Goal: Information Seeking & Learning: Compare options

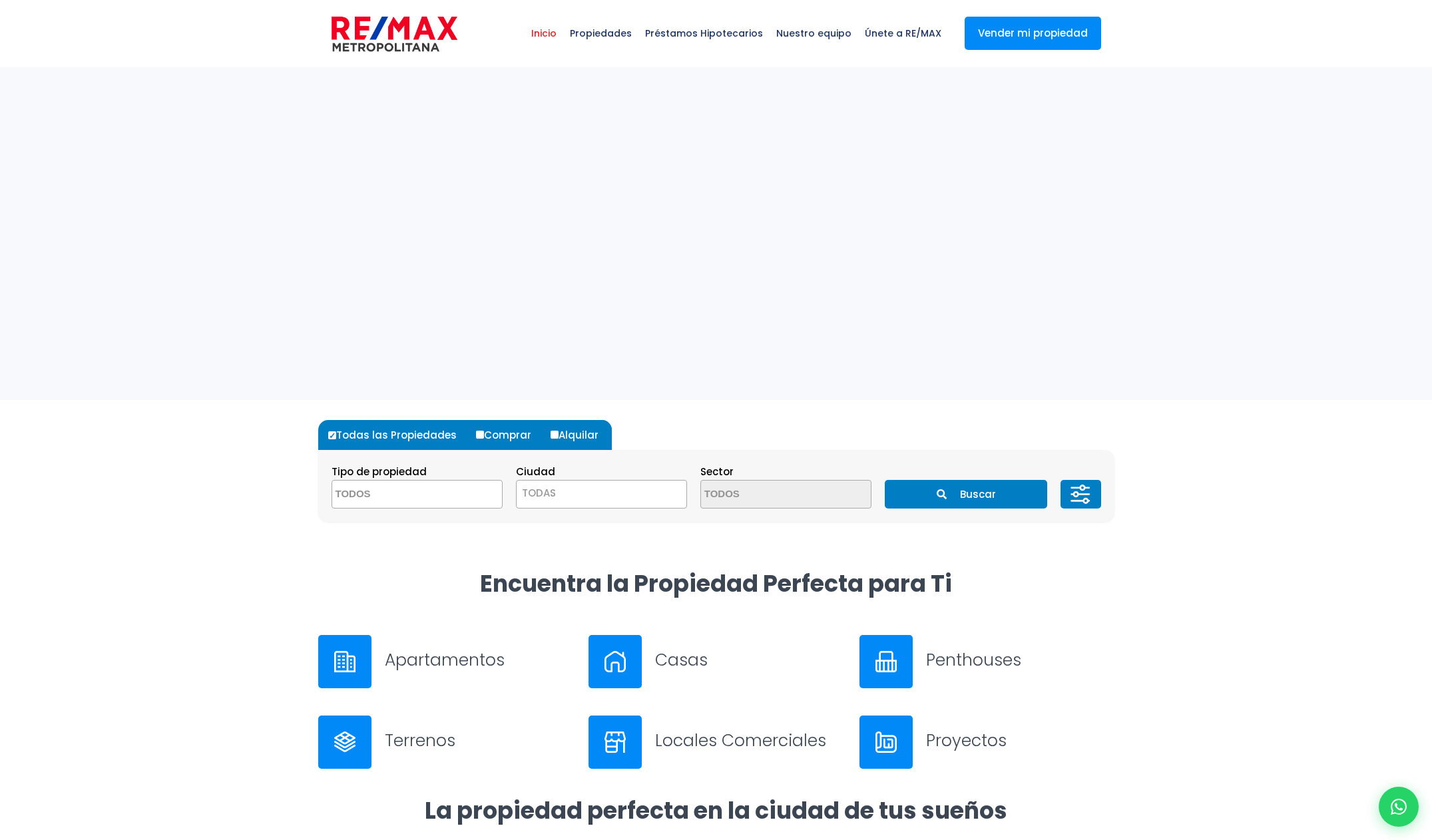
select select
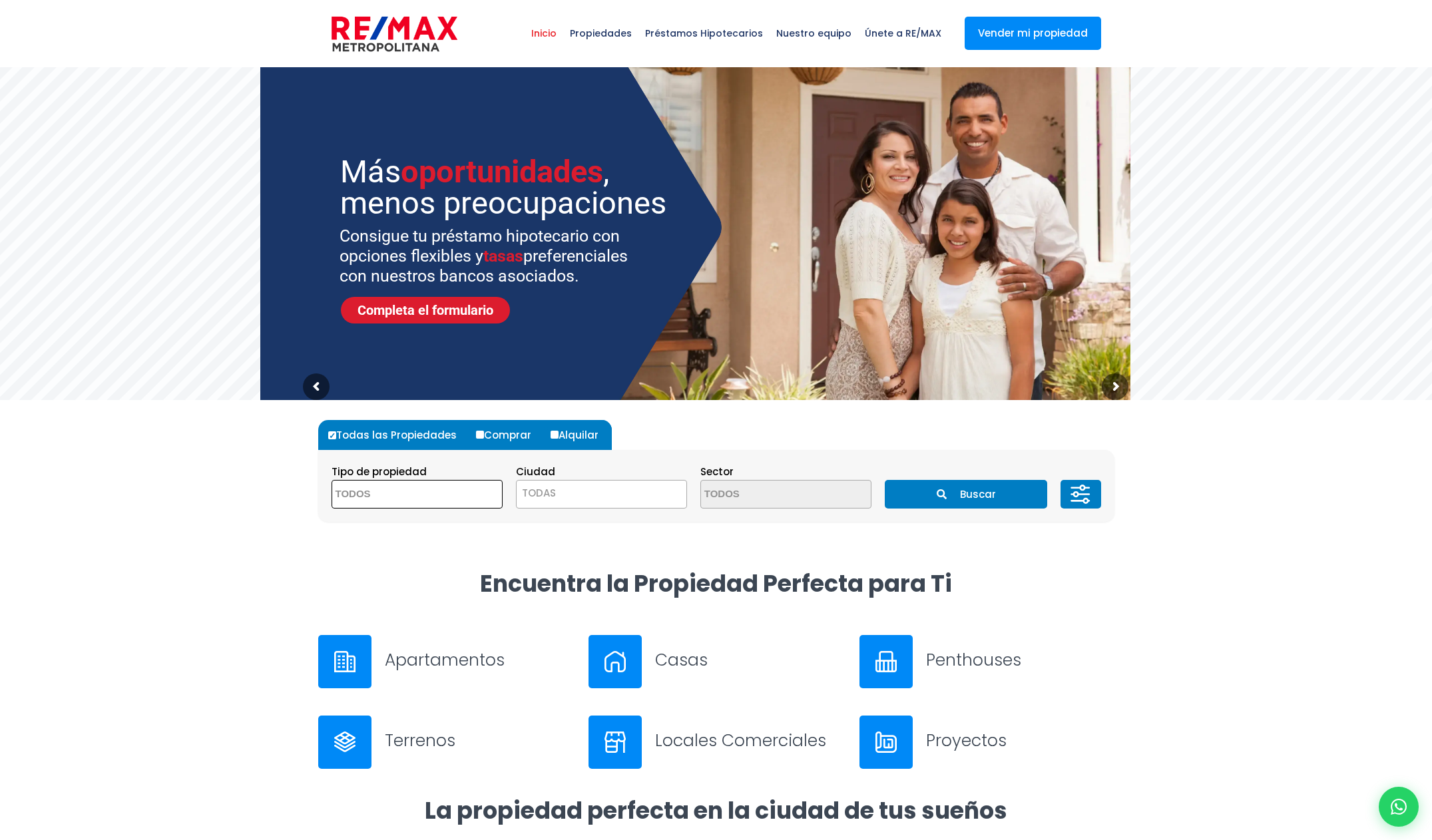
click at [455, 493] on span at bounding box center [417, 494] width 171 height 28
click at [464, 460] on section "Tipo de propiedad APARTAMENTO CASA LOCAL COMERCIAL NAVE INDUSTRIAL FINCA TERREN…" at bounding box center [717, 486] width 796 height 72
click at [553, 437] on input "Alquilar" at bounding box center [555, 435] width 8 height 8
radio input "true"
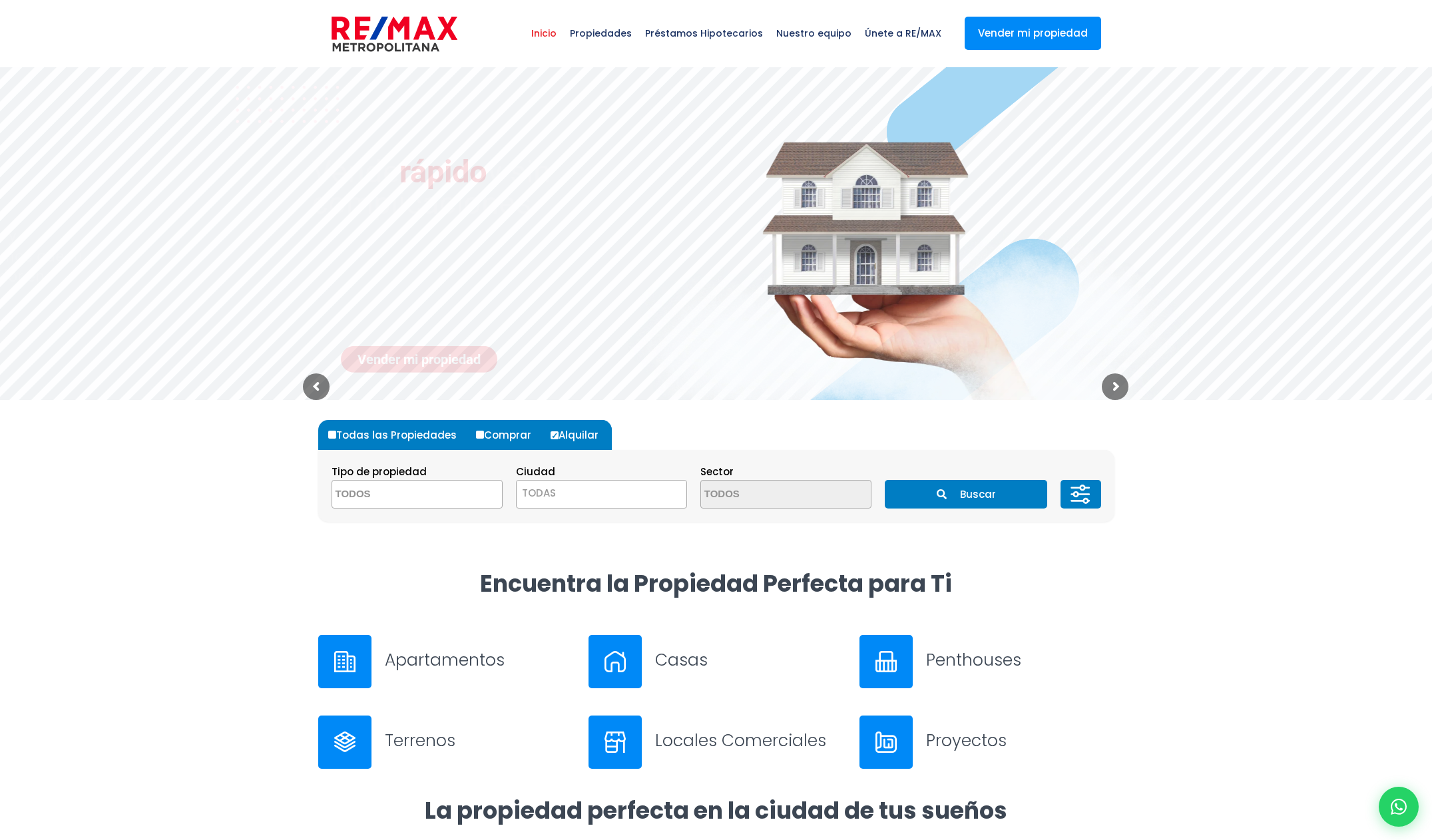
click at [431, 501] on textarea "Search" at bounding box center [396, 495] width 129 height 28
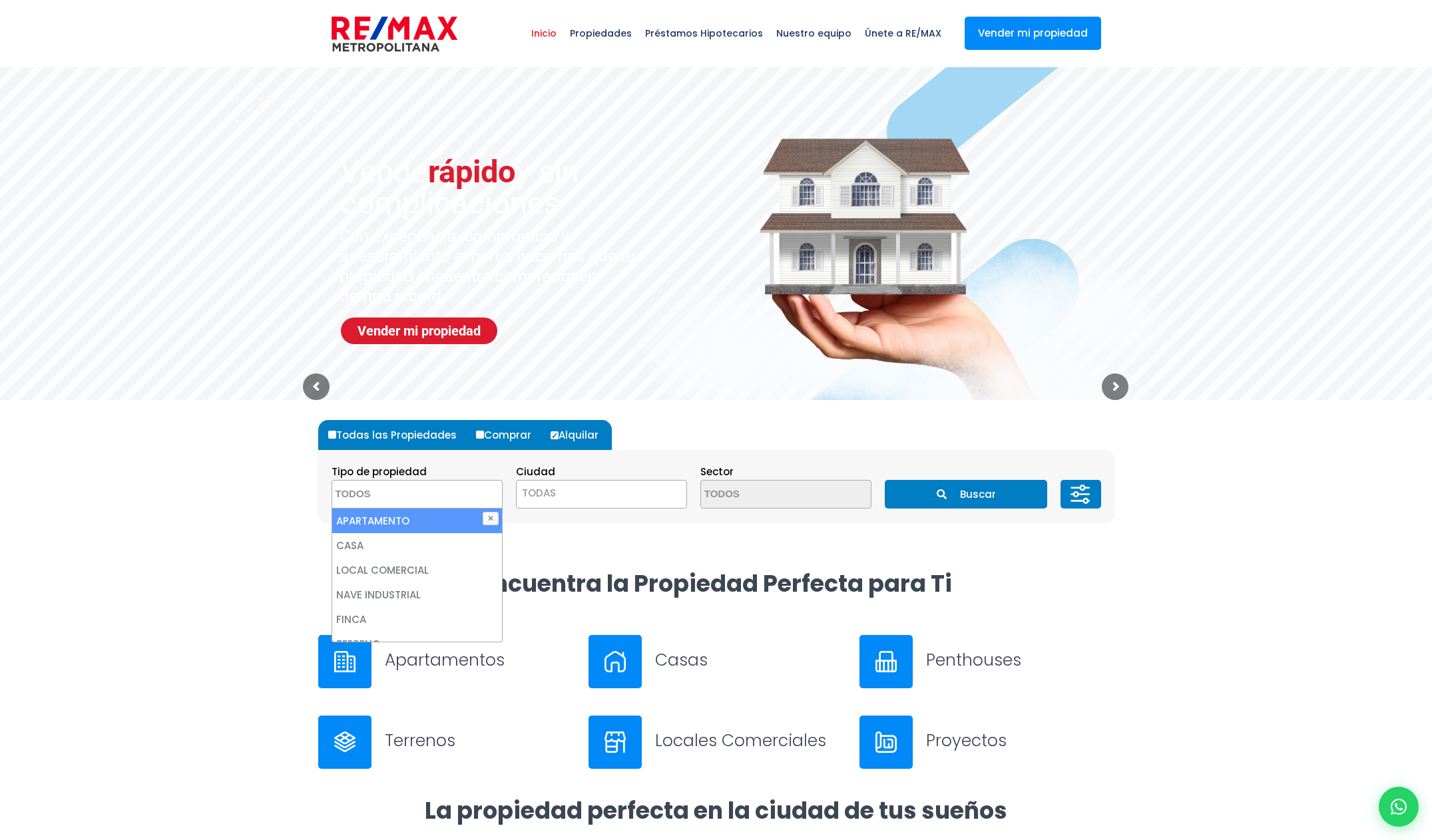
click at [425, 528] on li "APARTAMENTO" at bounding box center [417, 521] width 170 height 24
select select "apartment"
click at [624, 495] on span "TODAS" at bounding box center [601, 493] width 170 height 19
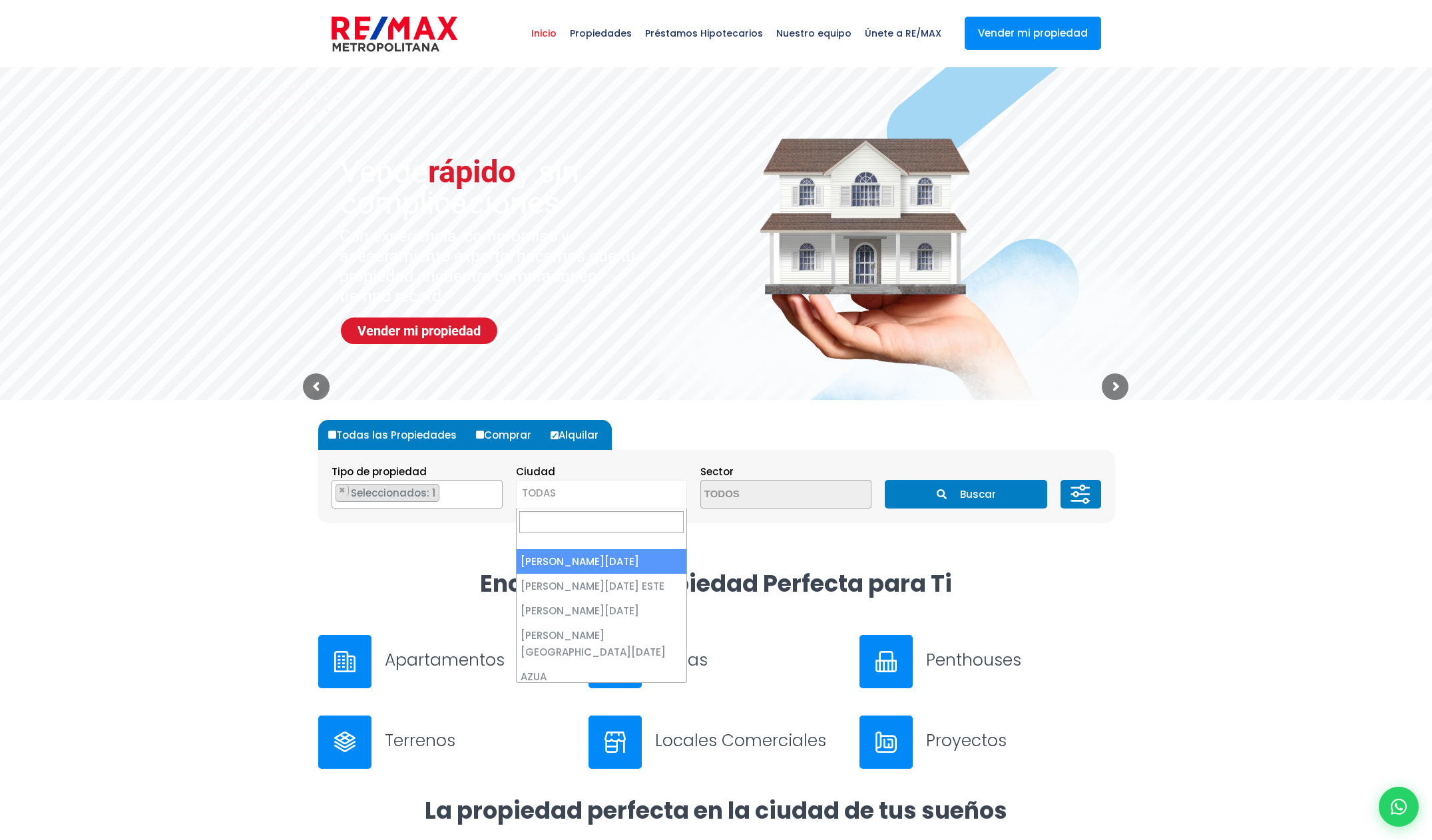
select select "1"
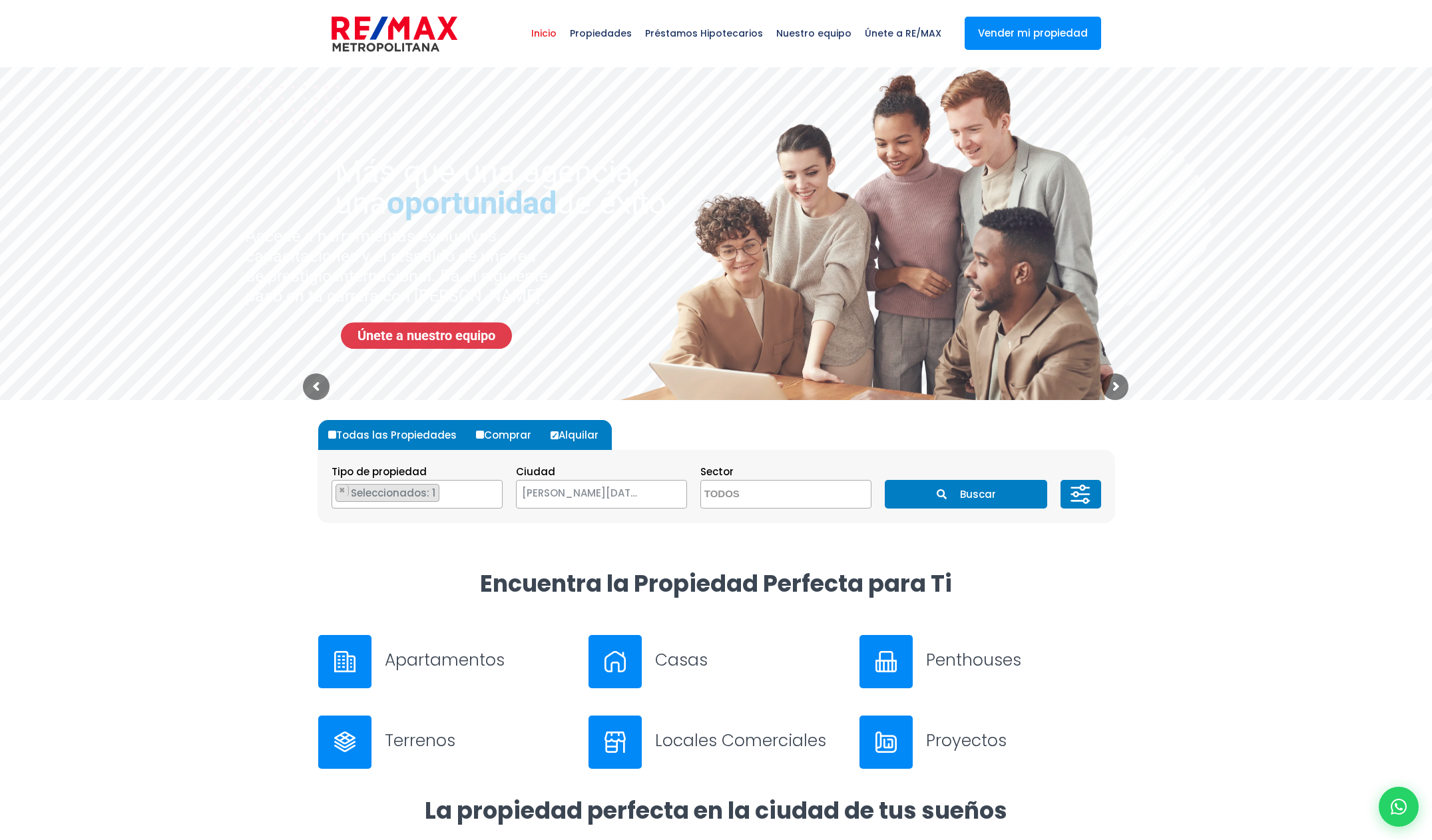
click at [960, 499] on button "Buscar" at bounding box center [966, 494] width 163 height 28
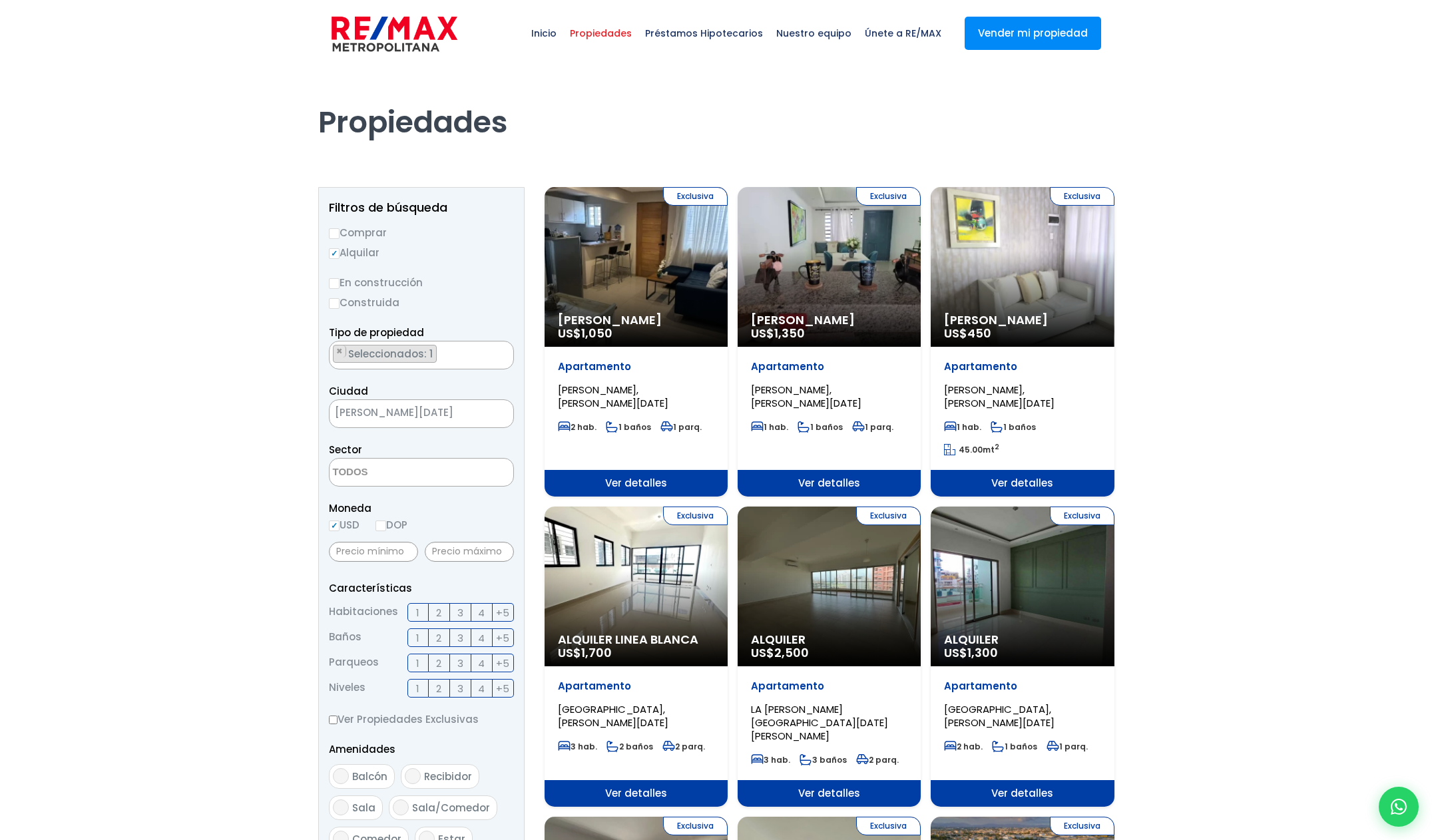
click at [437, 612] on span "2" at bounding box center [439, 613] width 5 height 17
click at [0, 0] on input "2" at bounding box center [0, 0] width 0 height 0
click at [440, 637] on span "2" at bounding box center [439, 638] width 5 height 17
click at [0, 0] on input "2" at bounding box center [0, 0] width 0 height 0
click at [441, 664] on span "2" at bounding box center [439, 663] width 5 height 17
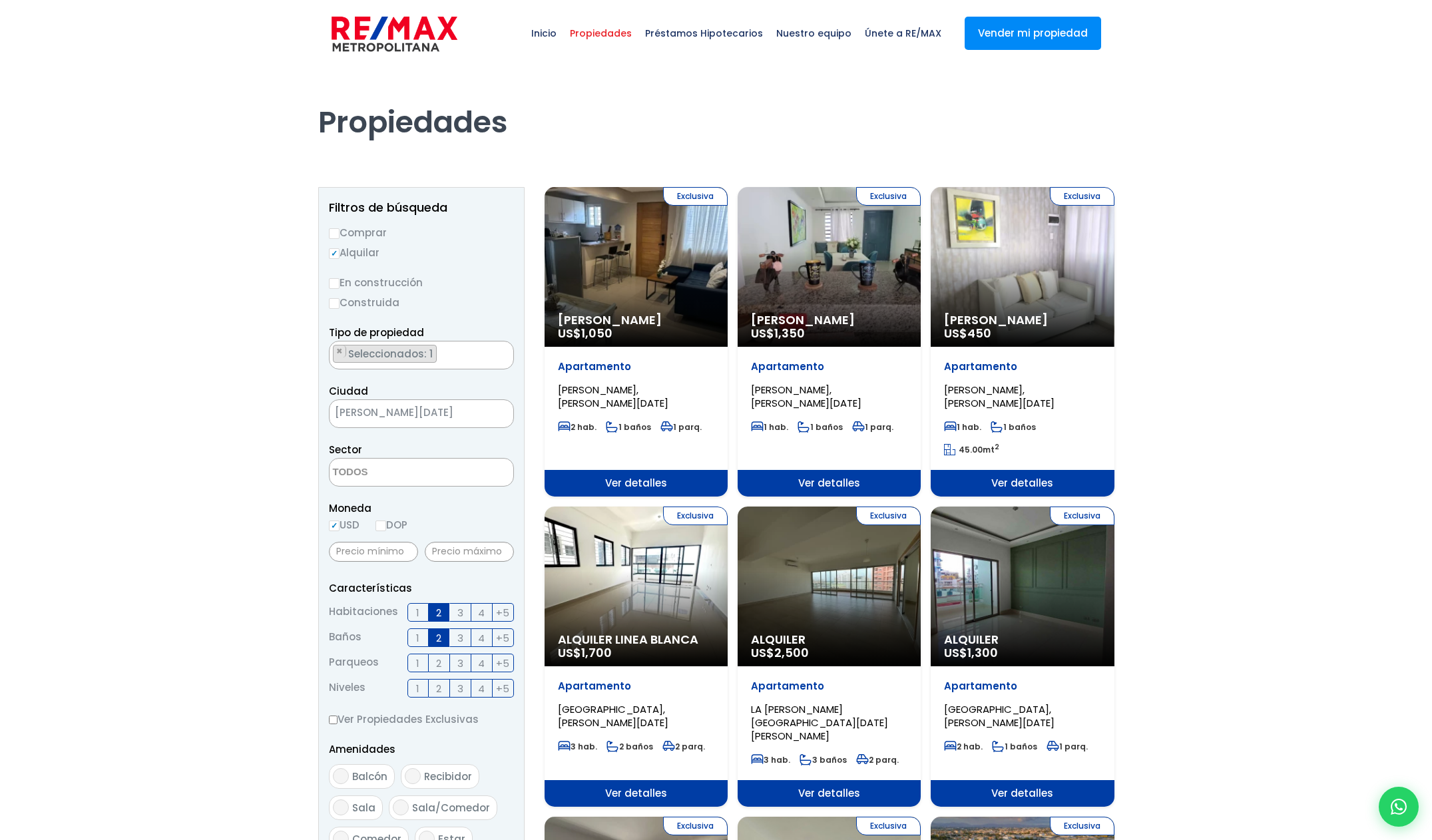
click at [0, 0] on input "2" at bounding box center [0, 0] width 0 height 0
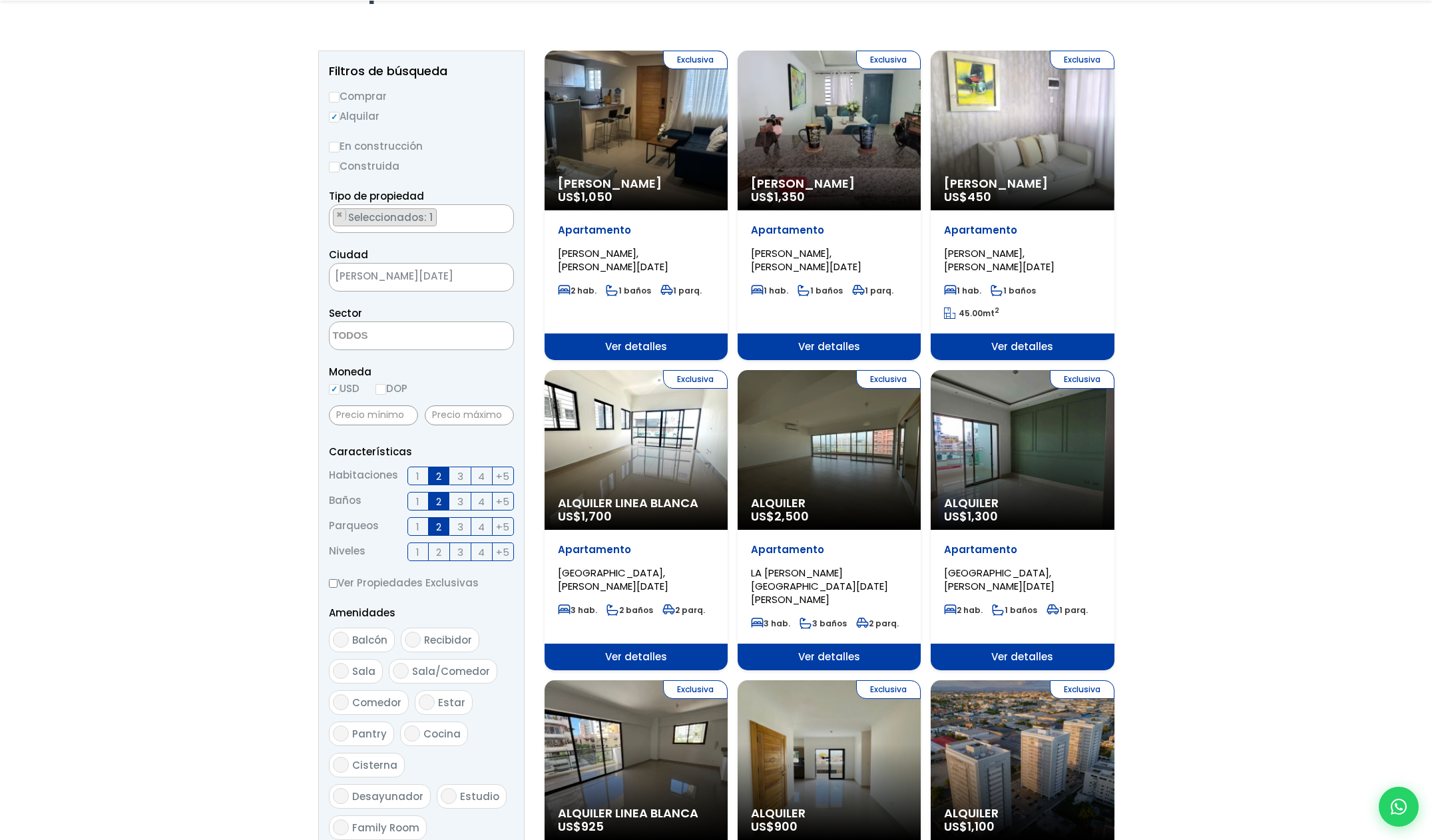
scroll to position [142, 0]
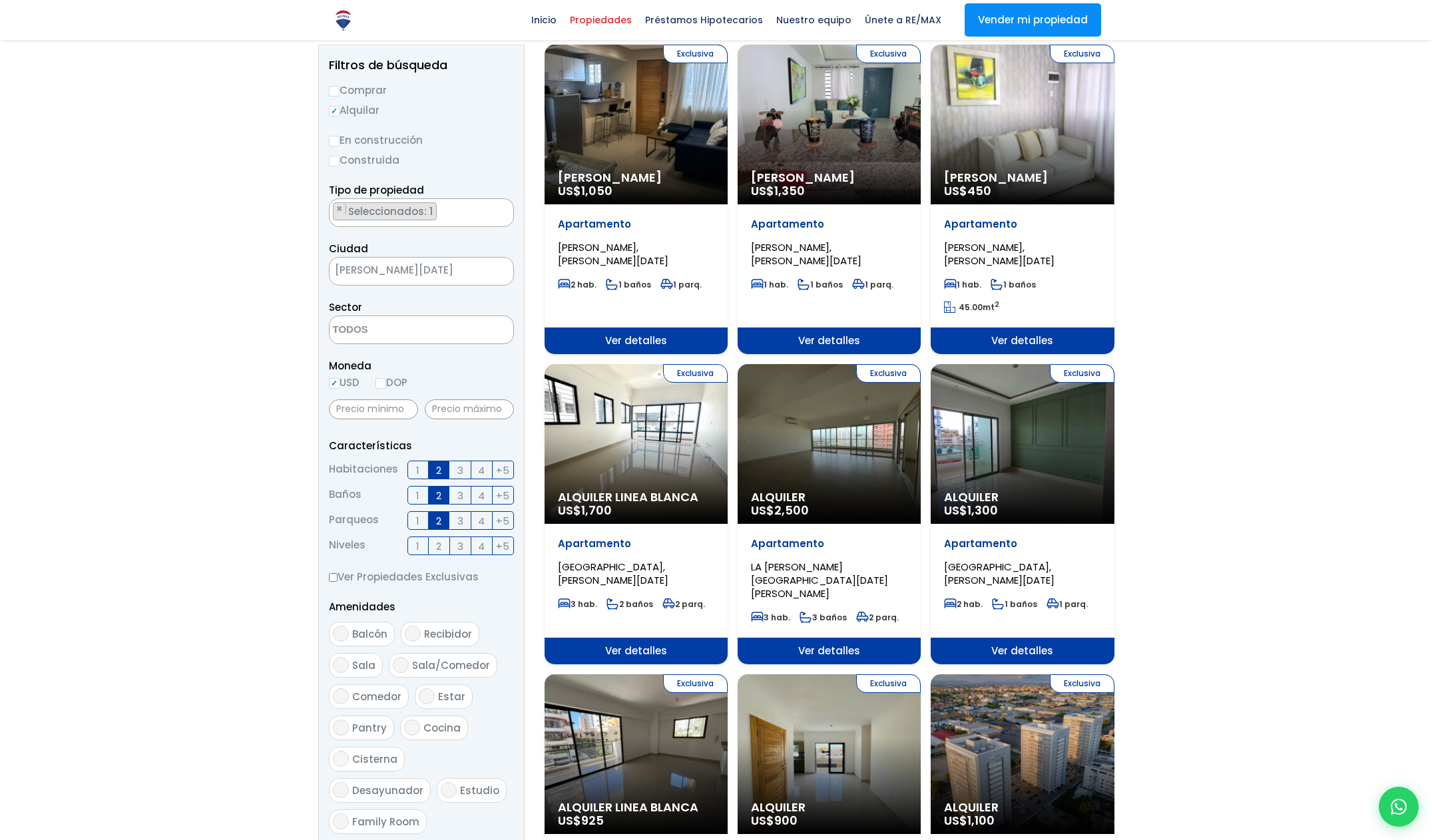
click at [354, 638] on span "Balcón" at bounding box center [370, 634] width 35 height 14
click at [349, 638] on input "Balcón" at bounding box center [341, 634] width 16 height 16
checkbox input "true"
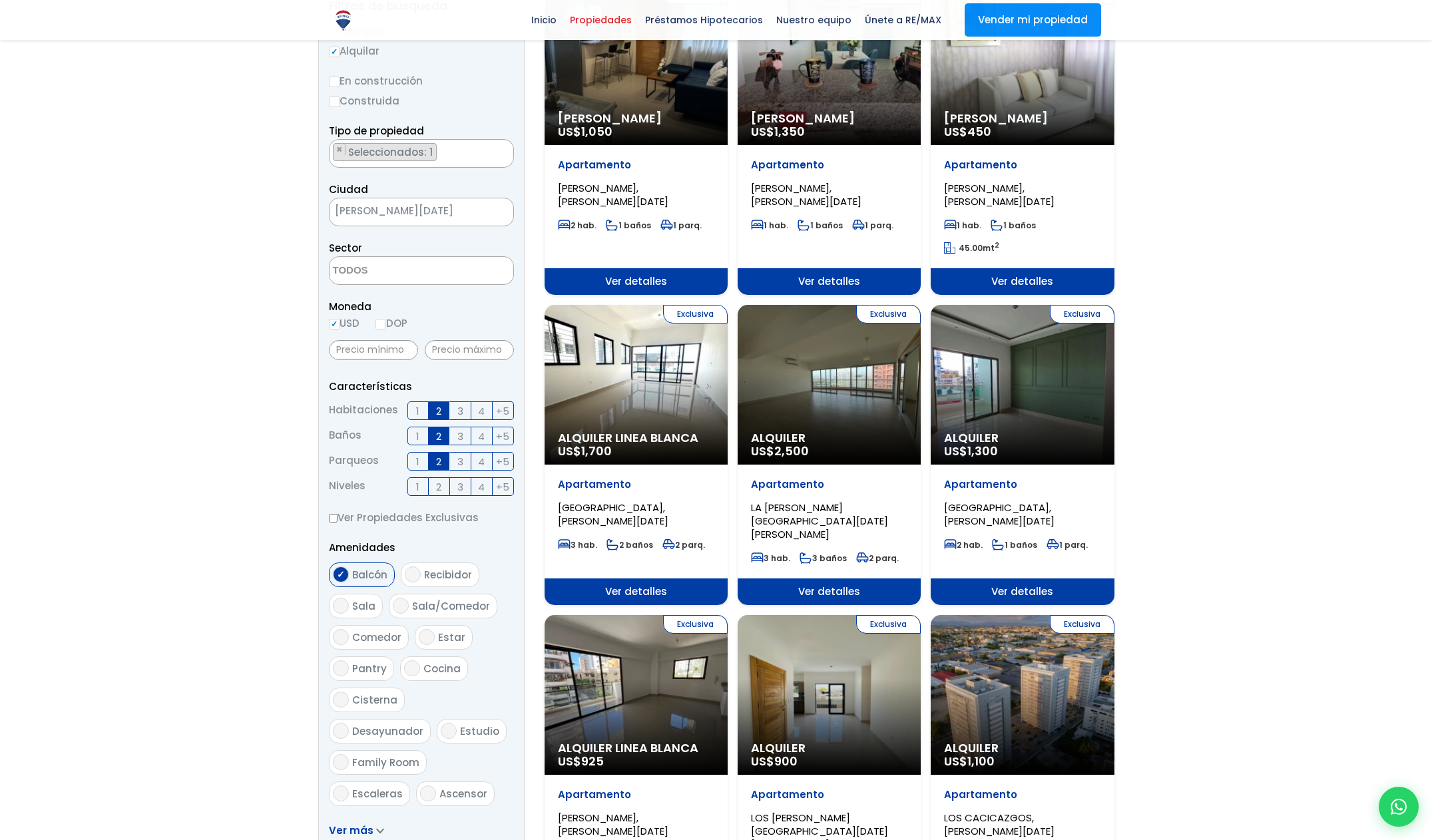
scroll to position [231, 0]
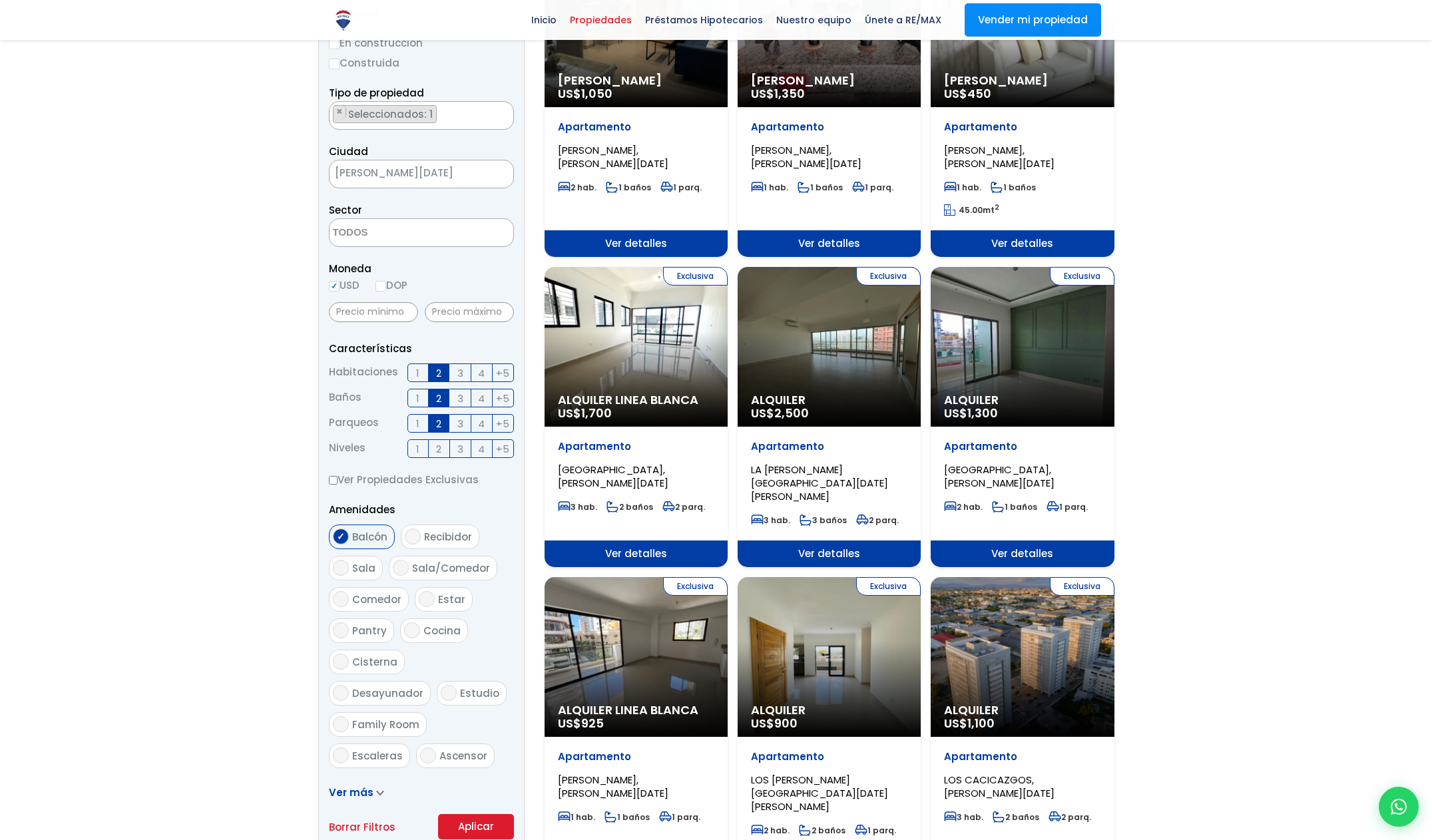
click at [362, 797] on span "Ver más" at bounding box center [351, 792] width 45 height 14
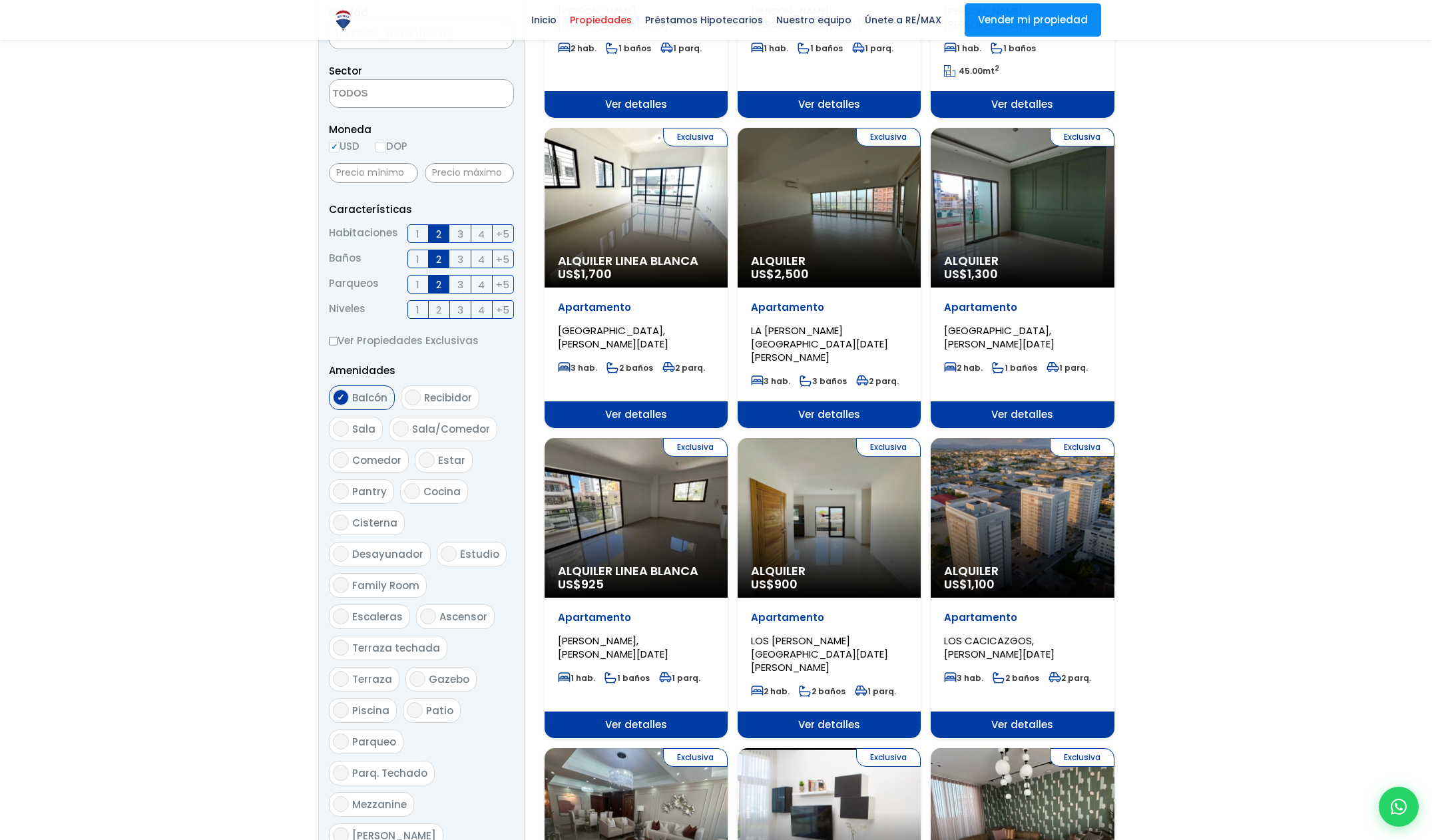
scroll to position [443, 0]
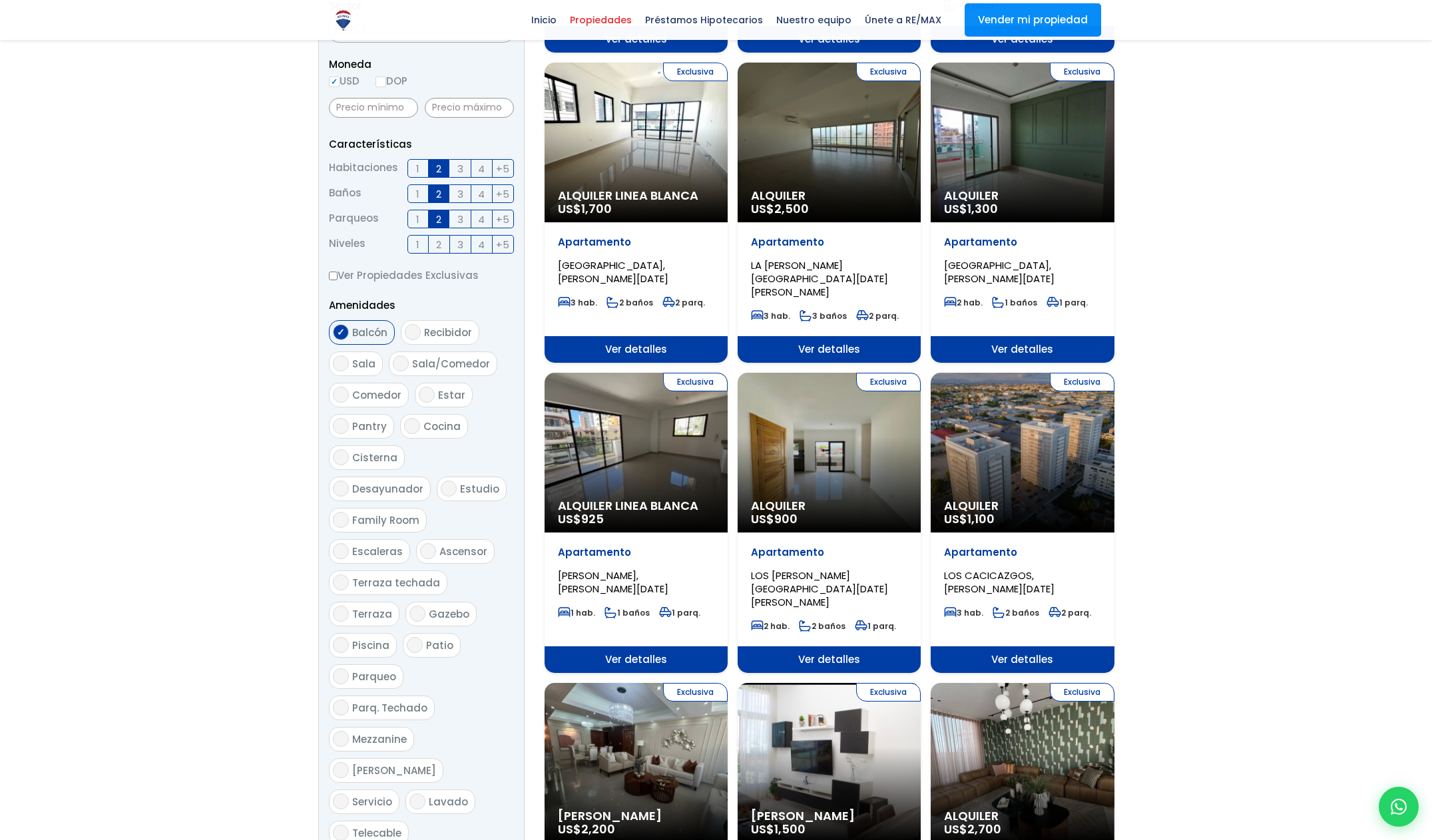
click at [365, 638] on span "Piscina" at bounding box center [370, 645] width 37 height 14
click at [349, 637] on input "Piscina" at bounding box center [341, 645] width 16 height 16
checkbox input "true"
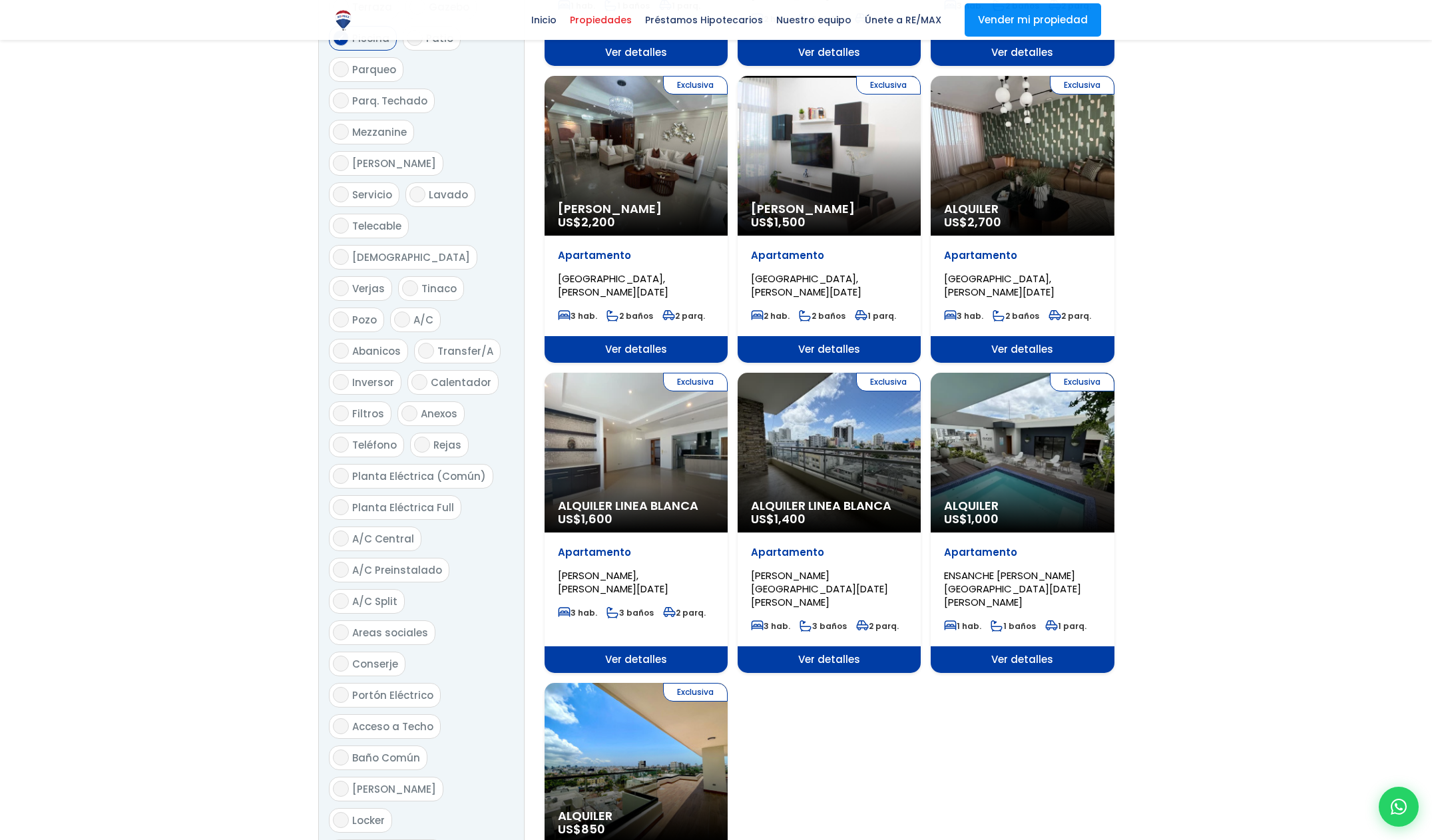
scroll to position [1224, 0]
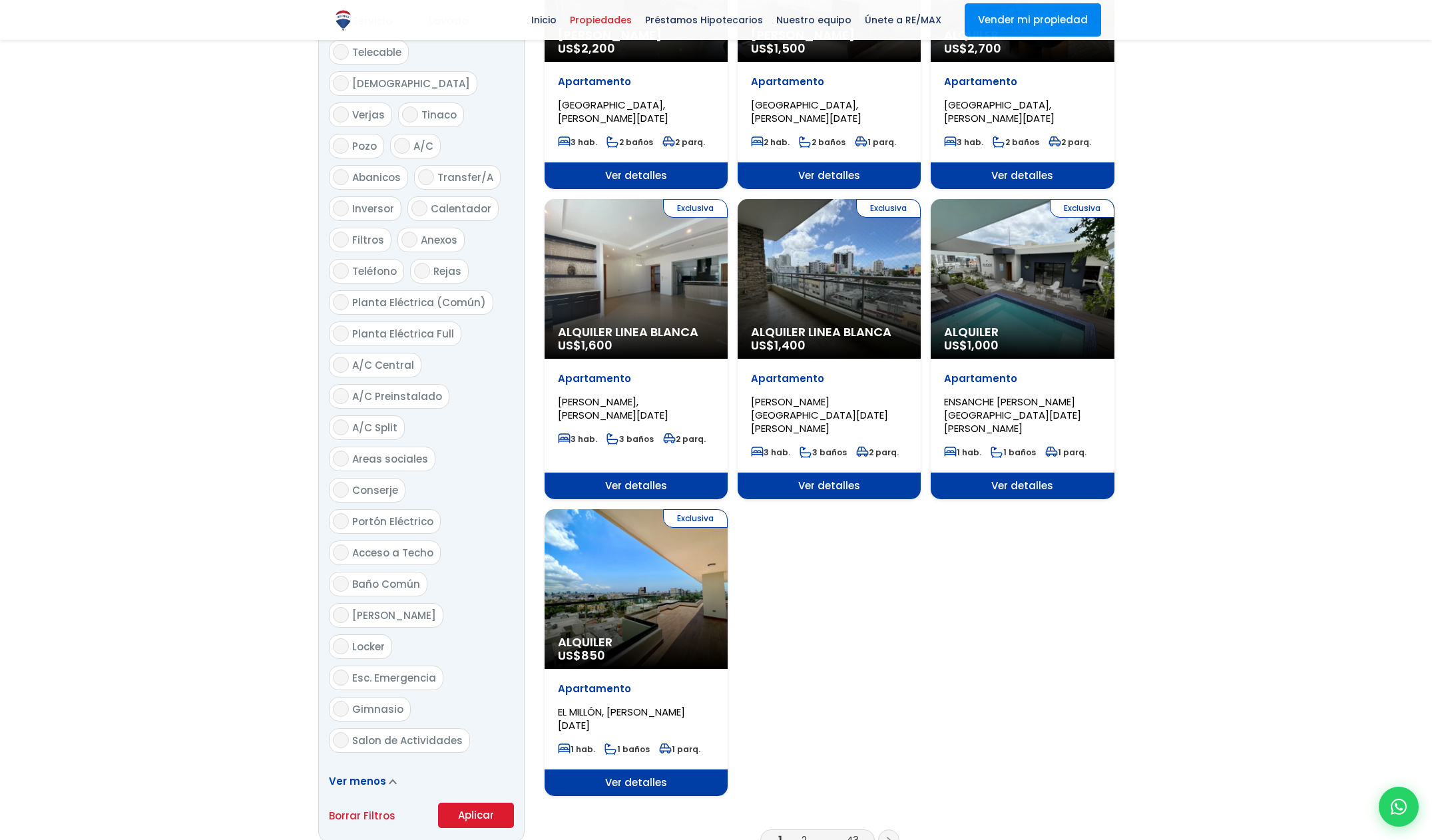
click at [384, 702] on span "Gimnasio" at bounding box center [378, 709] width 51 height 14
click at [349, 701] on input "Gimnasio" at bounding box center [341, 709] width 16 height 16
checkbox input "true"
click at [479, 803] on button "Aplicar" at bounding box center [476, 815] width 76 height 25
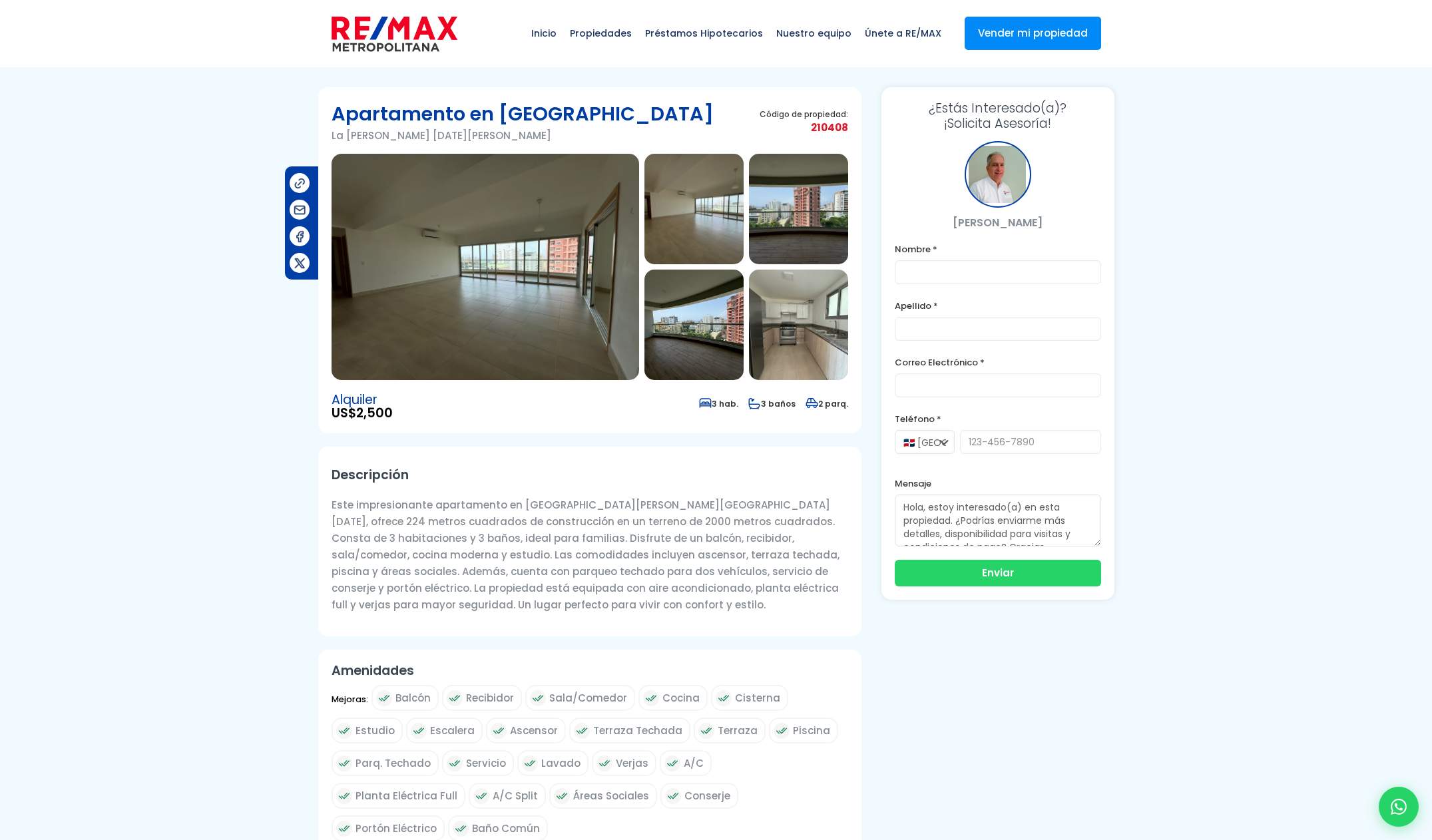
click at [501, 318] on img at bounding box center [485, 267] width 308 height 226
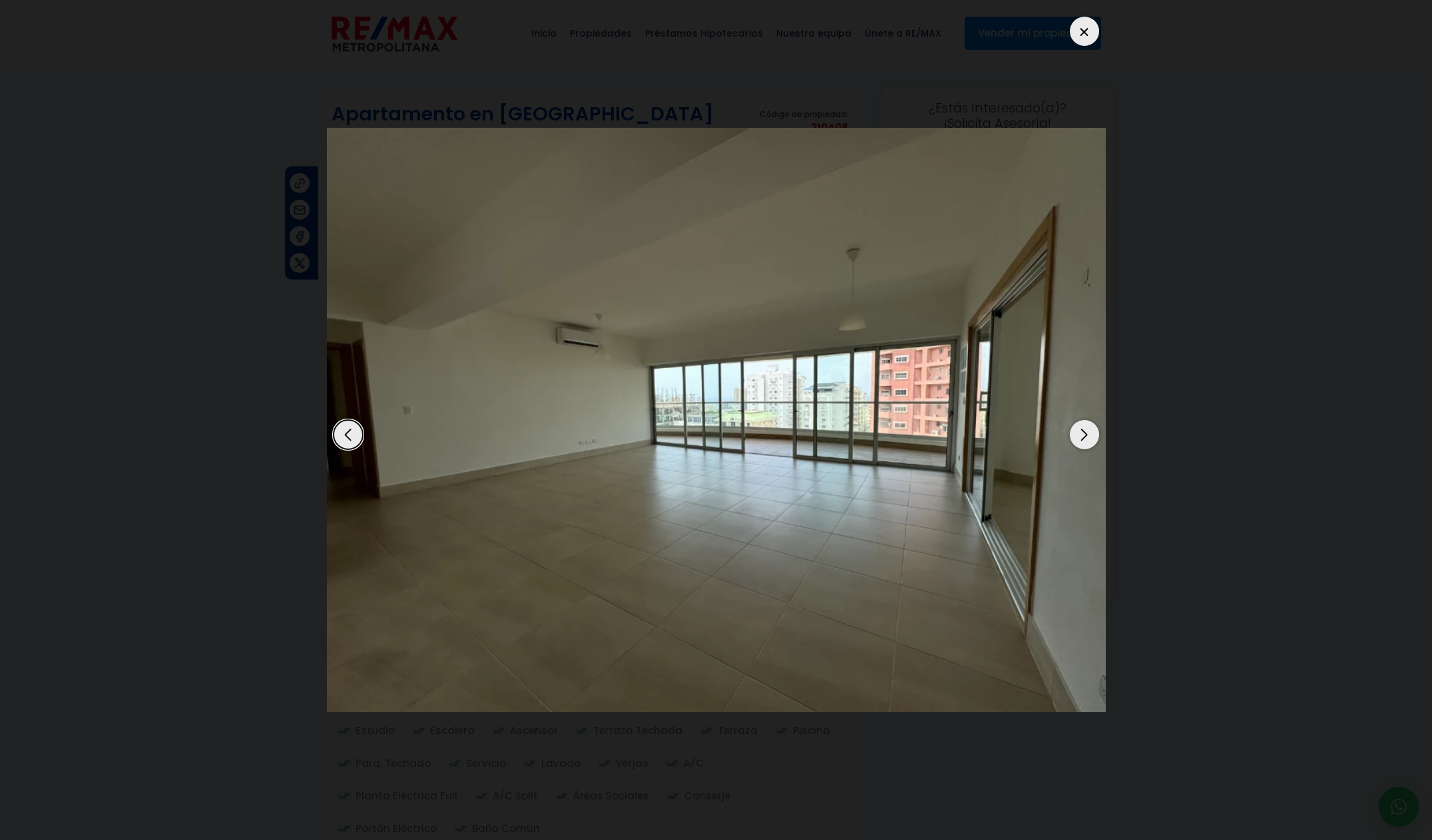
click at [1097, 440] on div "Next slide" at bounding box center [1084, 434] width 29 height 29
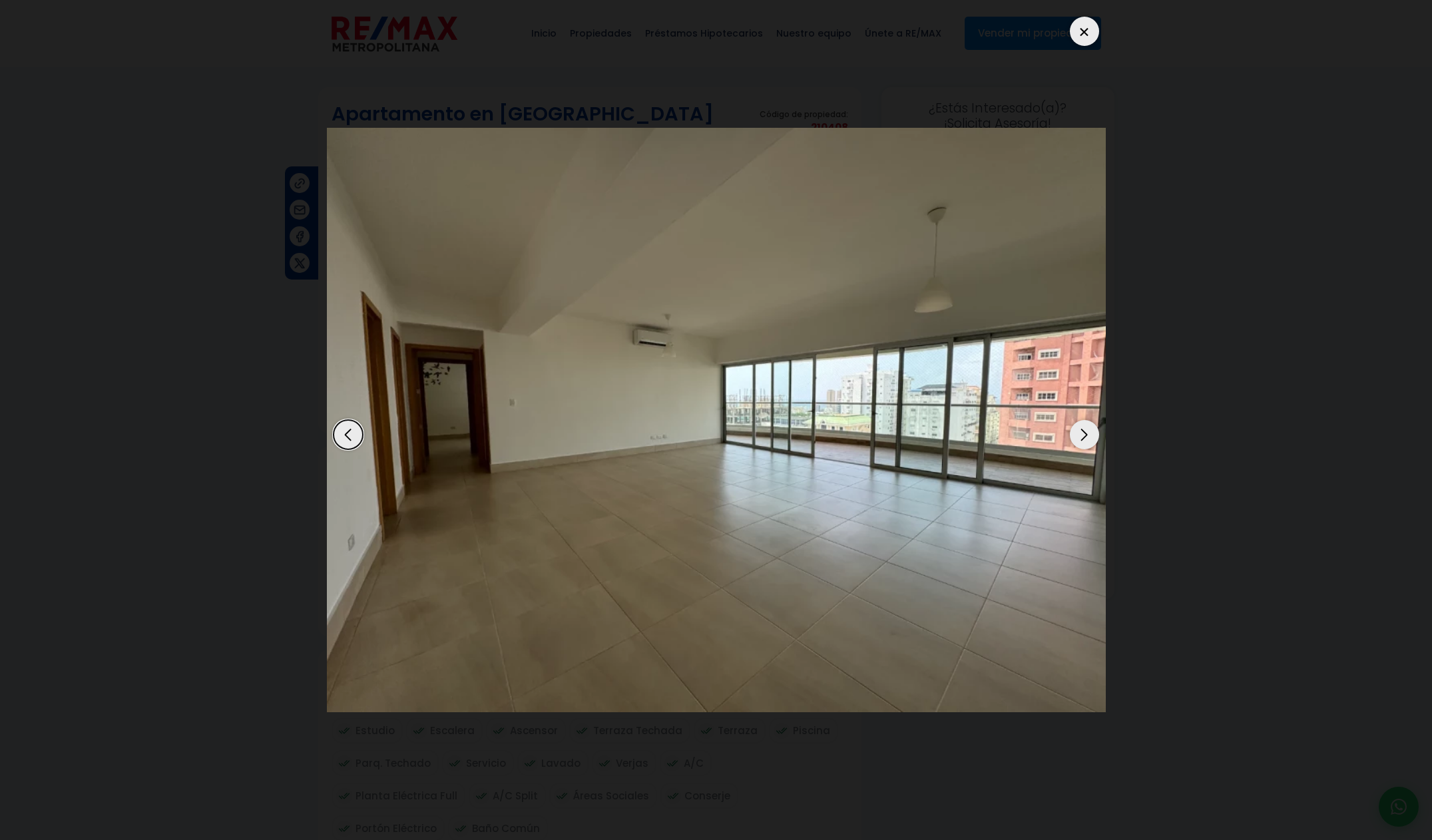
click at [1092, 439] on div "Next slide" at bounding box center [1084, 434] width 29 height 29
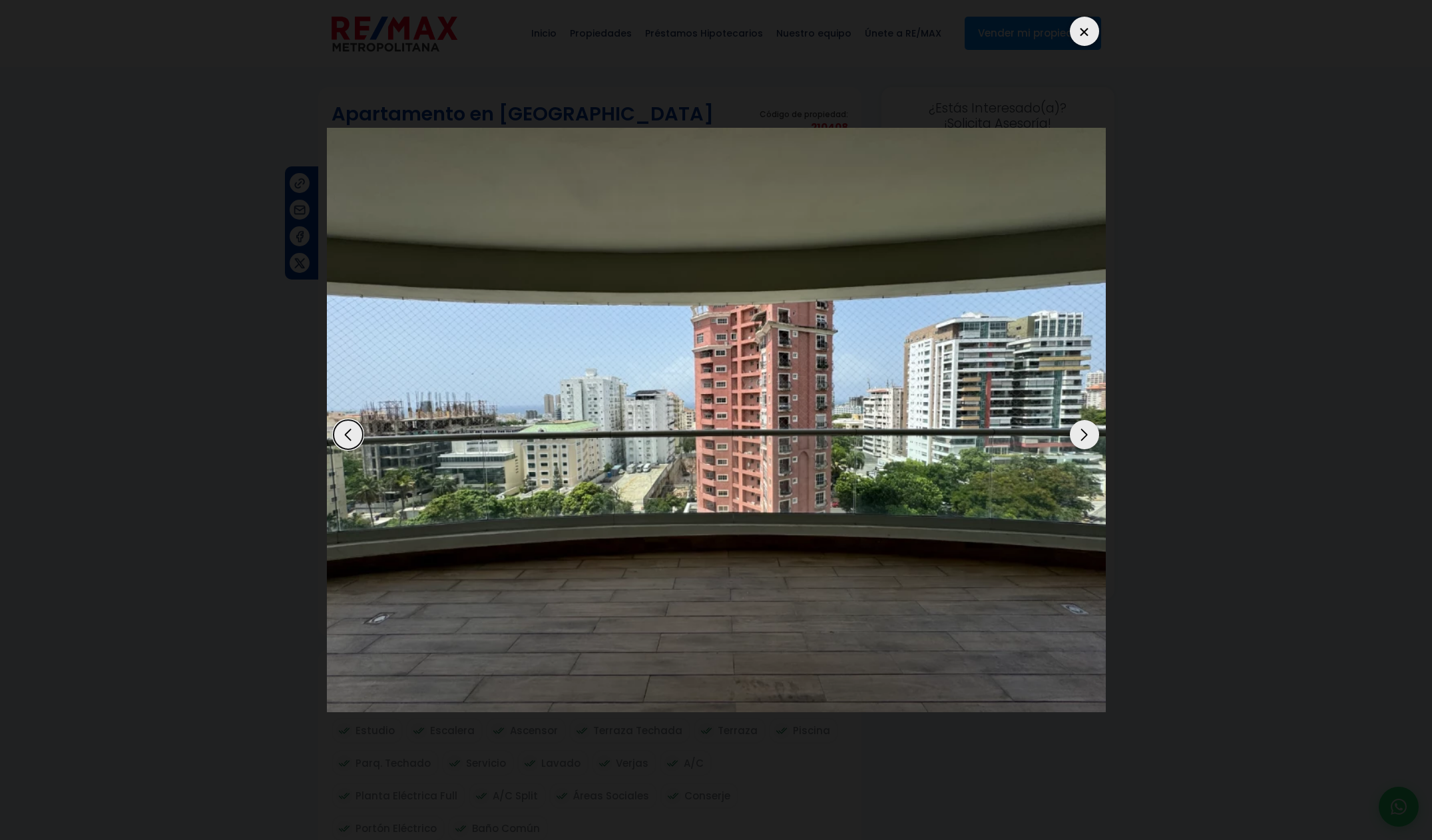
click at [1092, 439] on div "Next slide" at bounding box center [1084, 434] width 29 height 29
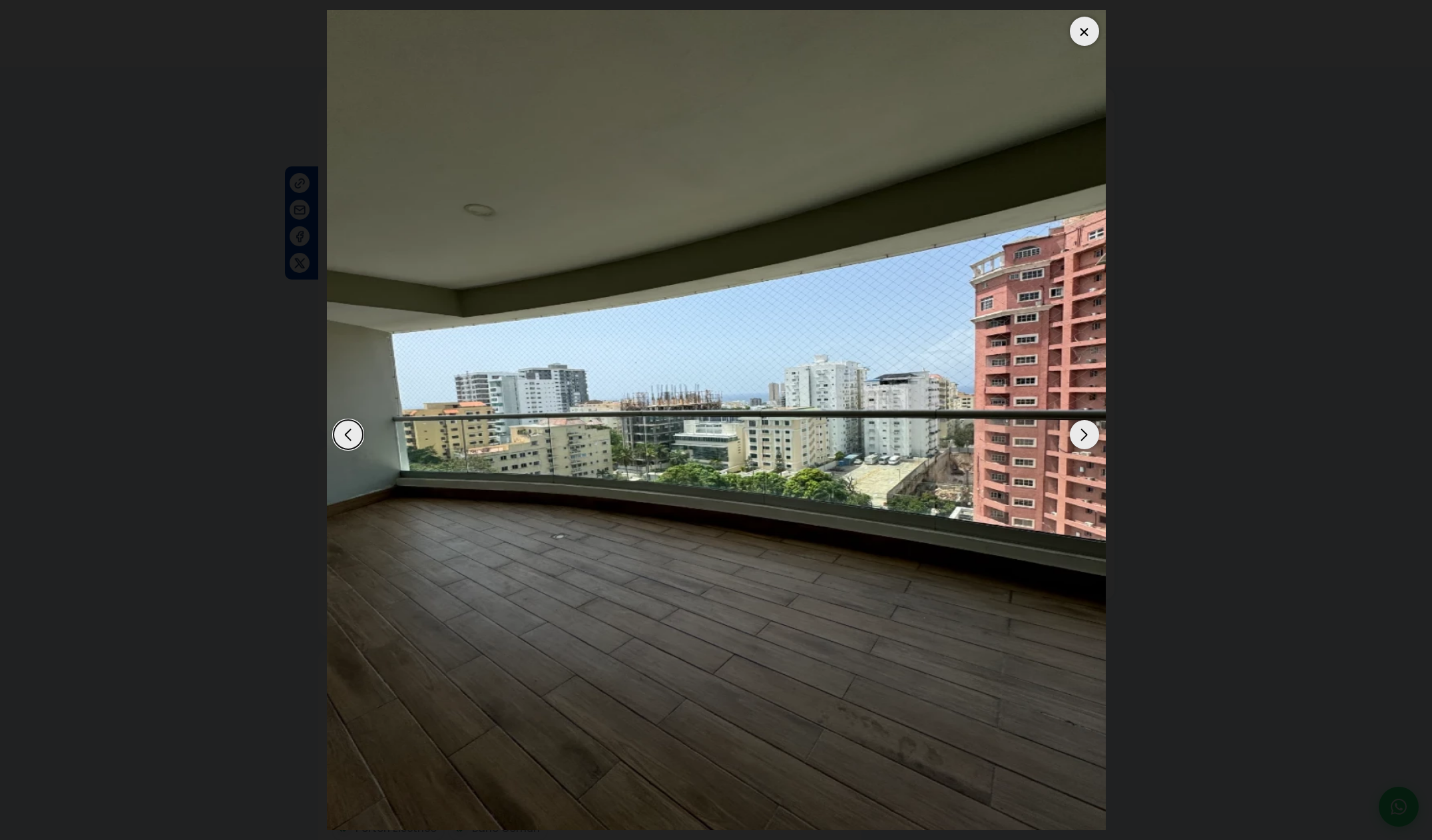
click at [1092, 439] on div "Next slide" at bounding box center [1084, 434] width 29 height 29
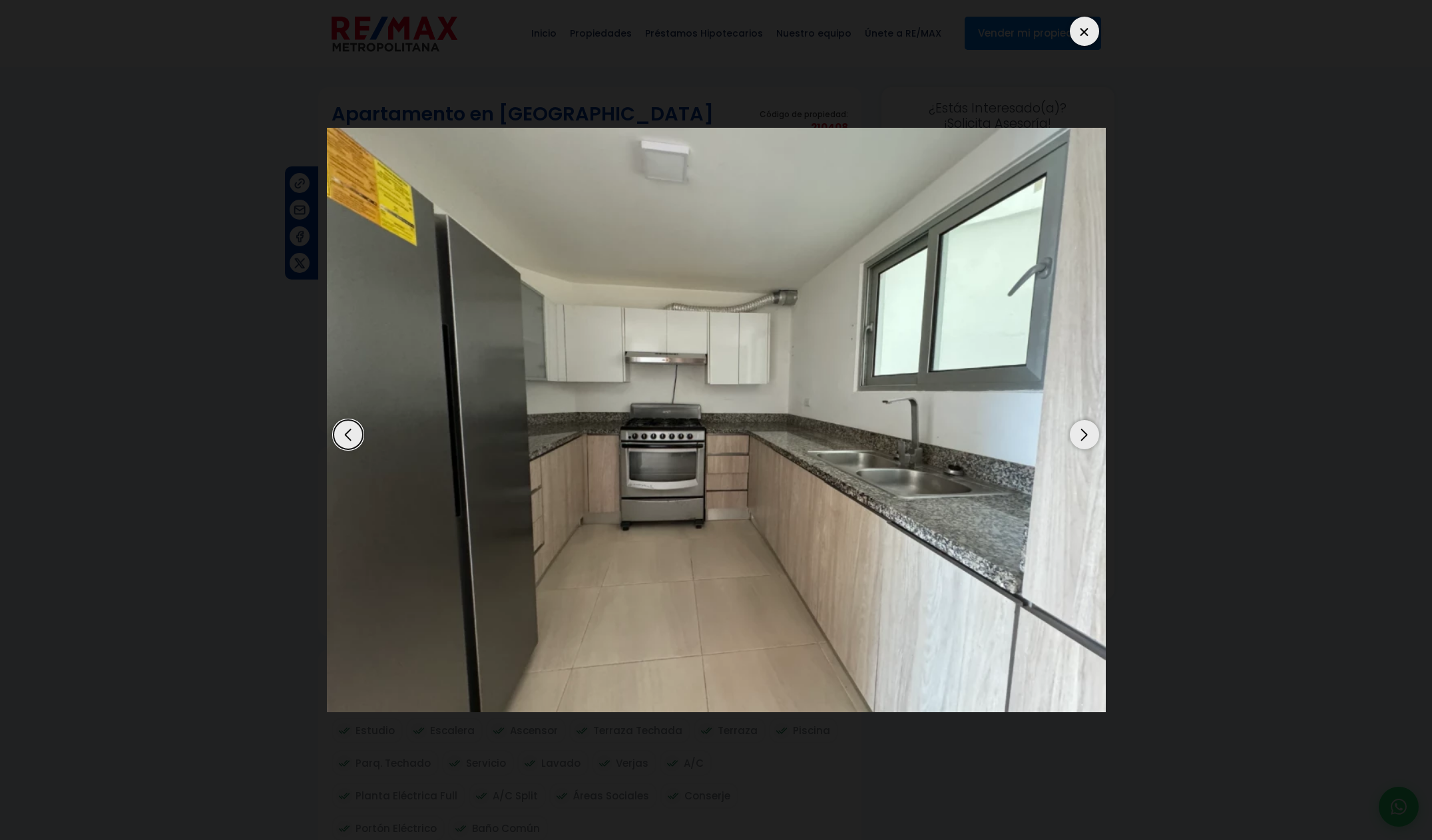
click at [1075, 26] on div at bounding box center [1084, 31] width 29 height 29
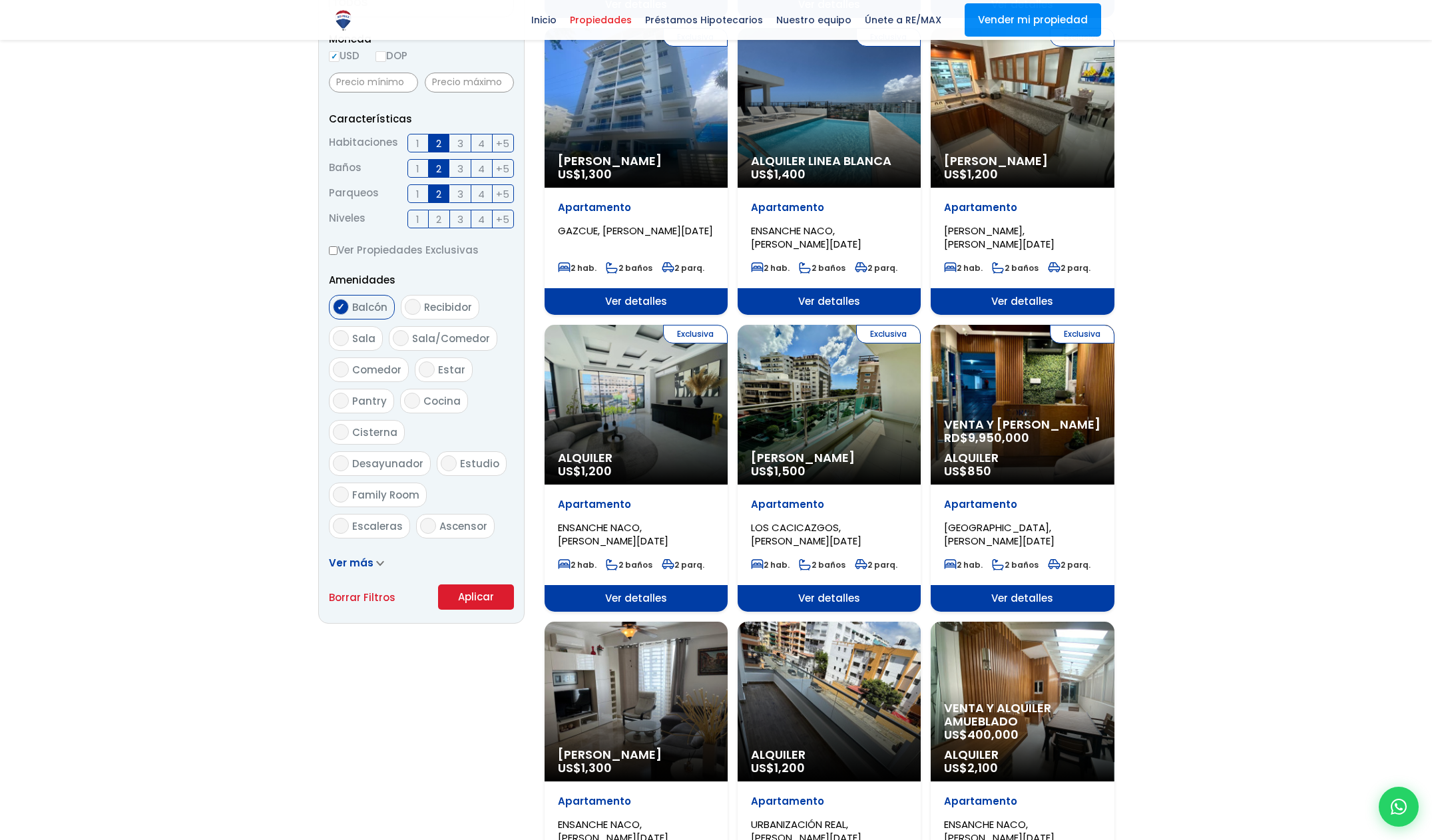
scroll to position [499, 0]
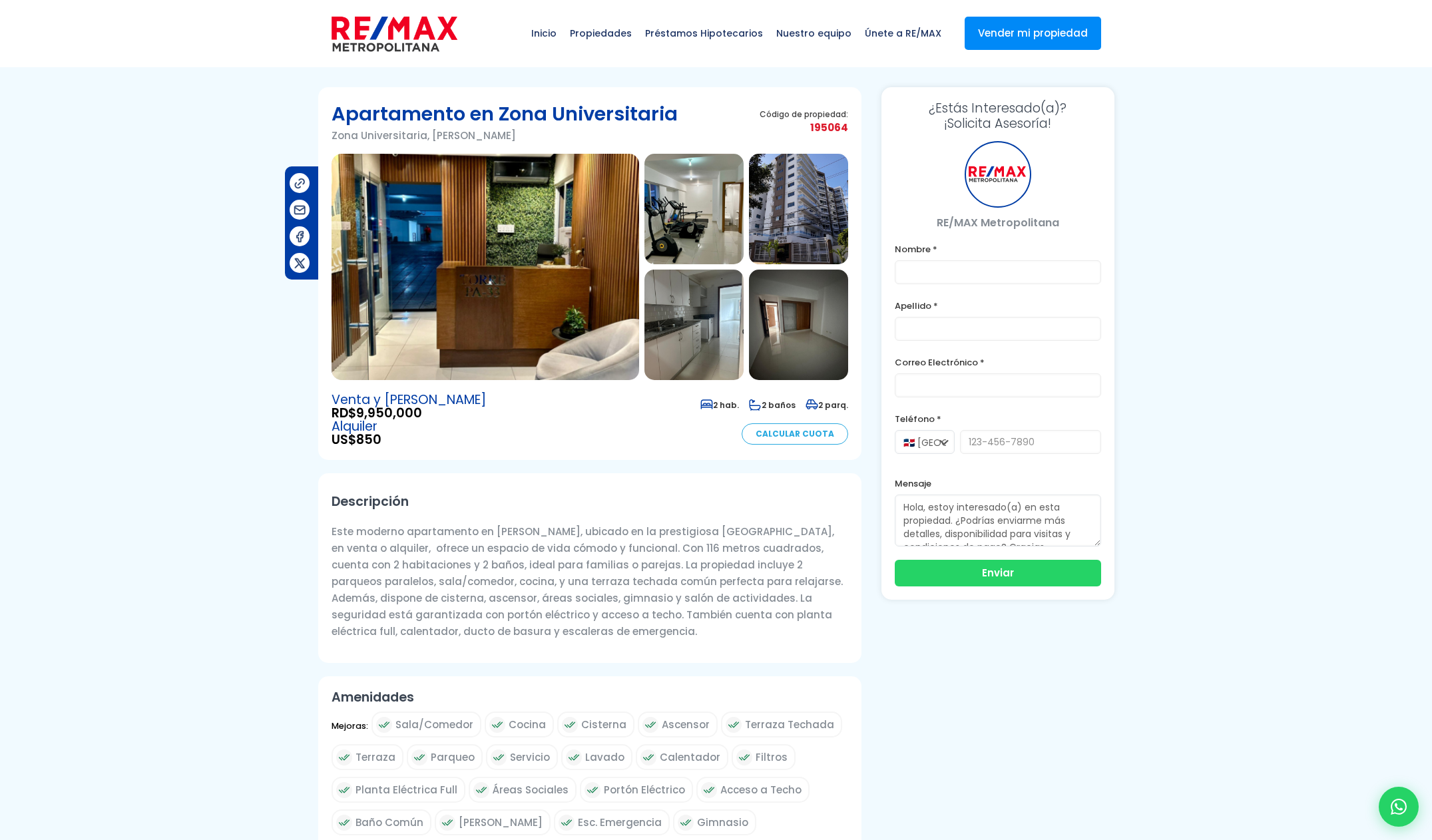
click at [501, 302] on img at bounding box center [485, 267] width 308 height 226
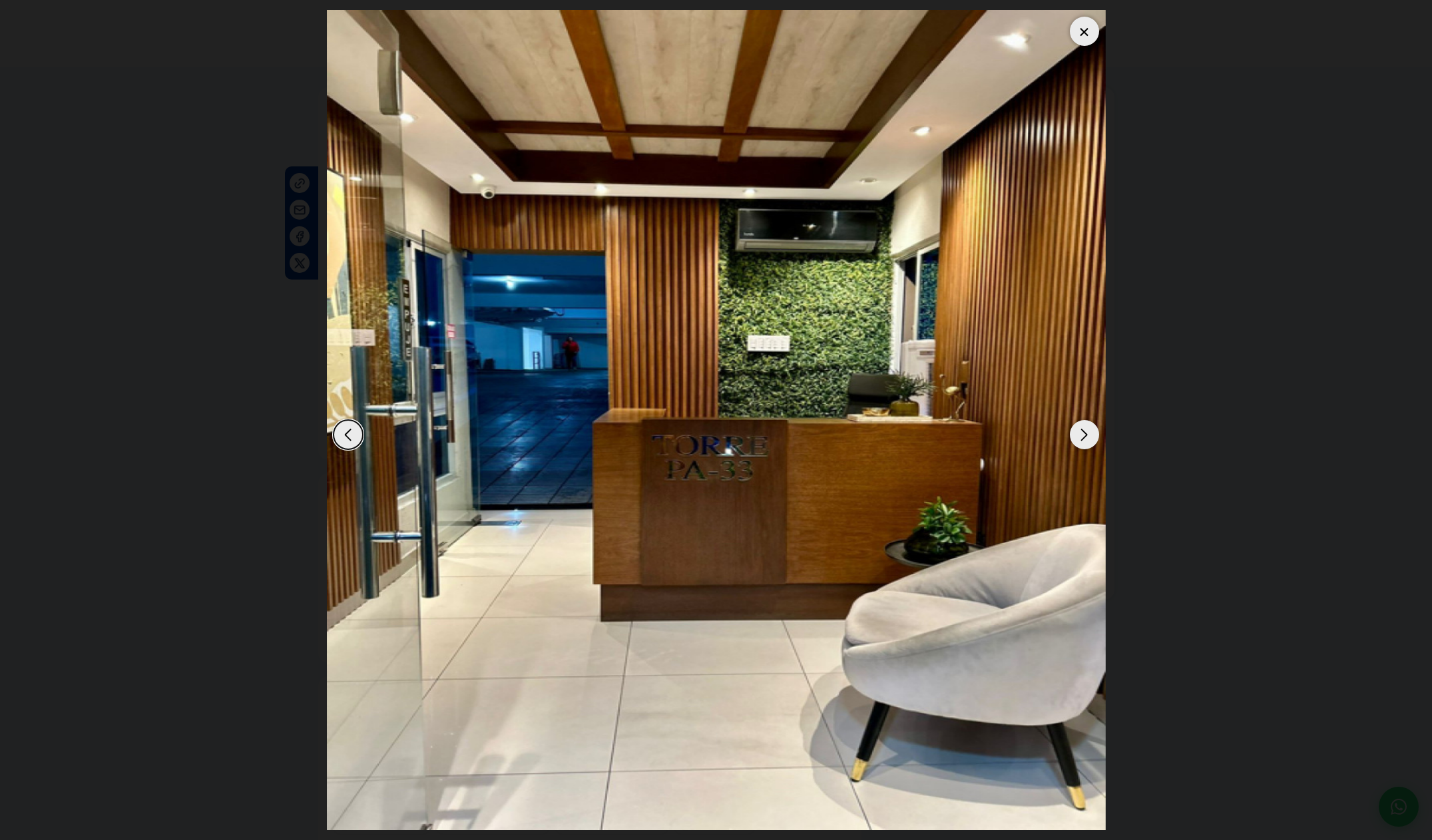
click at [1084, 431] on div "Next slide" at bounding box center [1084, 434] width 29 height 29
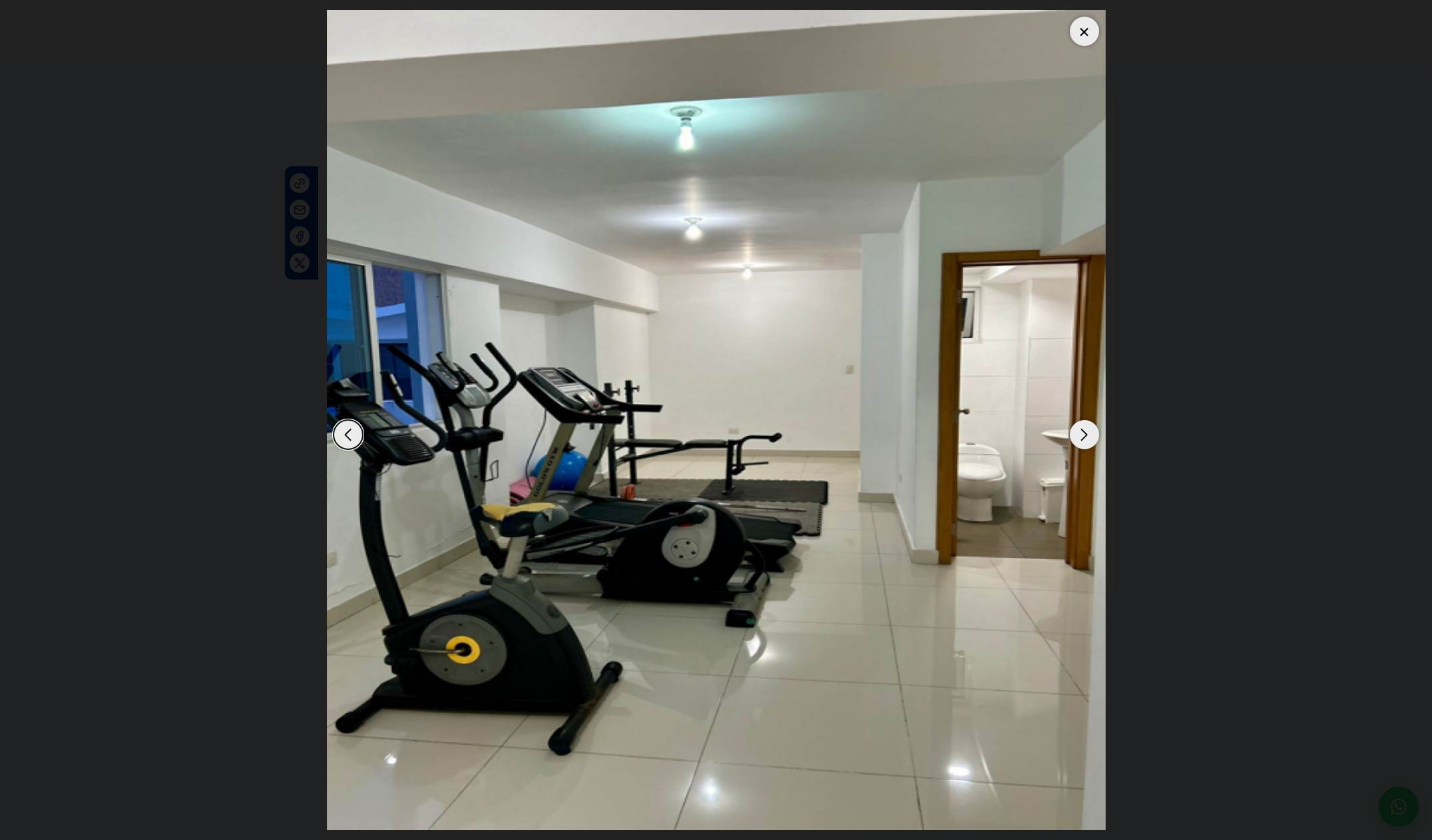
click at [1084, 431] on div "Next slide" at bounding box center [1084, 434] width 29 height 29
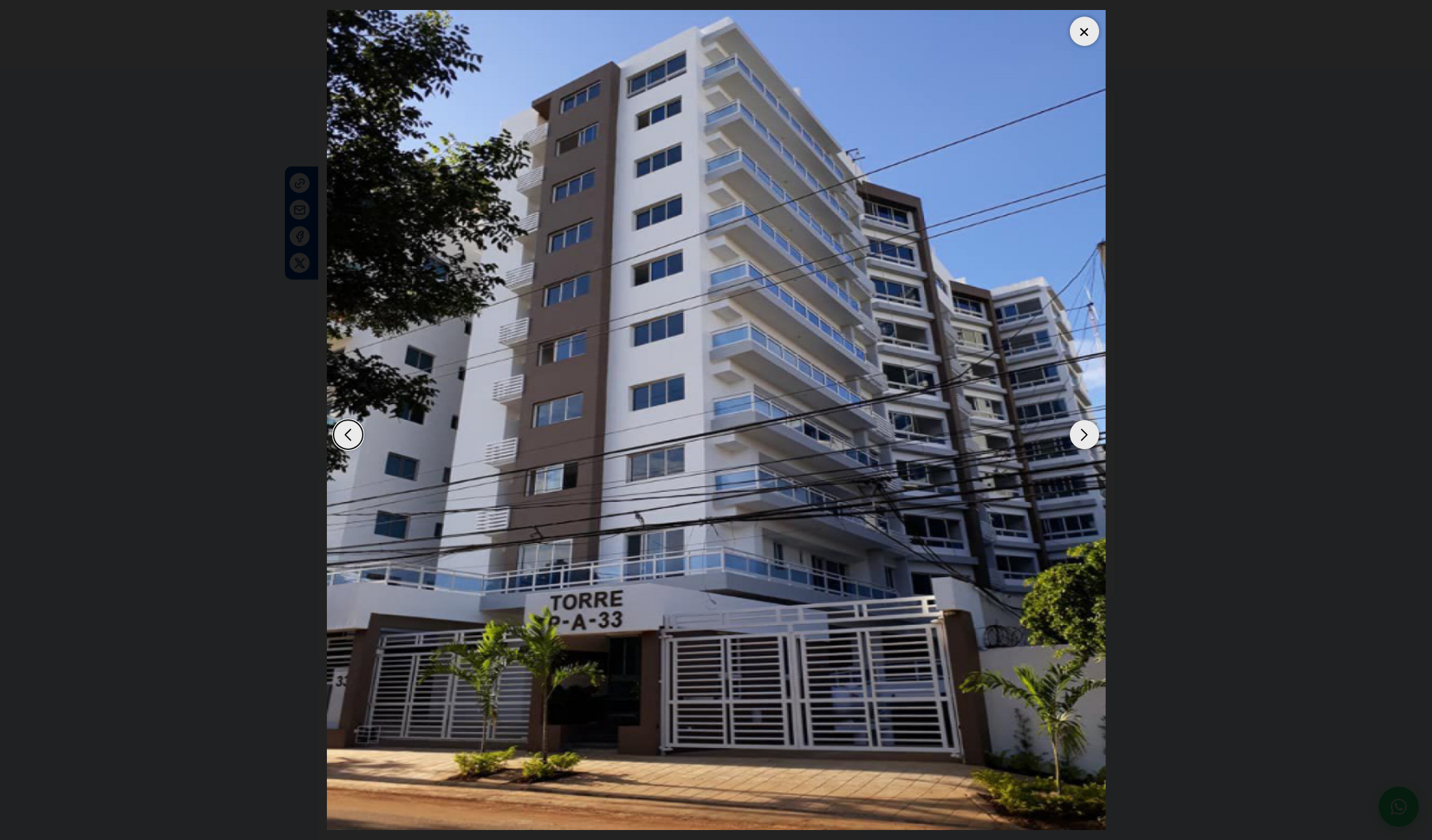
click at [1084, 431] on div "Next slide" at bounding box center [1084, 434] width 29 height 29
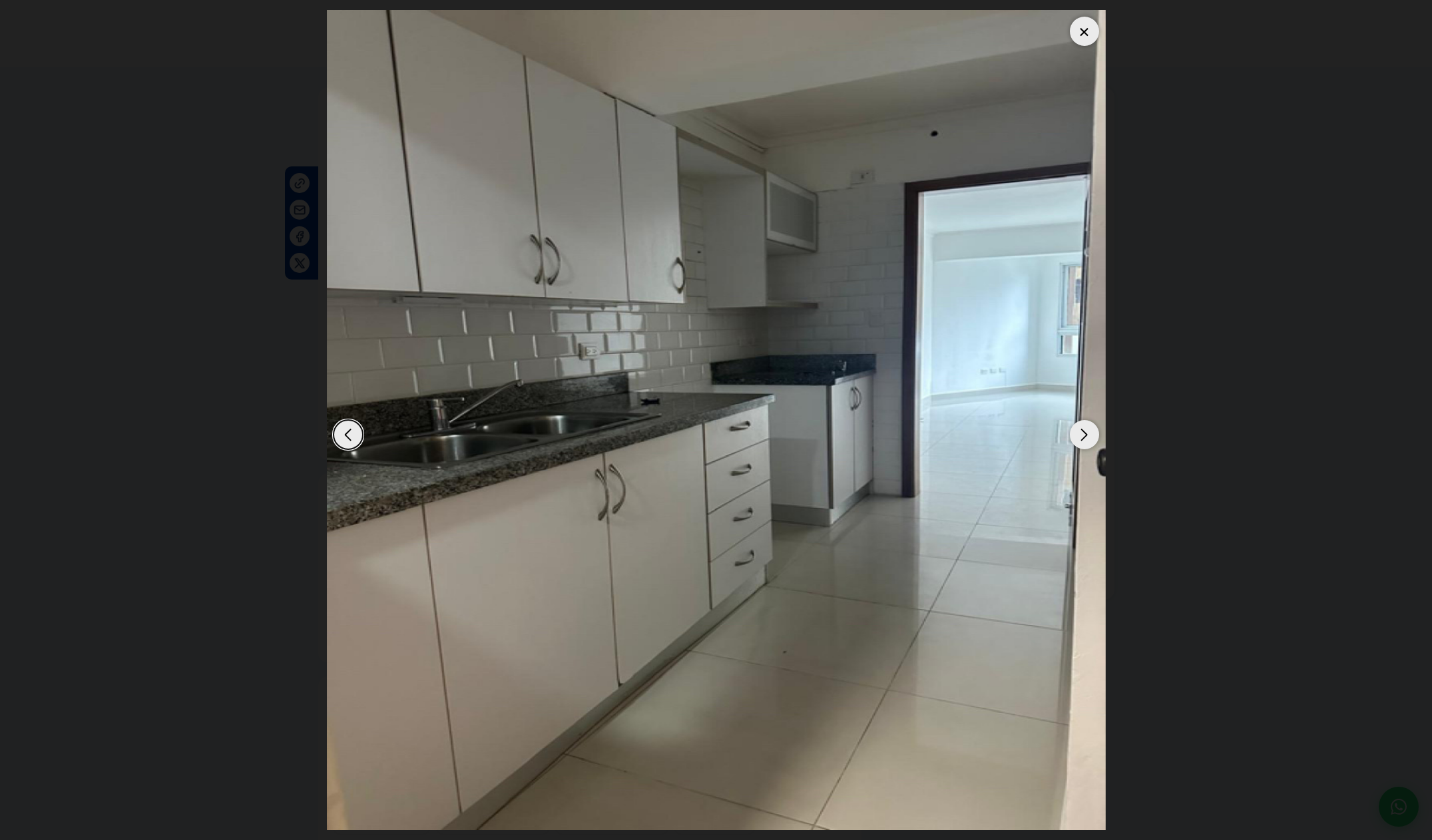
click at [1084, 431] on div "Next slide" at bounding box center [1084, 434] width 29 height 29
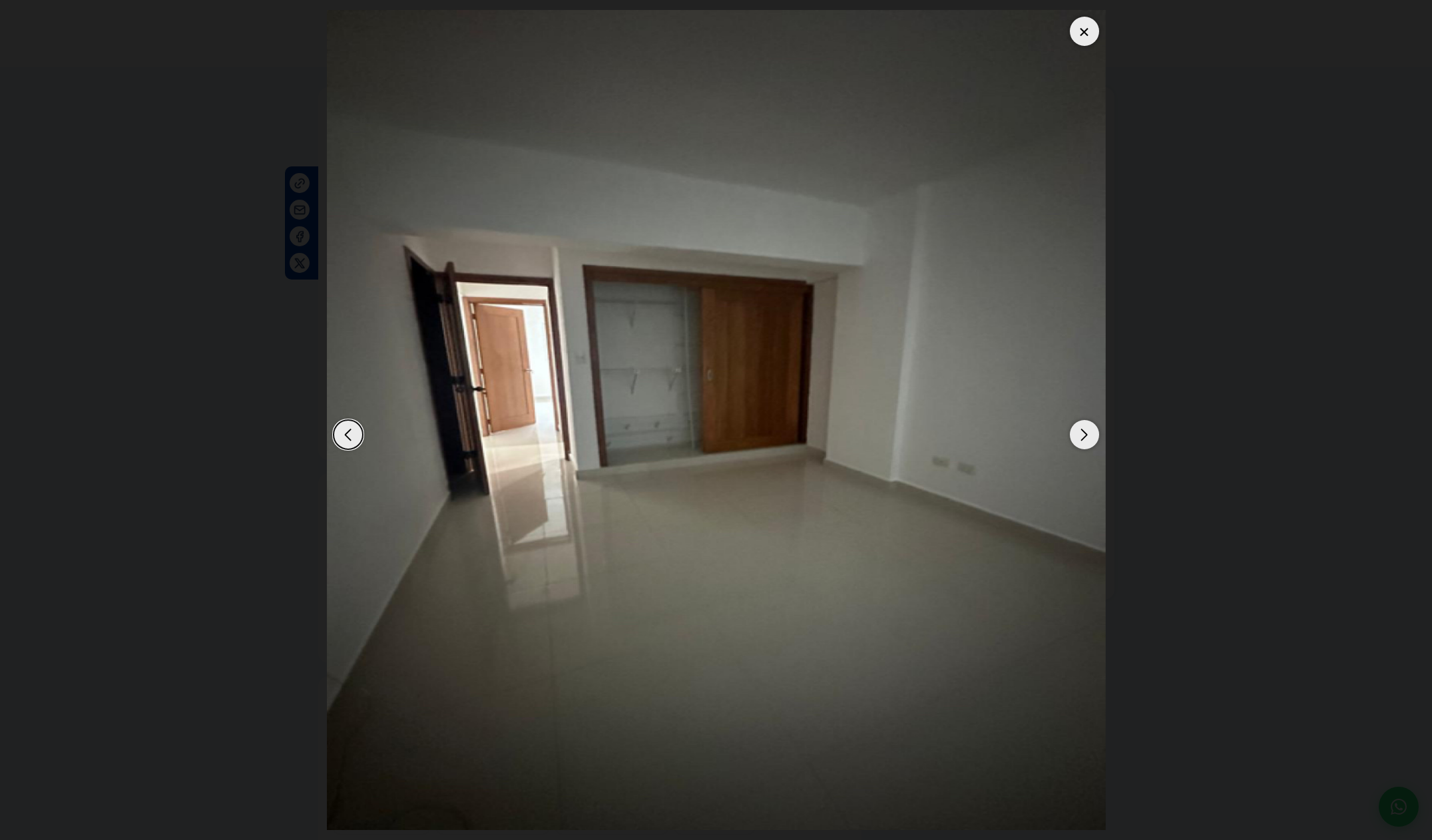
click at [1083, 432] on div "Next slide" at bounding box center [1084, 434] width 29 height 29
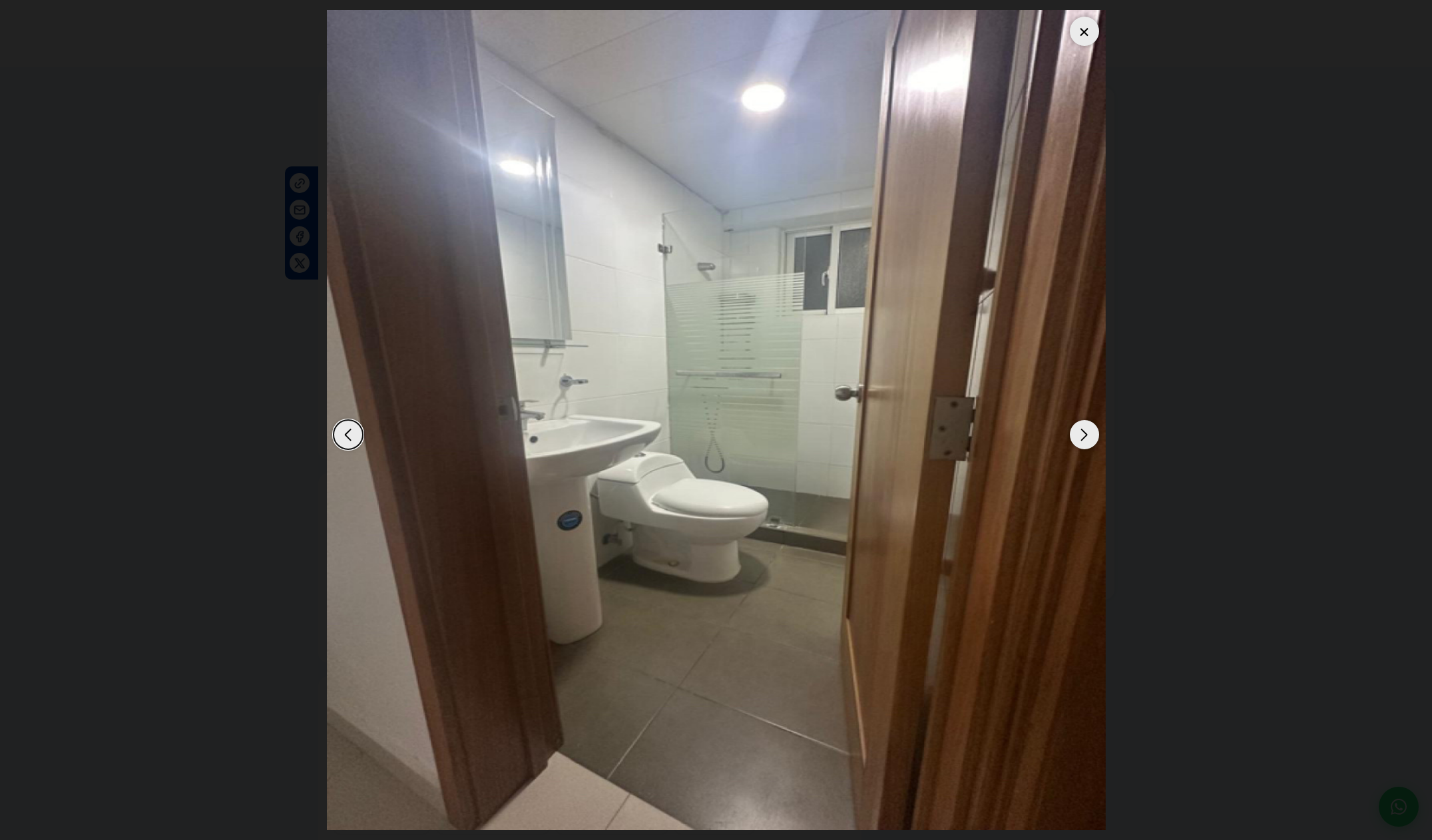
click at [1083, 432] on div "Next slide" at bounding box center [1084, 434] width 29 height 29
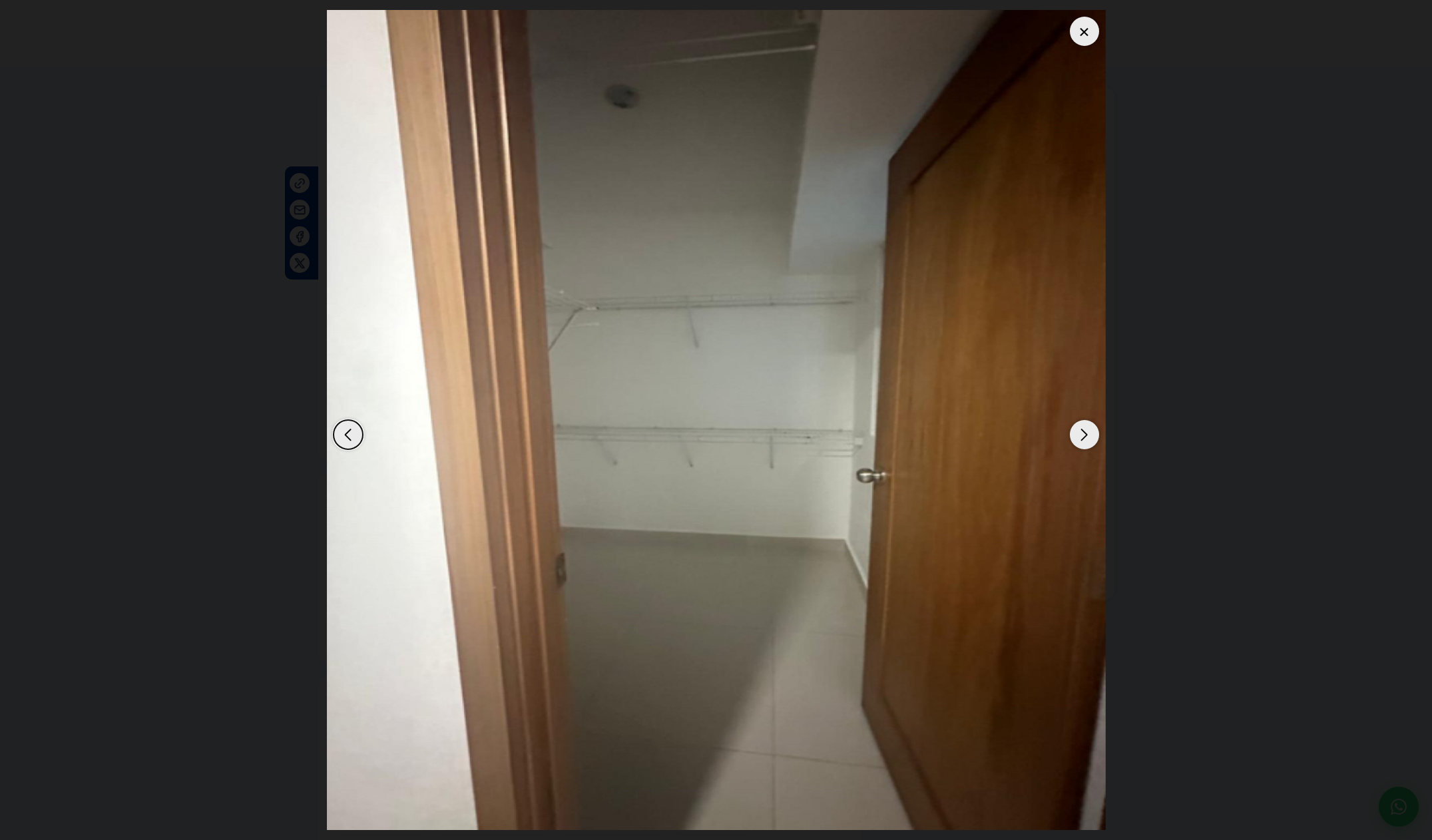
click at [1083, 432] on div "Next slide" at bounding box center [1084, 434] width 29 height 29
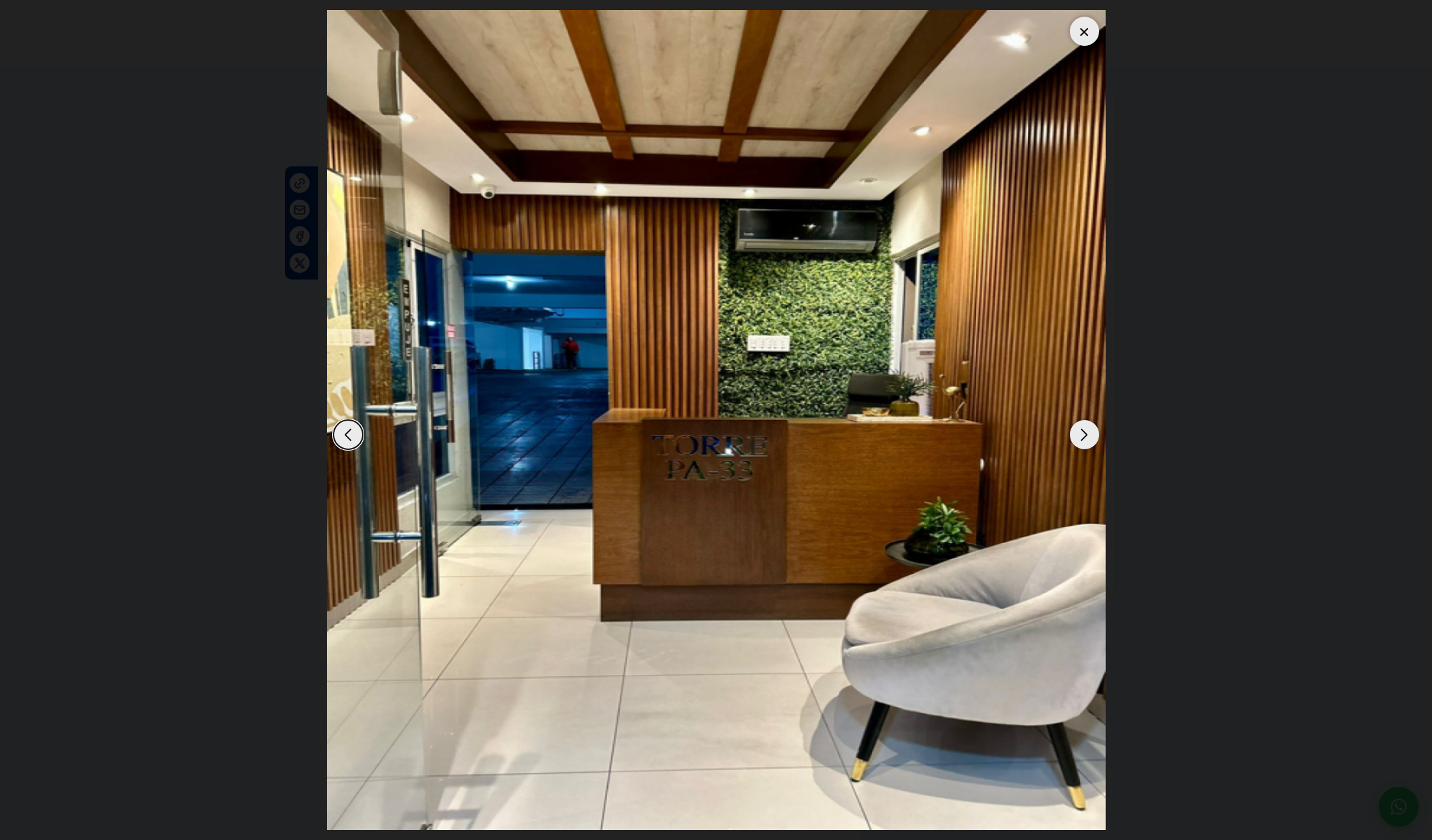
click at [1083, 432] on div "Next slide" at bounding box center [1084, 434] width 29 height 29
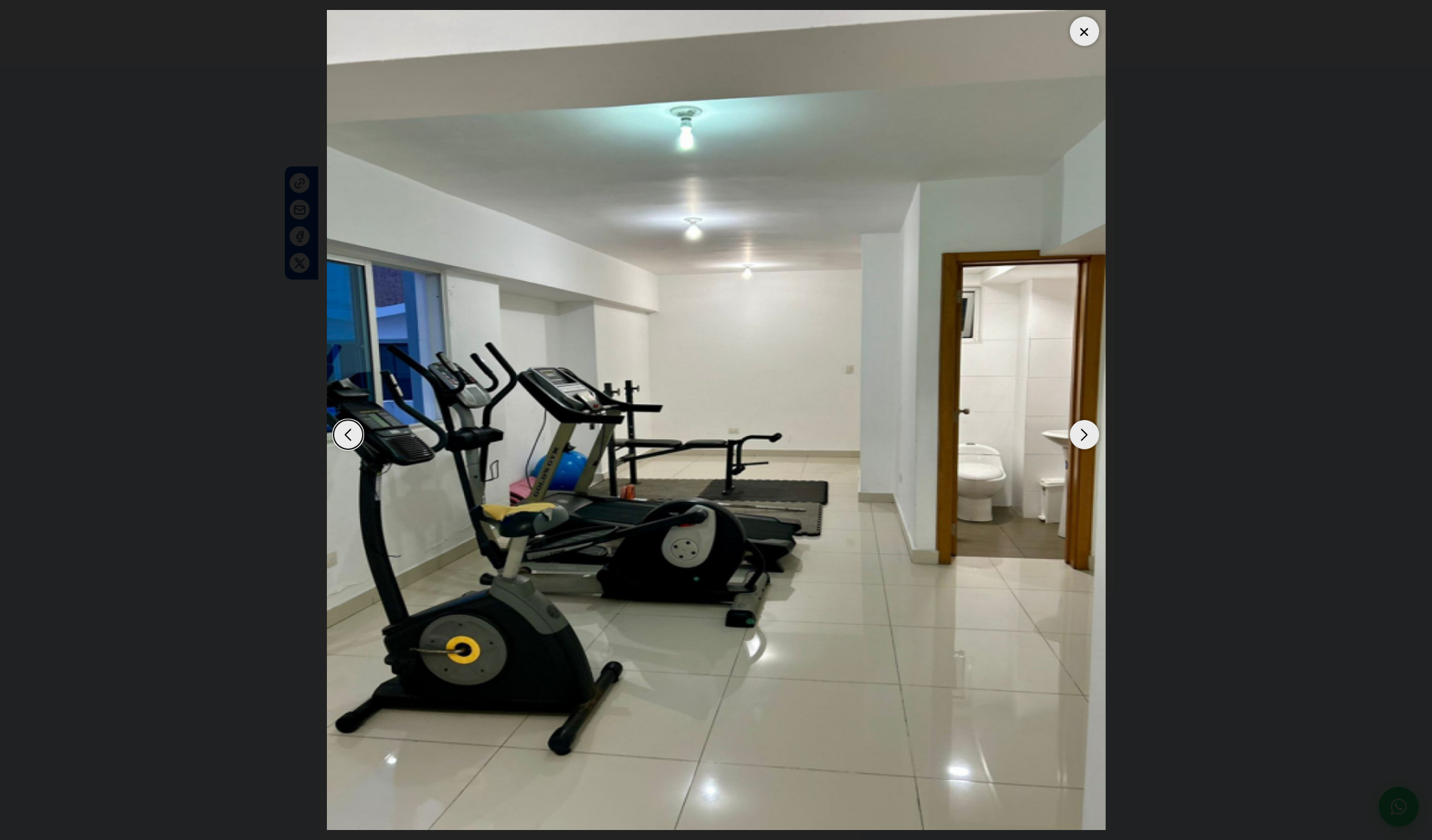
click at [1089, 33] on div at bounding box center [1084, 31] width 29 height 29
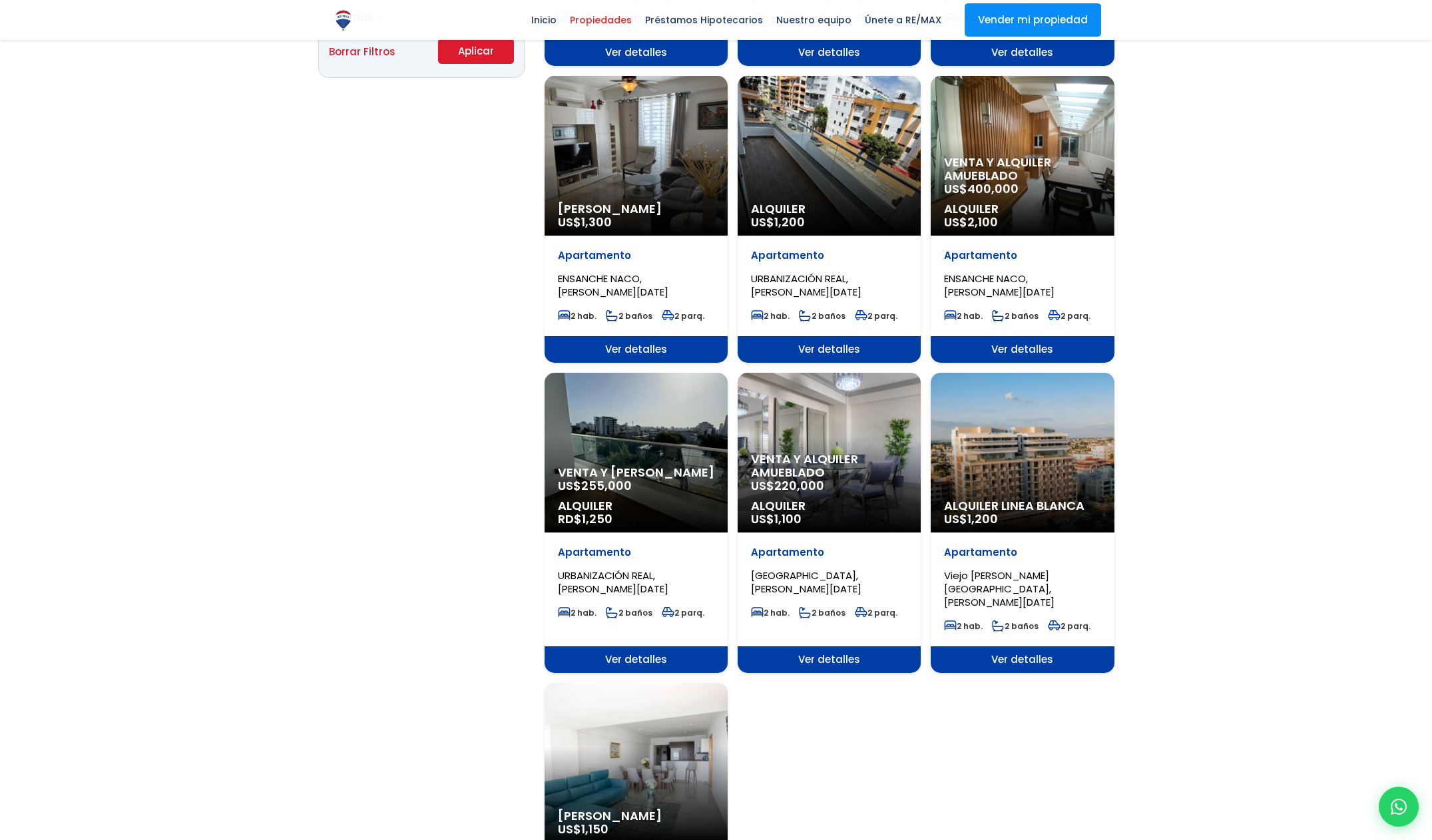
scroll to position [1017, 0]
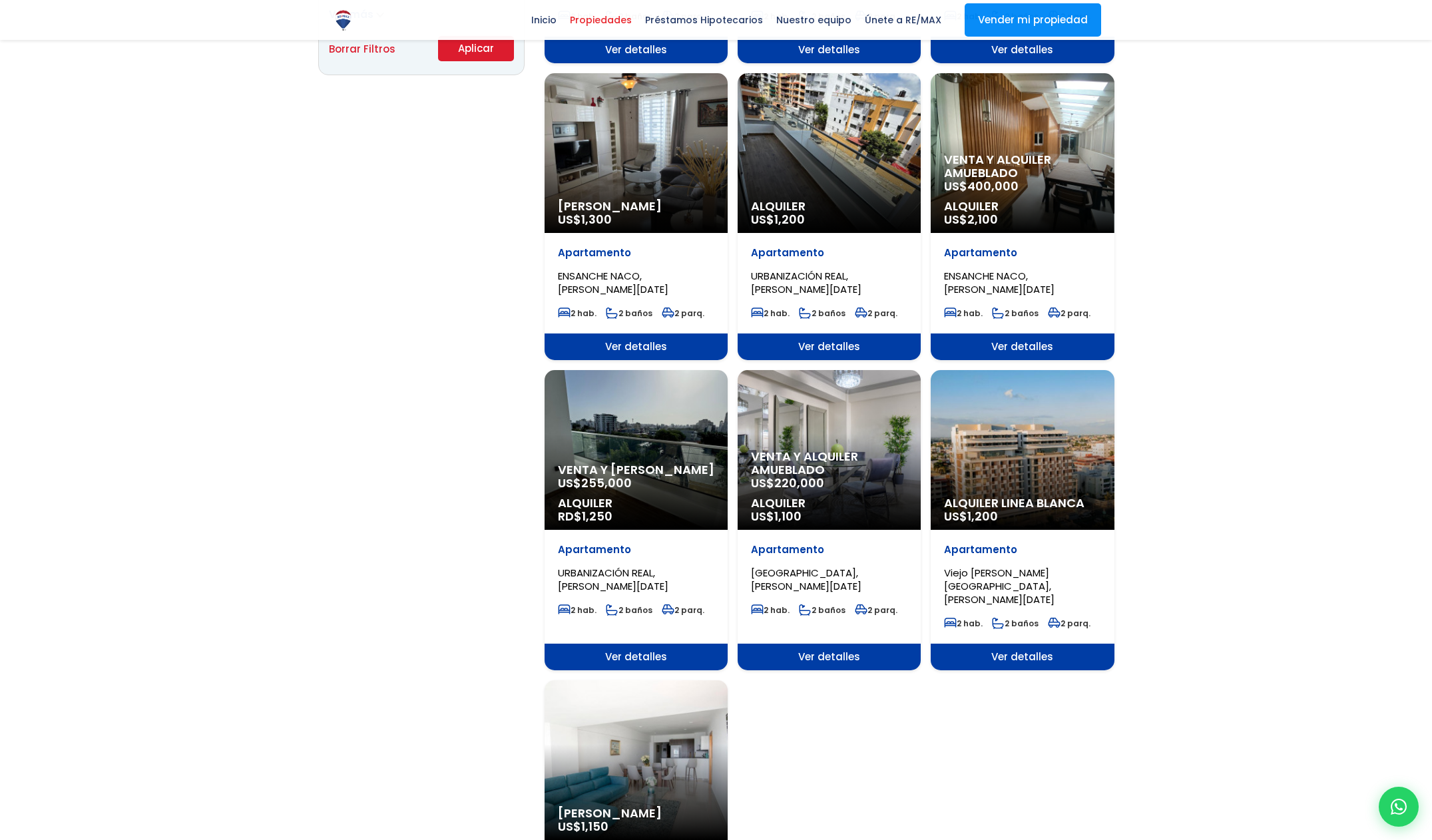
click at [727, 233] on div "Venta y alquiler amueblado US$ 220,000 Alquiler US$ 1,100" at bounding box center [636, 216] width 183 height 33
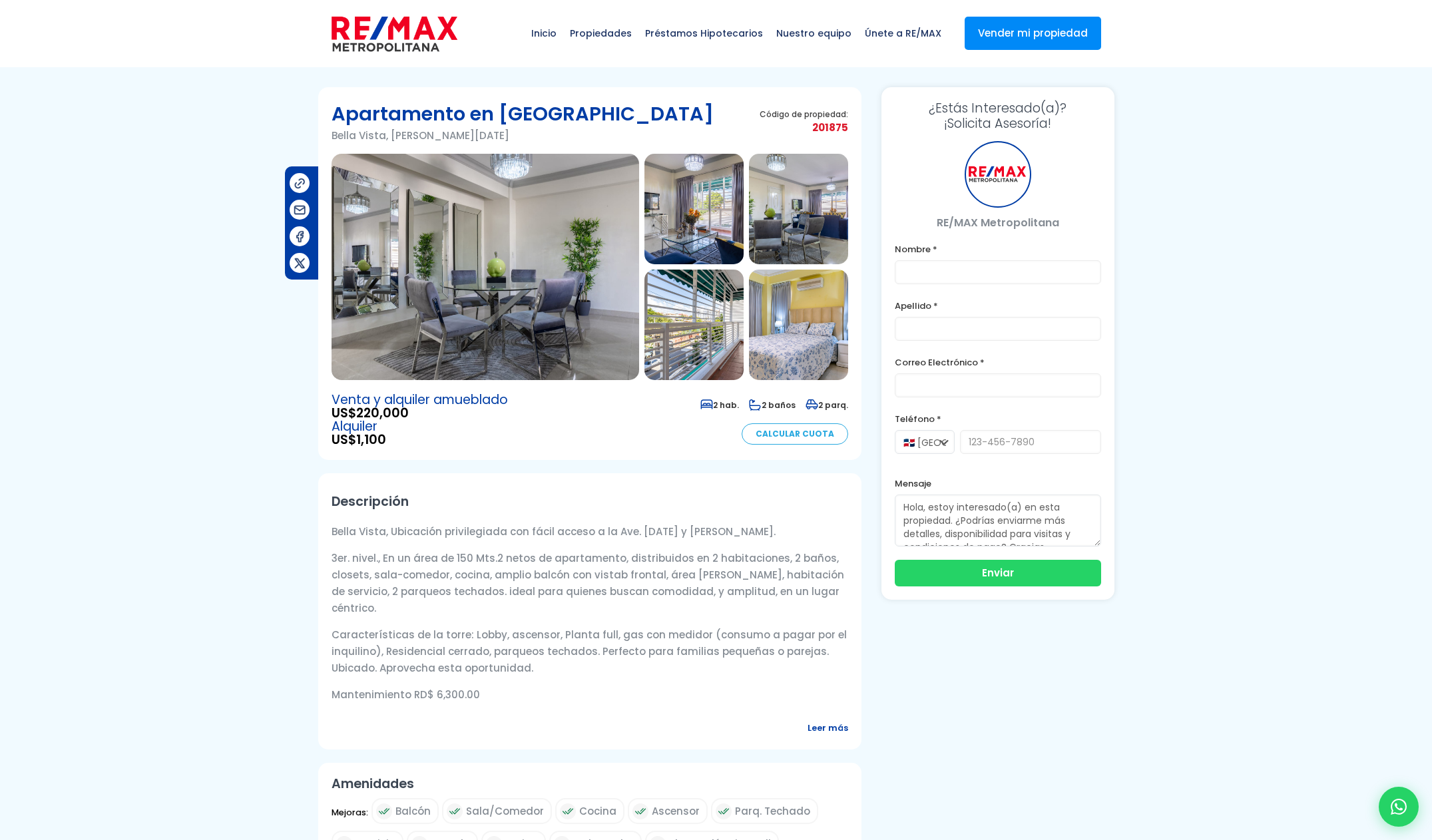
click at [536, 298] on img at bounding box center [485, 267] width 308 height 226
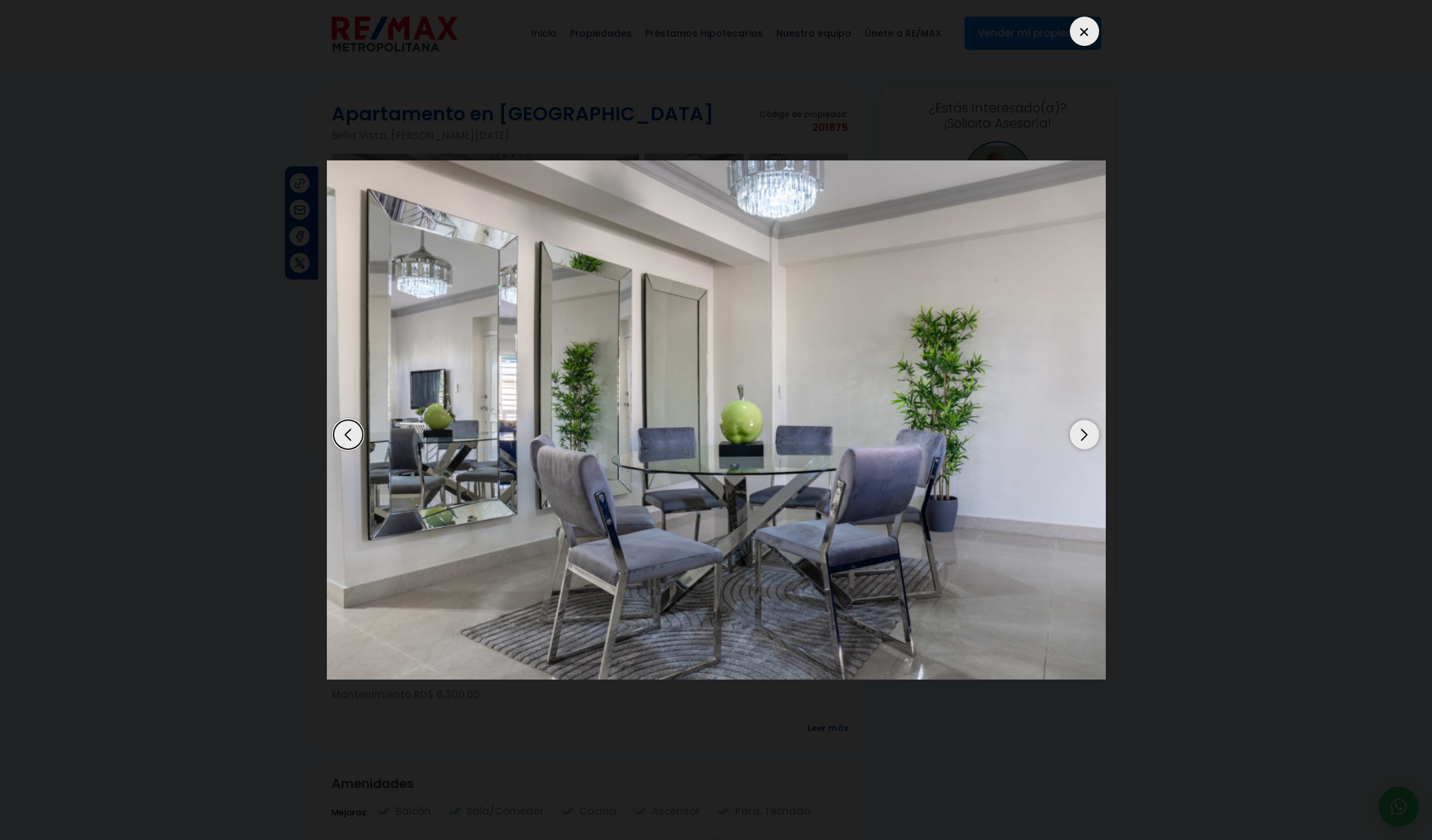
click at [1080, 441] on div "Next slide" at bounding box center [1084, 434] width 29 height 29
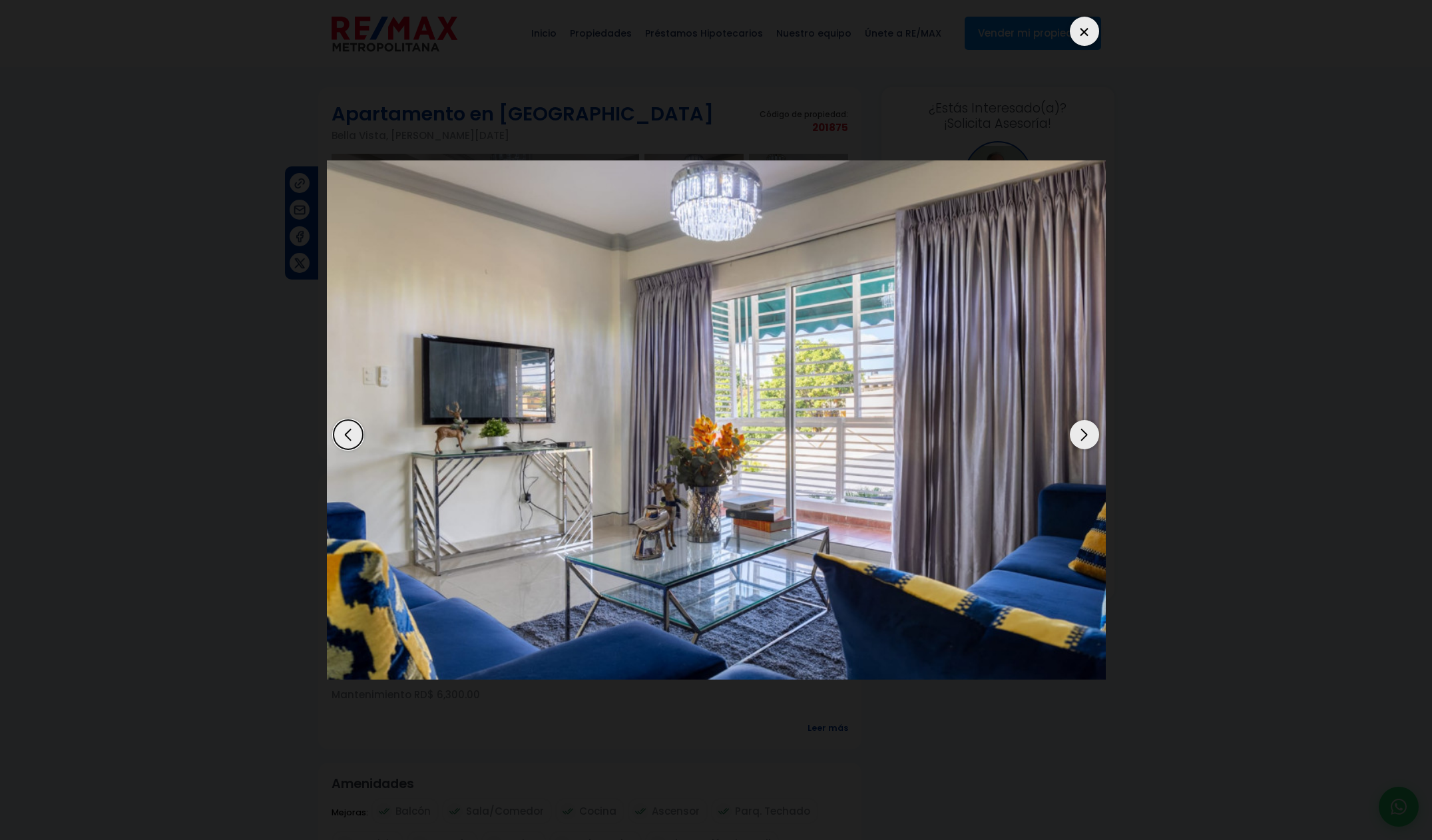
click at [1078, 441] on div "Next slide" at bounding box center [1084, 434] width 29 height 29
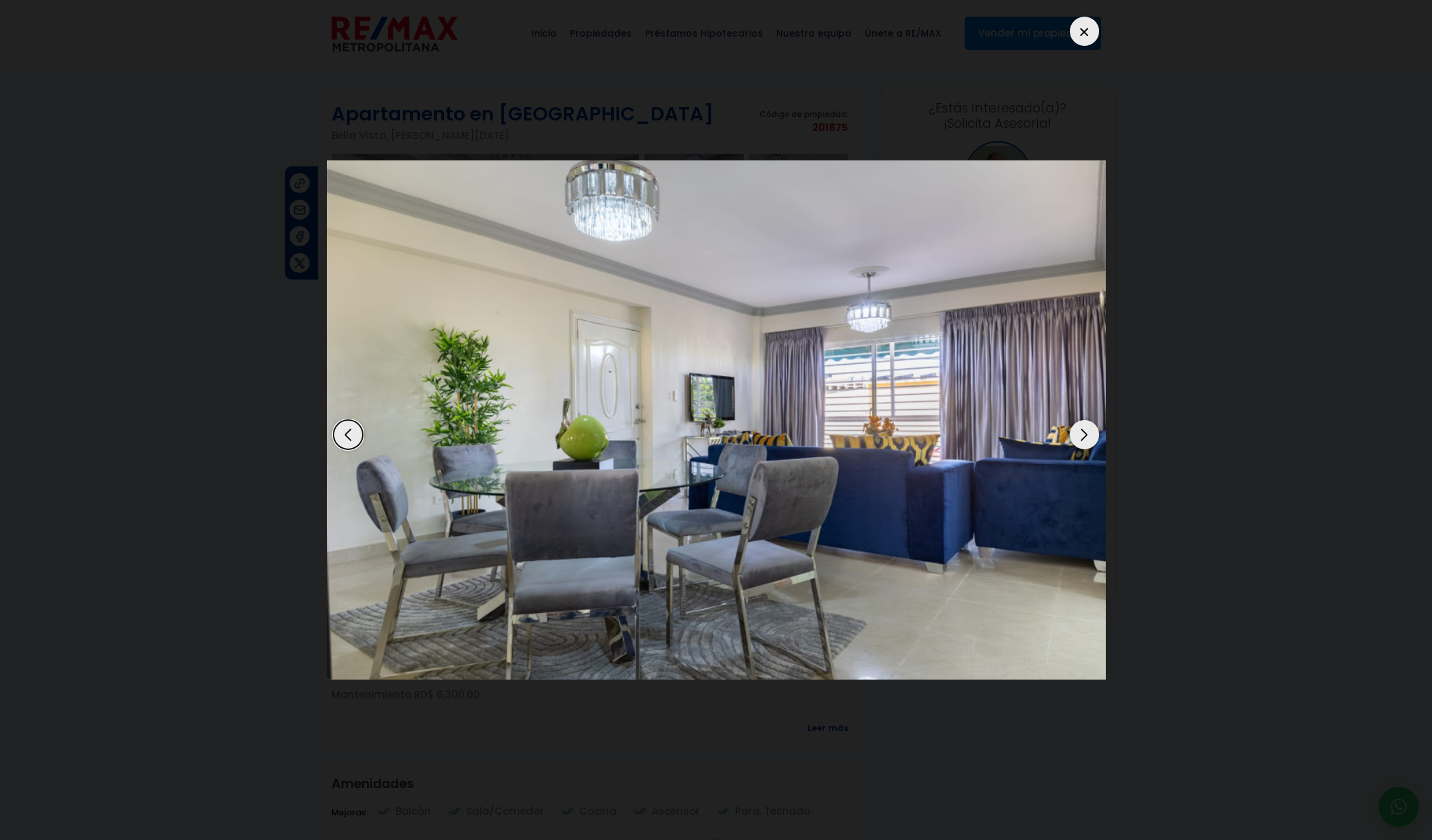
click at [1077, 441] on div "Next slide" at bounding box center [1084, 434] width 29 height 29
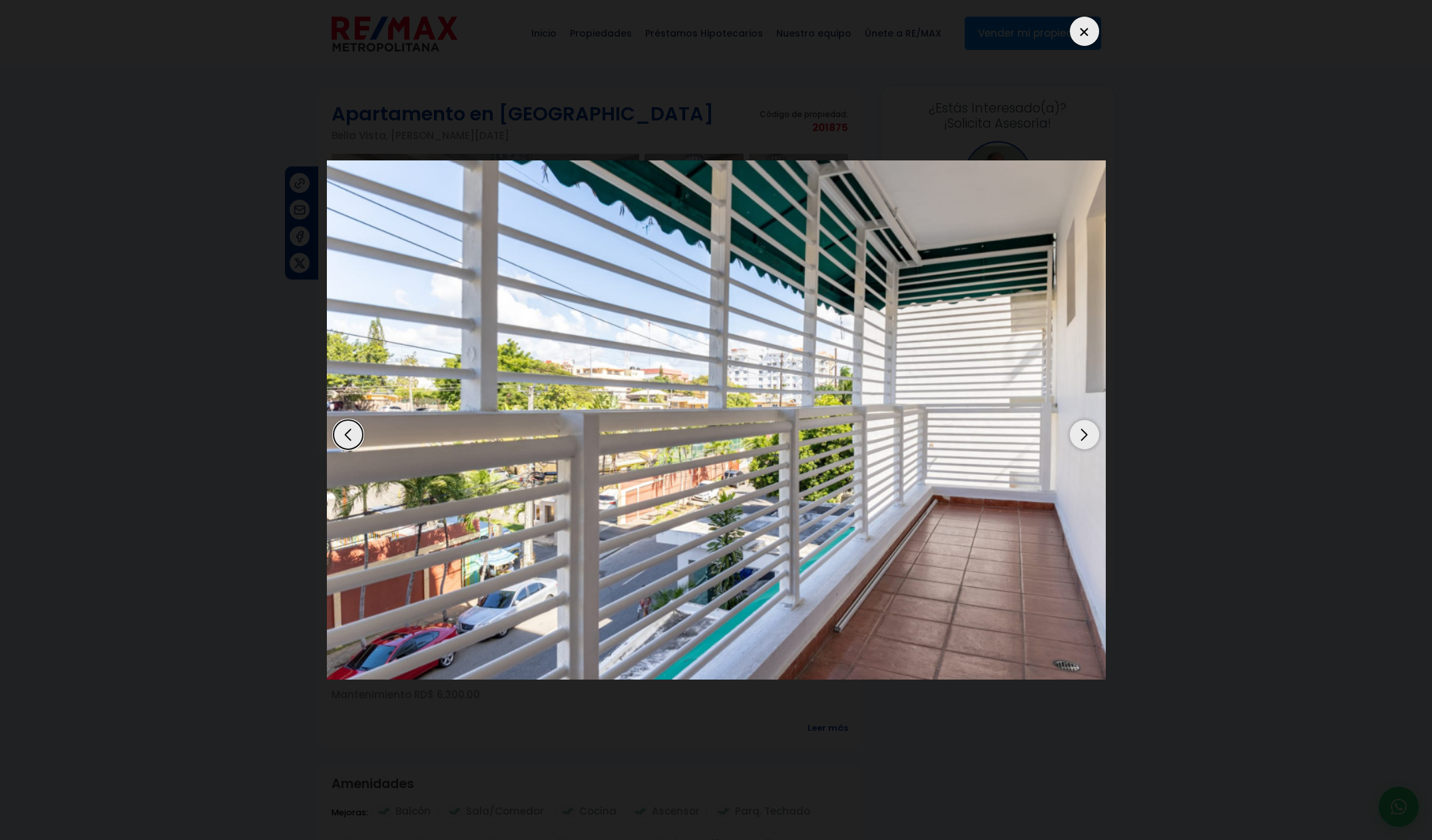
click at [1076, 441] on div "Next slide" at bounding box center [1084, 434] width 29 height 29
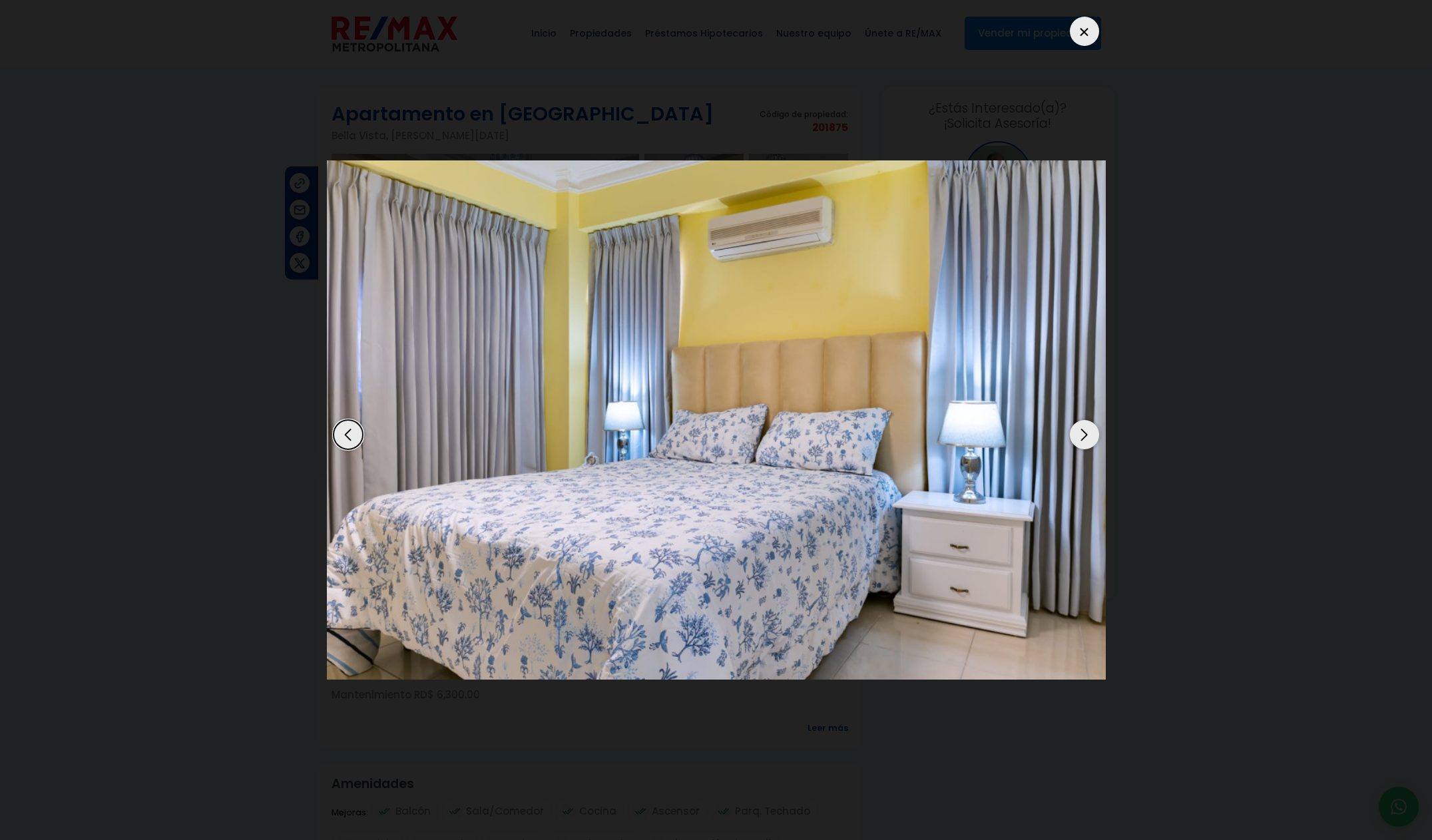
click at [1082, 439] on div "Next slide" at bounding box center [1084, 434] width 29 height 29
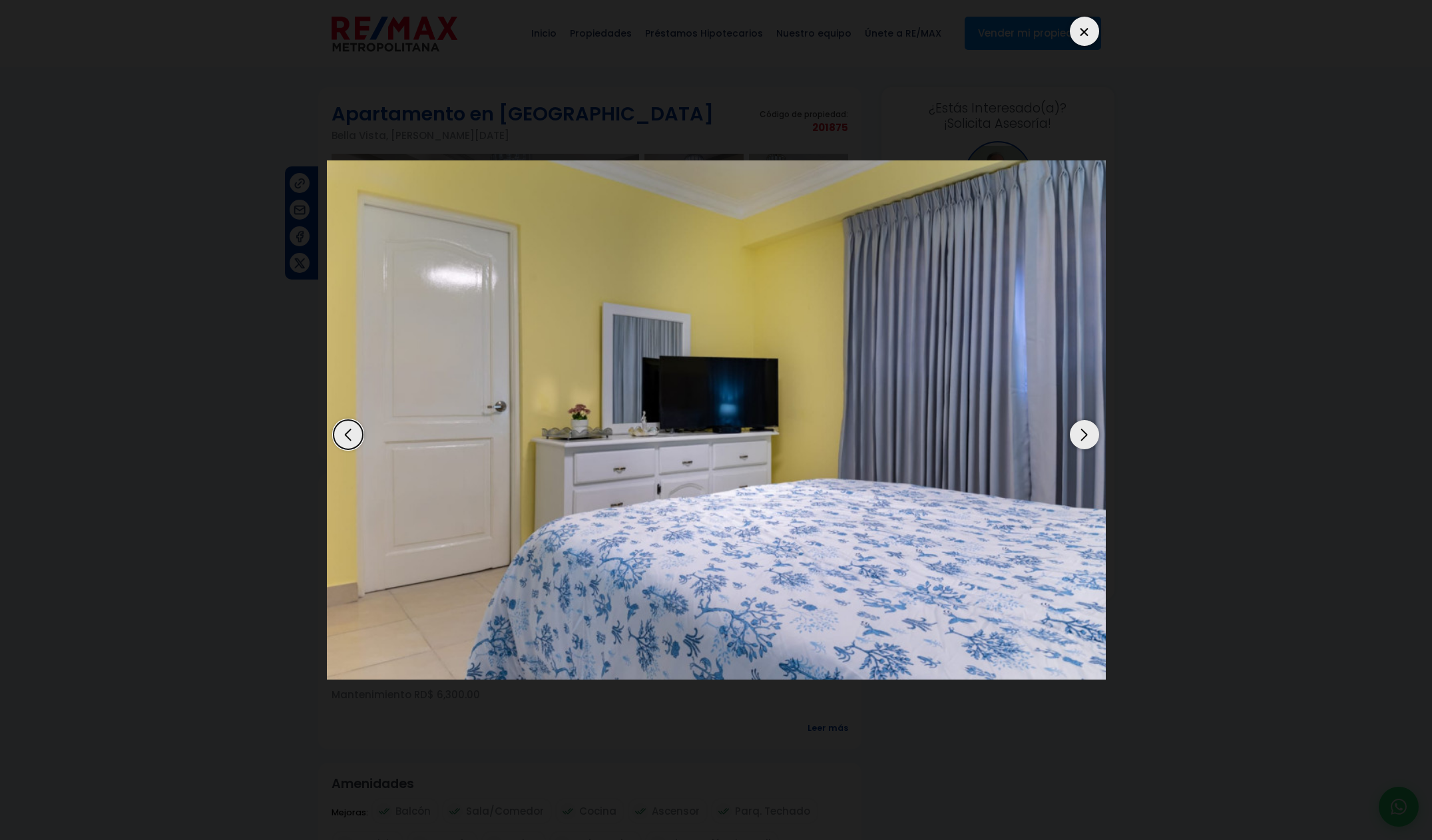
click at [1082, 439] on div "Next slide" at bounding box center [1084, 434] width 29 height 29
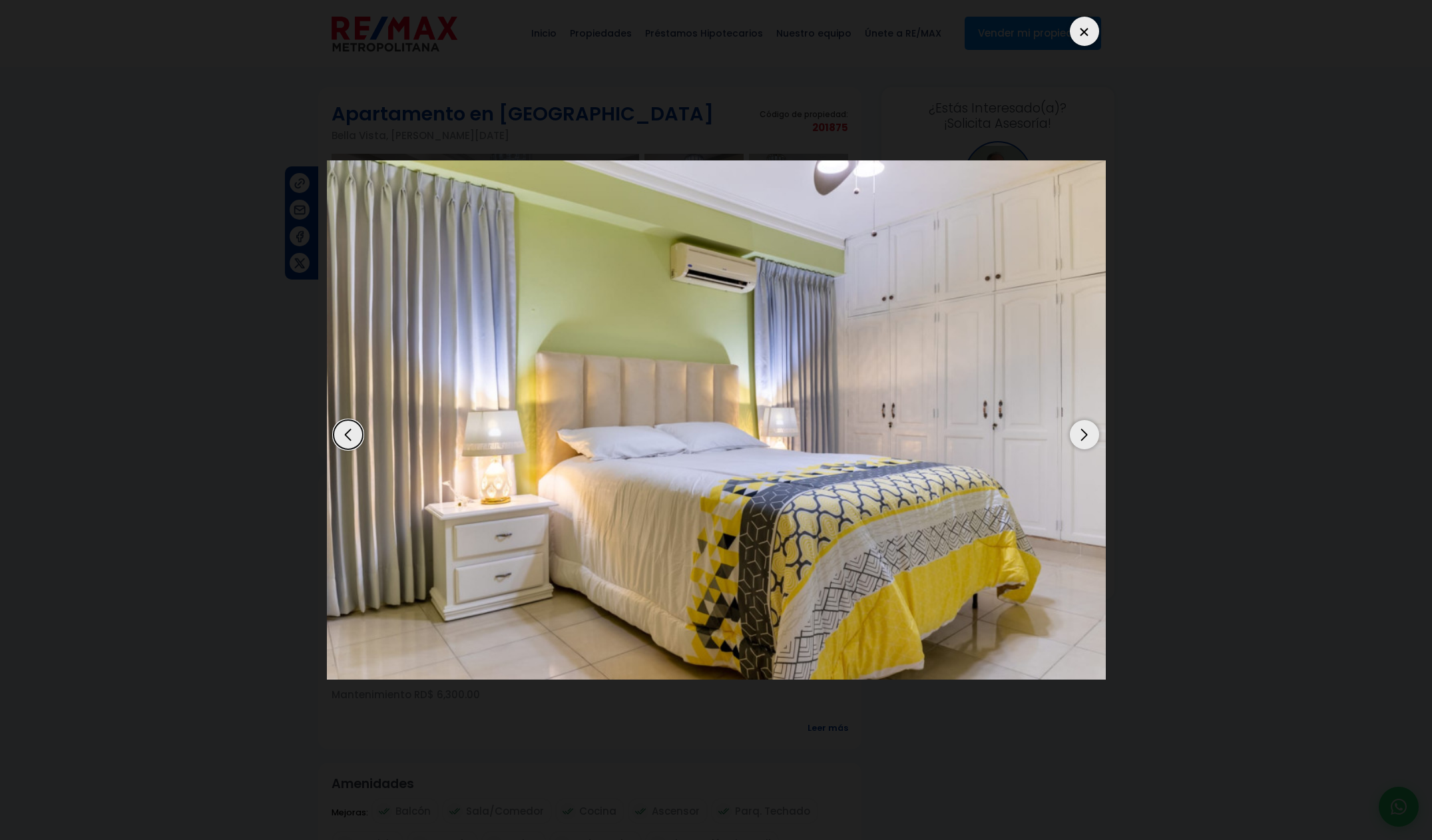
click at [1082, 439] on div "Next slide" at bounding box center [1084, 434] width 29 height 29
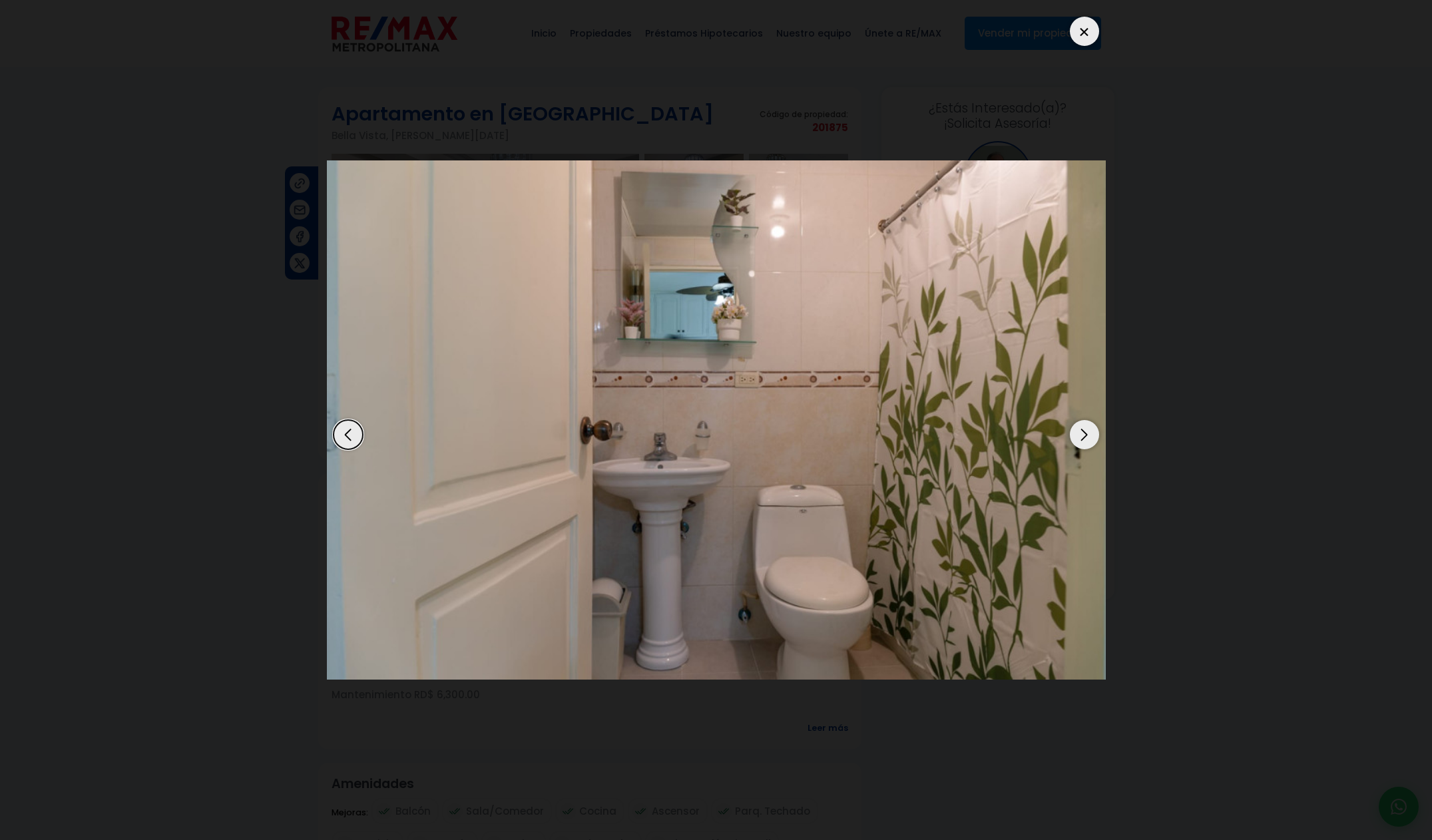
click at [1082, 439] on div "Next slide" at bounding box center [1084, 434] width 29 height 29
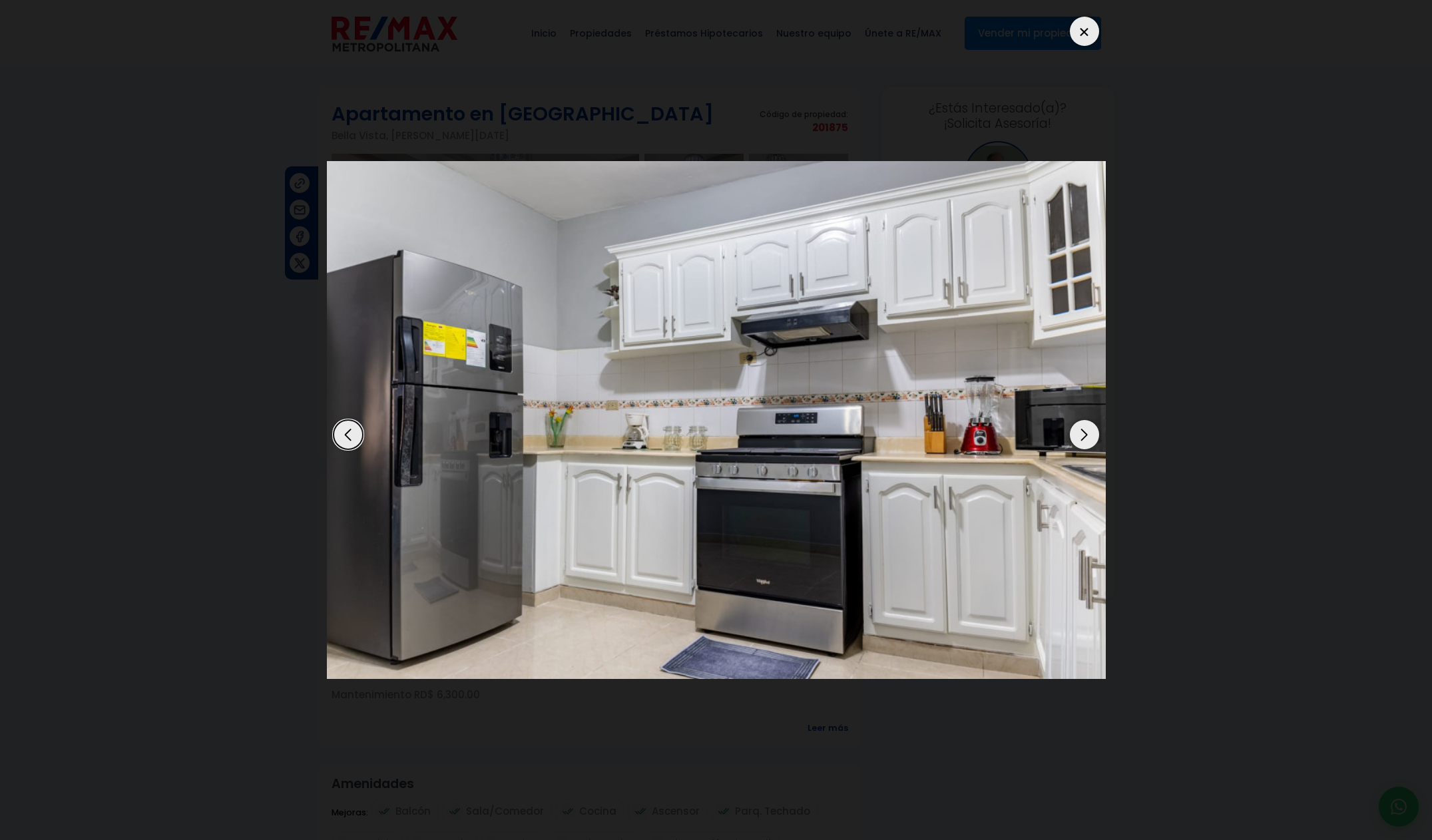
click at [1089, 30] on div at bounding box center [1084, 31] width 29 height 29
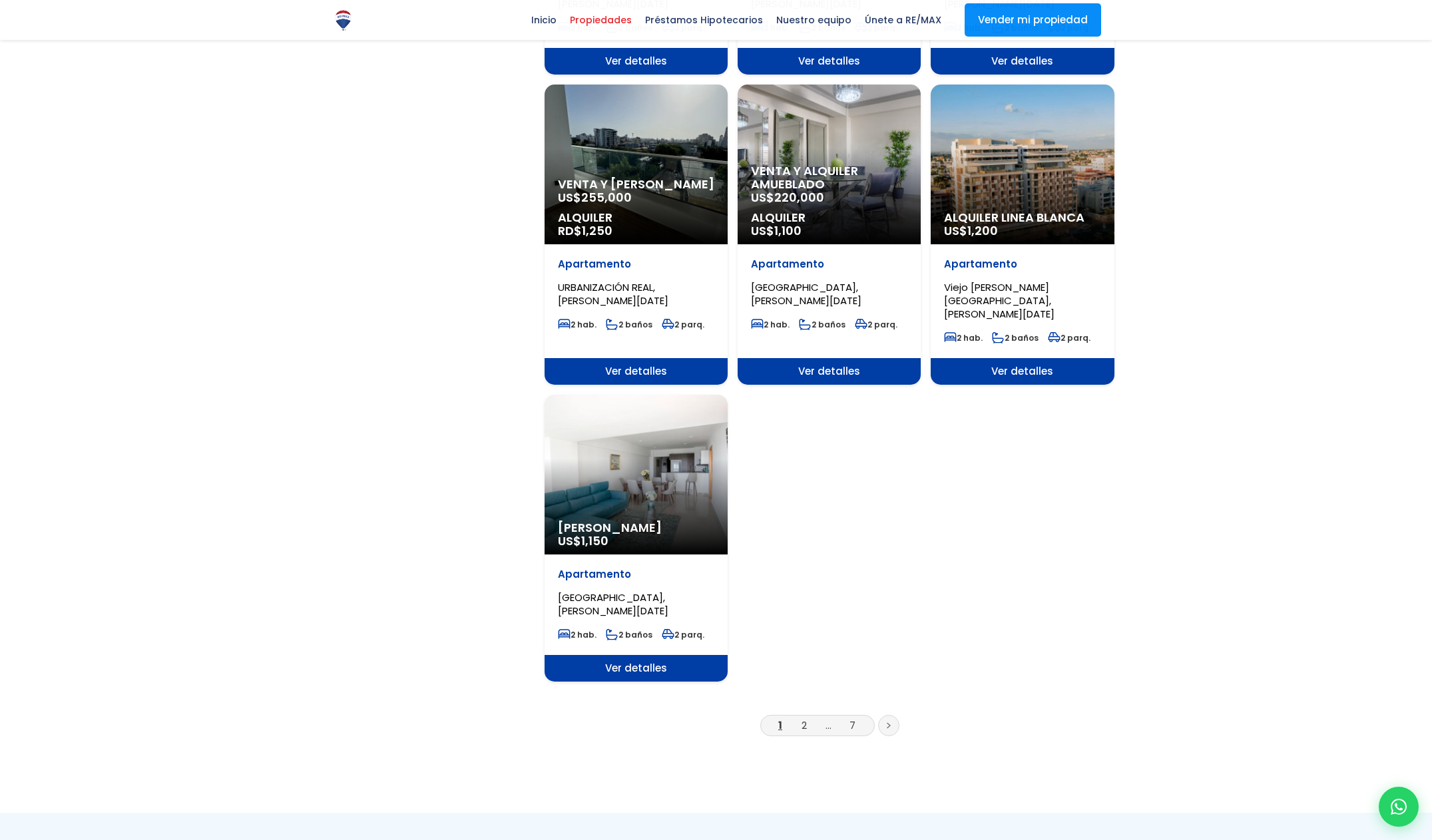
scroll to position [1449, 0]
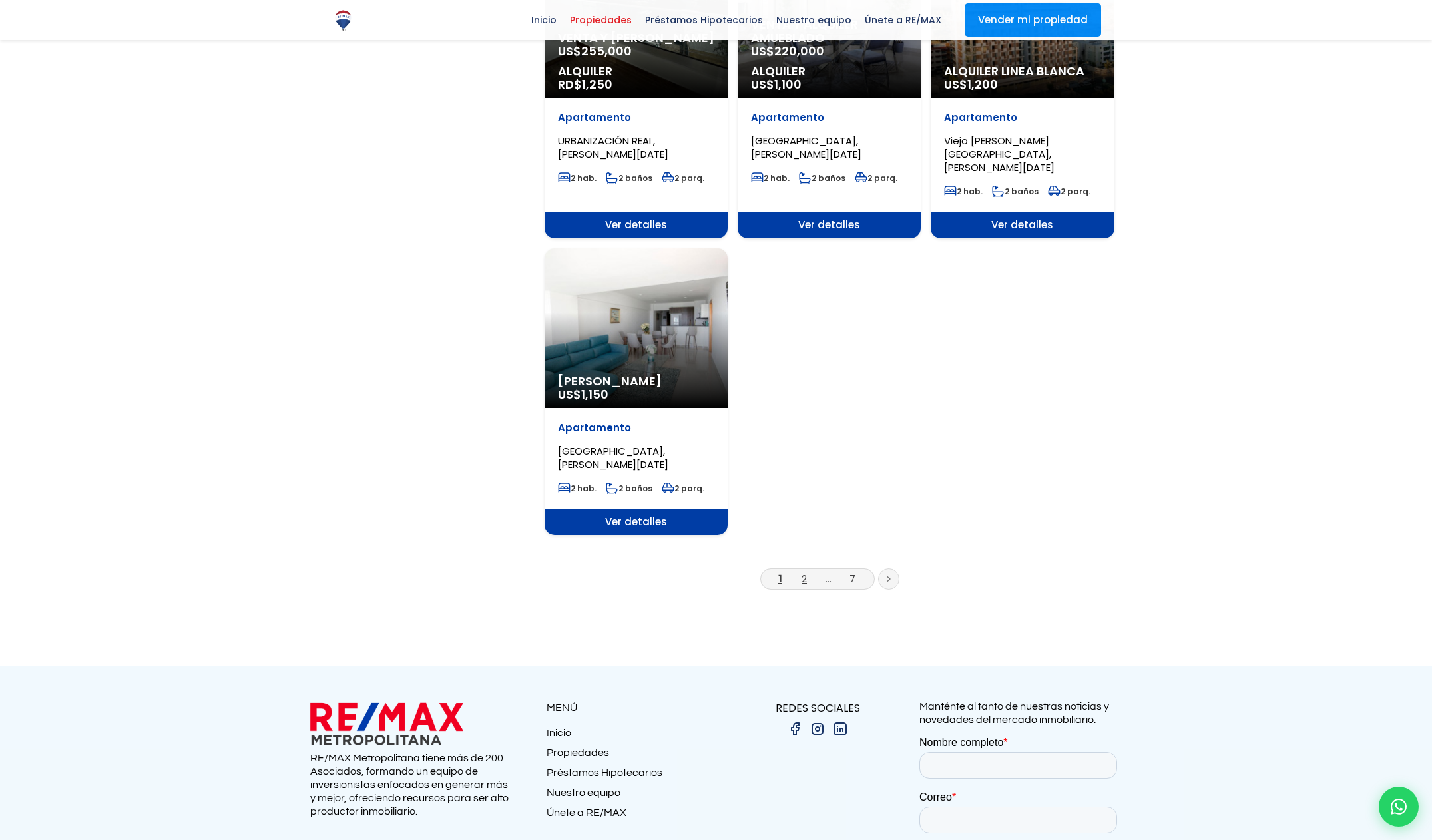
click at [804, 571] on link "2" at bounding box center [804, 578] width 5 height 14
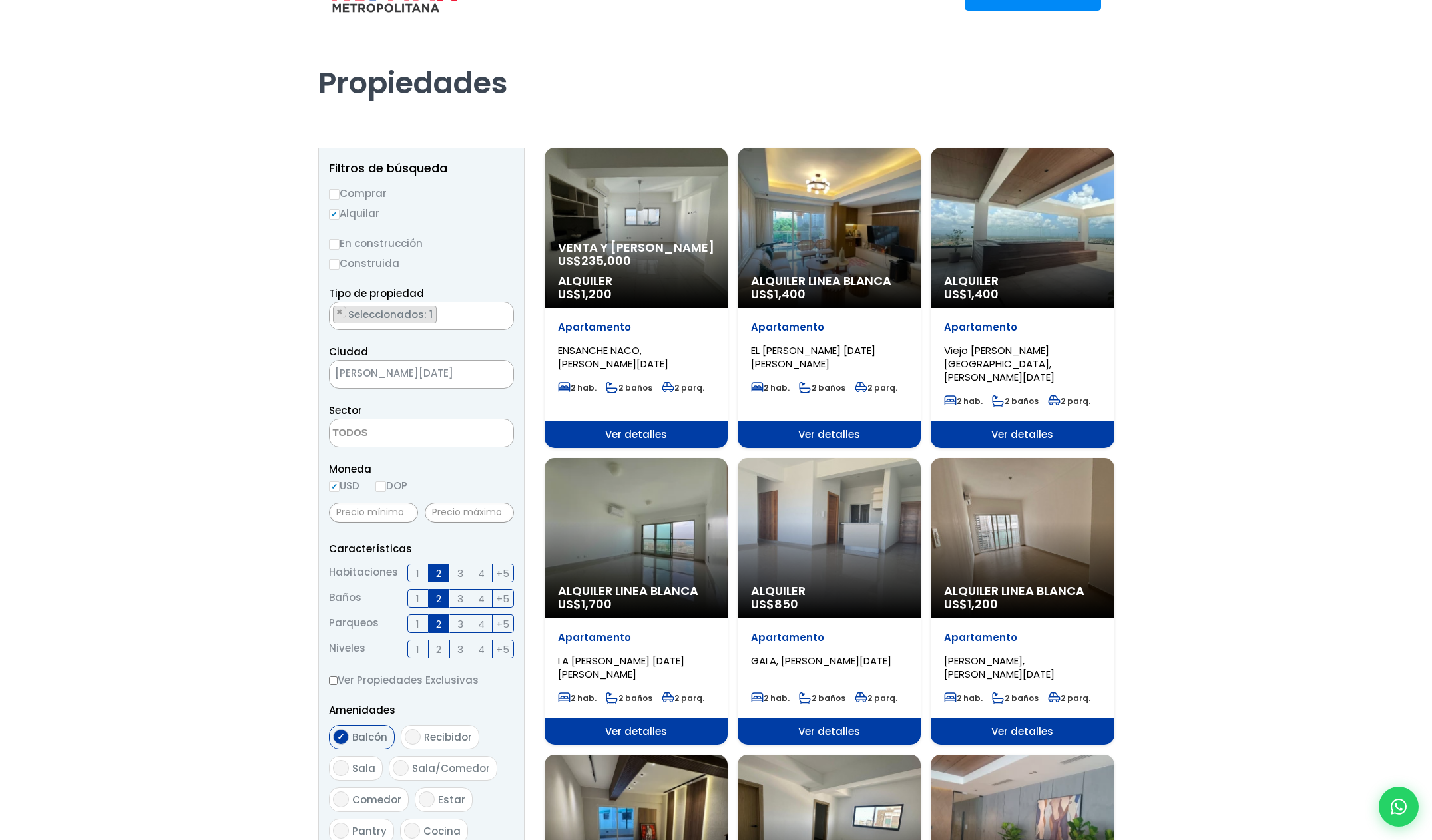
scroll to position [40, 0]
click at [648, 307] on div "Alquiler Linea Blanca US$ 1,700" at bounding box center [636, 227] width 183 height 160
click at [634, 307] on div "Alquiler Linea Blanca US$ 1,700" at bounding box center [636, 227] width 183 height 160
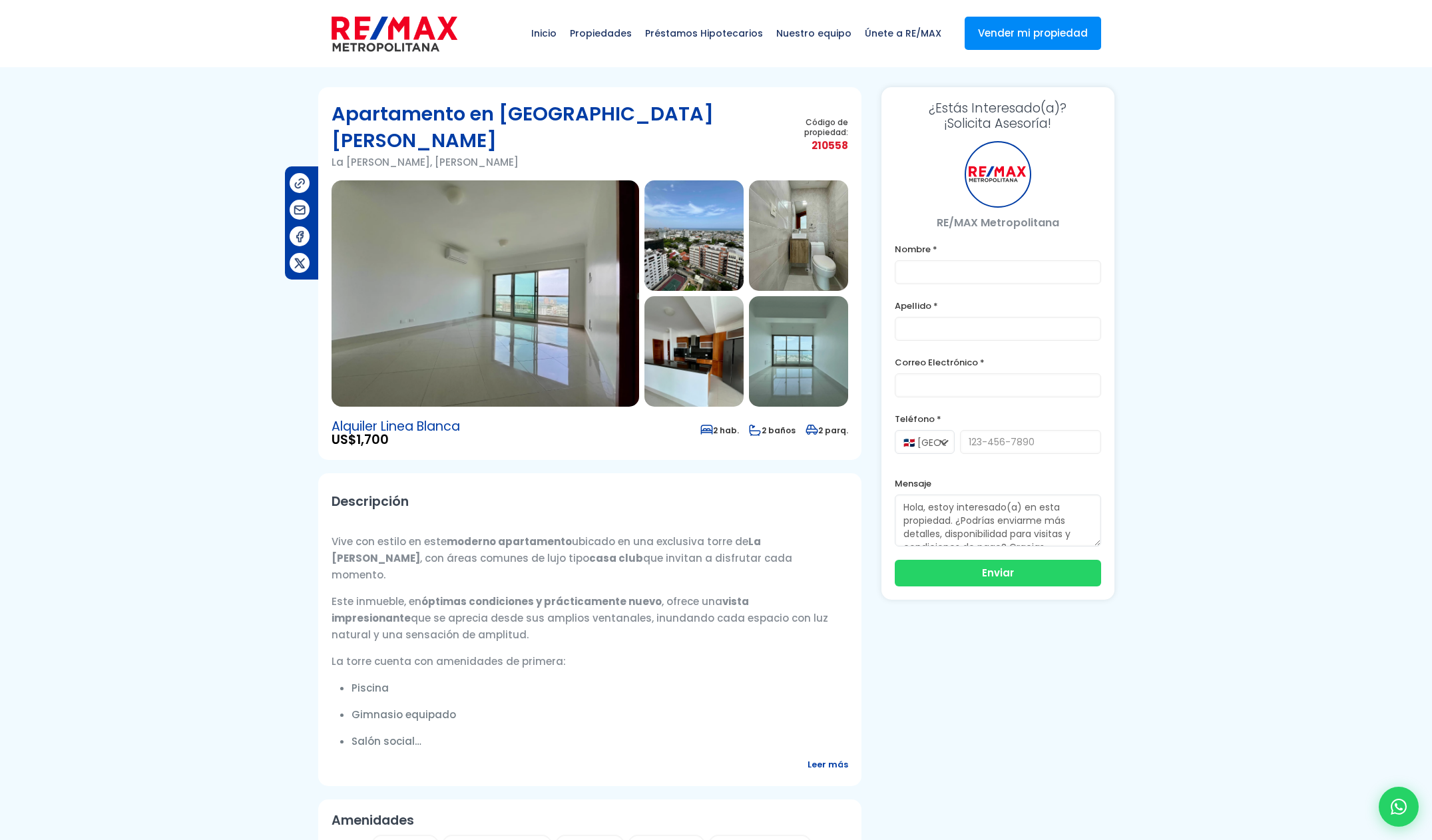
click at [564, 312] on img at bounding box center [485, 293] width 308 height 226
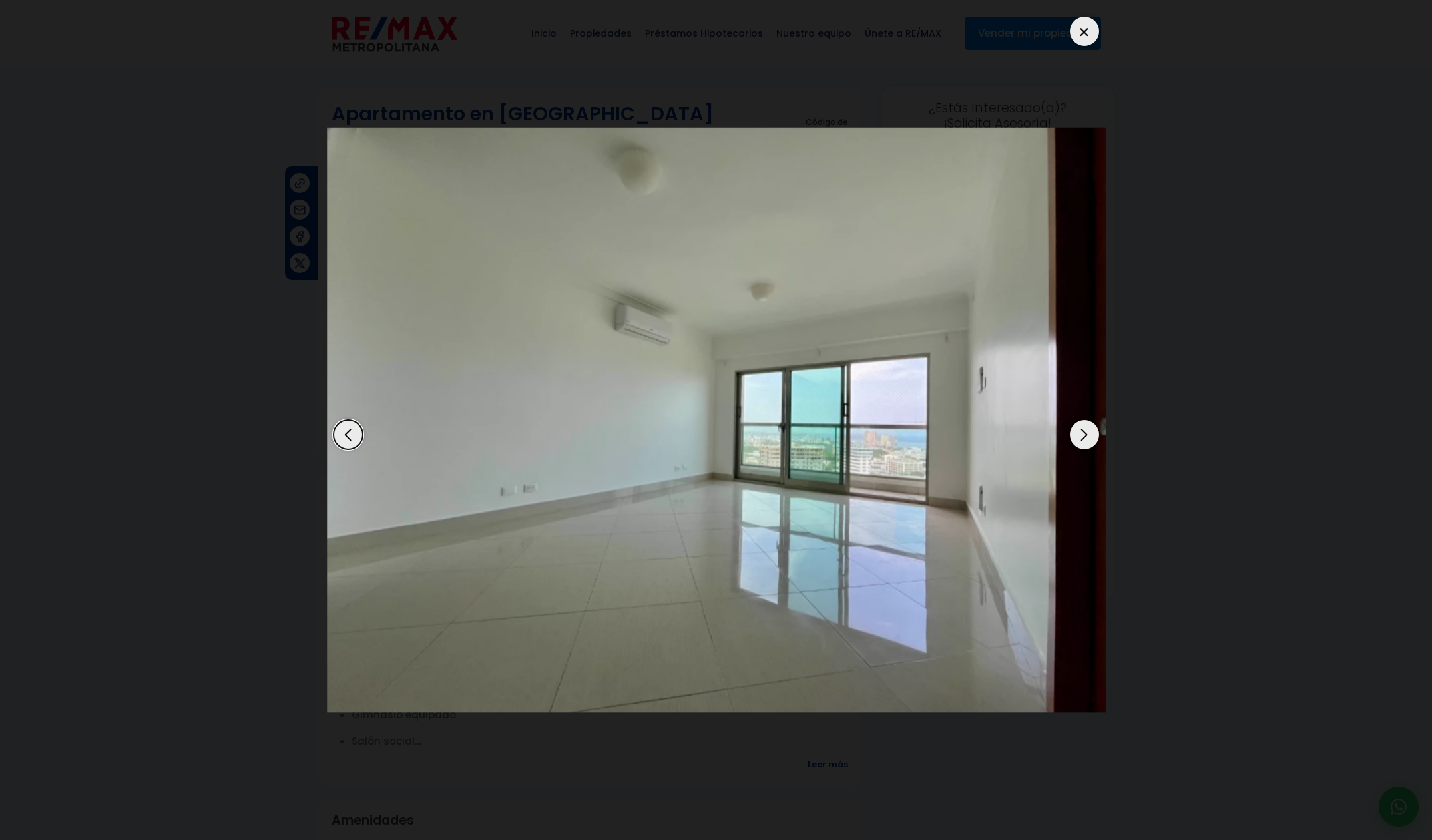
click at [1072, 438] on div "Next slide" at bounding box center [1084, 434] width 29 height 29
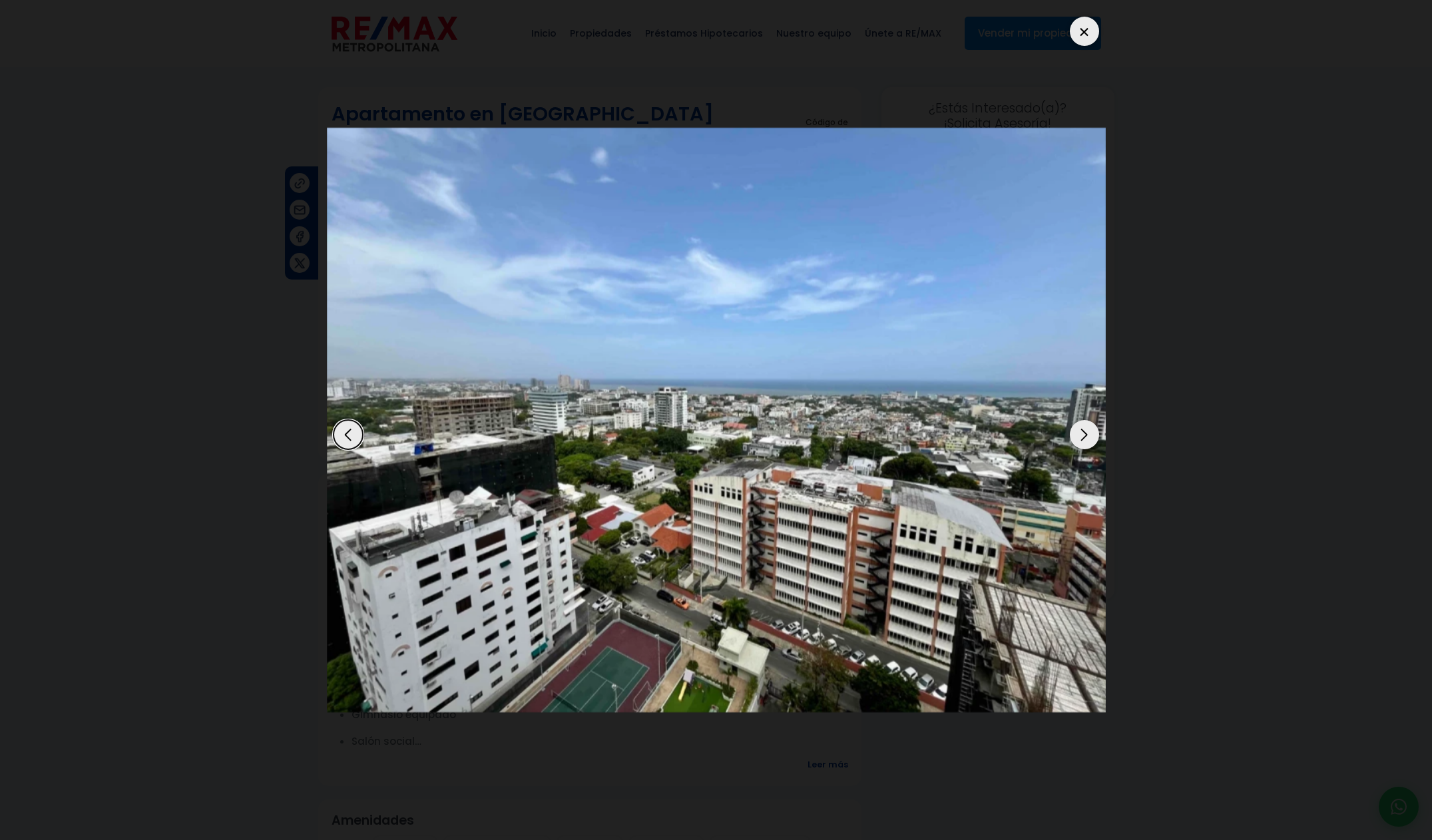
click at [1078, 438] on div "Next slide" at bounding box center [1084, 434] width 29 height 29
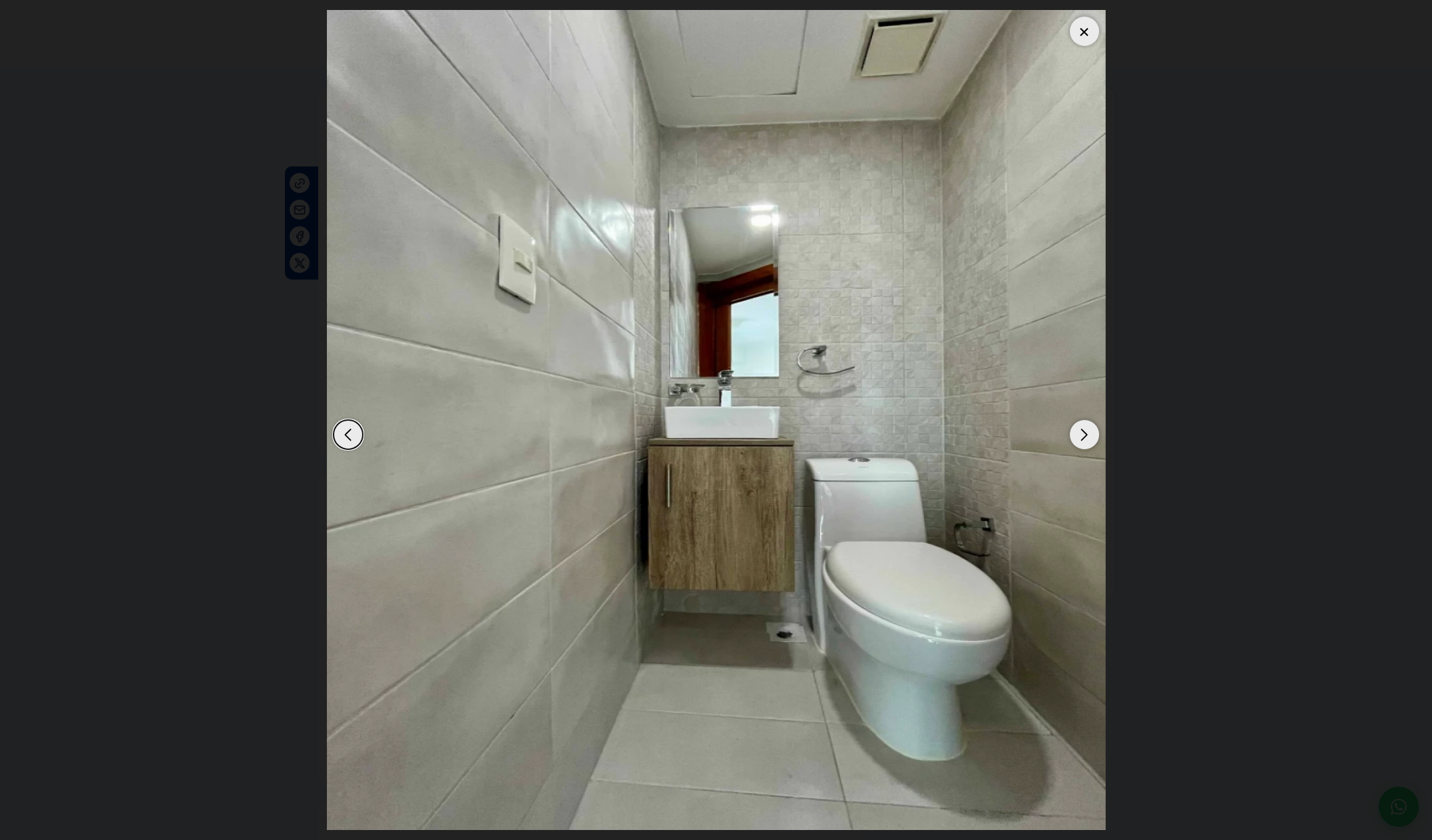
click at [1078, 438] on div "Next slide" at bounding box center [1084, 434] width 29 height 29
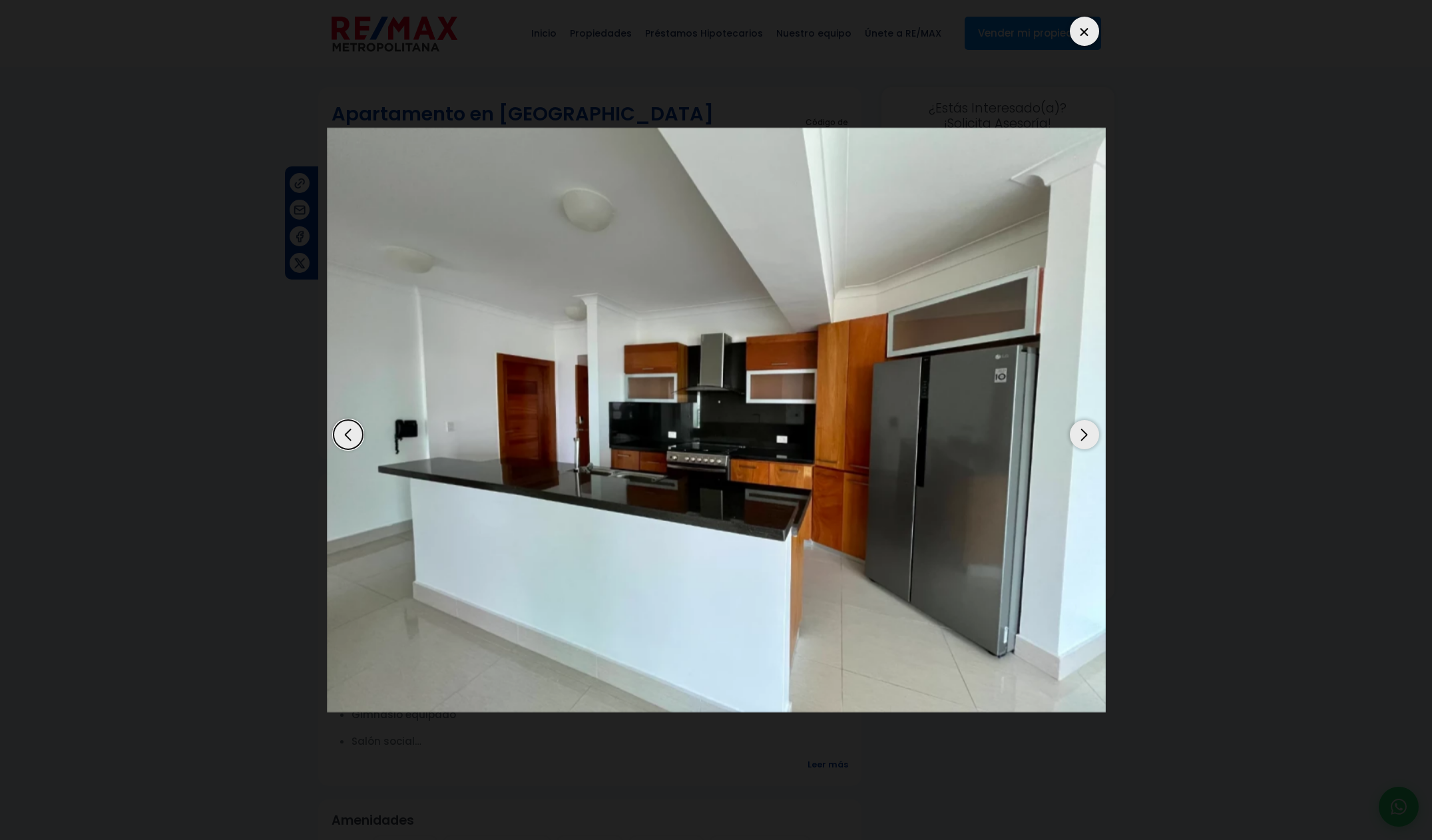
click at [1078, 438] on div "Next slide" at bounding box center [1084, 434] width 29 height 29
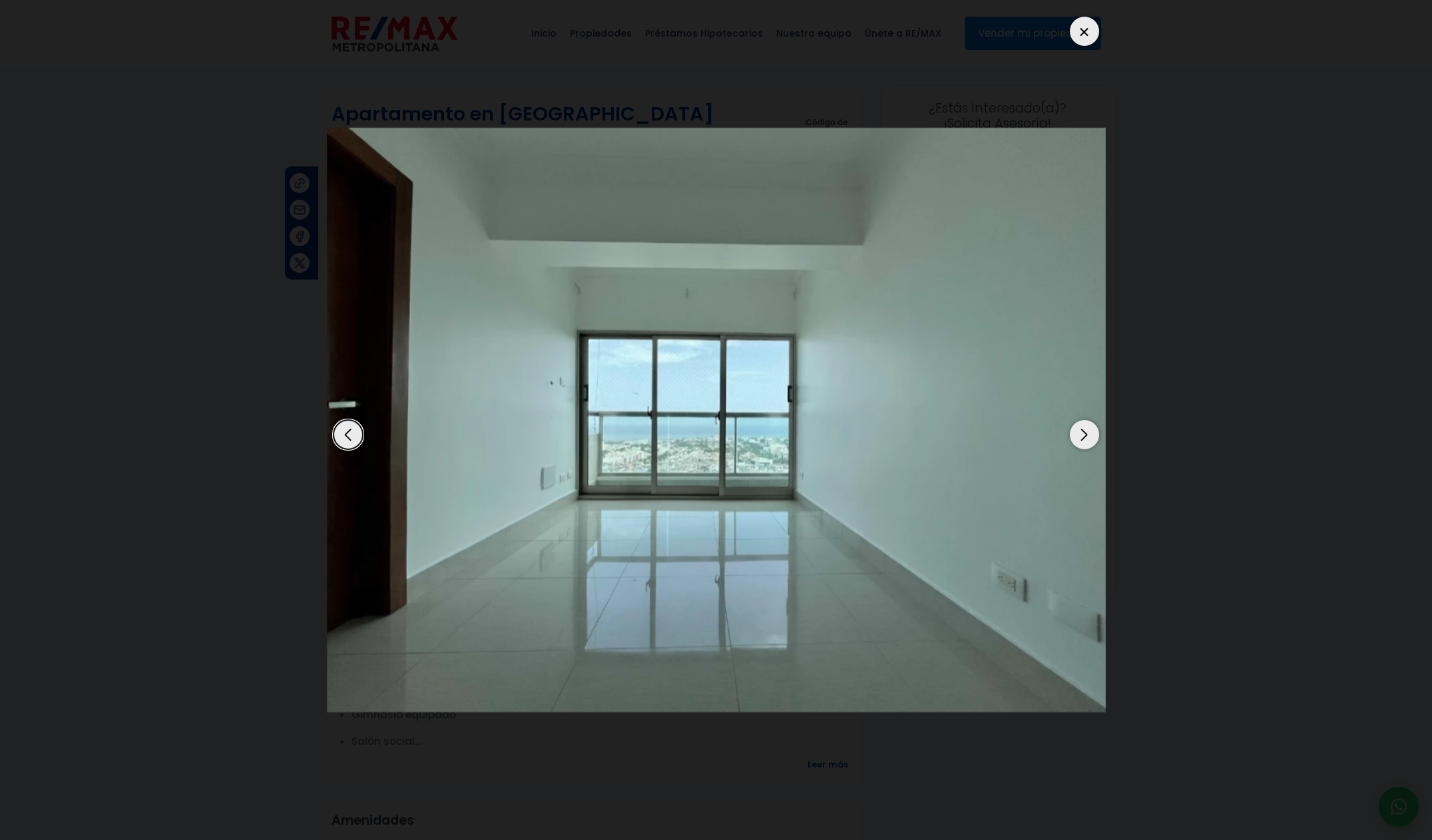
click at [354, 445] on div "Previous slide" at bounding box center [348, 434] width 29 height 29
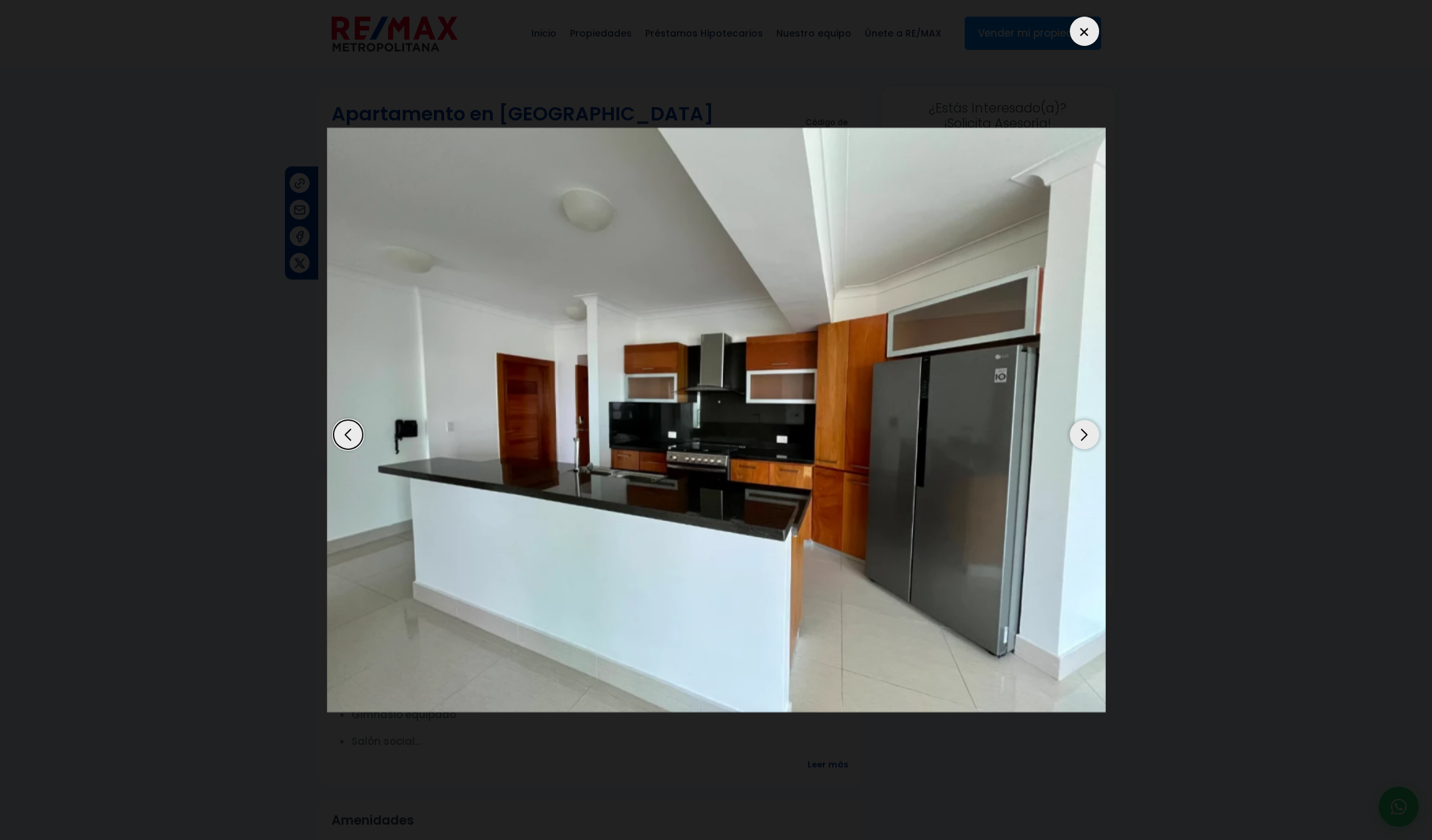
click at [1074, 435] on div "Next slide" at bounding box center [1084, 434] width 29 height 29
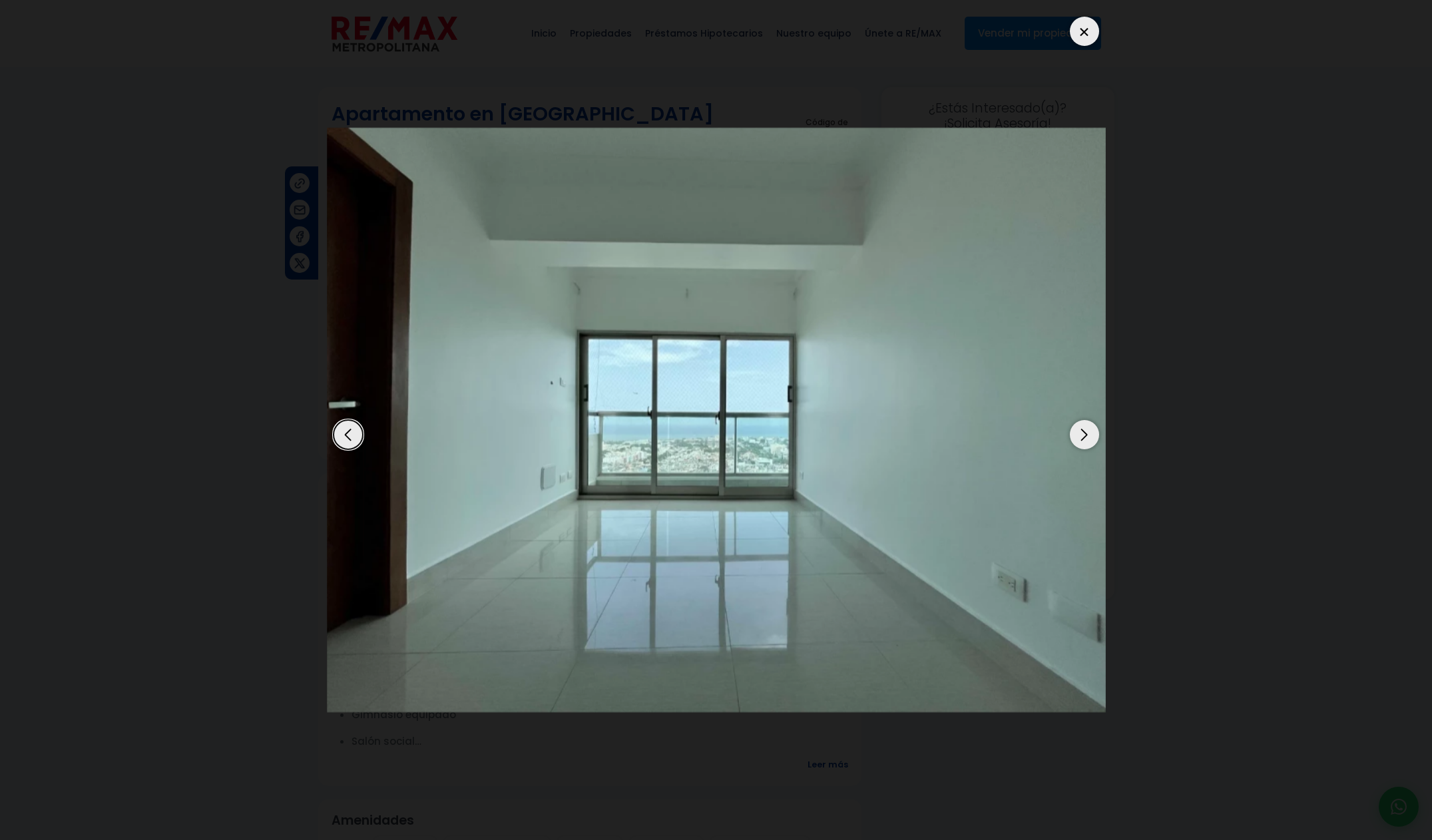
click at [1073, 435] on div "Next slide" at bounding box center [1084, 434] width 29 height 29
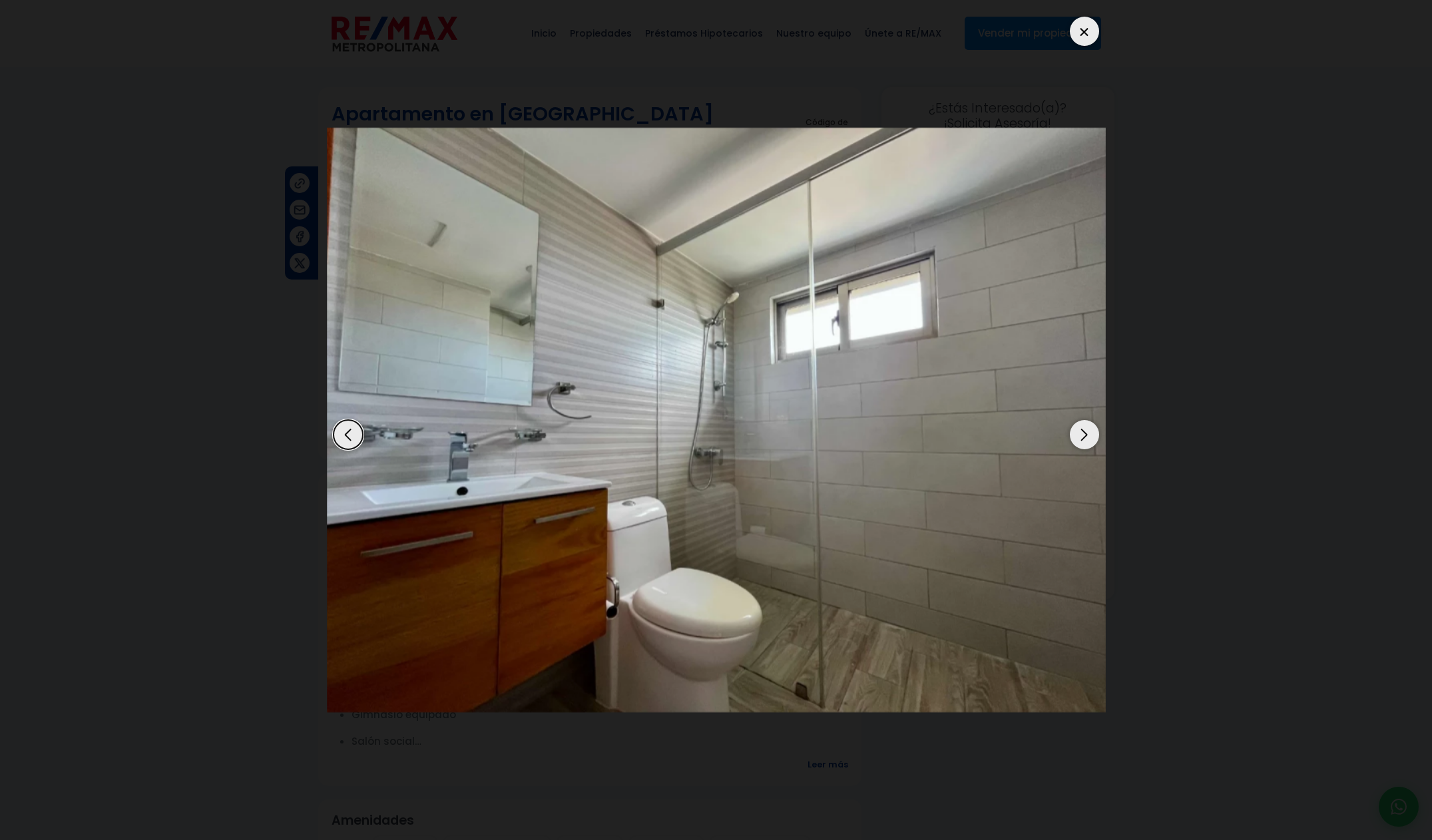
click at [1073, 435] on div "Next slide" at bounding box center [1084, 434] width 29 height 29
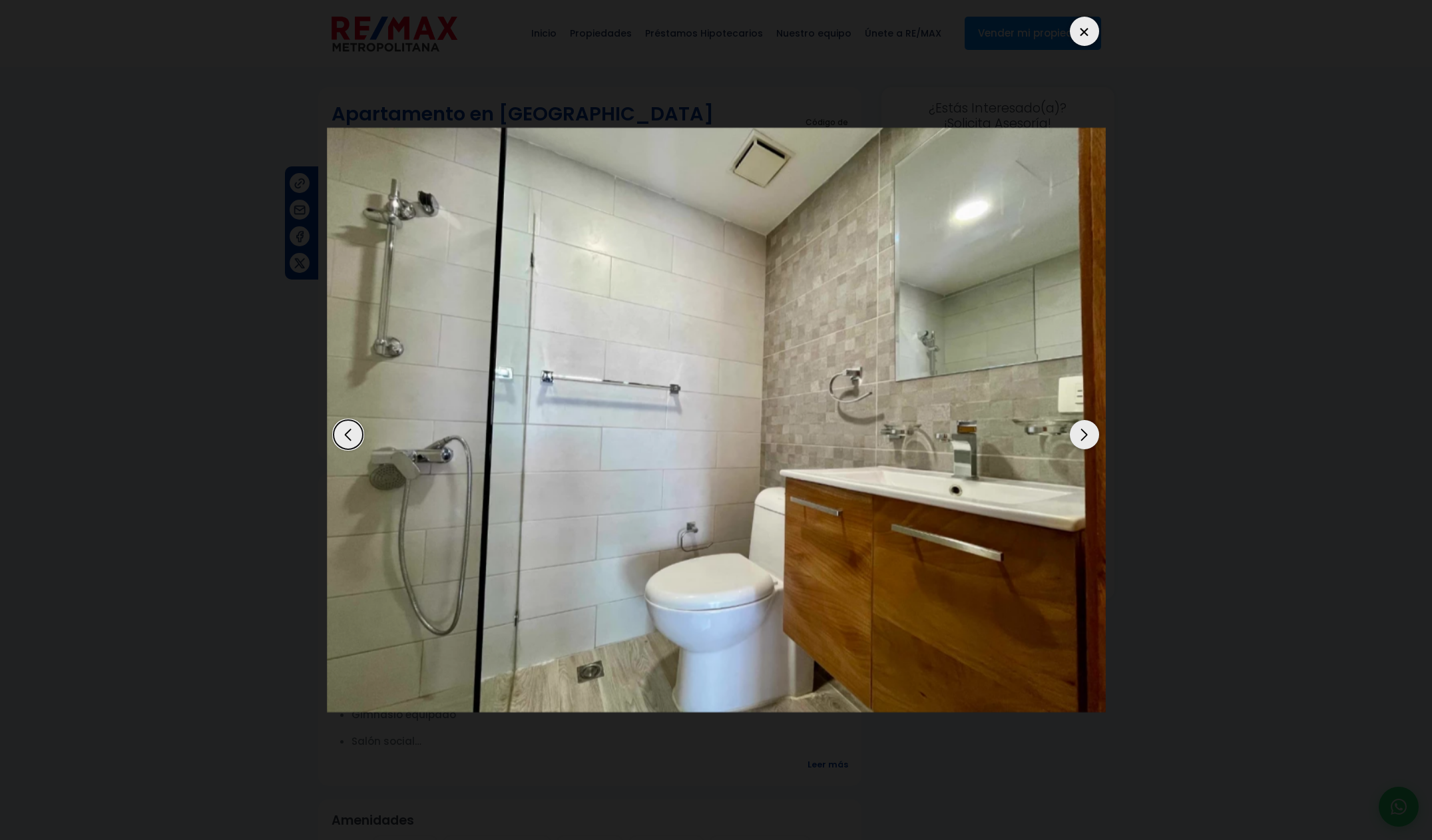
click at [1073, 435] on div "Next slide" at bounding box center [1084, 434] width 29 height 29
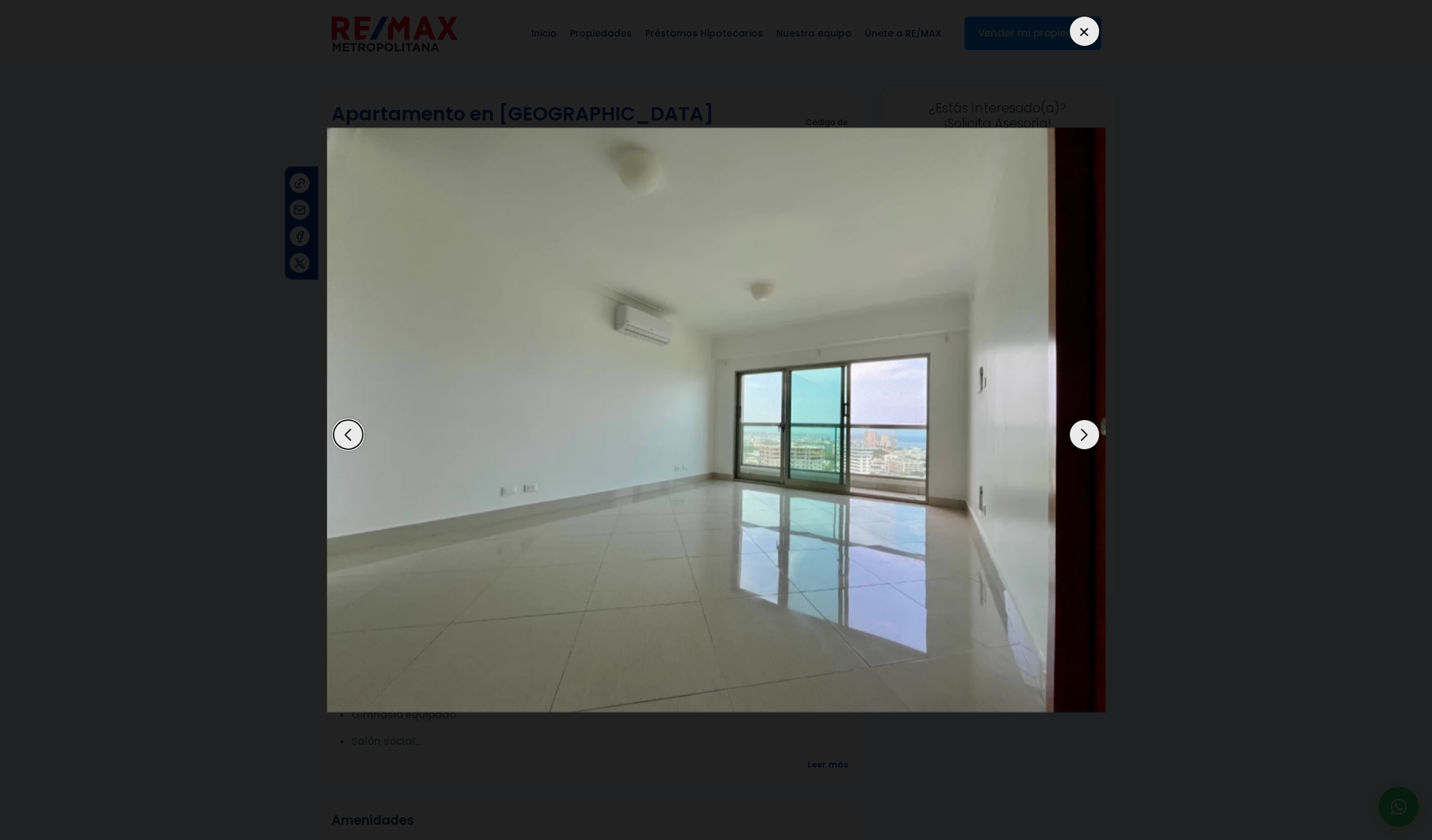
click at [1073, 435] on div "Next slide" at bounding box center [1084, 434] width 29 height 29
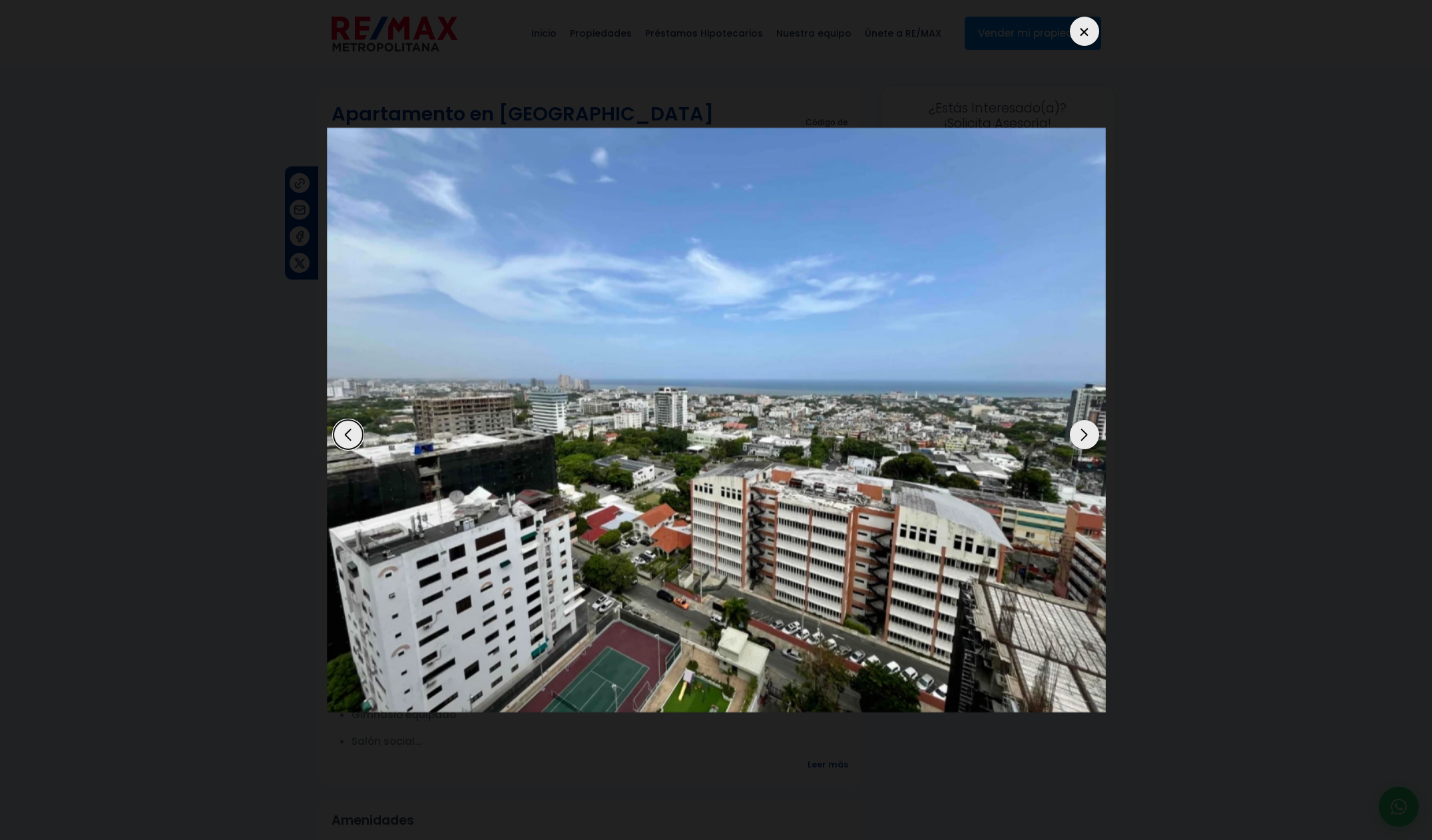
click at [1073, 435] on div "Next slide" at bounding box center [1084, 434] width 29 height 29
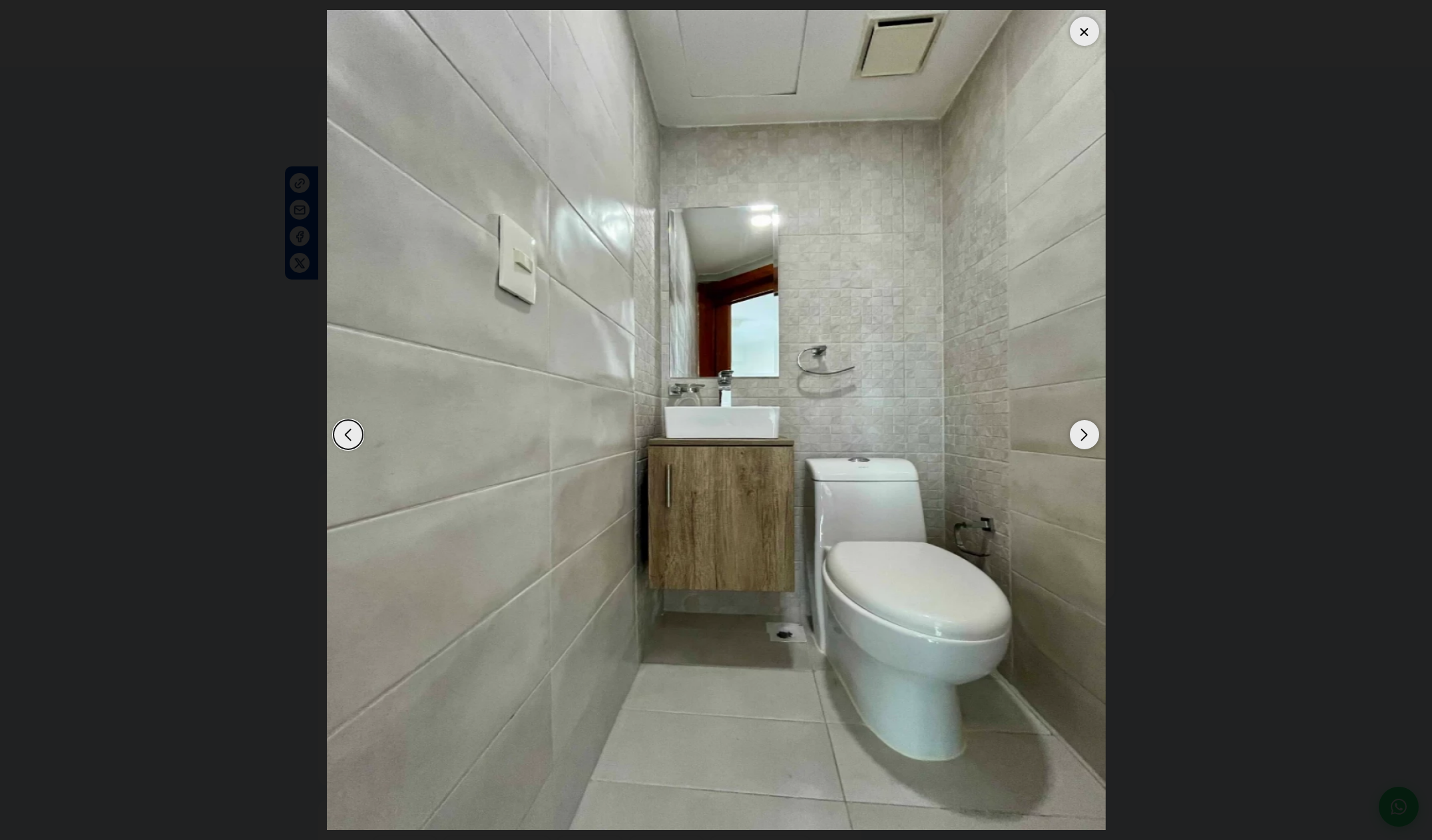
click at [1073, 435] on div "Next slide" at bounding box center [1084, 434] width 29 height 29
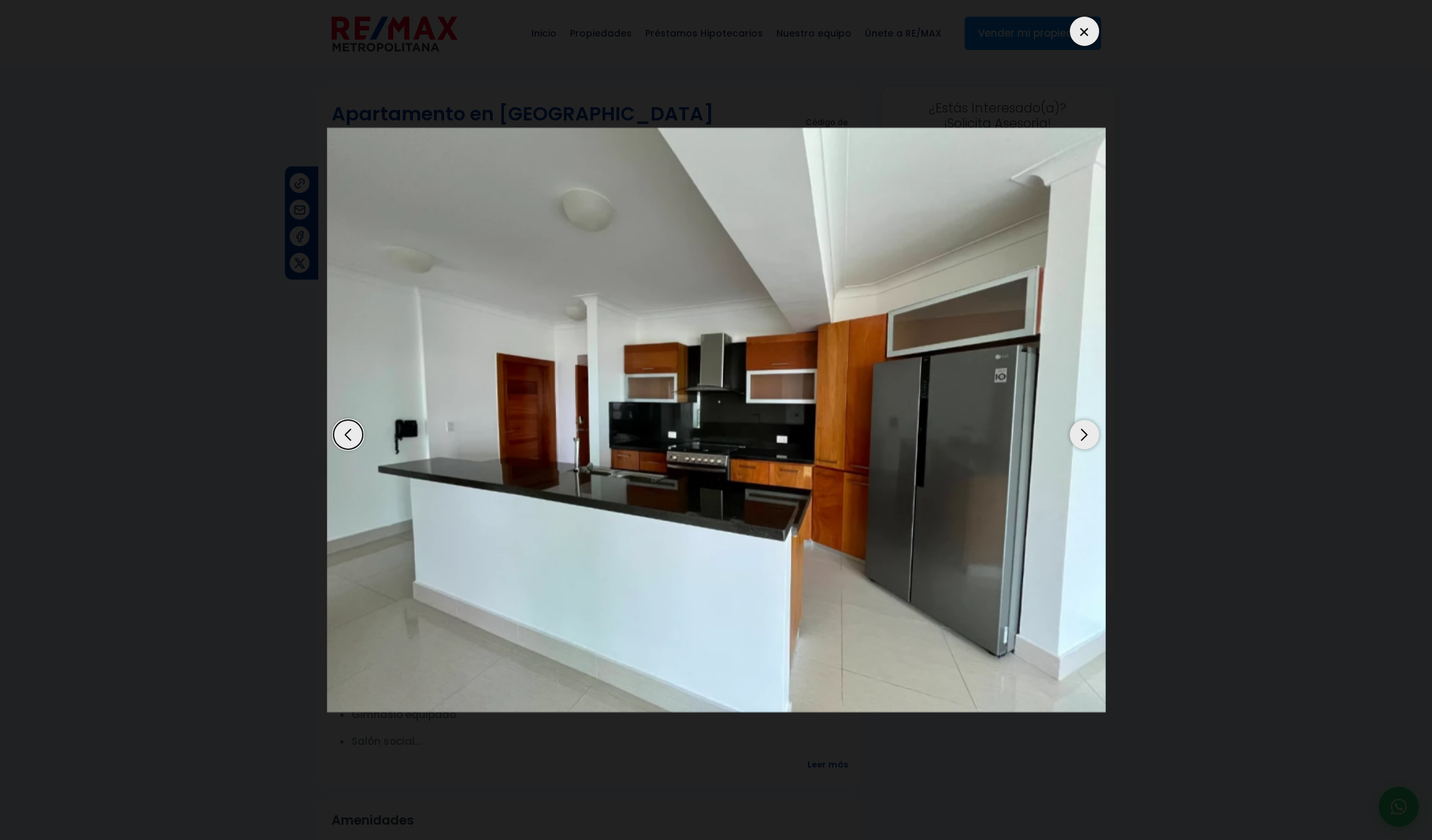
click at [1073, 435] on div "Next slide" at bounding box center [1084, 434] width 29 height 29
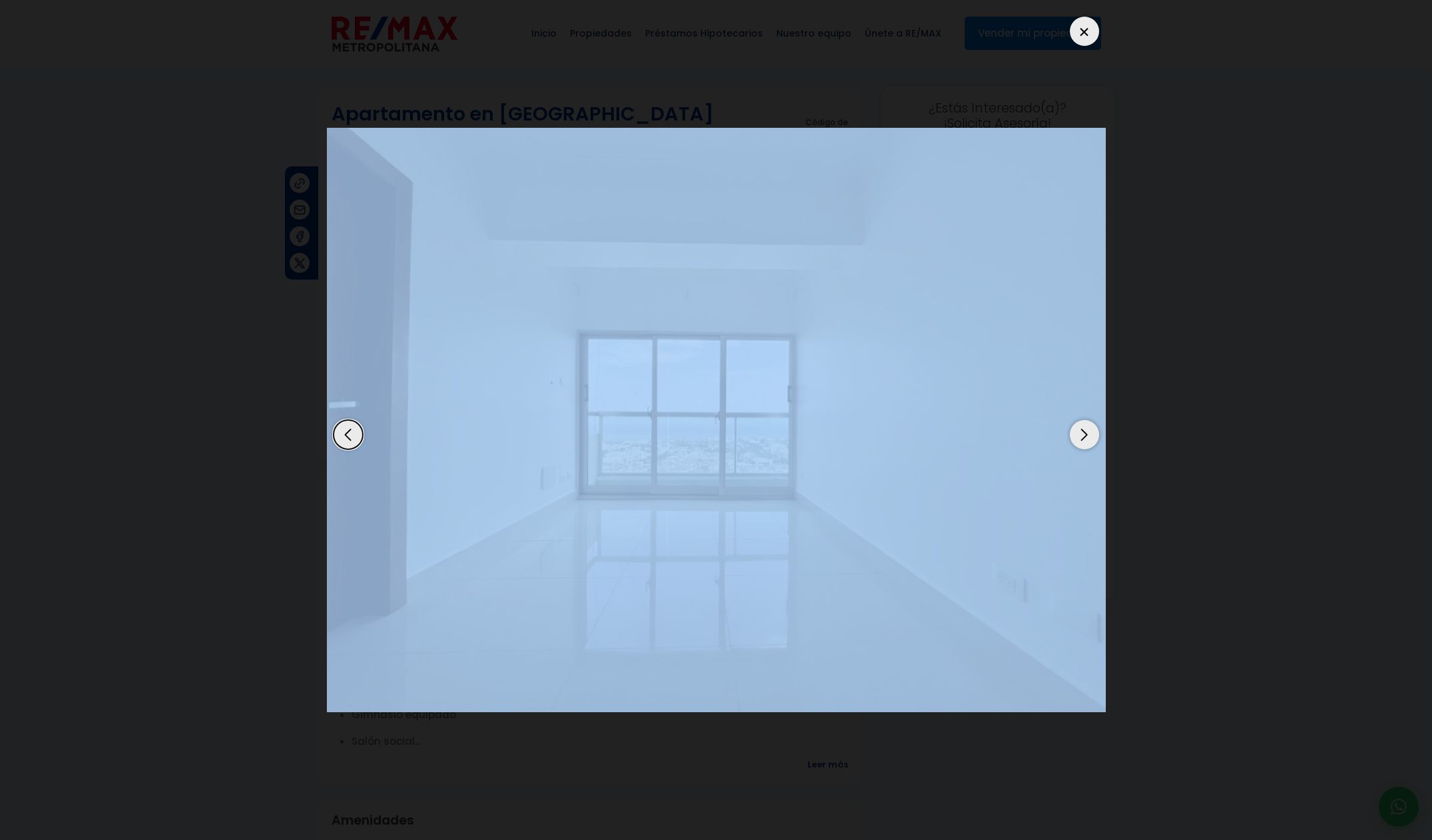
click at [1073, 435] on div "Next slide" at bounding box center [1084, 434] width 29 height 29
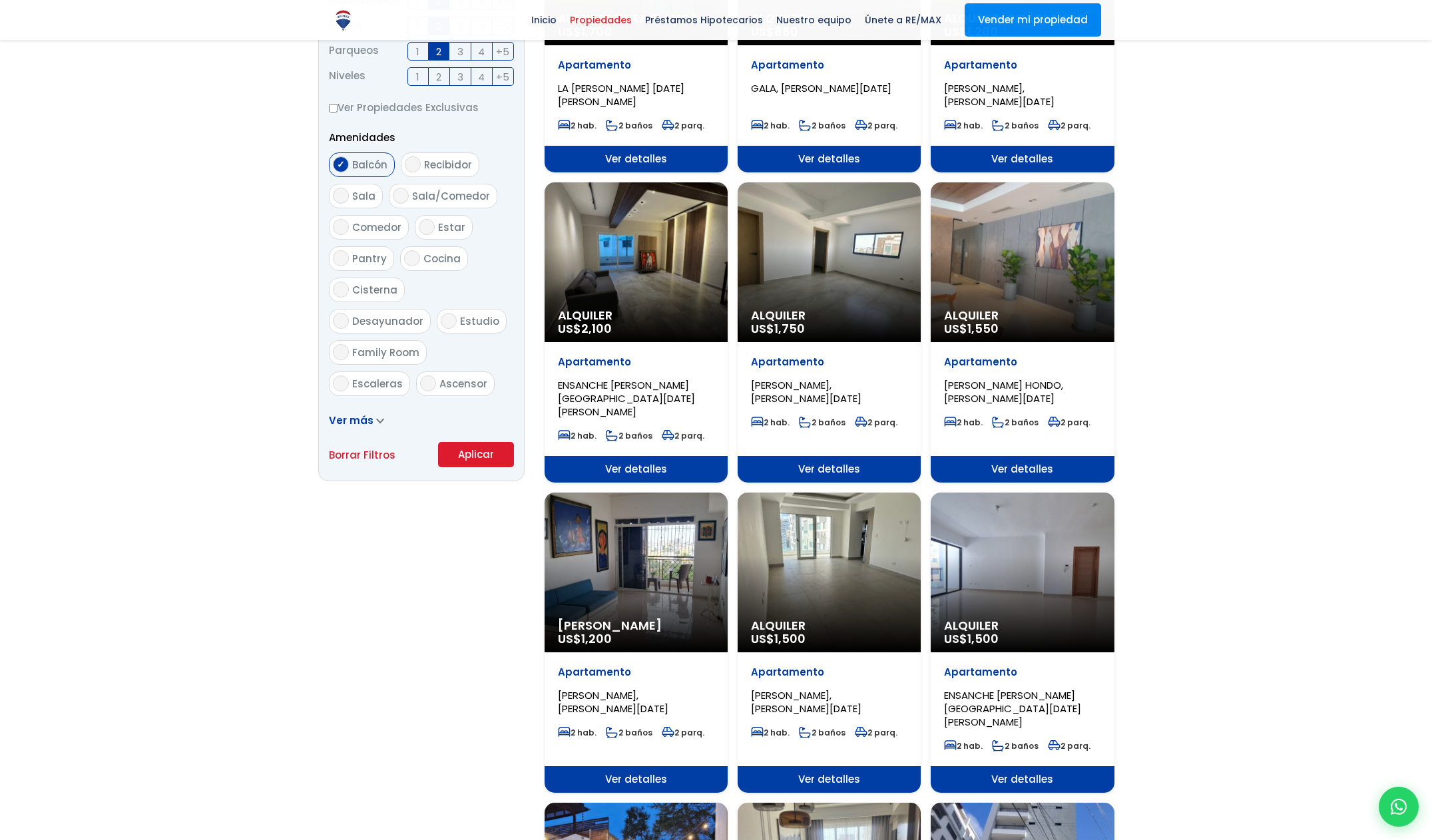
scroll to position [708, 0]
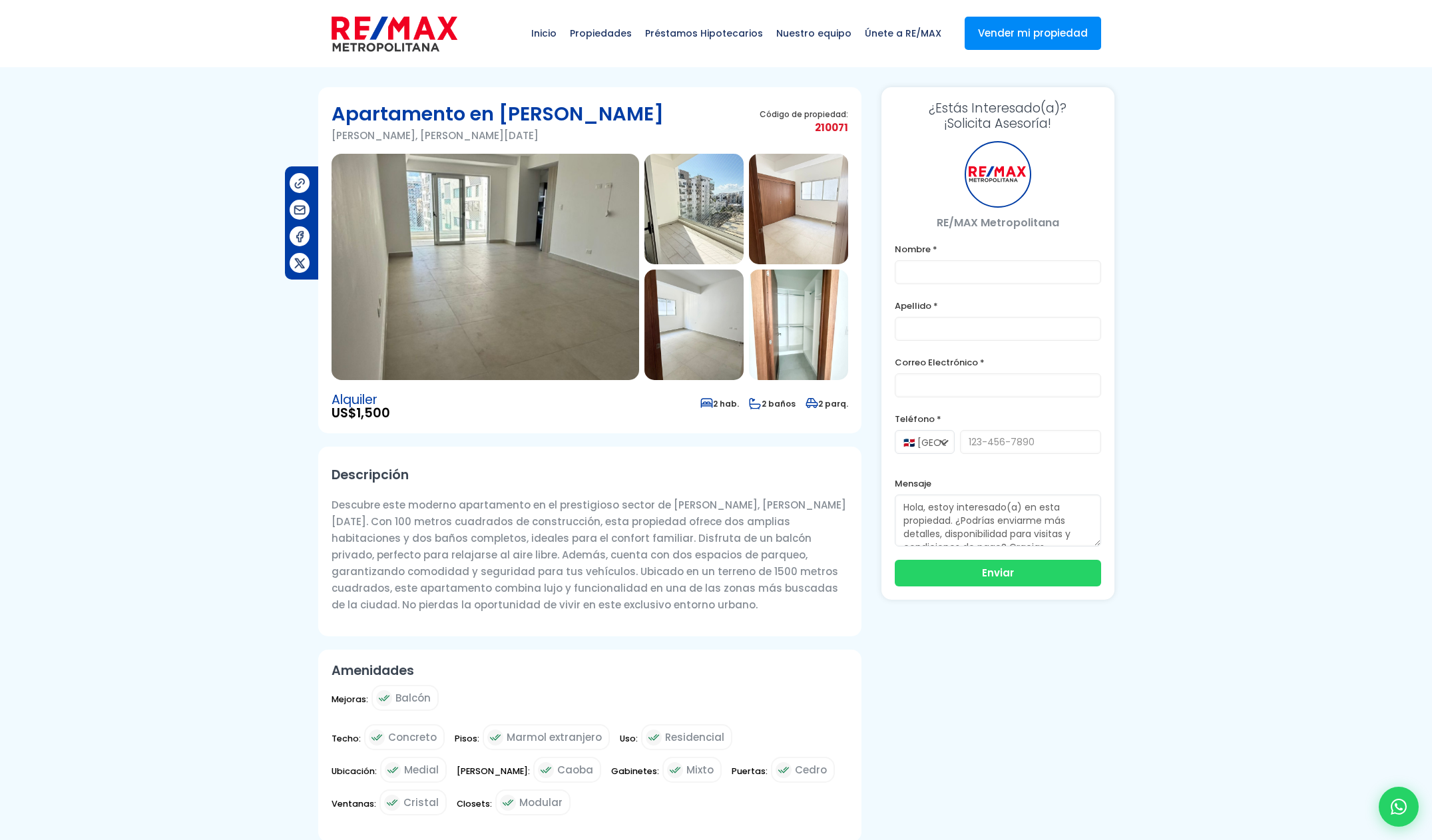
click at [478, 318] on img at bounding box center [485, 267] width 308 height 226
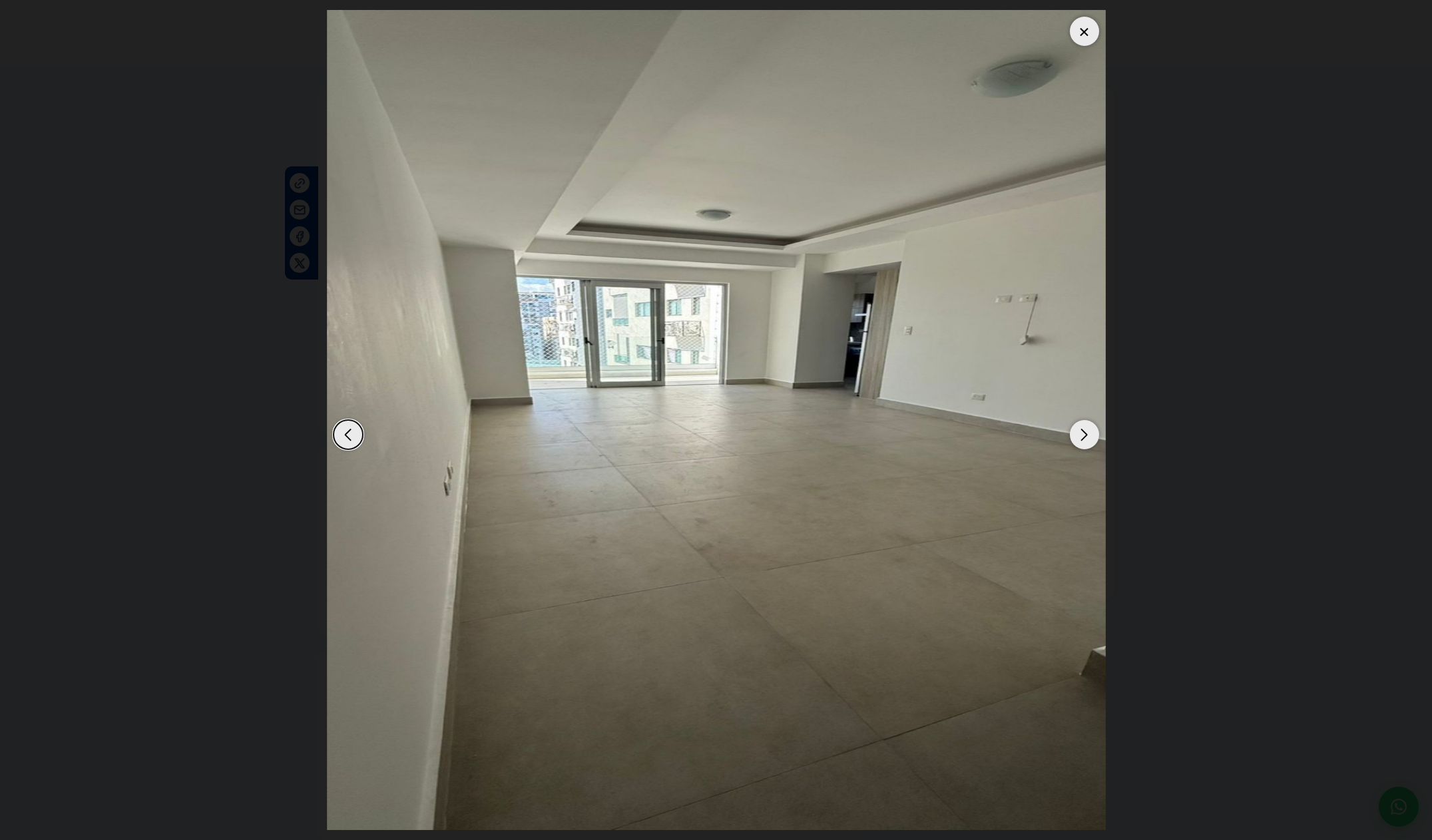
click at [1086, 436] on div "Next slide" at bounding box center [1084, 434] width 29 height 29
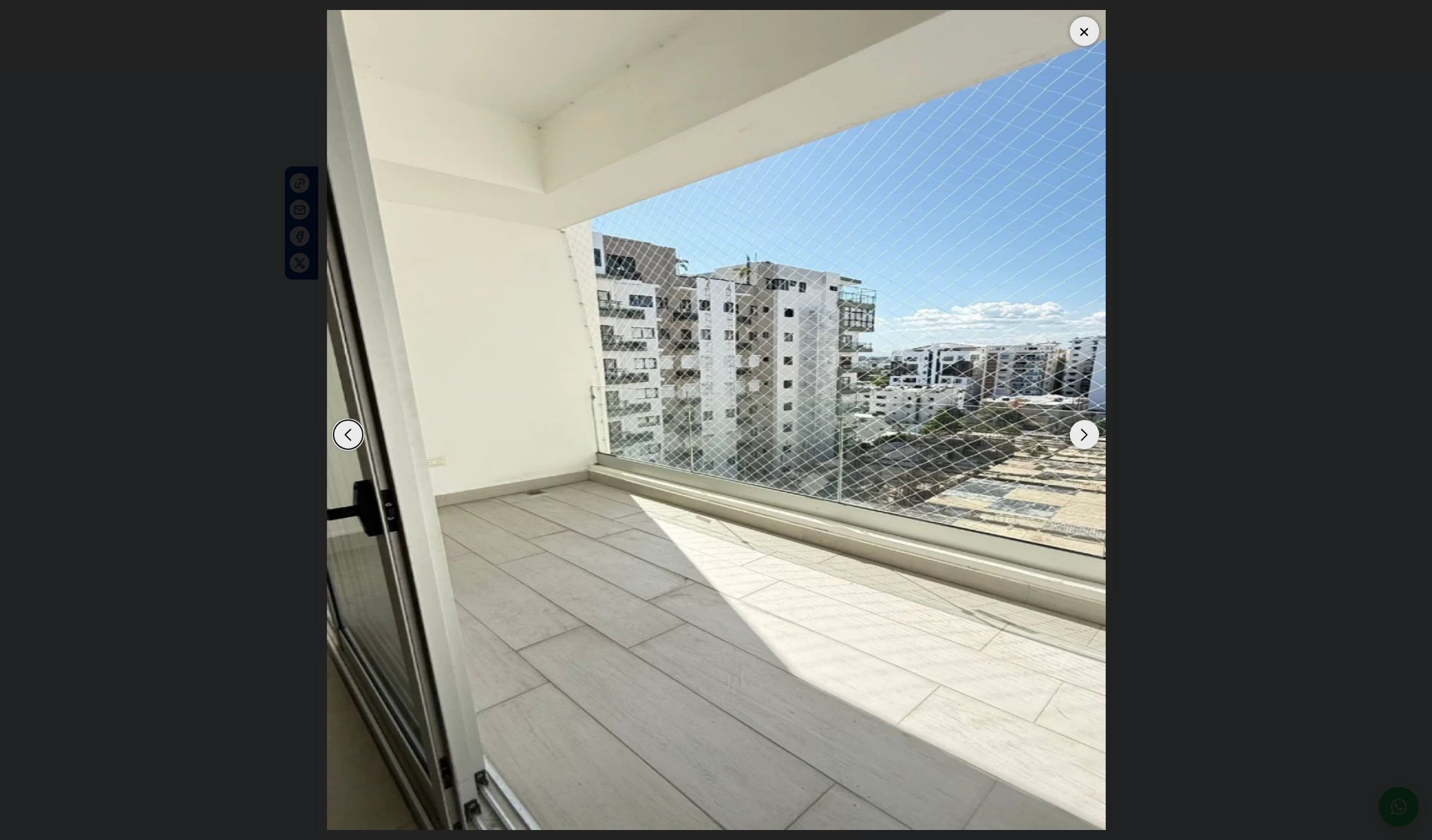
click at [1084, 437] on div "Next slide" at bounding box center [1084, 434] width 29 height 29
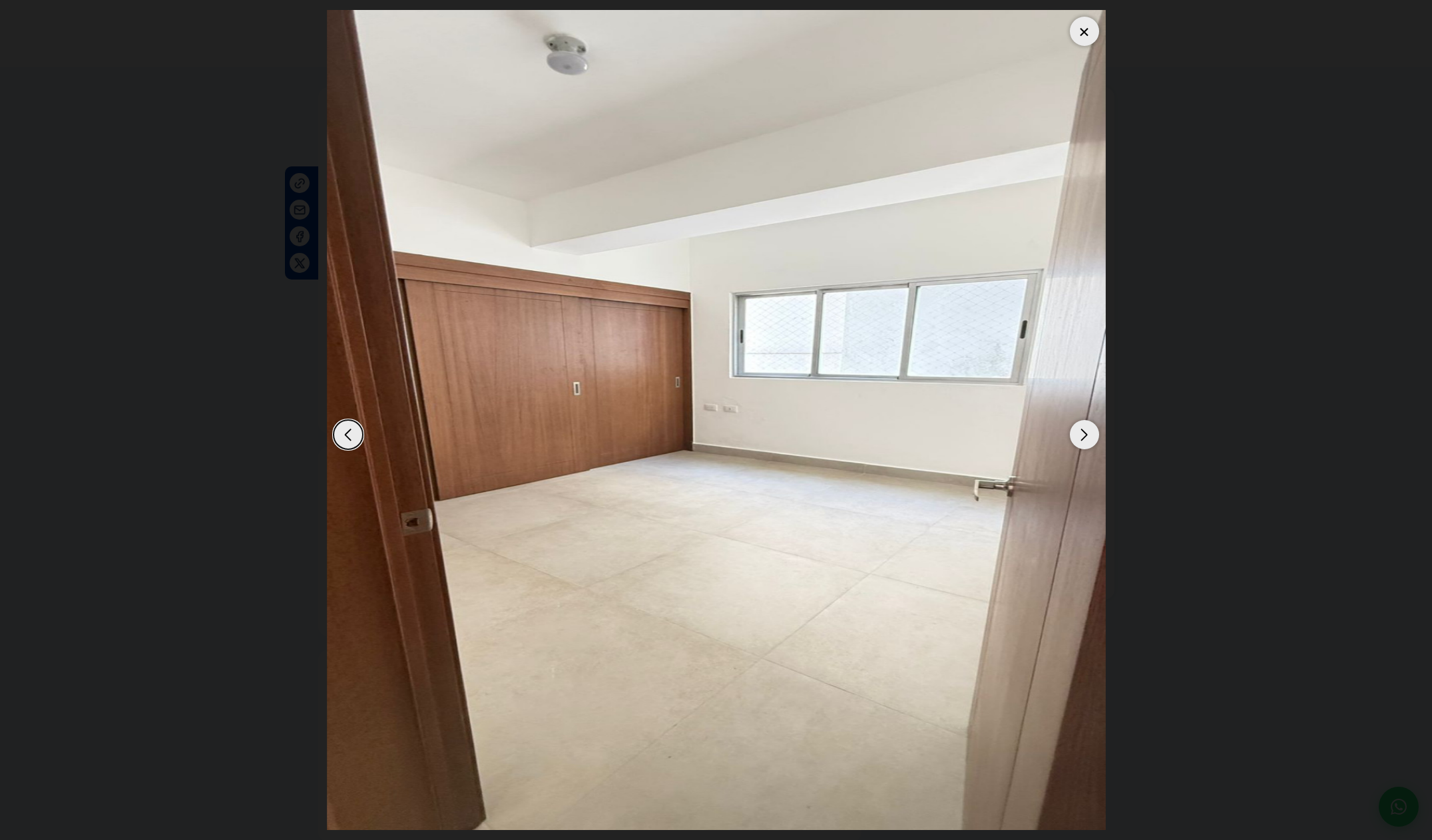
click at [1084, 437] on div "Next slide" at bounding box center [1084, 434] width 29 height 29
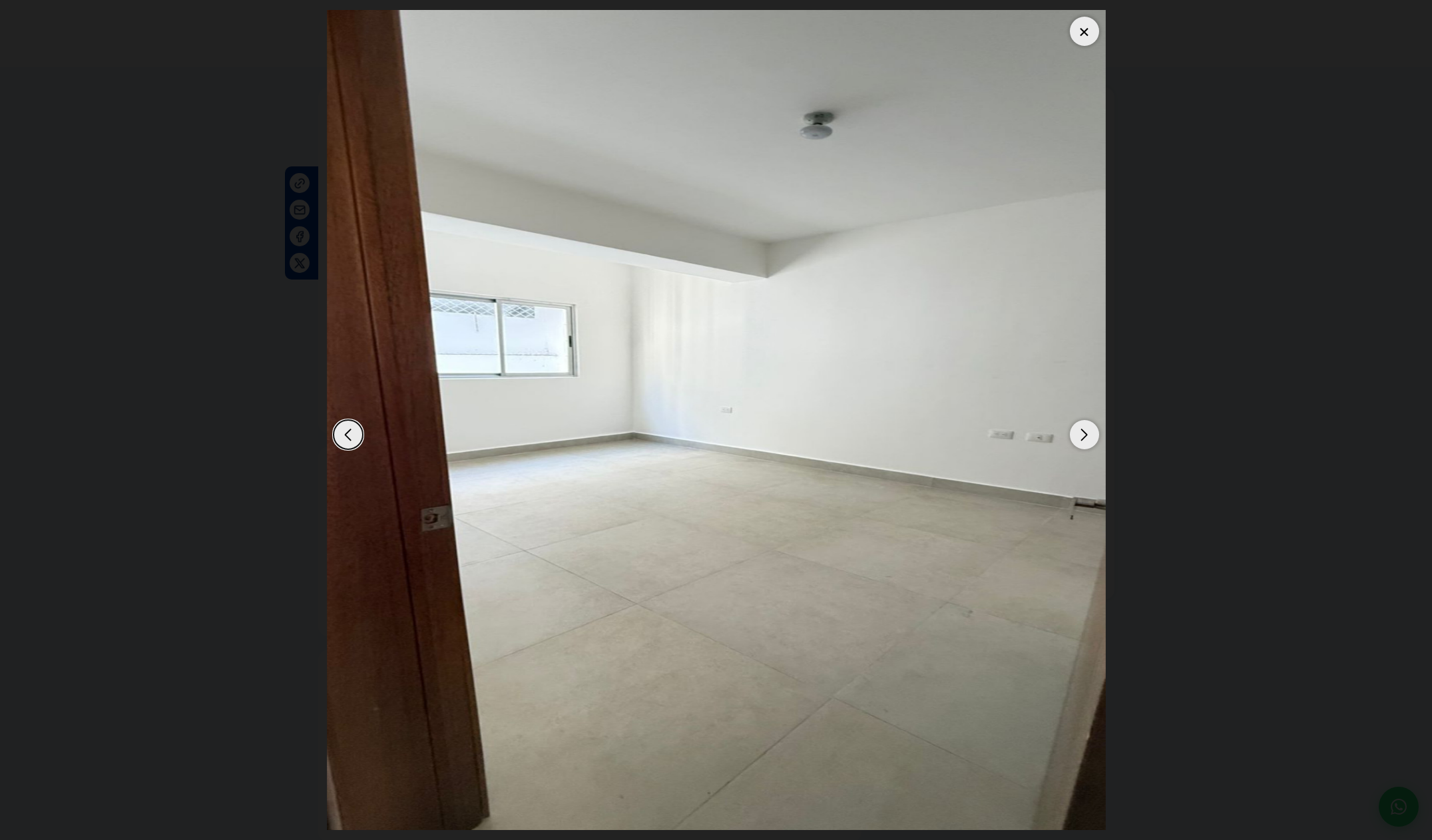
click at [1084, 437] on div "Next slide" at bounding box center [1084, 434] width 29 height 29
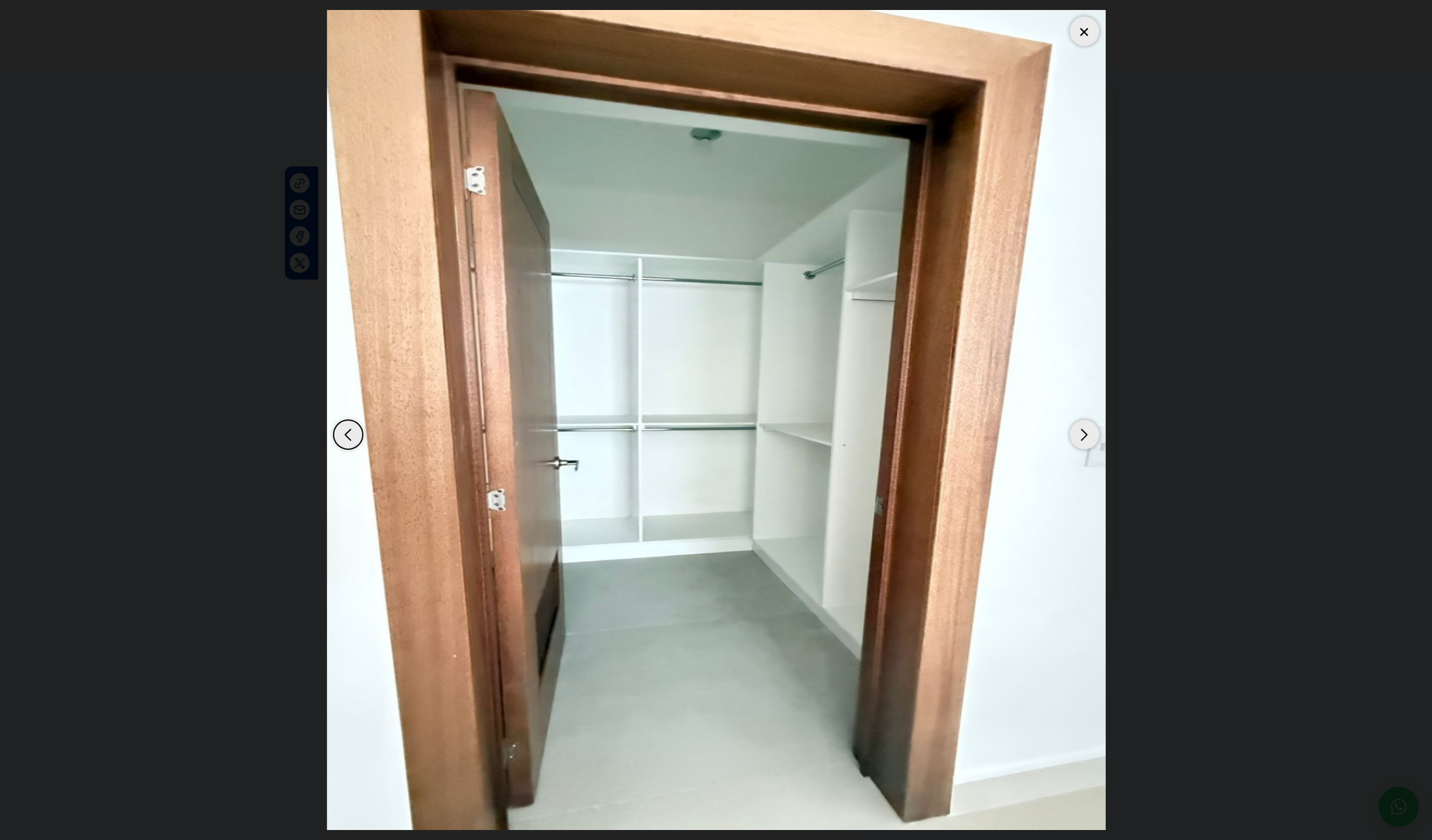
click at [1084, 437] on div "Next slide" at bounding box center [1084, 434] width 29 height 29
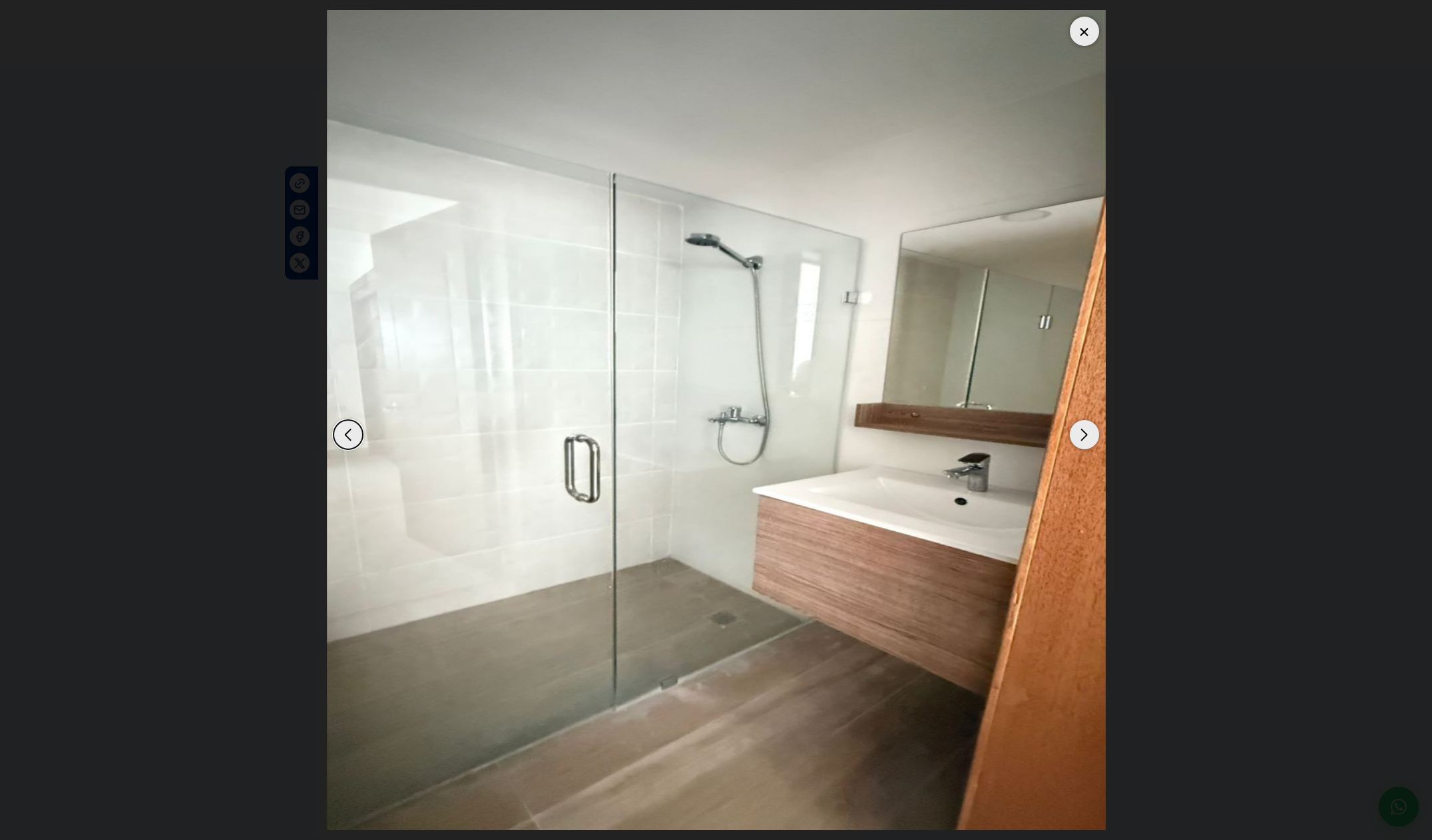
click at [1084, 437] on div "Next slide" at bounding box center [1084, 434] width 29 height 29
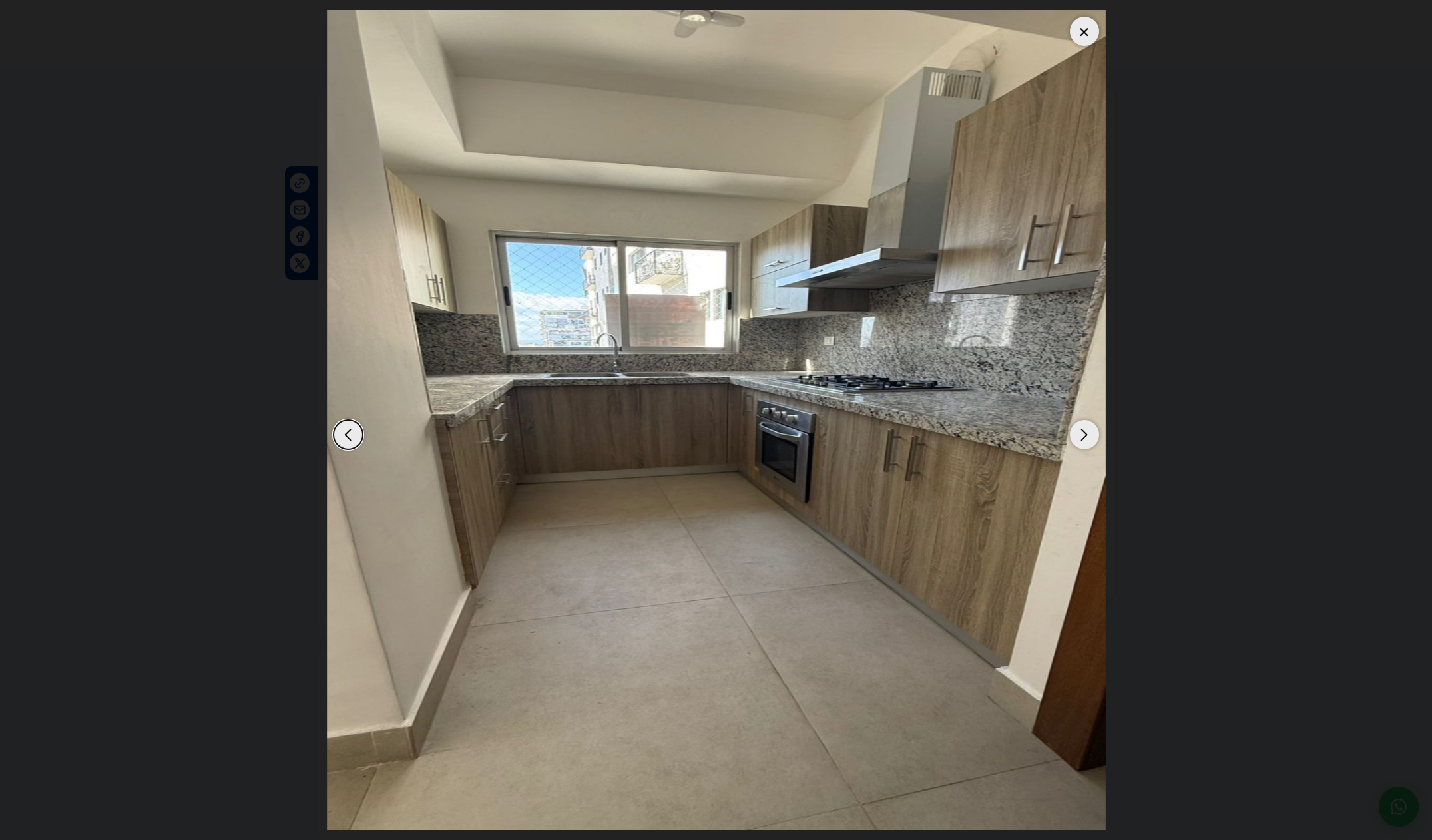
click at [1084, 437] on div "Next slide" at bounding box center [1084, 434] width 29 height 29
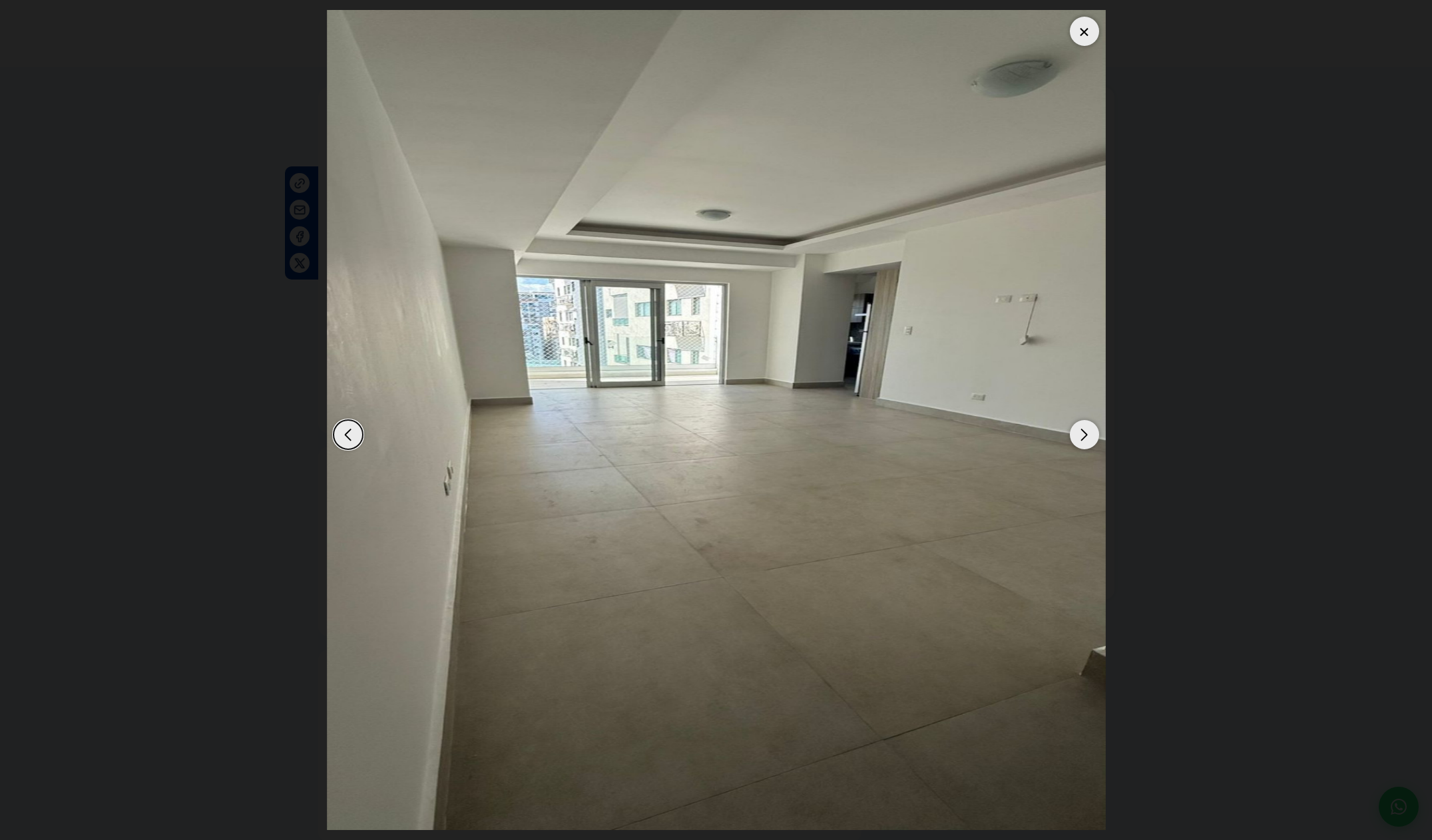
click at [1084, 438] on div "Next slide" at bounding box center [1084, 434] width 29 height 29
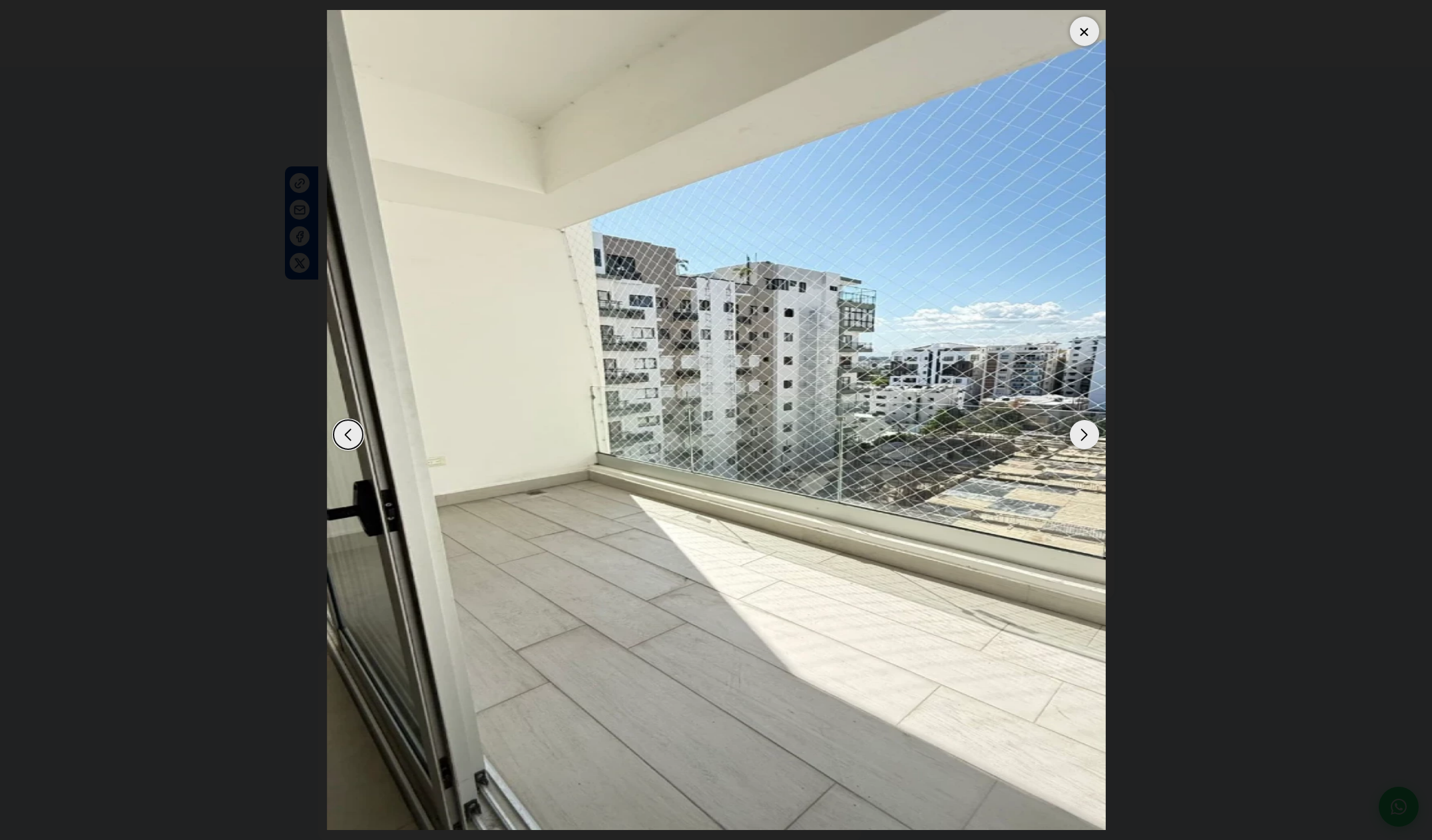
click at [1084, 438] on div "Next slide" at bounding box center [1084, 434] width 29 height 29
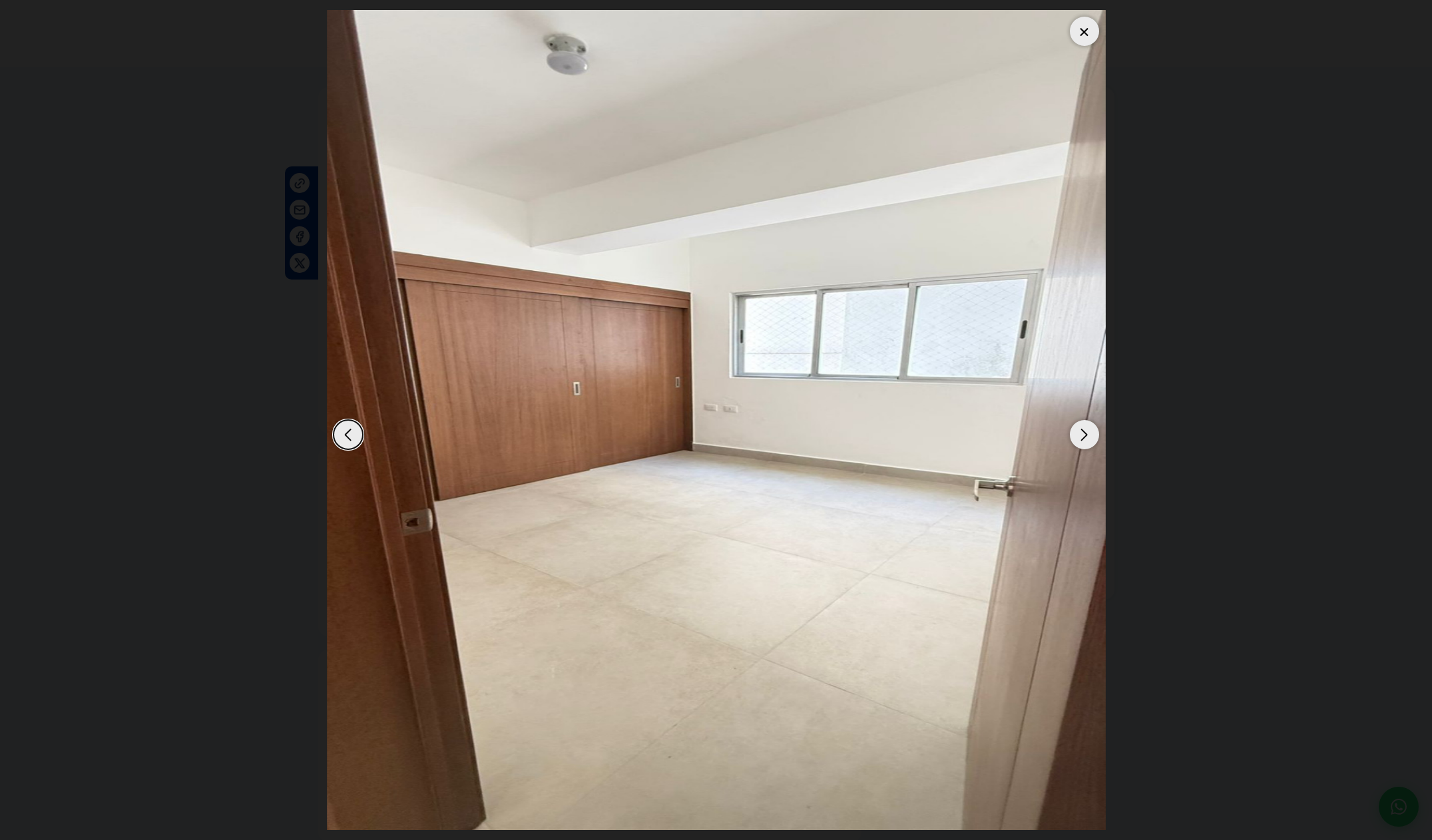
click at [1084, 438] on div "Next slide" at bounding box center [1084, 434] width 29 height 29
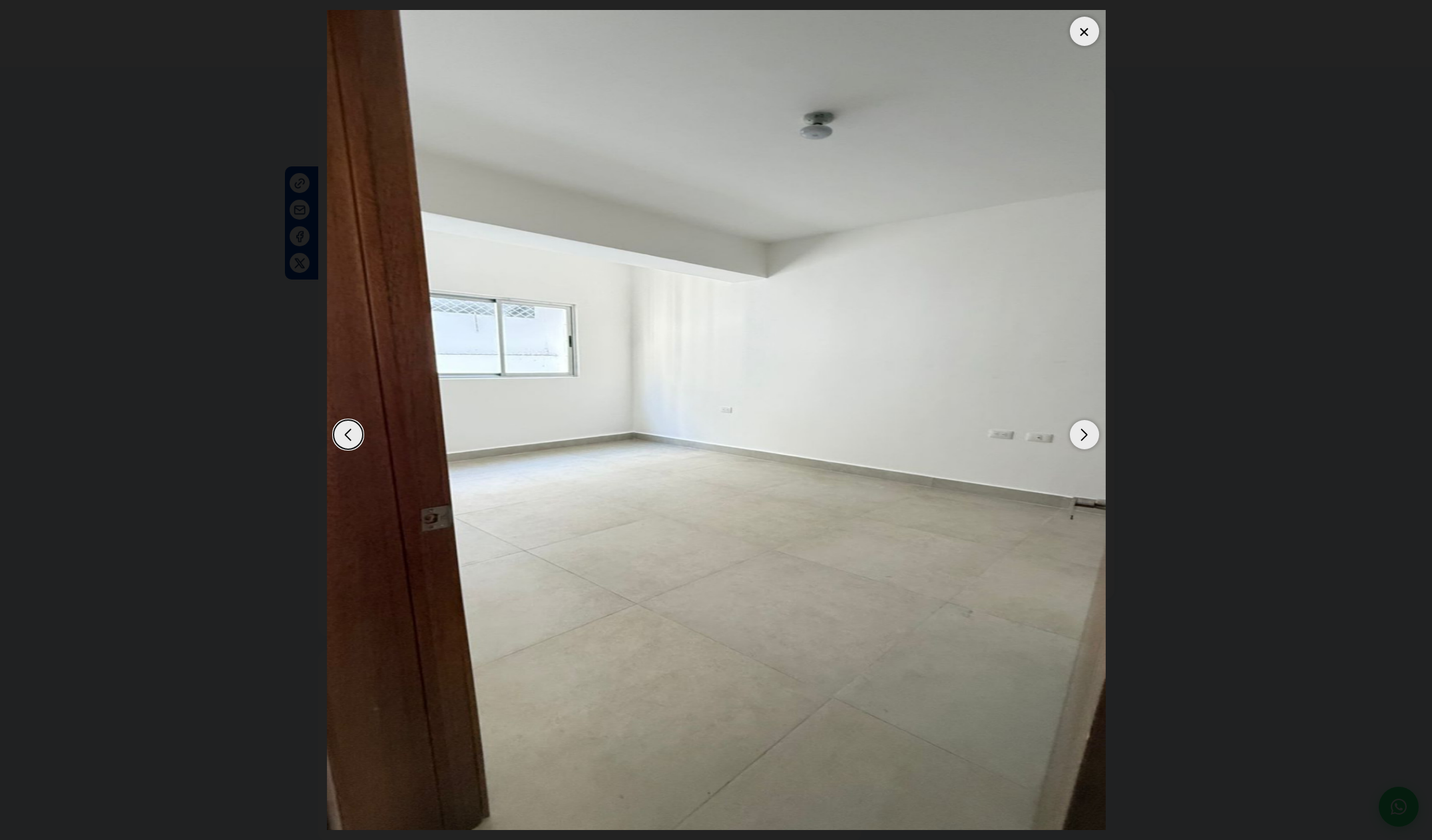
click at [1084, 438] on div "Next slide" at bounding box center [1084, 434] width 29 height 29
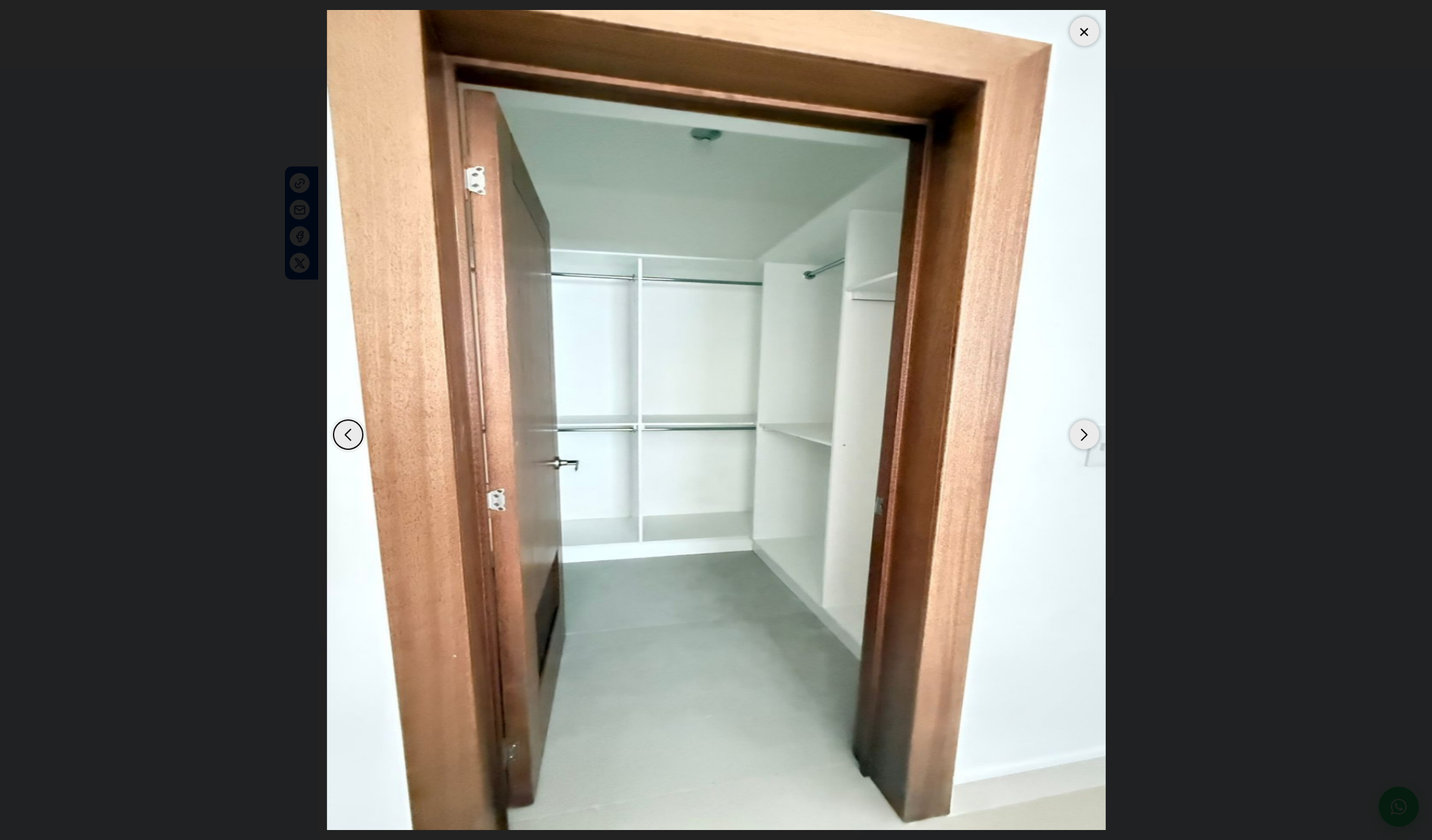
click at [1084, 438] on div "Next slide" at bounding box center [1084, 434] width 29 height 29
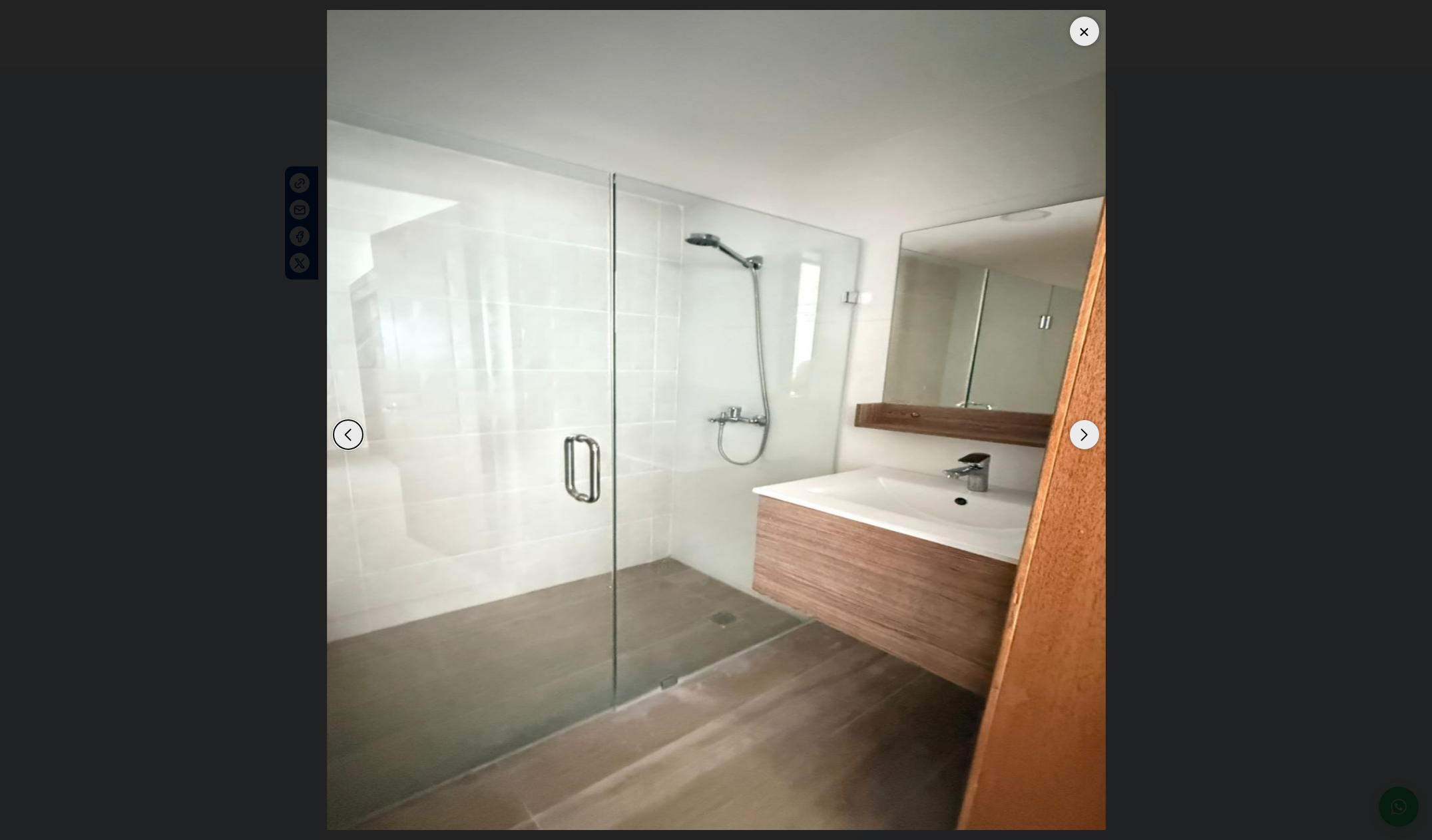
click at [1084, 438] on div "Next slide" at bounding box center [1084, 434] width 29 height 29
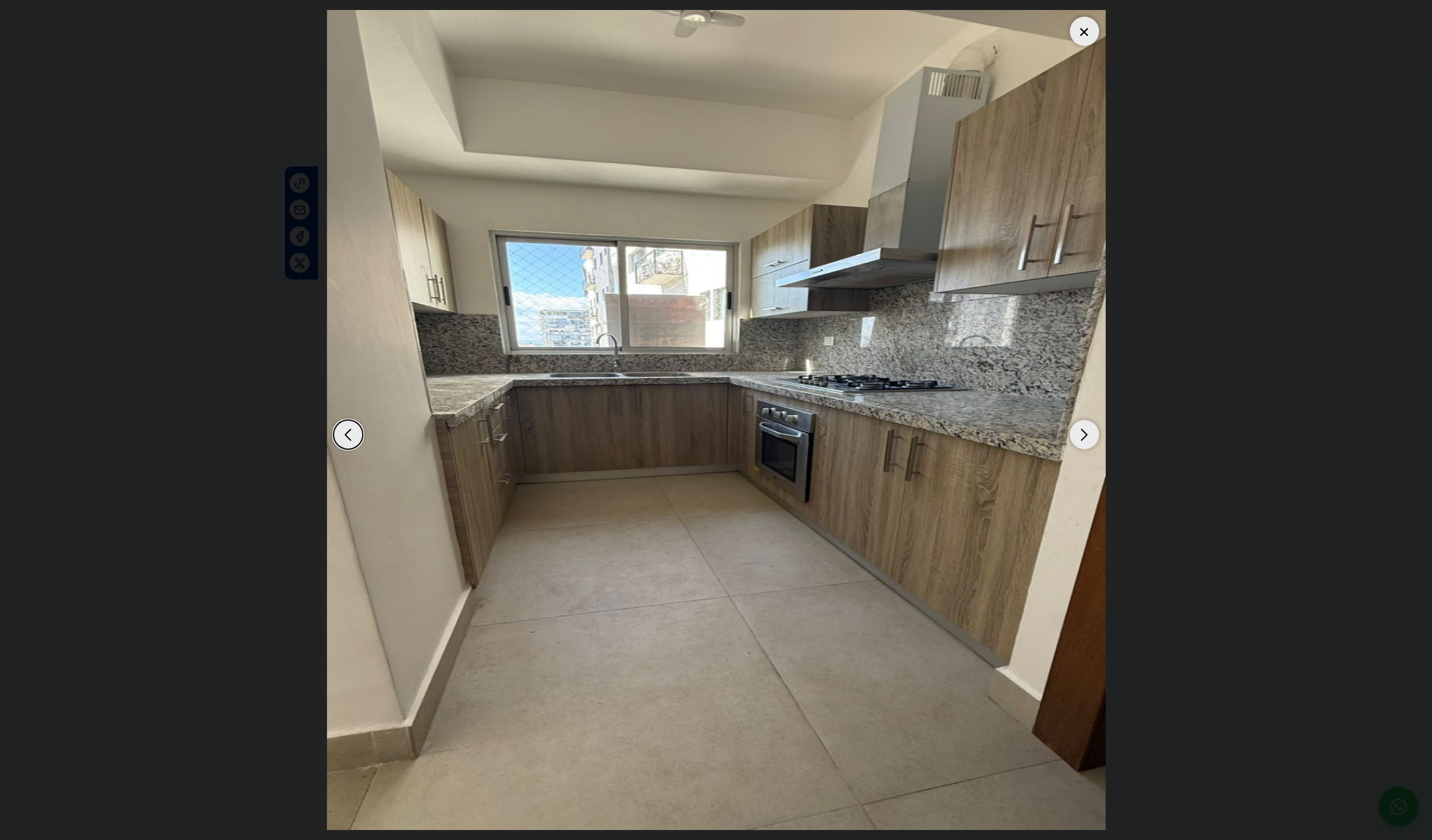
click at [1079, 31] on div at bounding box center [1084, 31] width 29 height 29
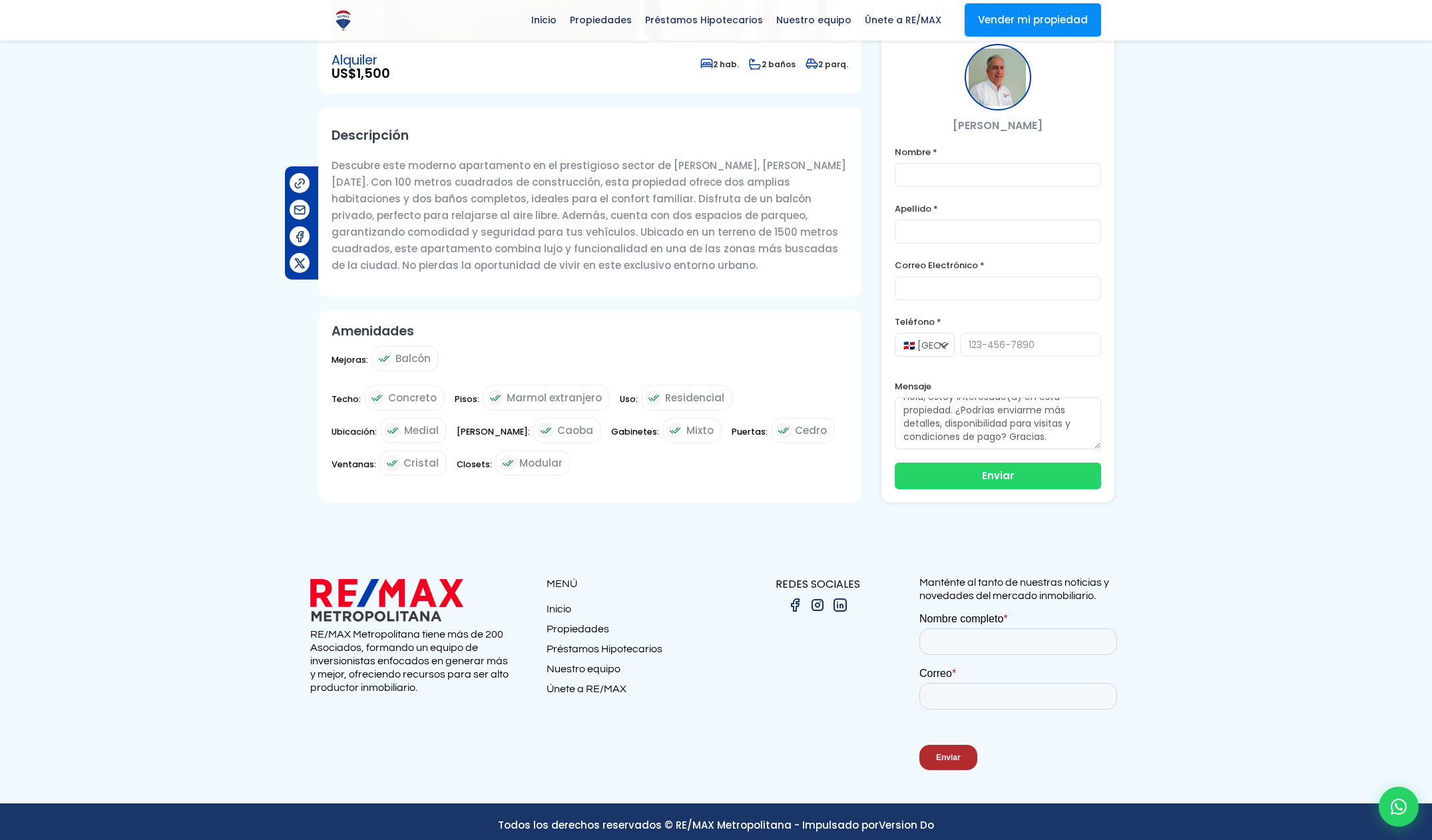
scroll to position [323, 0]
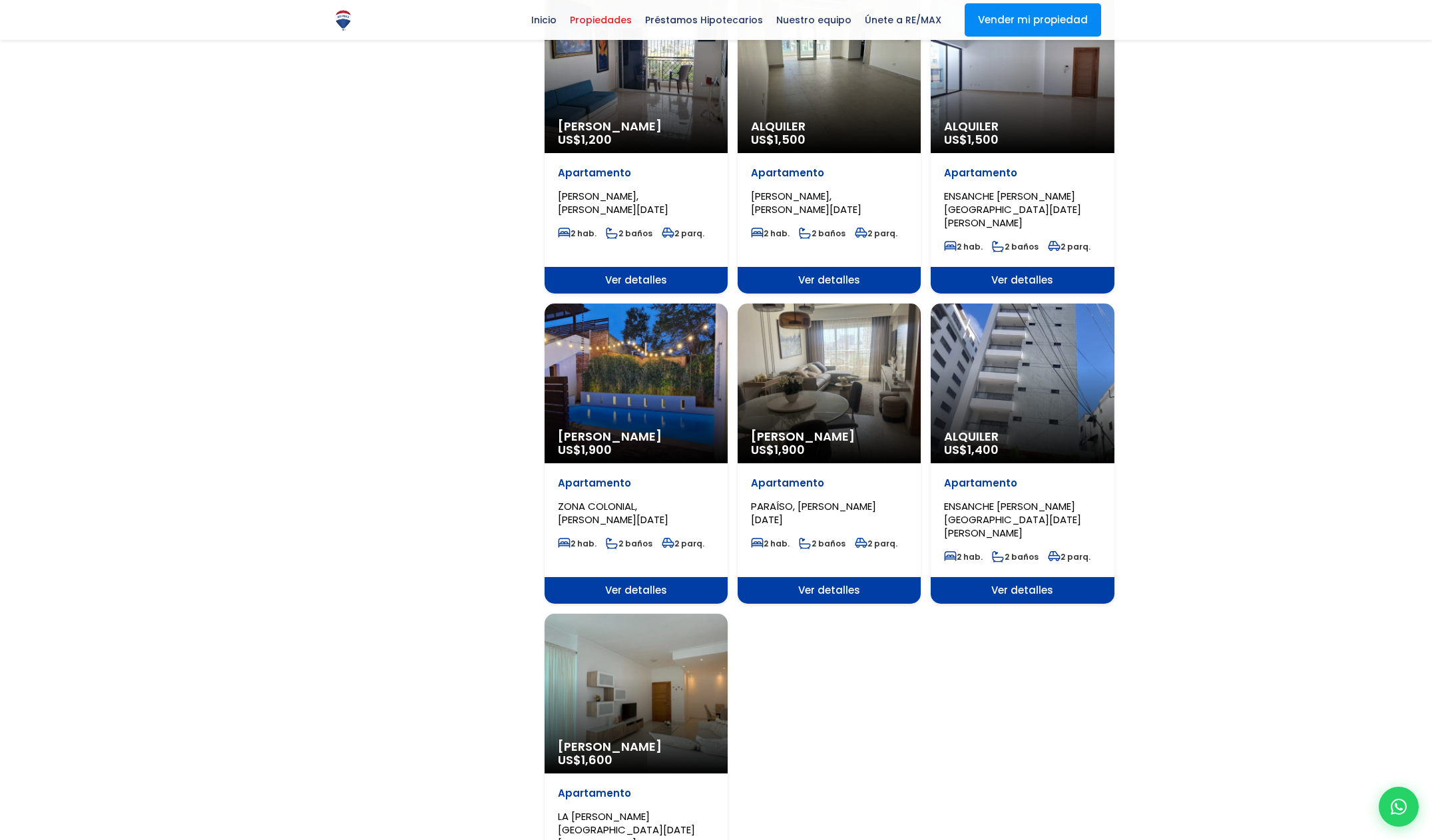
scroll to position [1212, 0]
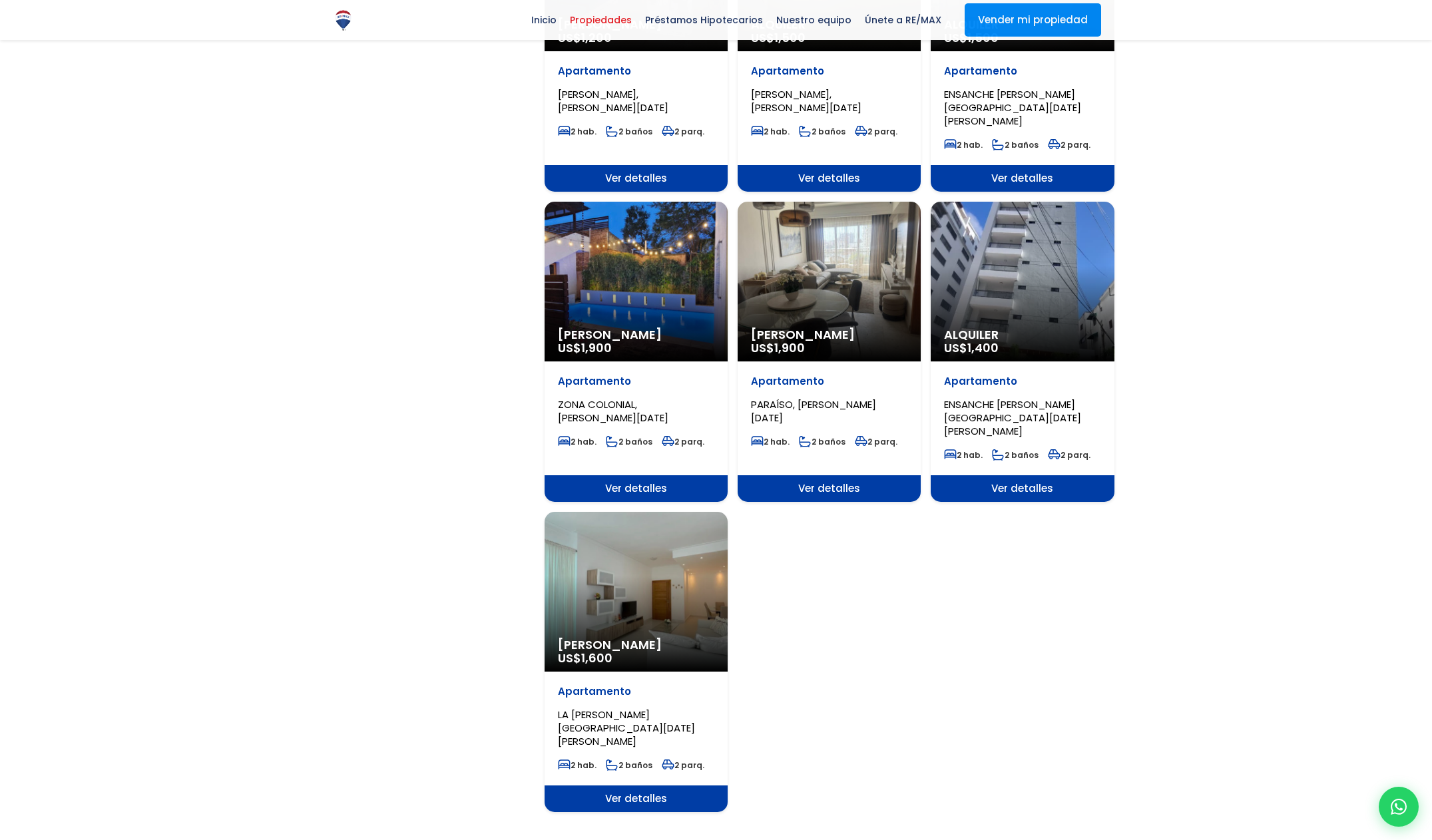
click at [824, 839] on li "3" at bounding box center [828, 856] width 22 height 17
click at [826, 839] on link "3" at bounding box center [828, 856] width 6 height 14
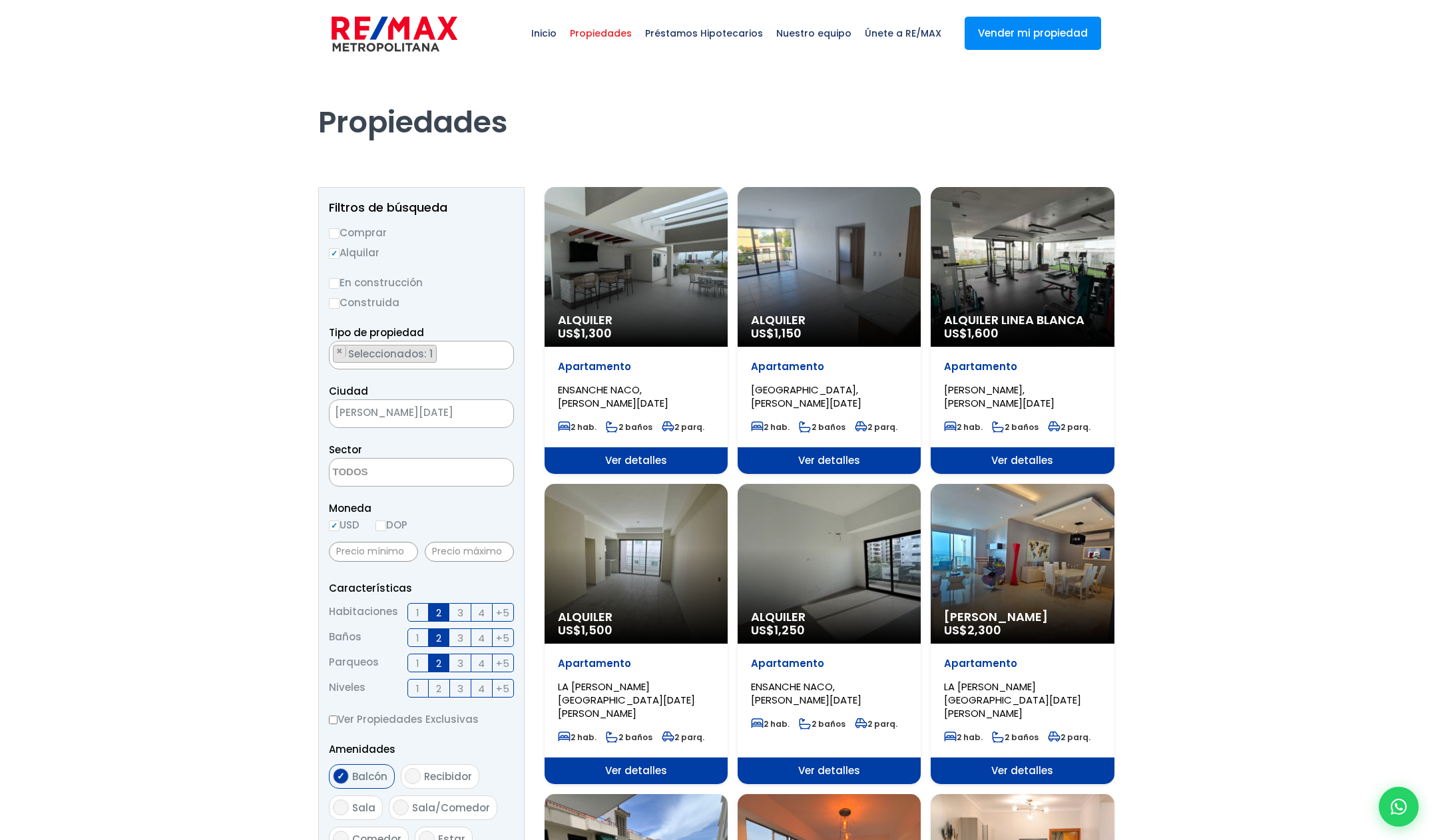
click at [671, 281] on div "Alquiler US$ 1,300" at bounding box center [636, 267] width 183 height 160
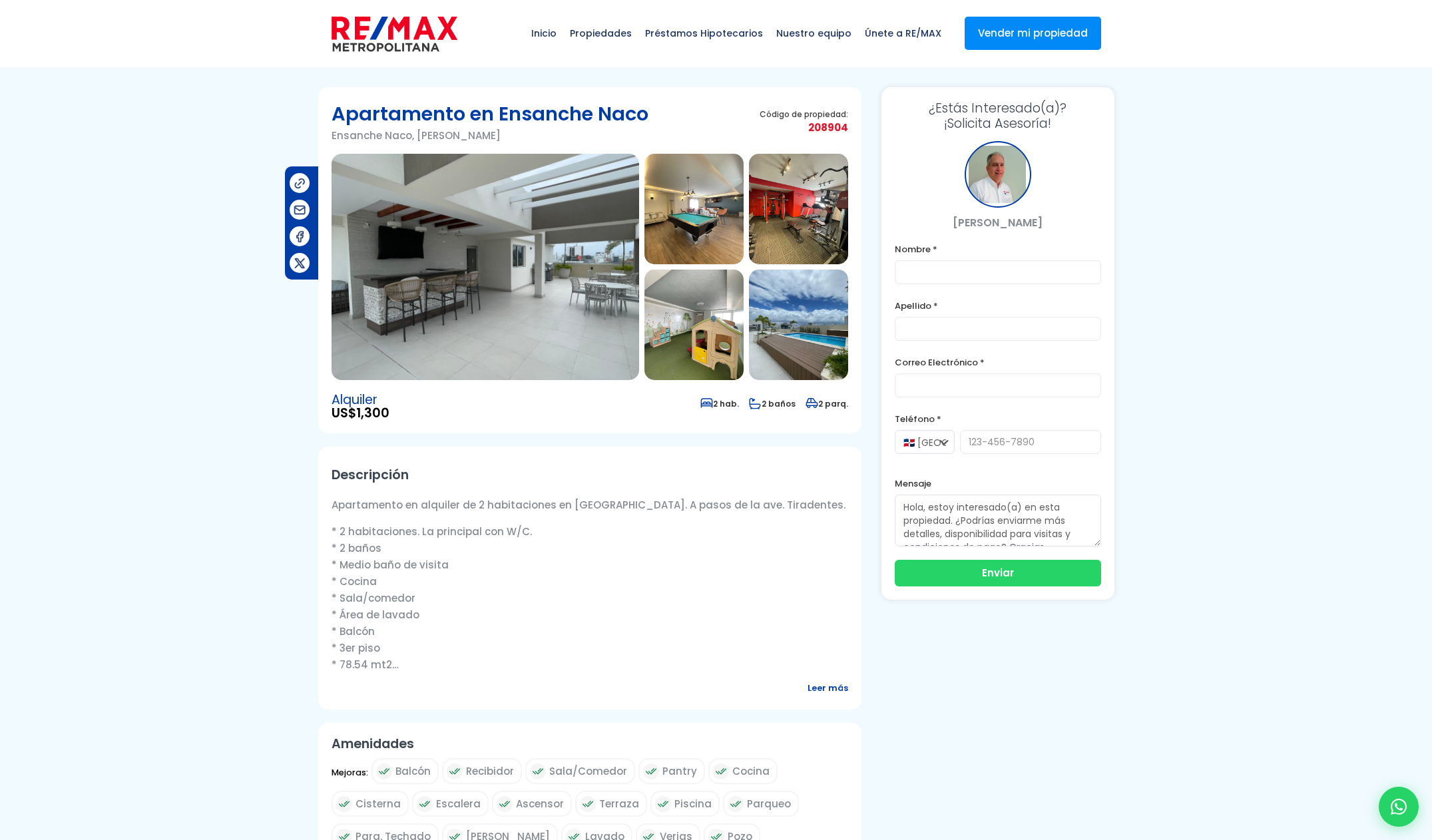
click at [539, 271] on img at bounding box center [485, 267] width 308 height 226
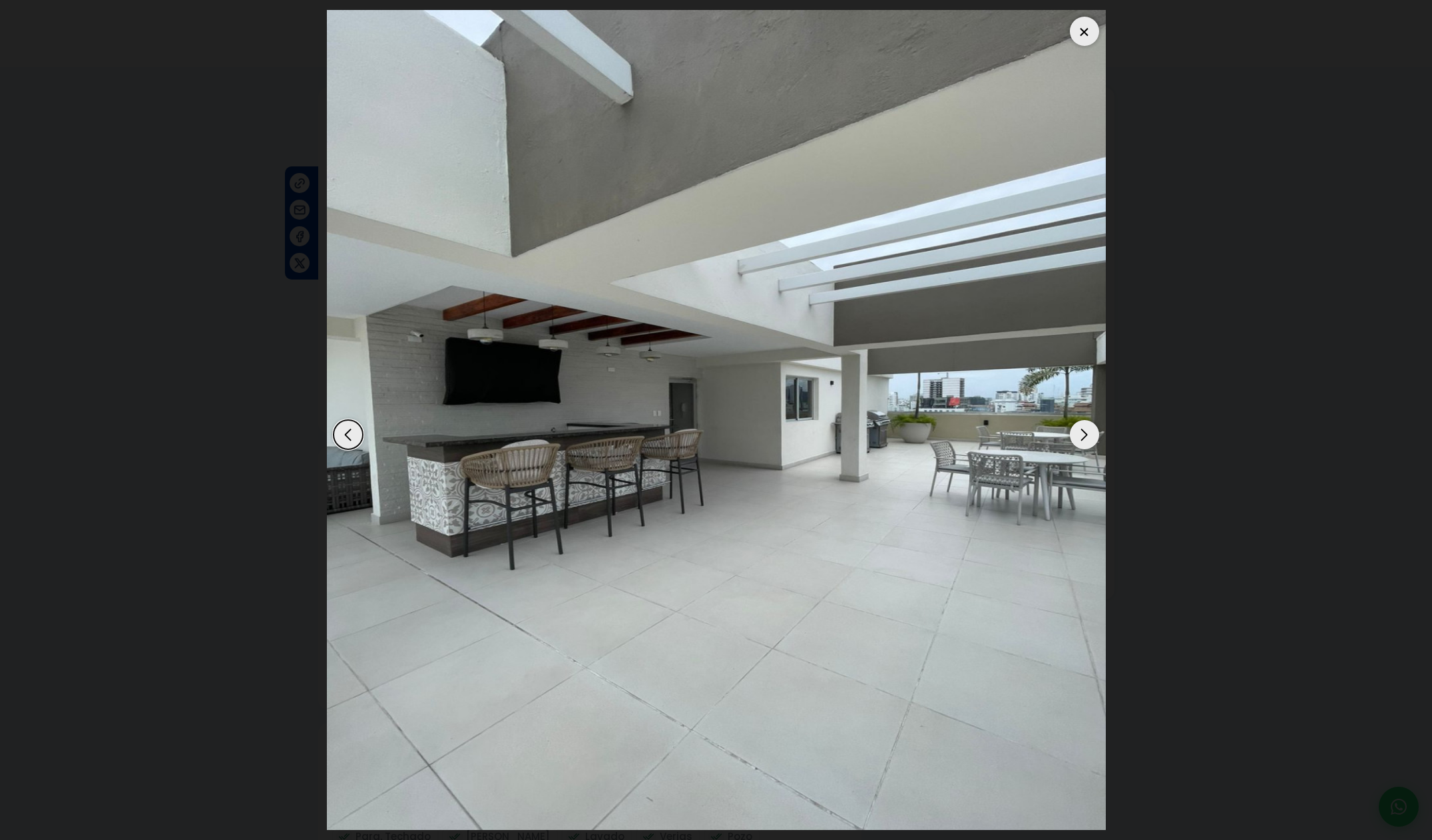
click at [1089, 443] on div "Next slide" at bounding box center [1084, 434] width 29 height 29
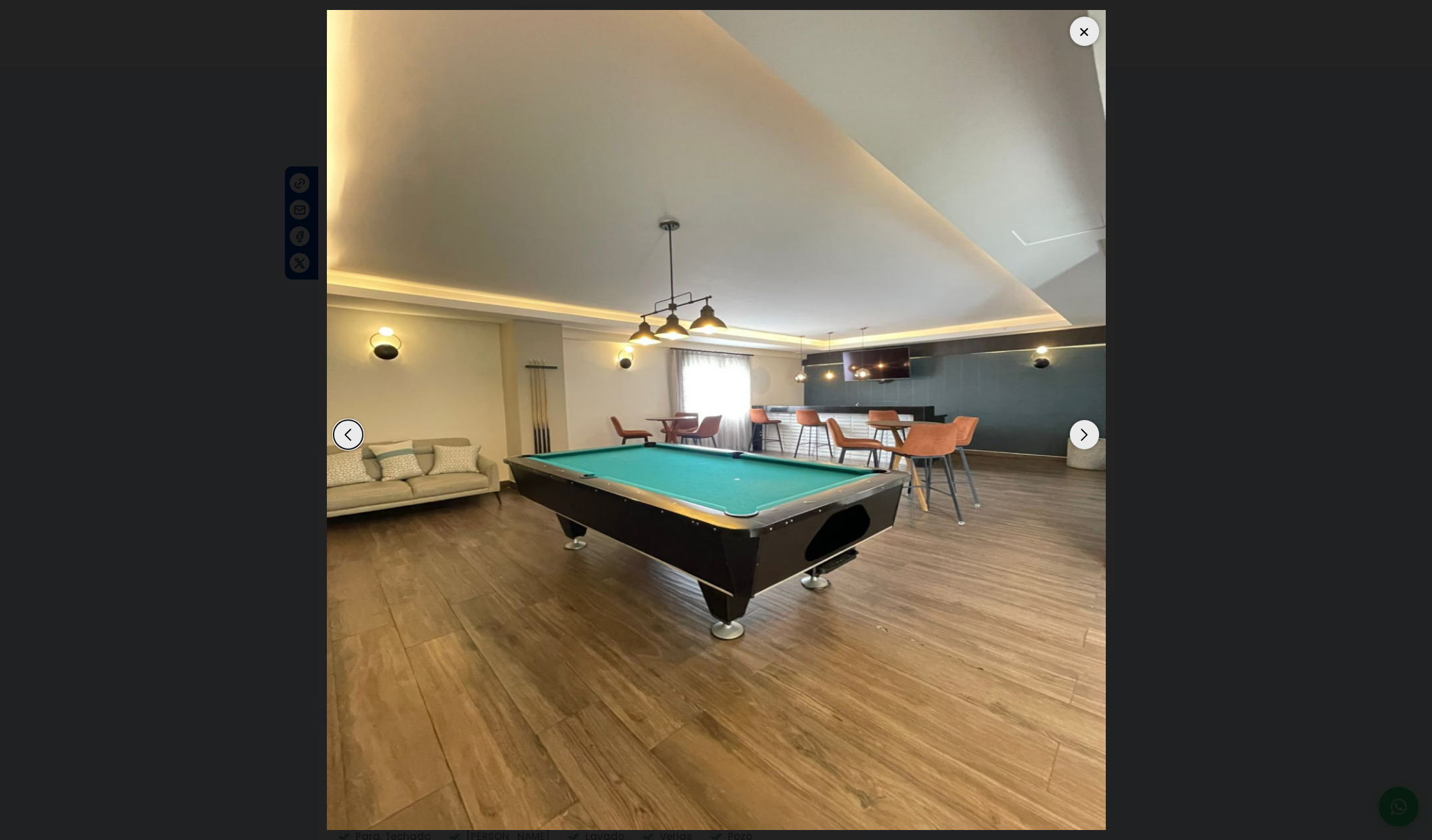
click at [1089, 443] on div "Next slide" at bounding box center [1084, 434] width 29 height 29
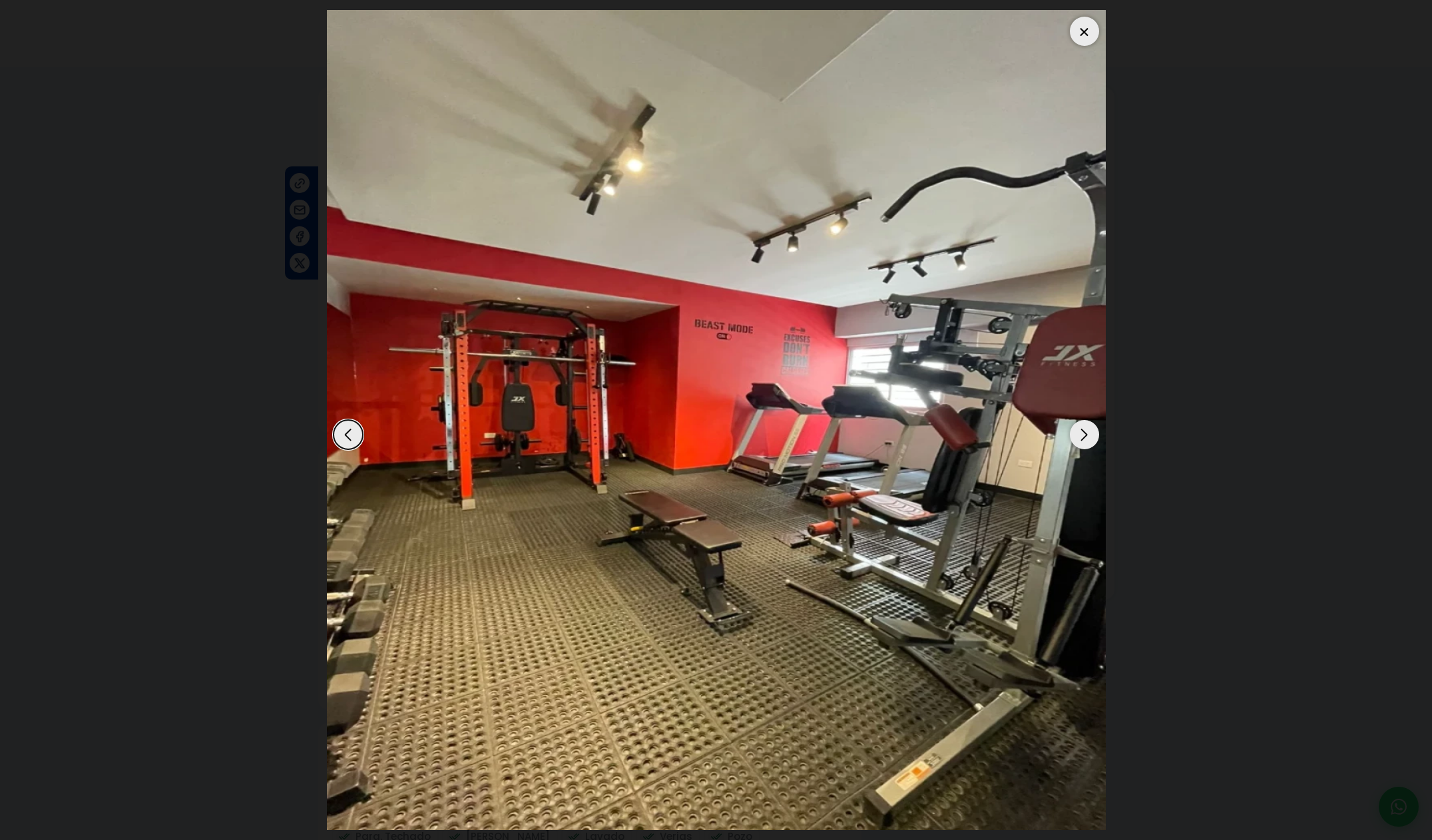
click at [1089, 443] on div "Next slide" at bounding box center [1084, 434] width 29 height 29
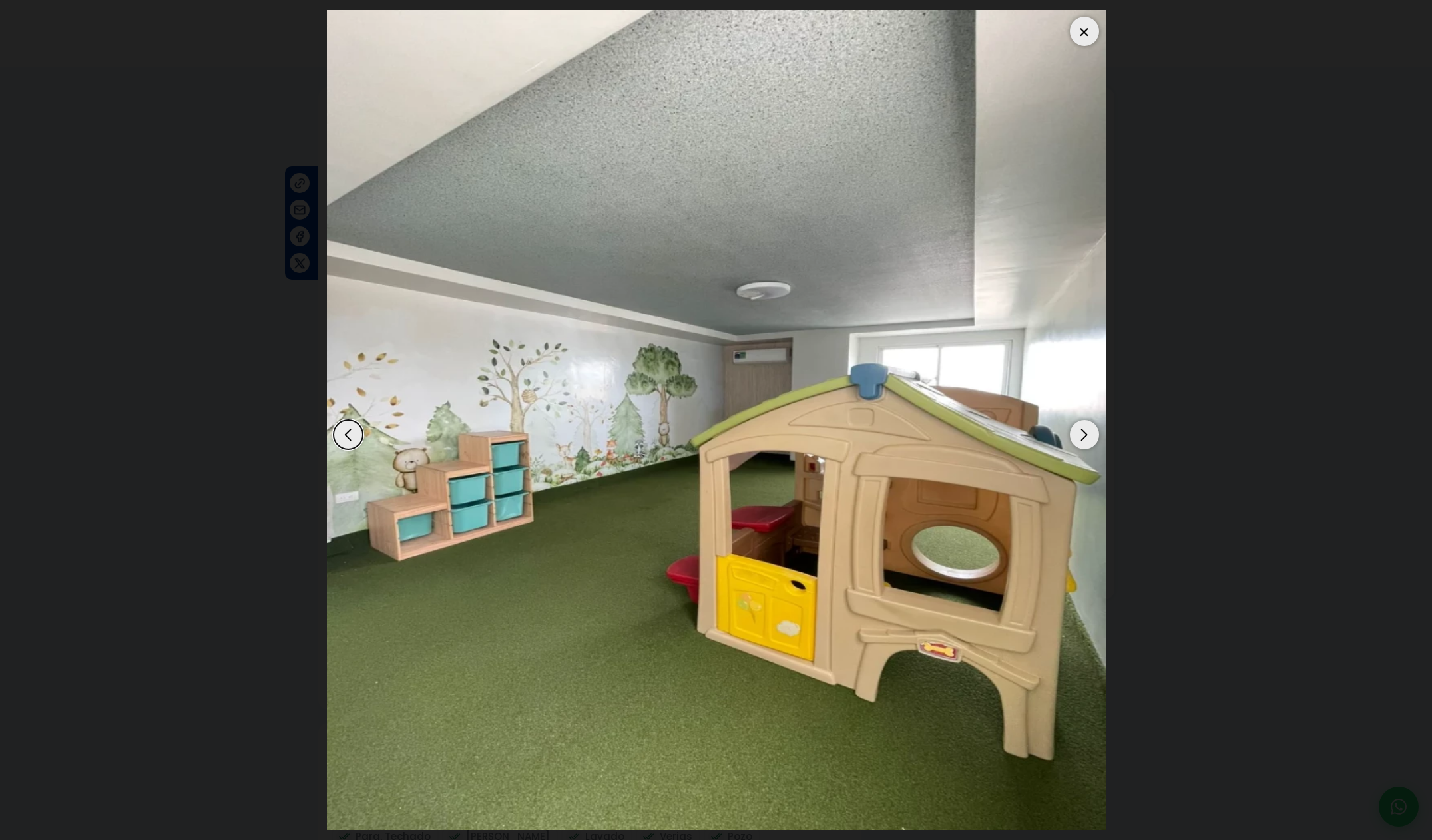
click at [1089, 443] on div "Next slide" at bounding box center [1084, 434] width 29 height 29
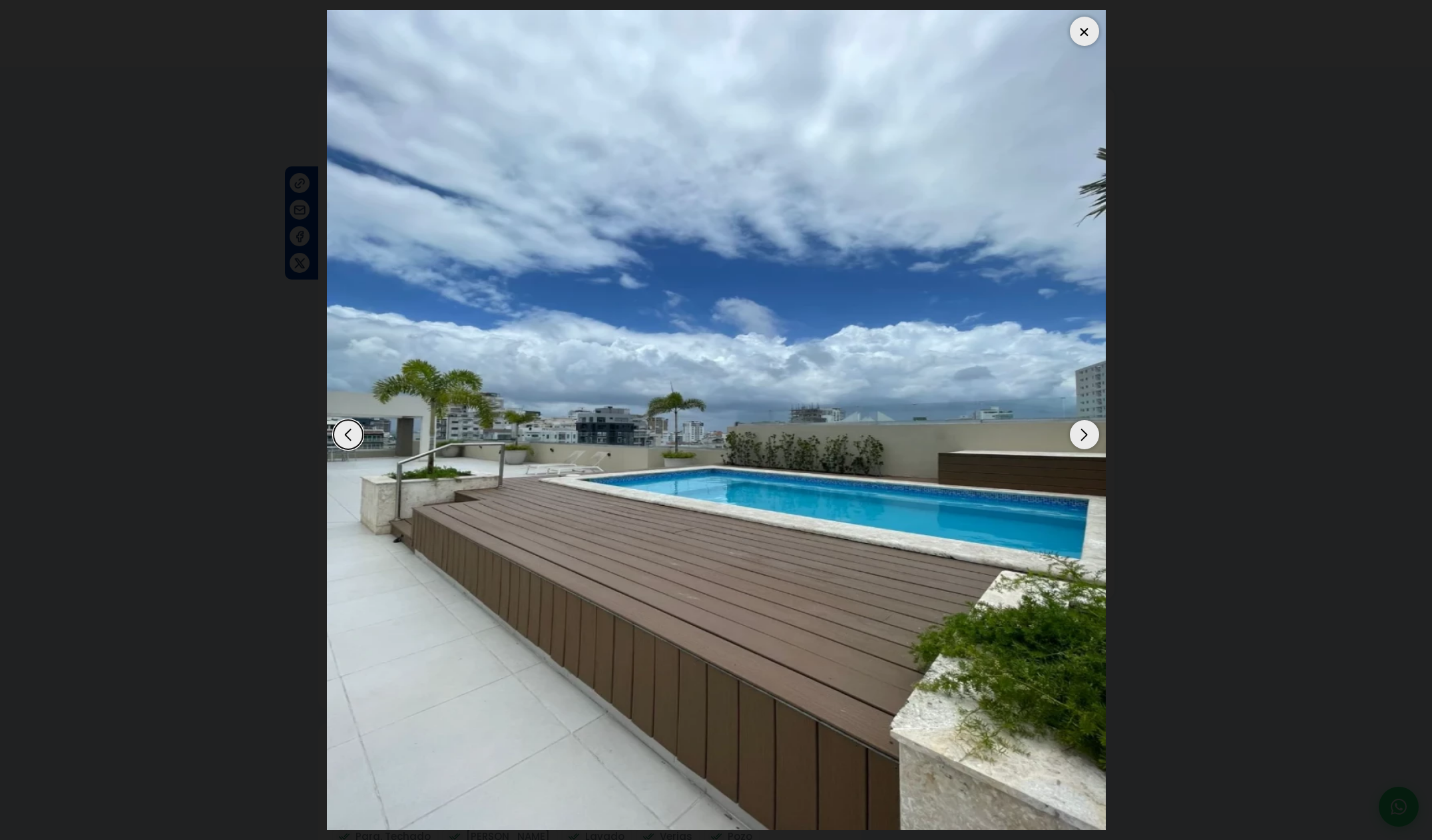
click at [1089, 443] on div "Next slide" at bounding box center [1084, 434] width 29 height 29
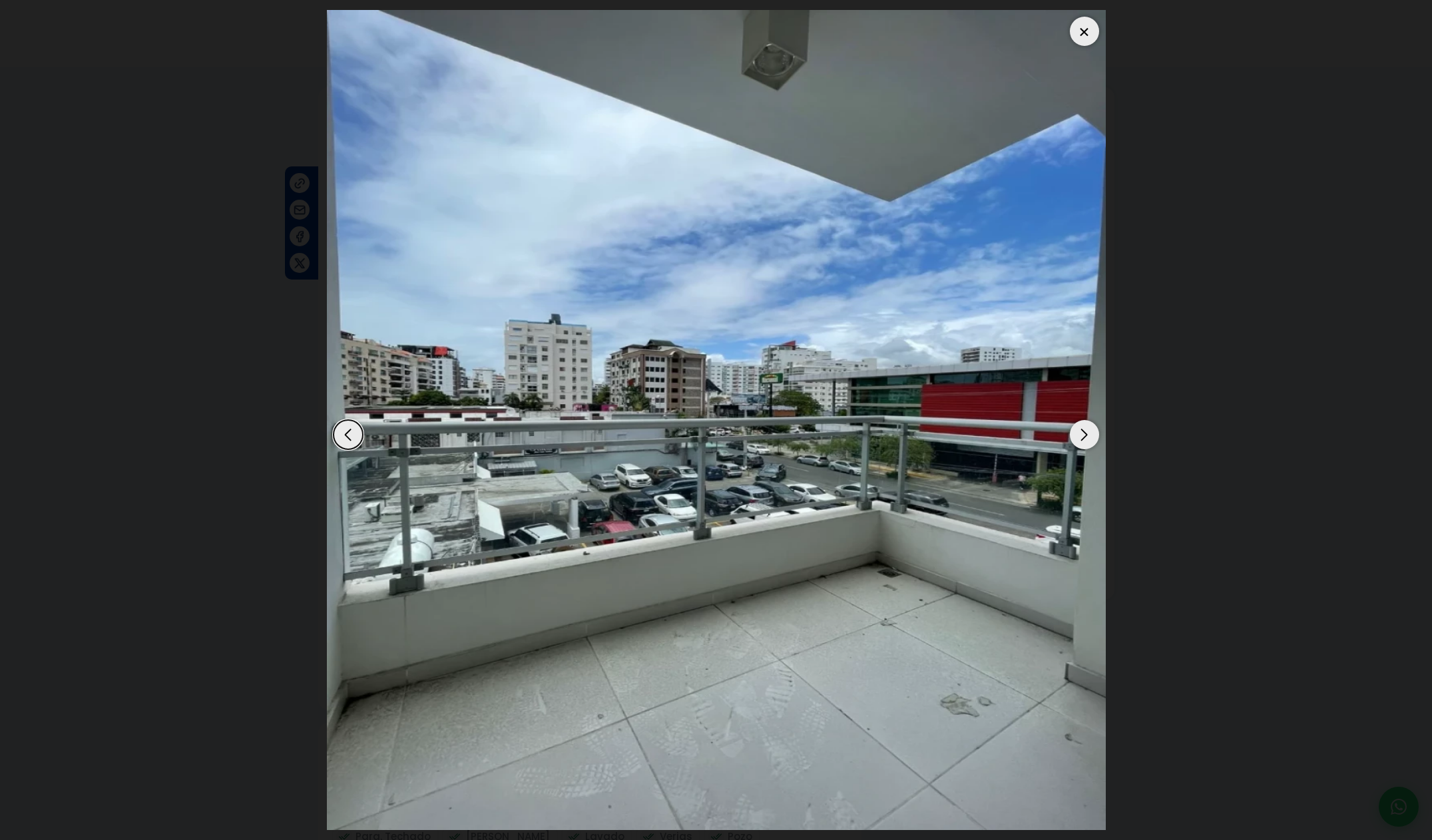
click at [1089, 443] on div "Next slide" at bounding box center [1084, 434] width 29 height 29
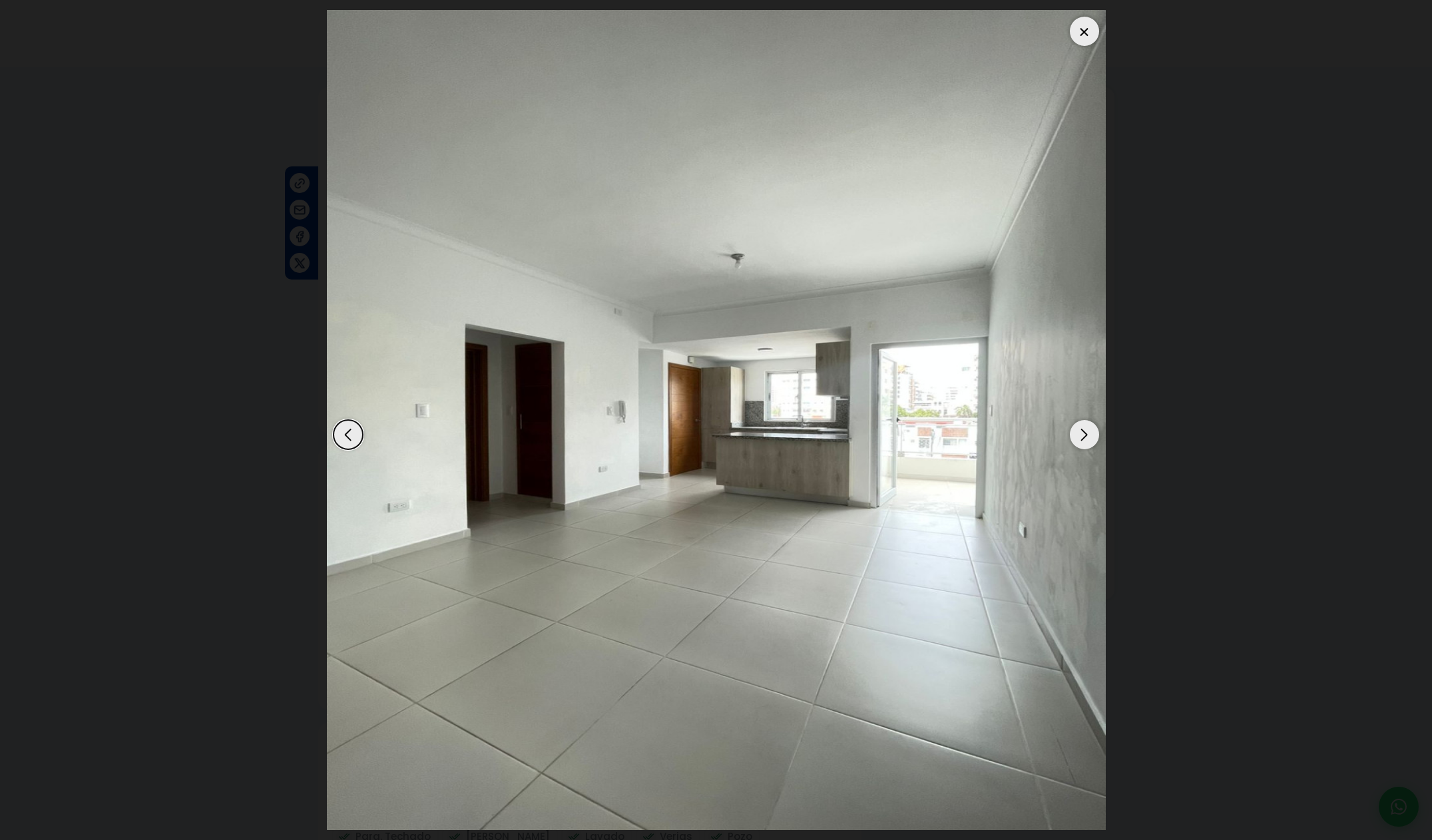
click at [1089, 443] on div "Next slide" at bounding box center [1084, 434] width 29 height 29
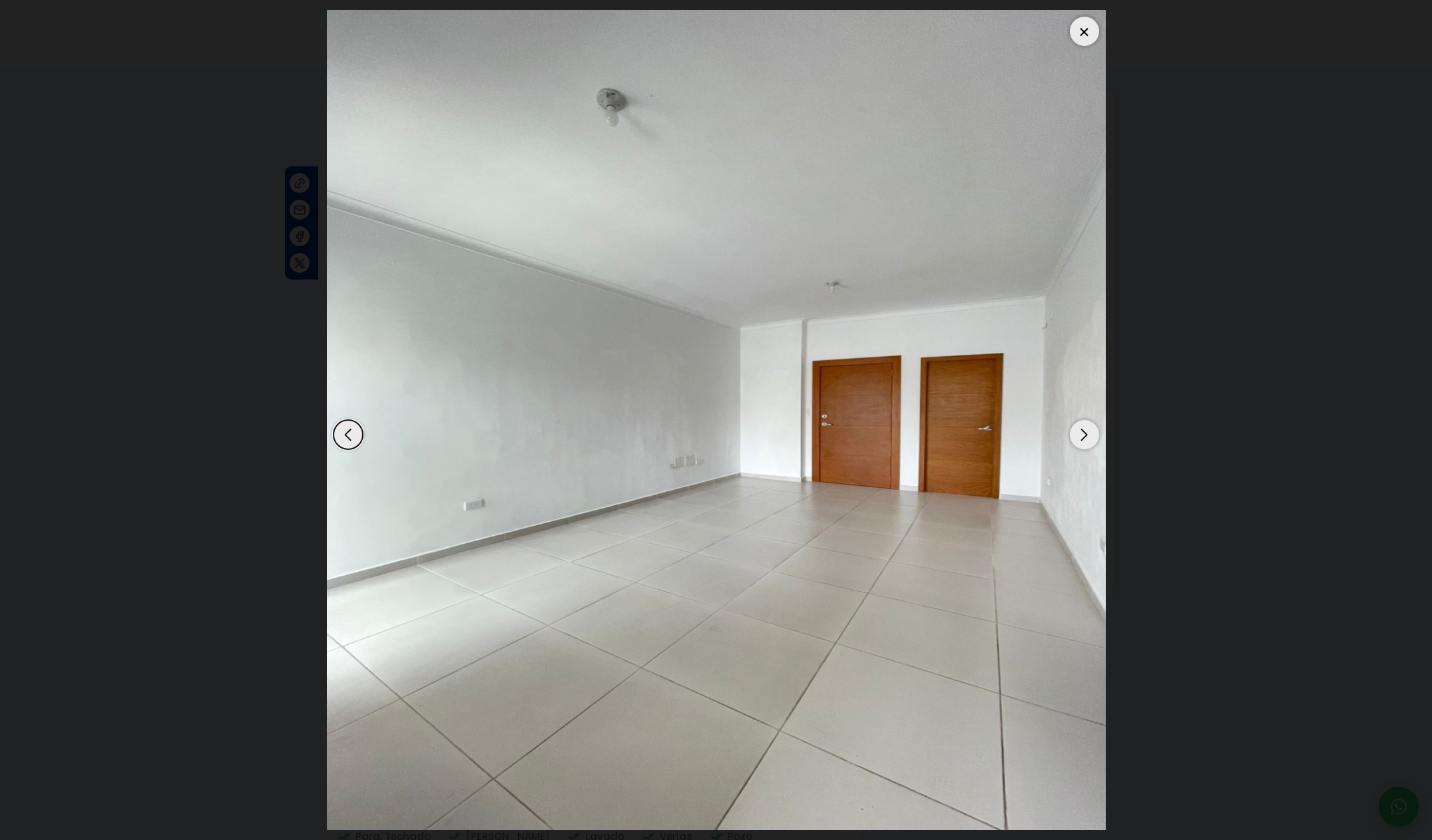
click at [1089, 443] on div "Next slide" at bounding box center [1084, 434] width 29 height 29
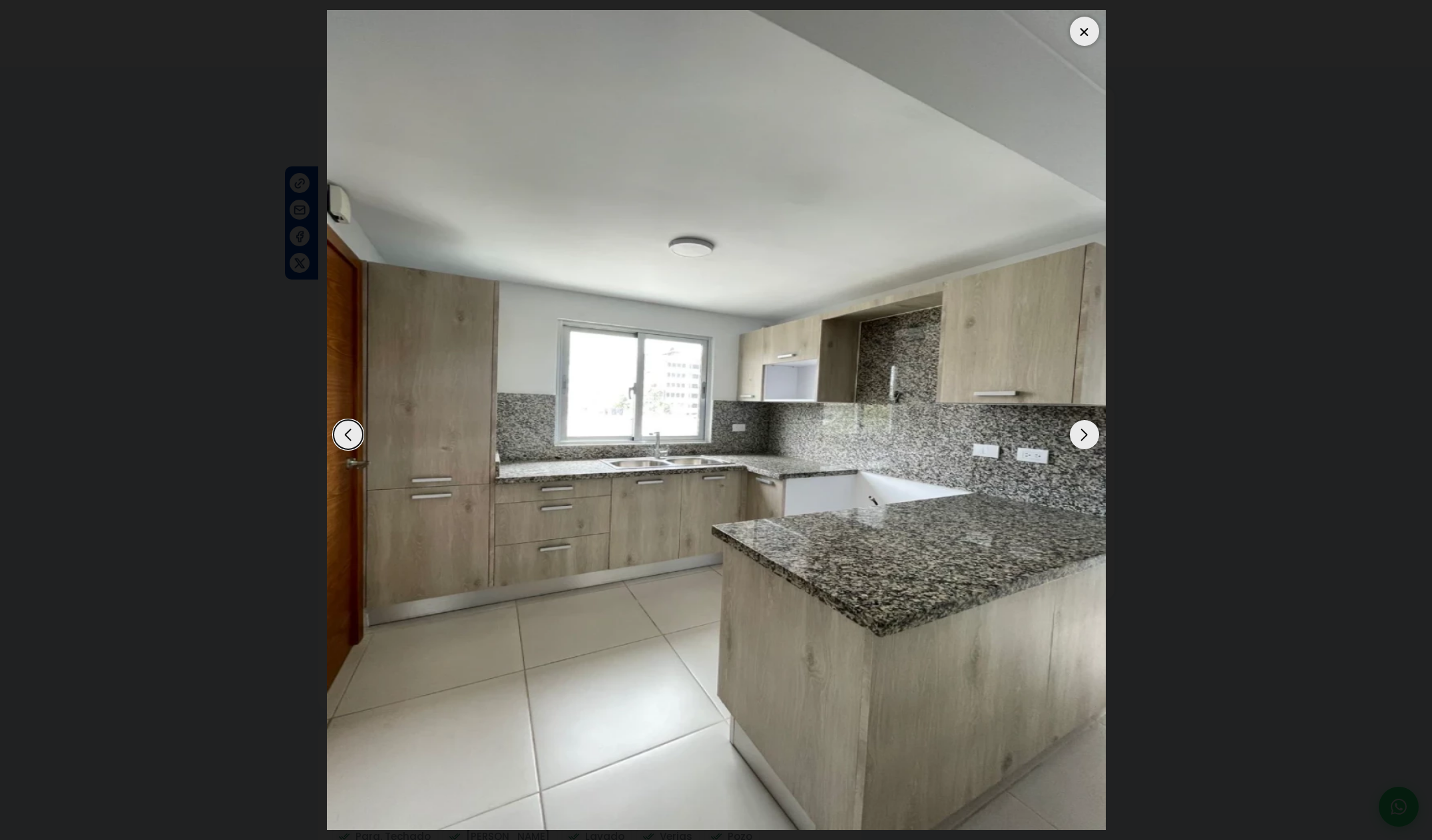
click at [1089, 443] on div "Next slide" at bounding box center [1084, 434] width 29 height 29
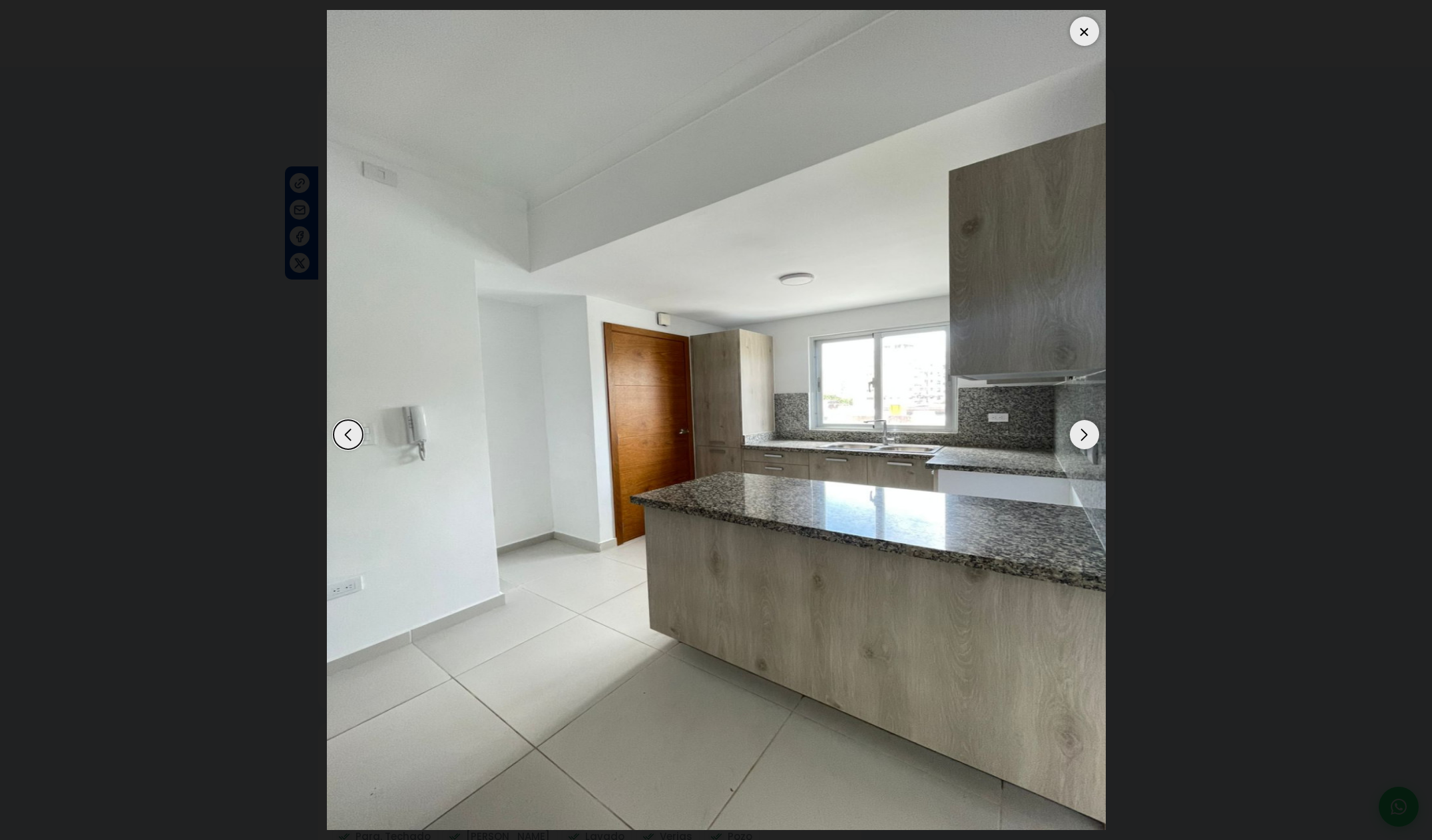
click at [1089, 443] on div "Next slide" at bounding box center [1084, 434] width 29 height 29
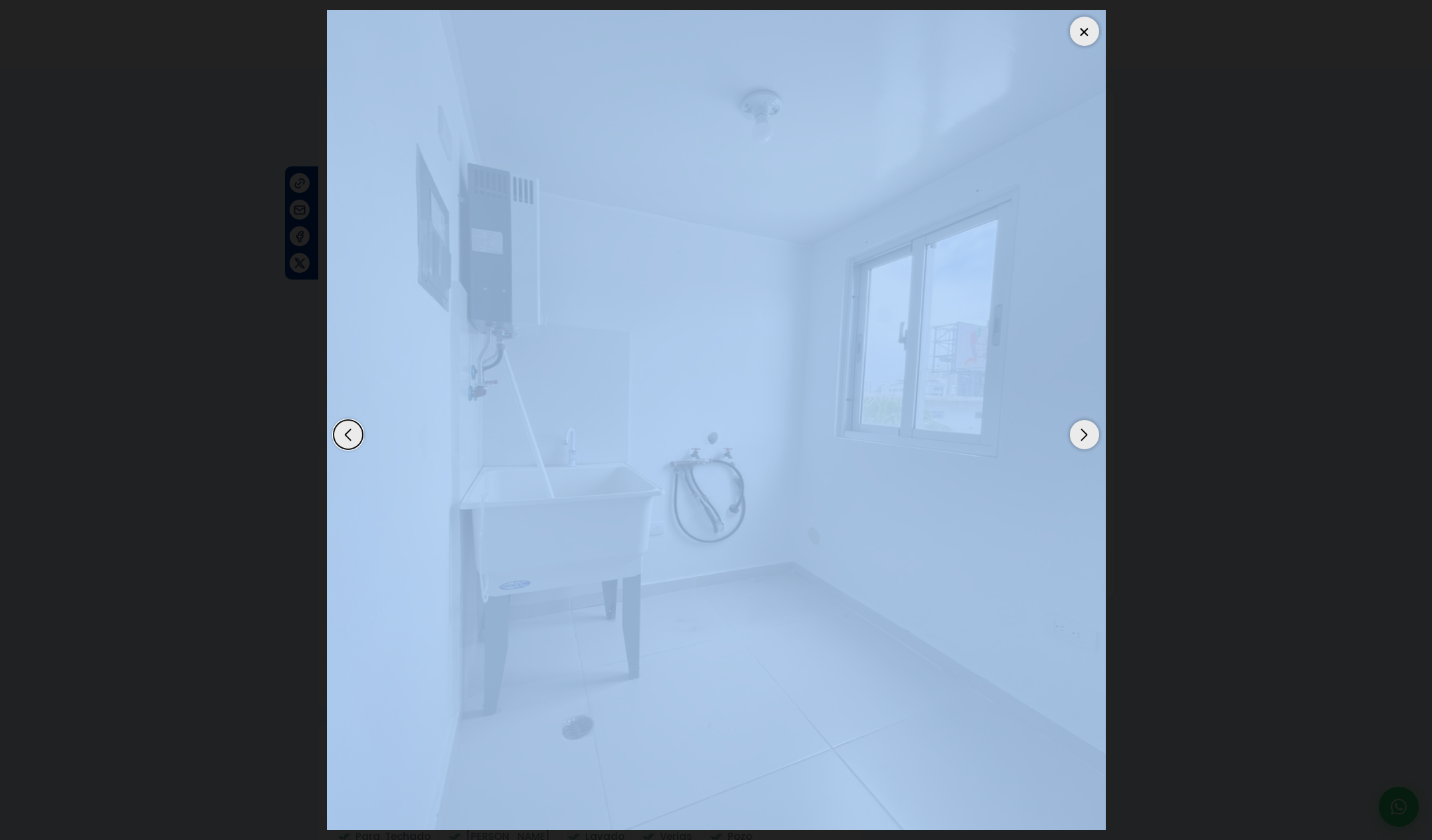
click at [1089, 443] on div "Next slide" at bounding box center [1084, 434] width 29 height 29
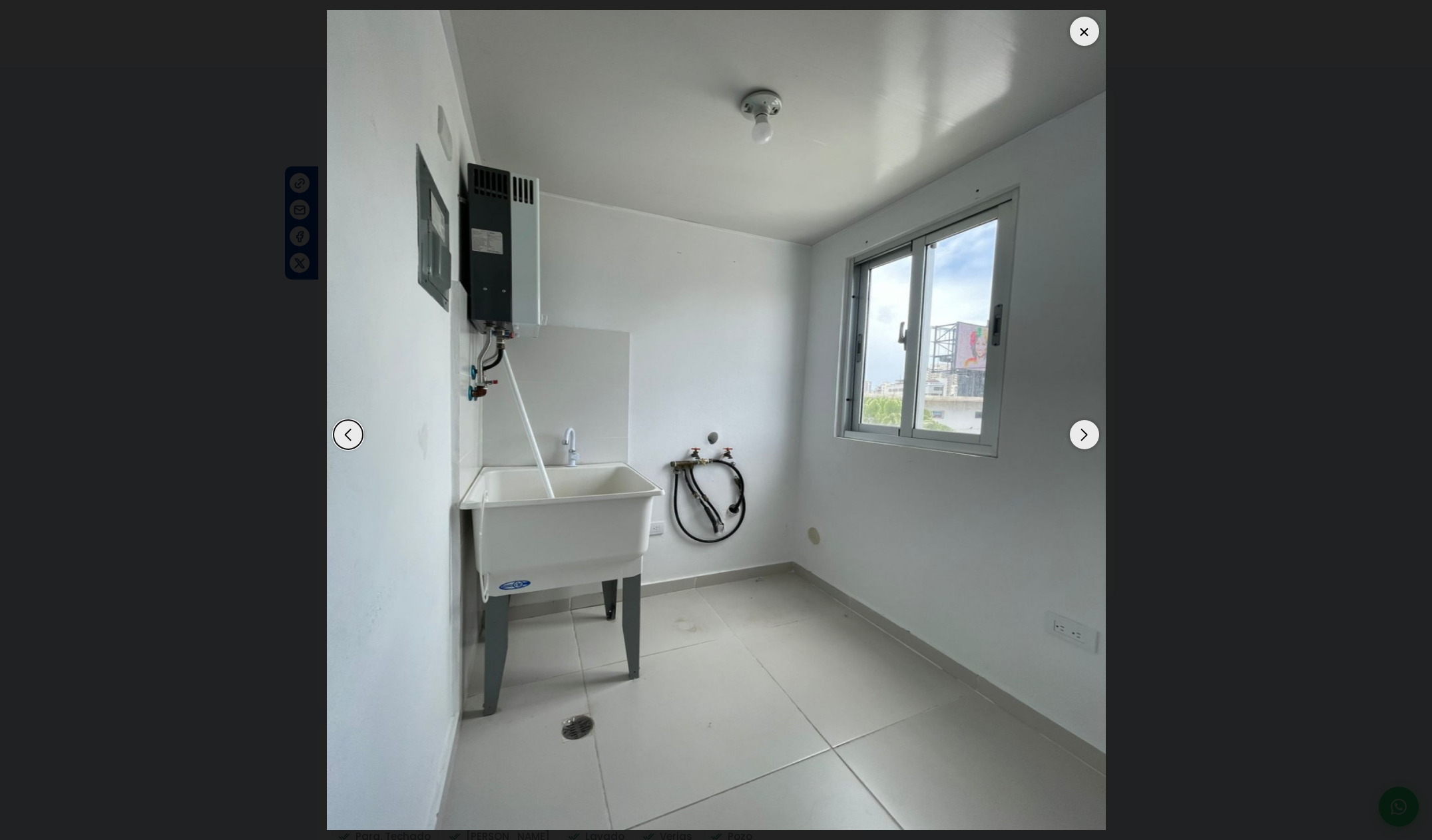
click at [1089, 443] on div "Next slide" at bounding box center [1084, 434] width 29 height 29
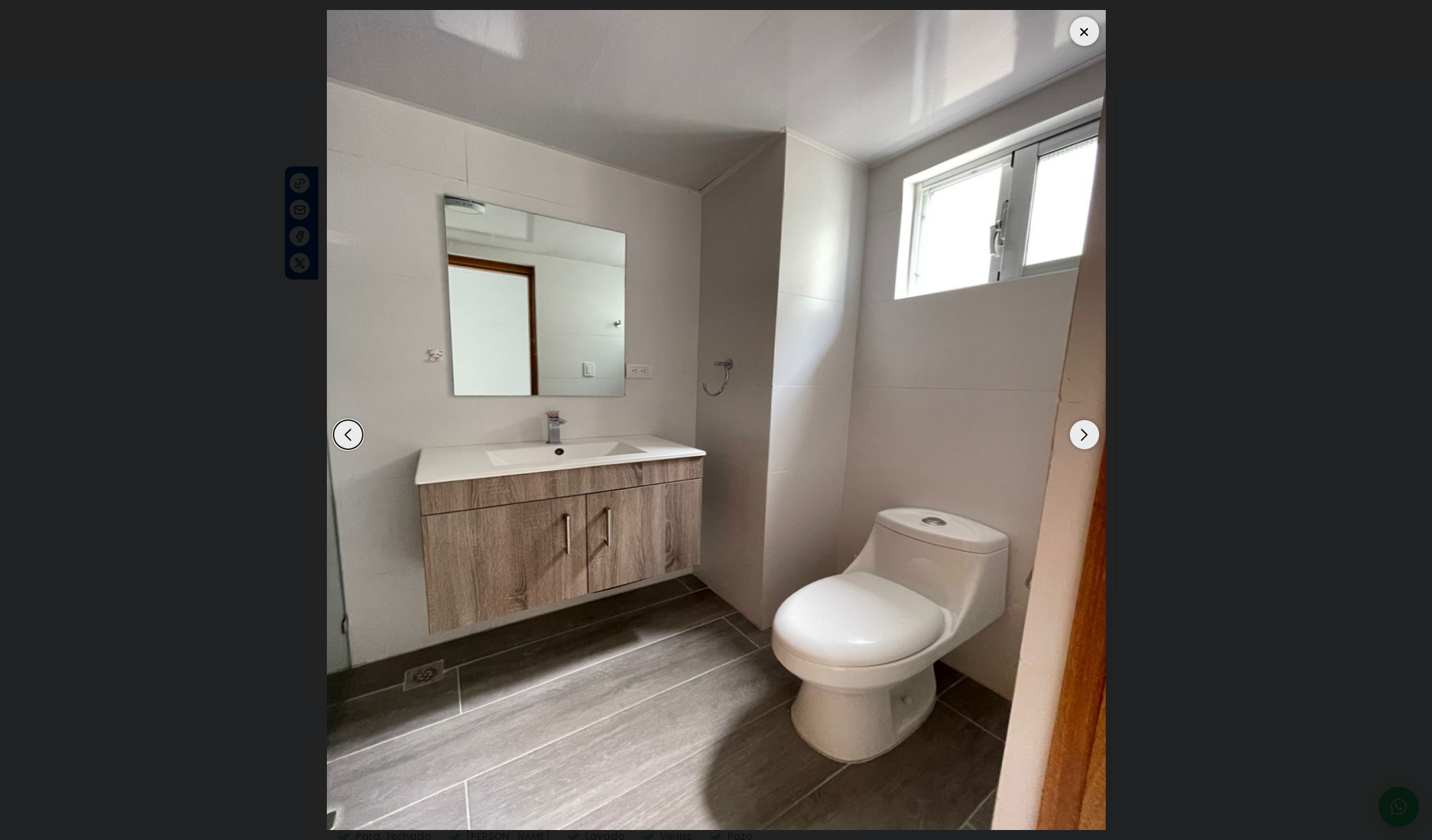
click at [1089, 443] on div "Next slide" at bounding box center [1084, 434] width 29 height 29
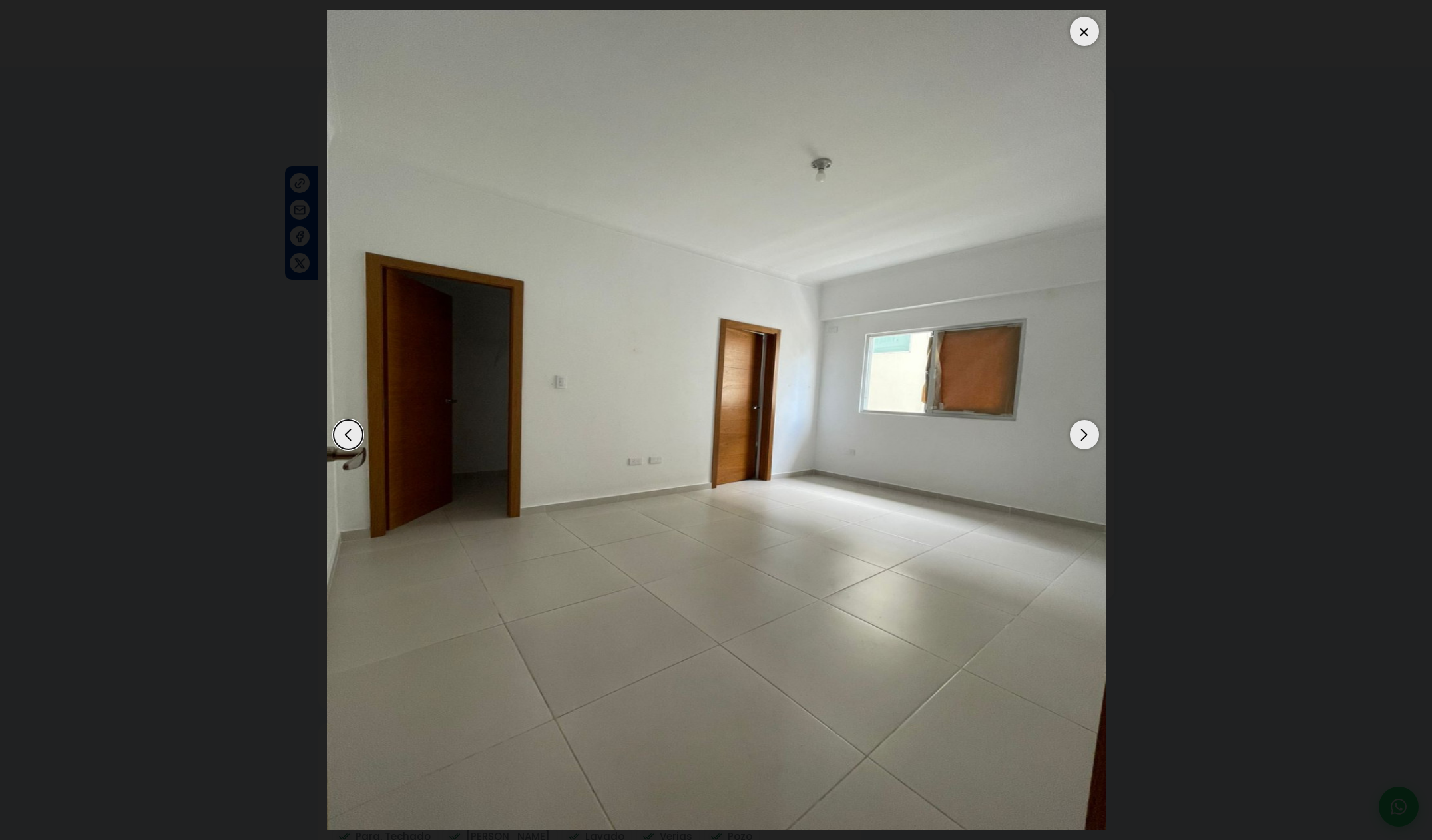
click at [1089, 441] on div "Next slide" at bounding box center [1084, 434] width 29 height 29
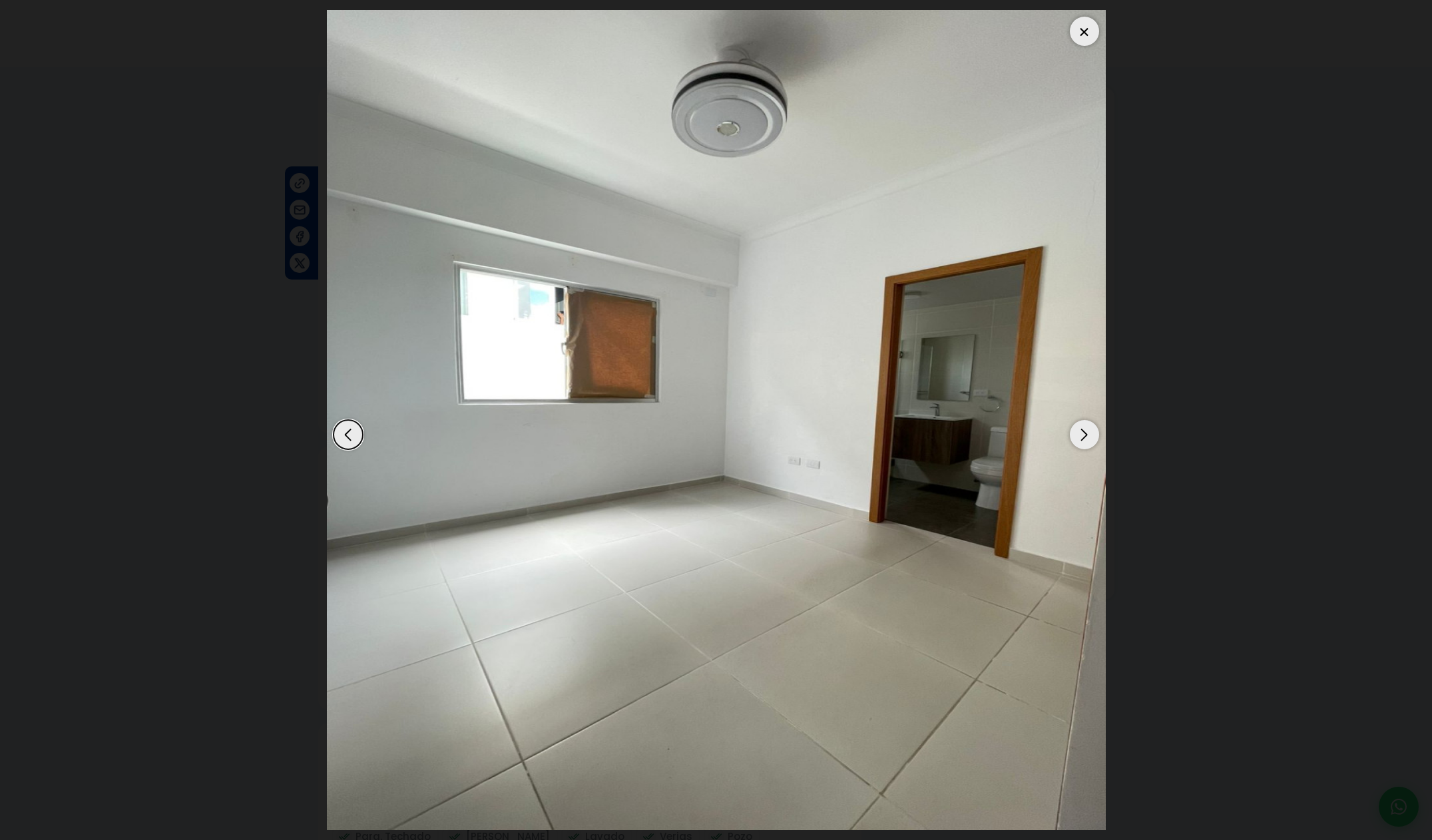
click at [1084, 32] on div at bounding box center [1084, 31] width 29 height 29
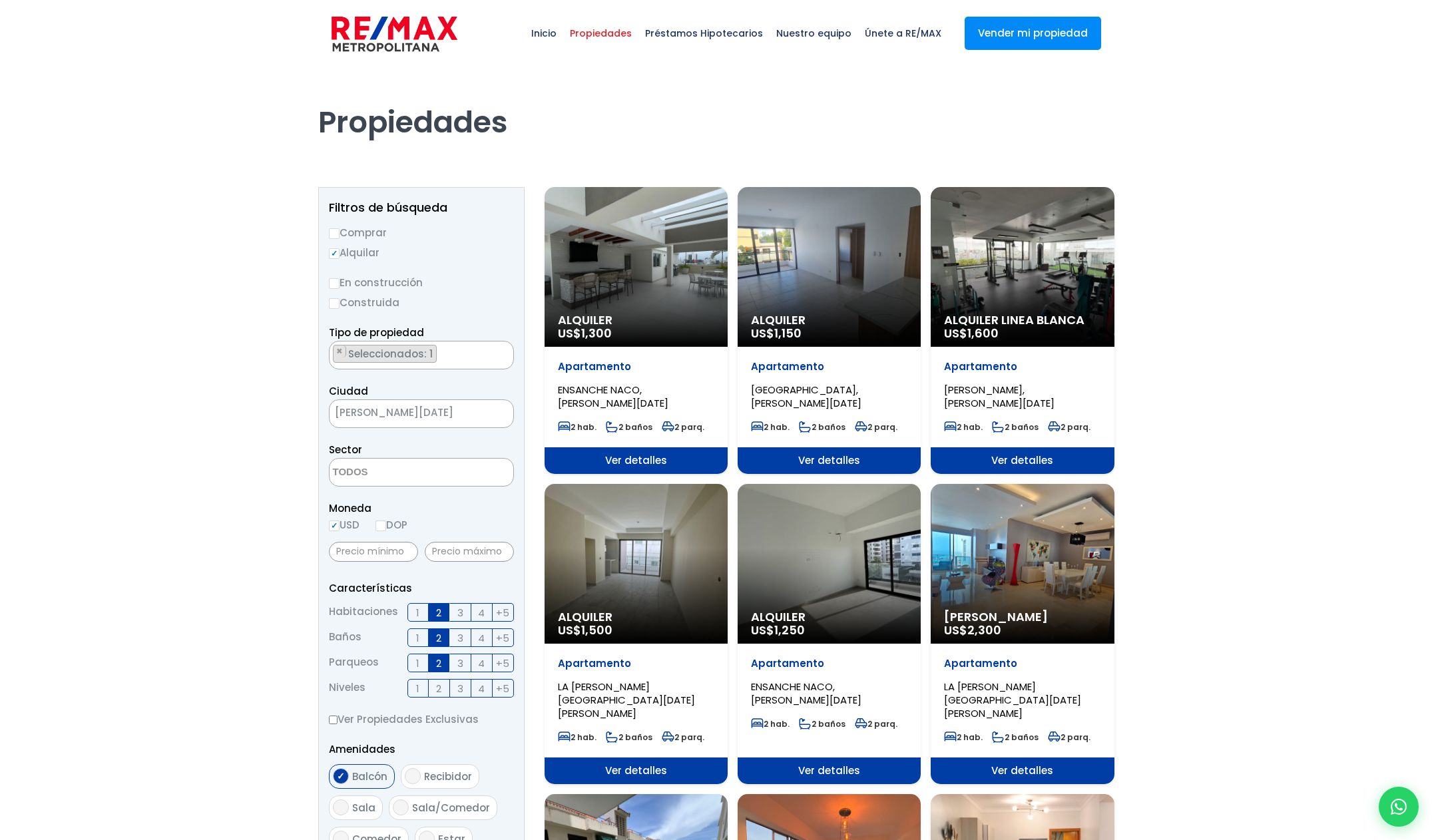
select select
click at [727, 258] on div "Alquiler Linea Blanca US$ 1,600" at bounding box center [636, 267] width 183 height 160
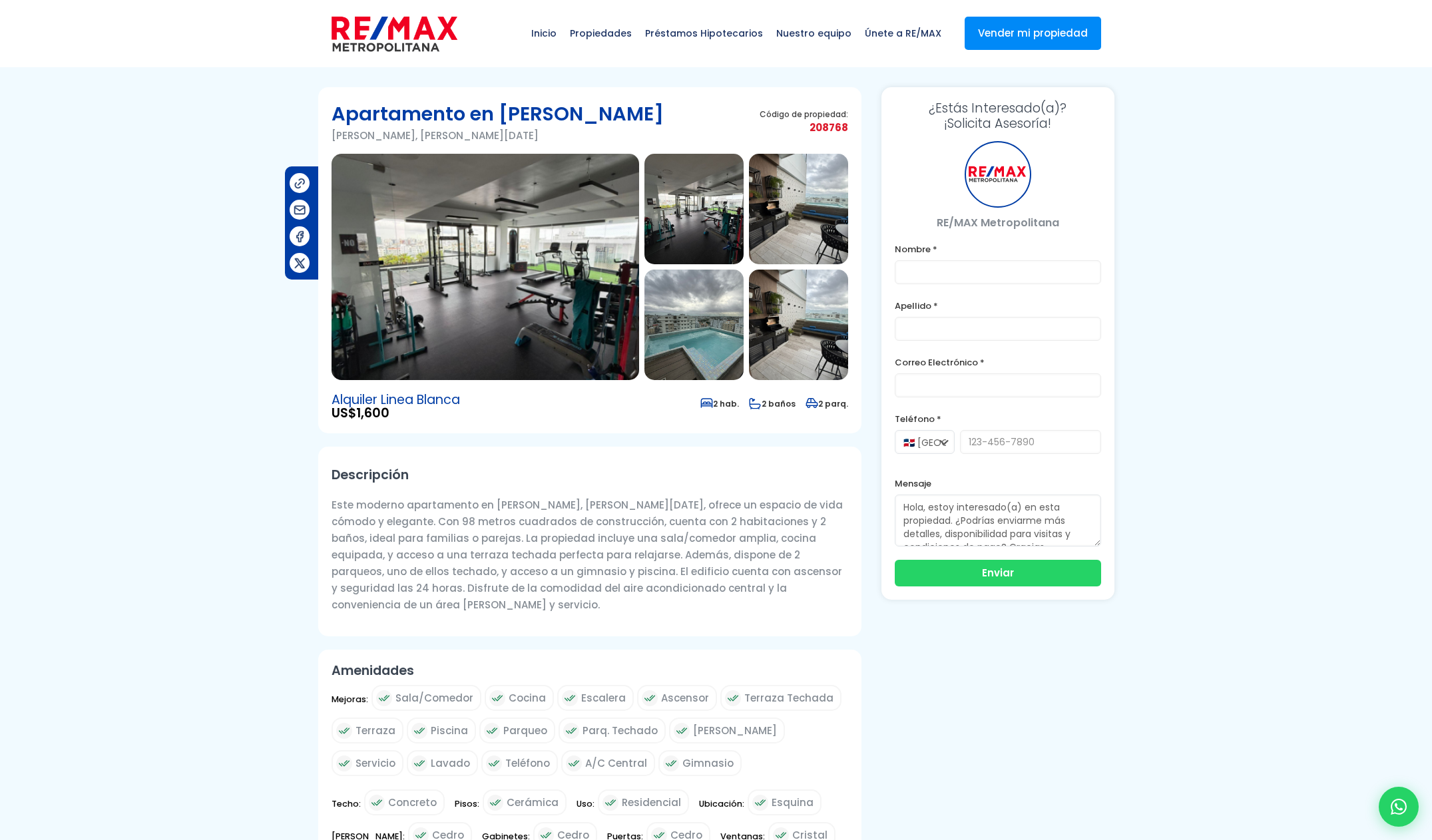
click at [514, 312] on img at bounding box center [485, 267] width 308 height 226
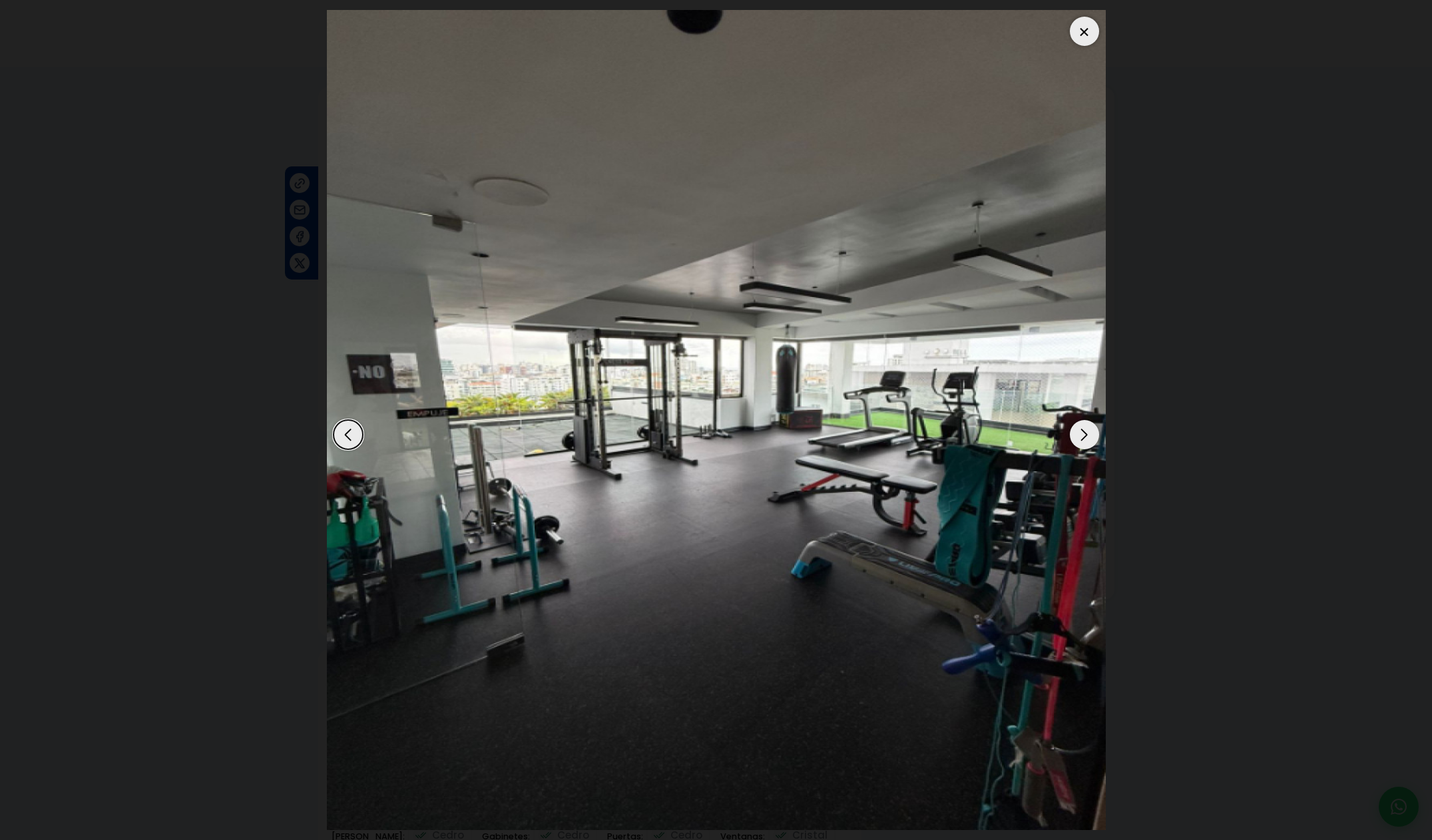
click at [1084, 435] on div "Next slide" at bounding box center [1084, 434] width 29 height 29
click at [1084, 435] on div "Next slide" at bounding box center [1084, 434] width 29 height 29
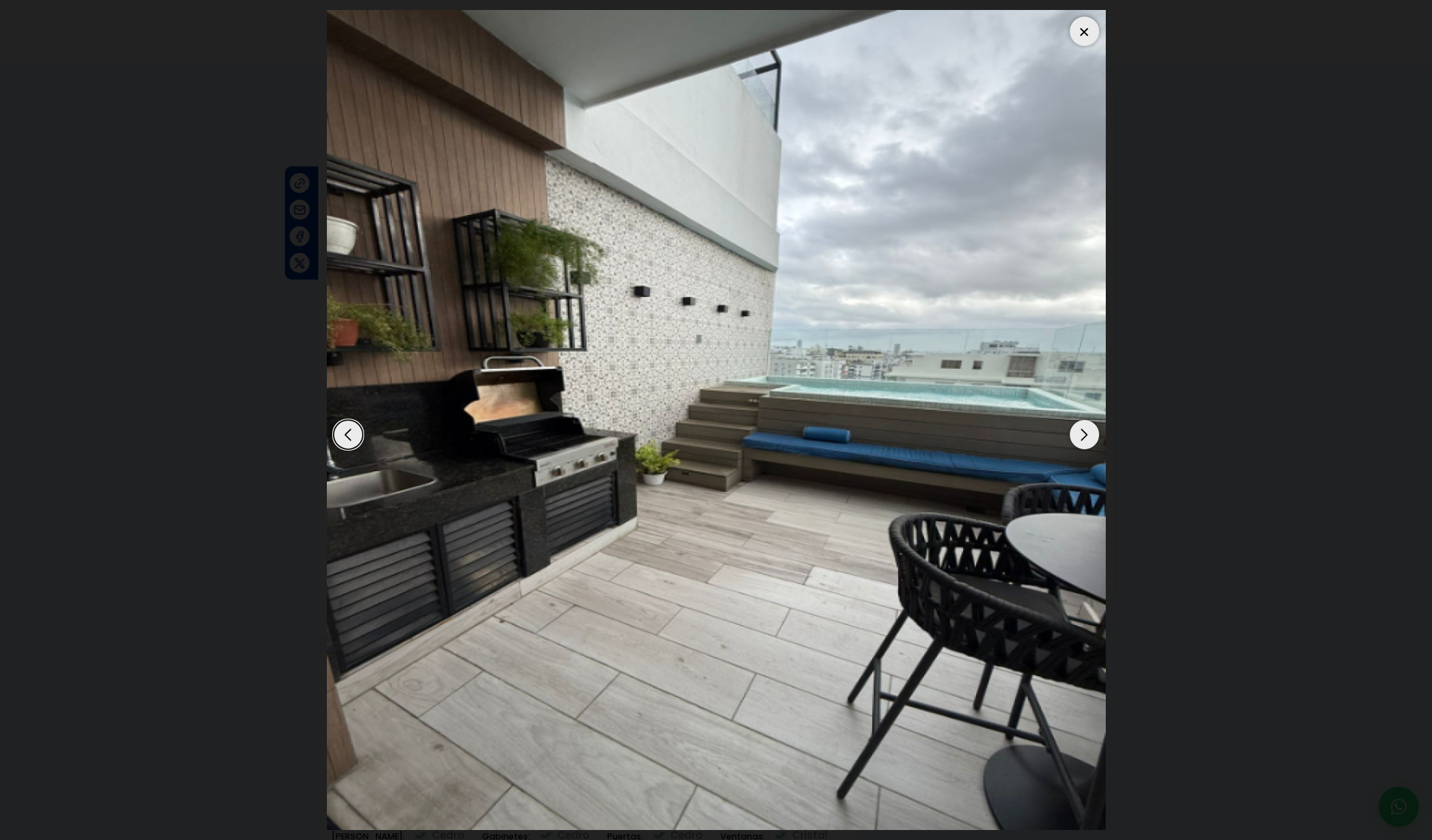
click at [1084, 436] on div "Next slide" at bounding box center [1084, 434] width 29 height 29
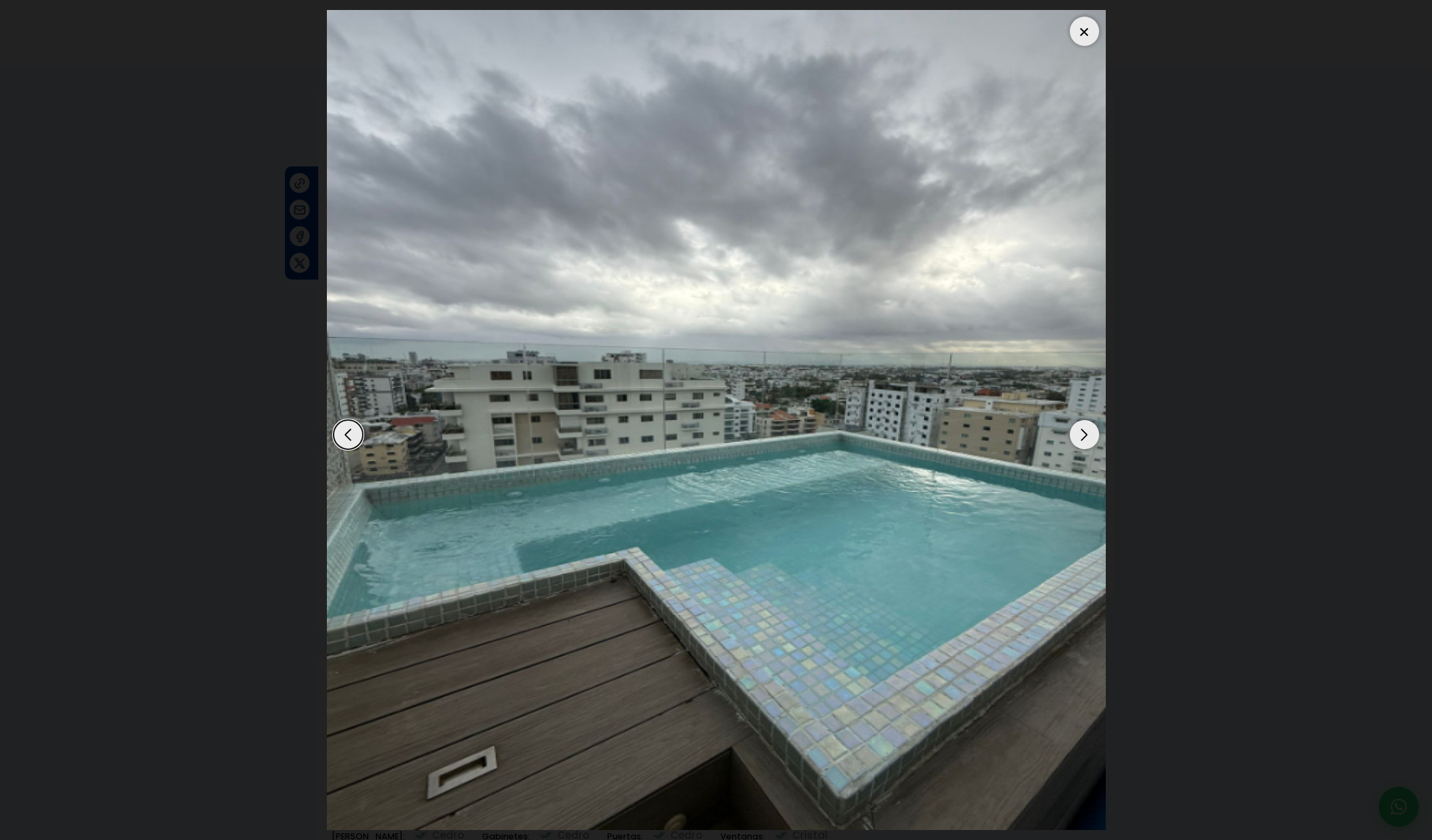
click at [1085, 437] on div "Next slide" at bounding box center [1084, 434] width 29 height 29
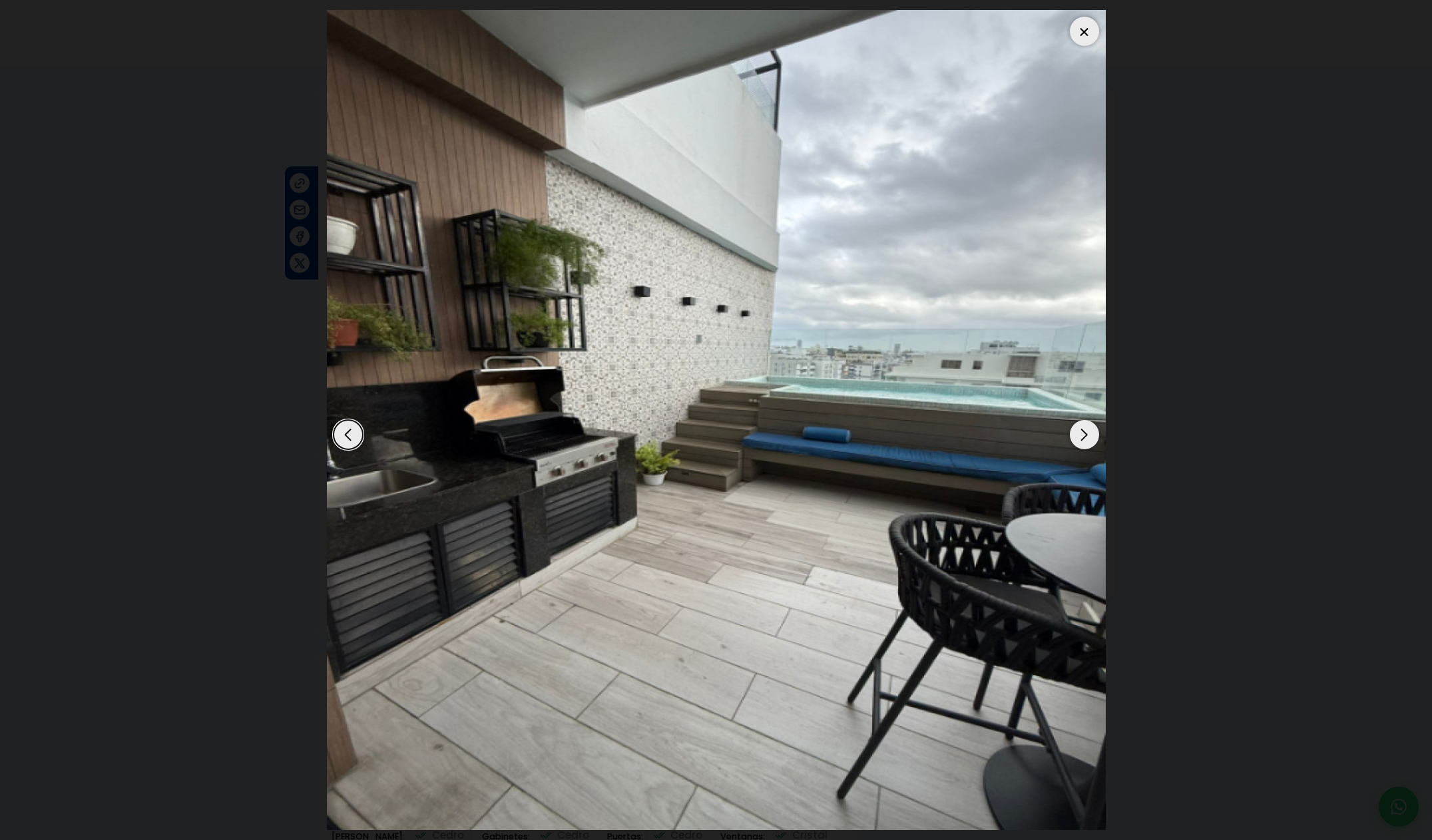
click at [1085, 437] on div "Next slide" at bounding box center [1084, 434] width 29 height 29
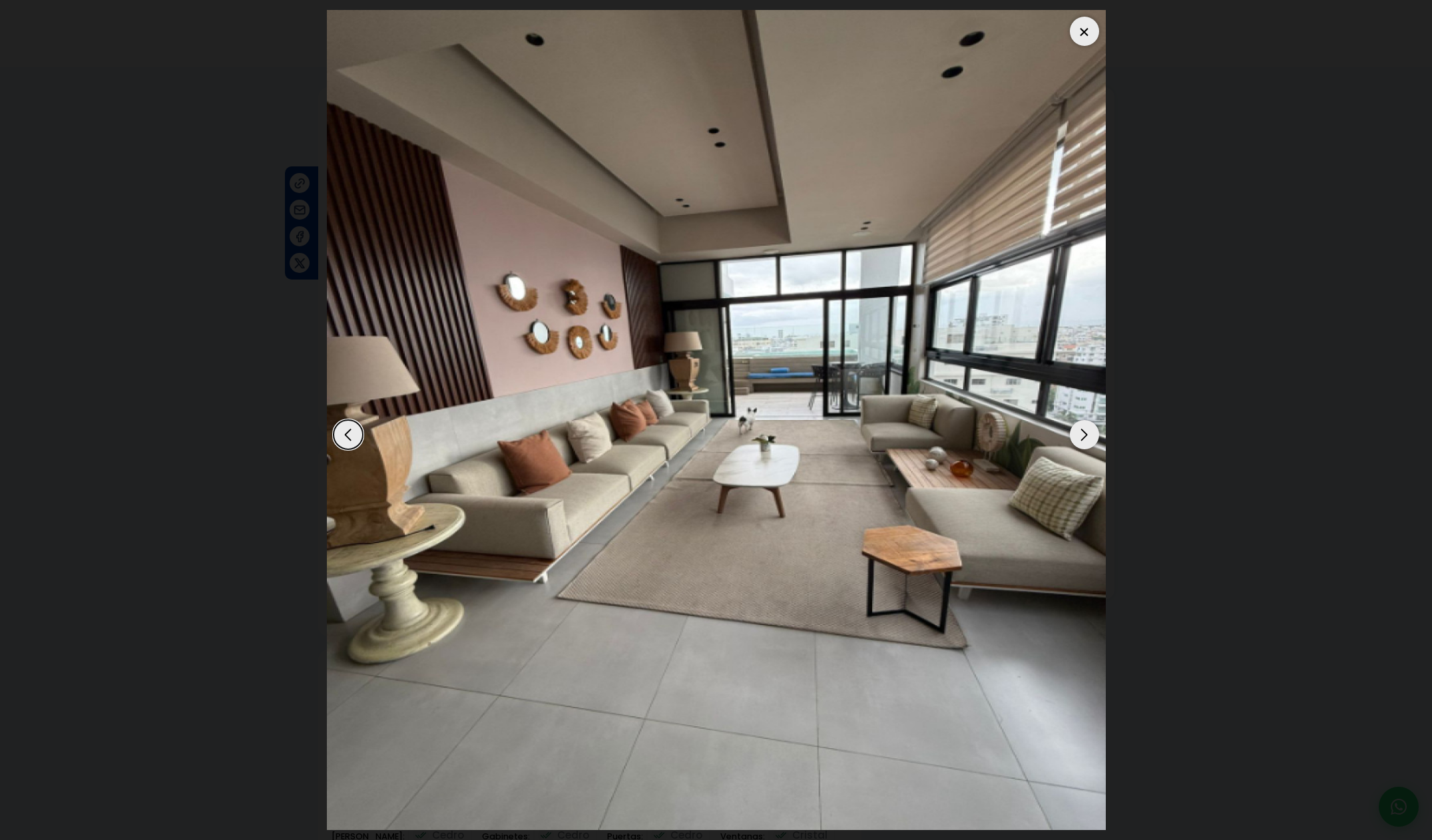
click at [1085, 437] on div "Next slide" at bounding box center [1084, 434] width 29 height 29
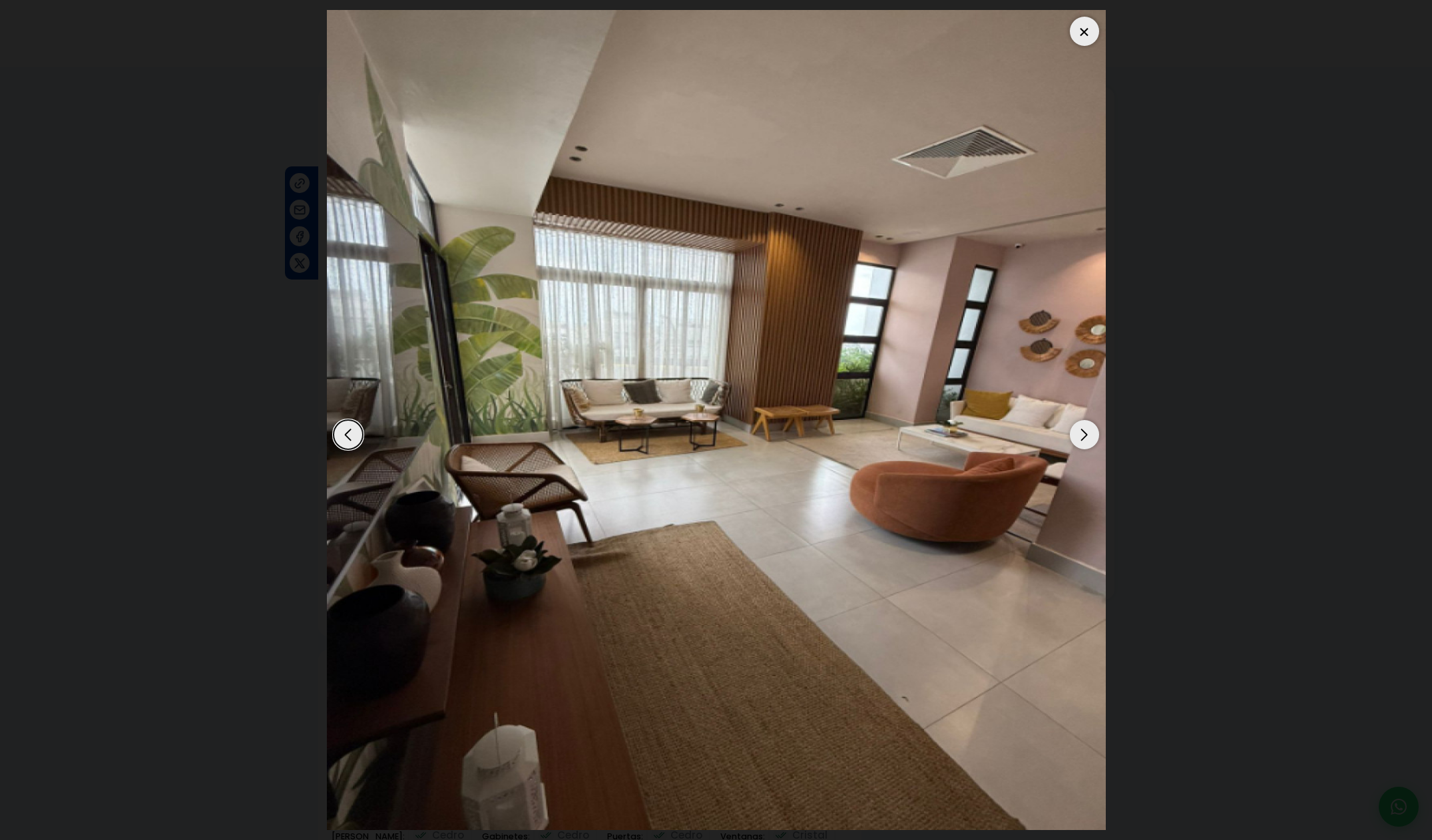
click at [1085, 437] on div "Next slide" at bounding box center [1084, 434] width 29 height 29
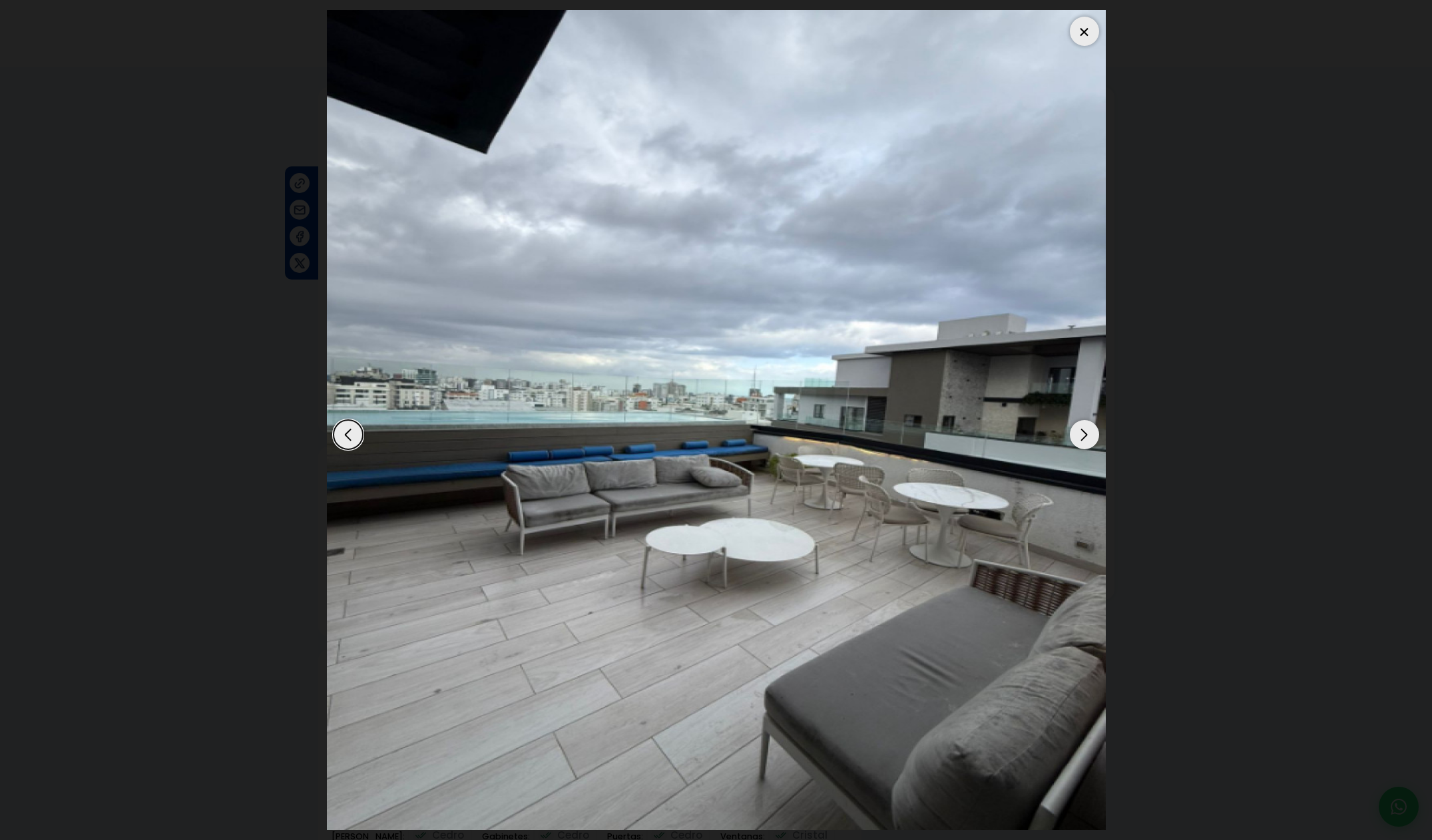
click at [1085, 437] on div "Next slide" at bounding box center [1084, 434] width 29 height 29
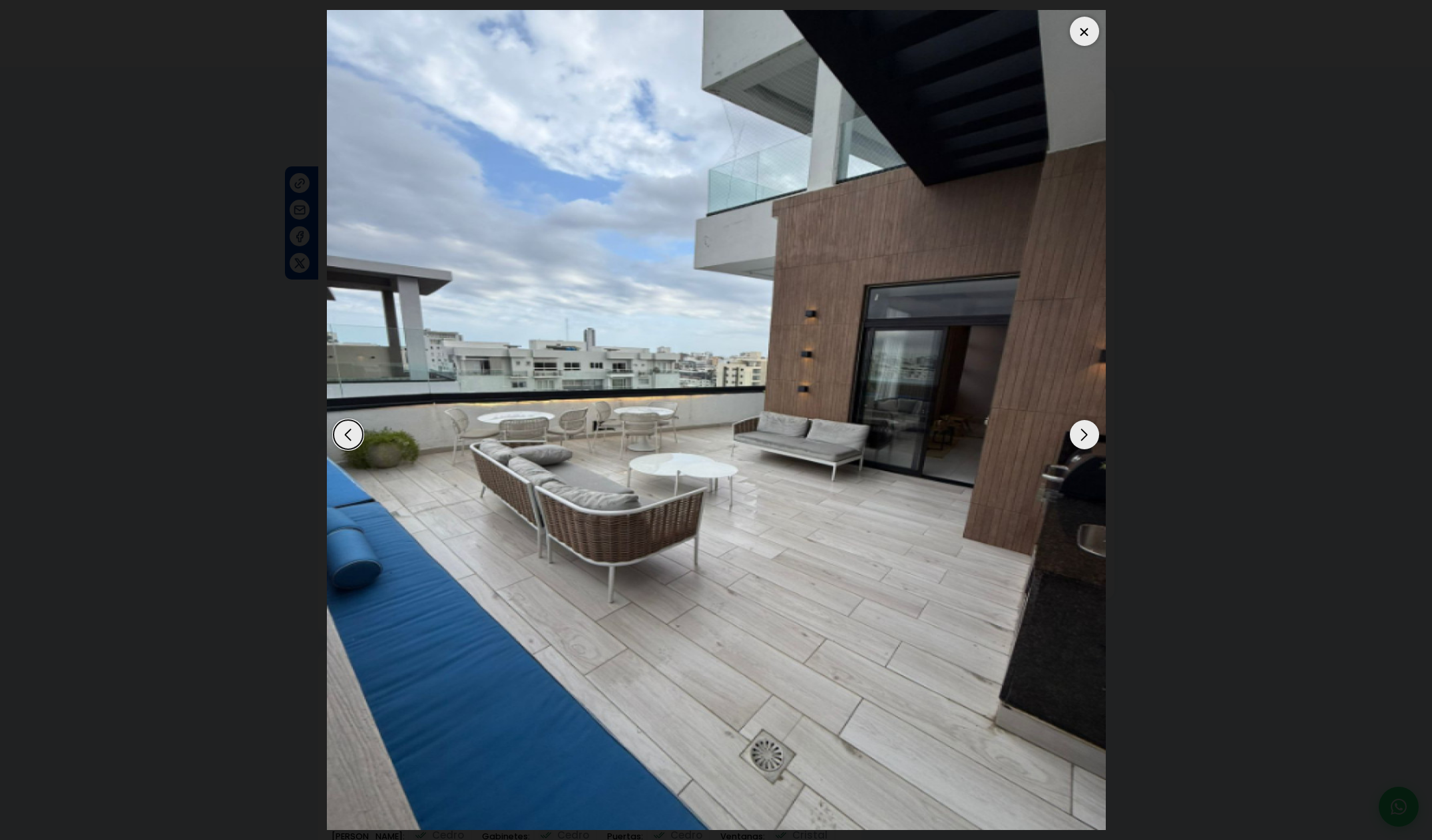
click at [1085, 437] on div "Next slide" at bounding box center [1084, 434] width 29 height 29
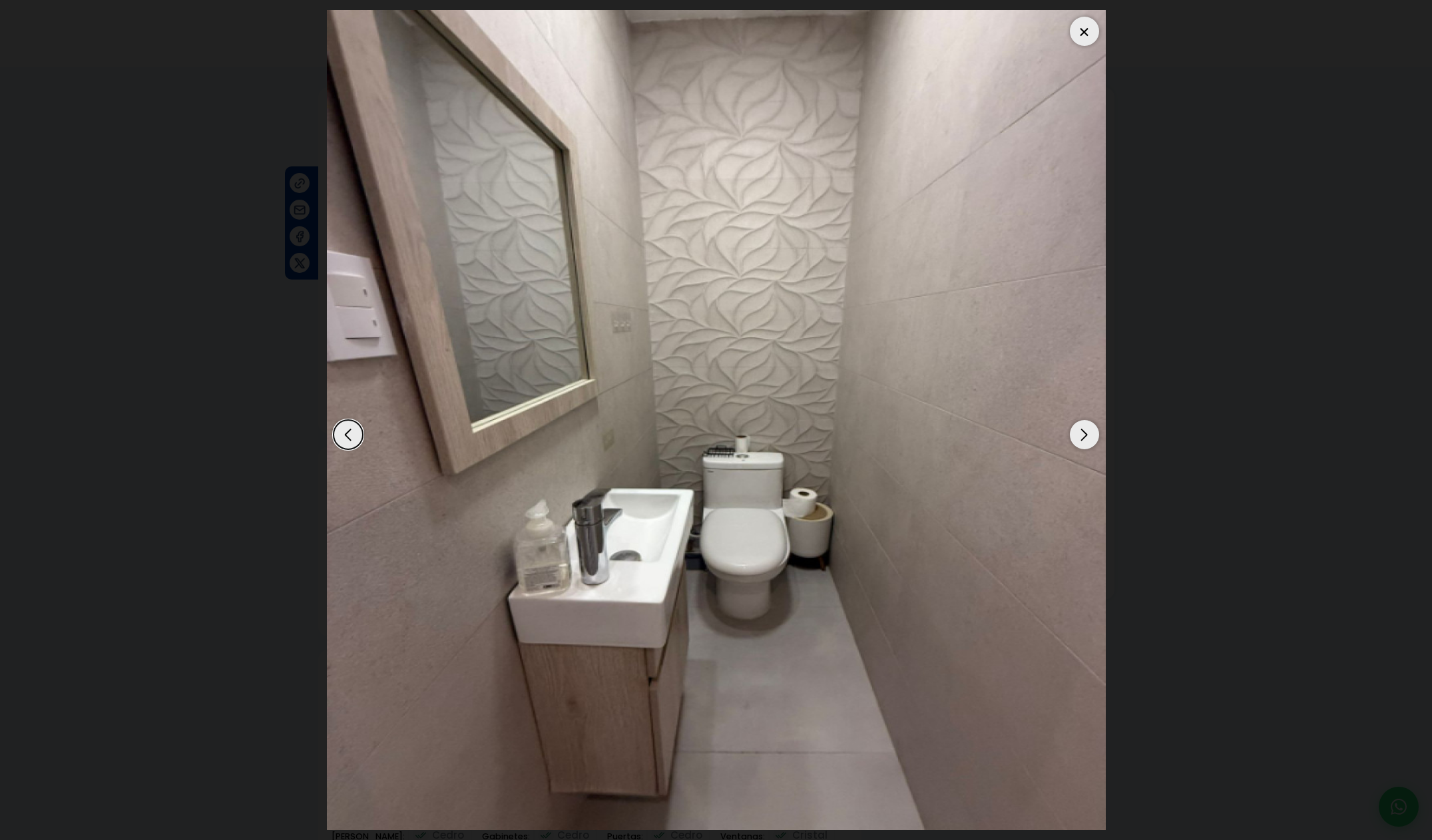
click at [1085, 441] on div "Next slide" at bounding box center [1084, 434] width 29 height 29
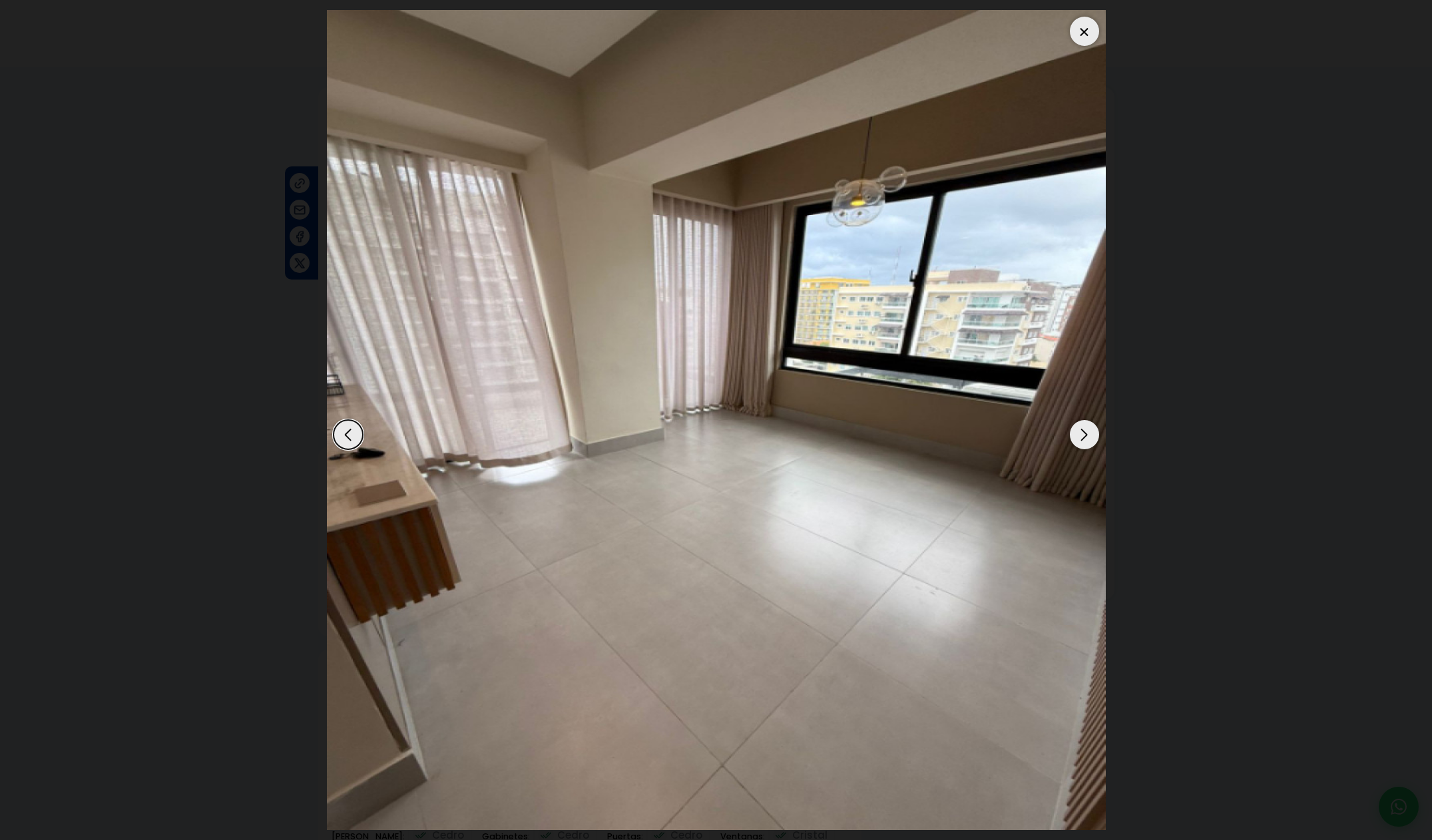
click at [1085, 441] on div "Next slide" at bounding box center [1084, 434] width 29 height 29
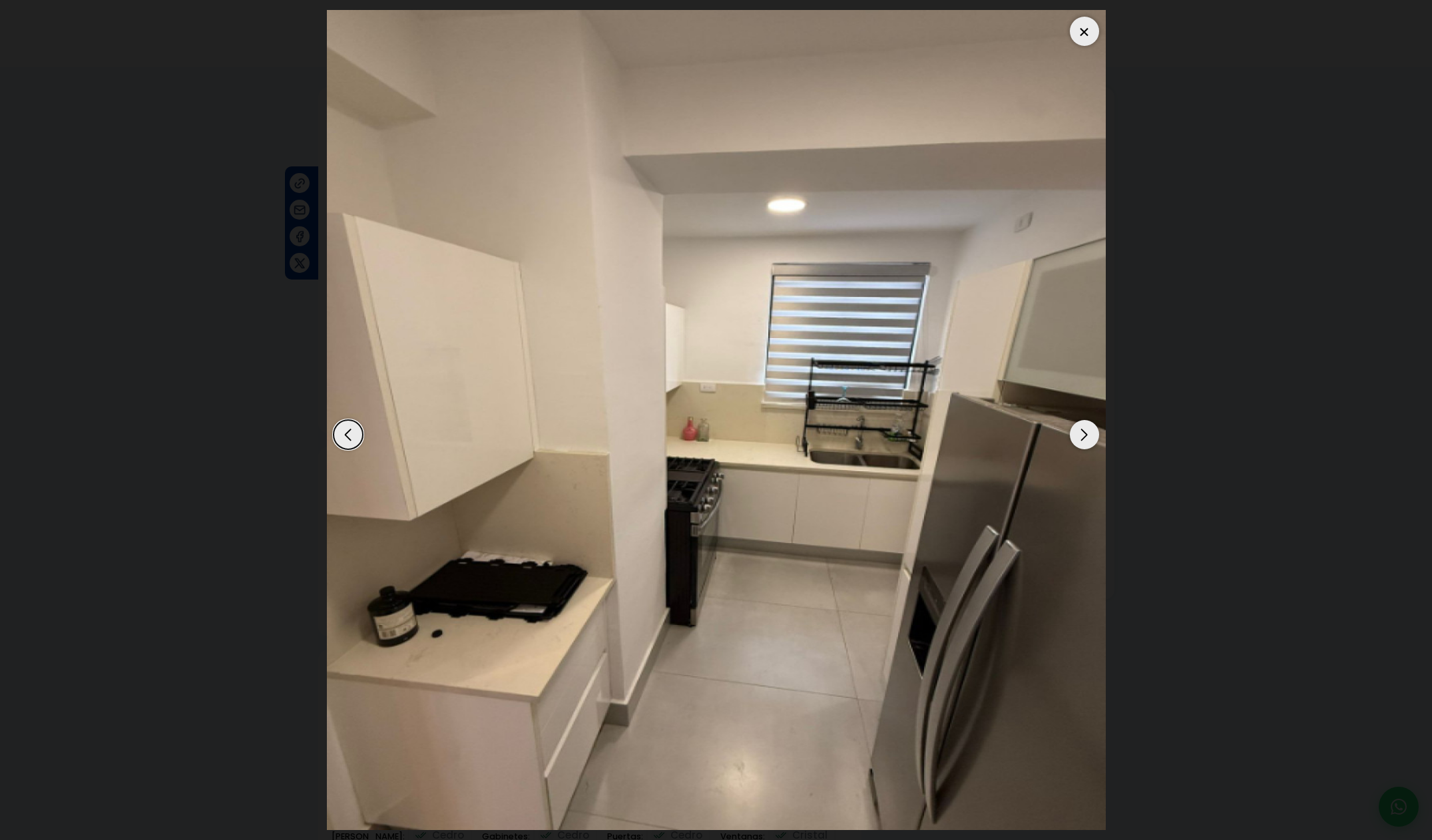
click at [1085, 443] on div "Next slide" at bounding box center [1084, 434] width 29 height 29
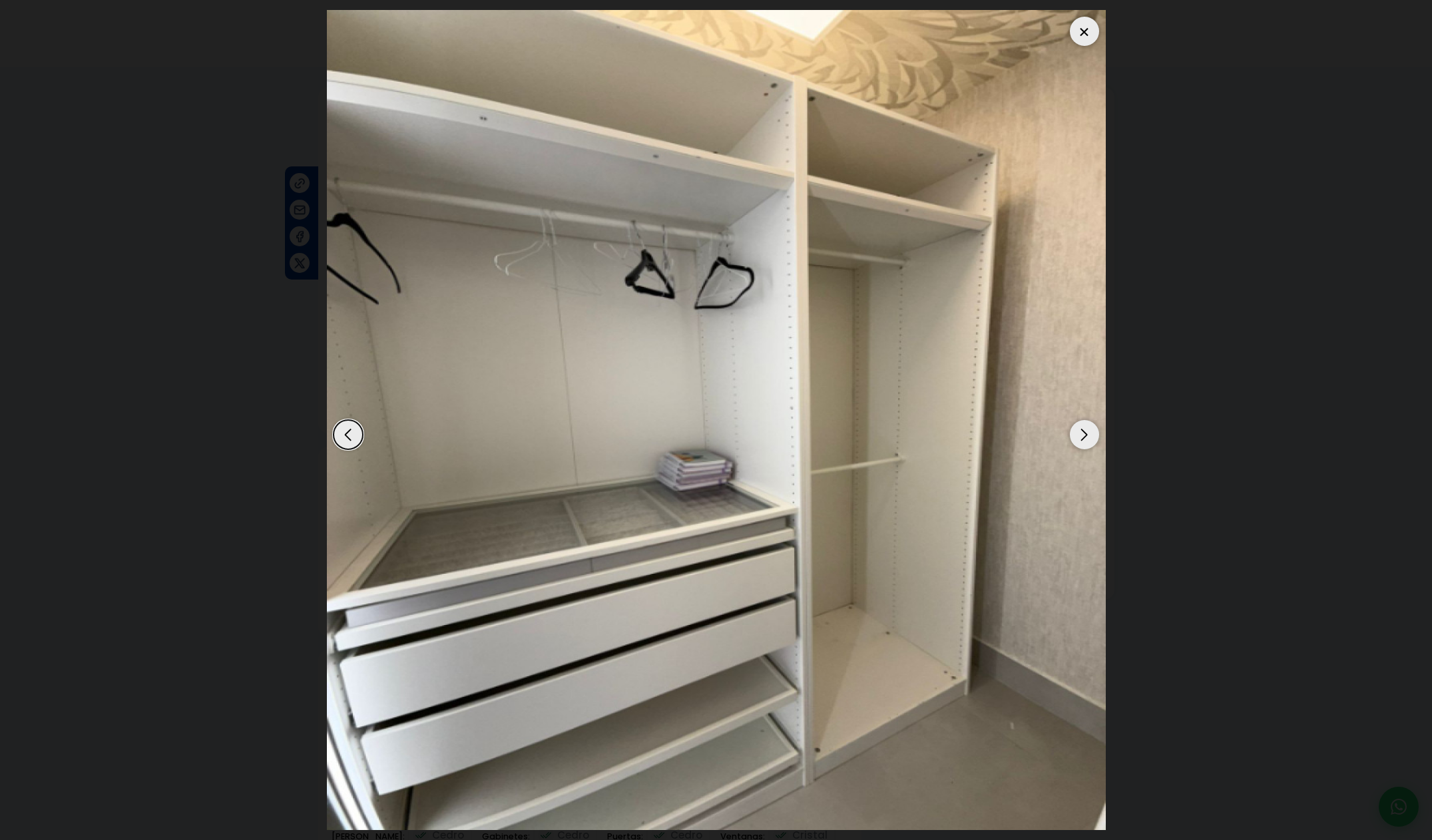
click at [1086, 445] on div "Next slide" at bounding box center [1084, 434] width 29 height 29
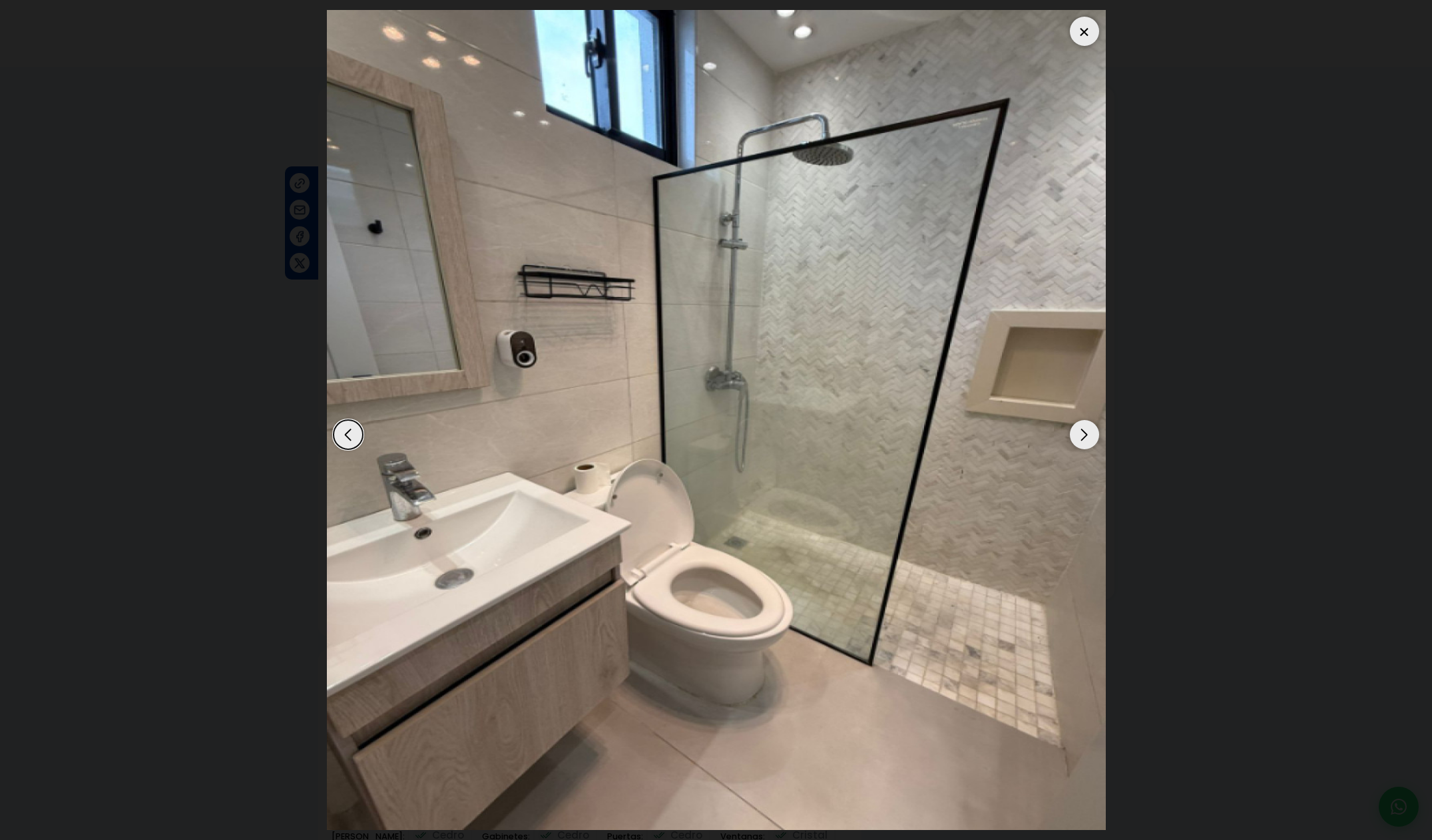
click at [1086, 445] on div "Next slide" at bounding box center [1084, 434] width 29 height 29
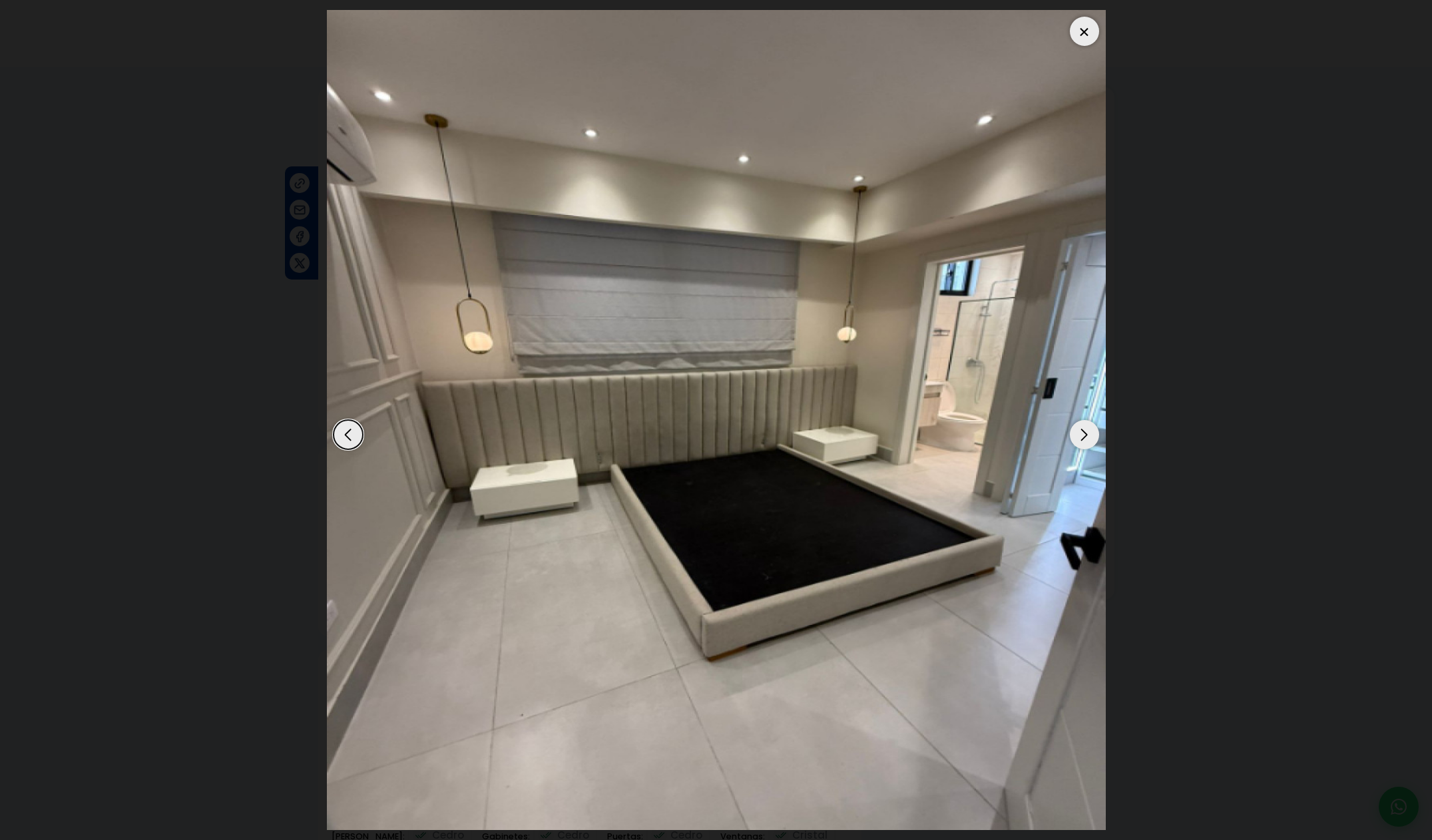
click at [1086, 445] on div "Next slide" at bounding box center [1084, 434] width 29 height 29
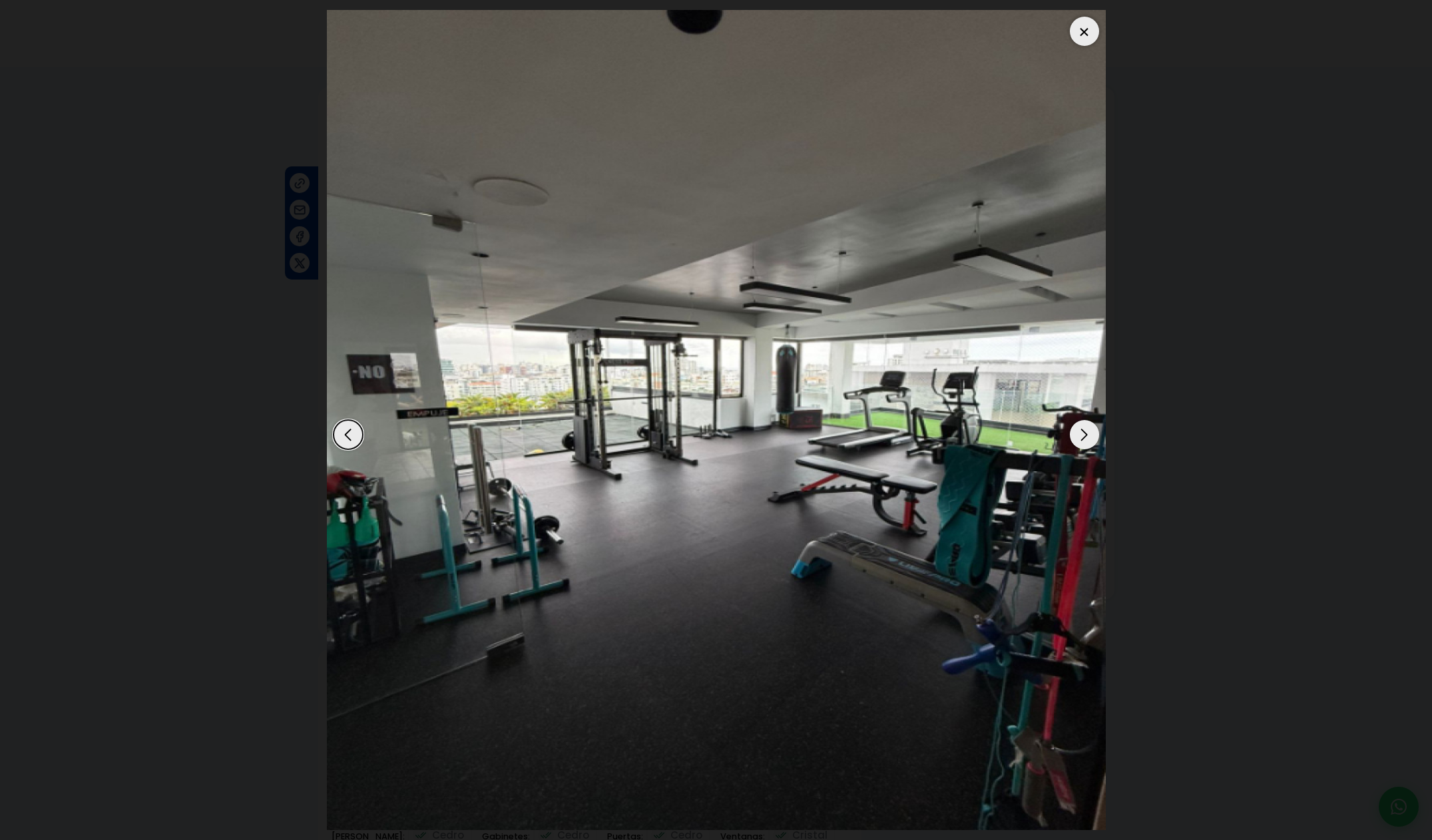
click at [1086, 445] on div "Next slide" at bounding box center [1084, 434] width 29 height 29
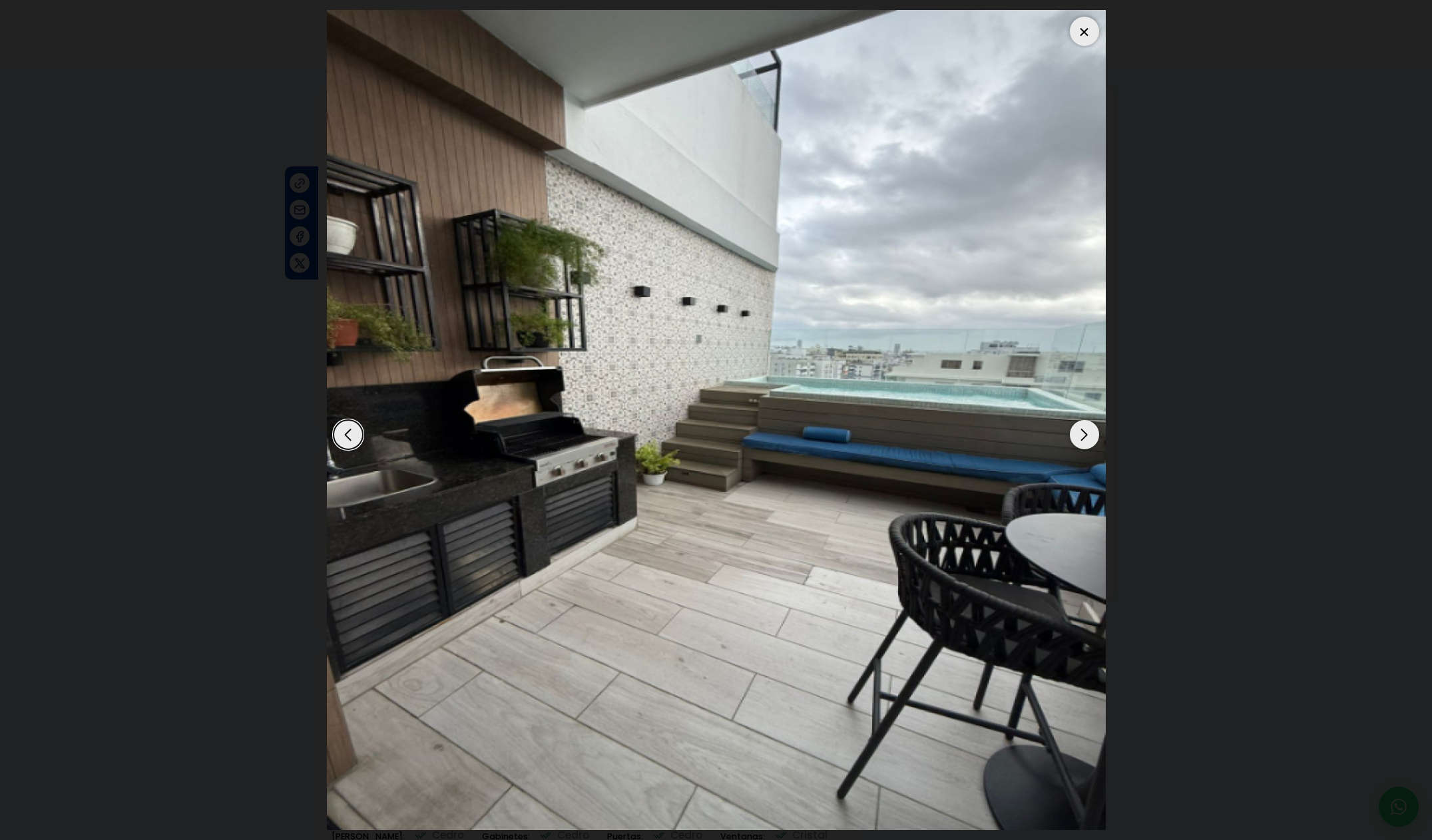
click at [1082, 36] on div at bounding box center [1084, 31] width 29 height 29
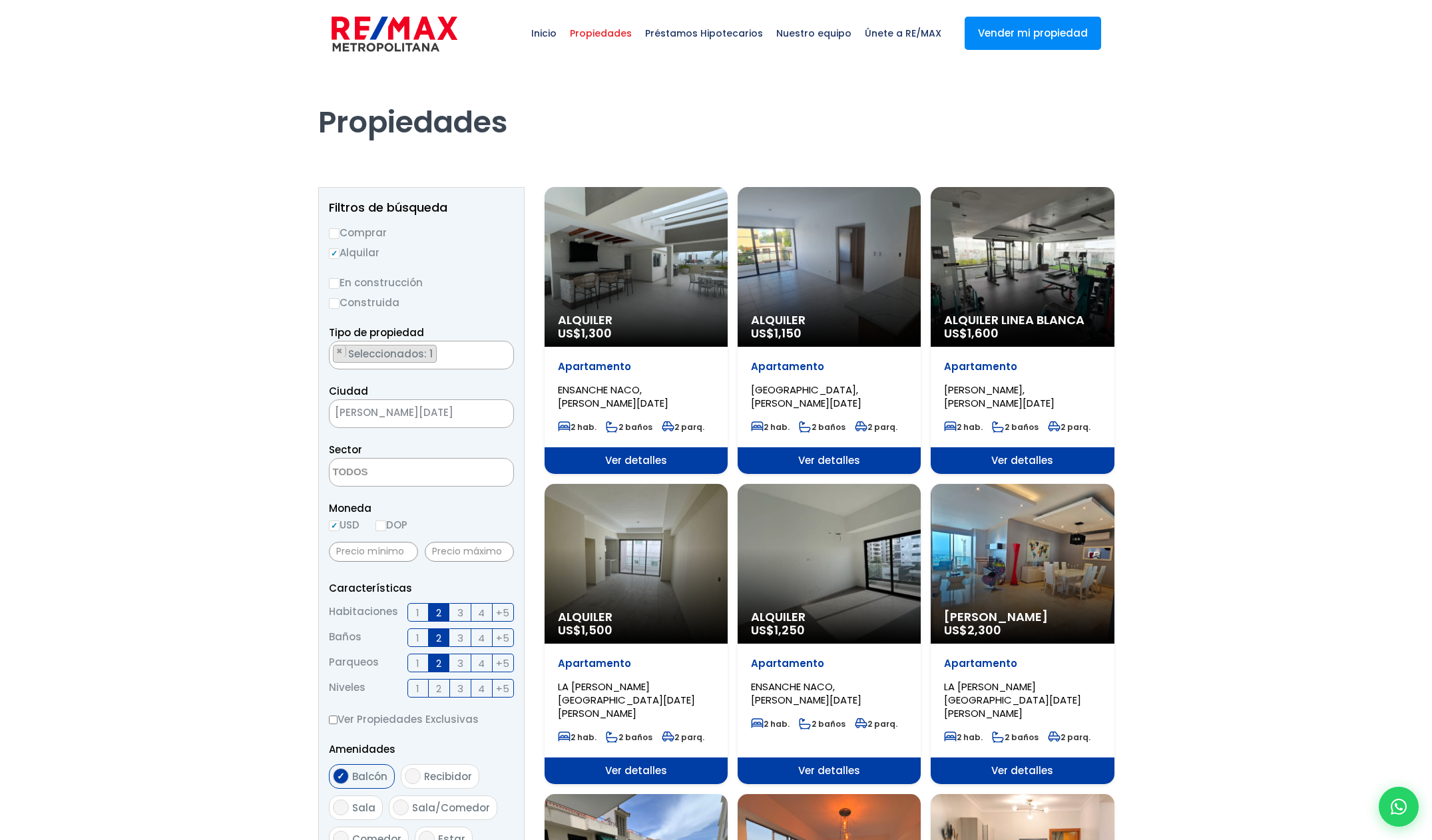
click at [727, 252] on div "Alquiler US$ 1,150" at bounding box center [636, 267] width 183 height 160
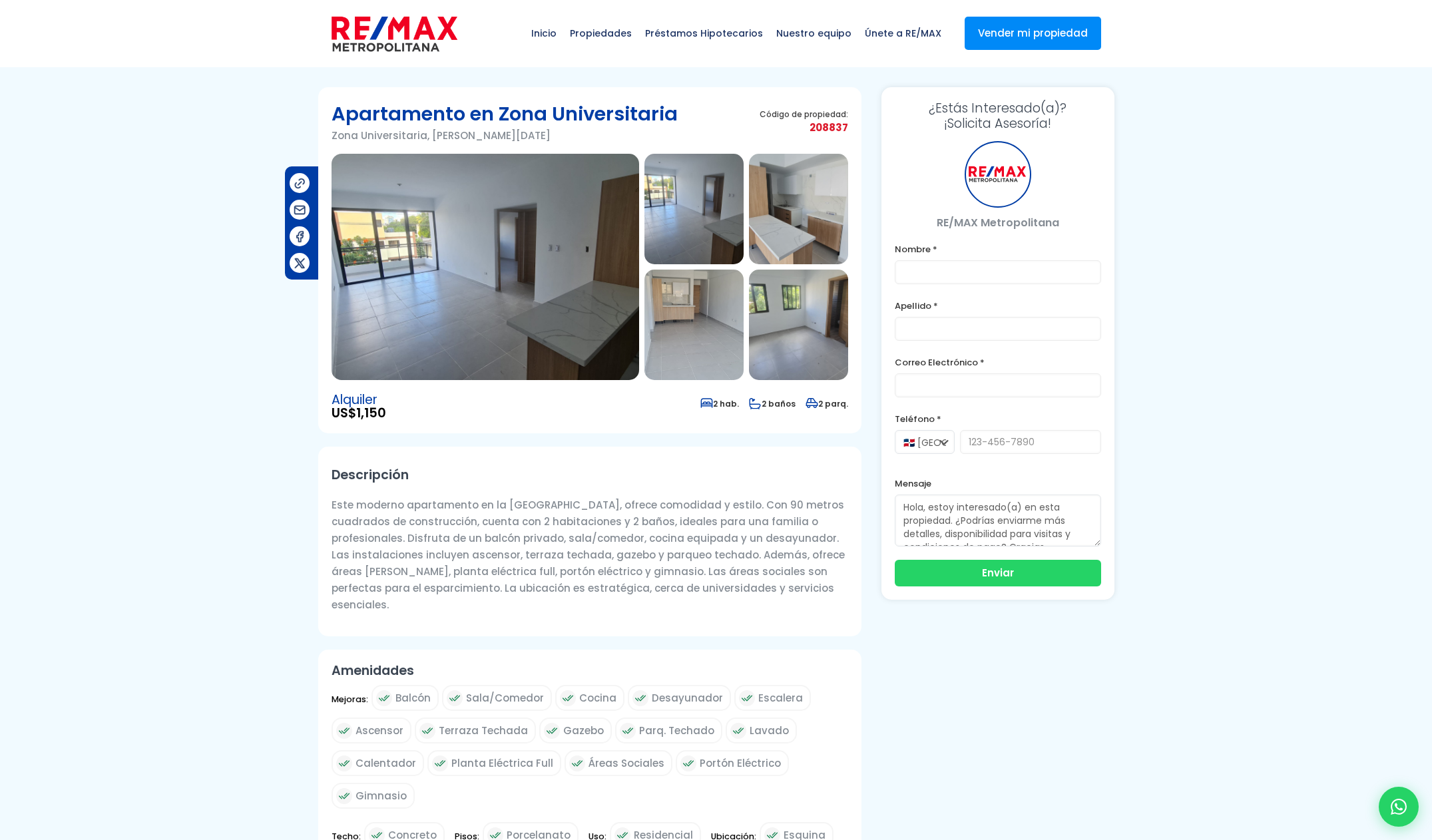
click at [540, 277] on img at bounding box center [485, 267] width 308 height 226
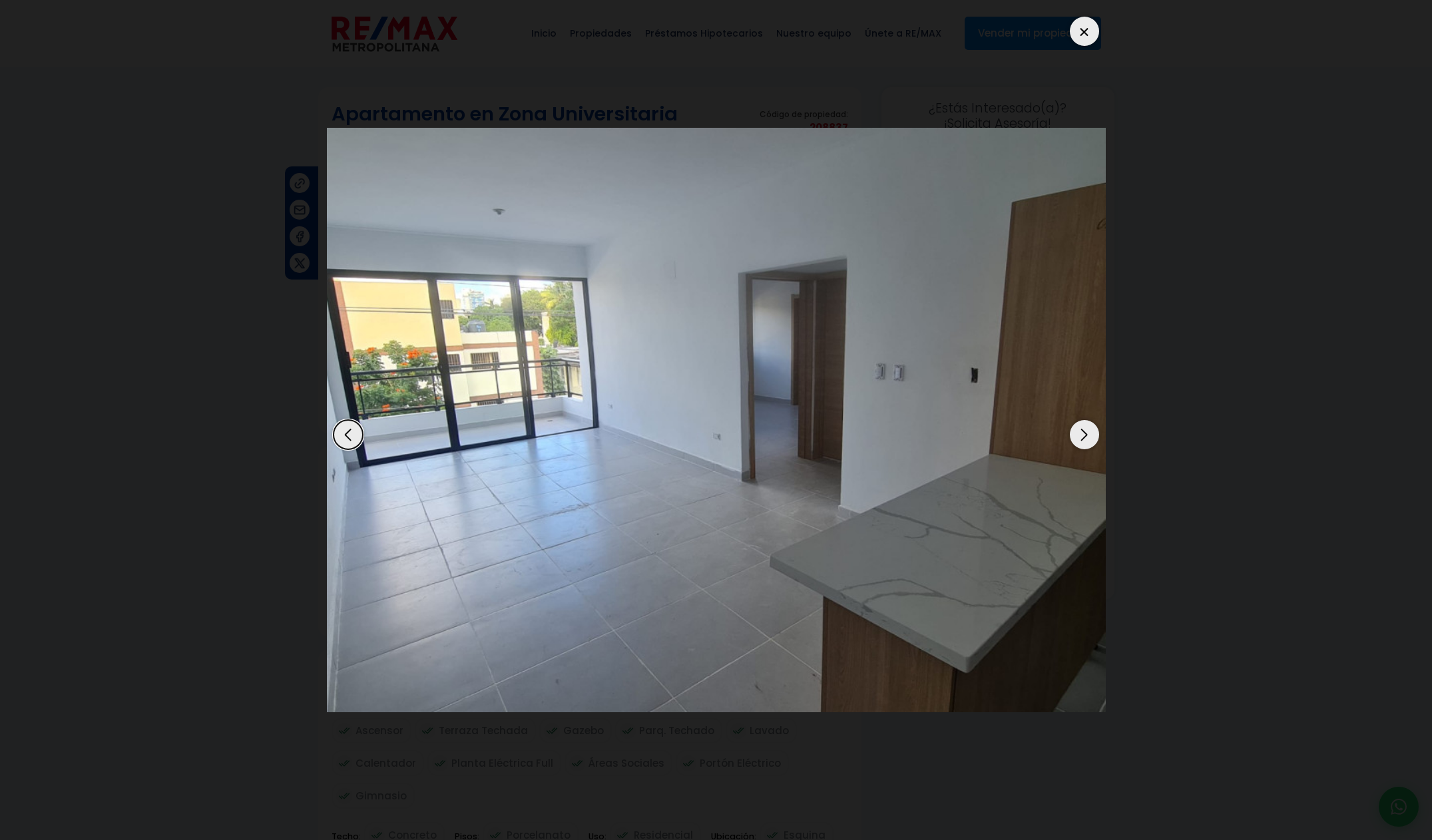
click at [1090, 435] on div "Next slide" at bounding box center [1084, 434] width 29 height 29
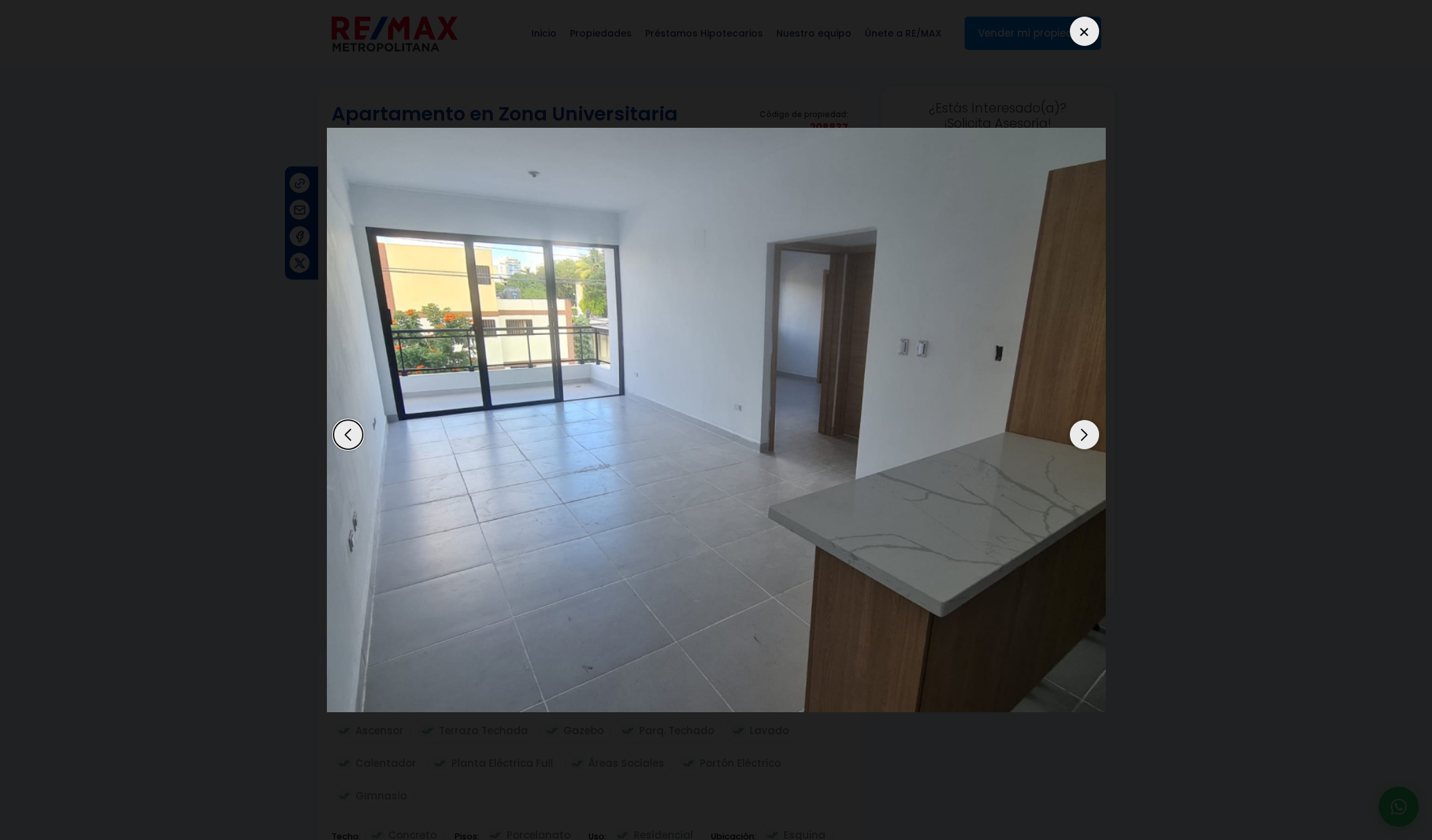
click at [1090, 435] on div "Next slide" at bounding box center [1084, 434] width 29 height 29
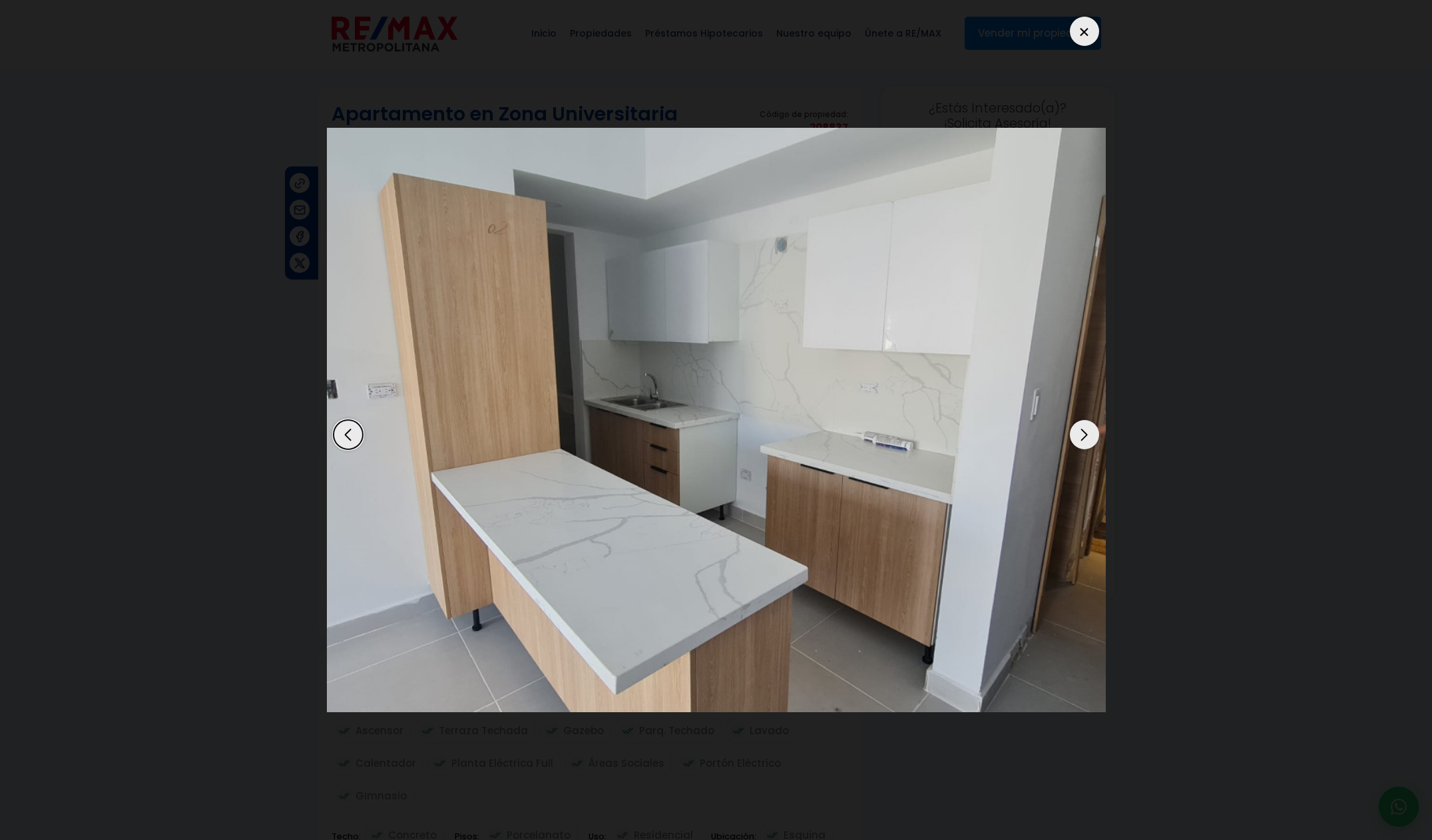
click at [1090, 435] on div "Next slide" at bounding box center [1084, 434] width 29 height 29
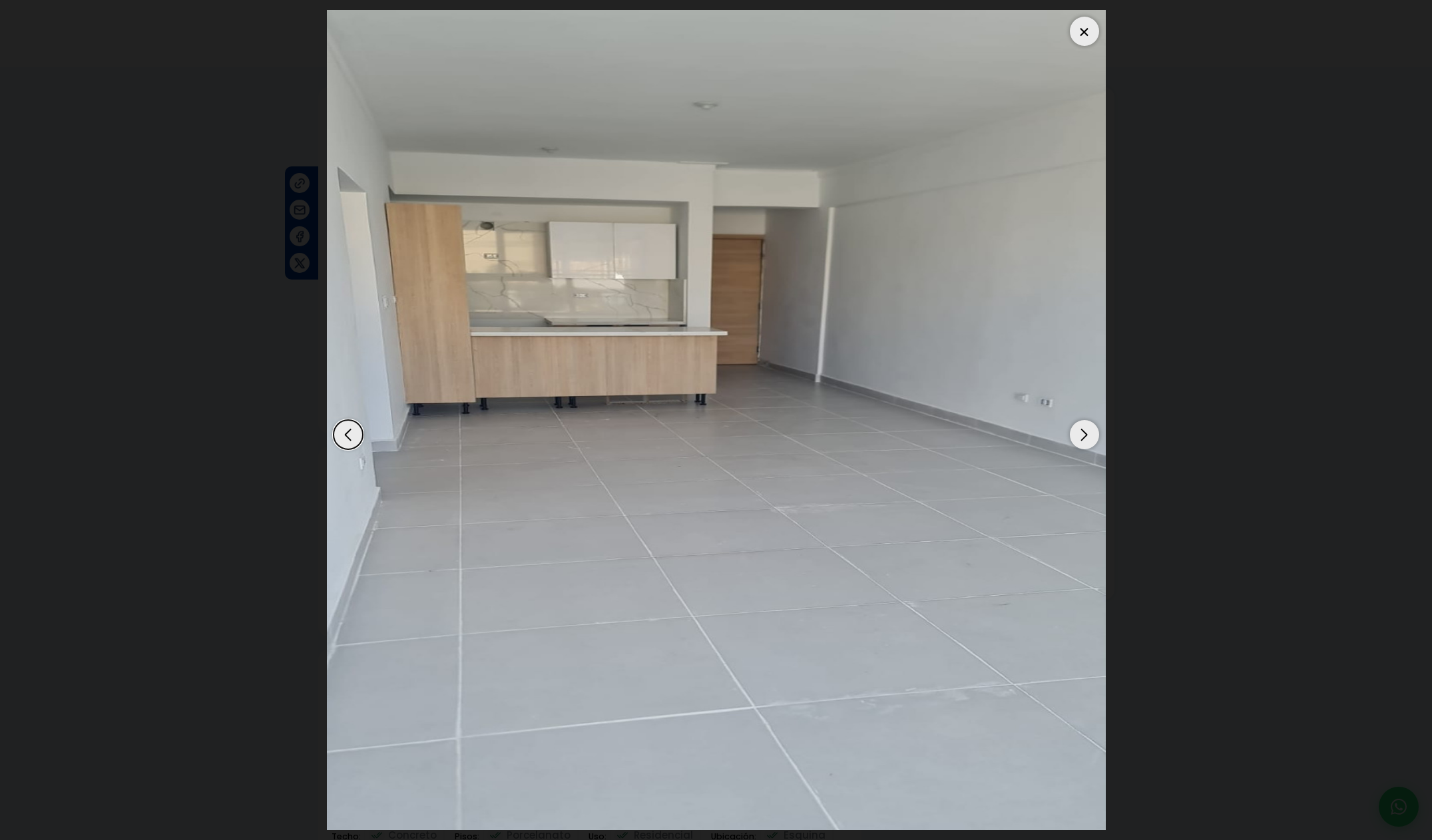
click at [1090, 435] on div "Next slide" at bounding box center [1084, 434] width 29 height 29
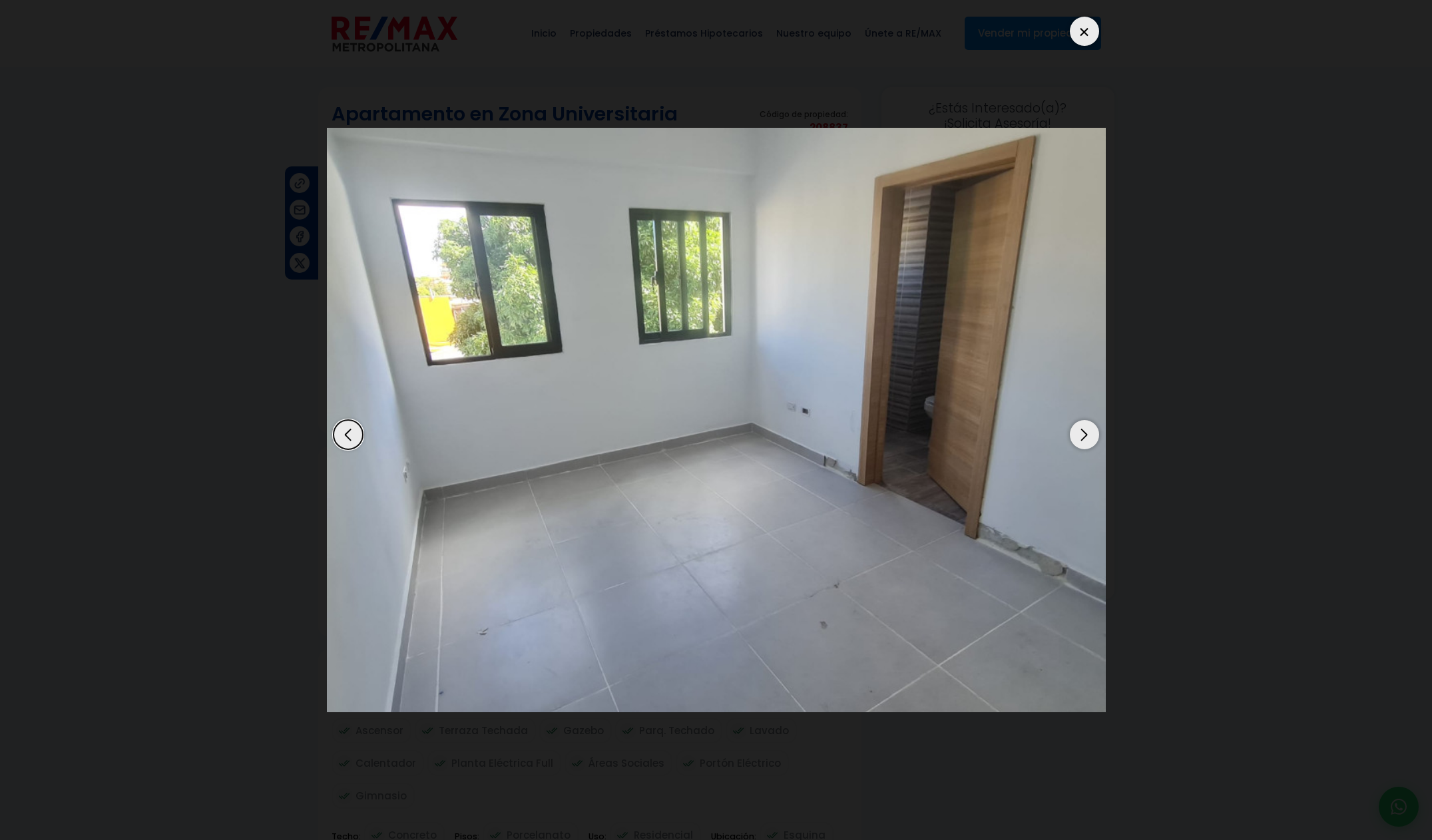
click at [1090, 435] on div "Next slide" at bounding box center [1084, 434] width 29 height 29
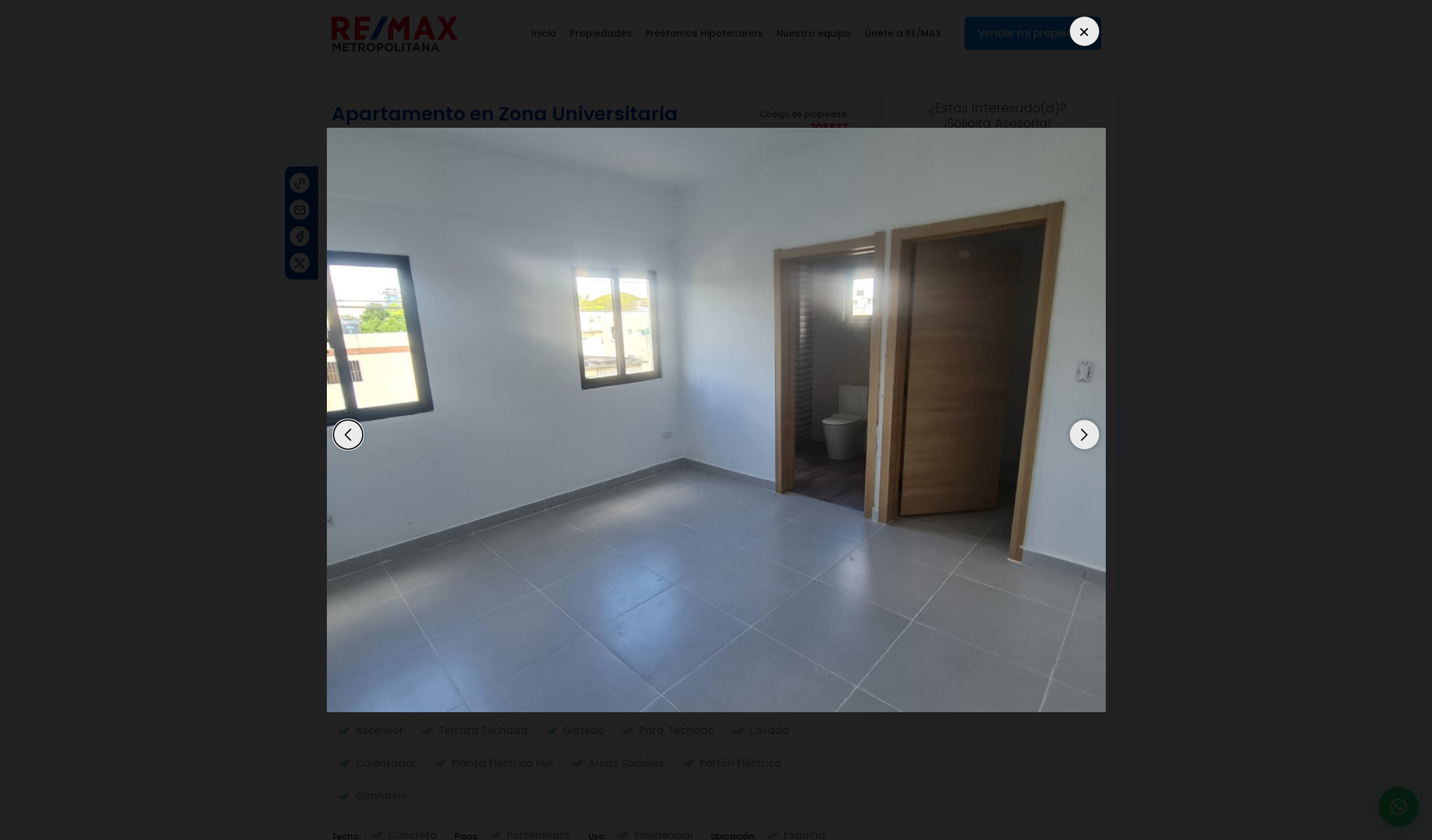
click at [1090, 435] on div "Next slide" at bounding box center [1084, 434] width 29 height 29
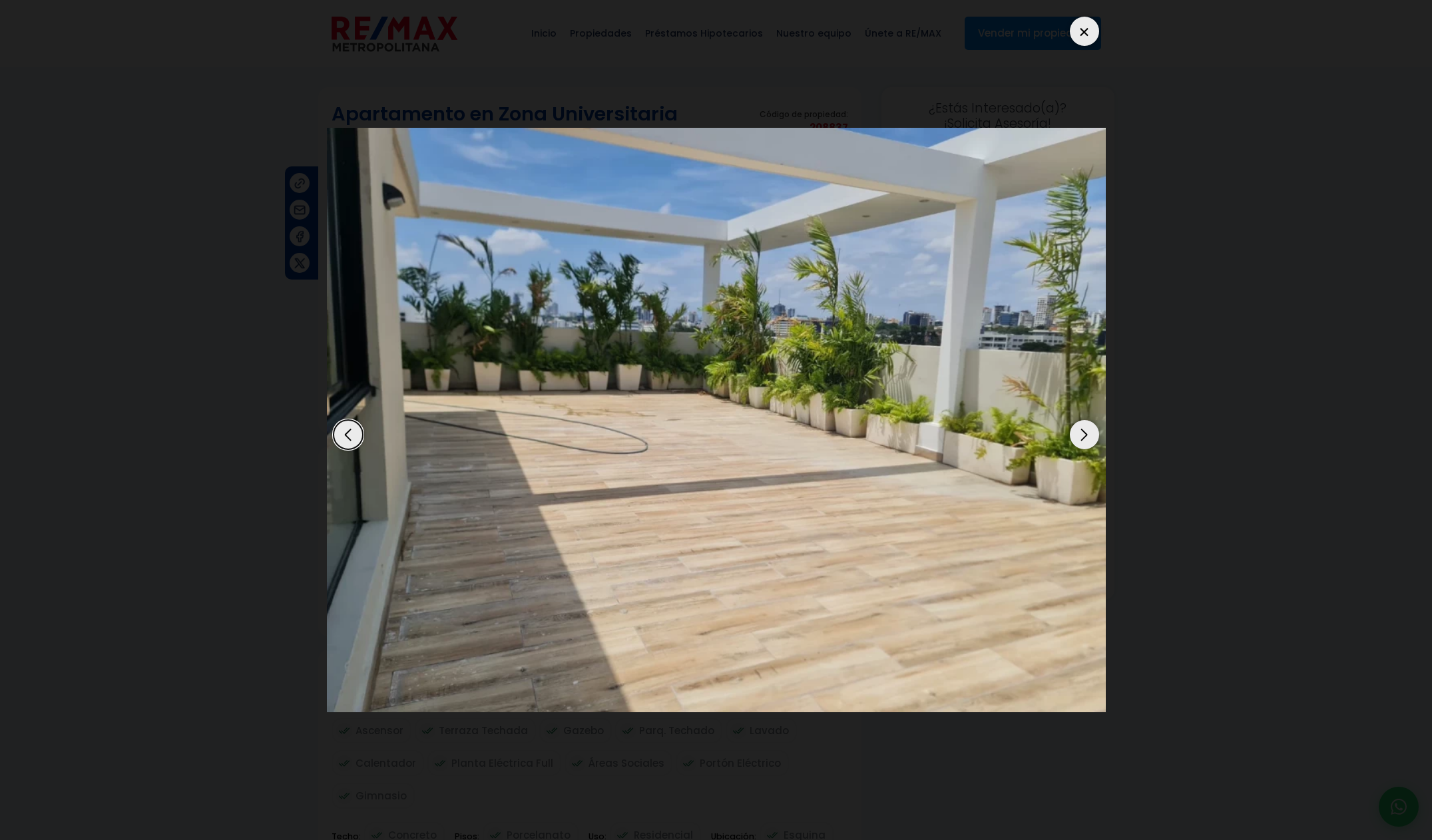
click at [1090, 435] on div "Next slide" at bounding box center [1084, 434] width 29 height 29
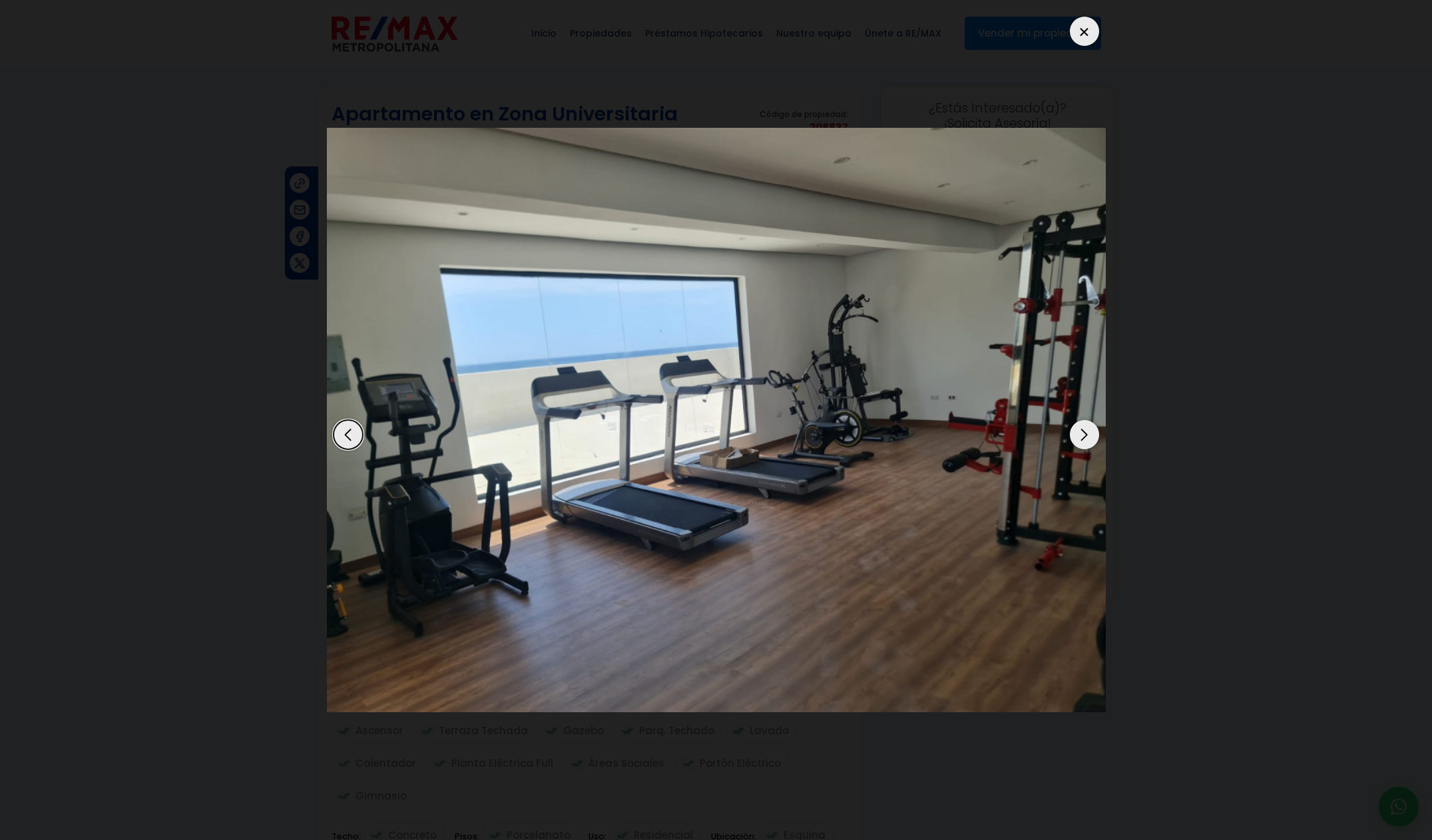
click at [1087, 437] on div "Next slide" at bounding box center [1084, 434] width 29 height 29
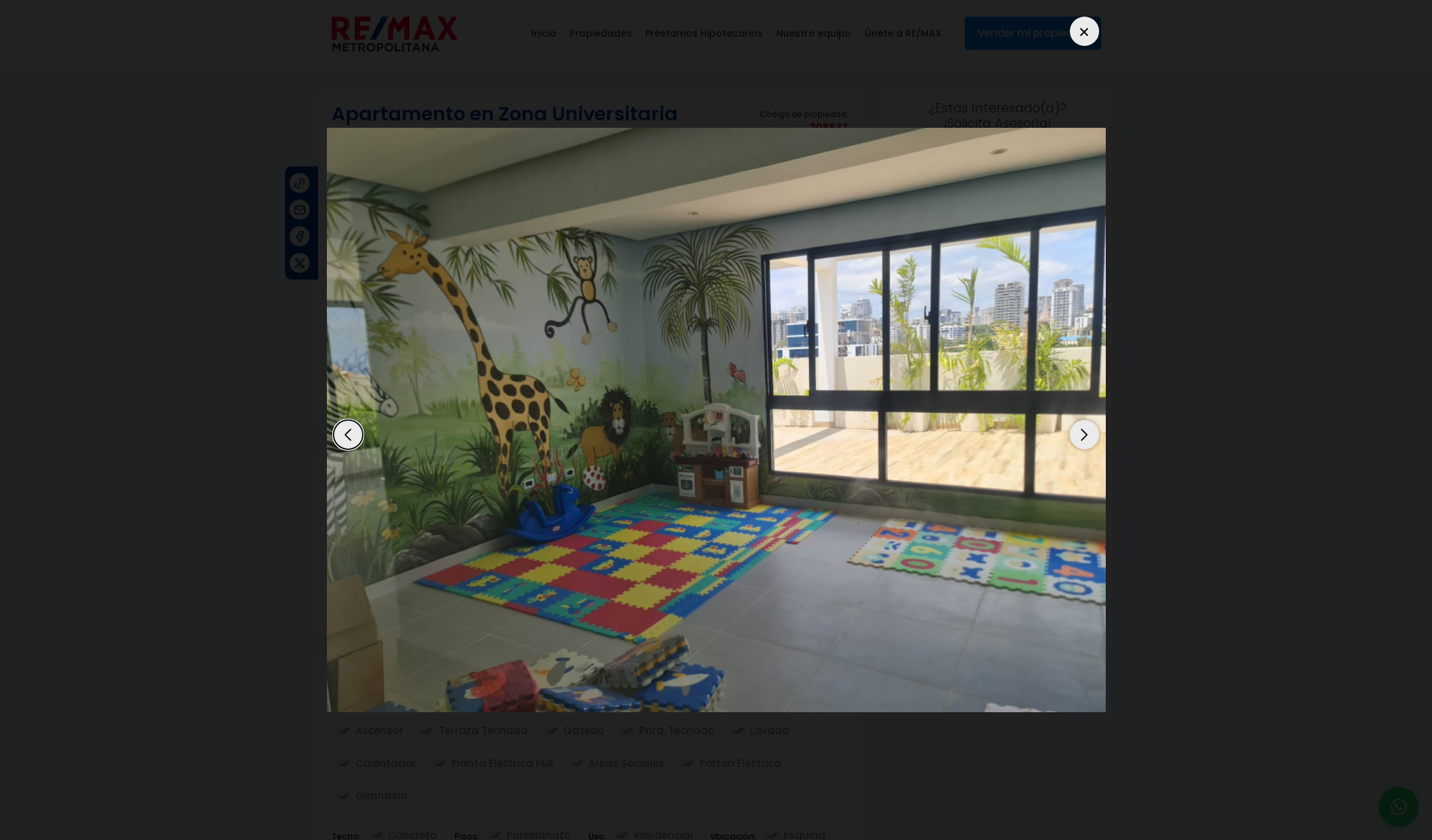
click at [1087, 437] on div "Next slide" at bounding box center [1084, 434] width 29 height 29
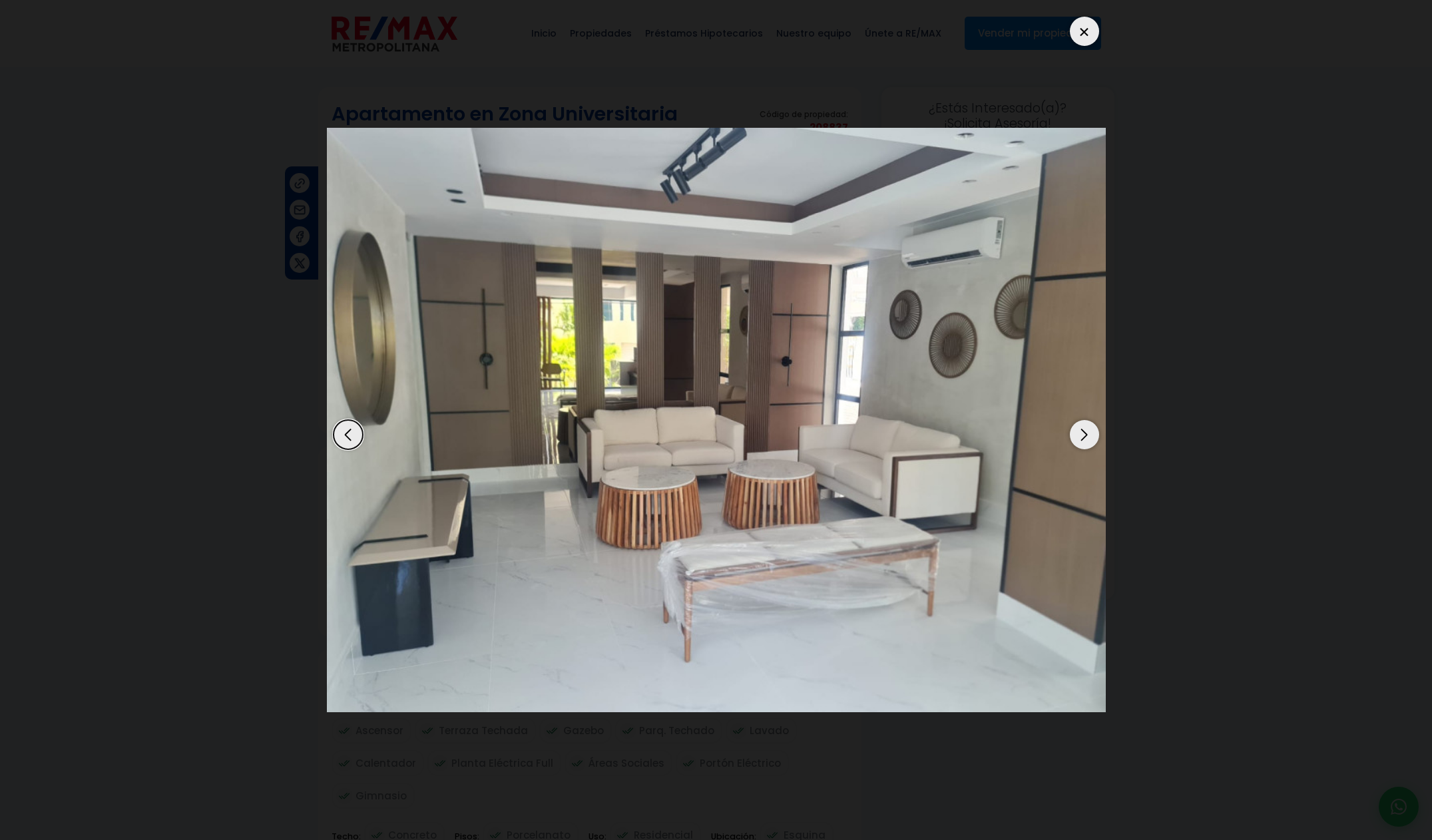
click at [1087, 438] on div "Next slide" at bounding box center [1084, 434] width 29 height 29
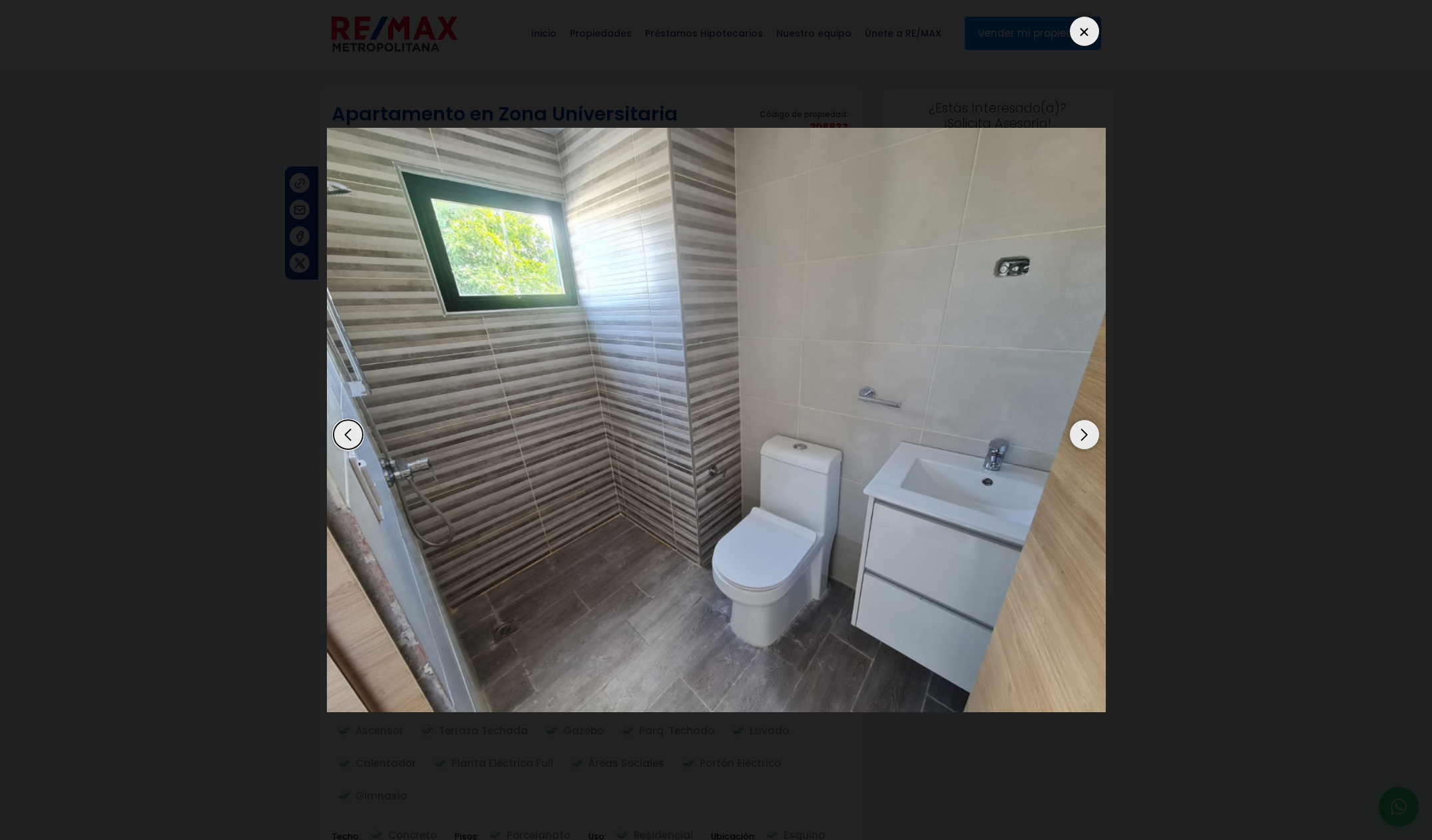
click at [1087, 437] on div "Next slide" at bounding box center [1084, 434] width 29 height 29
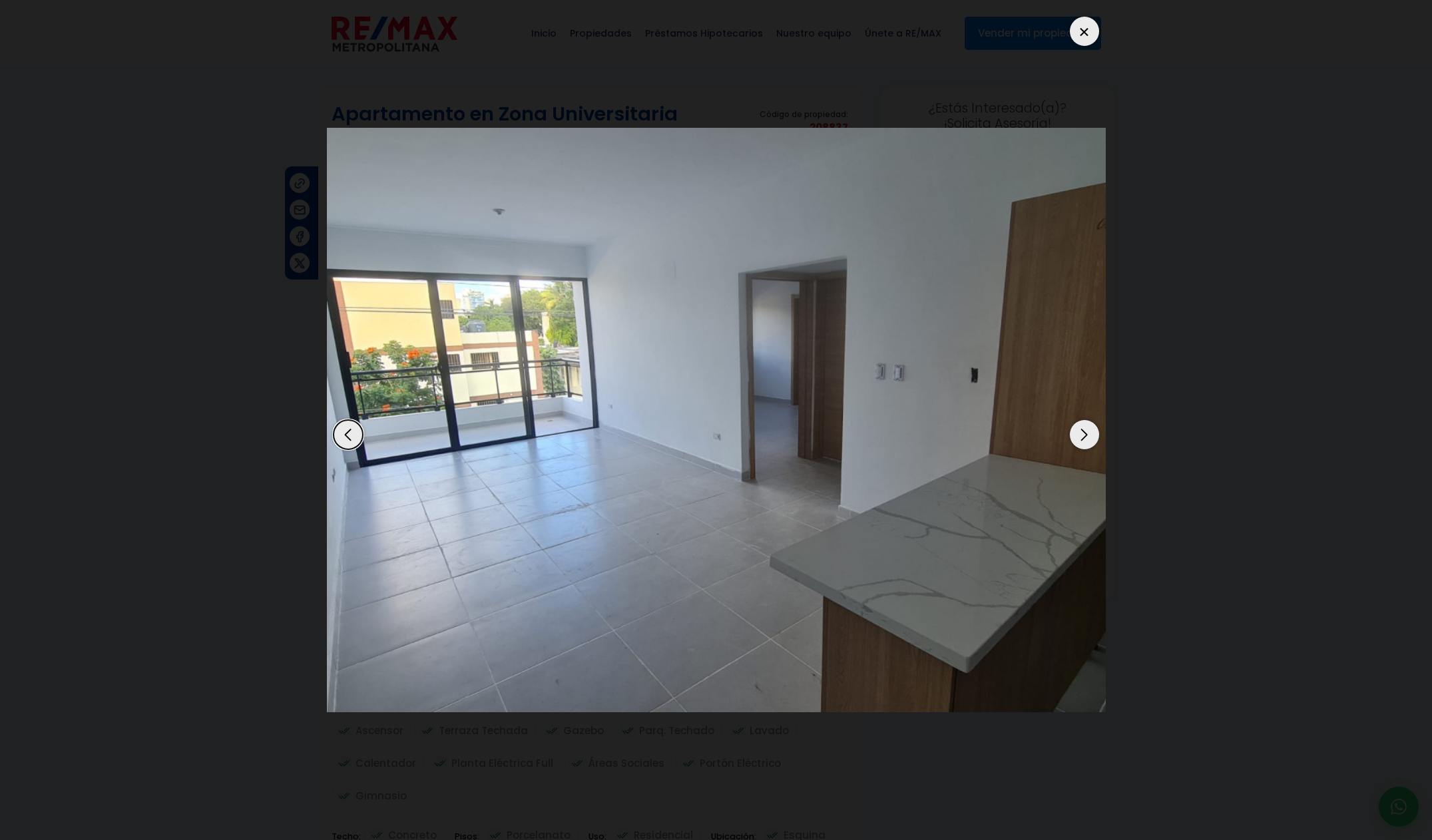
click at [1087, 438] on div "Next slide" at bounding box center [1084, 434] width 29 height 29
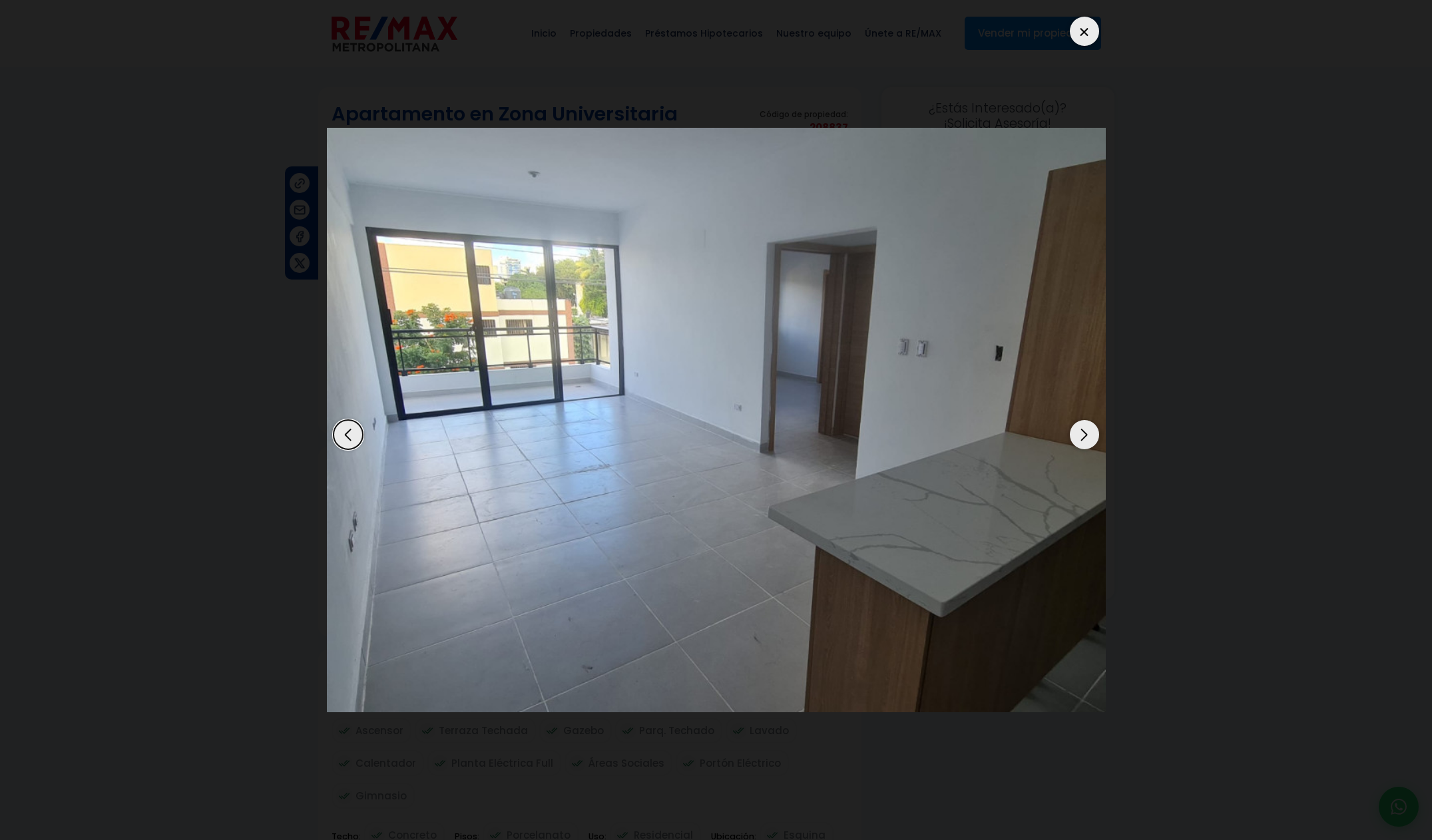
click at [1084, 440] on div "Next slide" at bounding box center [1084, 434] width 29 height 29
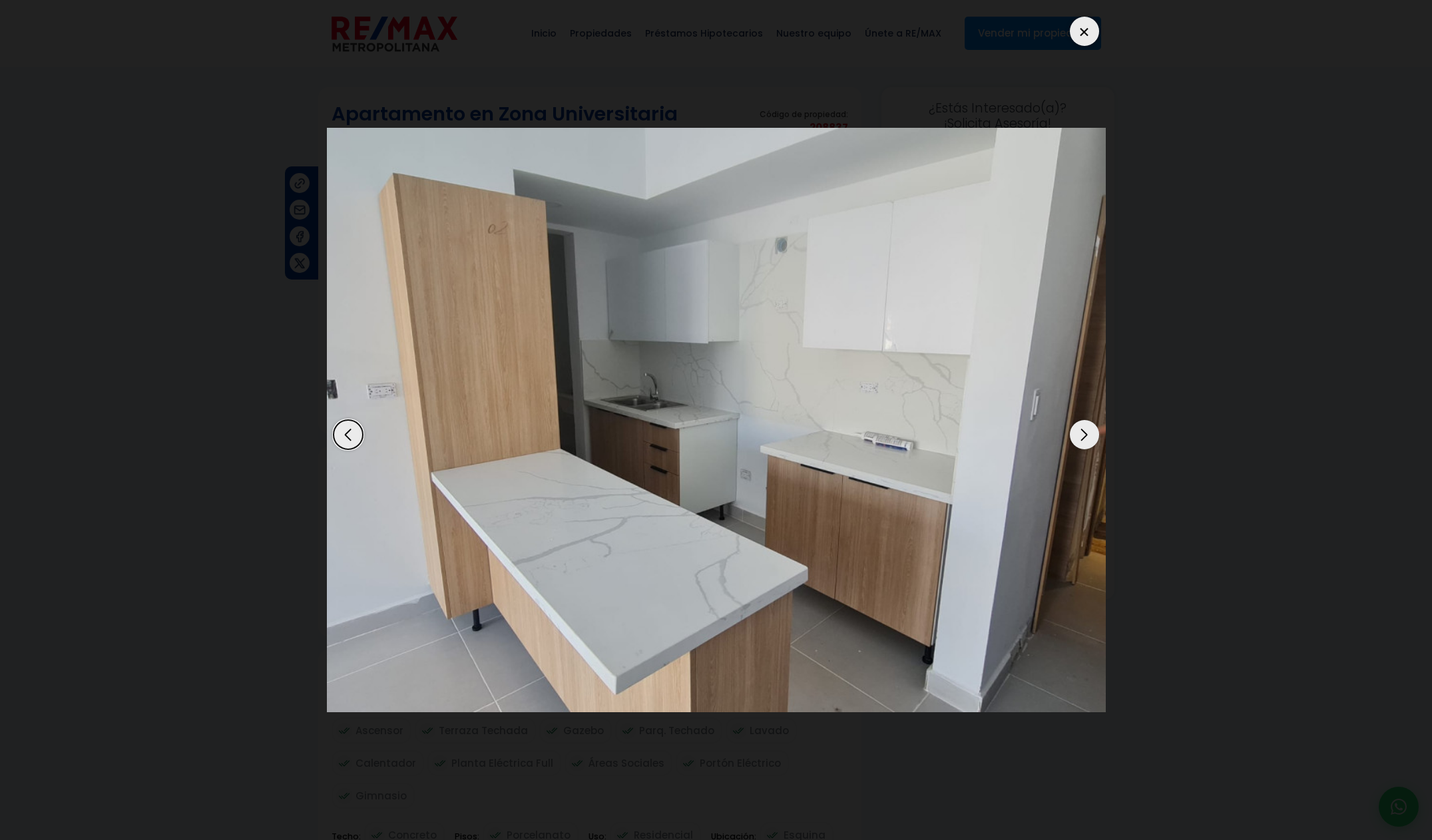
click at [1090, 31] on div at bounding box center [1084, 31] width 29 height 29
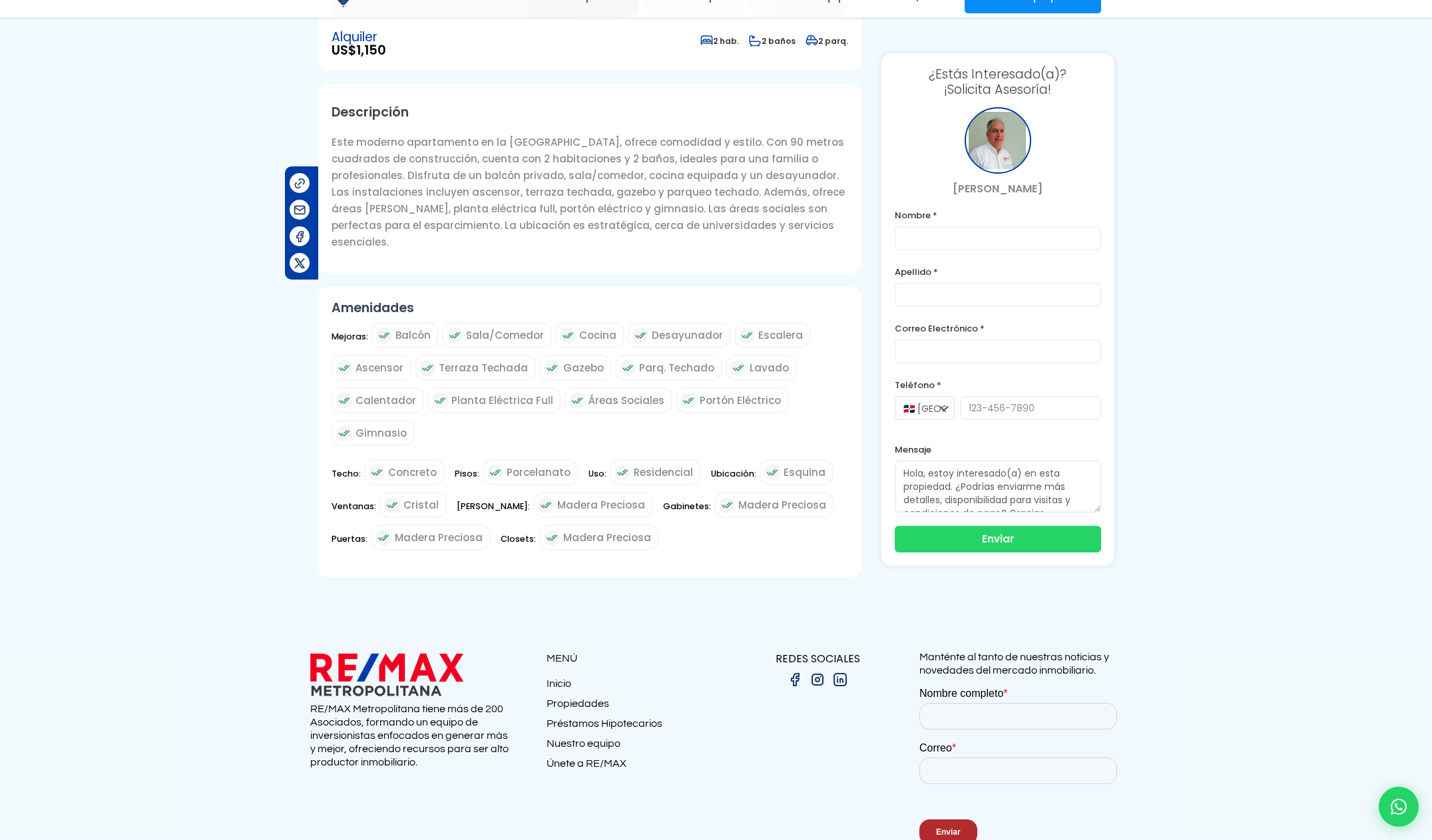
scroll to position [430, 0]
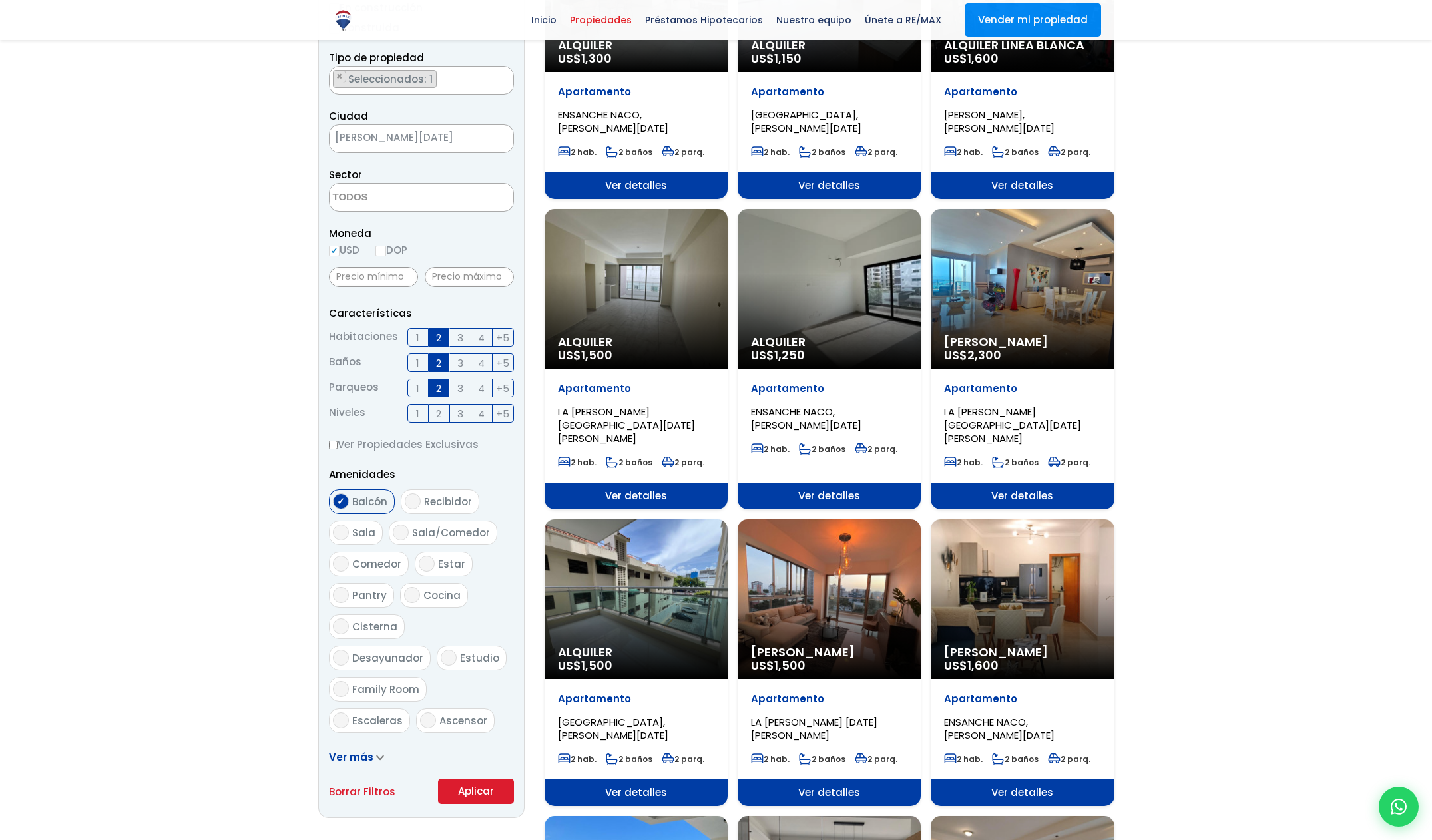
scroll to position [281, 0]
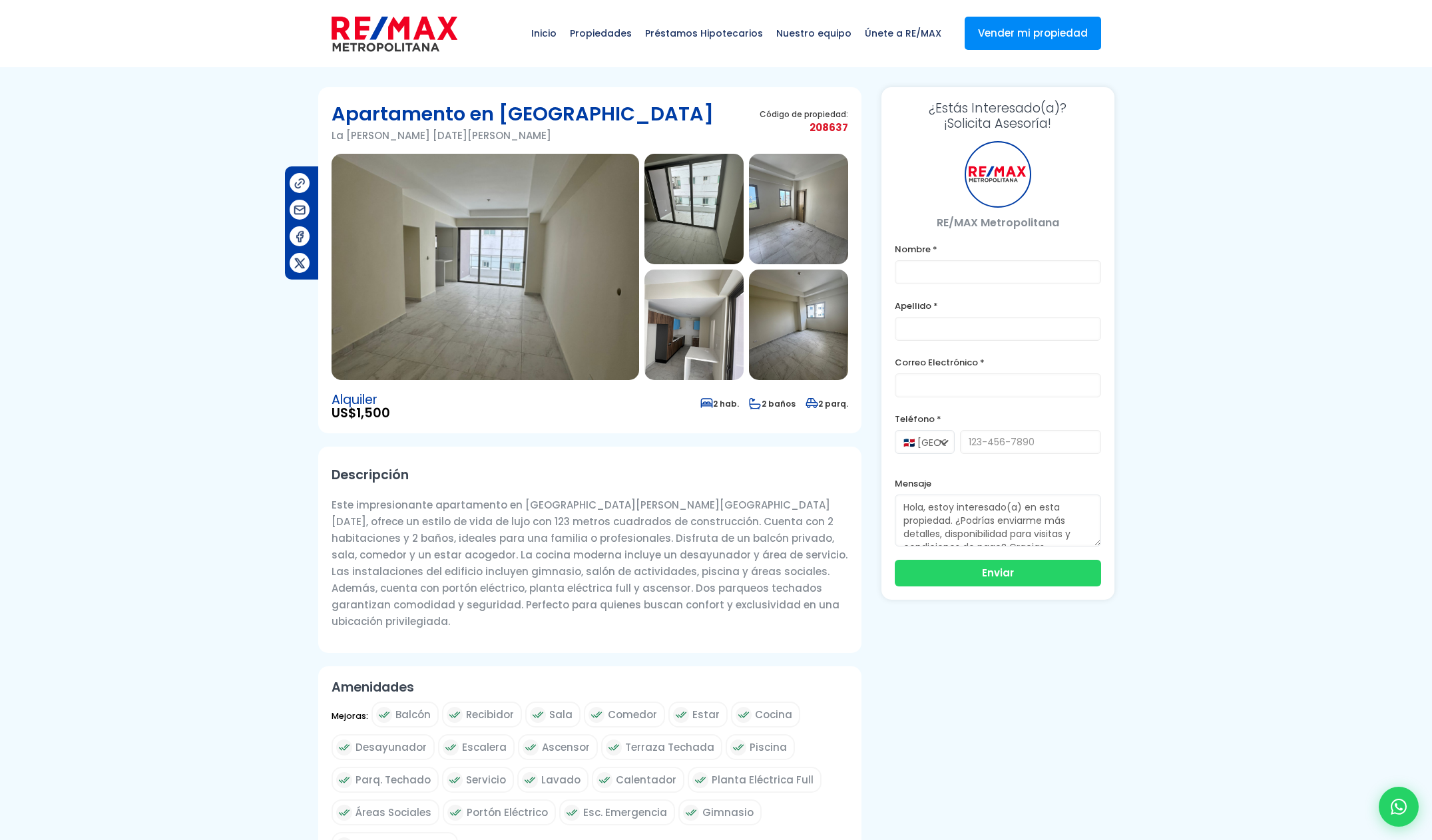
click at [610, 282] on img at bounding box center [485, 267] width 308 height 226
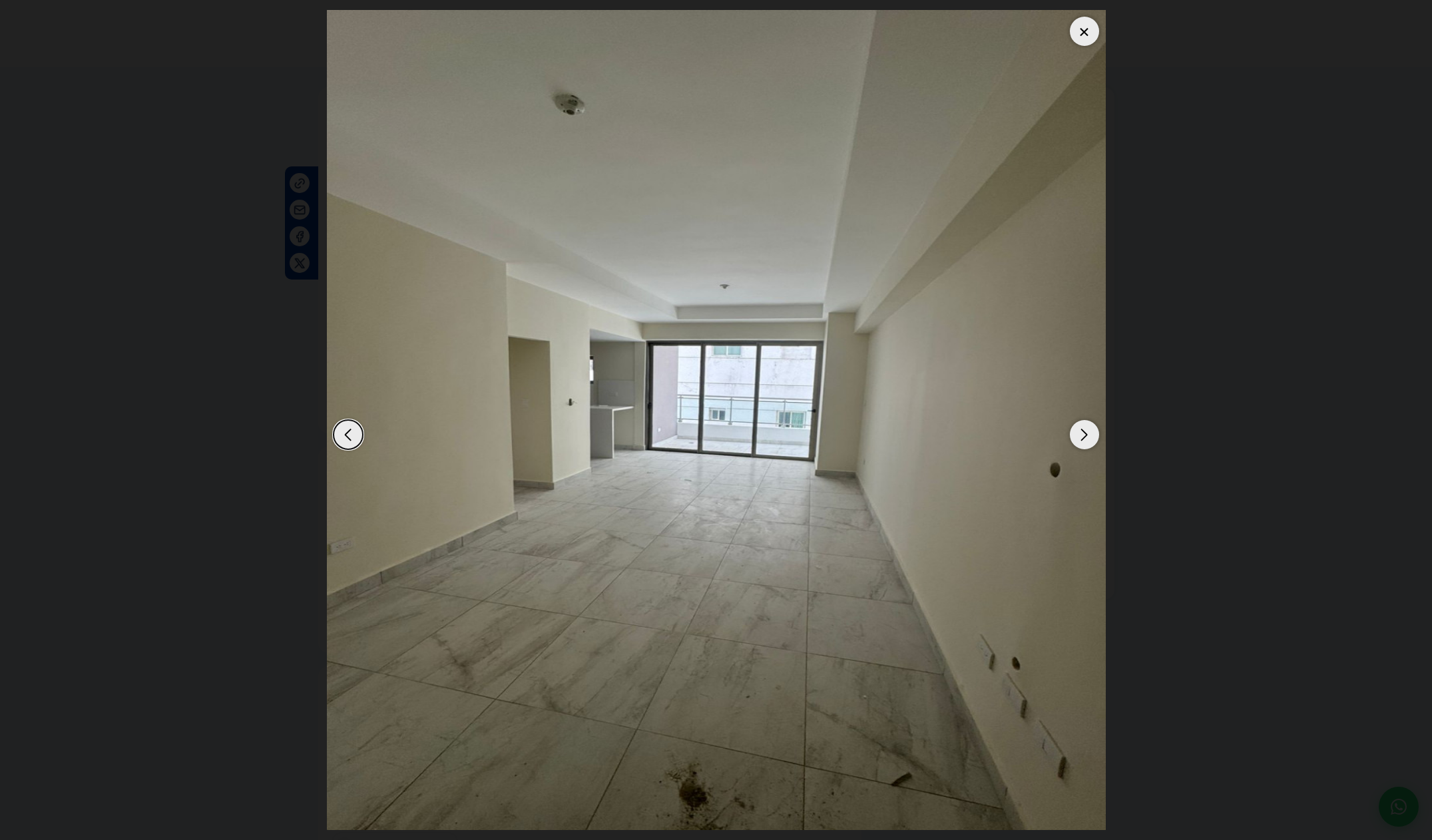
click at [1089, 440] on div "Next slide" at bounding box center [1084, 434] width 29 height 29
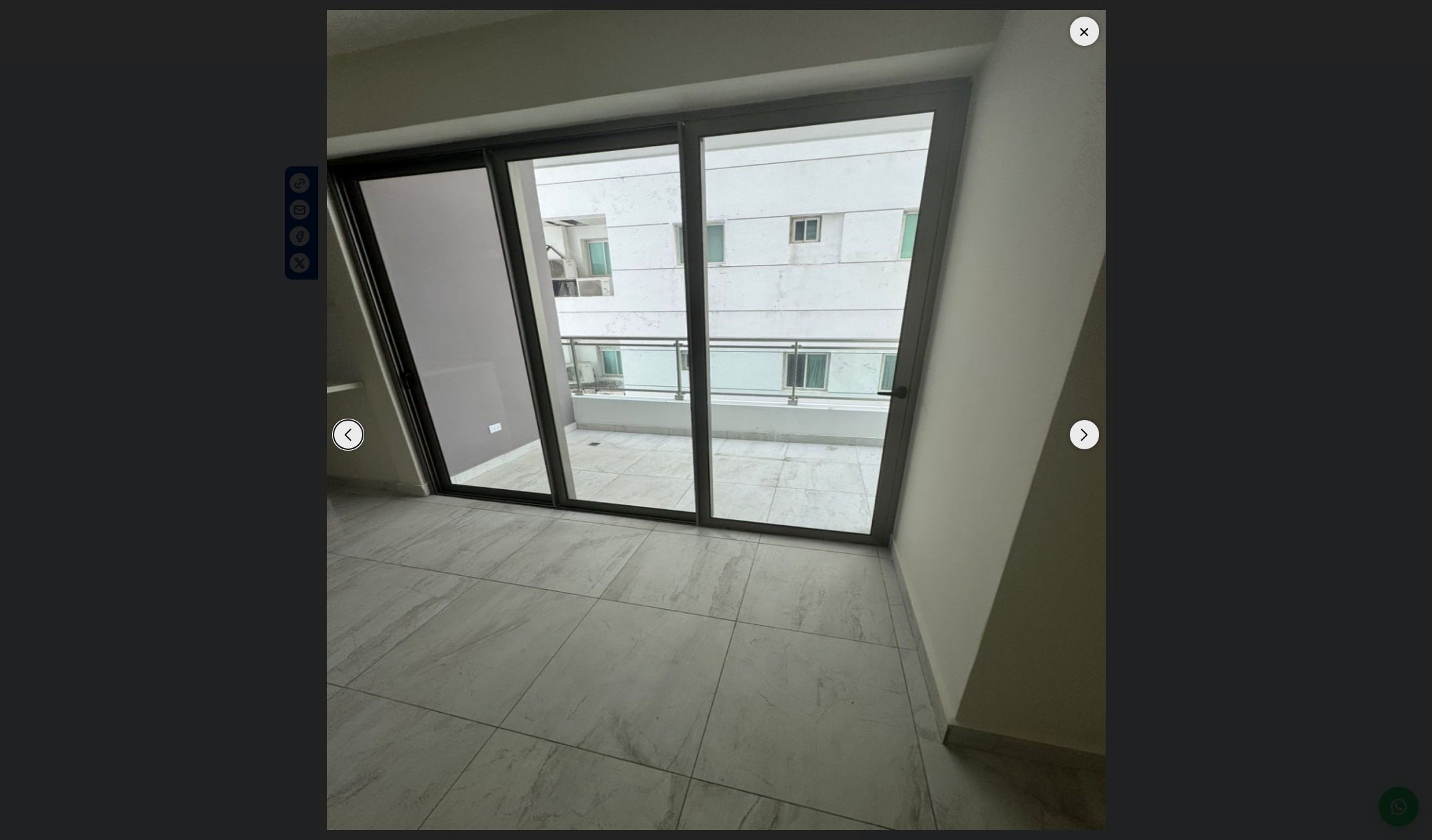
click at [1089, 440] on div "Next slide" at bounding box center [1084, 434] width 29 height 29
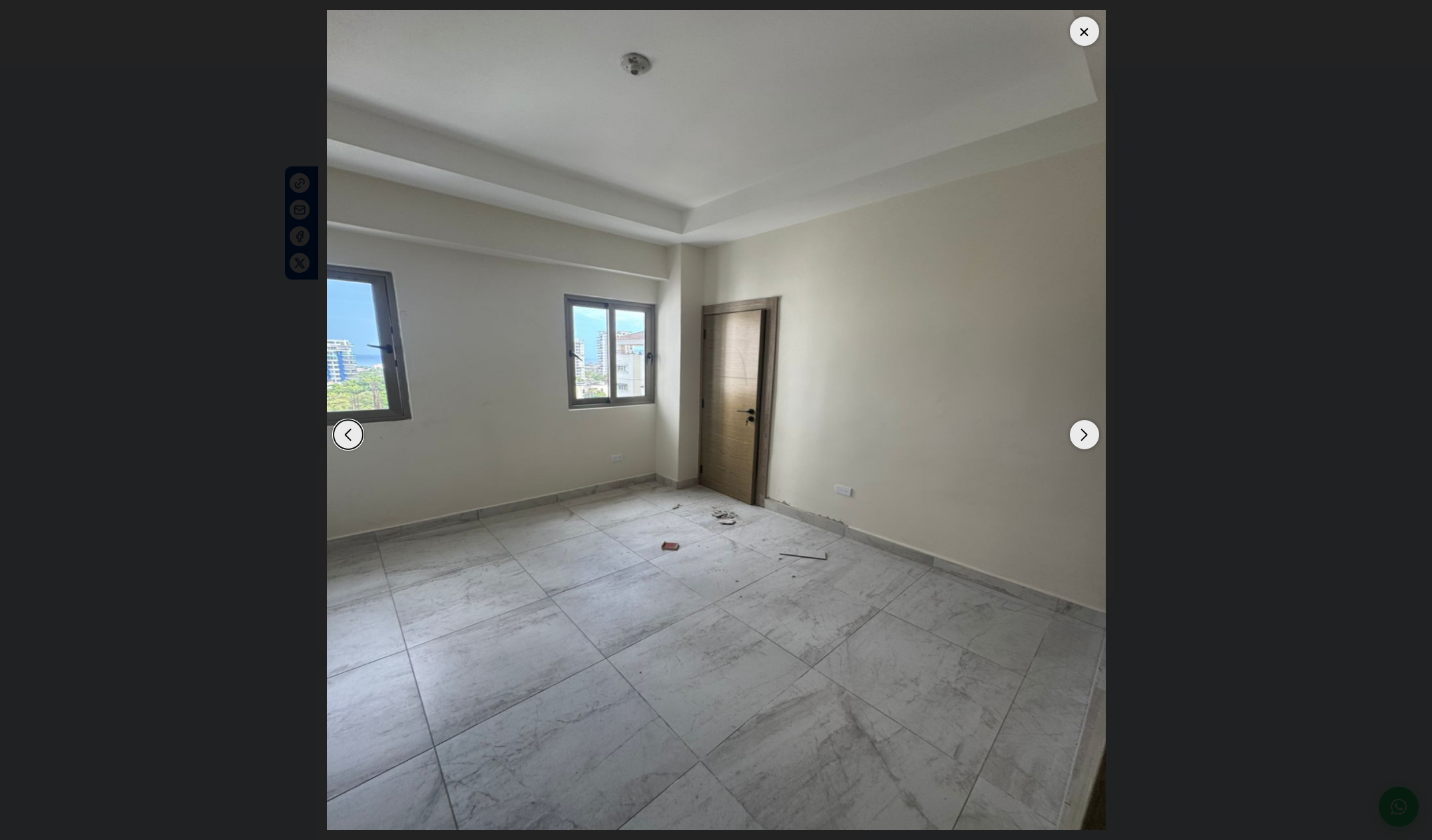
click at [1089, 440] on div "Next slide" at bounding box center [1084, 434] width 29 height 29
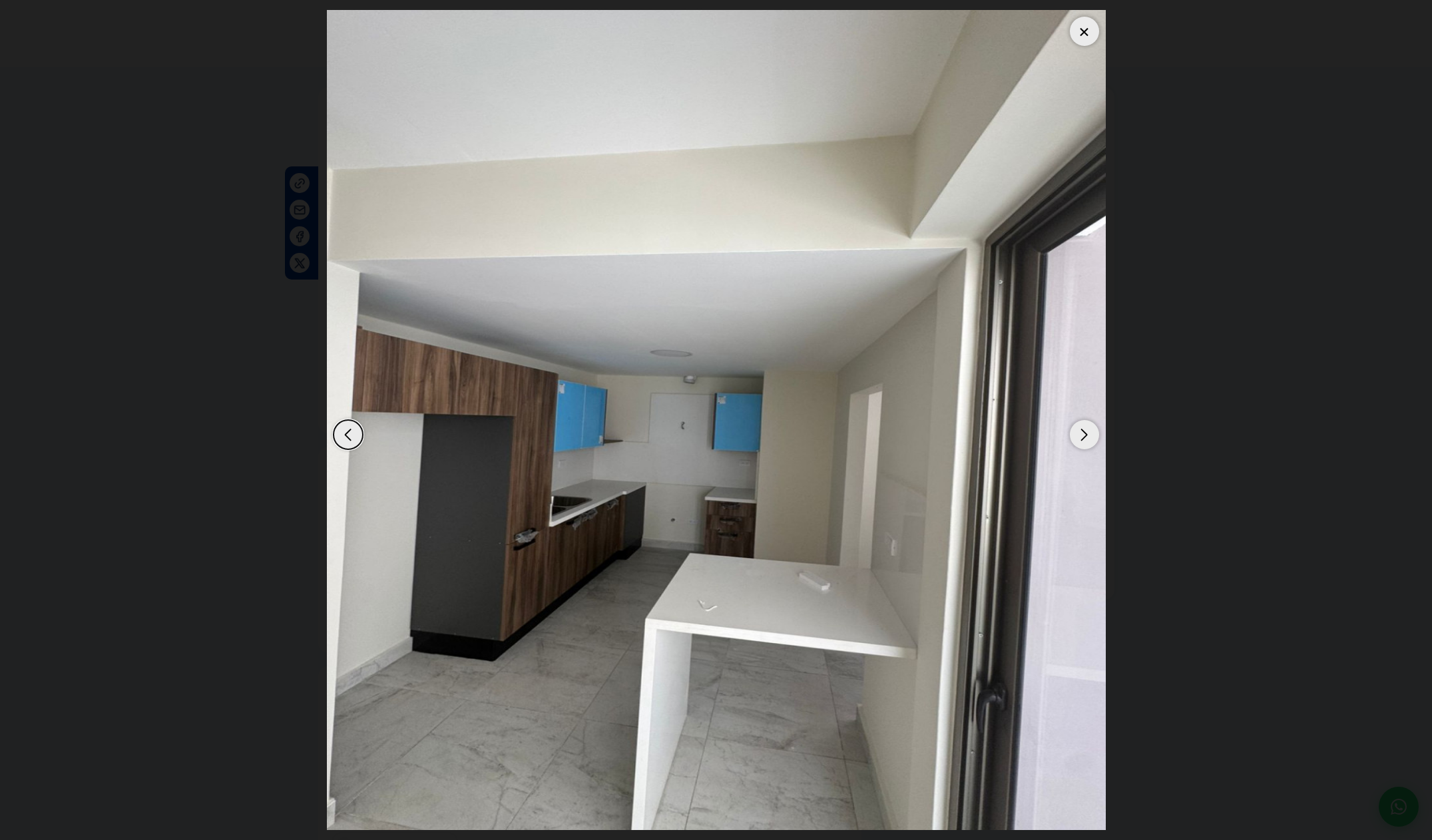
click at [1089, 440] on div "Next slide" at bounding box center [1084, 434] width 29 height 29
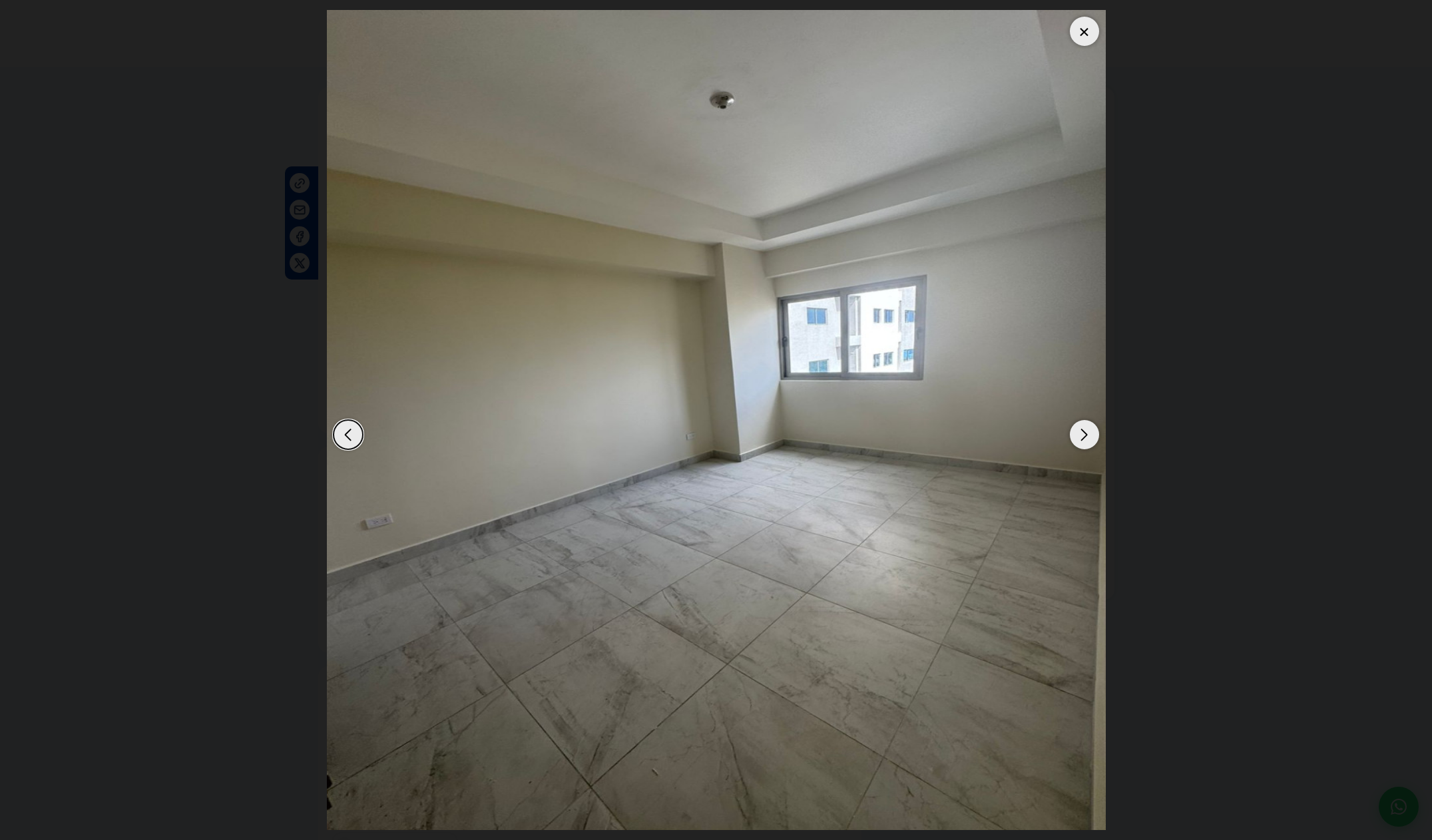
click at [1089, 440] on div "Next slide" at bounding box center [1084, 434] width 29 height 29
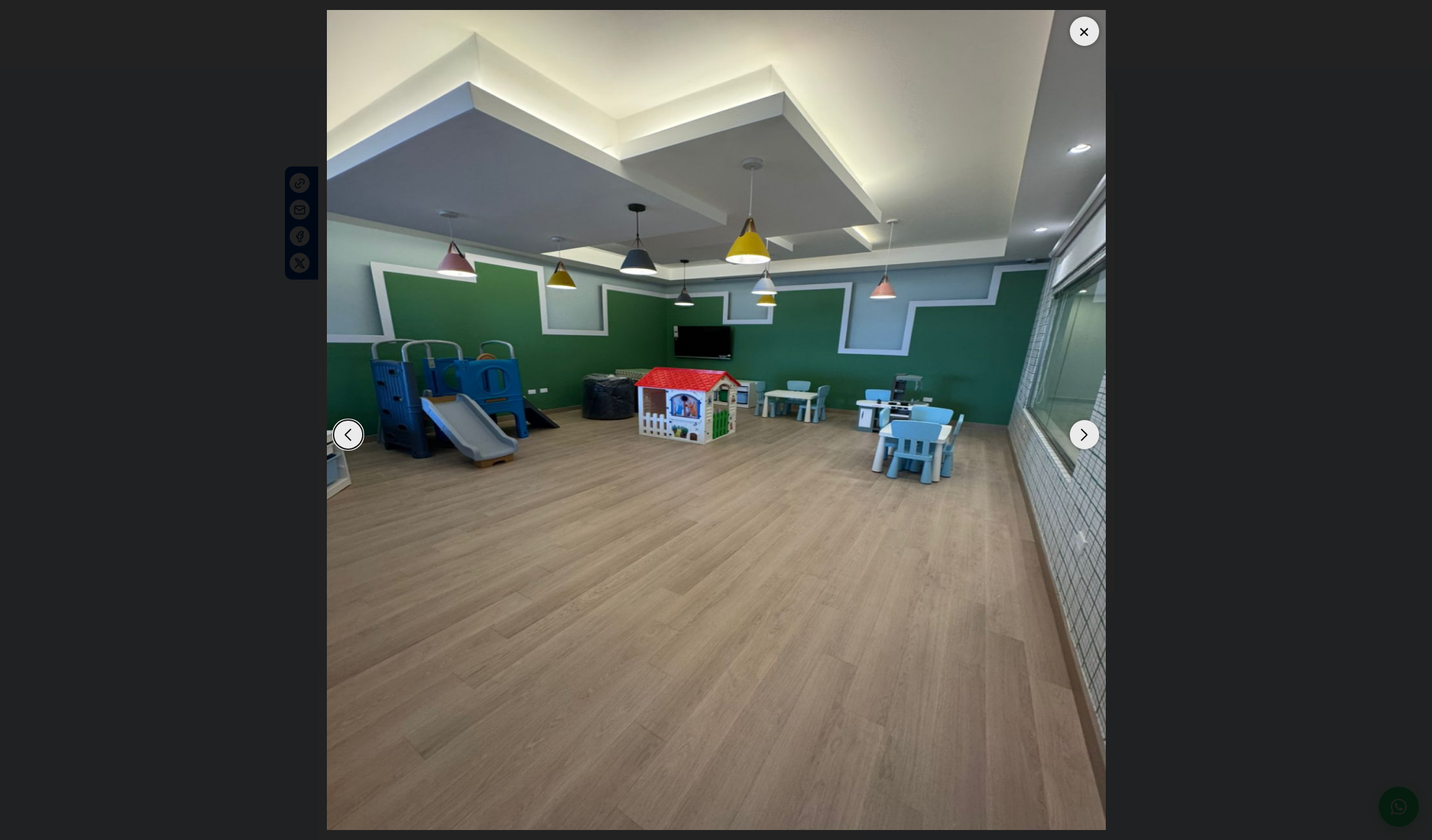
click at [1089, 440] on div "Next slide" at bounding box center [1084, 434] width 29 height 29
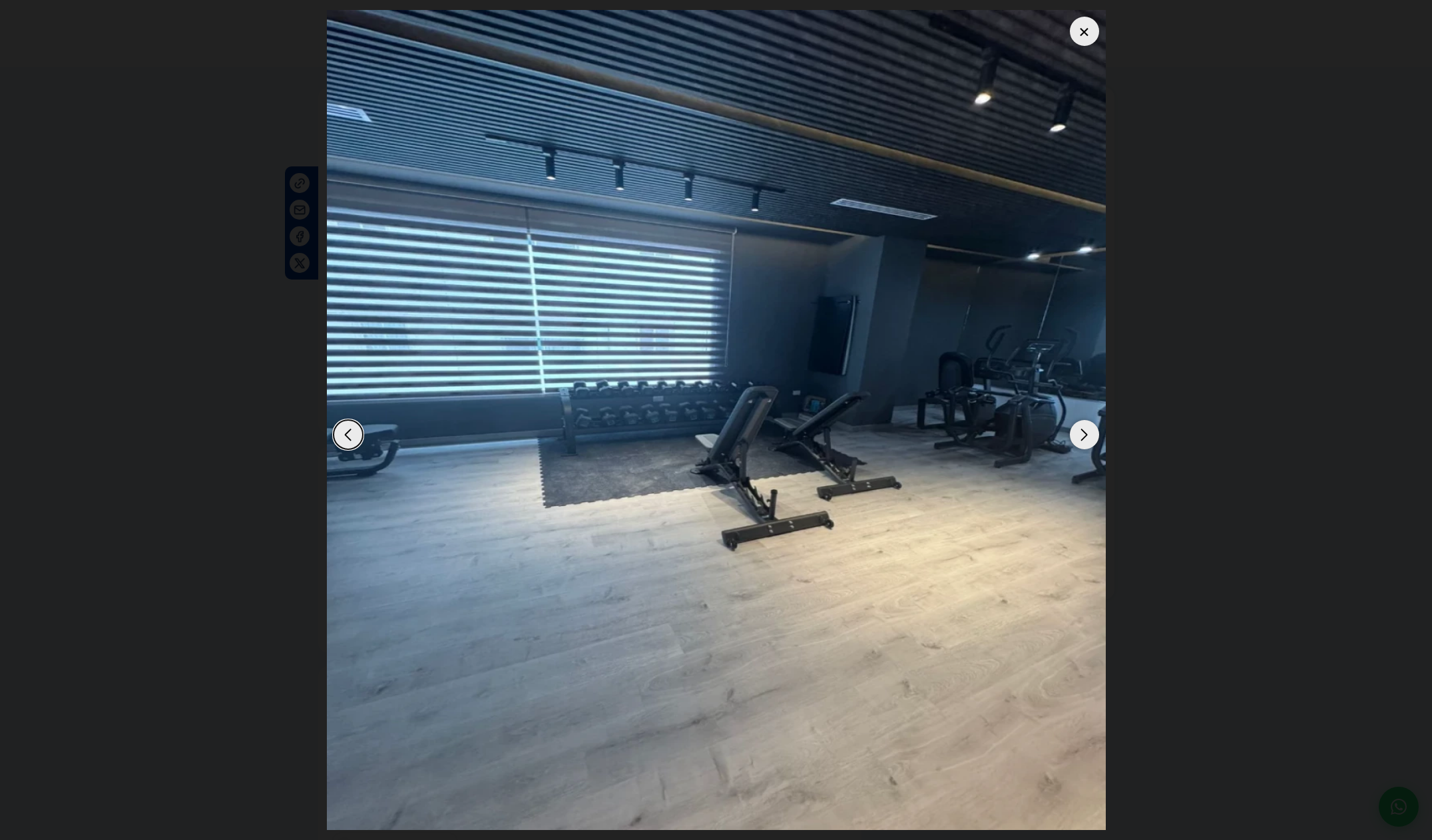
click at [1089, 440] on div "Next slide" at bounding box center [1084, 434] width 29 height 29
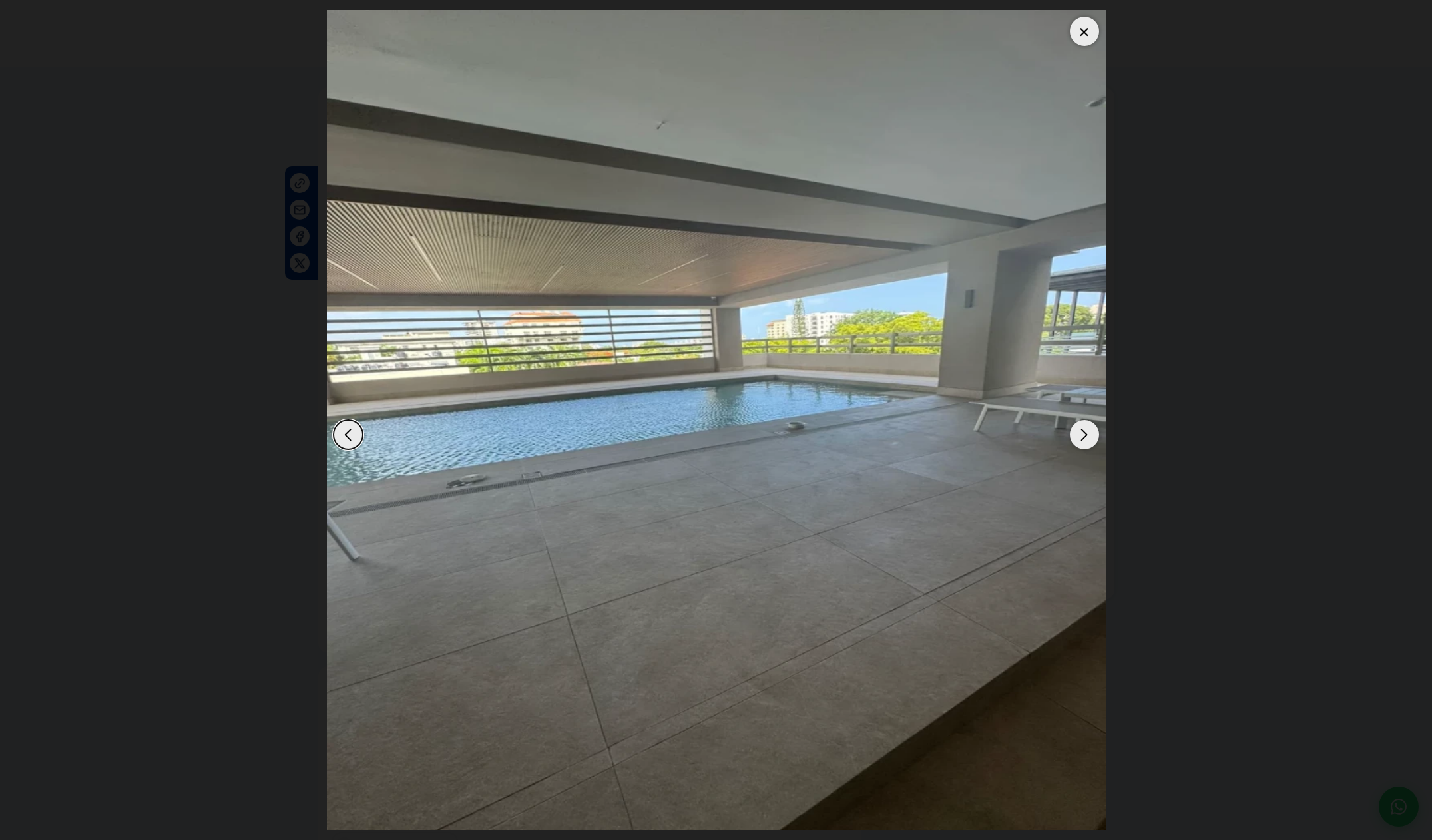
click at [1089, 440] on div "Next slide" at bounding box center [1084, 434] width 29 height 29
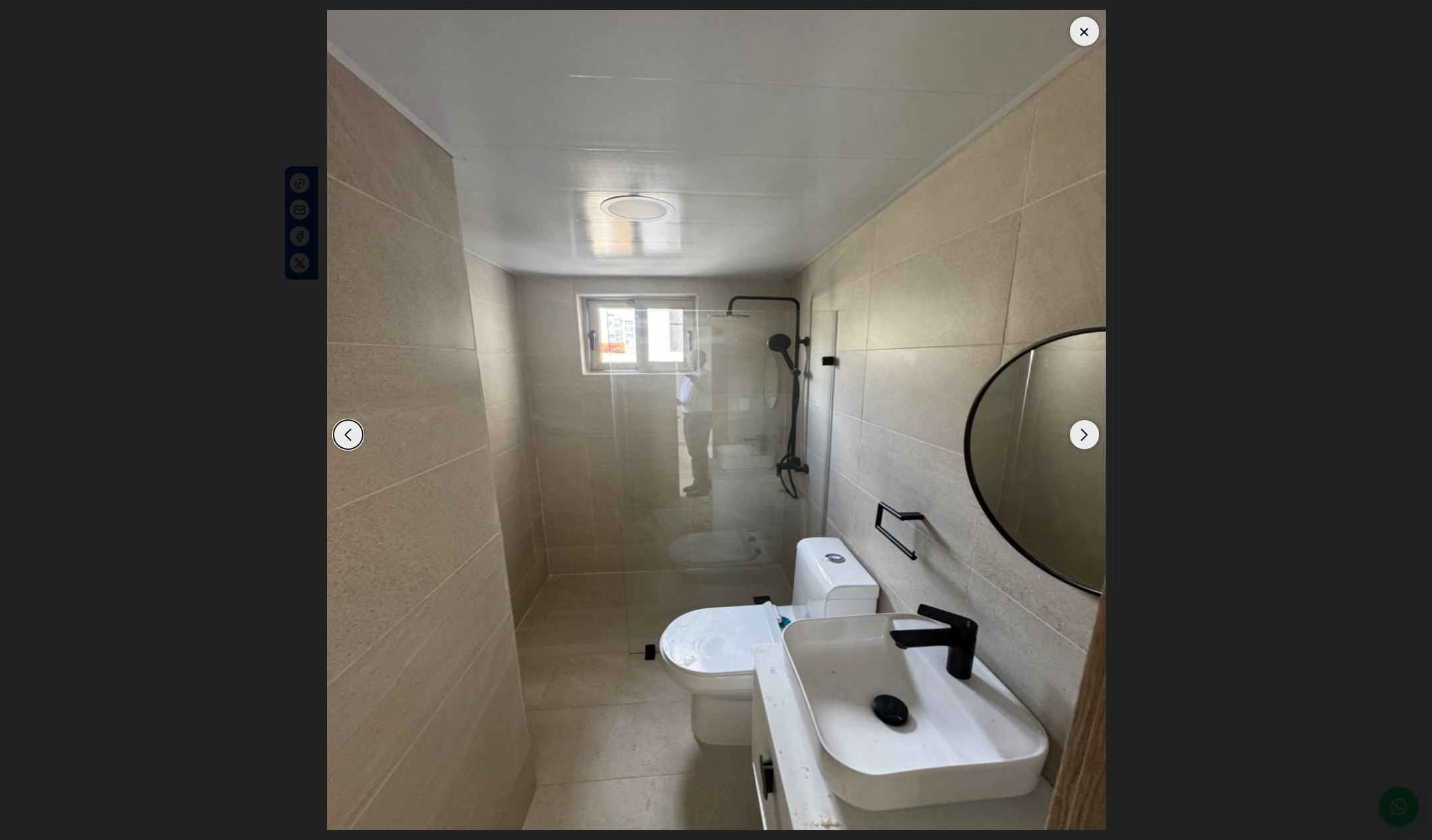
click at [1089, 440] on div "Next slide" at bounding box center [1084, 434] width 29 height 29
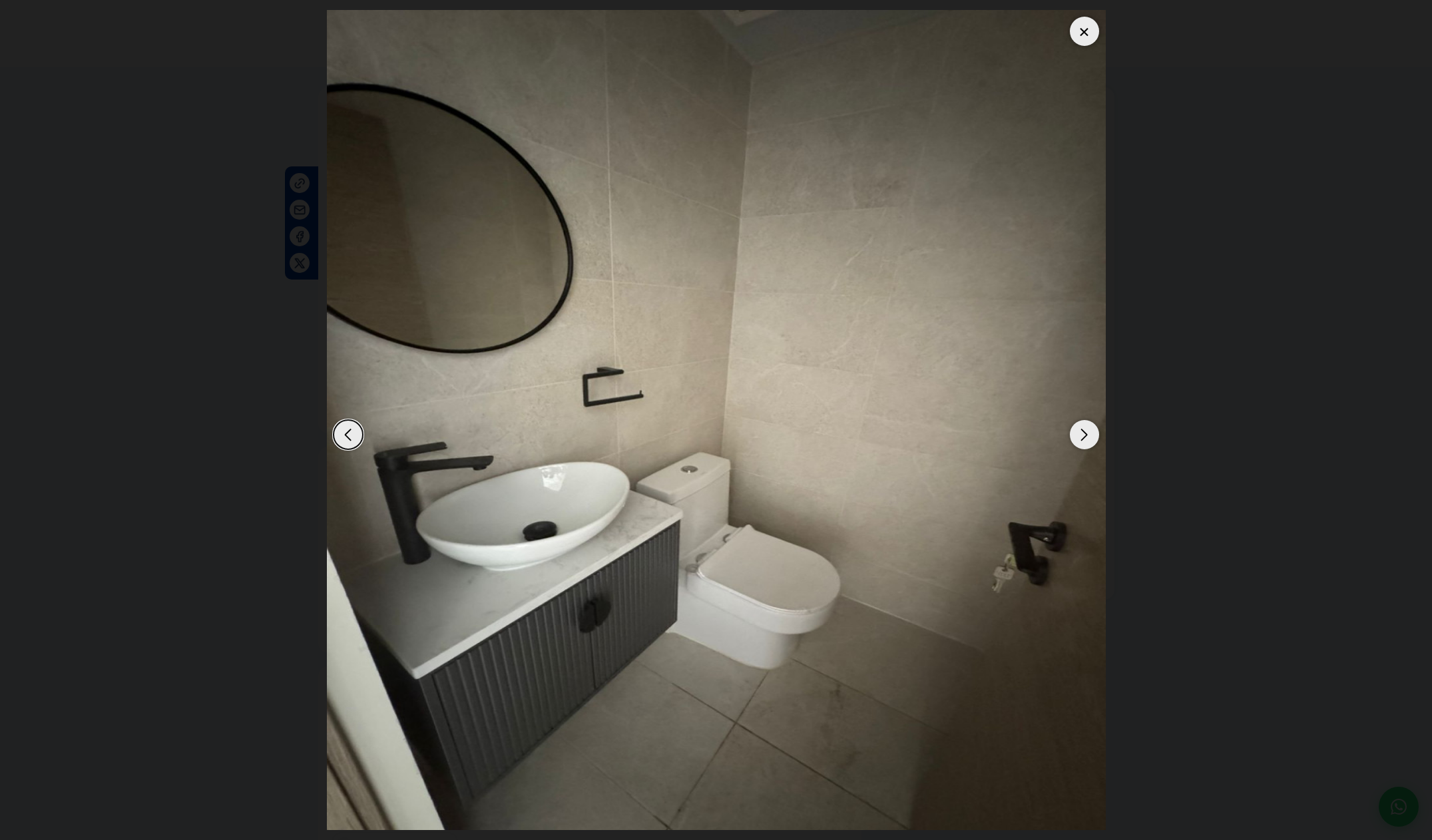
click at [1089, 441] on div "Next slide" at bounding box center [1084, 434] width 29 height 29
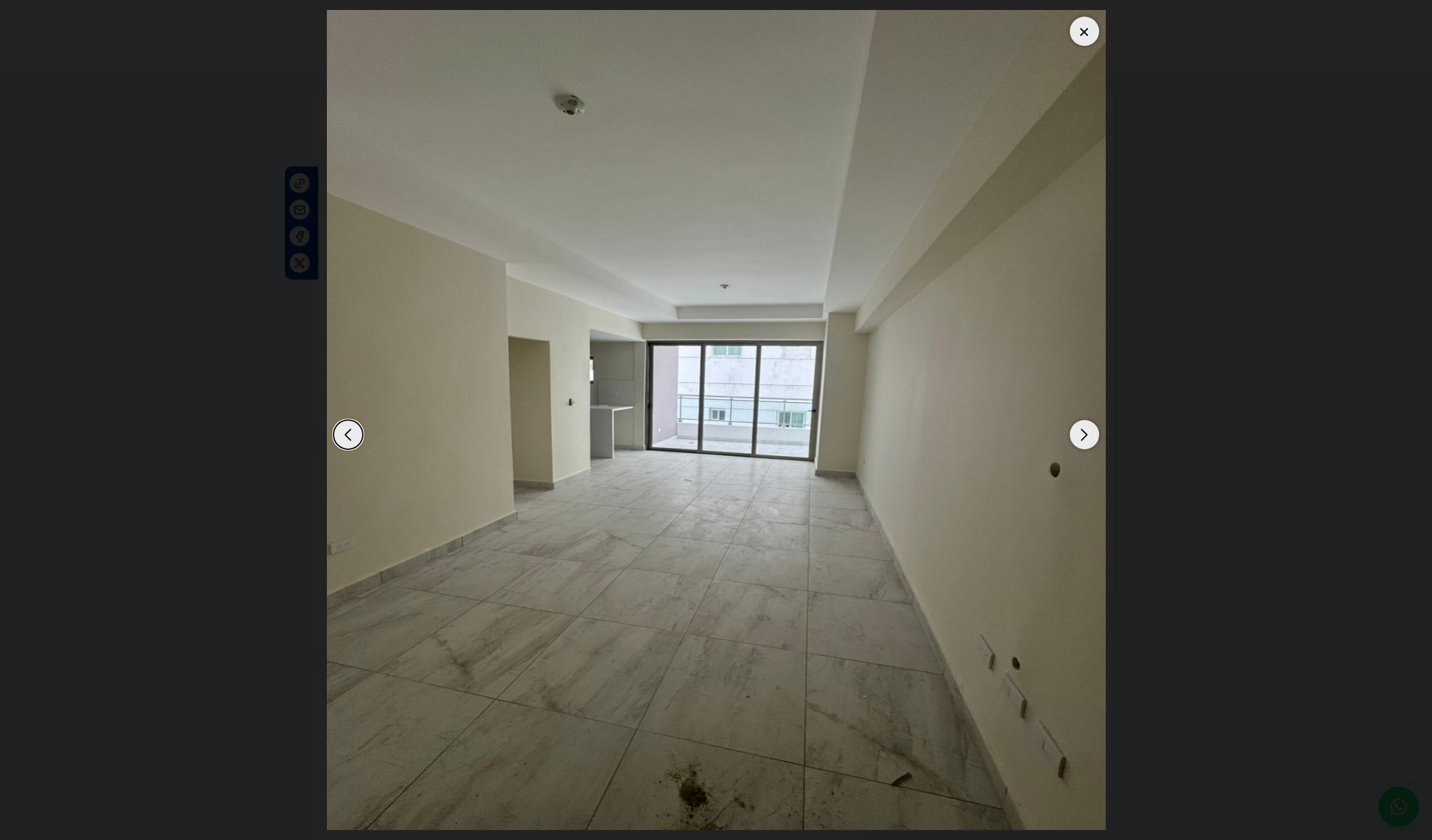
click at [1089, 441] on div "Next slide" at bounding box center [1084, 434] width 29 height 29
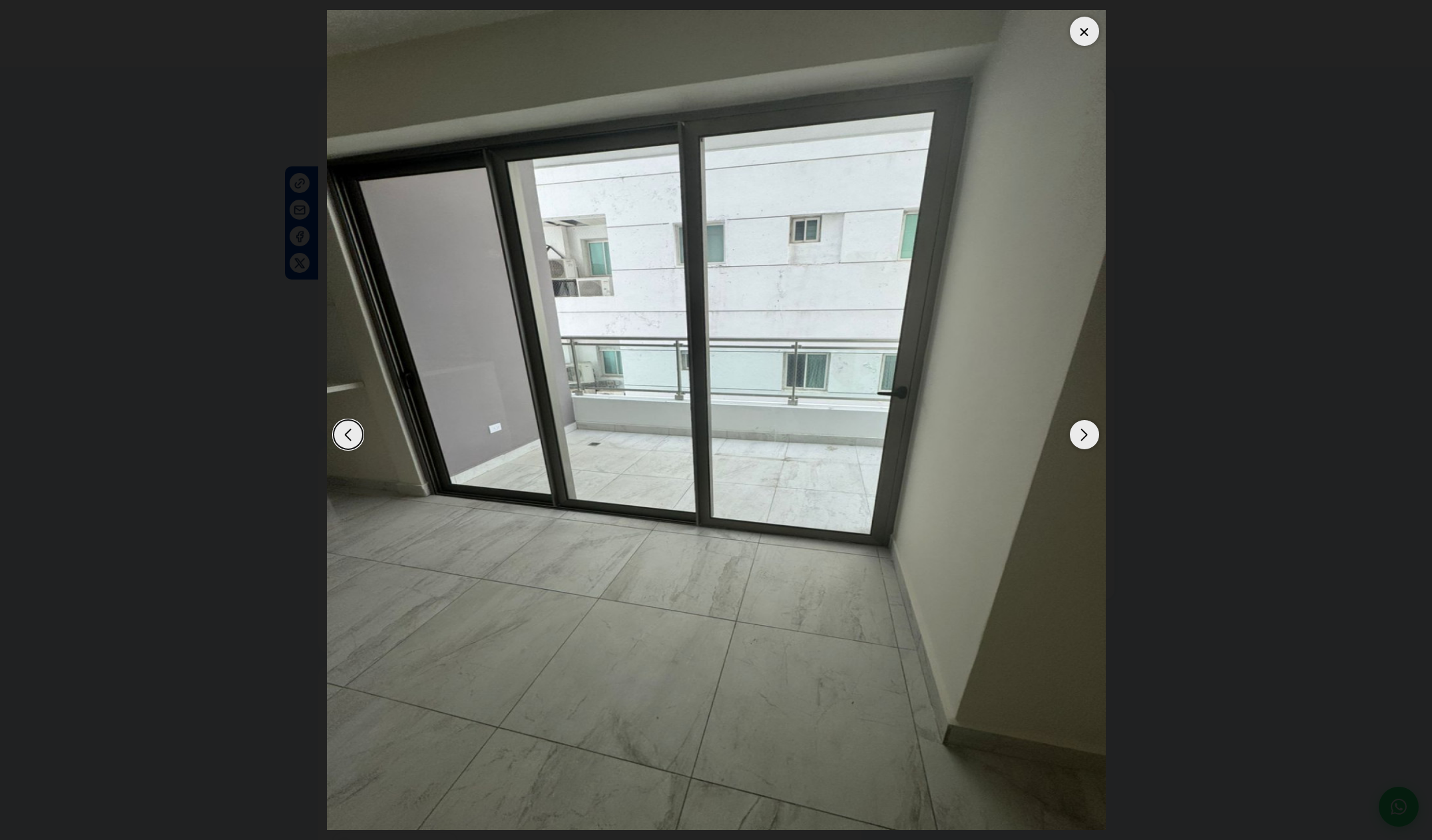
click at [1089, 441] on div "Next slide" at bounding box center [1084, 434] width 29 height 29
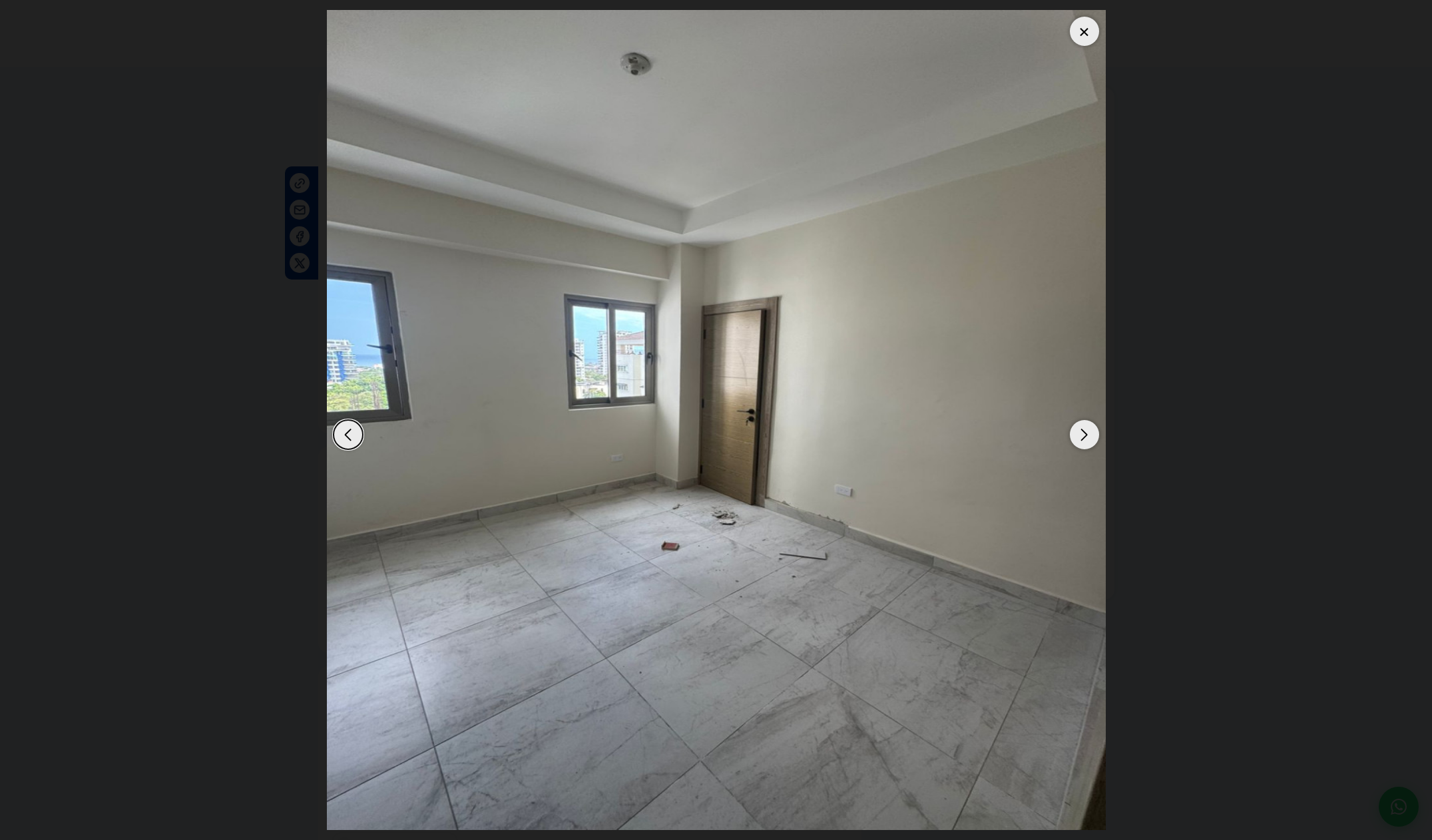
click at [1089, 441] on div "Next slide" at bounding box center [1084, 434] width 29 height 29
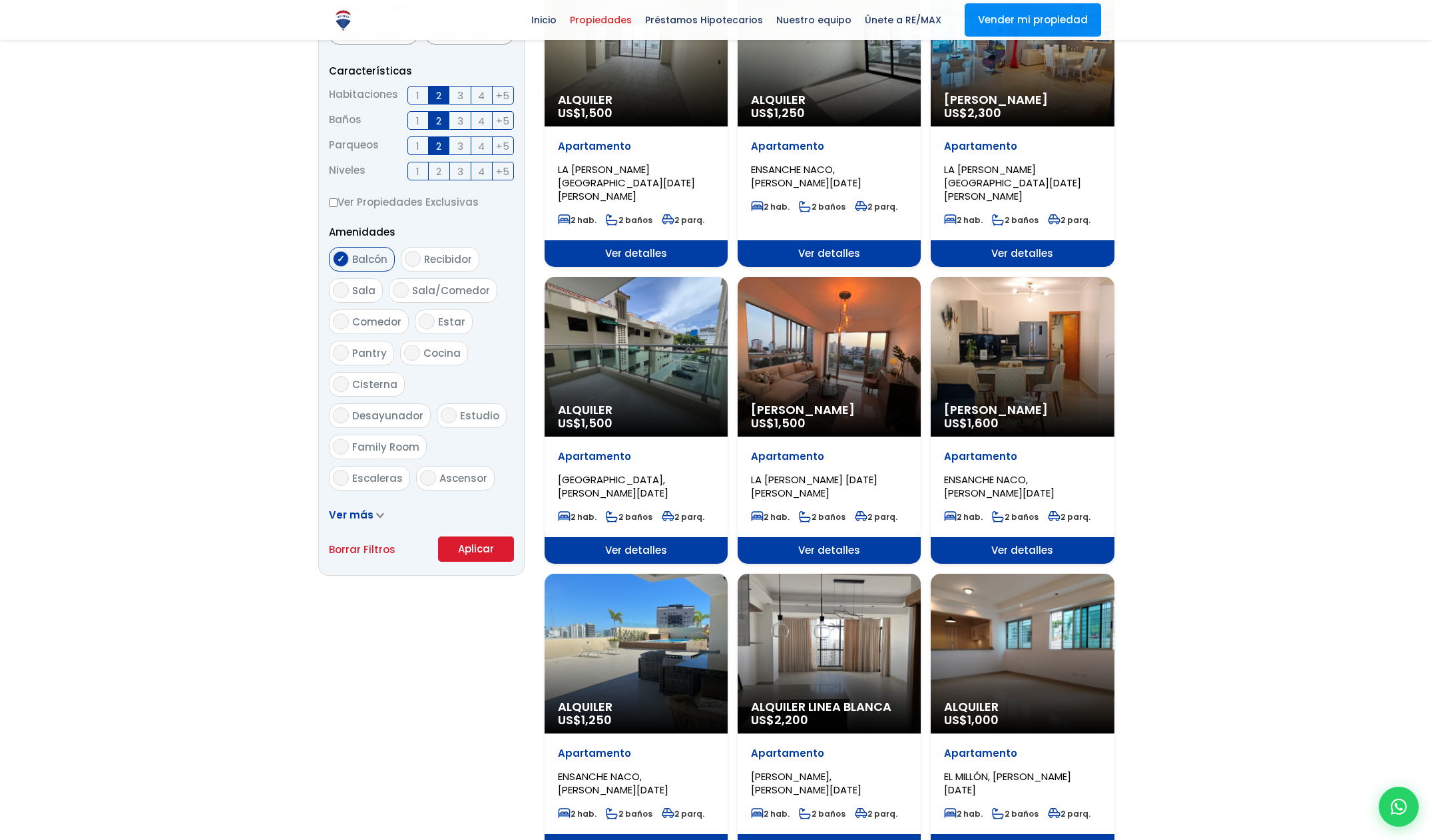
scroll to position [517, 0]
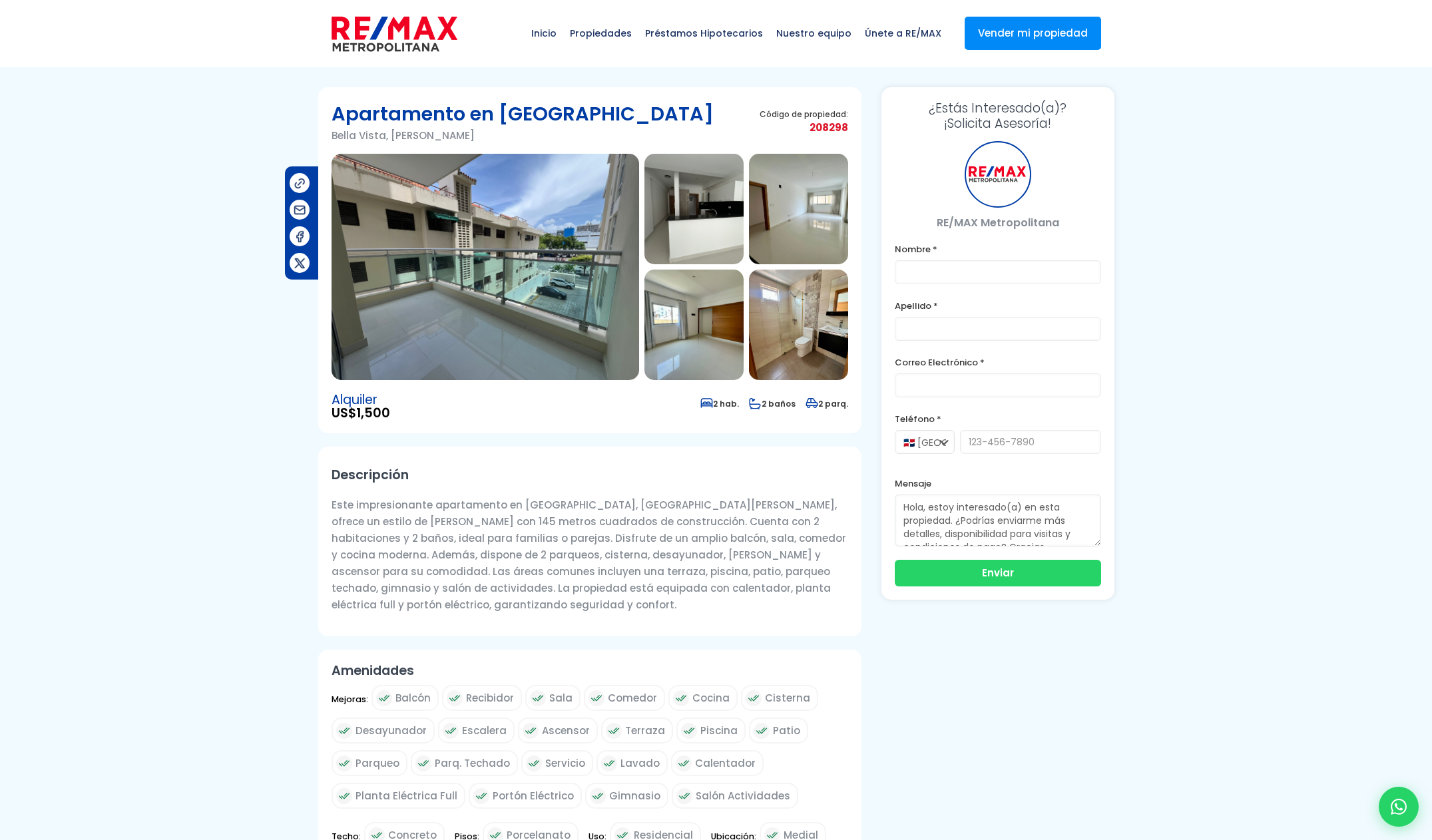
click at [578, 318] on img at bounding box center [485, 267] width 308 height 226
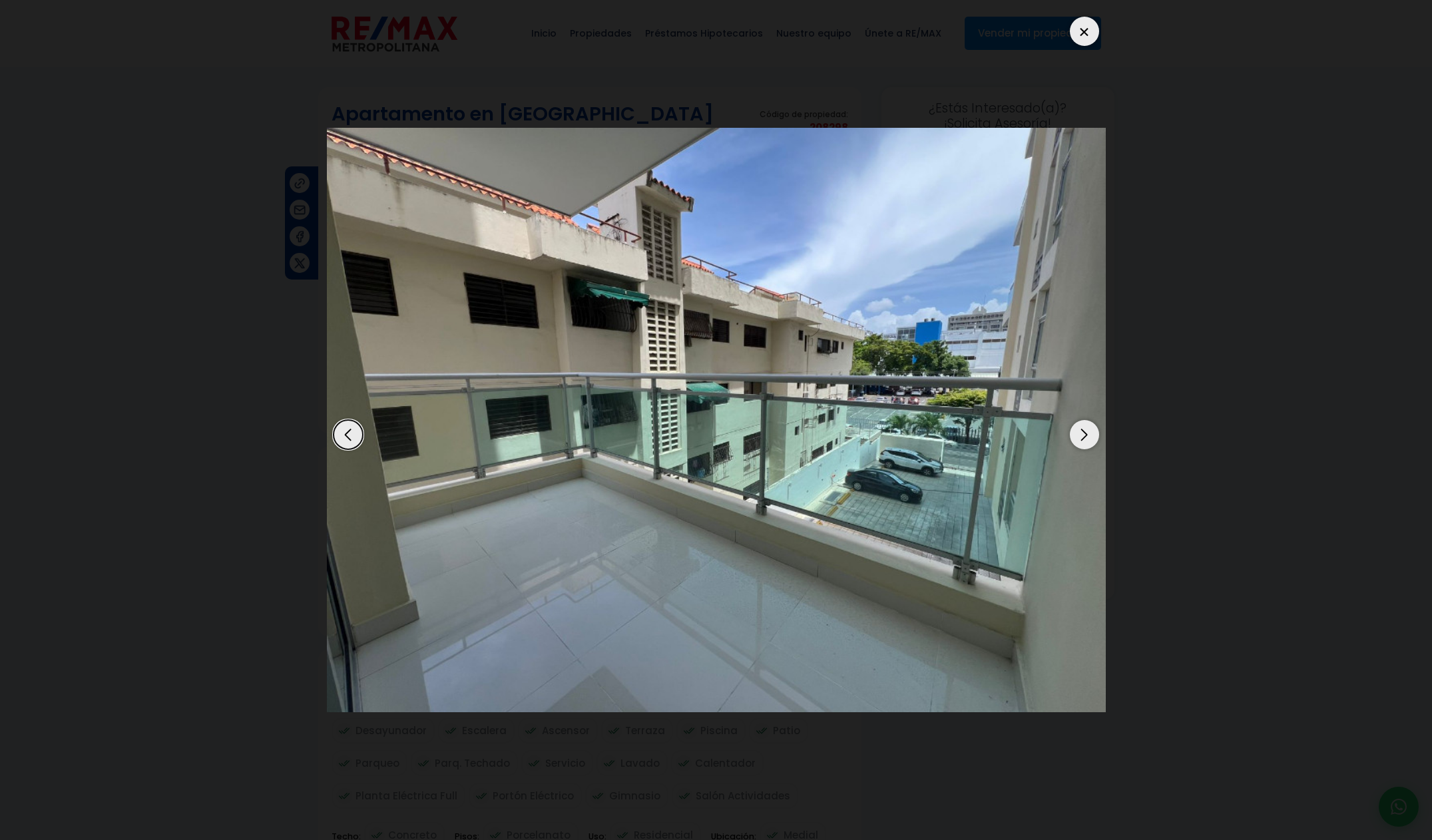
click at [1093, 439] on div "Next slide" at bounding box center [1084, 434] width 29 height 29
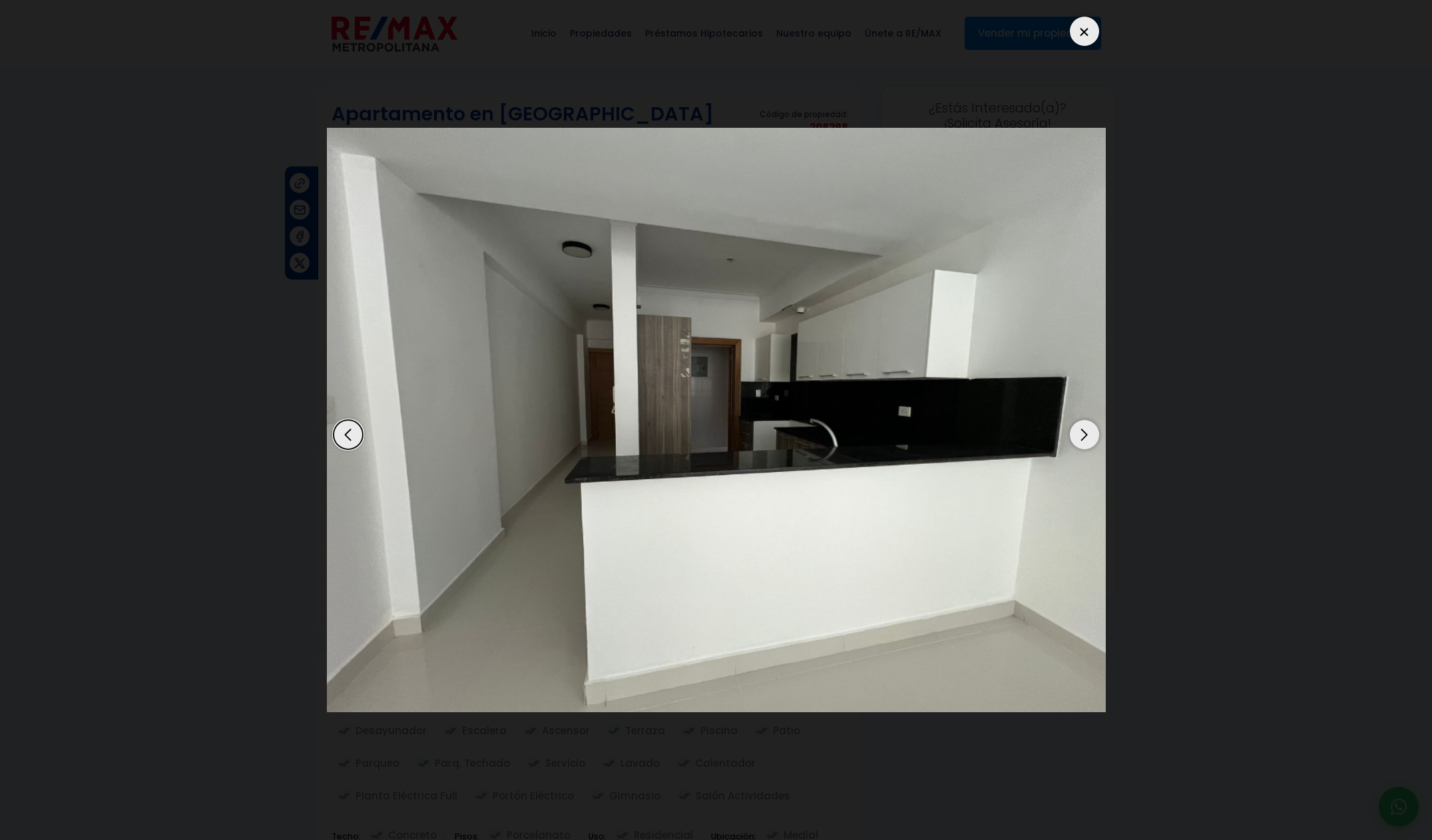
click at [1093, 439] on div "Next slide" at bounding box center [1084, 434] width 29 height 29
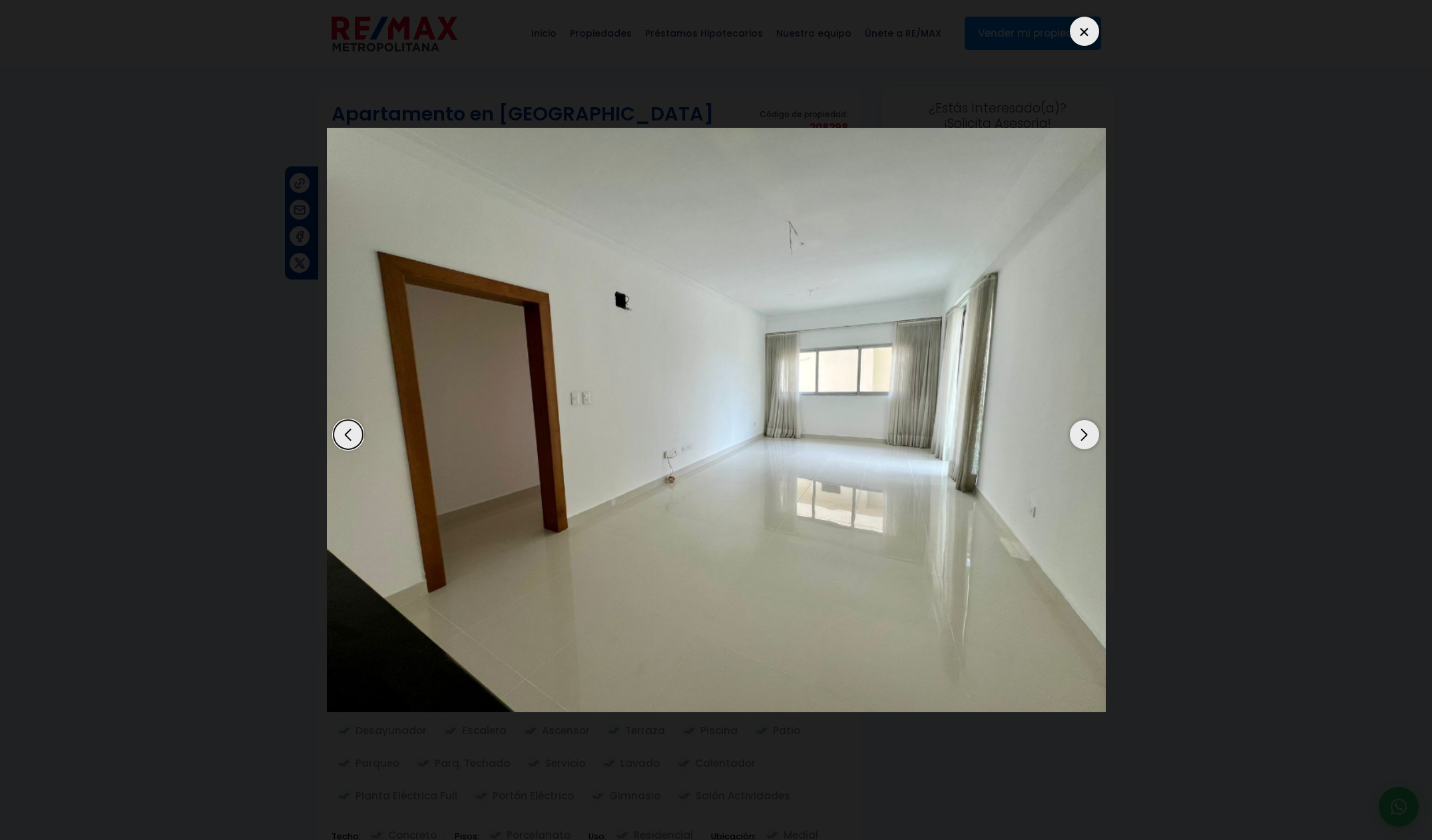
click at [1091, 442] on div "Next slide" at bounding box center [1084, 434] width 29 height 29
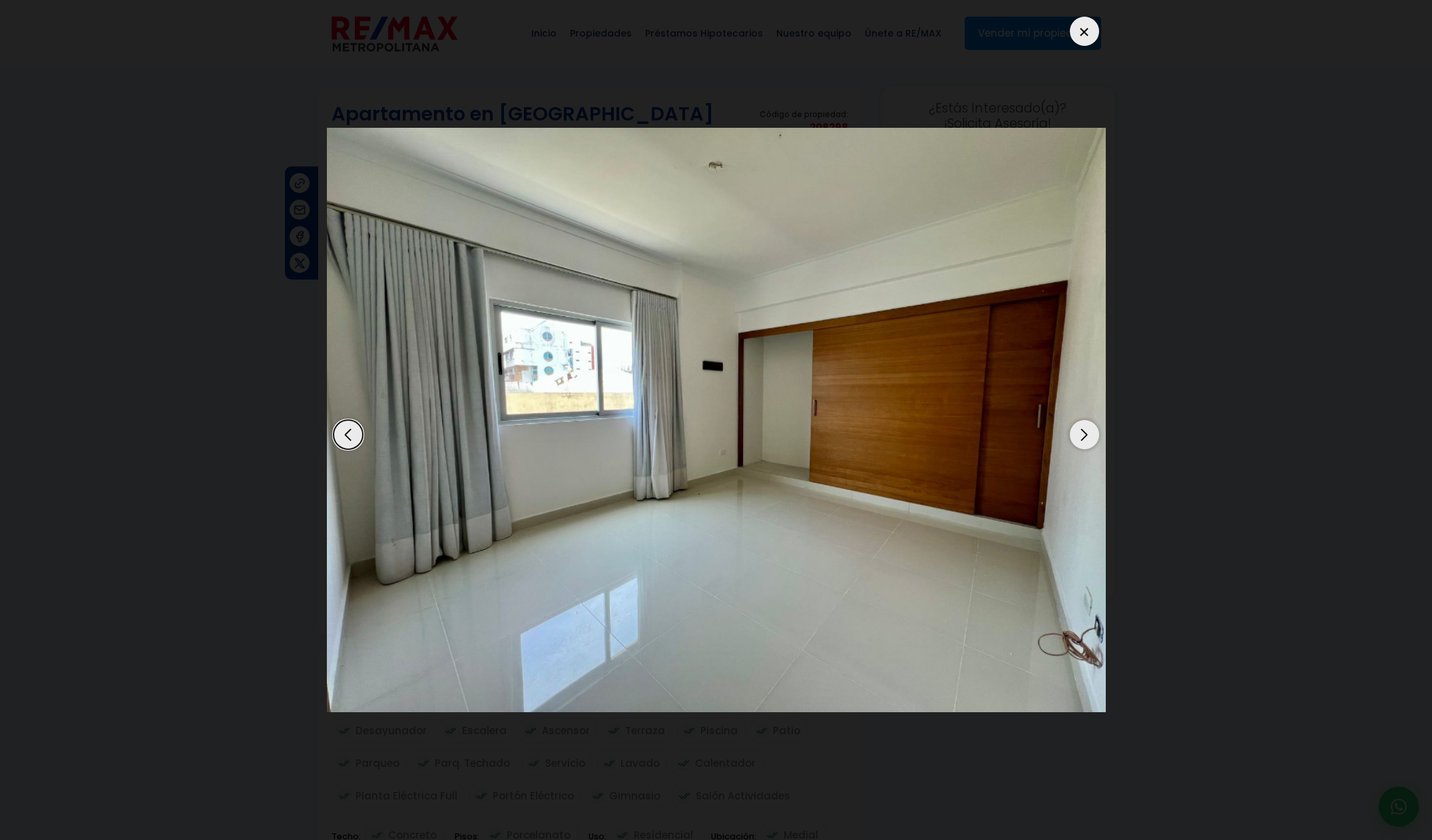
click at [1091, 442] on div "Next slide" at bounding box center [1084, 434] width 29 height 29
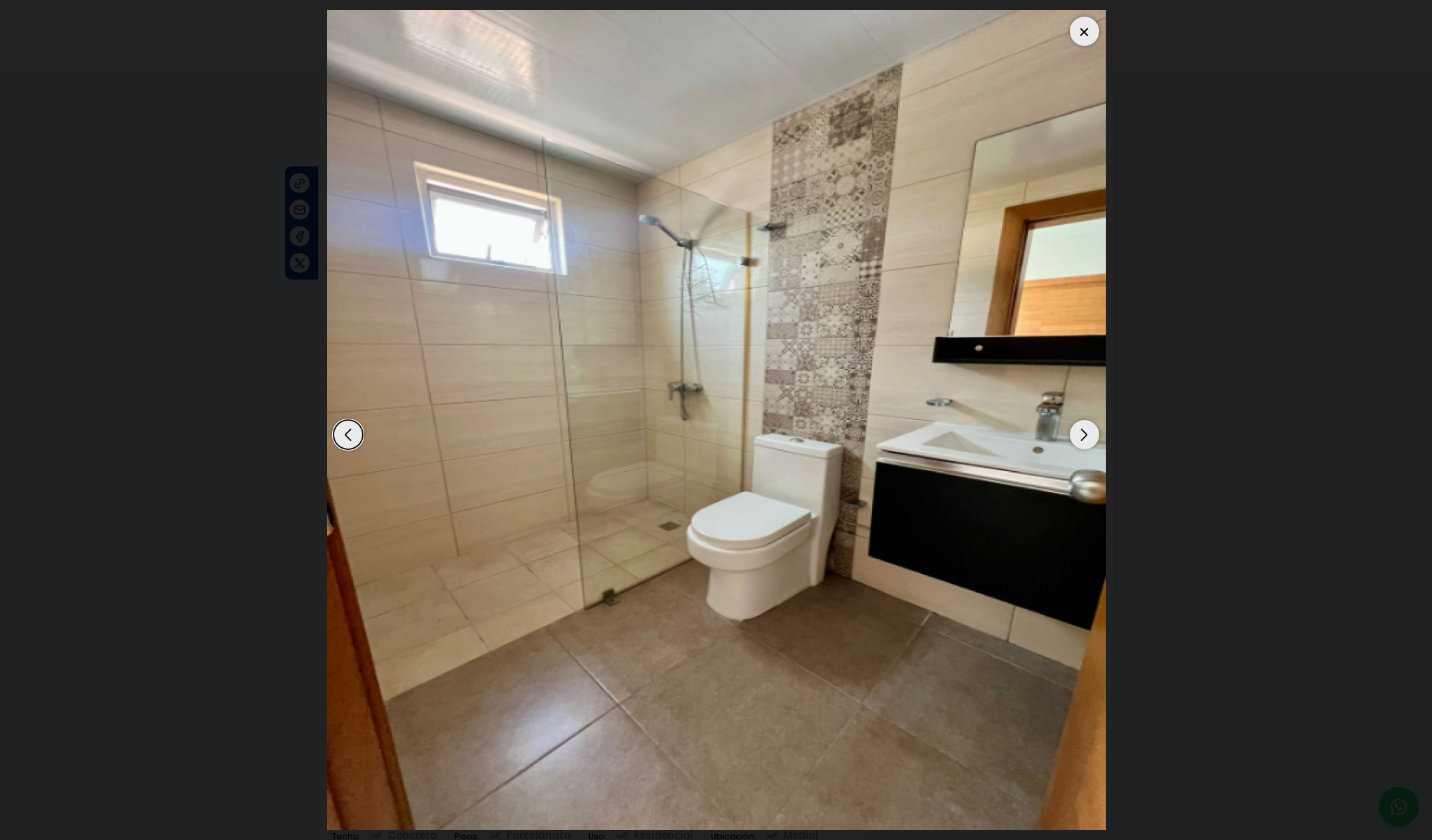
click at [1091, 442] on div "Next slide" at bounding box center [1084, 434] width 29 height 29
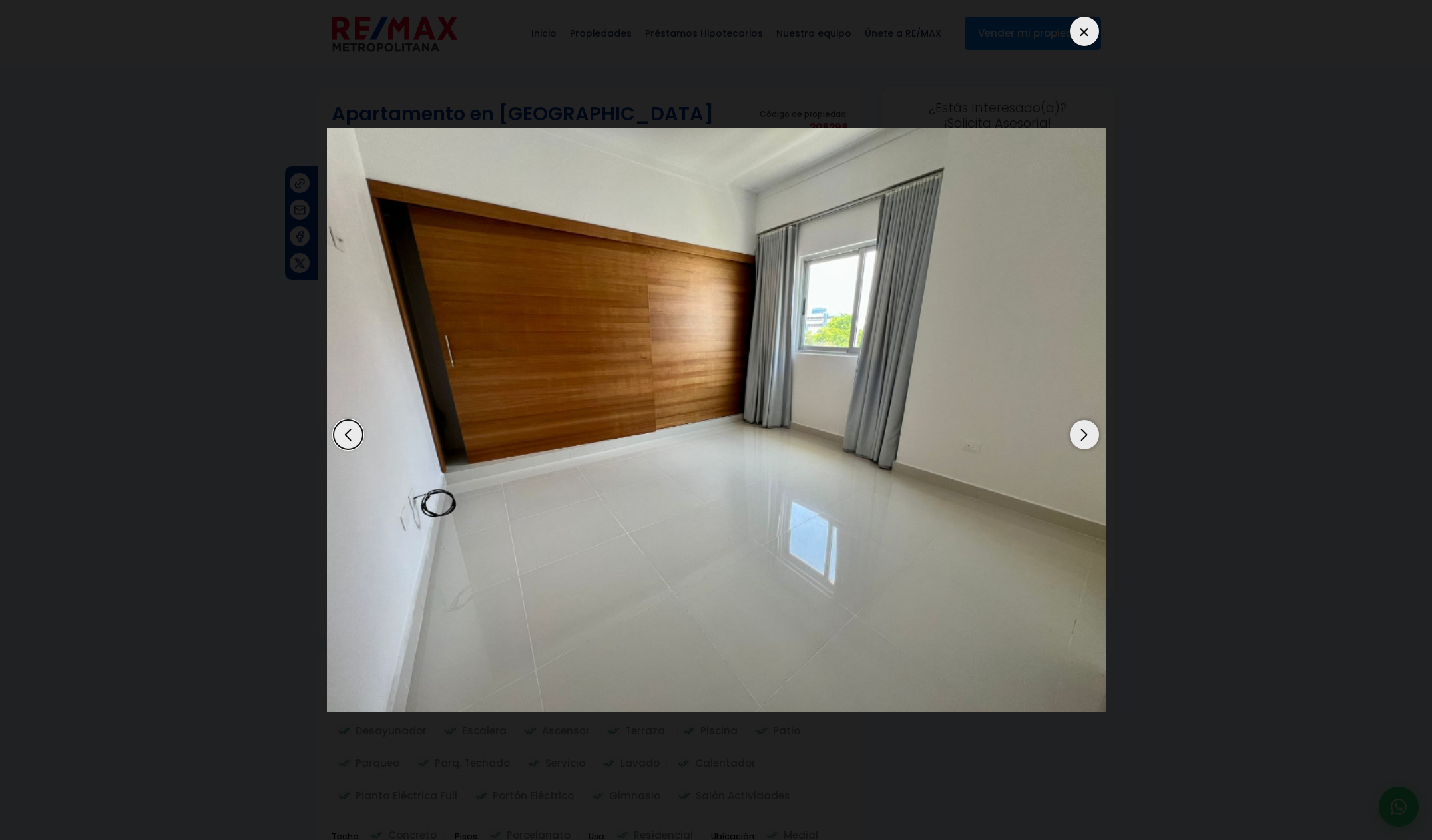
click at [1091, 442] on div "Next slide" at bounding box center [1084, 434] width 29 height 29
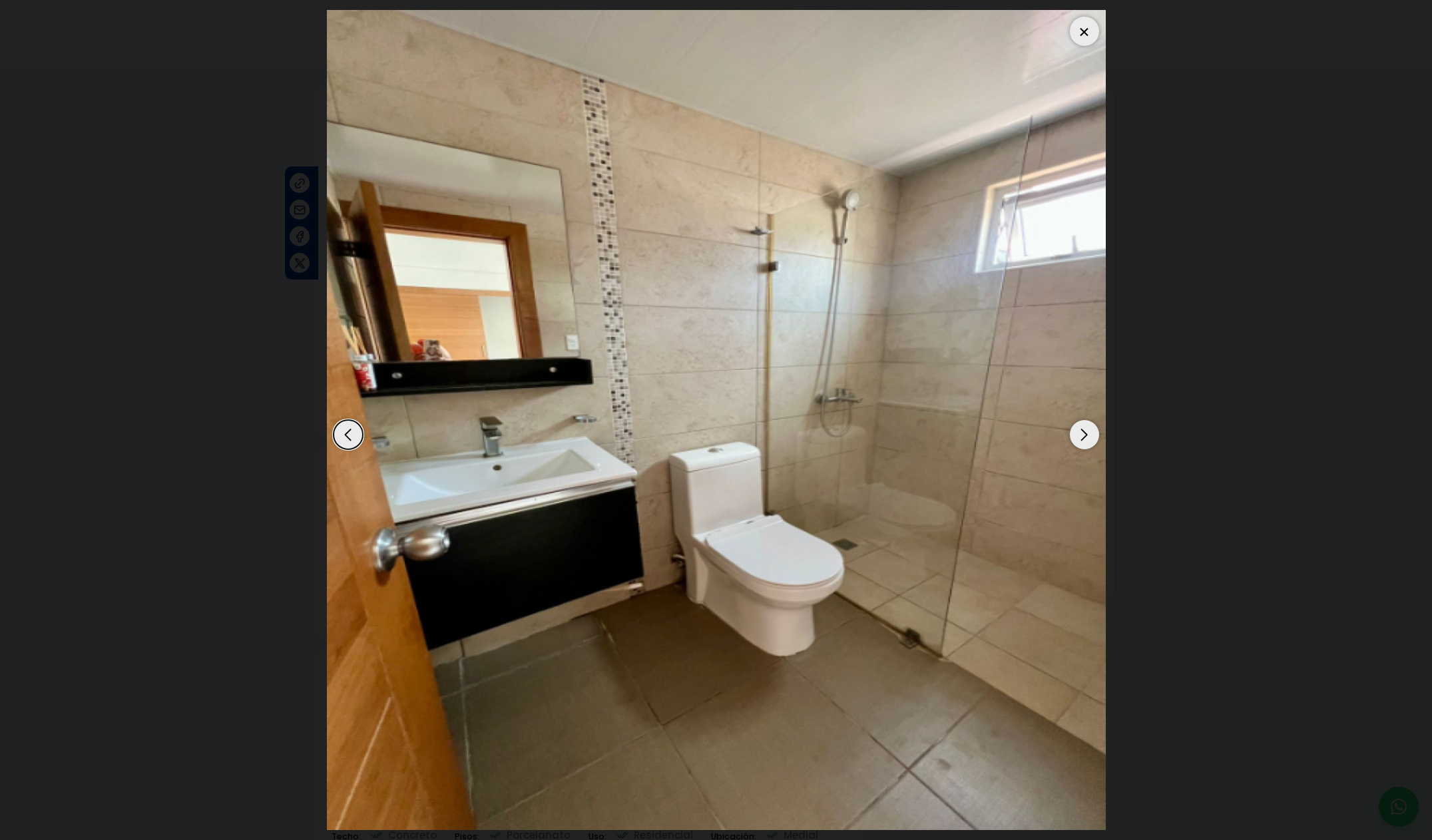
click at [1091, 442] on div "Next slide" at bounding box center [1084, 434] width 29 height 29
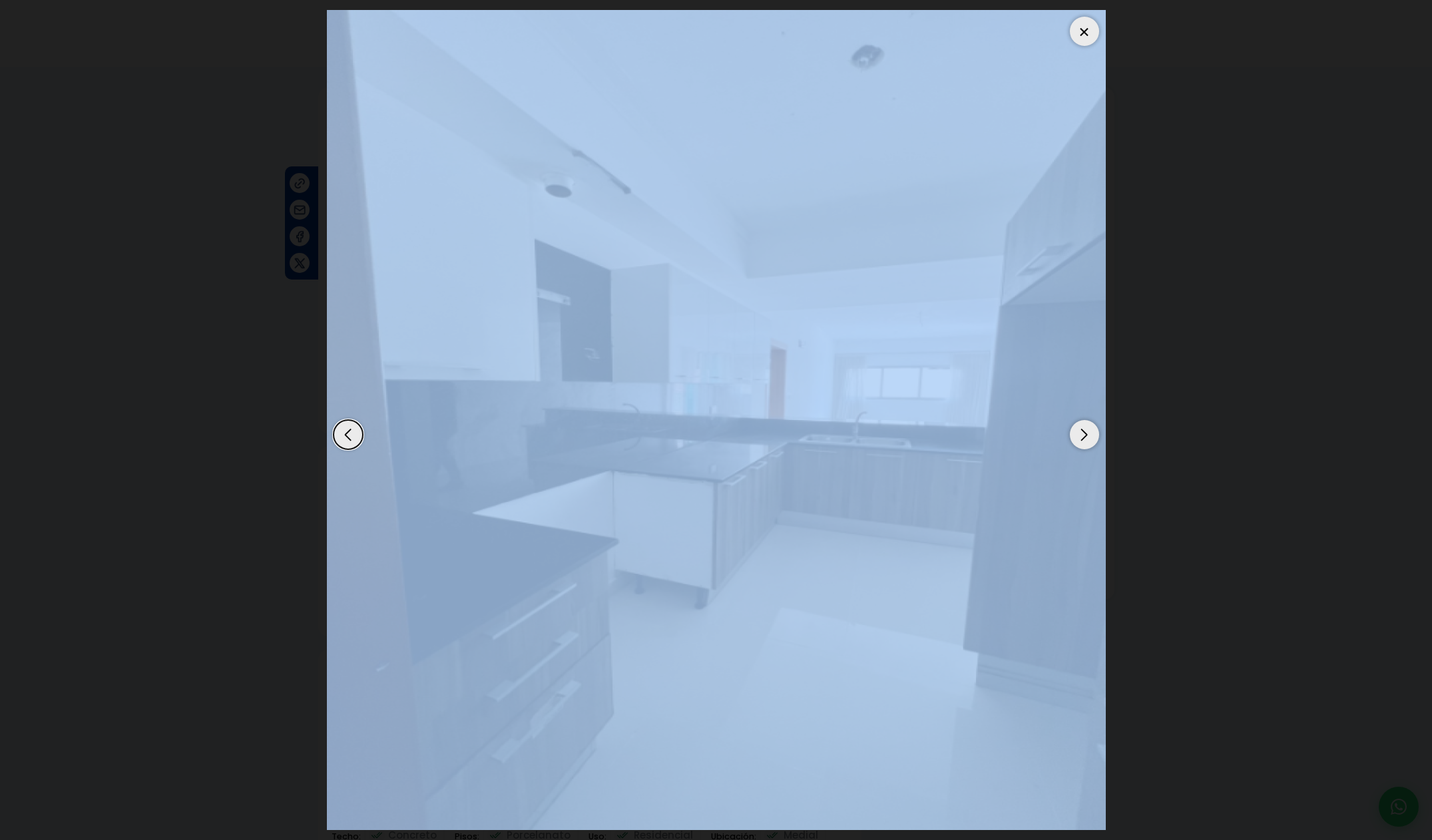
click at [1091, 442] on div "Next slide" at bounding box center [1084, 434] width 29 height 29
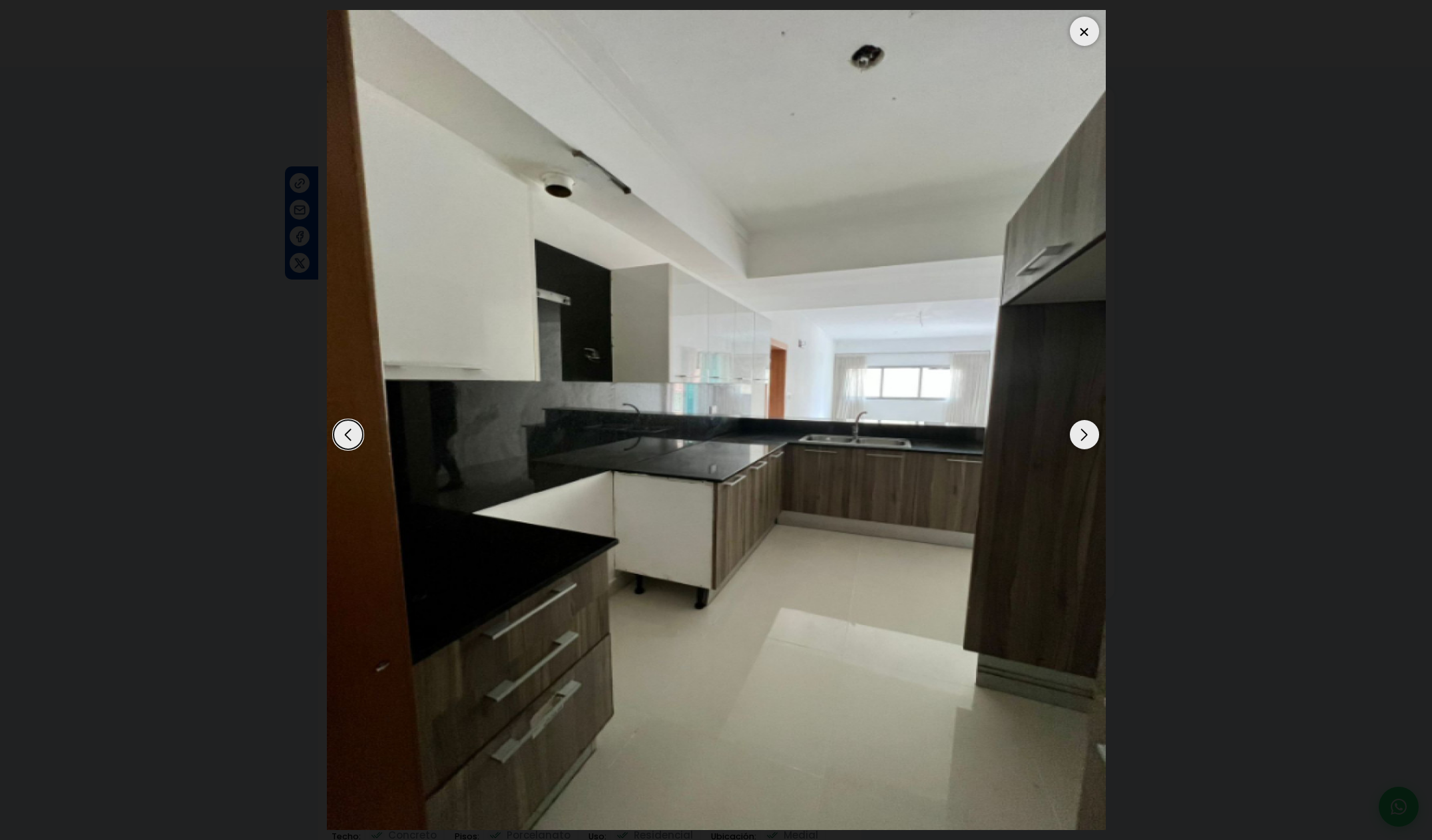
click at [1091, 442] on div "Next slide" at bounding box center [1084, 434] width 29 height 29
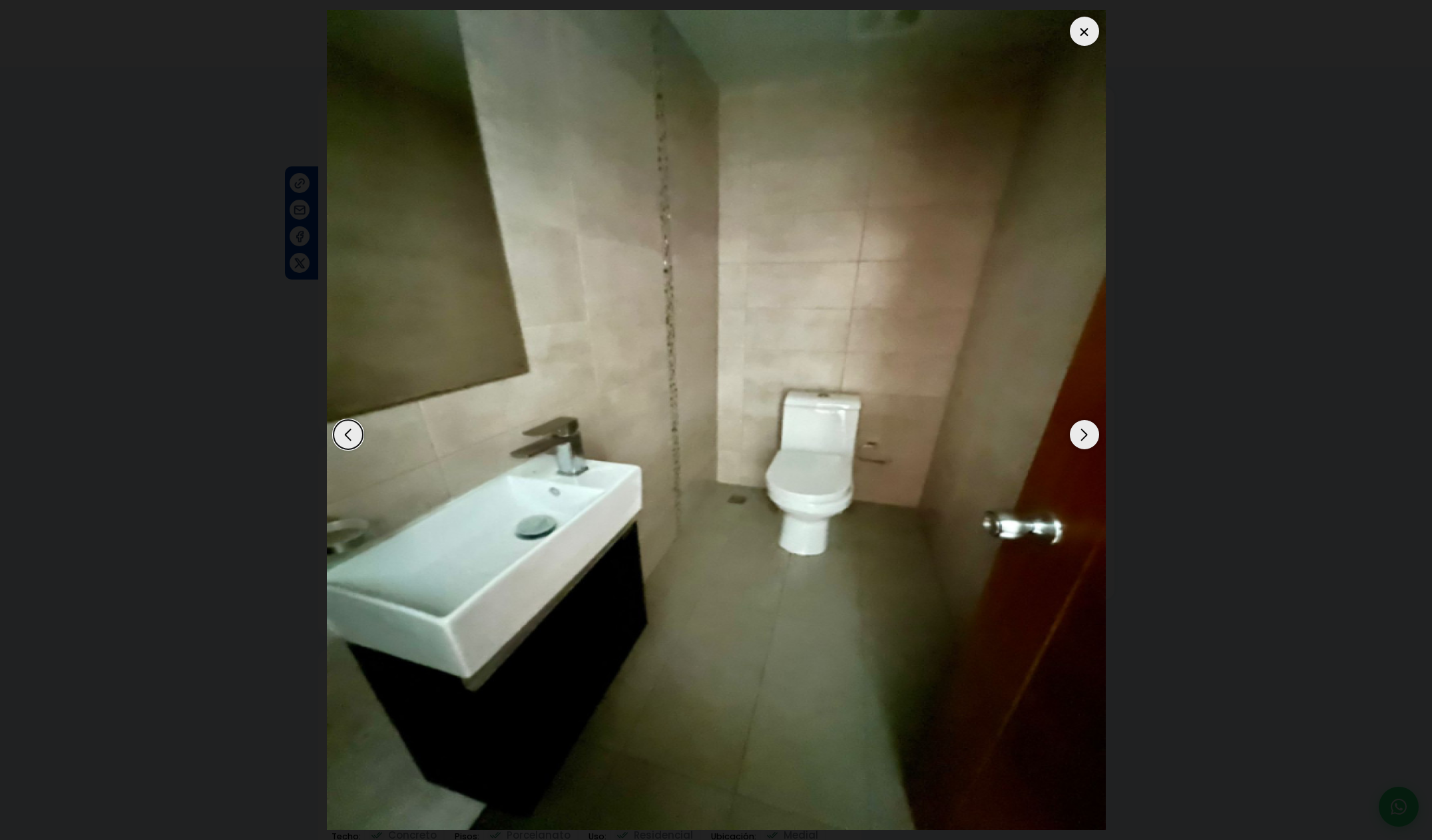
click at [1091, 442] on div "Next slide" at bounding box center [1084, 434] width 29 height 29
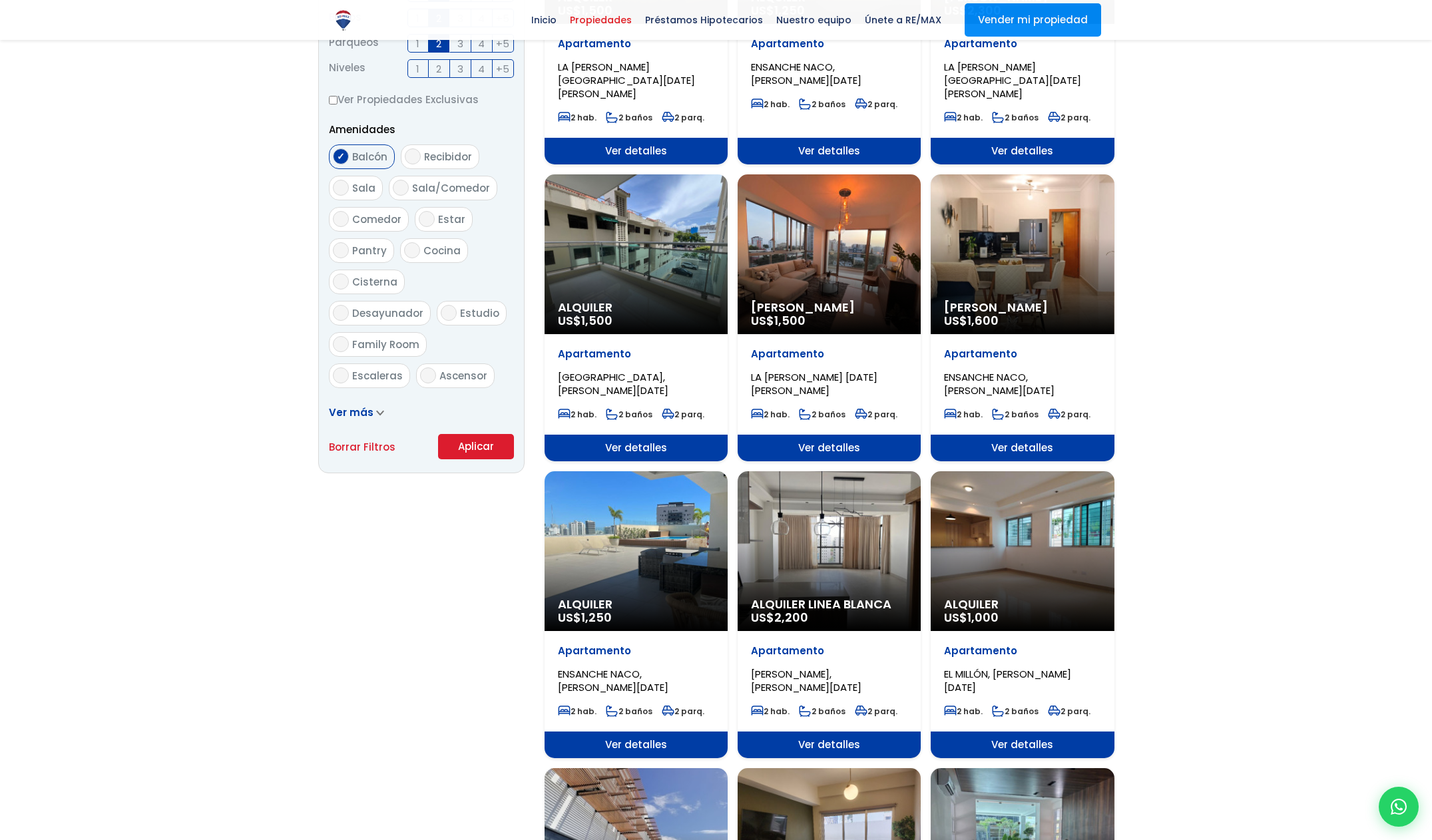
scroll to position [619, 0]
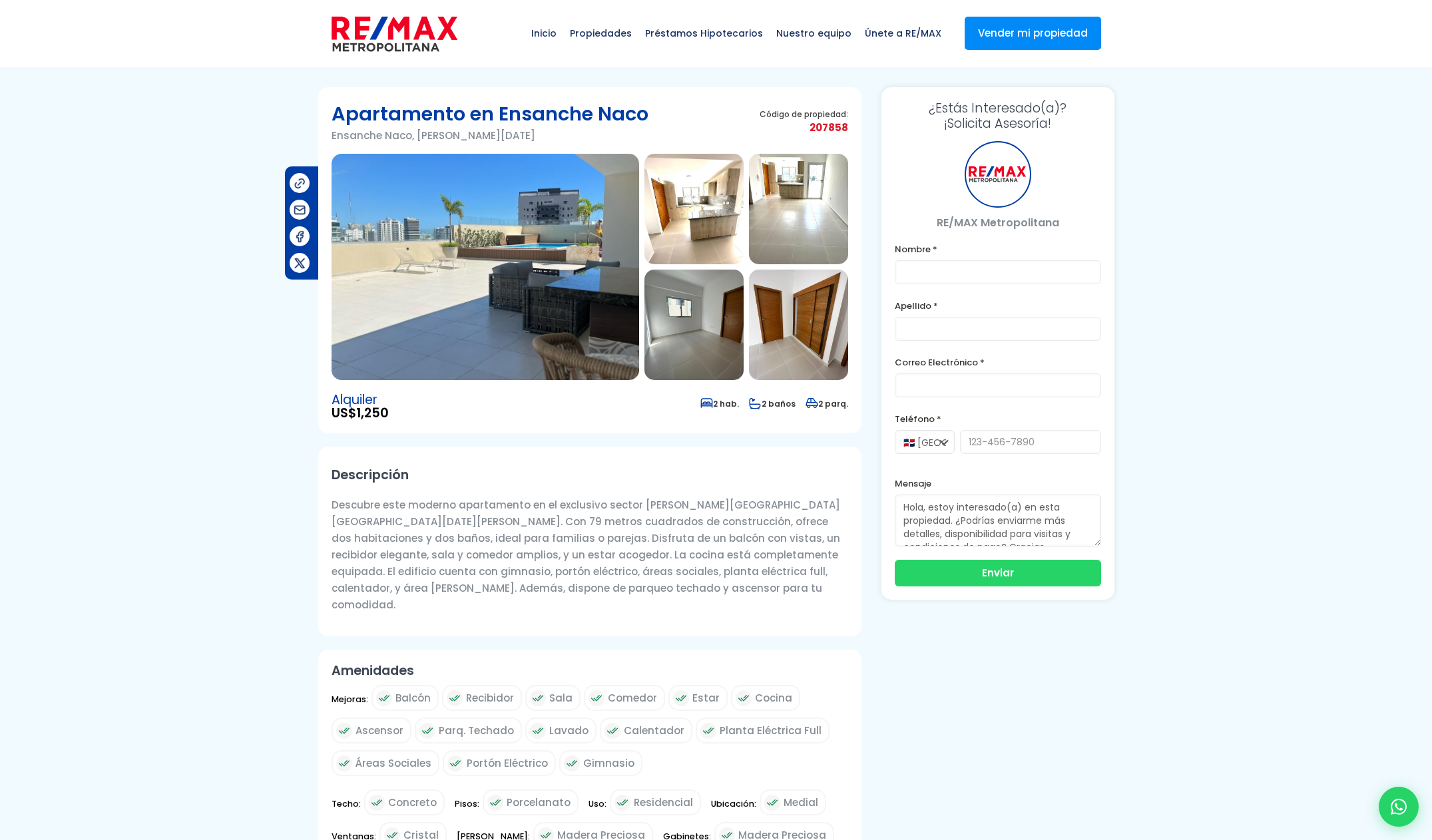
click at [416, 267] on img at bounding box center [485, 267] width 308 height 226
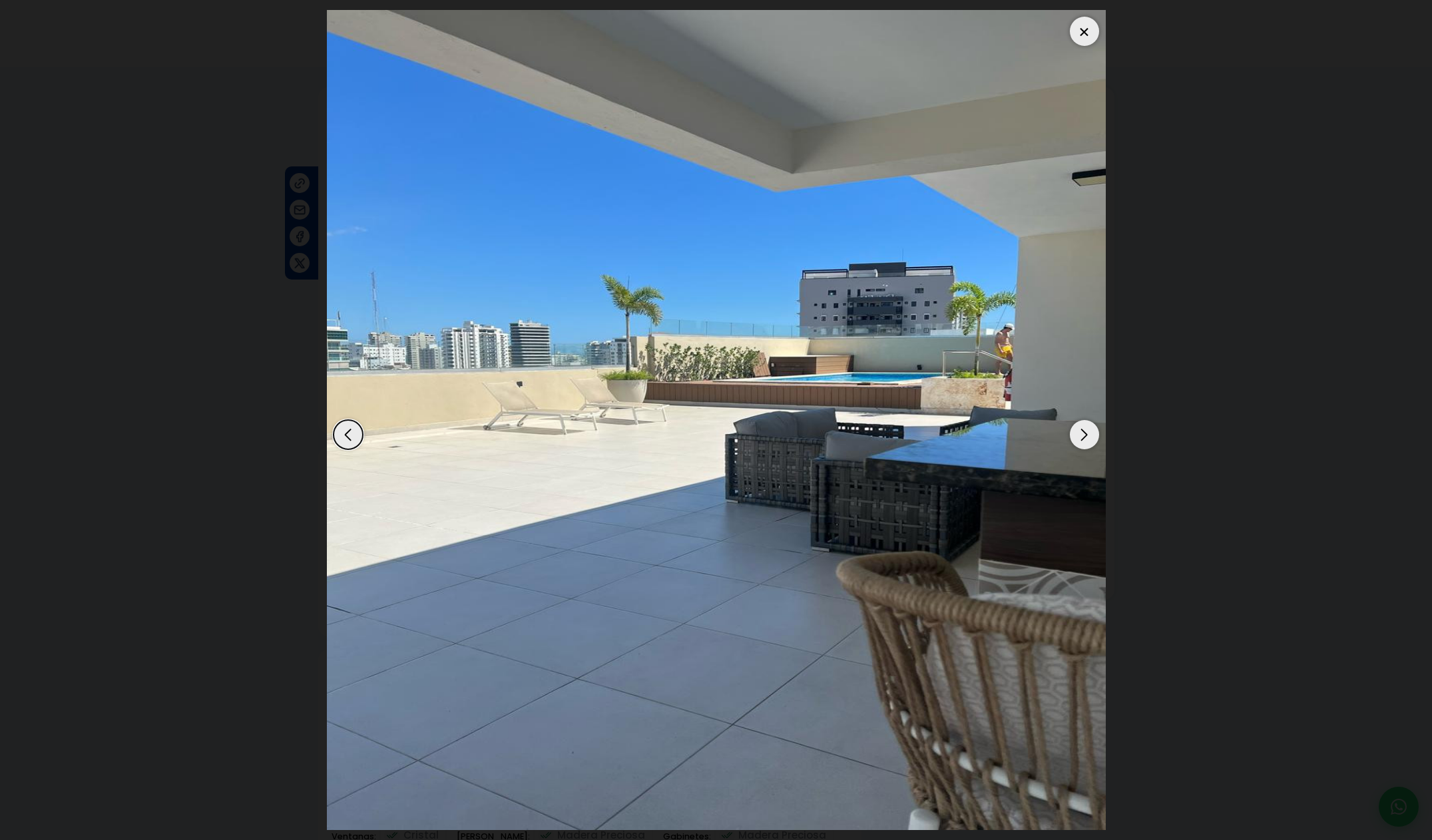
click at [1080, 433] on div "Next slide" at bounding box center [1084, 434] width 29 height 29
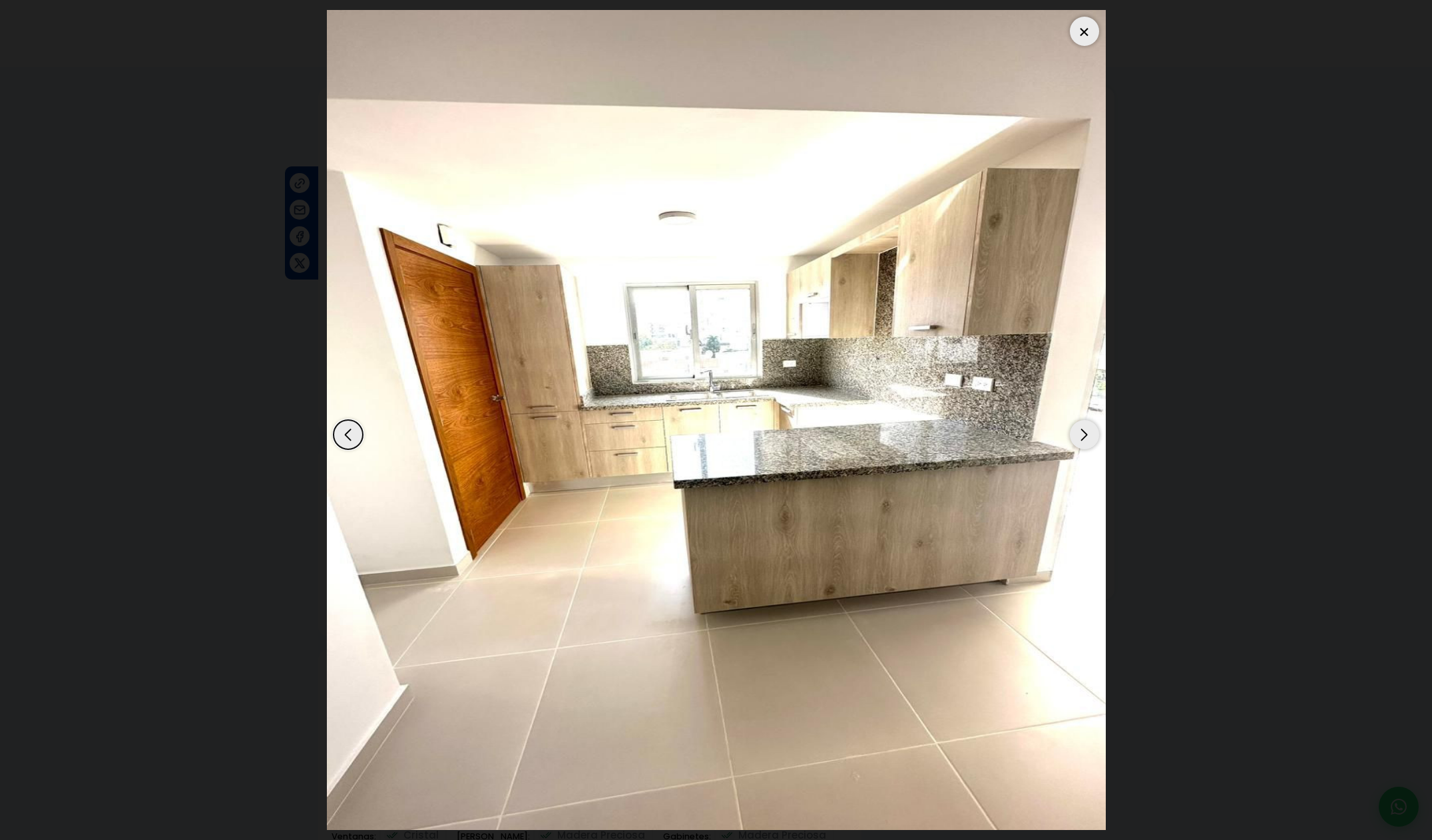
click at [1080, 433] on div "Next slide" at bounding box center [1084, 434] width 29 height 29
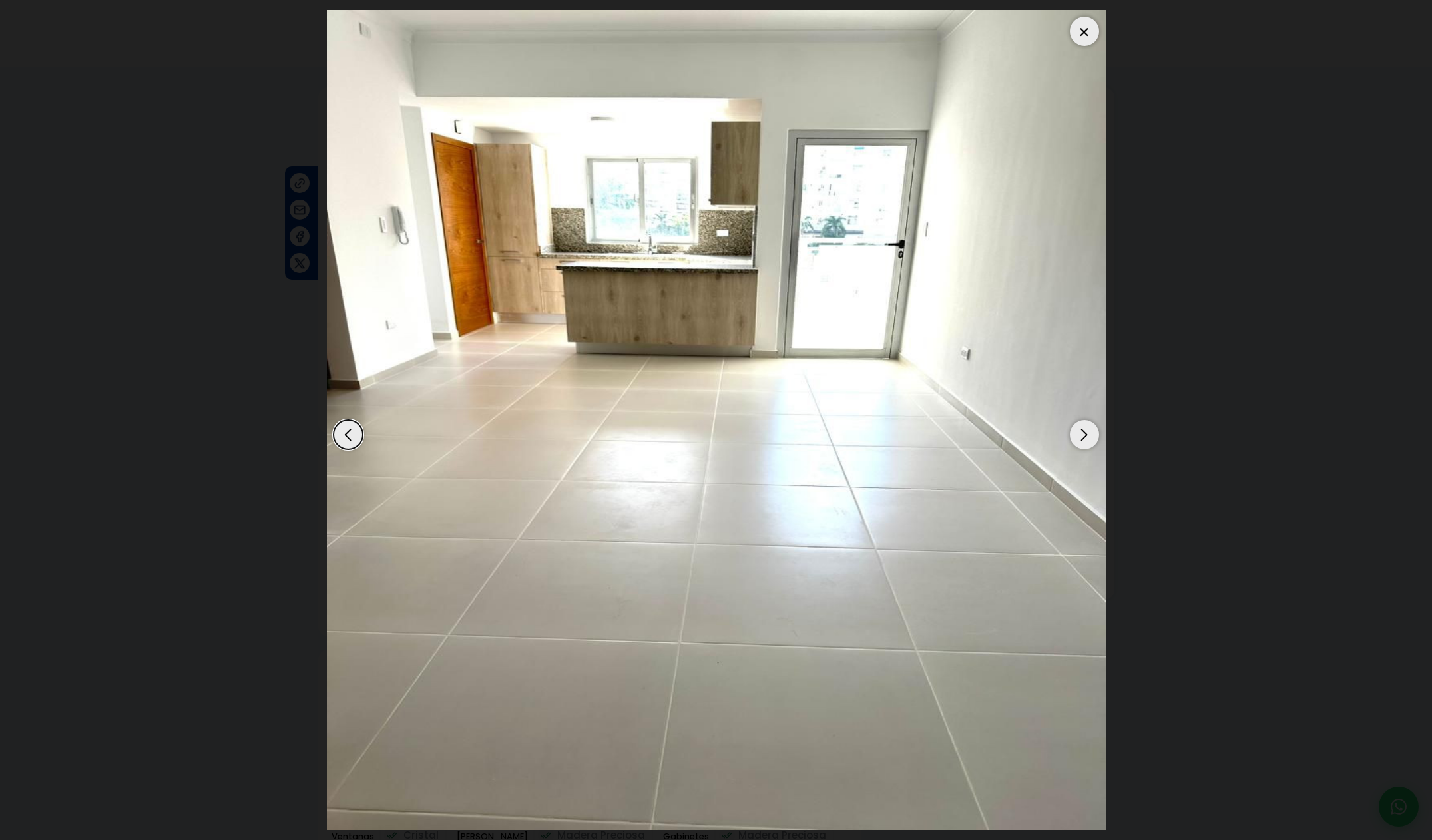
click at [1080, 433] on div "Next slide" at bounding box center [1084, 434] width 29 height 29
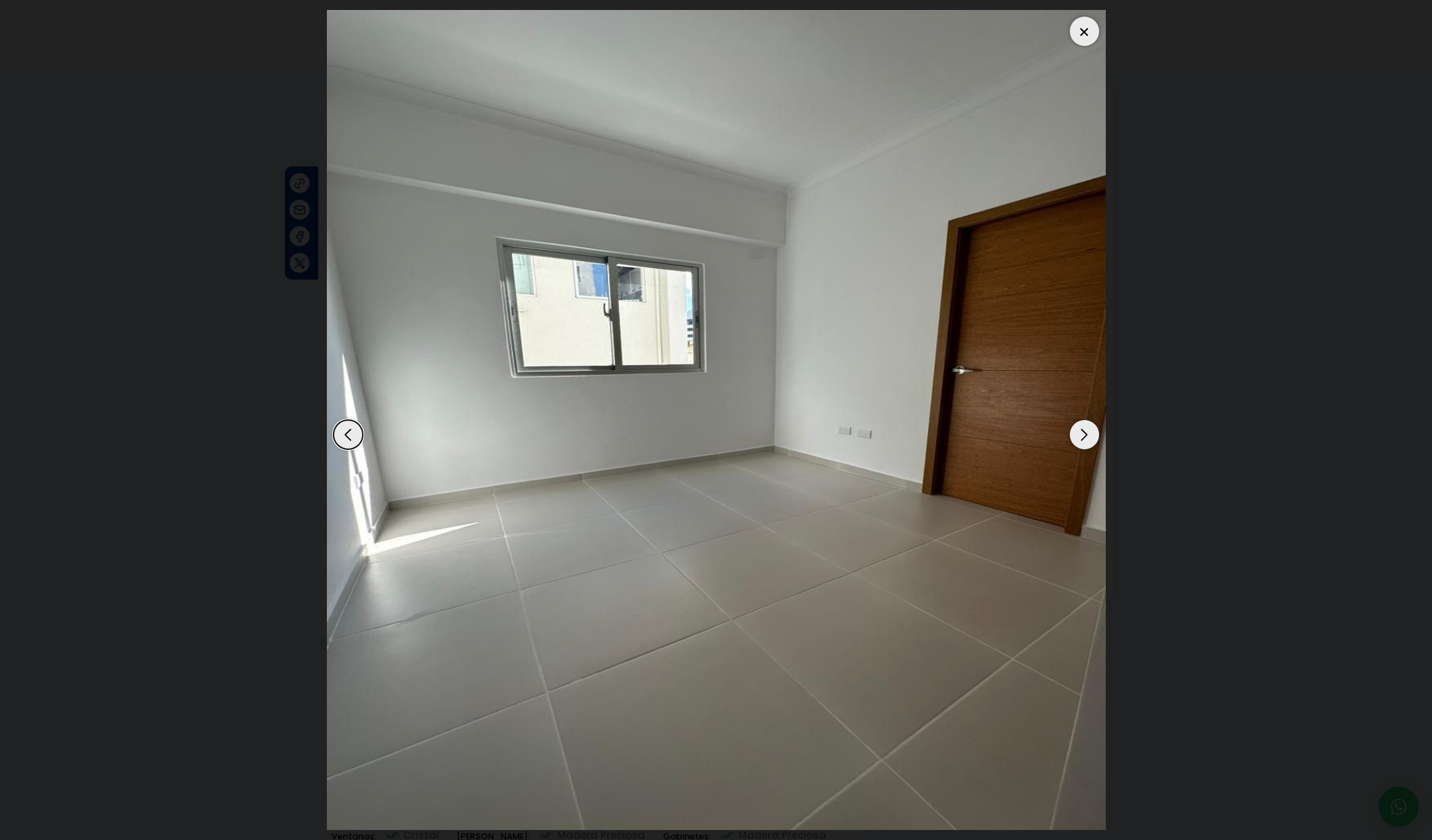
click at [1080, 433] on div "Next slide" at bounding box center [1084, 434] width 29 height 29
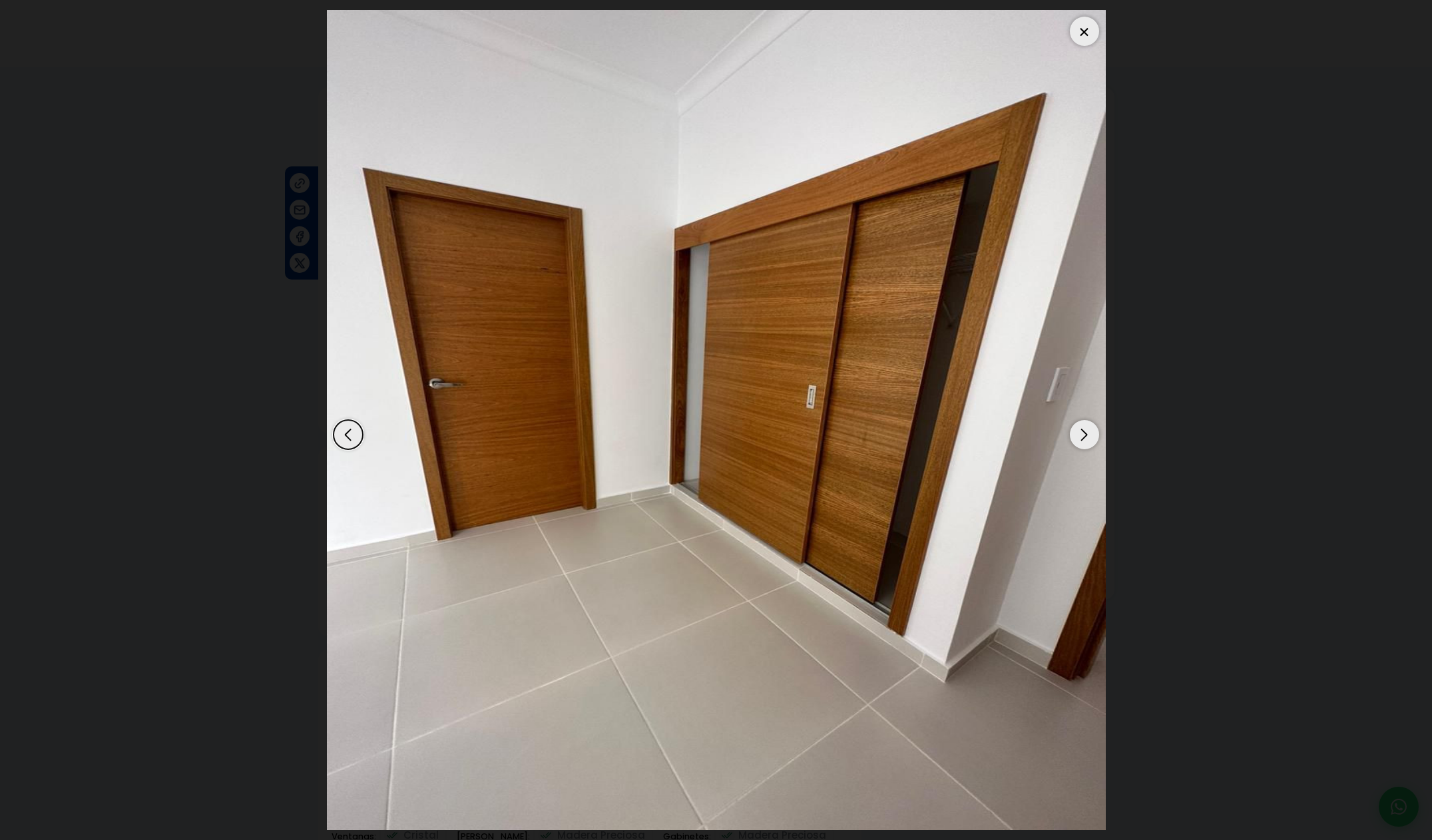
click at [1080, 433] on div "Next slide" at bounding box center [1084, 434] width 29 height 29
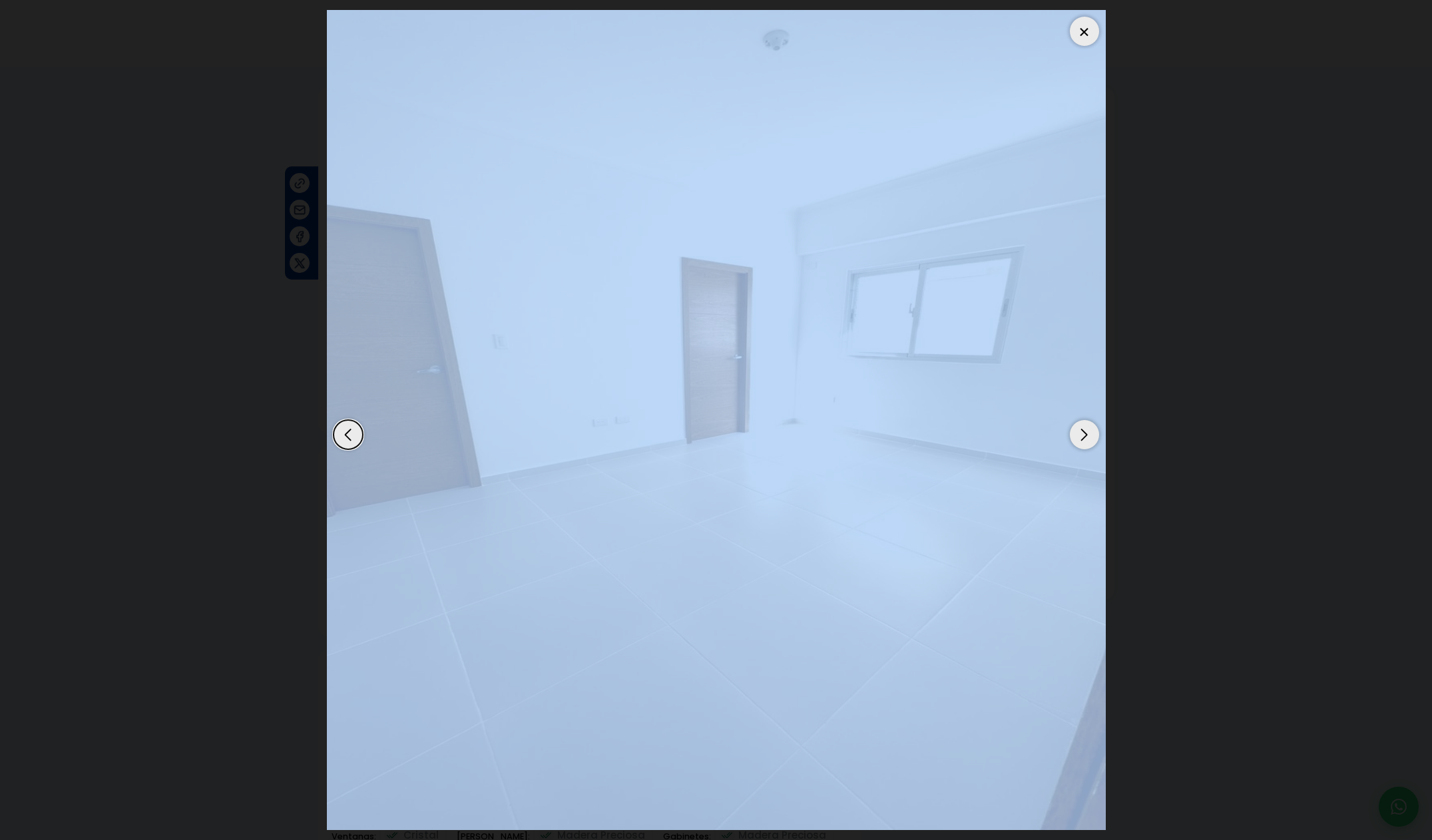
click at [1080, 433] on div "Next slide" at bounding box center [1084, 434] width 29 height 29
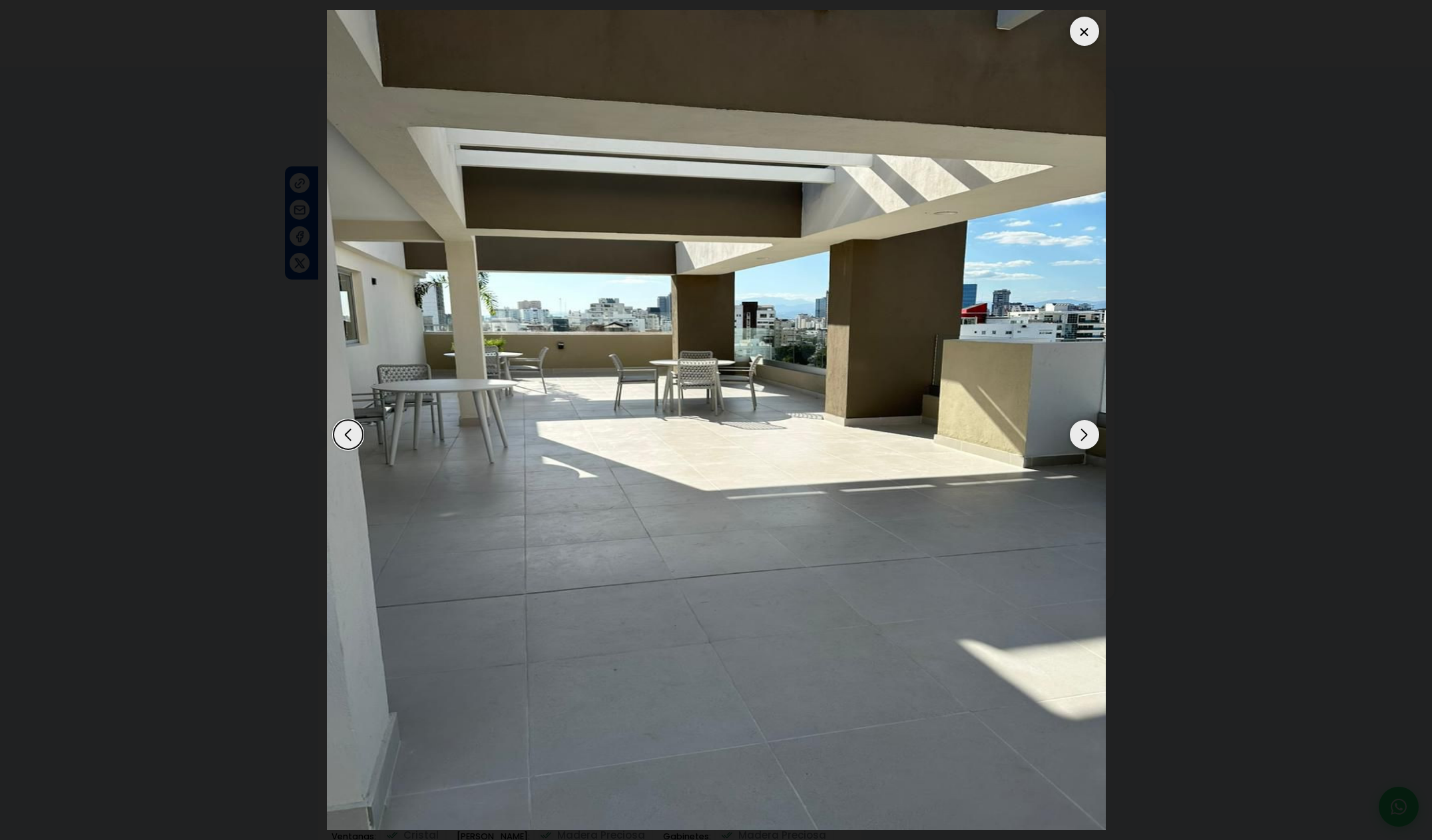
click at [1080, 433] on div "Next slide" at bounding box center [1084, 434] width 29 height 29
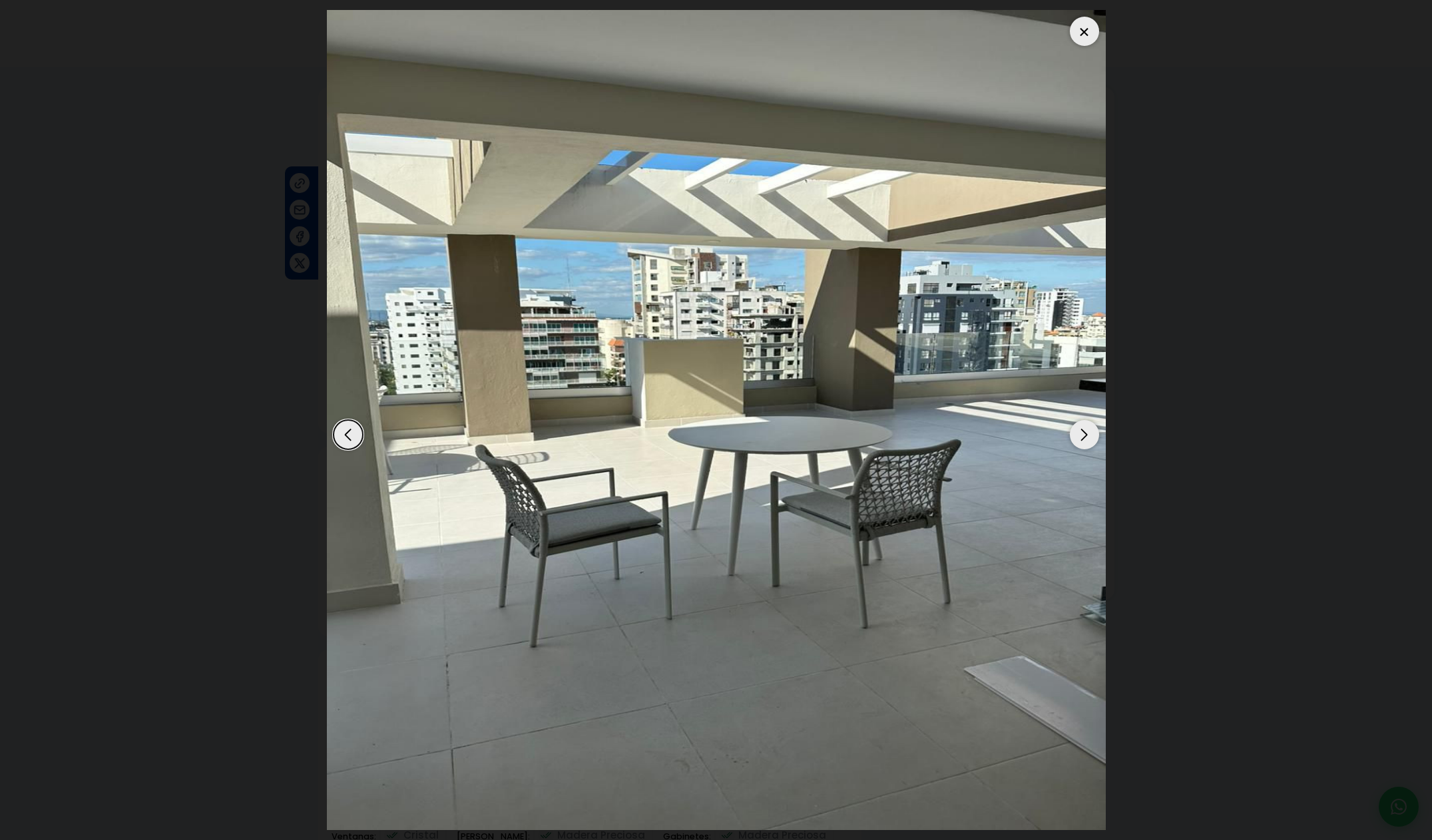
click at [1080, 433] on div "Next slide" at bounding box center [1084, 434] width 29 height 29
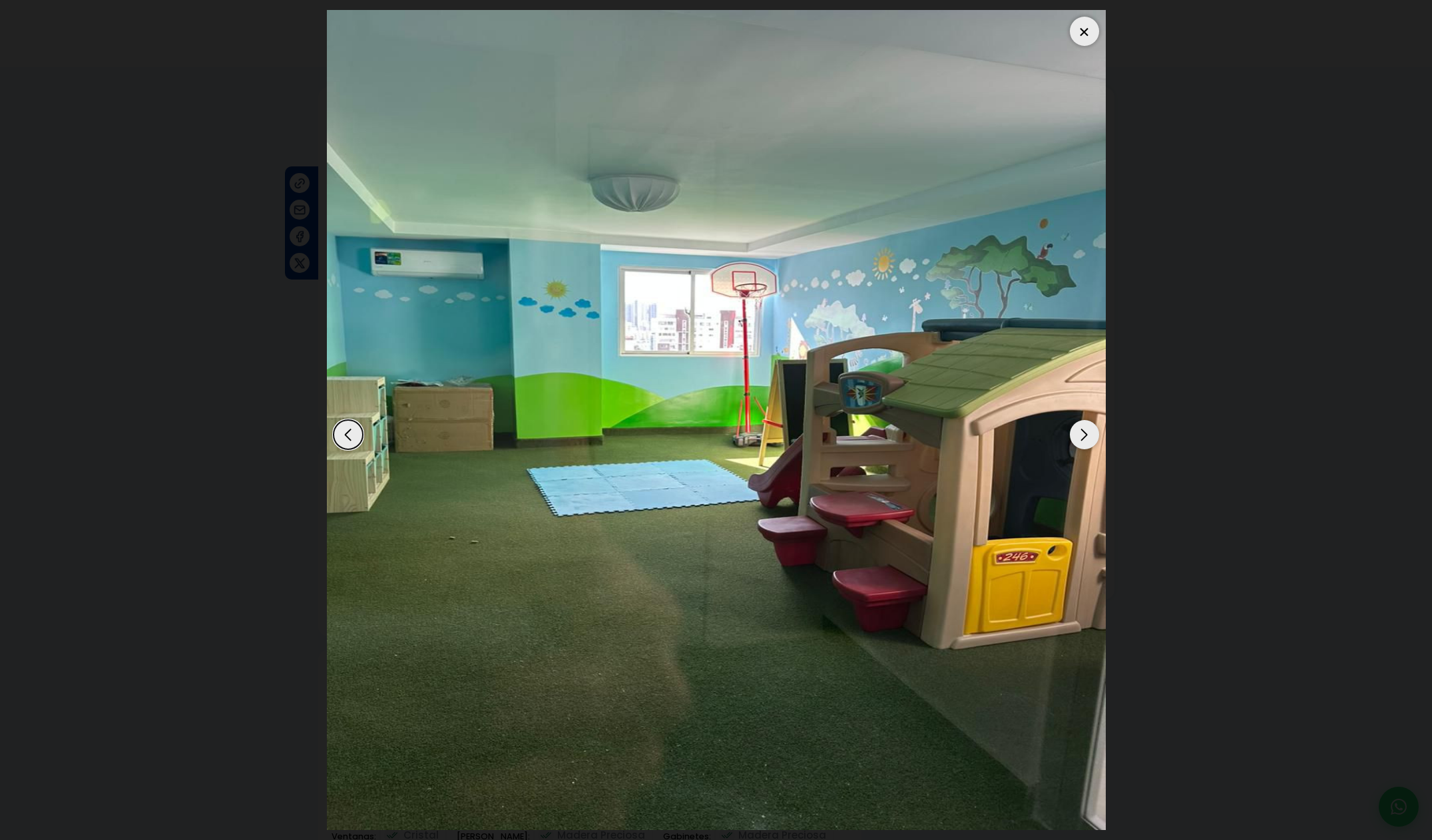
click at [1080, 433] on div "Next slide" at bounding box center [1084, 434] width 29 height 29
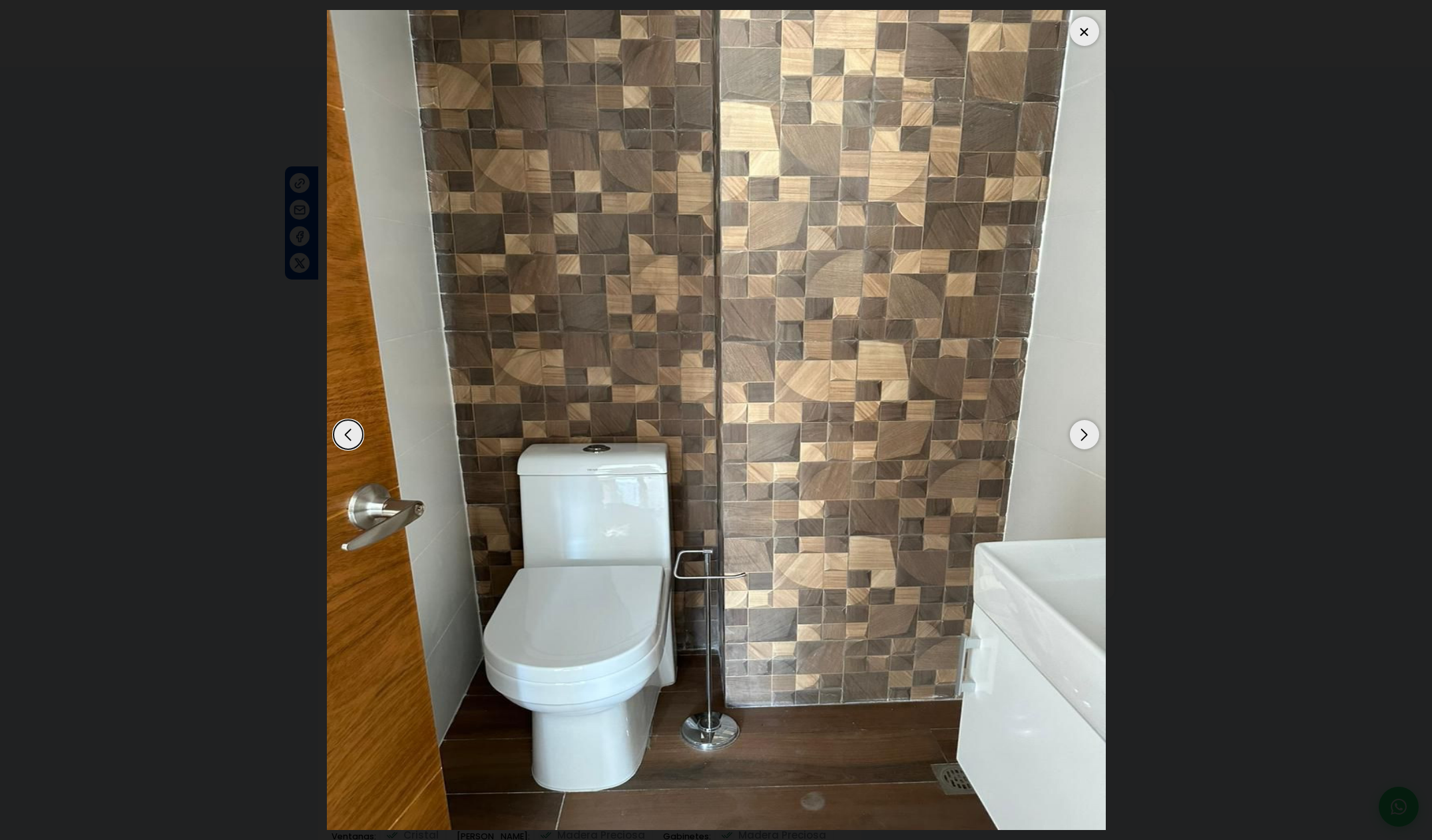
click at [1080, 433] on div "Next slide" at bounding box center [1084, 434] width 29 height 29
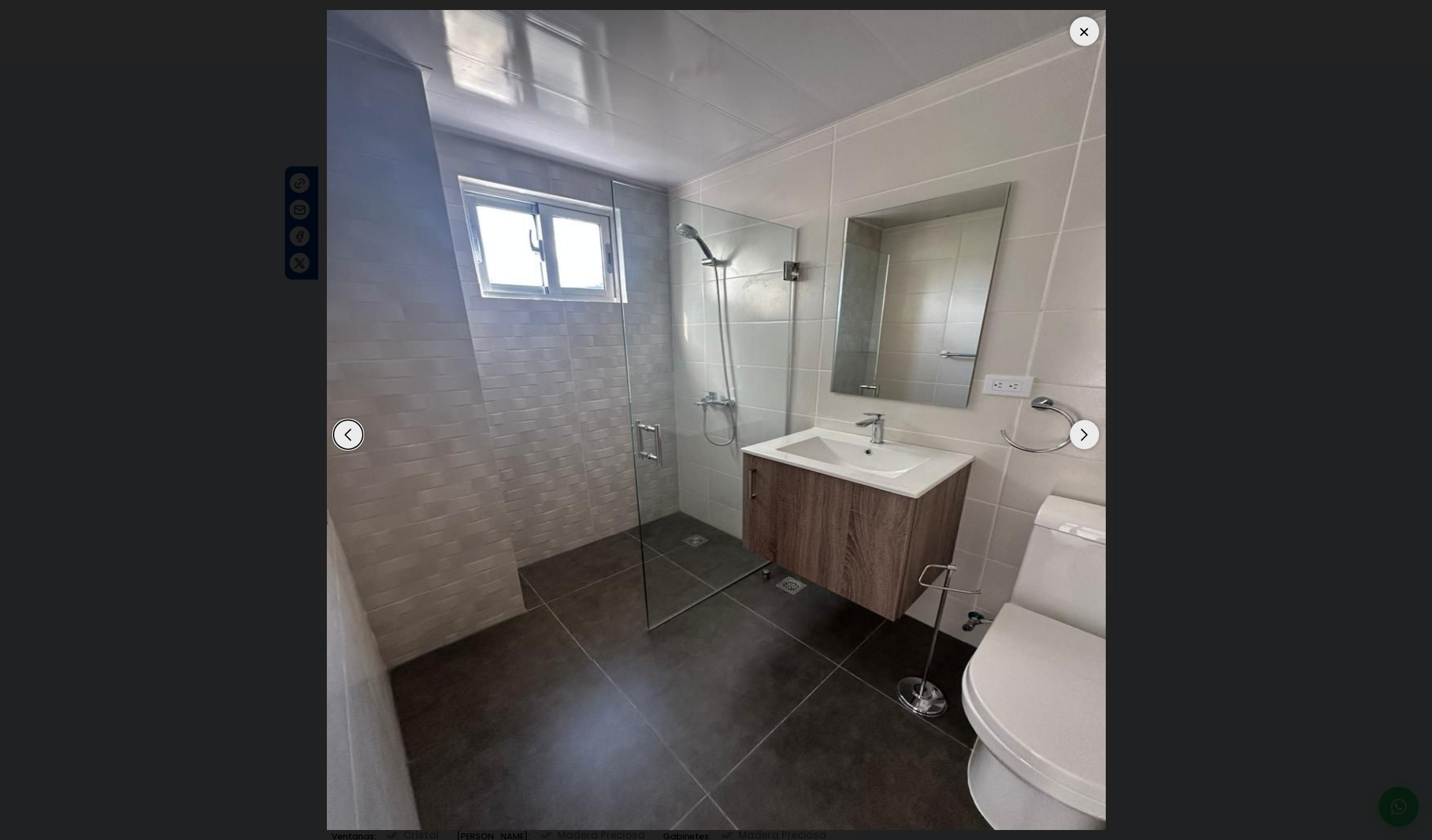
click at [1080, 433] on div "Next slide" at bounding box center [1084, 434] width 29 height 29
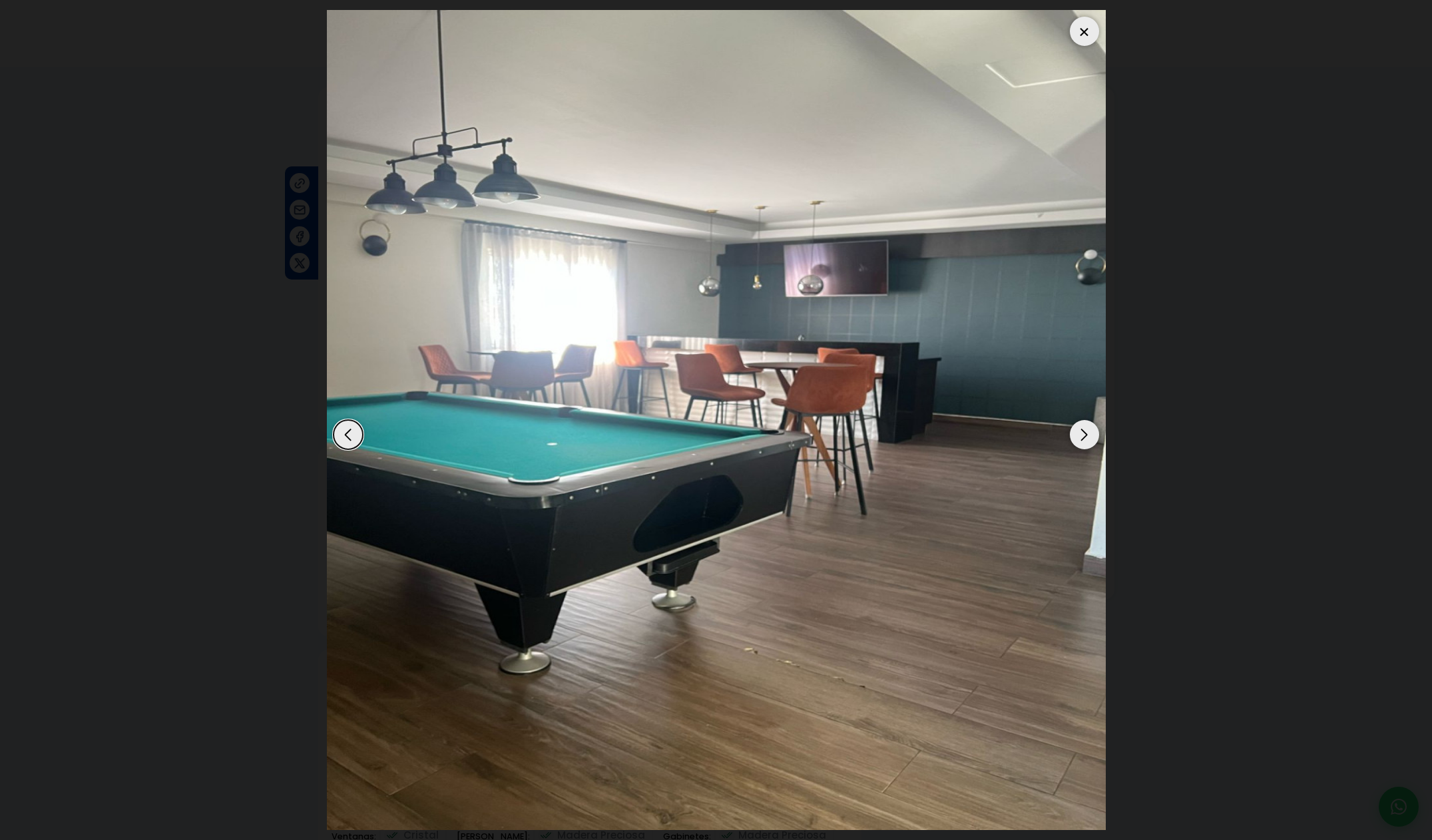
click at [1080, 433] on div "Next slide" at bounding box center [1084, 434] width 29 height 29
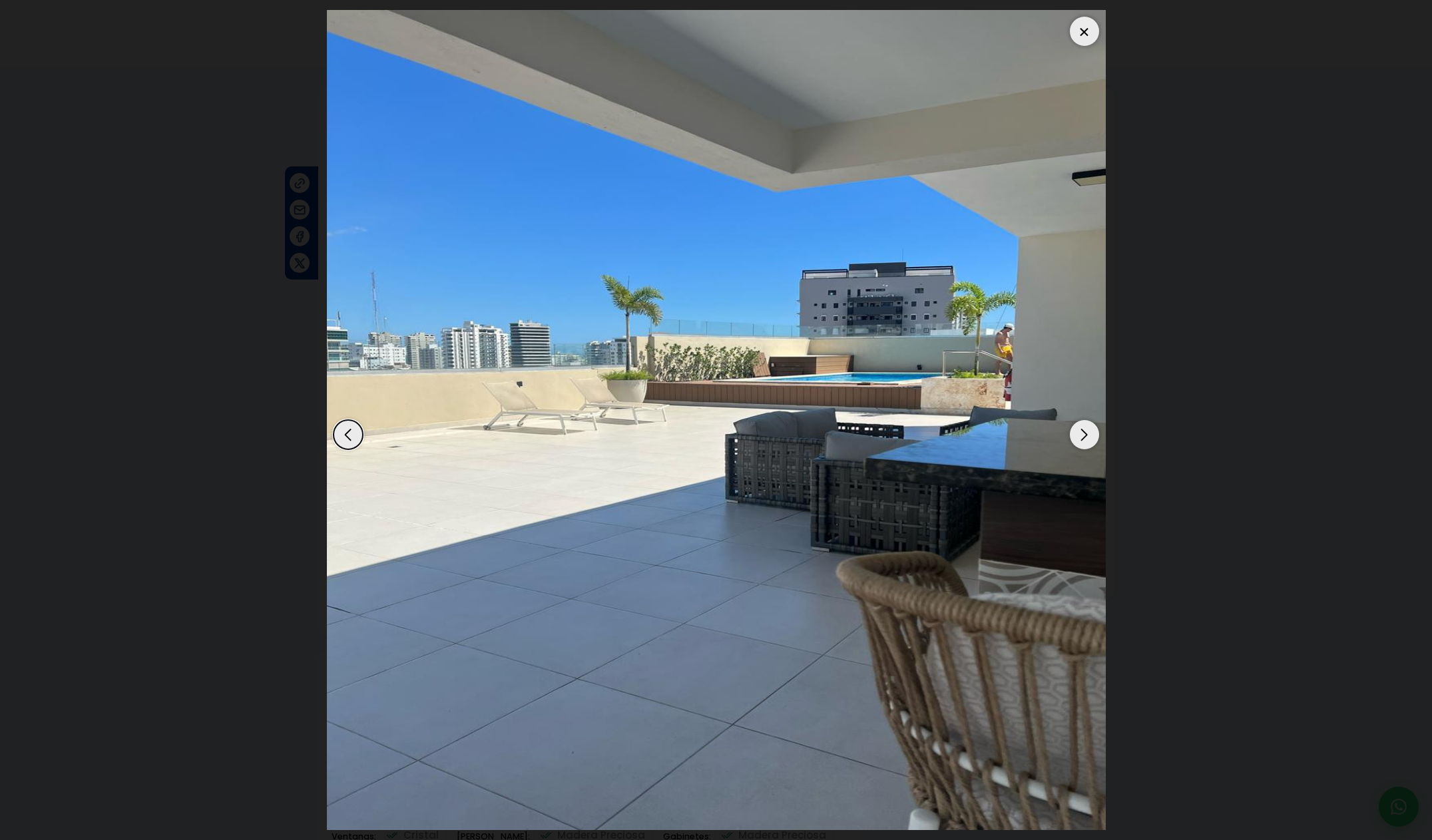
click at [1080, 433] on div "Next slide" at bounding box center [1084, 434] width 29 height 29
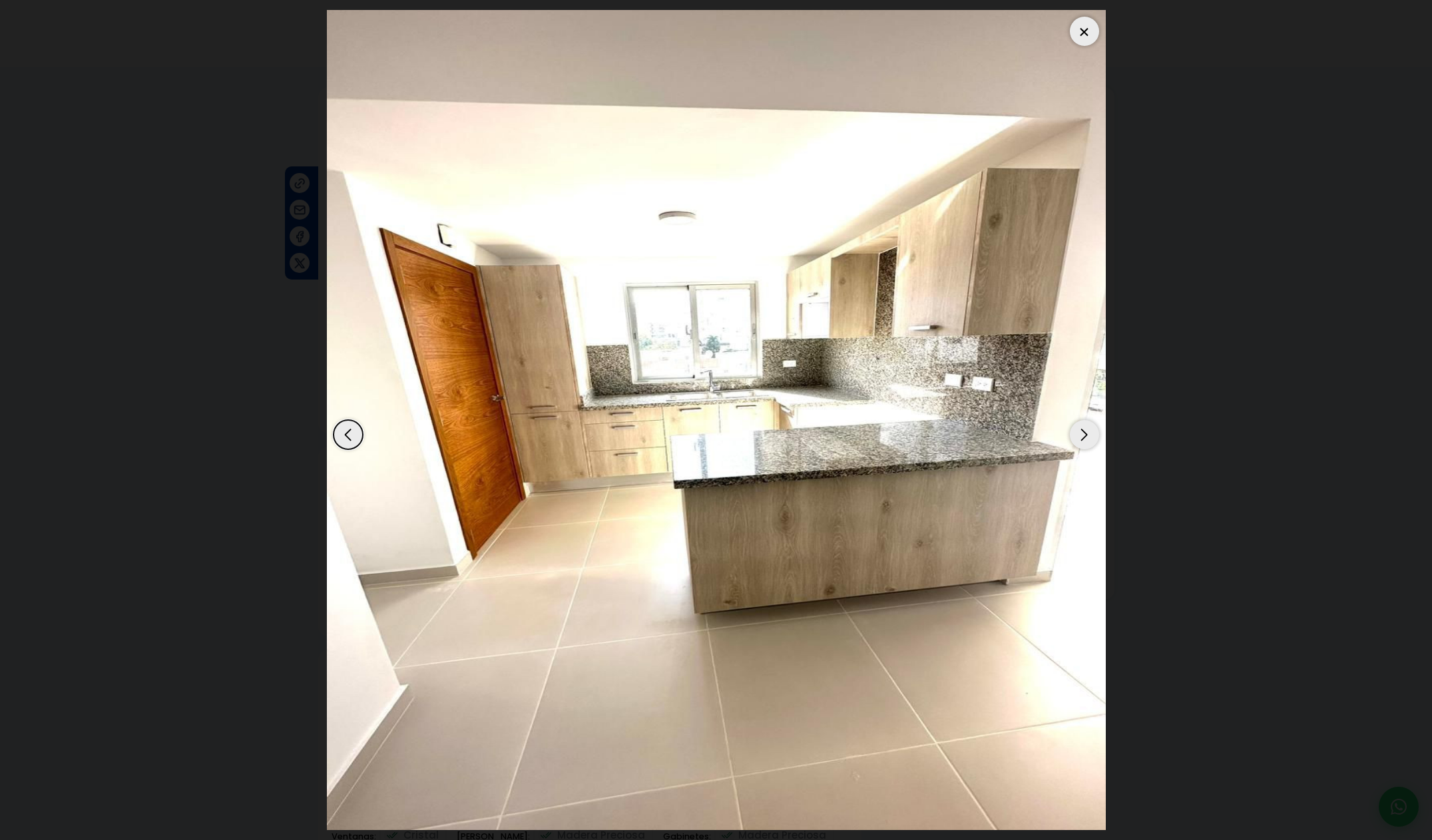
click at [1080, 433] on div "Next slide" at bounding box center [1084, 434] width 29 height 29
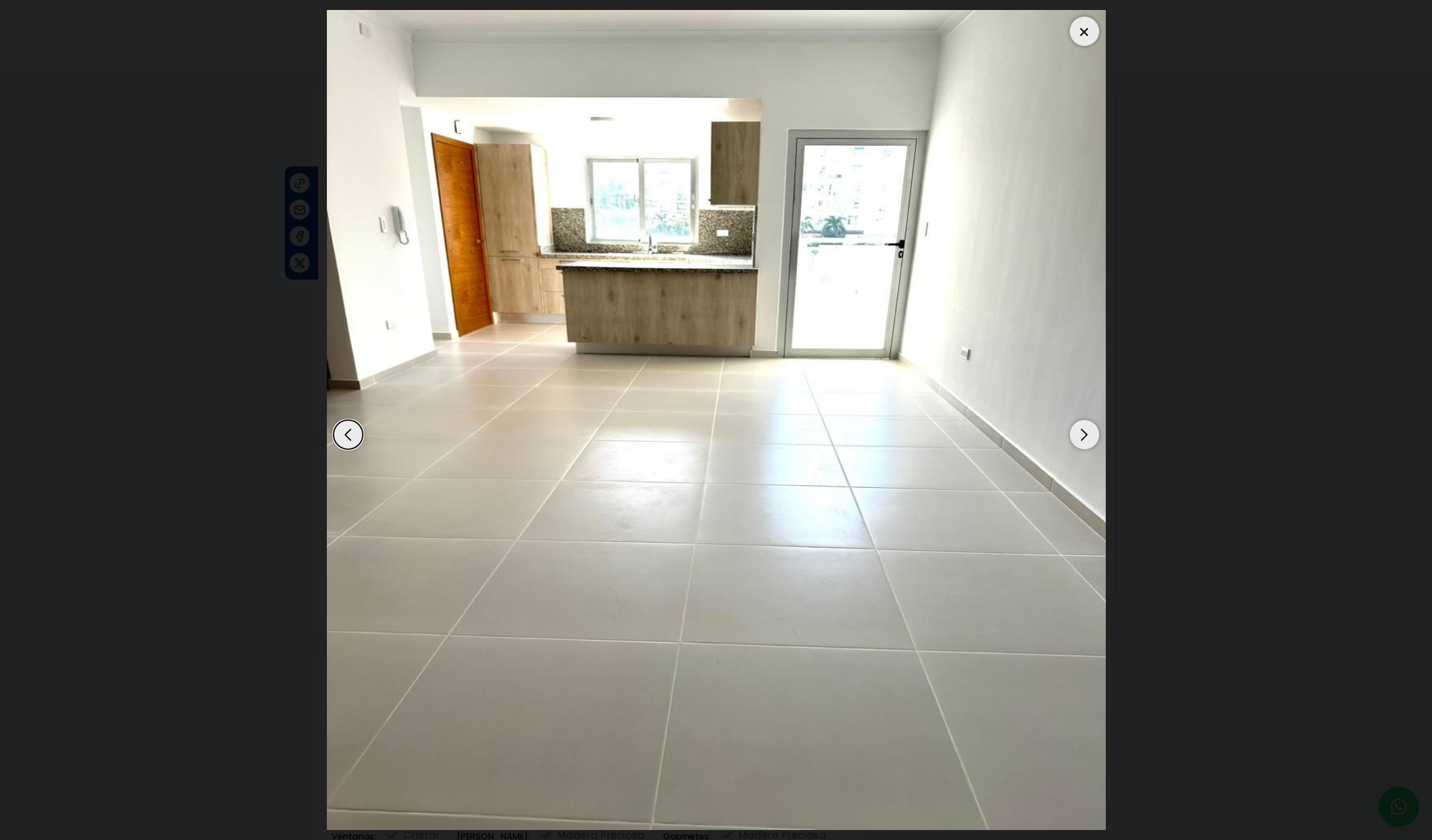
click at [1080, 433] on div "Next slide" at bounding box center [1084, 434] width 29 height 29
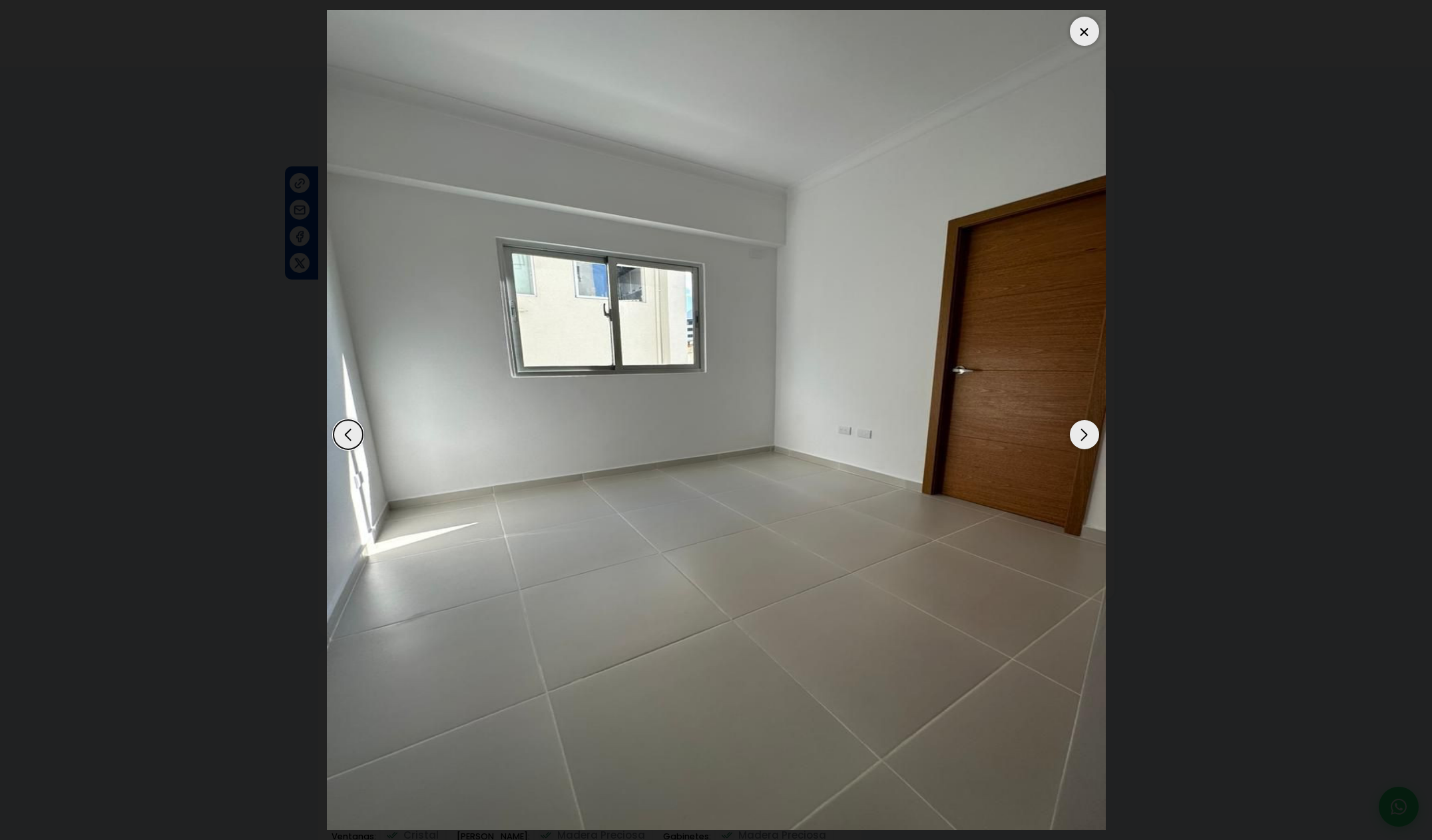
click at [337, 438] on div "Previous slide" at bounding box center [348, 434] width 29 height 29
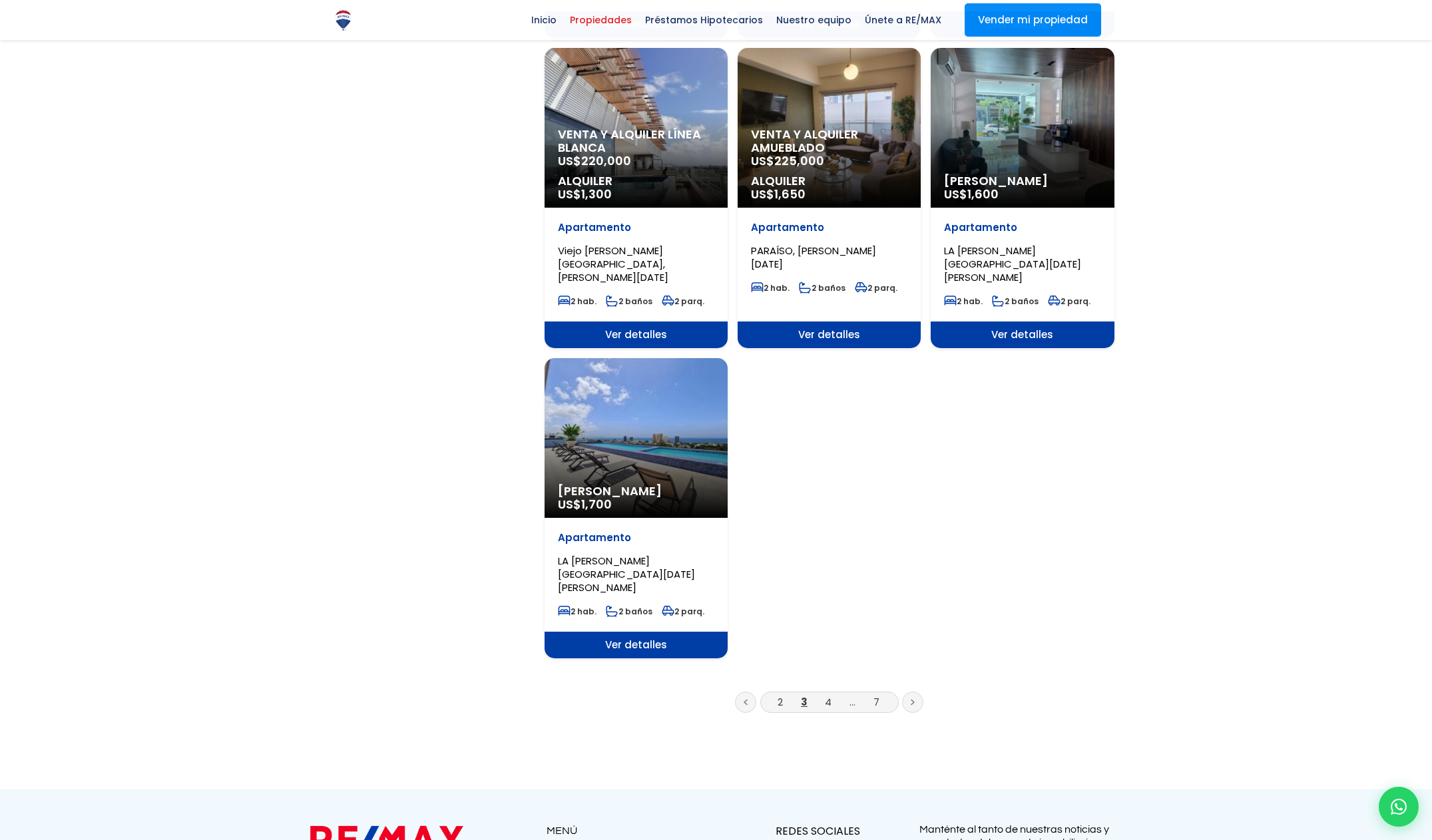
scroll to position [1147, 0]
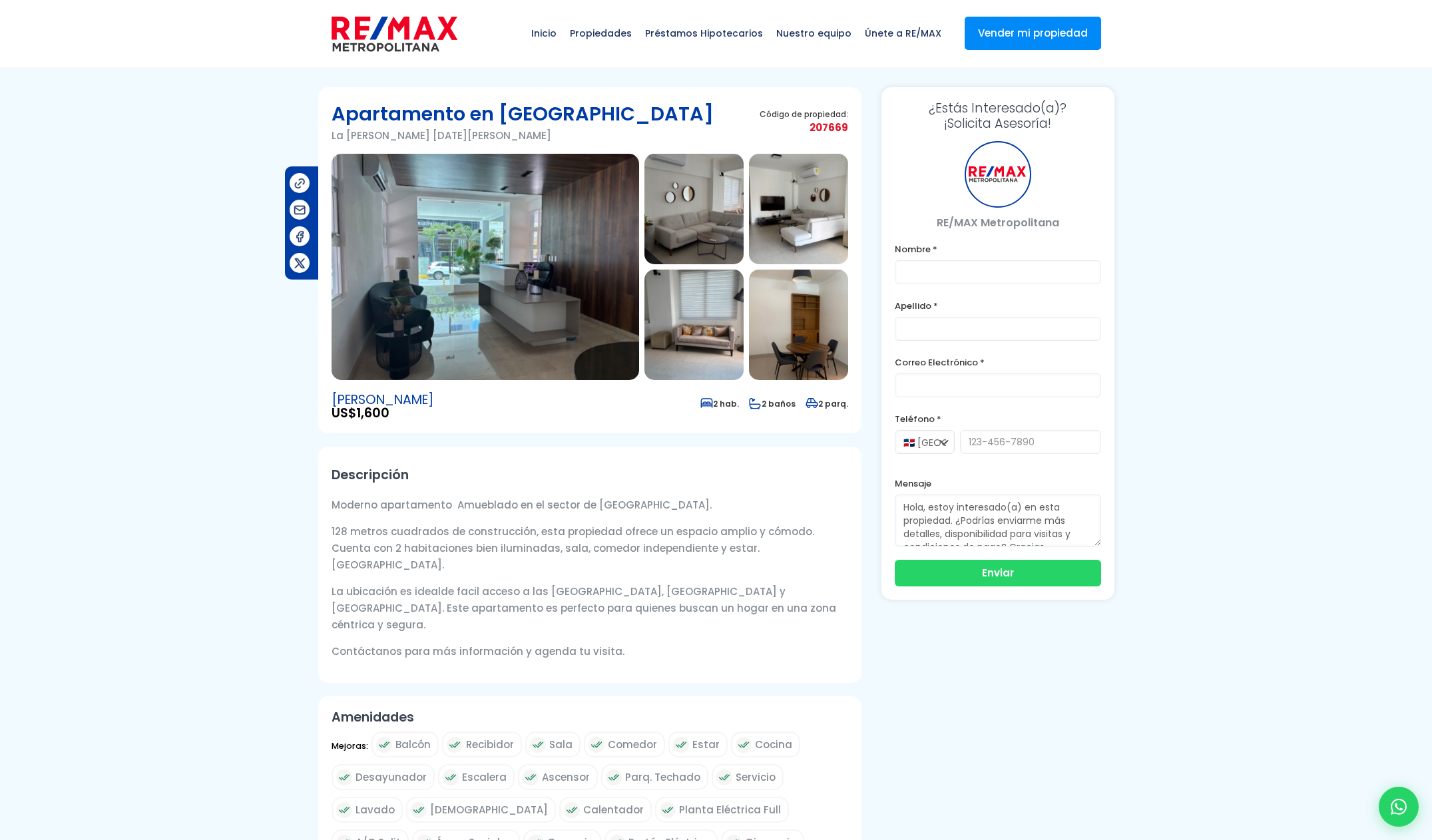
click at [514, 289] on img at bounding box center [485, 267] width 308 height 226
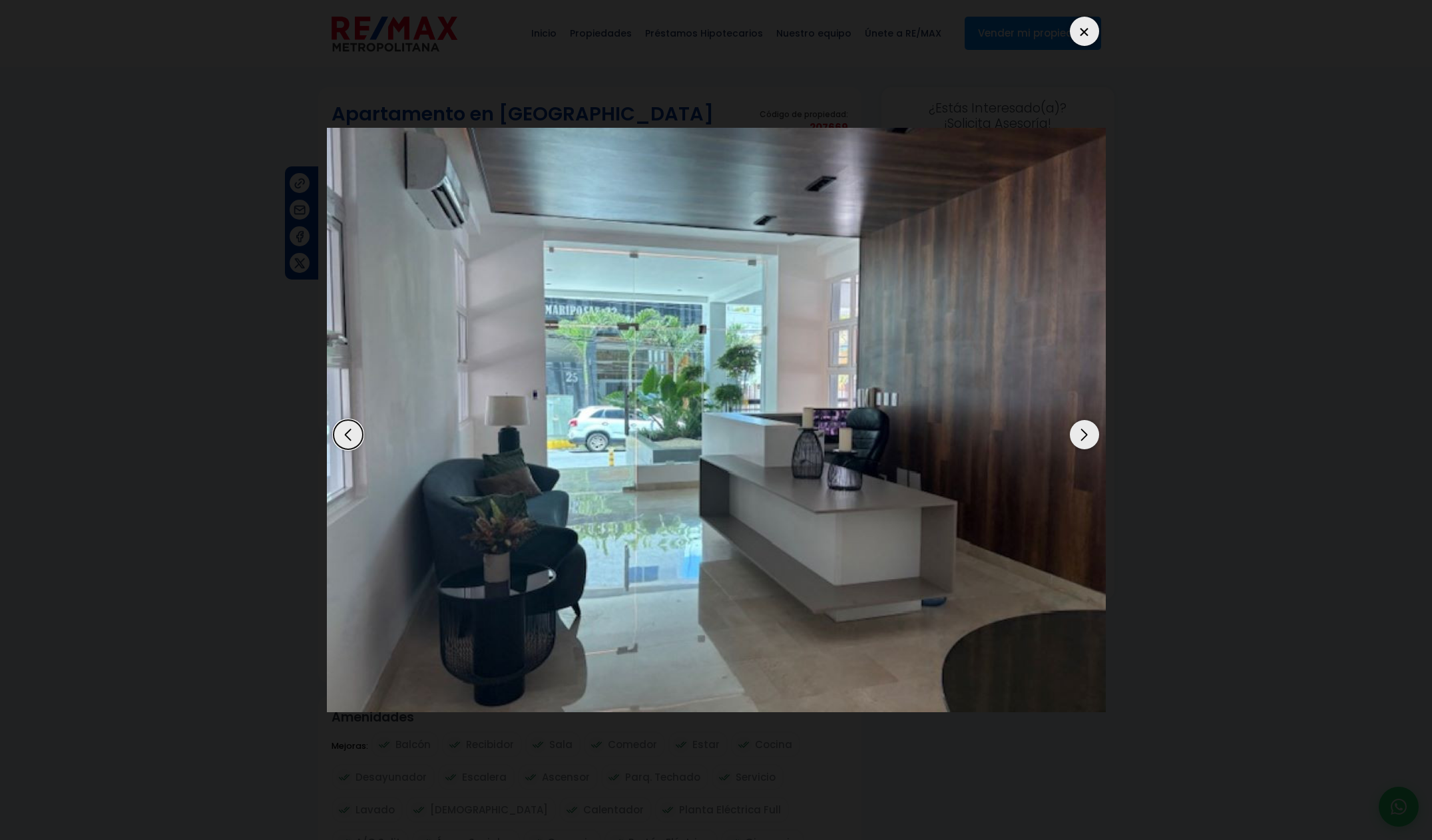
click at [1091, 437] on div "Next slide" at bounding box center [1084, 434] width 29 height 29
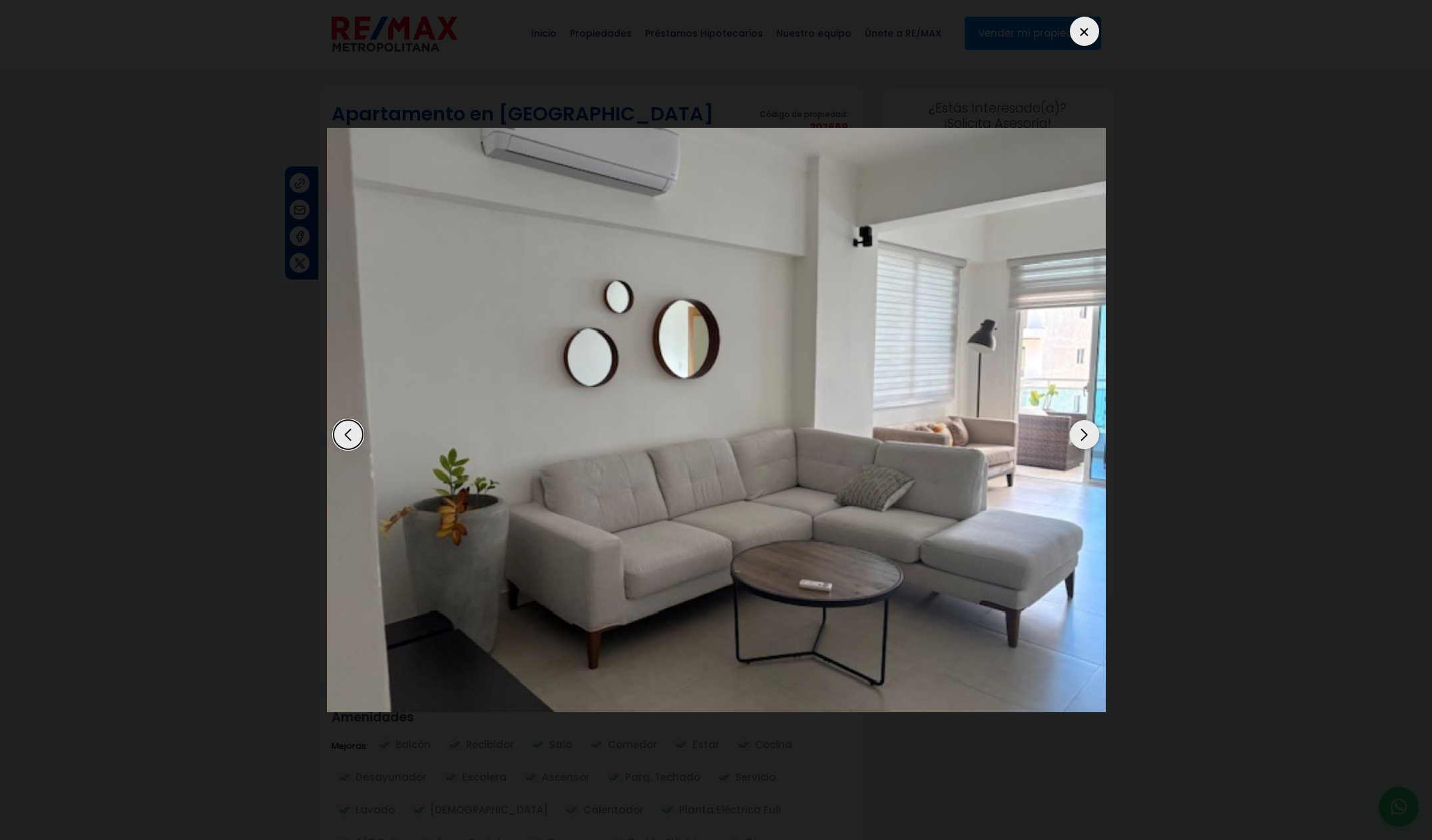
click at [1091, 437] on div "Next slide" at bounding box center [1084, 434] width 29 height 29
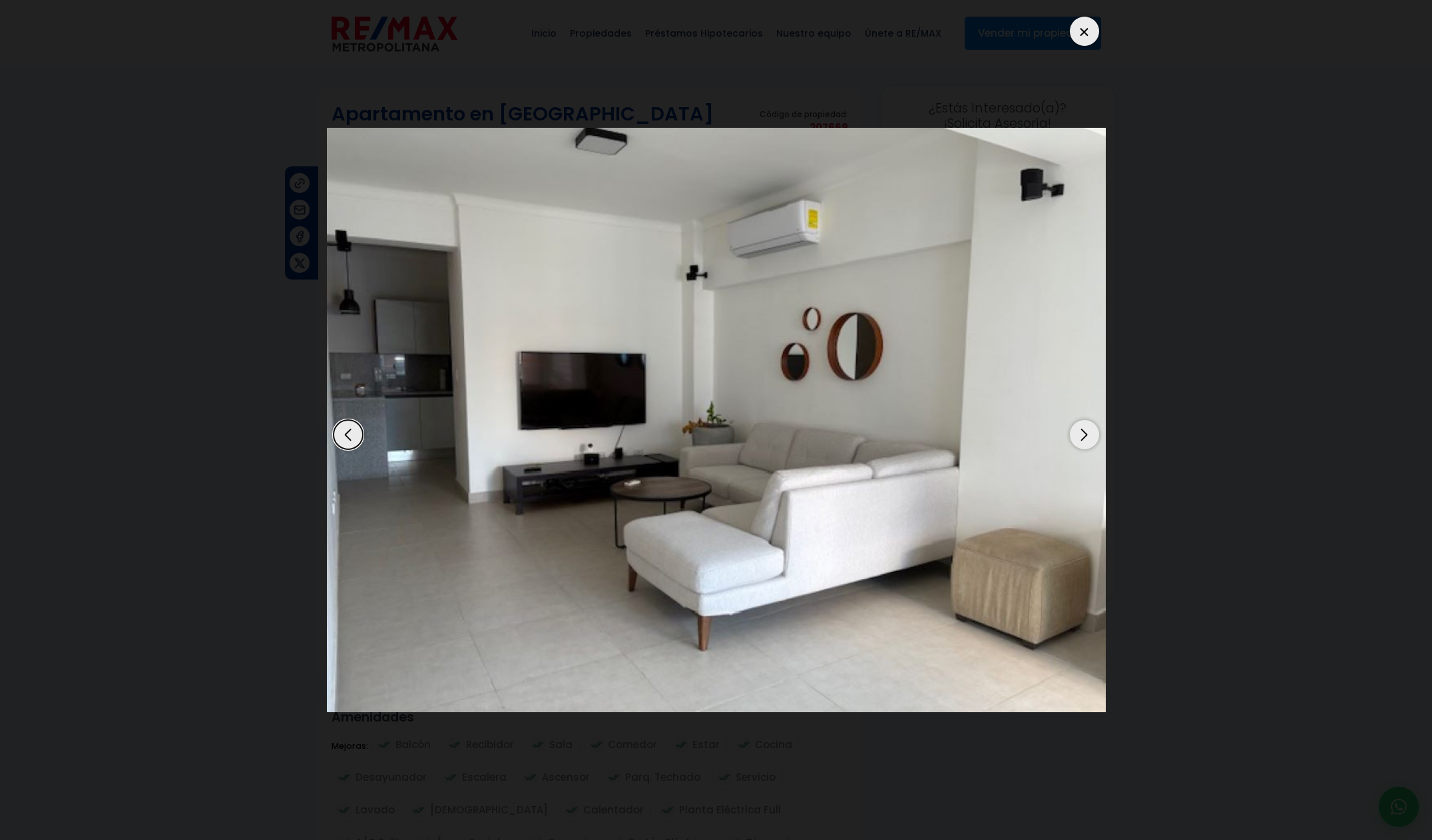
click at [1092, 438] on div "Next slide" at bounding box center [1084, 434] width 29 height 29
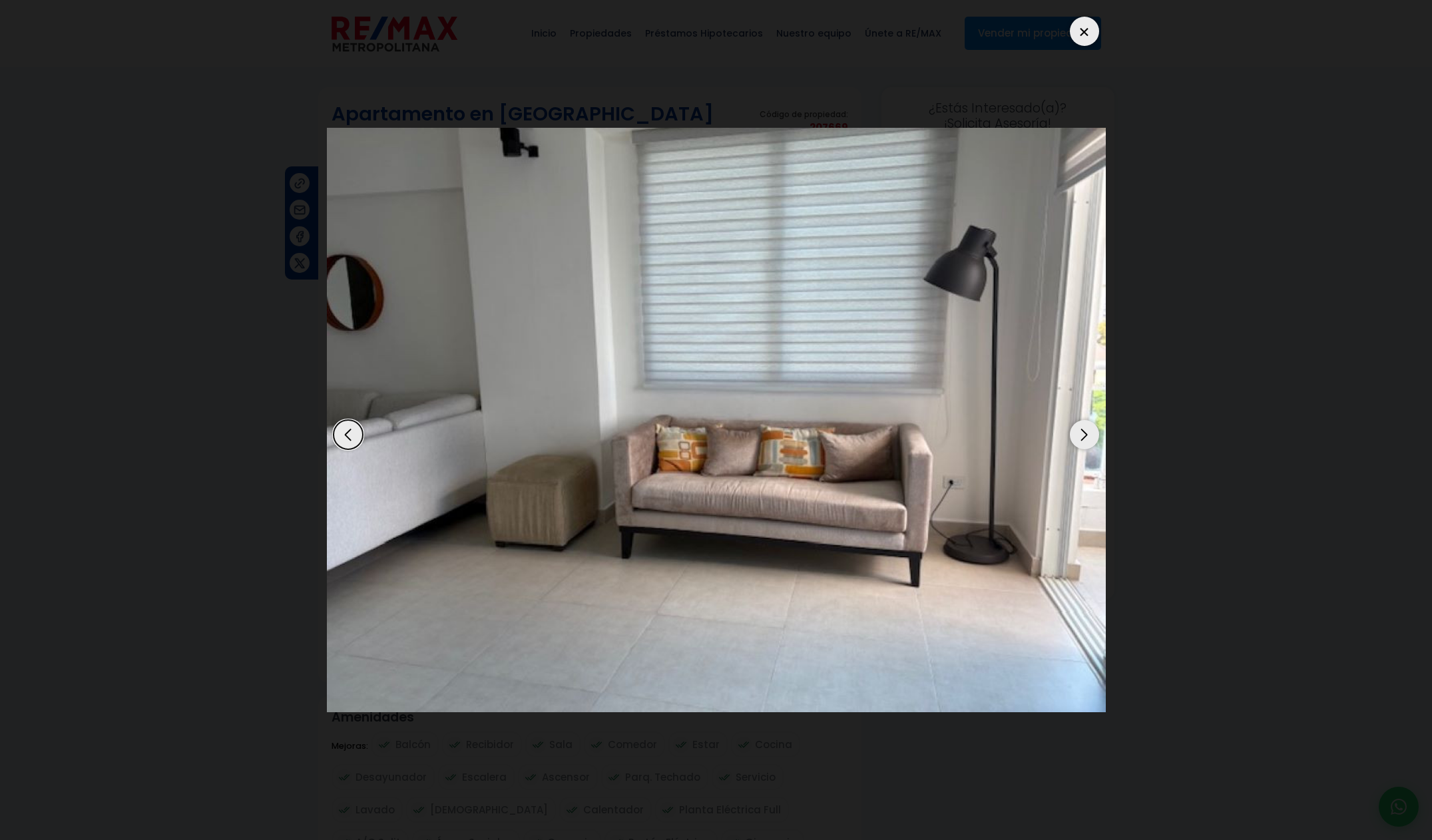
click at [1093, 439] on div "Next slide" at bounding box center [1084, 434] width 29 height 29
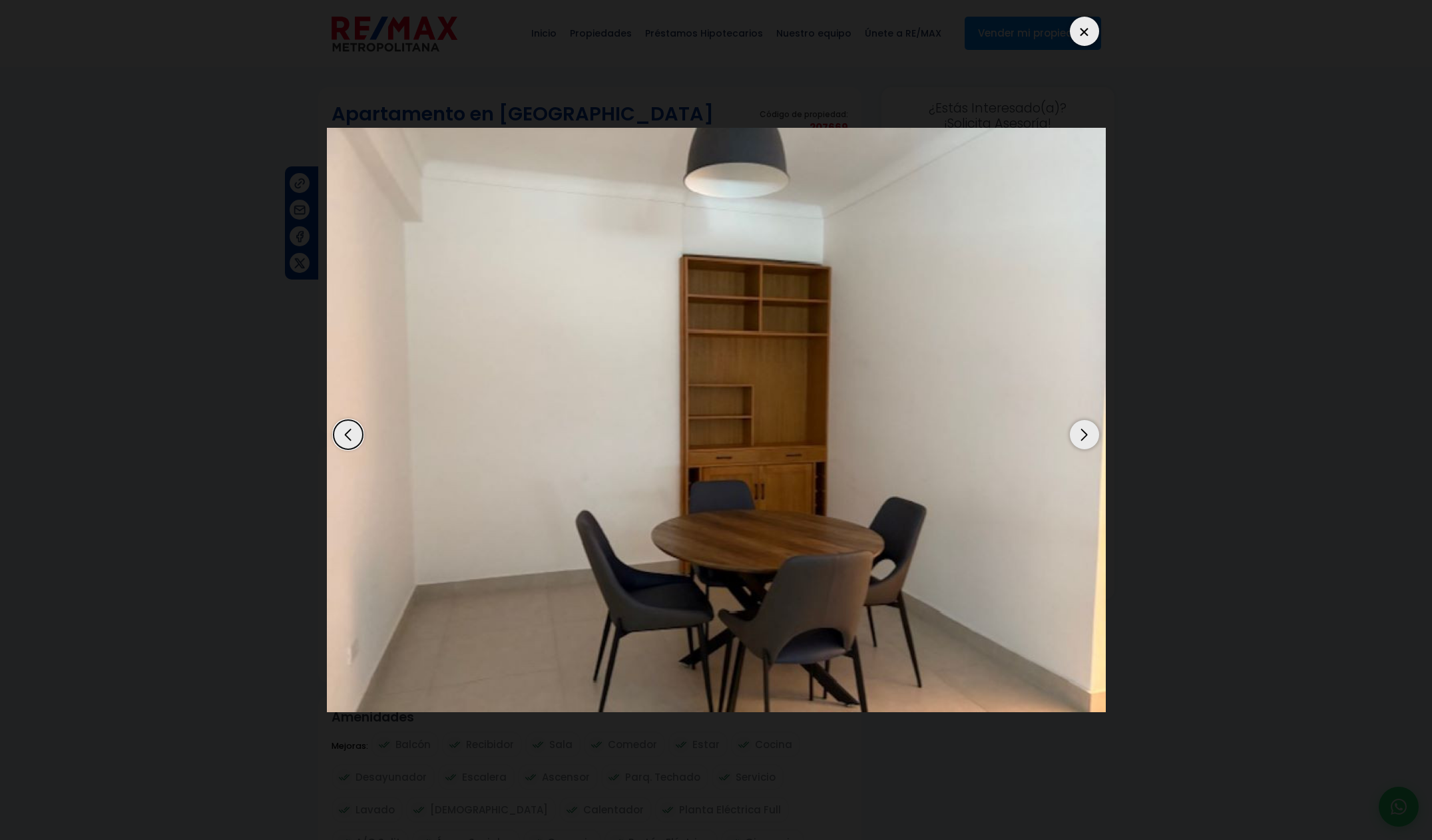
click at [1093, 439] on div "Next slide" at bounding box center [1084, 434] width 29 height 29
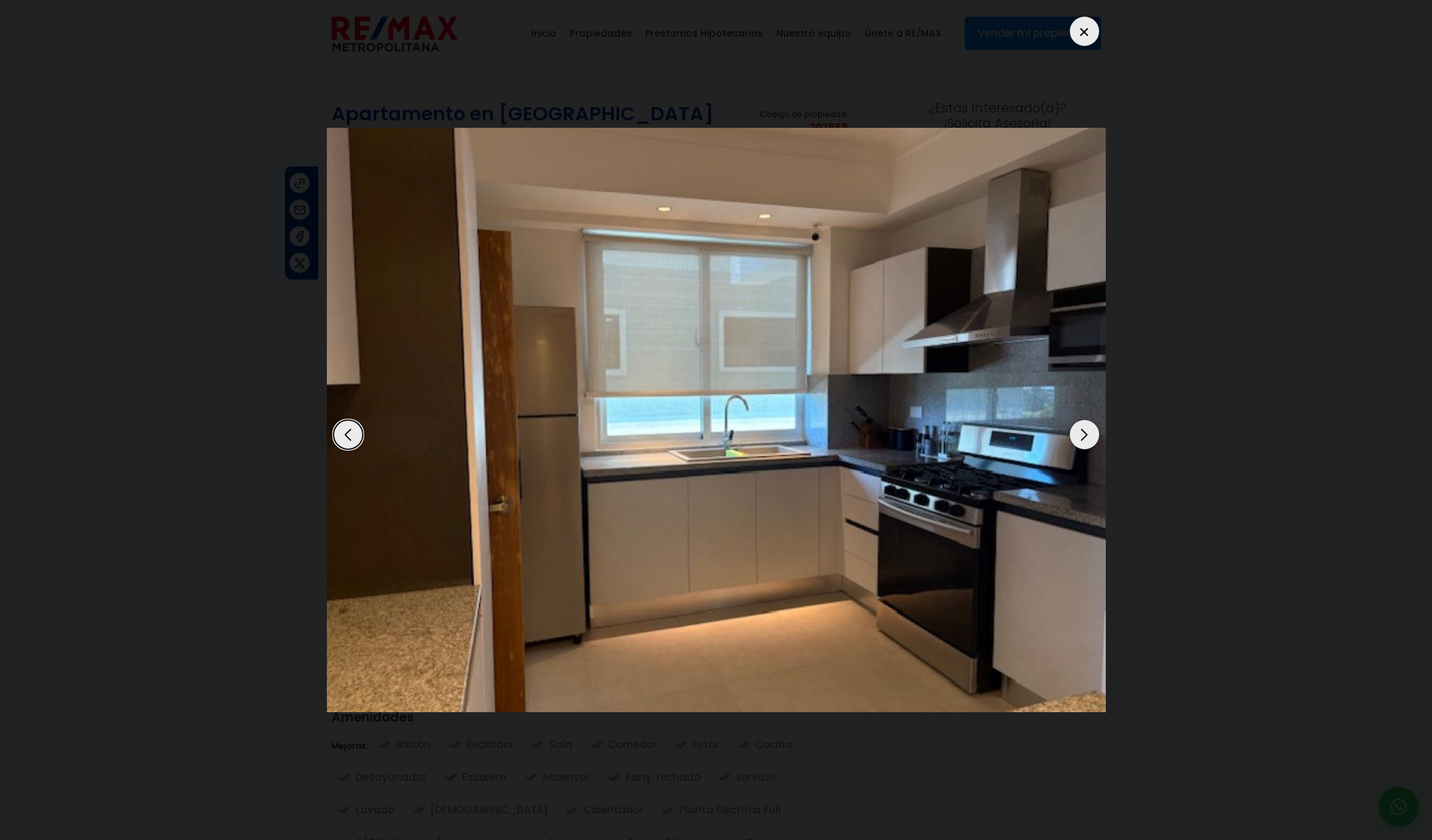
click at [1093, 439] on div "Next slide" at bounding box center [1084, 434] width 29 height 29
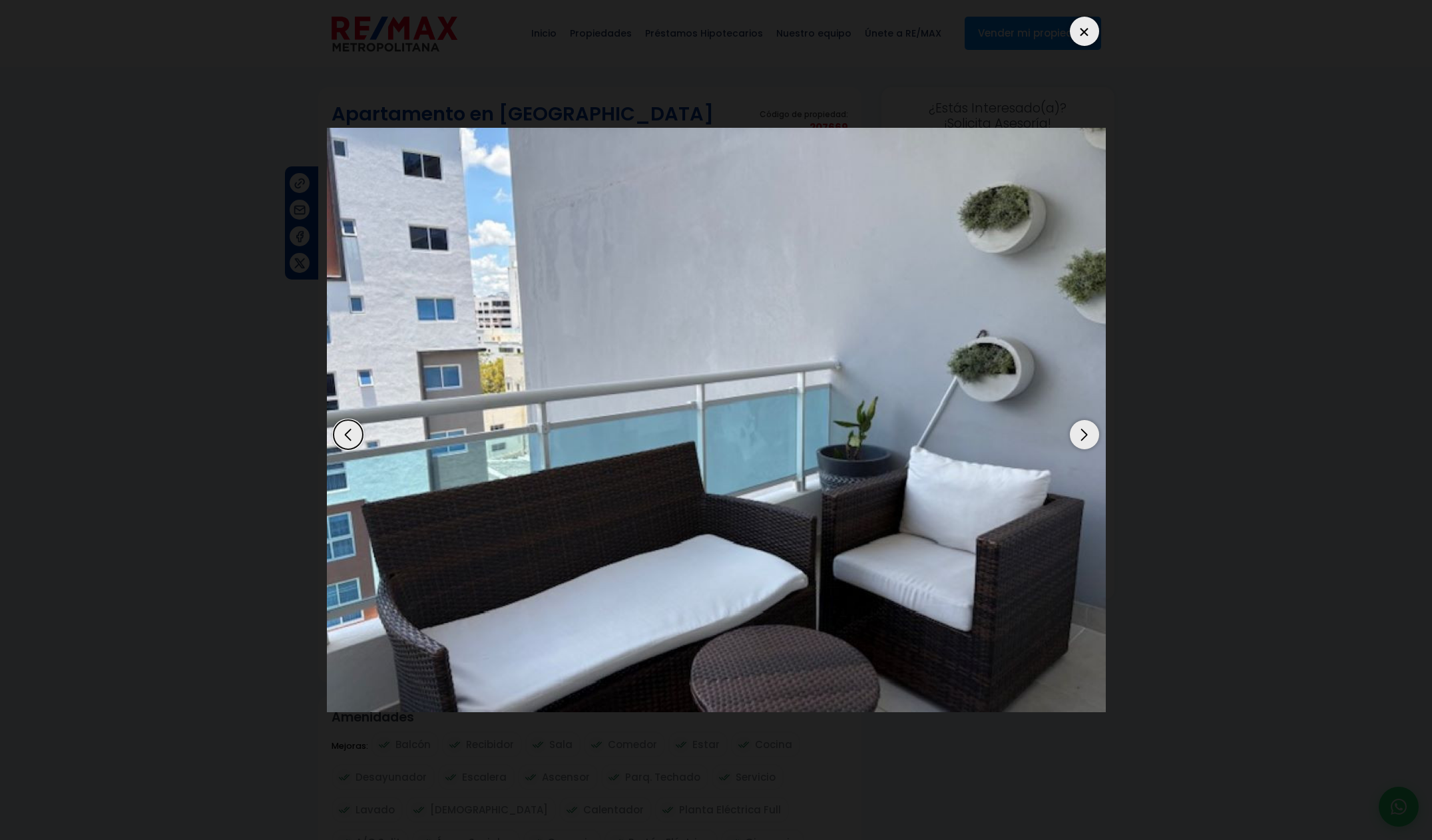
click at [1093, 439] on div "Next slide" at bounding box center [1084, 434] width 29 height 29
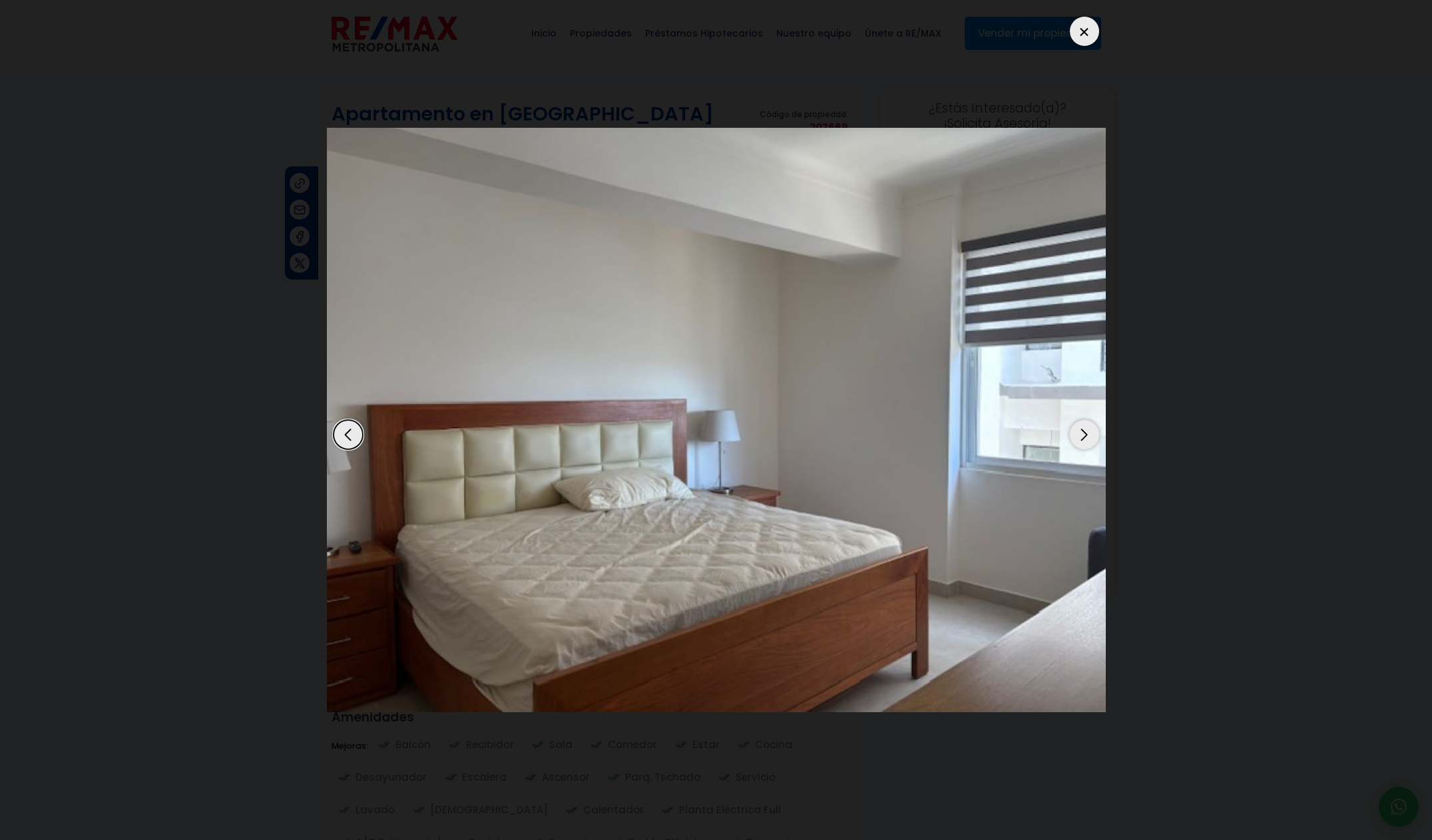
click at [356, 437] on div "Previous slide" at bounding box center [348, 434] width 29 height 29
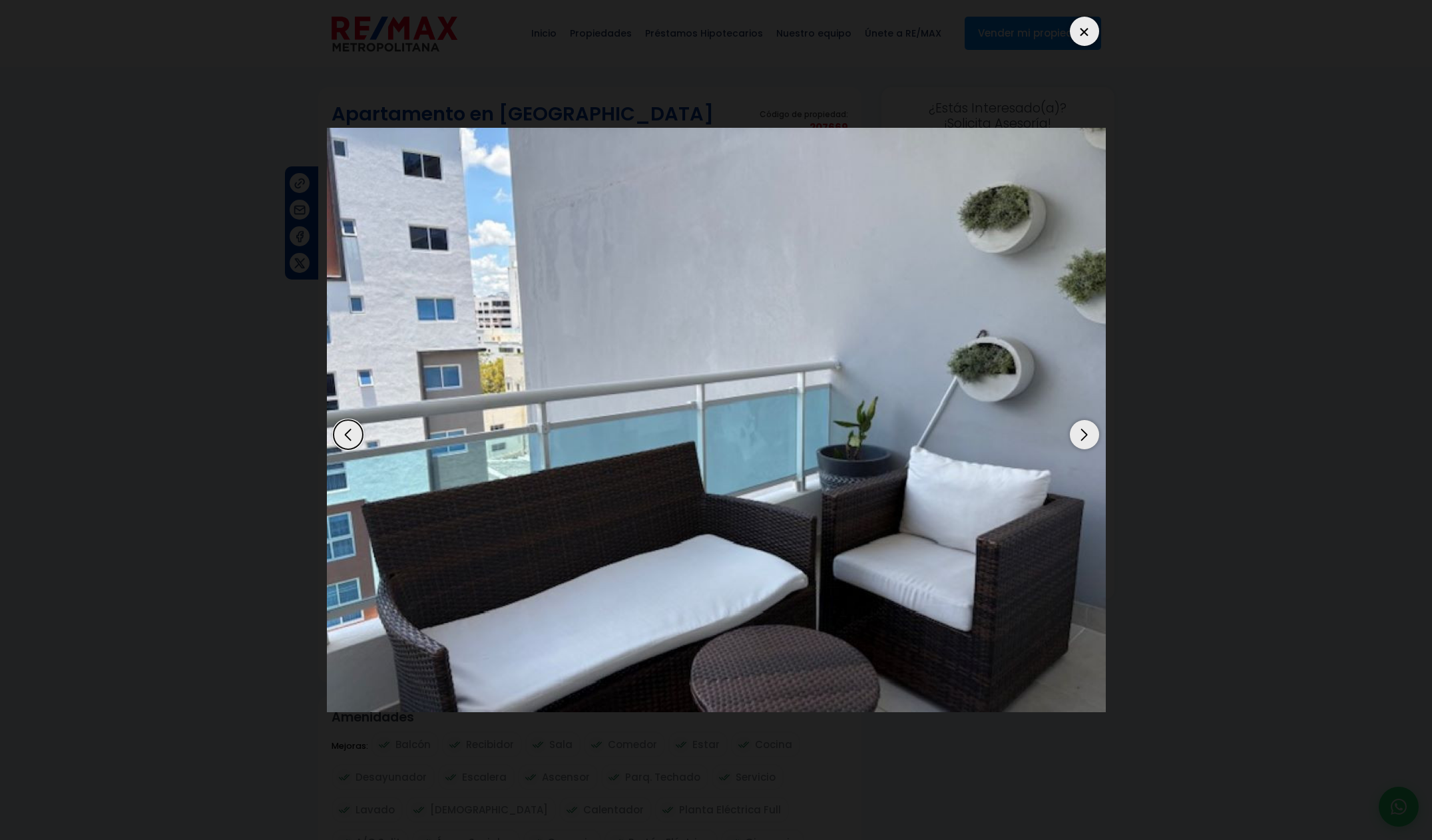
click at [1080, 441] on div "Next slide" at bounding box center [1084, 434] width 29 height 29
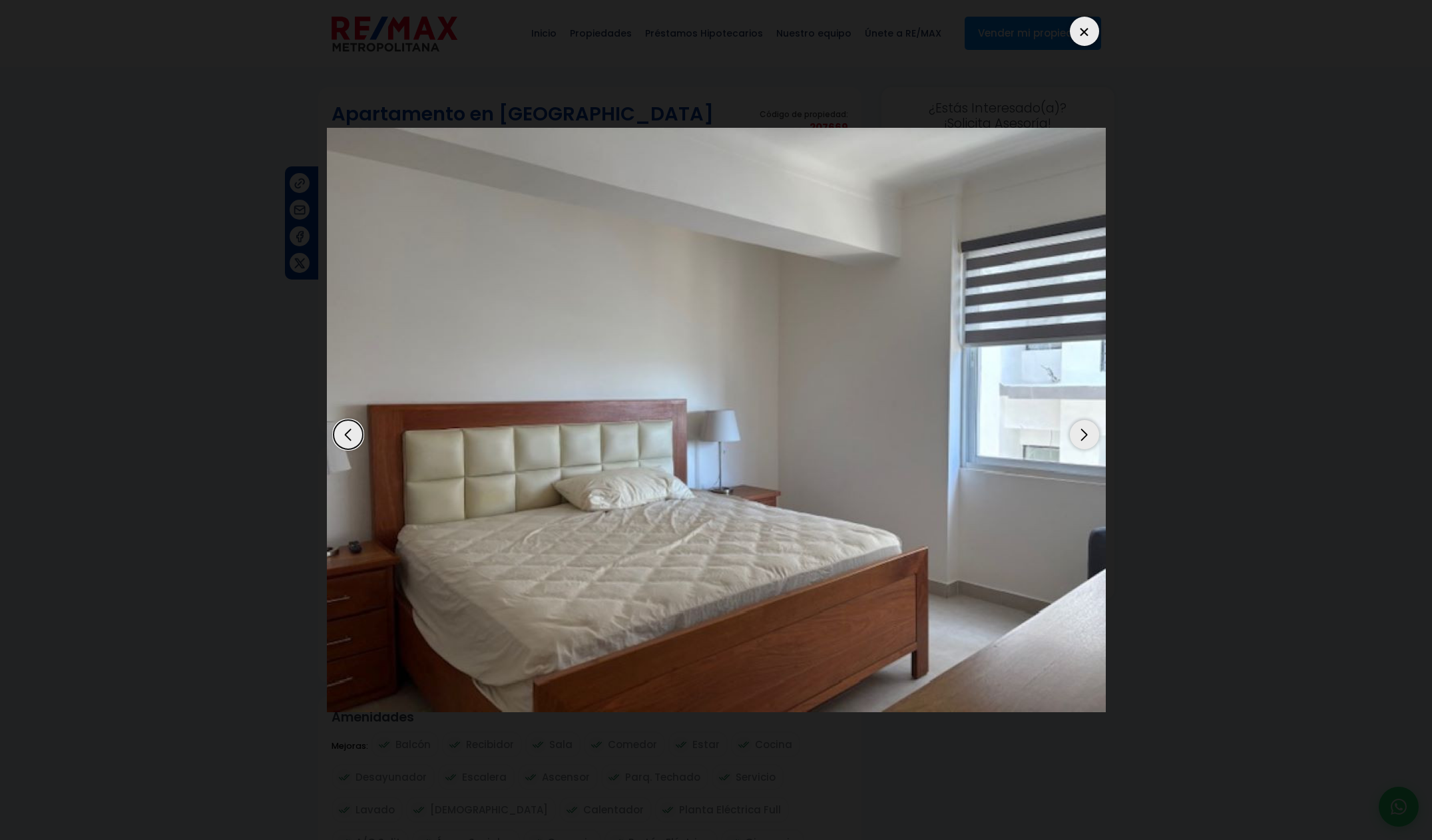
click at [1080, 441] on div "Next slide" at bounding box center [1084, 434] width 29 height 29
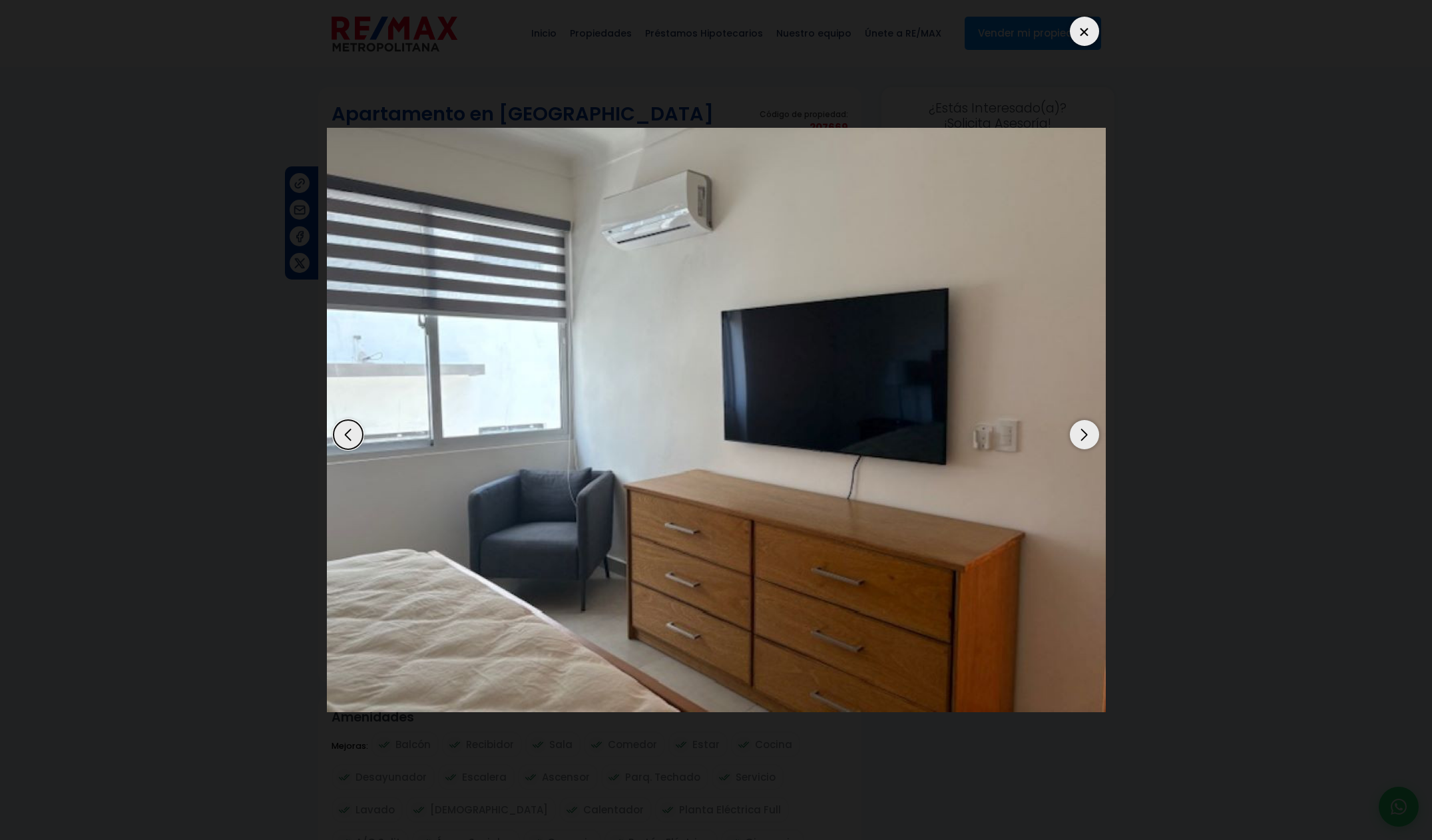
click at [1080, 441] on div "Next slide" at bounding box center [1084, 434] width 29 height 29
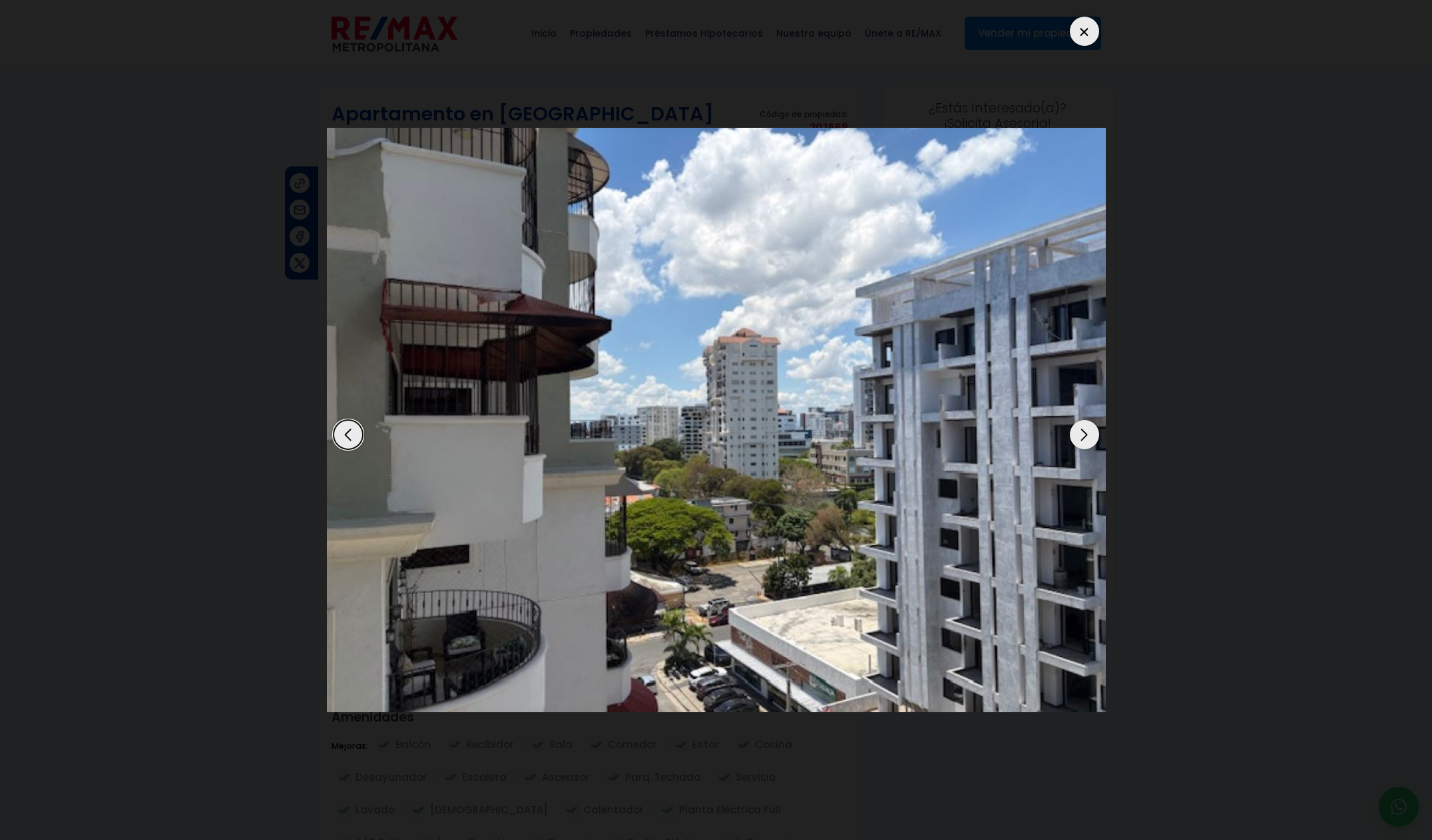
click at [1080, 443] on div "Next slide" at bounding box center [1084, 434] width 29 height 29
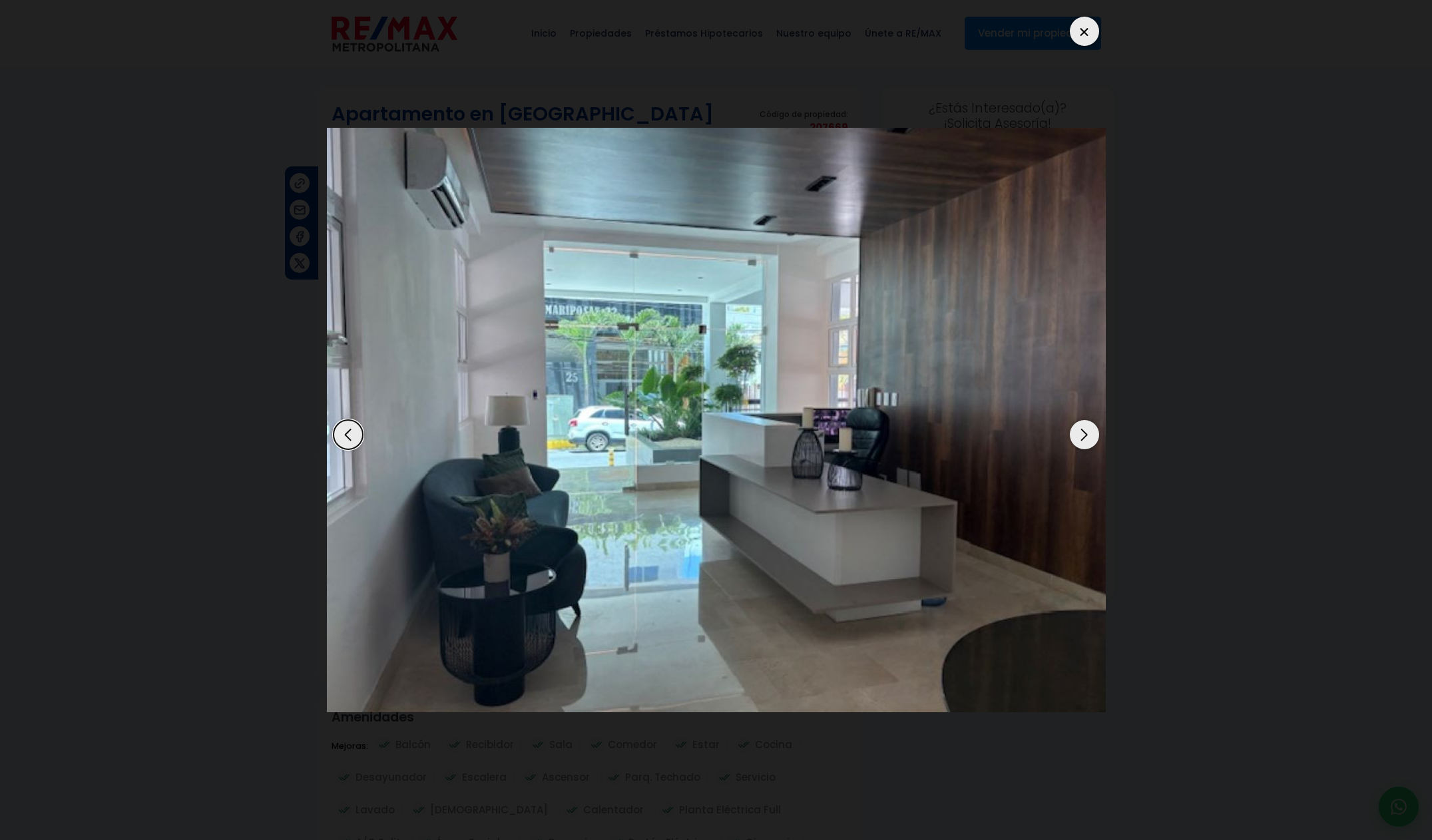
click at [1080, 443] on div "Next slide" at bounding box center [1084, 434] width 29 height 29
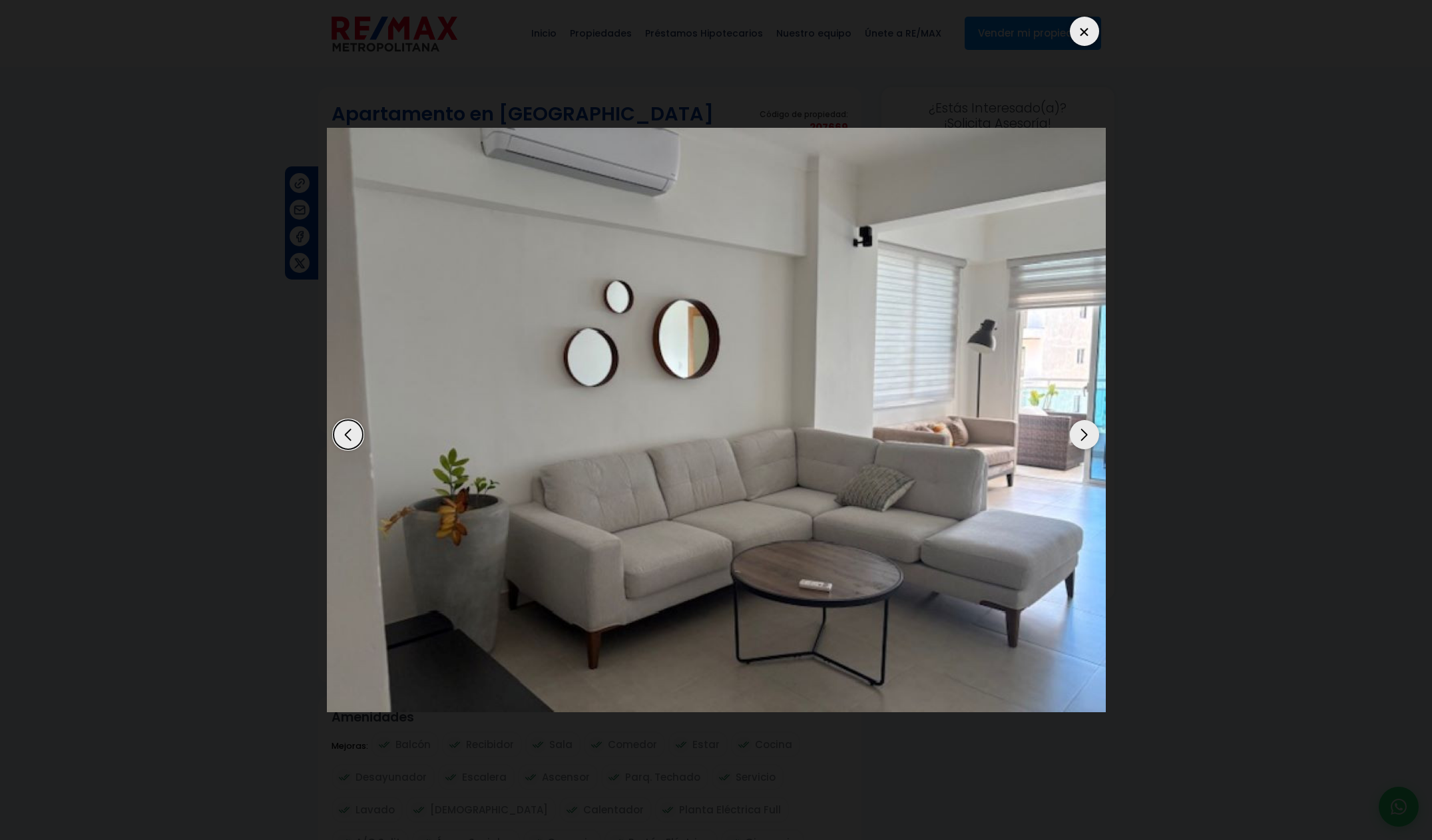
click at [1093, 37] on div at bounding box center [1084, 31] width 29 height 29
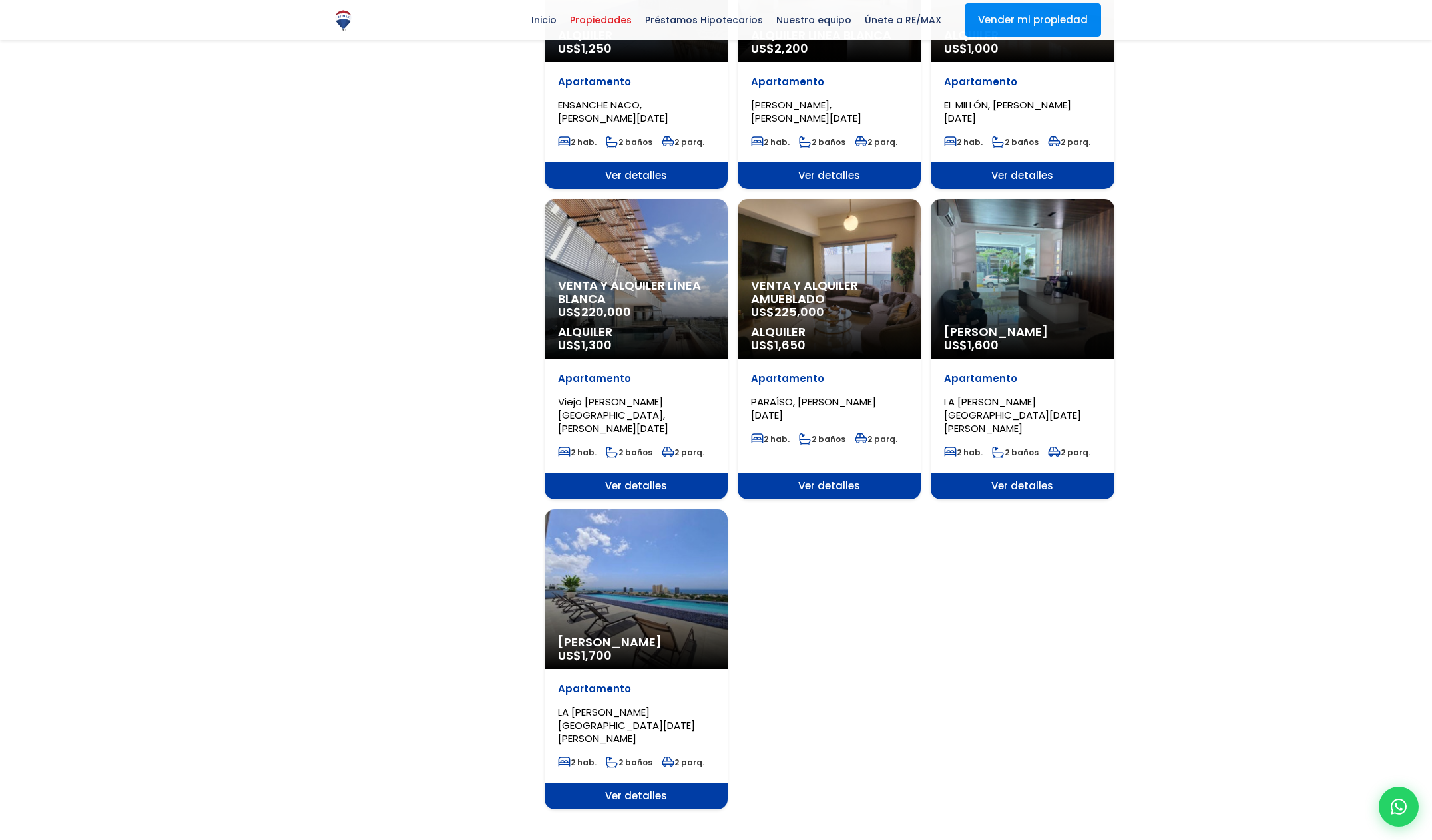
scroll to position [1201, 0]
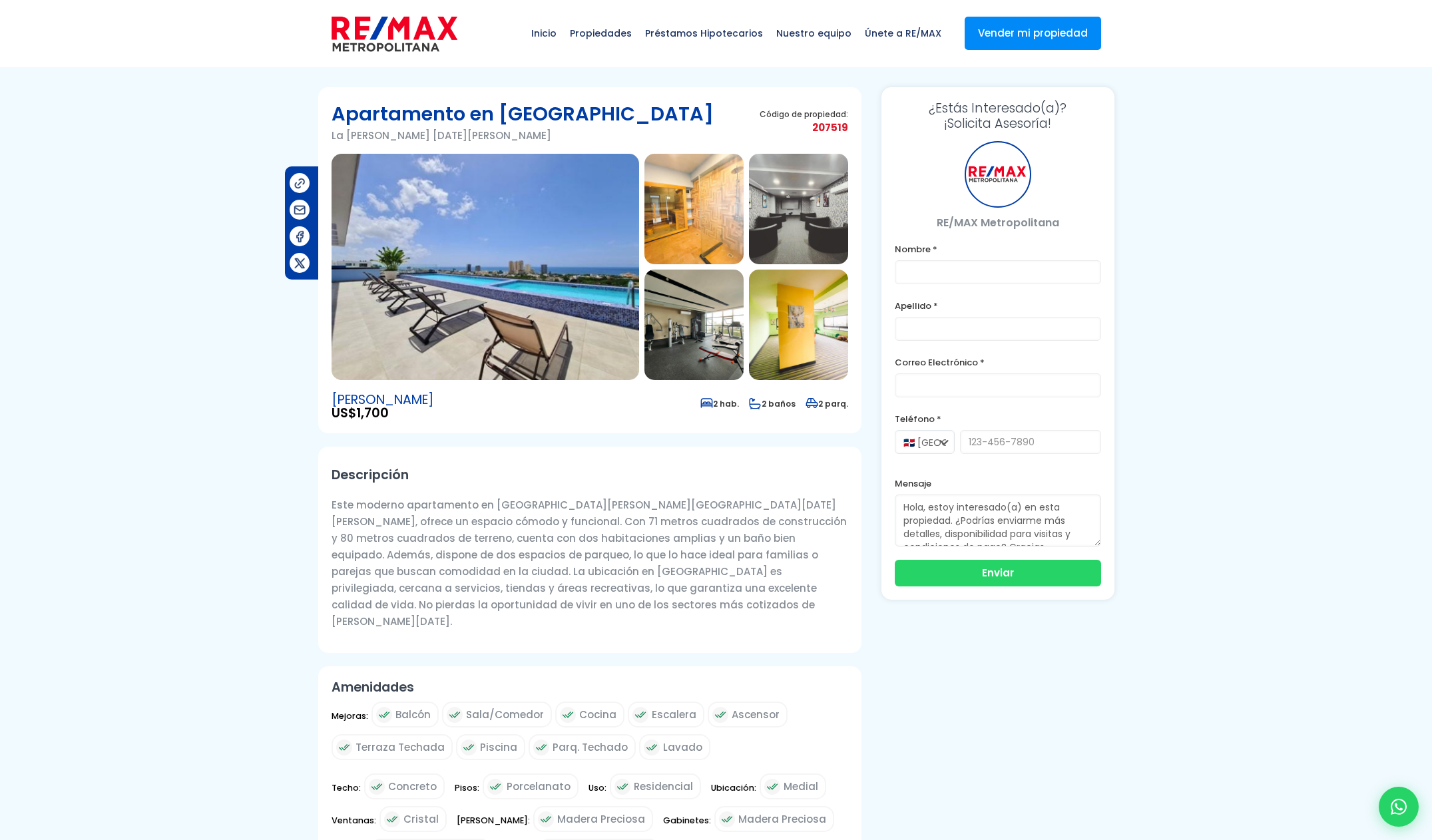
click at [543, 269] on img at bounding box center [485, 267] width 308 height 226
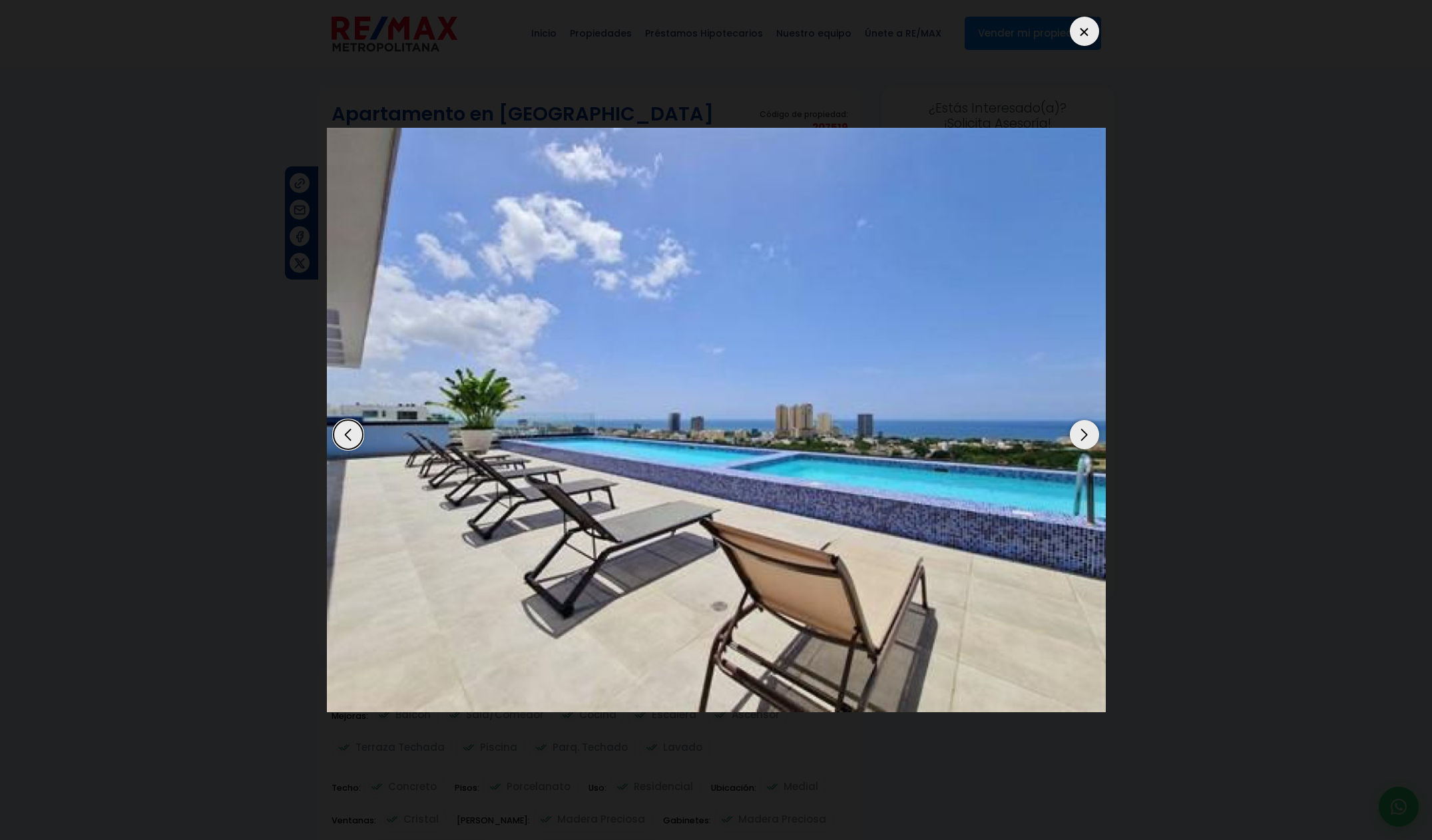
click at [1089, 443] on div "Next slide" at bounding box center [1084, 434] width 29 height 29
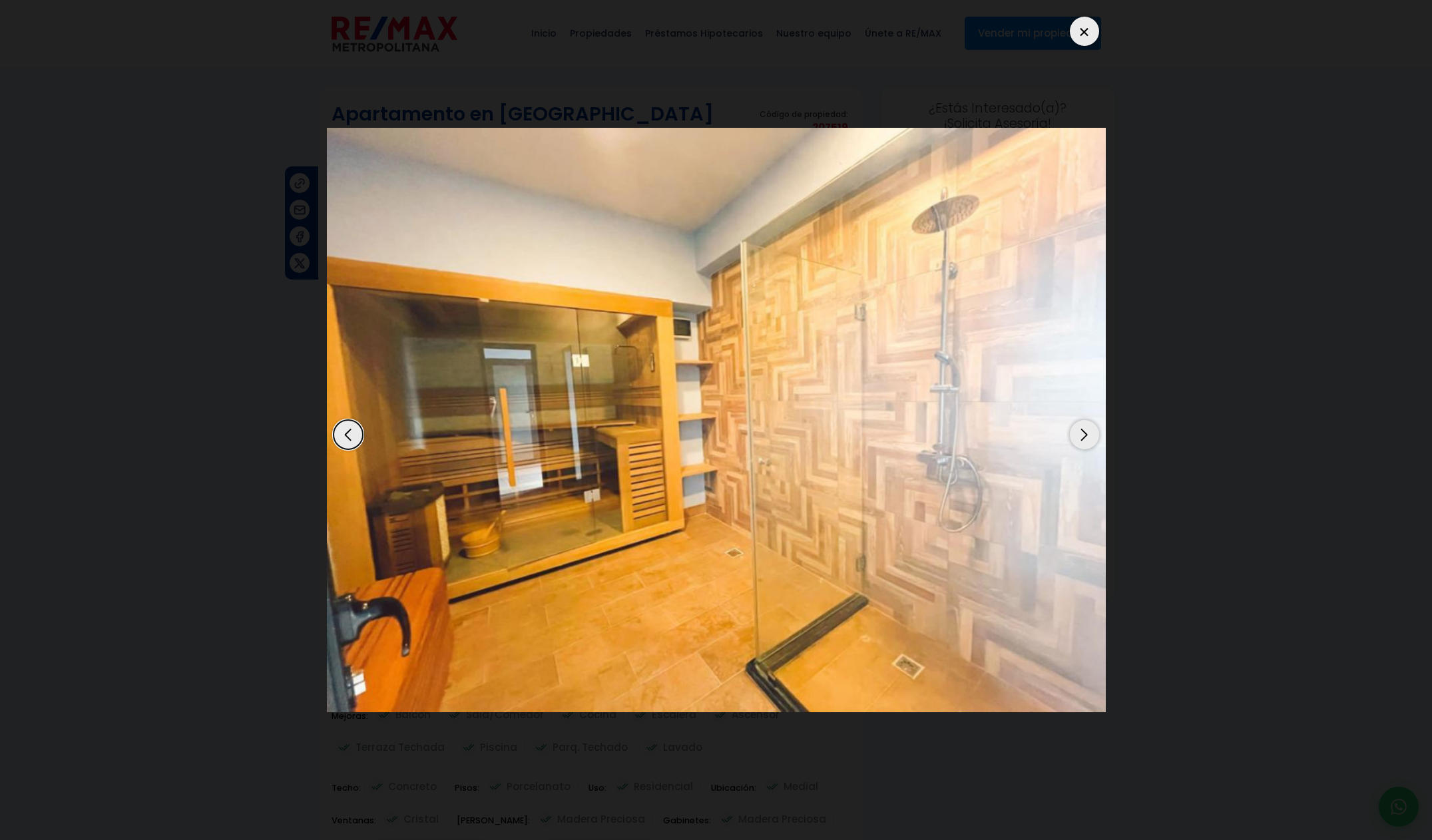
click at [1089, 443] on div "Next slide" at bounding box center [1084, 434] width 29 height 29
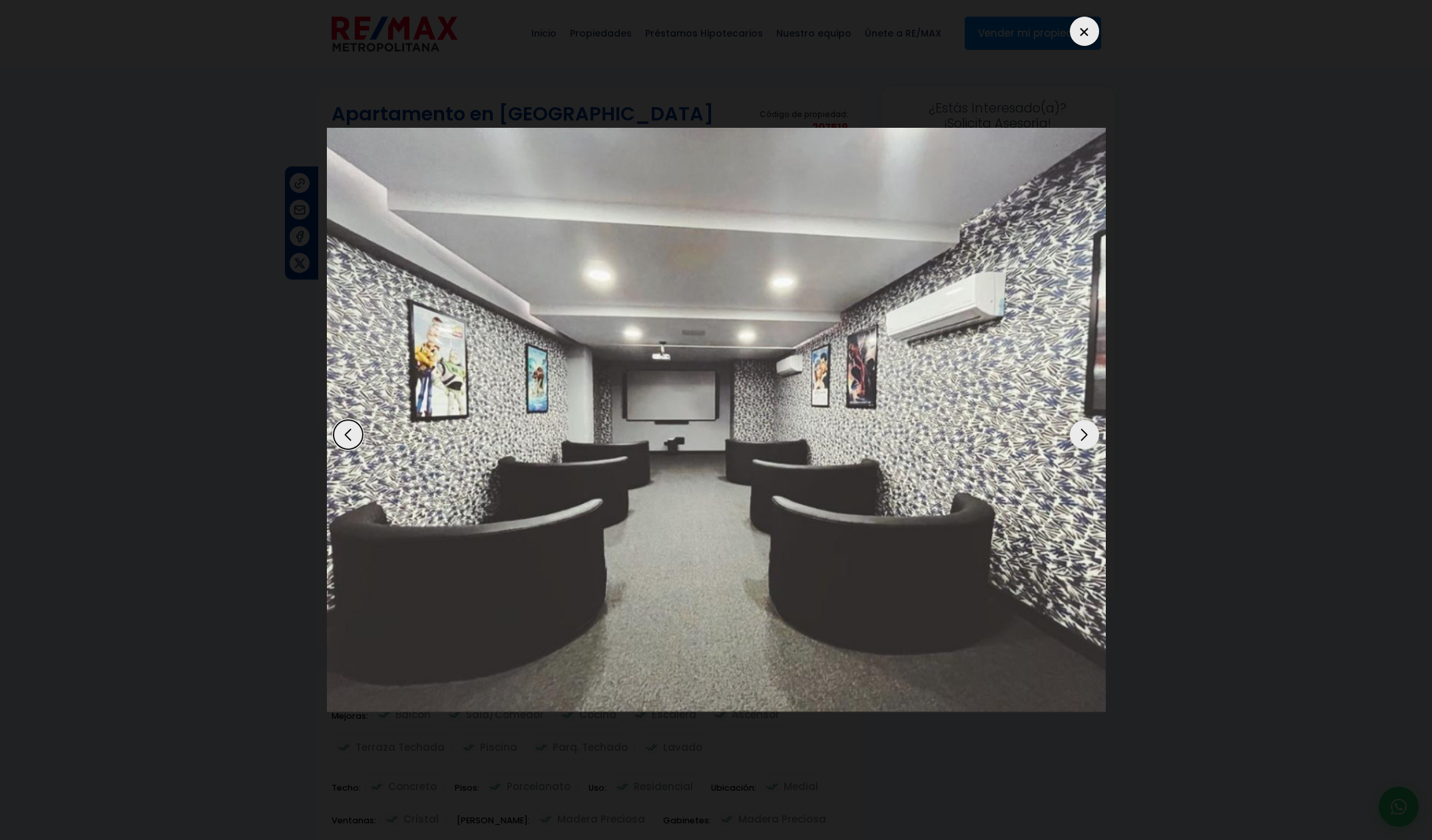
click at [1089, 443] on div "Next slide" at bounding box center [1084, 434] width 29 height 29
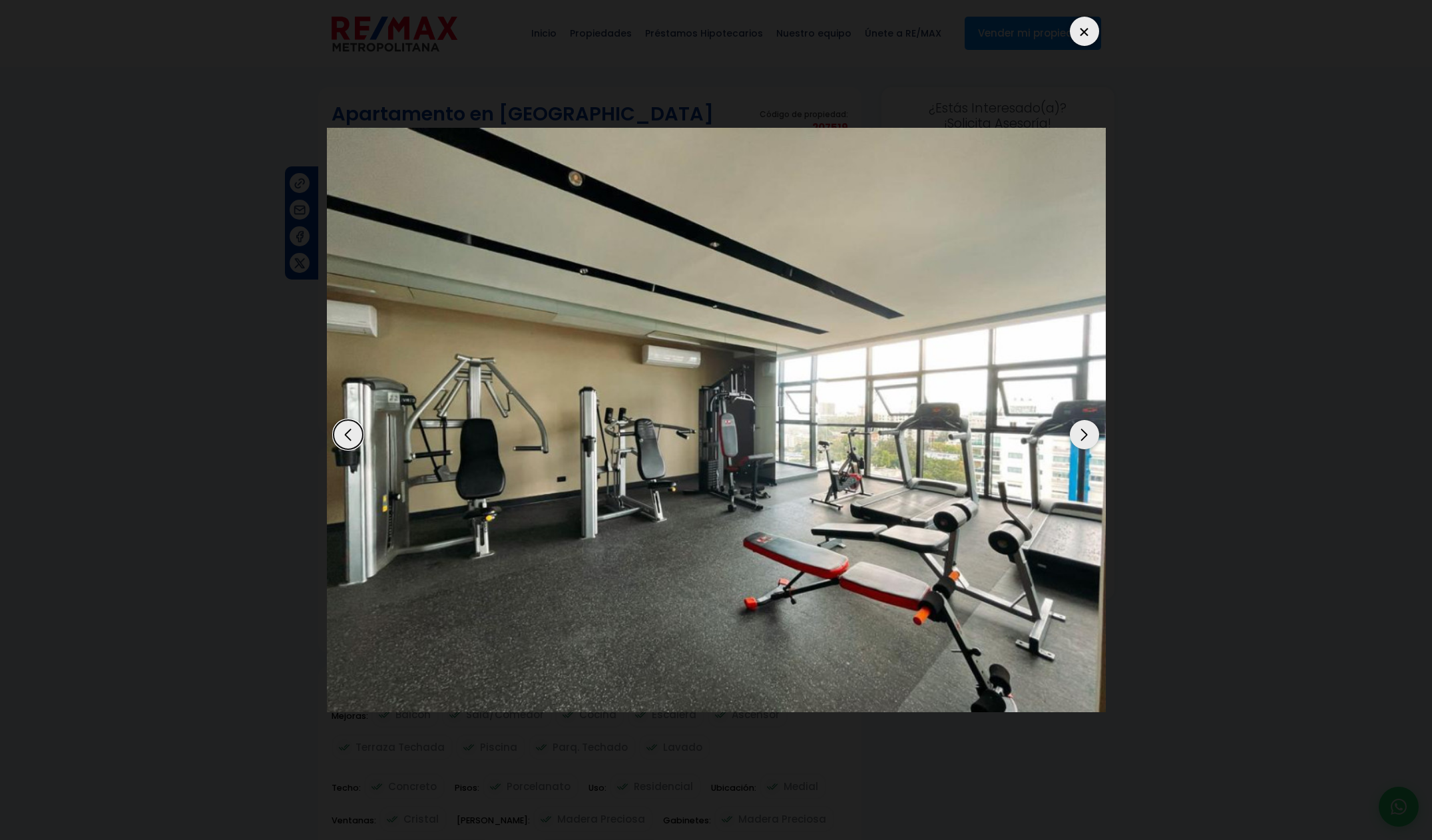
click at [1089, 443] on div "Next slide" at bounding box center [1084, 434] width 29 height 29
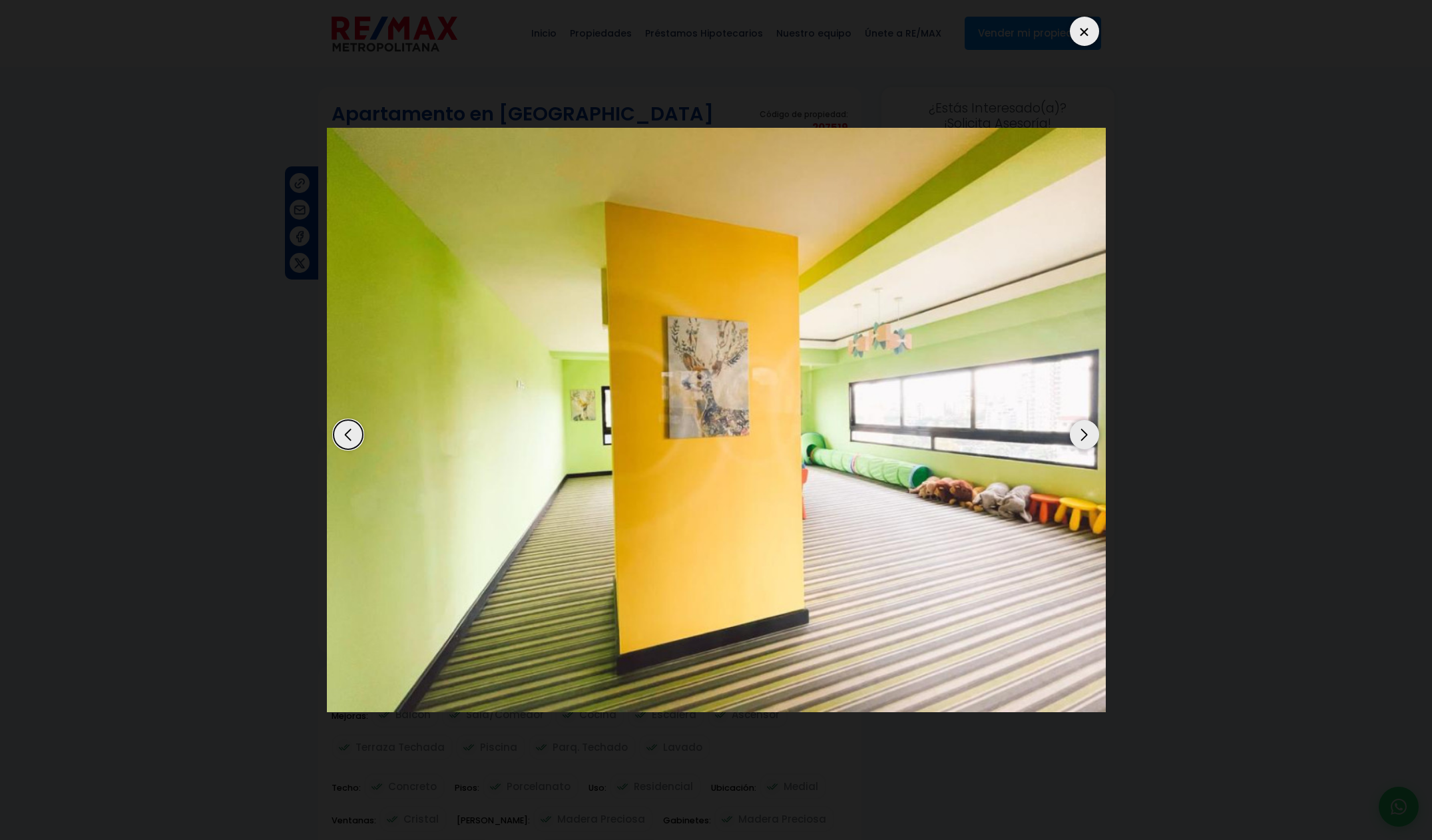
click at [1089, 443] on div "Next slide" at bounding box center [1084, 434] width 29 height 29
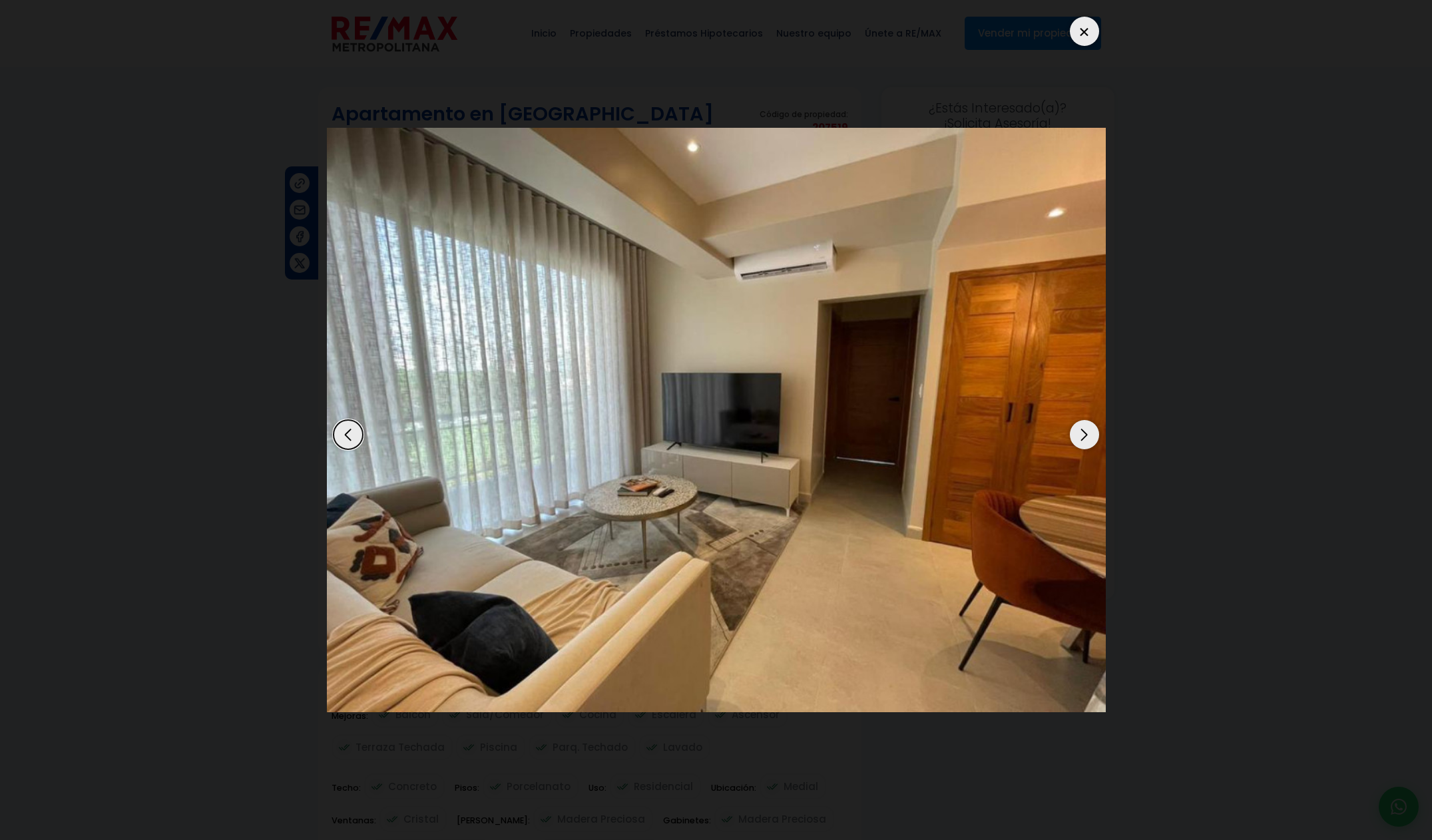
click at [1089, 443] on div "Next slide" at bounding box center [1084, 434] width 29 height 29
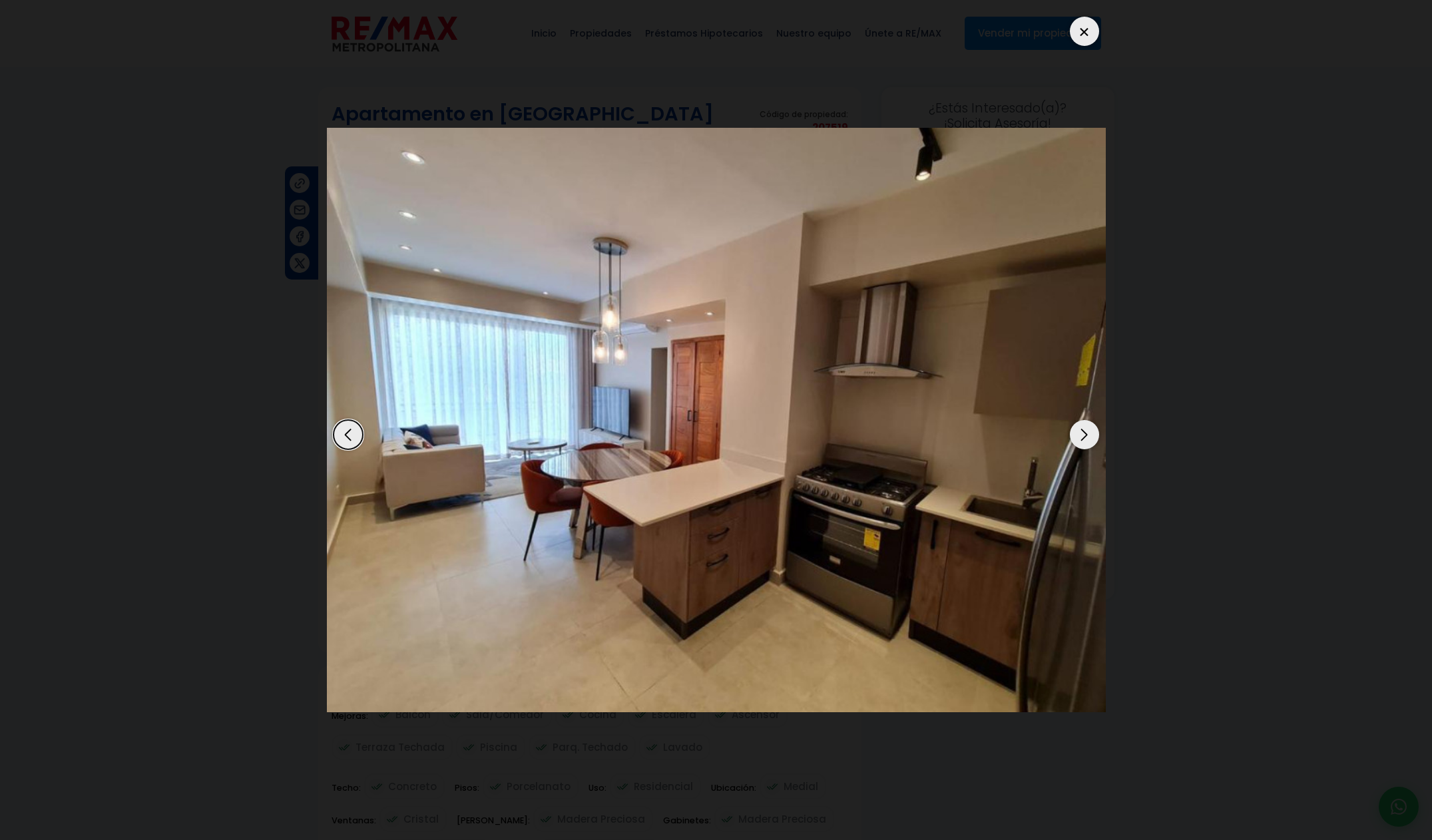
click at [1089, 443] on div "Next slide" at bounding box center [1084, 434] width 29 height 29
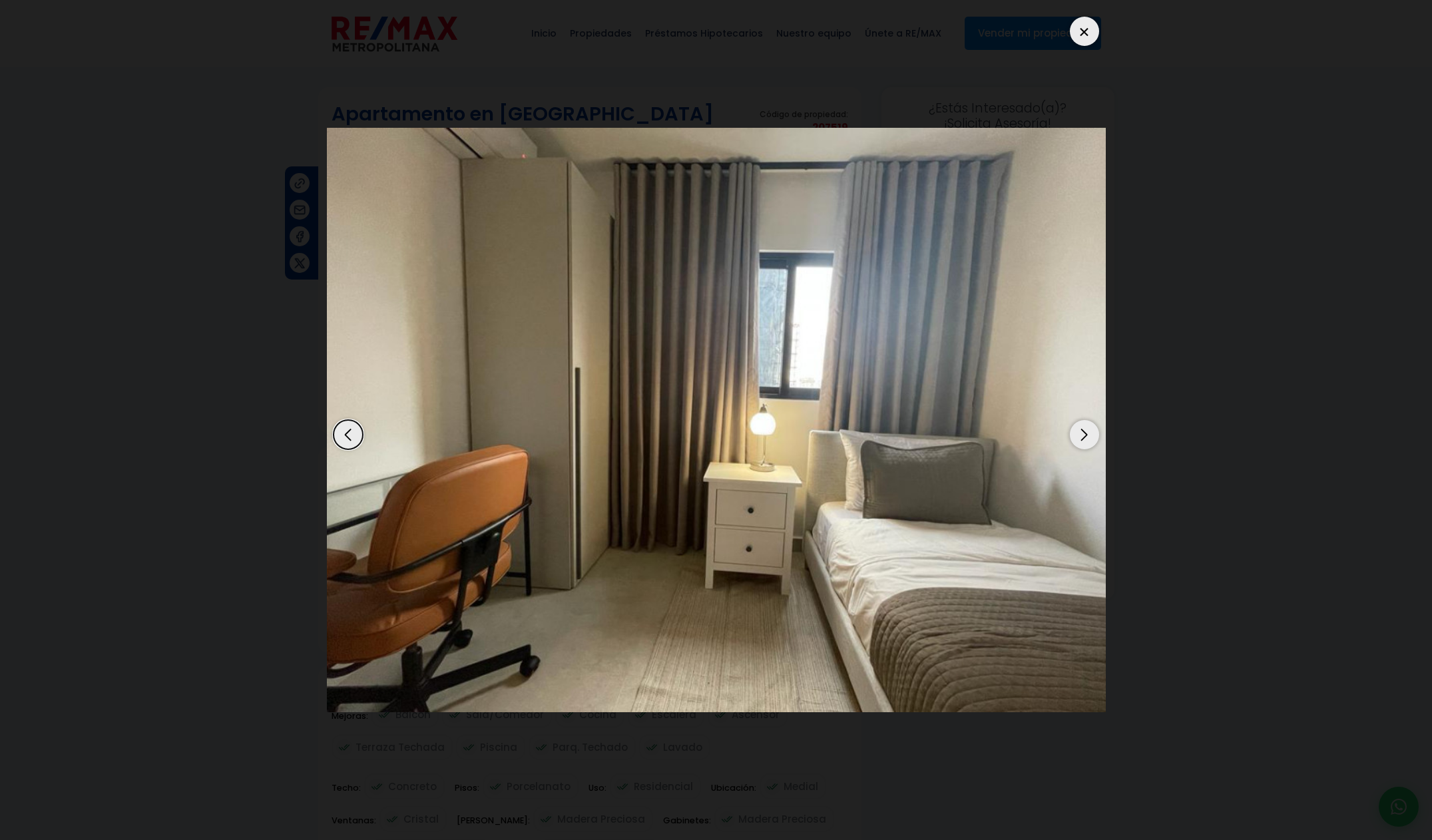
click at [1089, 443] on div "Next slide" at bounding box center [1084, 434] width 29 height 29
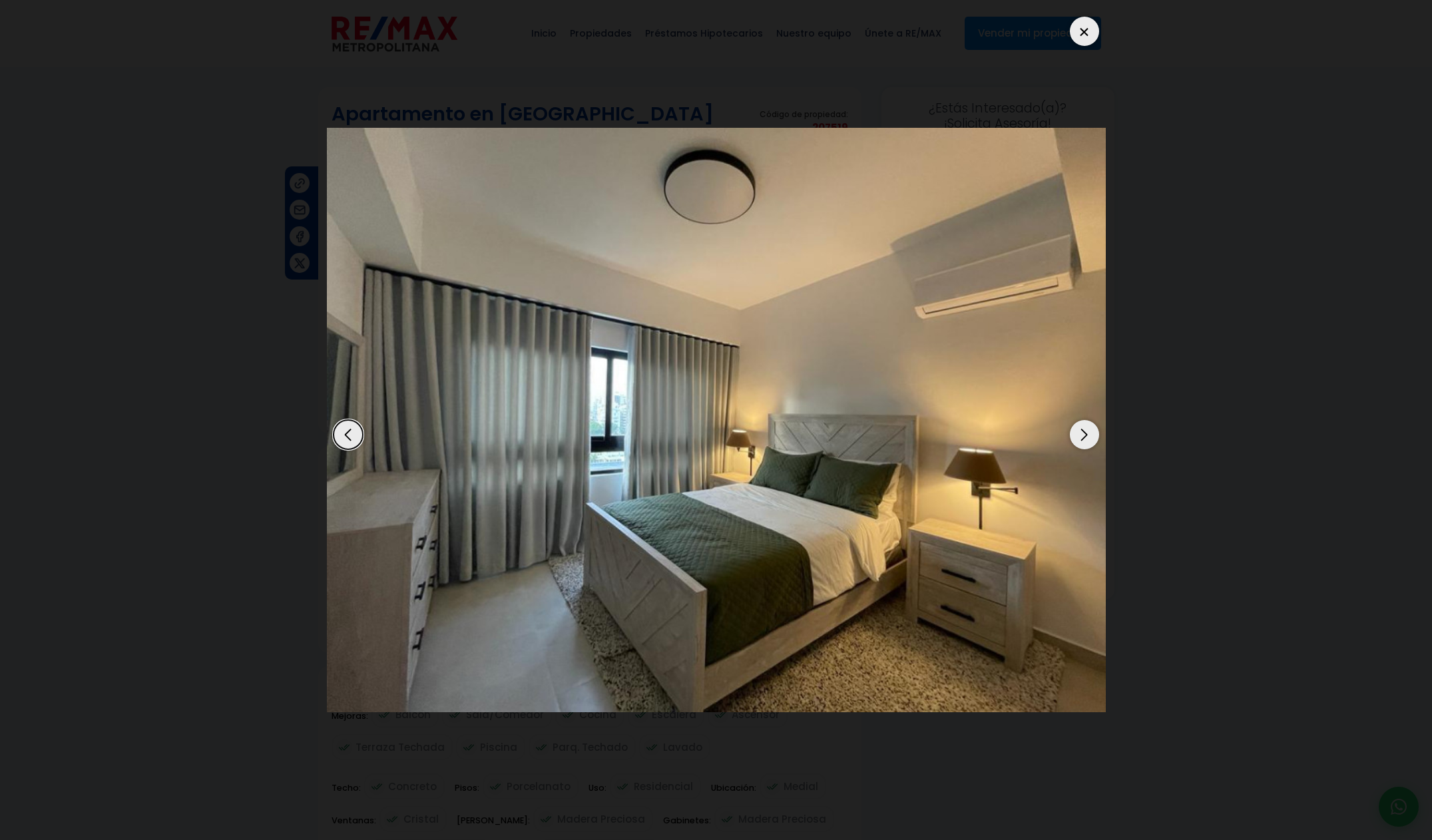
click at [1089, 443] on div "Next slide" at bounding box center [1084, 434] width 29 height 29
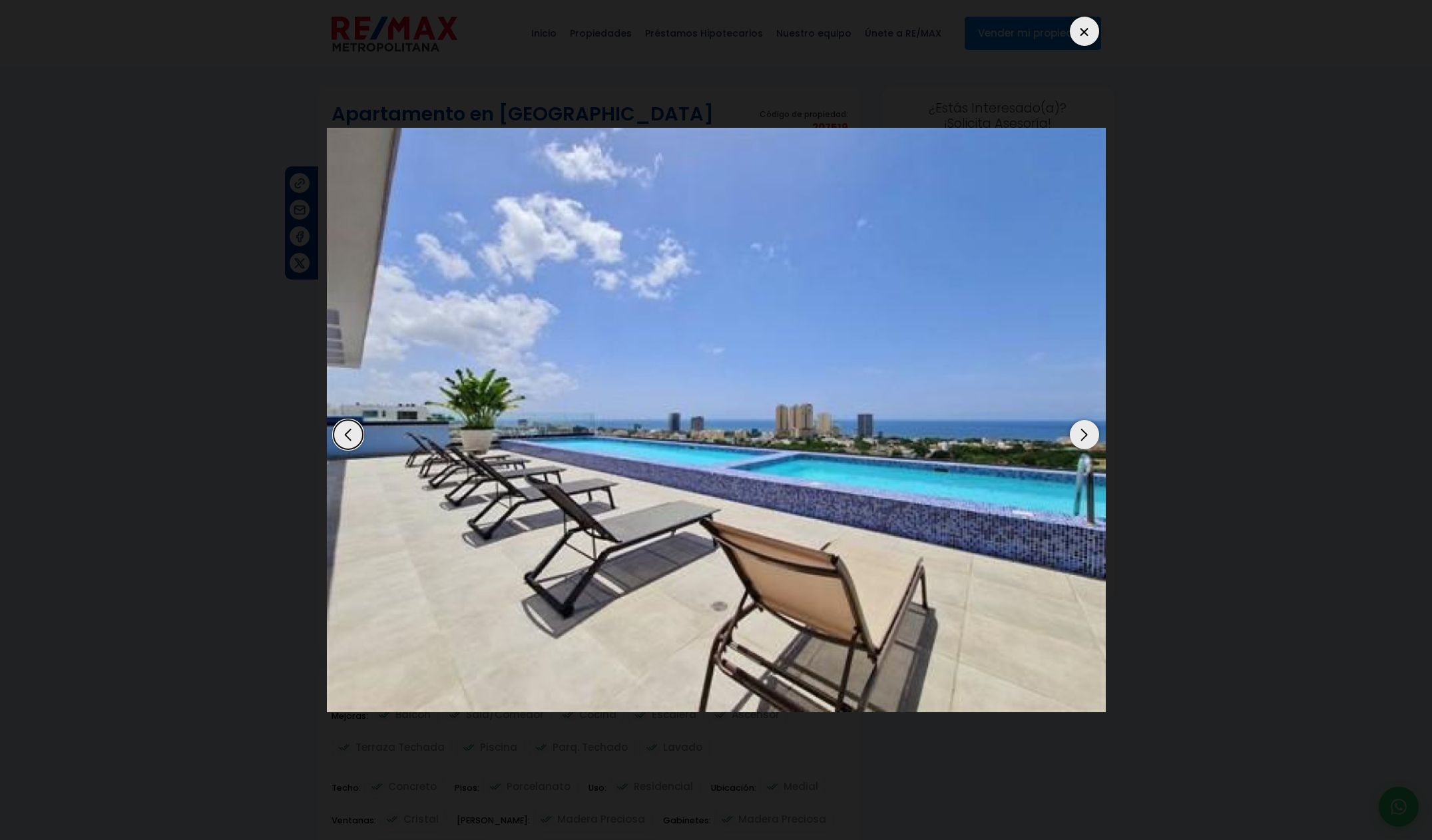
click at [1089, 443] on div "Next slide" at bounding box center [1084, 434] width 29 height 29
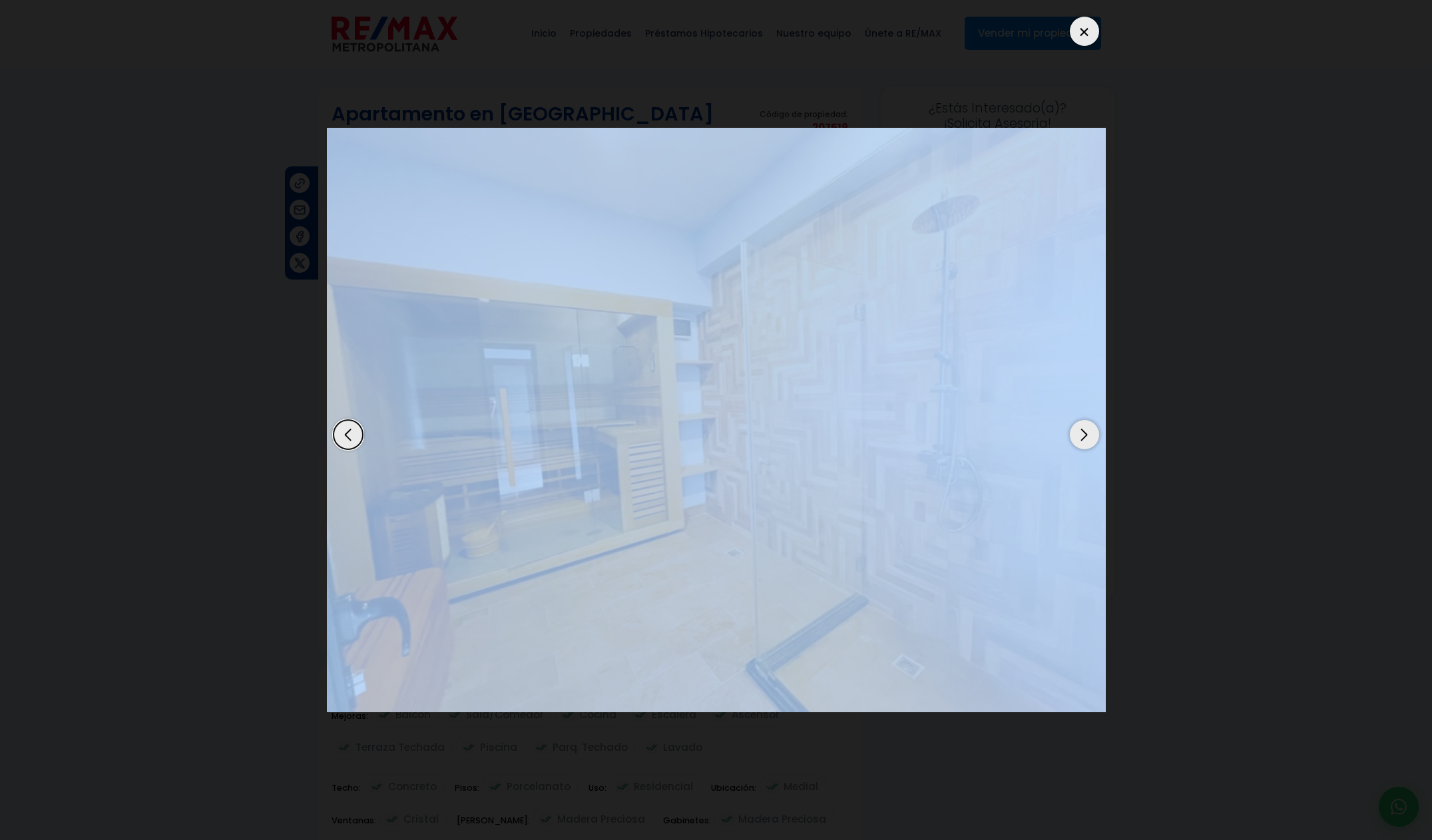
click at [1089, 443] on div "Next slide" at bounding box center [1084, 434] width 29 height 29
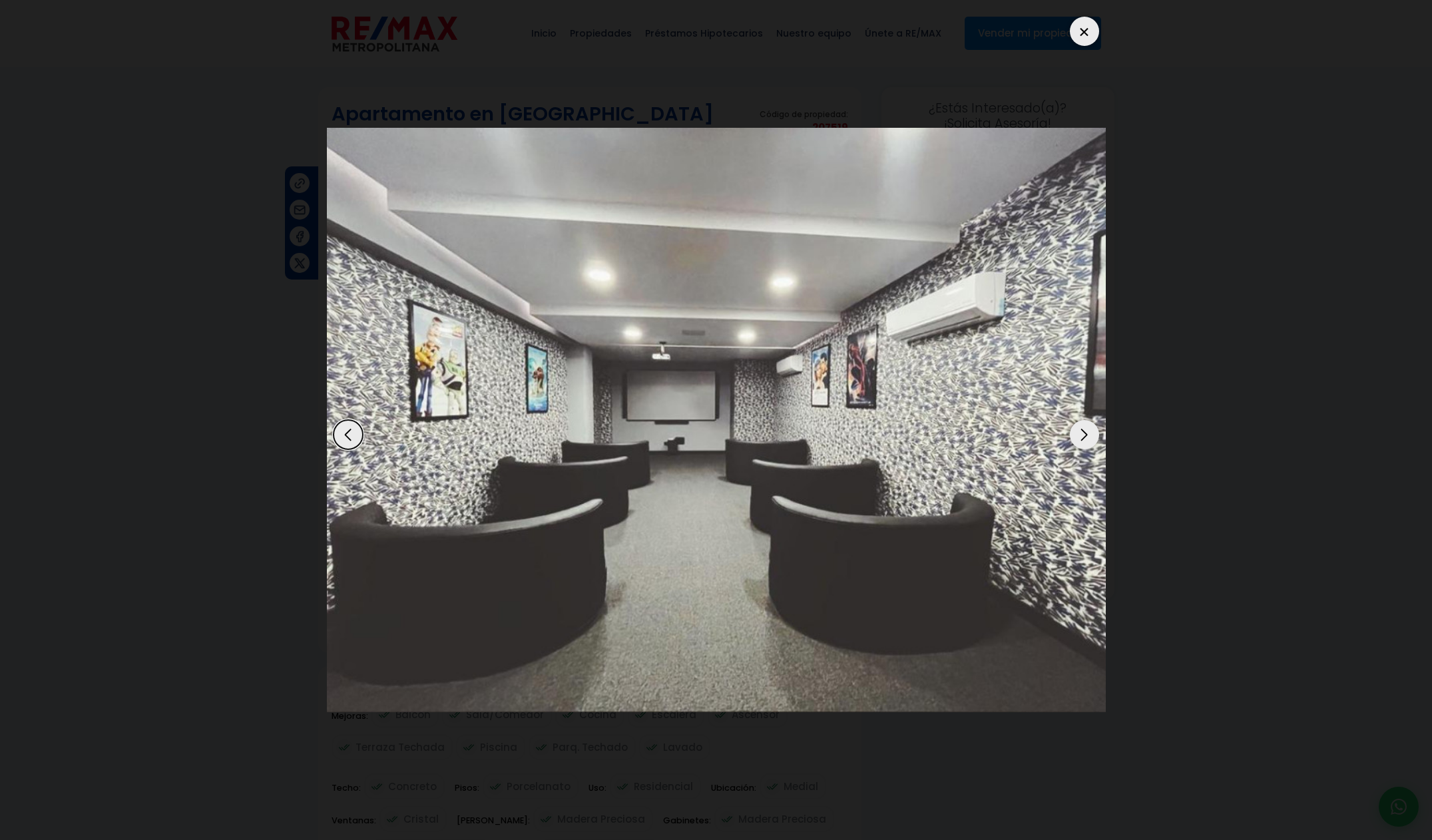
click at [1097, 28] on div at bounding box center [1084, 31] width 29 height 29
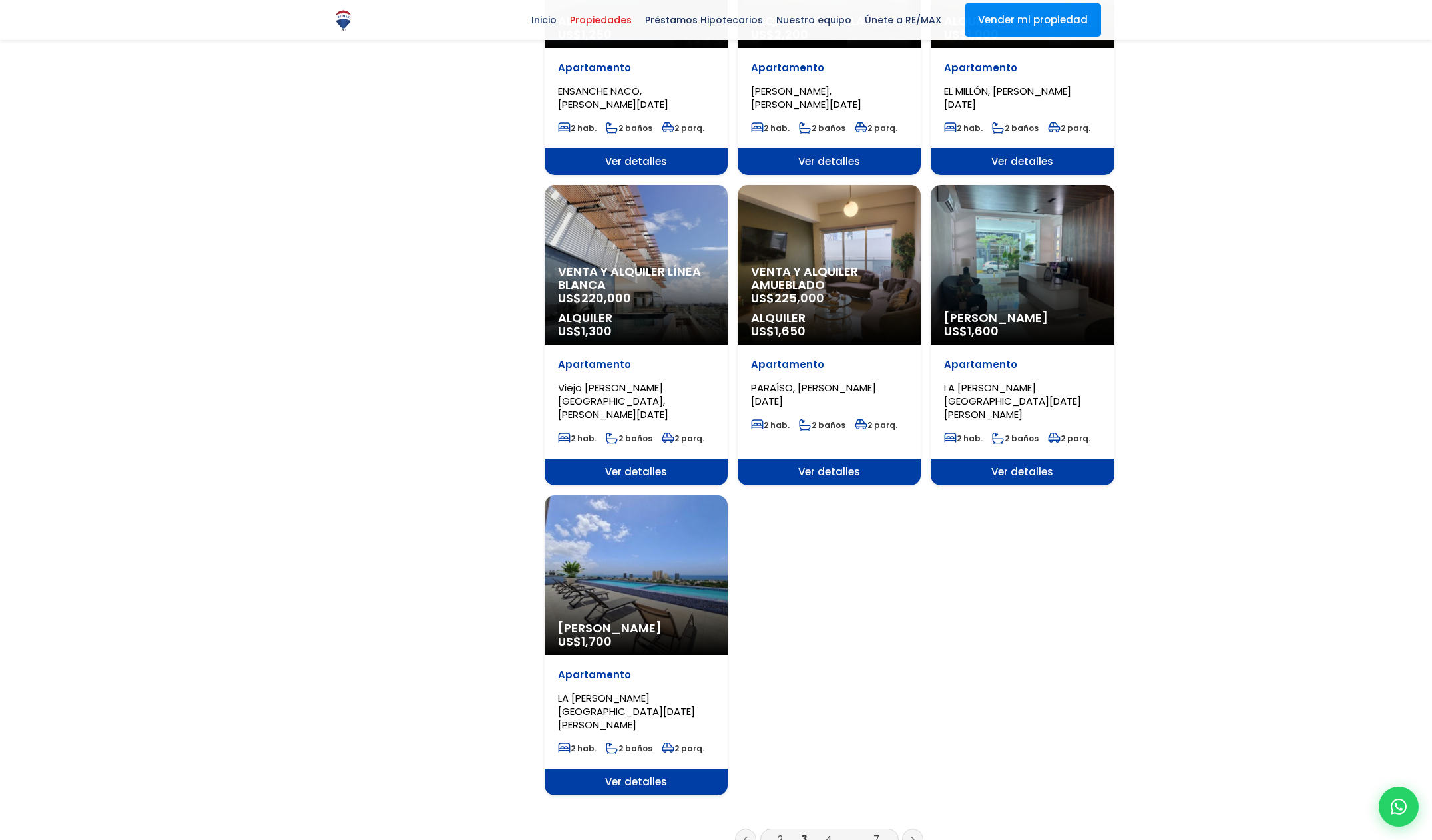
scroll to position [1201, 0]
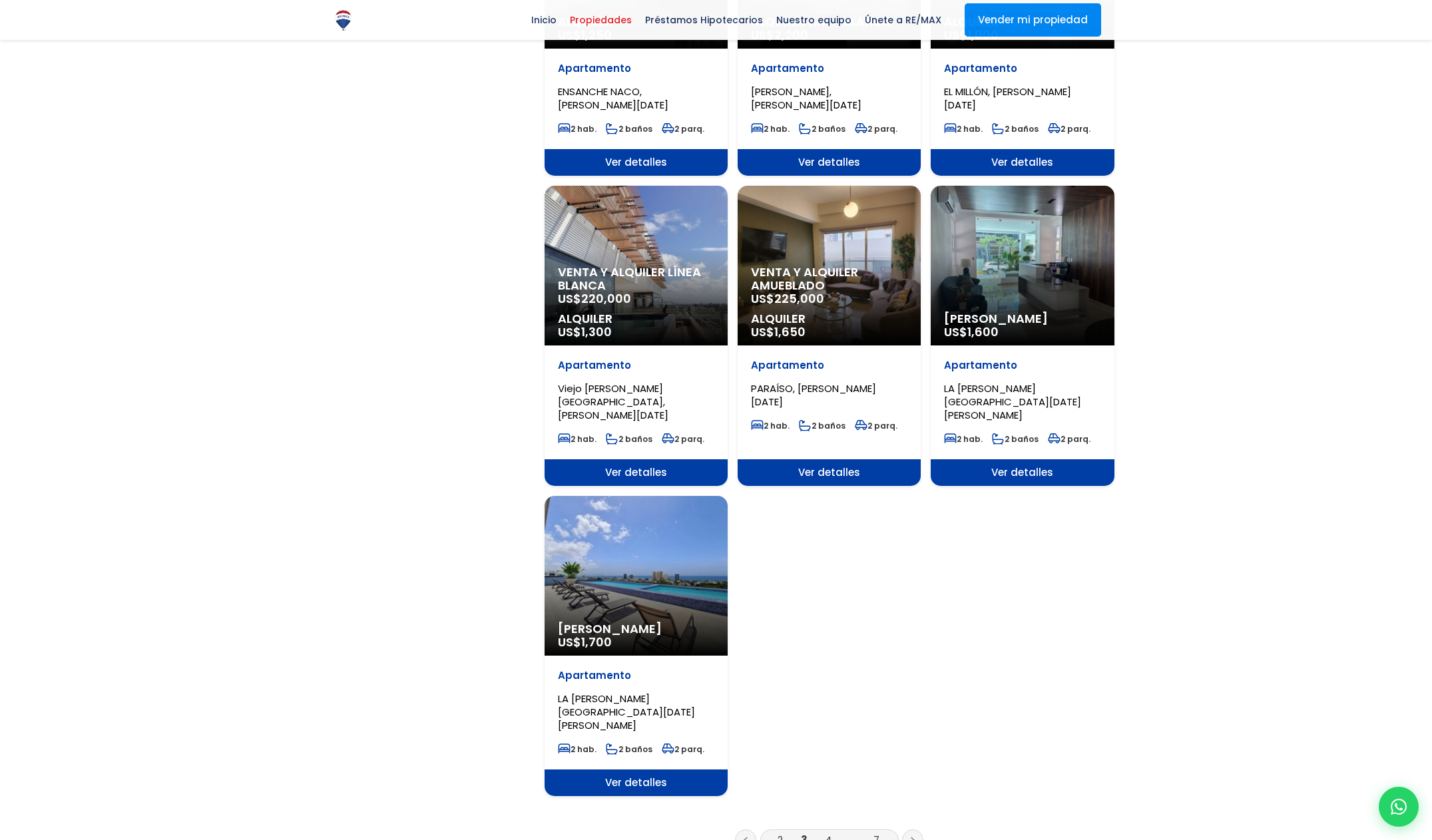
click at [829, 833] on link "4" at bounding box center [828, 839] width 7 height 14
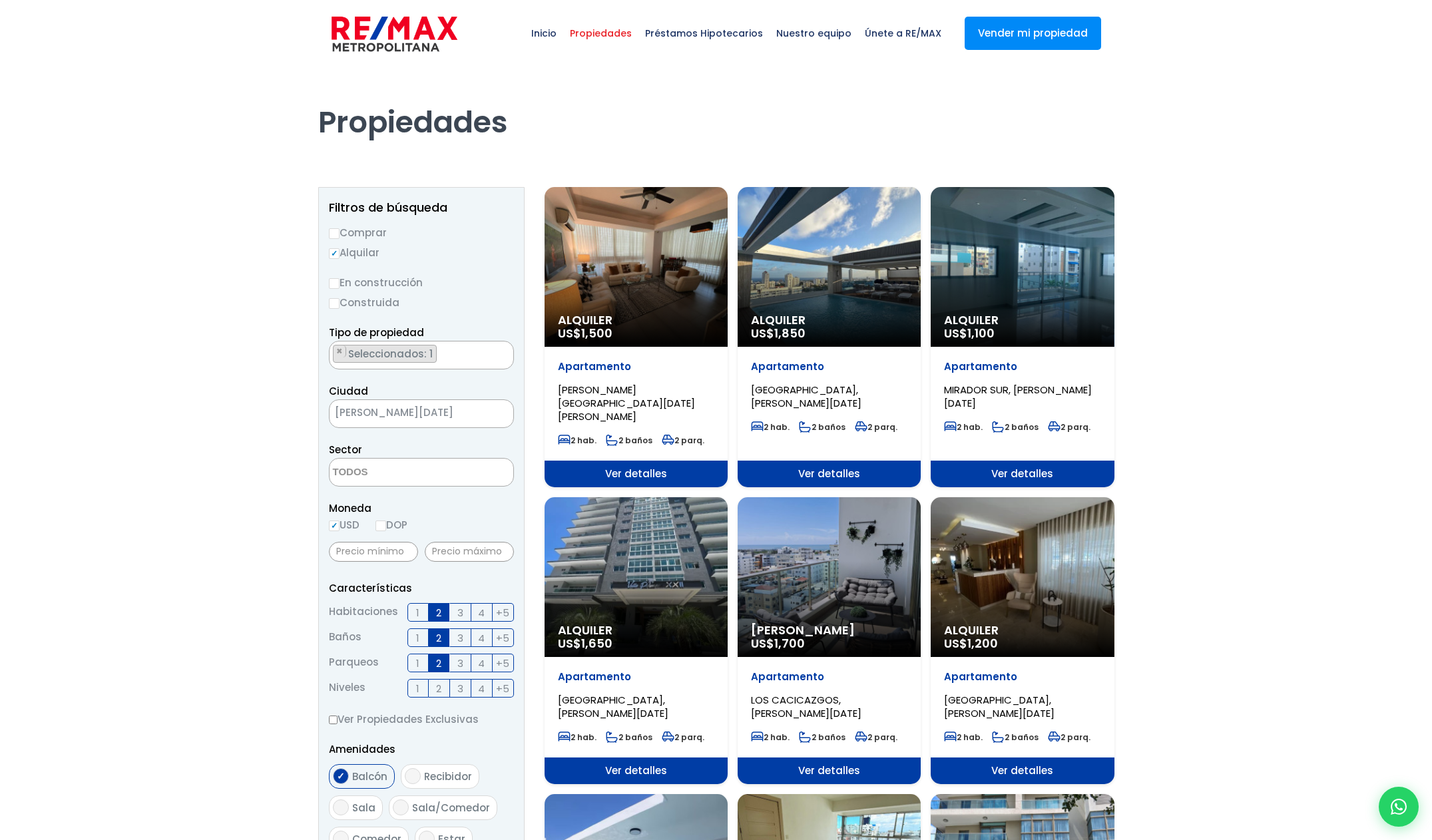
click at [727, 294] on div "Alquiler US$ 1,850" at bounding box center [636, 267] width 183 height 160
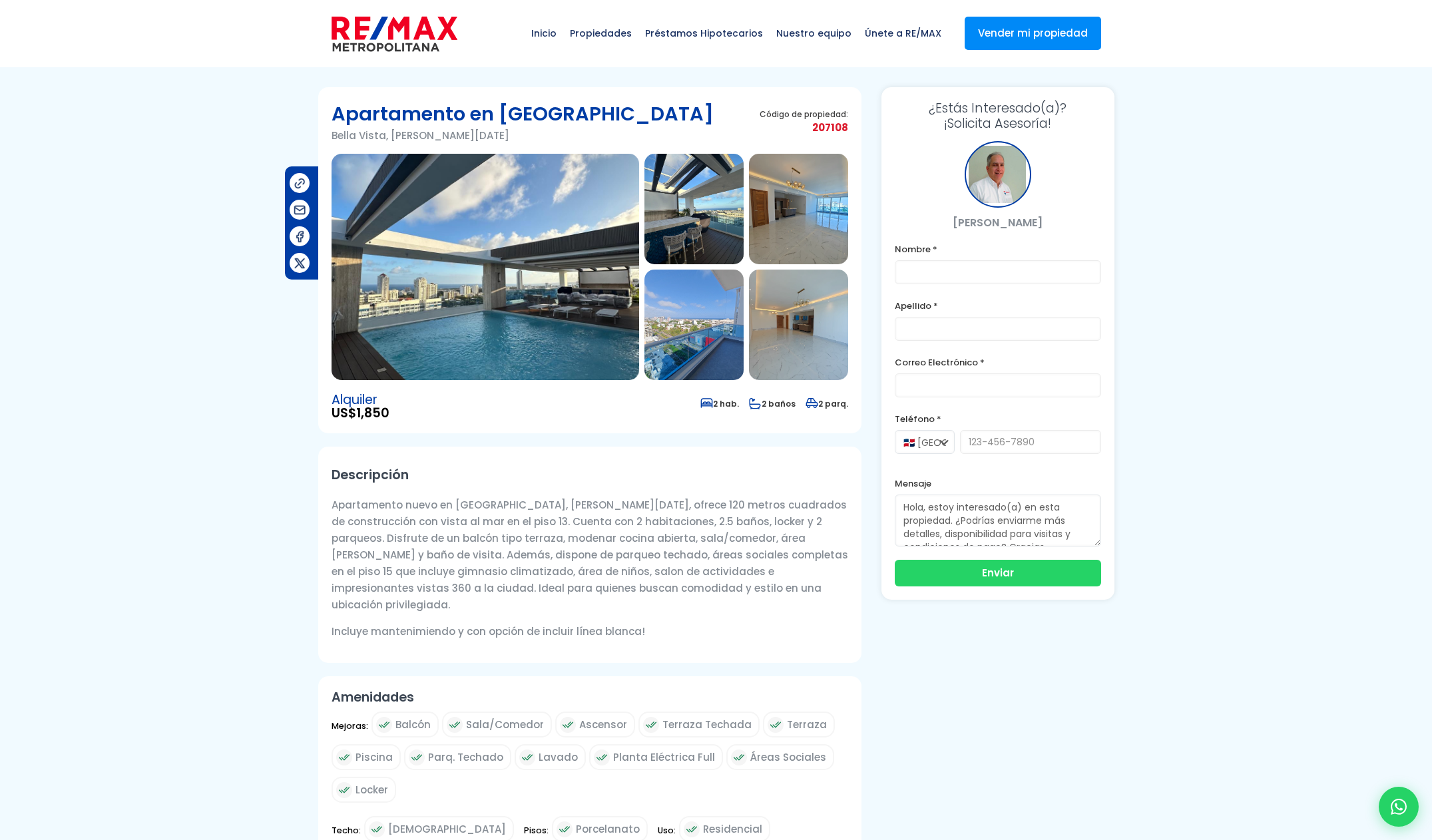
click at [532, 291] on img at bounding box center [485, 267] width 308 height 226
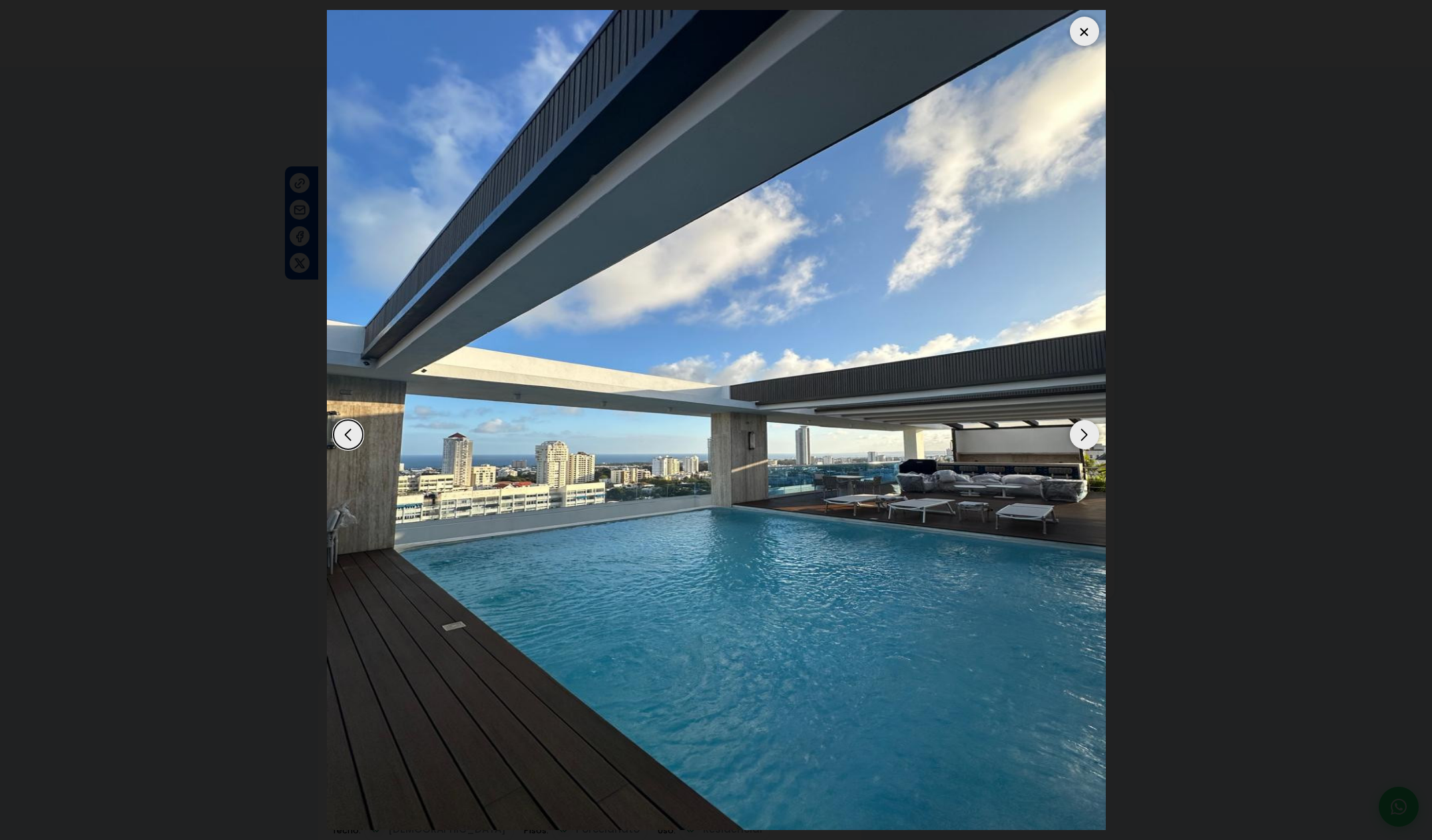
click at [1089, 432] on div "Next slide" at bounding box center [1084, 434] width 29 height 29
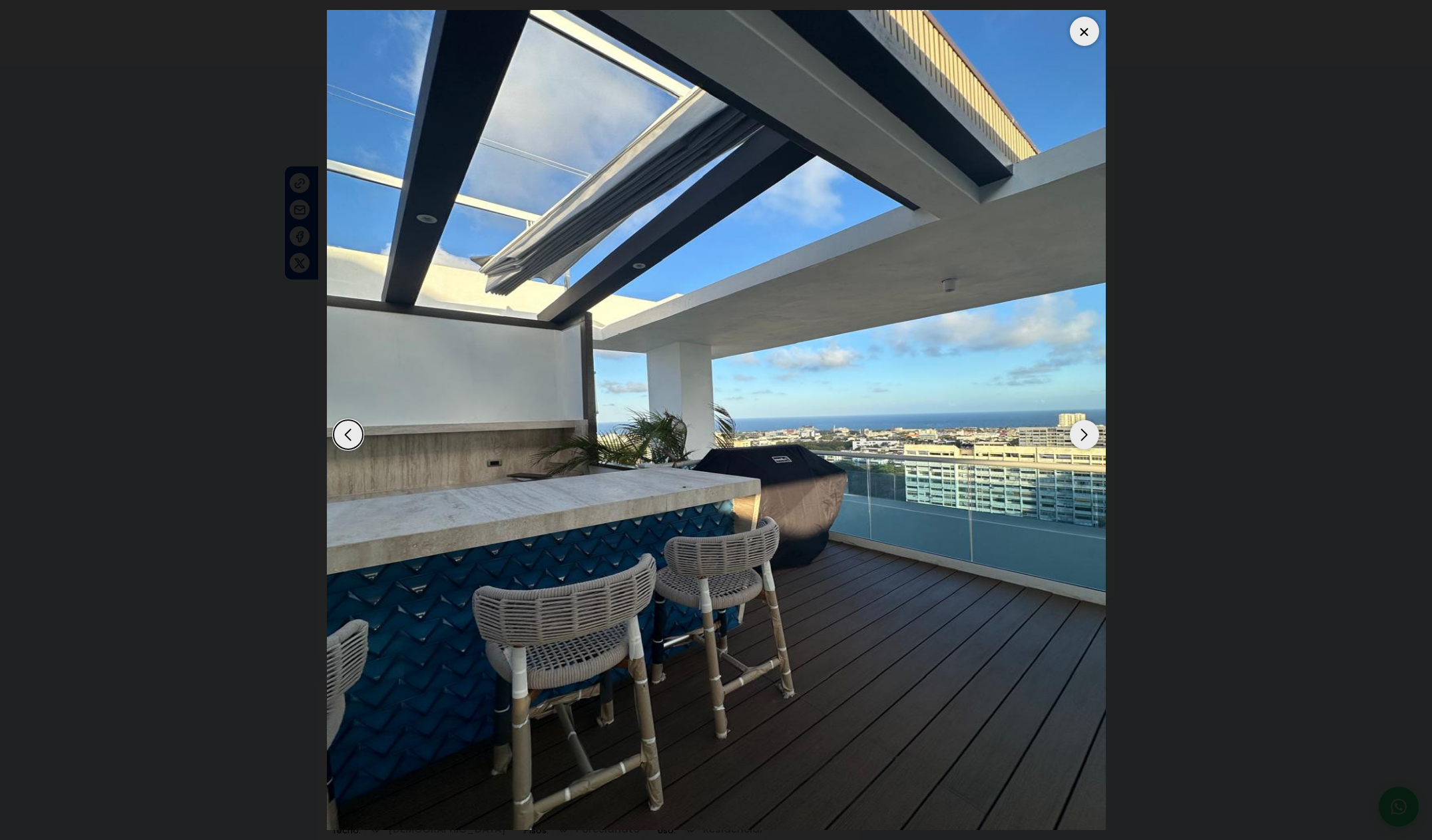
click at [1089, 432] on div "Next slide" at bounding box center [1084, 434] width 29 height 29
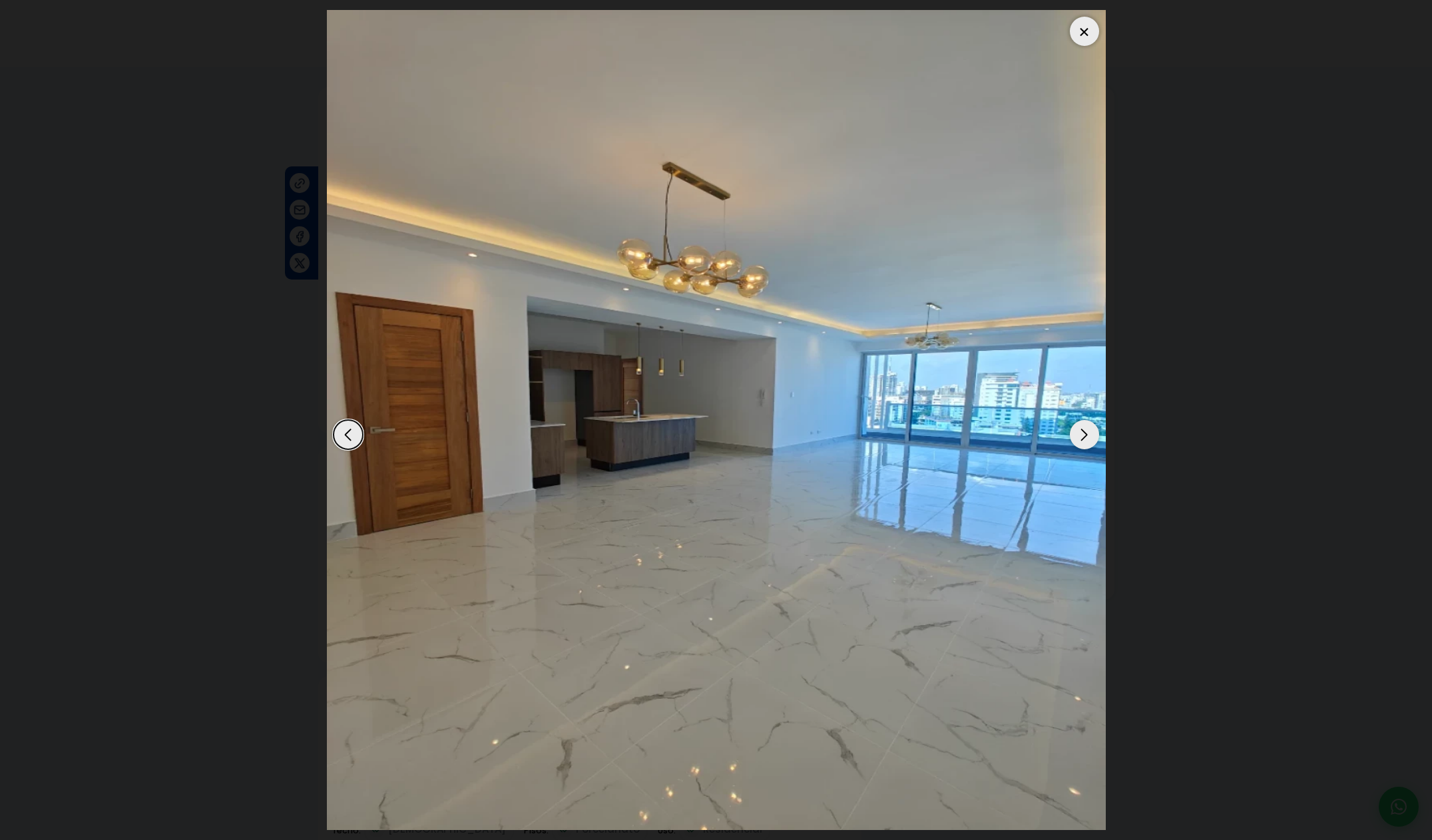
click at [1090, 433] on div "Next slide" at bounding box center [1084, 434] width 29 height 29
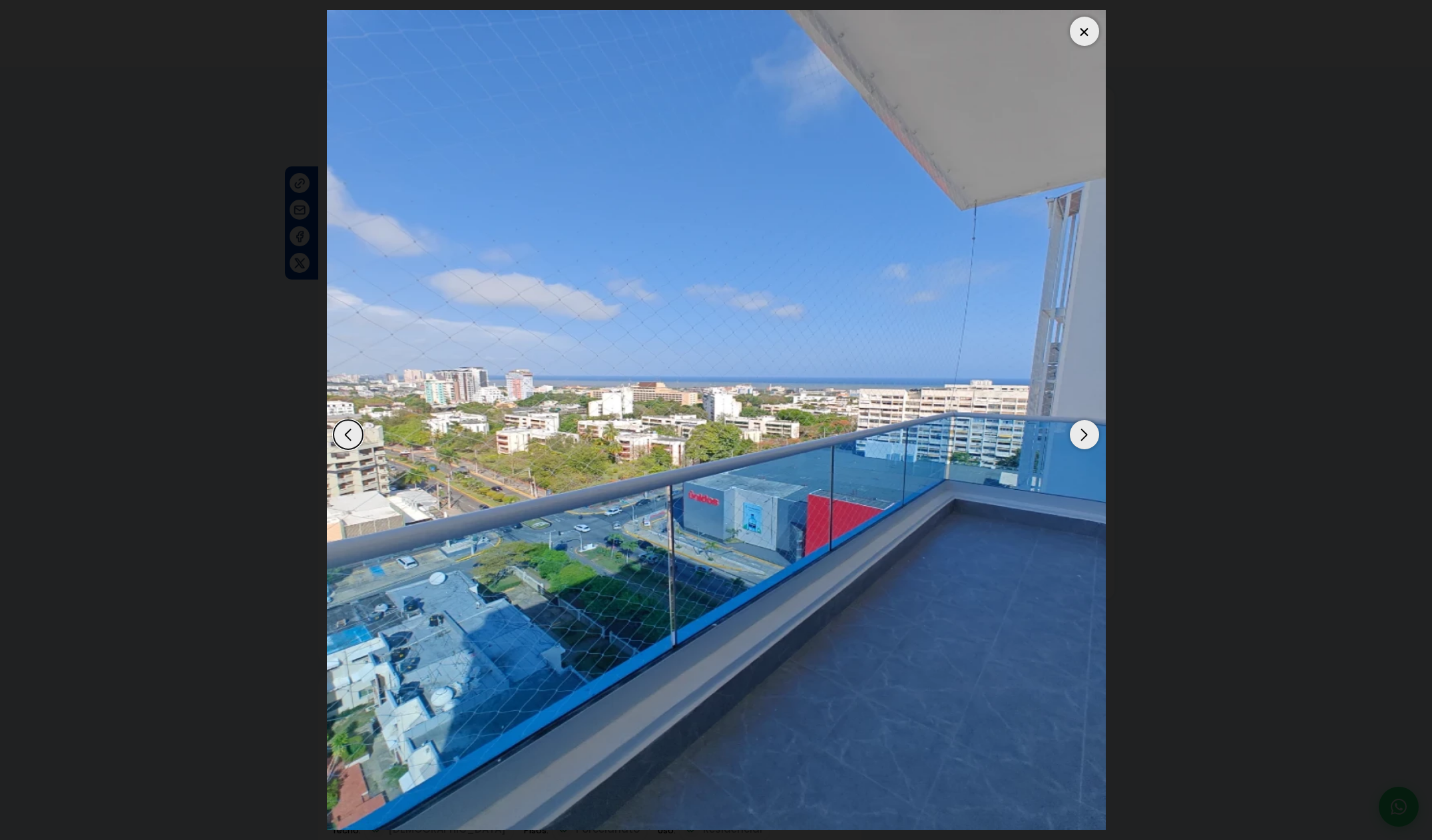
click at [1092, 30] on div at bounding box center [1084, 31] width 29 height 29
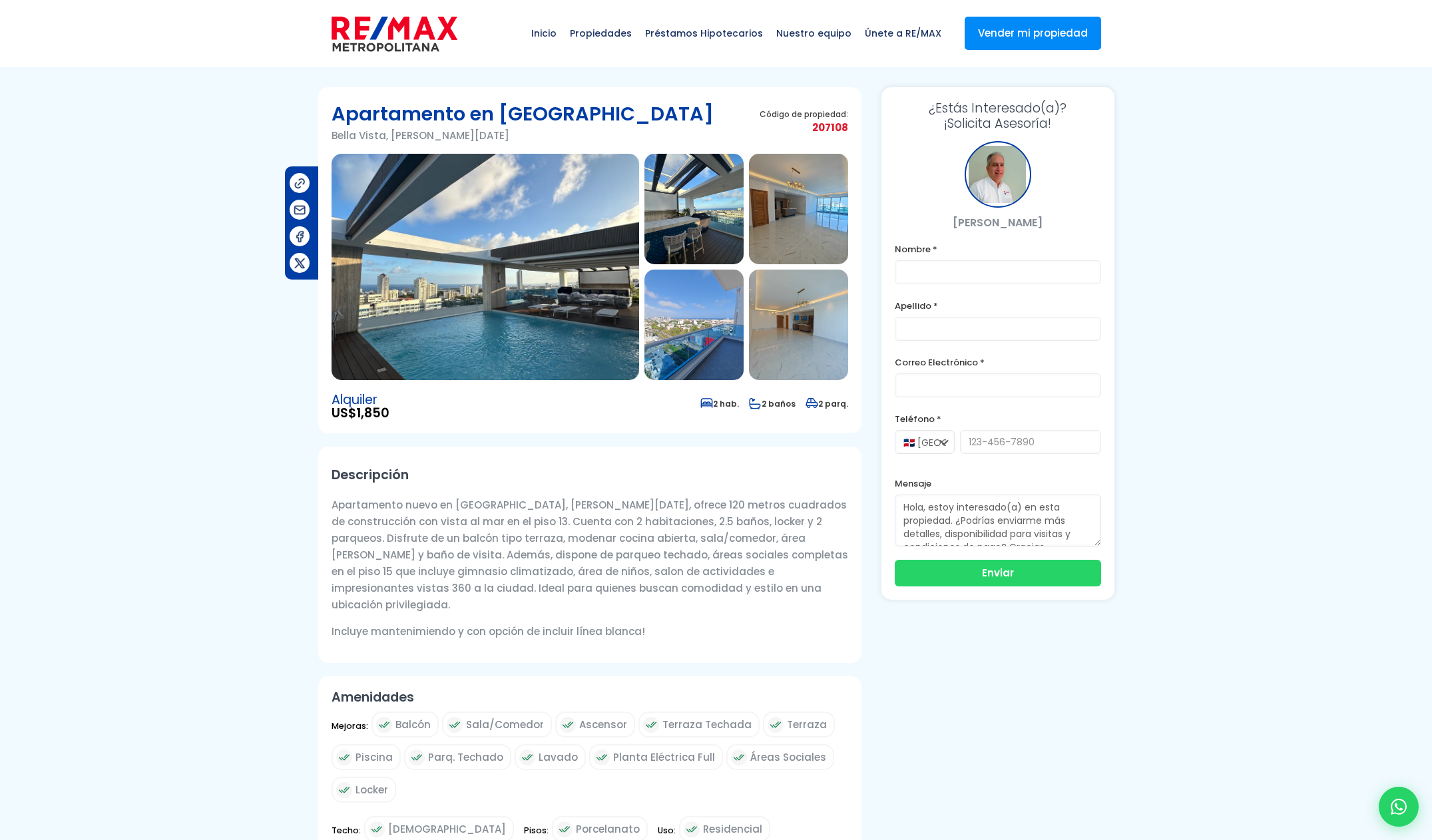
click at [514, 255] on img at bounding box center [485, 267] width 308 height 226
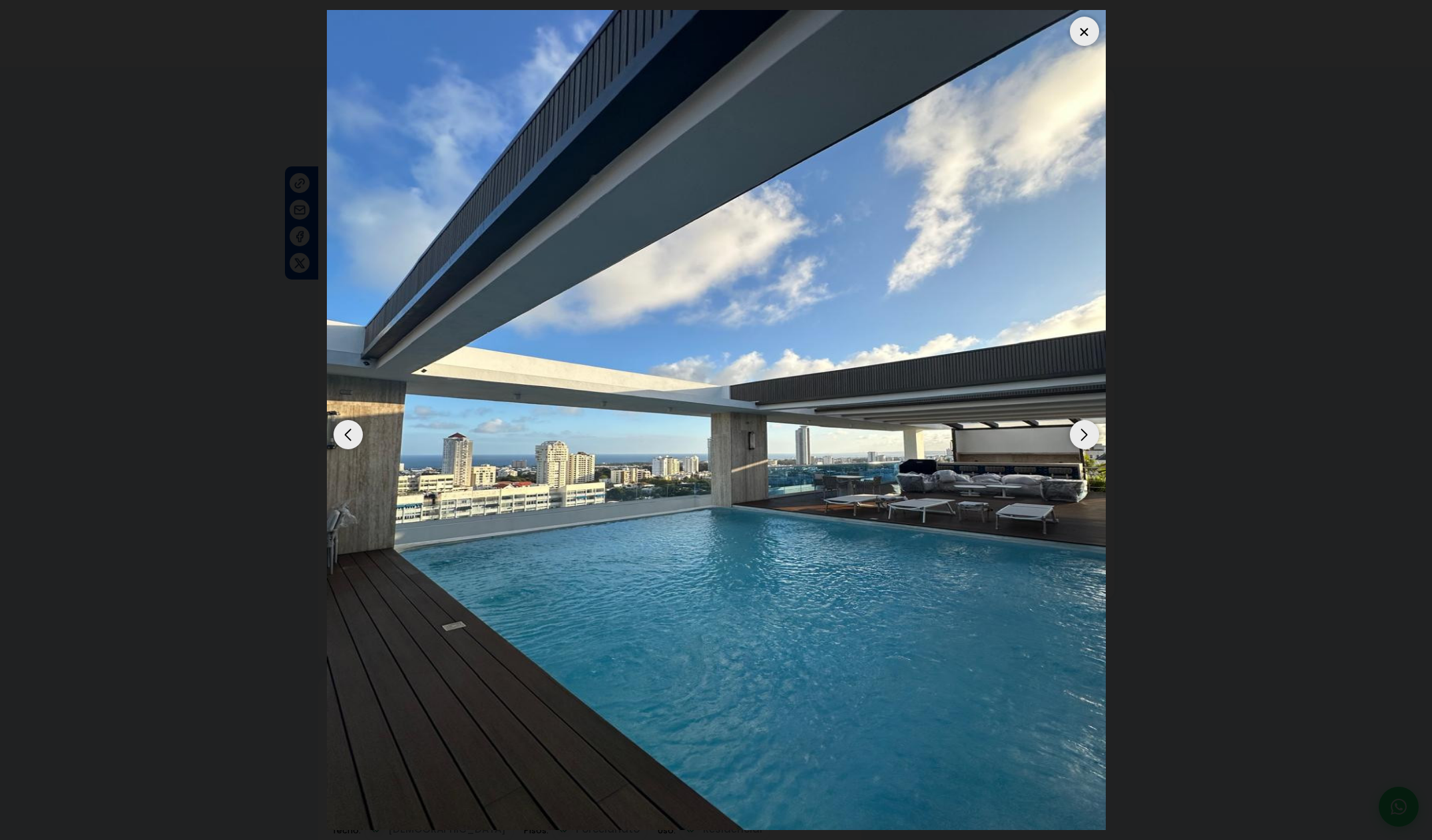
click at [356, 430] on div "Previous slide" at bounding box center [348, 434] width 29 height 29
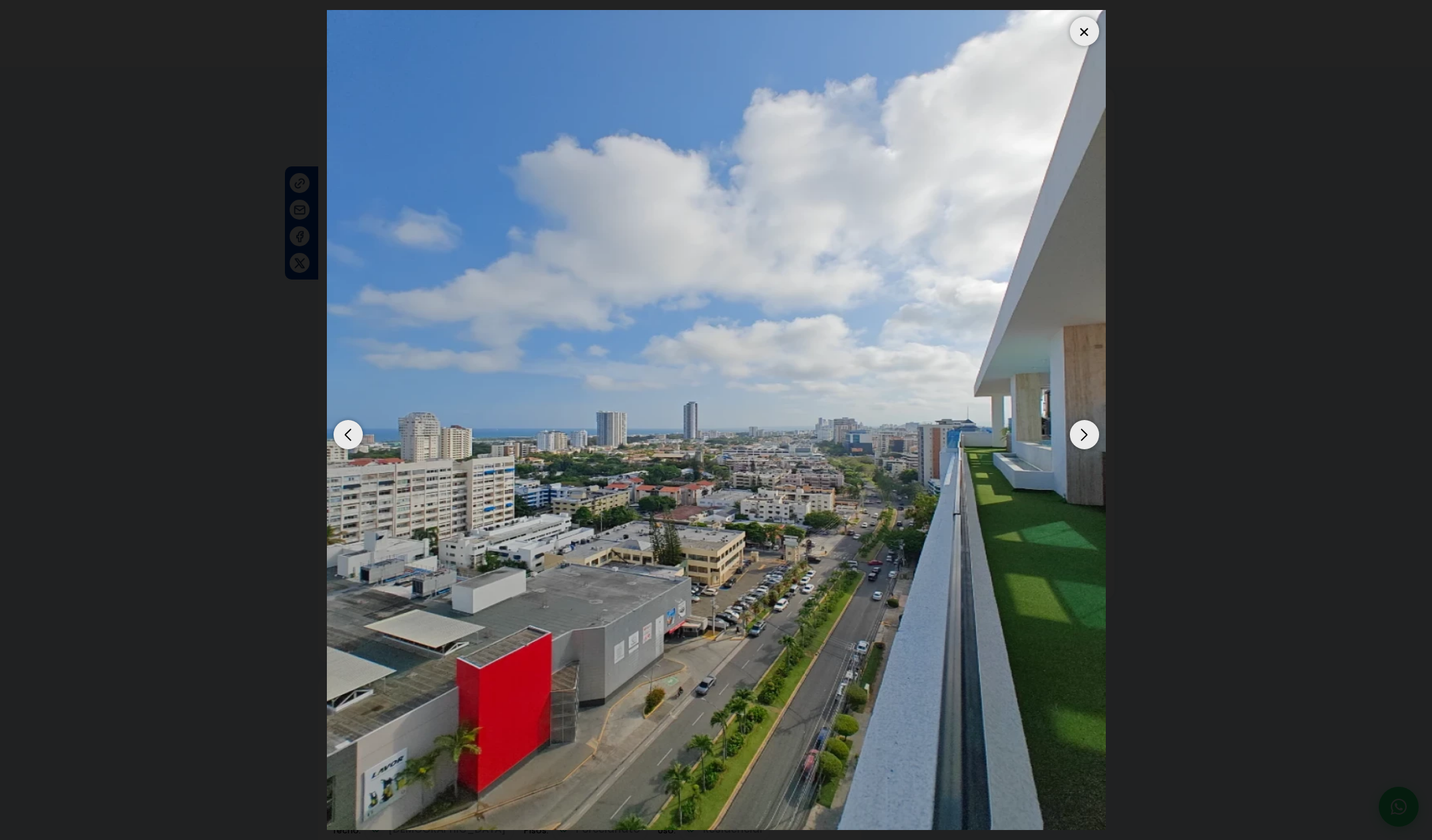
click at [353, 430] on div "Previous slide" at bounding box center [348, 434] width 29 height 29
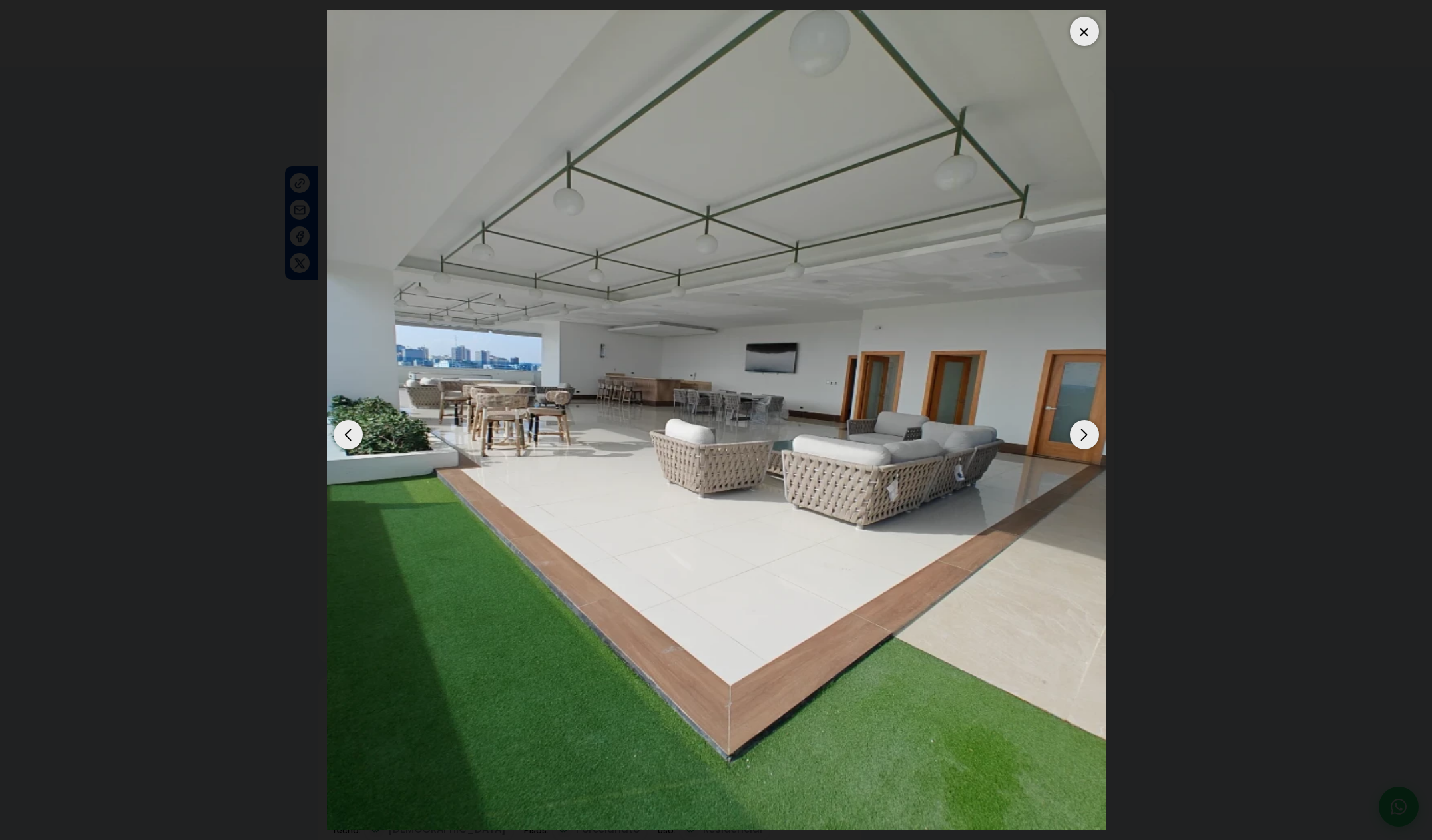
click at [353, 430] on div "Previous slide" at bounding box center [348, 434] width 29 height 29
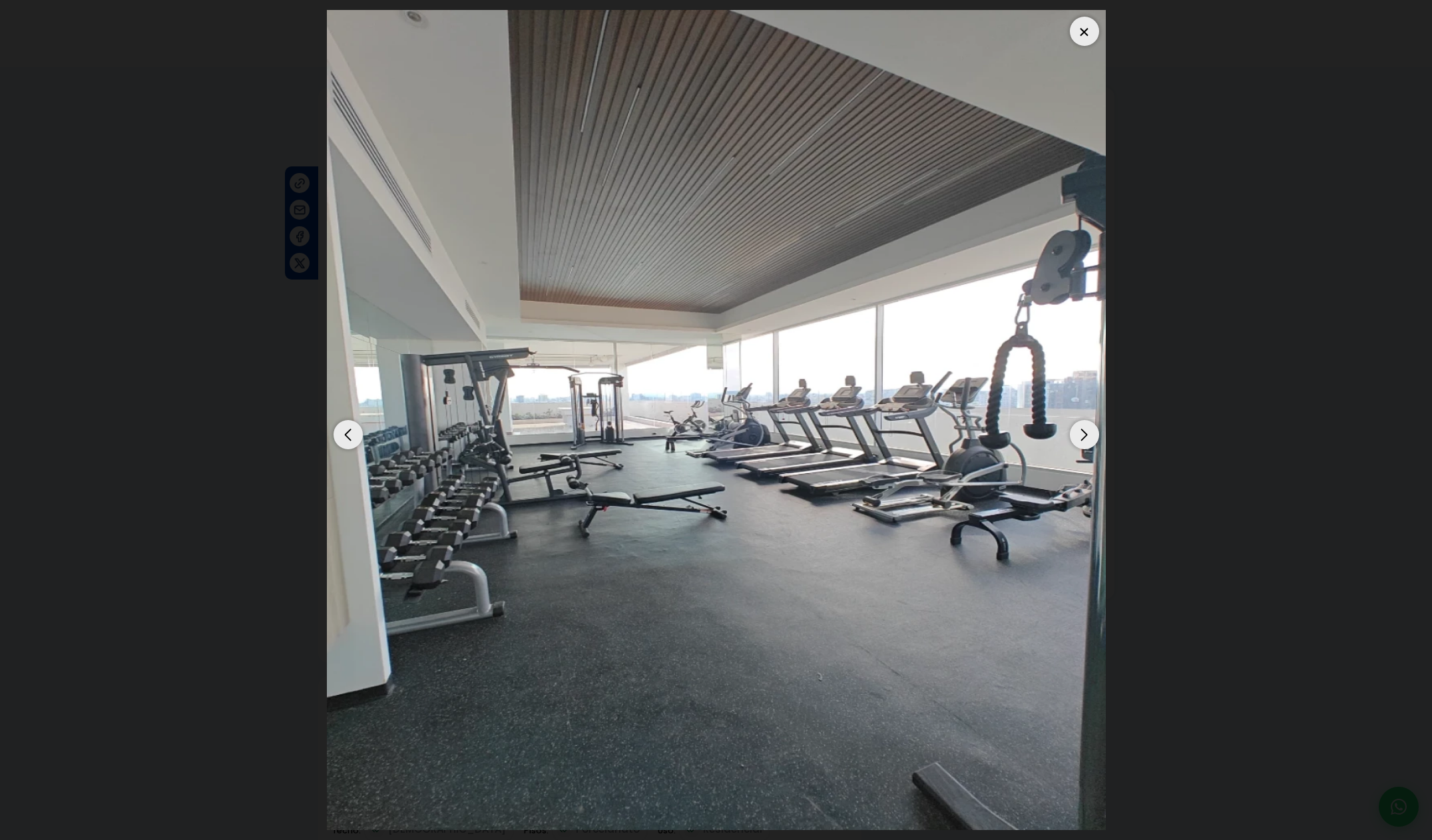
click at [353, 430] on div "Previous slide" at bounding box center [348, 434] width 29 height 29
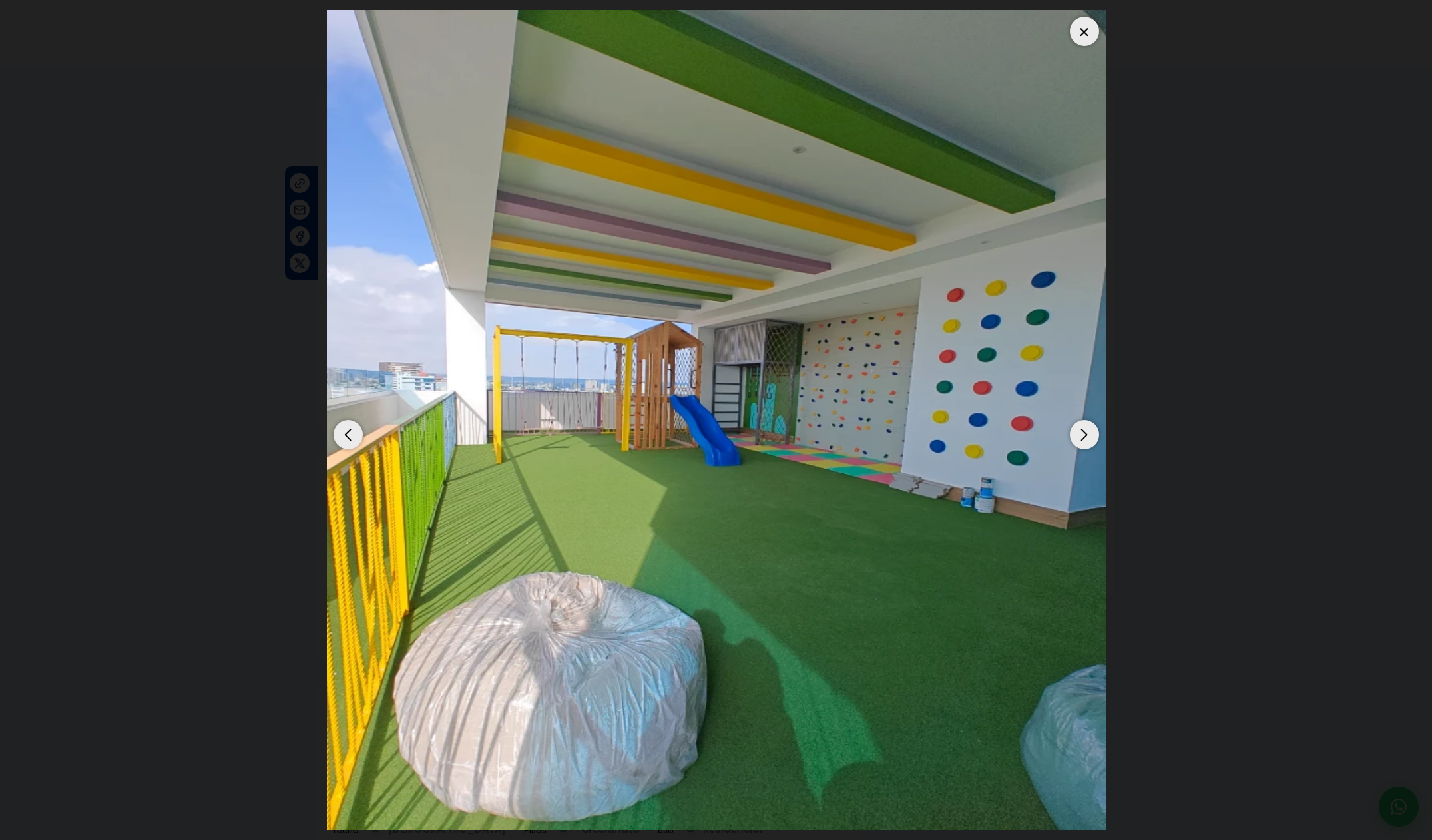
click at [353, 430] on div "Previous slide" at bounding box center [348, 434] width 29 height 29
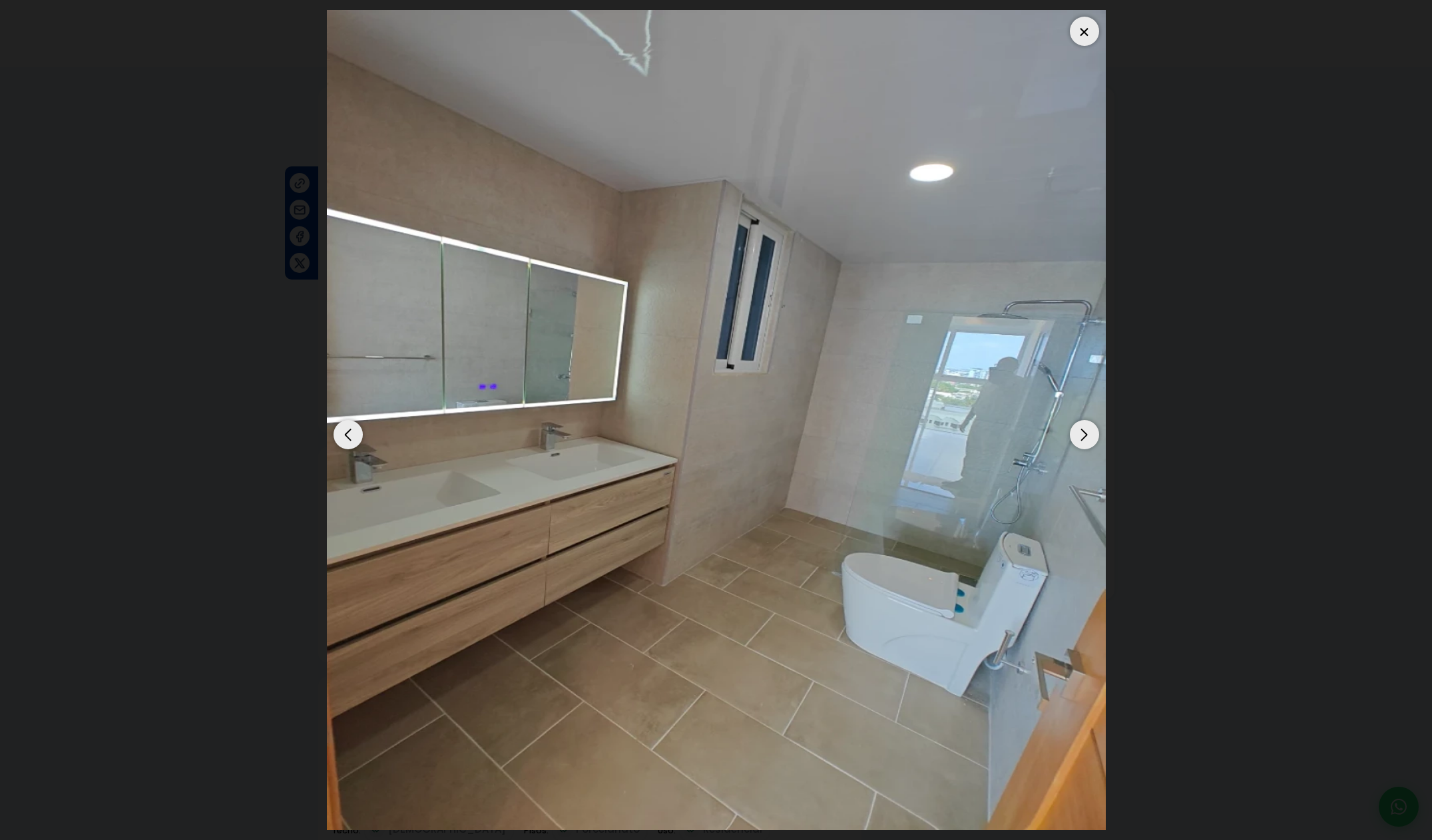
click at [353, 430] on div "Previous slide" at bounding box center [348, 434] width 29 height 29
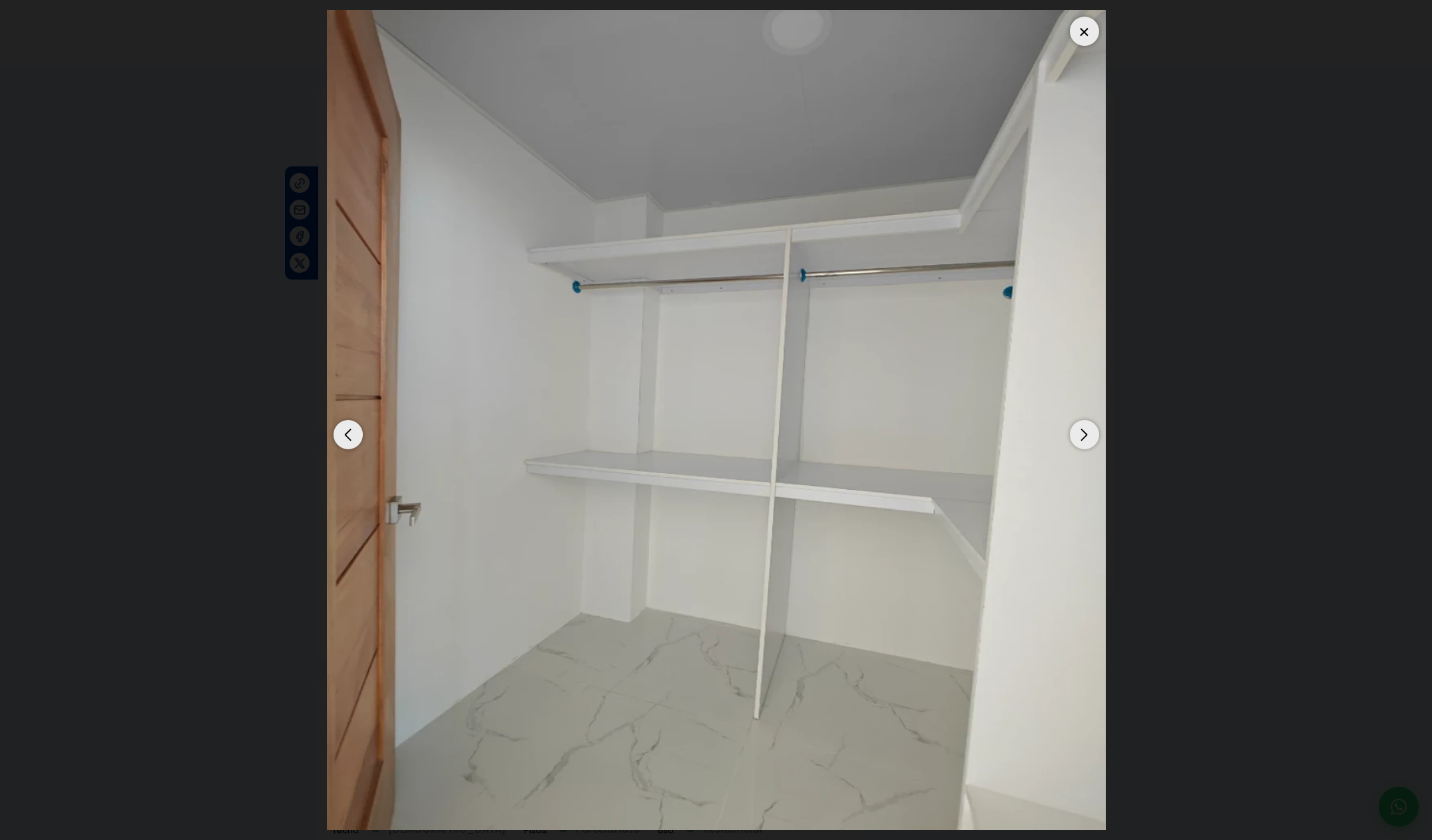
click at [353, 430] on div "Previous slide" at bounding box center [348, 434] width 29 height 29
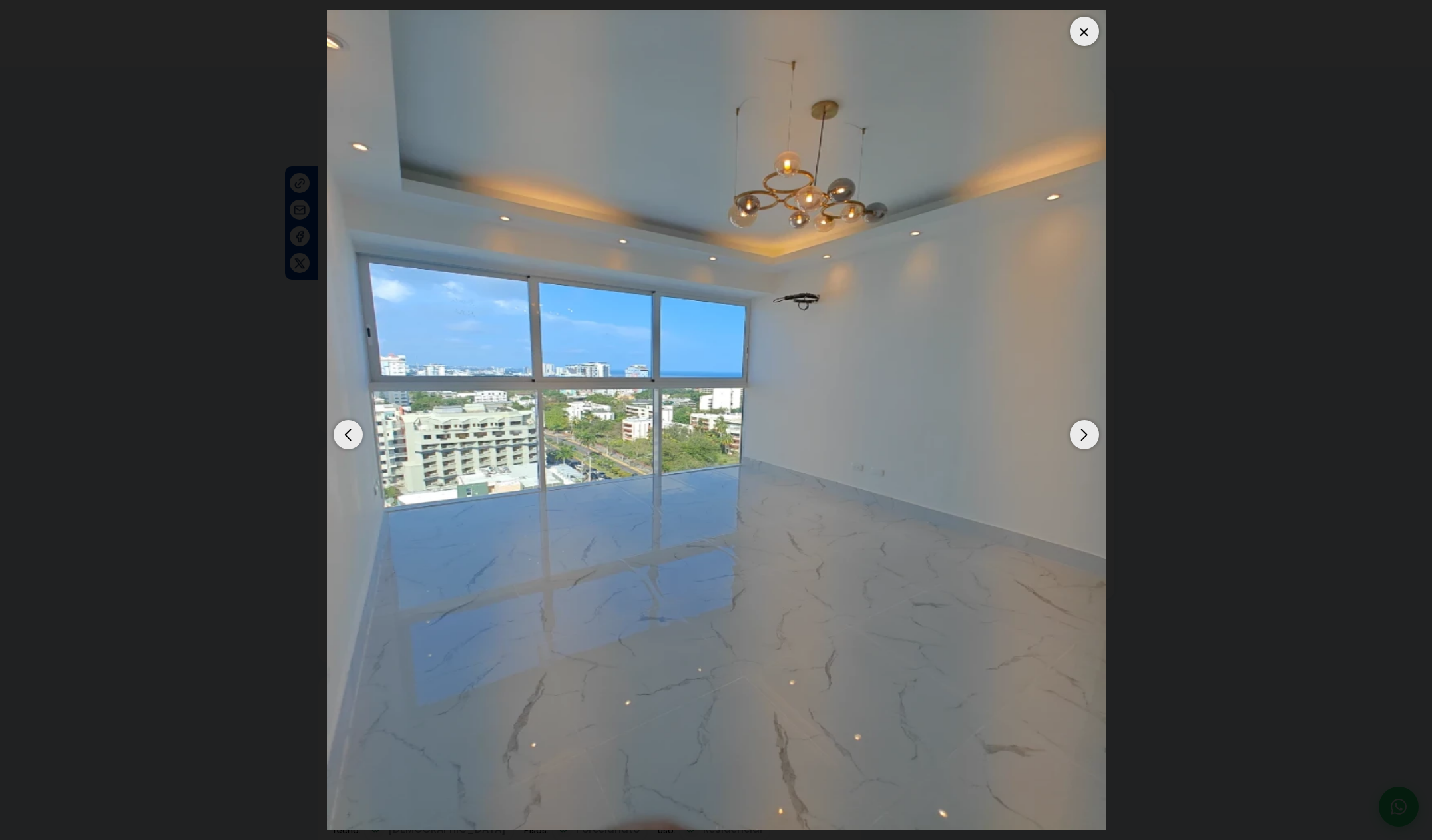
click at [353, 430] on div "Previous slide" at bounding box center [348, 434] width 29 height 29
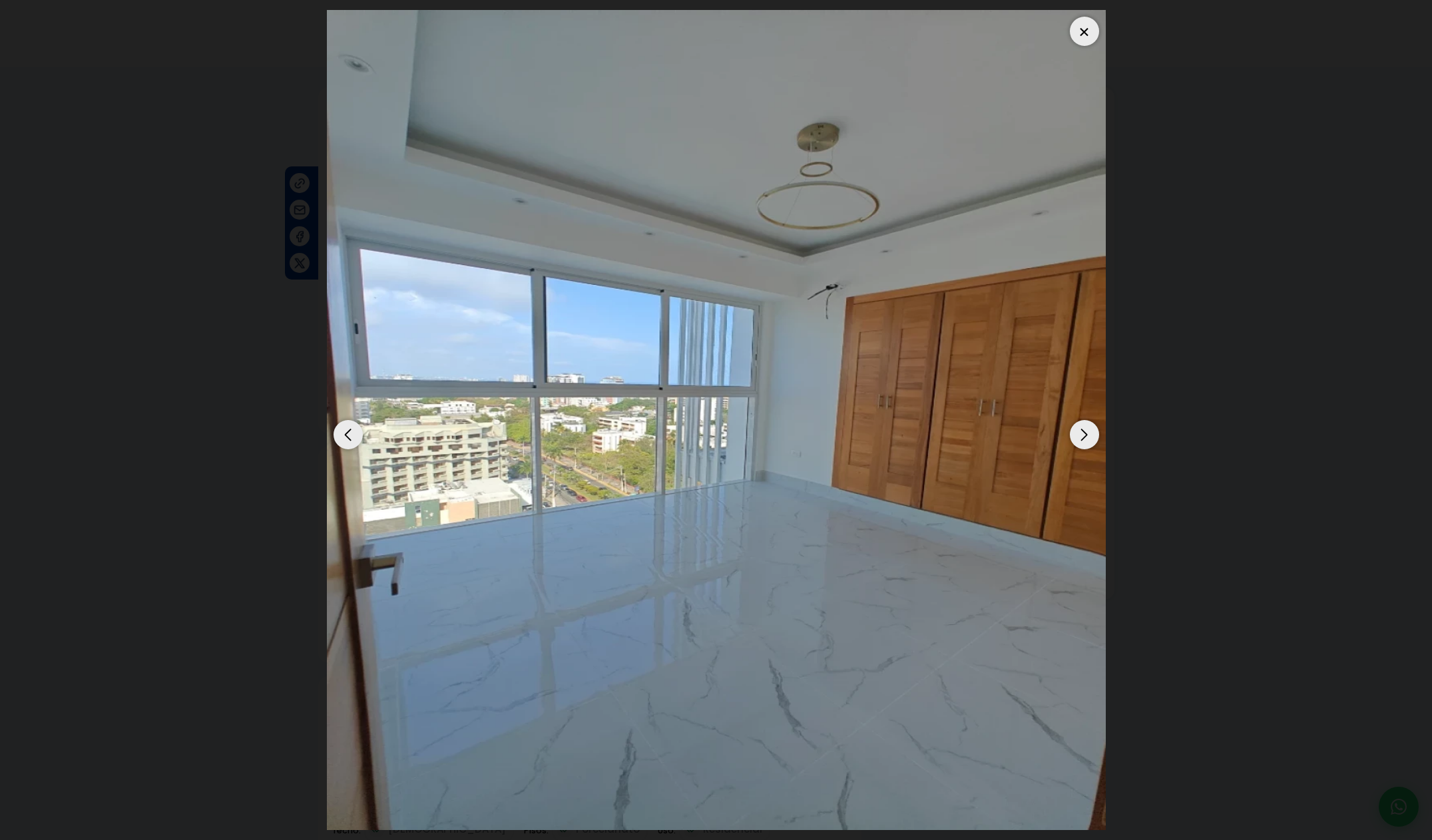
click at [353, 430] on div "Previous slide" at bounding box center [348, 434] width 29 height 29
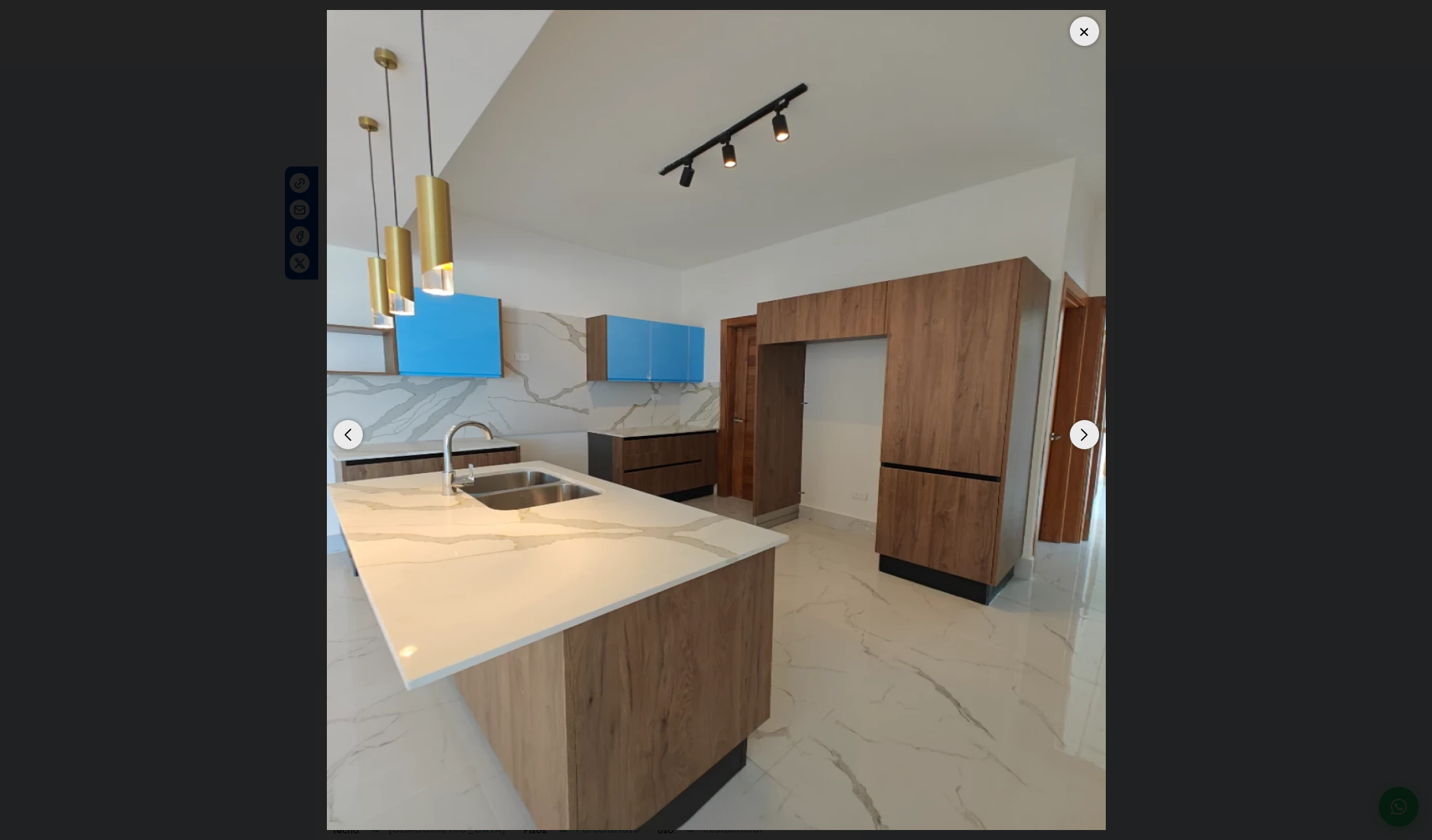
click at [353, 430] on div "Previous slide" at bounding box center [348, 434] width 29 height 29
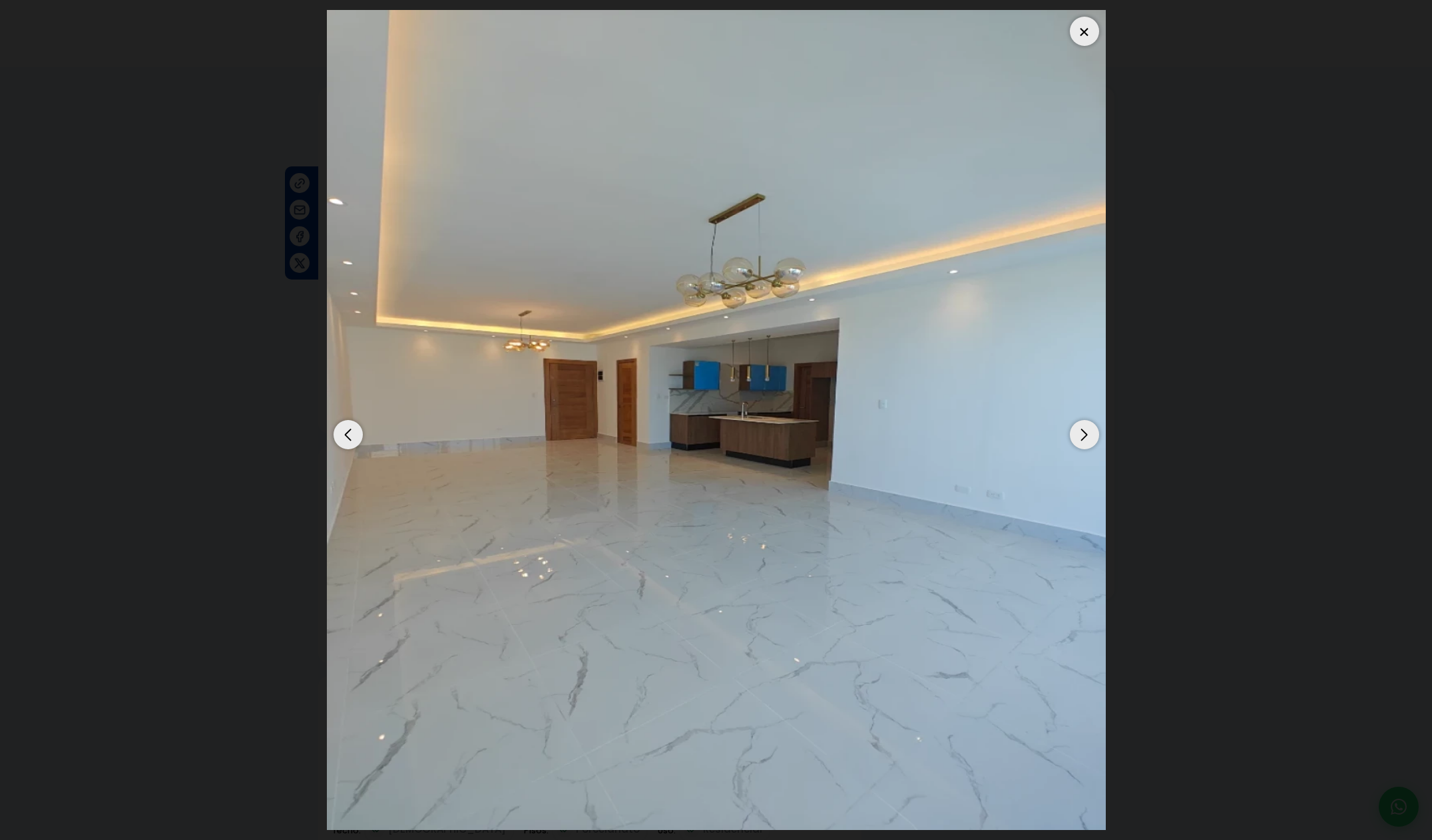
click at [352, 432] on div "Previous slide" at bounding box center [348, 434] width 29 height 29
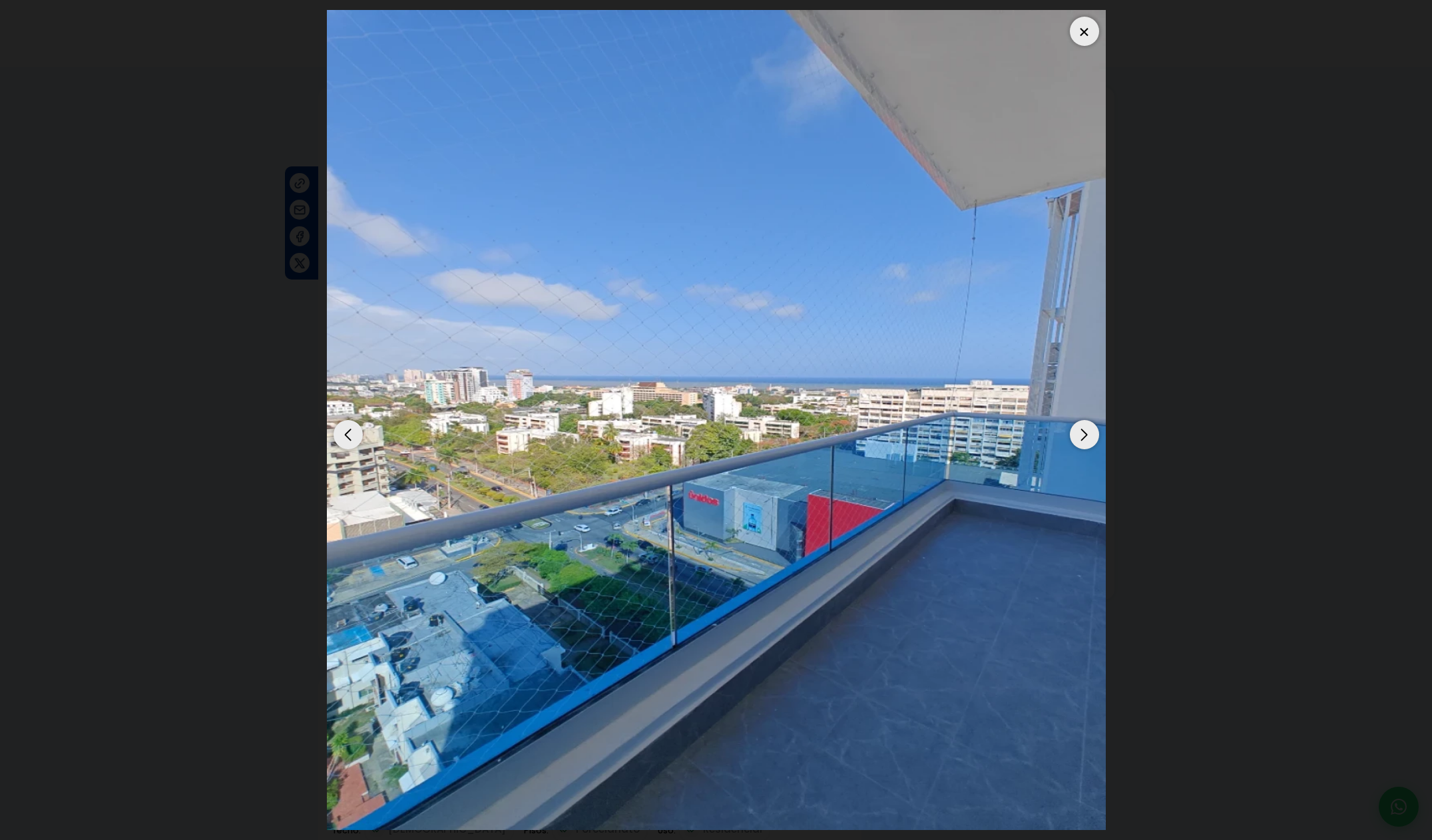
click at [349, 438] on div "Previous slide" at bounding box center [348, 434] width 29 height 29
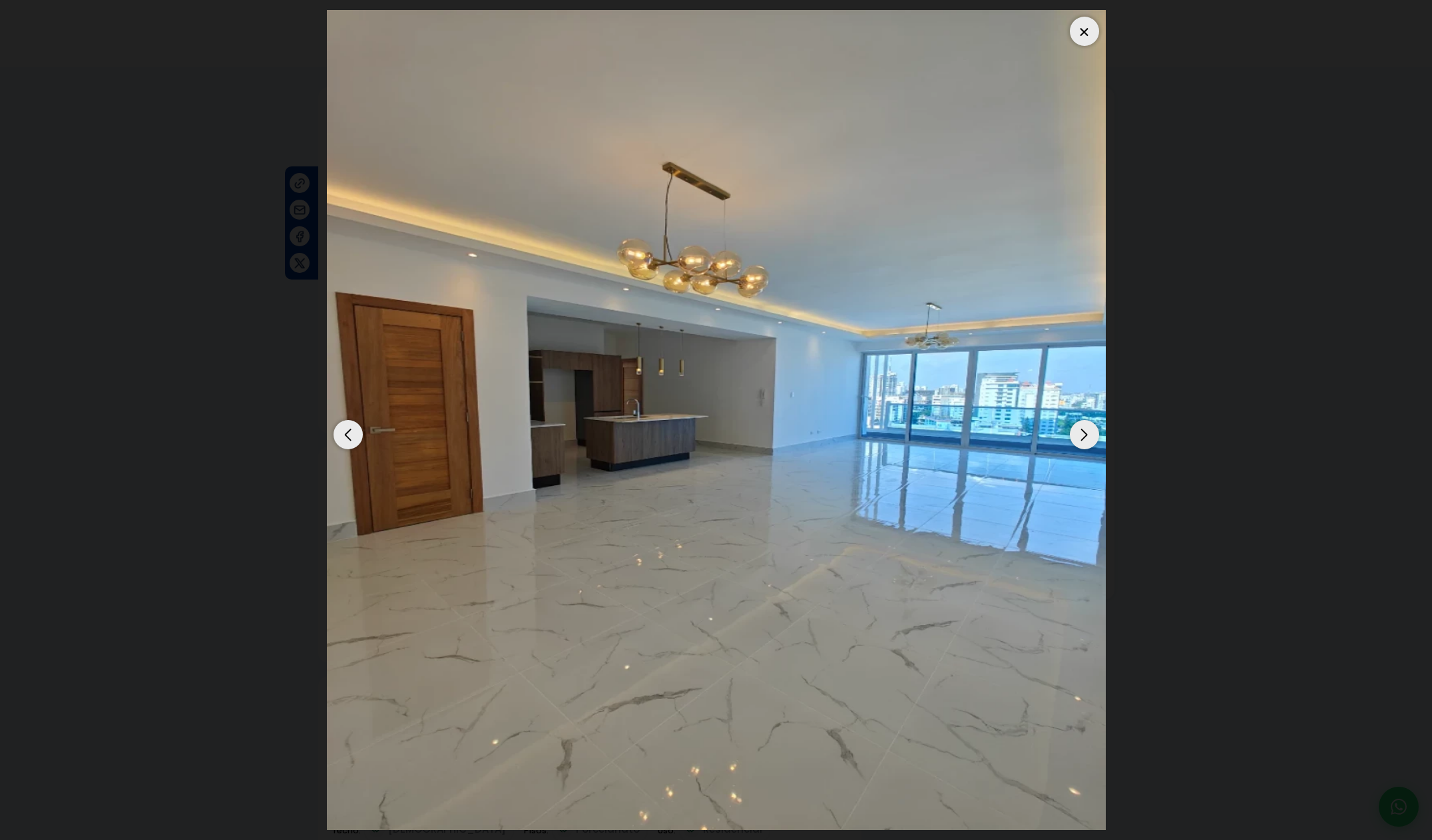
click at [349, 438] on div "Previous slide" at bounding box center [348, 434] width 29 height 29
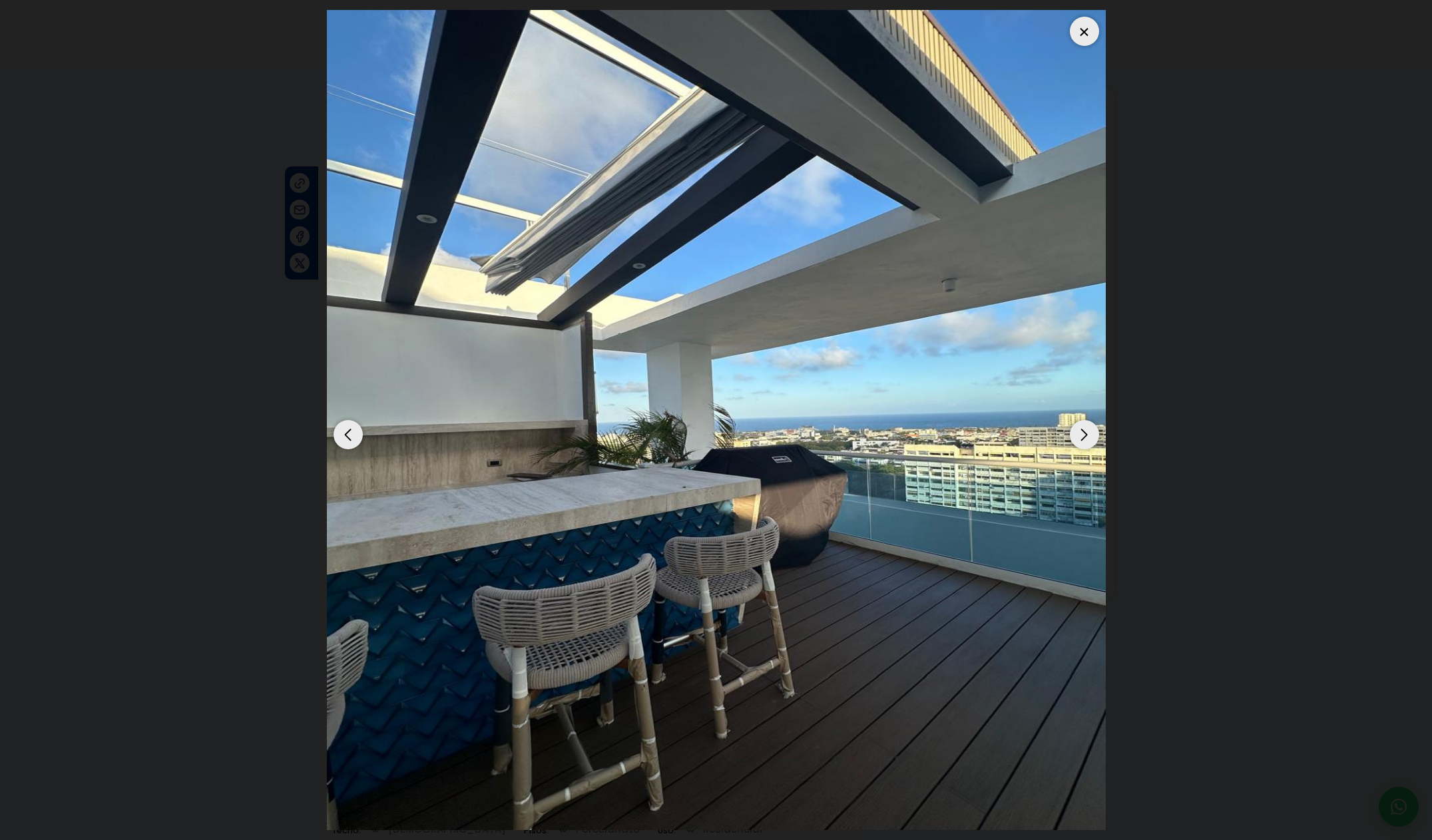
click at [349, 438] on div "Previous slide" at bounding box center [348, 434] width 29 height 29
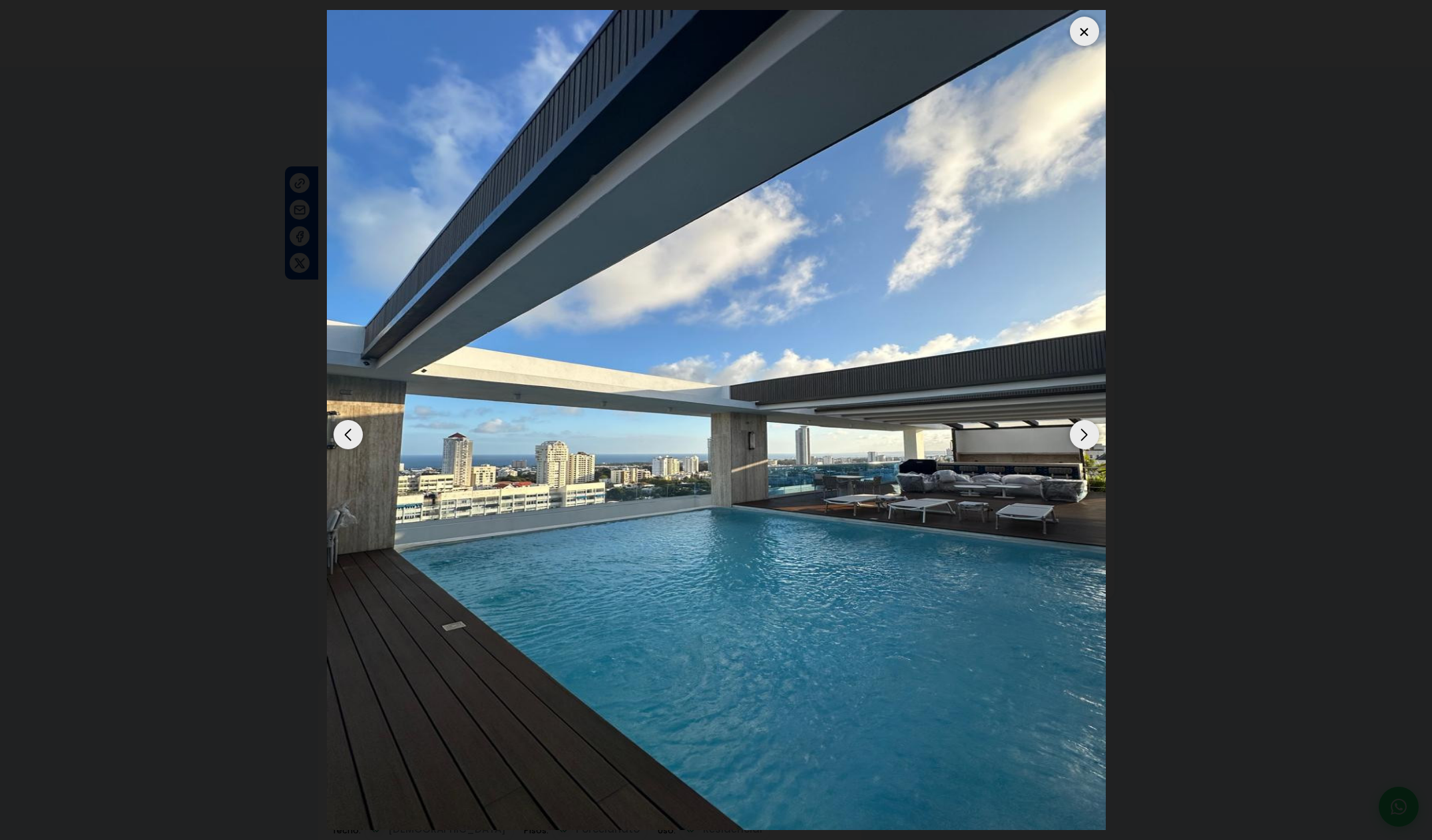
click at [349, 438] on div "Previous slide" at bounding box center [348, 434] width 29 height 29
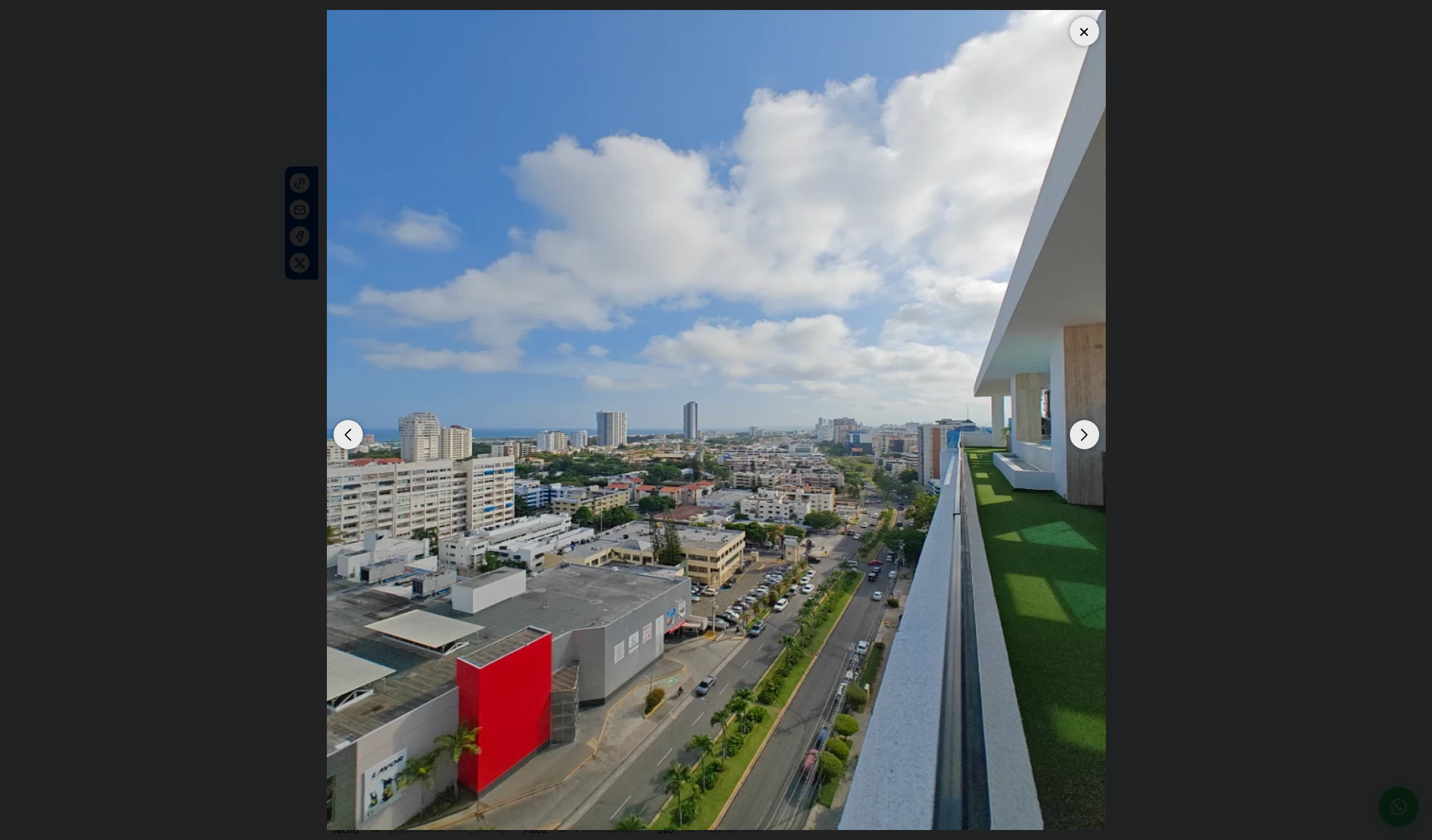
click at [1097, 30] on div at bounding box center [1084, 31] width 29 height 29
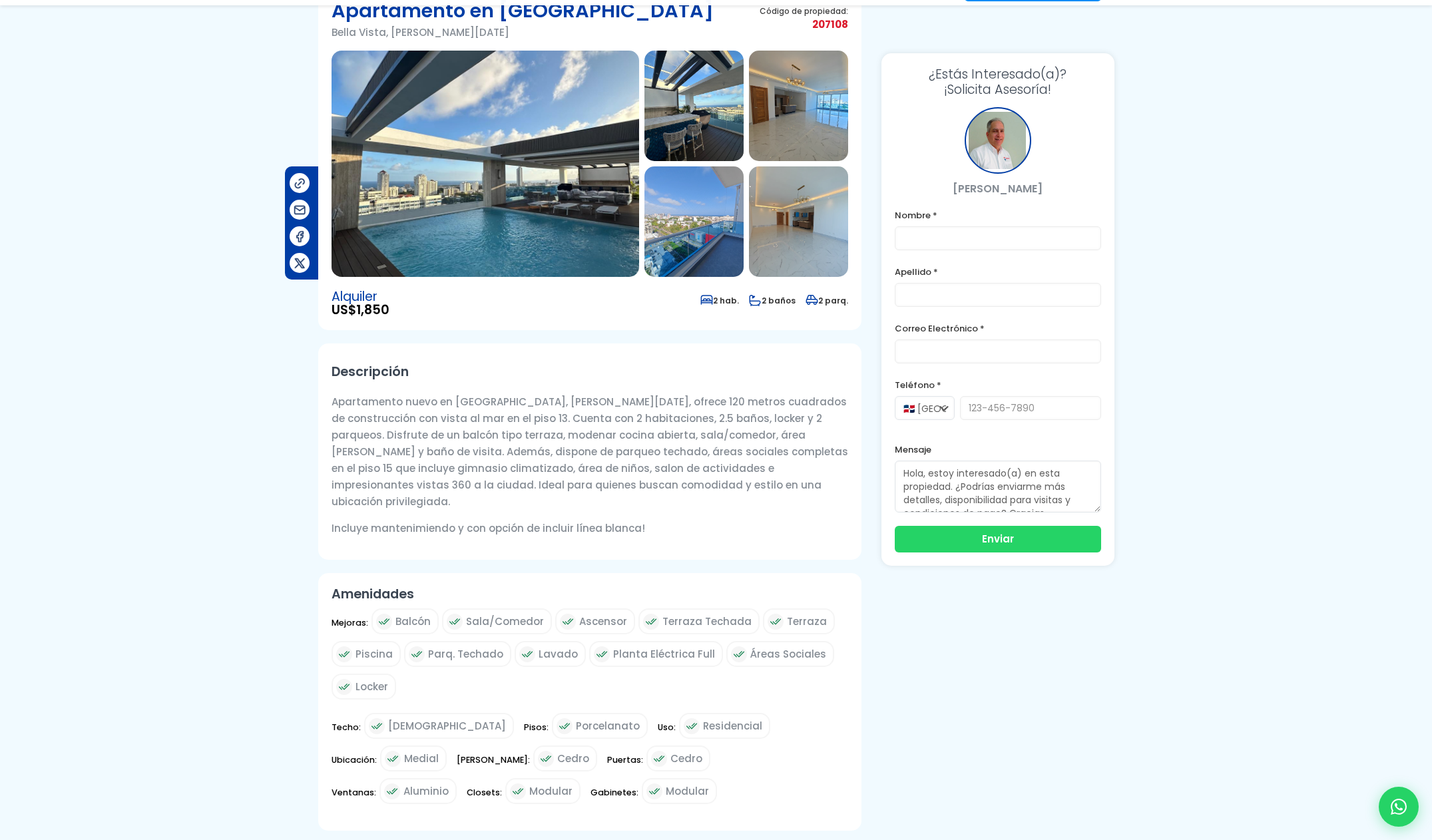
scroll to position [255, 0]
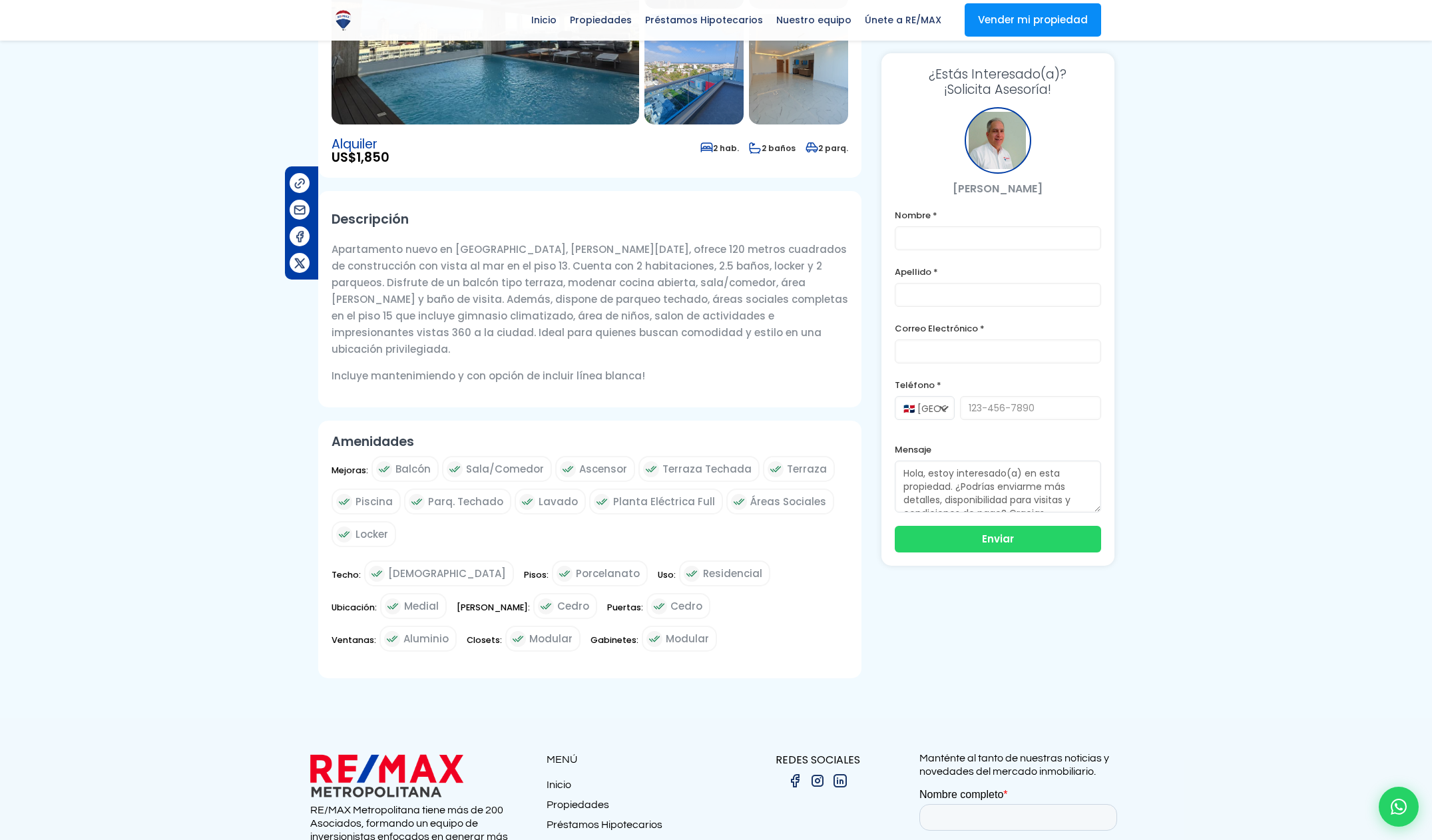
click at [489, 107] on img at bounding box center [485, 11] width 308 height 226
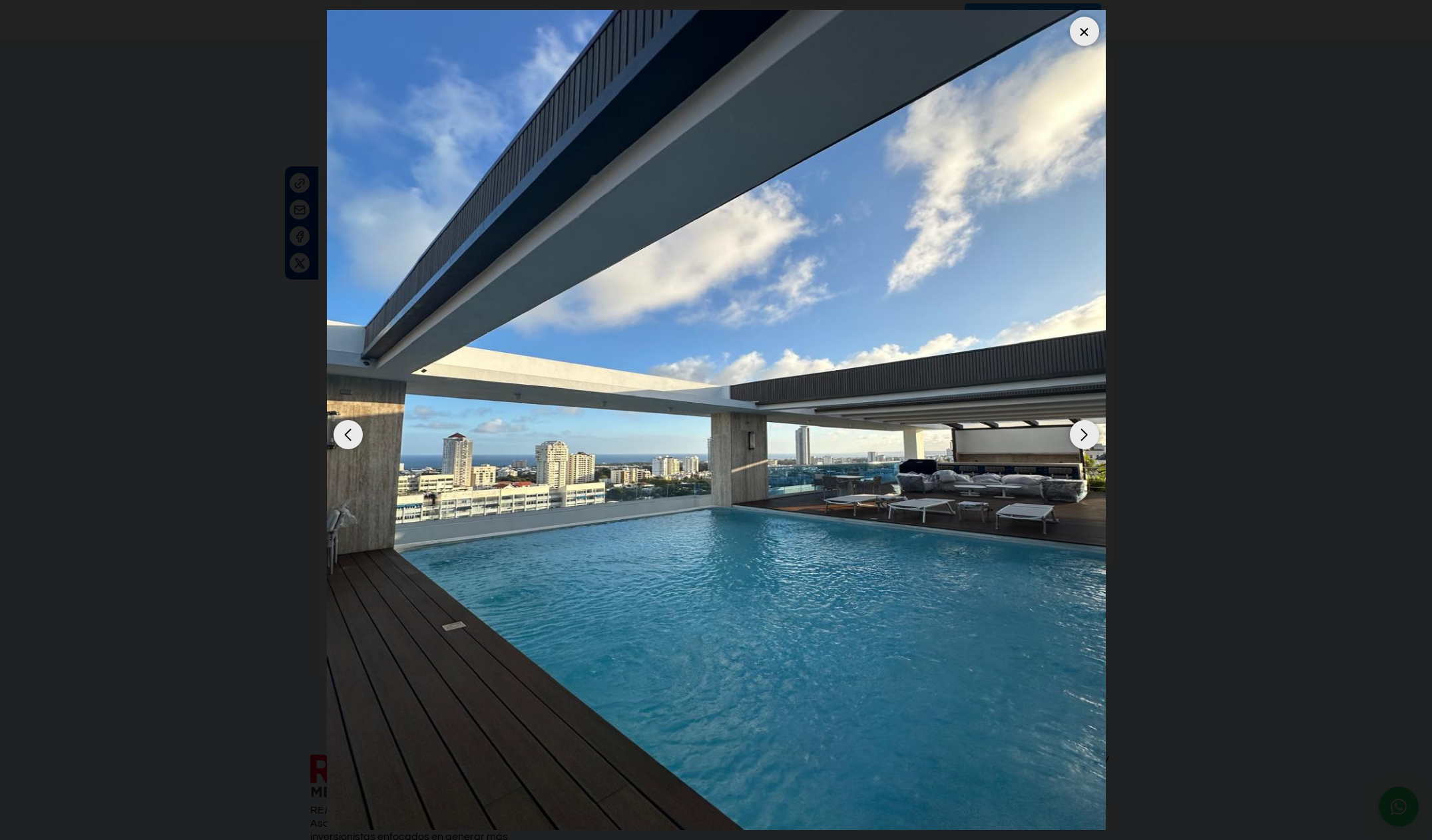
click at [1068, 416] on img "1 / 14" at bounding box center [716, 420] width 779 height 820
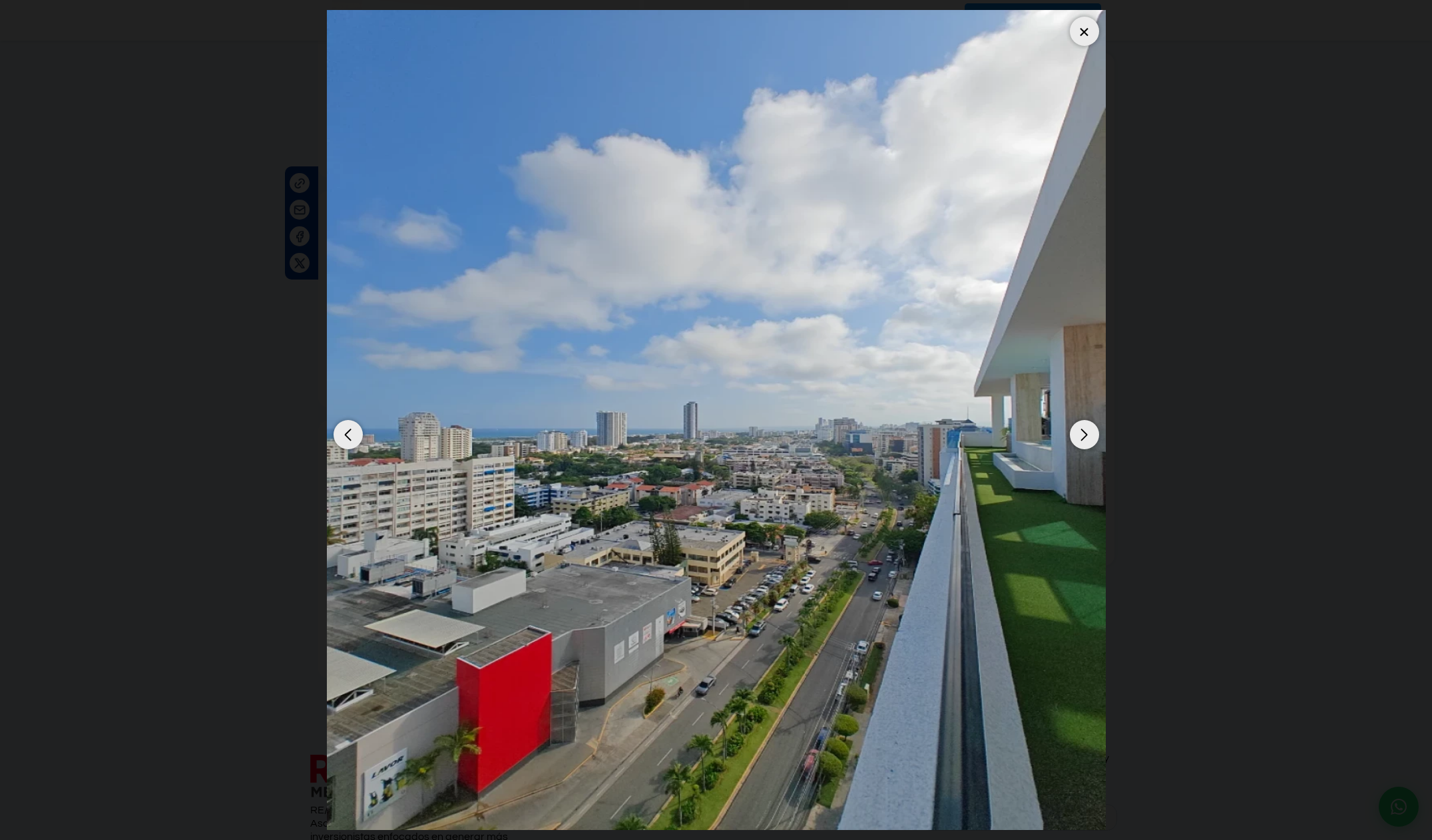
click at [1080, 430] on div "Next slide" at bounding box center [1084, 434] width 29 height 29
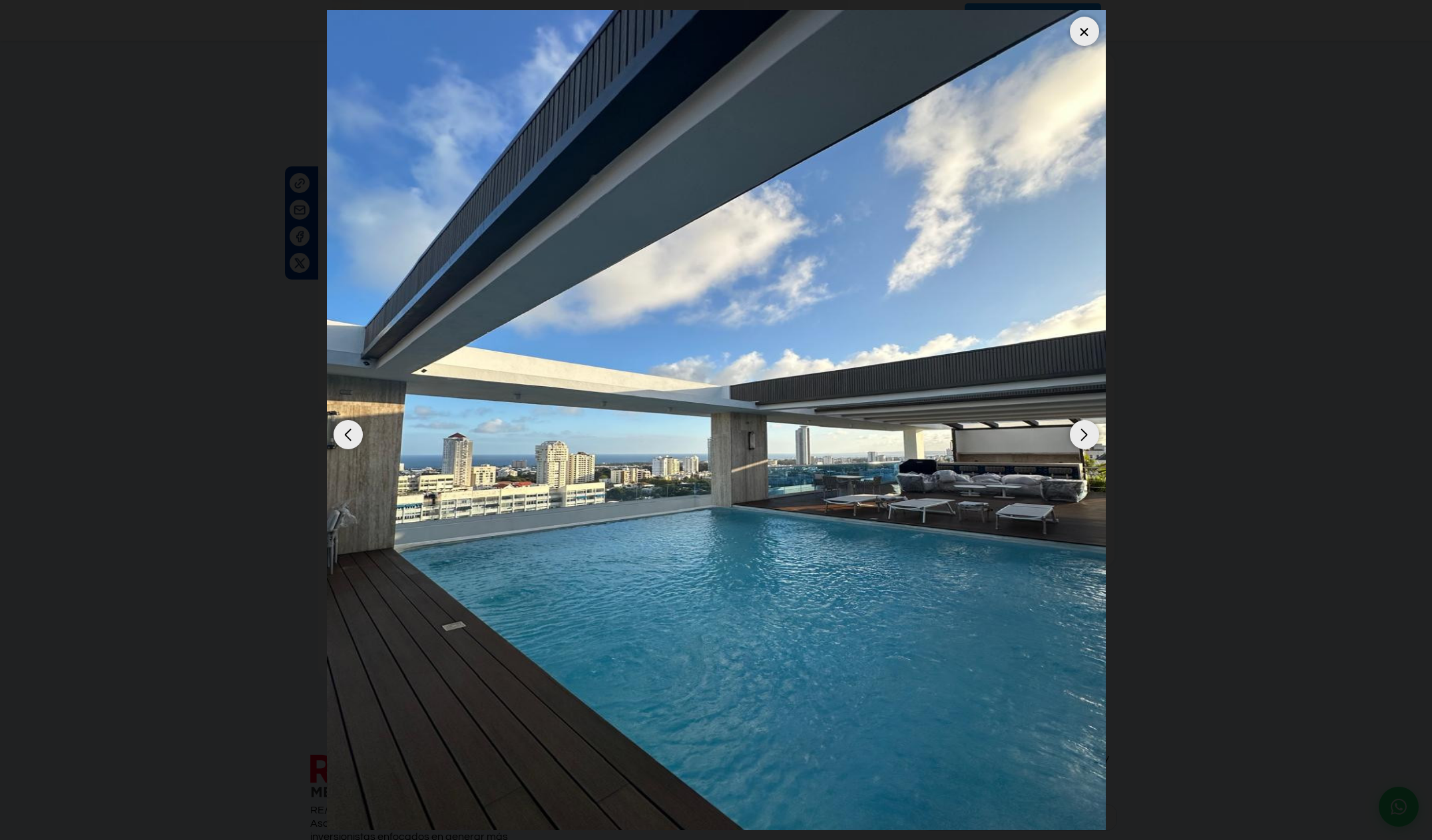
click at [1080, 429] on div "Next slide" at bounding box center [1084, 434] width 29 height 29
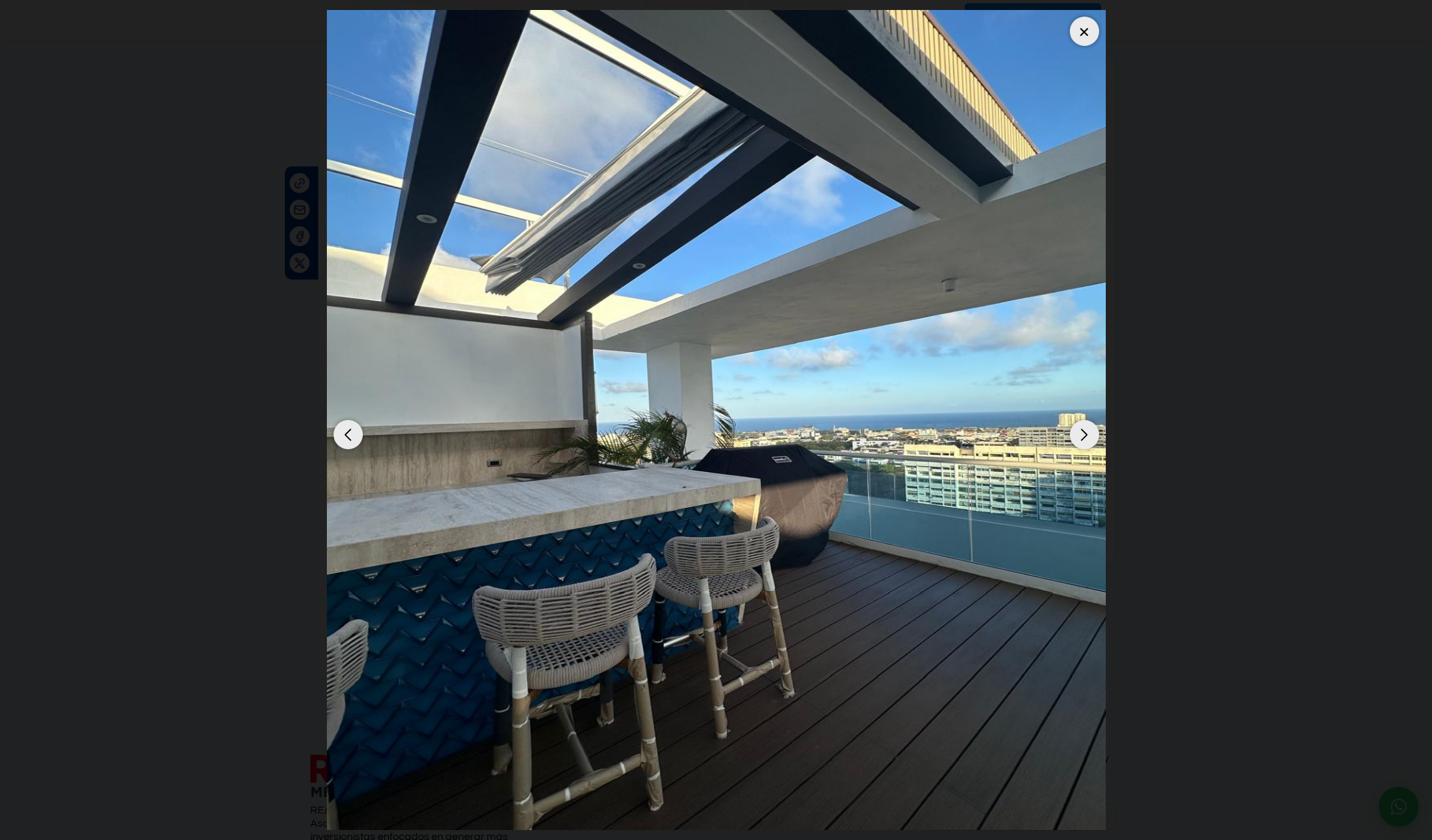
click at [1080, 429] on div "Next slide" at bounding box center [1084, 434] width 29 height 29
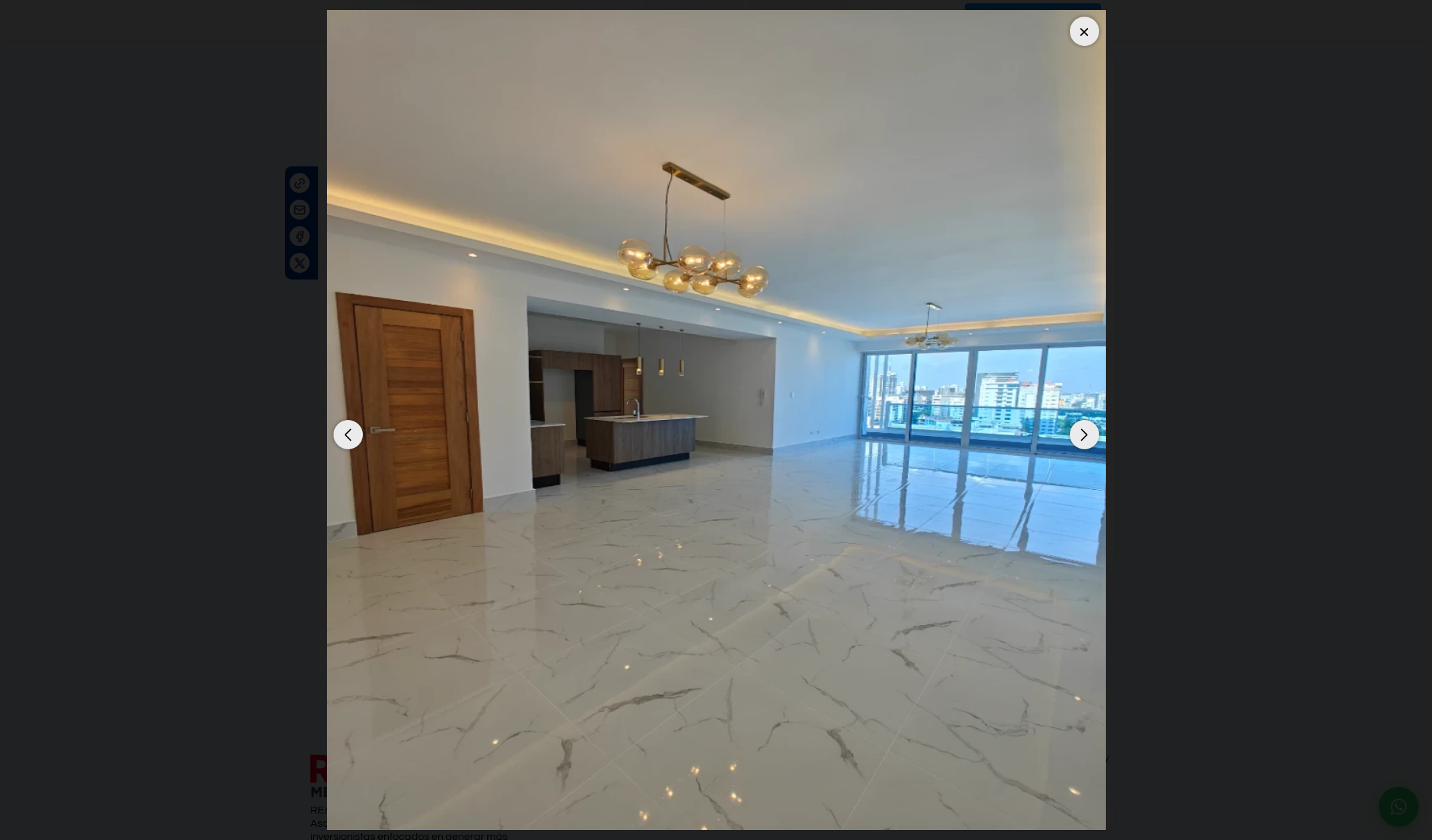
click at [1086, 447] on div "Next slide" at bounding box center [1084, 434] width 29 height 29
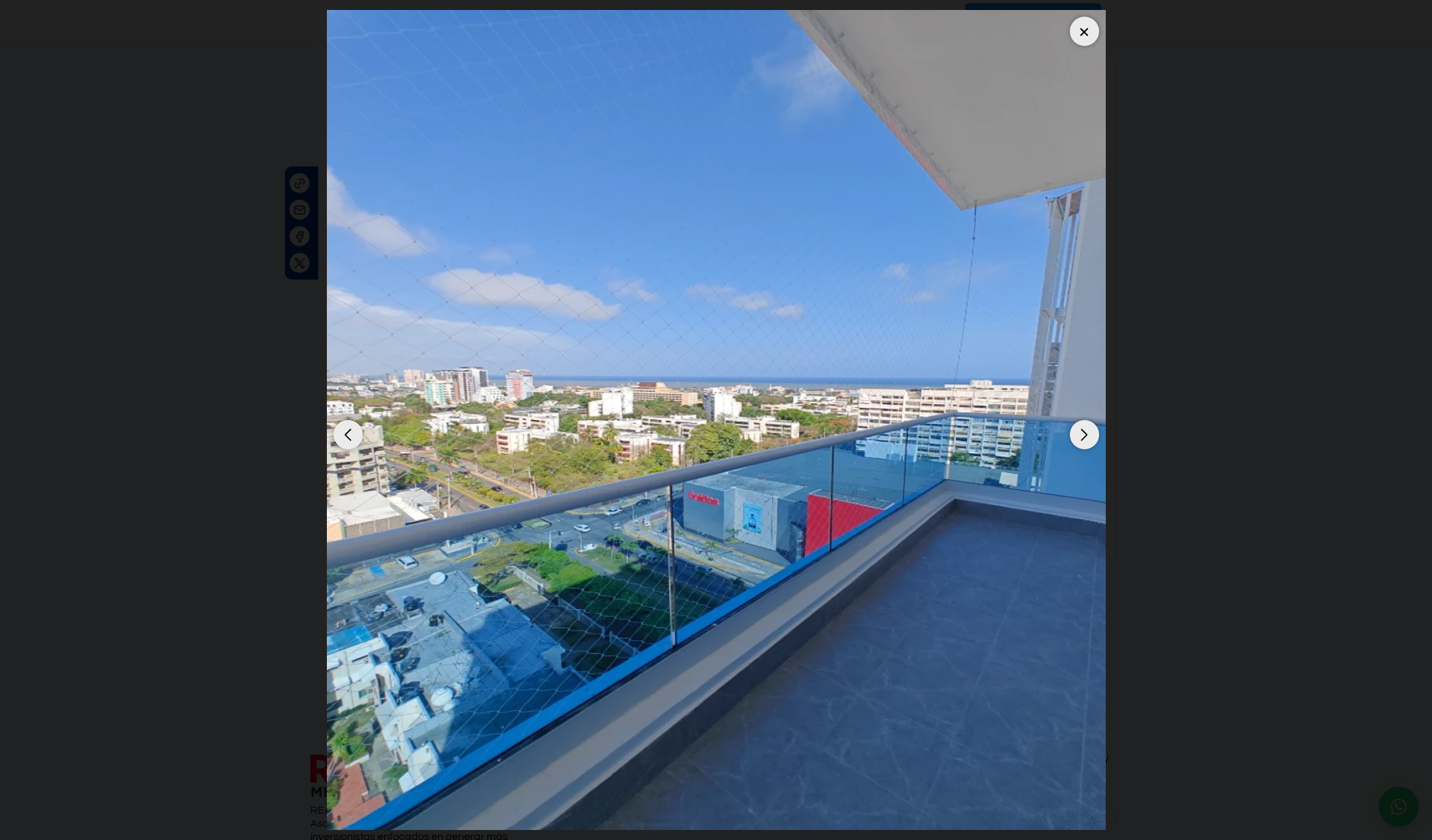
click at [1086, 446] on div "Next slide" at bounding box center [1084, 434] width 29 height 29
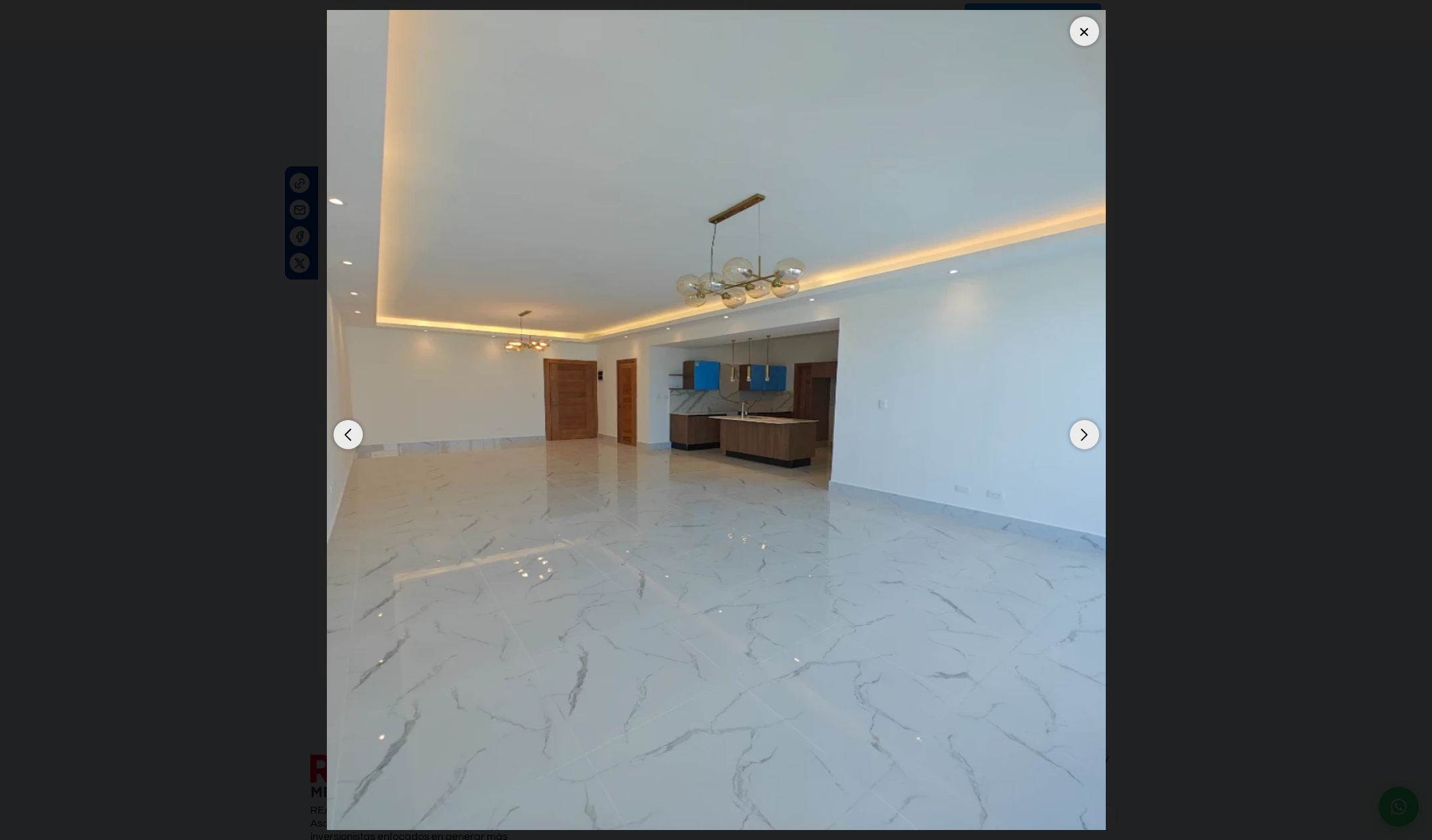
click at [1085, 446] on div "Next slide" at bounding box center [1084, 434] width 29 height 29
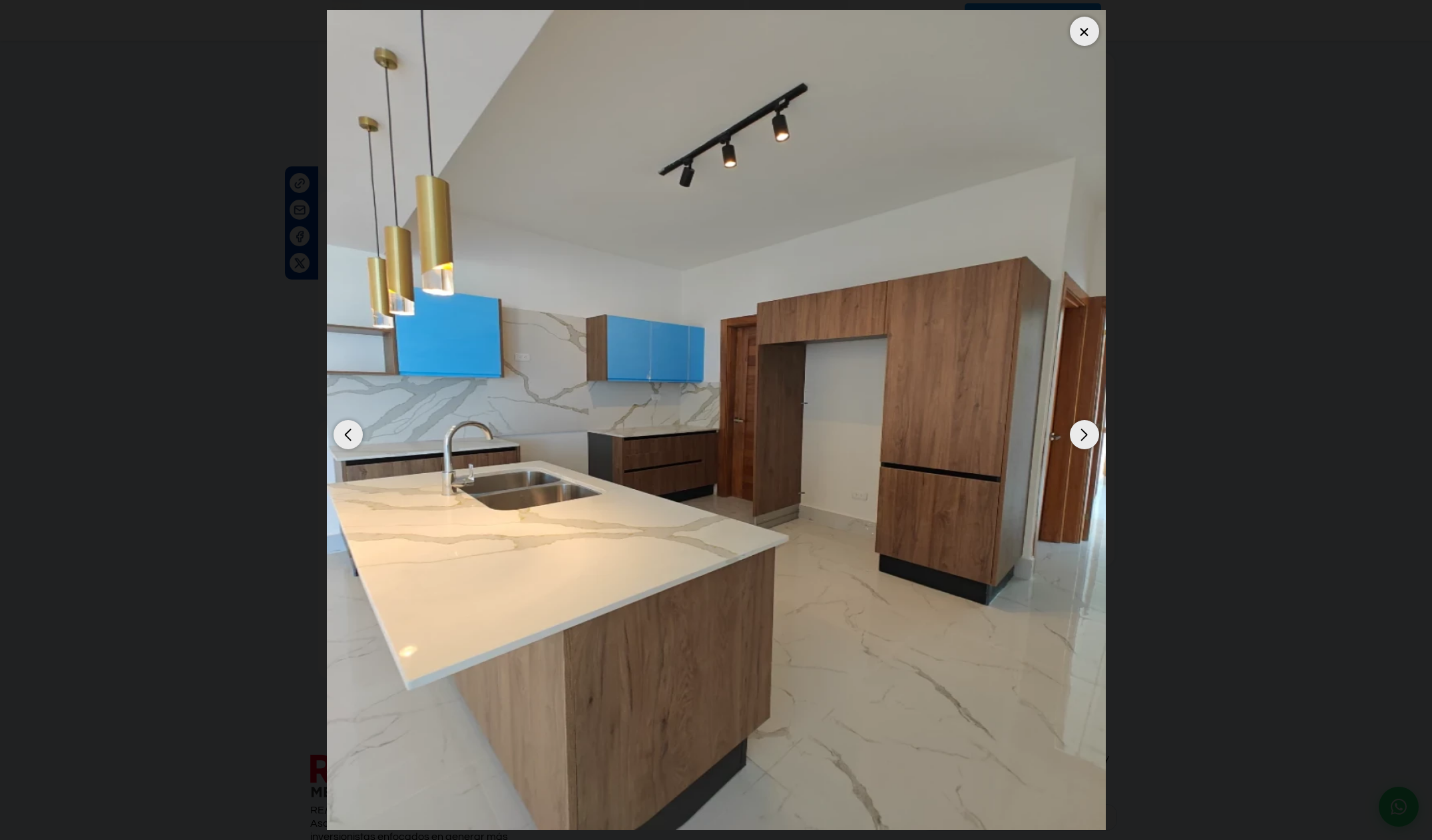
click at [1085, 446] on div "Next slide" at bounding box center [1084, 434] width 29 height 29
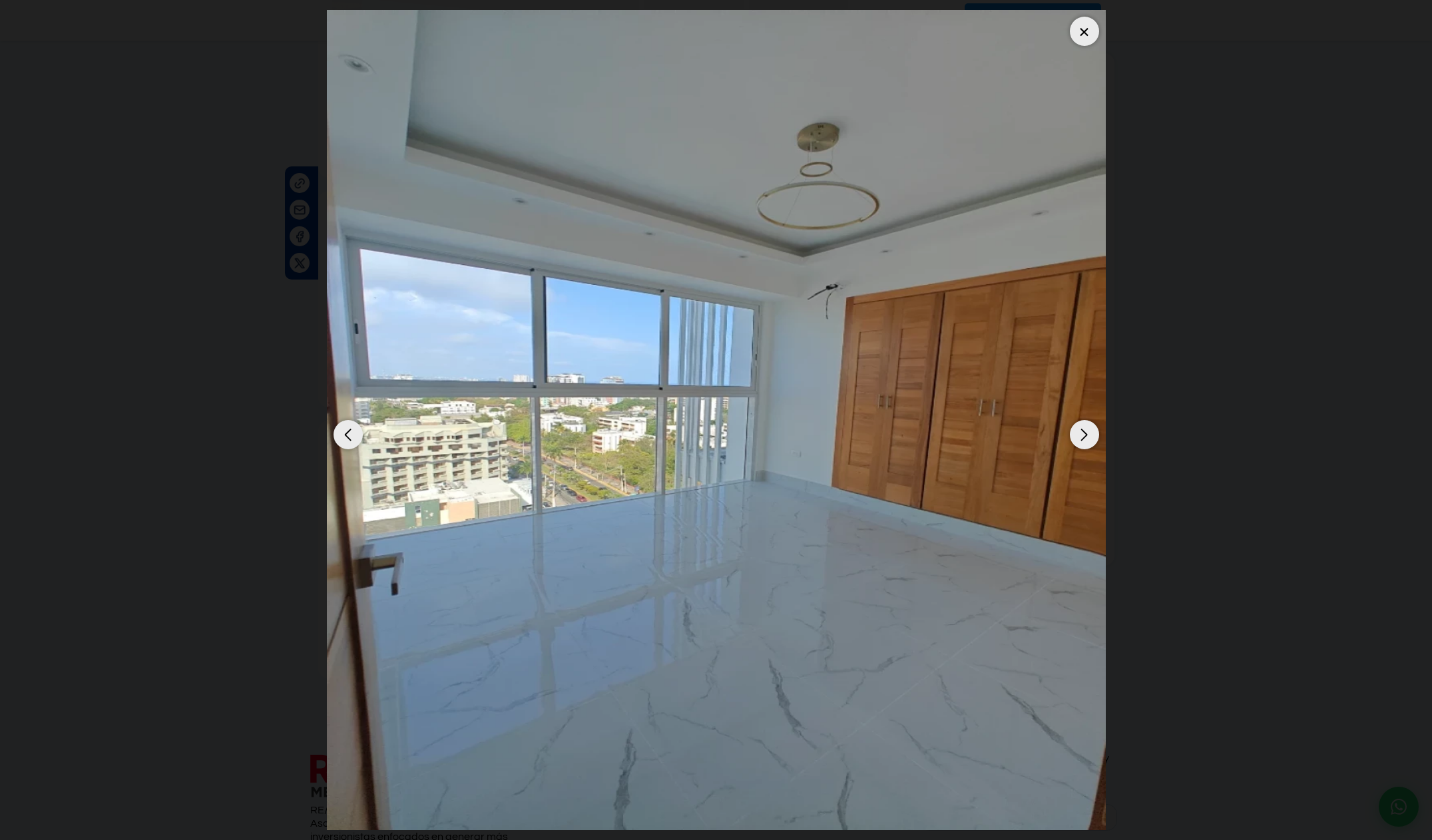
click at [1072, 437] on div "Next slide" at bounding box center [1084, 434] width 29 height 29
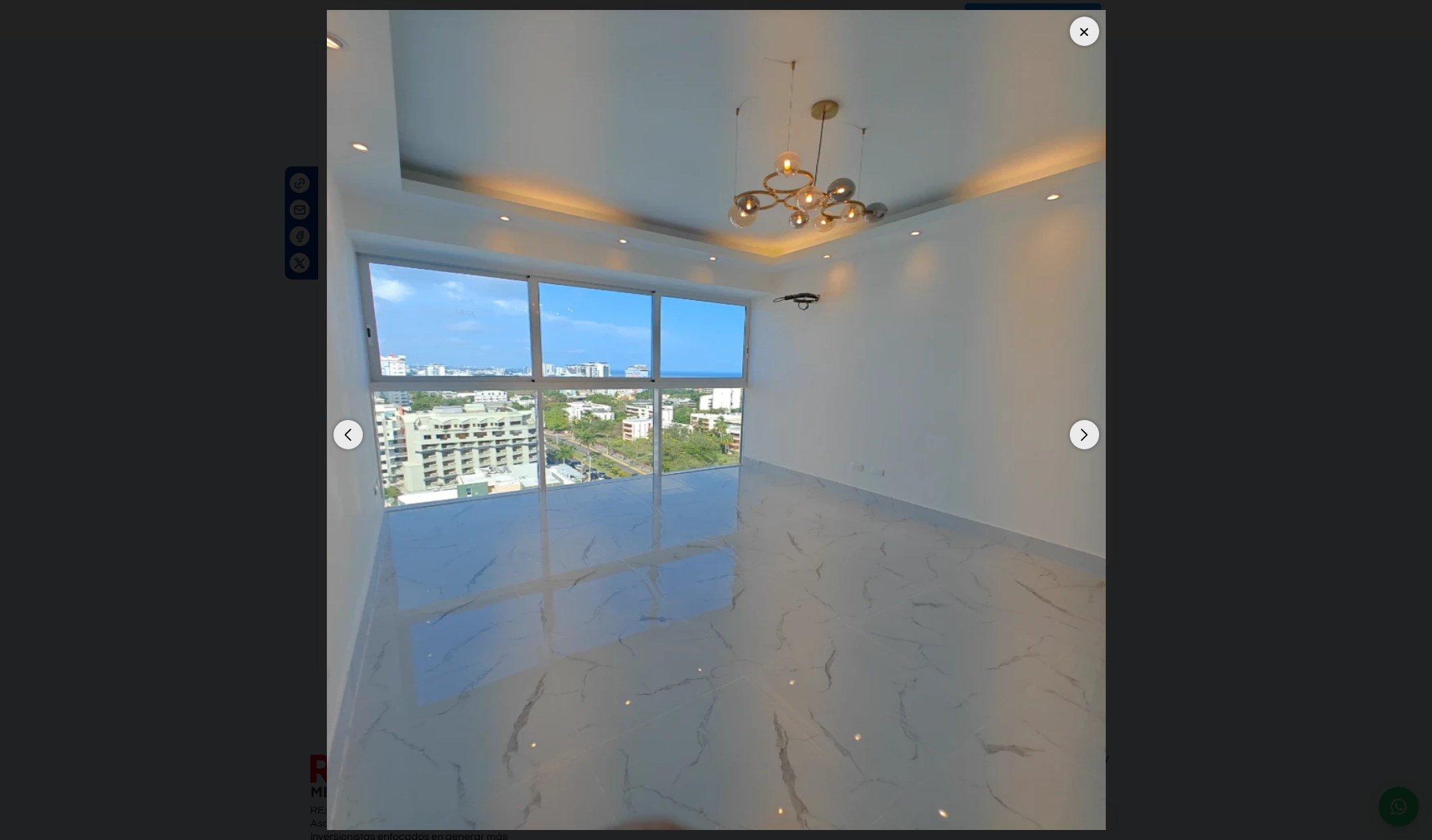
click at [1072, 438] on div "Next slide" at bounding box center [1084, 434] width 29 height 29
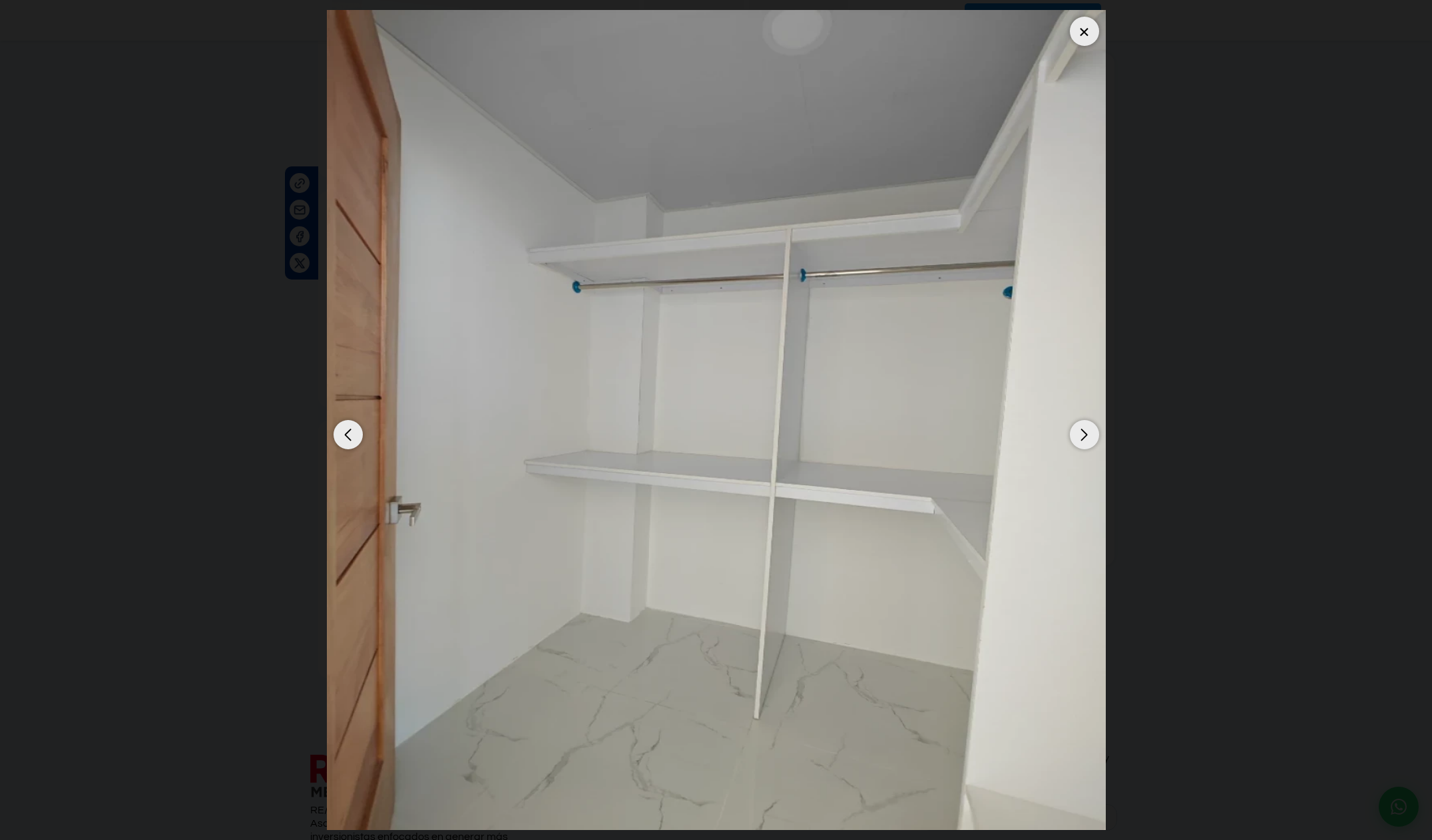
click at [345, 429] on div "Previous slide" at bounding box center [348, 434] width 29 height 29
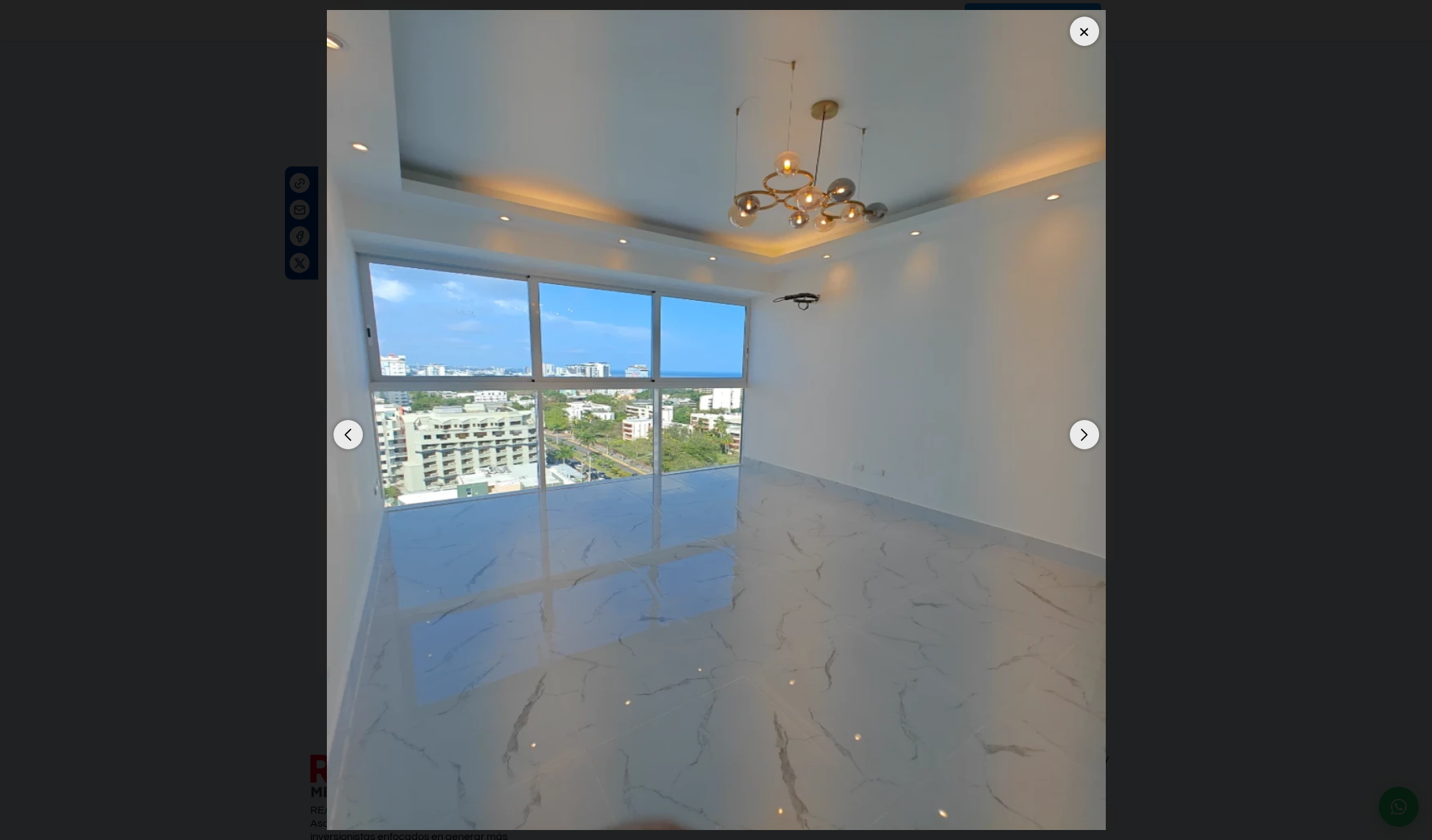
click at [1086, 438] on div "Next slide" at bounding box center [1084, 434] width 29 height 29
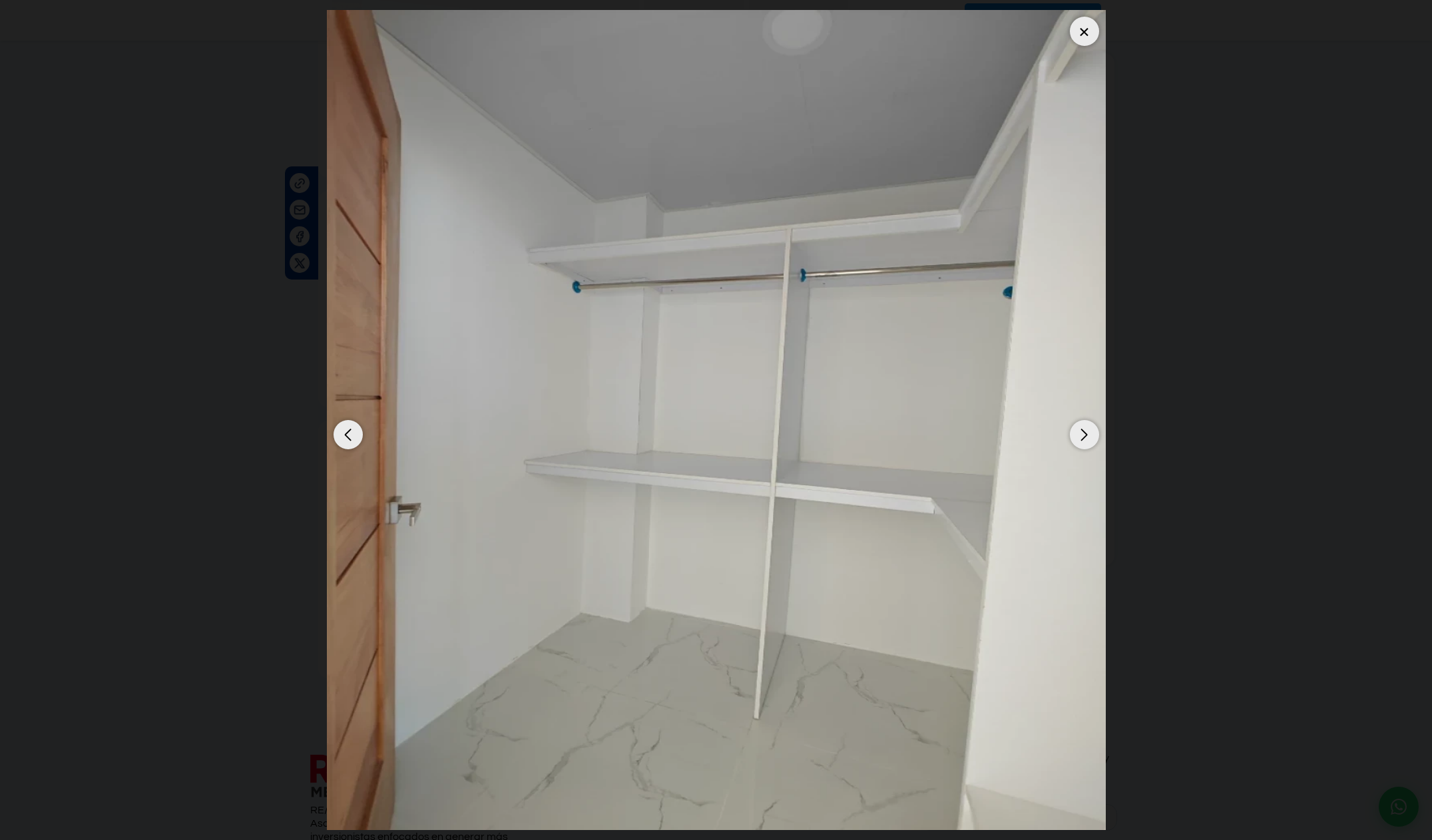
click at [1086, 438] on div "Next slide" at bounding box center [1084, 434] width 29 height 29
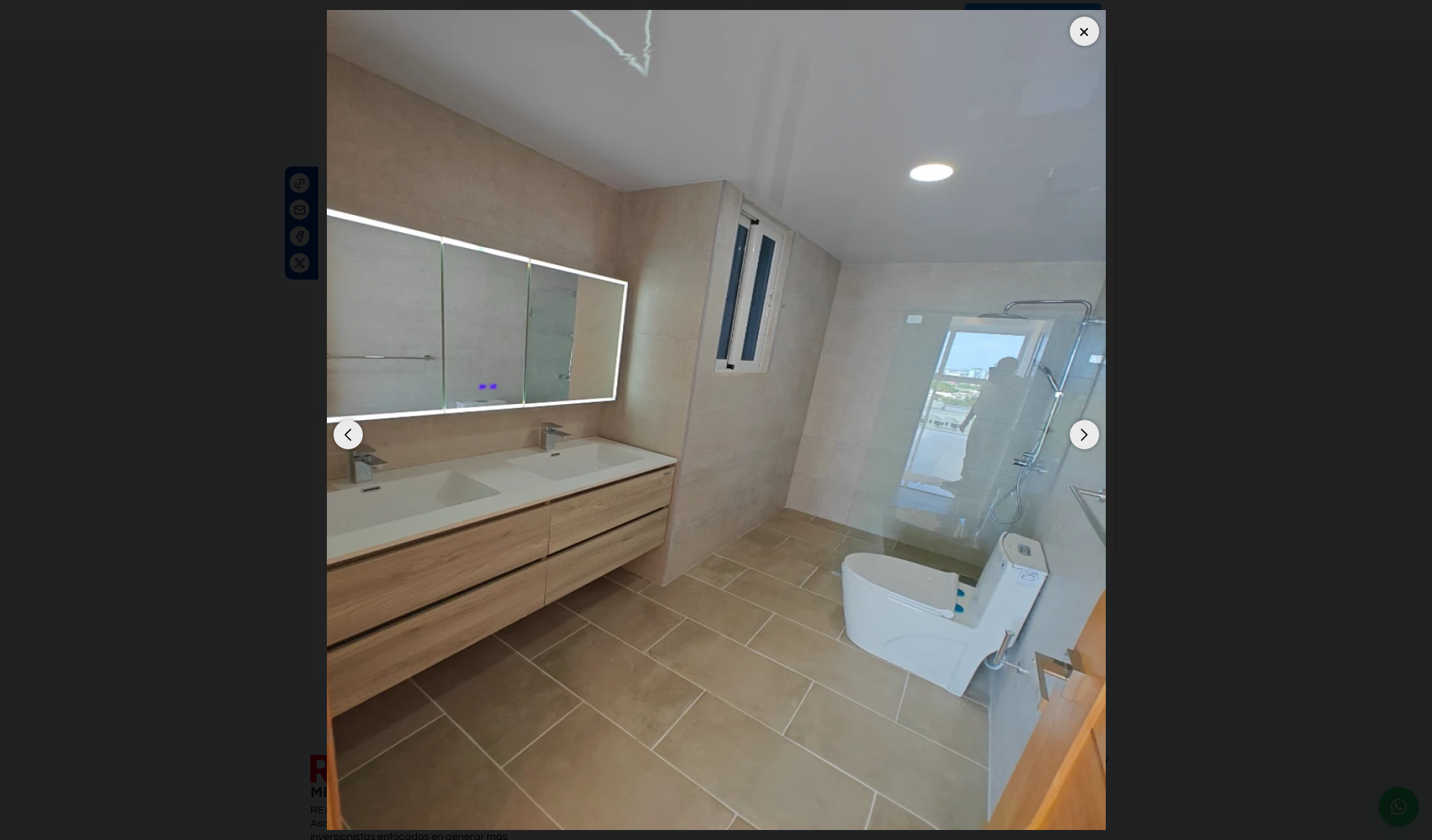
click at [1086, 438] on div "Next slide" at bounding box center [1084, 434] width 29 height 29
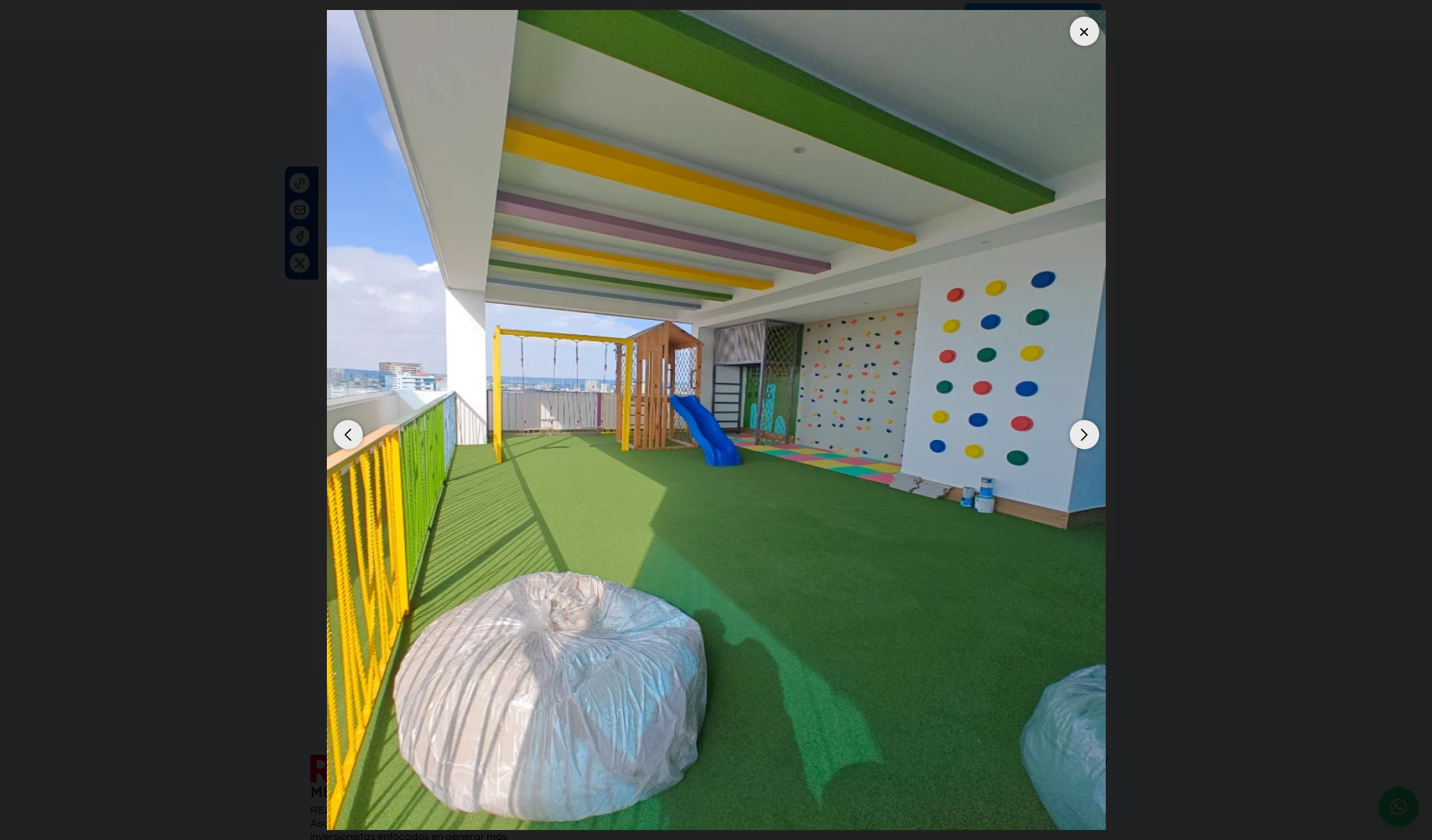
click at [1086, 438] on div "Next slide" at bounding box center [1084, 434] width 29 height 29
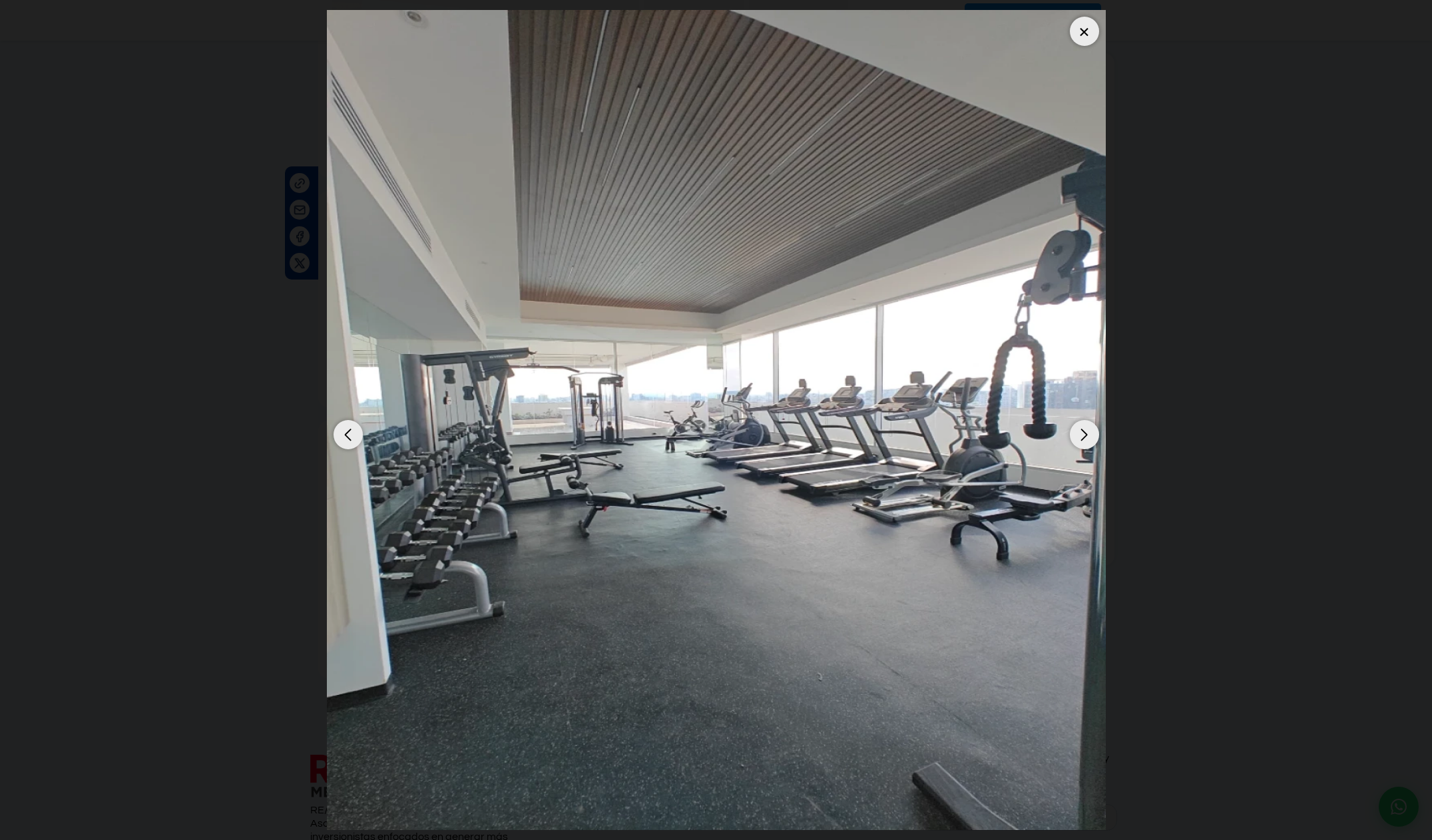
click at [1086, 438] on div "Next slide" at bounding box center [1084, 434] width 29 height 29
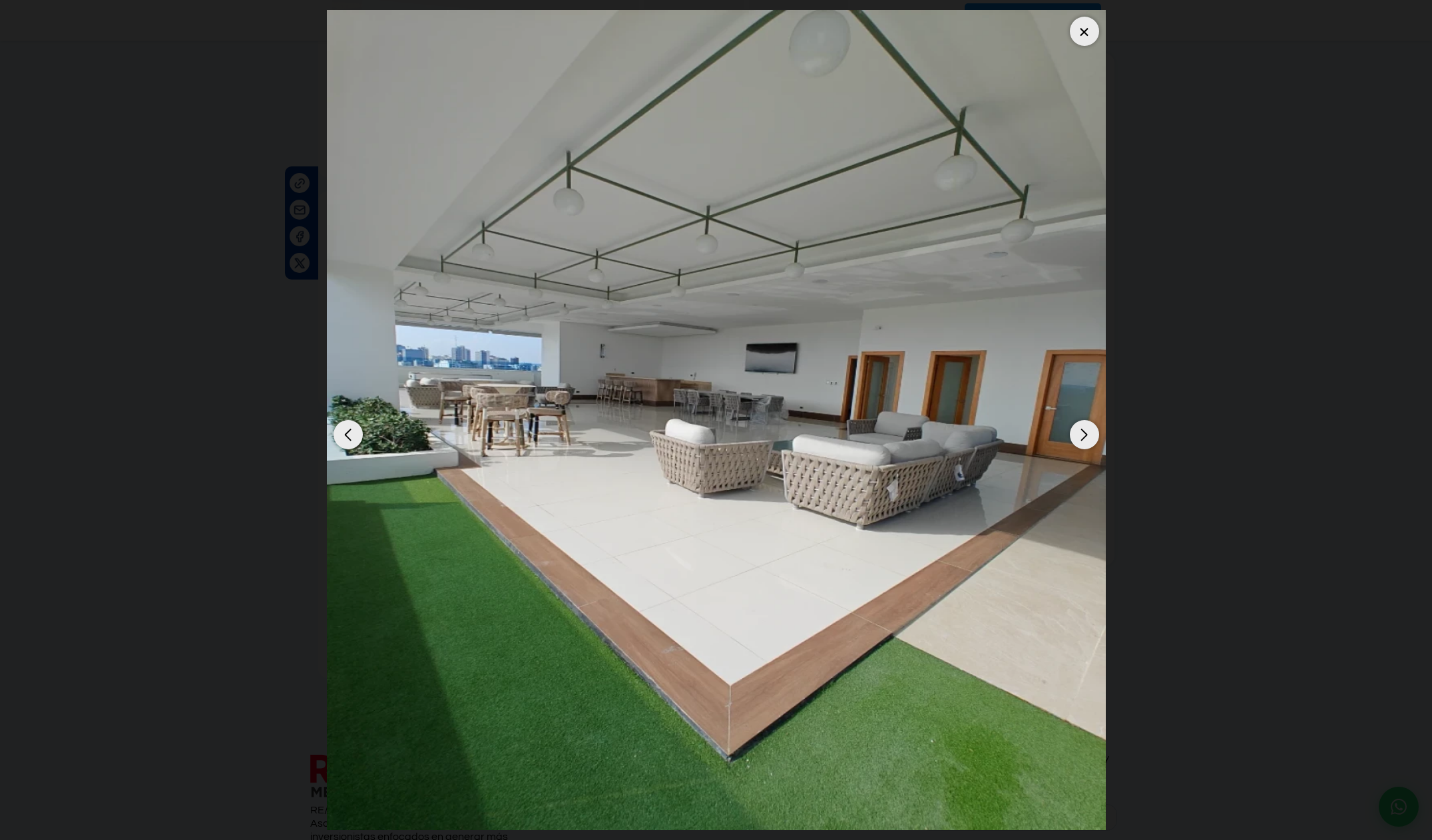
click at [1066, 36] on img "13 / 14" at bounding box center [716, 420] width 779 height 820
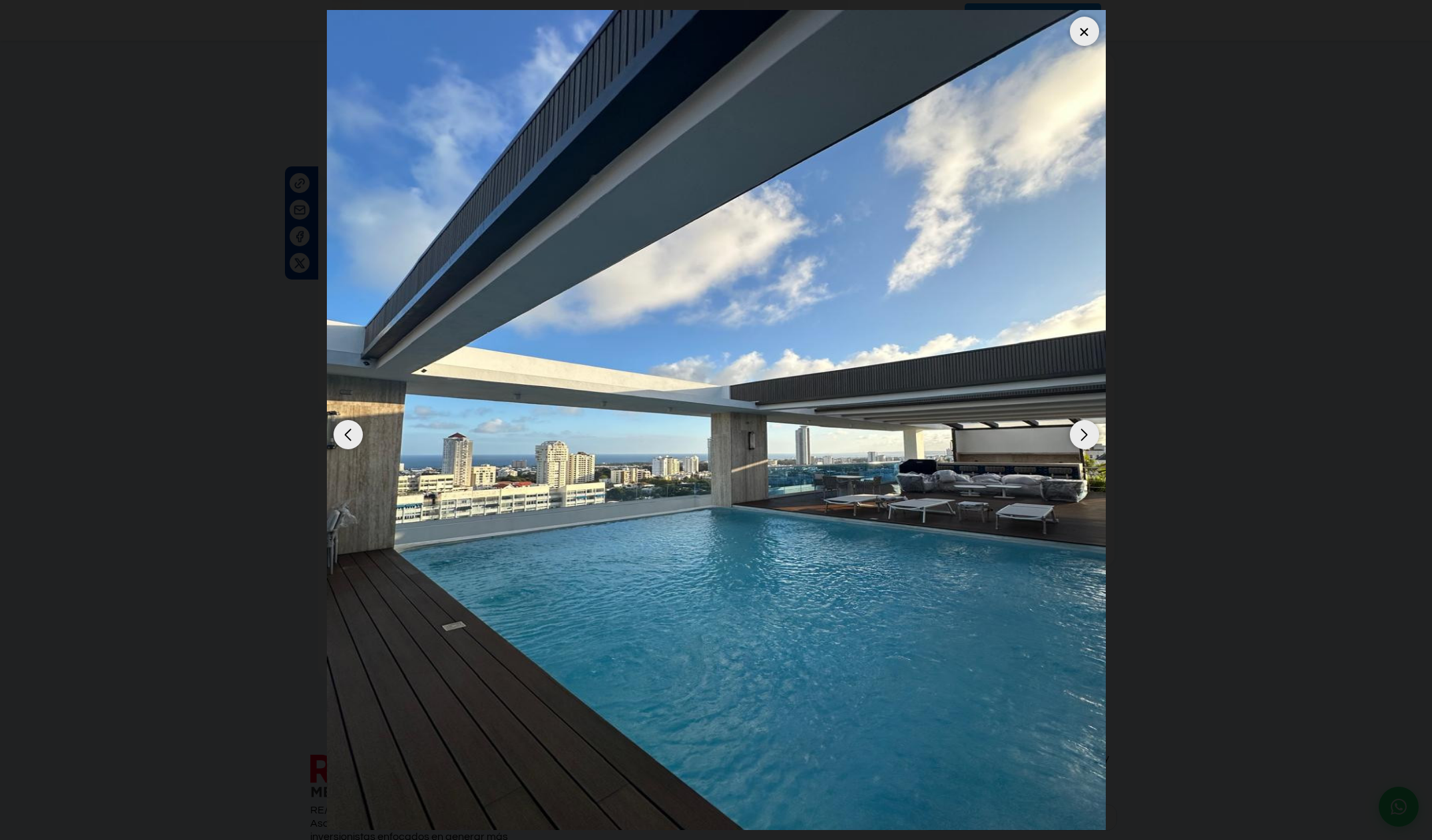
click at [1086, 35] on div at bounding box center [1084, 31] width 29 height 29
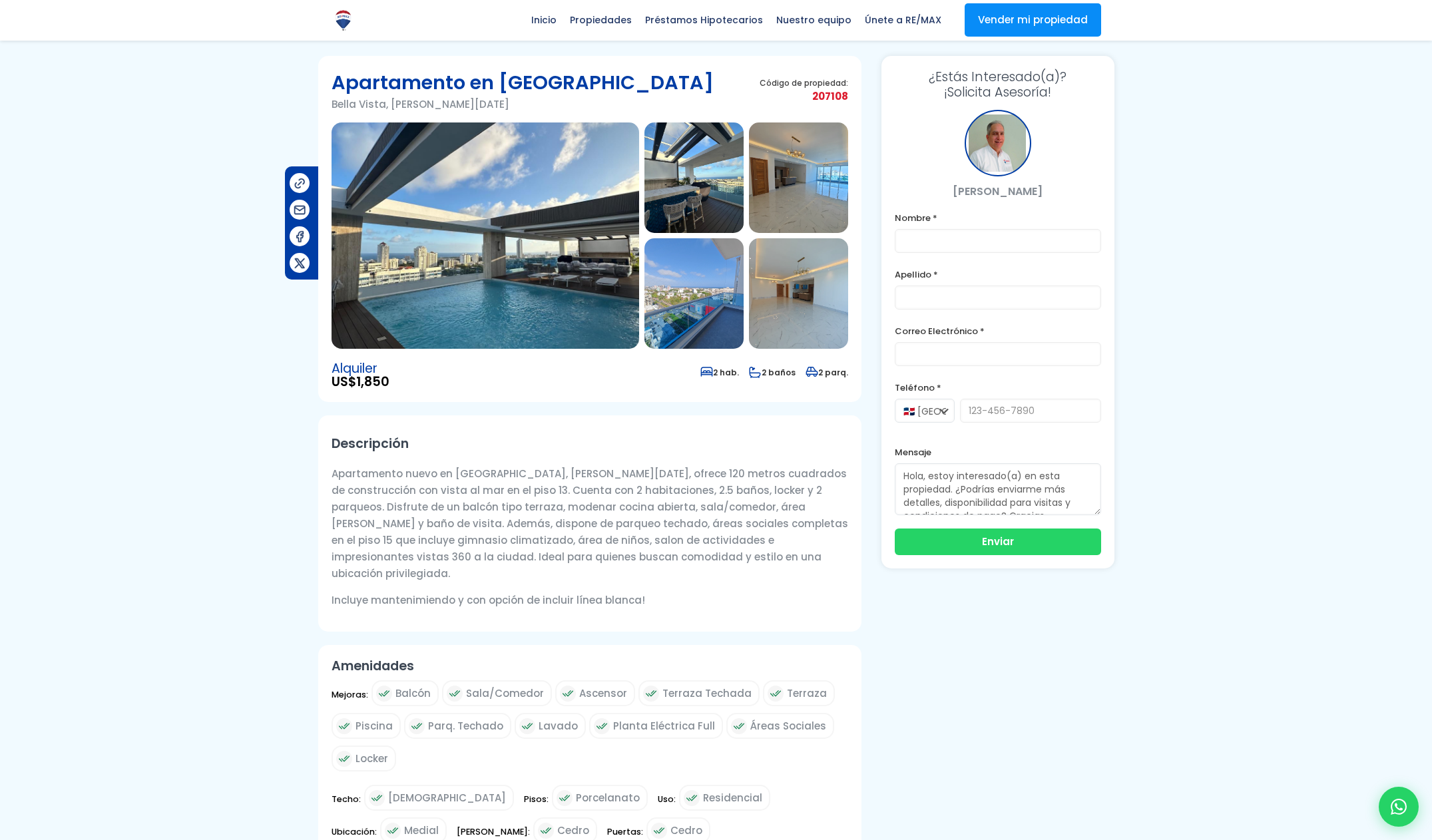
scroll to position [0, 0]
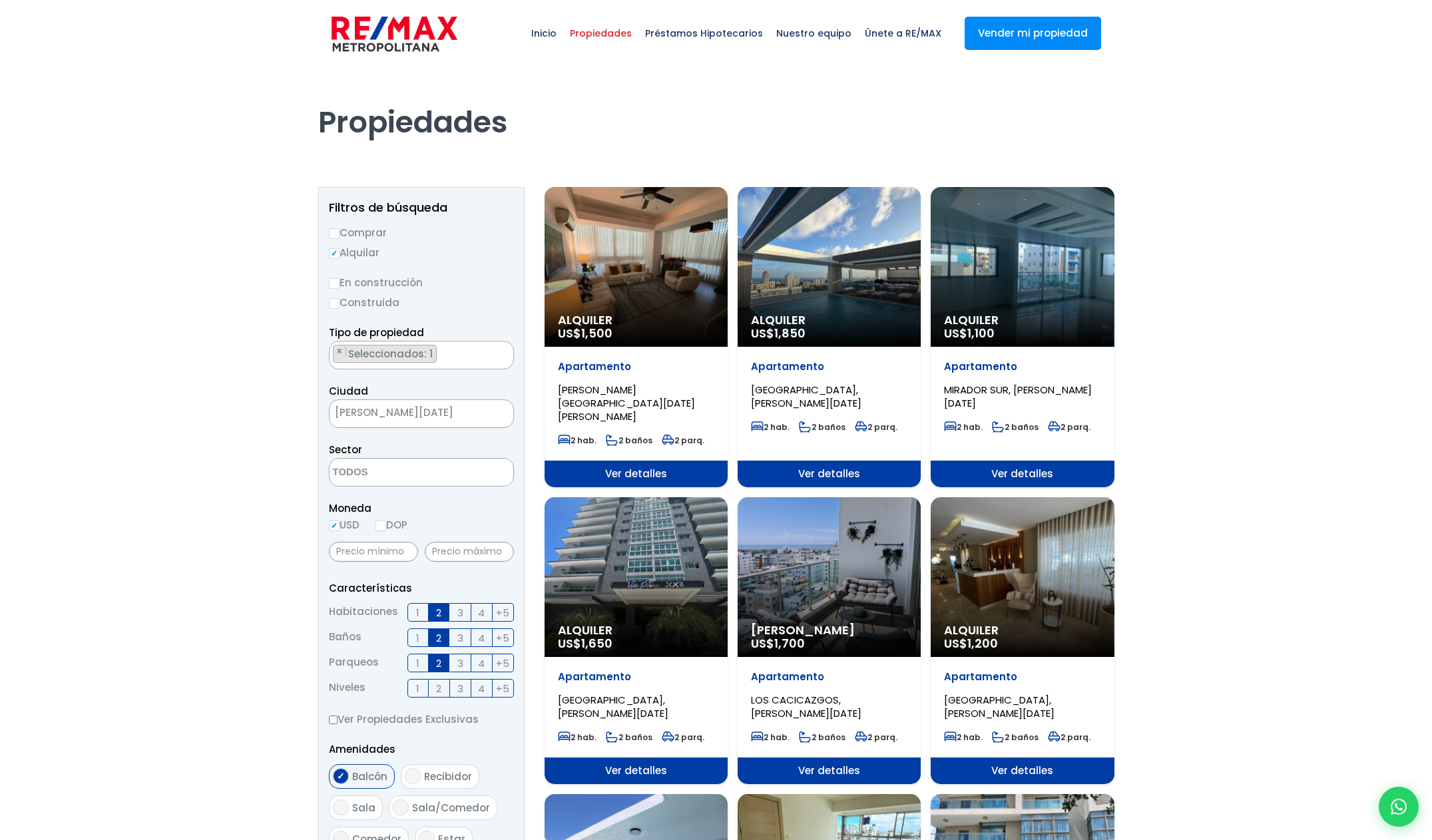
click at [727, 289] on div "Alquiler US$ 1,100" at bounding box center [636, 267] width 183 height 160
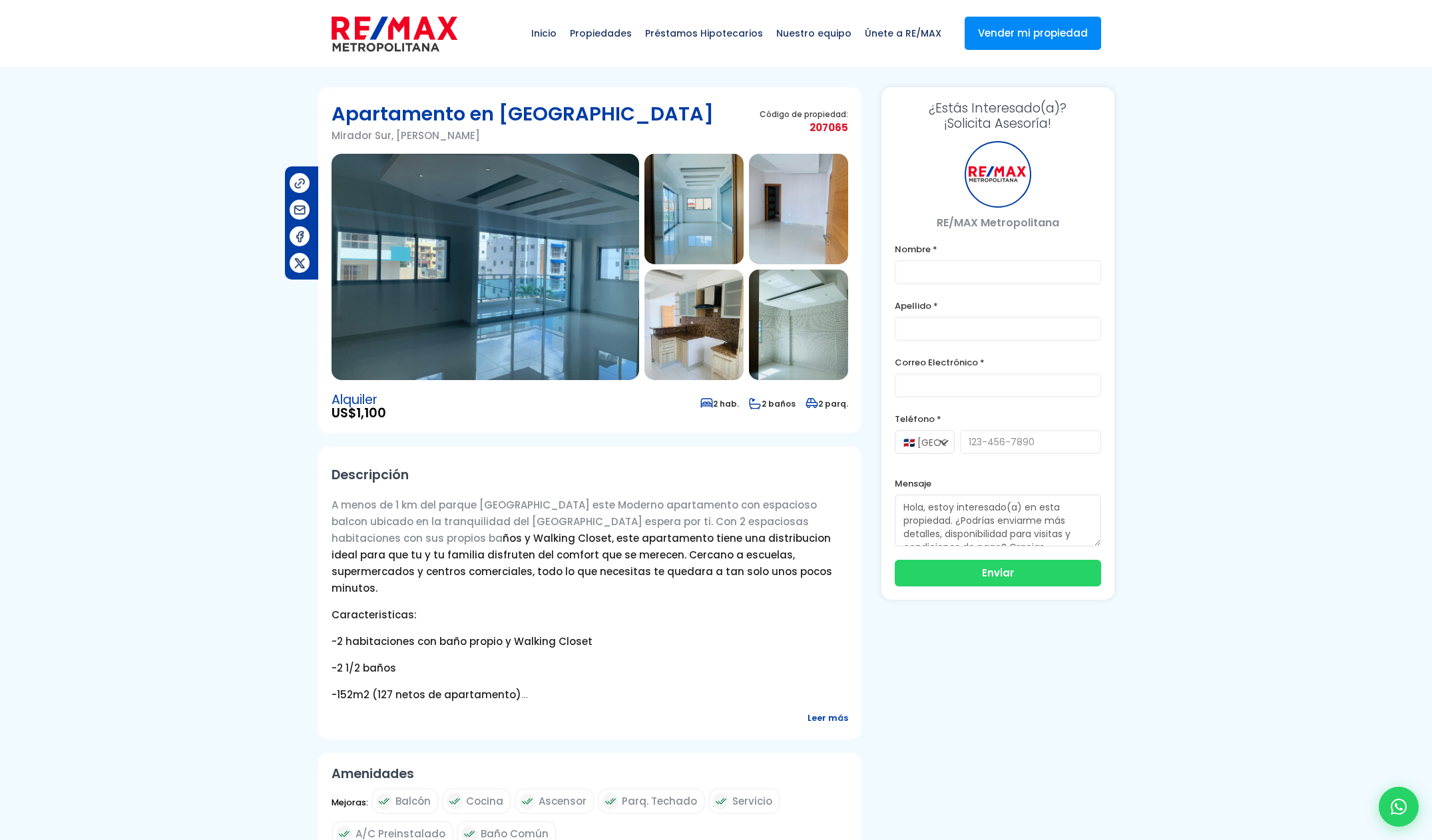
click at [543, 284] on img at bounding box center [485, 267] width 308 height 226
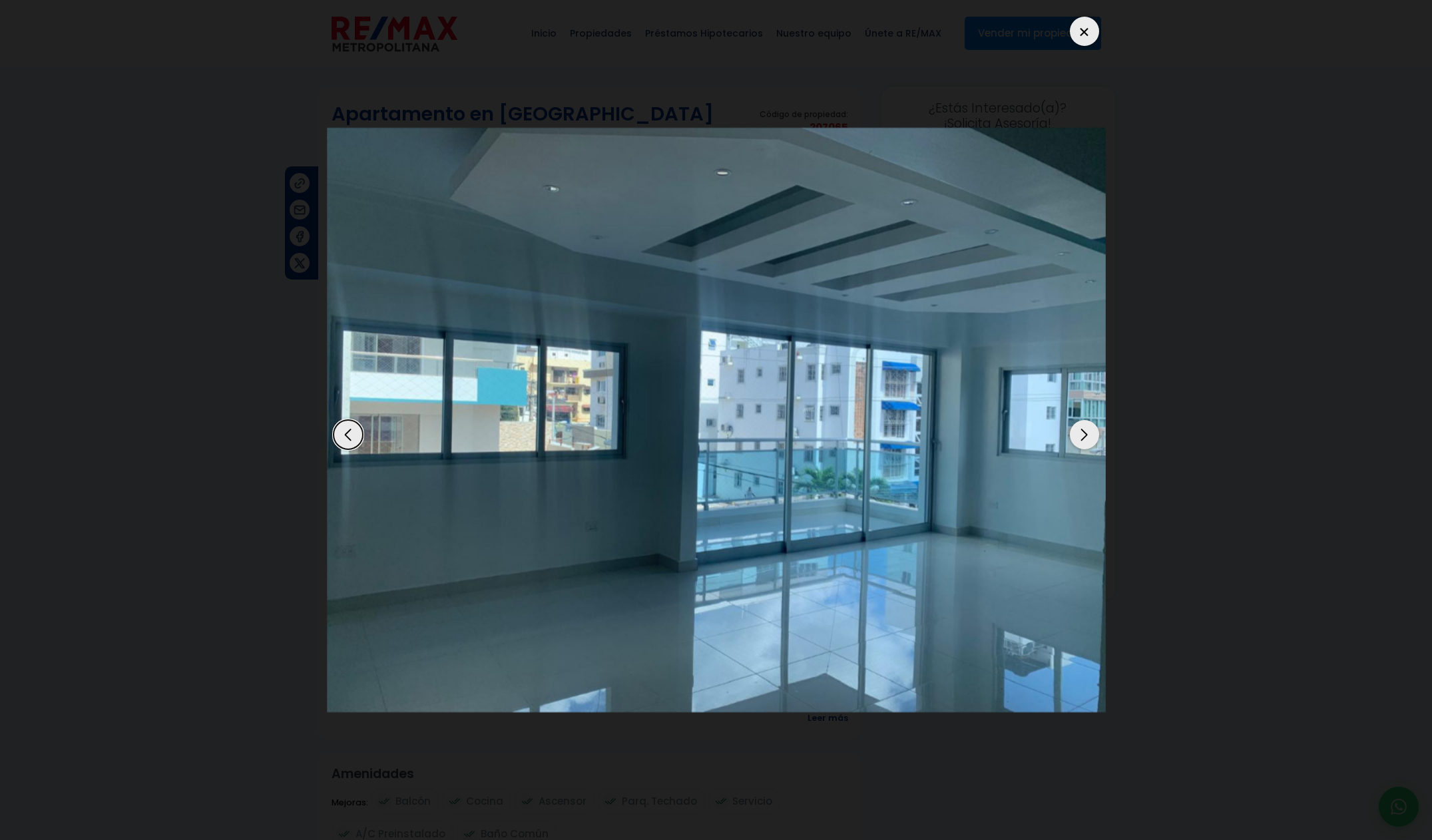
click at [1089, 437] on div "Next slide" at bounding box center [1084, 434] width 29 height 29
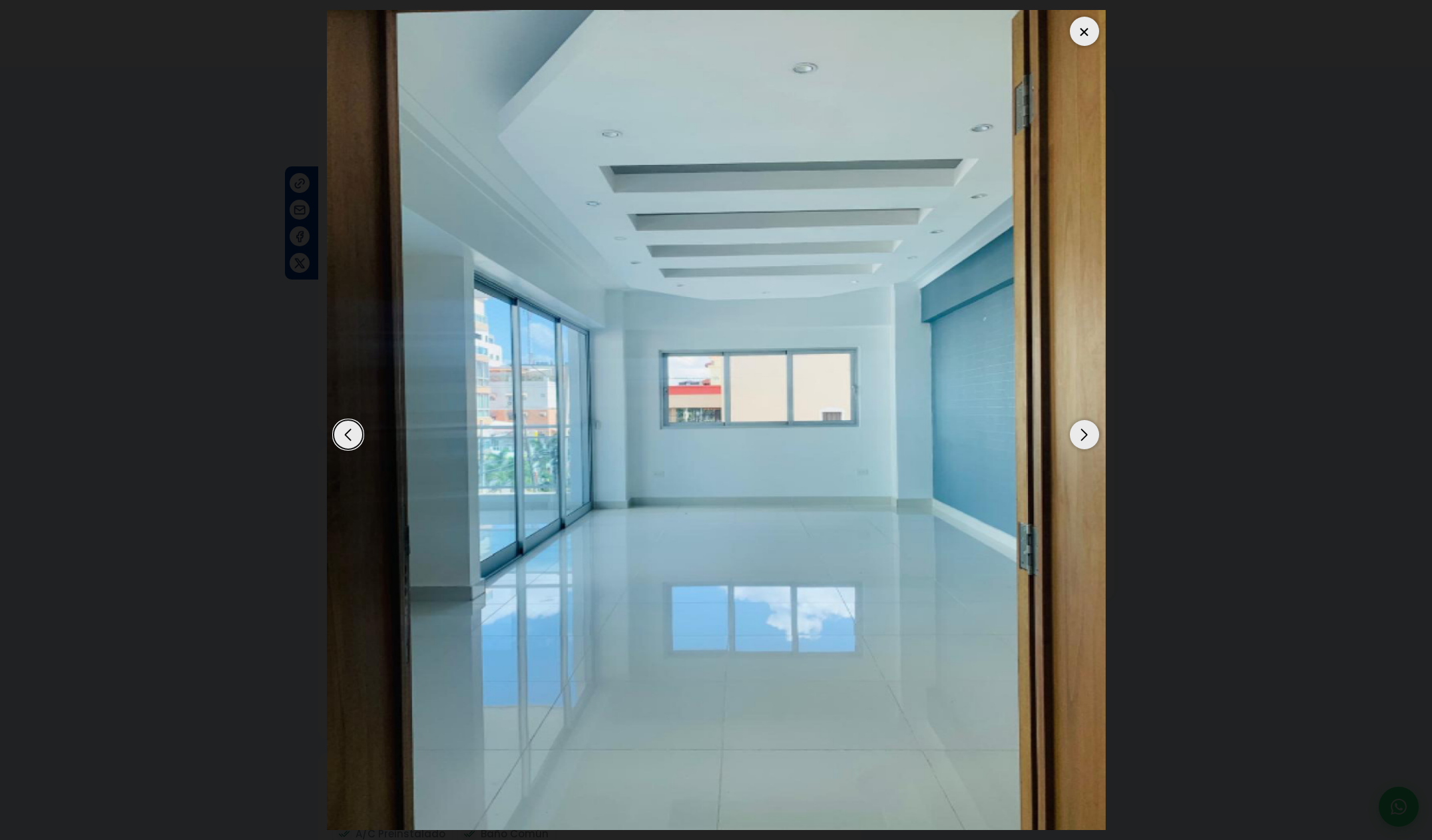
click at [1088, 437] on div "Next slide" at bounding box center [1084, 434] width 29 height 29
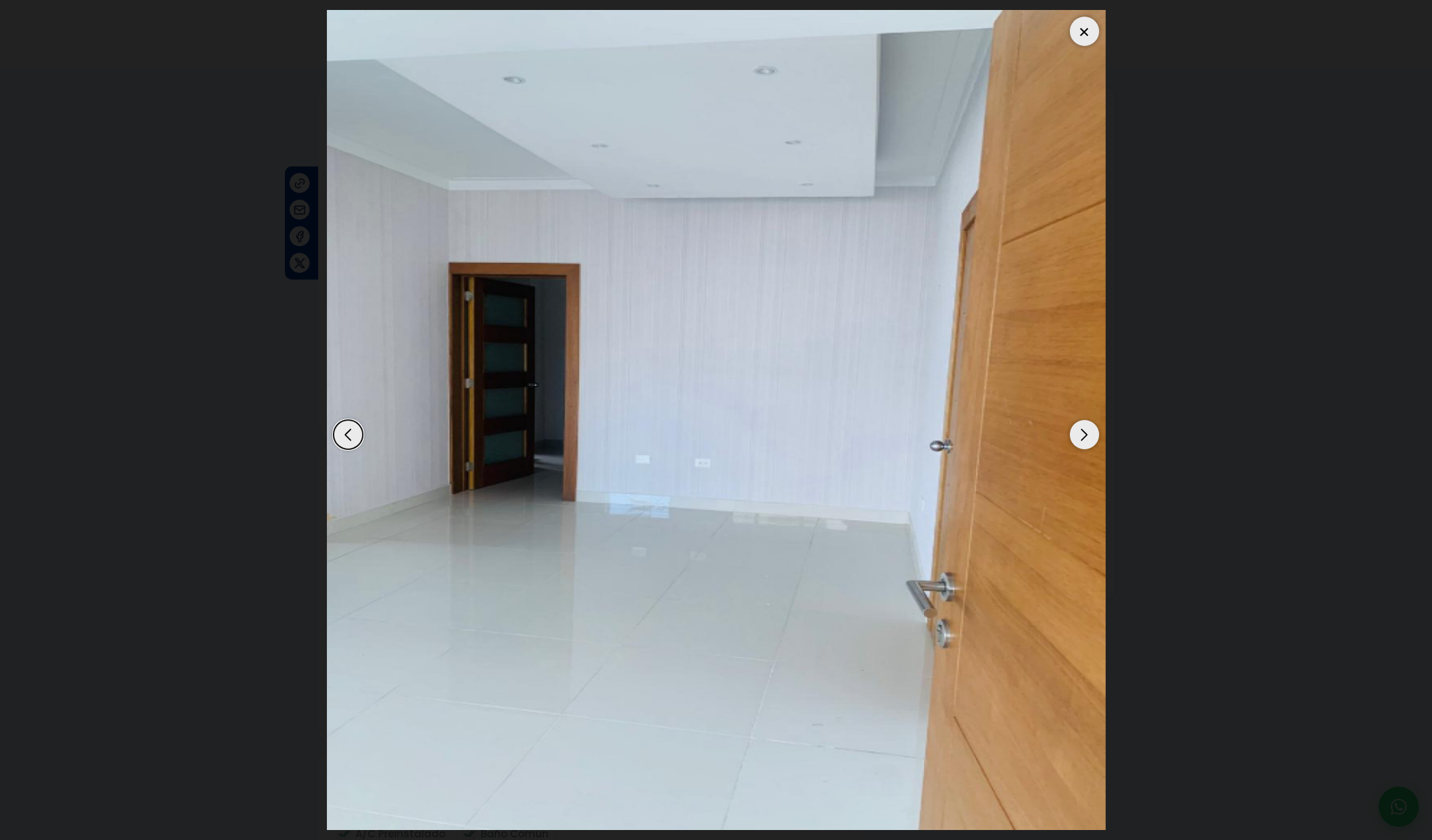
click at [1087, 437] on div "Next slide" at bounding box center [1084, 434] width 29 height 29
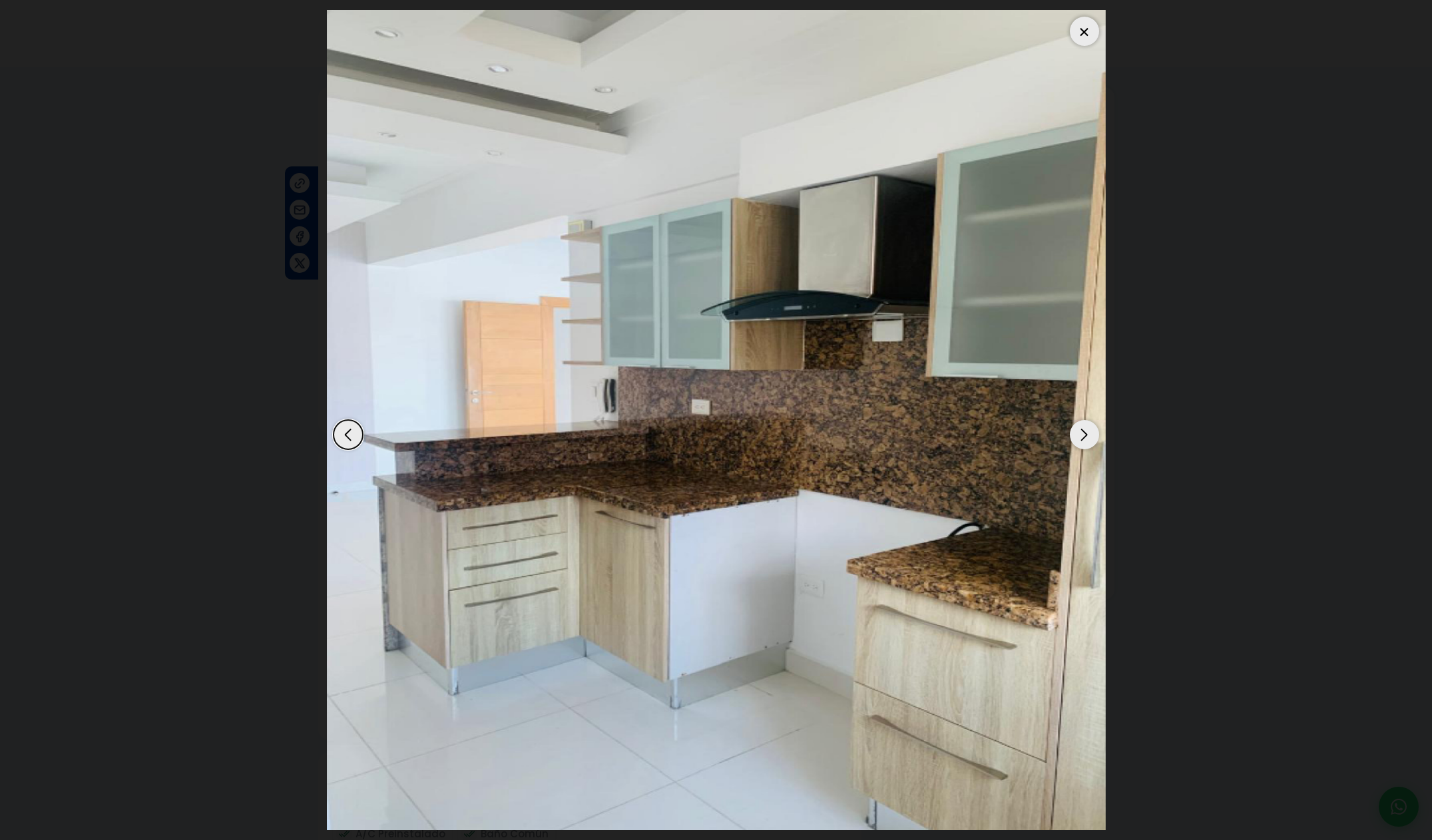
click at [1087, 437] on div "Next slide" at bounding box center [1084, 434] width 29 height 29
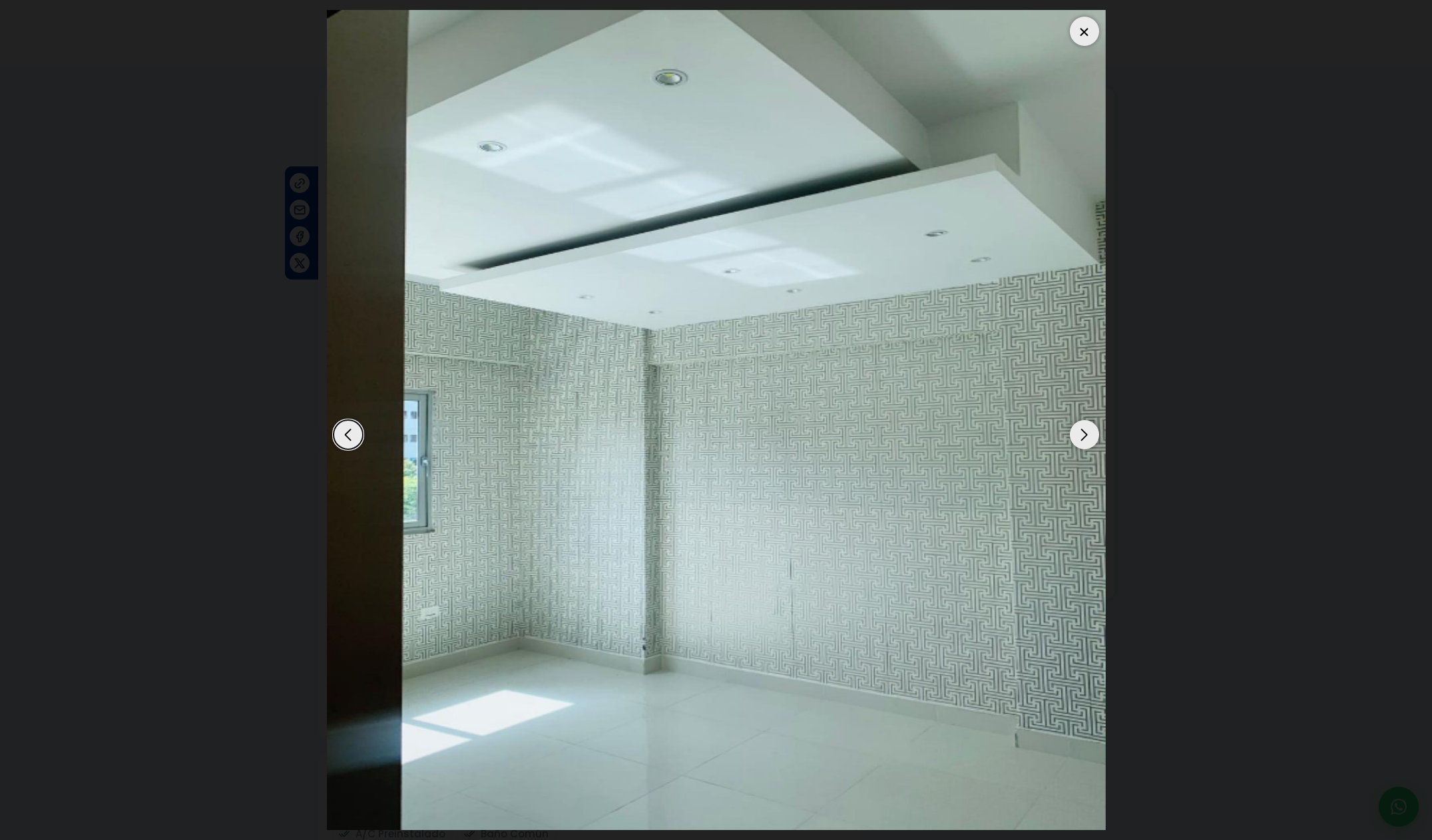
click at [1086, 437] on div "Next slide" at bounding box center [1084, 434] width 29 height 29
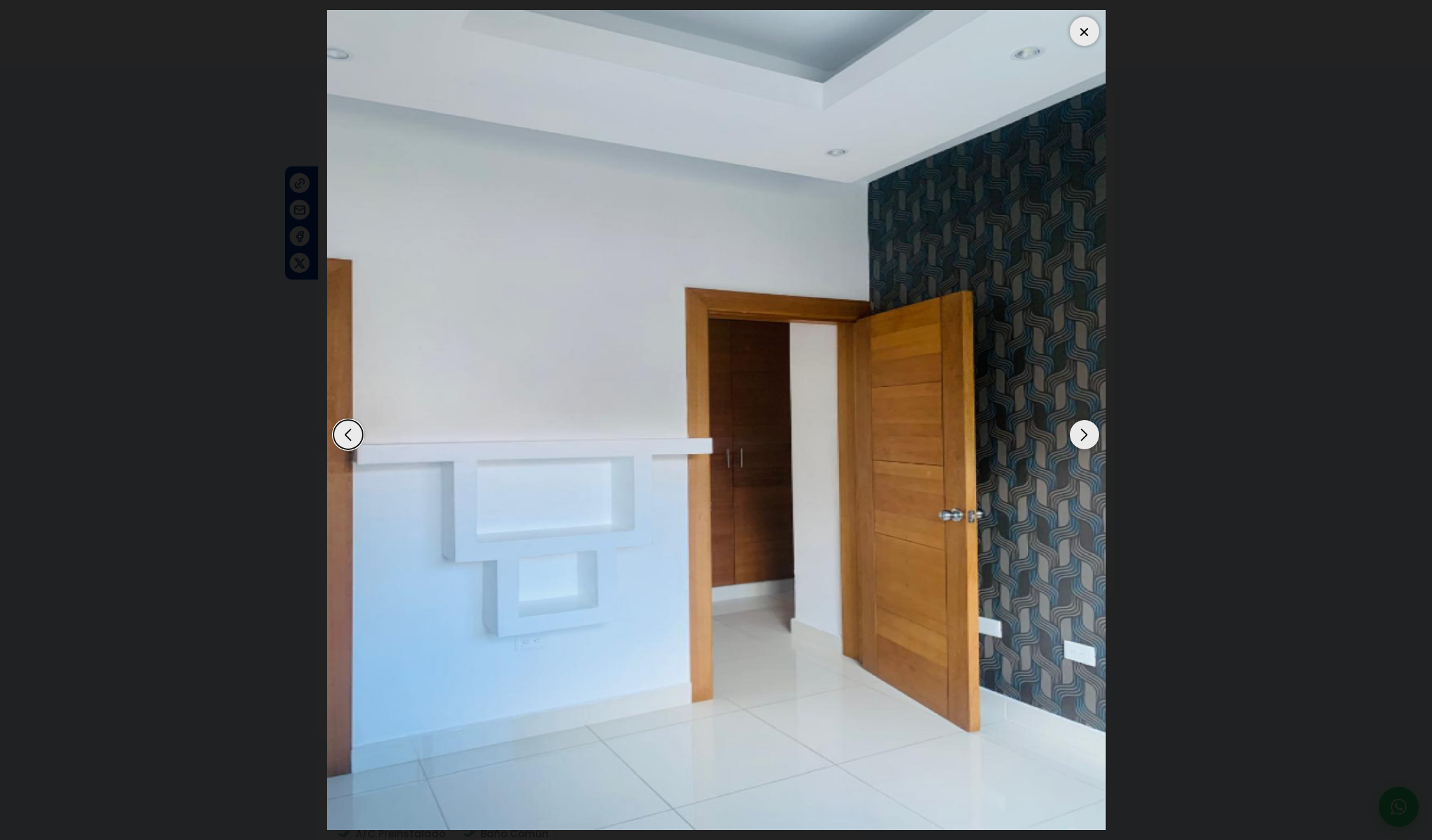
click at [329, 445] on img "6 / 6" at bounding box center [716, 420] width 779 height 820
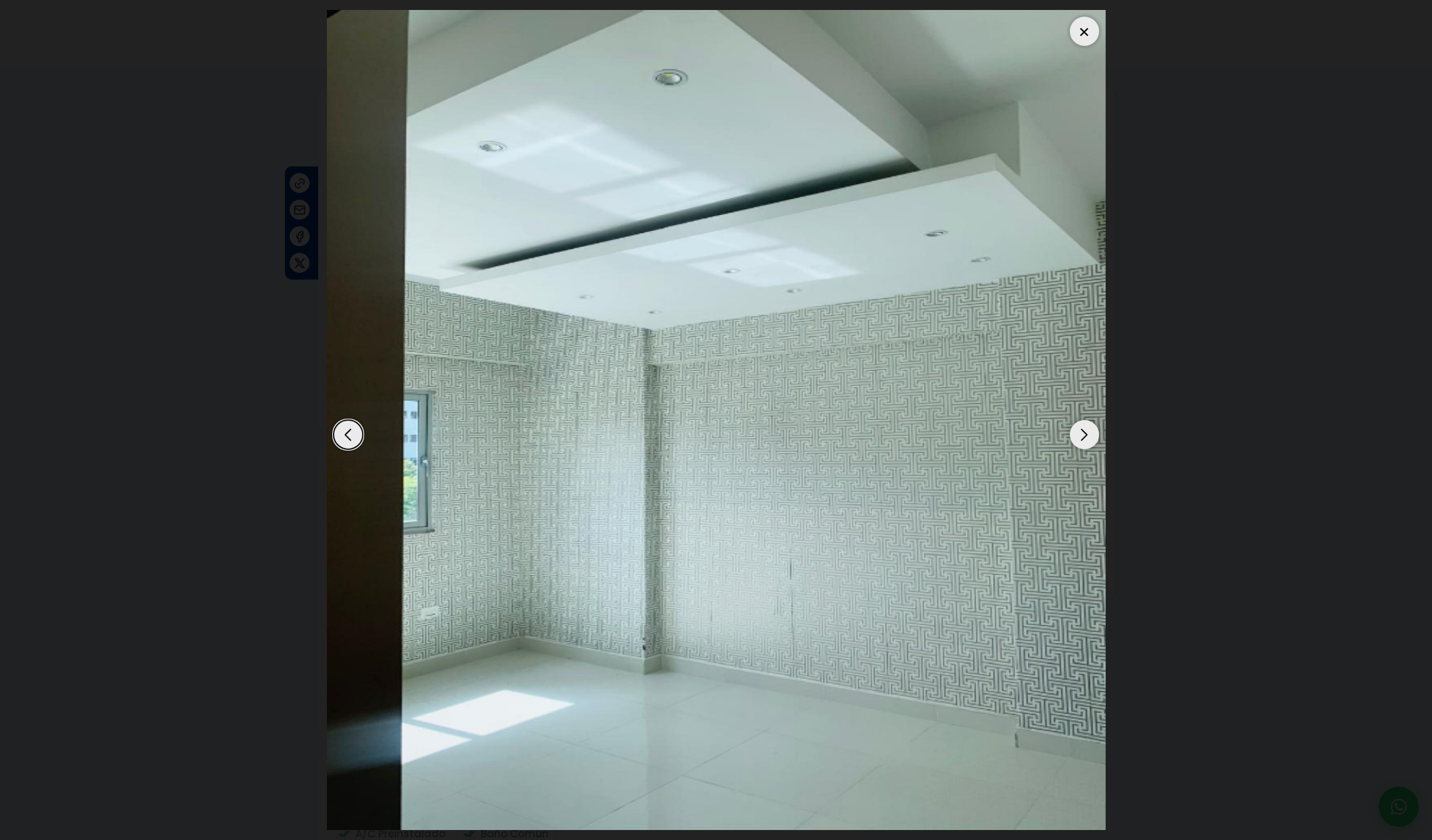
click at [1087, 434] on div "Next slide" at bounding box center [1084, 434] width 29 height 29
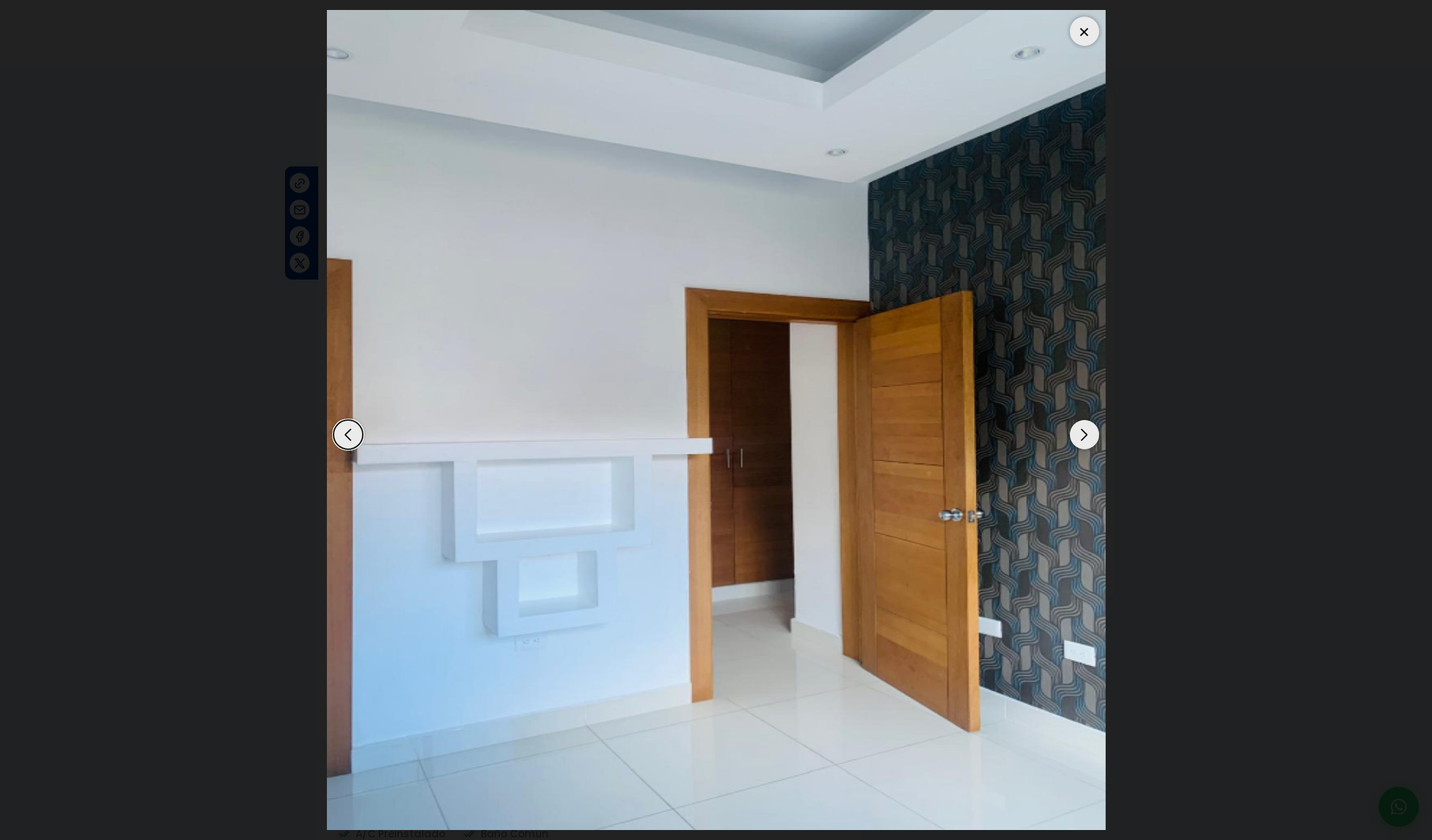
click at [1087, 434] on div "Next slide" at bounding box center [1084, 434] width 29 height 29
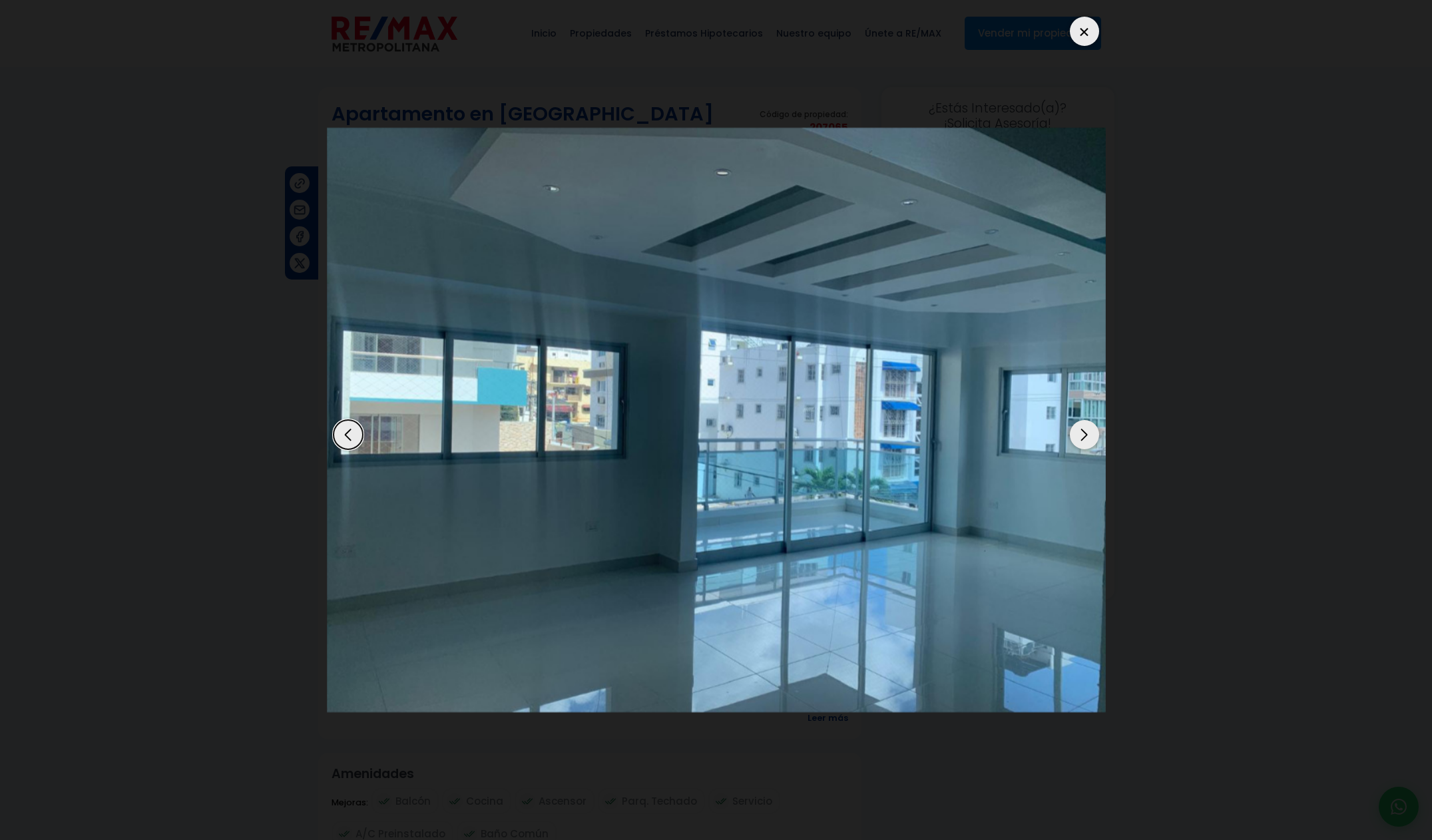
click at [1087, 434] on div "Next slide" at bounding box center [1084, 434] width 29 height 29
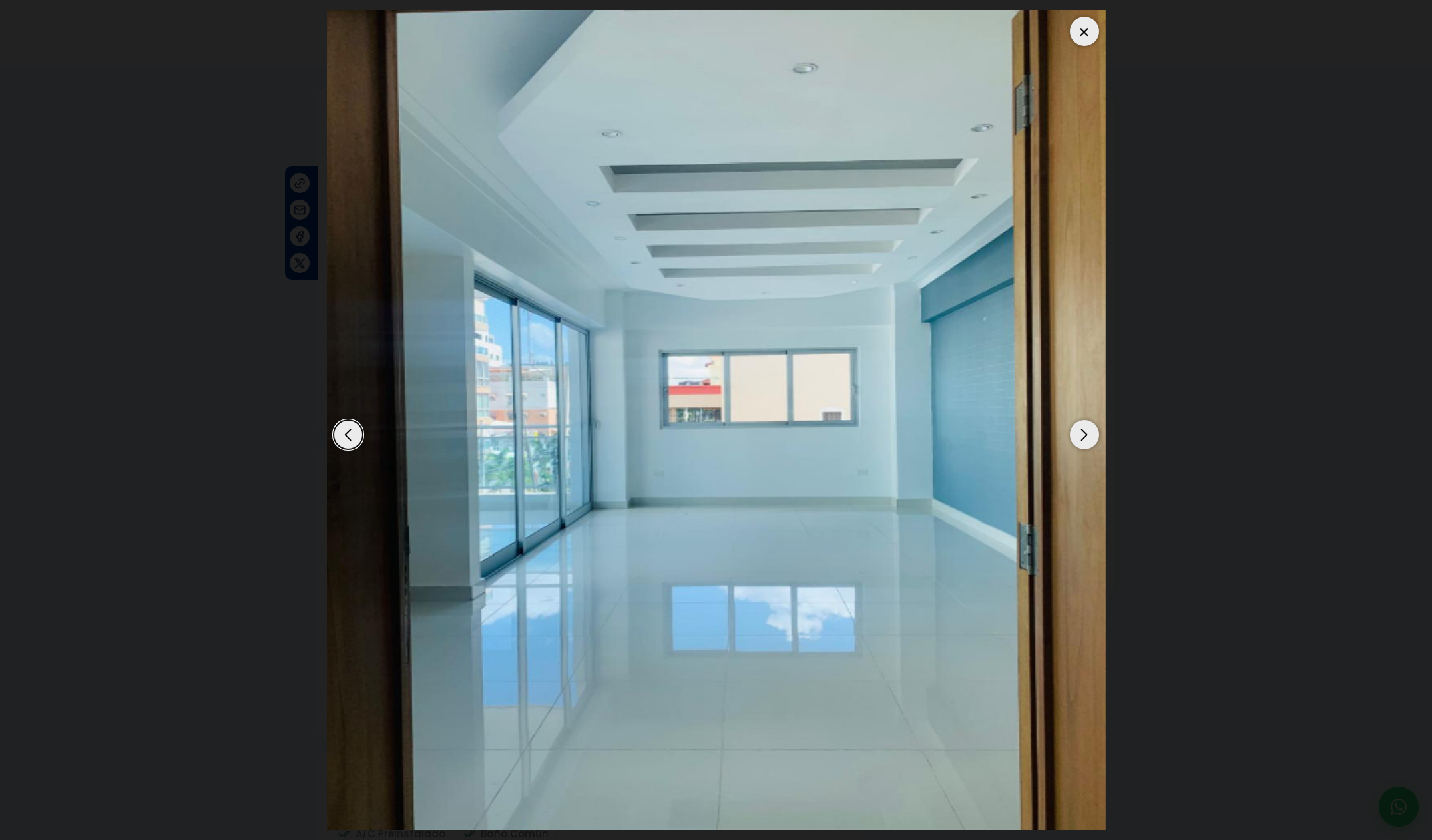
click at [1087, 434] on div "Next slide" at bounding box center [1084, 434] width 29 height 29
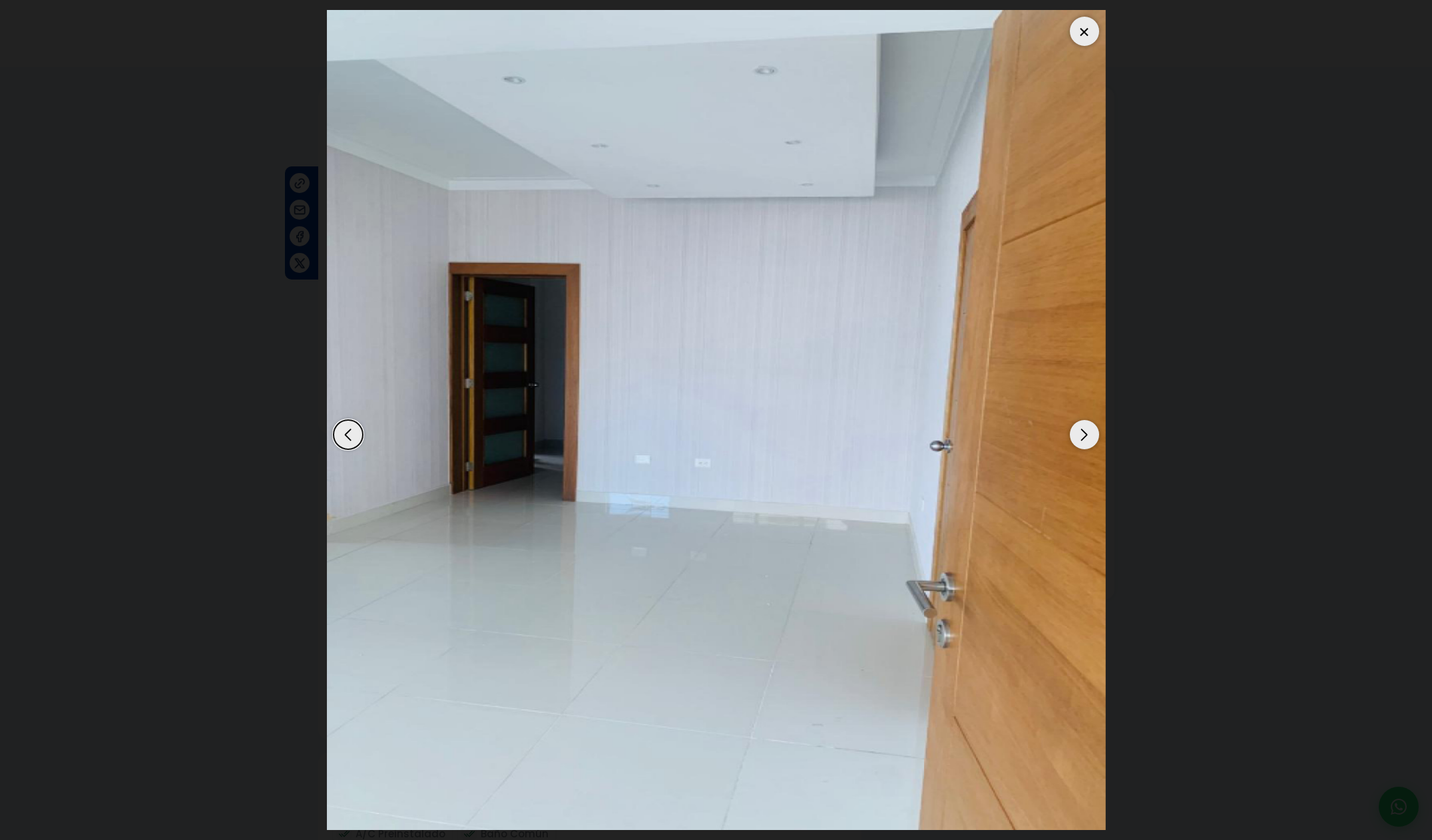
click at [1087, 434] on div "Next slide" at bounding box center [1084, 434] width 29 height 29
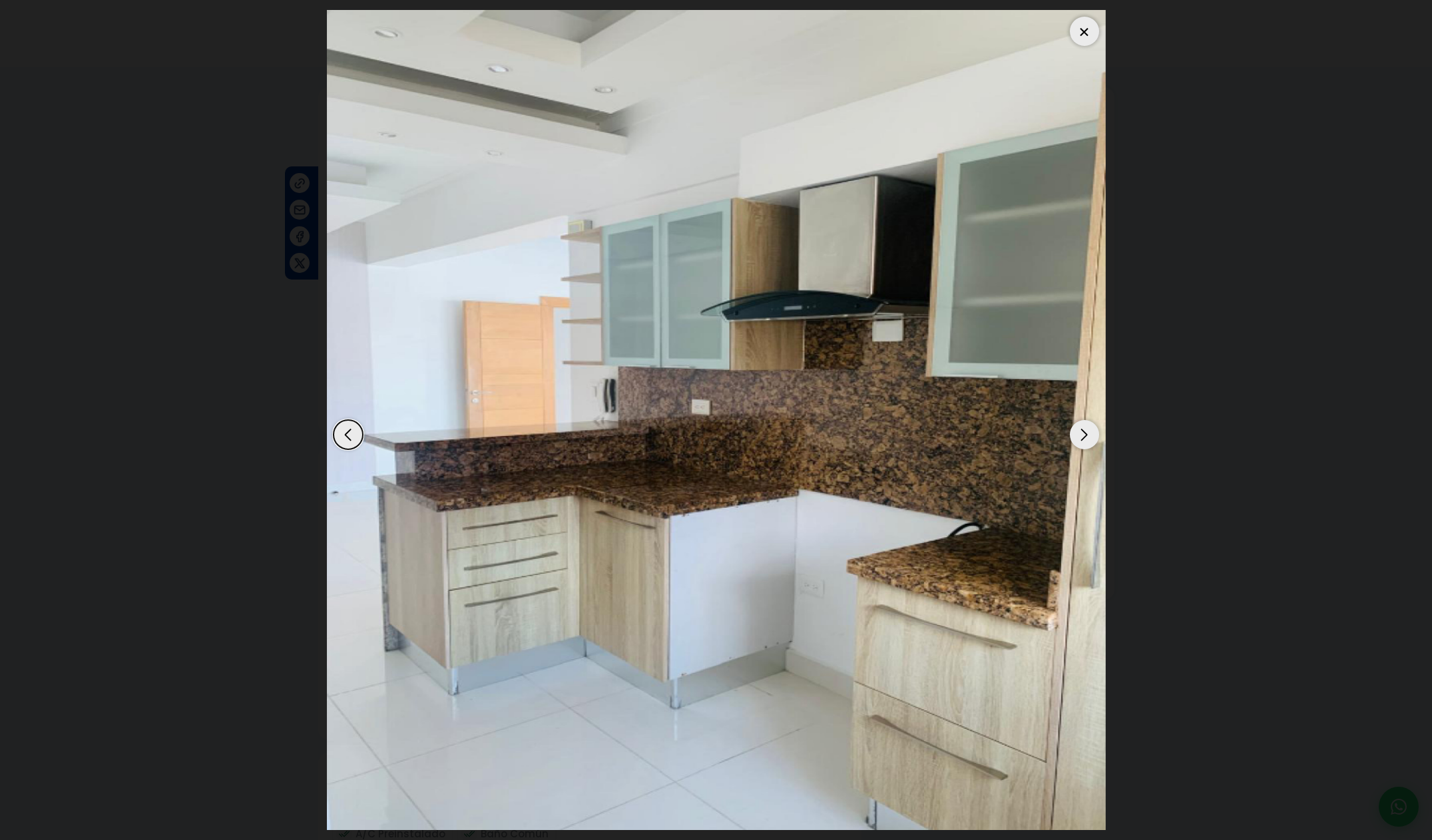
click at [1087, 434] on div "Next slide" at bounding box center [1084, 434] width 29 height 29
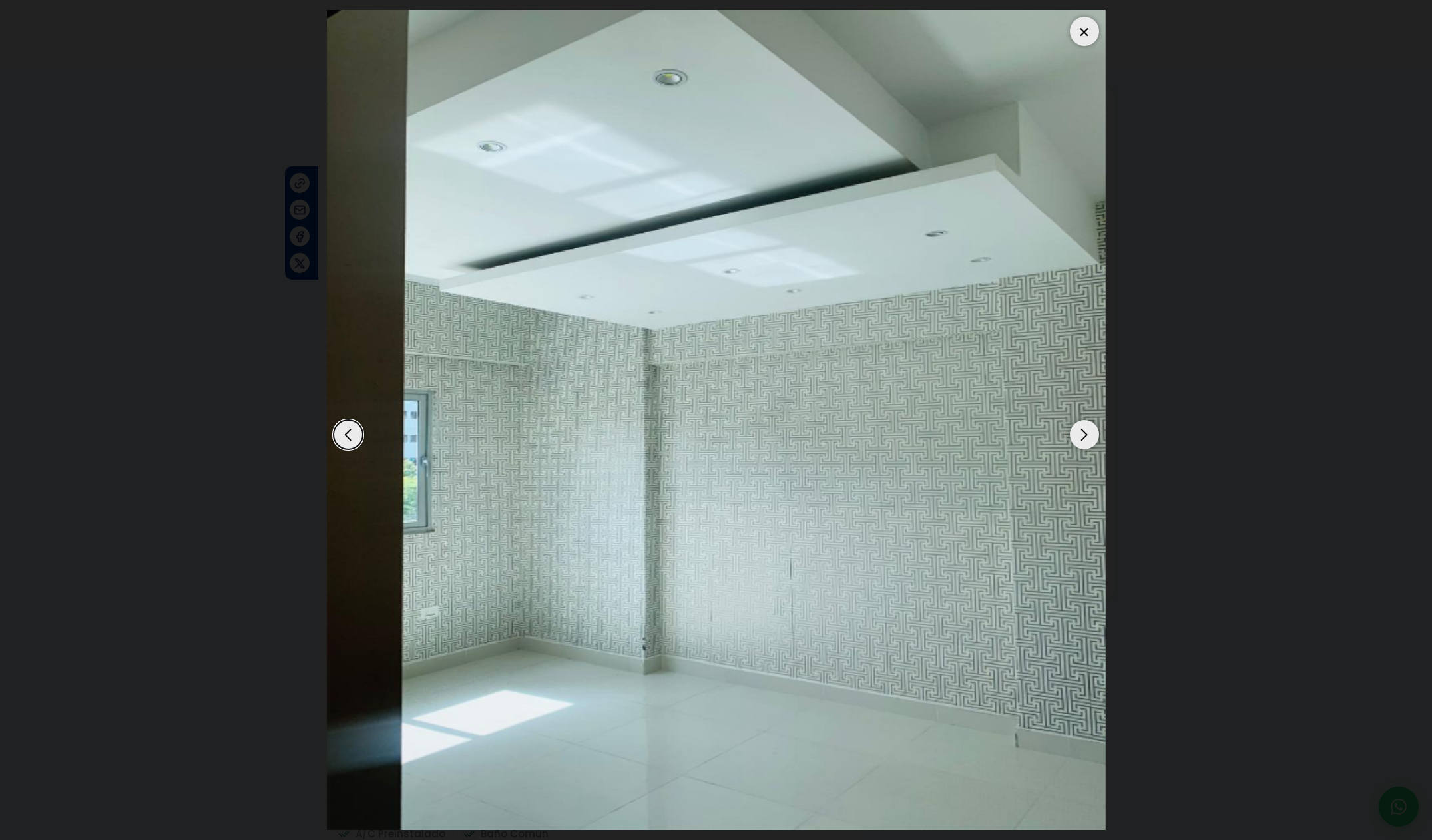
click at [1087, 434] on div "Next slide" at bounding box center [1084, 434] width 29 height 29
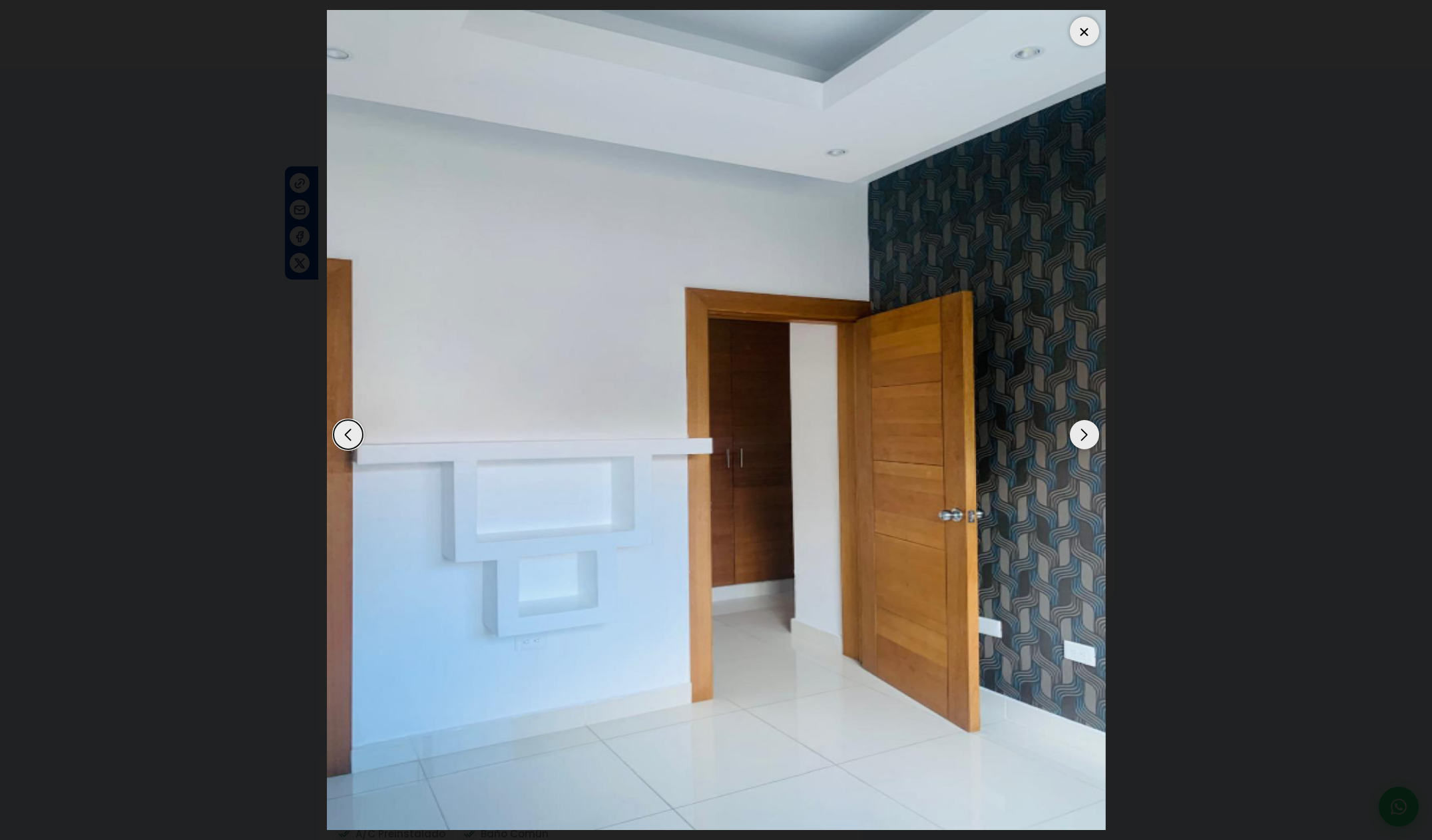
click at [1087, 434] on div "Next slide" at bounding box center [1084, 434] width 29 height 29
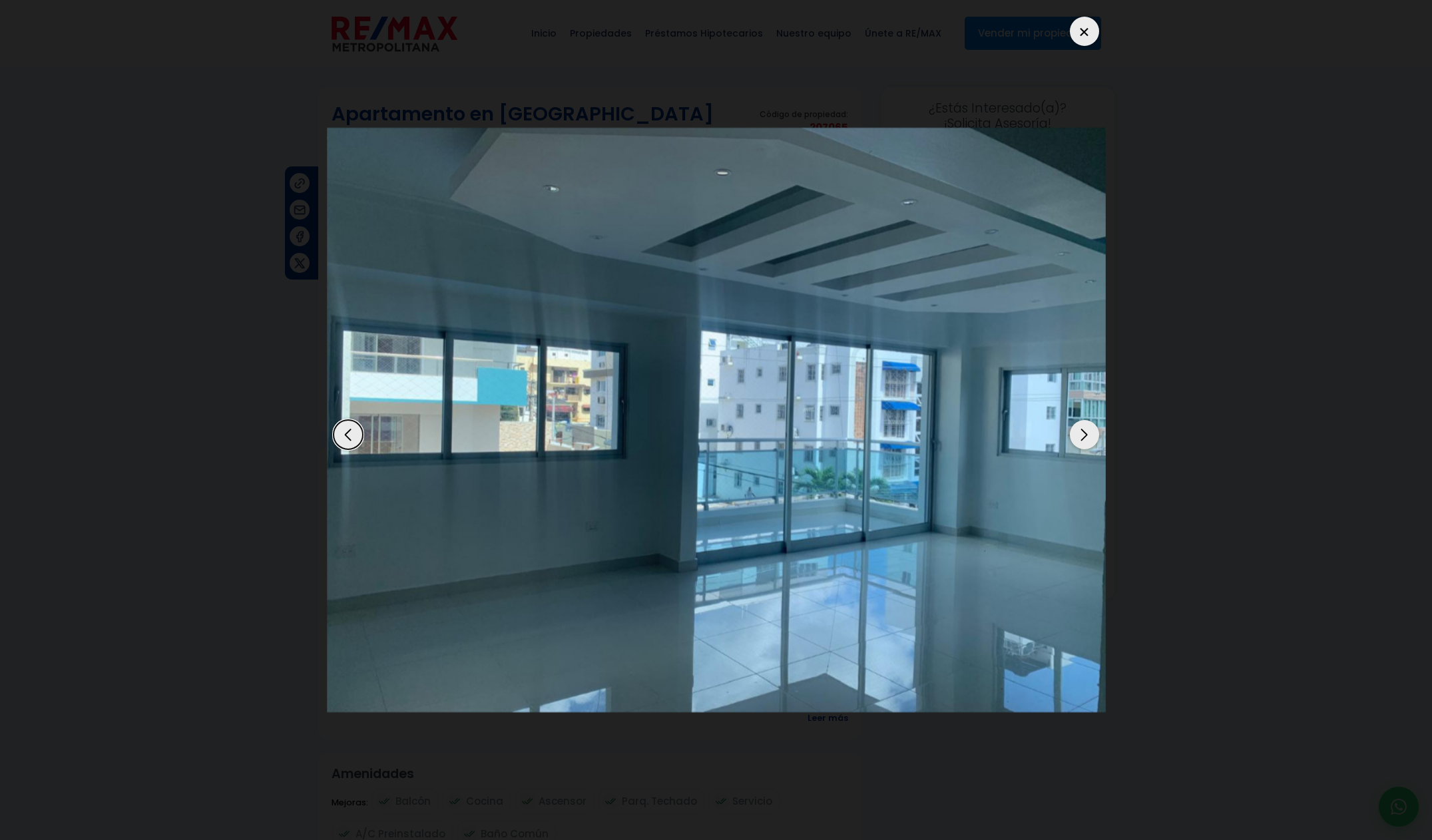
click at [1087, 434] on div "Next slide" at bounding box center [1084, 434] width 29 height 29
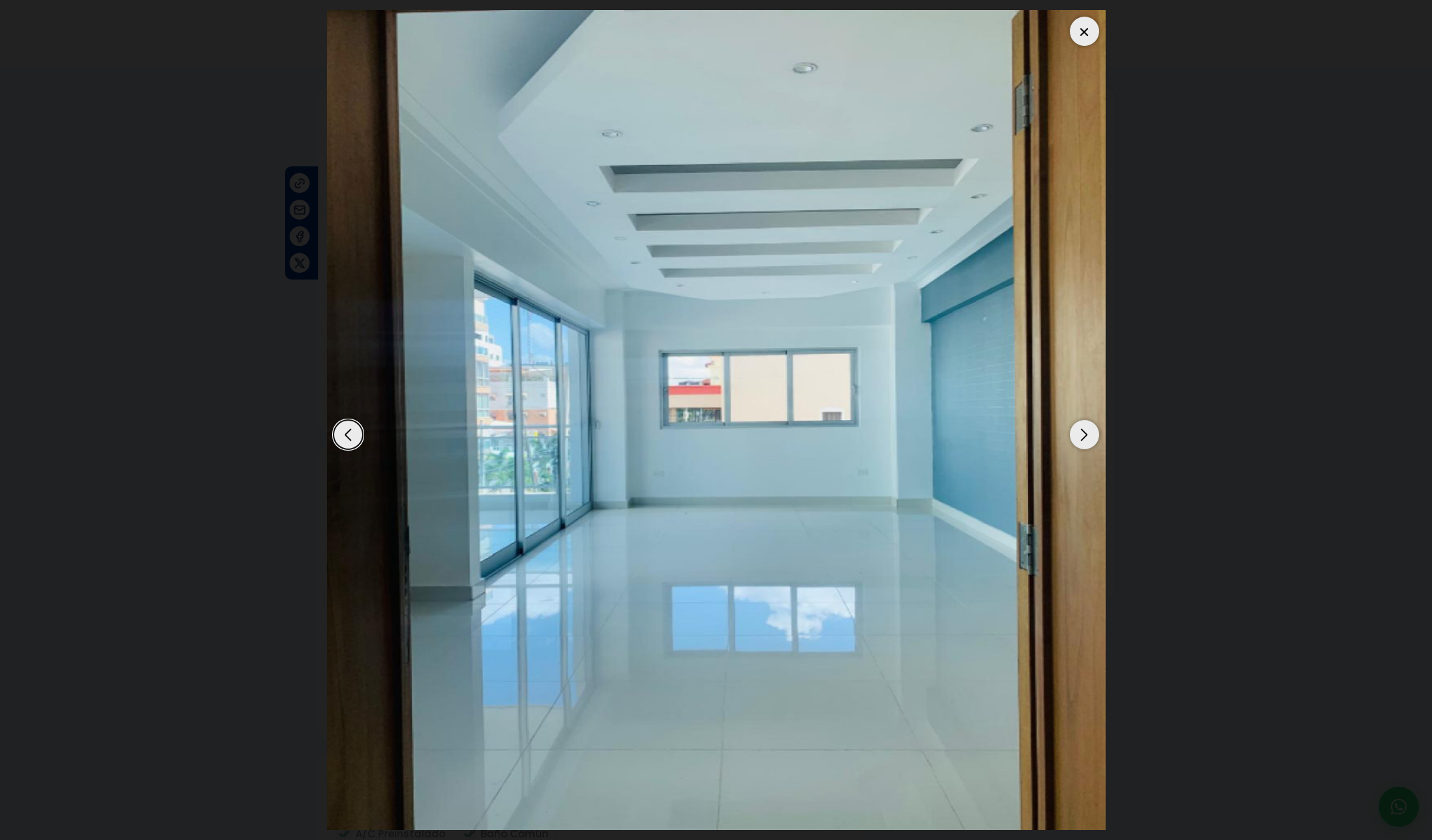
click at [1087, 435] on div "Next slide" at bounding box center [1084, 434] width 29 height 29
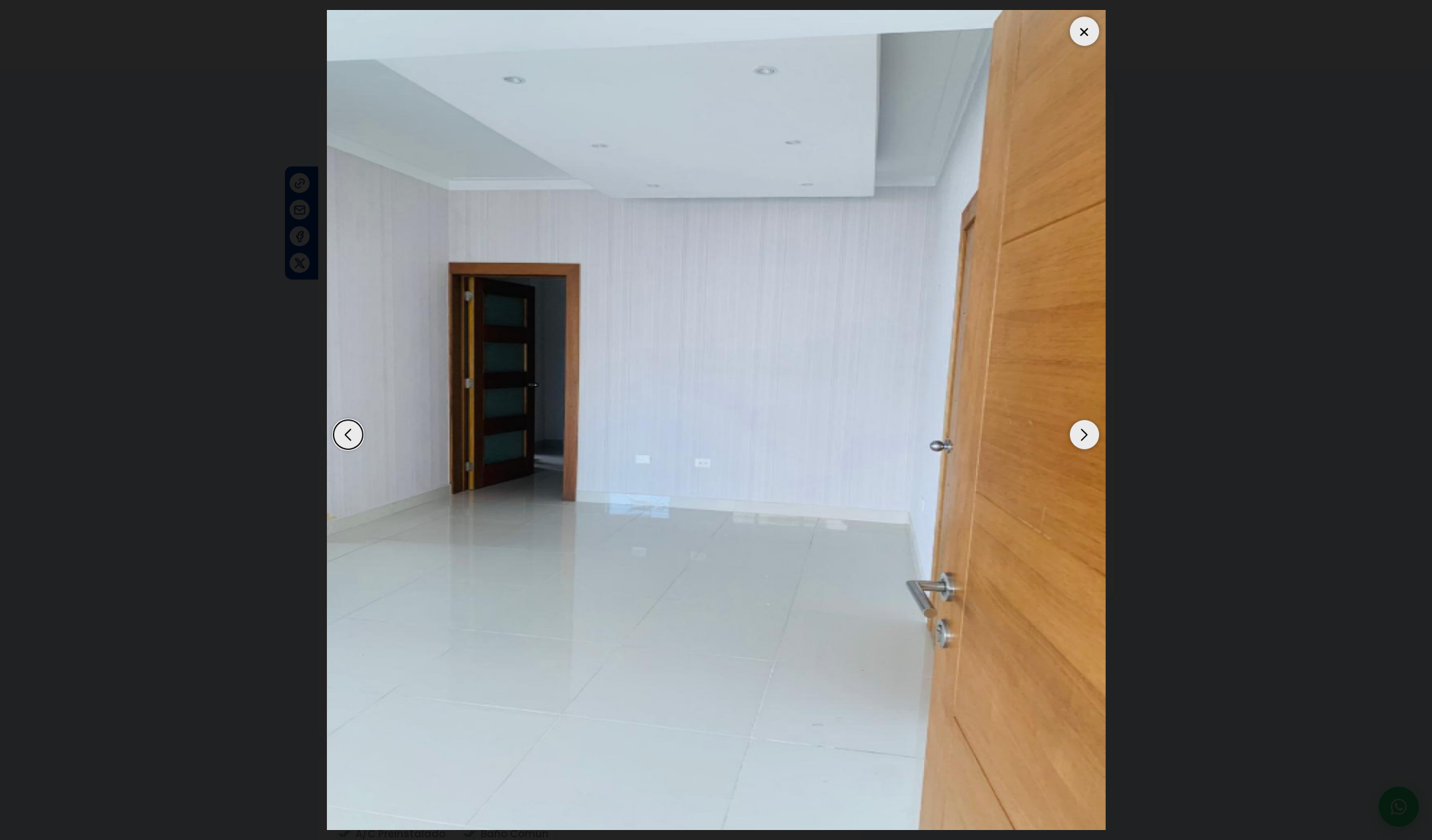
click at [1084, 34] on div at bounding box center [1084, 31] width 29 height 29
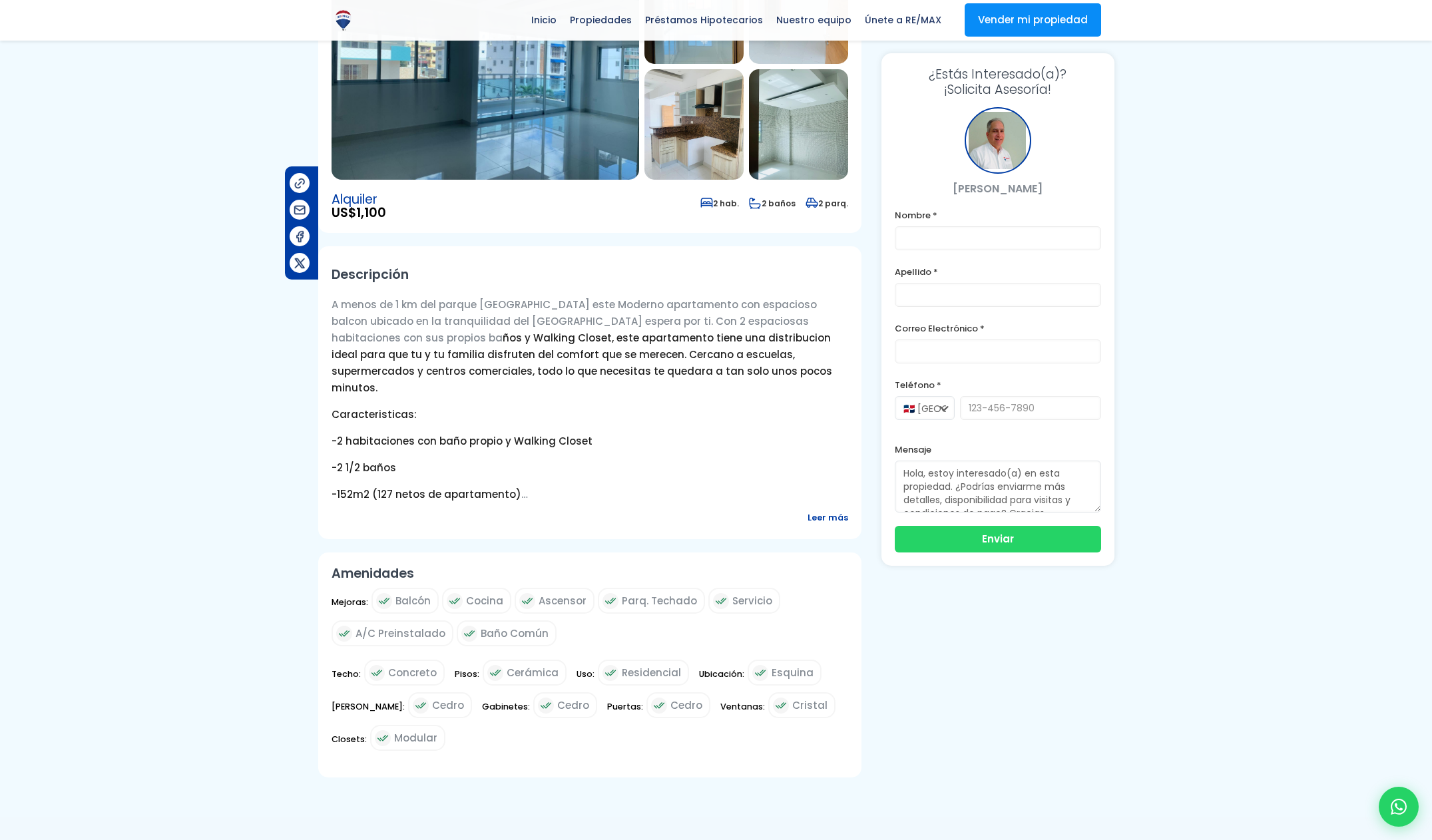
scroll to position [219, 0]
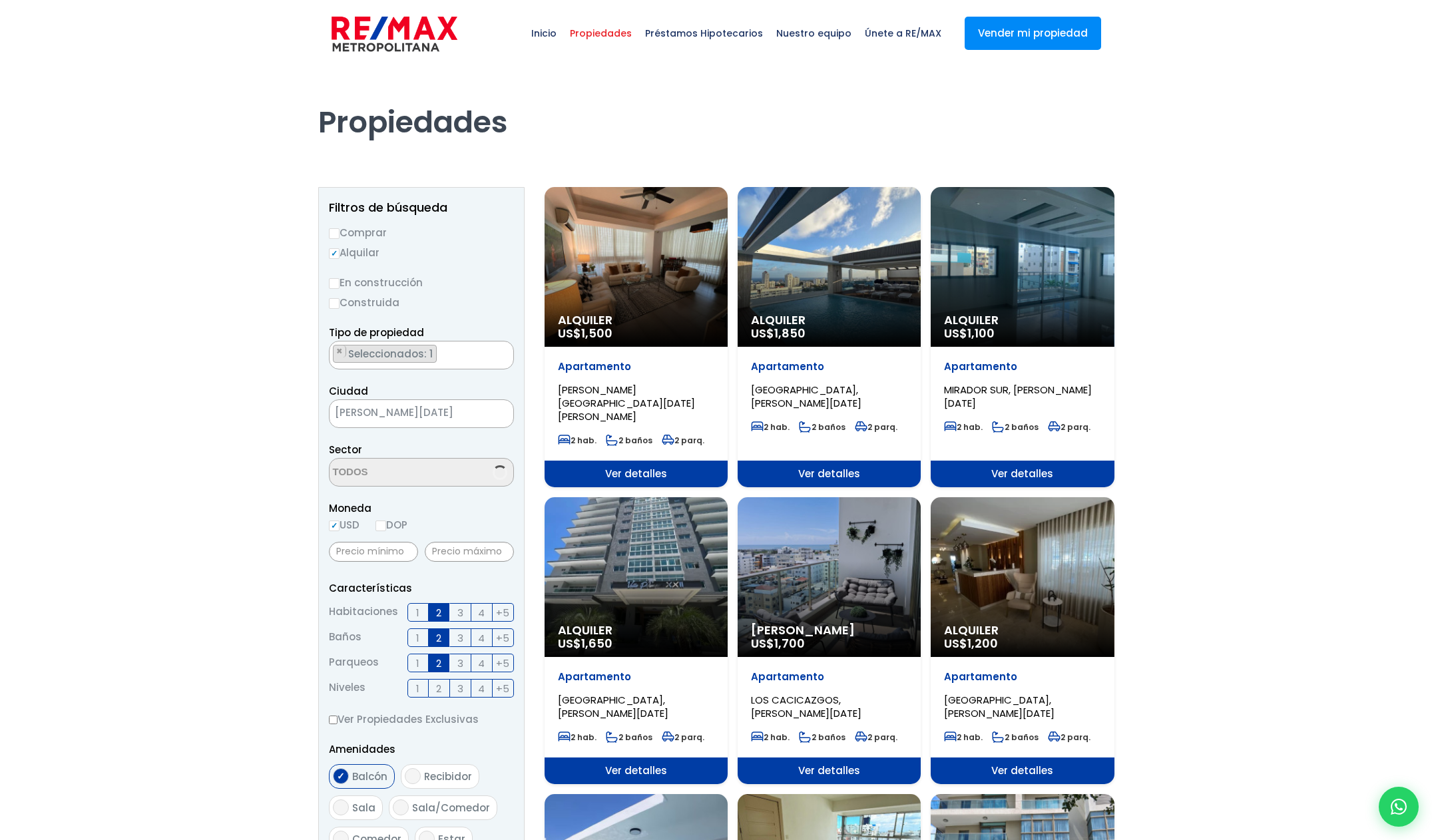
click at [680, 347] on div "Alquiler US$ 1,650" at bounding box center [636, 267] width 183 height 160
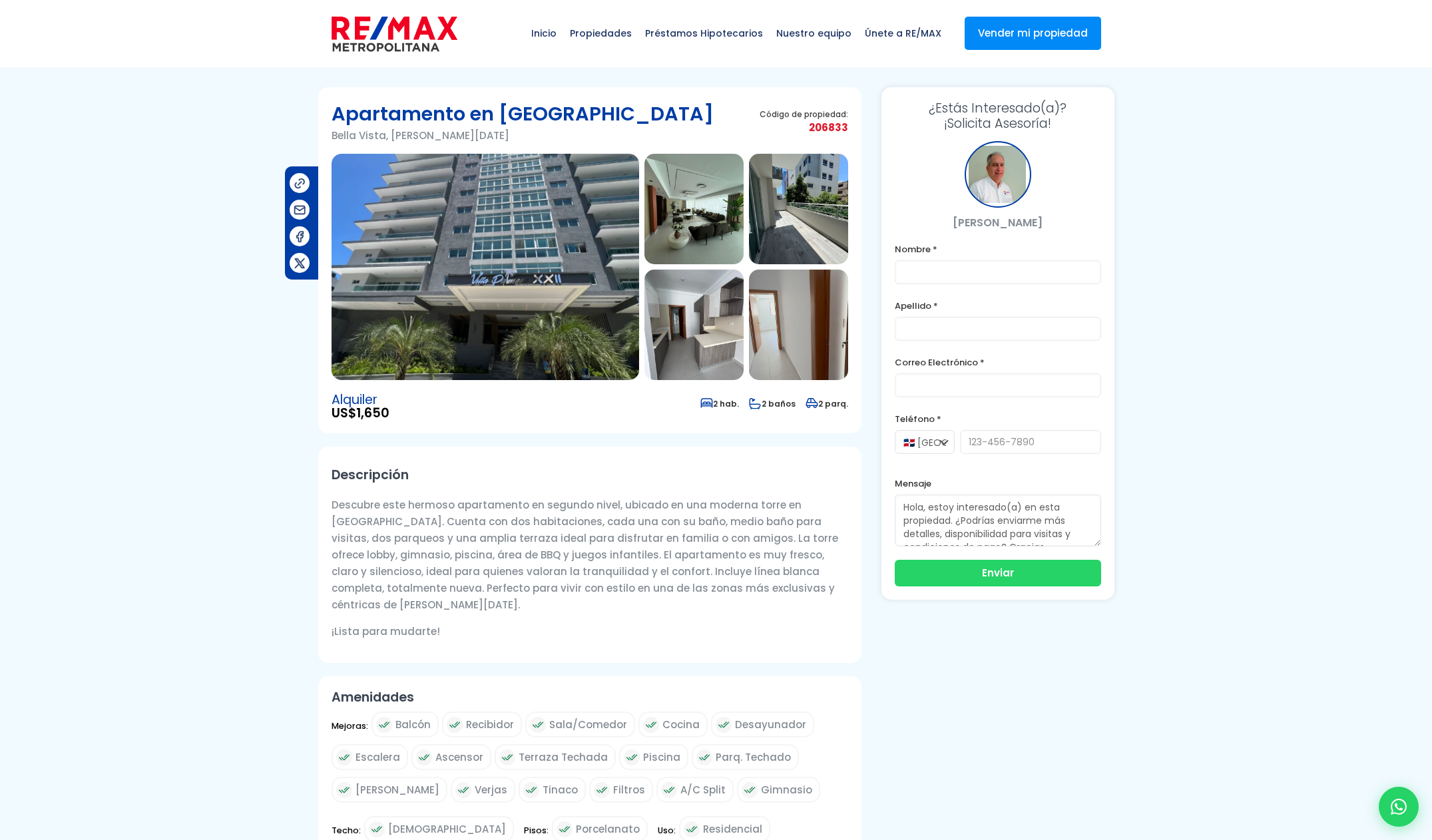
click at [434, 250] on img at bounding box center [485, 267] width 308 height 226
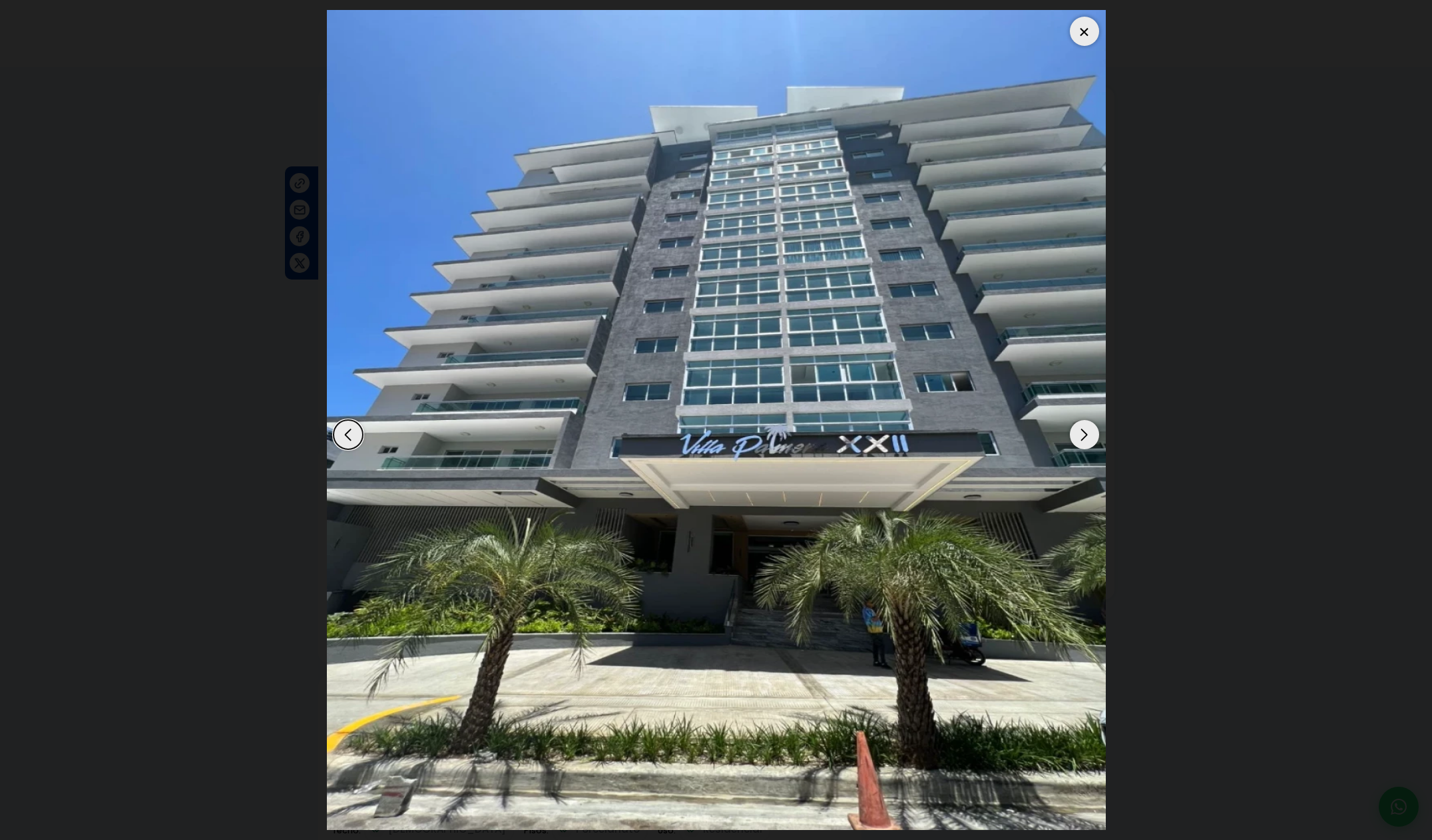
click at [1084, 436] on div "Next slide" at bounding box center [1084, 434] width 29 height 29
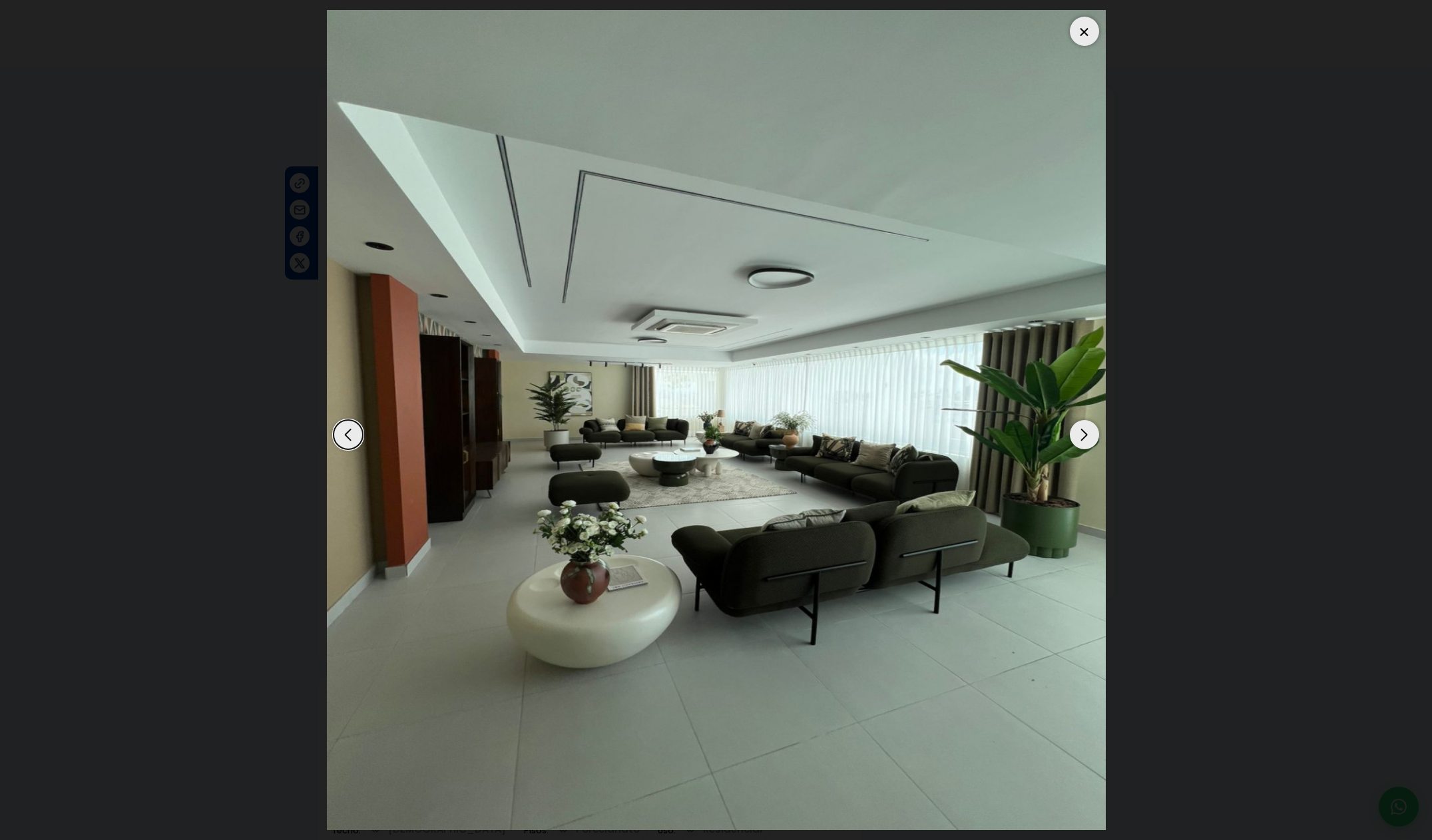
click at [1082, 437] on div "Next slide" at bounding box center [1084, 434] width 29 height 29
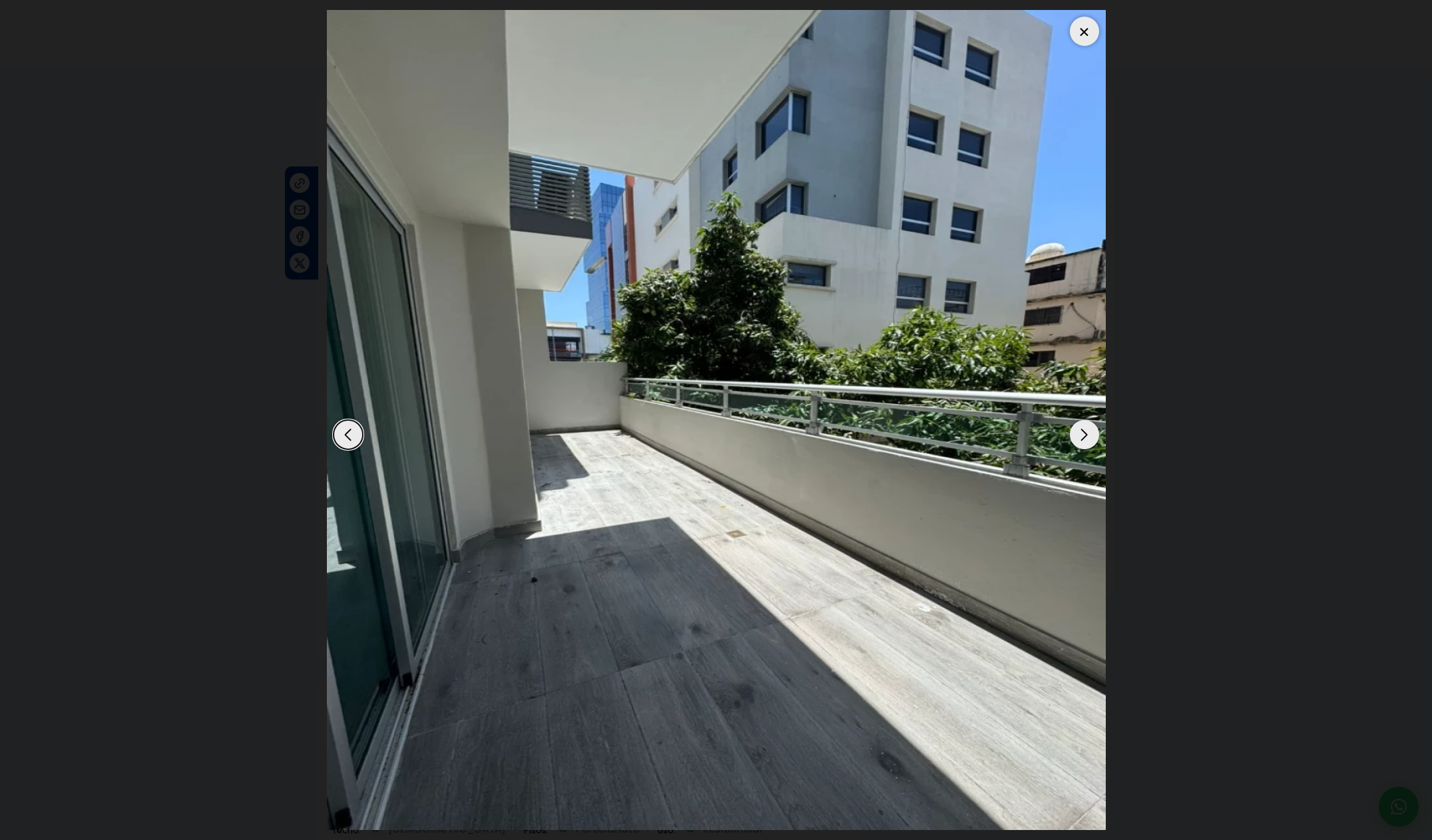
click at [1082, 438] on div "Next slide" at bounding box center [1084, 434] width 29 height 29
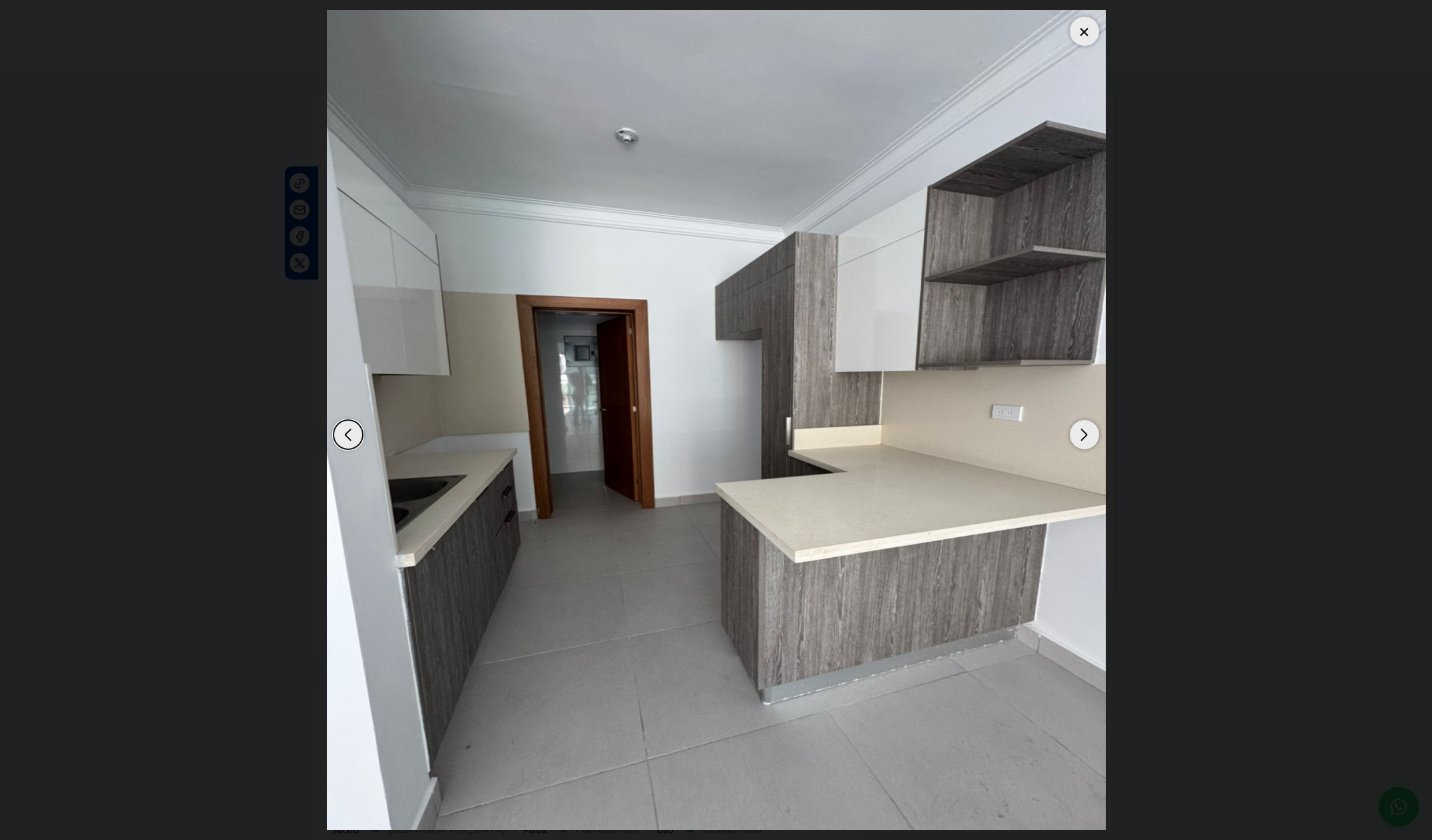
click at [1080, 439] on div "Next slide" at bounding box center [1084, 434] width 29 height 29
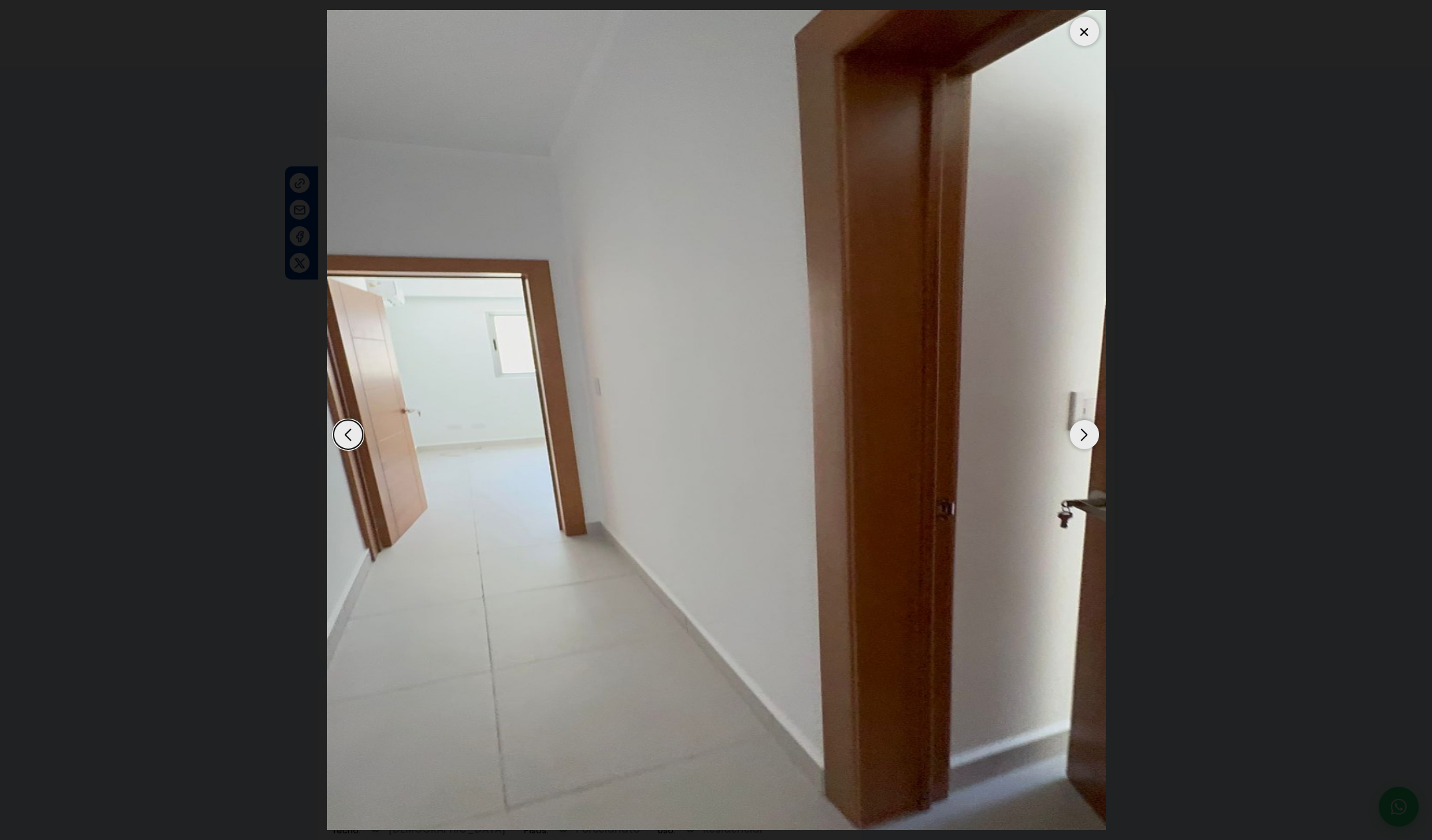
click at [1080, 439] on div "Next slide" at bounding box center [1084, 434] width 29 height 29
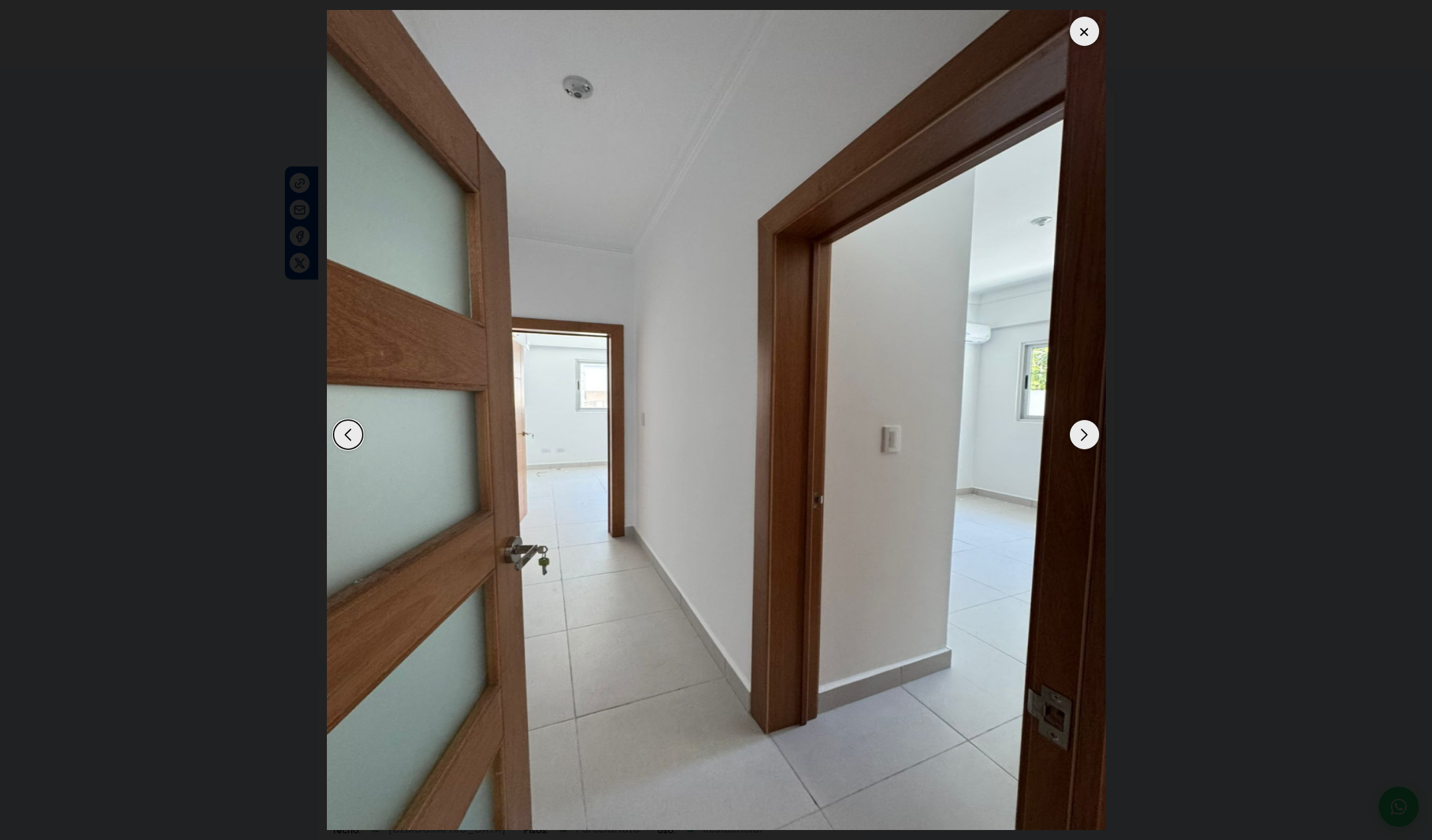
click at [1080, 439] on div "Next slide" at bounding box center [1084, 434] width 29 height 29
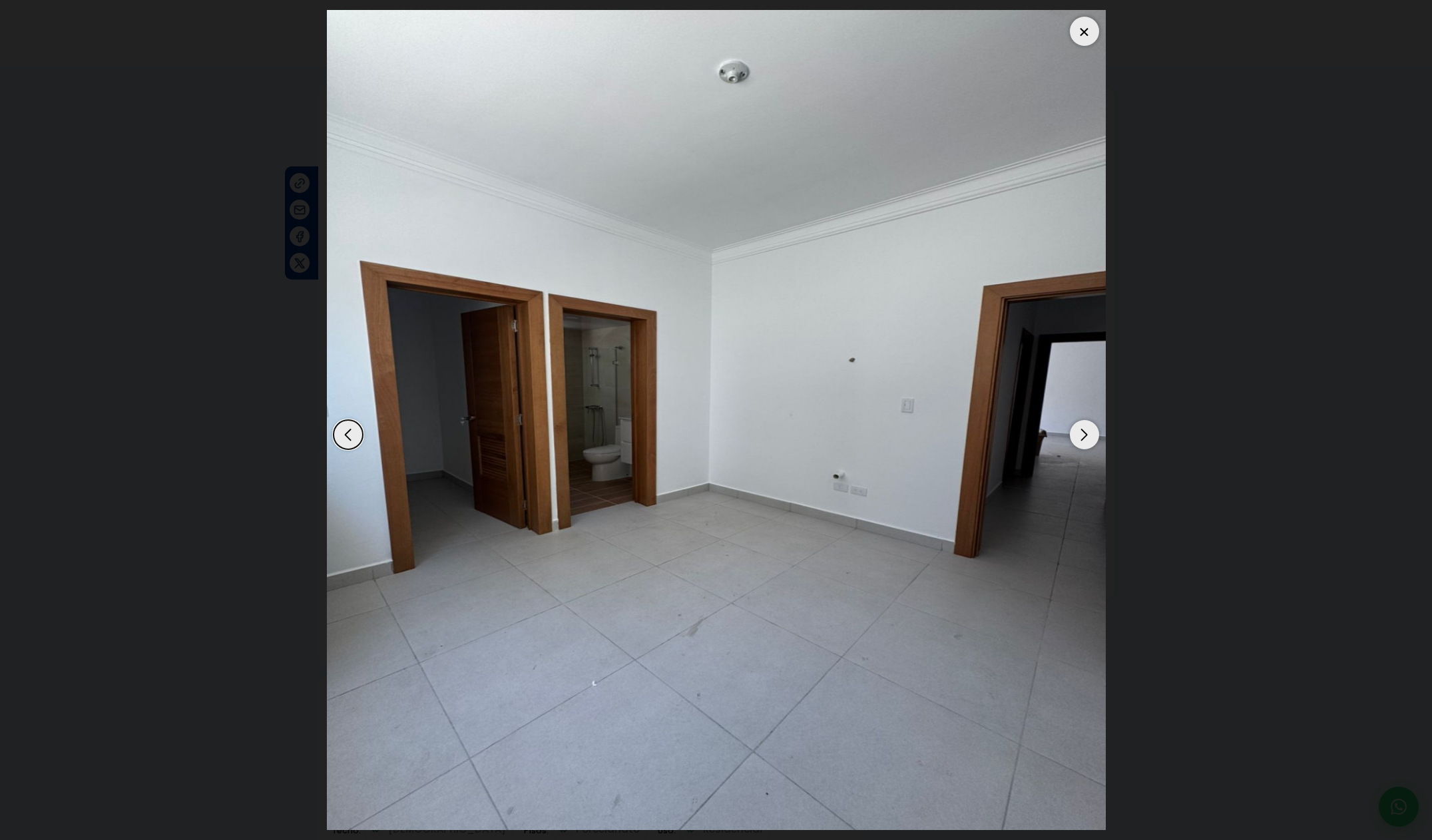
click at [1080, 439] on div "Next slide" at bounding box center [1084, 434] width 29 height 29
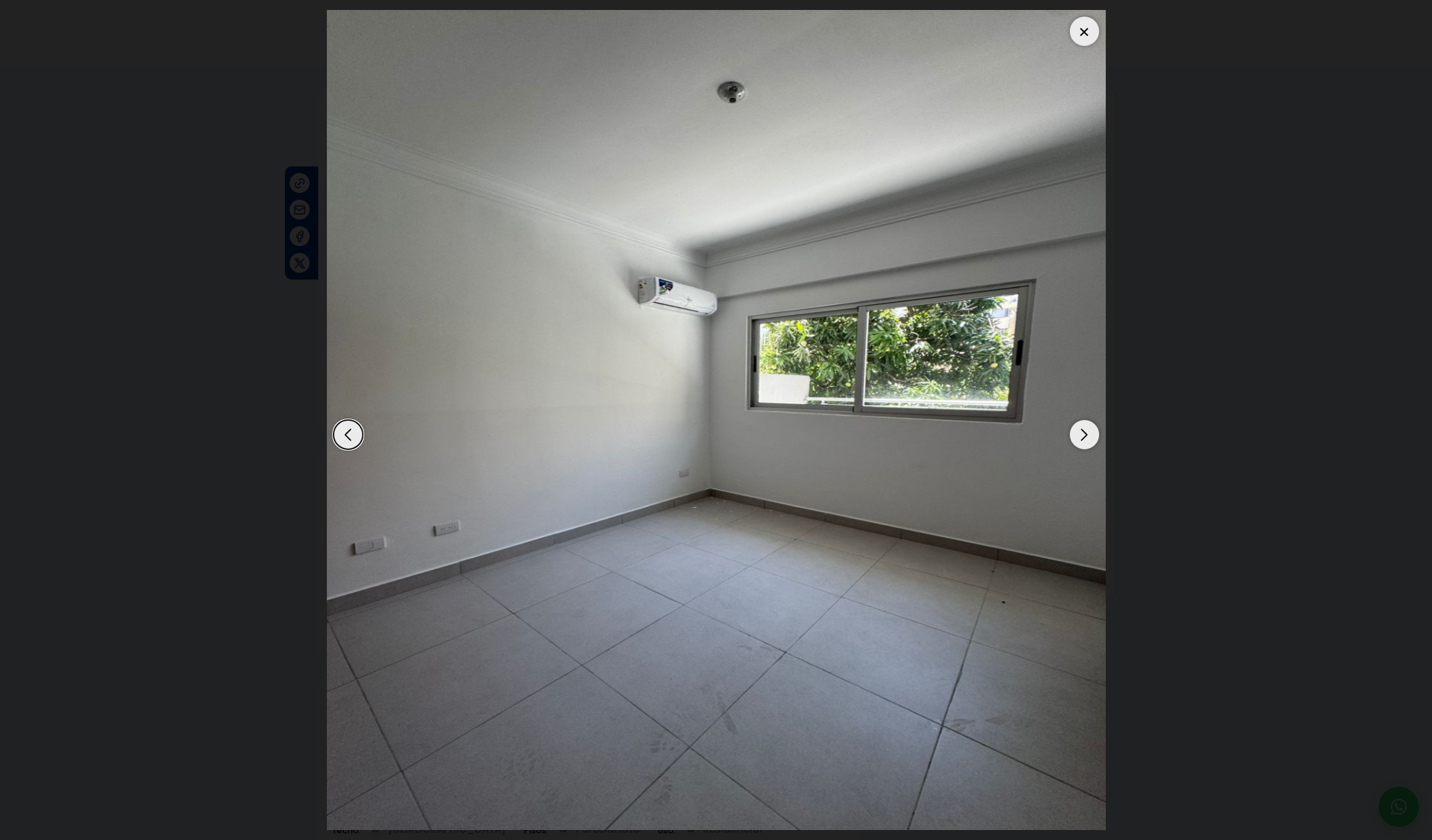
click at [1096, 447] on img "8 / 12" at bounding box center [716, 420] width 779 height 820
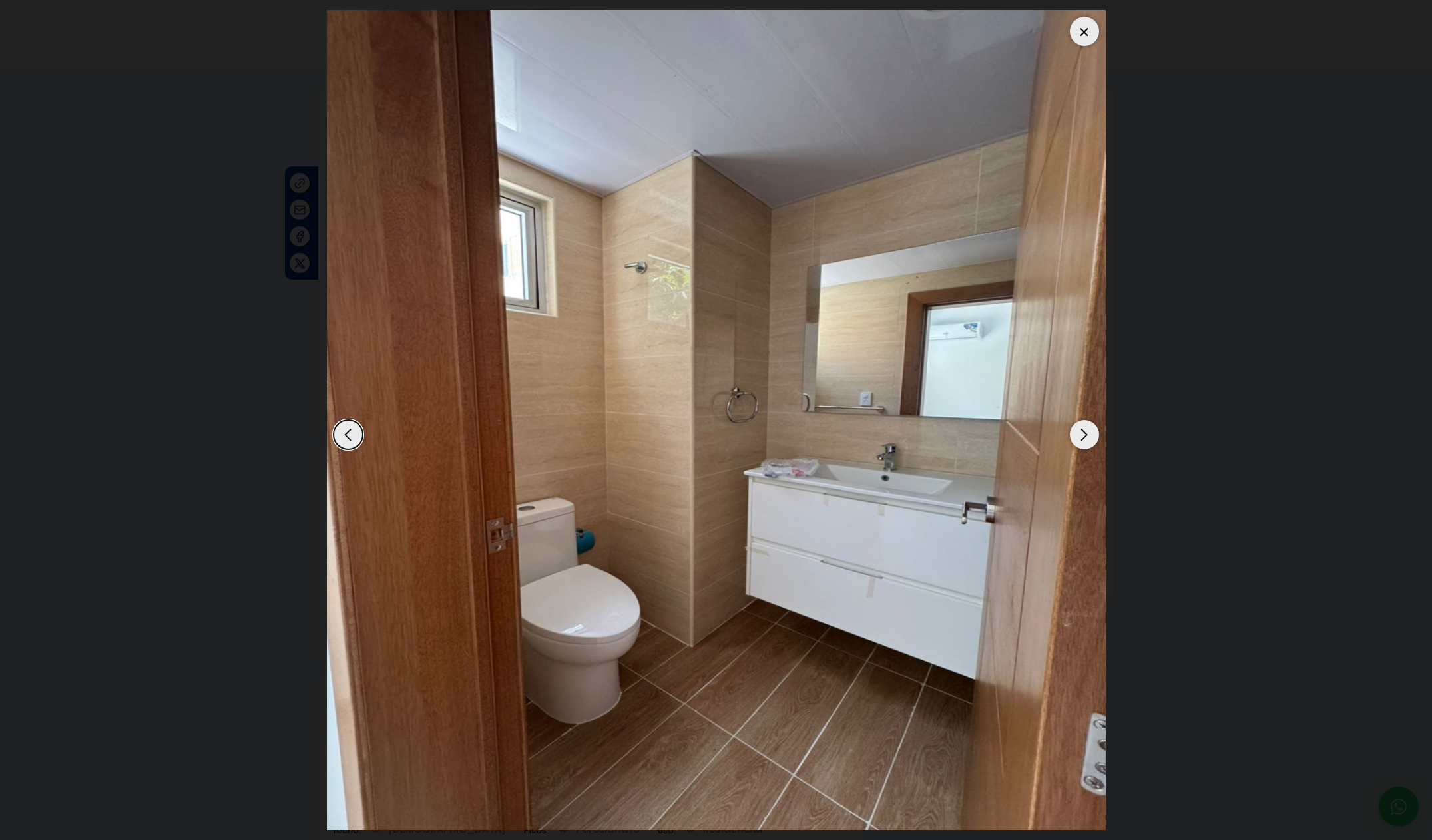
click at [1078, 441] on div "Next slide" at bounding box center [1084, 434] width 29 height 29
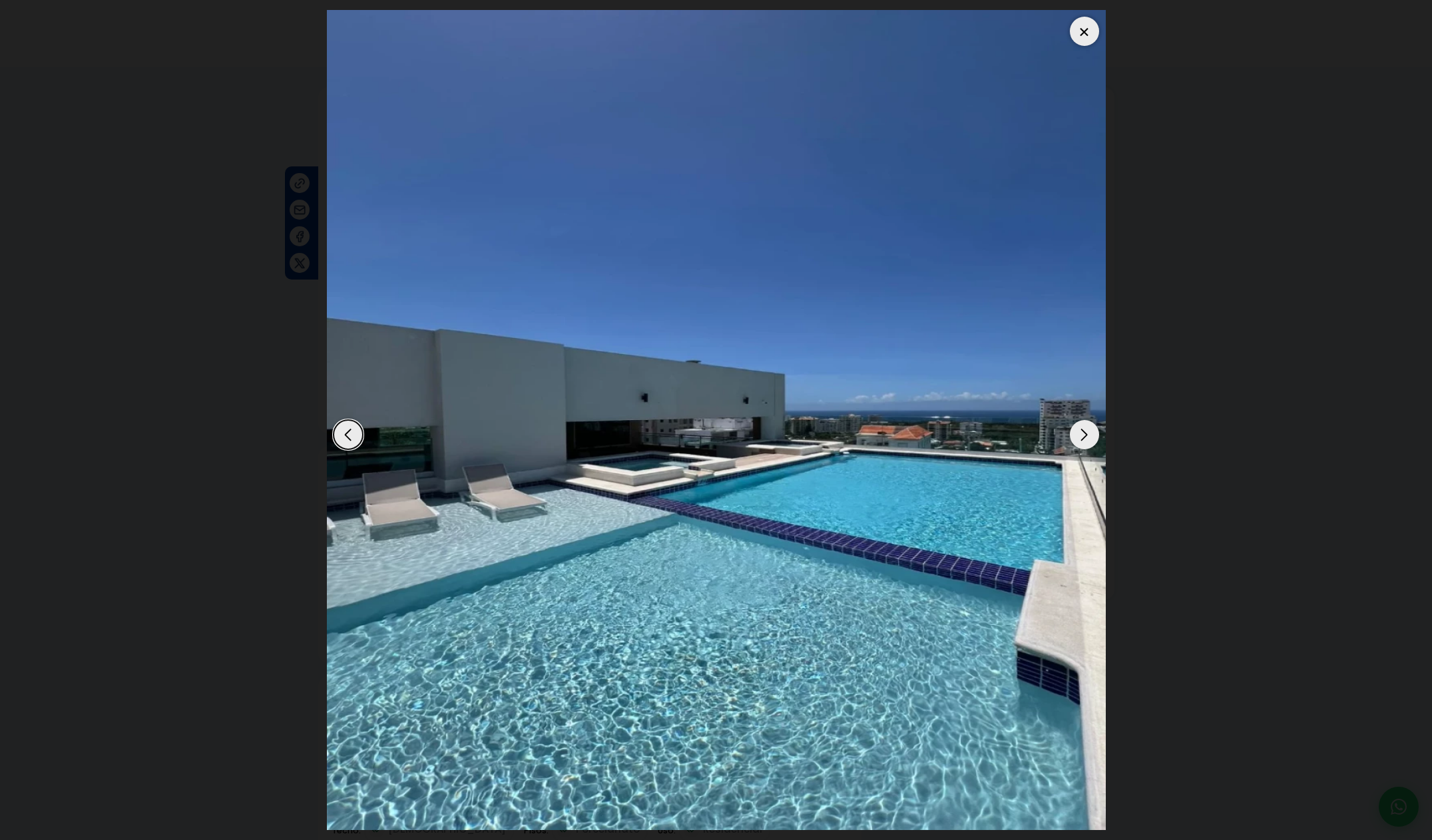
click at [1086, 441] on div "Next slide" at bounding box center [1084, 434] width 29 height 29
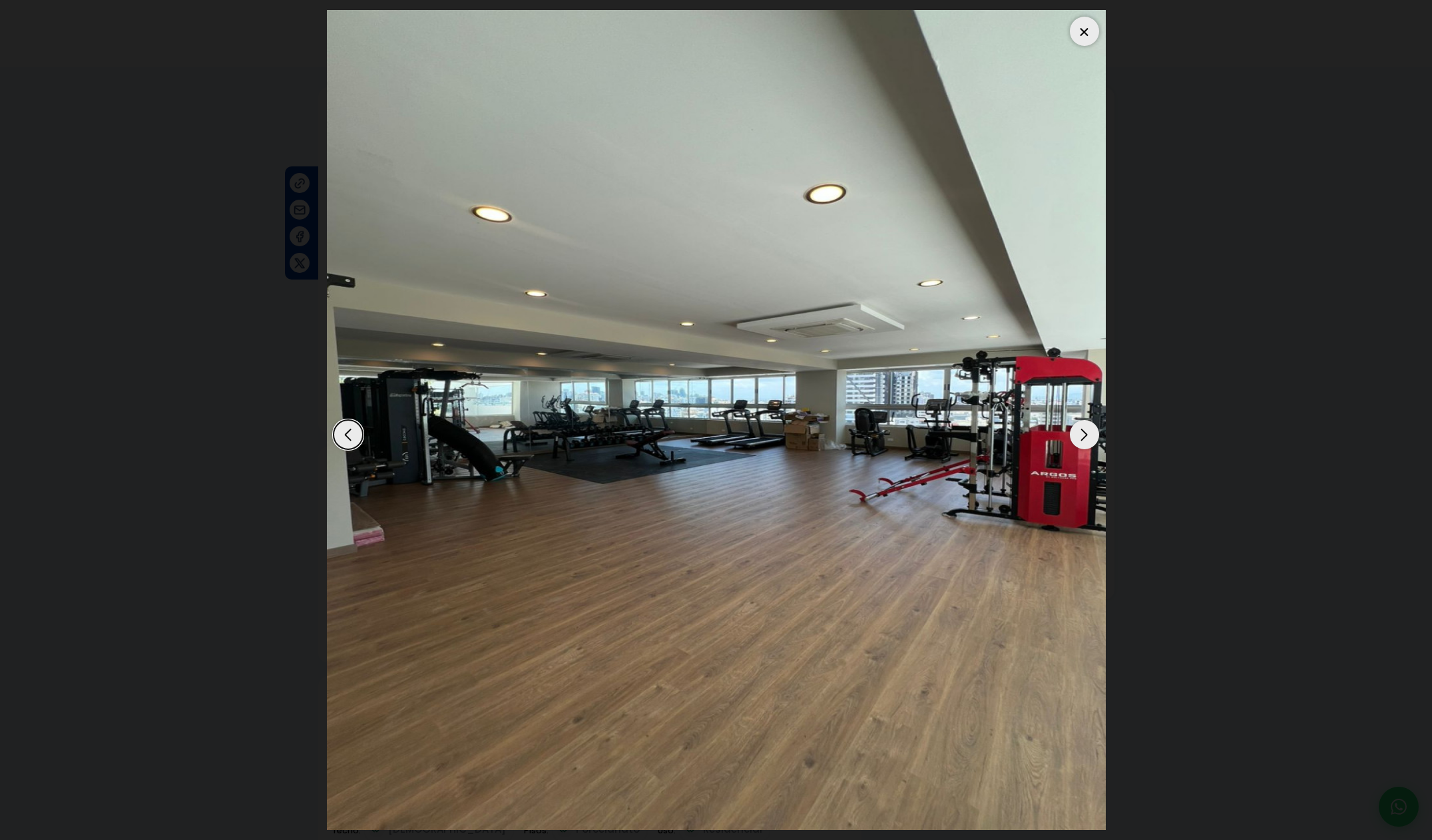
click at [1086, 441] on div "Next slide" at bounding box center [1084, 434] width 29 height 29
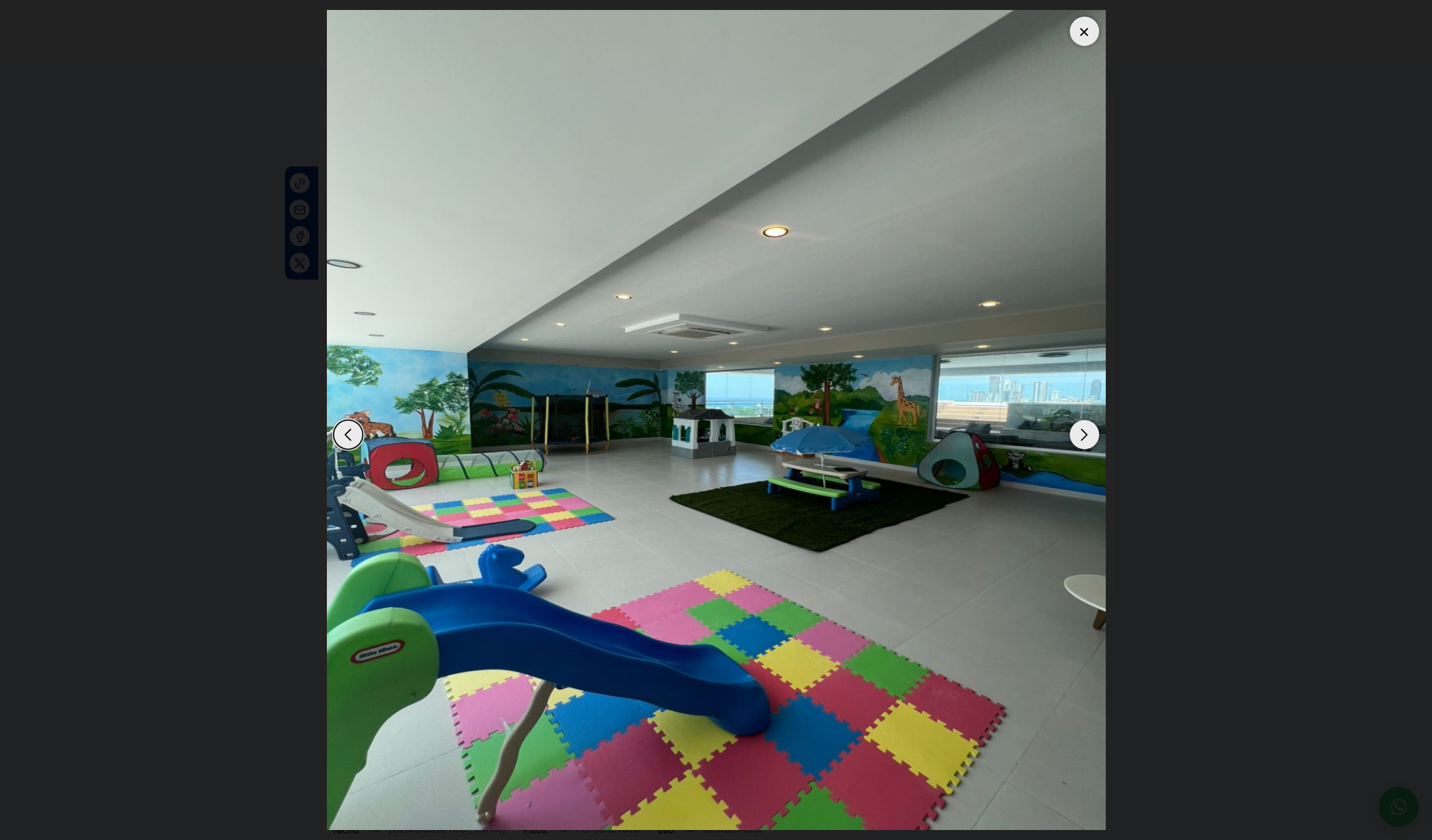
click at [1086, 441] on div "Next slide" at bounding box center [1084, 434] width 29 height 29
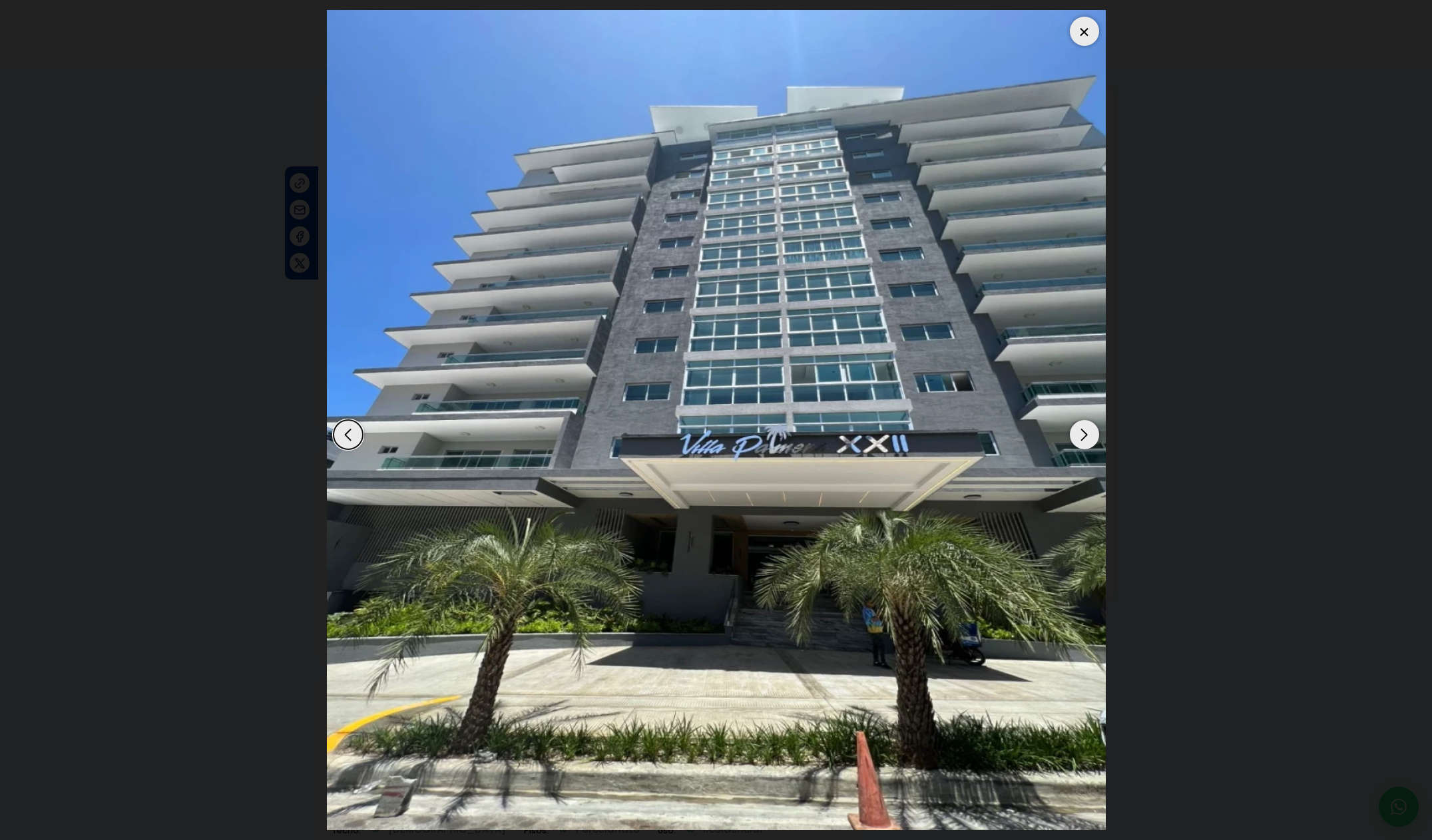
click at [1086, 441] on div "Next slide" at bounding box center [1084, 434] width 29 height 29
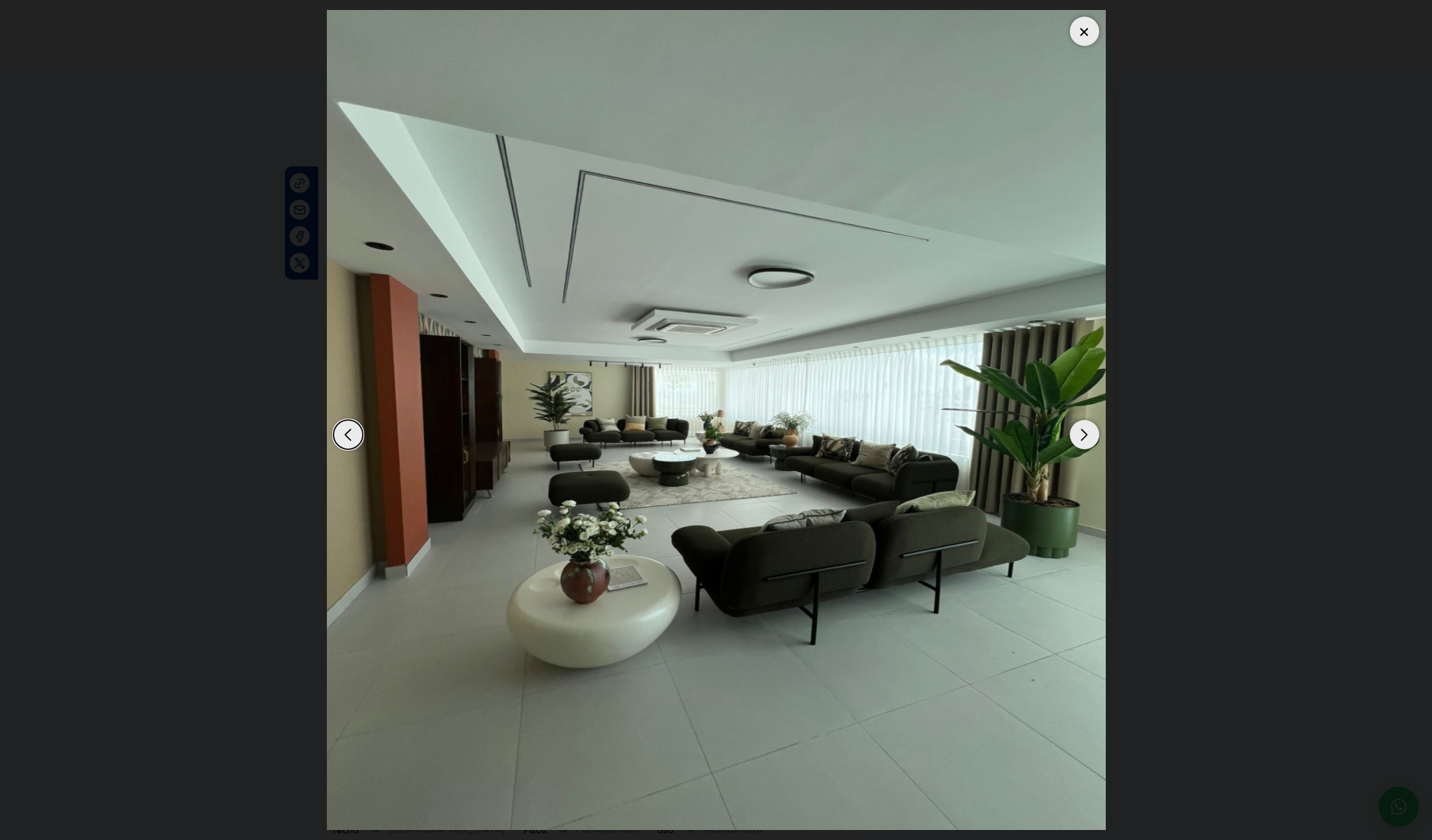
click at [1091, 38] on div at bounding box center [1084, 31] width 29 height 29
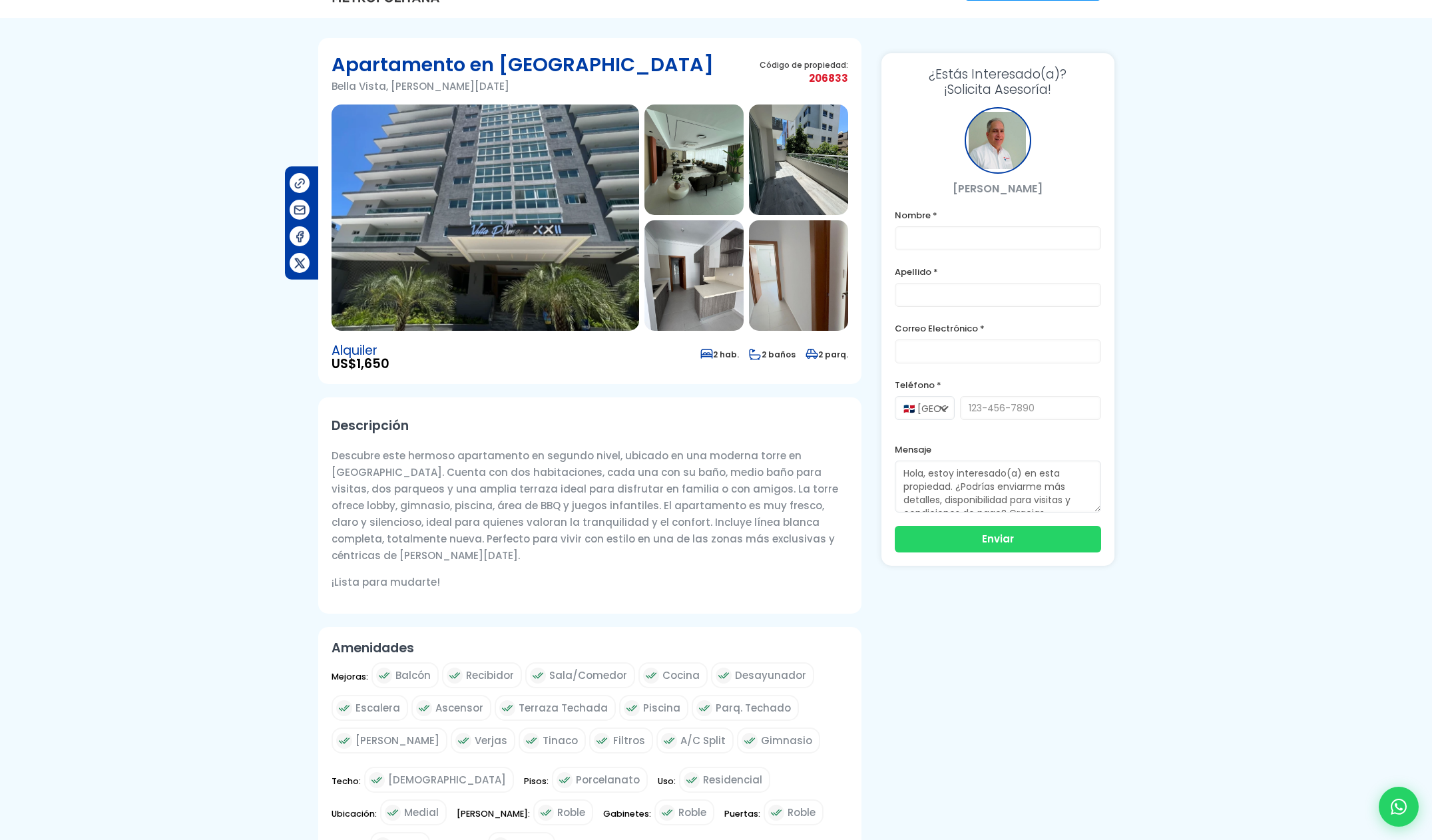
scroll to position [255, 0]
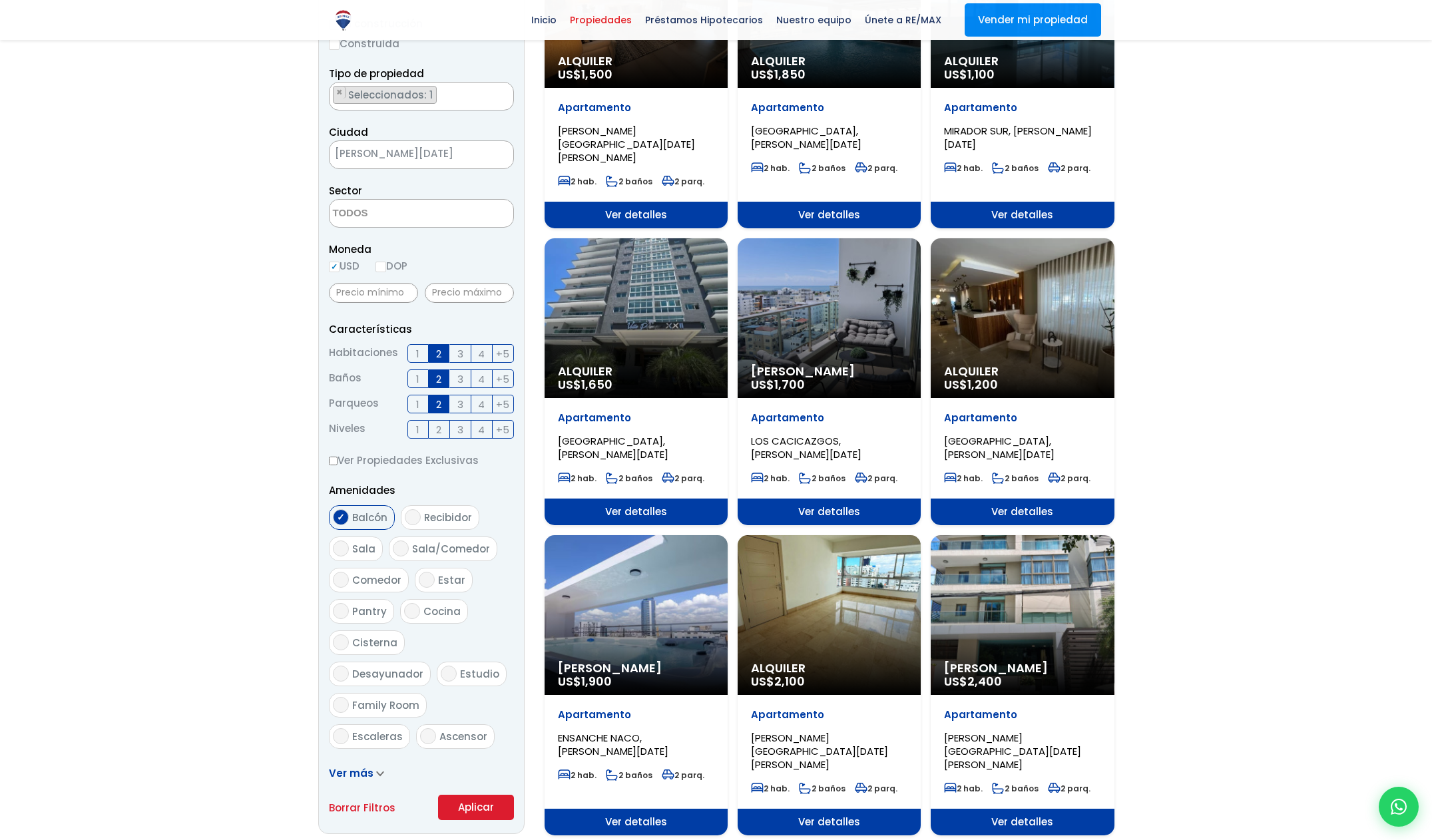
scroll to position [269, 0]
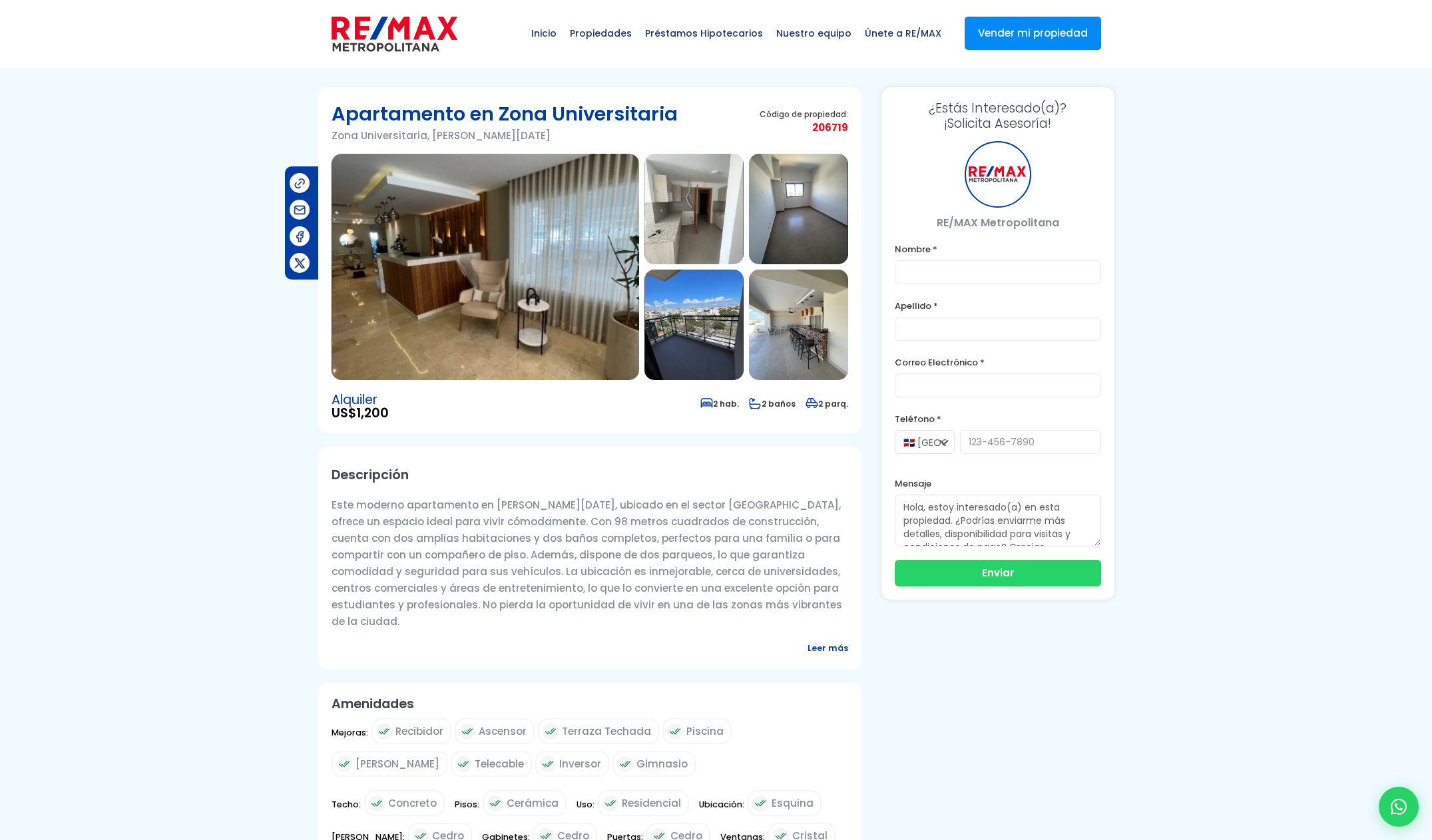
click at [611, 300] on img at bounding box center [485, 267] width 308 height 226
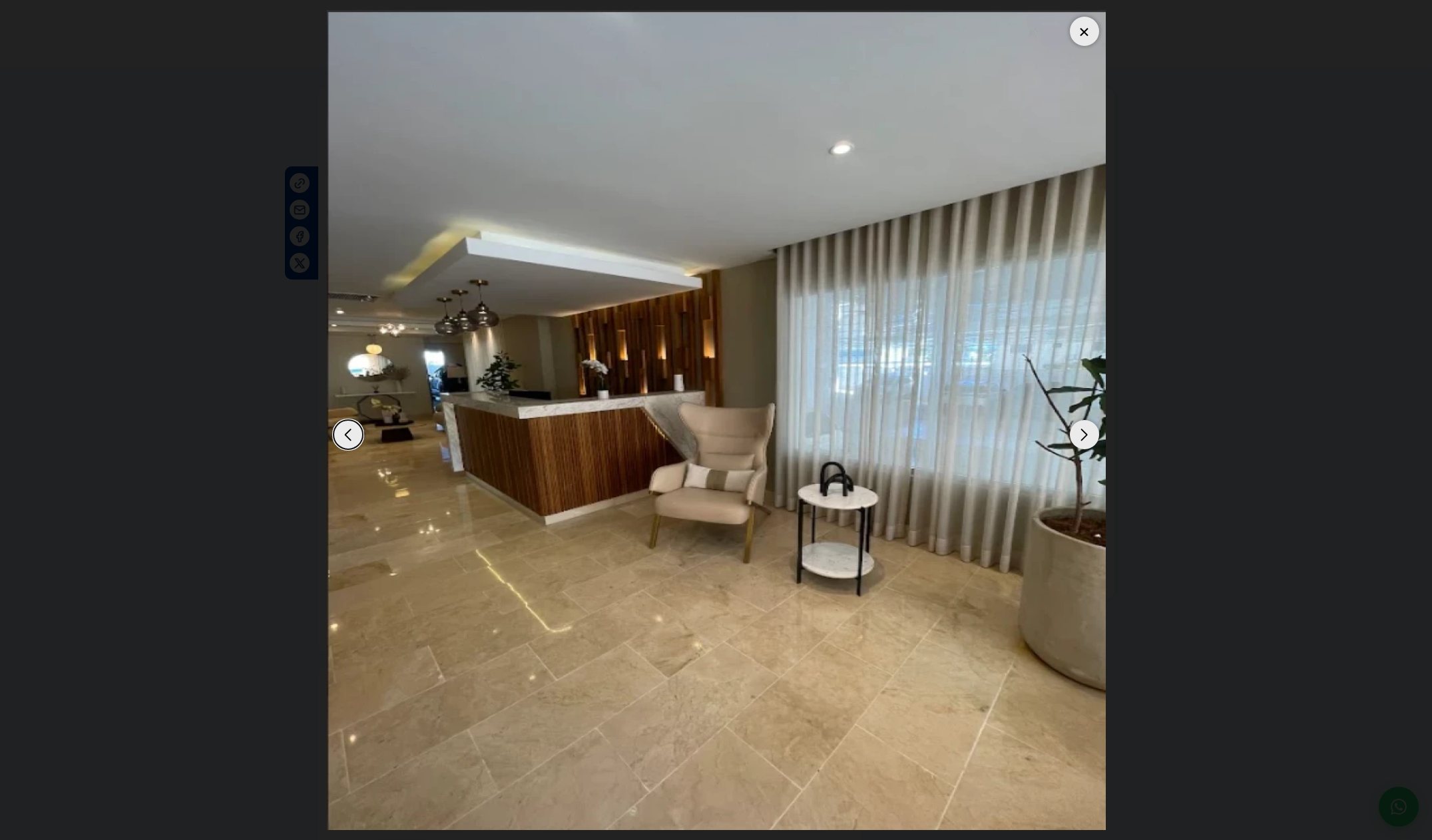
click at [1085, 441] on div "Next slide" at bounding box center [1084, 434] width 29 height 29
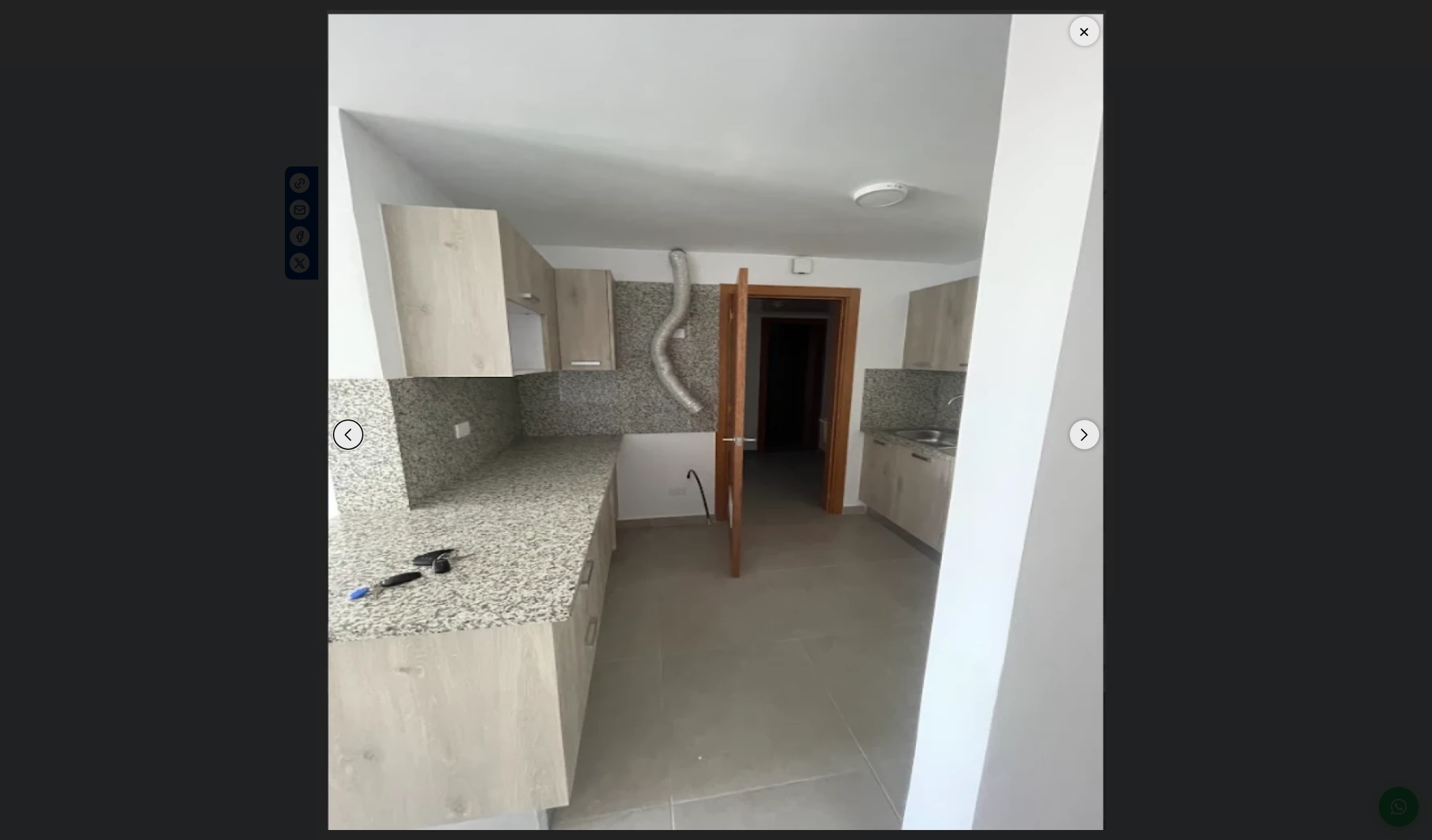
click at [1085, 441] on div "Next slide" at bounding box center [1084, 434] width 29 height 29
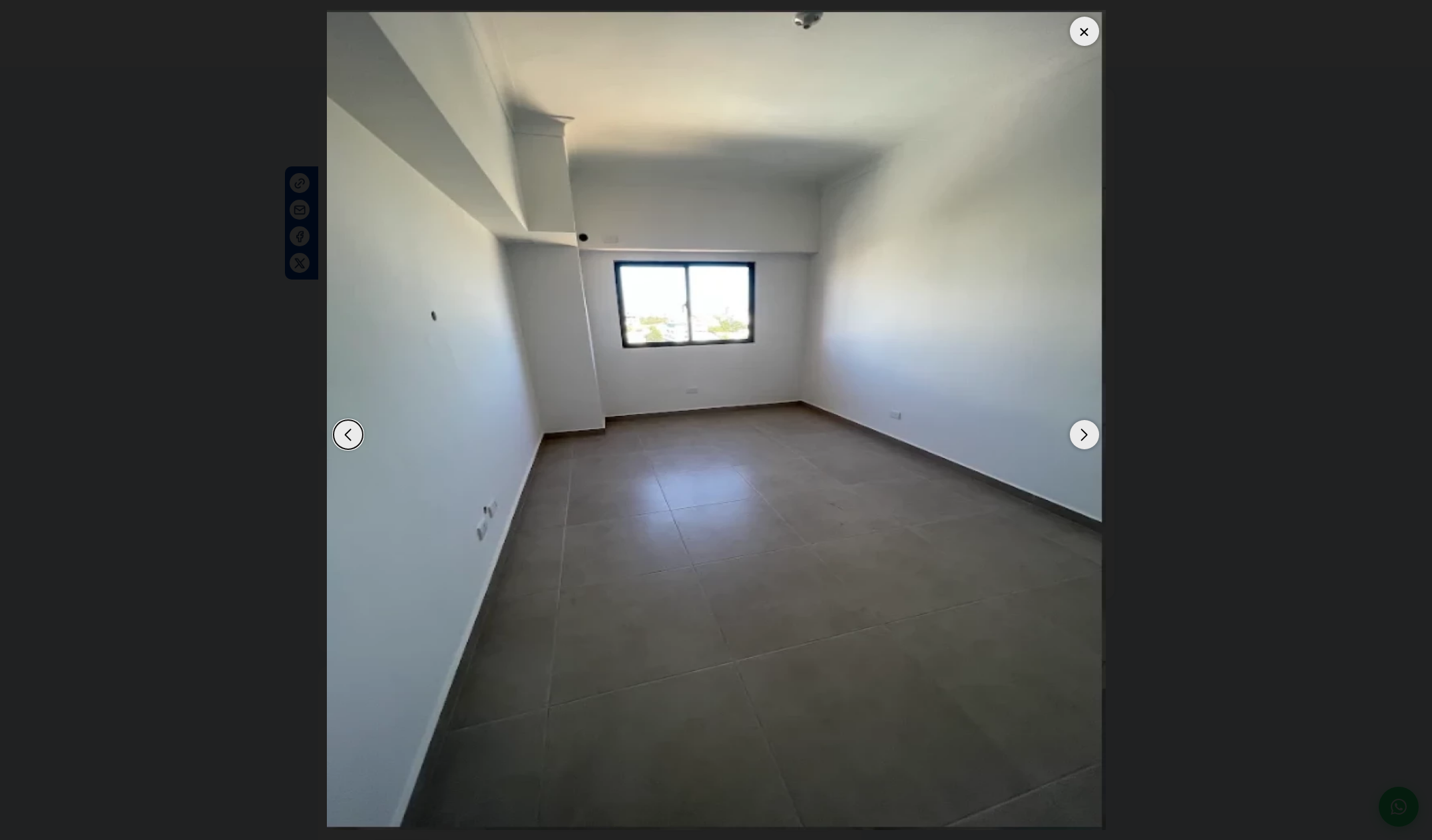
click at [1085, 441] on div "Next slide" at bounding box center [1084, 434] width 29 height 29
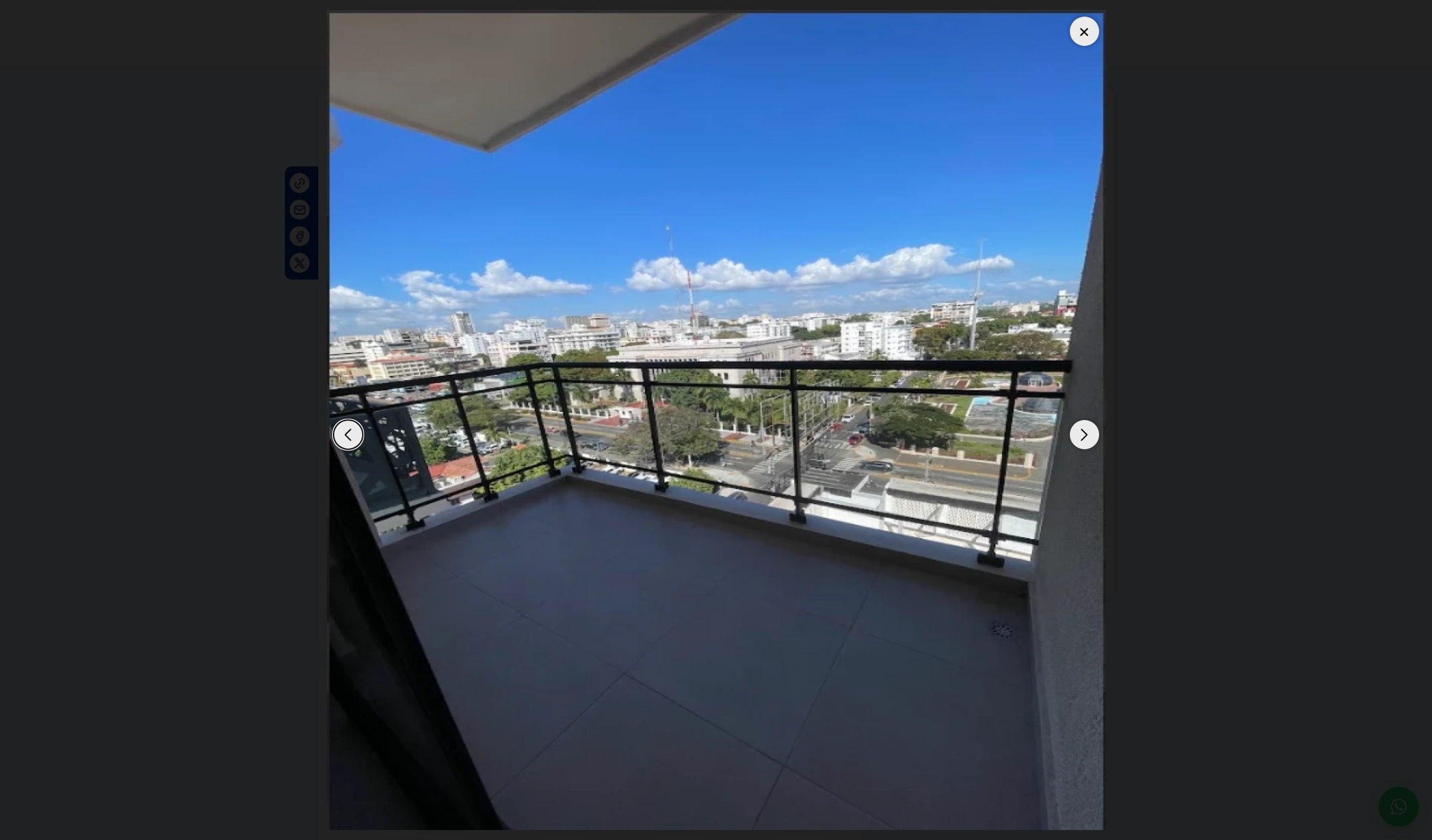
click at [1082, 444] on div "Next slide" at bounding box center [1084, 434] width 29 height 29
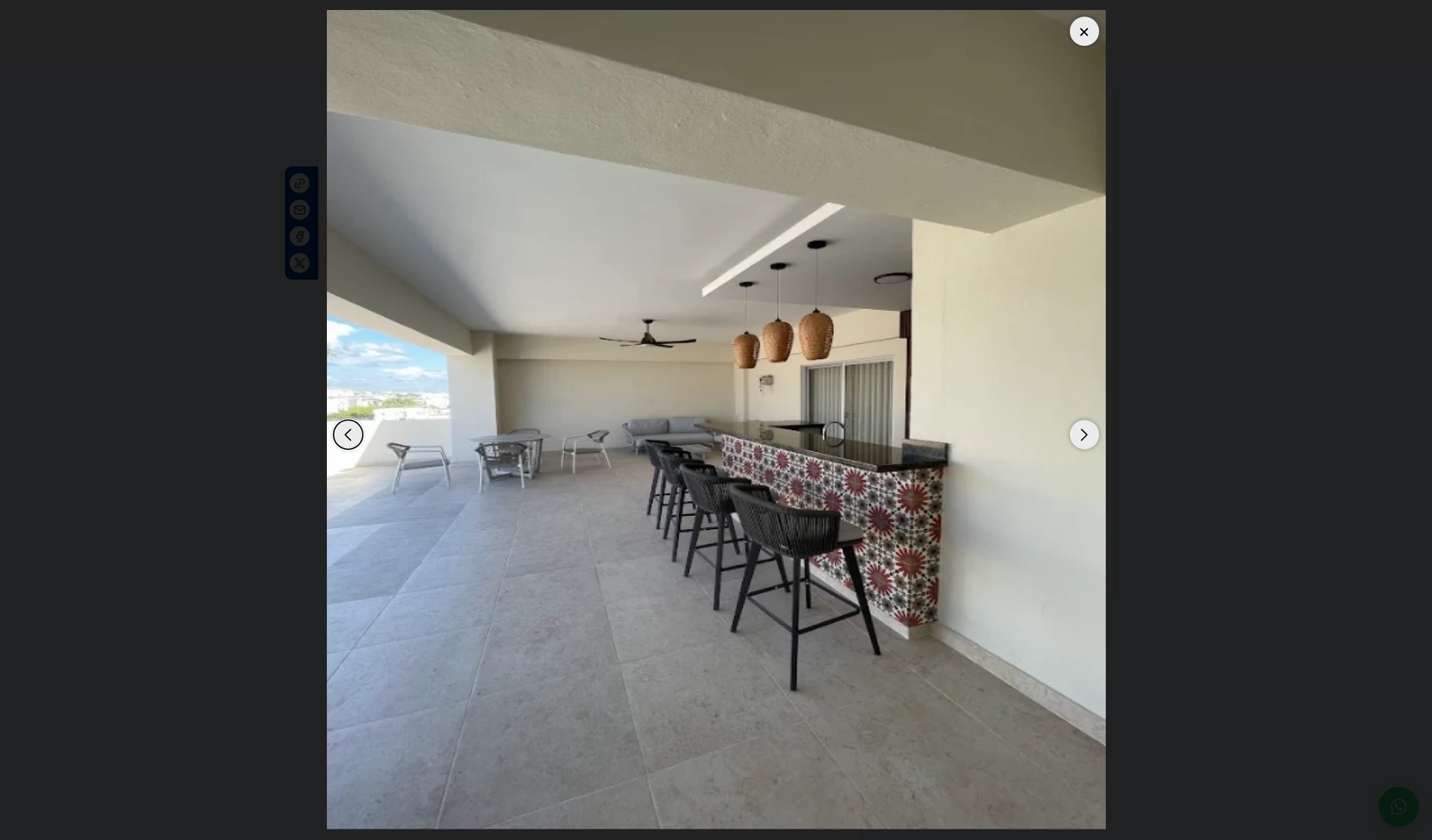
click at [1082, 444] on div "Next slide" at bounding box center [1084, 434] width 29 height 29
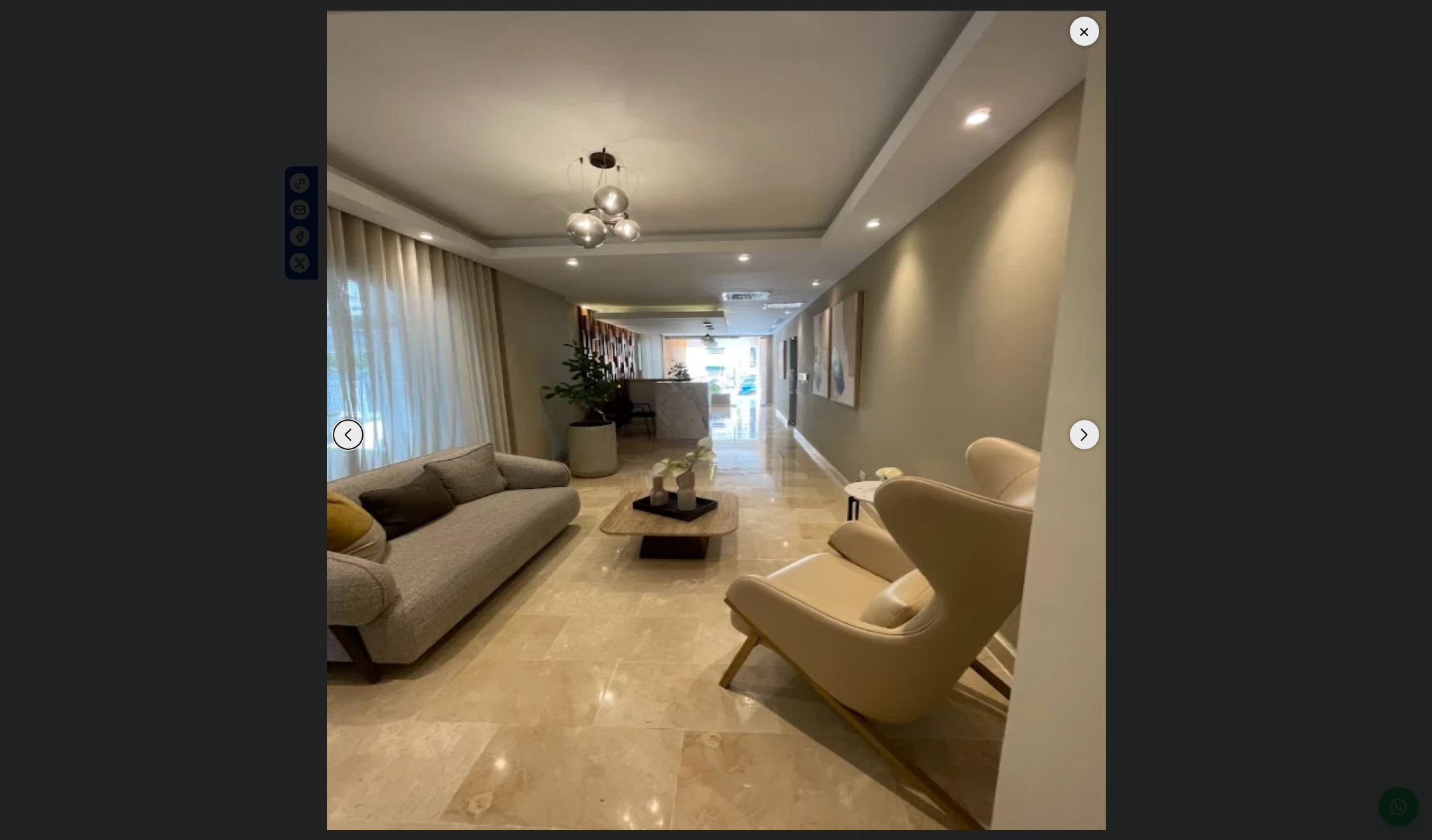
click at [1080, 447] on div "Next slide" at bounding box center [1084, 434] width 29 height 29
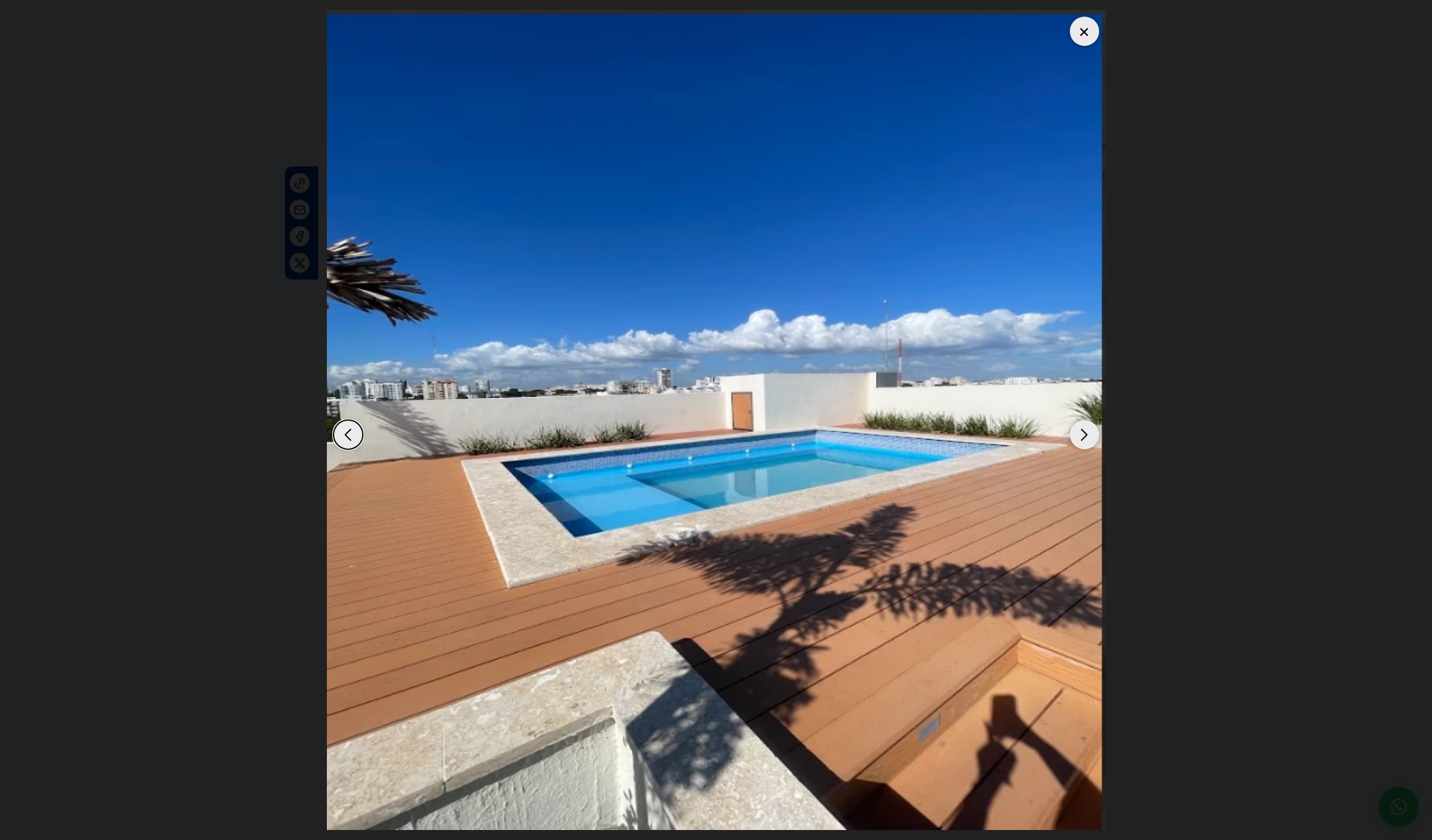
click at [1080, 448] on div "Next slide" at bounding box center [1084, 434] width 29 height 29
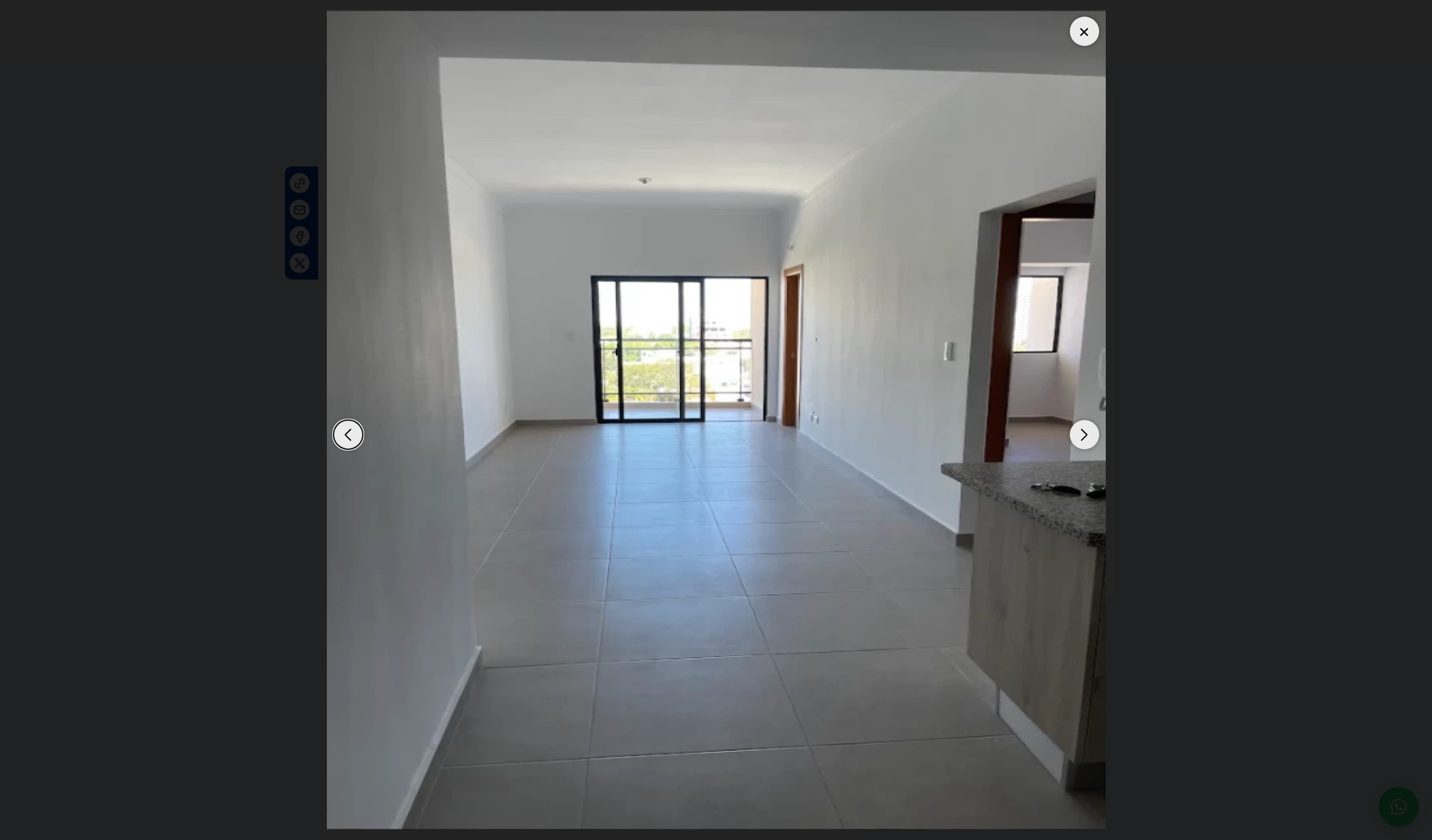
click at [1080, 448] on div "Next slide" at bounding box center [1084, 434] width 29 height 29
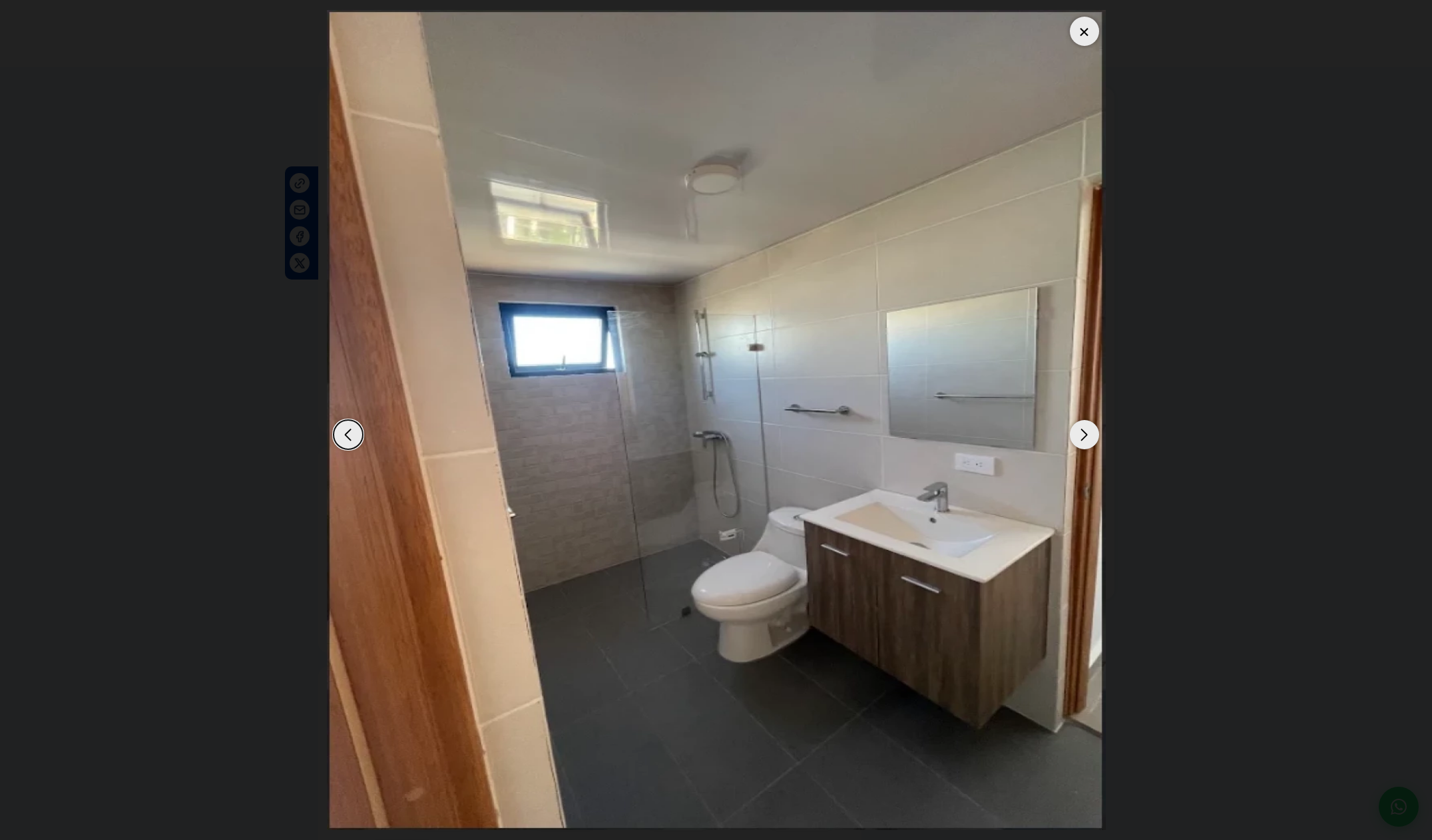
click at [1079, 448] on div "Next slide" at bounding box center [1084, 434] width 29 height 29
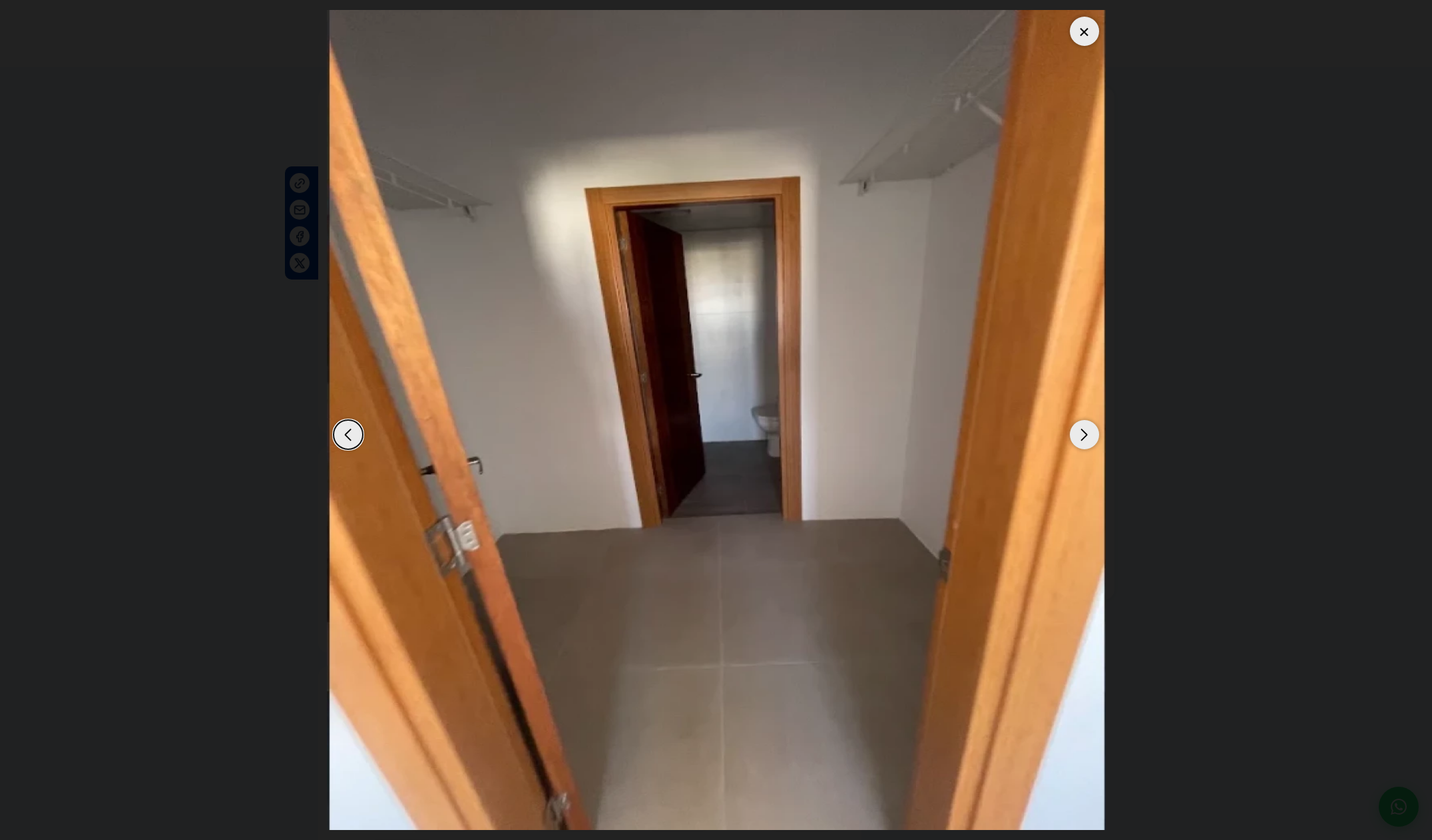
click at [1079, 448] on div "Next slide" at bounding box center [1084, 434] width 29 height 29
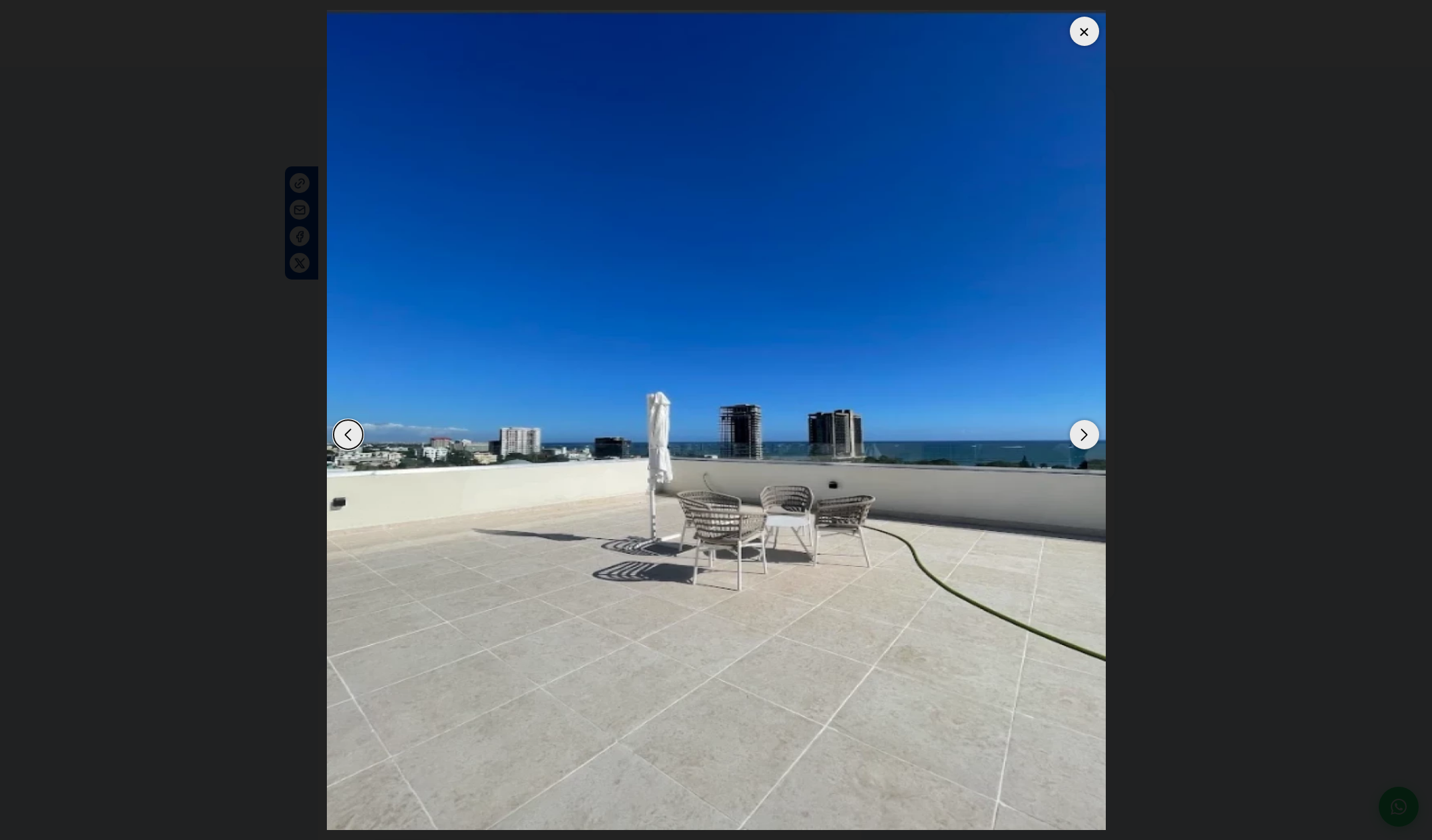
click at [1079, 448] on div "Next slide" at bounding box center [1084, 434] width 29 height 29
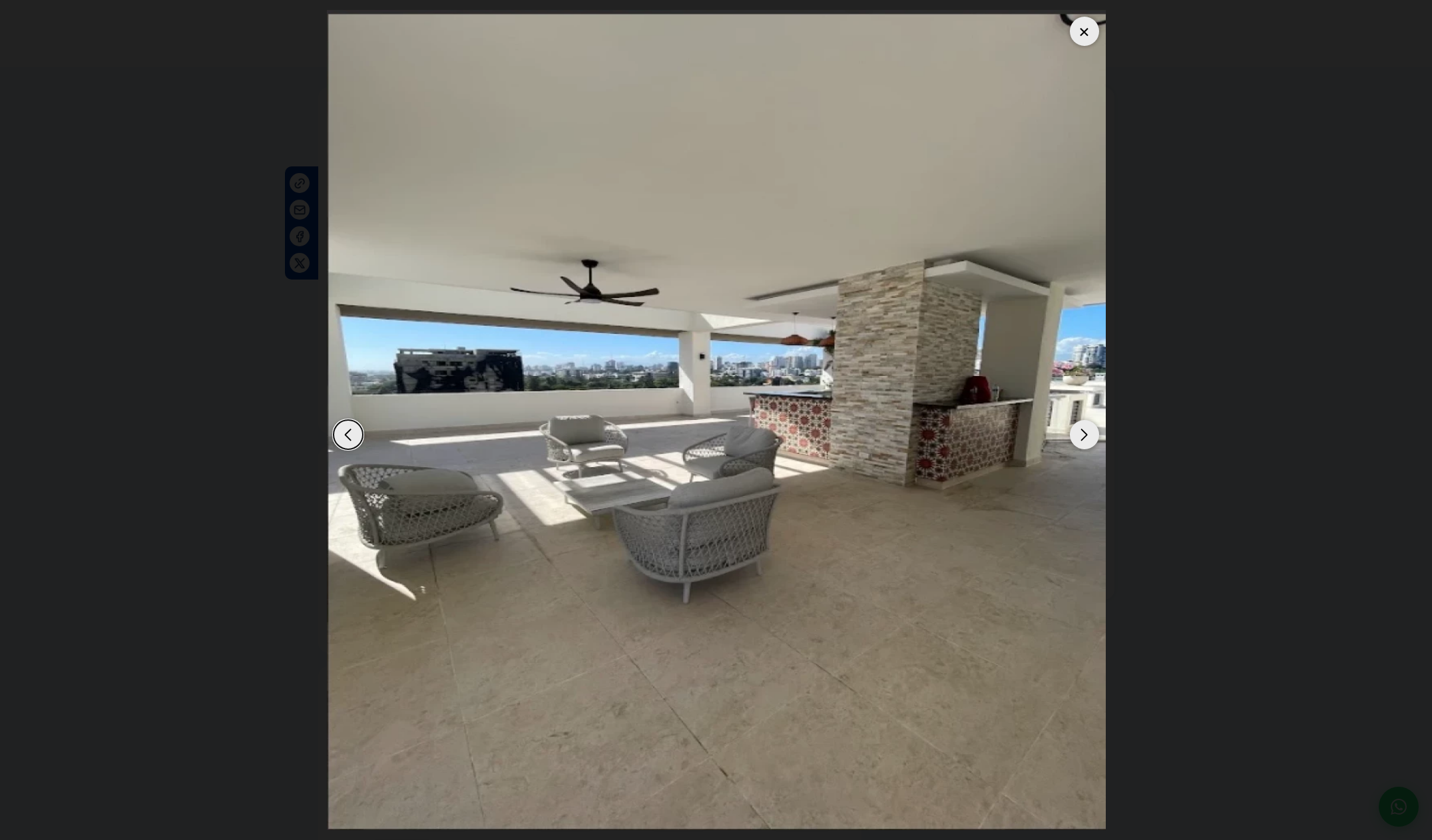
click at [1079, 448] on div "Next slide" at bounding box center [1084, 434] width 29 height 29
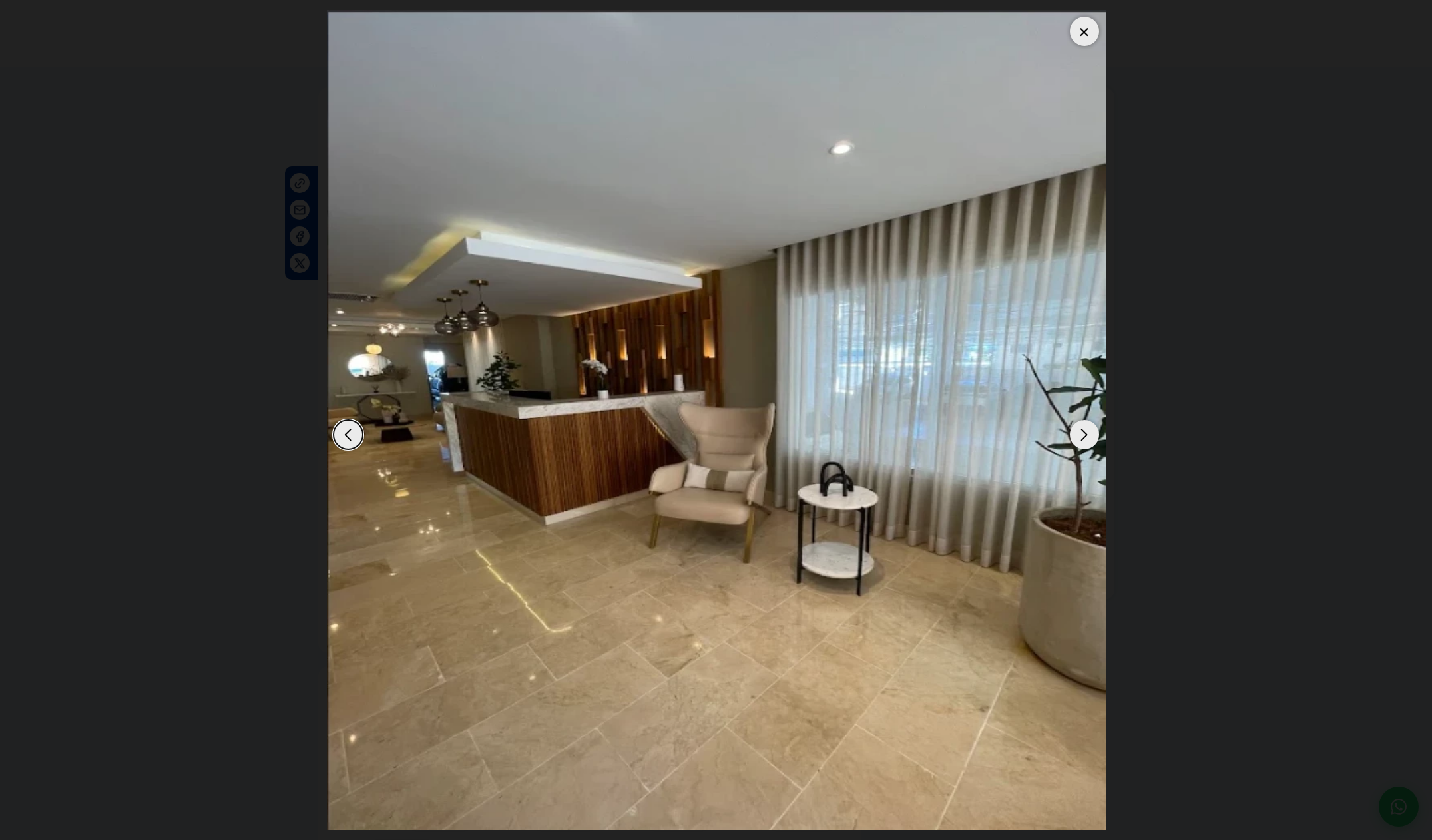
click at [1078, 449] on img "1 / 12" at bounding box center [716, 420] width 779 height 820
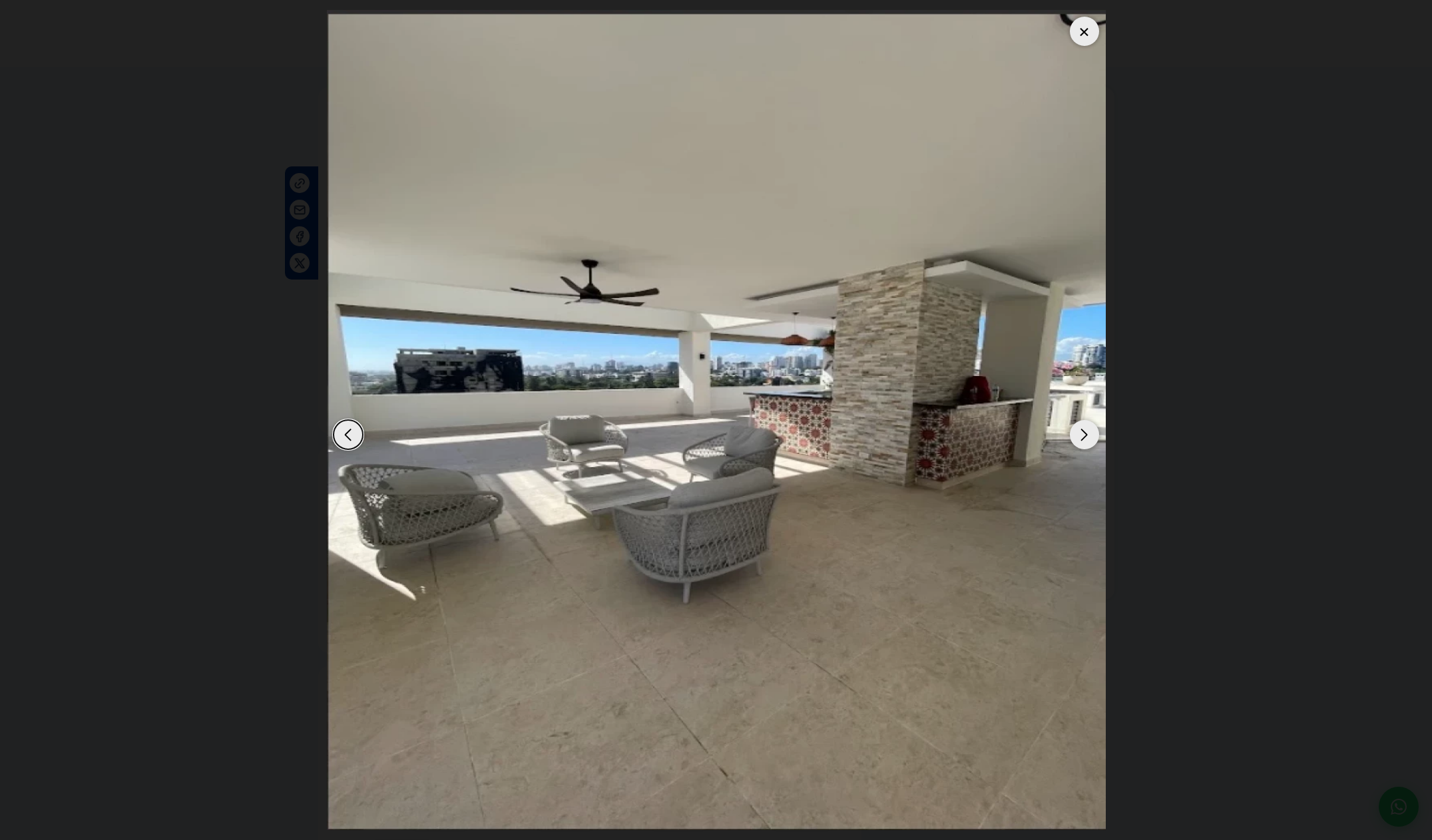
click at [1078, 449] on img "12 / 12" at bounding box center [716, 420] width 779 height 820
click at [1086, 31] on div at bounding box center [1084, 31] width 29 height 29
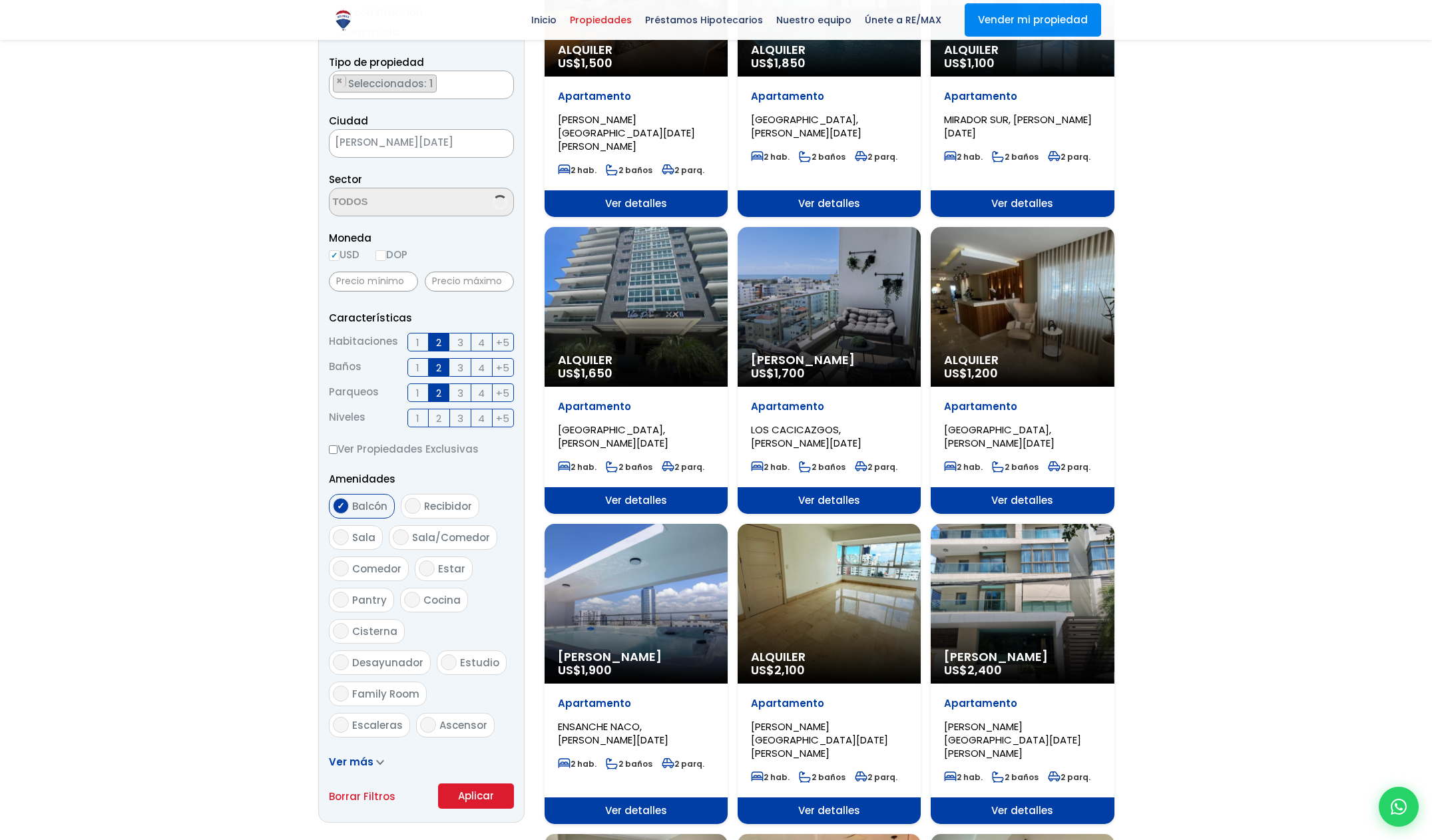
scroll to position [269, 0]
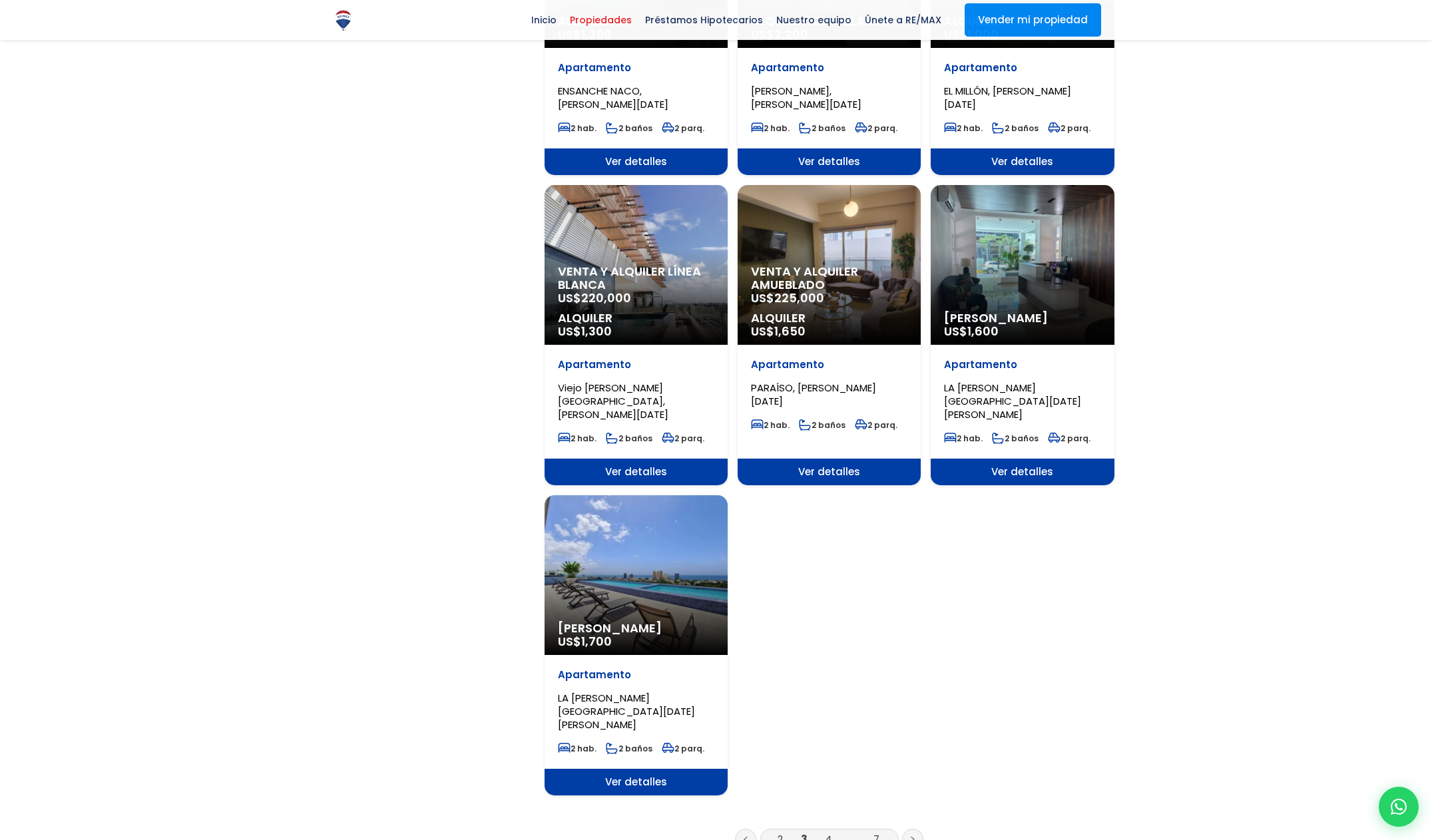
scroll to position [1201, 0]
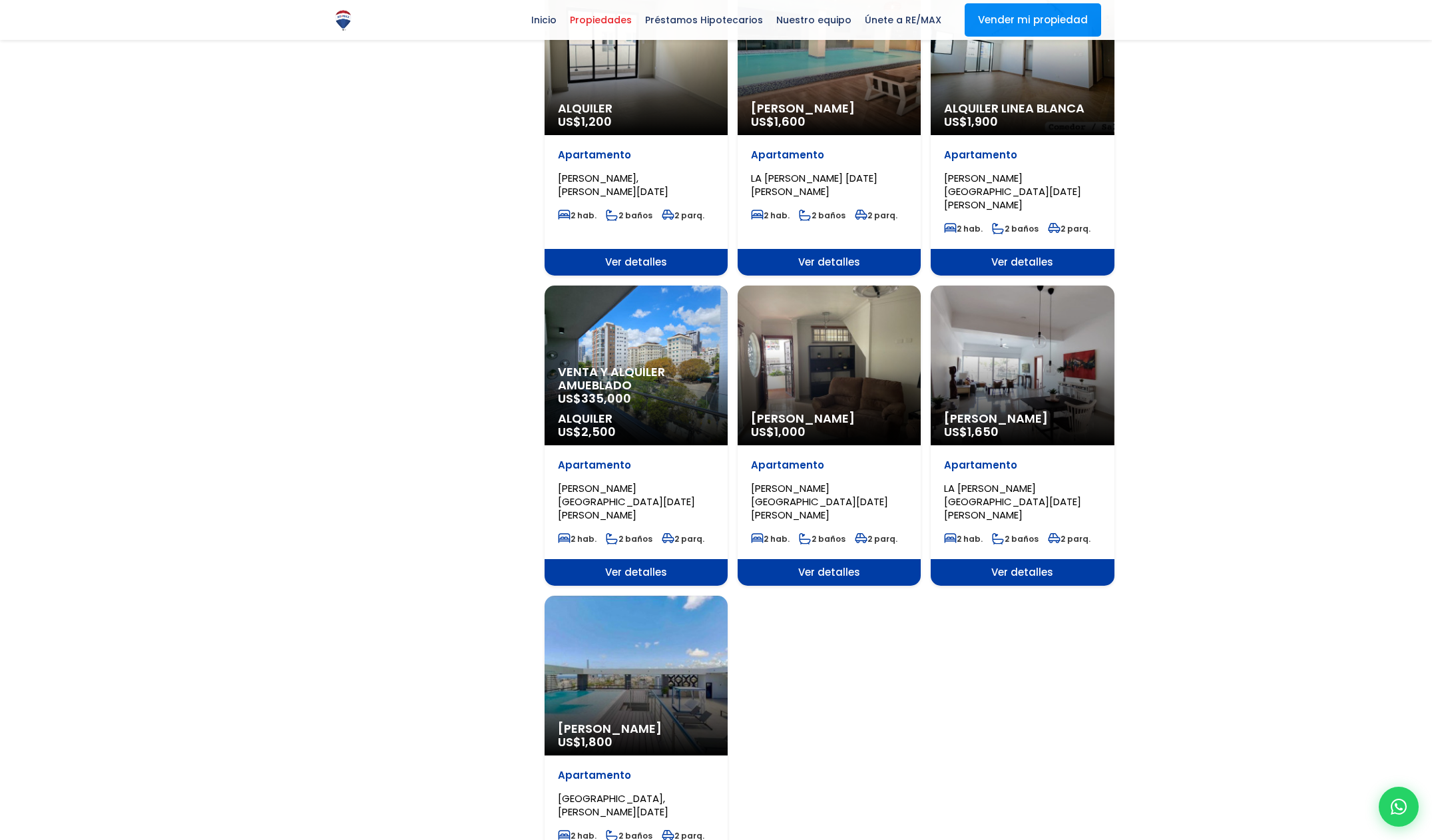
scroll to position [1148, 0]
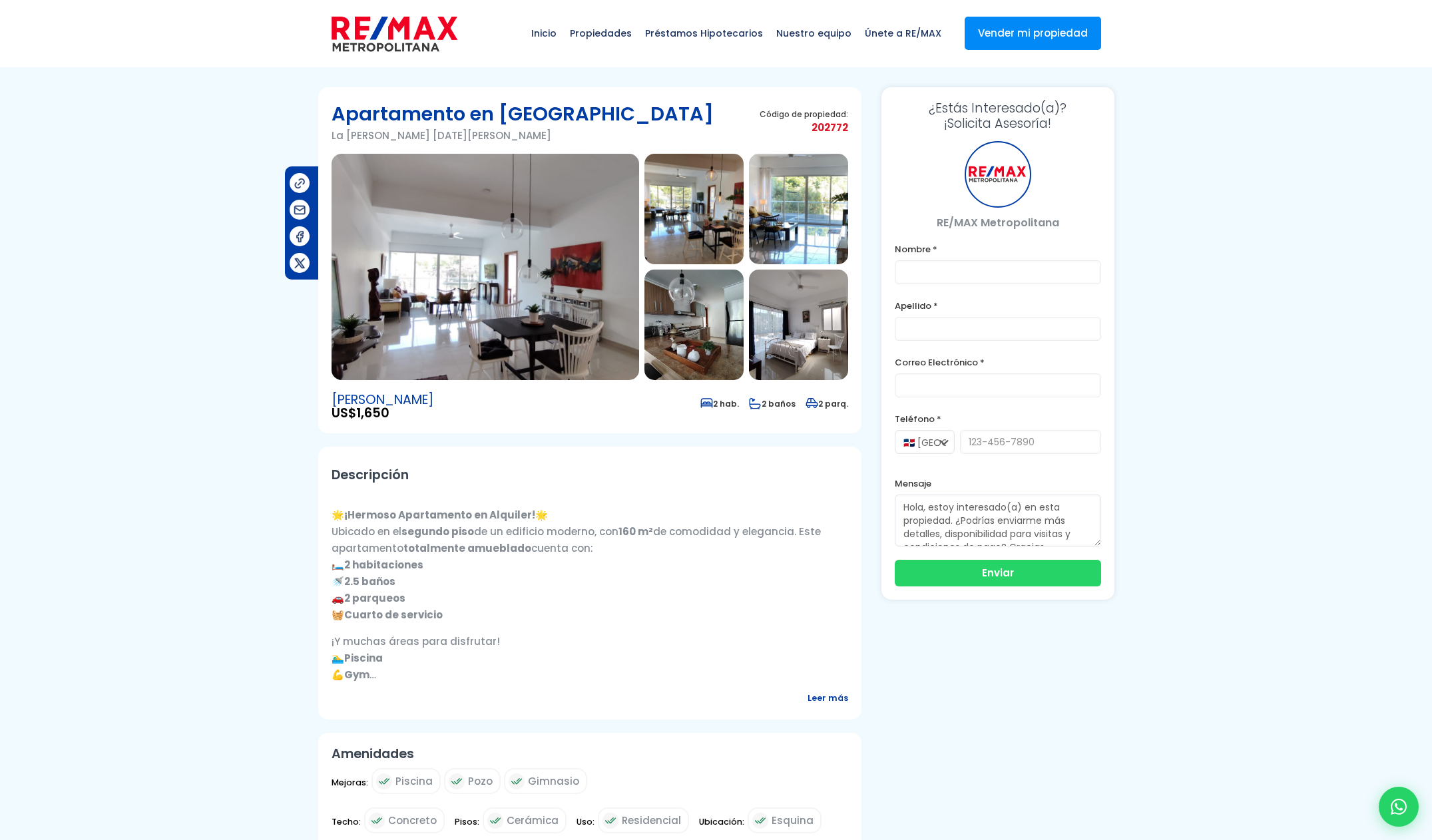
click at [436, 289] on img at bounding box center [485, 267] width 308 height 226
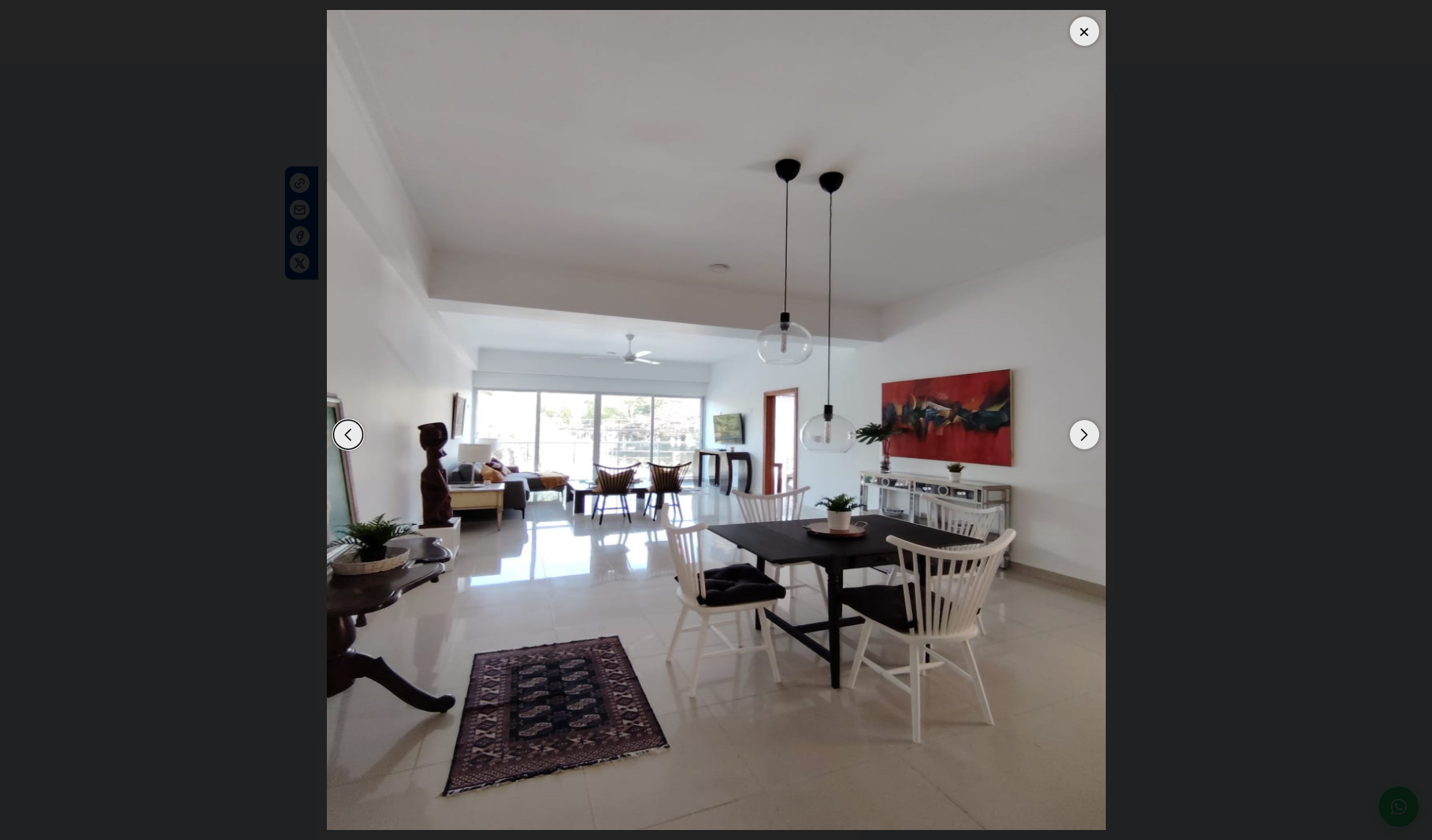
click at [1078, 439] on div "Next slide" at bounding box center [1084, 434] width 29 height 29
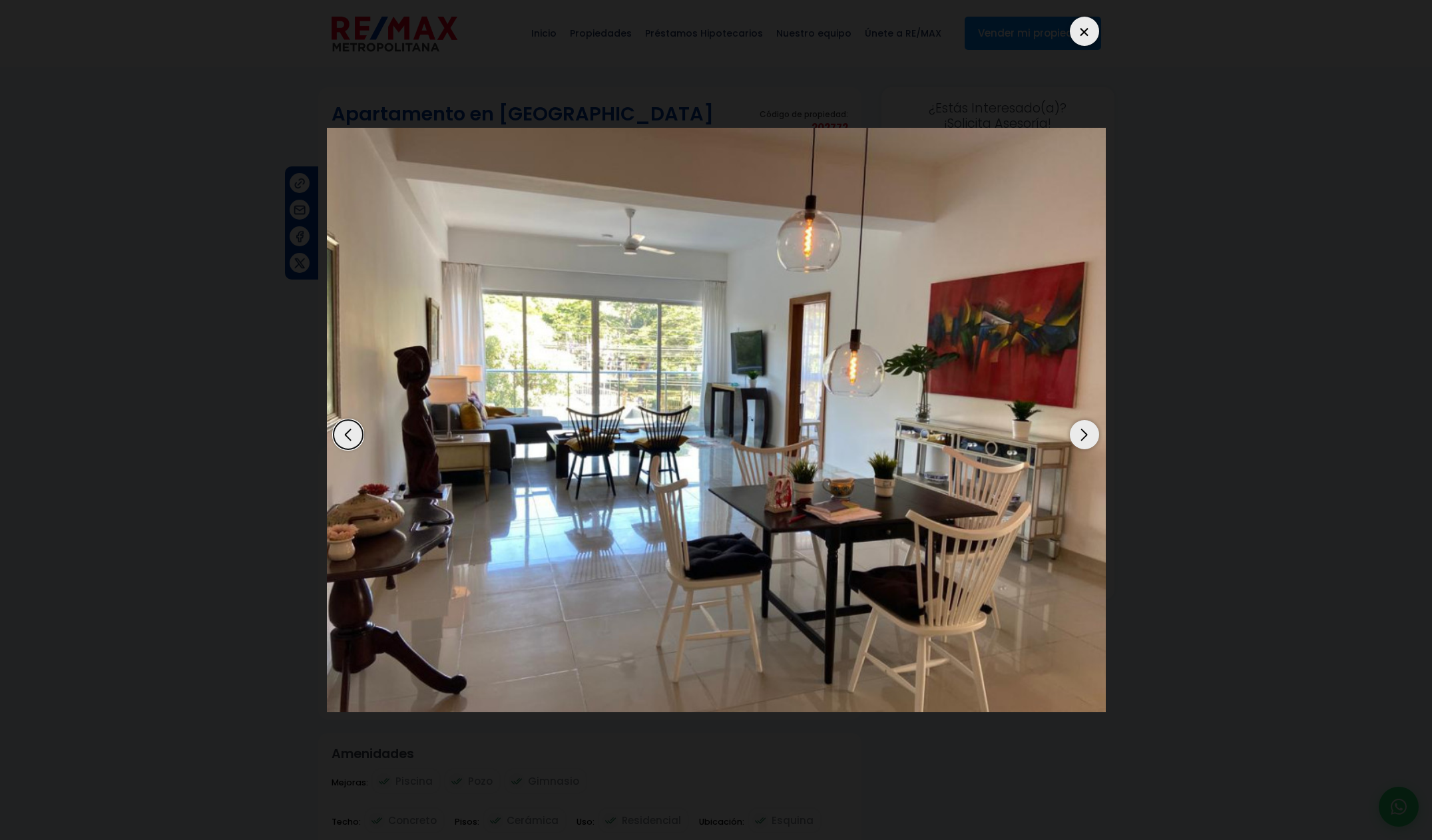
click at [1078, 439] on div "Next slide" at bounding box center [1084, 434] width 29 height 29
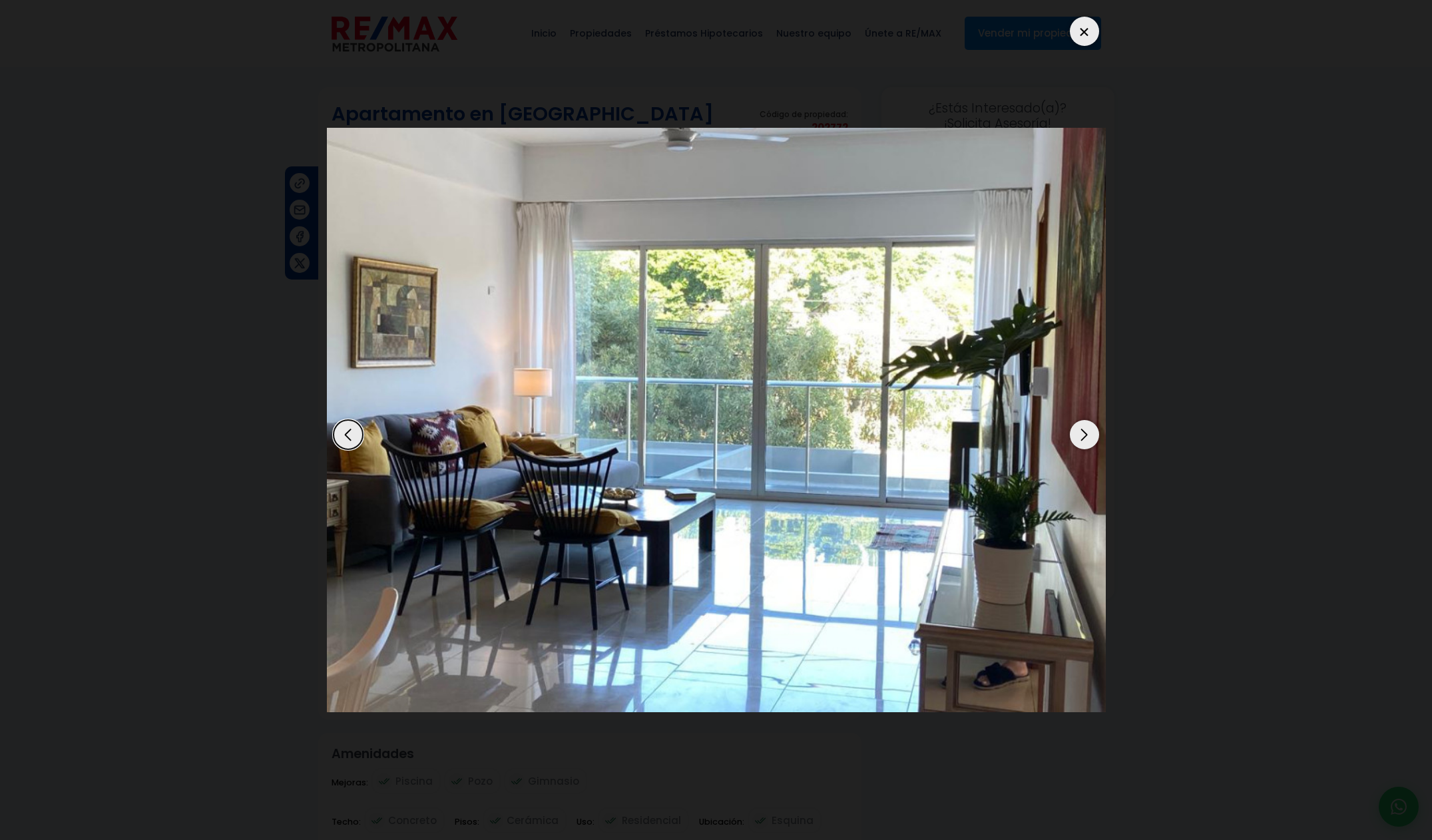
click at [1078, 438] on div "Next slide" at bounding box center [1084, 434] width 29 height 29
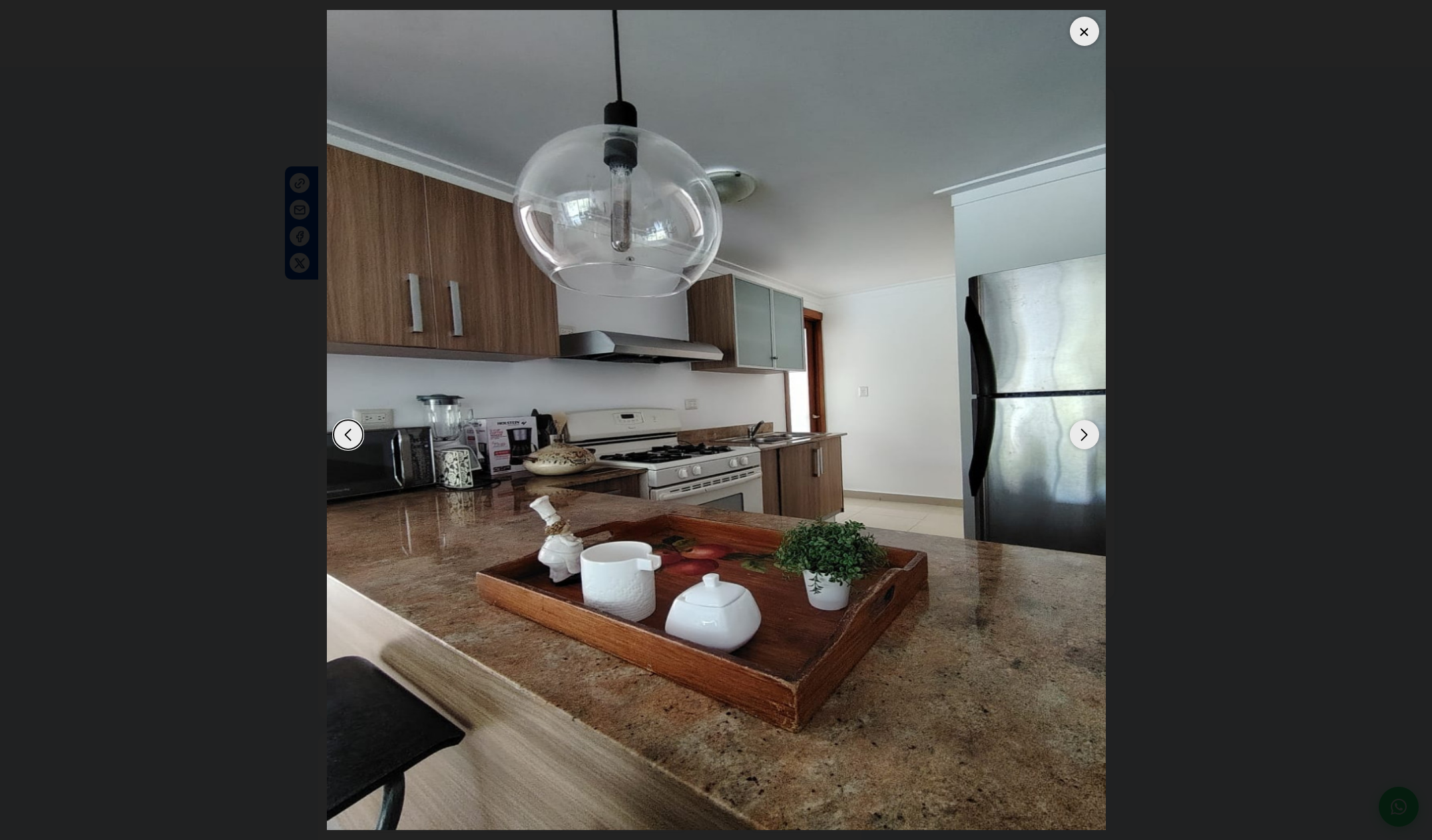
click at [1078, 438] on div "Next slide" at bounding box center [1084, 434] width 29 height 29
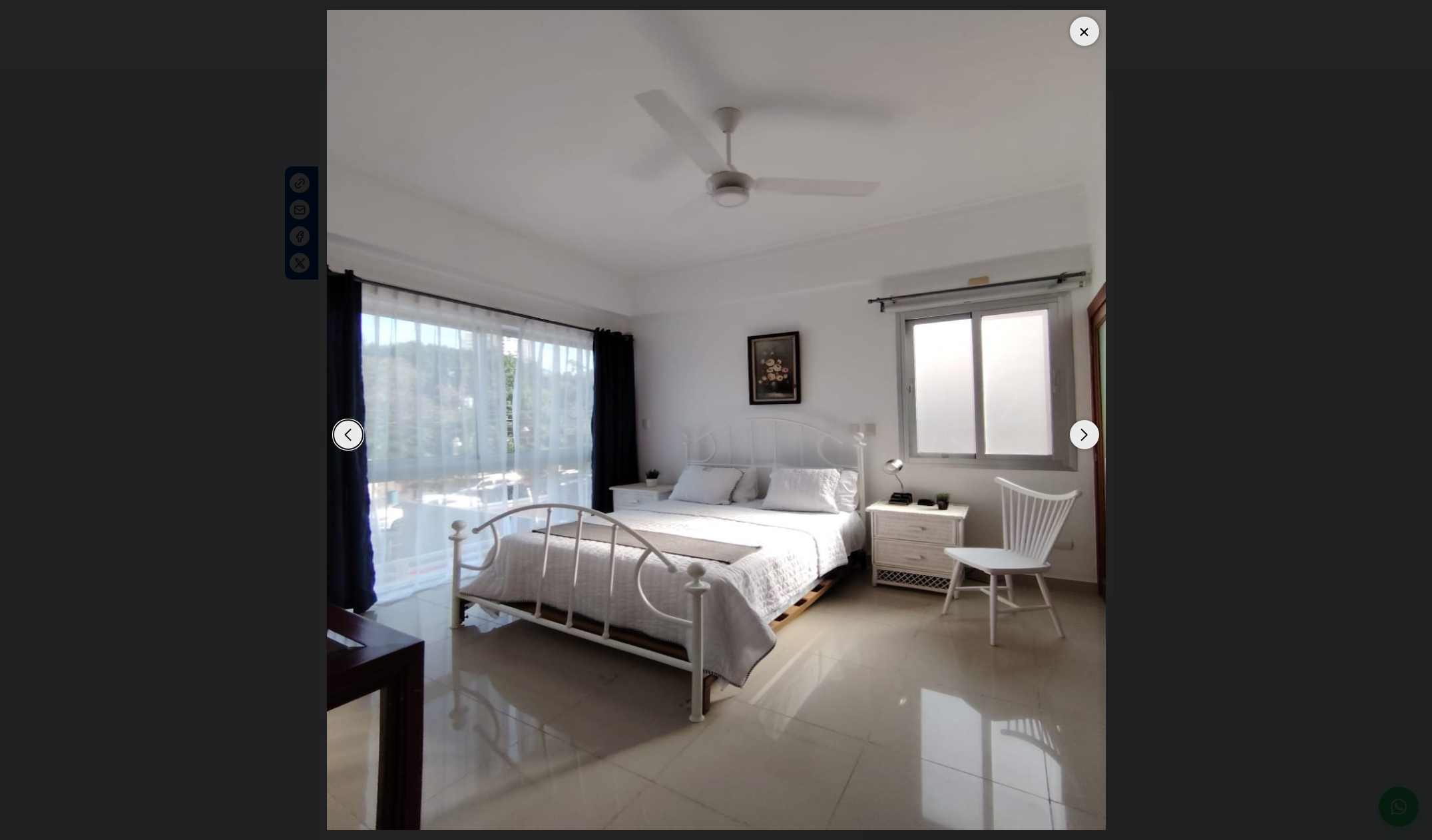
click at [1077, 438] on div "Next slide" at bounding box center [1084, 434] width 29 height 29
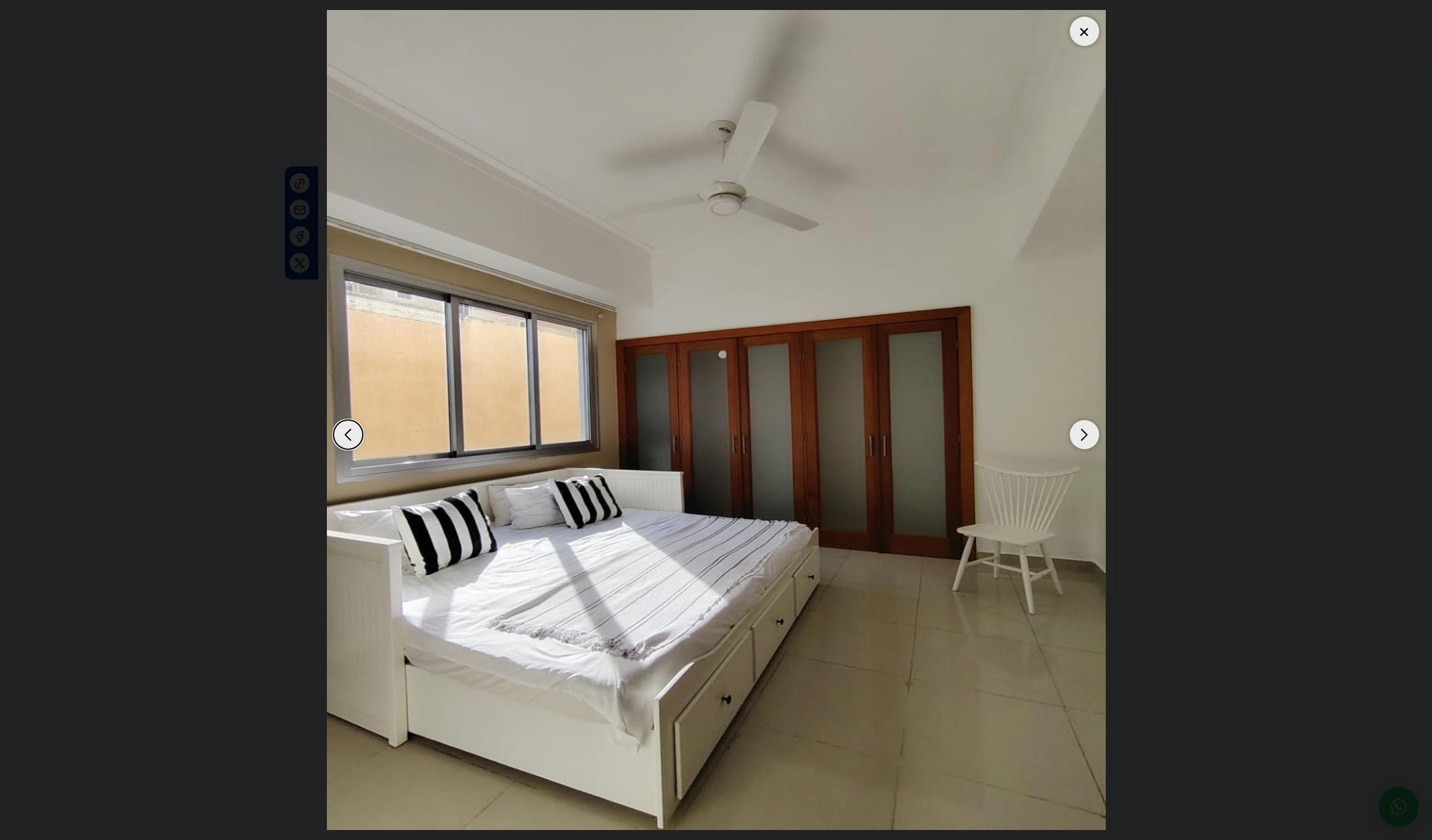
click at [1077, 438] on div "Next slide" at bounding box center [1084, 434] width 29 height 29
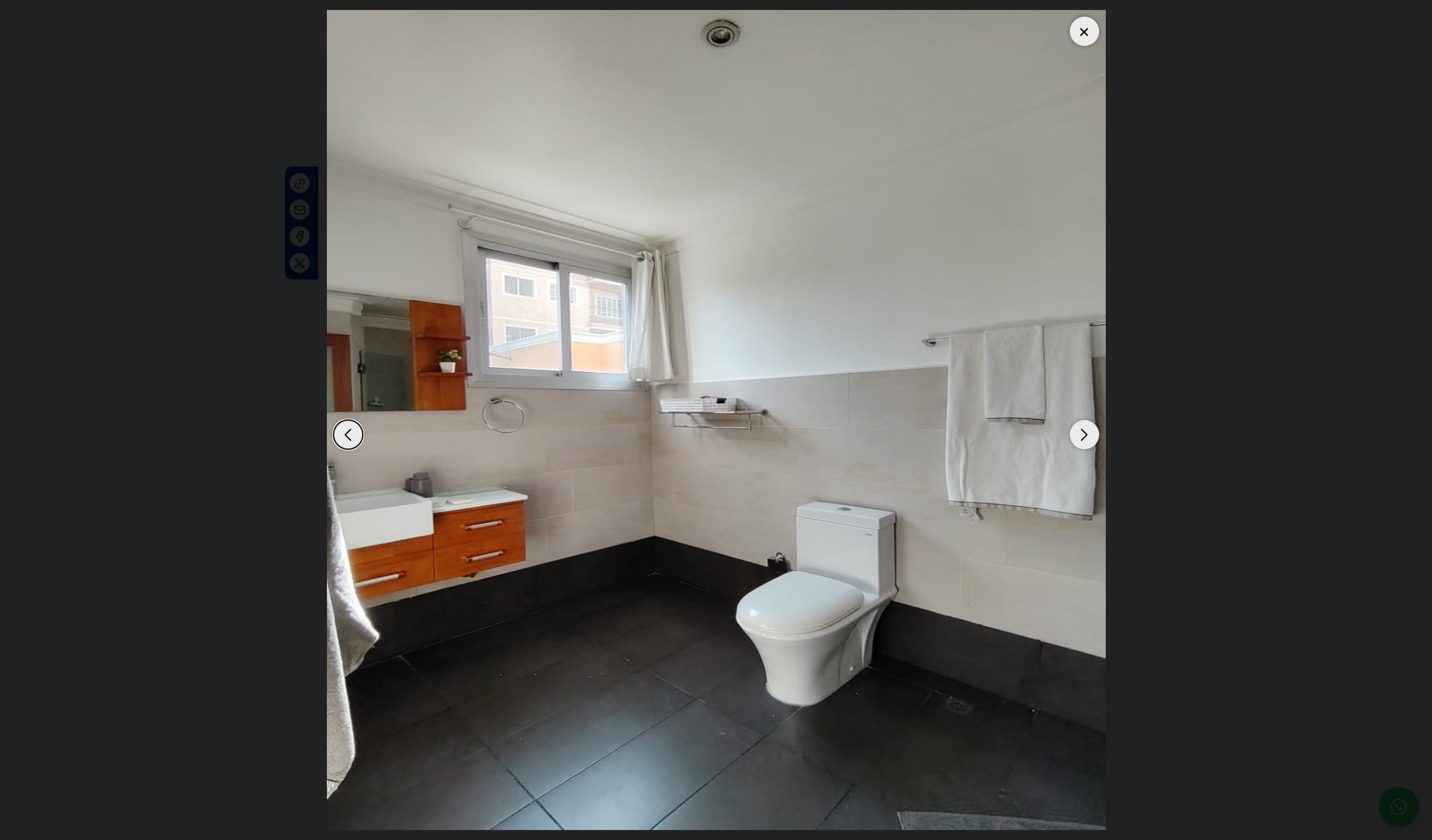
click at [1077, 438] on div "Next slide" at bounding box center [1084, 434] width 29 height 29
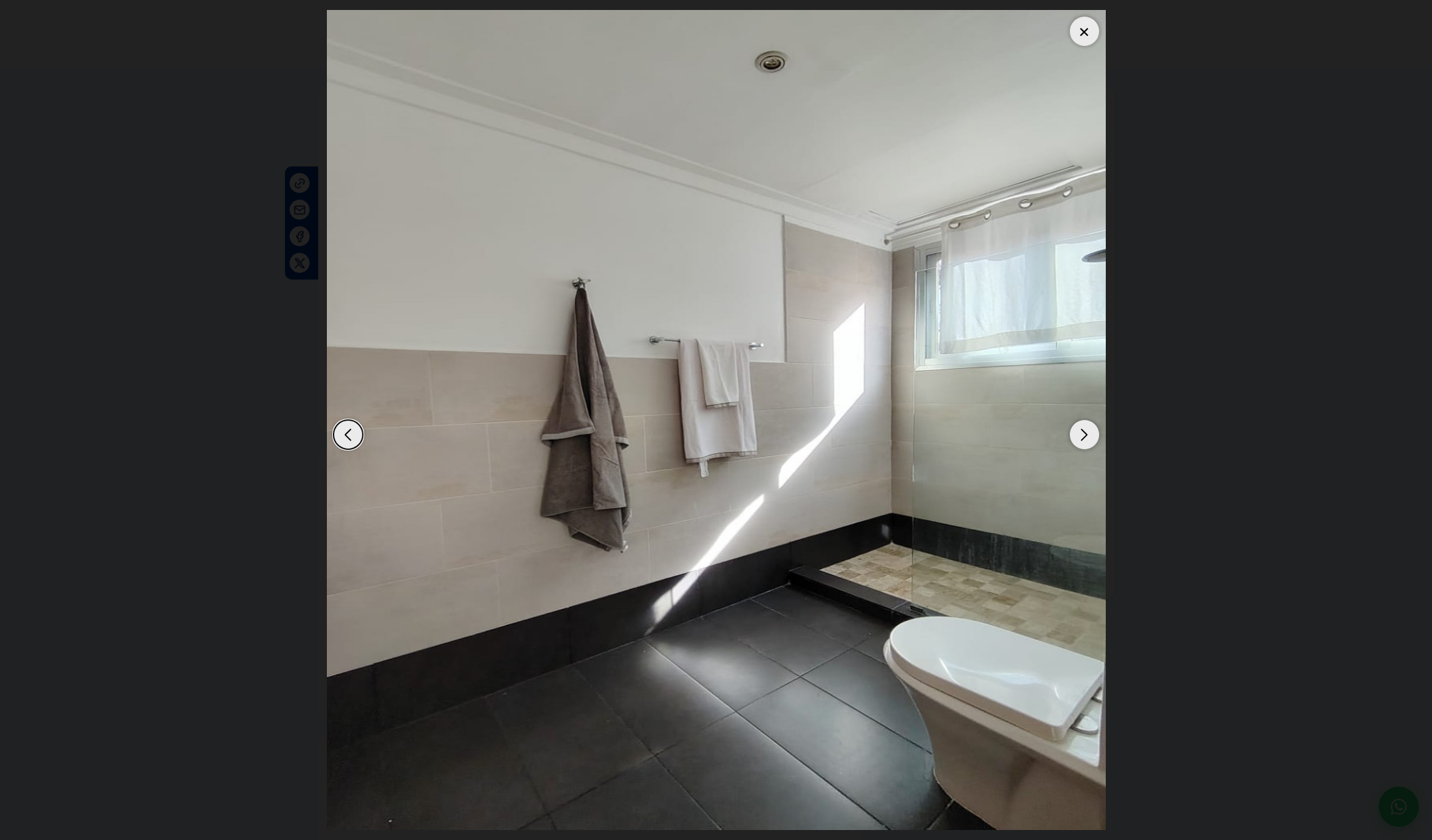
click at [1077, 438] on div "Next slide" at bounding box center [1084, 434] width 29 height 29
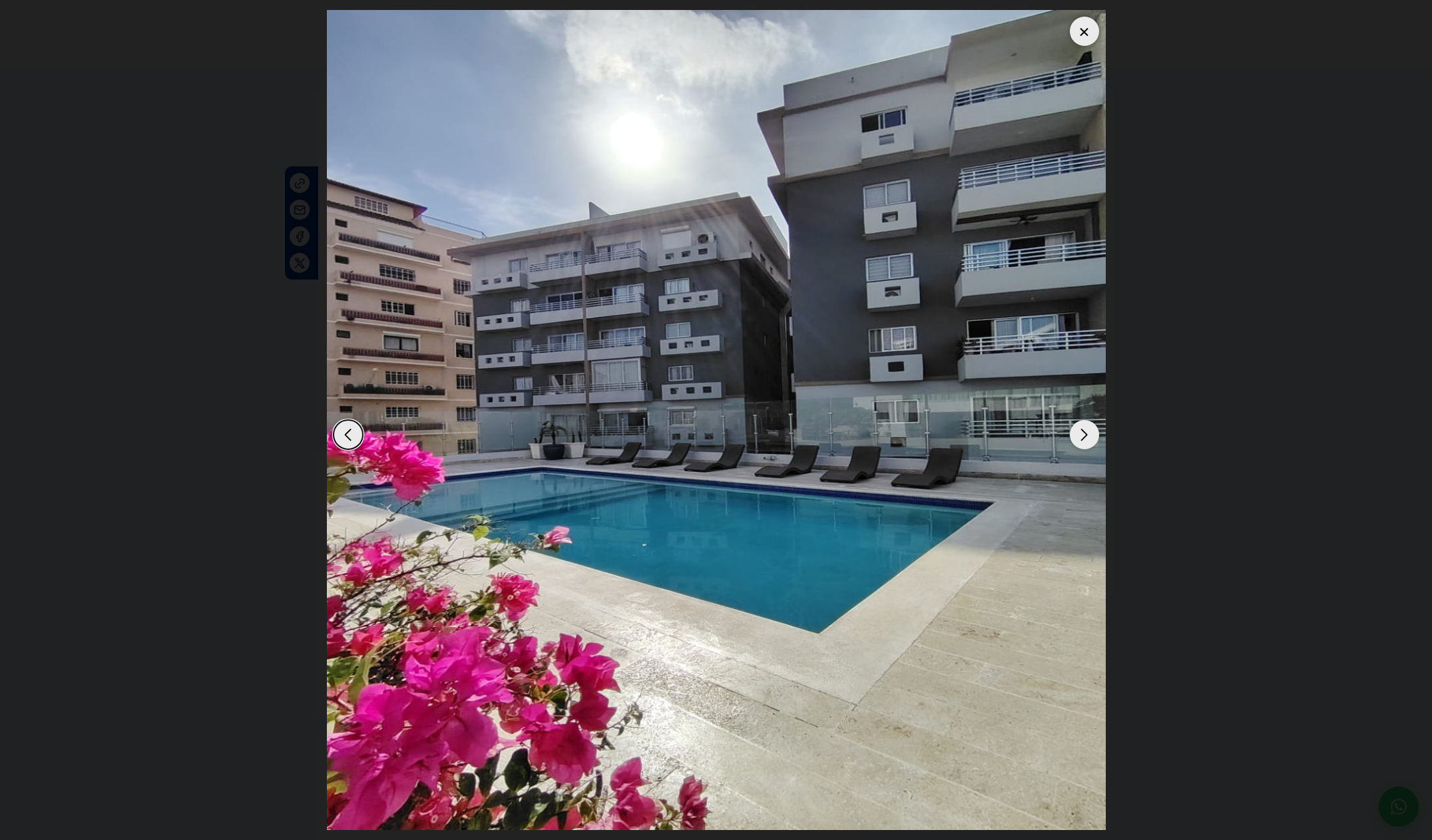
click at [1076, 438] on div "Next slide" at bounding box center [1084, 434] width 29 height 29
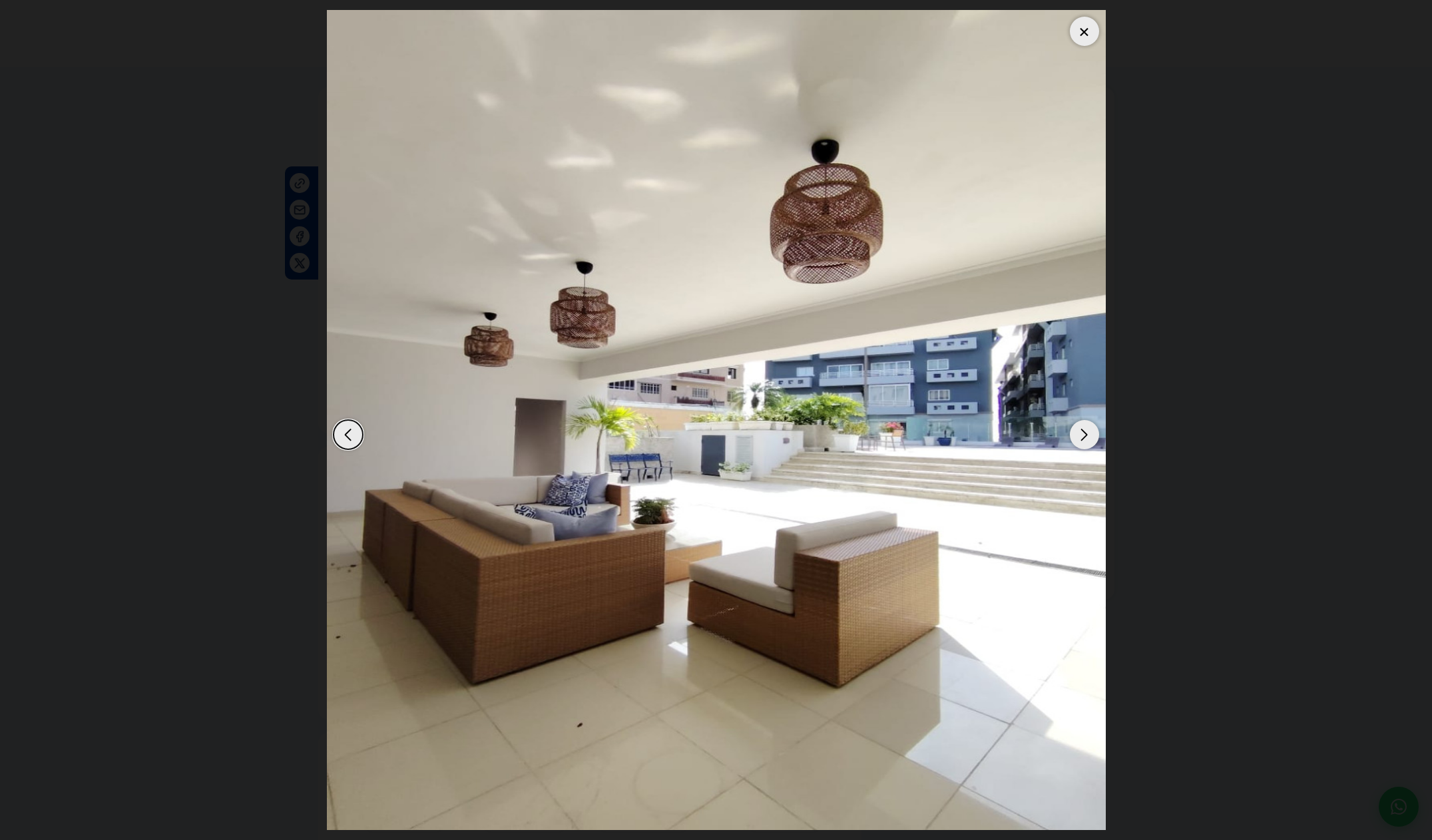
click at [1076, 438] on div "Next slide" at bounding box center [1084, 434] width 29 height 29
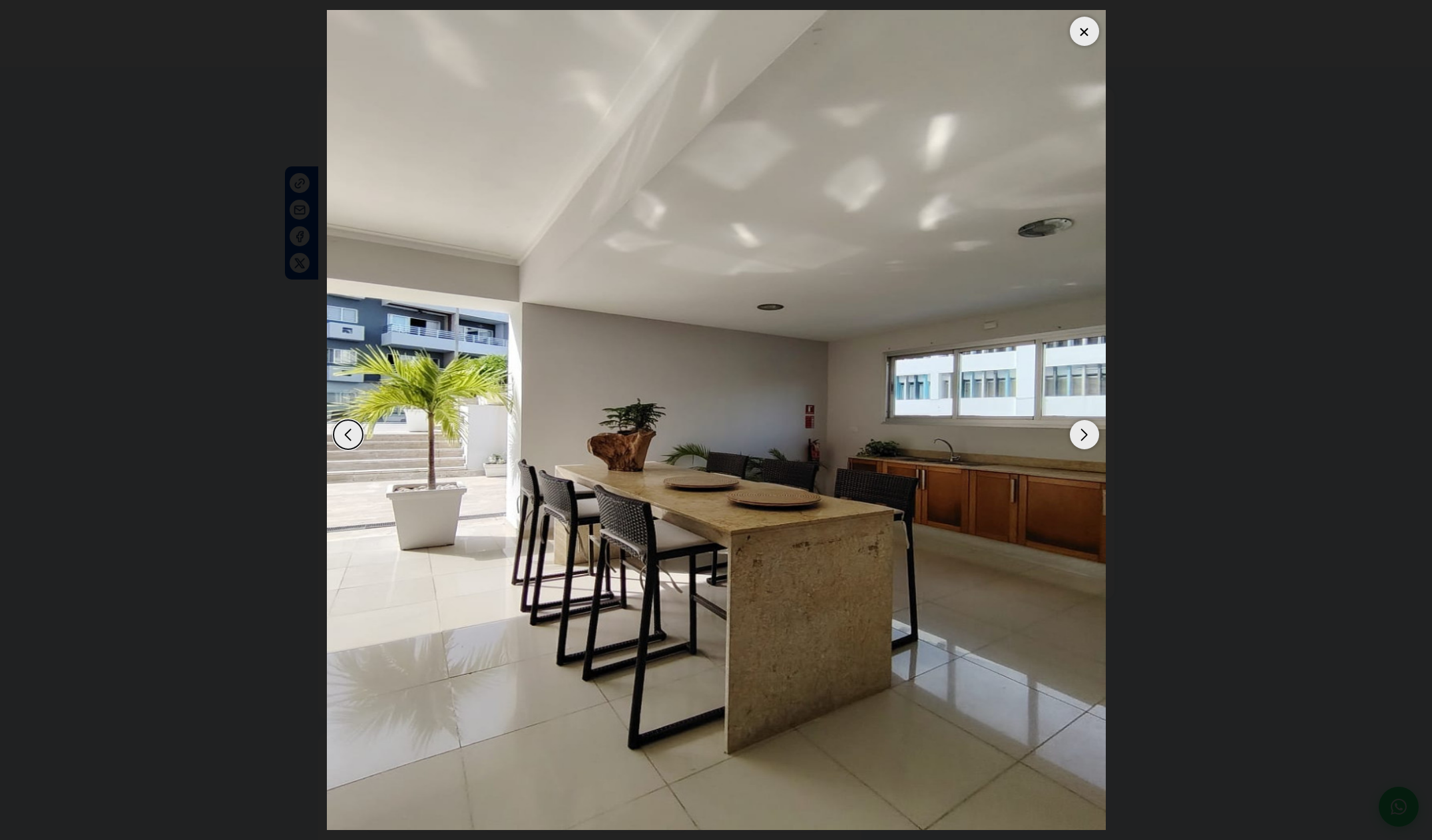
click at [1076, 438] on div "Next slide" at bounding box center [1084, 434] width 29 height 29
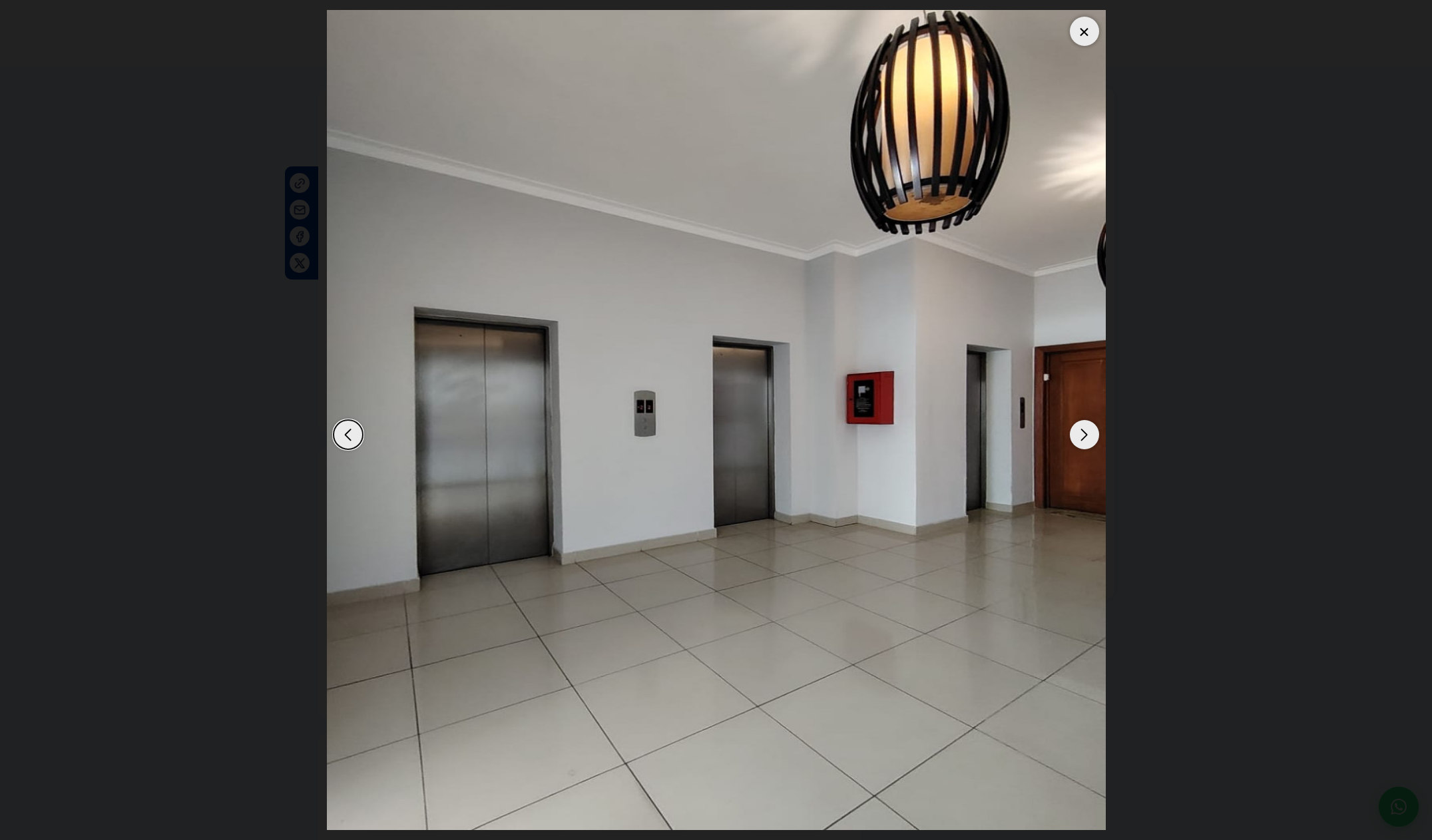
click at [1076, 438] on div "Next slide" at bounding box center [1084, 434] width 29 height 29
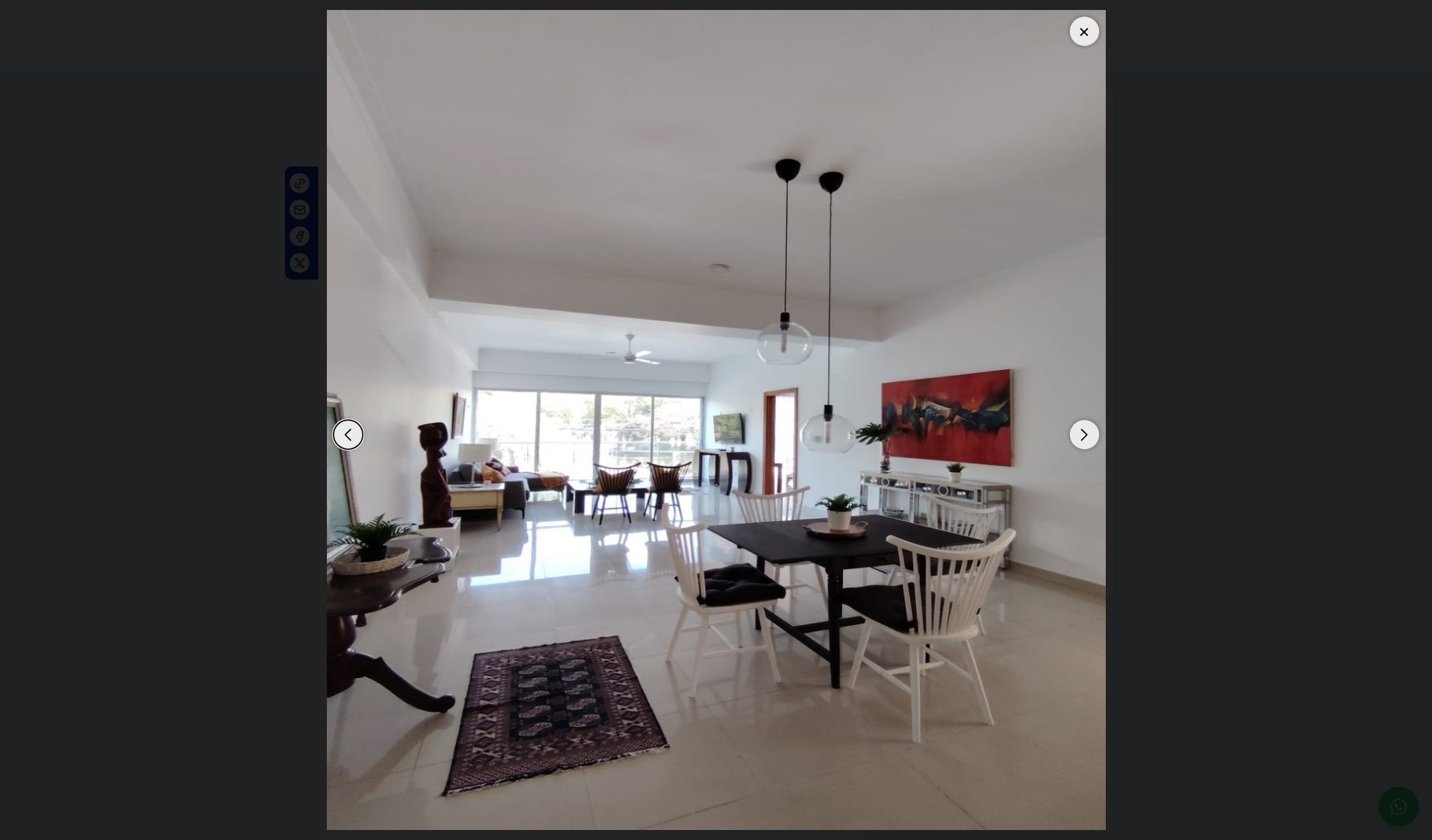
click at [1076, 438] on div "Next slide" at bounding box center [1084, 434] width 29 height 29
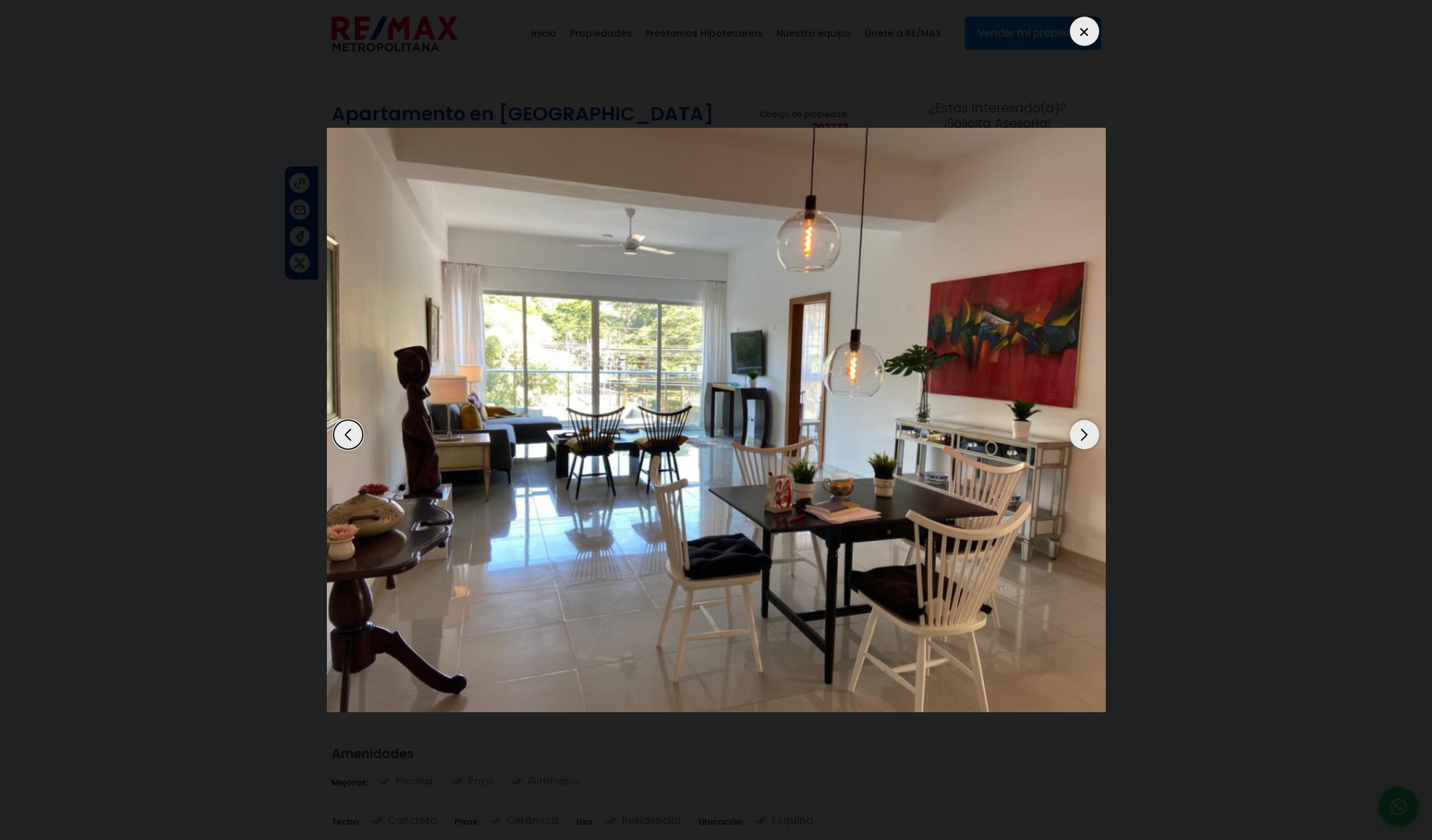
click at [1076, 438] on div "Next slide" at bounding box center [1084, 434] width 29 height 29
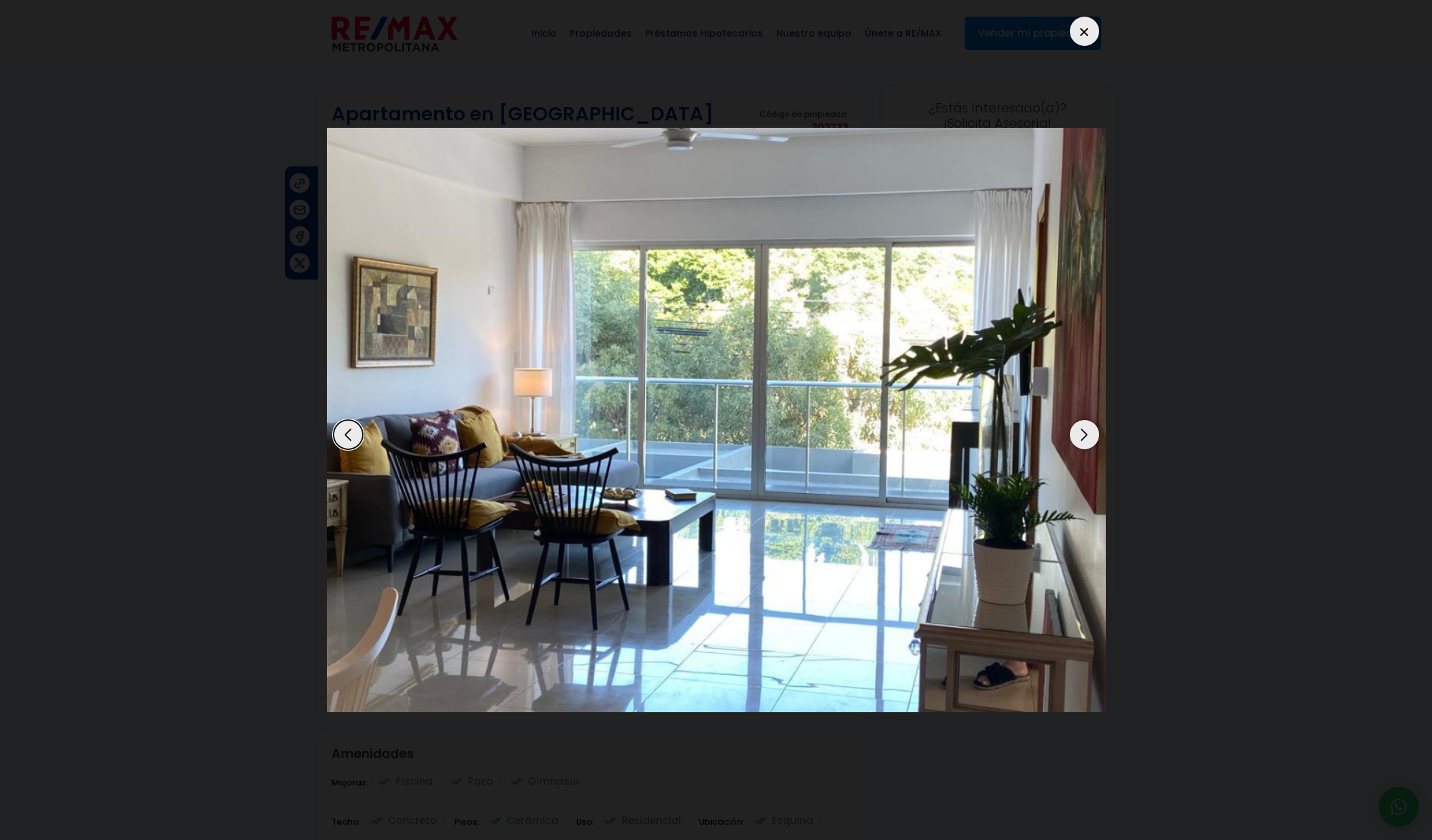
click at [1076, 438] on div "Next slide" at bounding box center [1084, 434] width 29 height 29
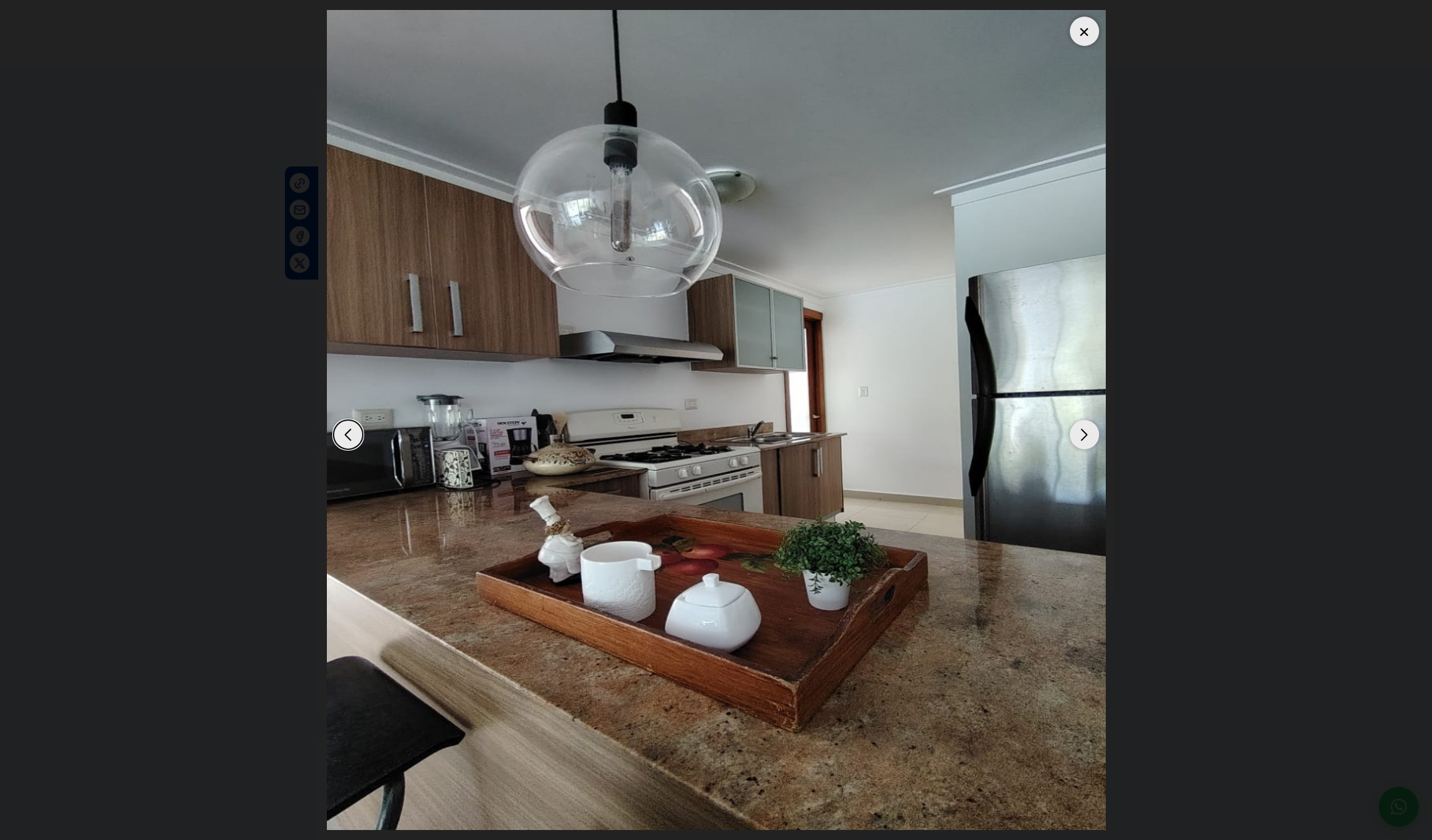
click at [1076, 438] on div "Next slide" at bounding box center [1084, 434] width 29 height 29
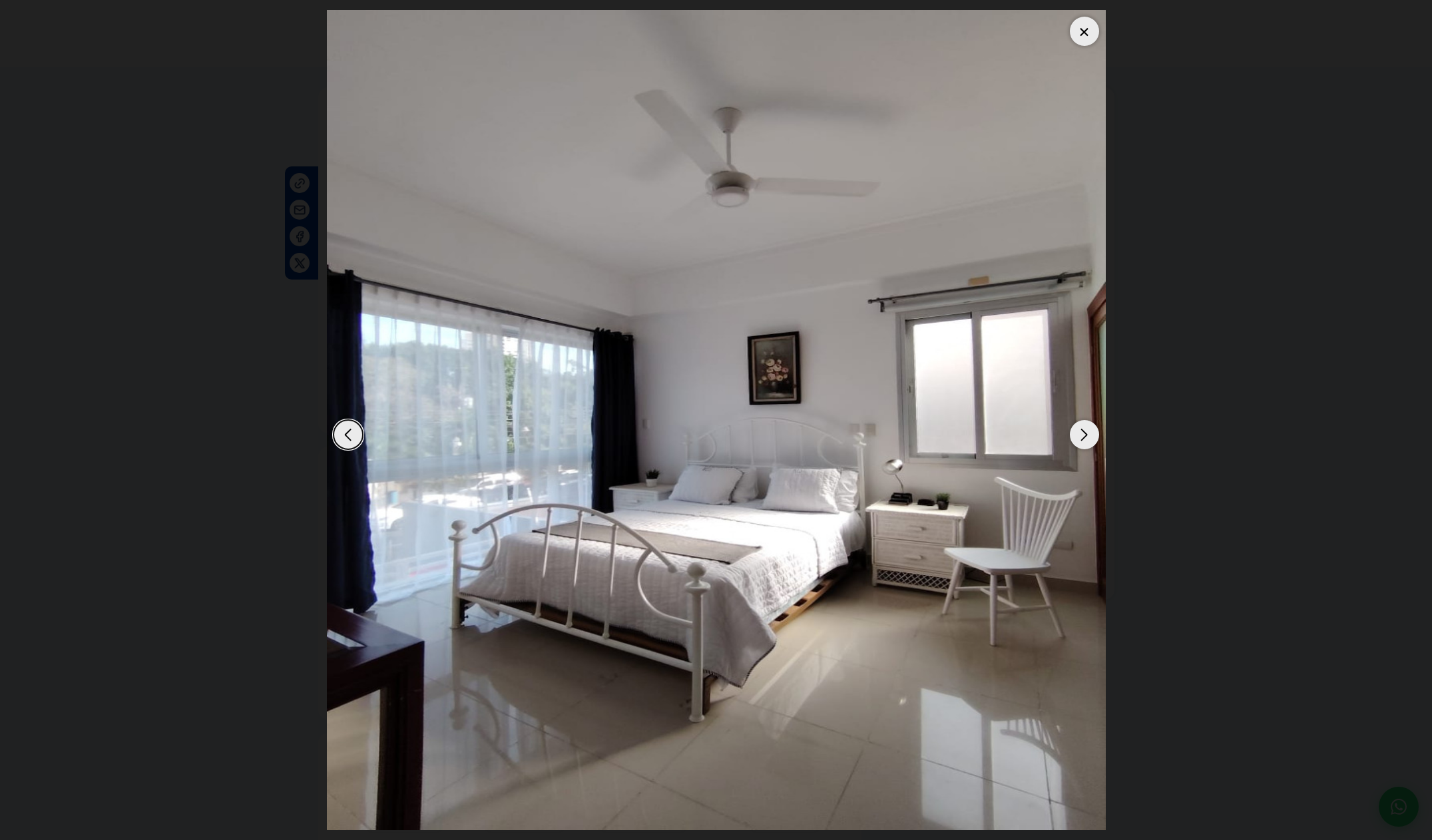
click at [1076, 438] on div "Next slide" at bounding box center [1084, 434] width 29 height 29
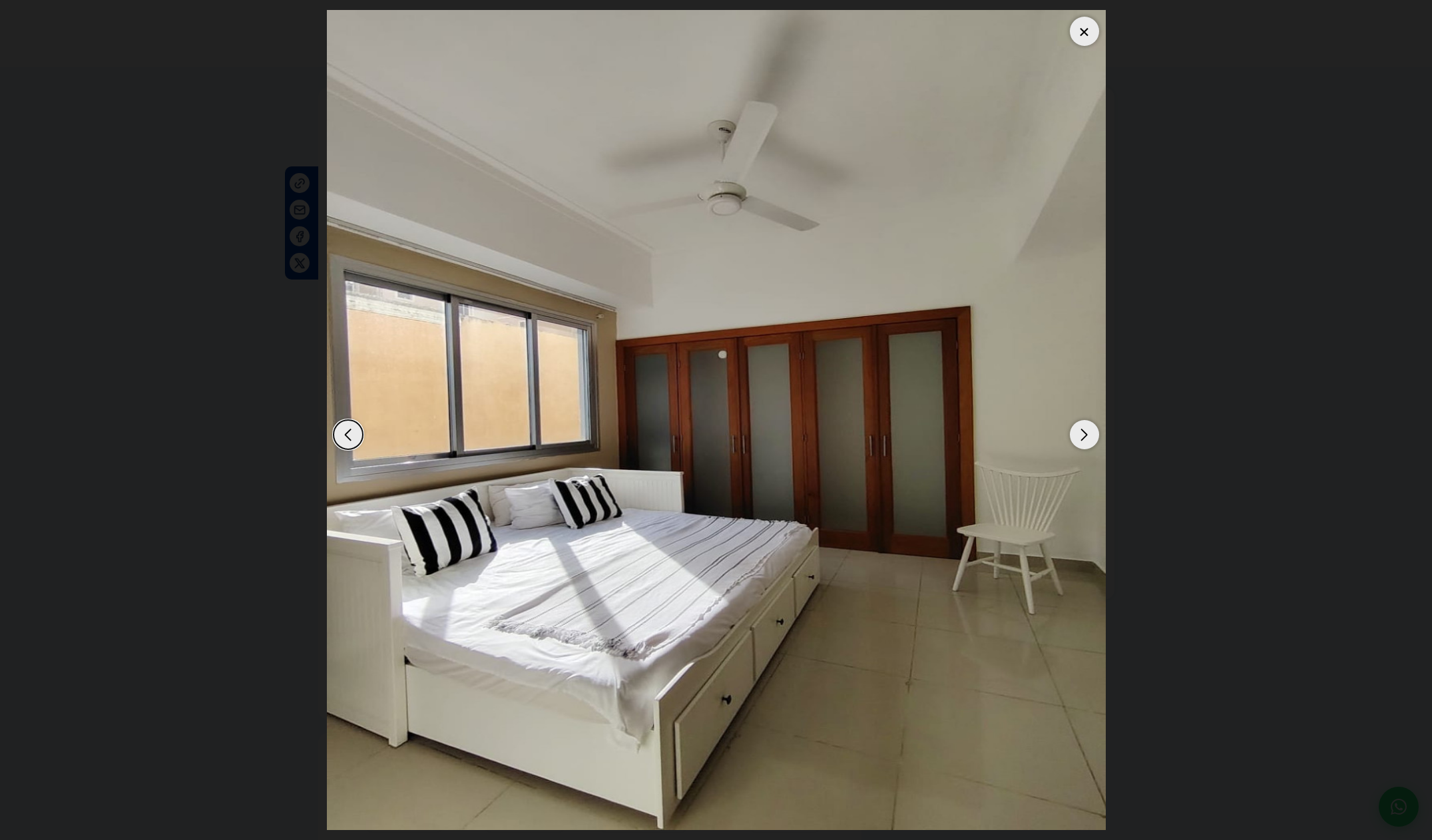
click at [1076, 438] on div "Next slide" at bounding box center [1084, 434] width 29 height 29
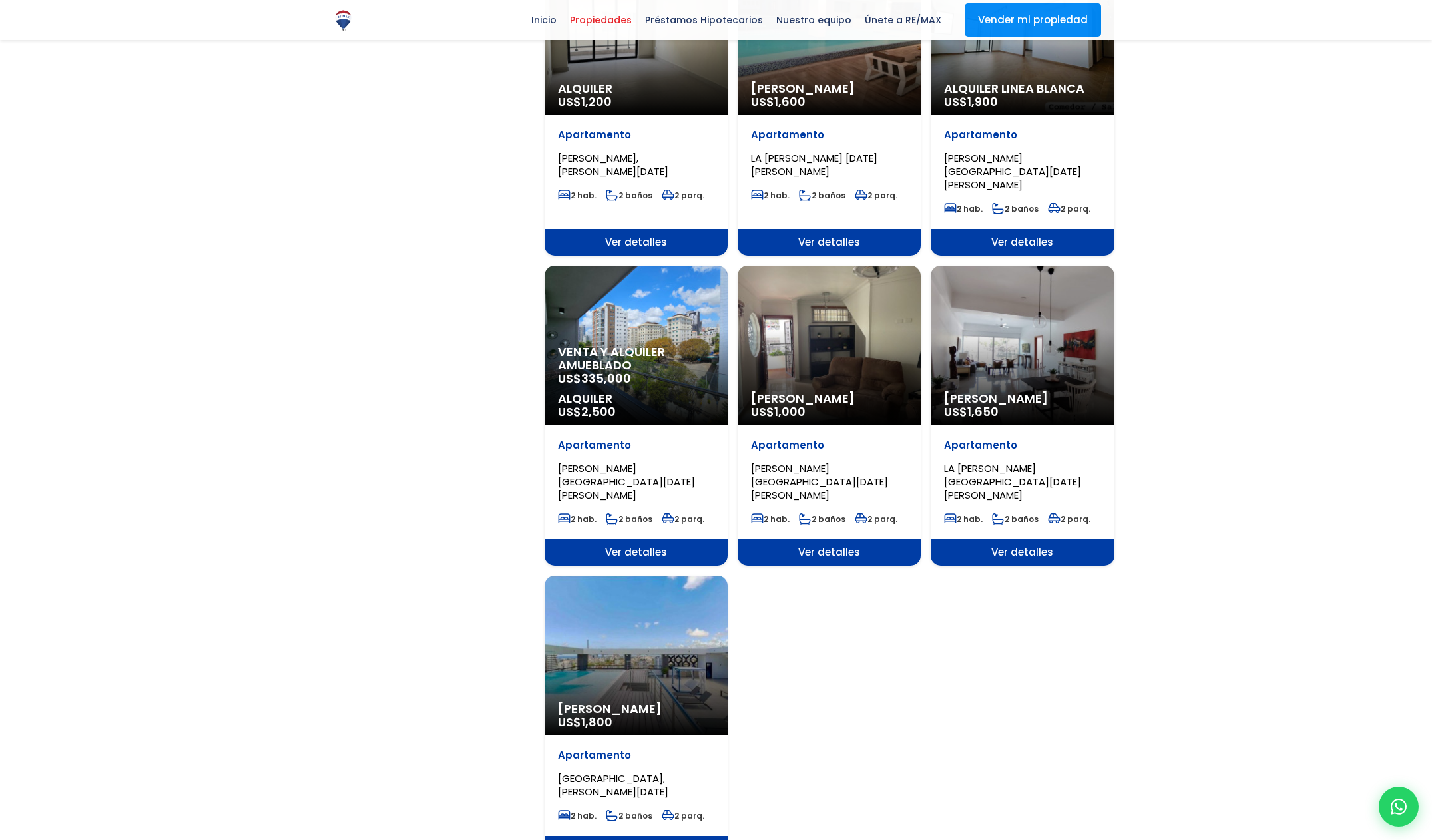
scroll to position [1148, 0]
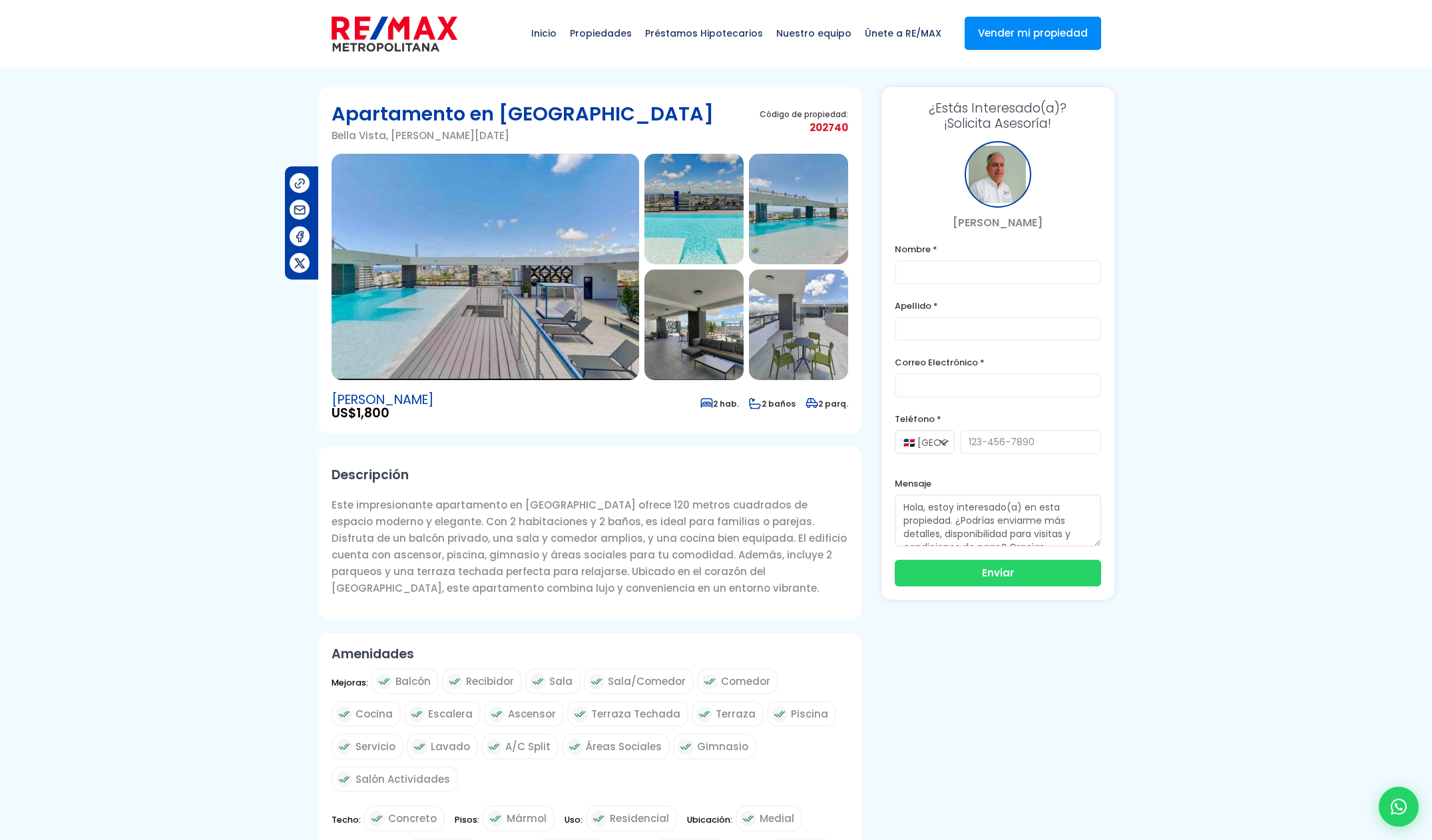
click at [478, 237] on img at bounding box center [485, 267] width 308 height 226
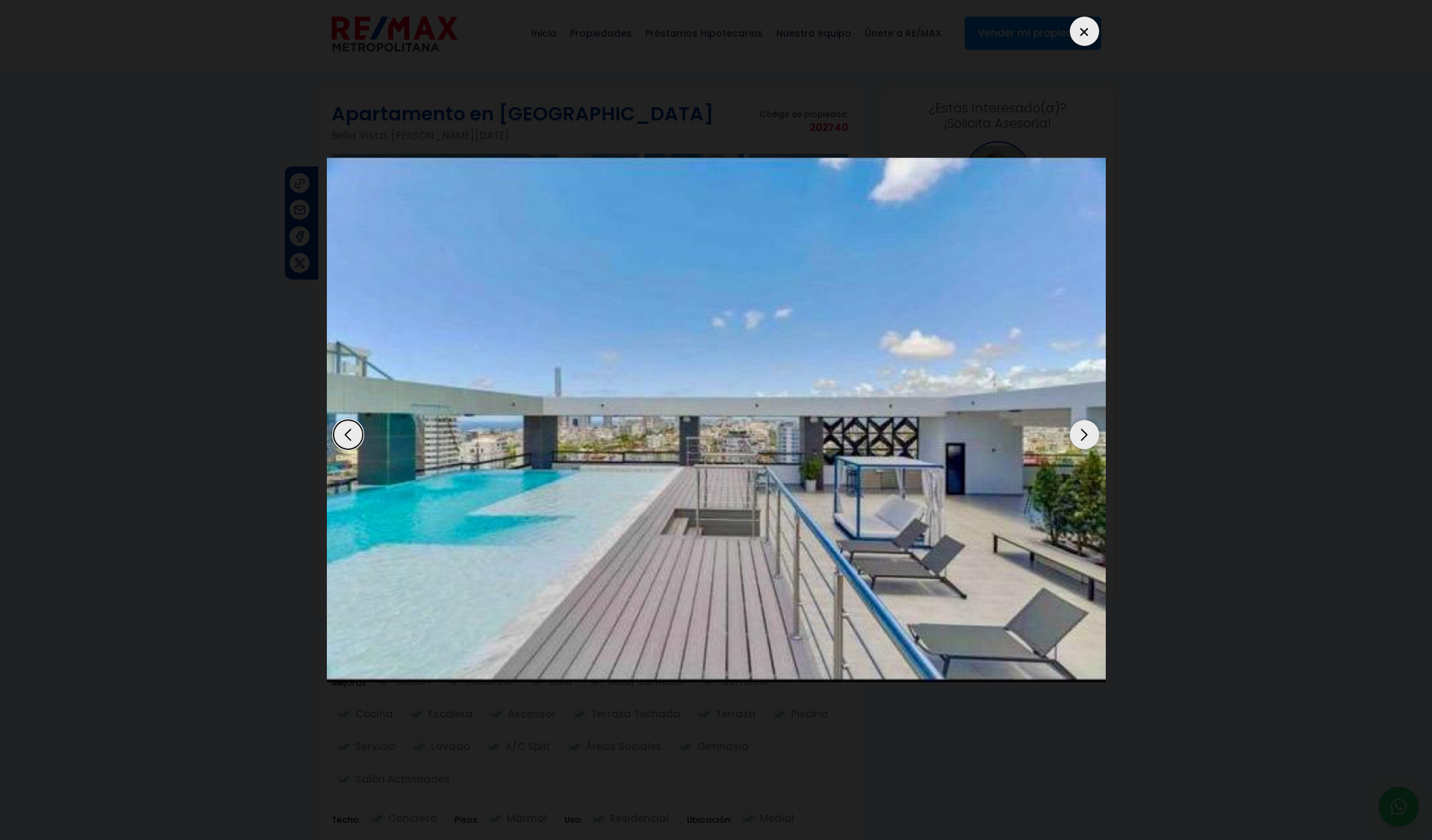
click at [1093, 437] on div "Next slide" at bounding box center [1084, 434] width 29 height 29
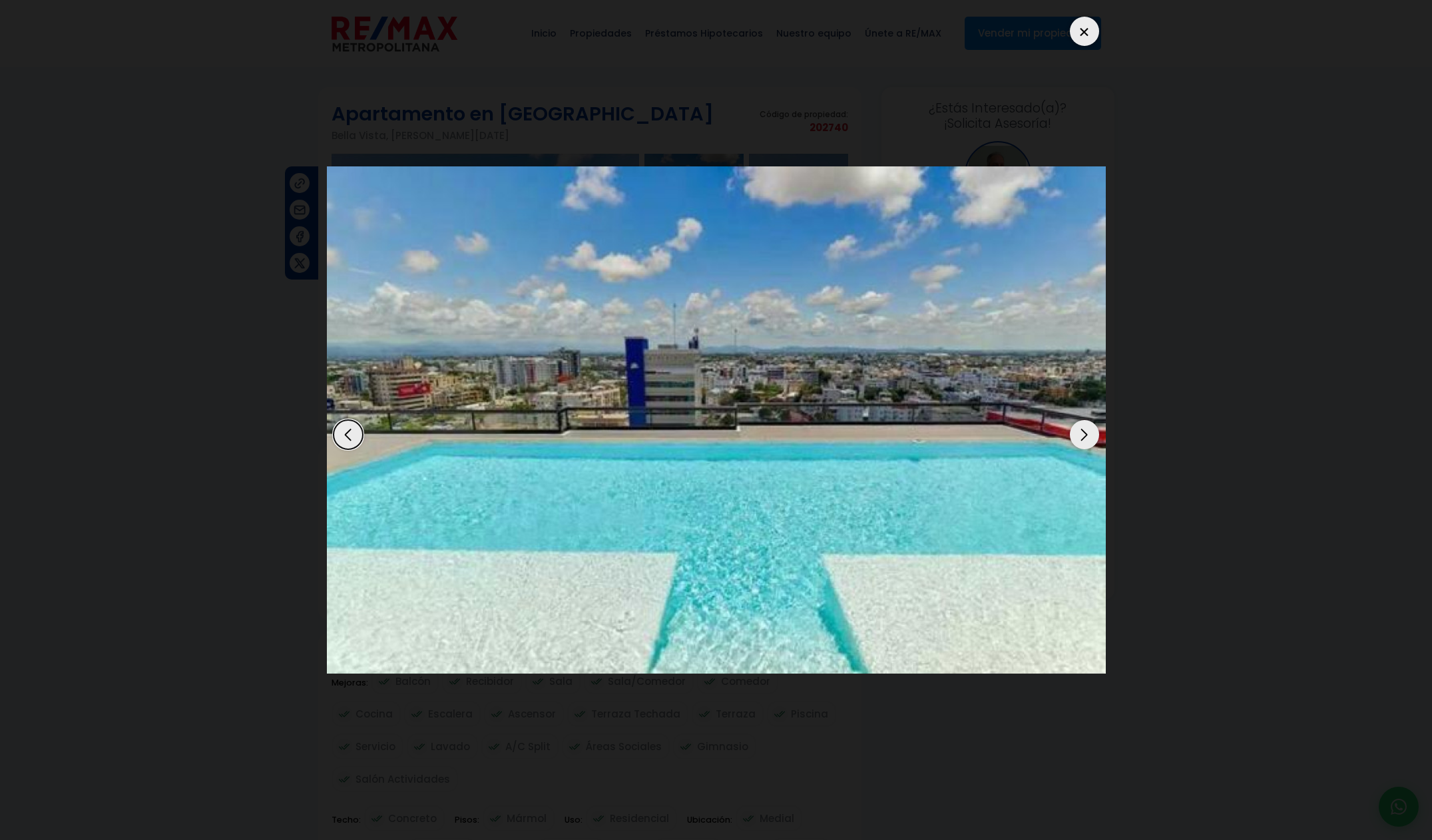
click at [1093, 437] on div "Next slide" at bounding box center [1084, 434] width 29 height 29
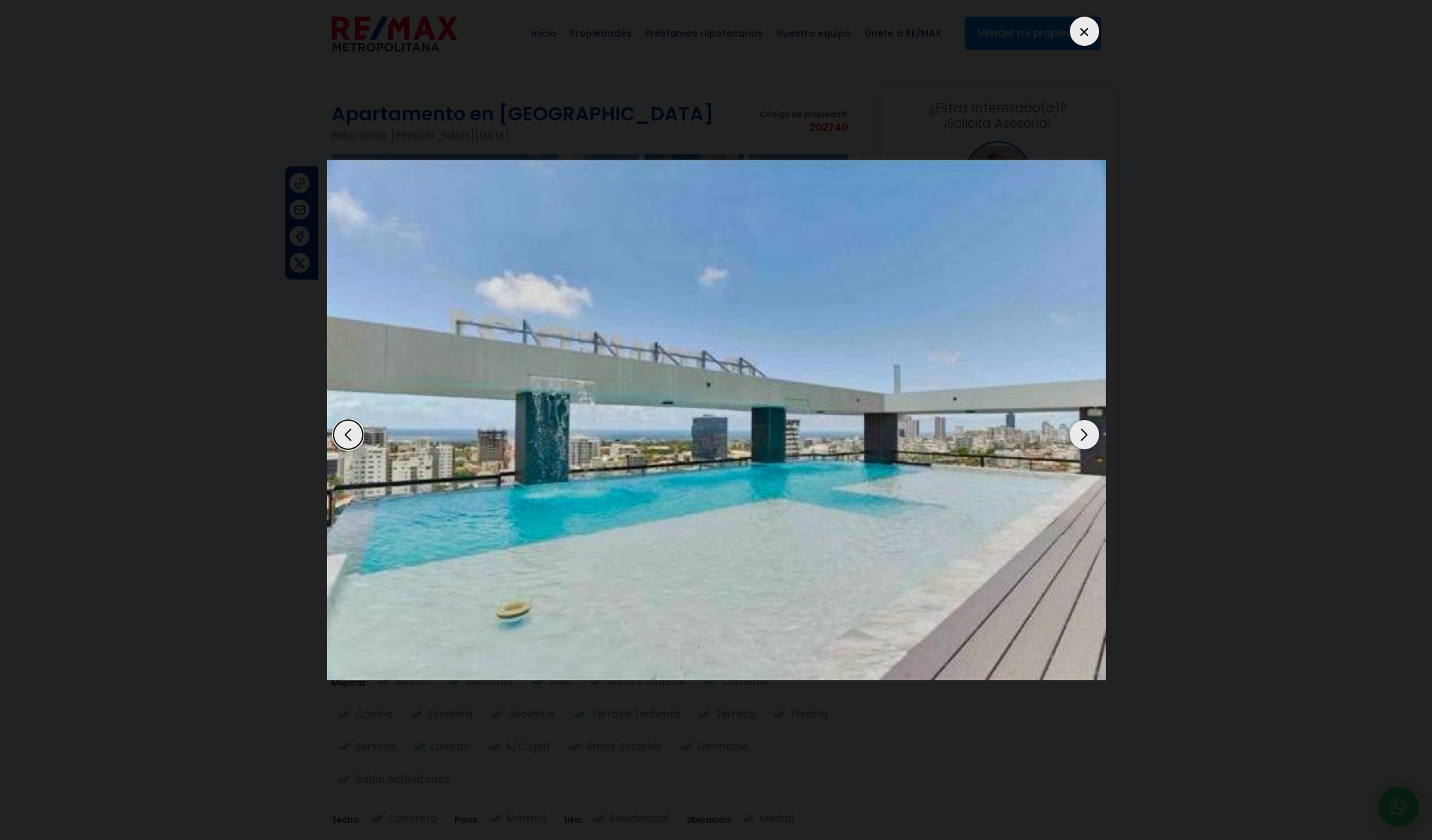
click at [1093, 437] on div "Next slide" at bounding box center [1084, 434] width 29 height 29
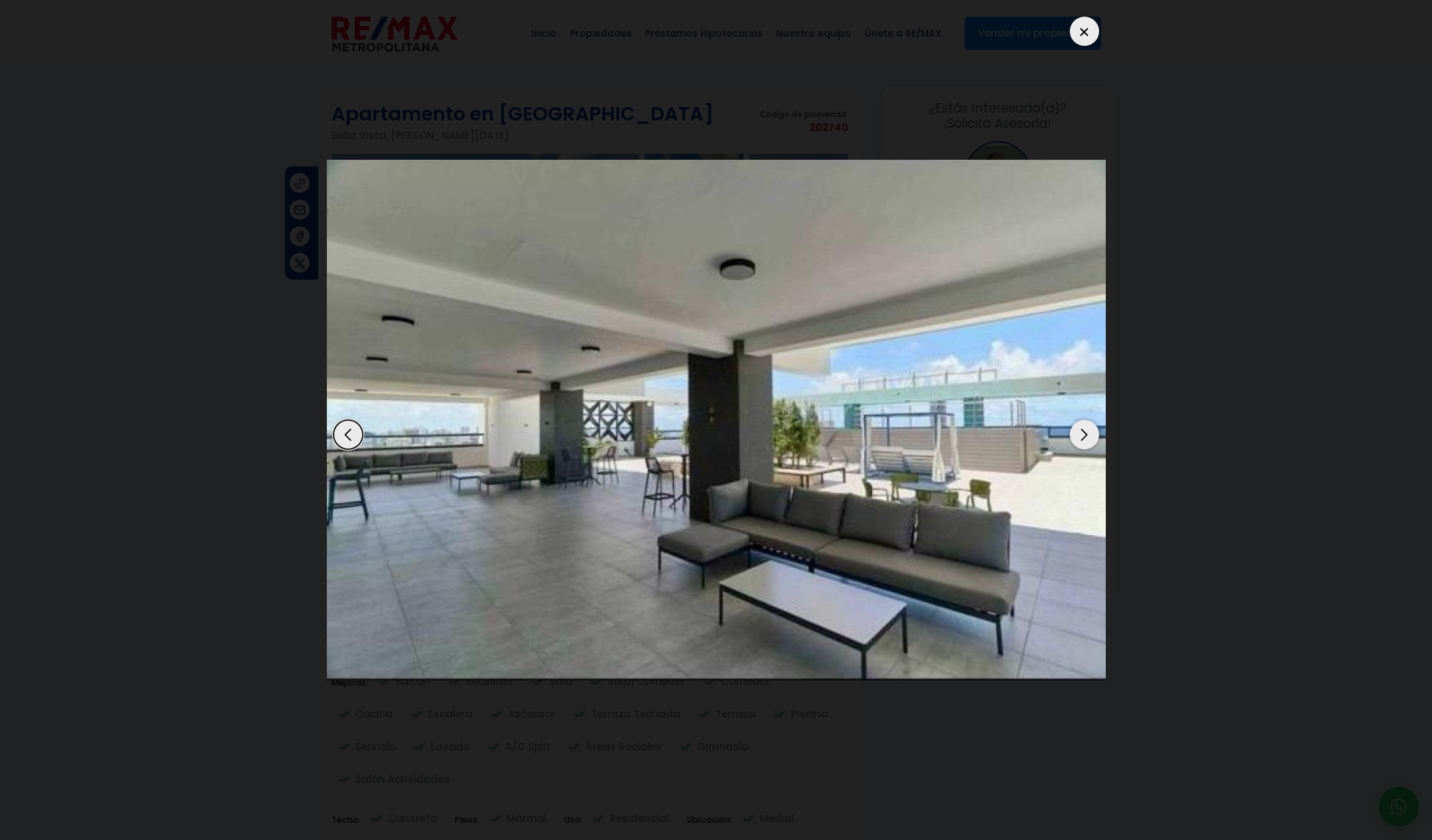
click at [1093, 437] on div "Next slide" at bounding box center [1084, 434] width 29 height 29
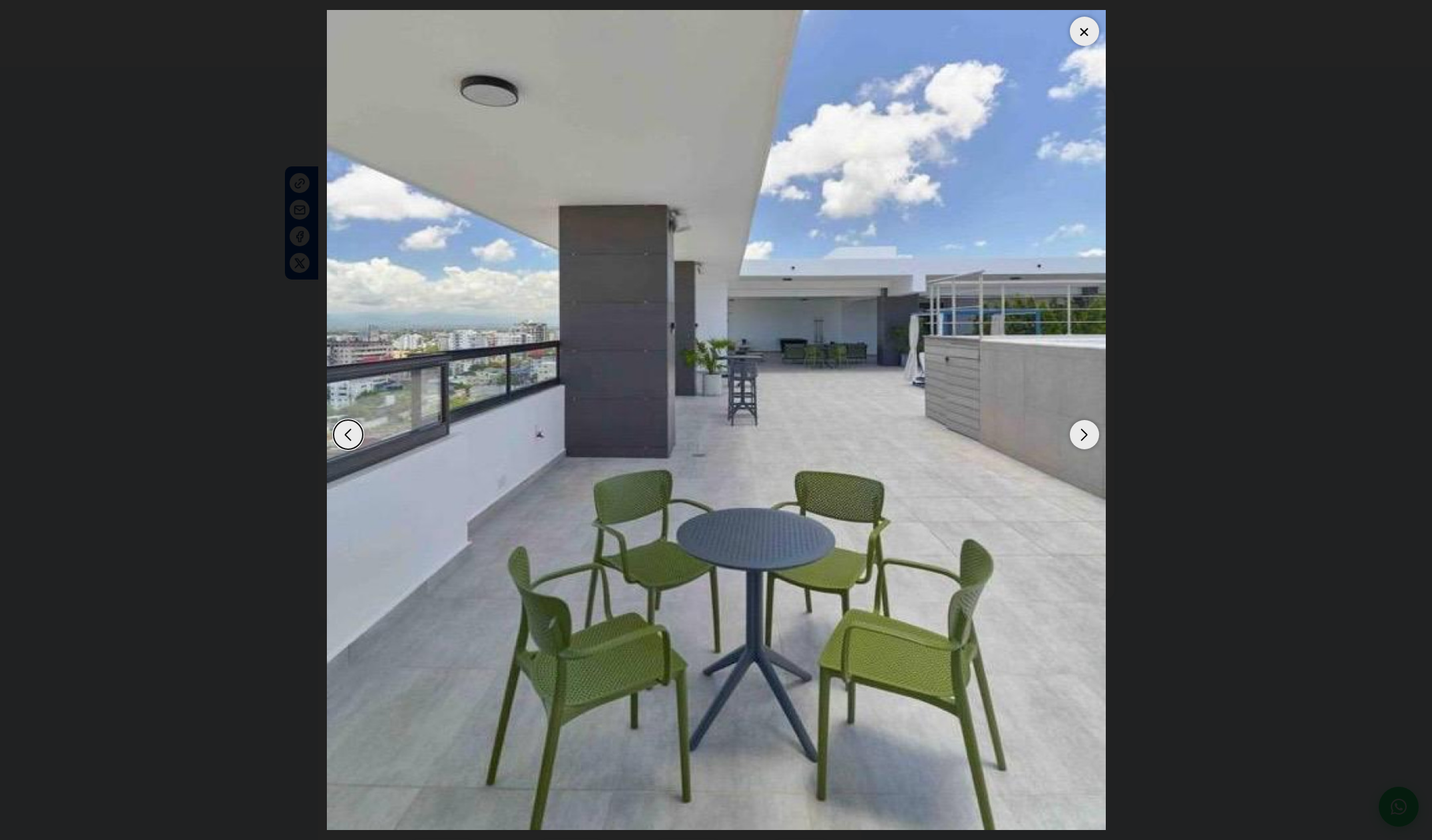
click at [1093, 437] on div "Next slide" at bounding box center [1084, 434] width 29 height 29
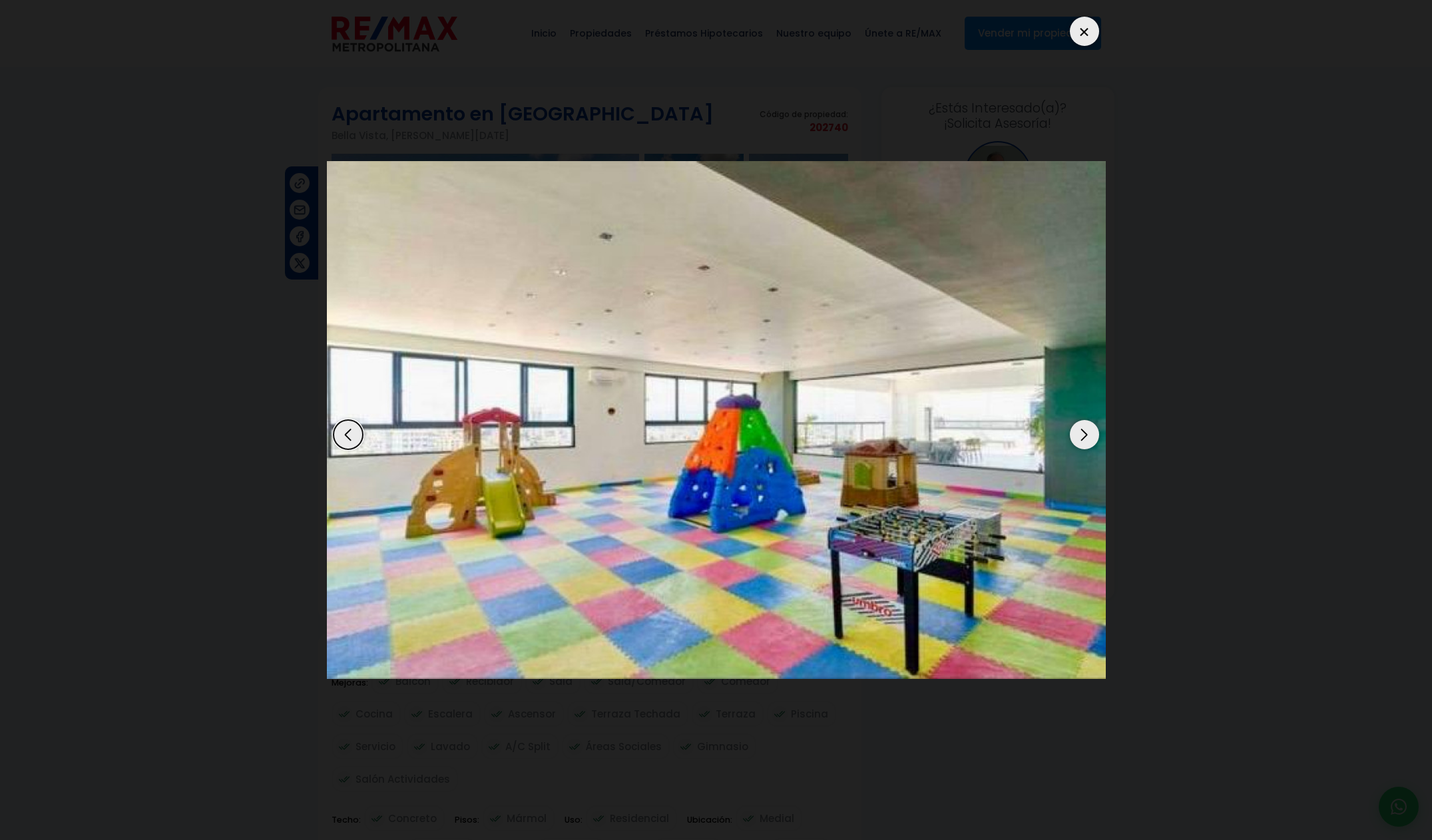
click at [1093, 437] on div "Next slide" at bounding box center [1084, 434] width 29 height 29
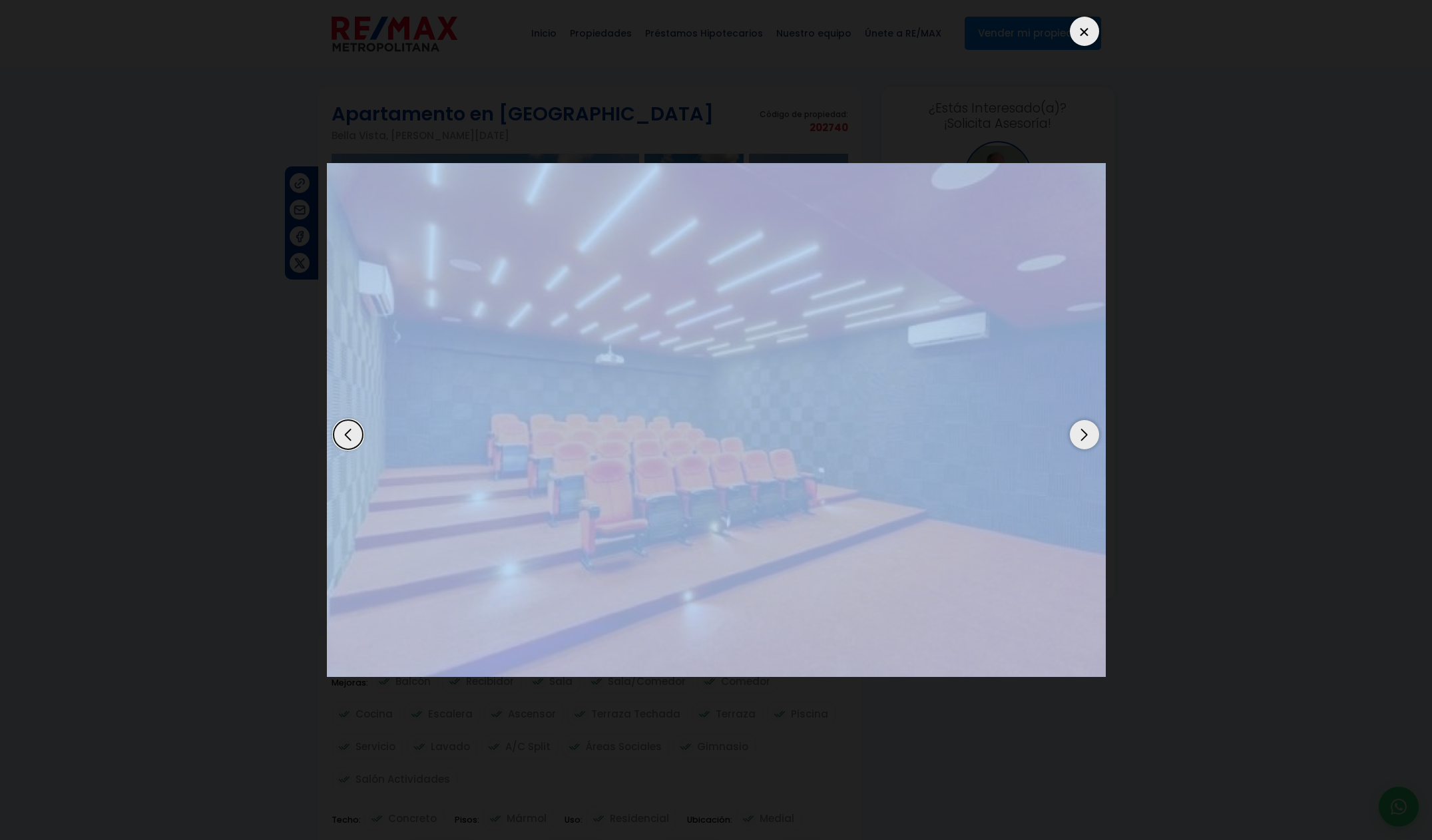
click at [1093, 437] on div "Next slide" at bounding box center [1084, 434] width 29 height 29
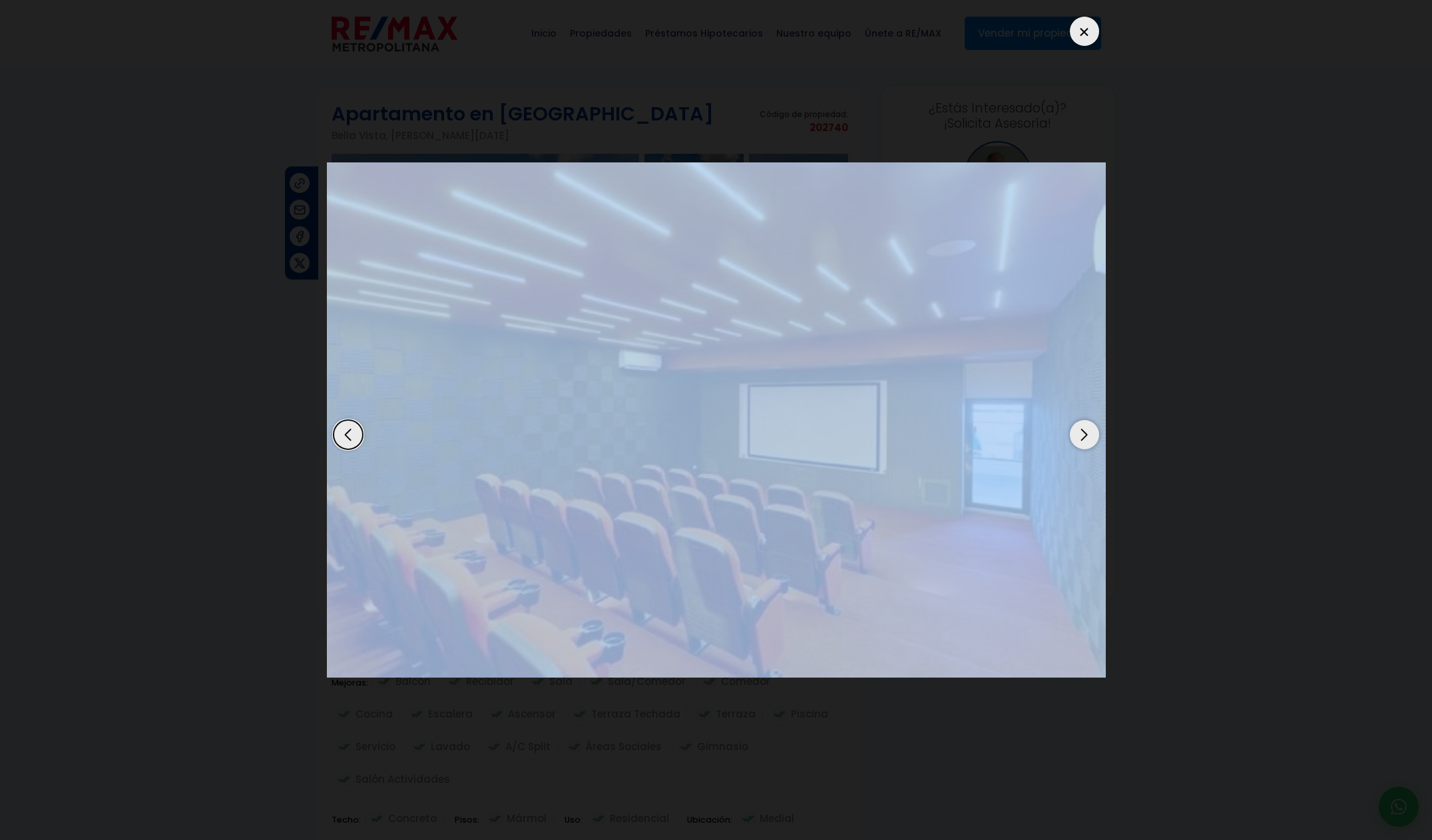
click at [1091, 437] on div "Next slide" at bounding box center [1084, 434] width 29 height 29
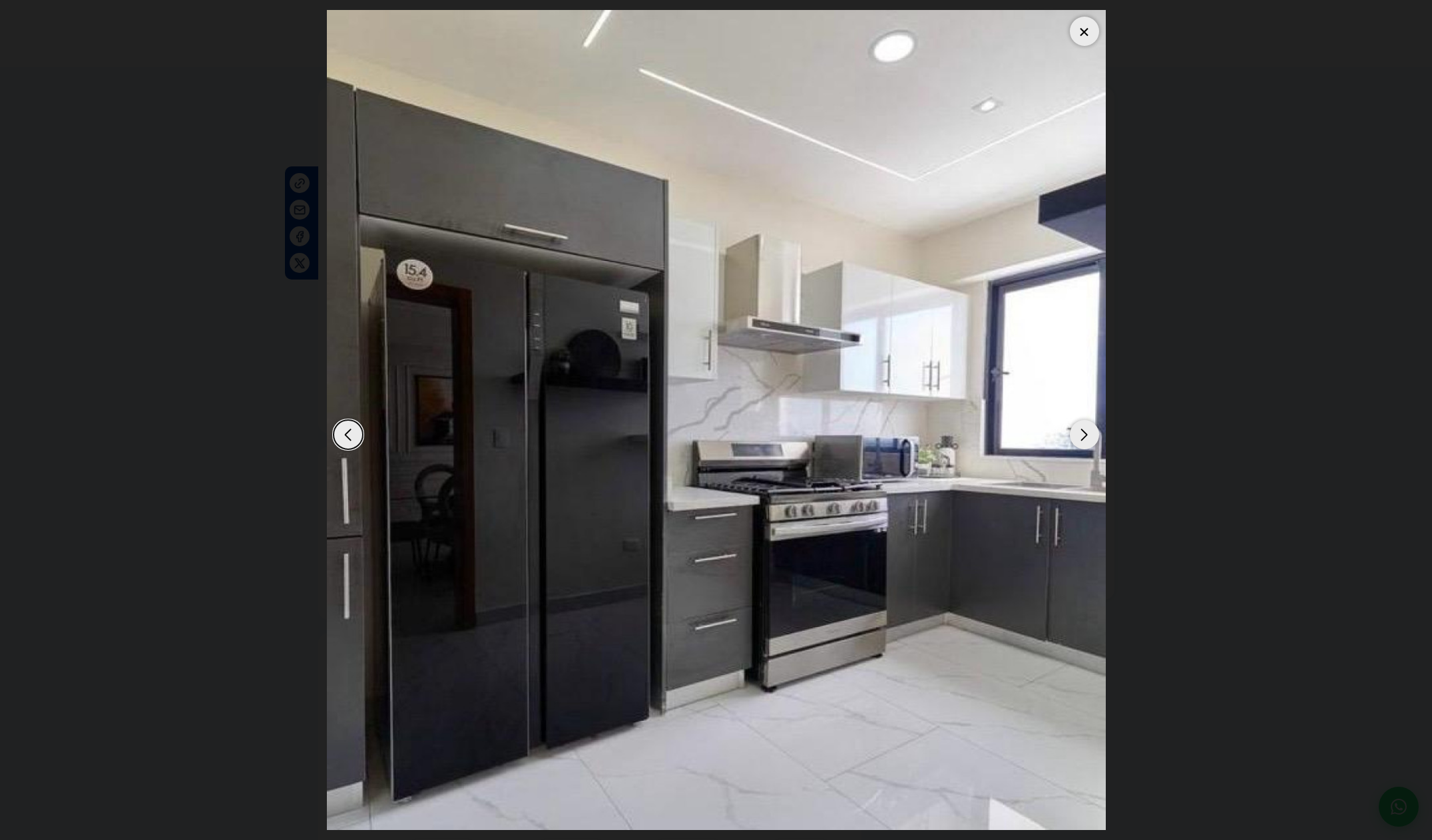
click at [1091, 437] on div "Next slide" at bounding box center [1084, 434] width 29 height 29
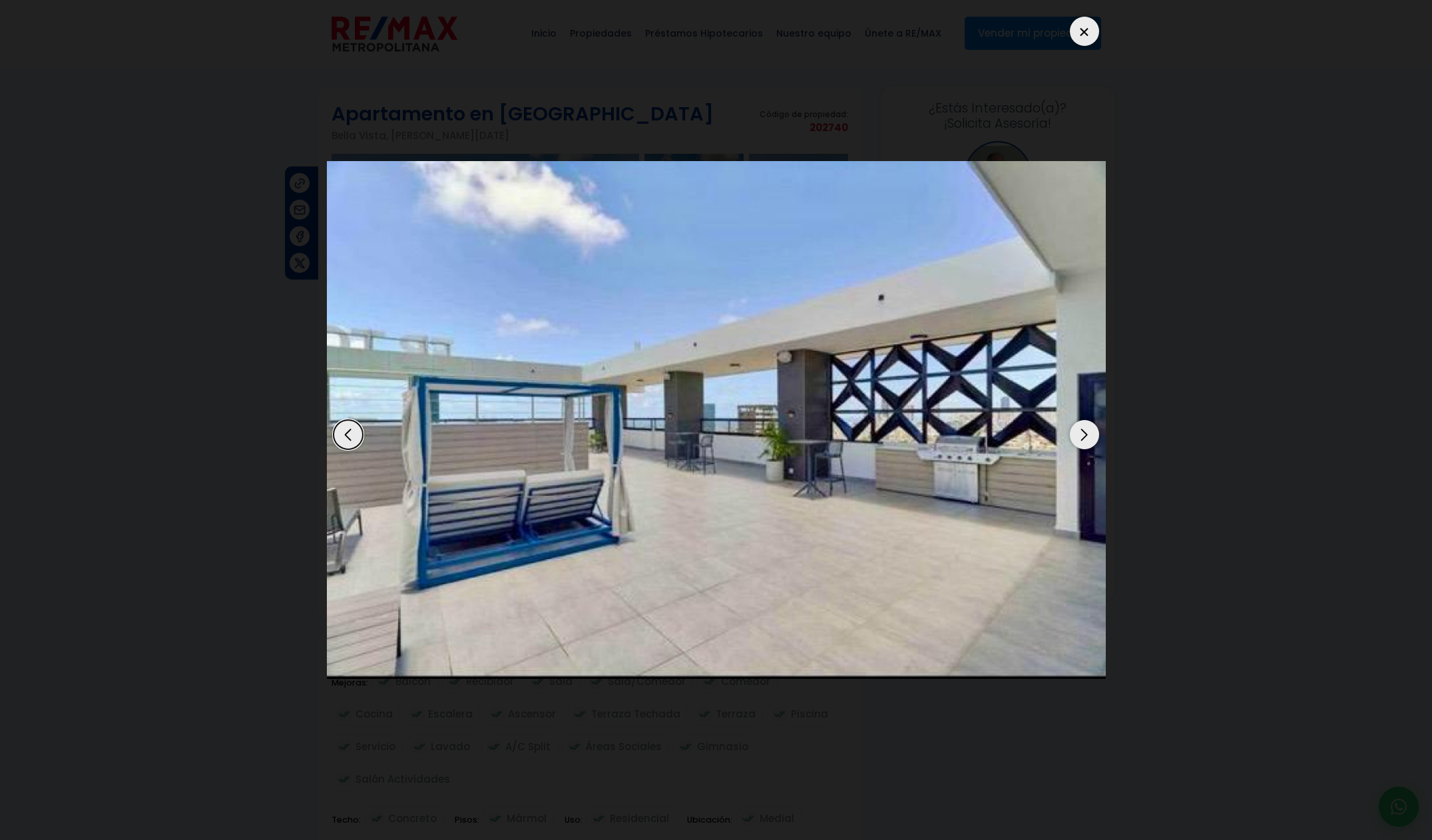
click at [1091, 437] on div "Next slide" at bounding box center [1084, 434] width 29 height 29
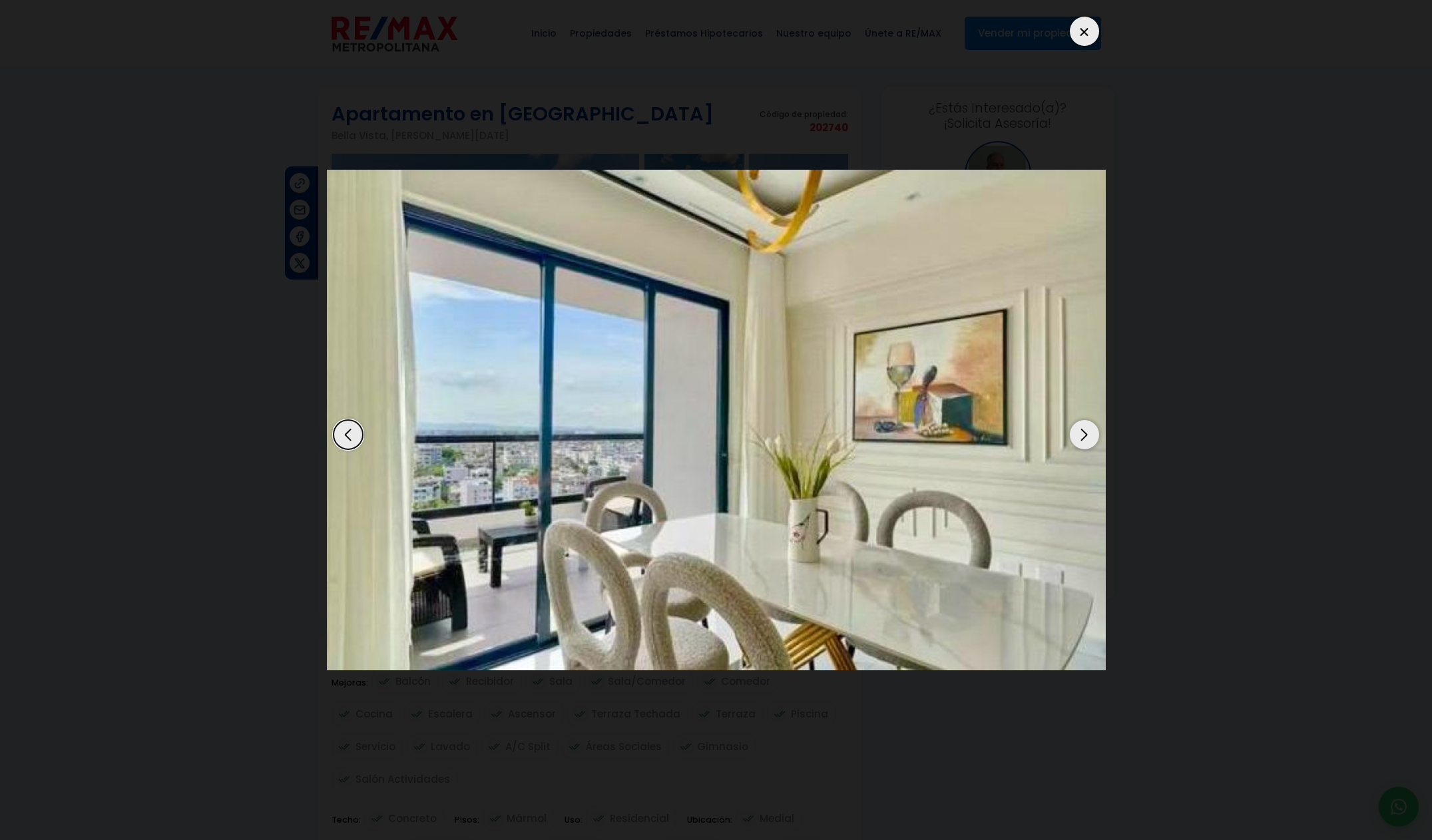
click at [1091, 437] on div "Next slide" at bounding box center [1084, 434] width 29 height 29
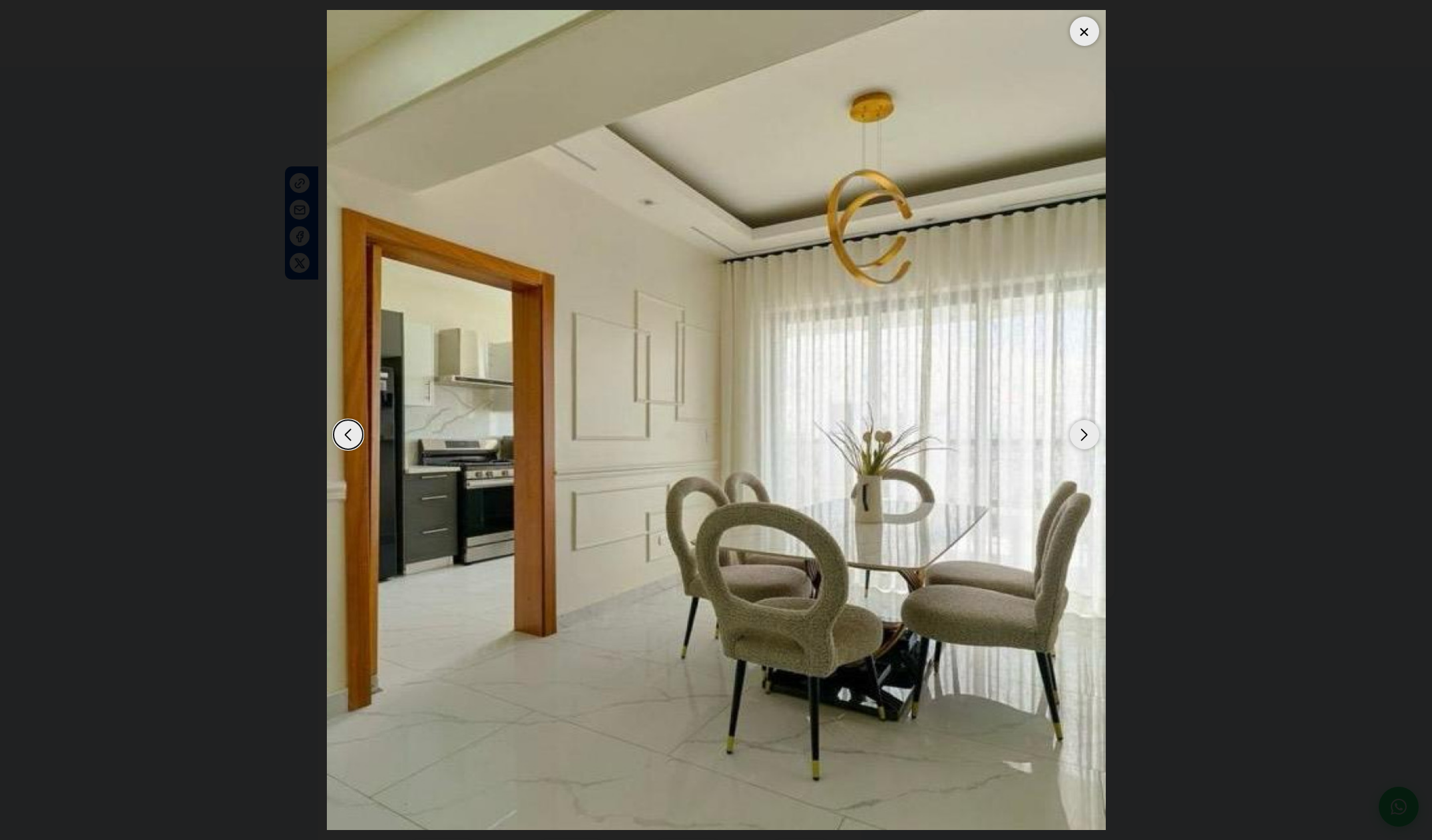
click at [1091, 437] on div "Next slide" at bounding box center [1084, 434] width 29 height 29
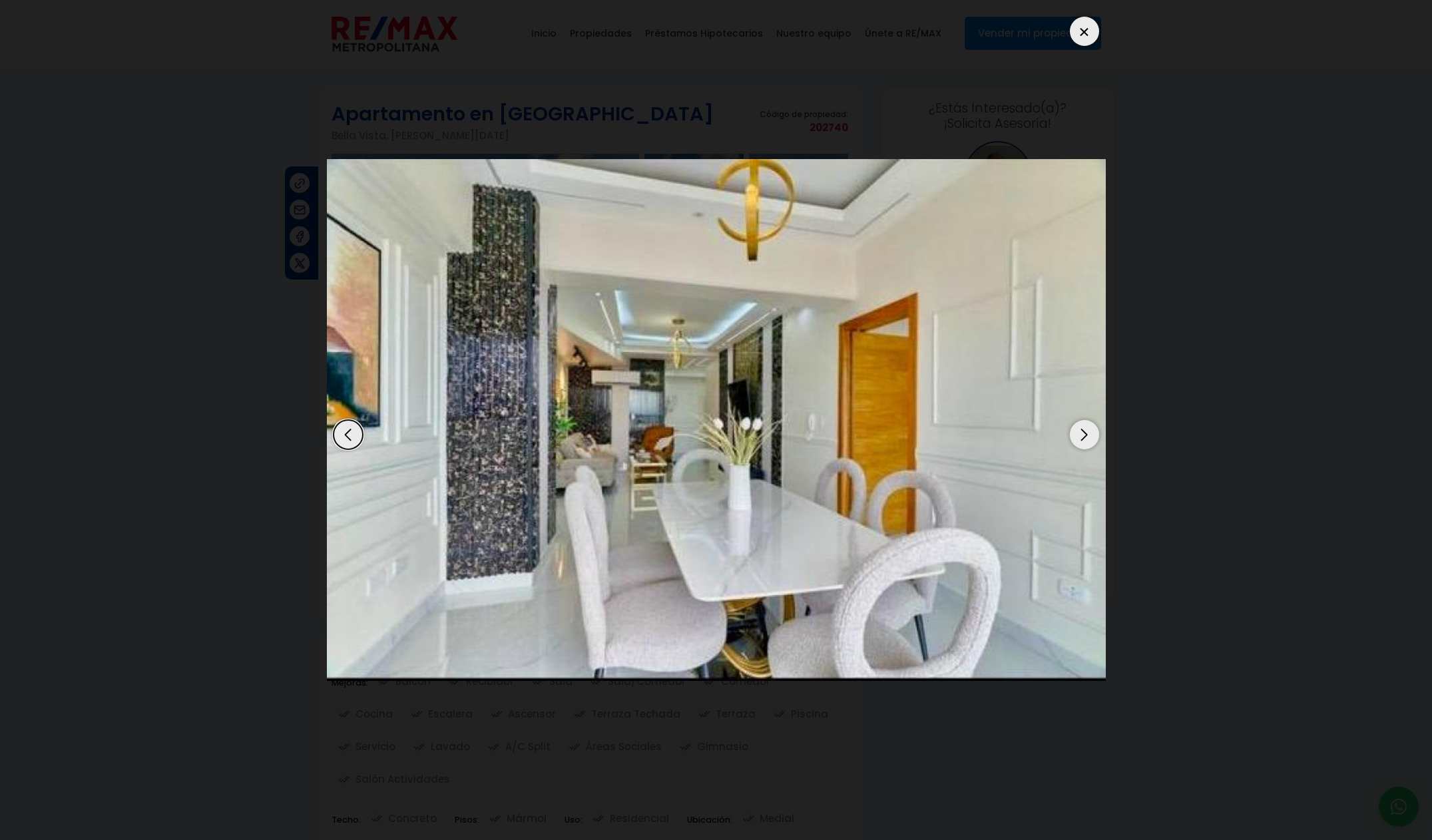
click at [1091, 437] on div "Next slide" at bounding box center [1084, 434] width 29 height 29
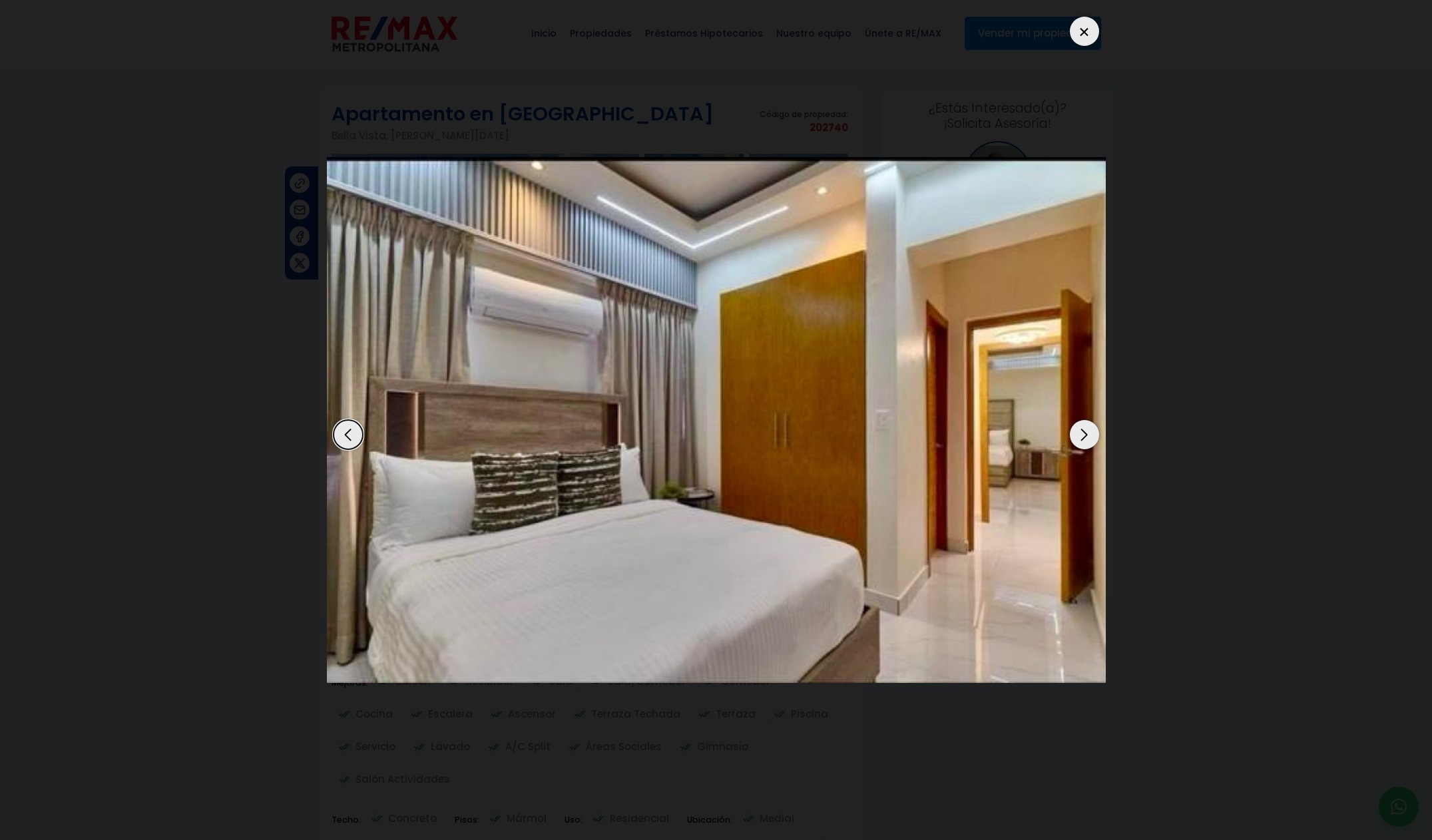
click at [1091, 437] on div "Next slide" at bounding box center [1084, 434] width 29 height 29
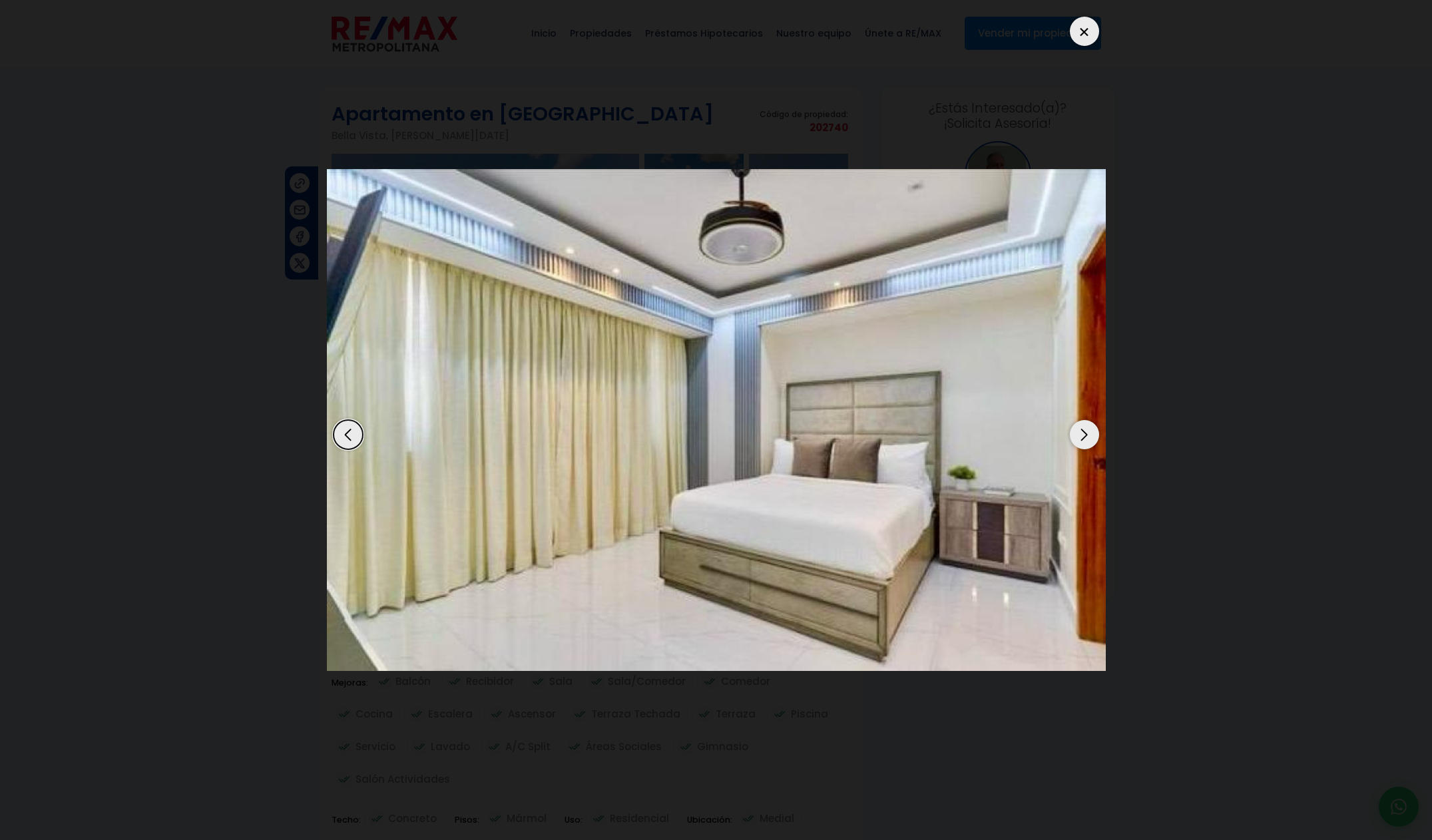
click at [1091, 437] on div "Next slide" at bounding box center [1084, 434] width 29 height 29
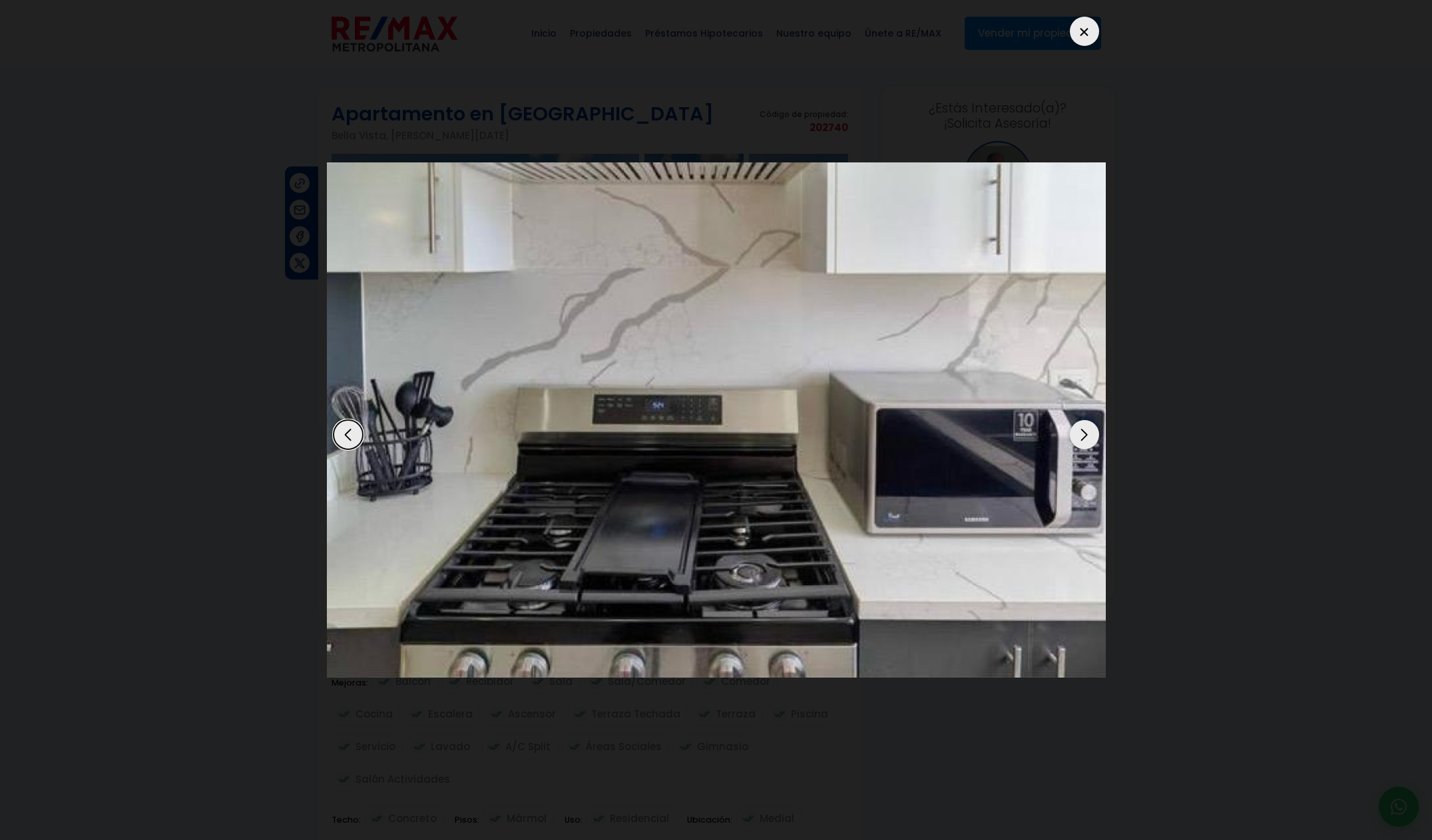
click at [1091, 437] on div "Next slide" at bounding box center [1084, 434] width 29 height 29
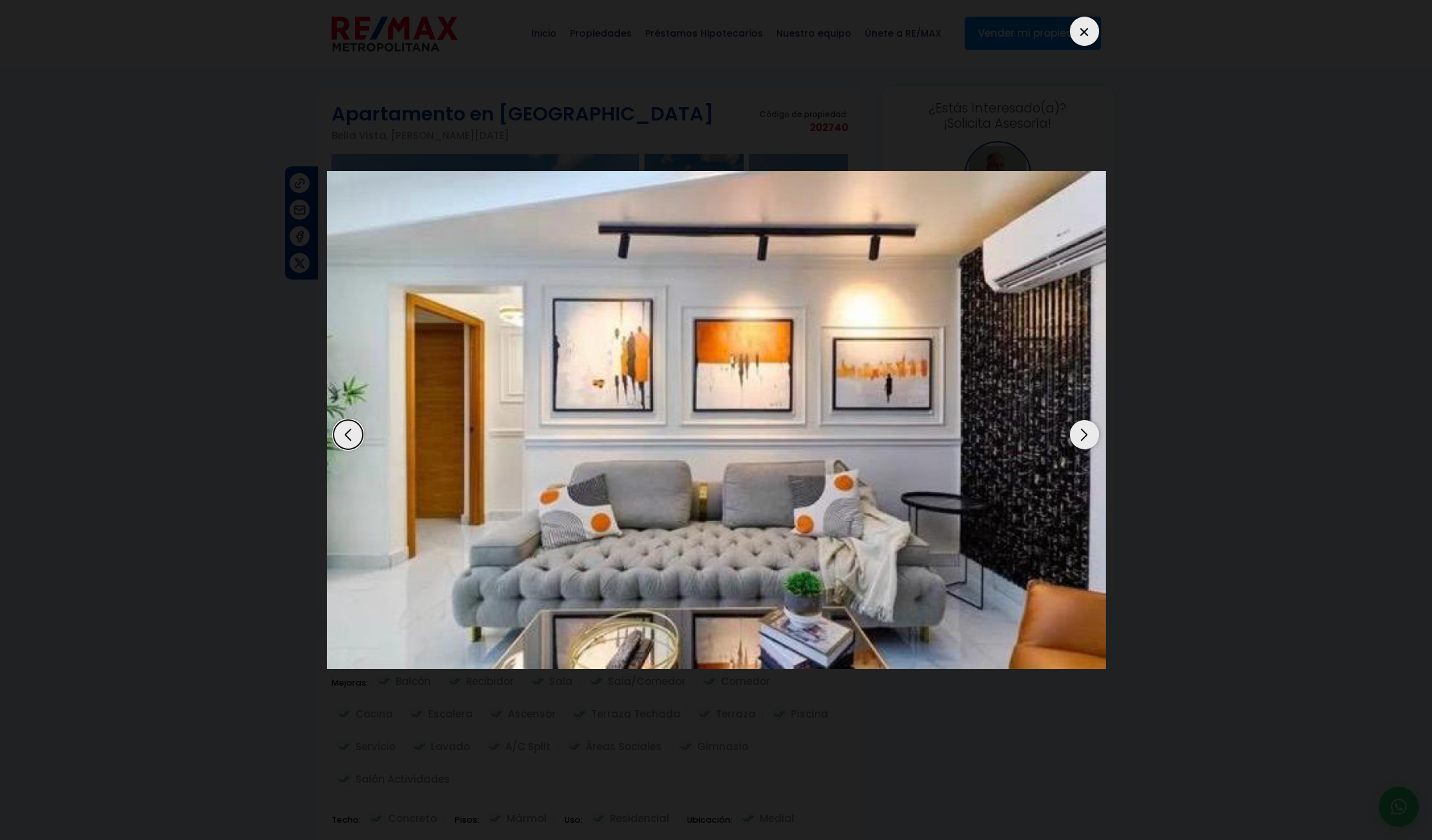
click at [1091, 437] on div "Next slide" at bounding box center [1084, 434] width 29 height 29
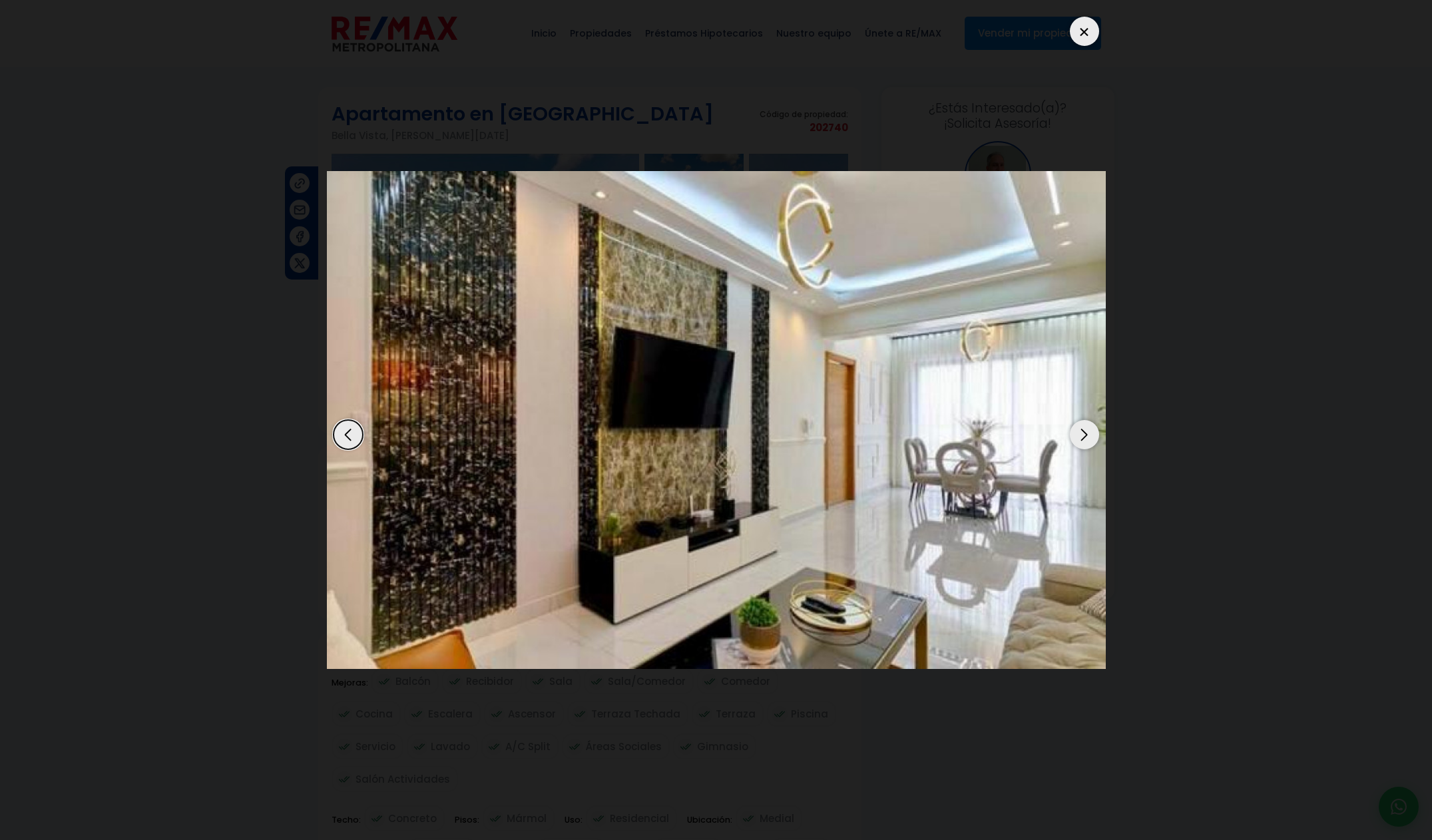
click at [1091, 437] on div "Next slide" at bounding box center [1084, 434] width 29 height 29
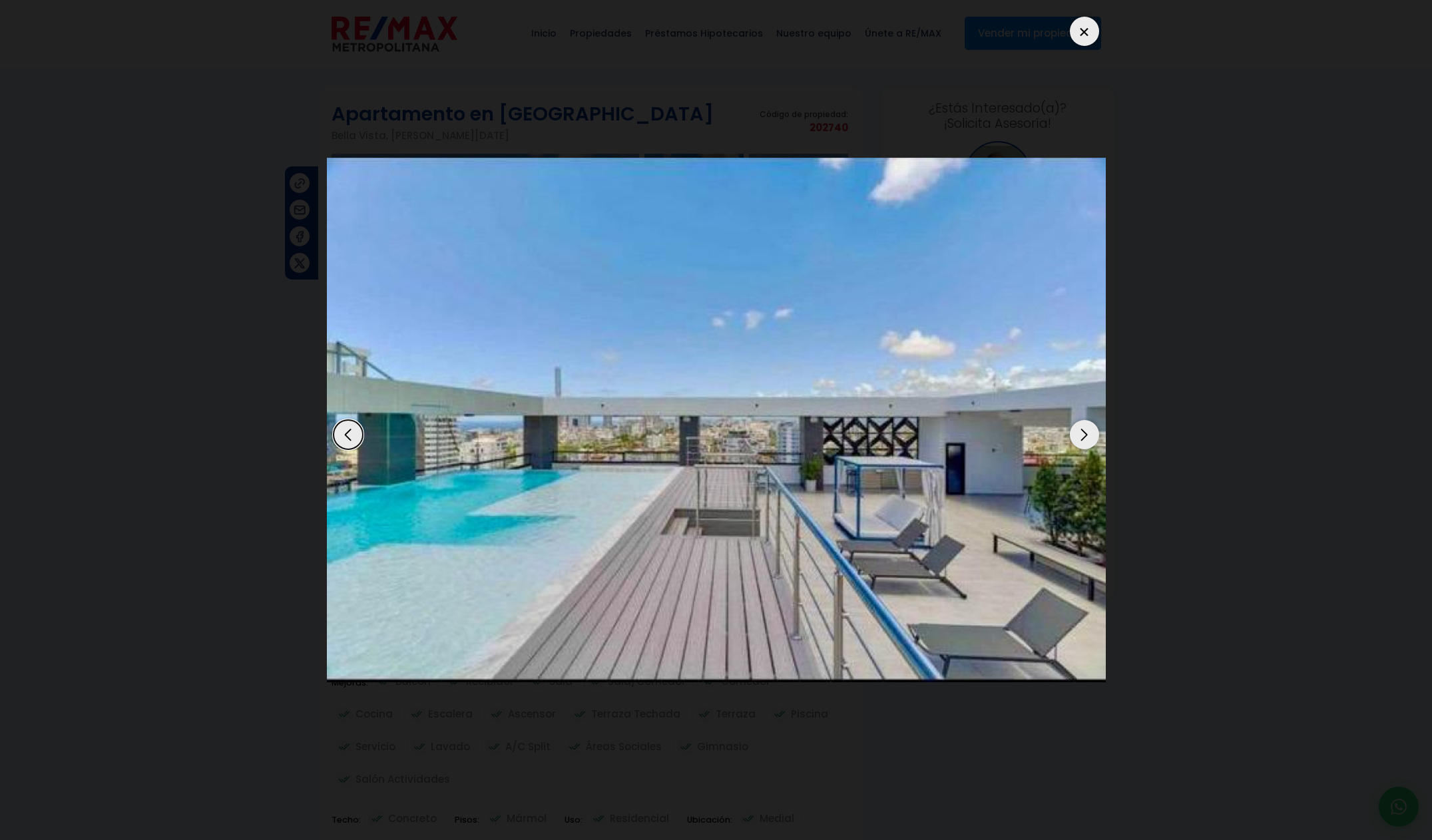
click at [356, 437] on div "Previous slide" at bounding box center [348, 434] width 29 height 29
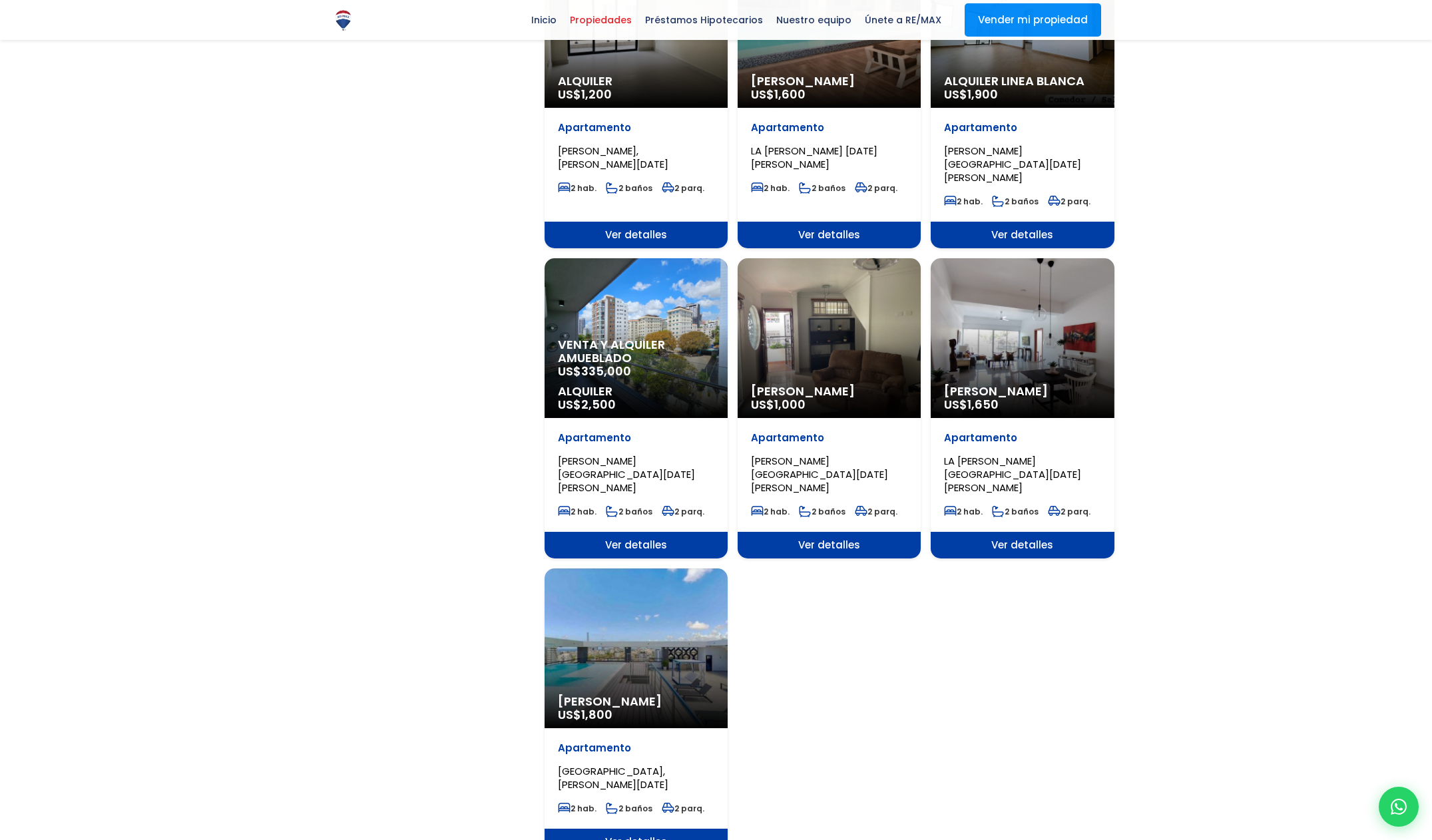
scroll to position [1556, 0]
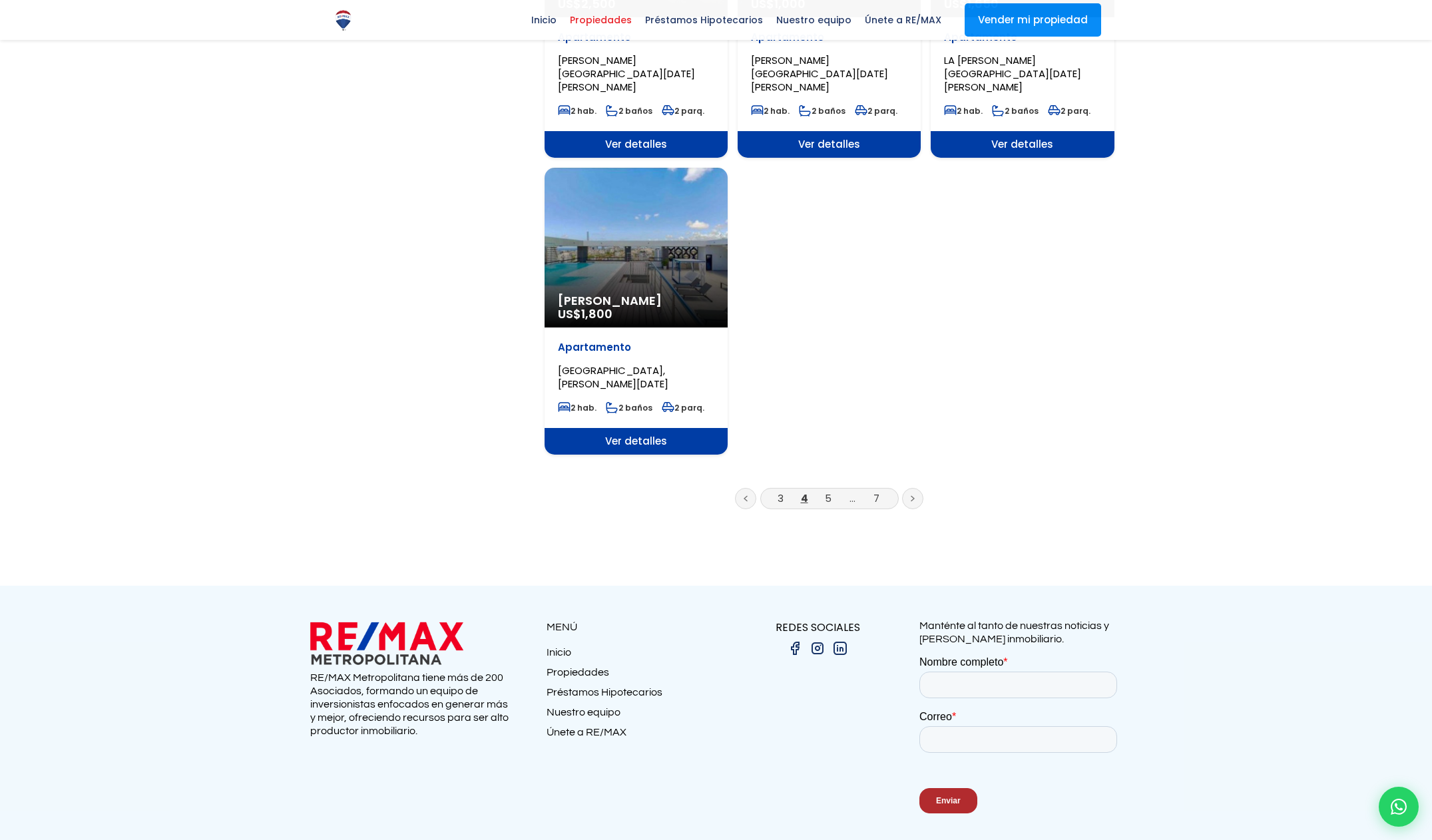
click at [832, 490] on li "5" at bounding box center [828, 498] width 22 height 17
click at [830, 491] on link "5" at bounding box center [828, 498] width 7 height 14
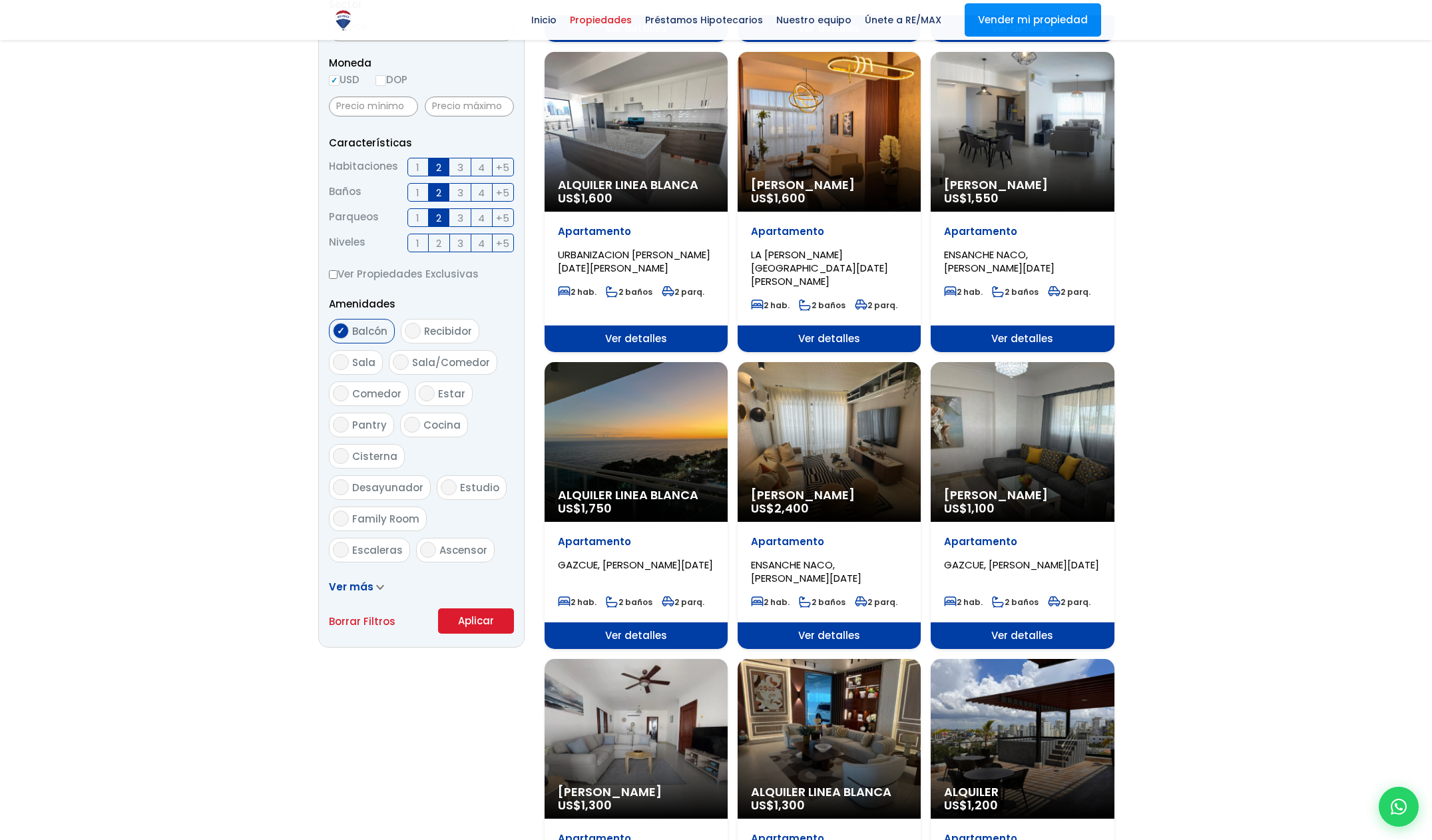
scroll to position [495, 0]
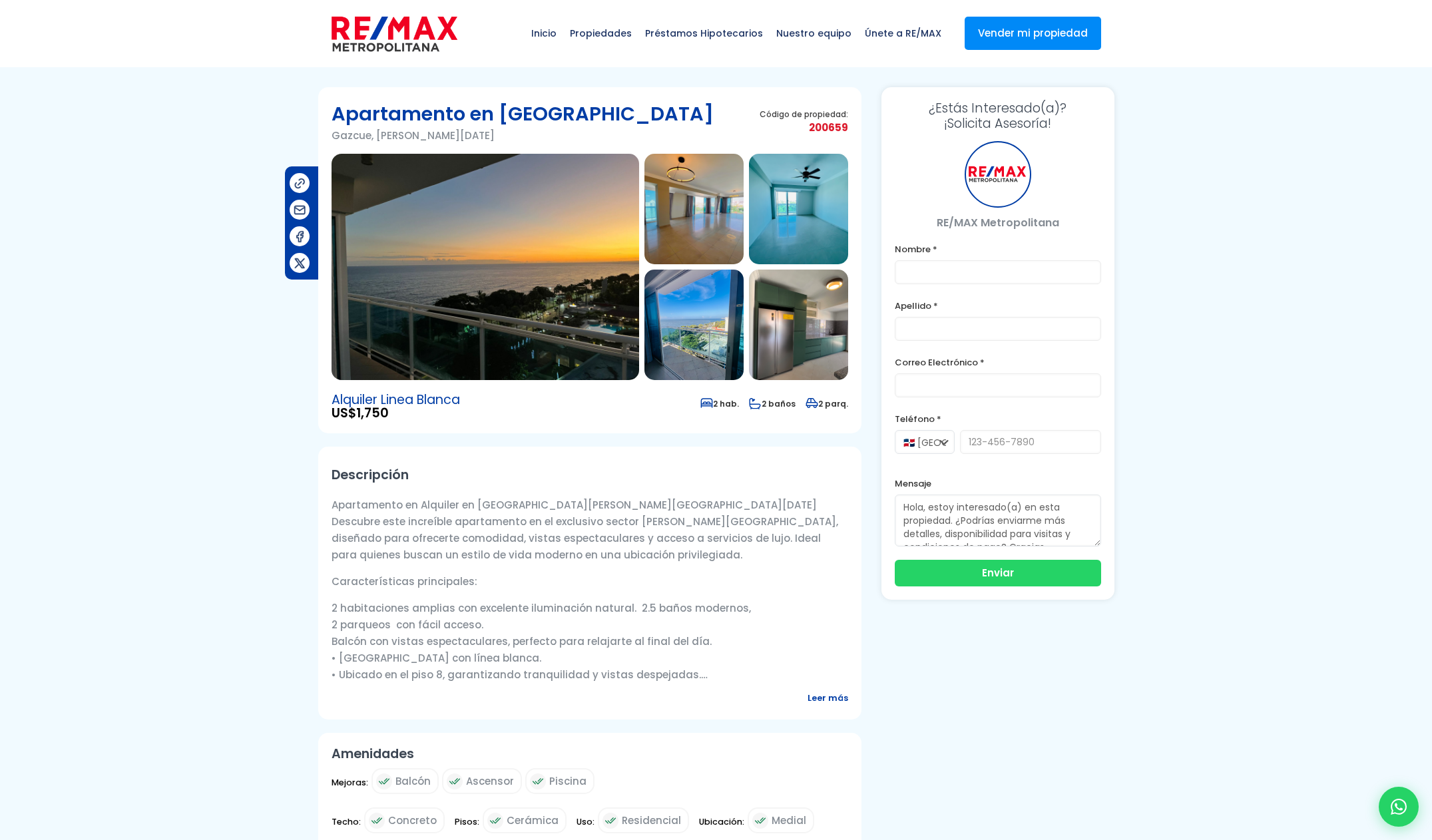
click at [517, 253] on img at bounding box center [485, 267] width 308 height 226
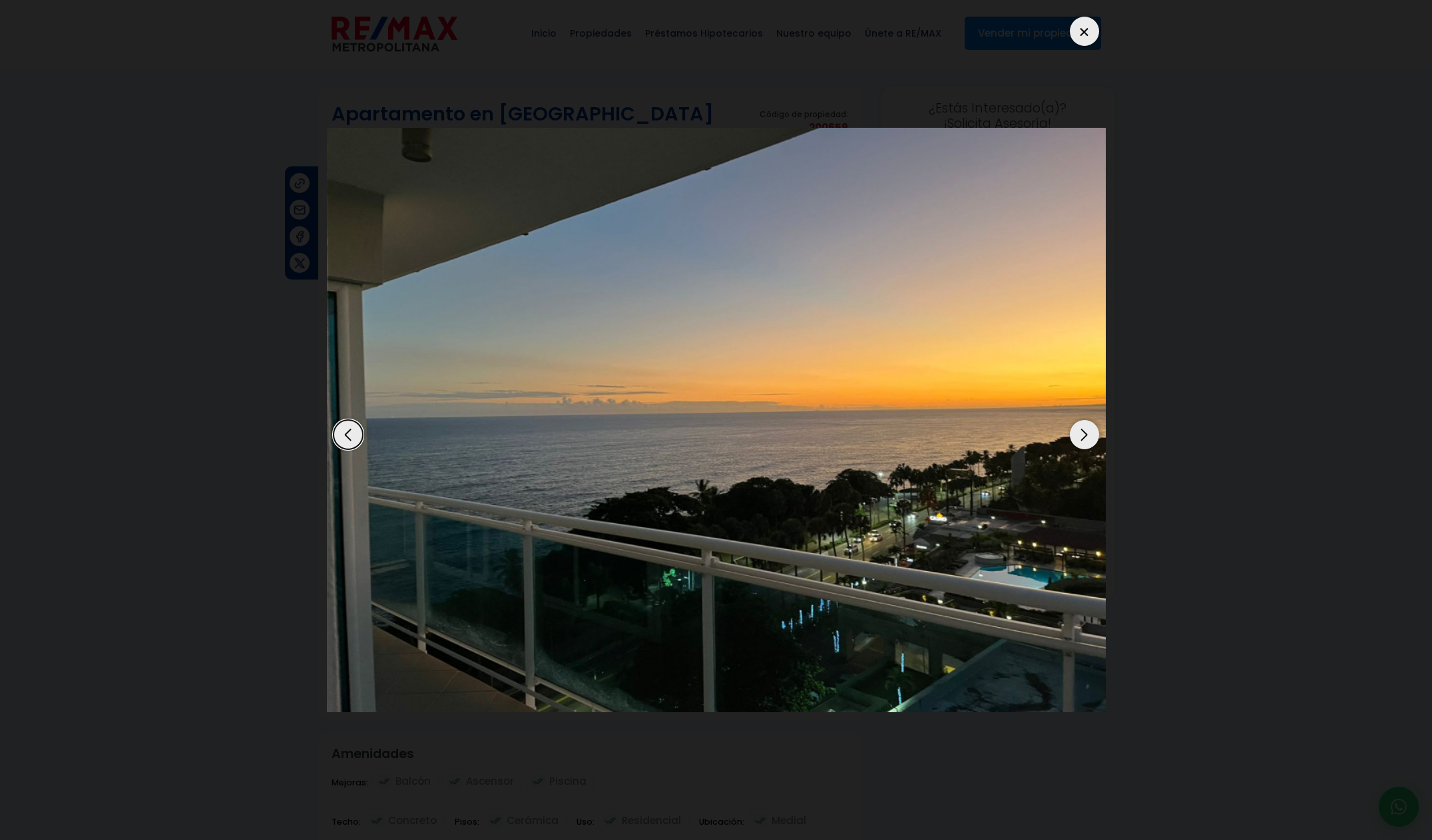
click at [1088, 437] on div "Next slide" at bounding box center [1084, 434] width 29 height 29
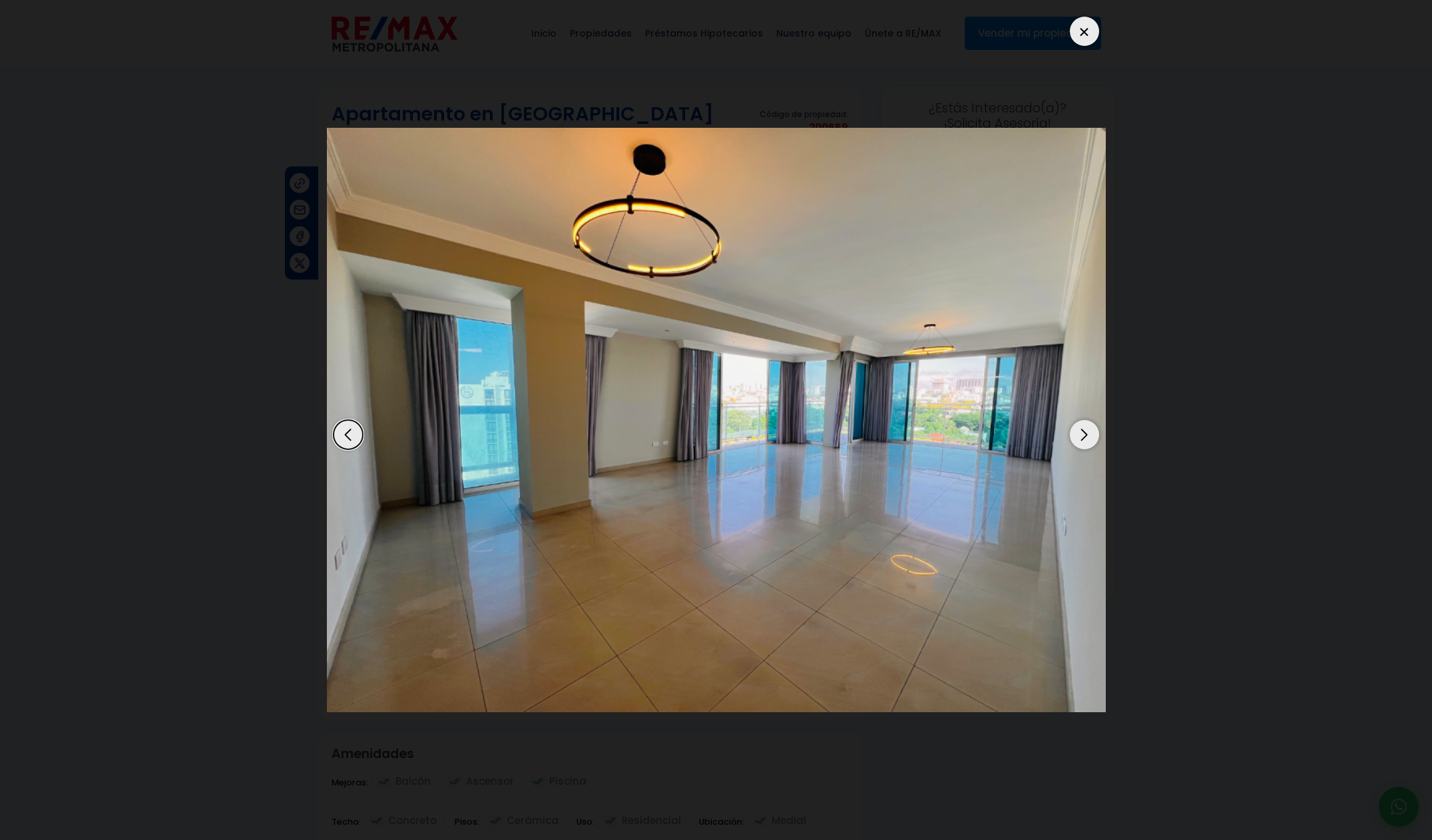
click at [1087, 437] on div "Next slide" at bounding box center [1084, 434] width 29 height 29
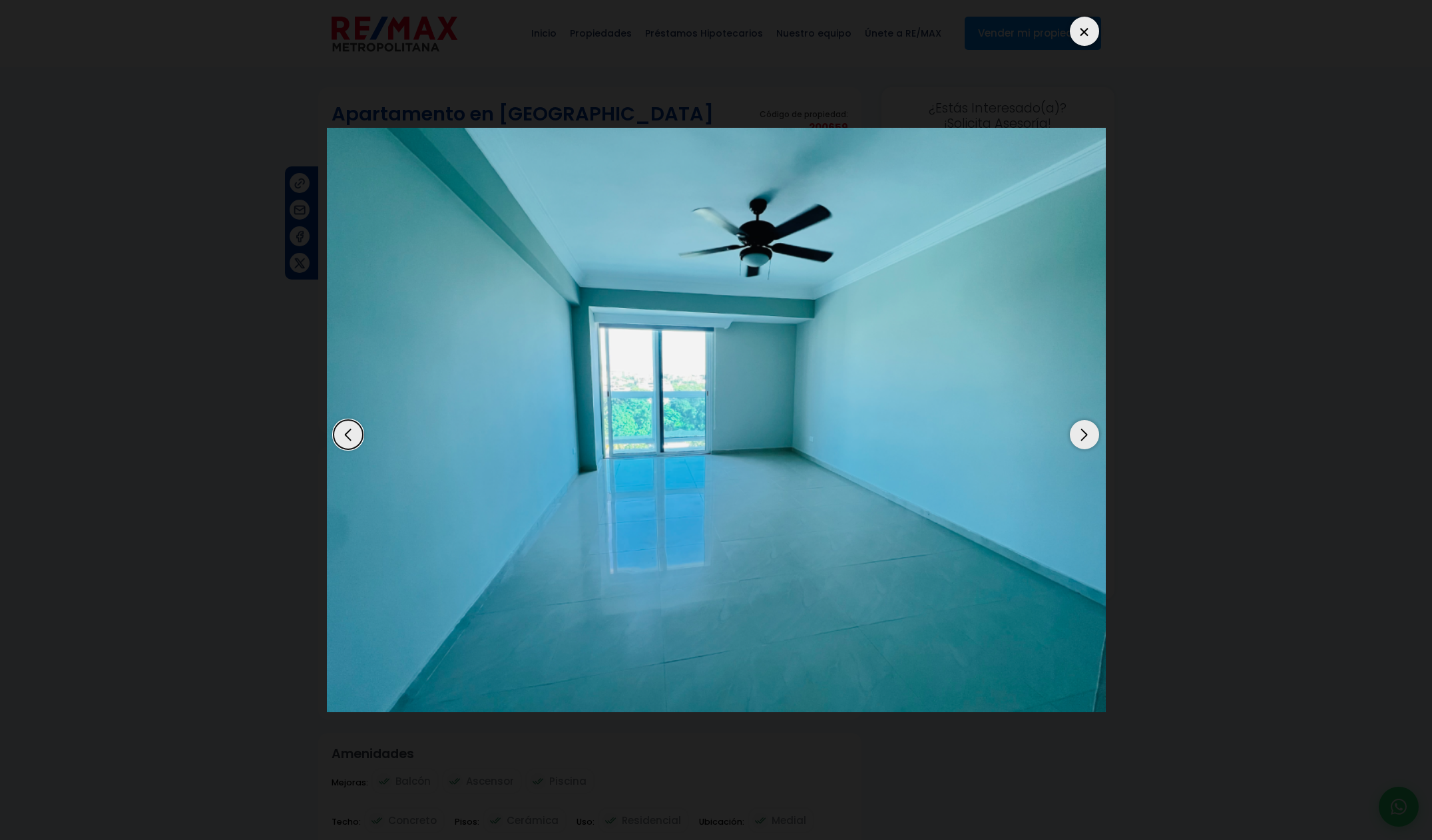
click at [1087, 437] on div "Next slide" at bounding box center [1084, 434] width 29 height 29
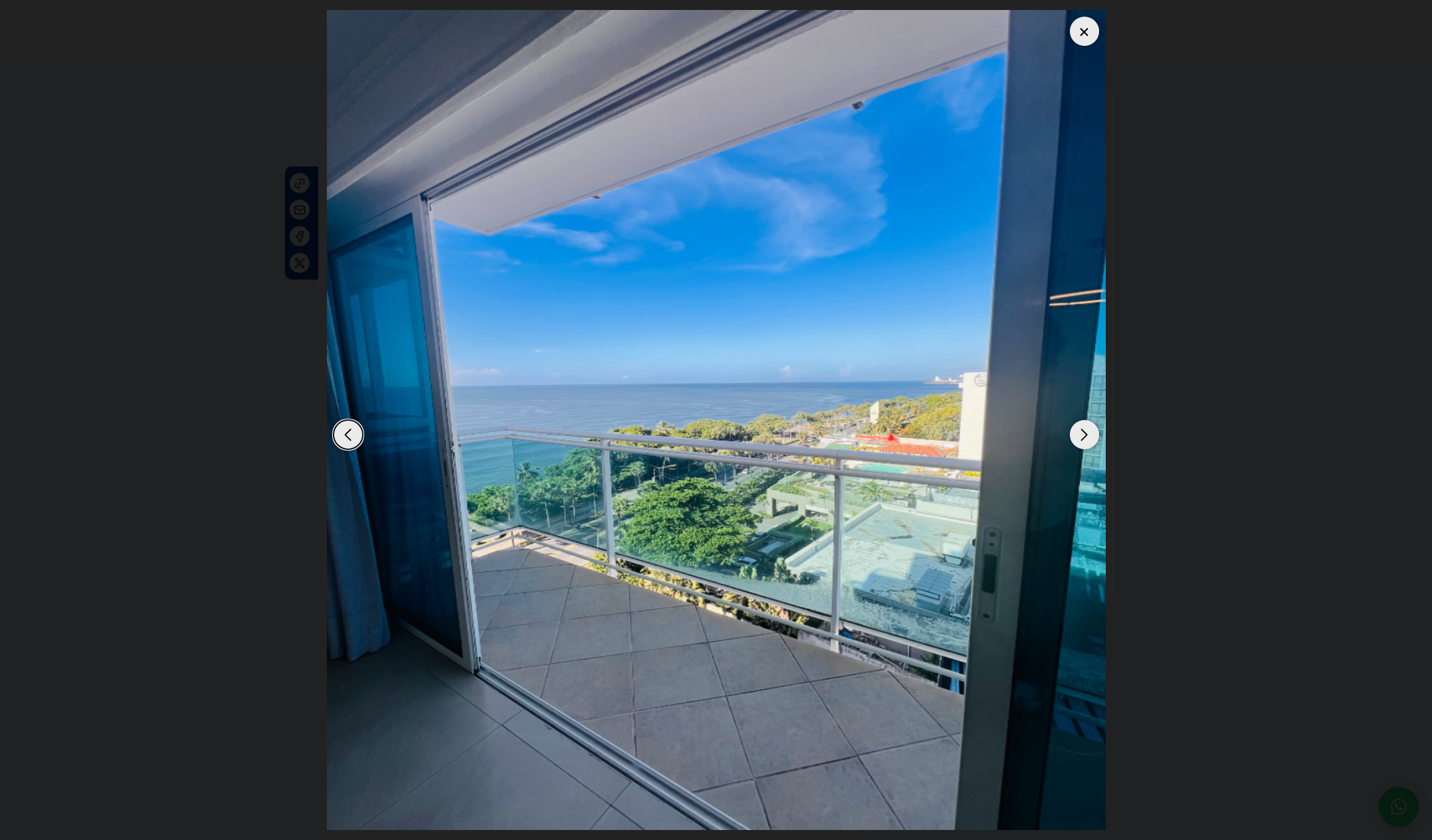
click at [1086, 437] on div "Next slide" at bounding box center [1084, 434] width 29 height 29
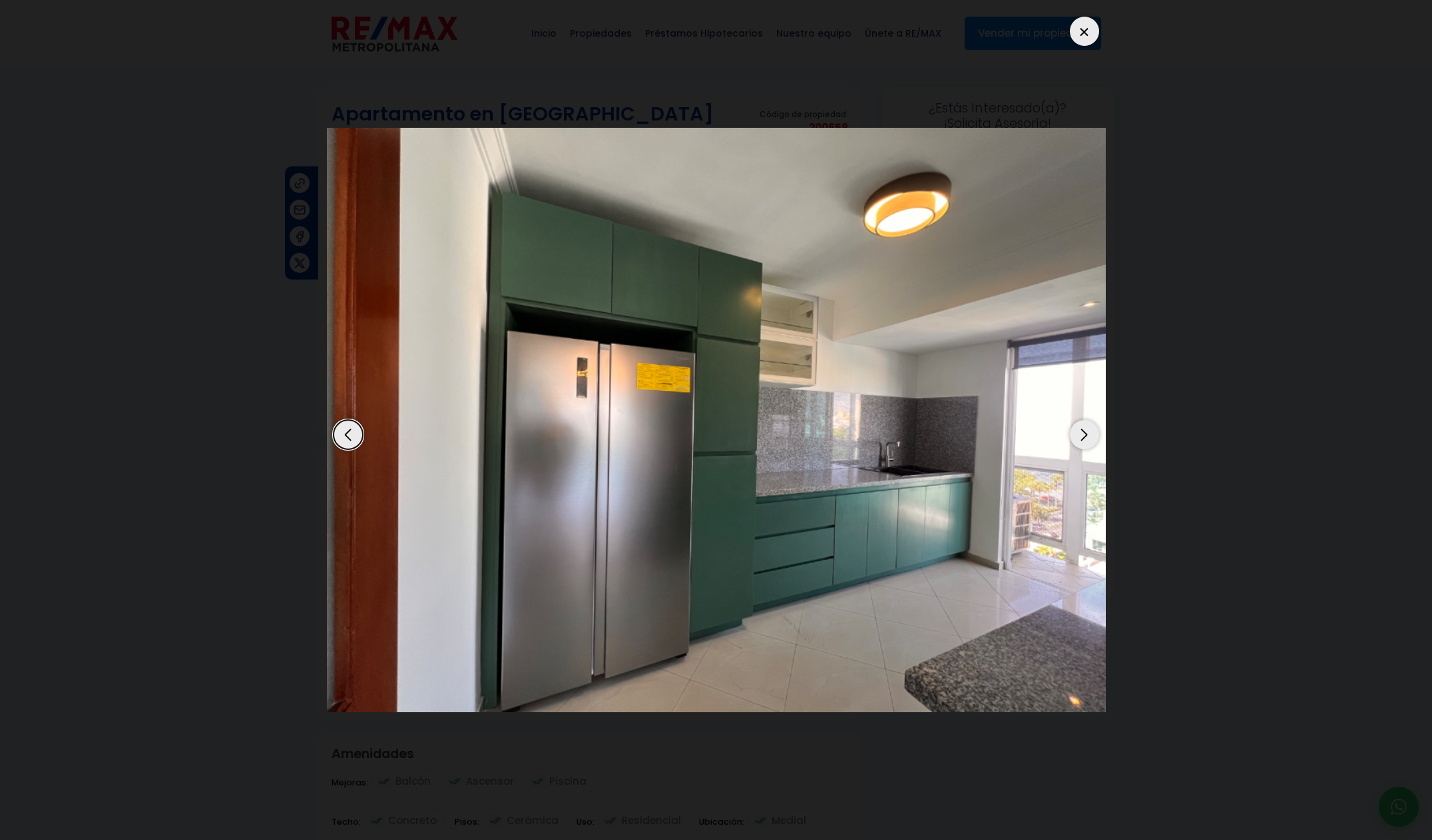
click at [1080, 435] on div "Next slide" at bounding box center [1084, 434] width 29 height 29
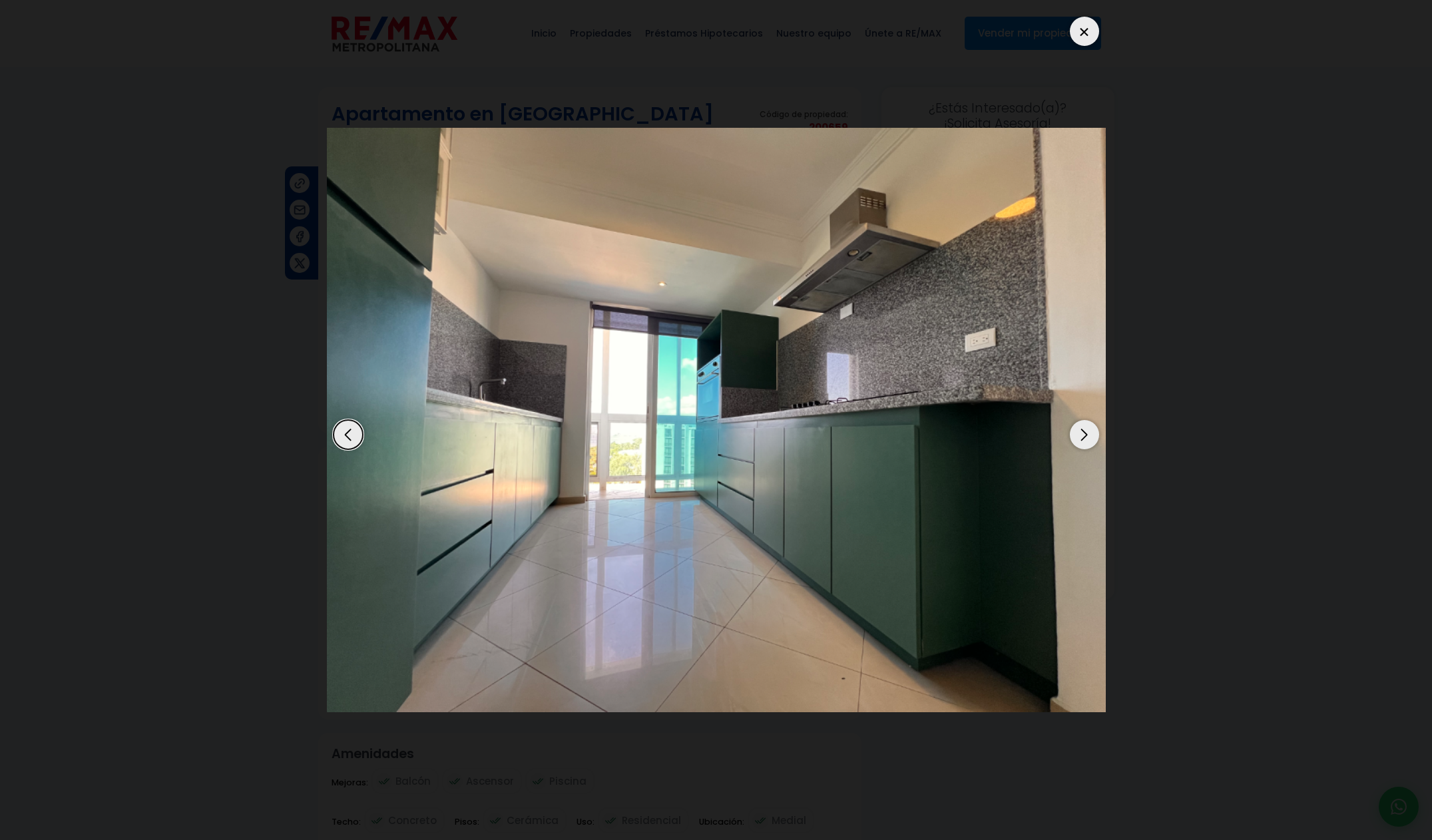
click at [1080, 435] on div "Next slide" at bounding box center [1084, 434] width 29 height 29
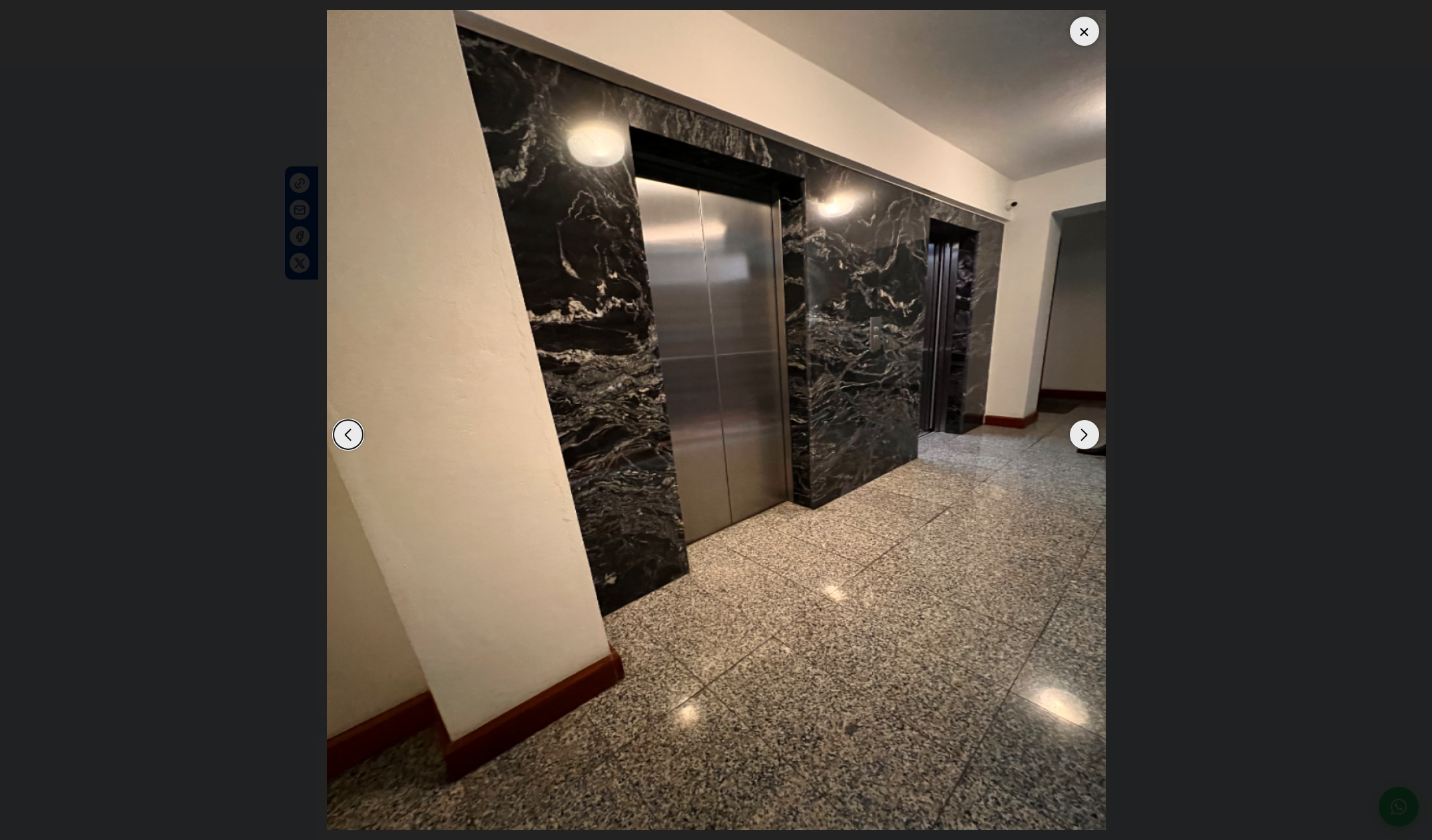
click at [1080, 435] on div "Next slide" at bounding box center [1084, 434] width 29 height 29
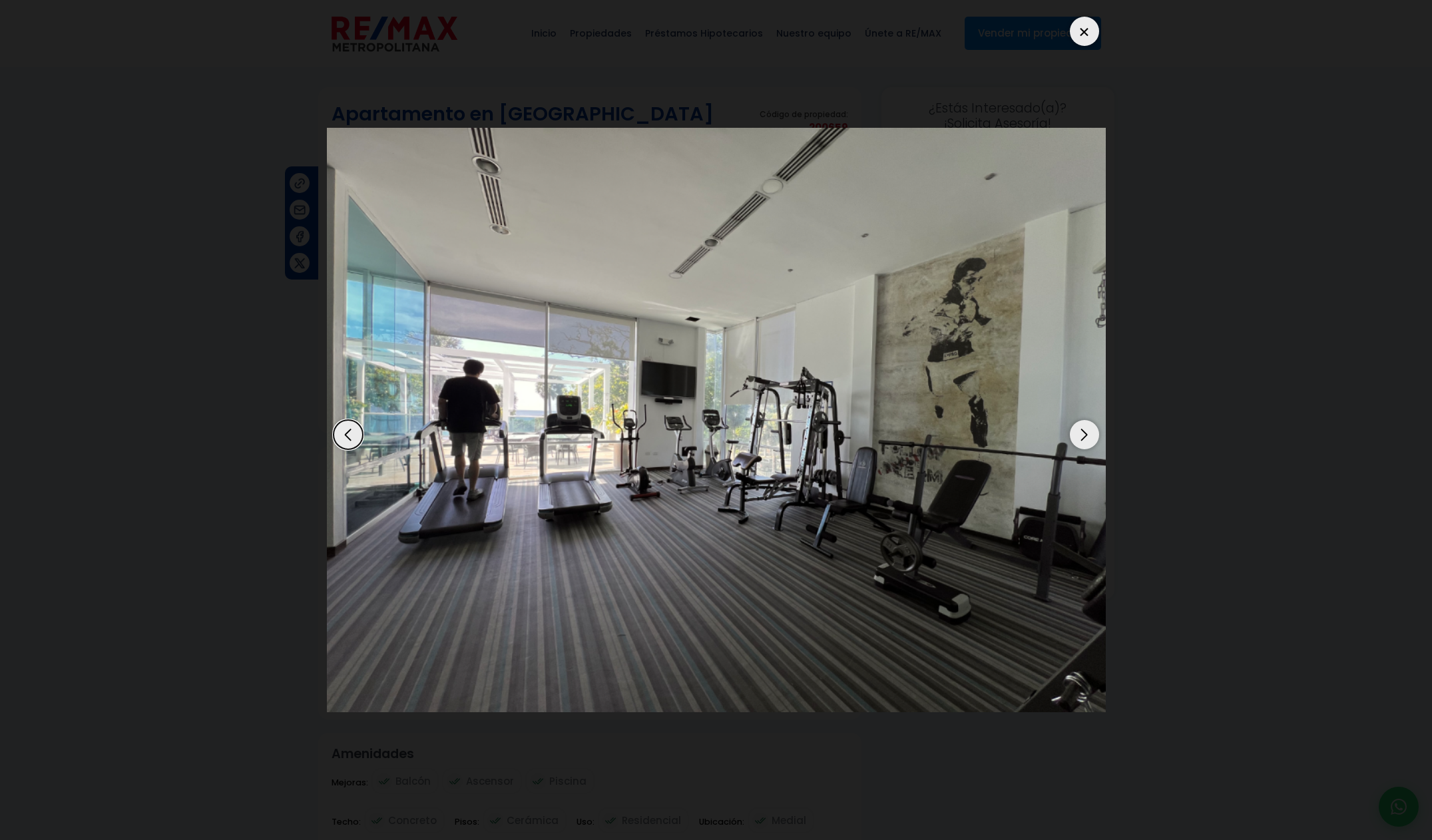
click at [1072, 436] on div "Next slide" at bounding box center [1084, 434] width 29 height 29
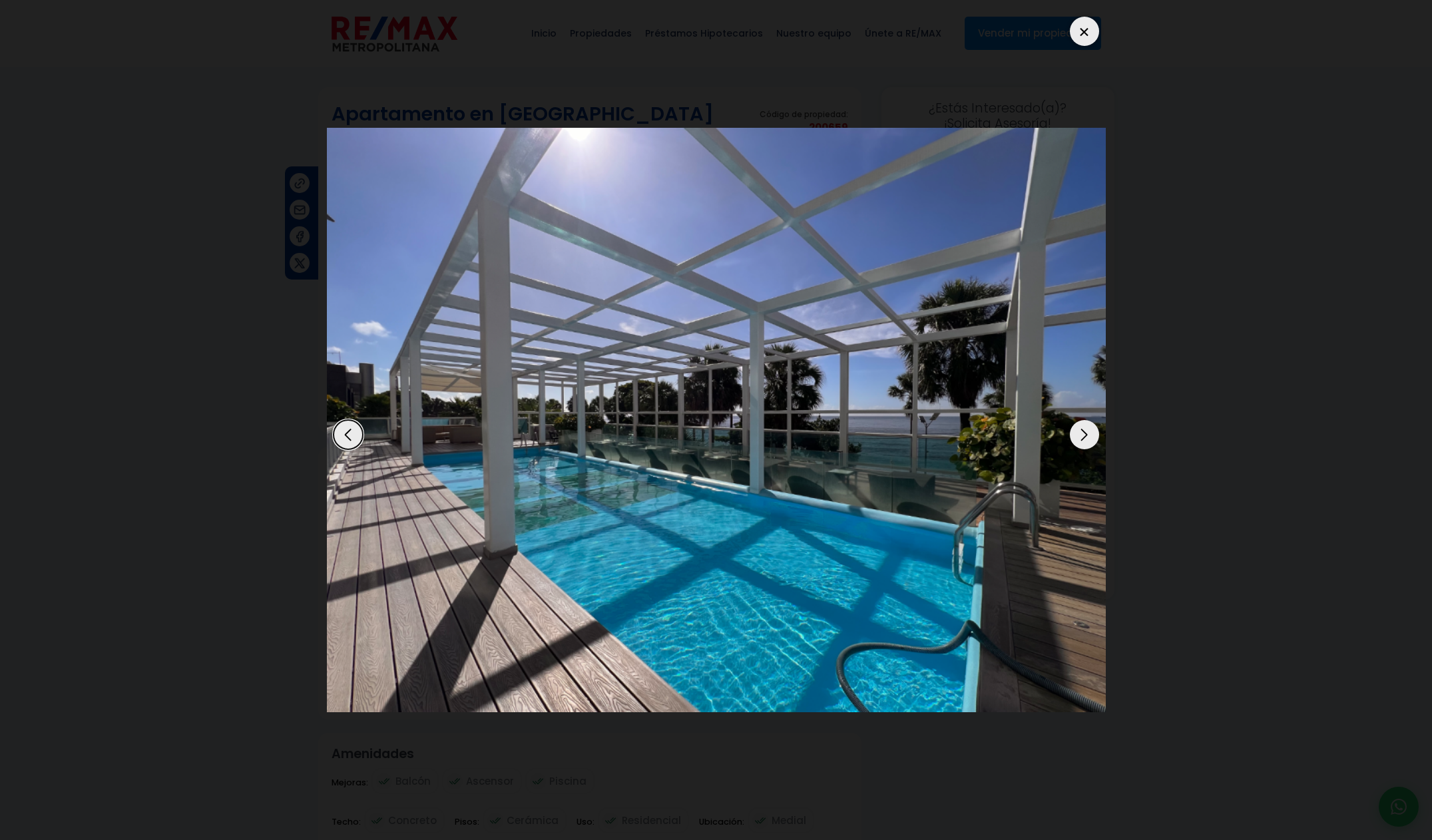
click at [1070, 436] on div "Next slide" at bounding box center [1084, 434] width 29 height 29
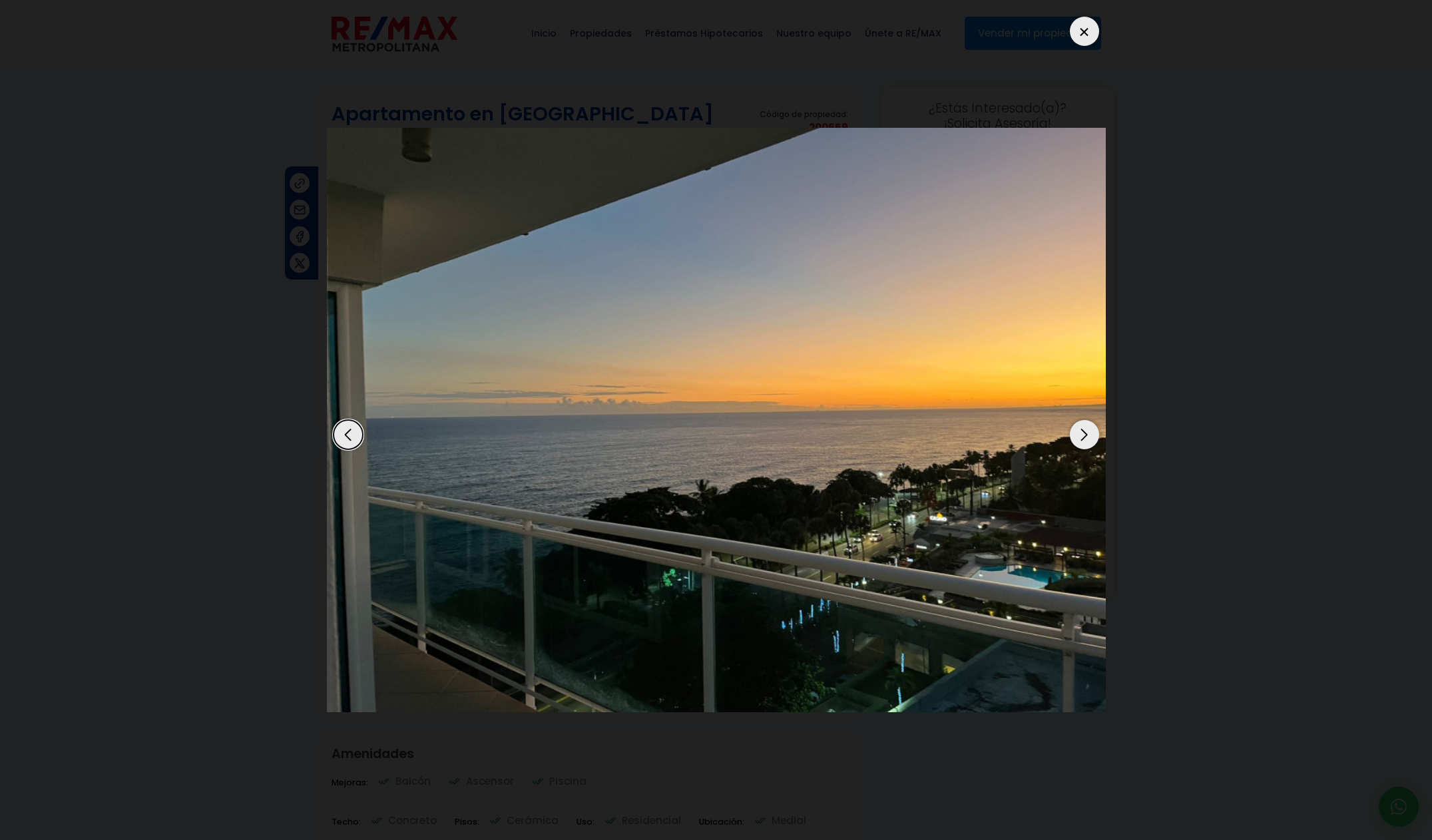
click at [1068, 437] on img "1 / 9" at bounding box center [716, 420] width 779 height 584
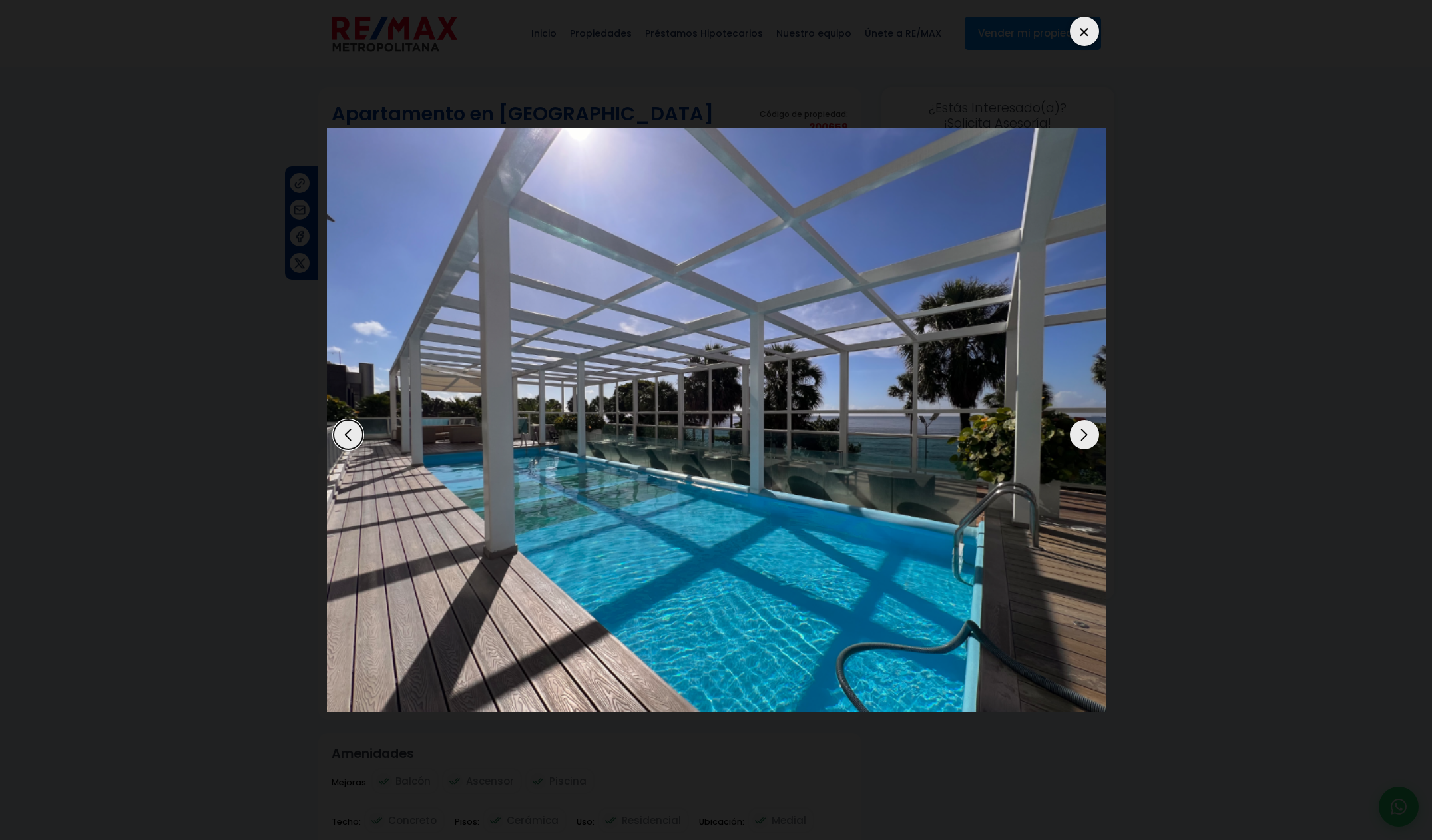
click at [1068, 437] on img "9 / 9" at bounding box center [716, 420] width 779 height 584
click at [1077, 436] on div "Next slide" at bounding box center [1084, 434] width 29 height 29
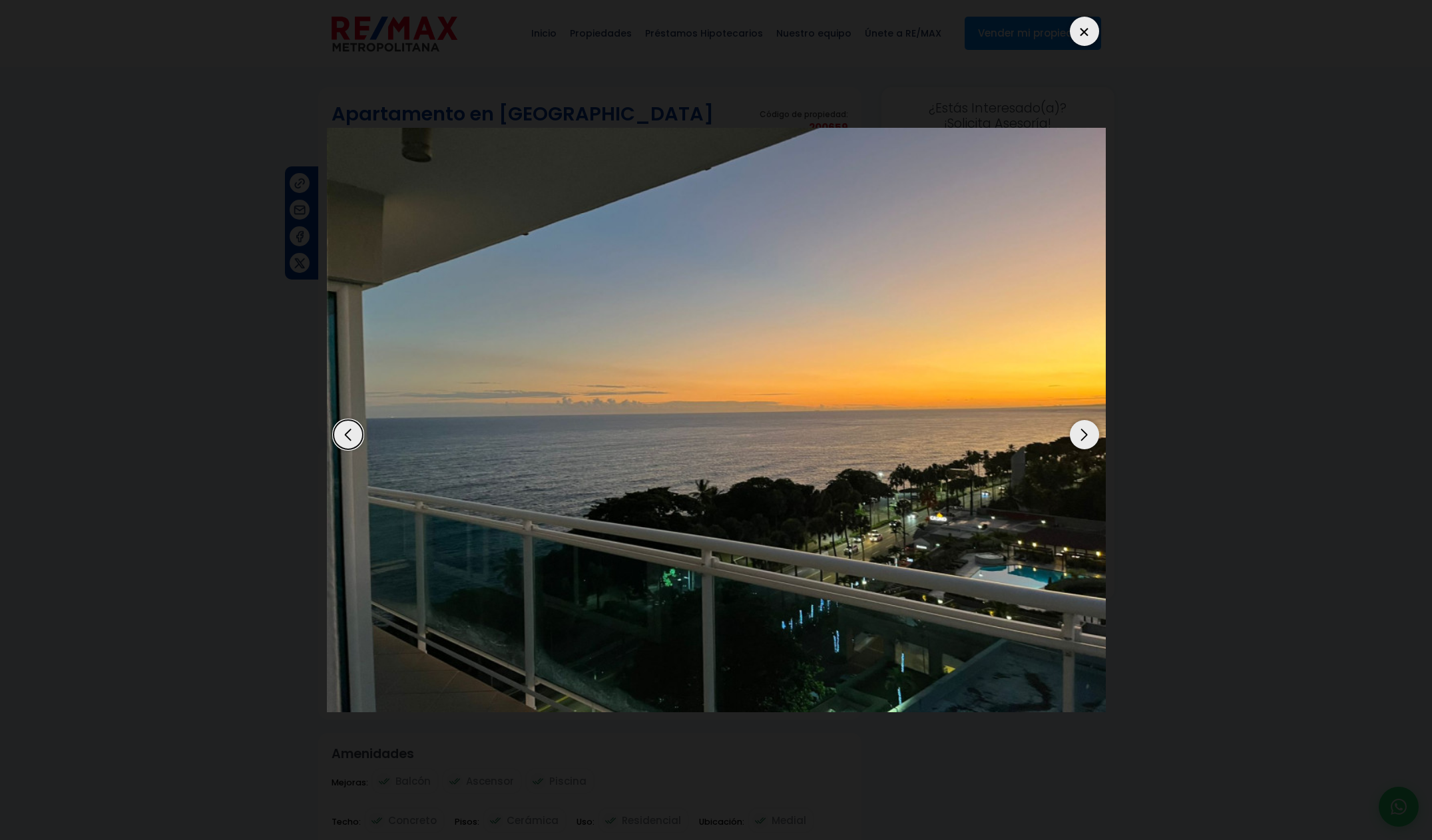
click at [1080, 435] on div "Next slide" at bounding box center [1084, 434] width 29 height 29
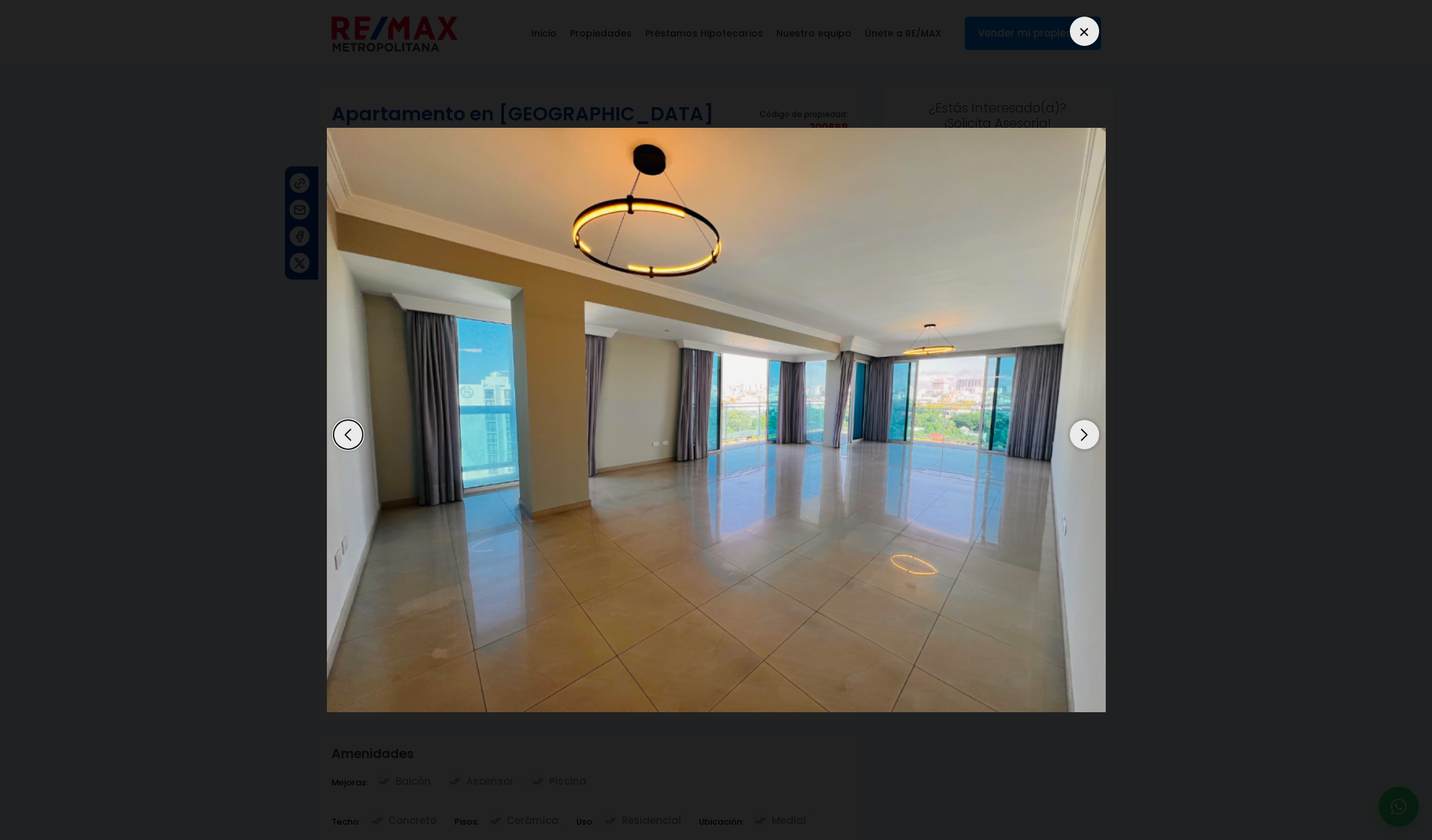
click at [1081, 435] on div "Next slide" at bounding box center [1084, 434] width 29 height 29
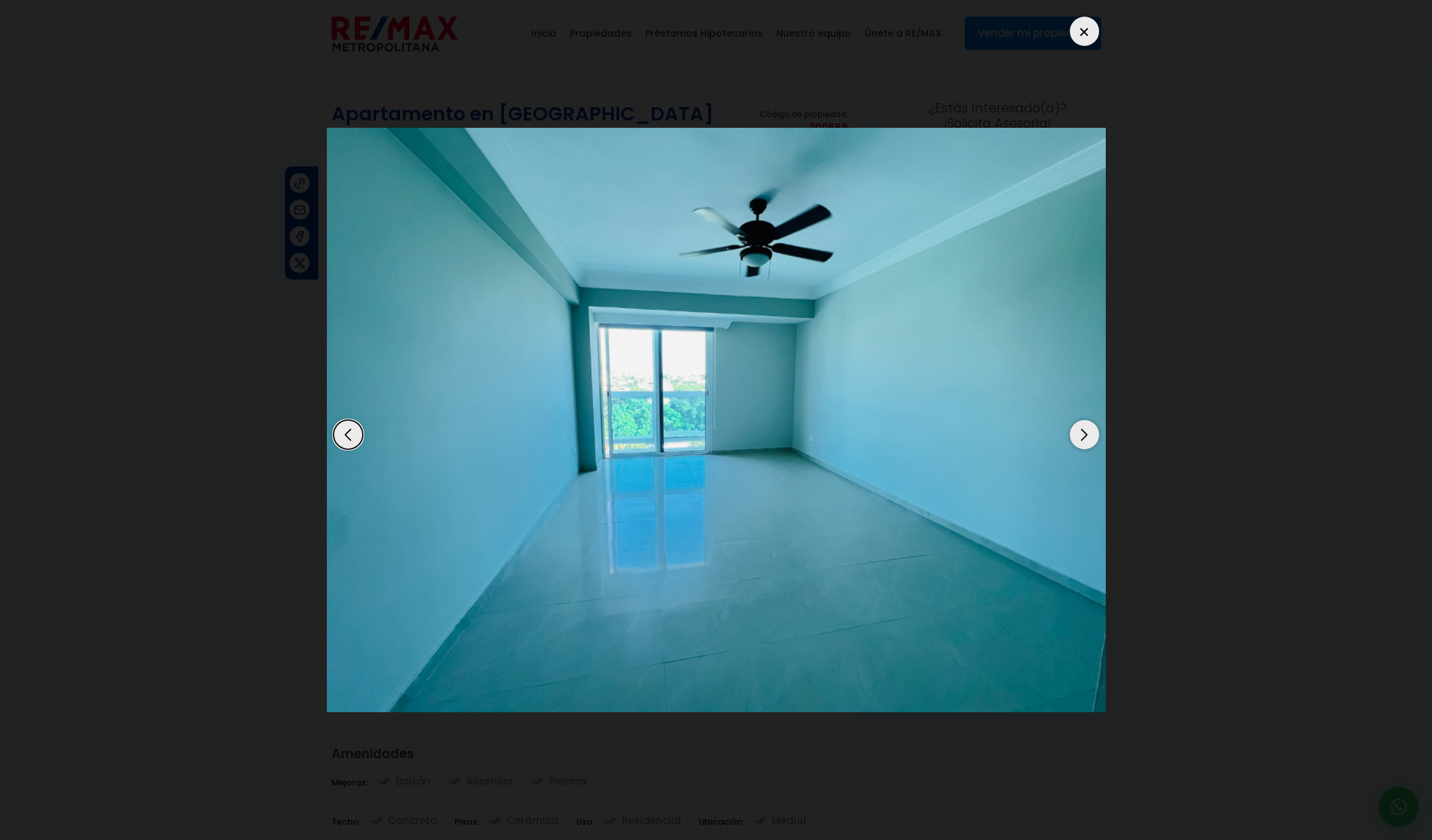
click at [1080, 435] on div "Next slide" at bounding box center [1084, 434] width 29 height 29
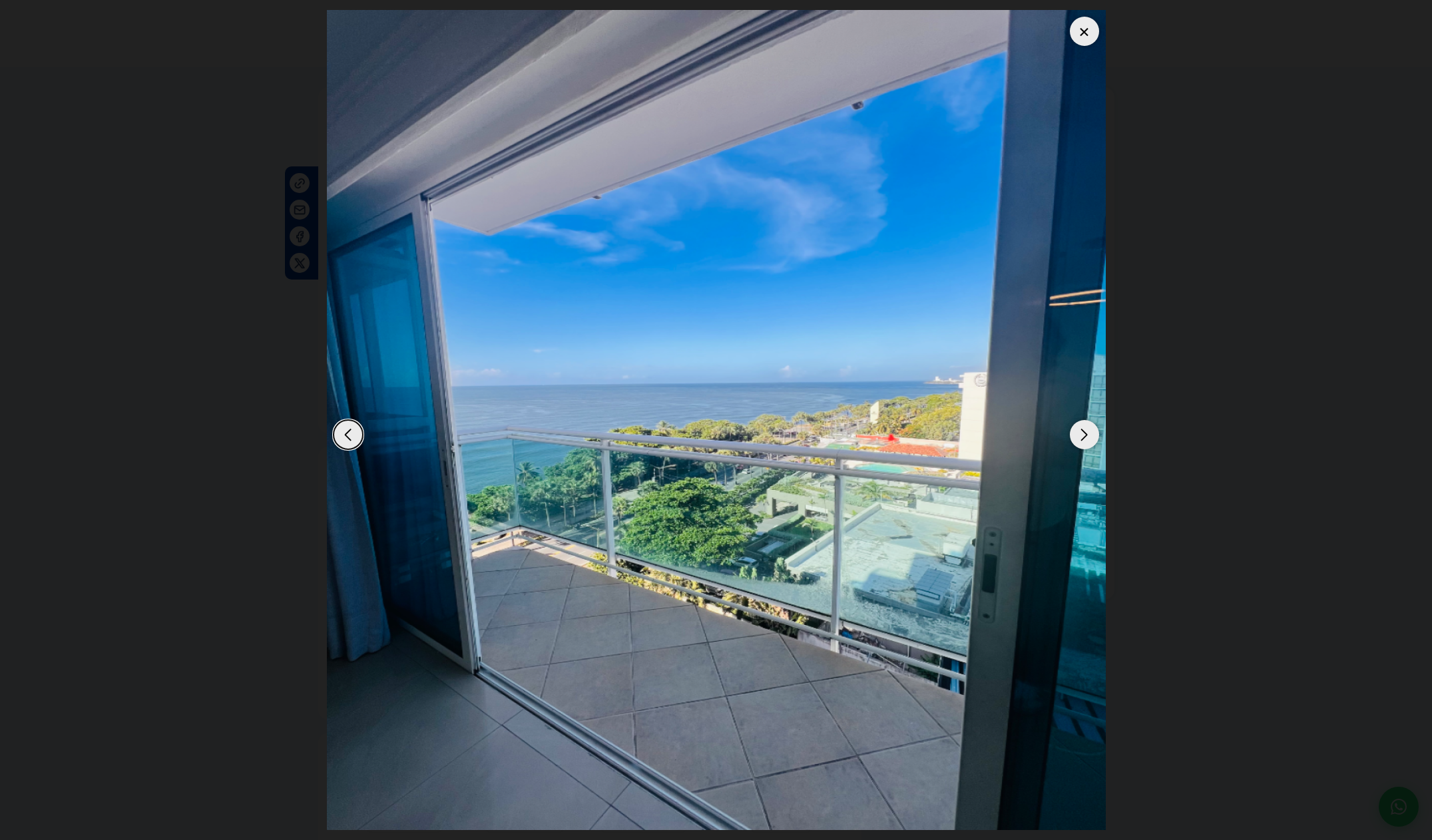
click at [1080, 436] on div "Next slide" at bounding box center [1084, 434] width 29 height 29
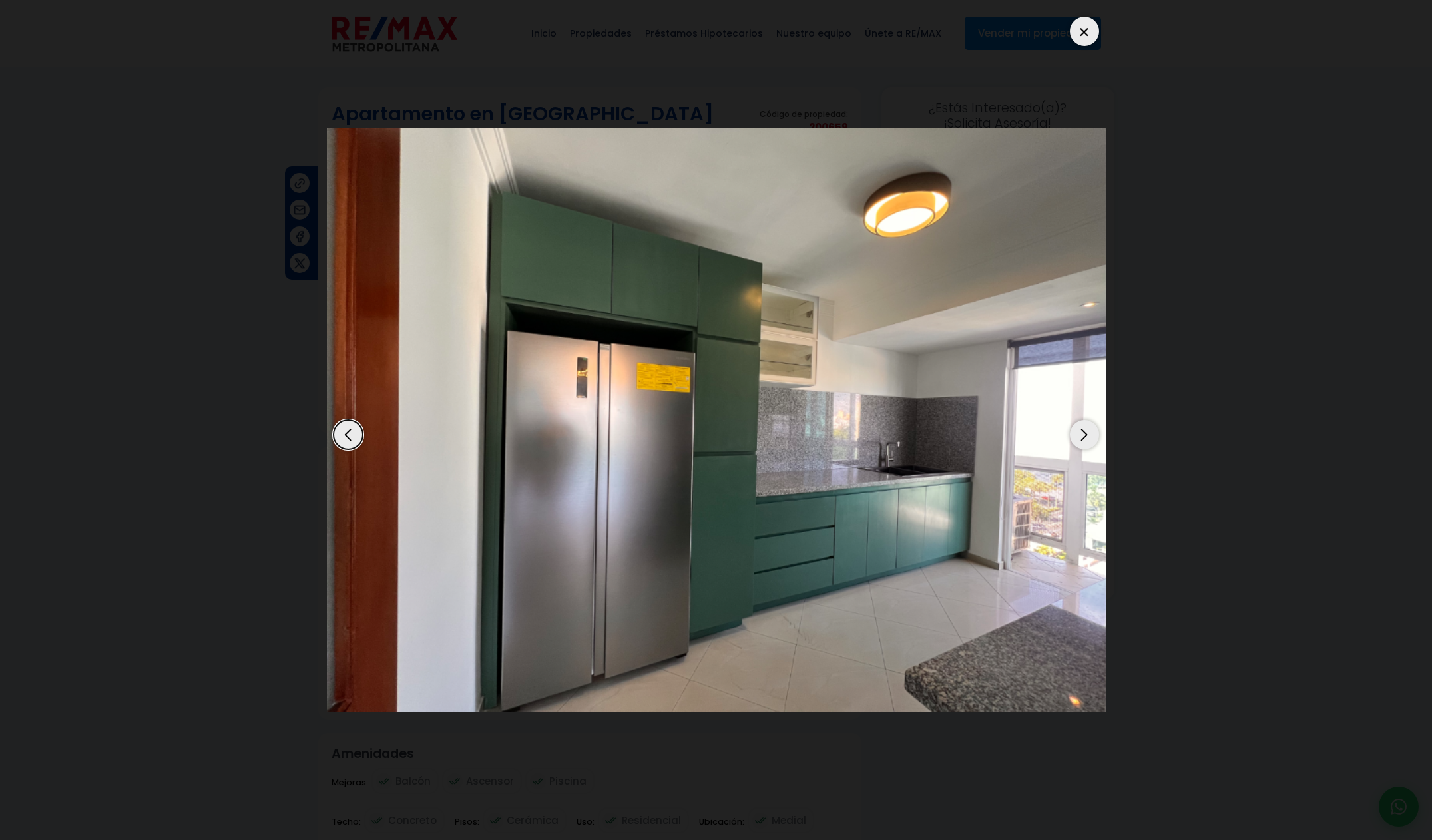
click at [1079, 36] on div at bounding box center [1084, 31] width 29 height 29
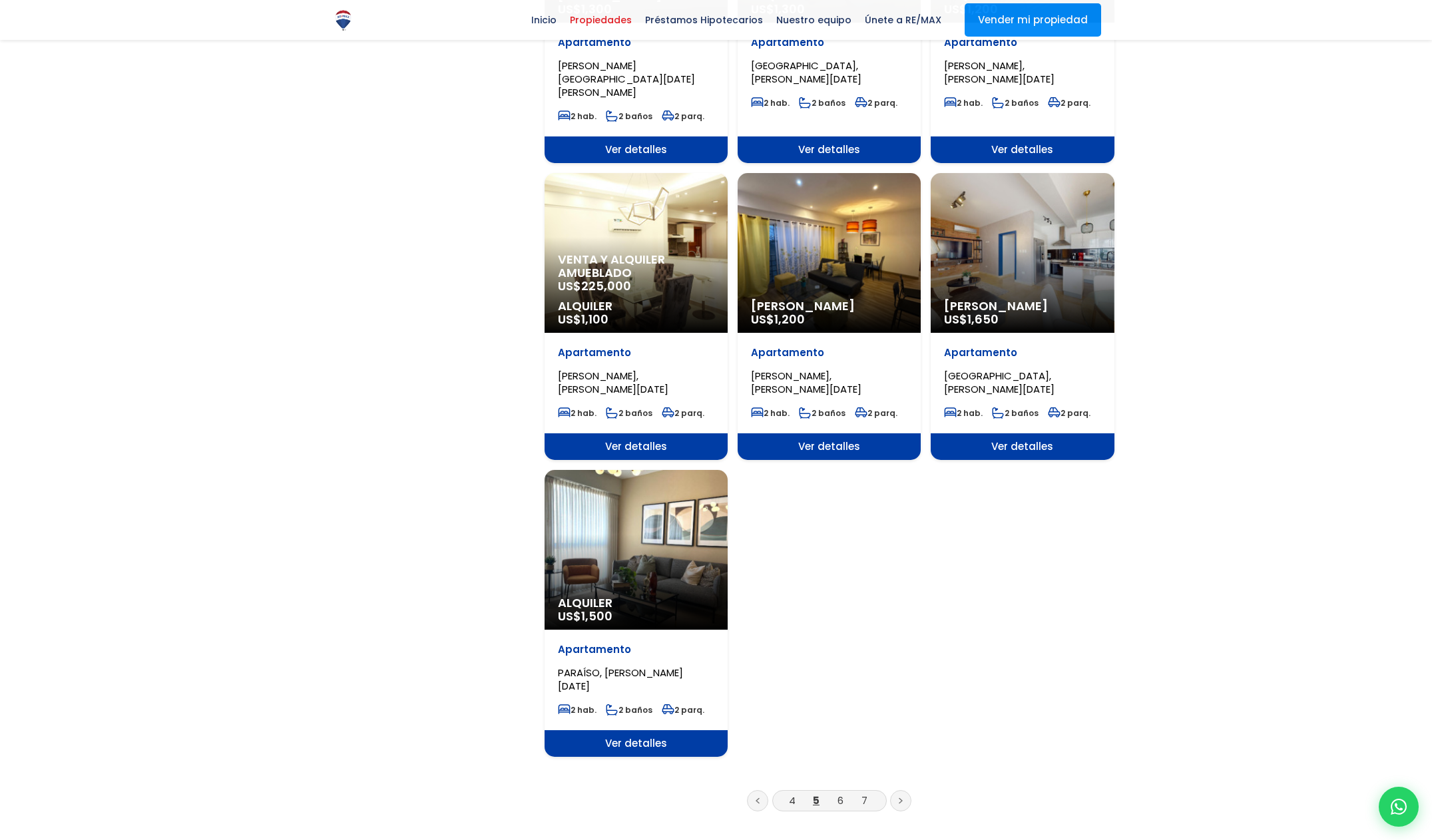
scroll to position [1423, 0]
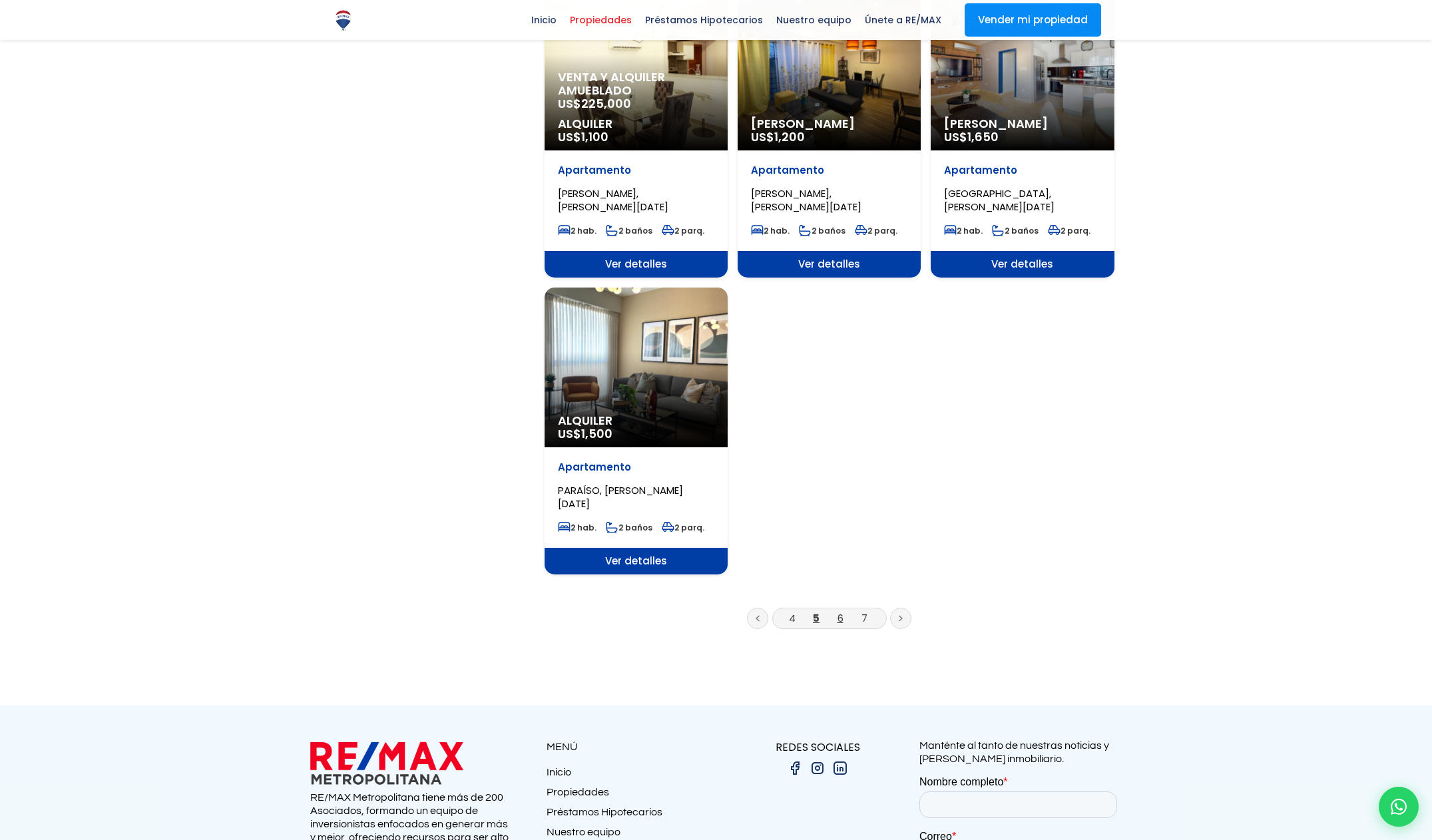
click at [838, 611] on link "6" at bounding box center [840, 618] width 6 height 14
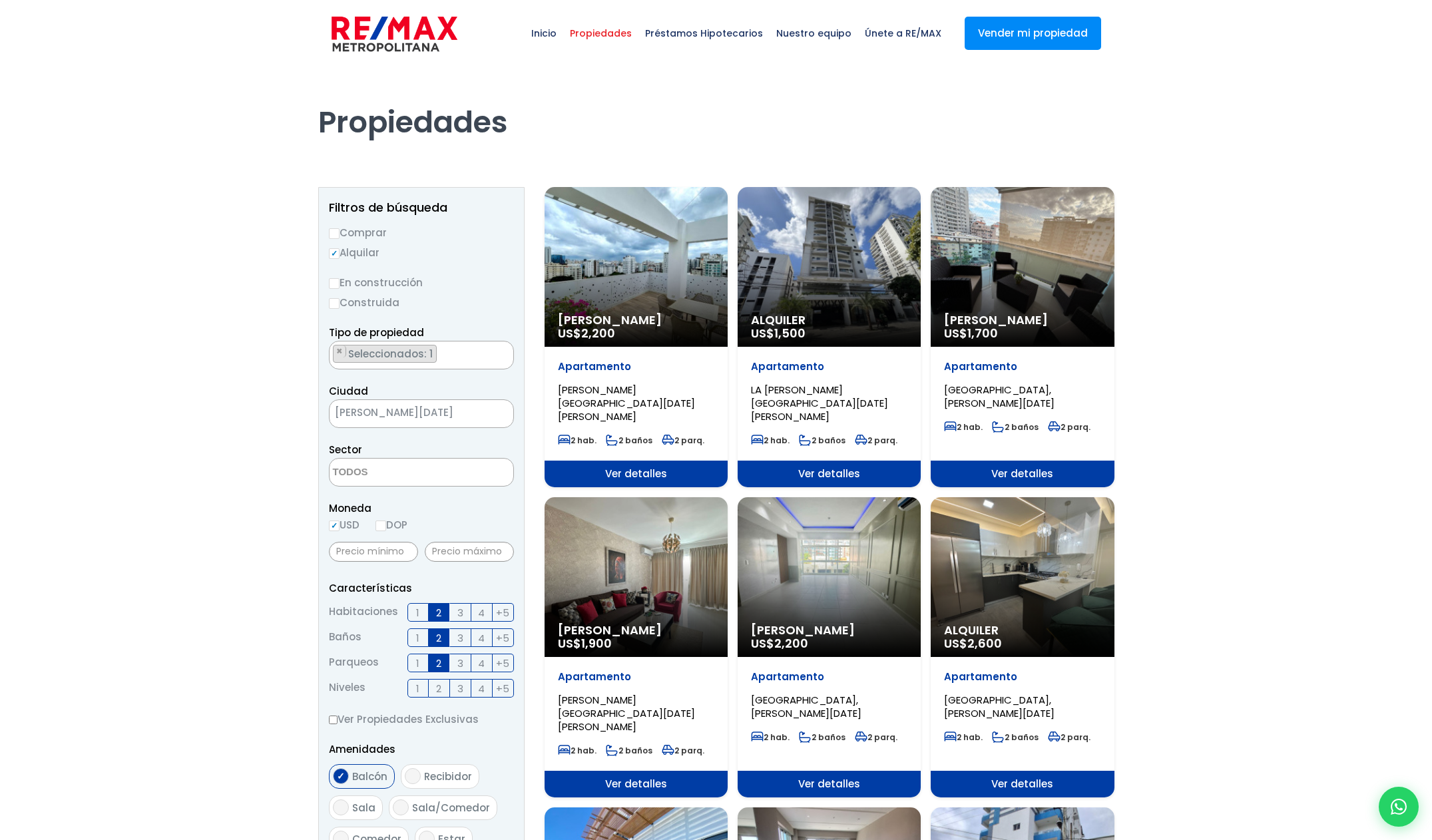
click at [727, 281] on div "Alquiler US$ 1,500" at bounding box center [636, 267] width 183 height 160
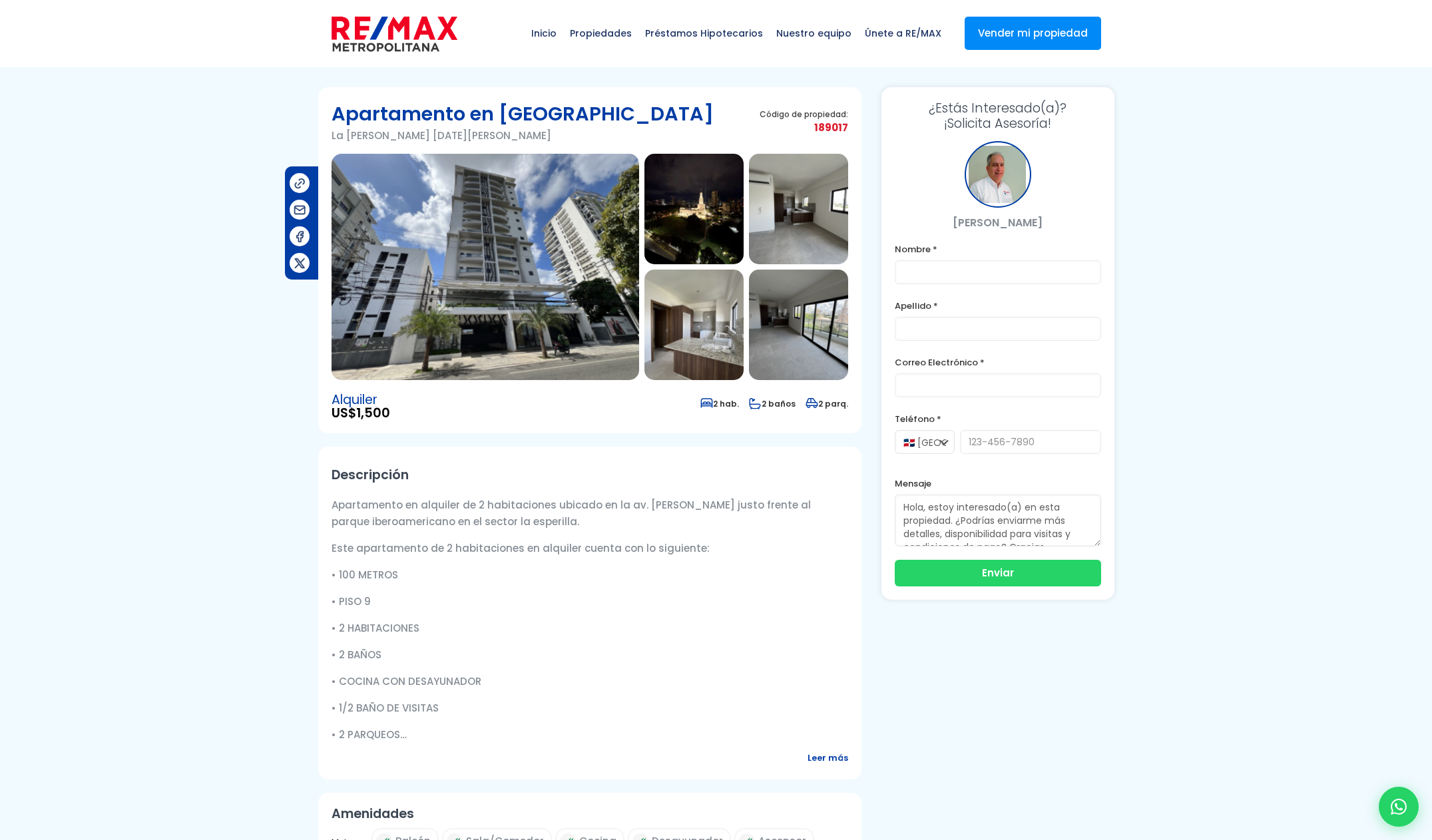
click at [582, 294] on img at bounding box center [485, 267] width 308 height 226
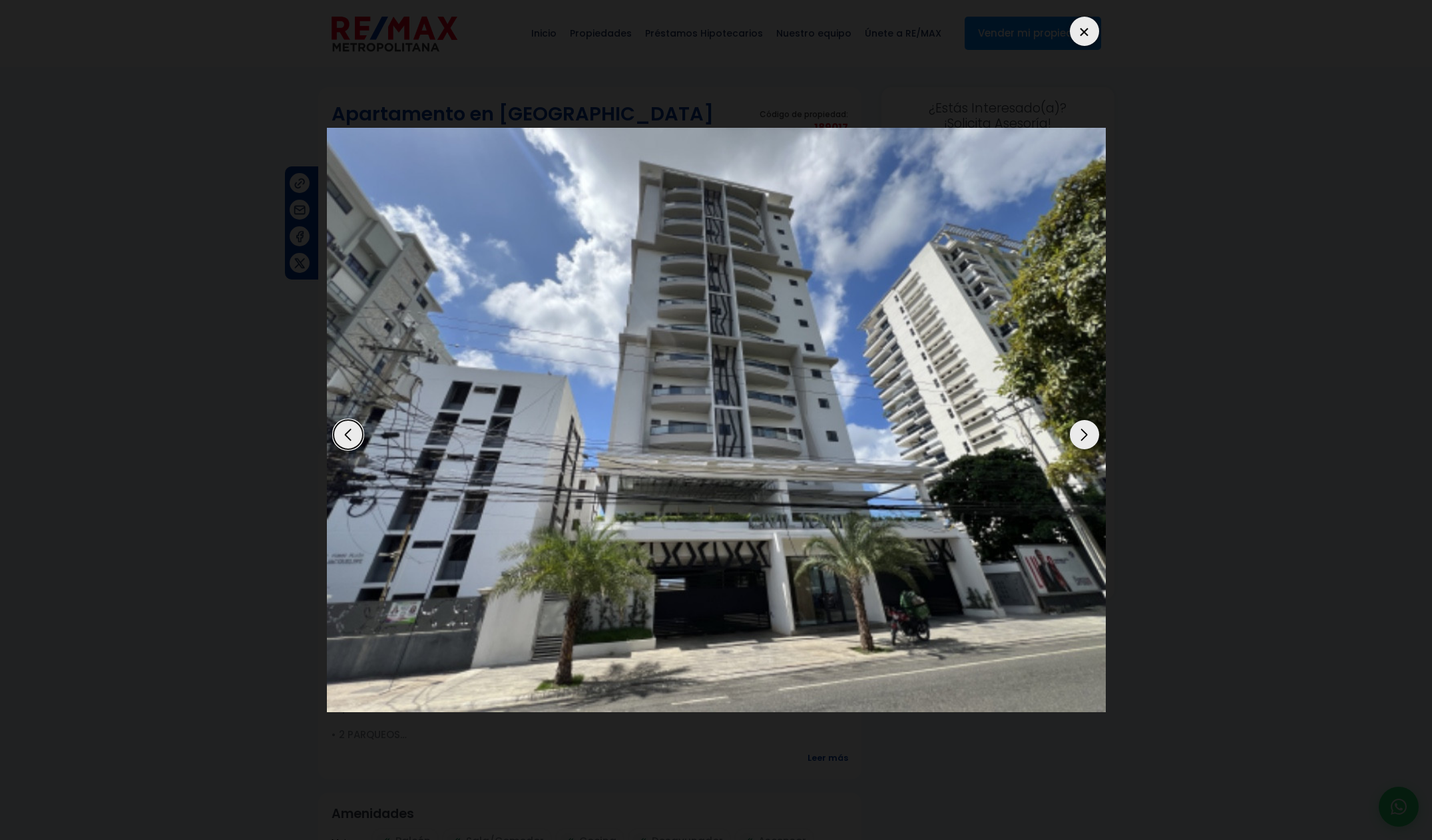
click at [1082, 441] on div "Next slide" at bounding box center [1084, 434] width 29 height 29
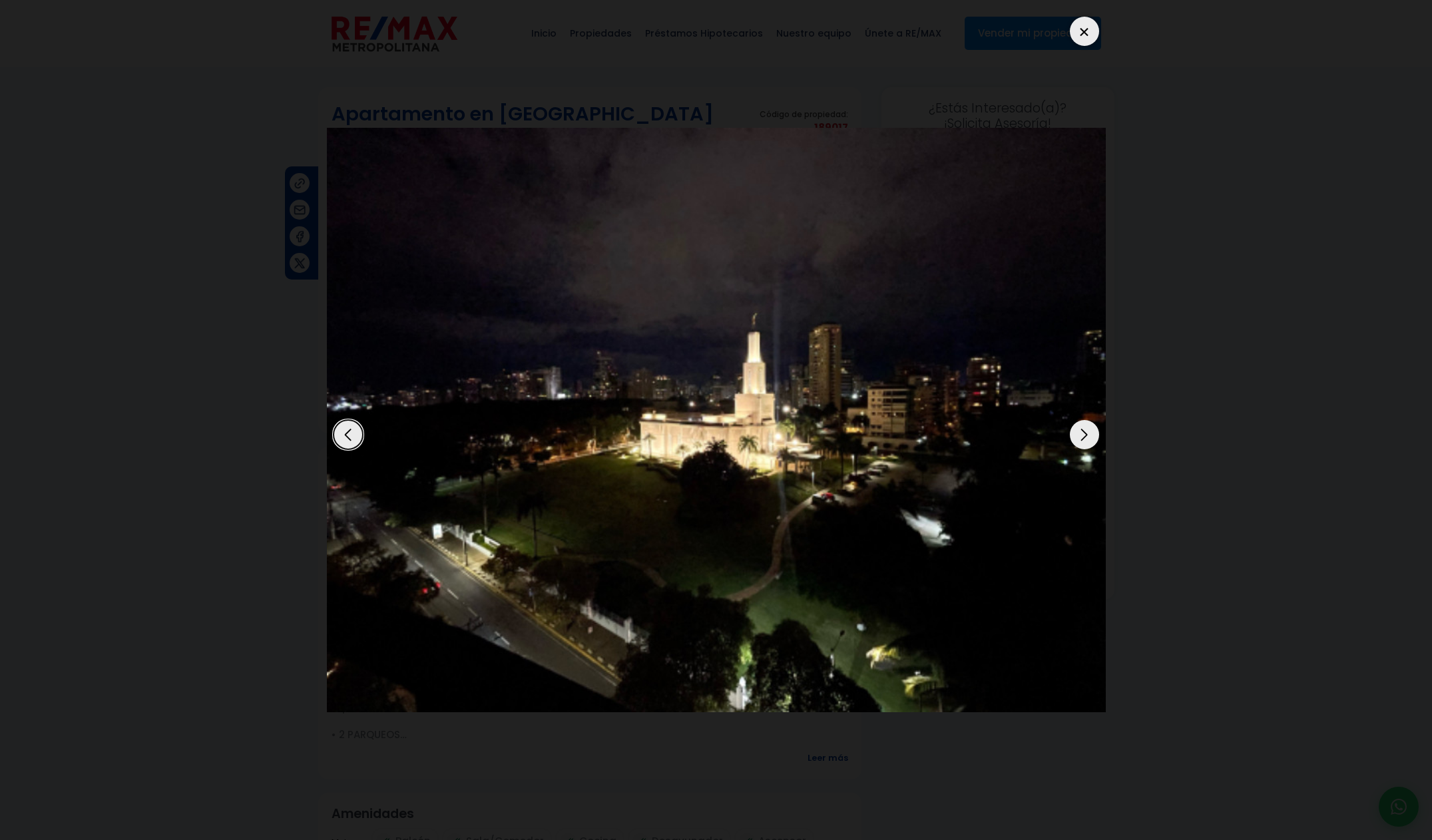
click at [1081, 443] on div "Next slide" at bounding box center [1084, 434] width 29 height 29
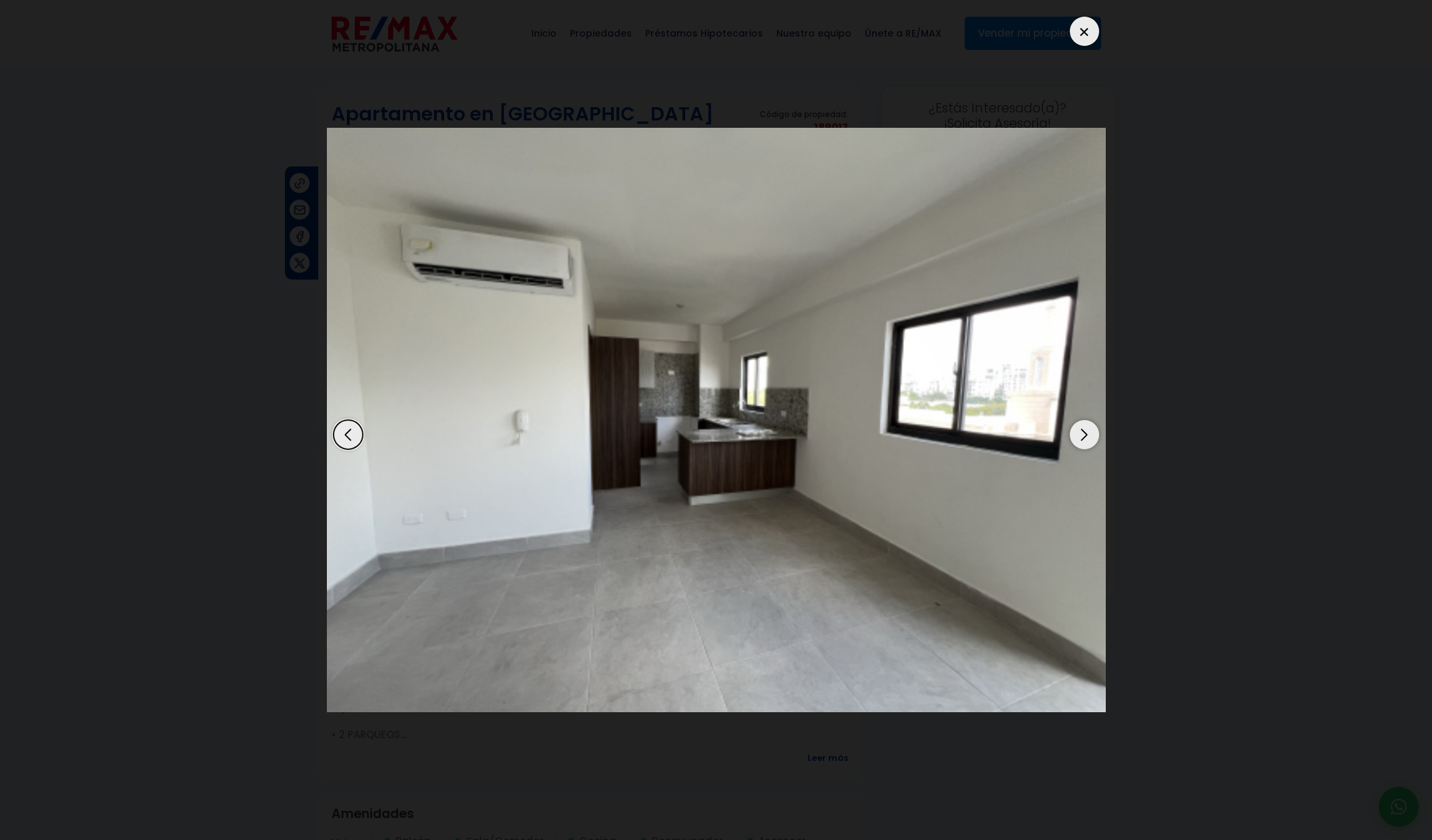
click at [1078, 446] on div "Next slide" at bounding box center [1084, 434] width 29 height 29
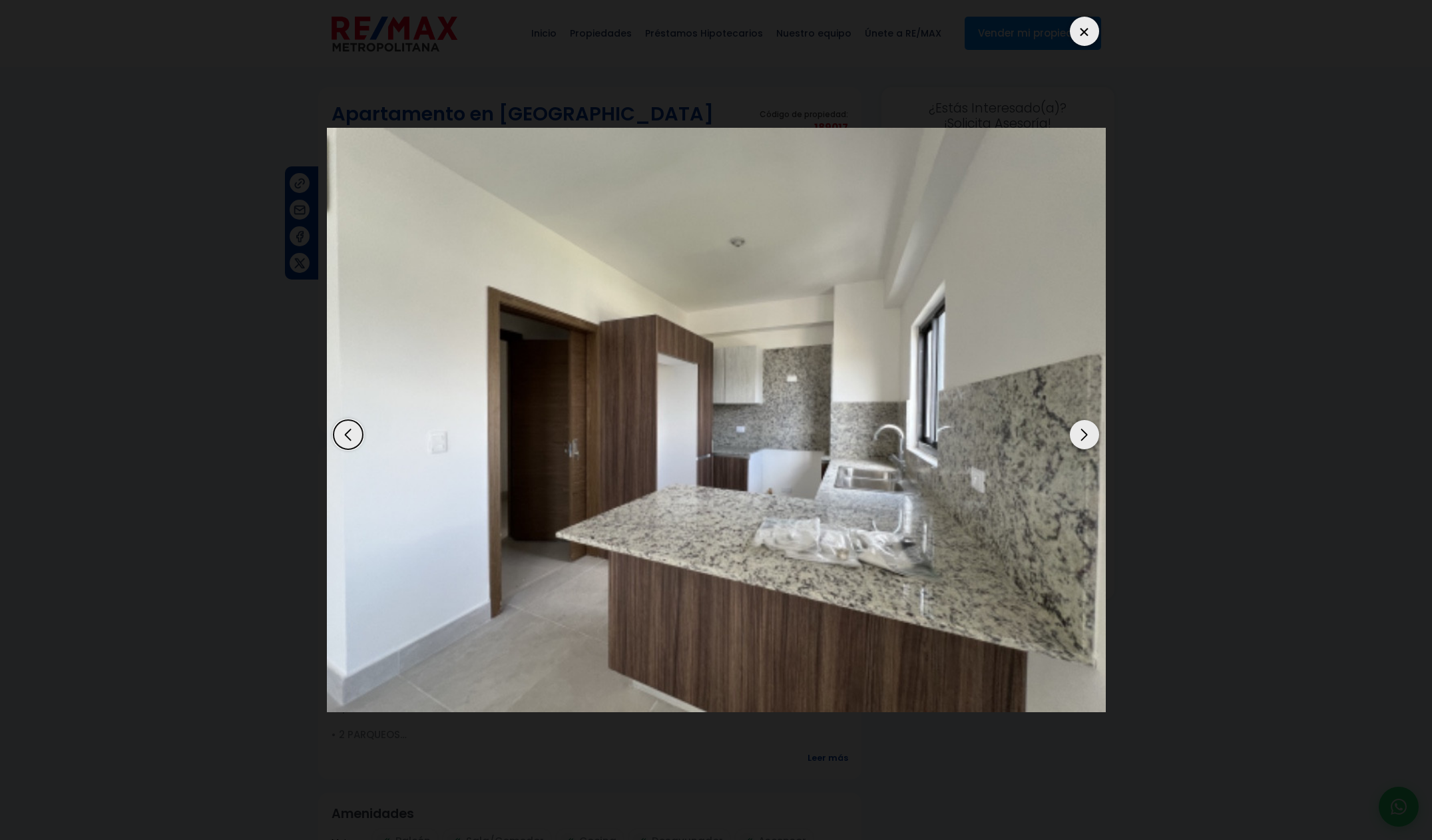
click at [1078, 446] on div "Next slide" at bounding box center [1084, 434] width 29 height 29
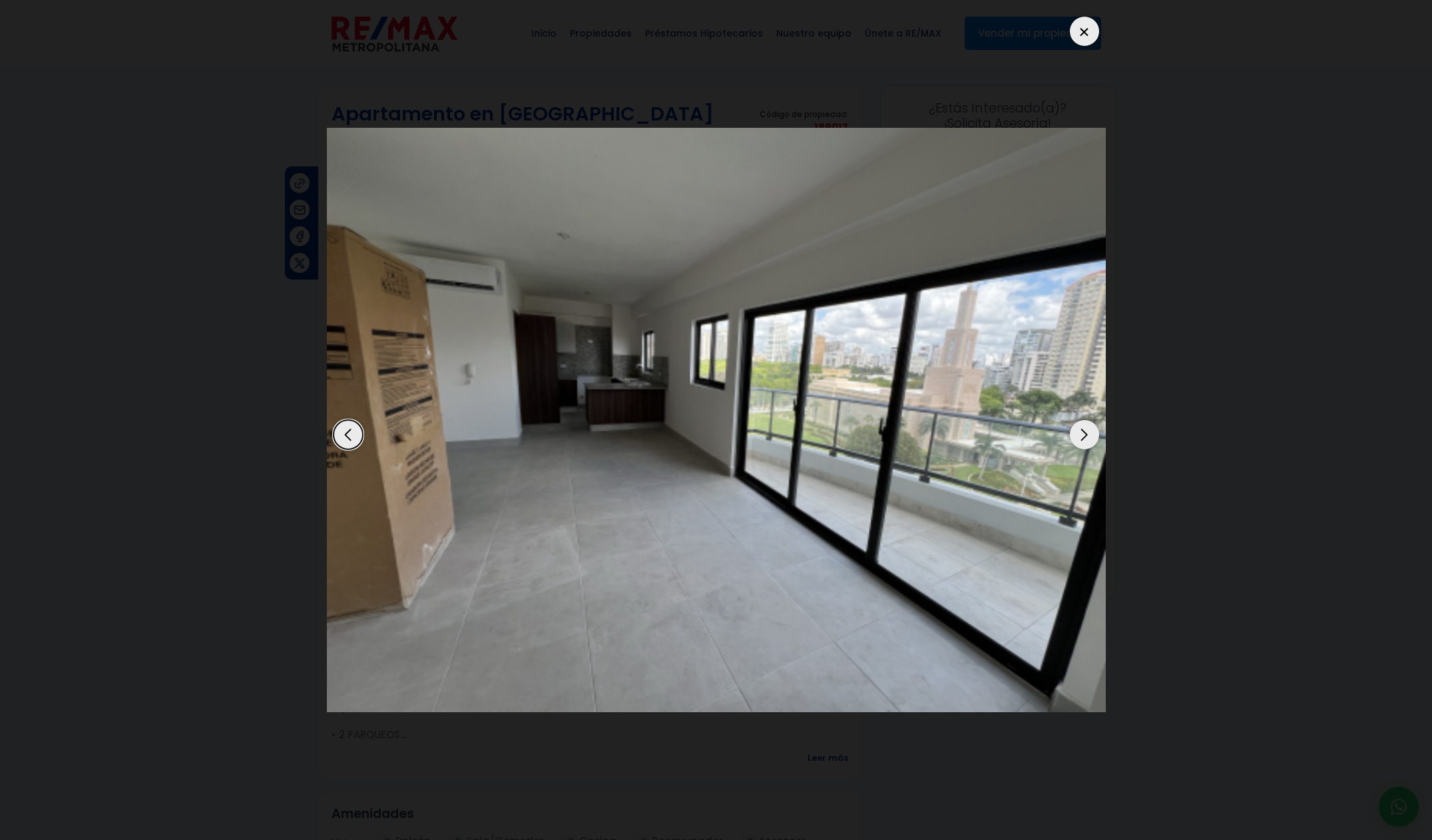
click at [1078, 447] on div "Next slide" at bounding box center [1084, 434] width 29 height 29
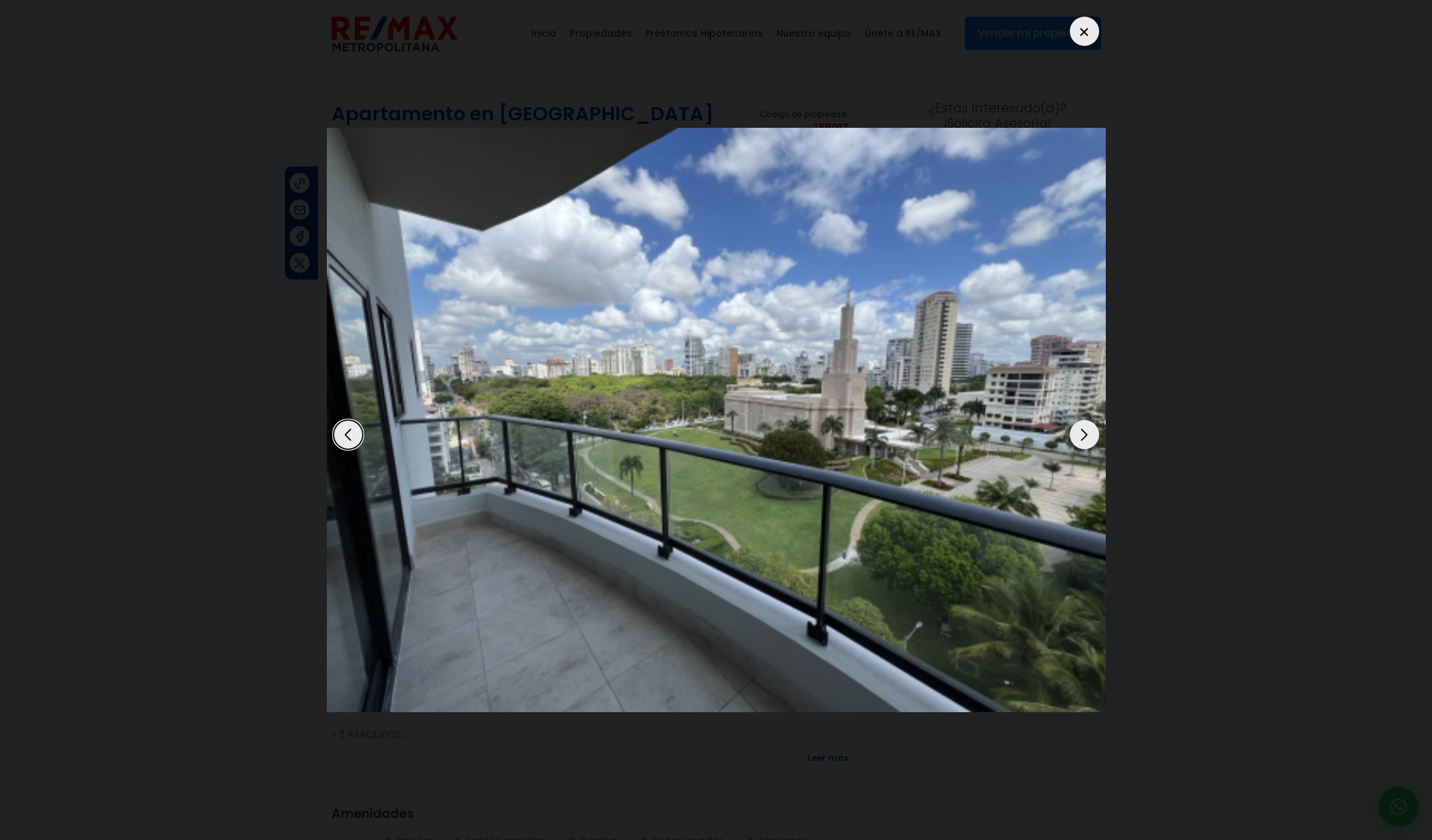
click at [1078, 447] on div "Next slide" at bounding box center [1084, 434] width 29 height 29
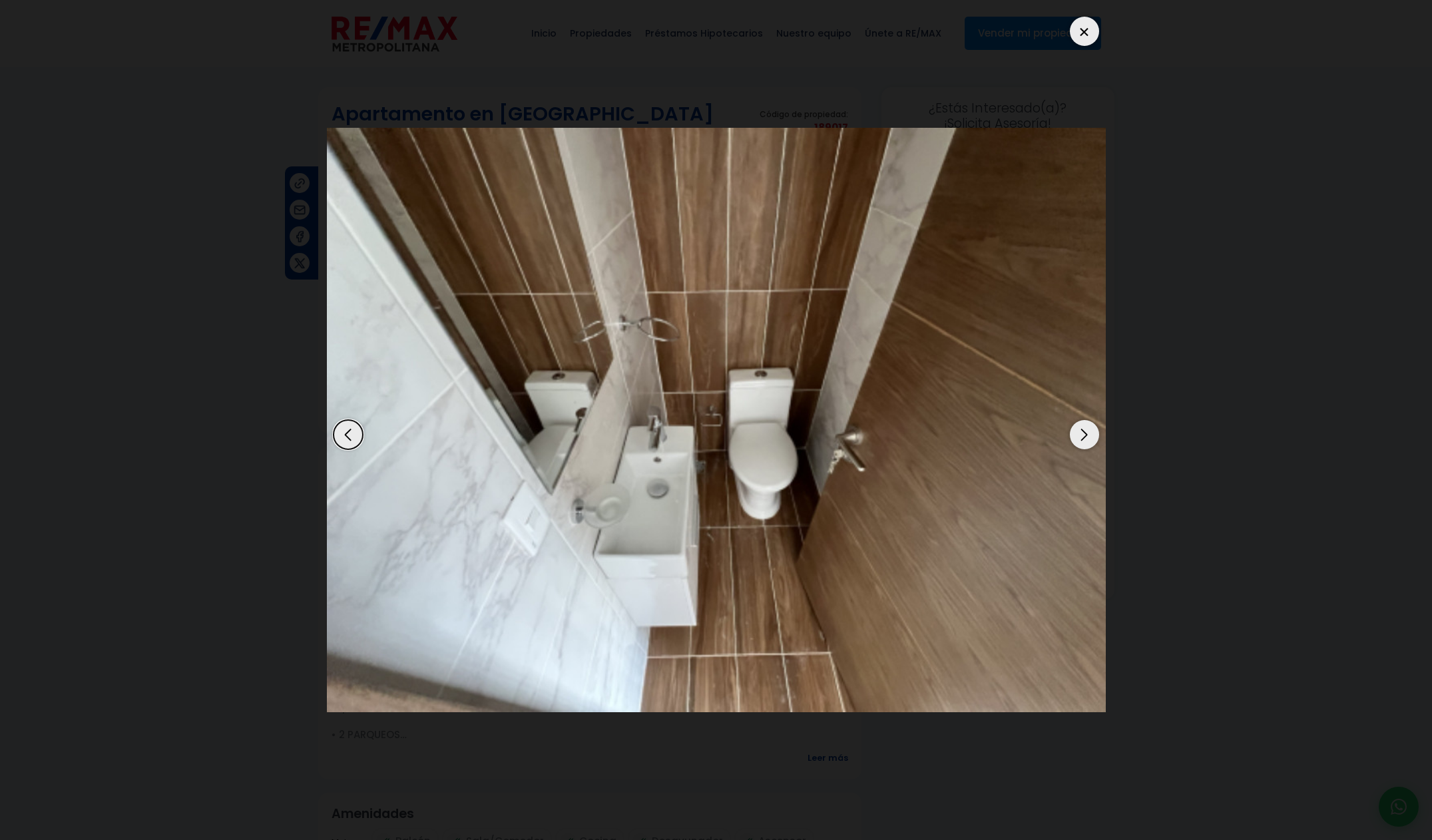
click at [1078, 447] on div "Next slide" at bounding box center [1084, 434] width 29 height 29
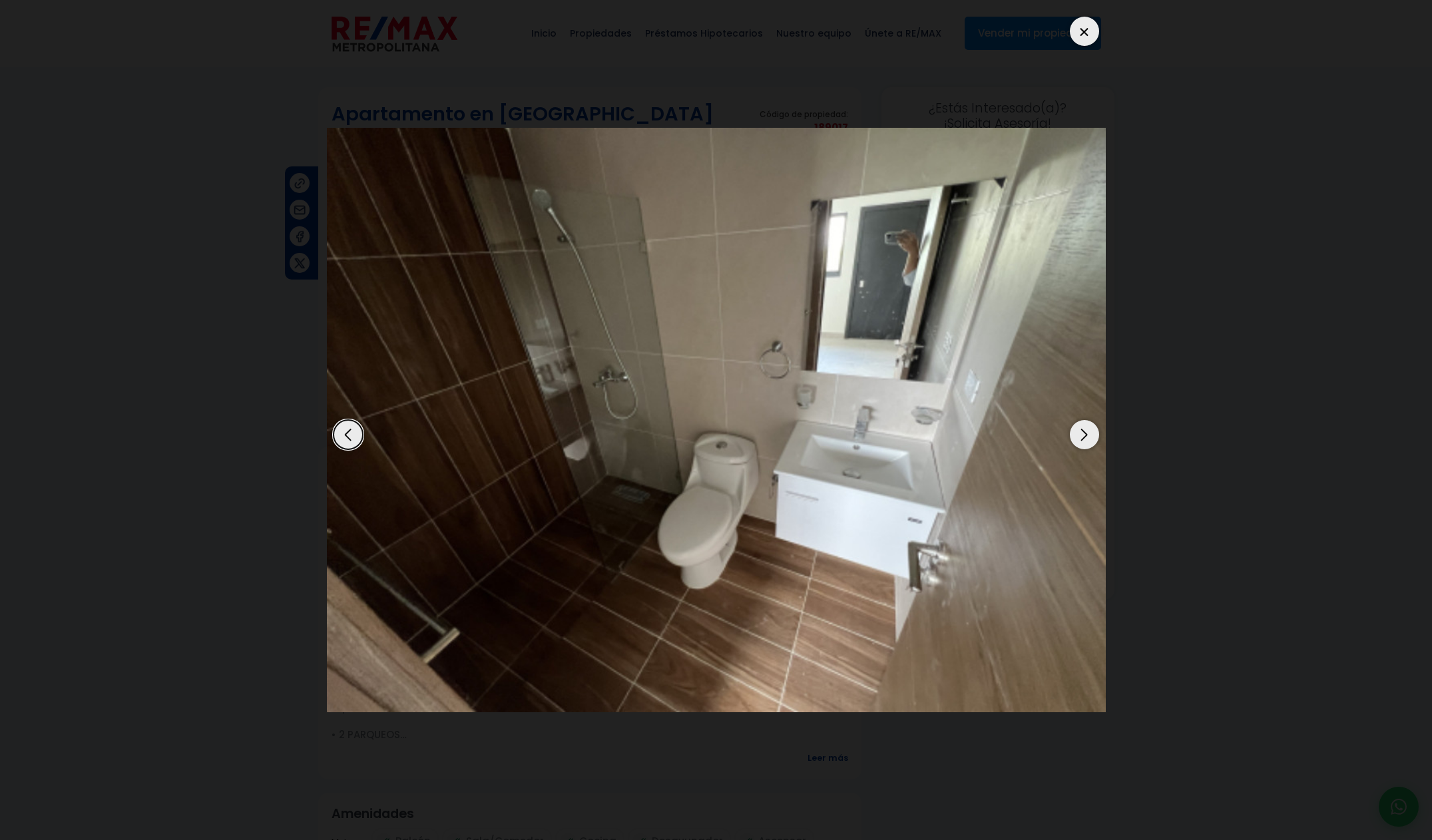
click at [1078, 447] on div "Next slide" at bounding box center [1084, 434] width 29 height 29
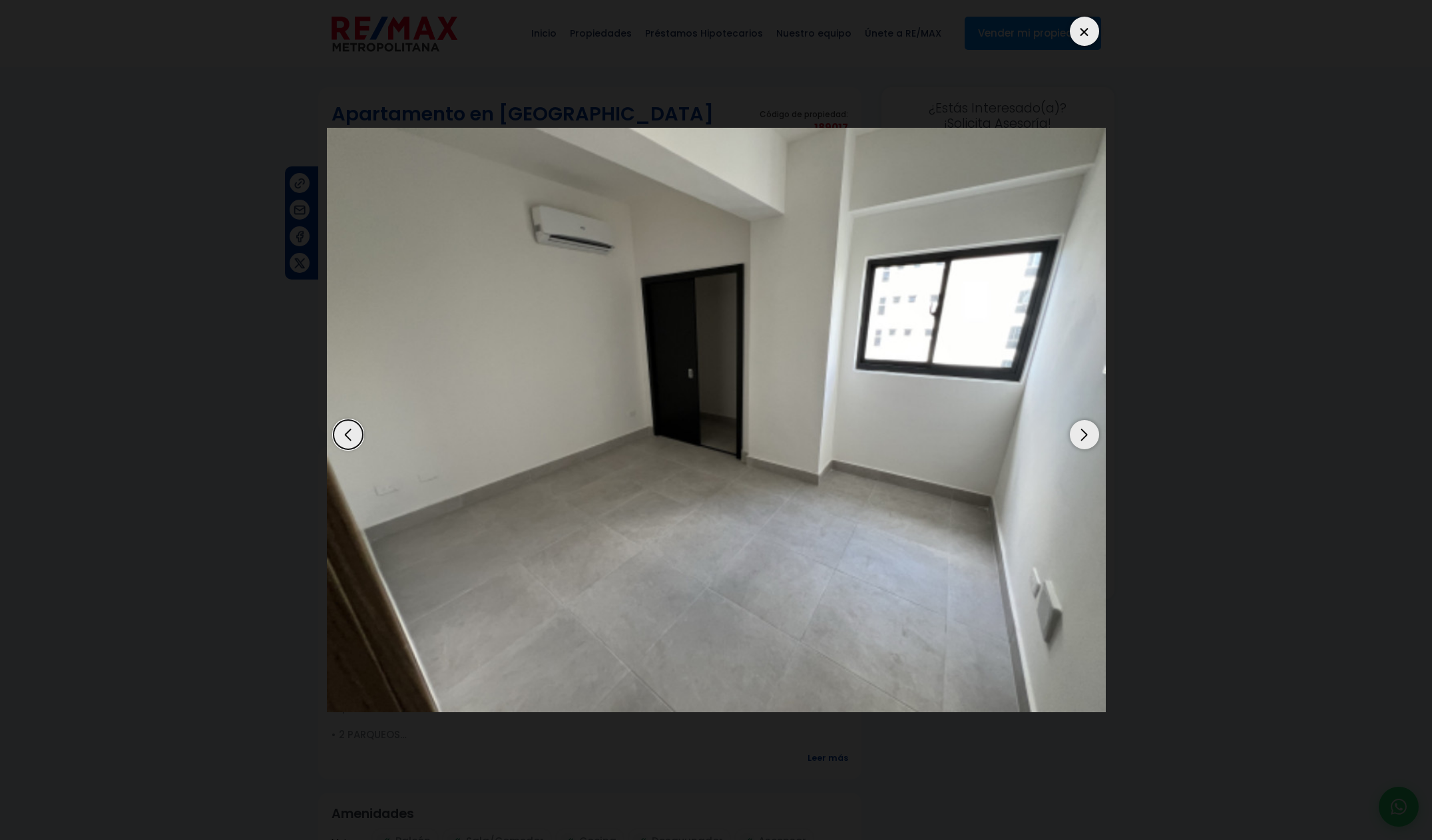
click at [1078, 448] on img "9 / 14" at bounding box center [716, 420] width 779 height 584
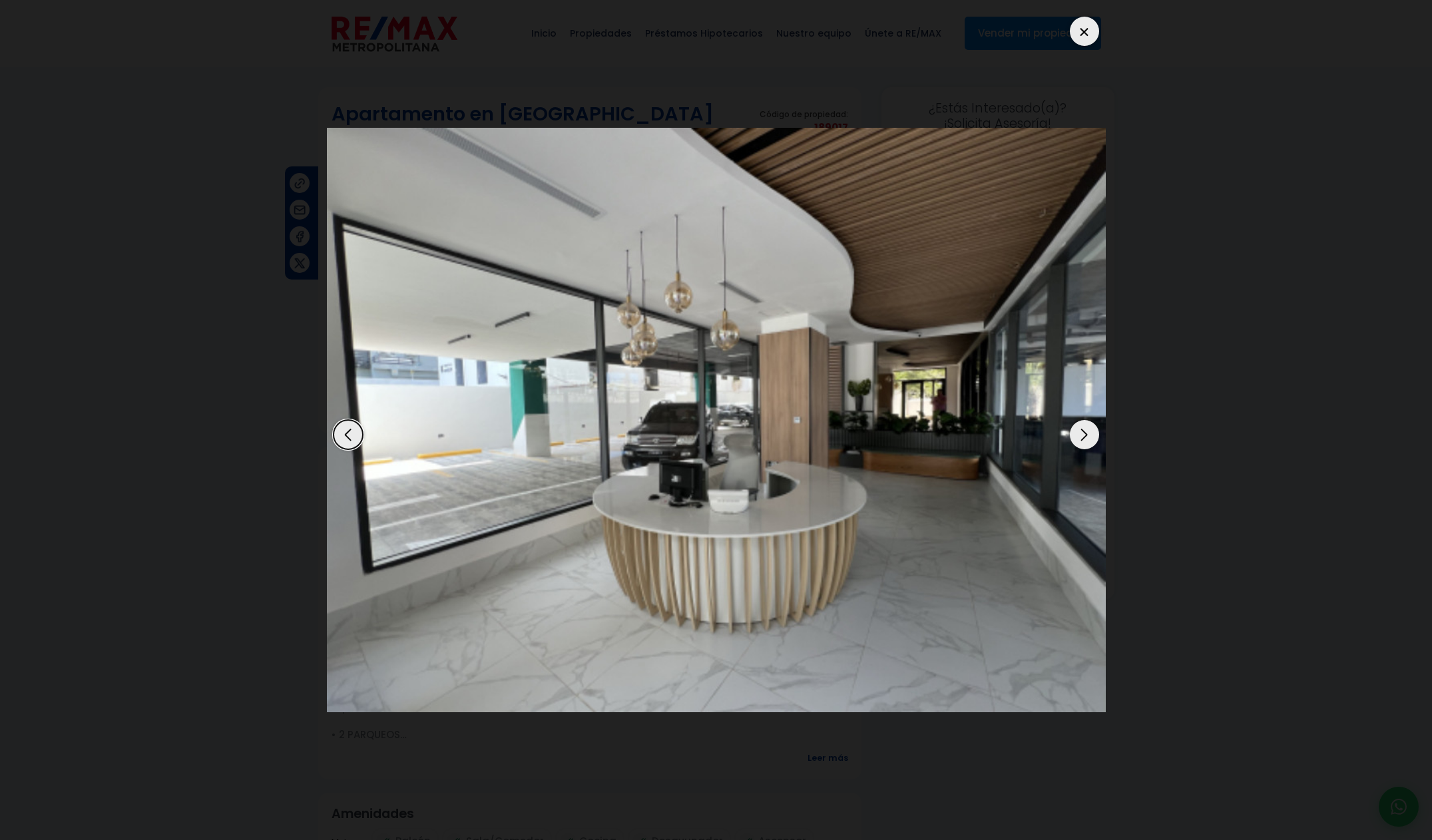
click at [1078, 448] on img "14 / 14" at bounding box center [716, 420] width 779 height 584
click at [1075, 22] on div at bounding box center [1084, 31] width 29 height 29
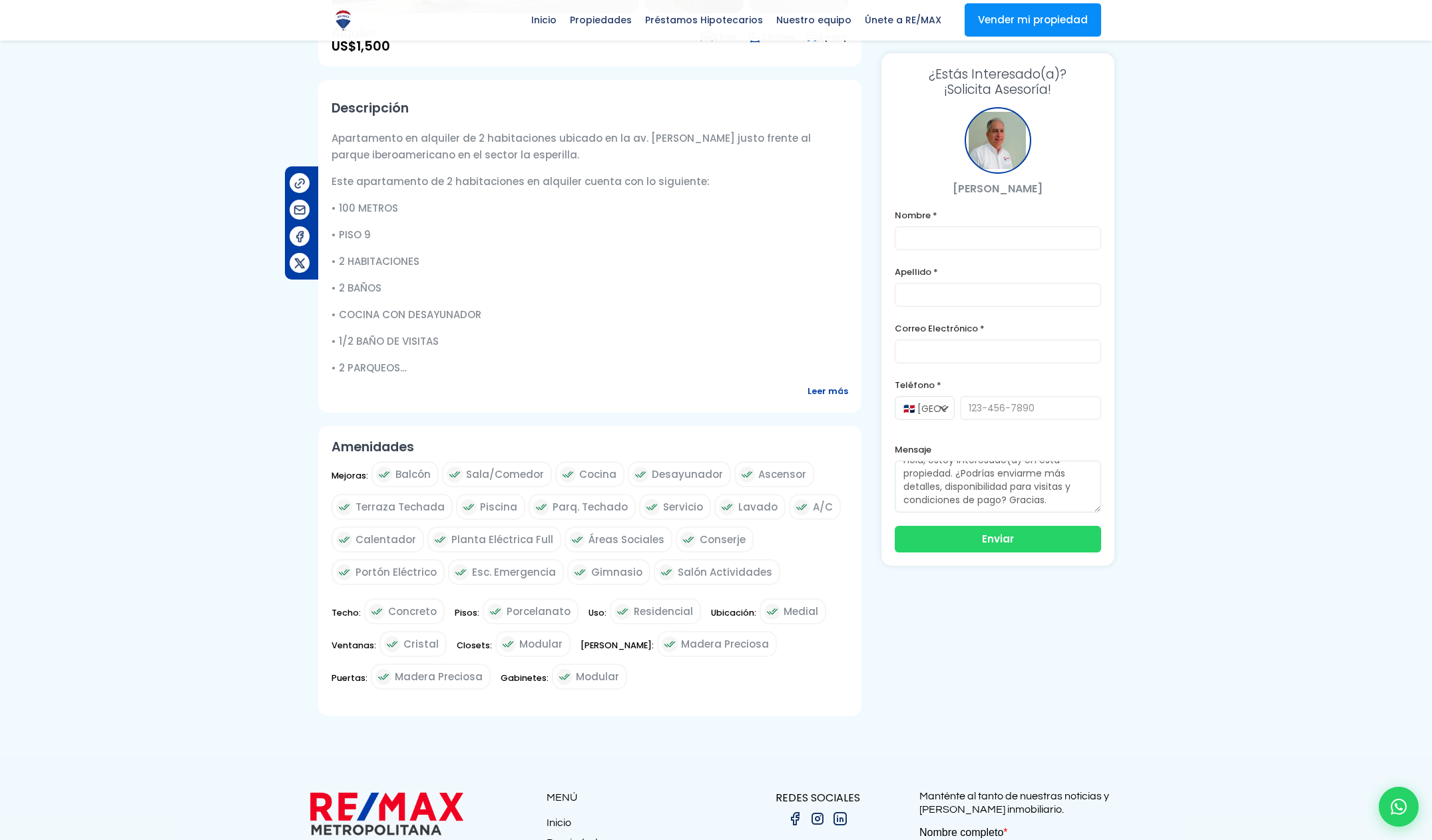
scroll to position [364, 0]
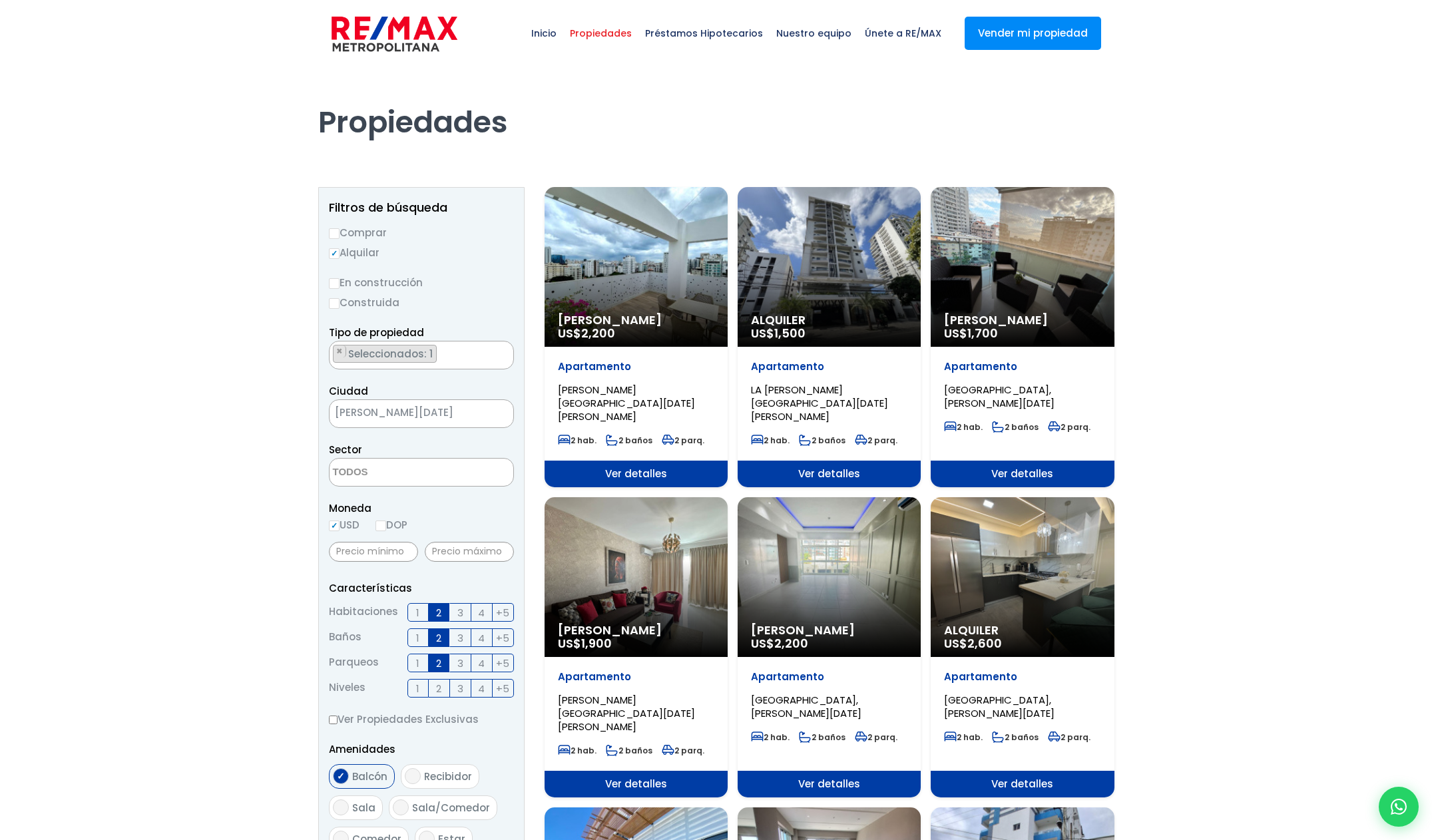
click at [727, 219] on div "Alquiler Amueblado US$ 1,700" at bounding box center [636, 267] width 183 height 160
click at [727, 237] on div "Alquiler Amueblado US$ 1,700" at bounding box center [636, 267] width 183 height 160
click at [727, 251] on div "Alquiler Amueblado US$ 1,700" at bounding box center [636, 267] width 183 height 160
click at [727, 257] on div "Alquiler Amueblado US$ 1,700" at bounding box center [636, 267] width 183 height 160
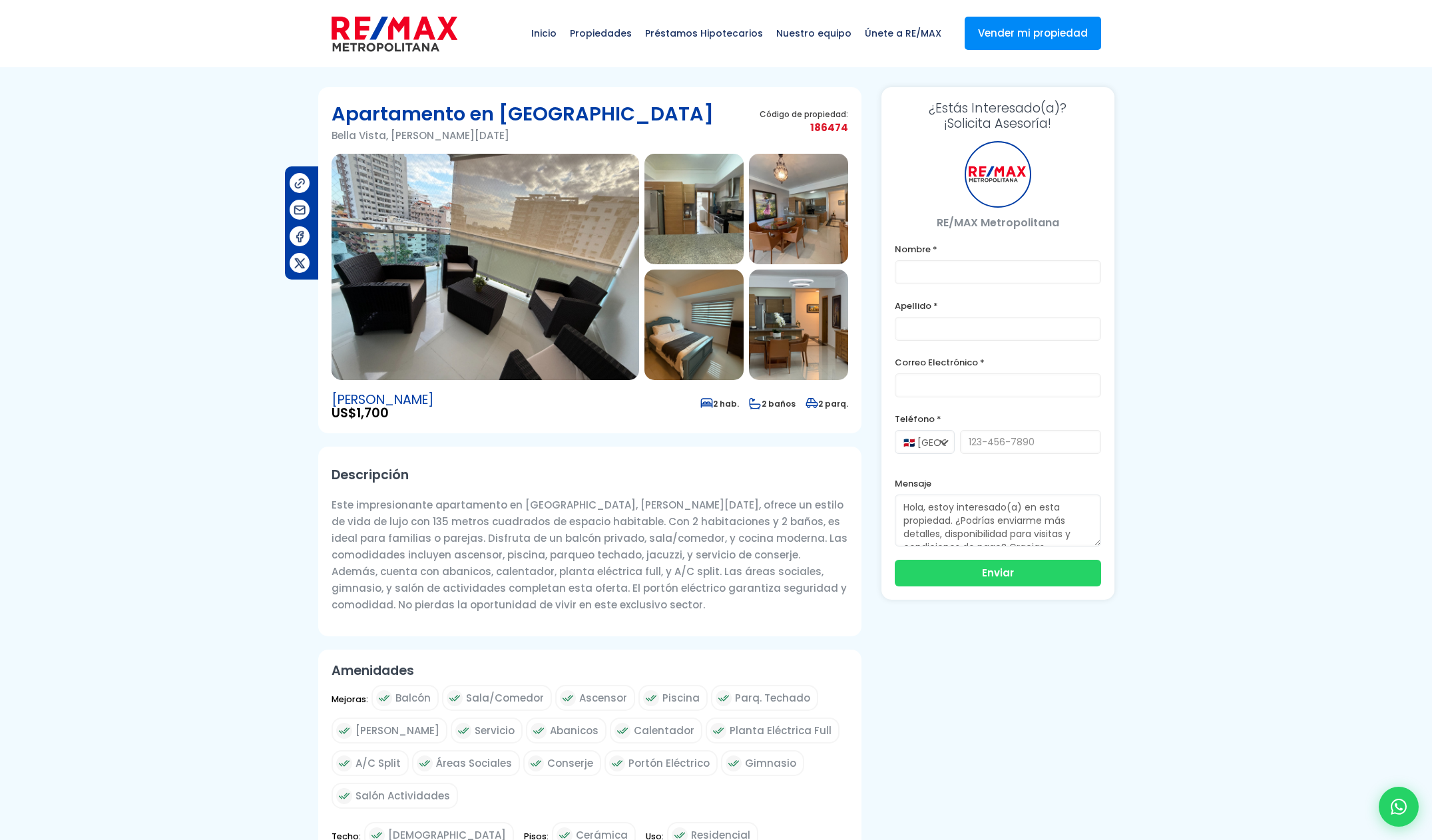
click at [548, 281] on img at bounding box center [485, 267] width 308 height 226
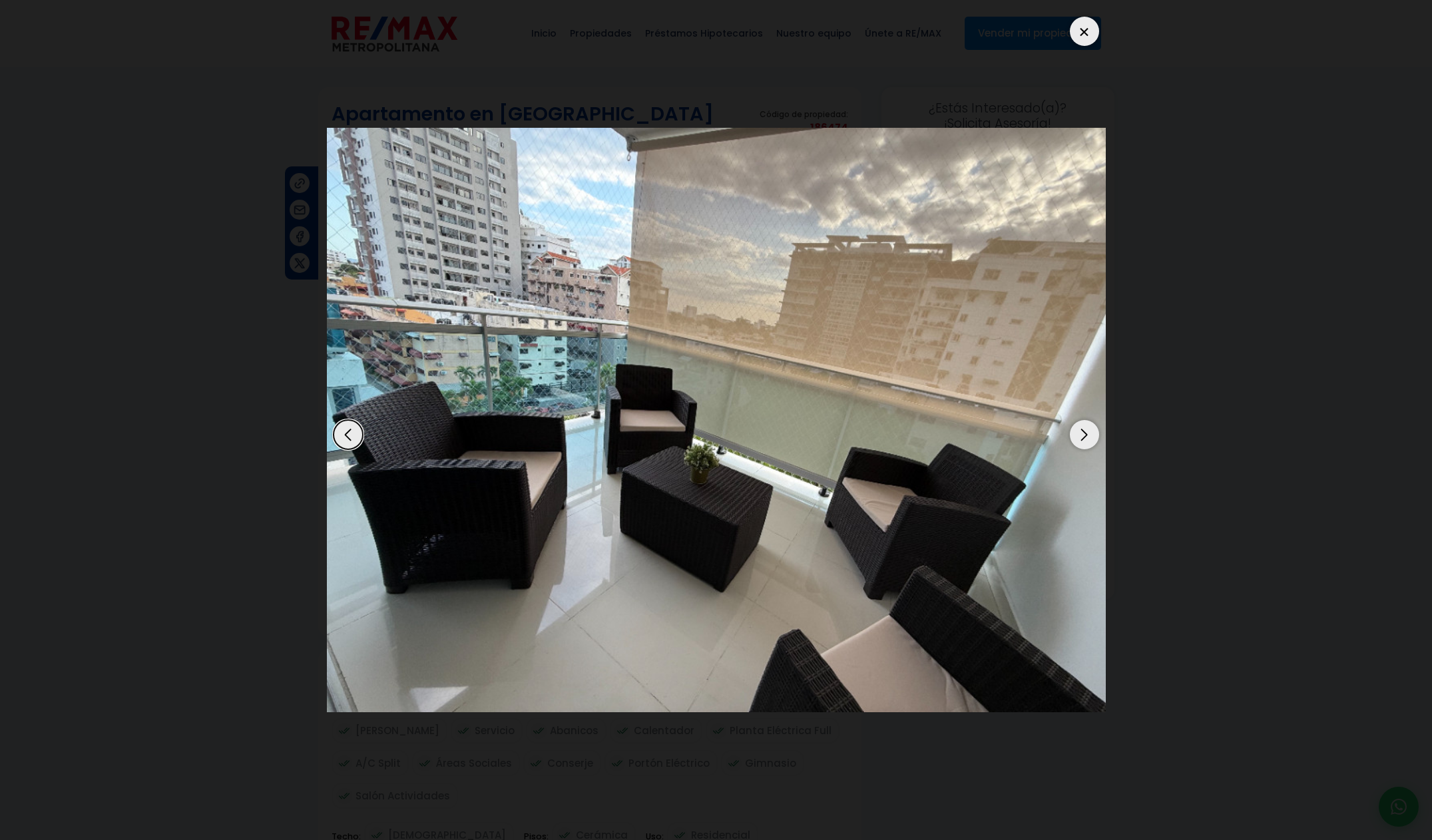
click at [1084, 445] on div "Next slide" at bounding box center [1084, 434] width 29 height 29
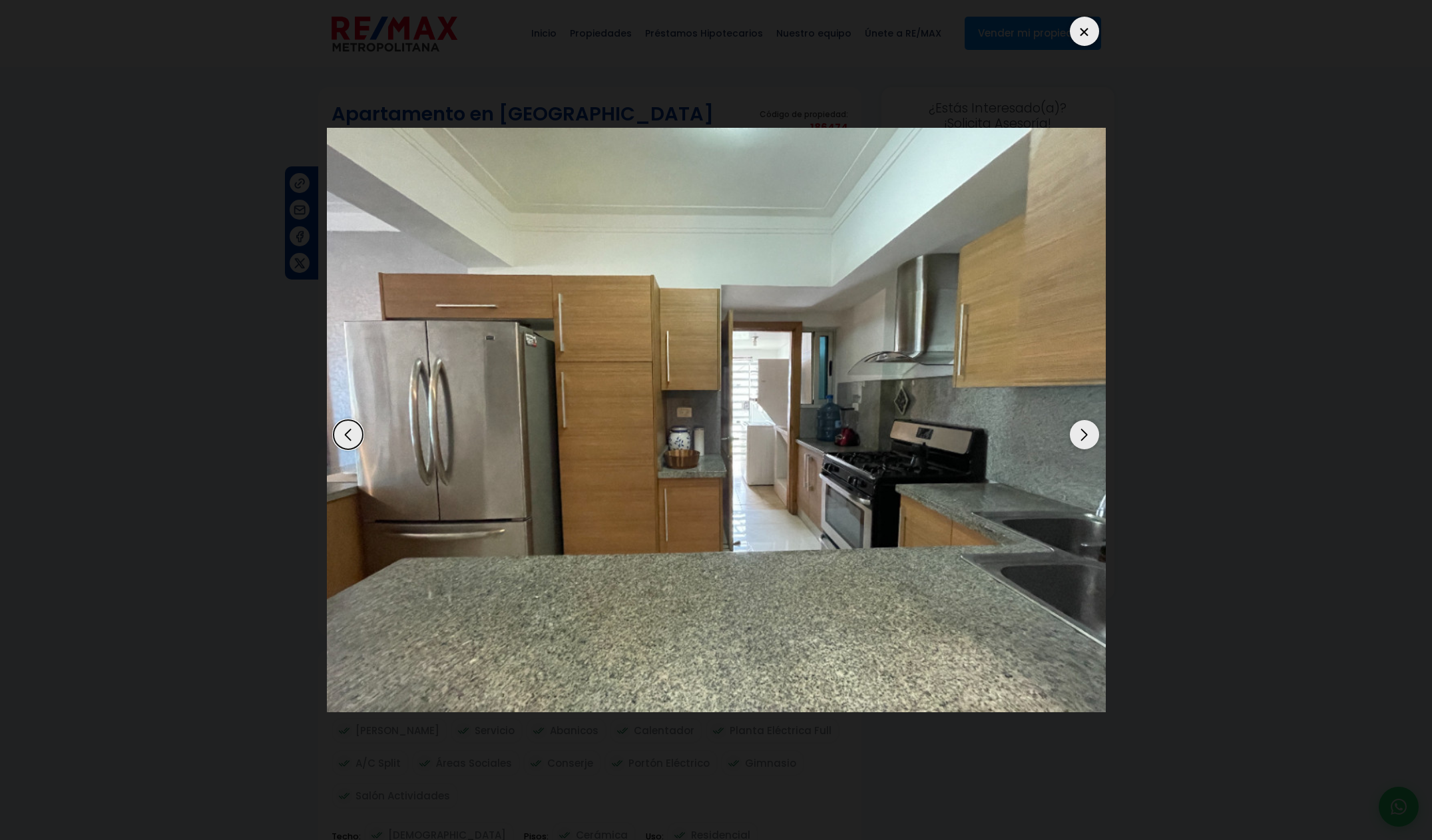
click at [1084, 445] on div "Next slide" at bounding box center [1084, 434] width 29 height 29
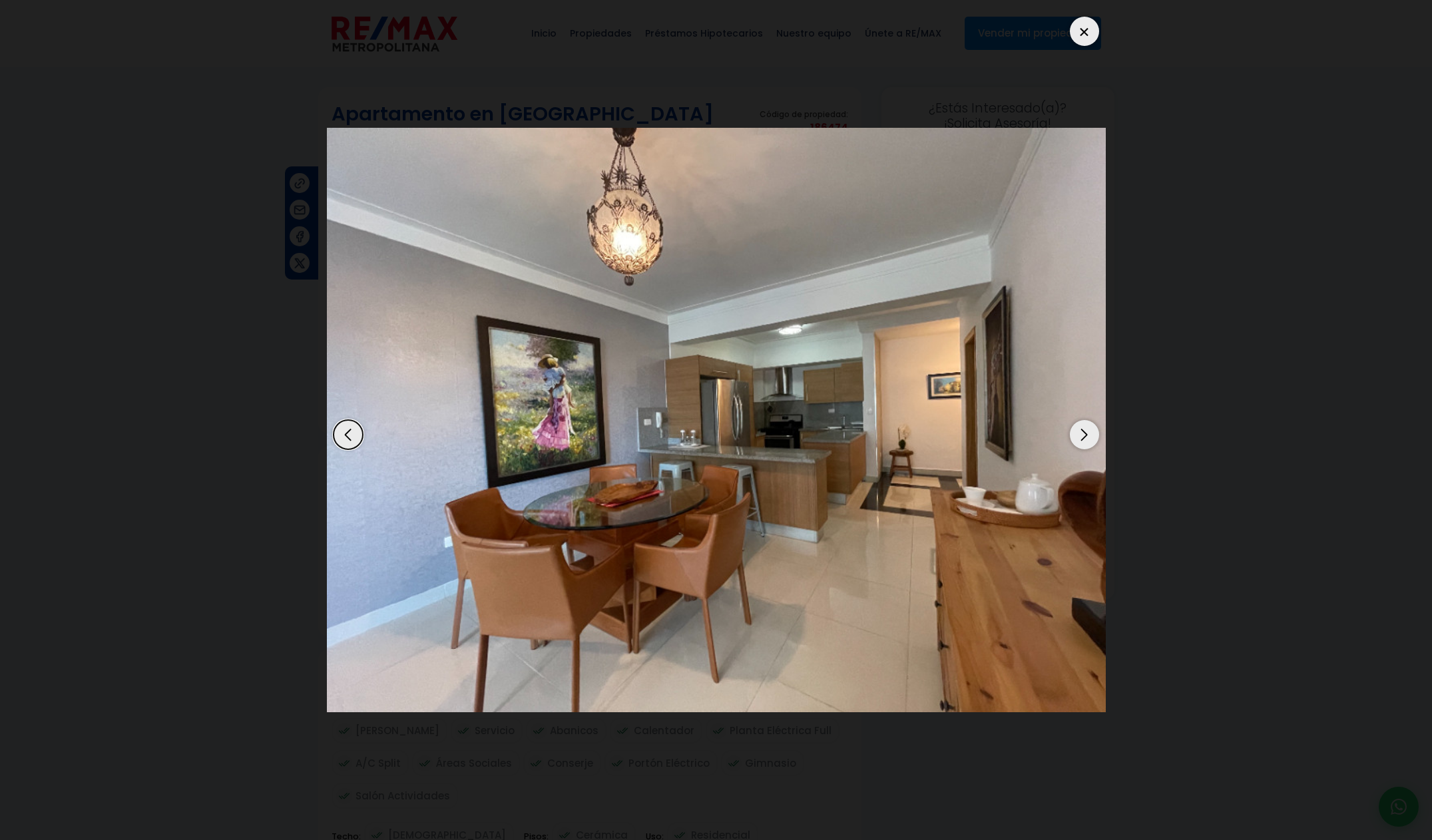
click at [1084, 445] on div "Next slide" at bounding box center [1084, 434] width 29 height 29
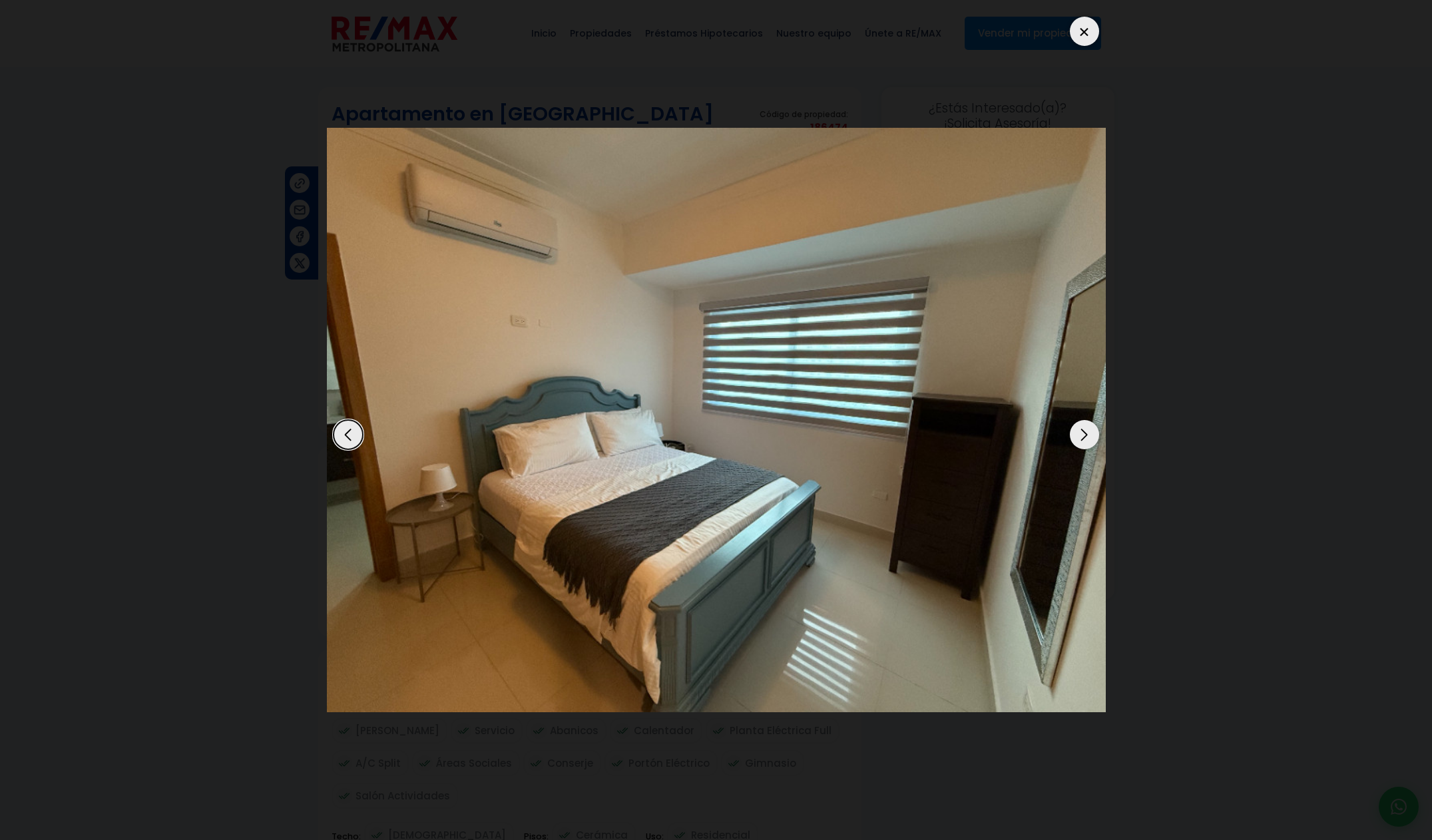
click at [1084, 445] on div "Next slide" at bounding box center [1084, 434] width 29 height 29
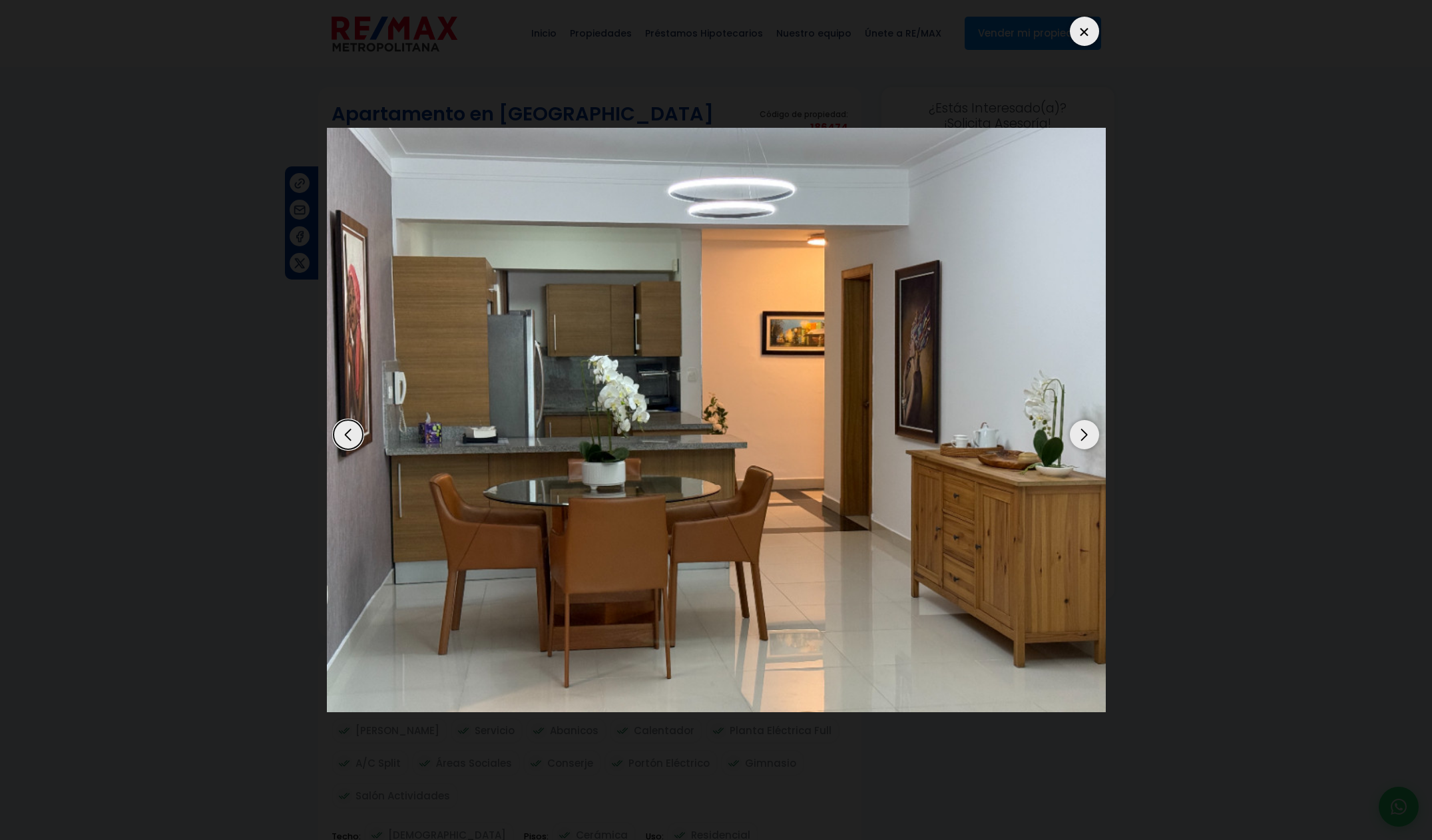
click at [1084, 445] on div "Next slide" at bounding box center [1084, 434] width 29 height 29
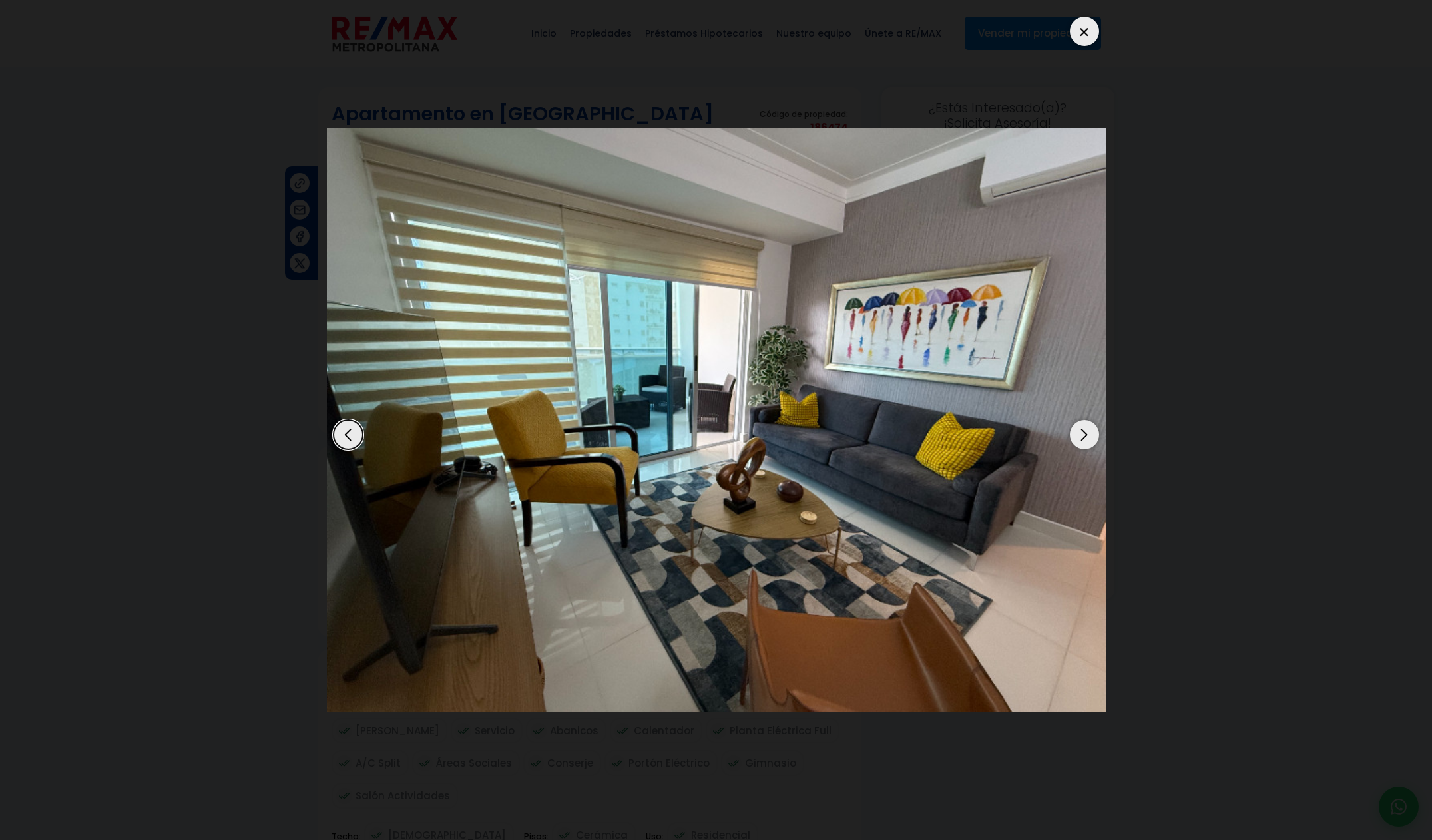
click at [1084, 445] on div "Next slide" at bounding box center [1084, 434] width 29 height 29
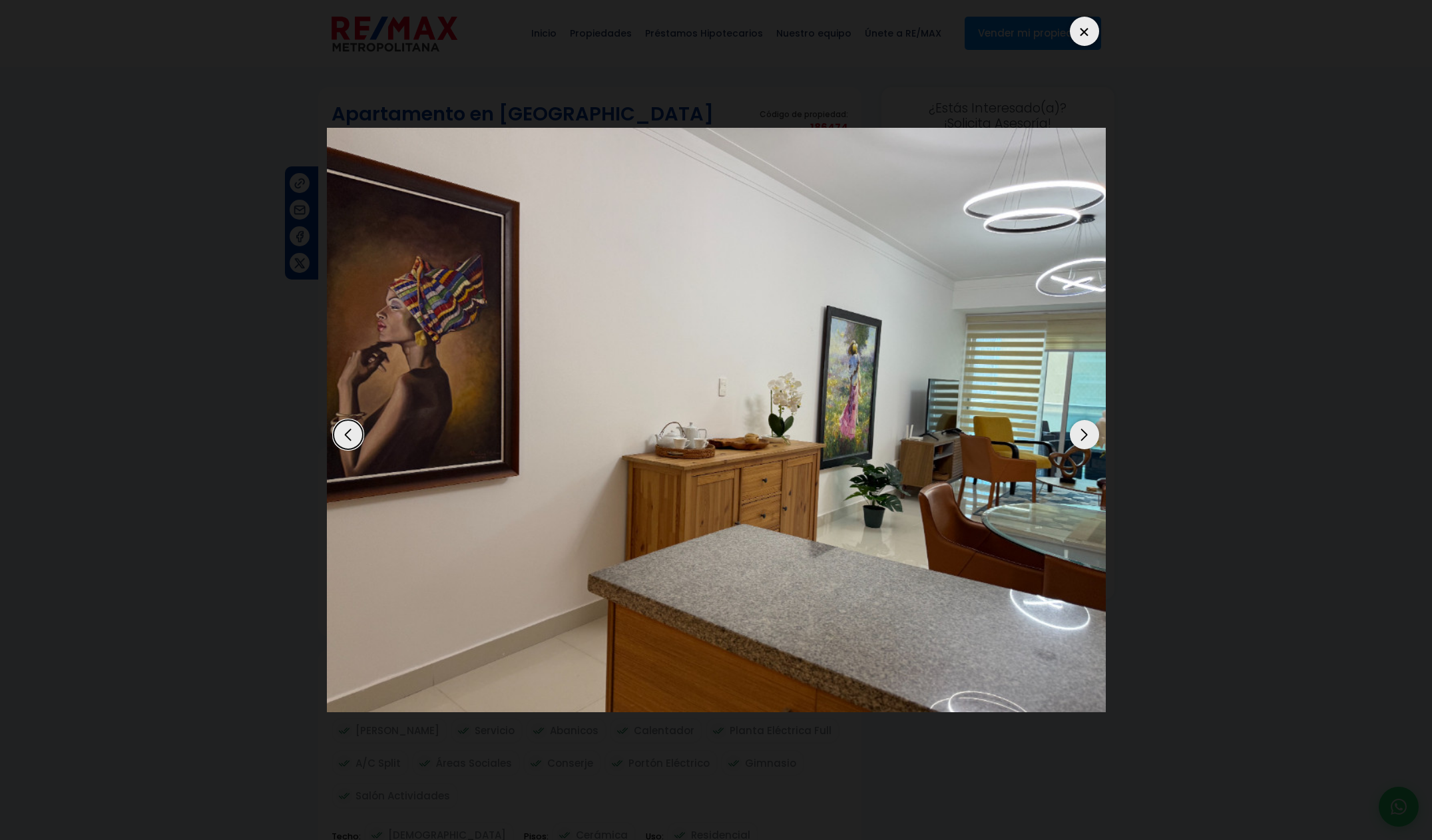
click at [1084, 445] on div "Next slide" at bounding box center [1084, 434] width 29 height 29
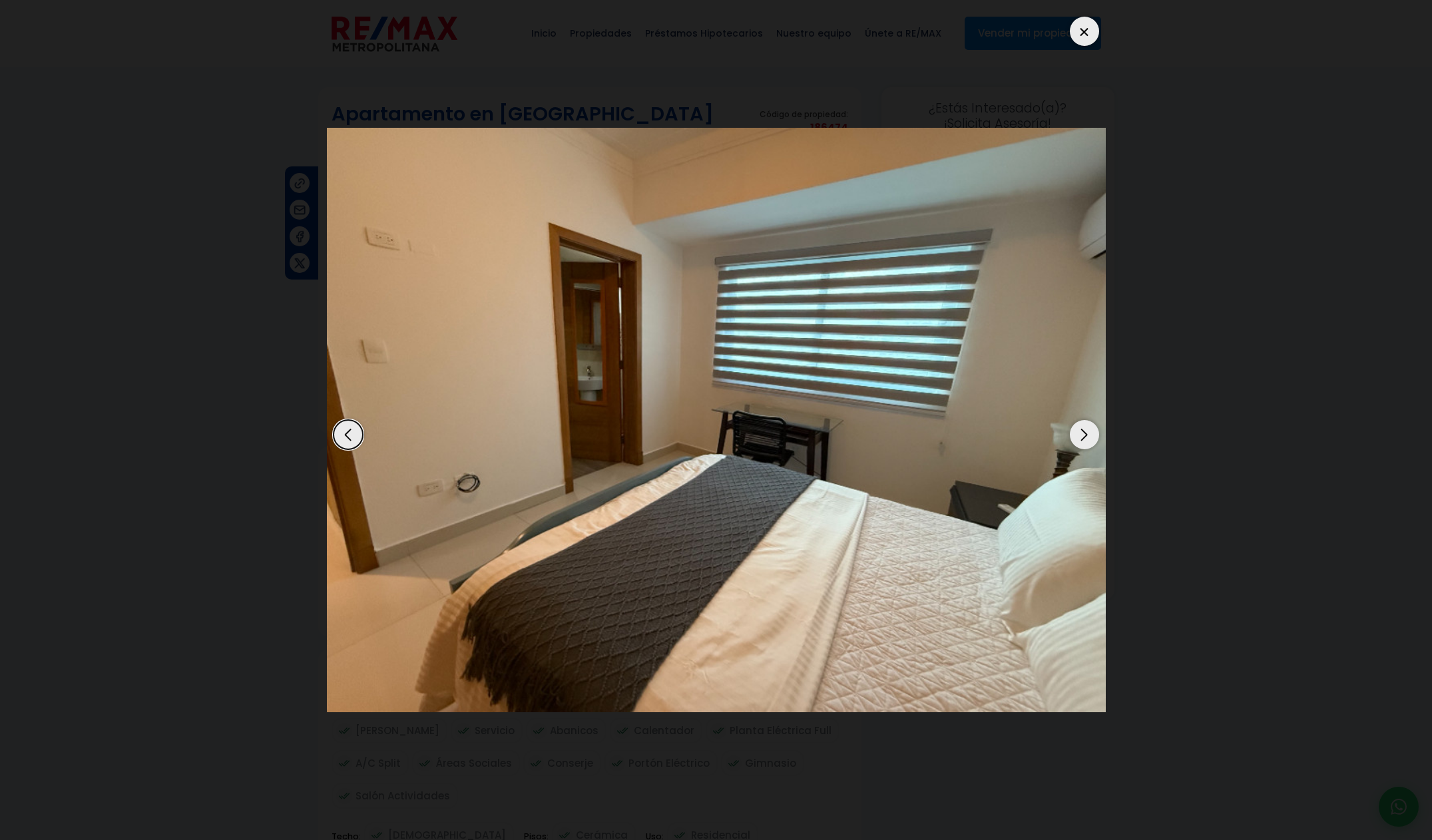
click at [1084, 445] on div "Next slide" at bounding box center [1084, 434] width 29 height 29
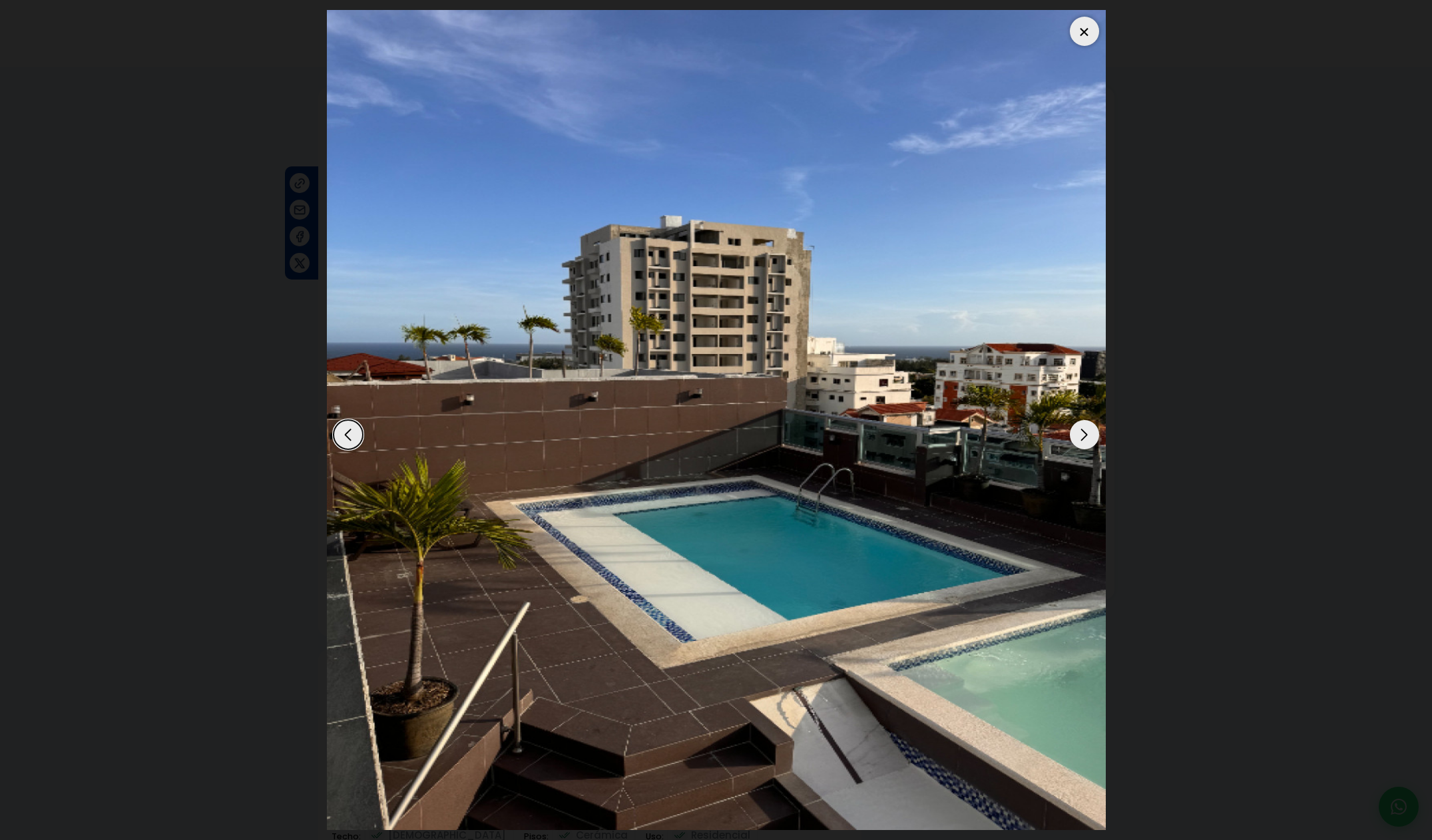
click at [1084, 445] on div "Next slide" at bounding box center [1084, 434] width 29 height 29
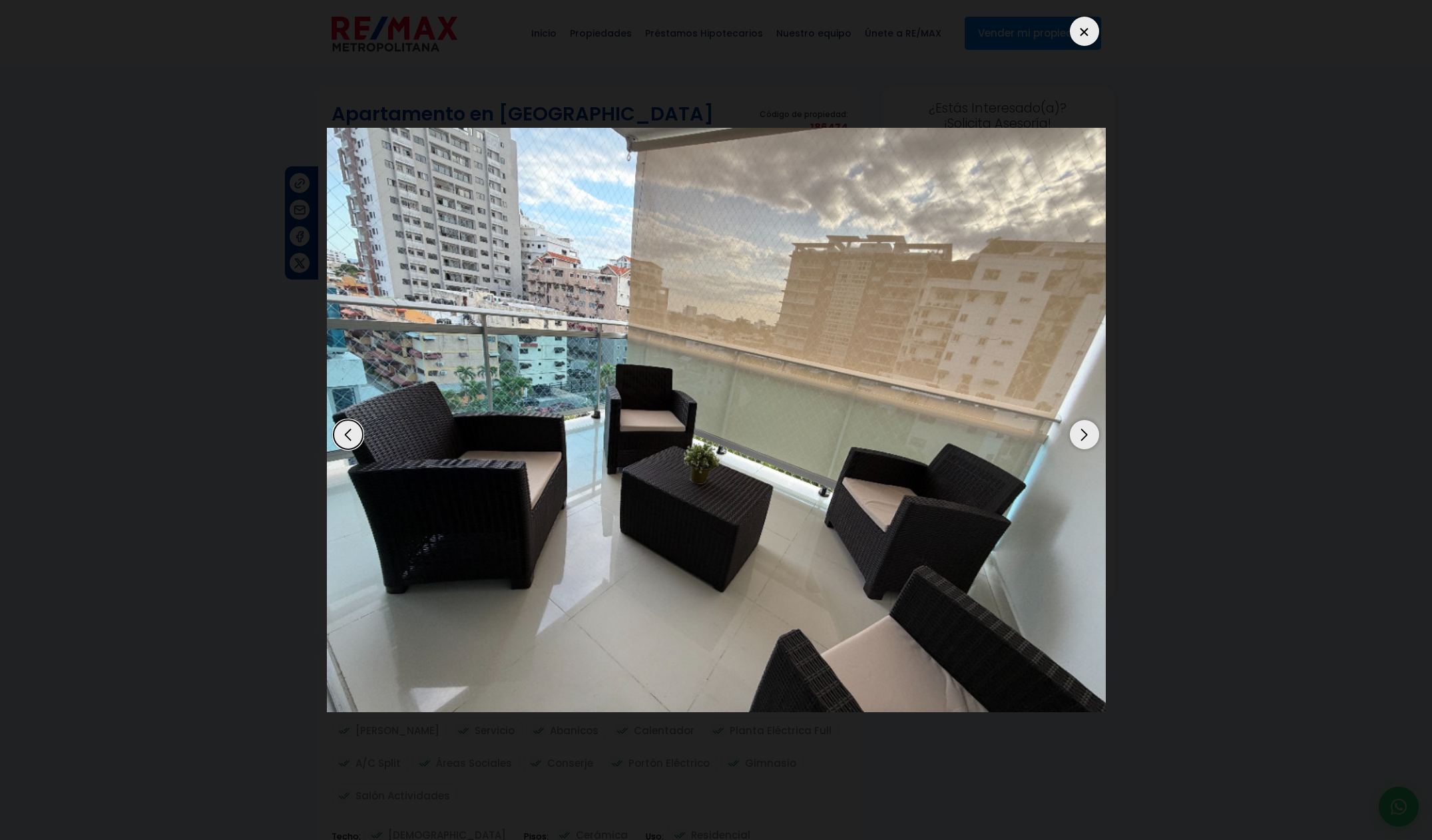
click at [1084, 445] on div "Next slide" at bounding box center [1084, 434] width 29 height 29
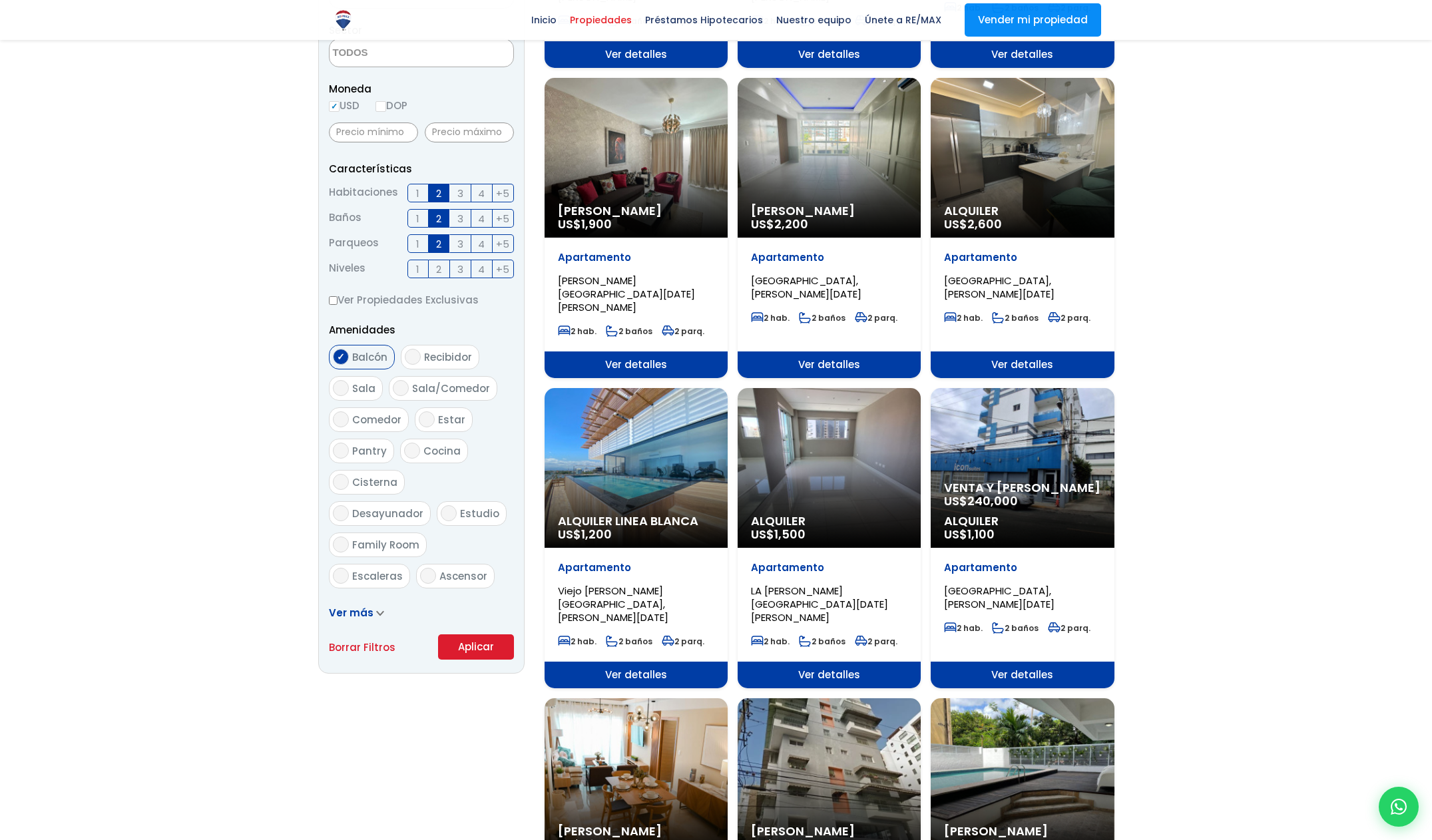
scroll to position [621, 0]
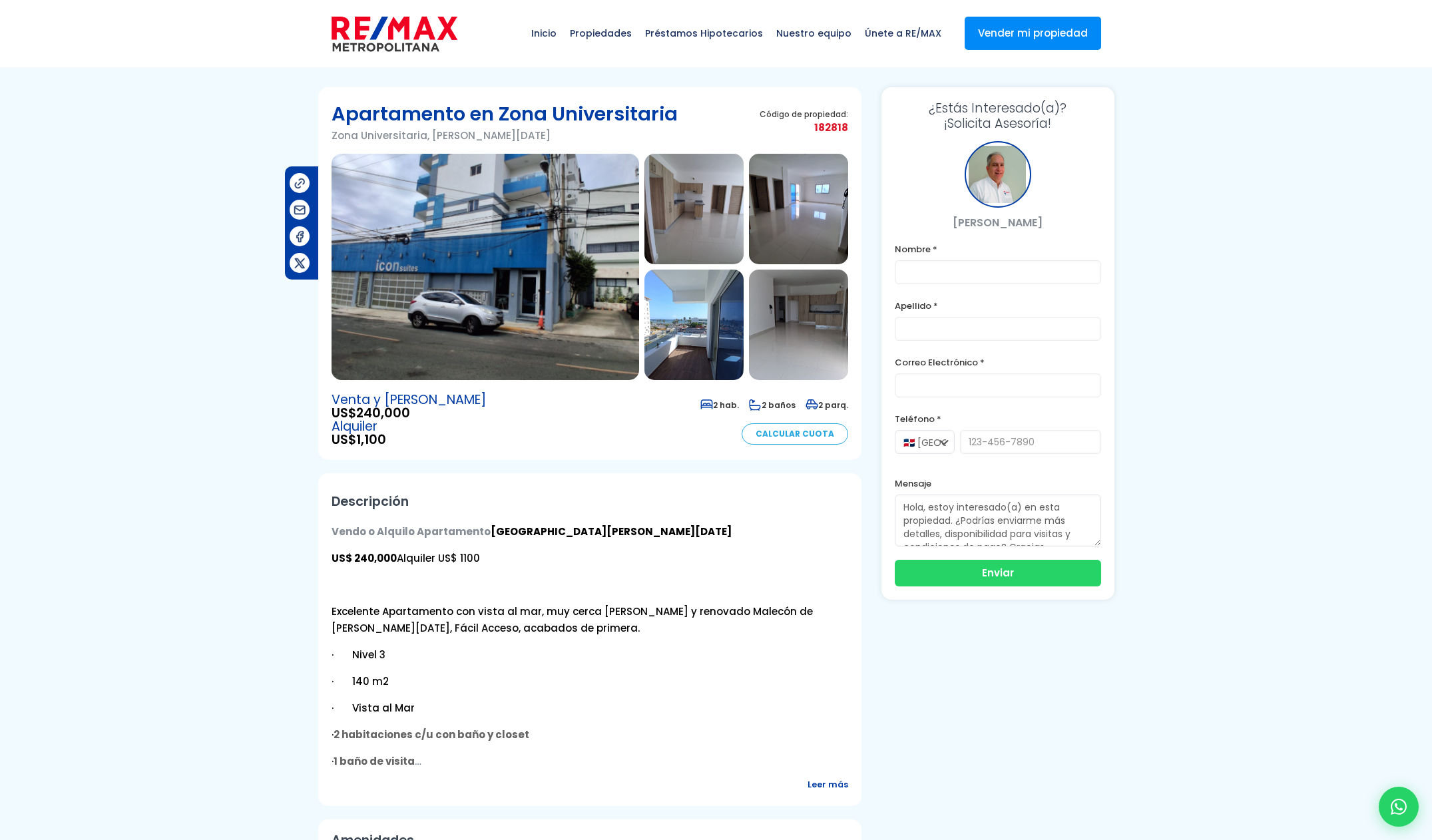
click at [483, 294] on img at bounding box center [485, 267] width 308 height 226
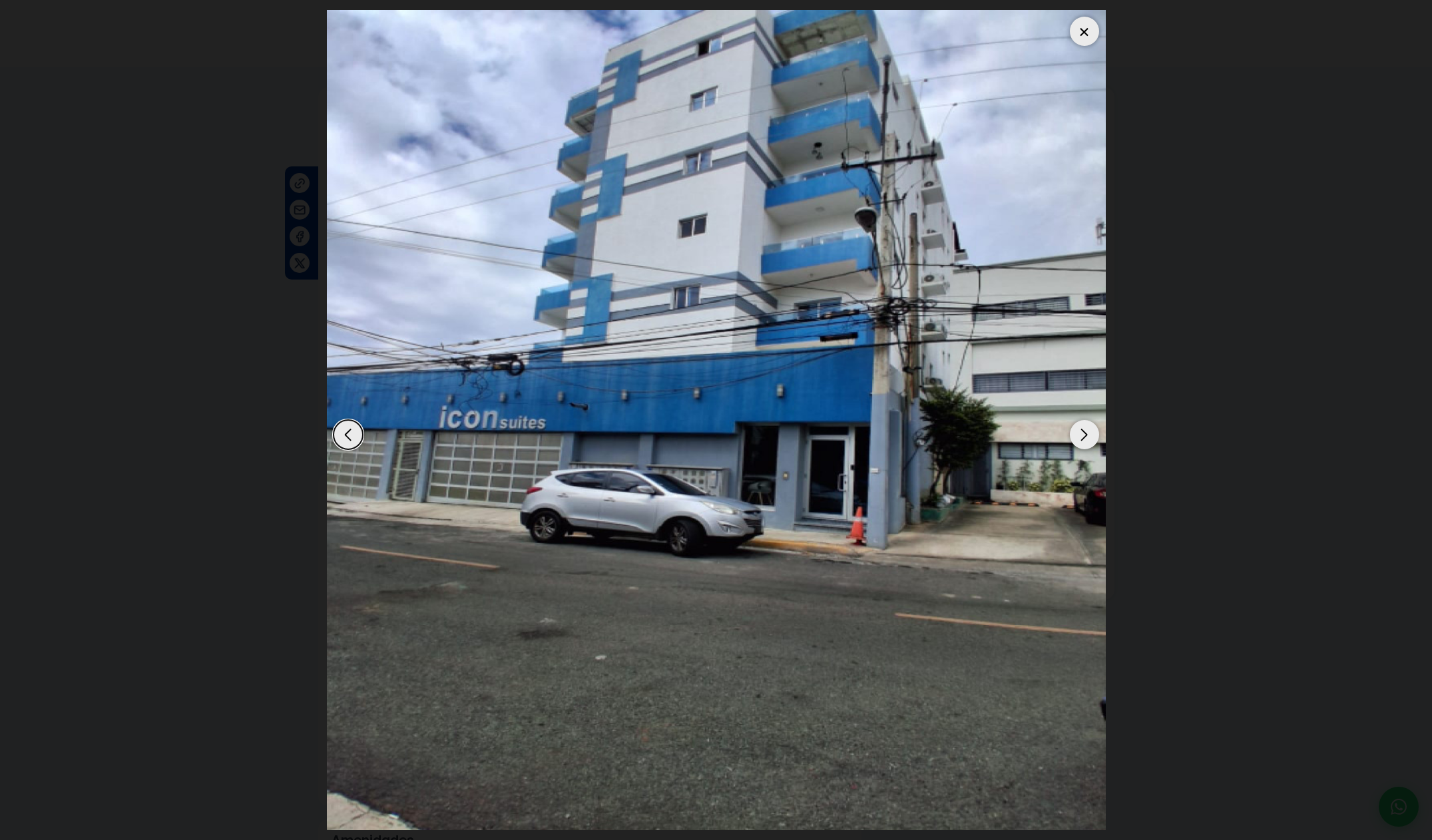
click at [1092, 434] on div "Next slide" at bounding box center [1084, 434] width 29 height 29
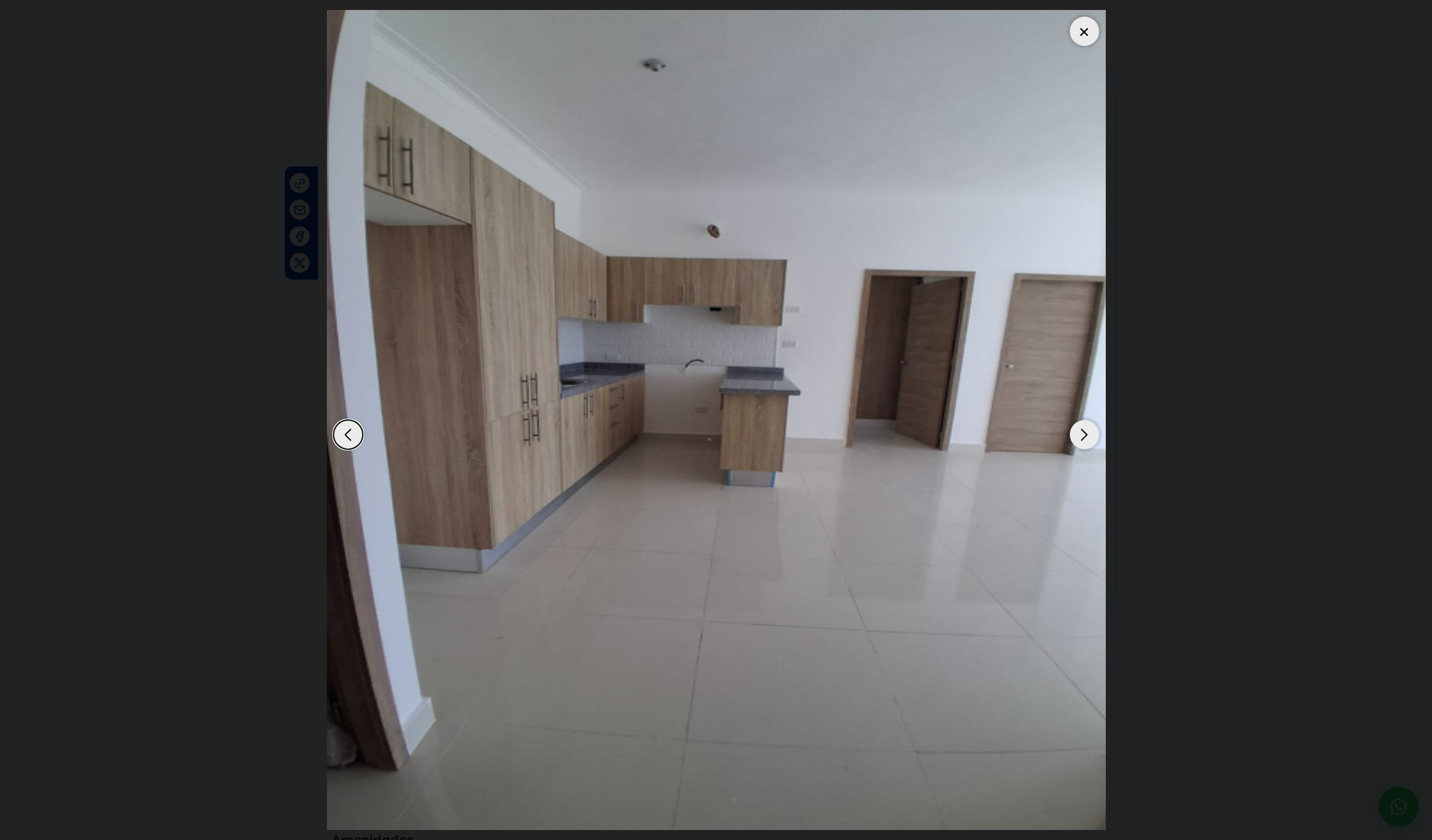
click at [1092, 434] on div "Next slide" at bounding box center [1084, 434] width 29 height 29
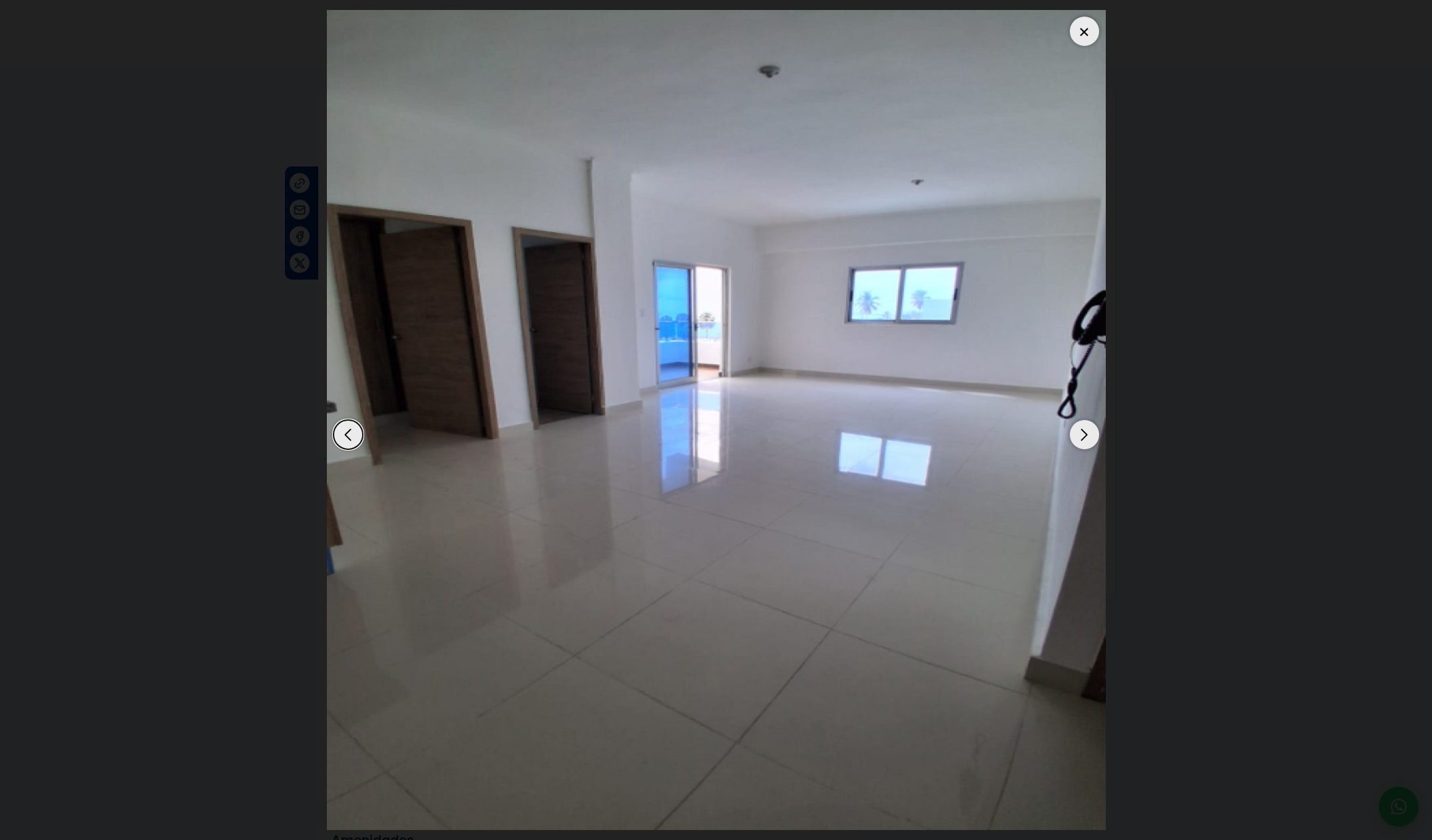
click at [1090, 435] on div "Next slide" at bounding box center [1084, 434] width 29 height 29
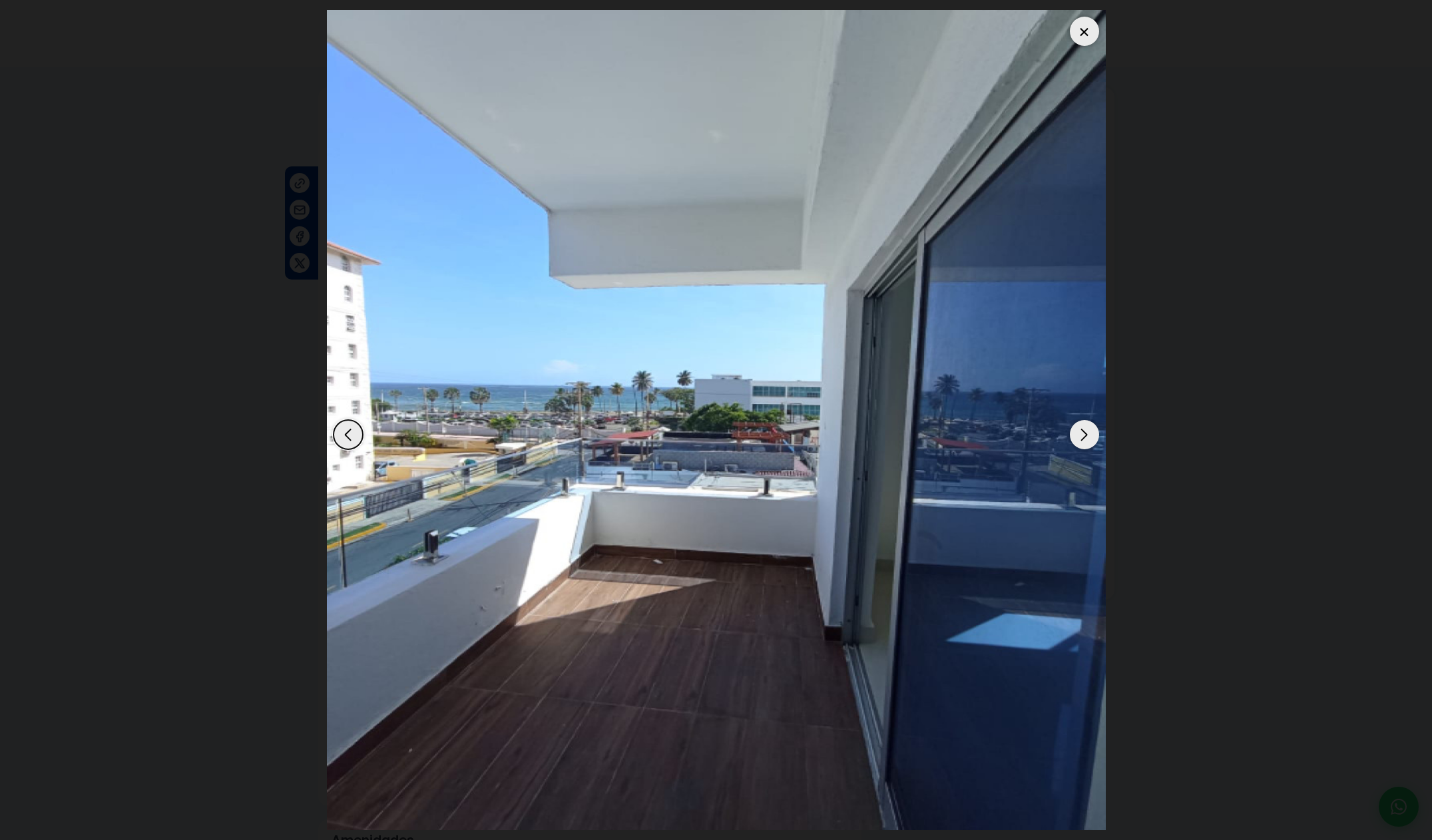
click at [1090, 435] on div "Next slide" at bounding box center [1084, 434] width 29 height 29
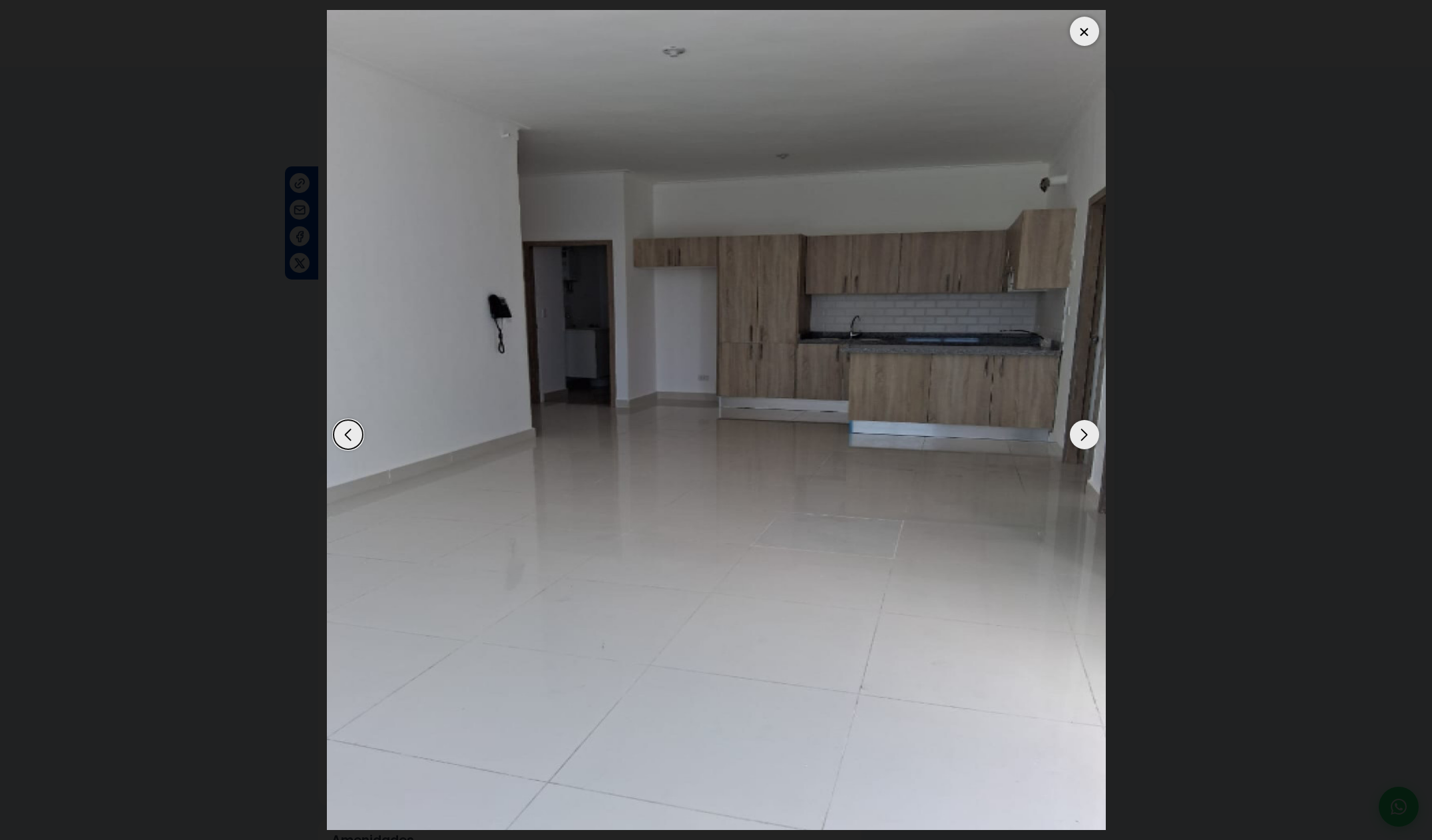
click at [1090, 435] on div "Next slide" at bounding box center [1084, 434] width 29 height 29
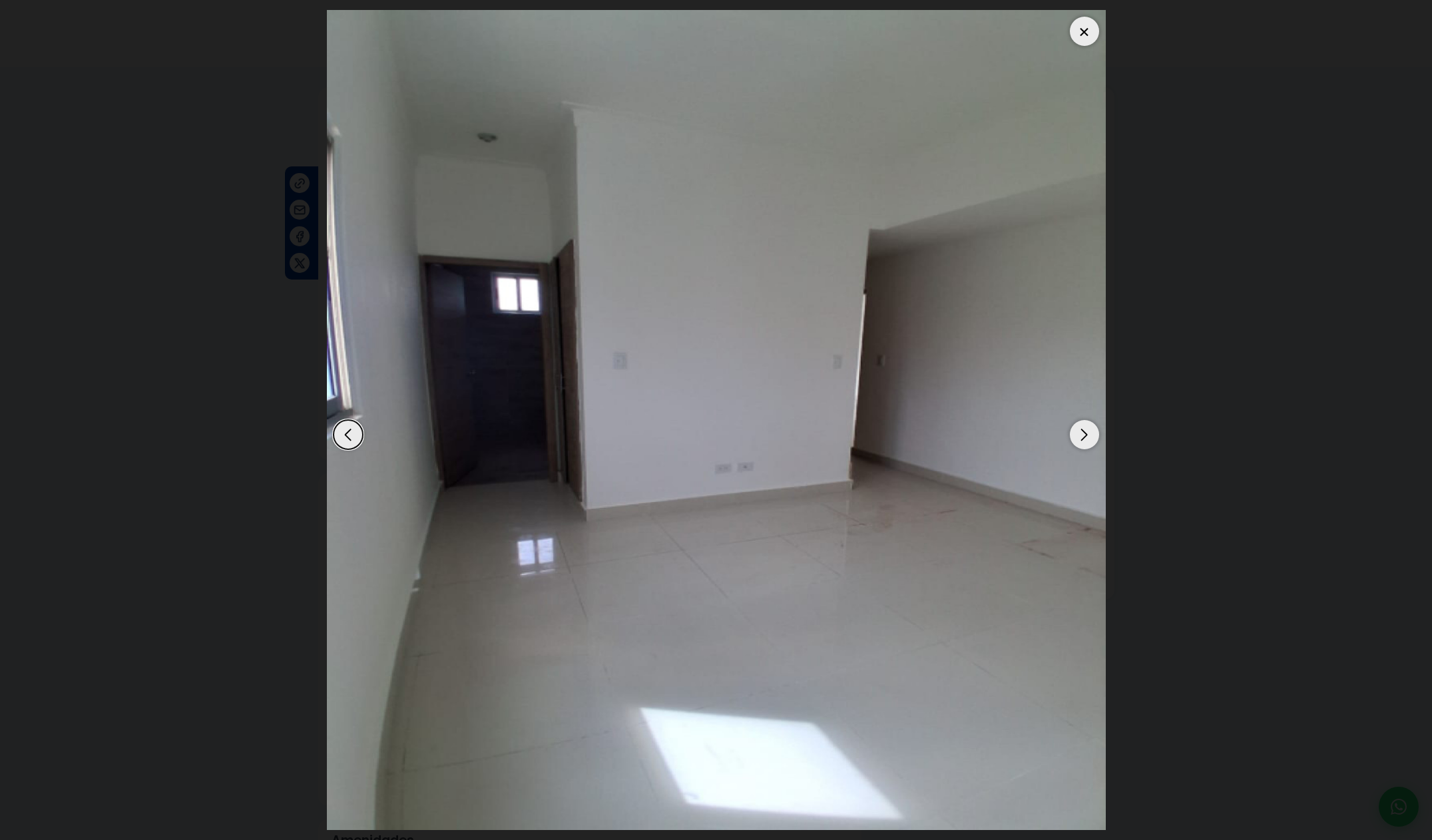
click at [1090, 435] on div "Next slide" at bounding box center [1084, 434] width 29 height 29
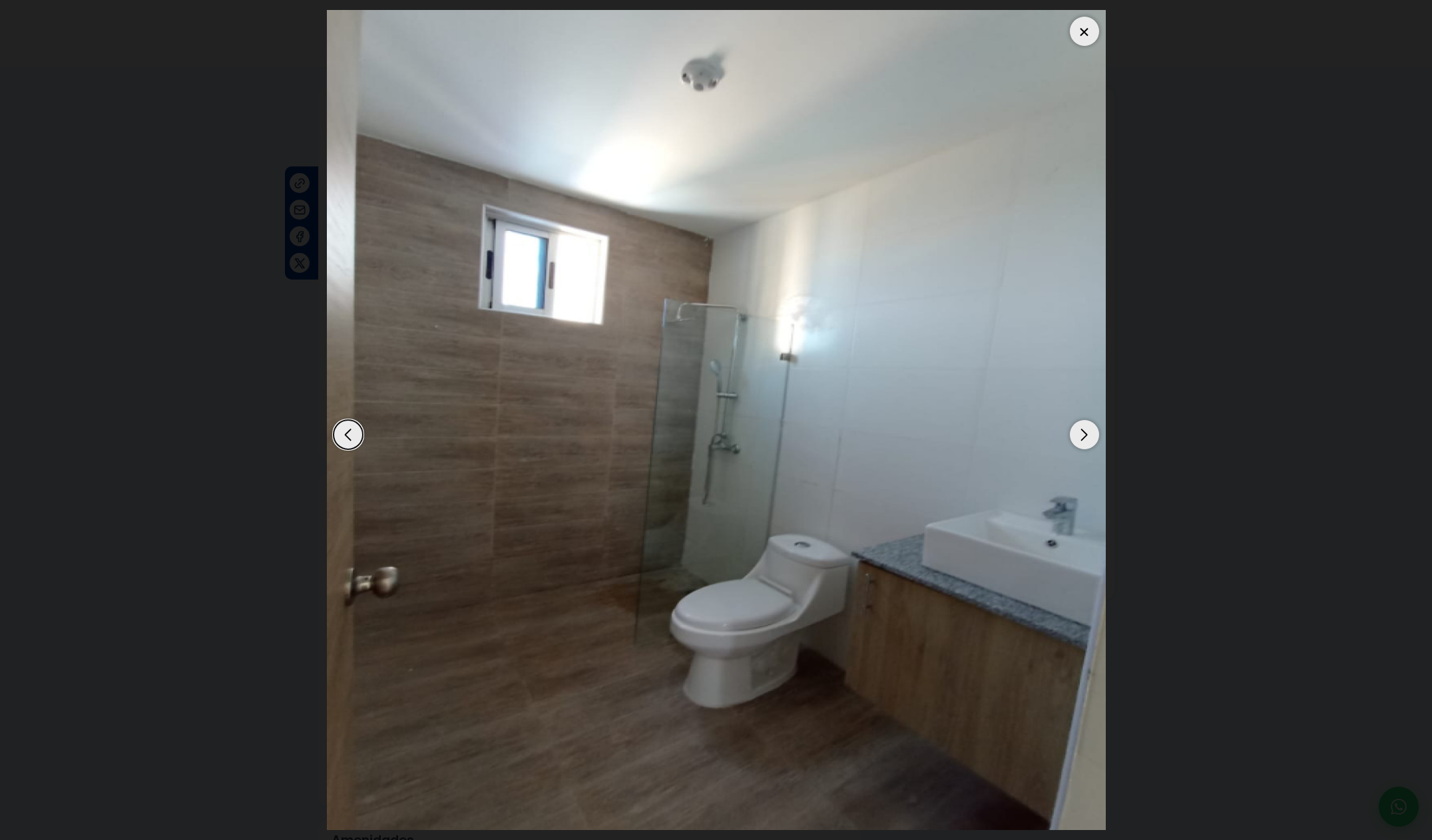
click at [1090, 435] on div "Next slide" at bounding box center [1084, 434] width 29 height 29
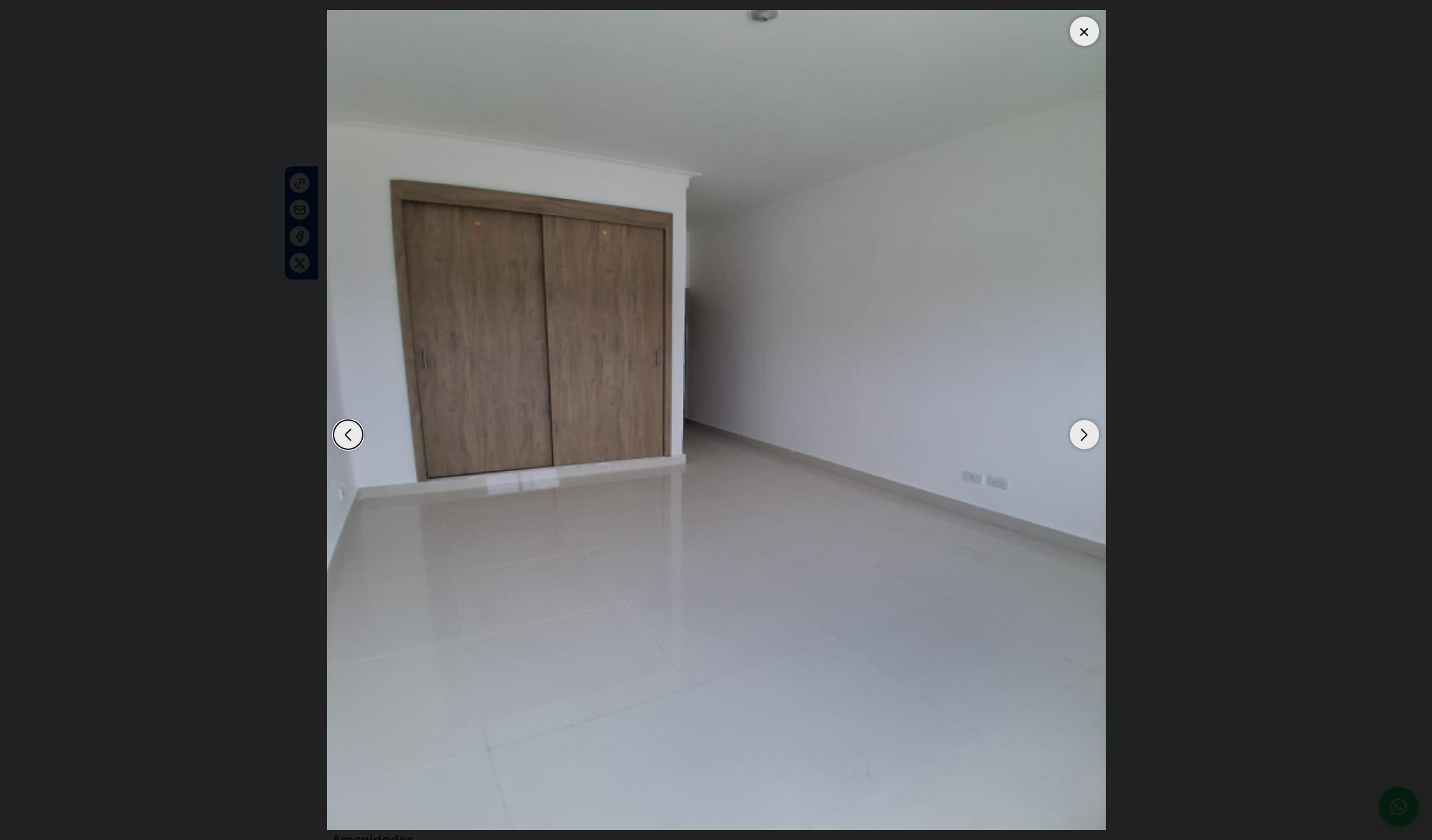
click at [1090, 435] on div "Next slide" at bounding box center [1084, 434] width 29 height 29
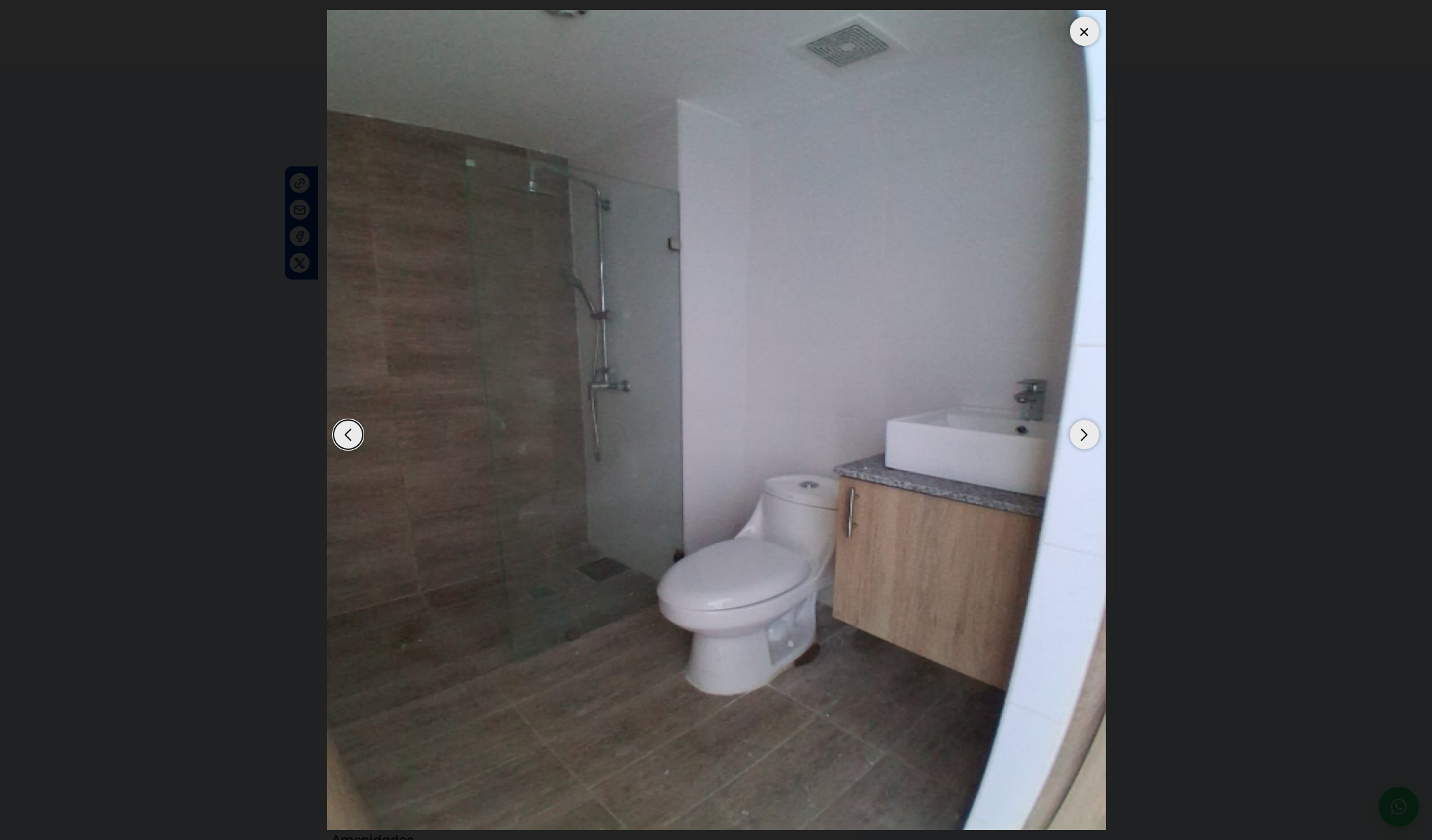
click at [1090, 435] on div "Next slide" at bounding box center [1084, 434] width 29 height 29
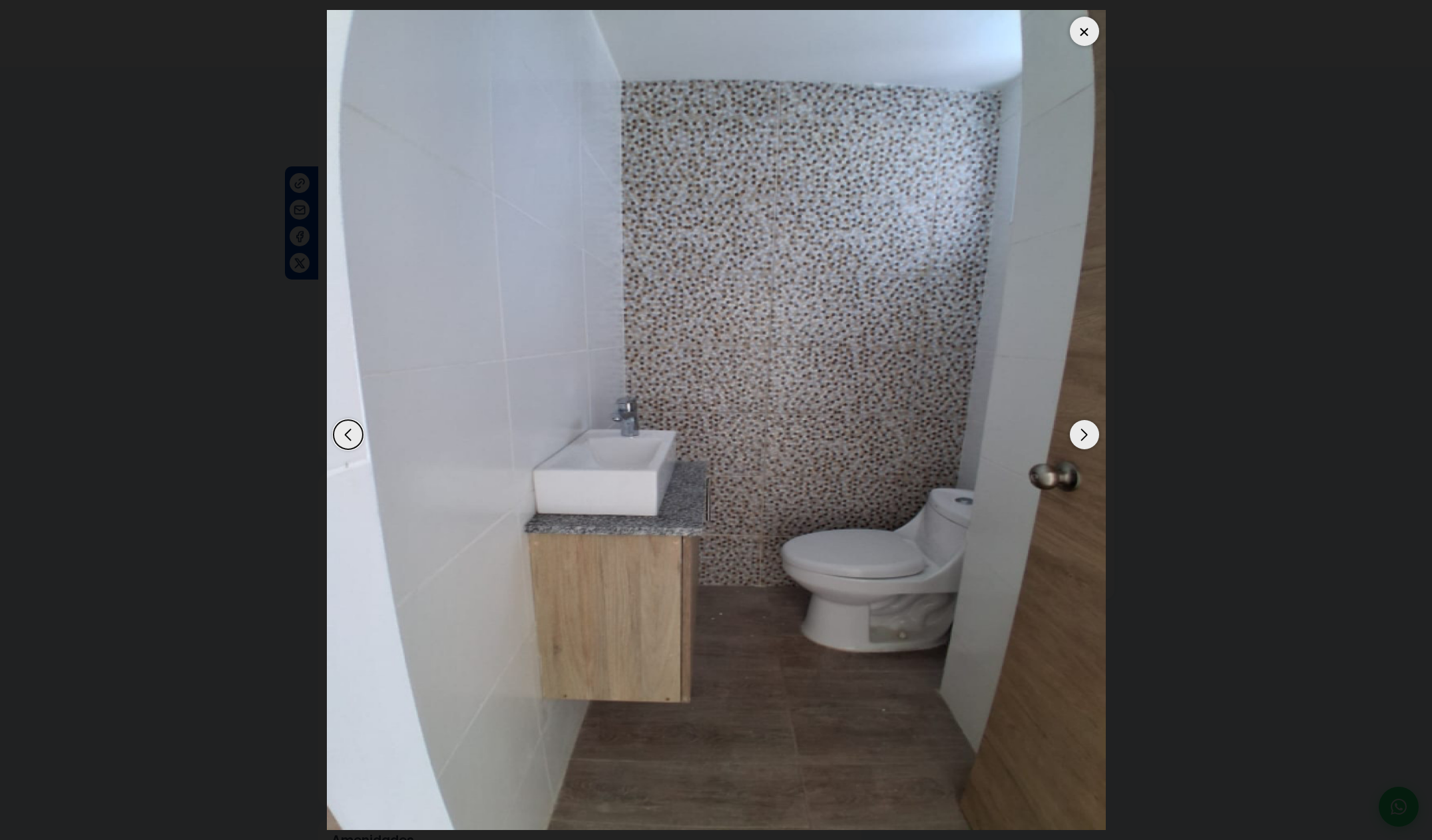
click at [1090, 435] on div "Next slide" at bounding box center [1084, 434] width 29 height 29
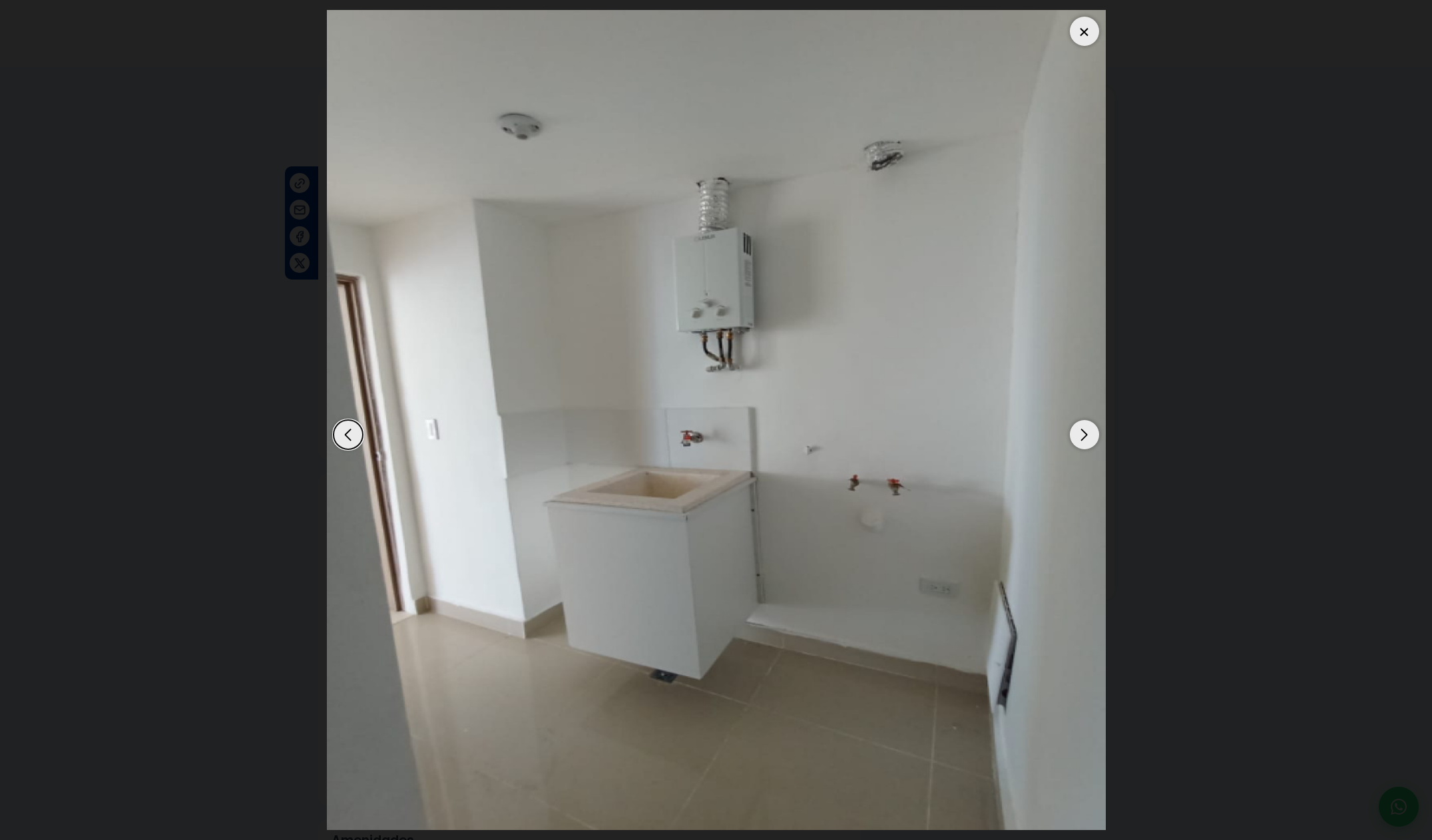
click at [1090, 435] on div "Next slide" at bounding box center [1084, 434] width 29 height 29
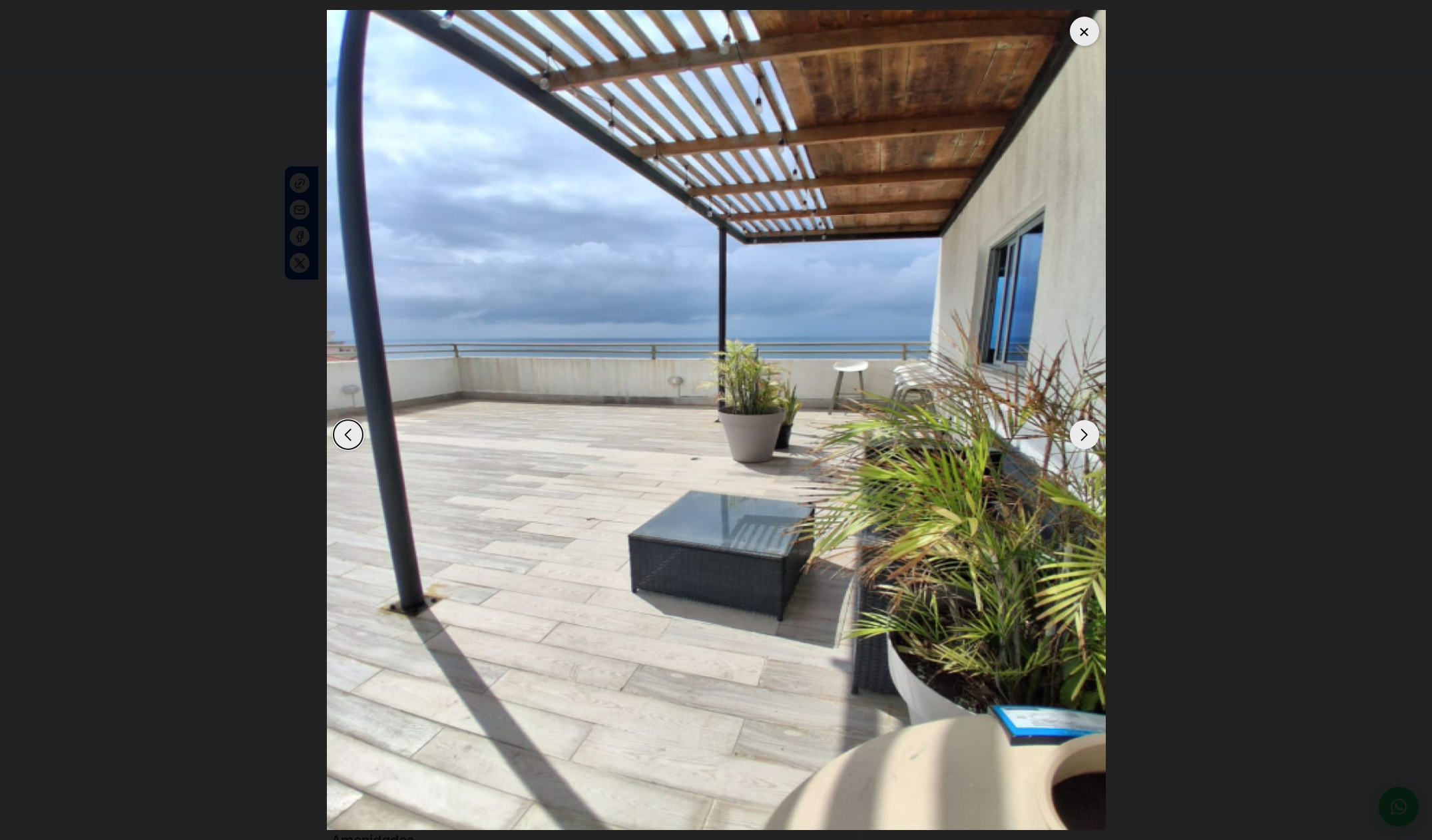
click at [1090, 435] on div "Next slide" at bounding box center [1084, 434] width 29 height 29
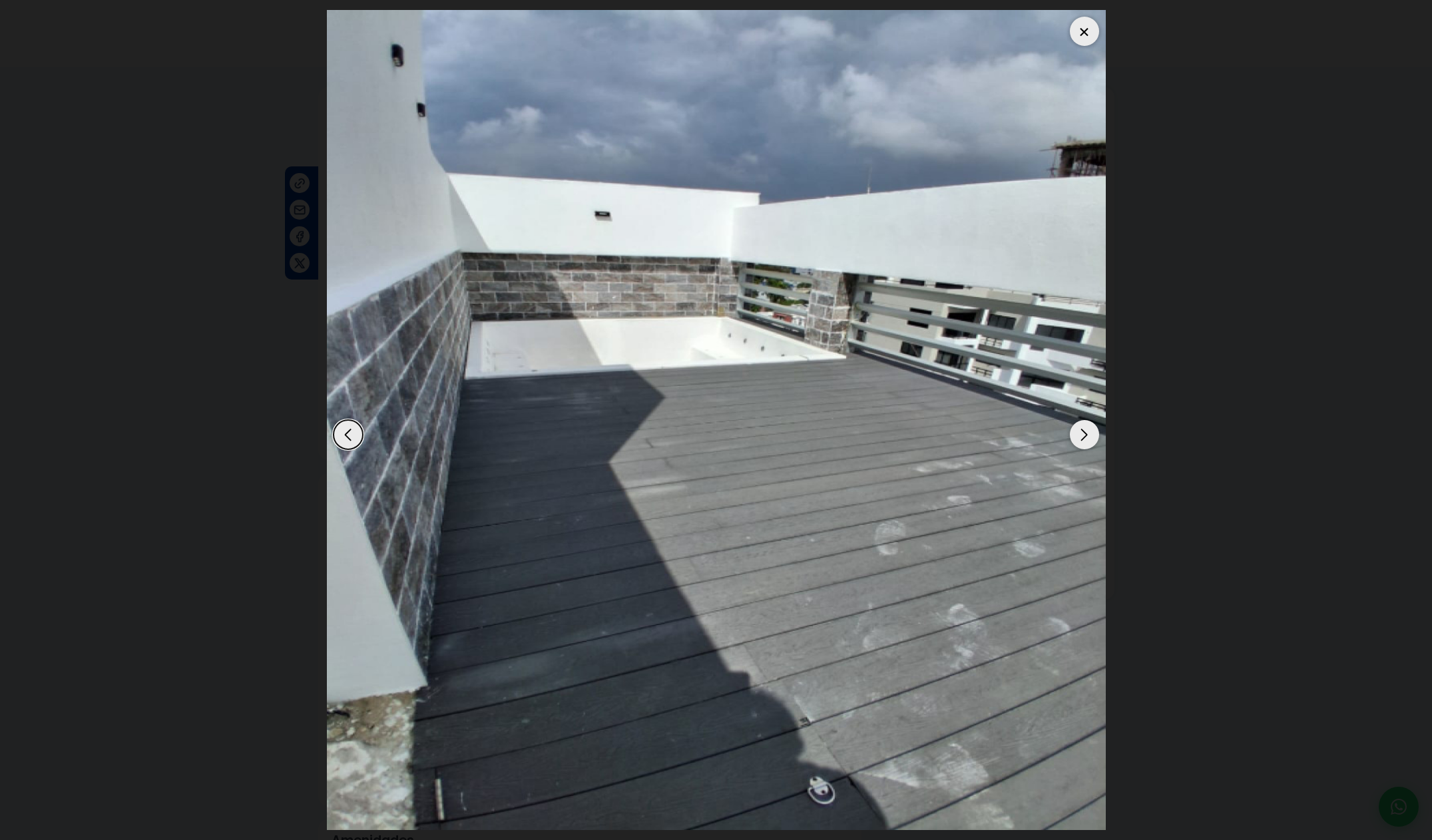
click at [1090, 435] on div "Next slide" at bounding box center [1084, 434] width 29 height 29
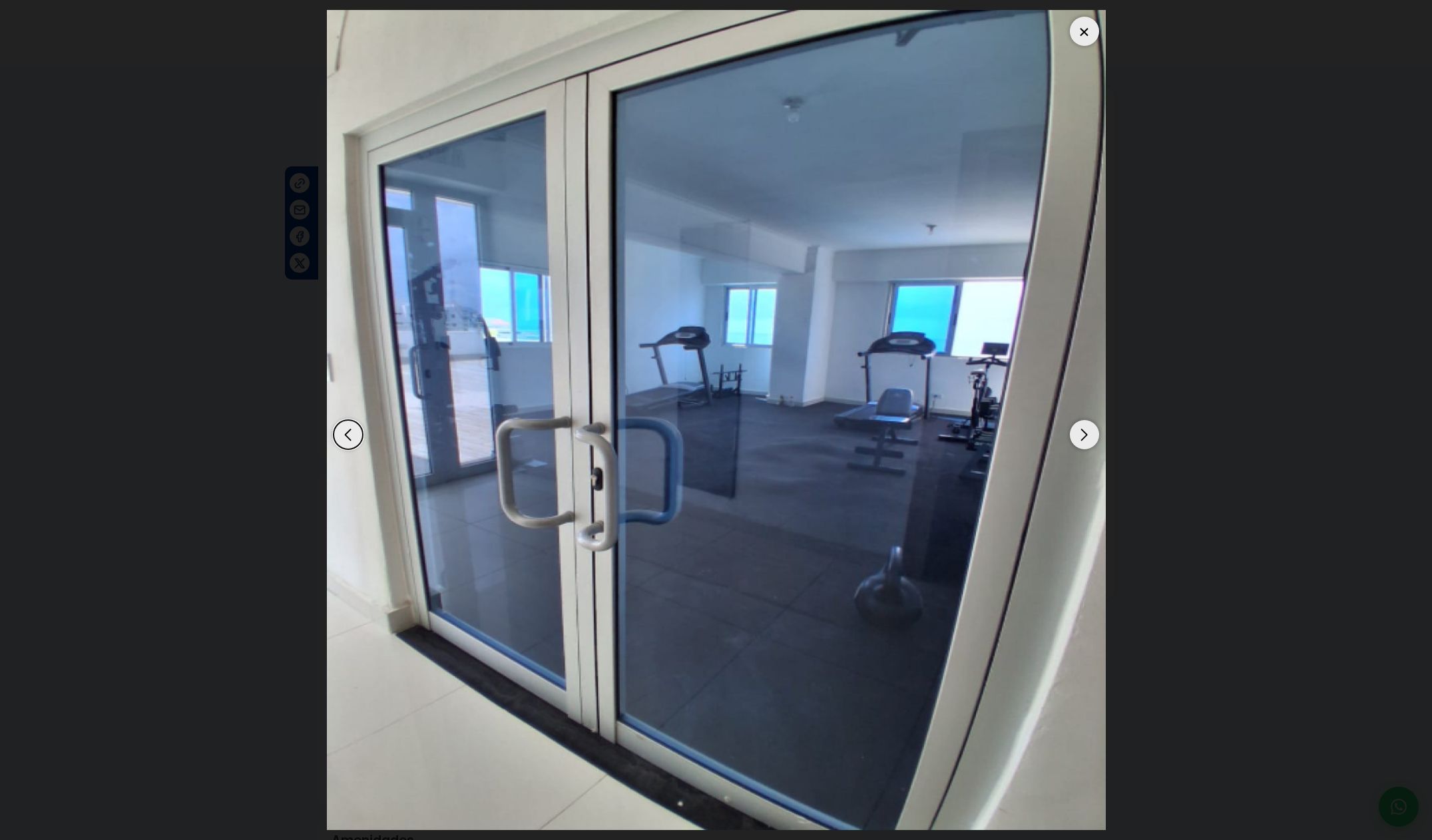
click at [1090, 435] on div "Next slide" at bounding box center [1084, 434] width 29 height 29
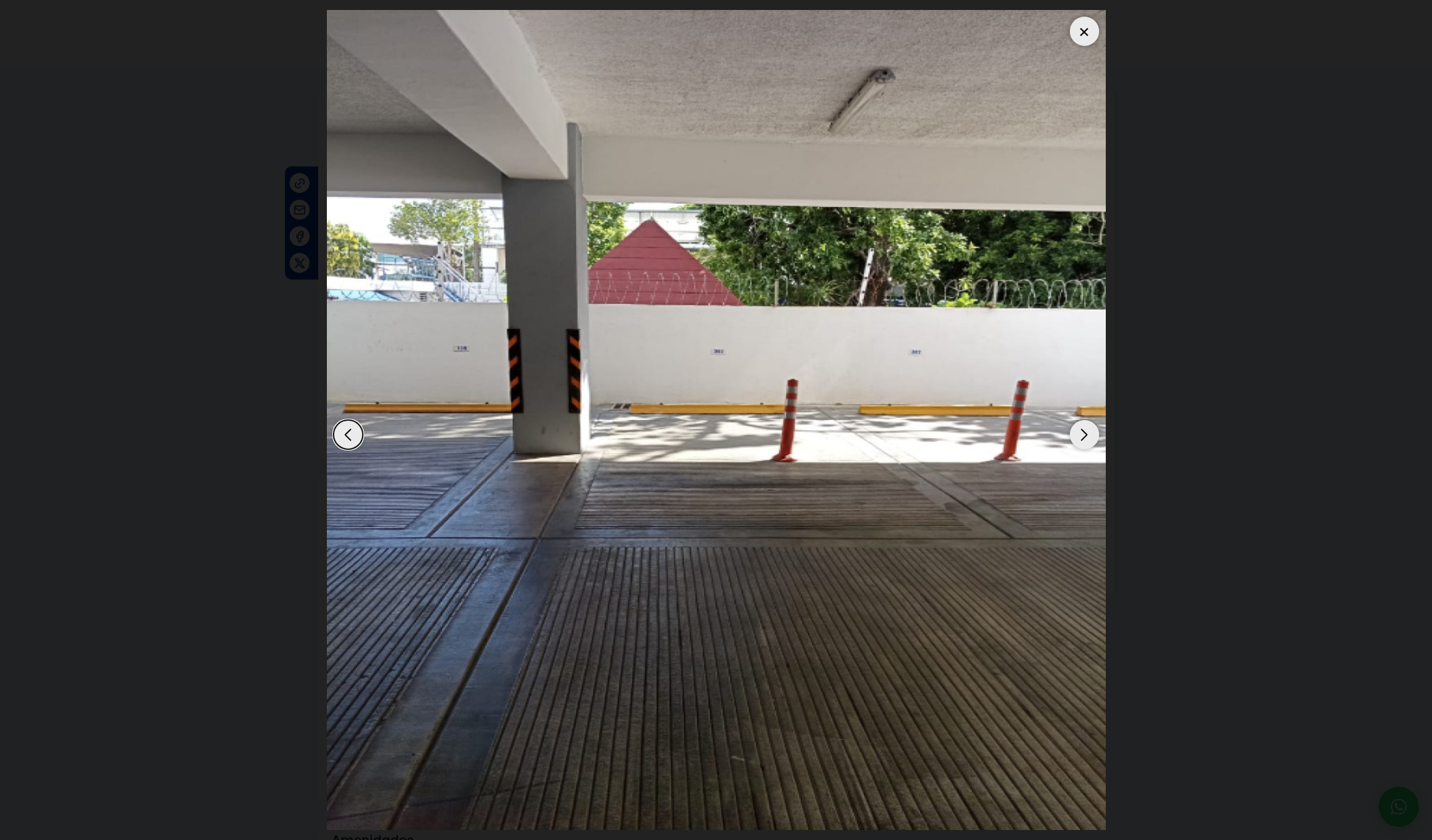
click at [1090, 435] on div "Next slide" at bounding box center [1084, 434] width 29 height 29
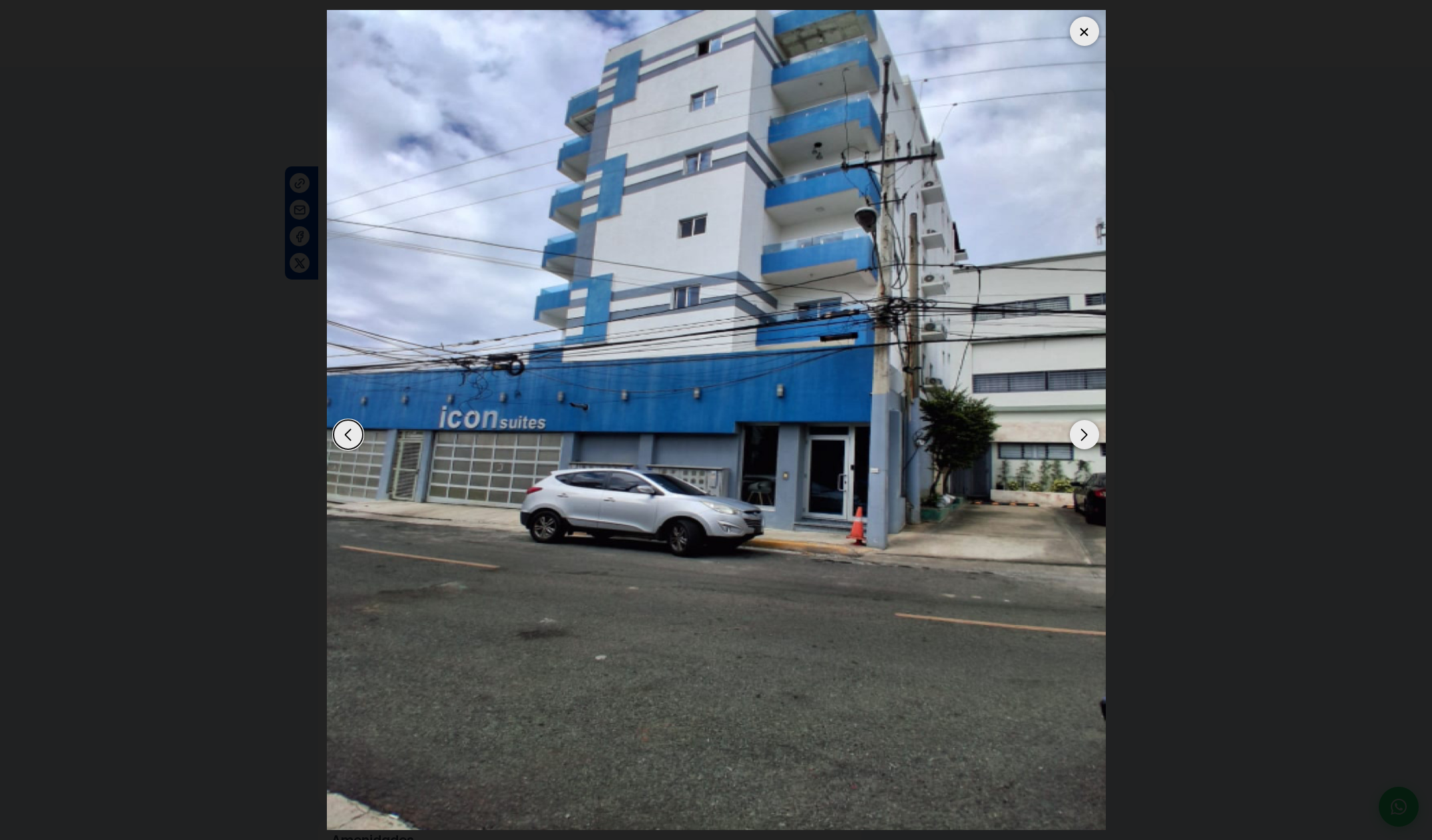
click at [1090, 435] on div "Next slide" at bounding box center [1084, 434] width 29 height 29
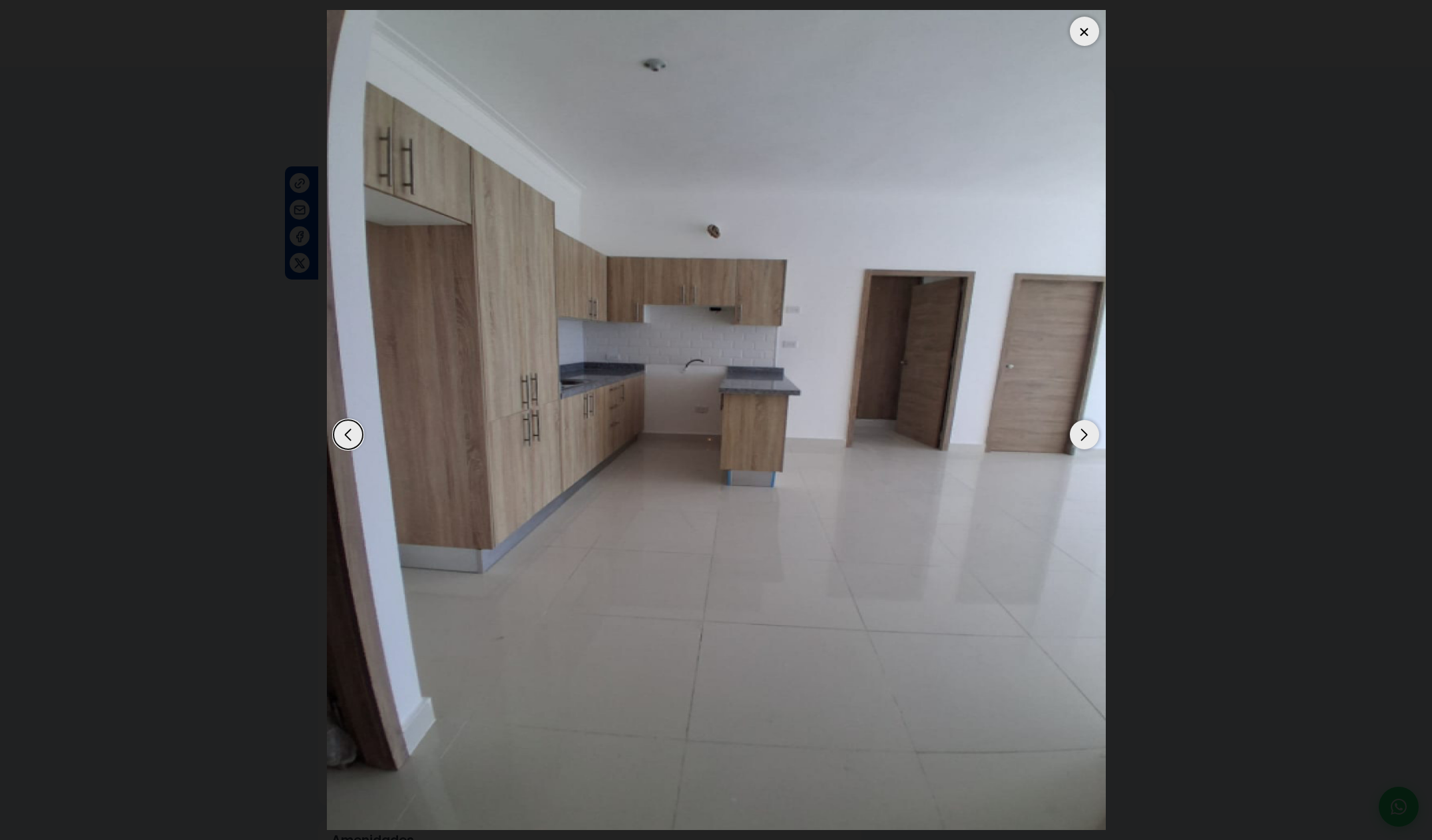
click at [1089, 38] on div at bounding box center [1084, 31] width 29 height 29
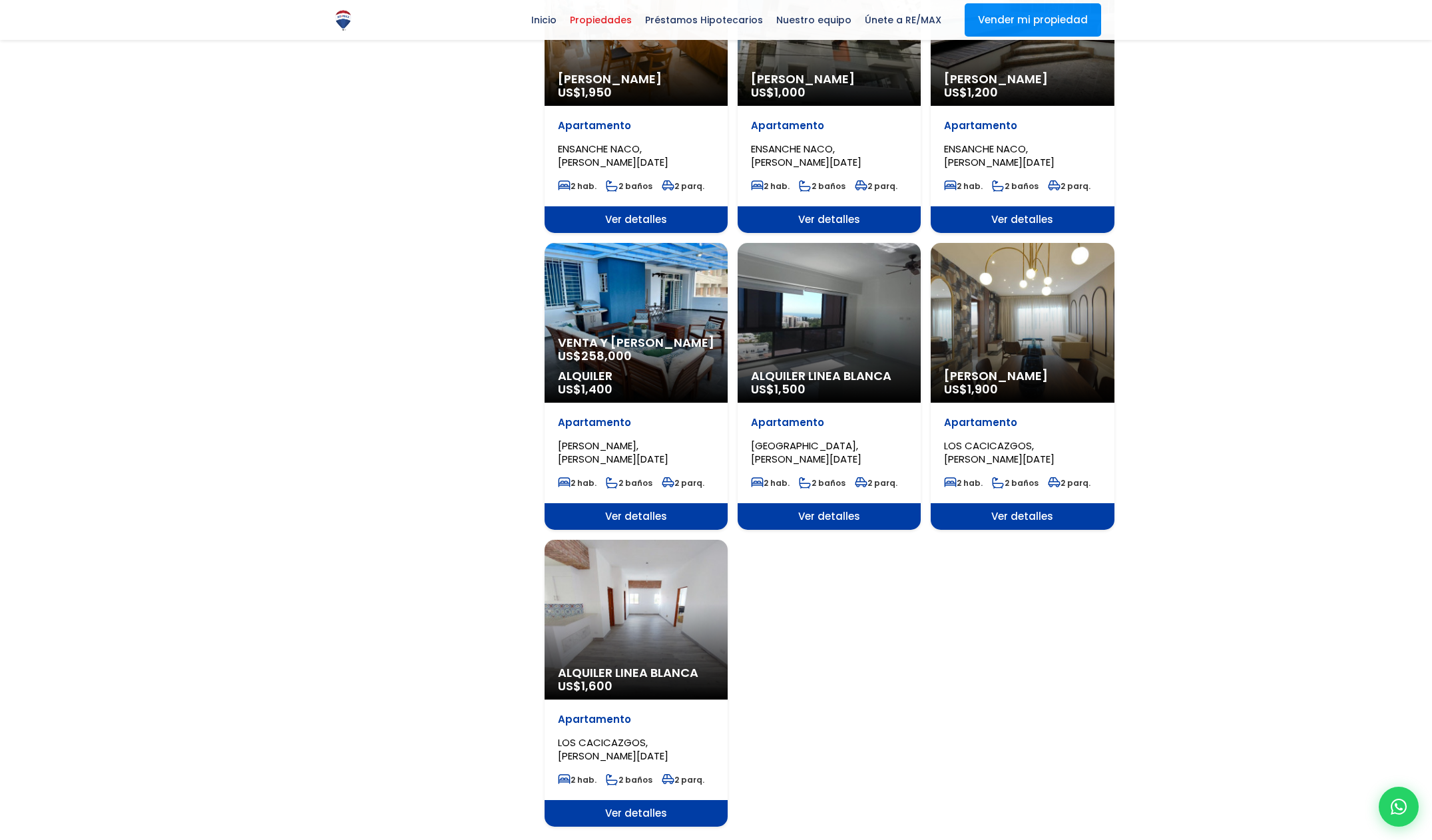
scroll to position [1286, 0]
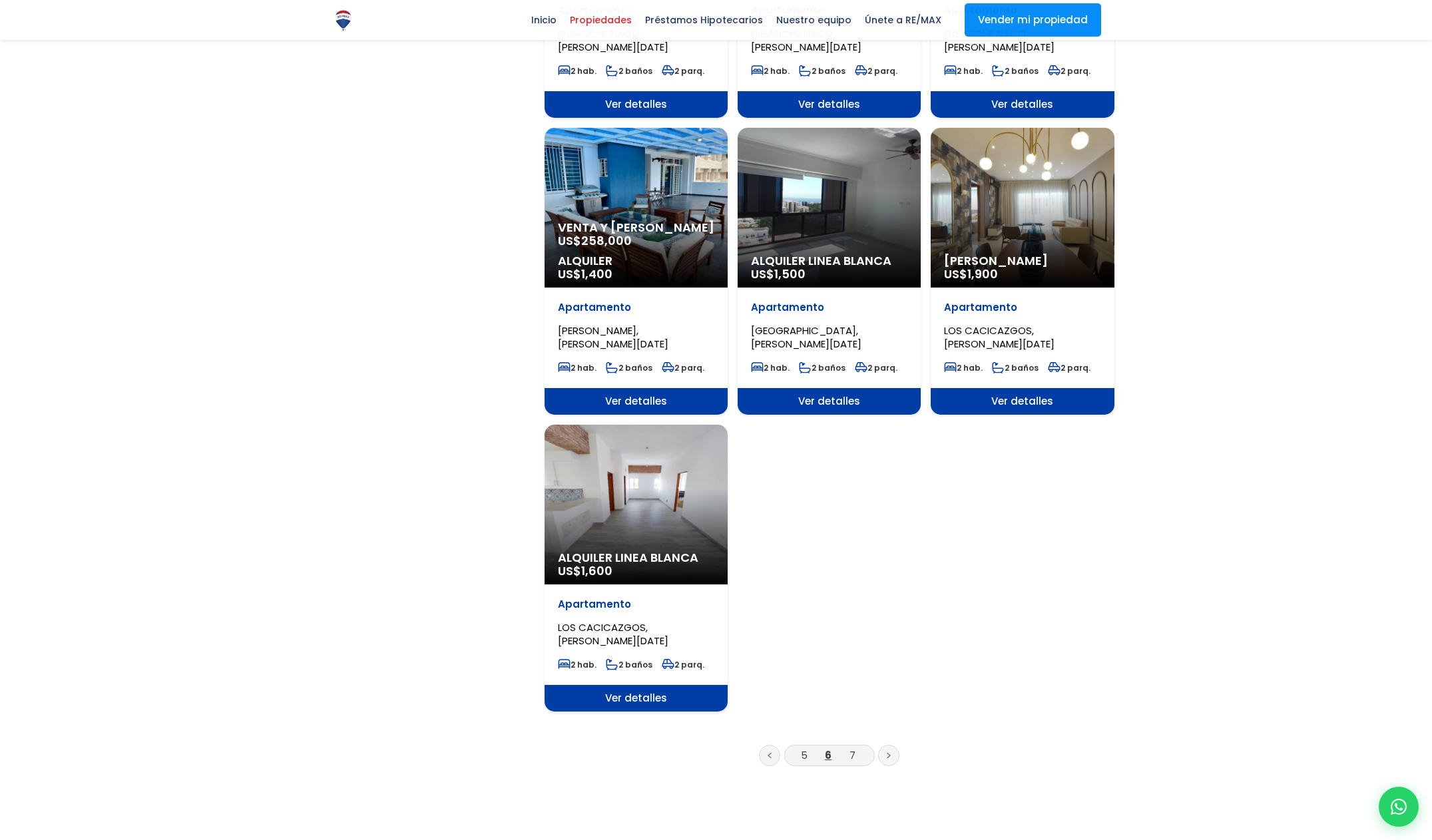
click li "7"
click link "7"
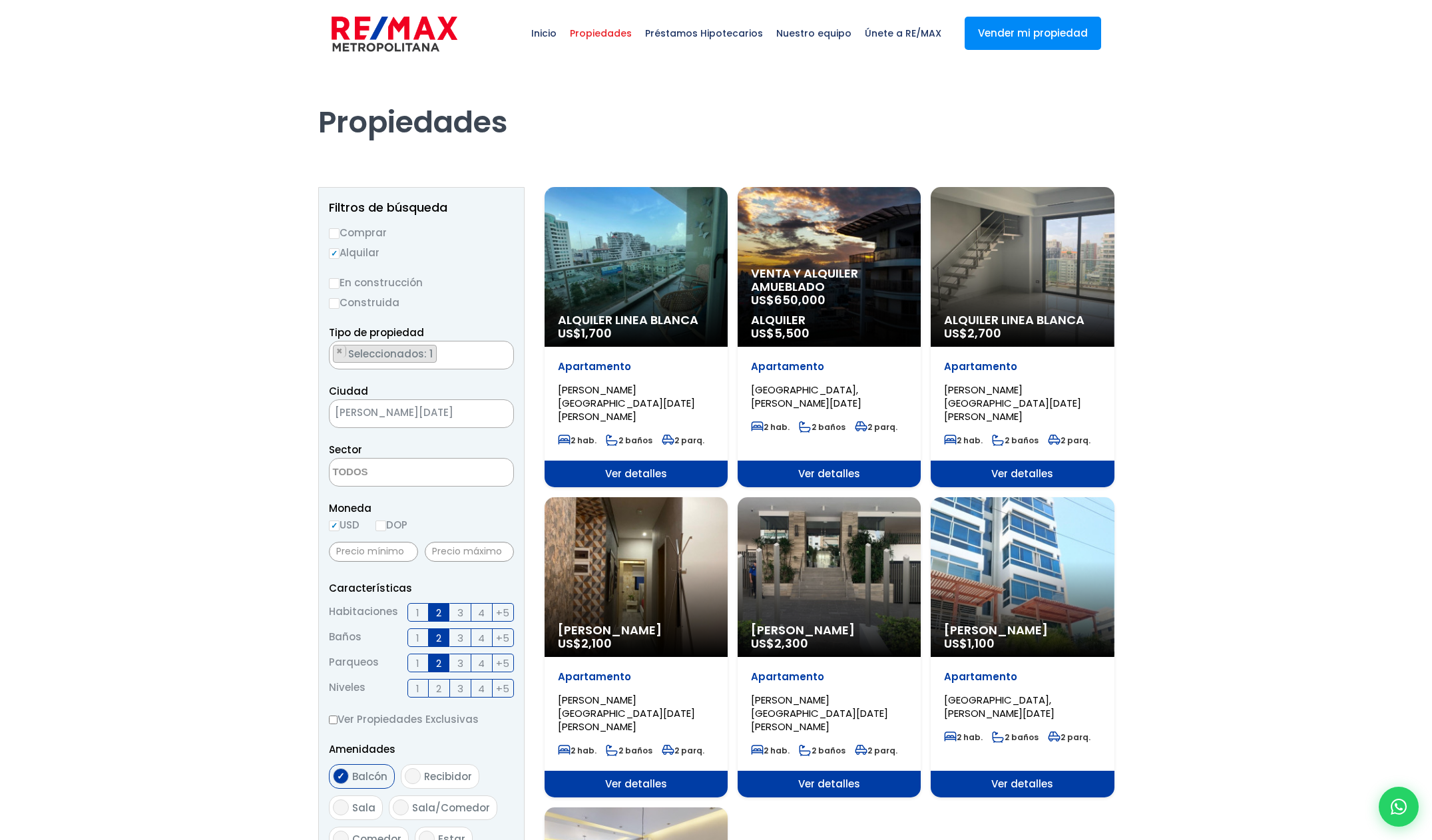
click at [656, 320] on span "Alquiler Linea Blanca" at bounding box center [636, 320] width 157 height 13
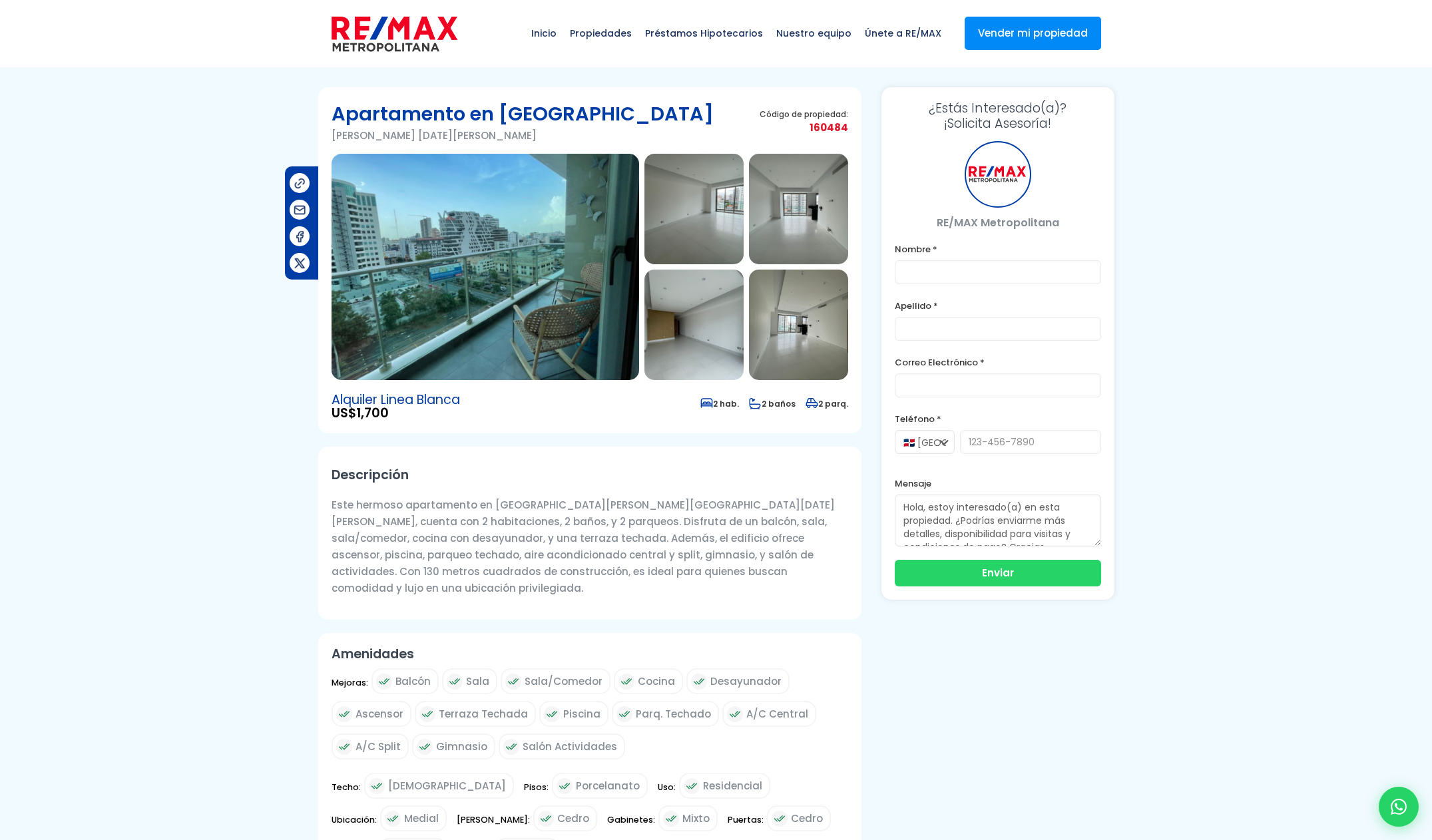
click at [579, 314] on img at bounding box center [485, 267] width 308 height 226
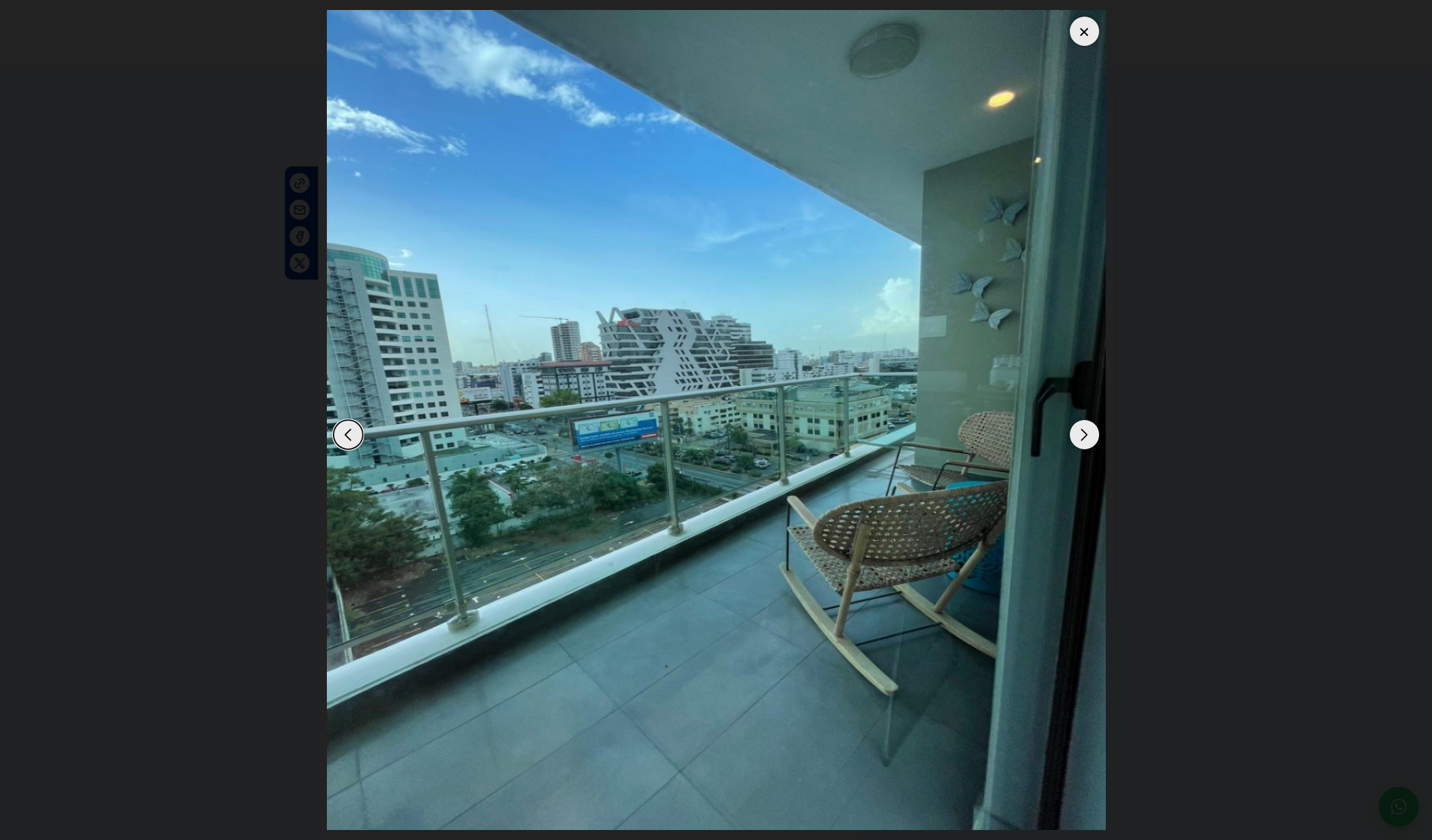
click at [1079, 440] on div "Next slide" at bounding box center [1084, 434] width 29 height 29
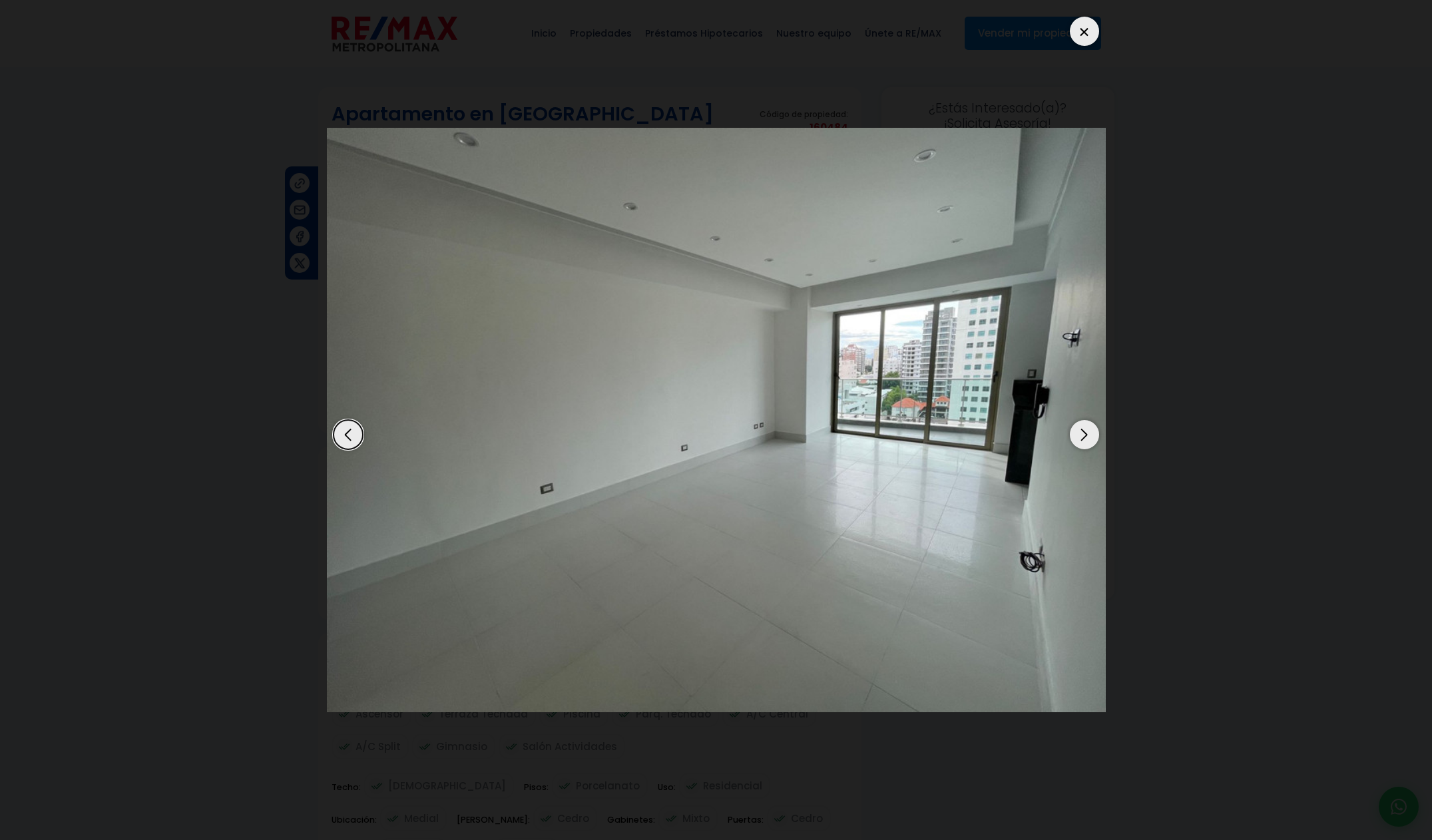
click at [1079, 440] on div "Next slide" at bounding box center [1084, 434] width 29 height 29
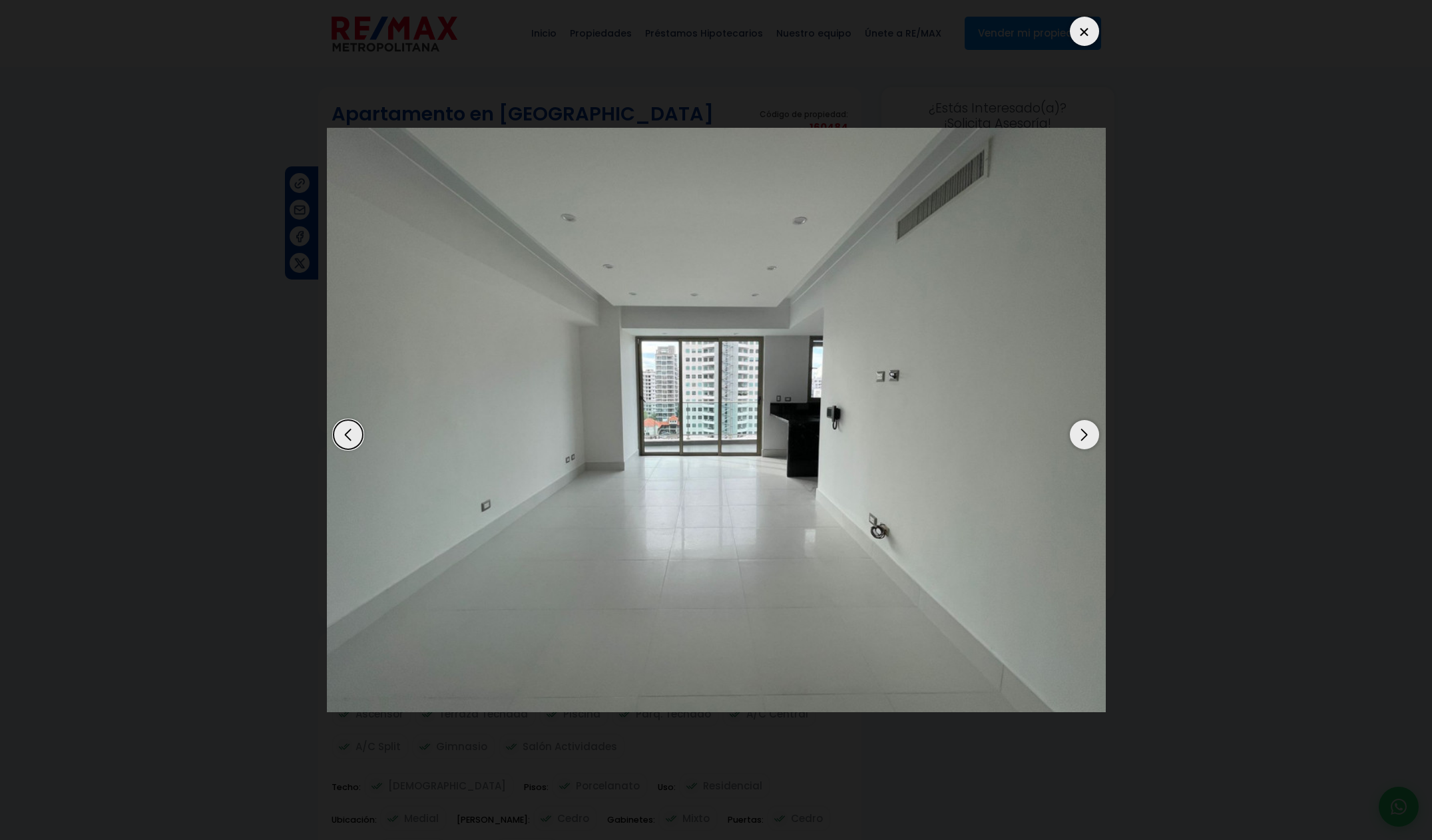
click at [1078, 441] on div "Next slide" at bounding box center [1084, 434] width 29 height 29
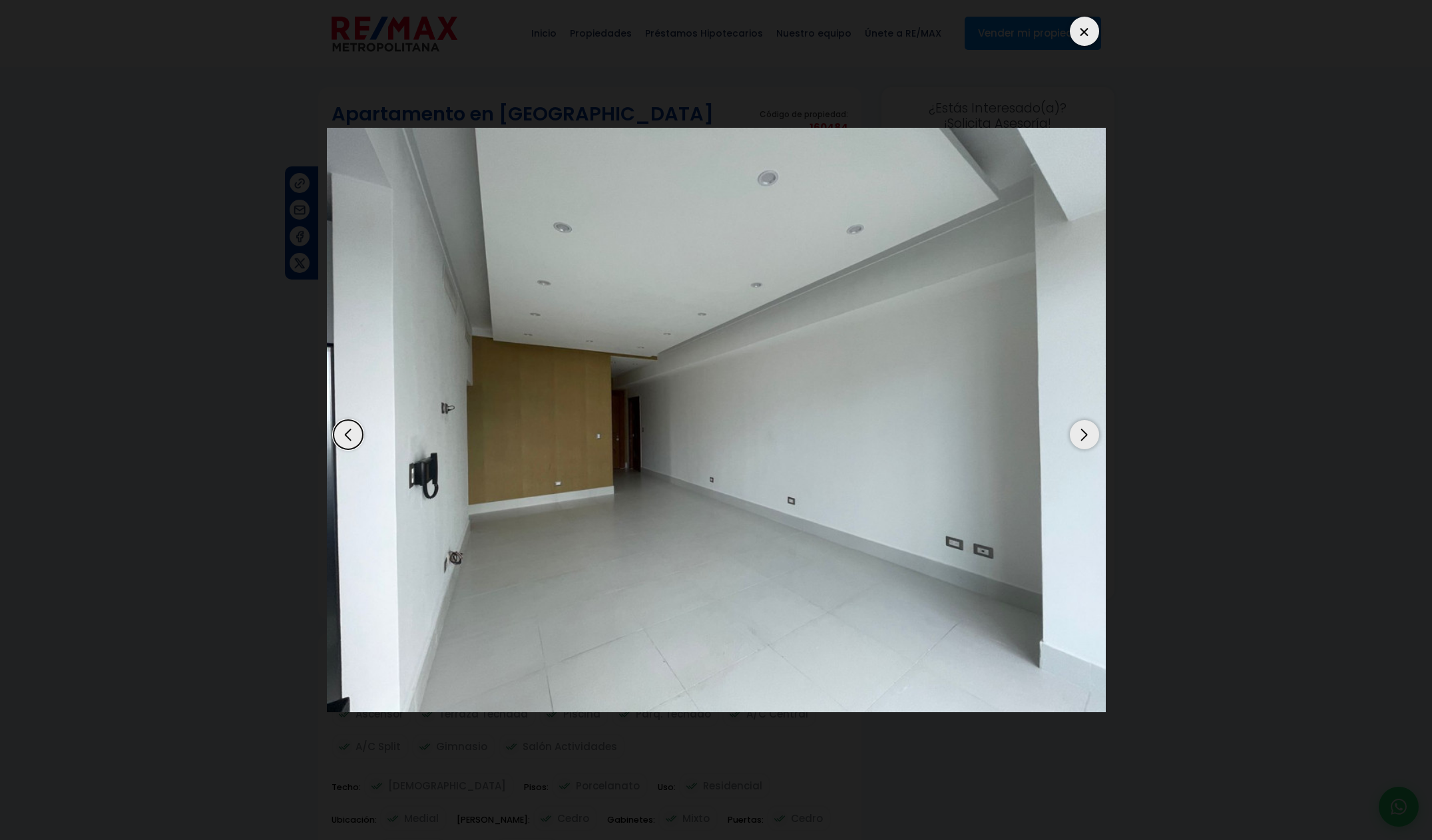
click at [1077, 441] on div "Next slide" at bounding box center [1084, 434] width 29 height 29
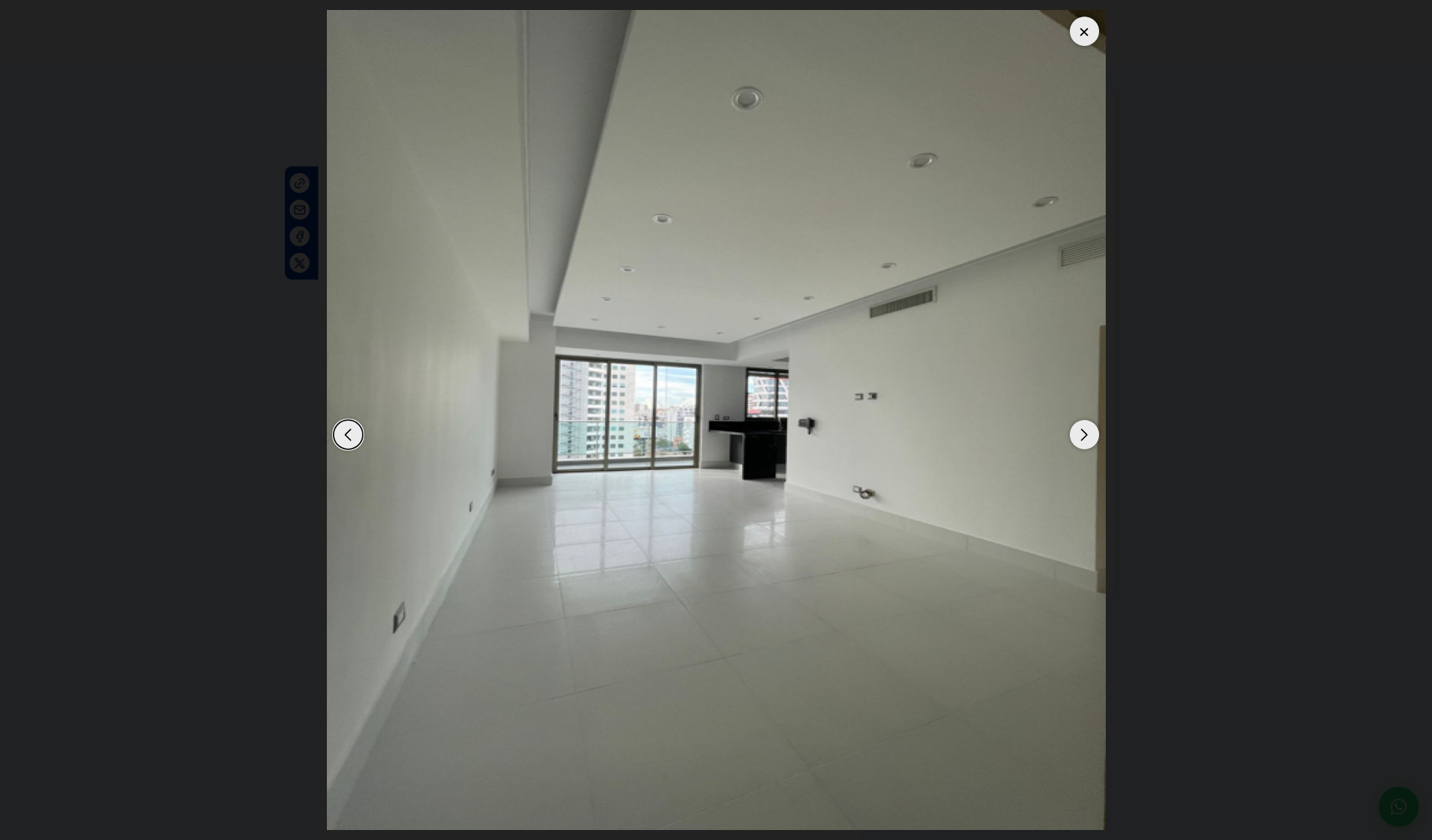
click at [1075, 441] on div "Next slide" at bounding box center [1084, 434] width 29 height 29
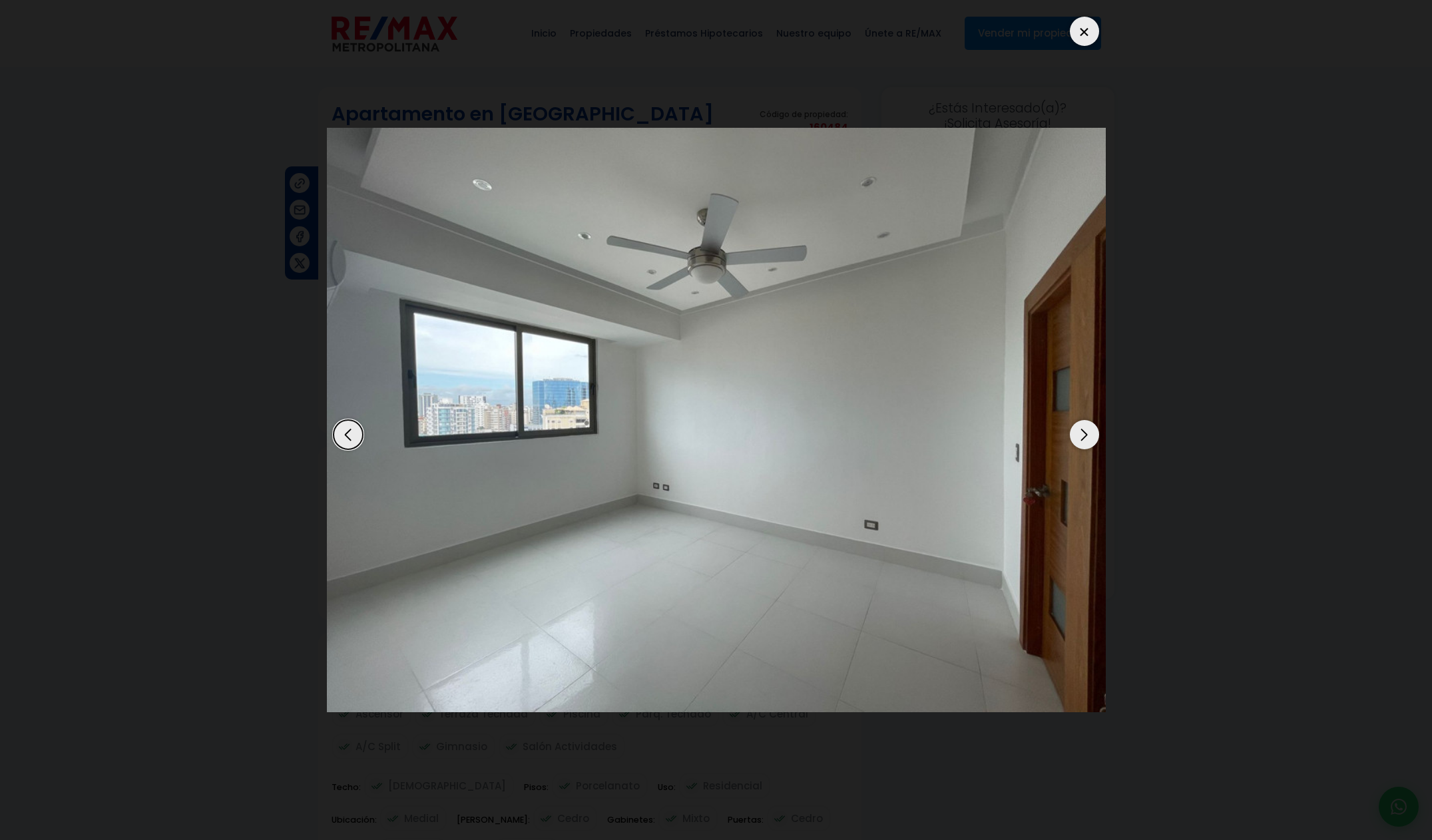
click at [1074, 441] on div "Next slide" at bounding box center [1084, 434] width 29 height 29
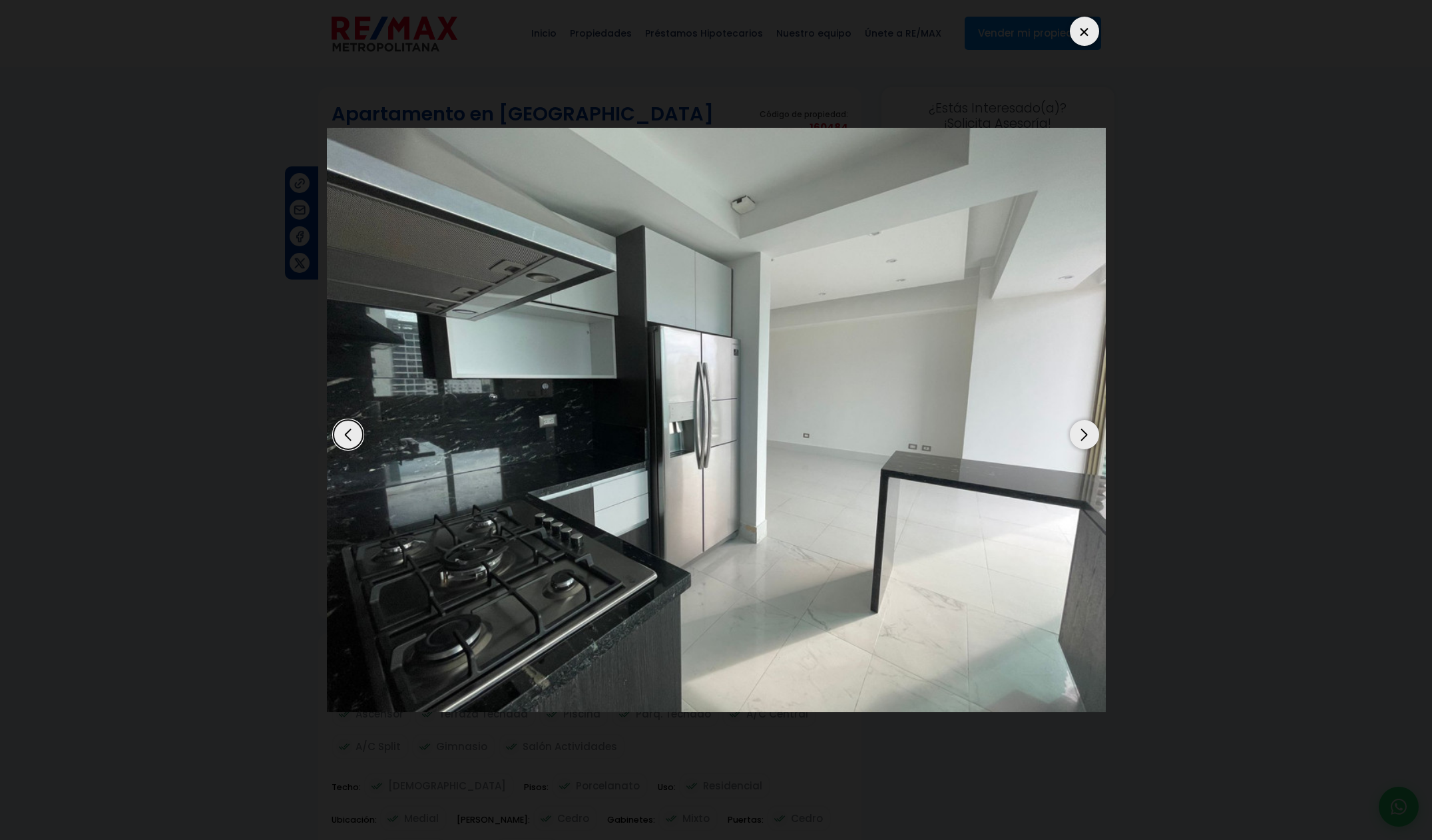
click at [1078, 441] on div "Next slide" at bounding box center [1084, 434] width 29 height 29
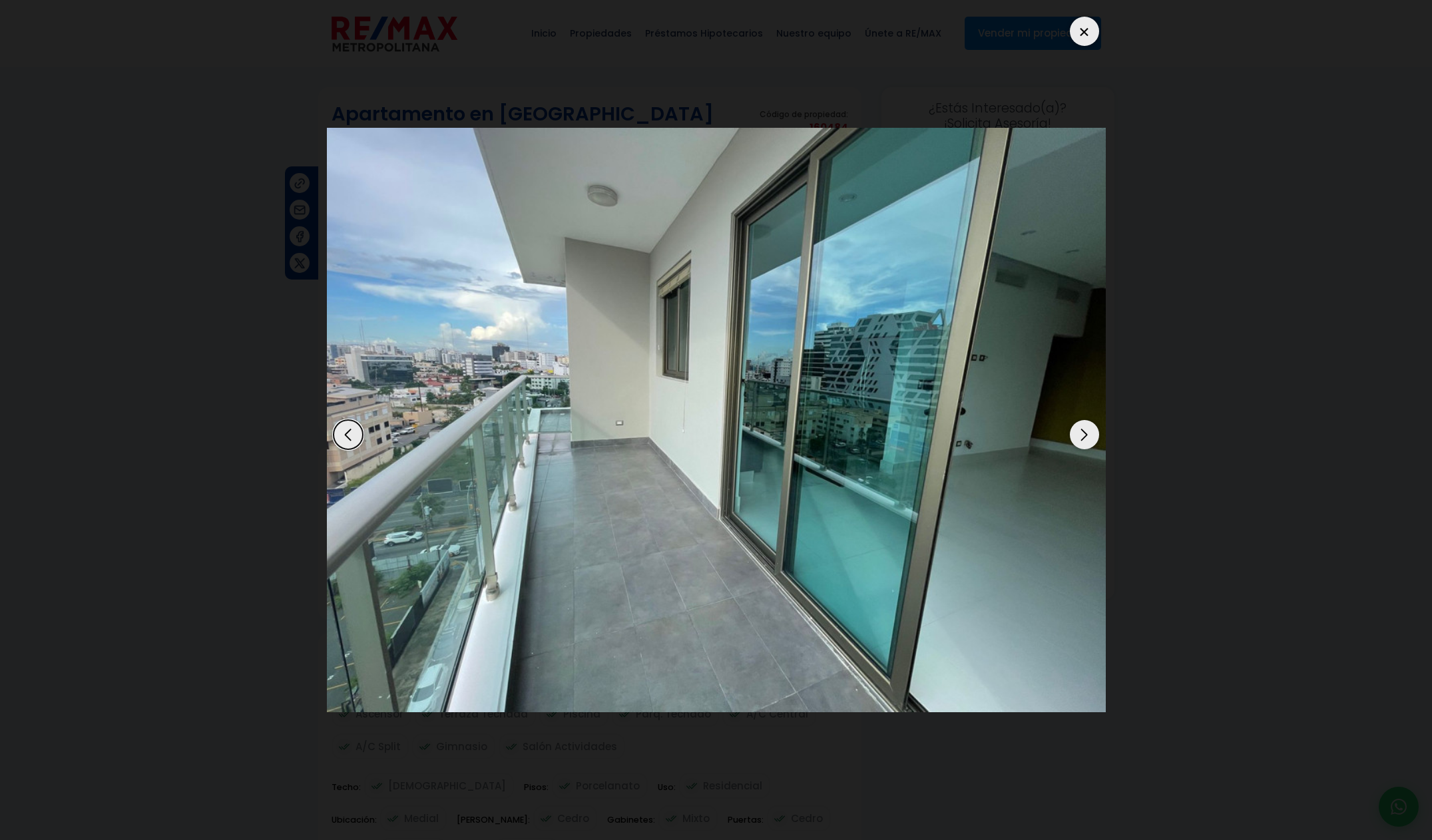
click at [1078, 441] on div "Next slide" at bounding box center [1084, 434] width 29 height 29
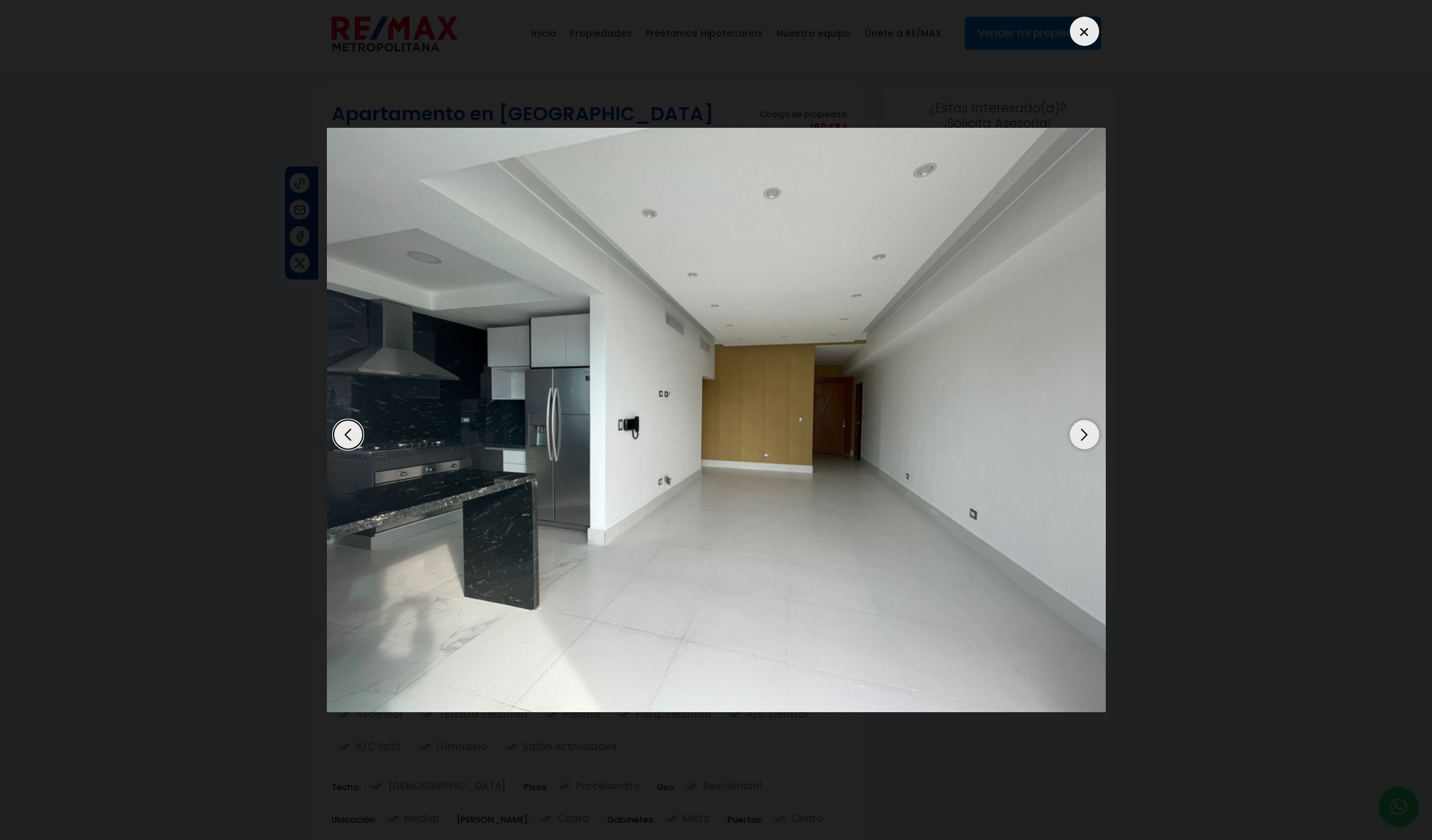
click at [1077, 442] on div "Next slide" at bounding box center [1084, 434] width 29 height 29
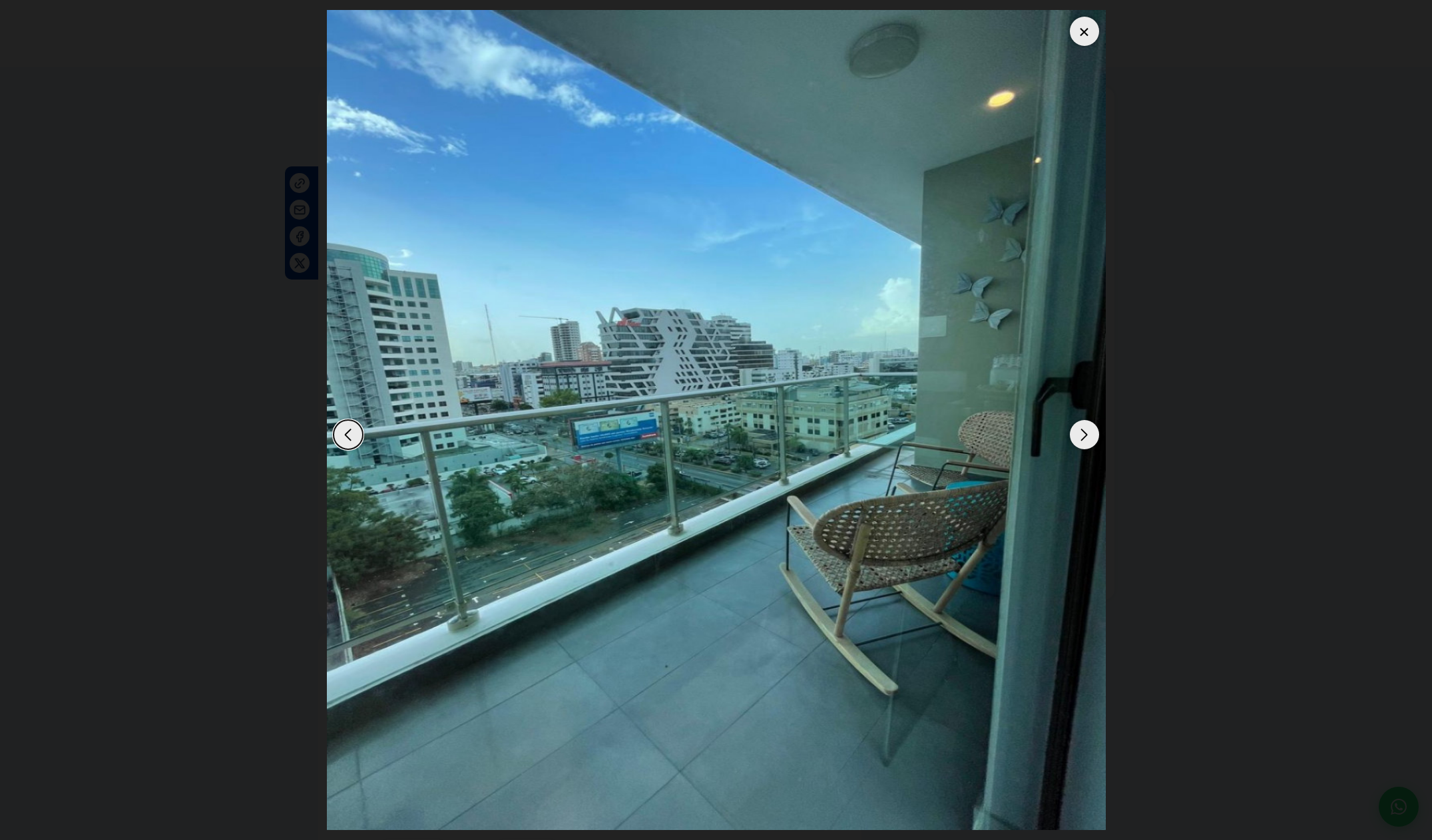
click at [1076, 442] on div "Next slide" at bounding box center [1084, 434] width 29 height 29
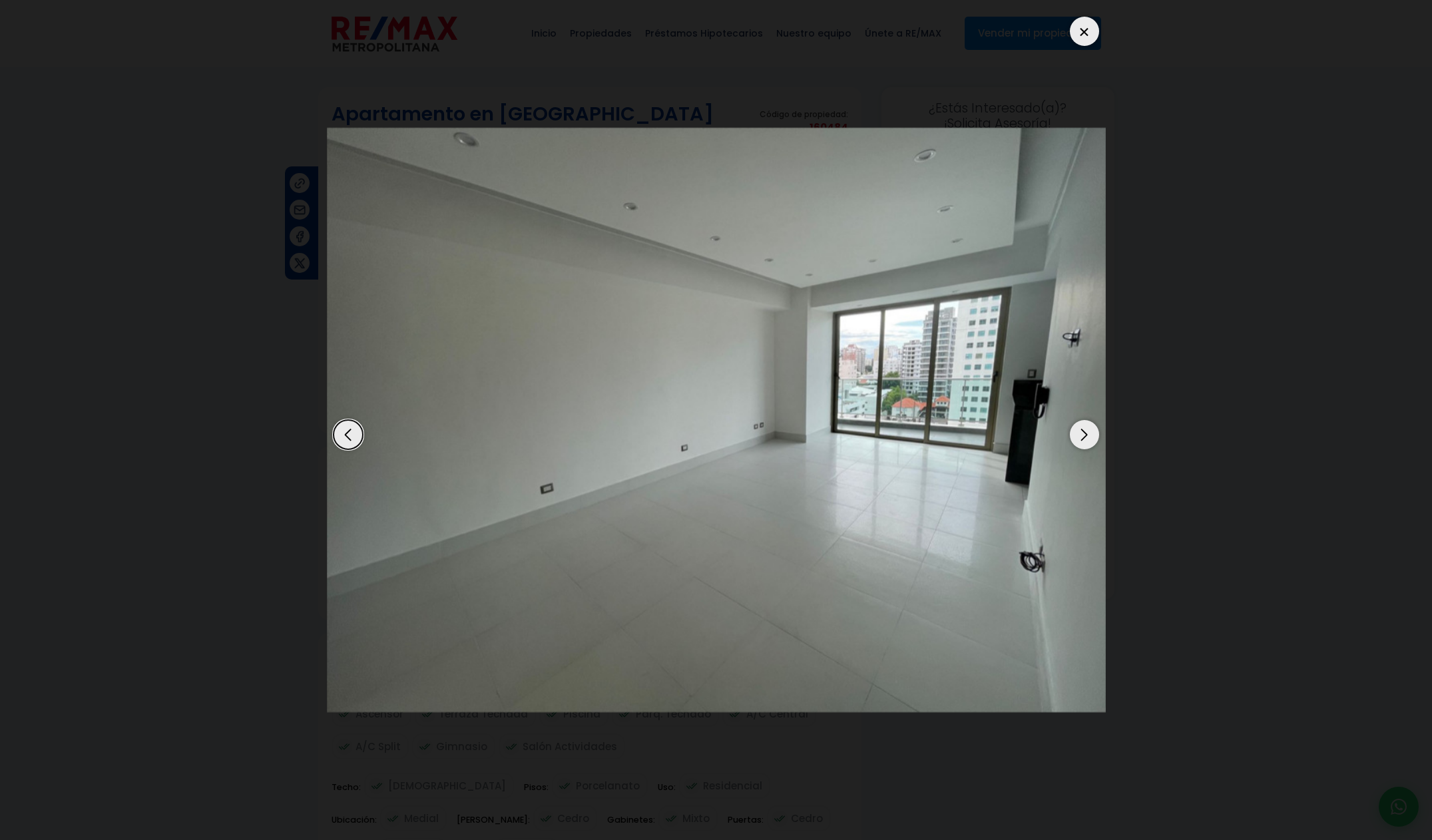
click at [1076, 442] on div "Next slide" at bounding box center [1084, 434] width 29 height 29
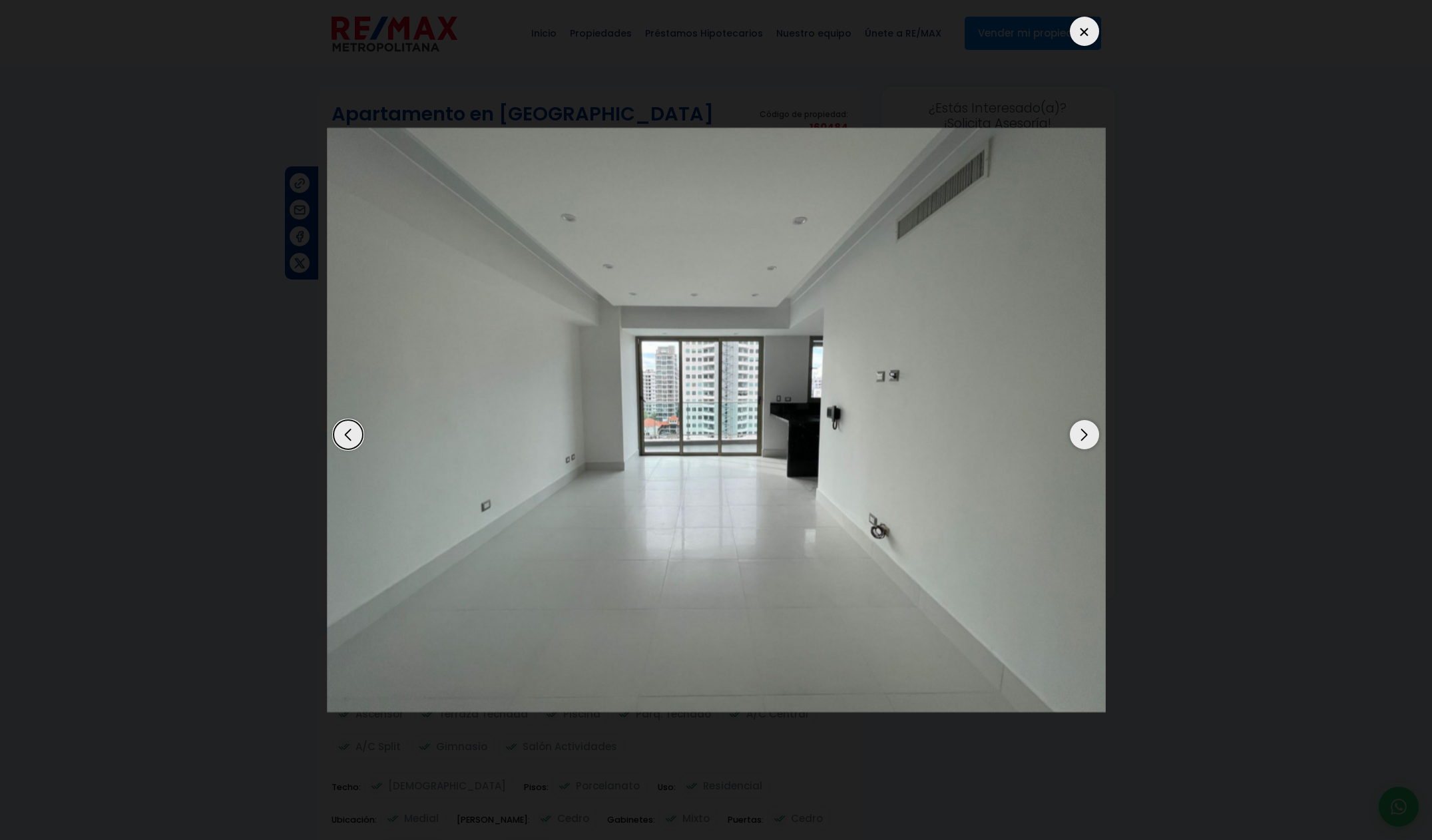
click at [1076, 442] on div "Next slide" at bounding box center [1084, 434] width 29 height 29
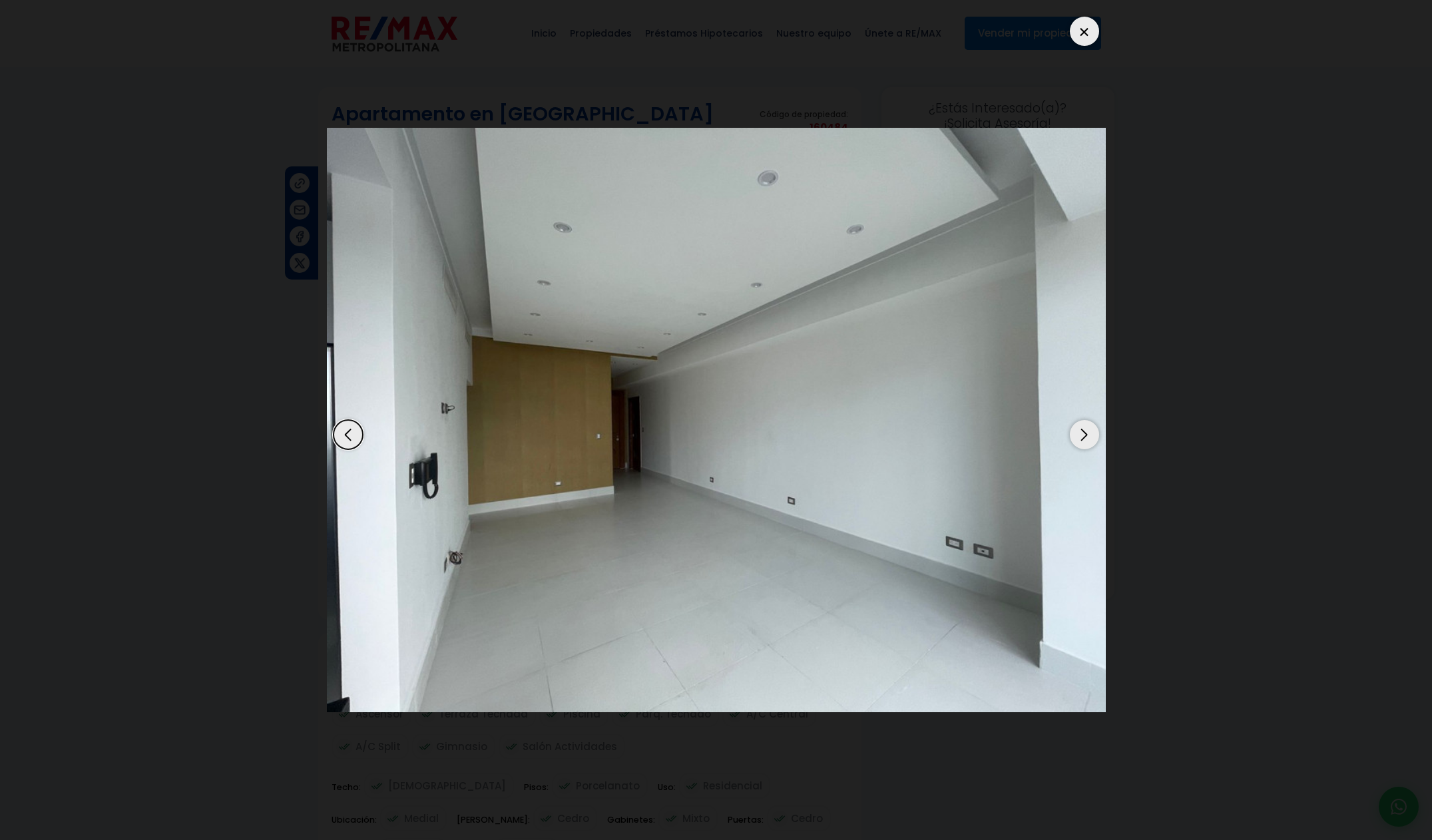
click at [1095, 29] on div at bounding box center [1084, 31] width 29 height 29
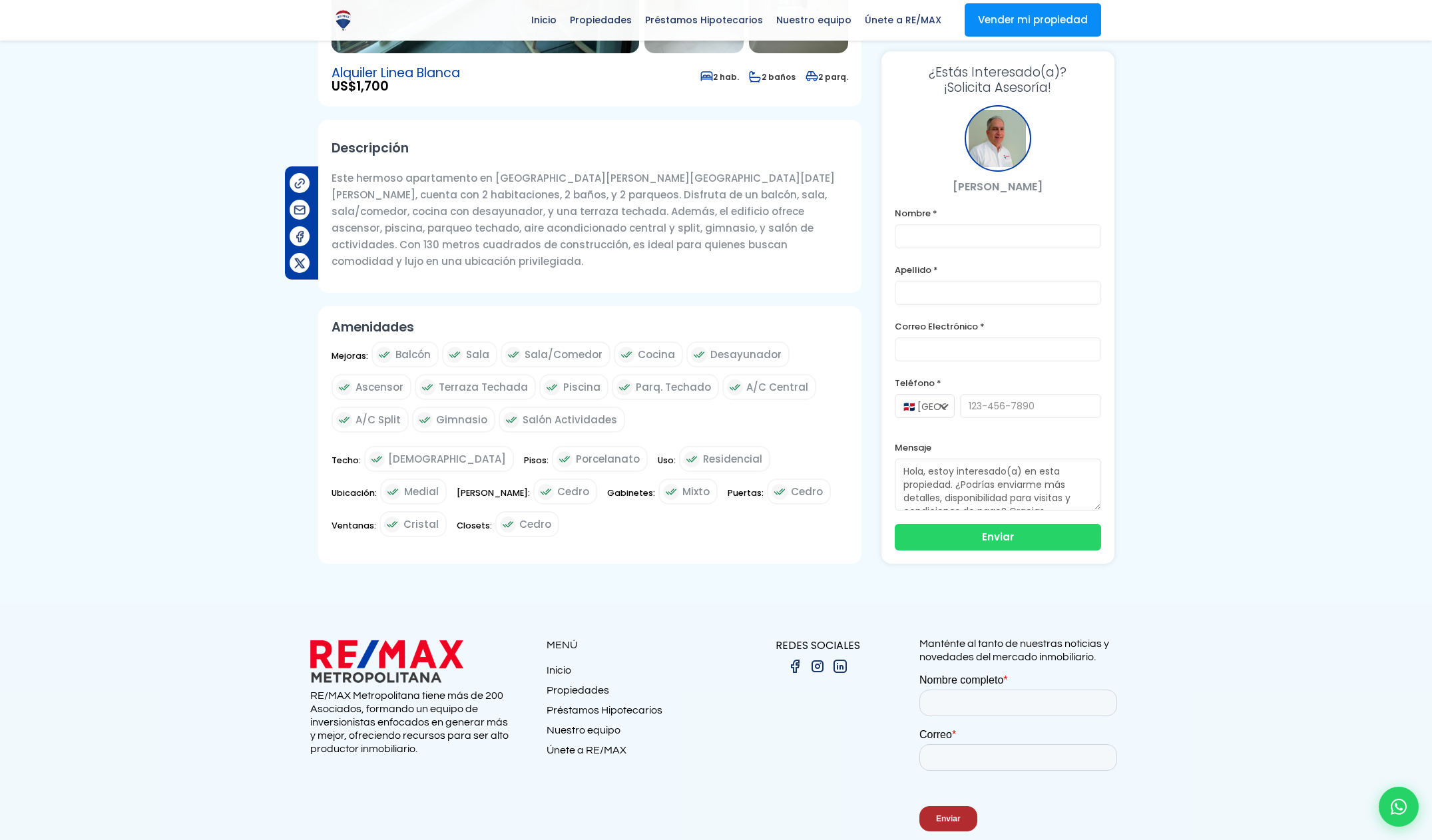
scroll to position [371, 0]
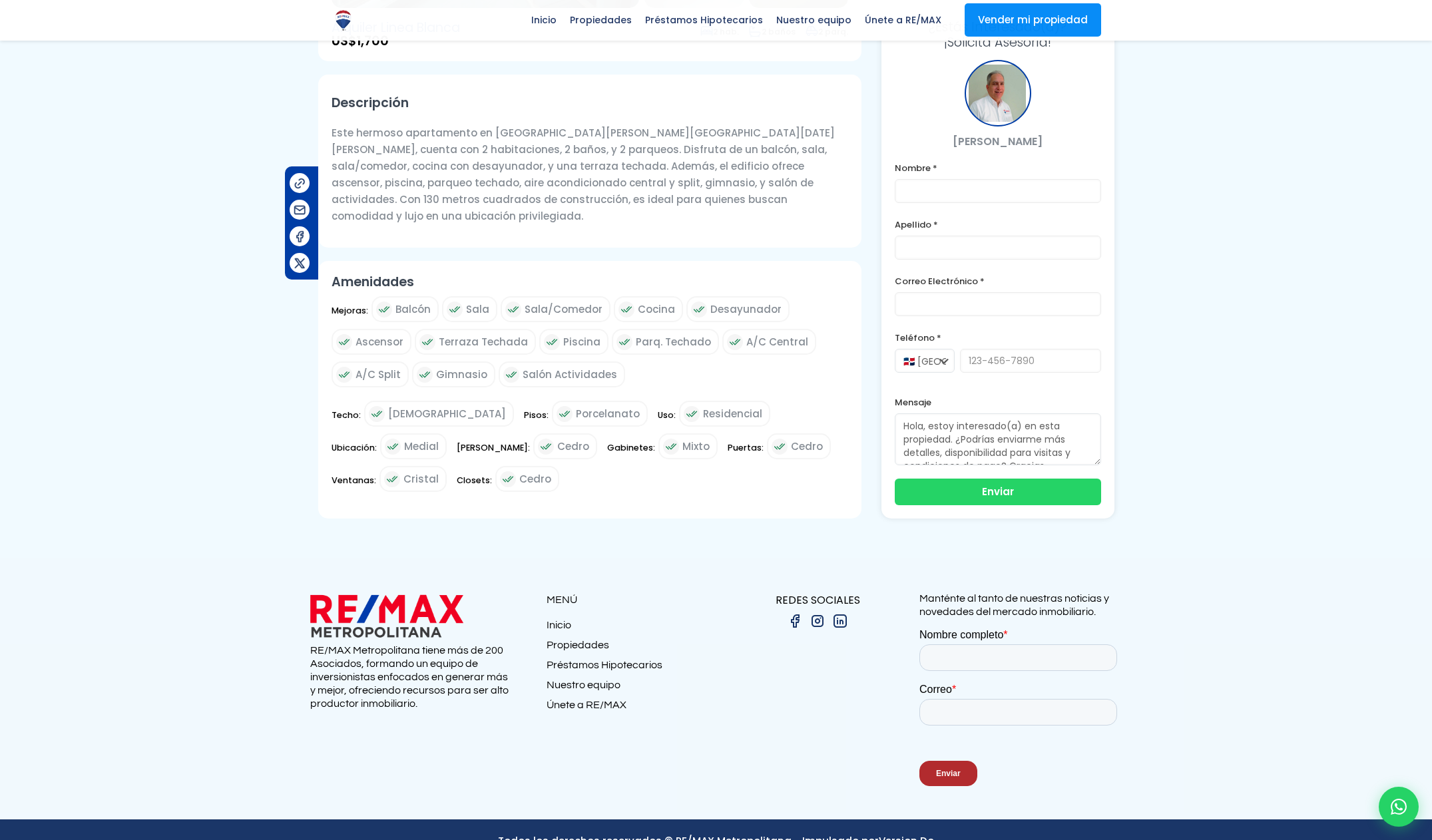
click at [816, 613] on img at bounding box center [817, 621] width 16 height 16
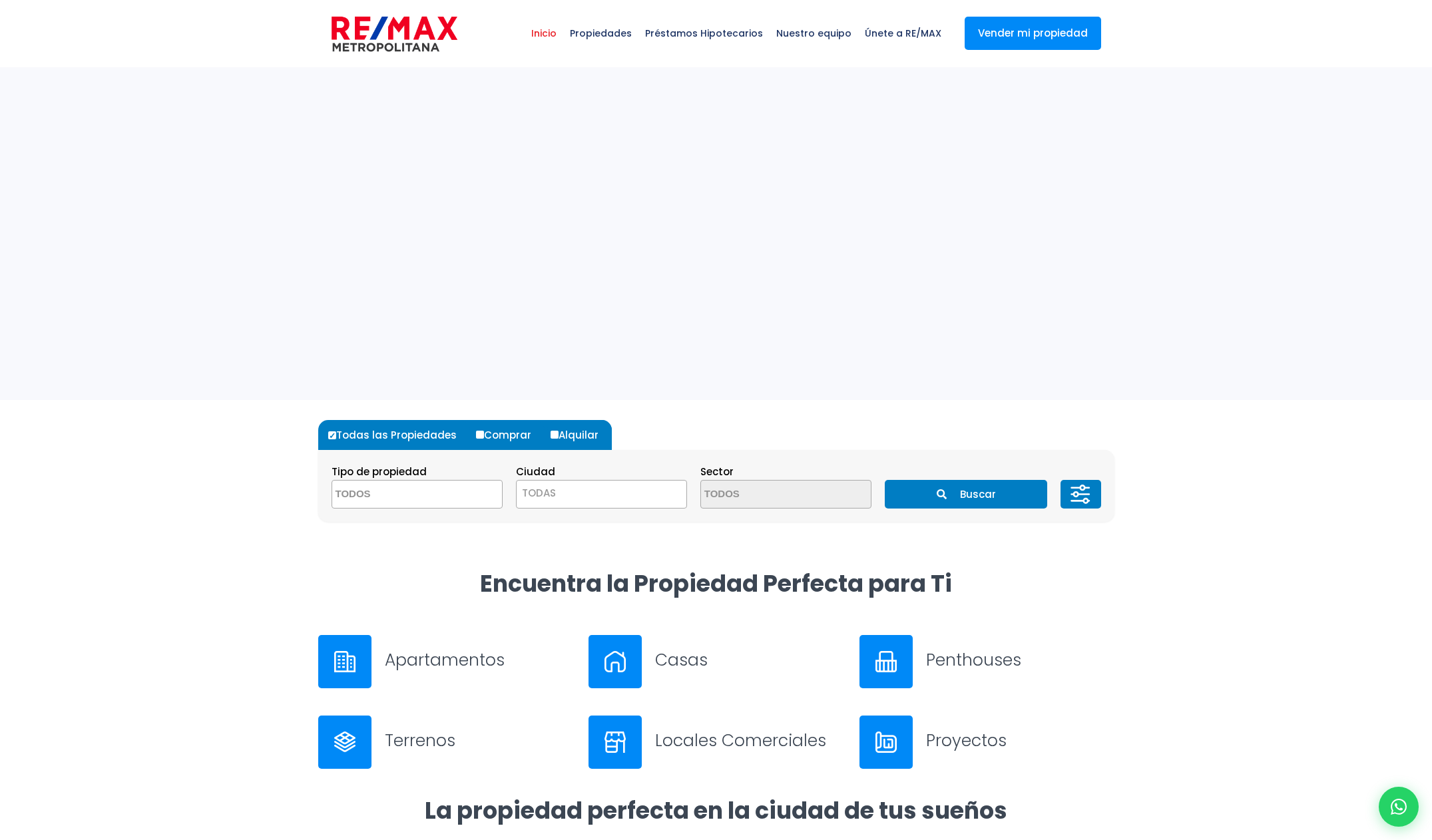
select select
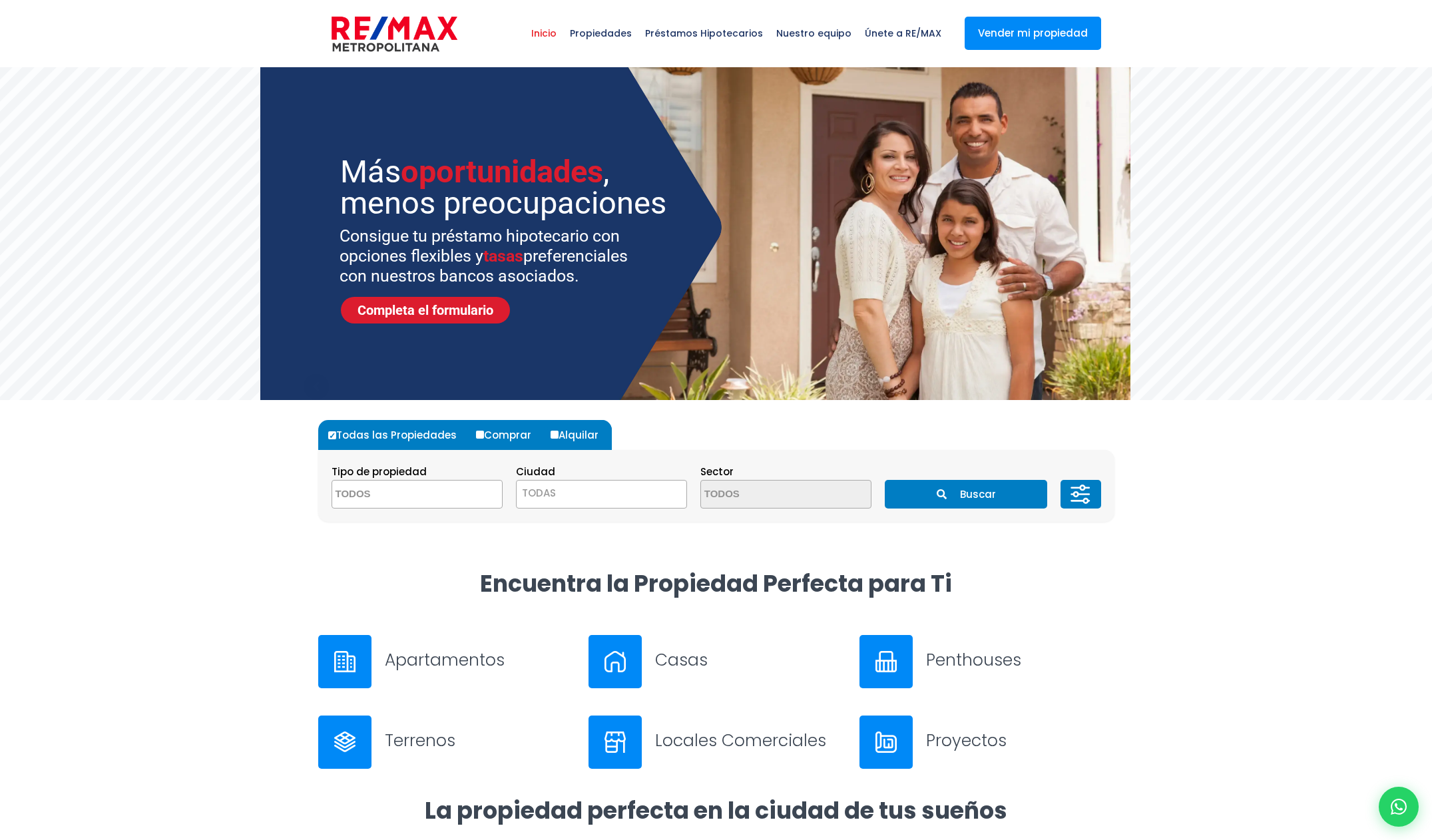
click at [554, 435] on input "Alquilar" at bounding box center [555, 435] width 8 height 8
radio input "true"
click at [445, 494] on textarea "Search" at bounding box center [396, 495] width 129 height 28
click at [411, 515] on li "APARTAMENTO" at bounding box center [417, 521] width 170 height 24
select select "apartment"
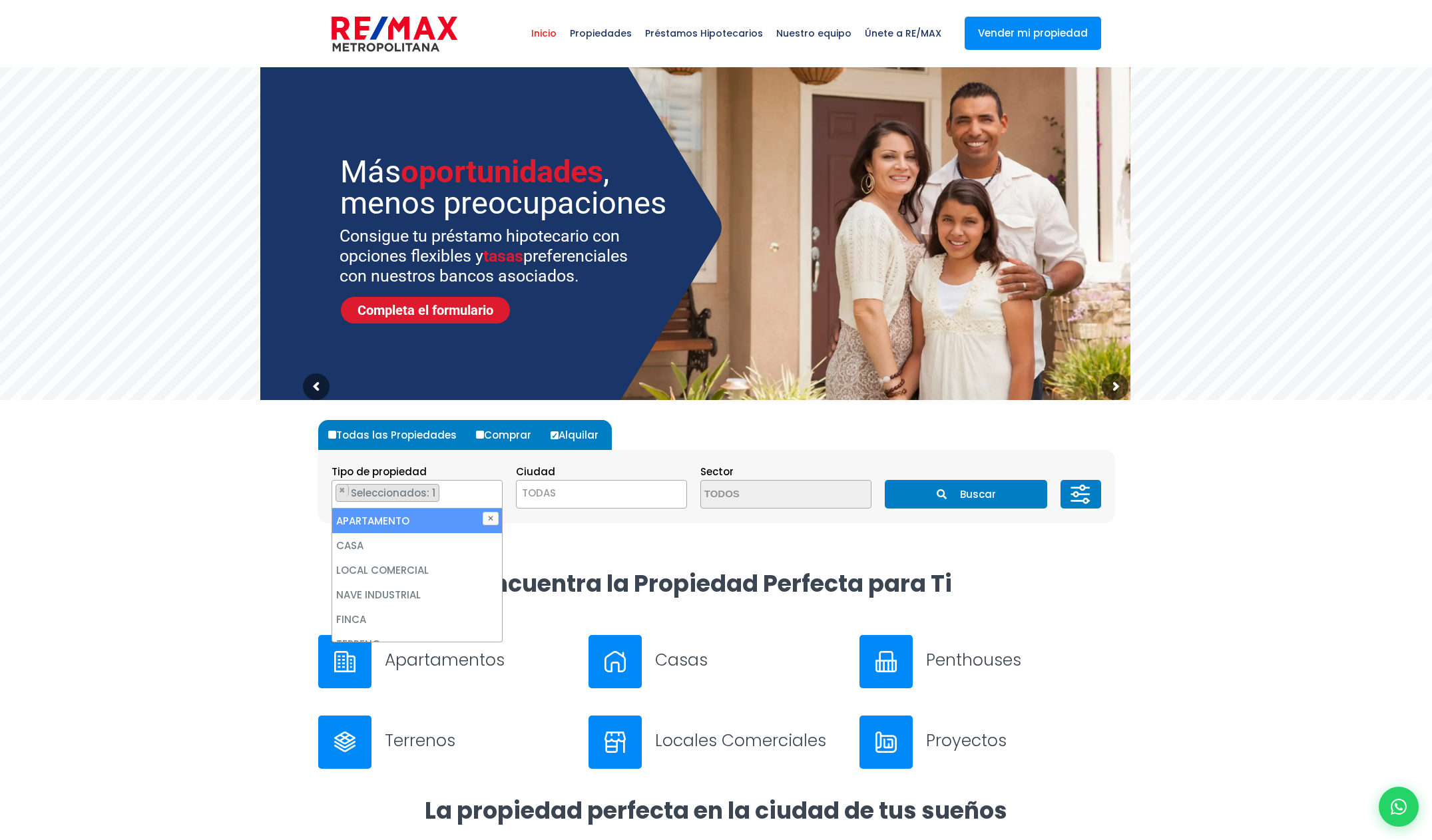
click at [567, 488] on span "TODAS" at bounding box center [601, 493] width 170 height 19
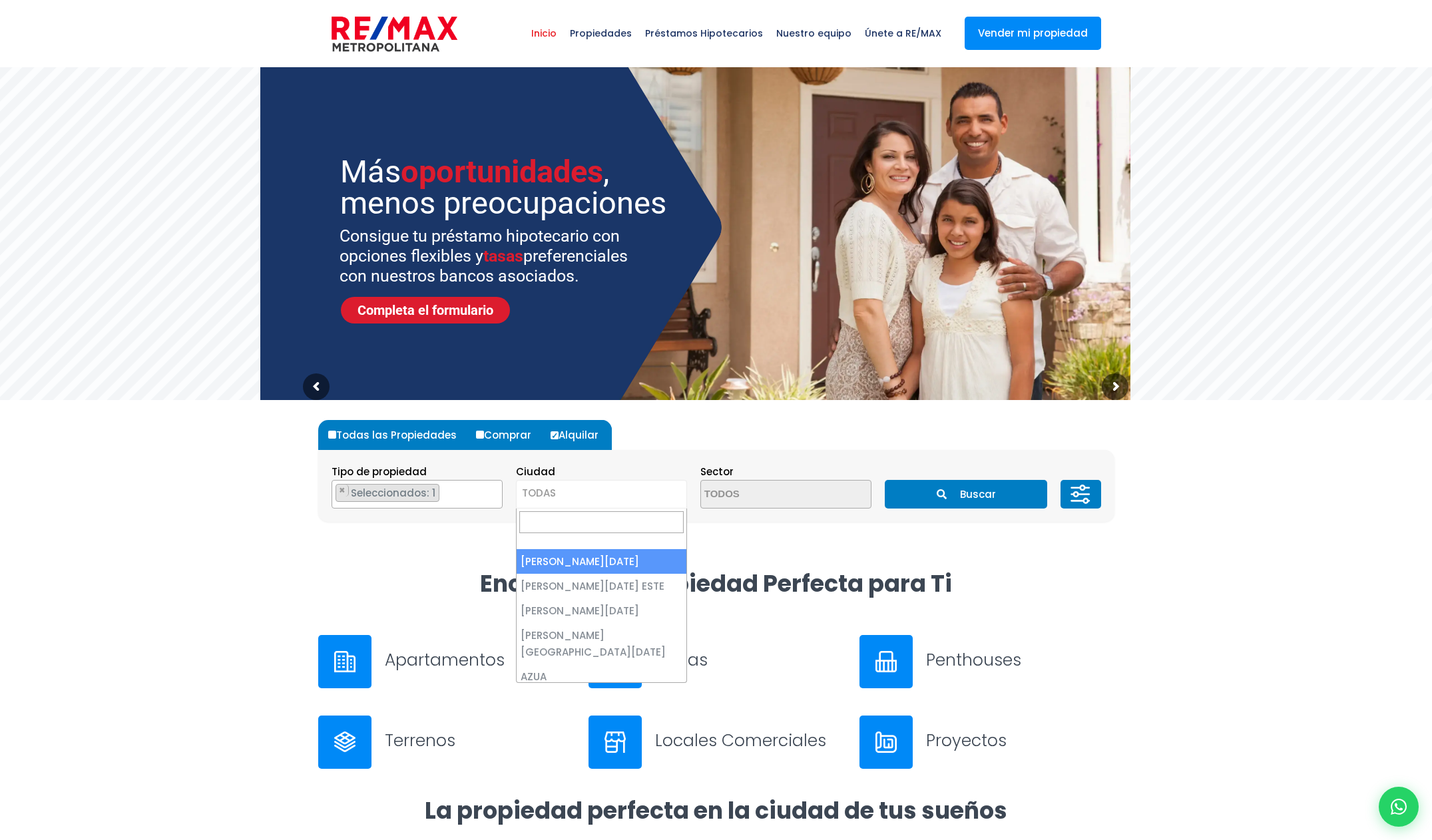
select select "1"
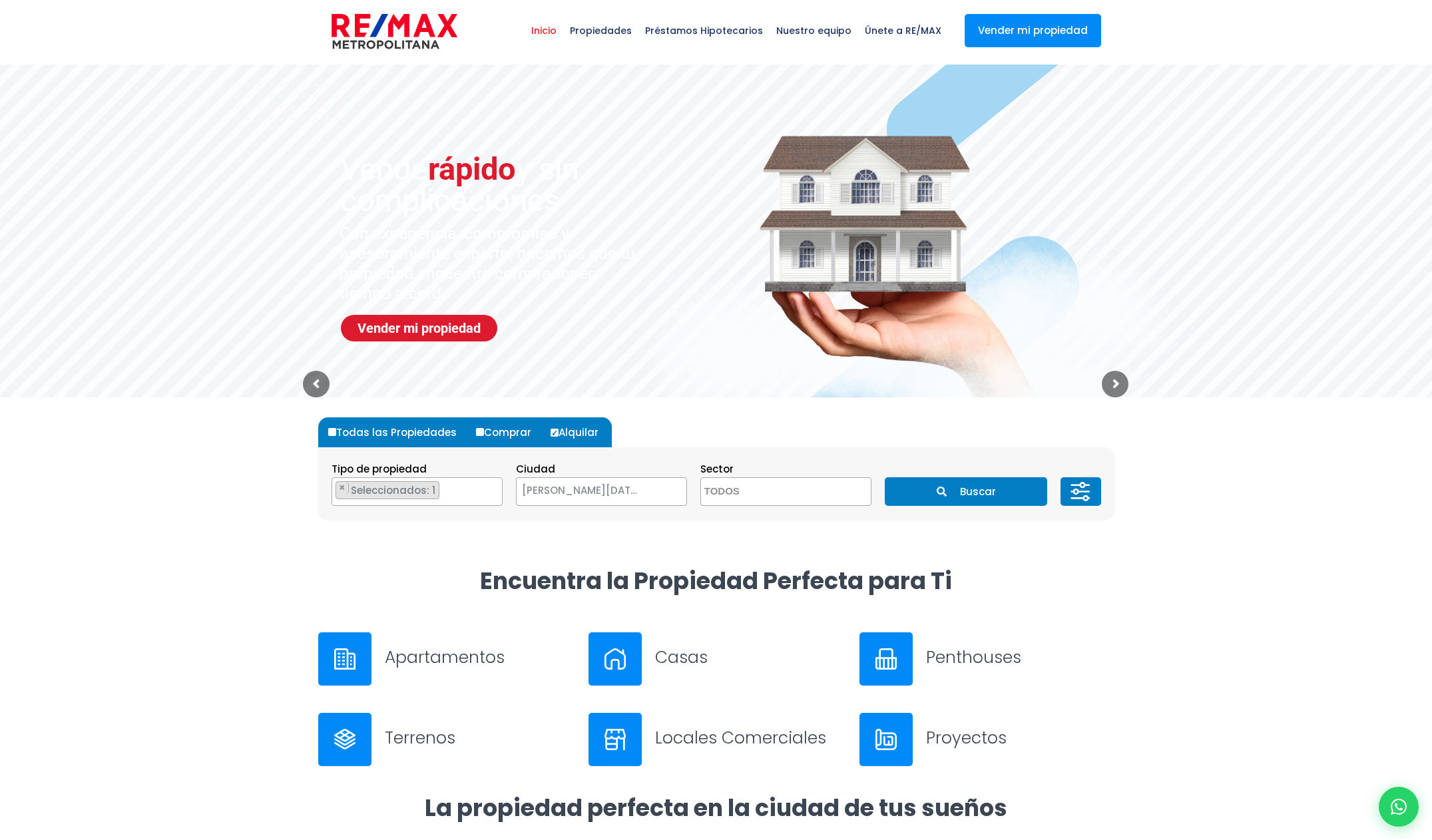
scroll to position [184, 0]
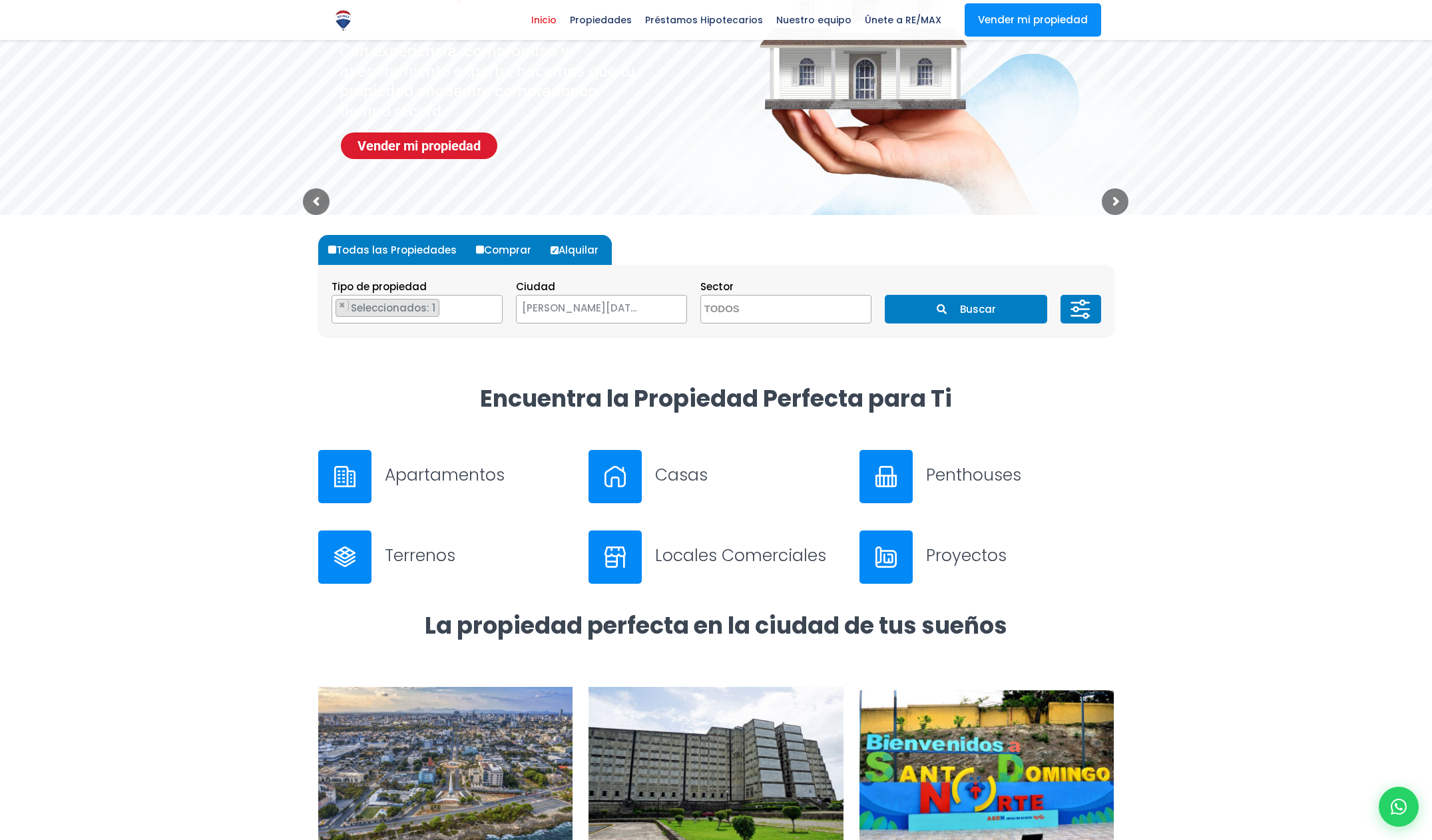
click at [968, 320] on button "Buscar" at bounding box center [966, 309] width 163 height 28
click at [965, 316] on button "Buscar" at bounding box center [966, 309] width 163 height 28
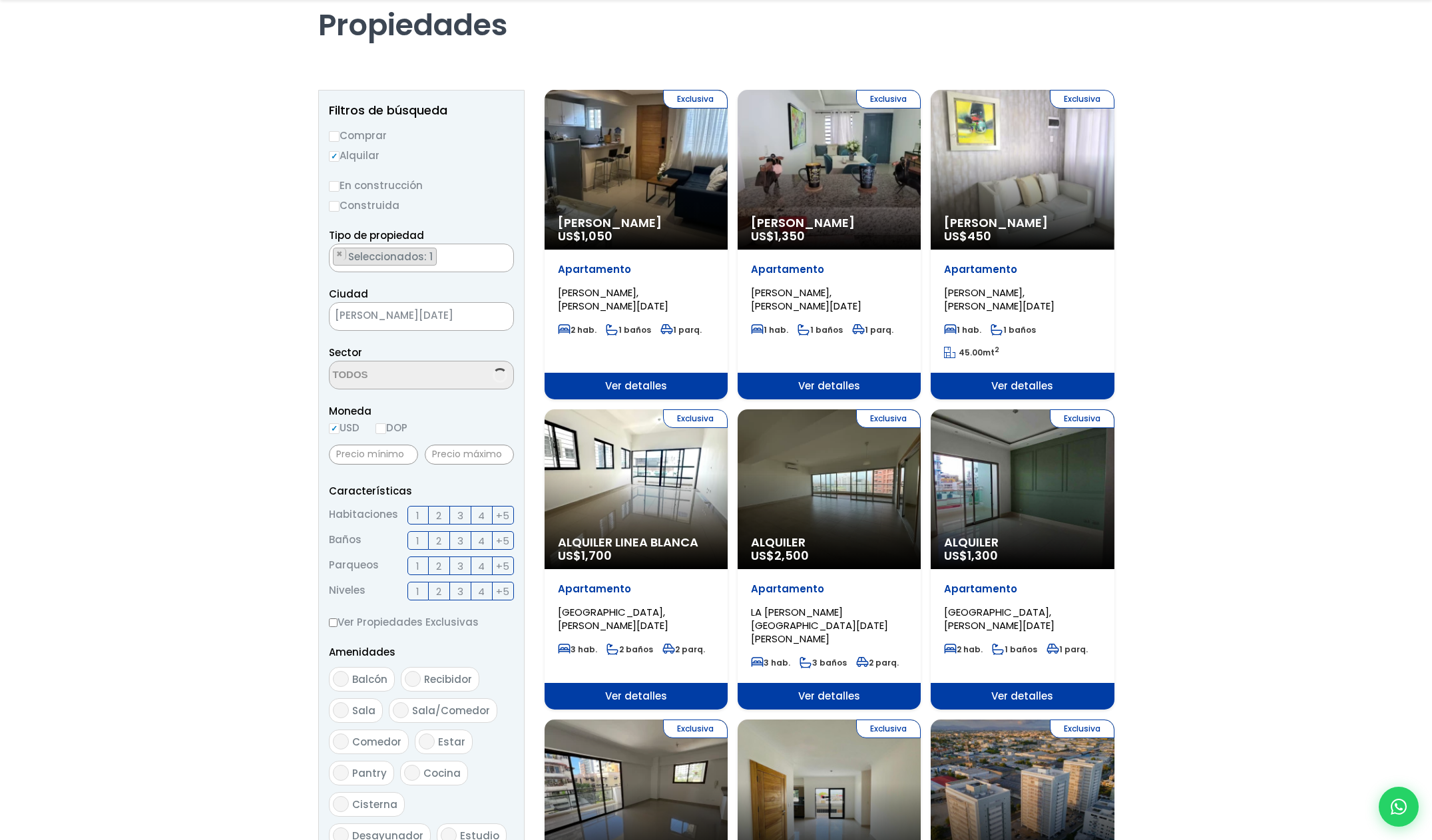
scroll to position [101, 0]
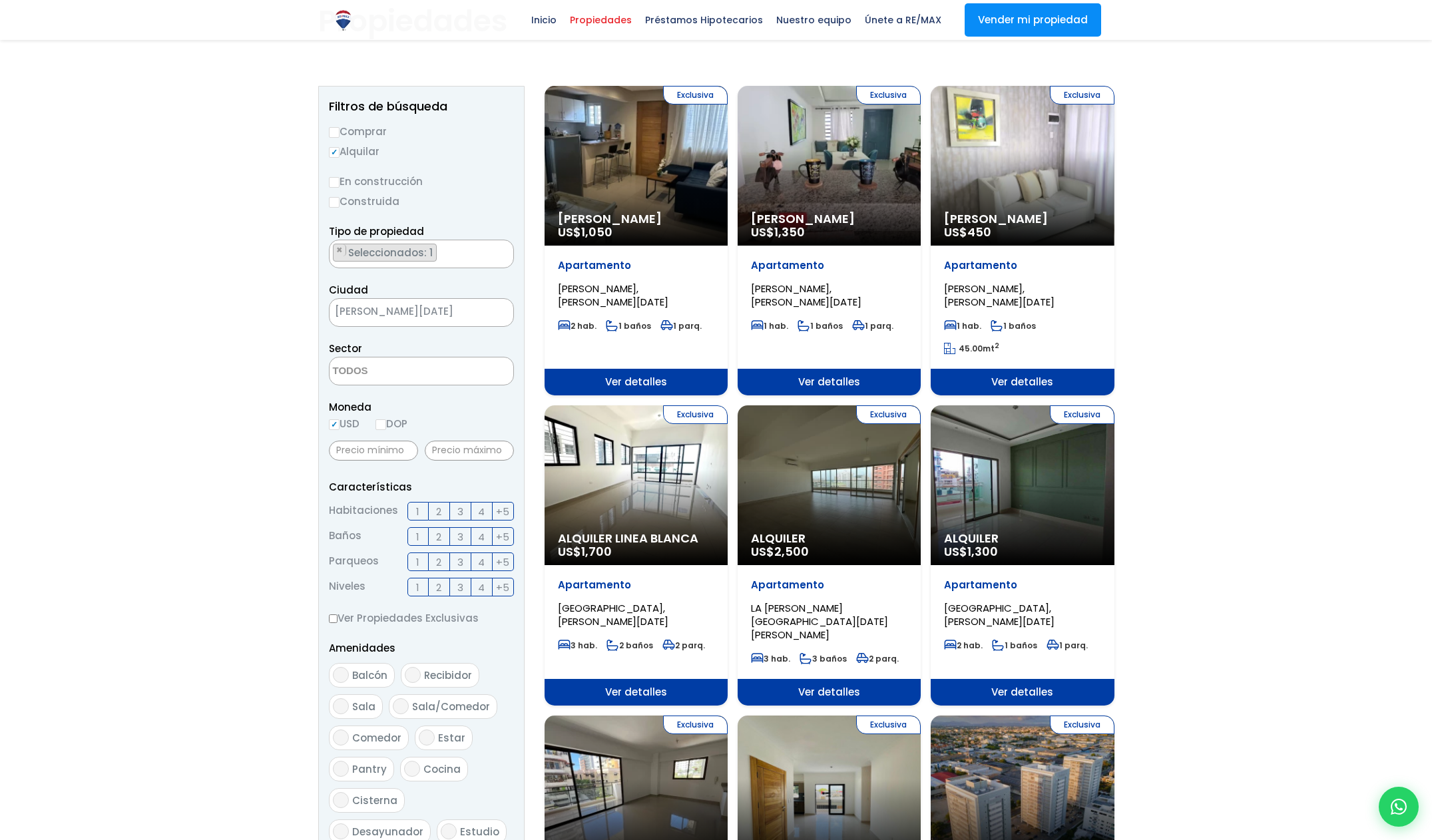
click at [442, 509] on label "2" at bounding box center [439, 511] width 22 height 19
click at [0, 0] on input "2" at bounding box center [0, 0] width 0 height 0
click at [443, 534] on label "2" at bounding box center [439, 536] width 22 height 19
click at [0, 0] on input "2" at bounding box center [0, 0] width 0 height 0
click at [439, 559] on span "2" at bounding box center [439, 562] width 5 height 17
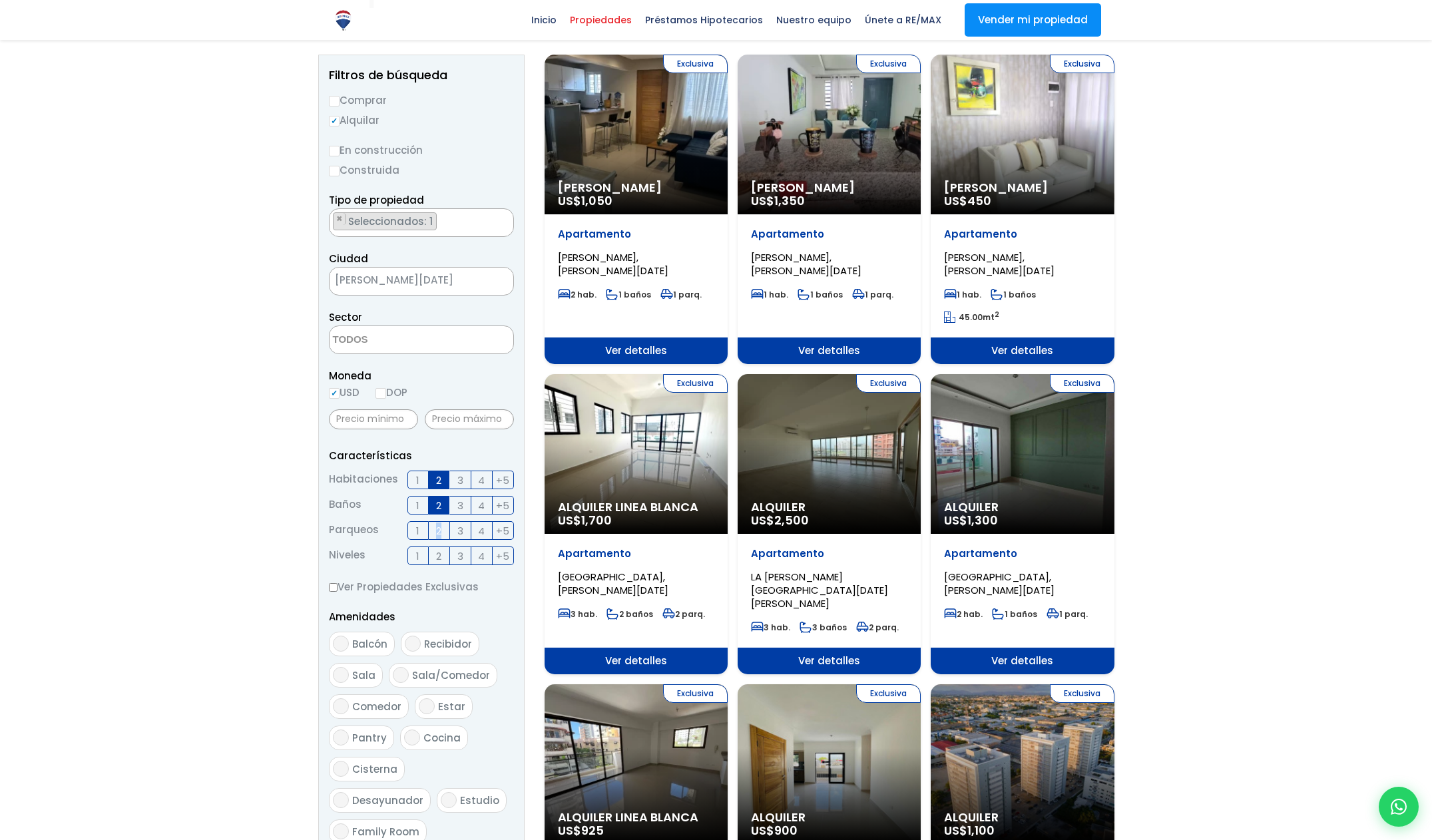
scroll to position [147, 0]
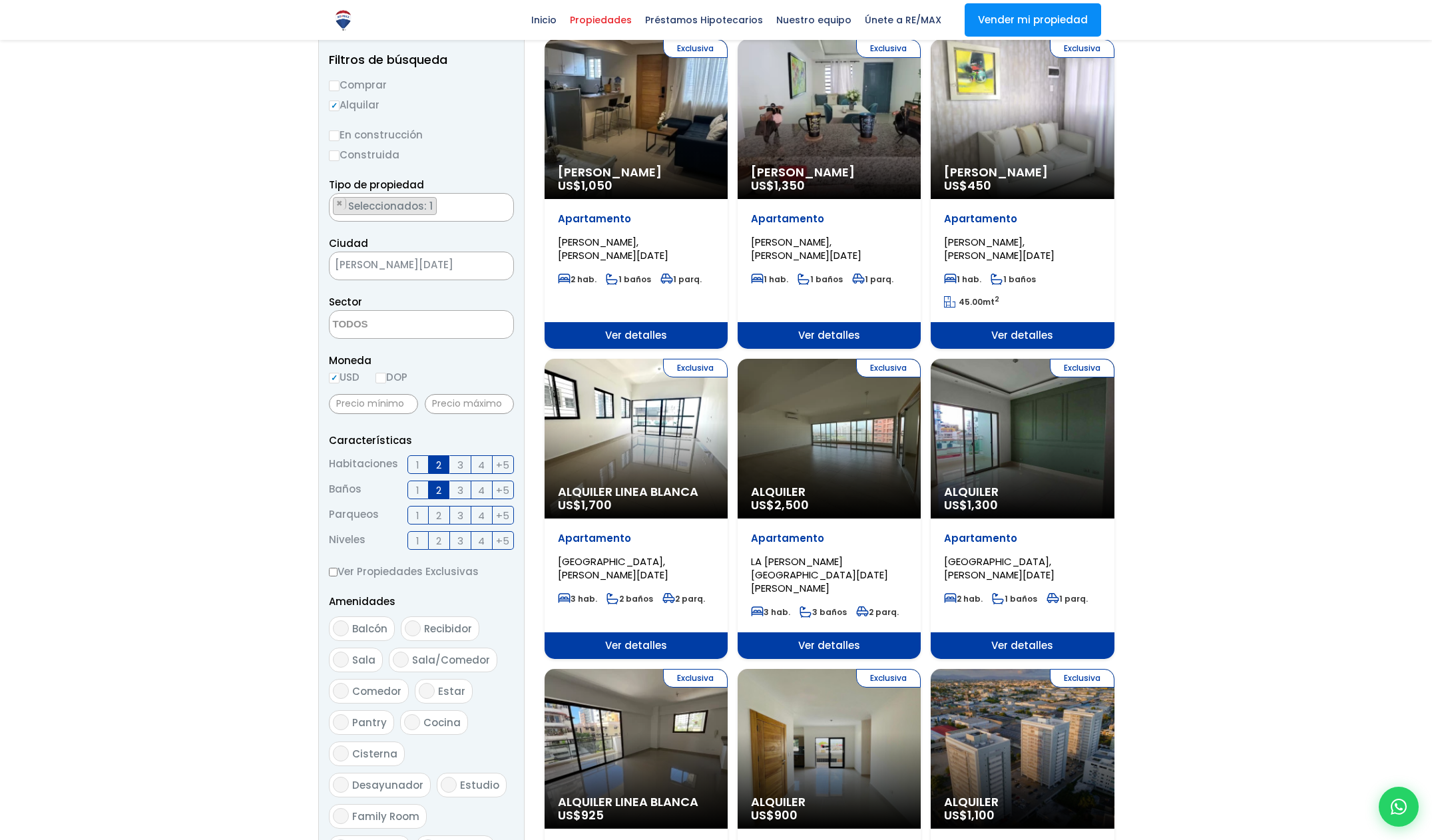
click at [381, 629] on span "Balcón" at bounding box center [370, 628] width 35 height 14
click at [349, 629] on input "Balcón" at bounding box center [341, 628] width 16 height 16
checkbox input "true"
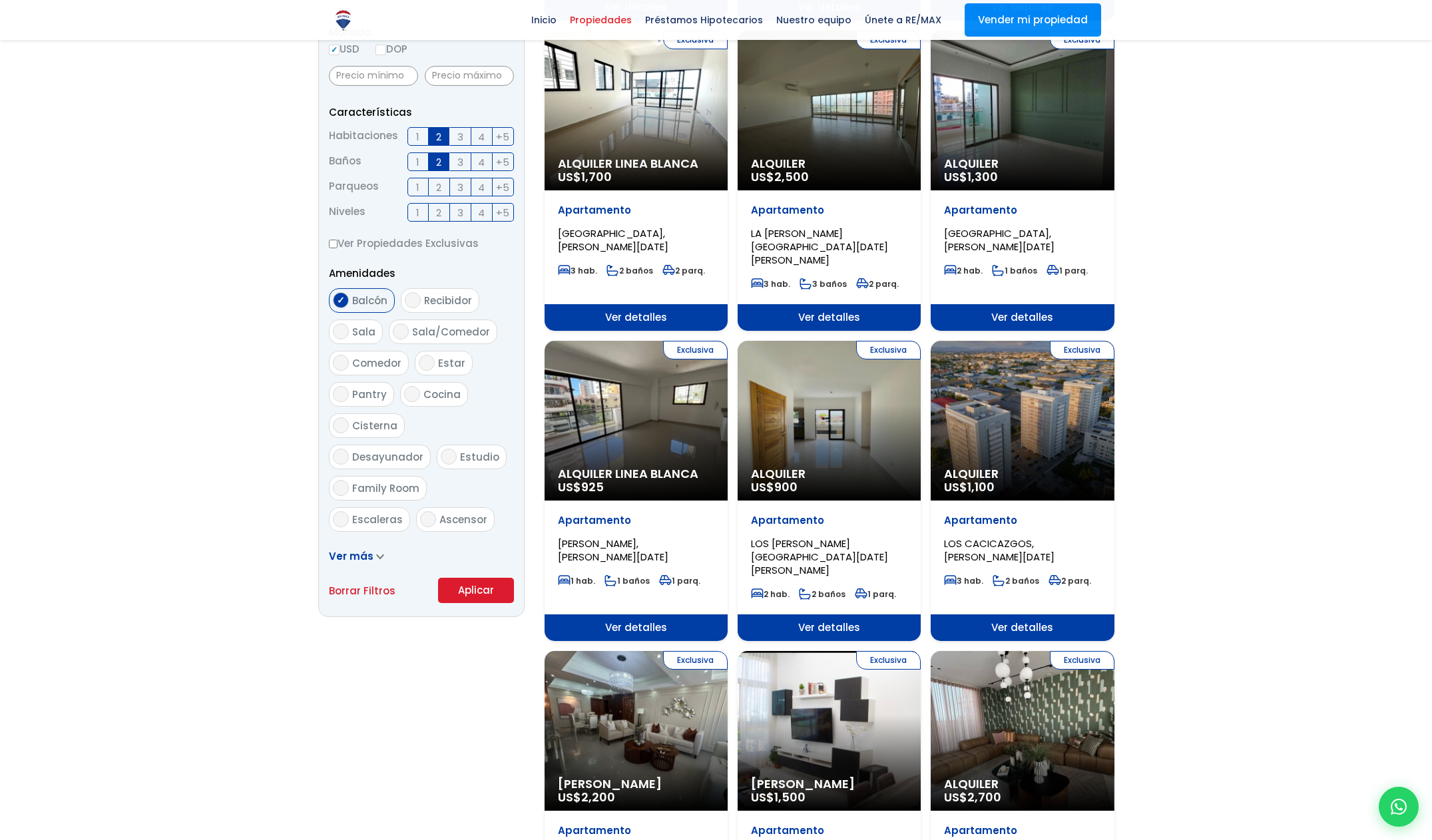
scroll to position [476, 0]
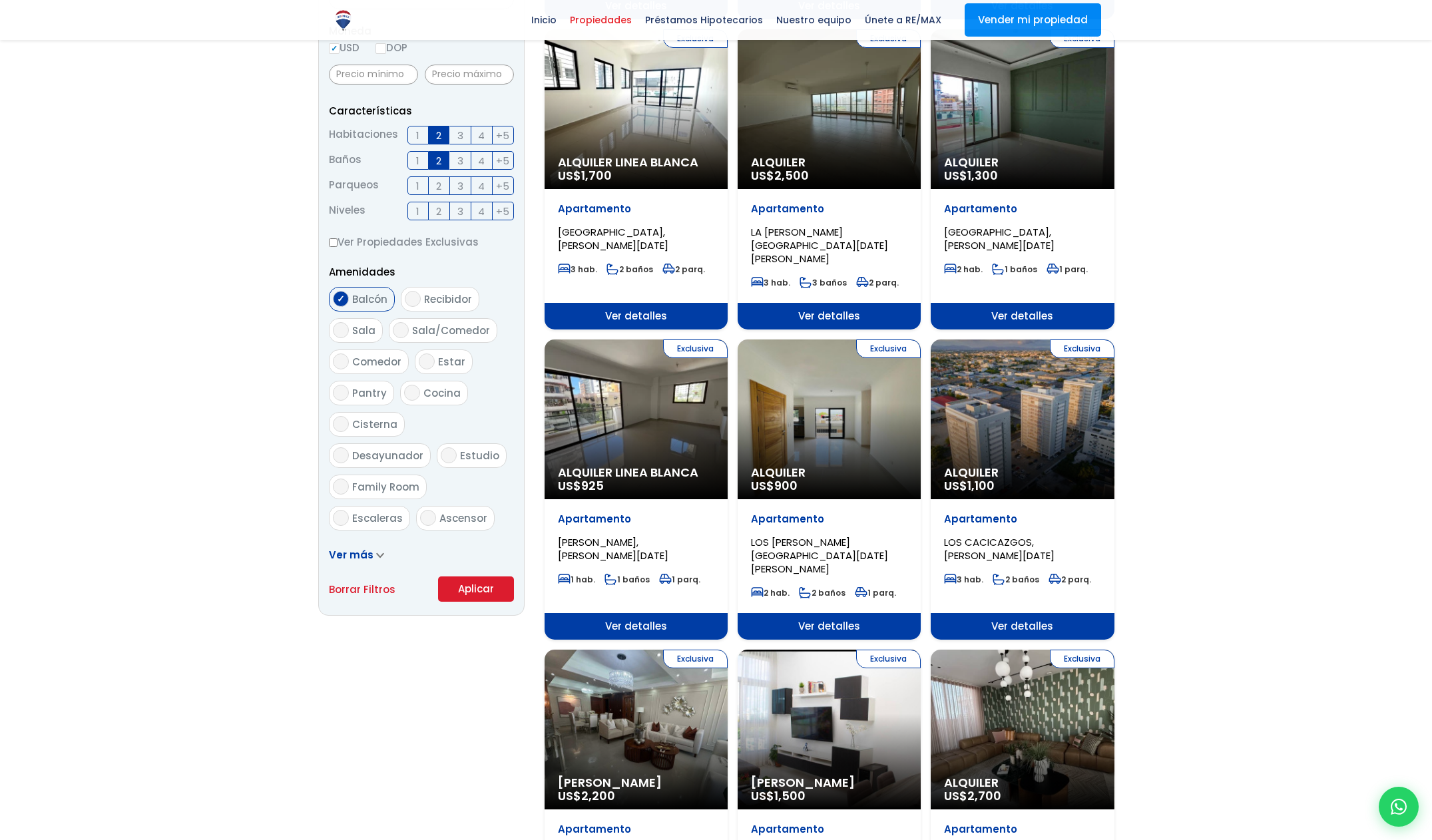
click at [365, 554] on span "Ver más" at bounding box center [351, 555] width 45 height 14
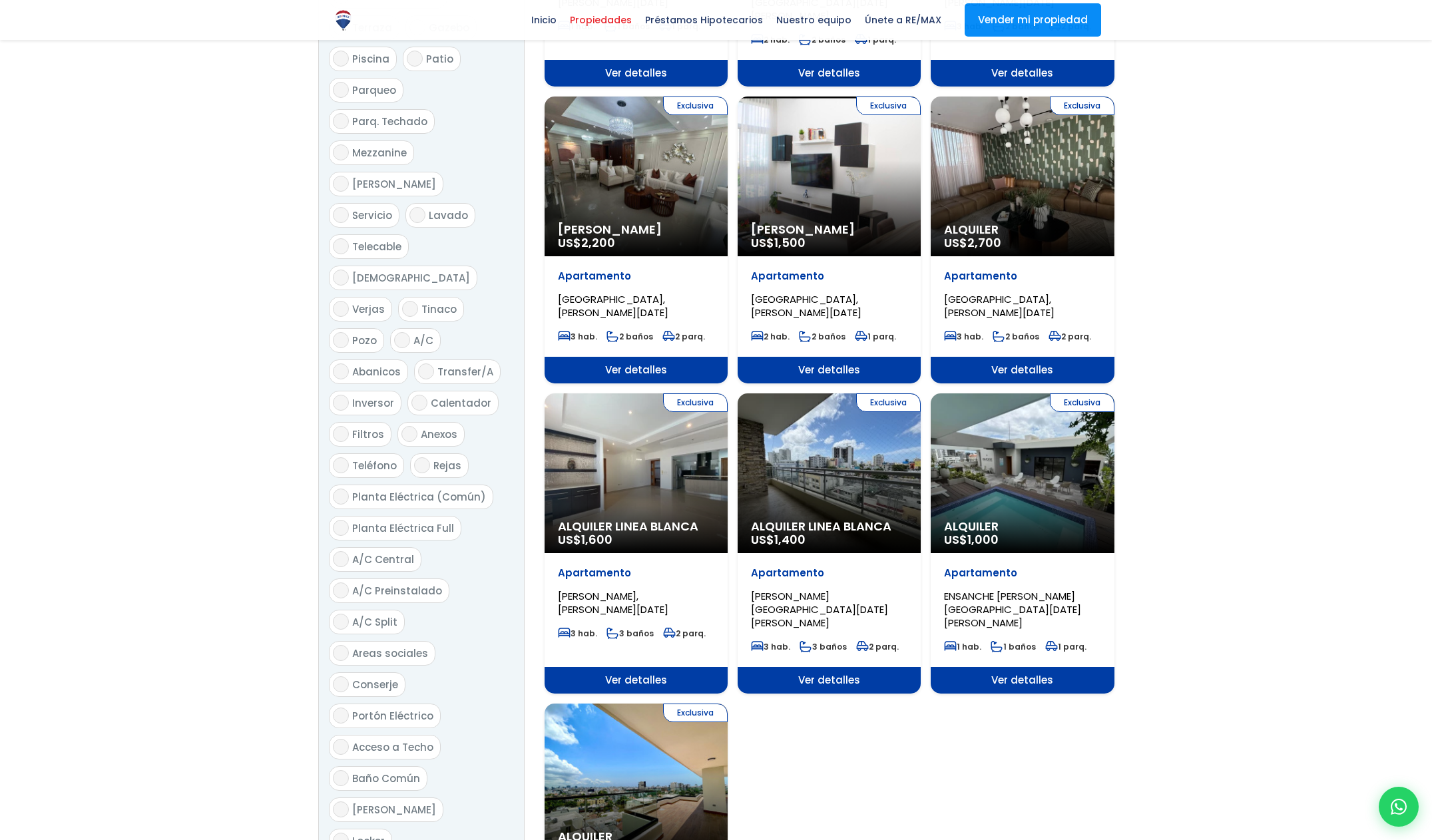
scroll to position [1195, 0]
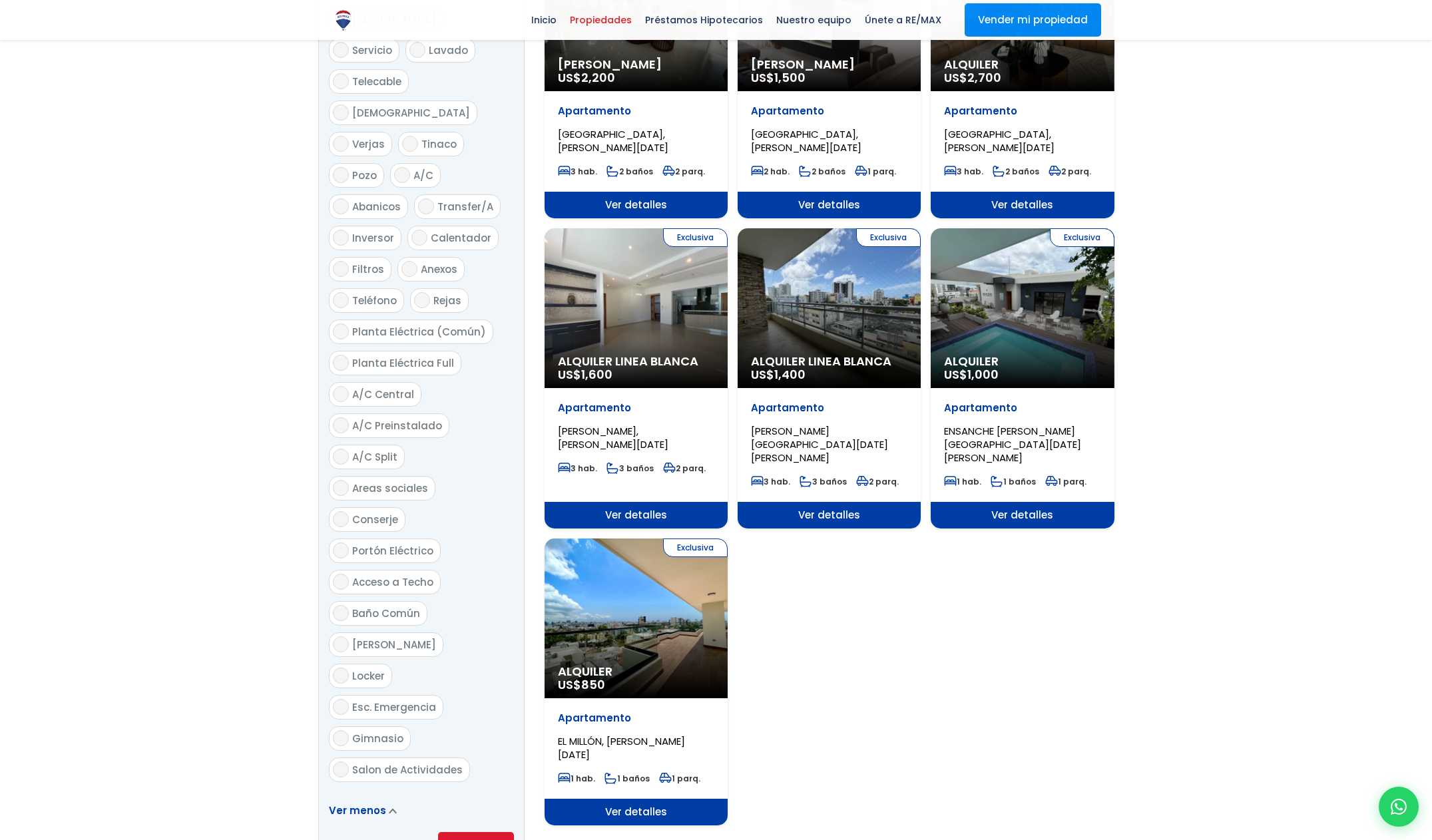
click at [385, 731] on span "Gimnasio" at bounding box center [378, 738] width 51 height 14
click at [349, 730] on input "Gimnasio" at bounding box center [341, 738] width 16 height 16
checkbox input "true"
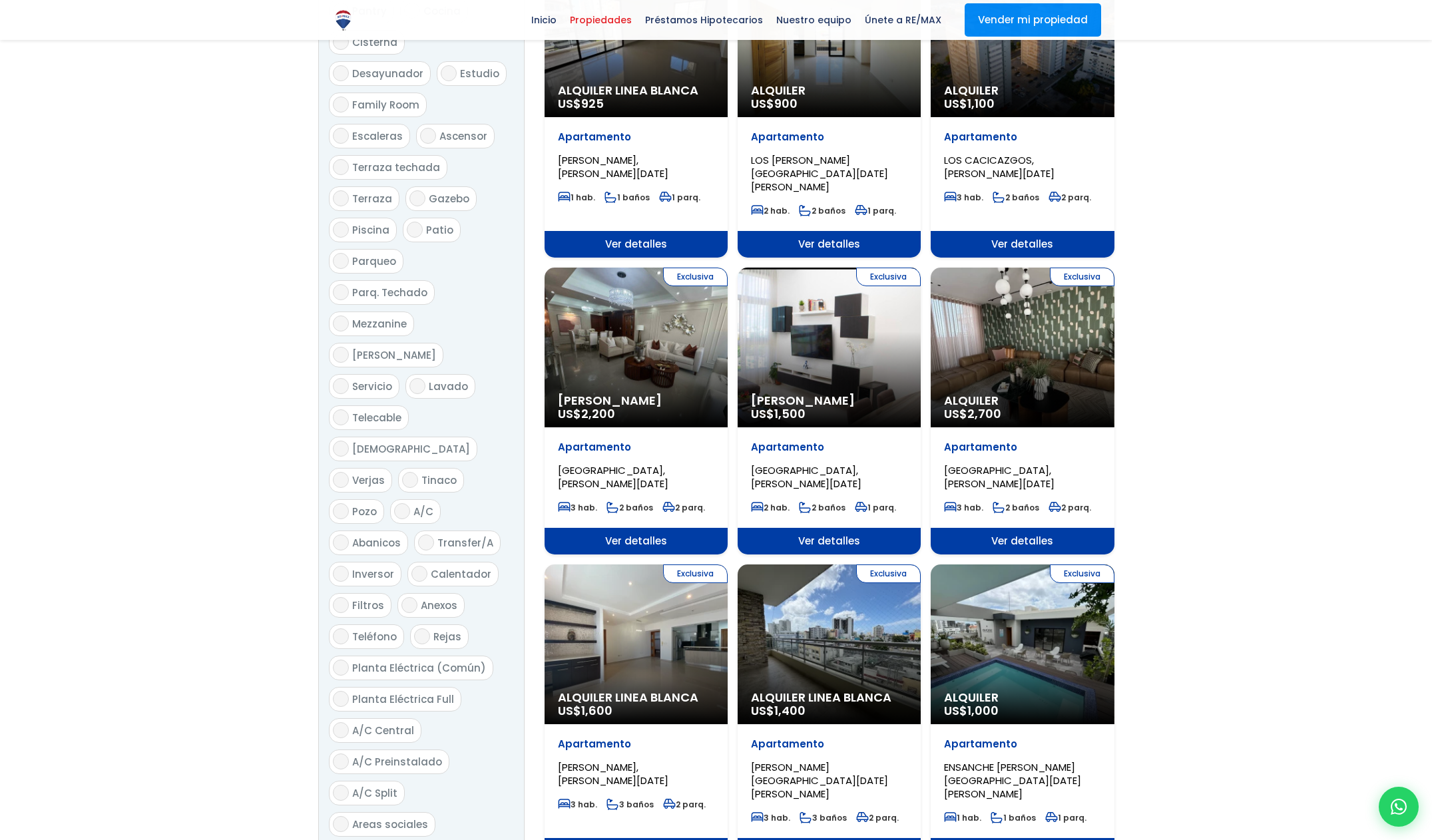
scroll to position [837, 0]
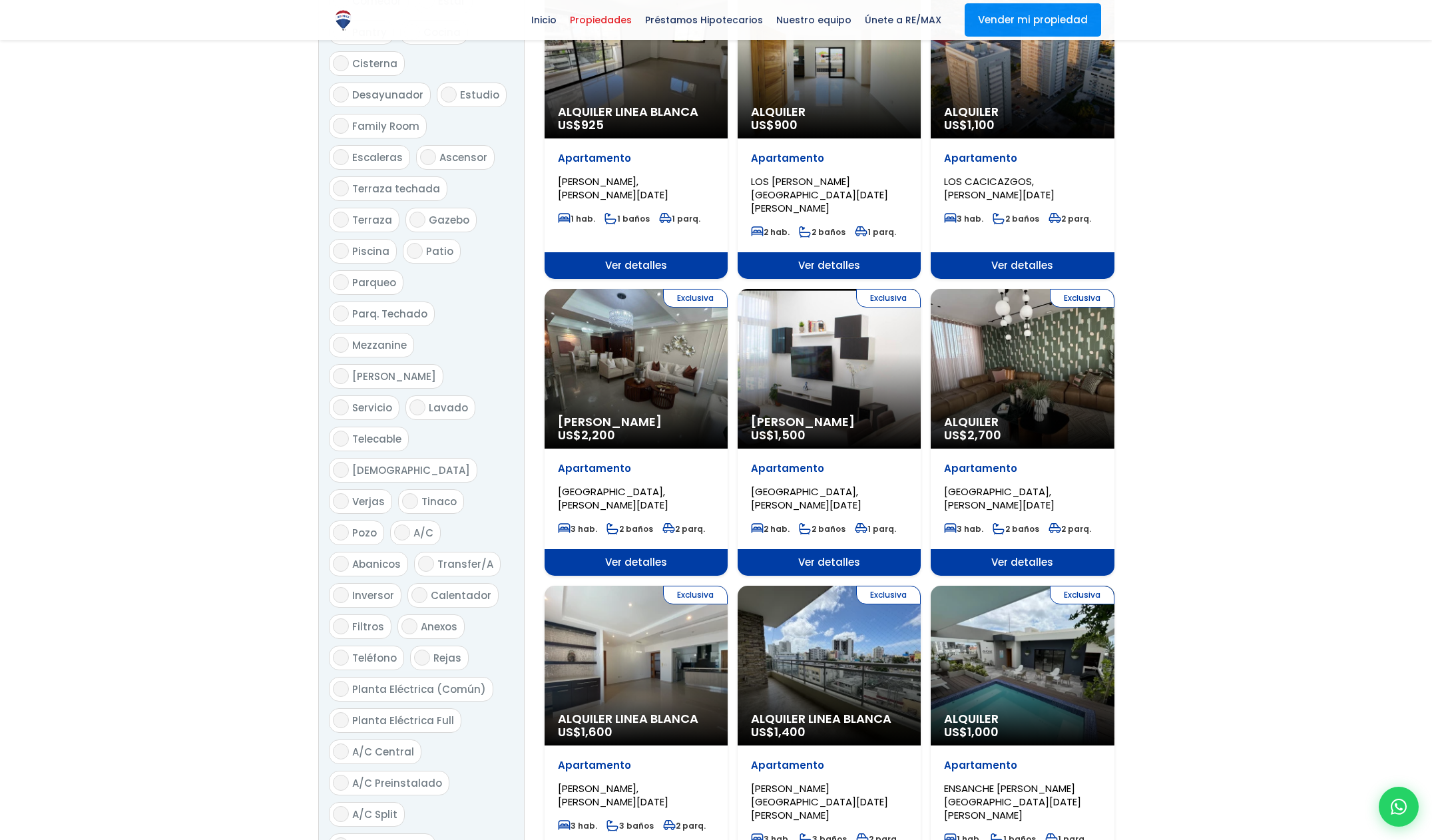
click at [367, 244] on span "Piscina" at bounding box center [370, 251] width 37 height 14
click at [349, 243] on input "Piscina" at bounding box center [341, 251] width 16 height 16
checkbox input "true"
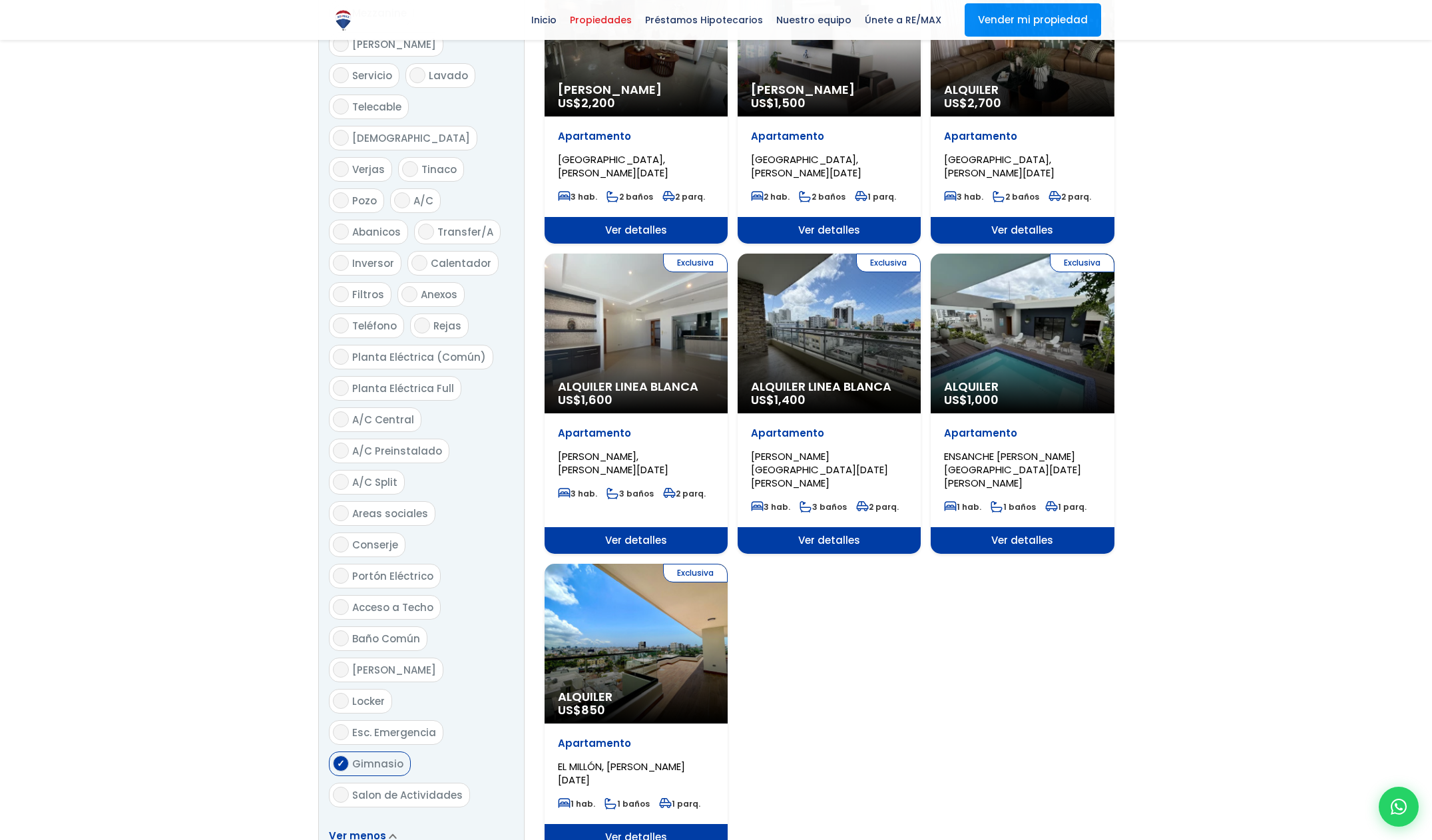
scroll to position [1408, 0]
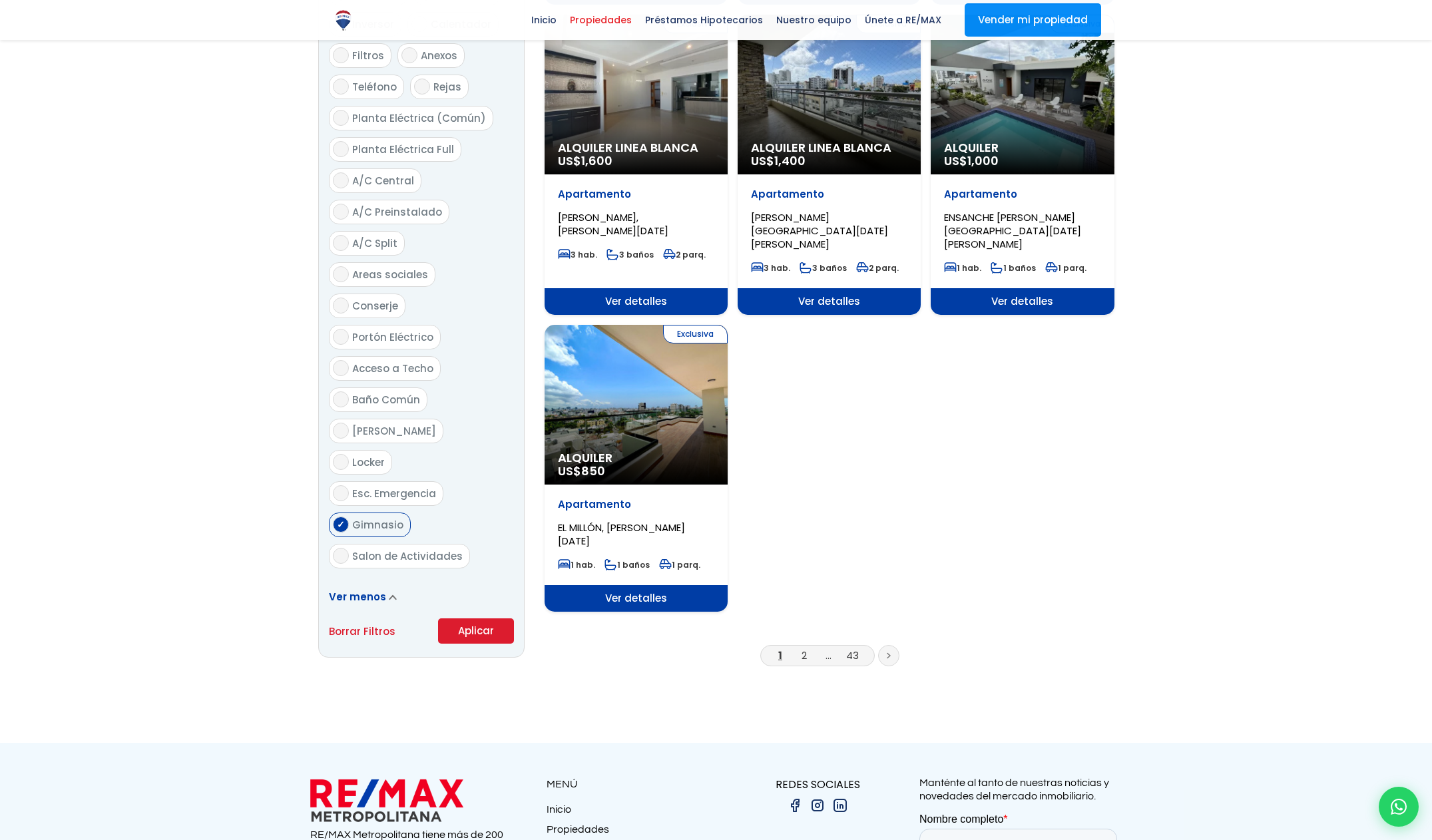
click at [479, 618] on button "Aplicar" at bounding box center [476, 630] width 76 height 25
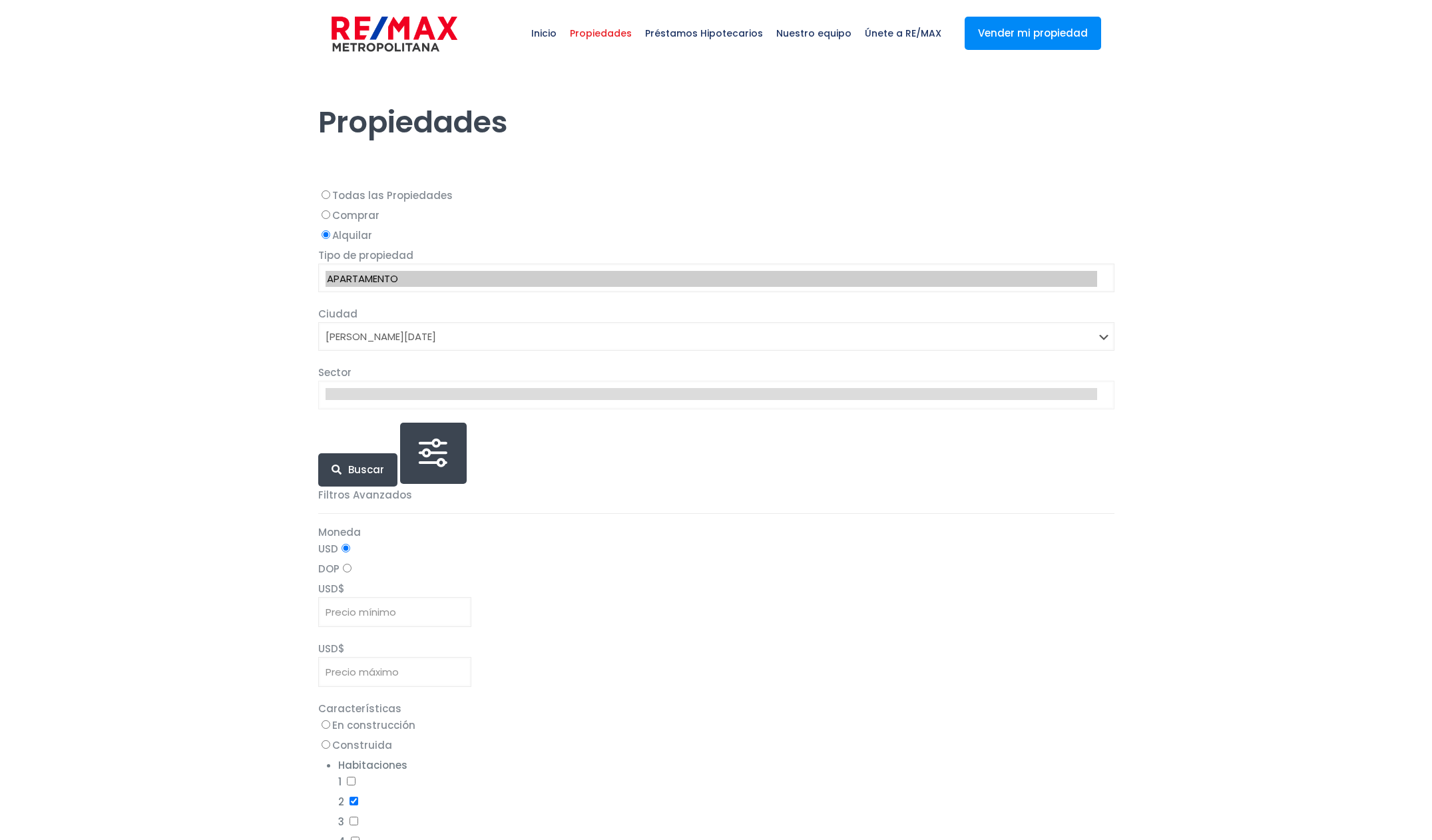
select select "1"
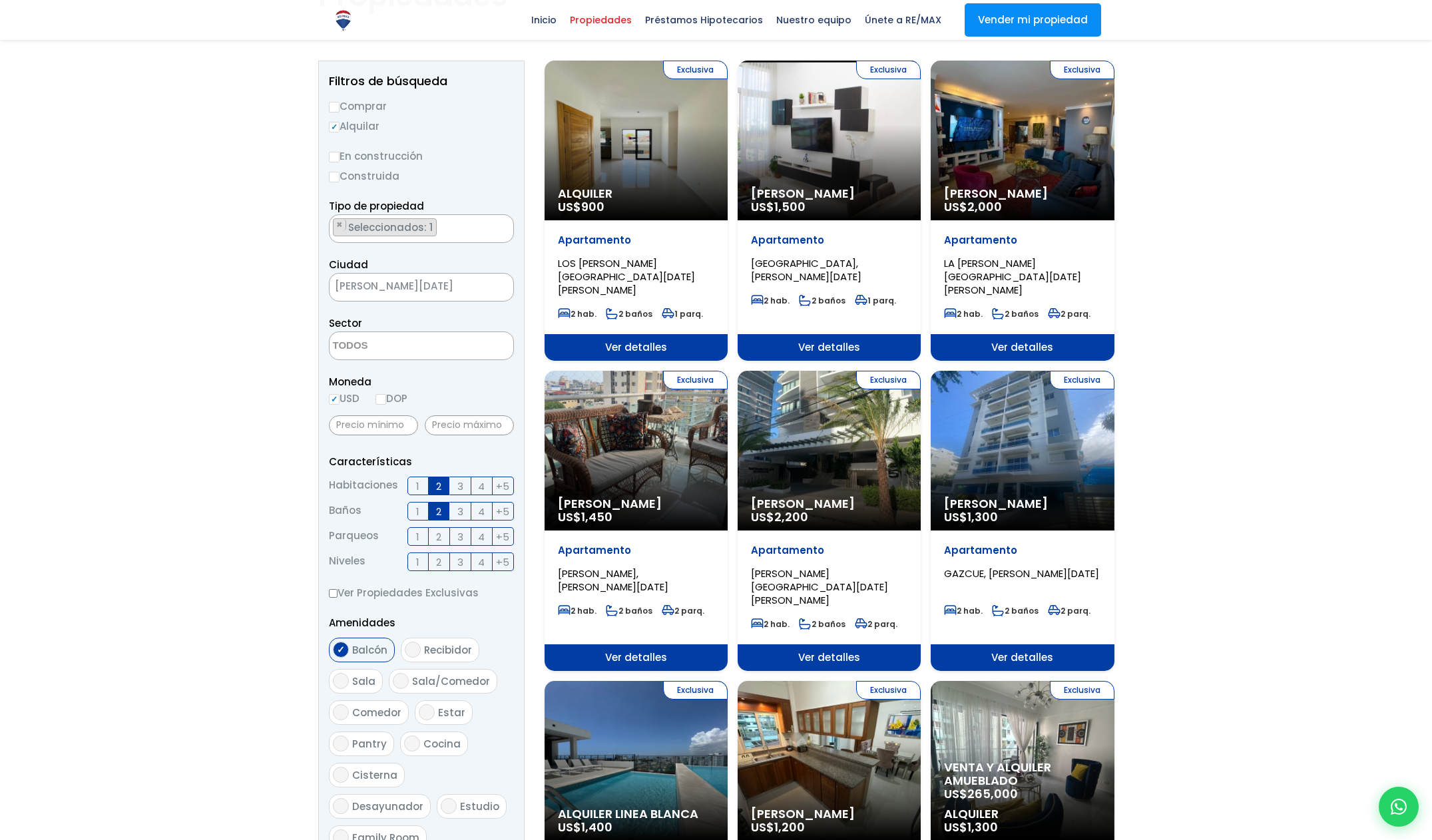
scroll to position [157, 0]
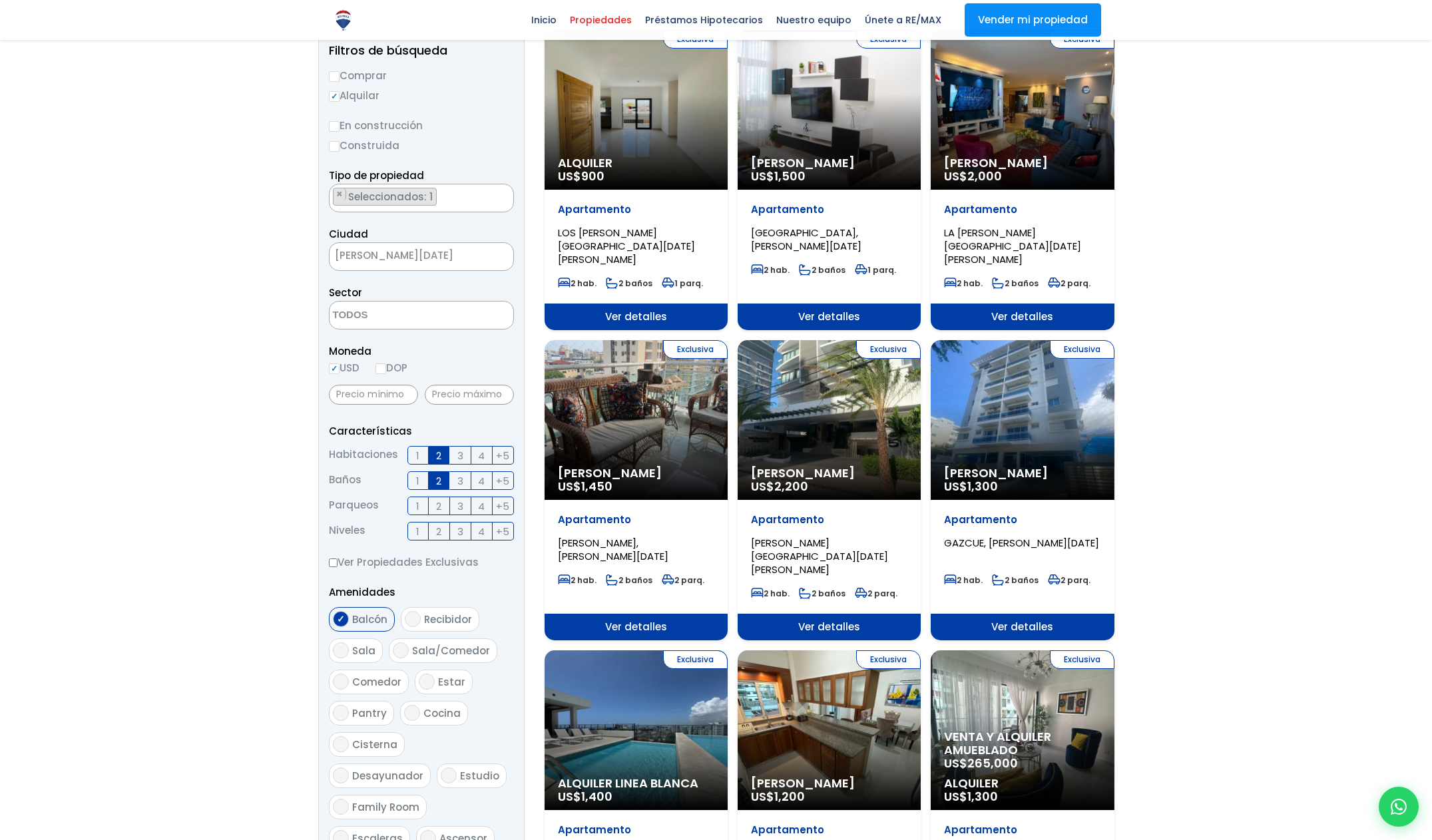
click at [655, 163] on span "Alquiler" at bounding box center [636, 163] width 157 height 13
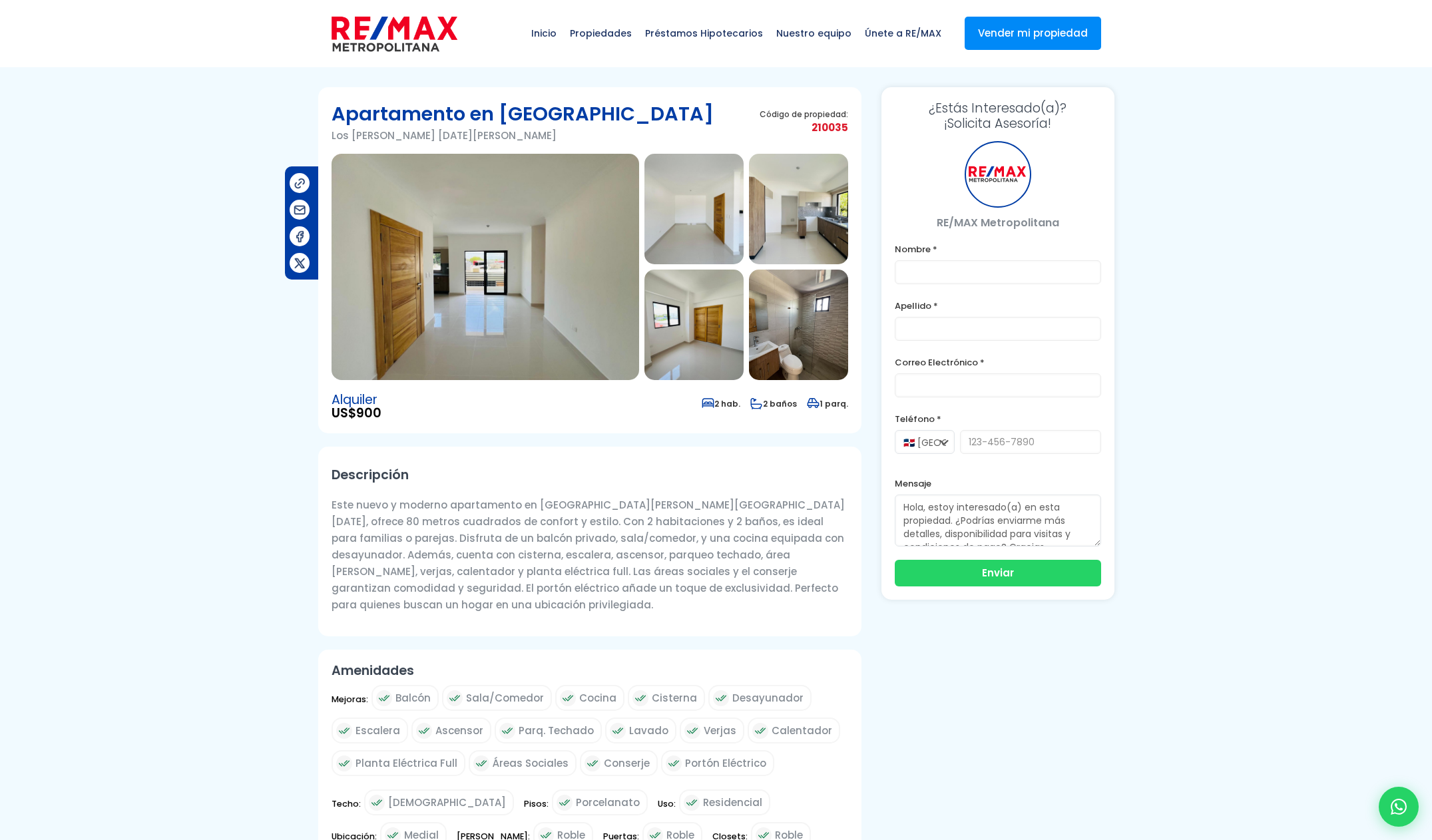
click at [567, 279] on img at bounding box center [485, 267] width 308 height 226
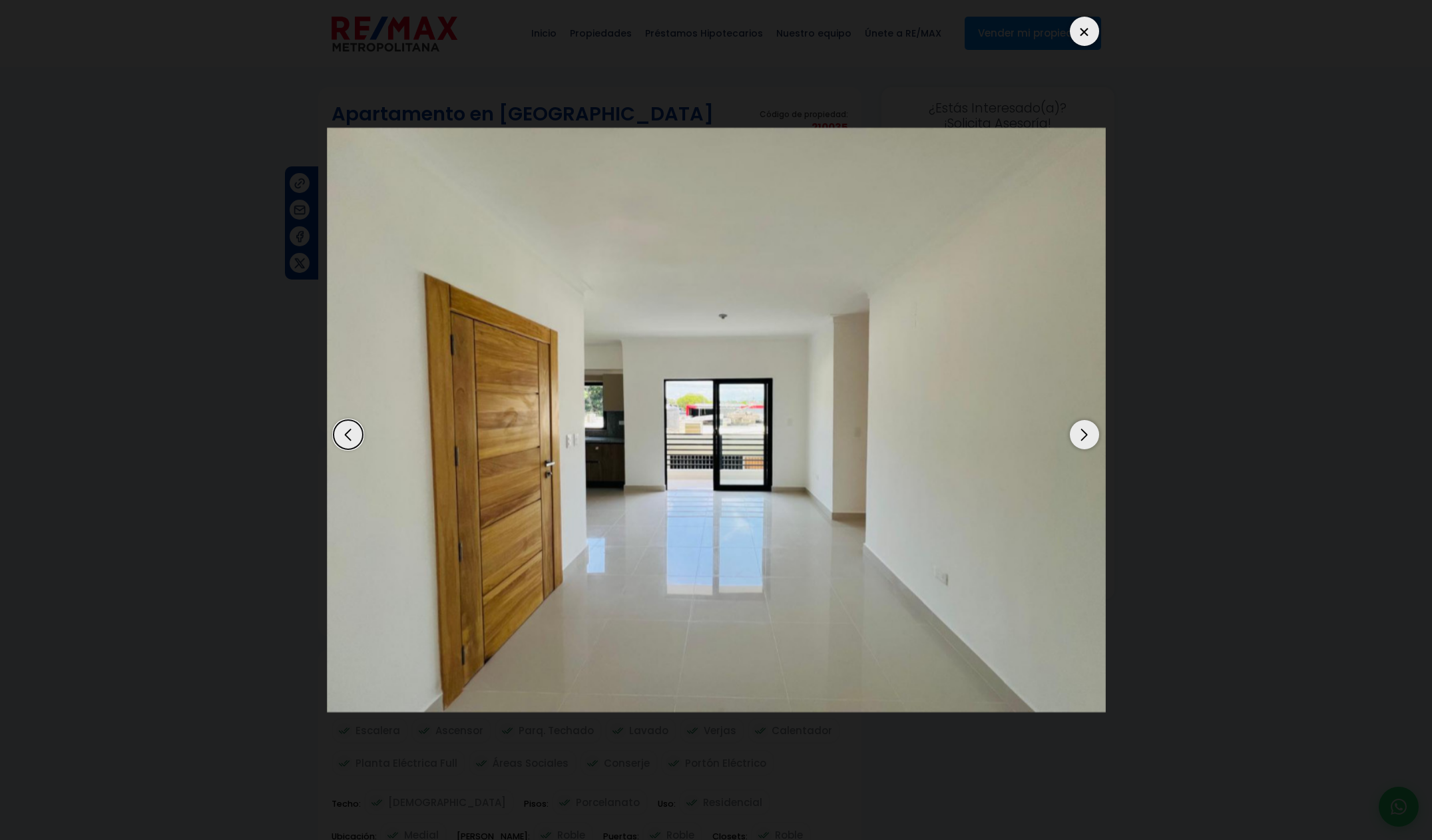
click at [1080, 435] on div "Next slide" at bounding box center [1084, 434] width 29 height 29
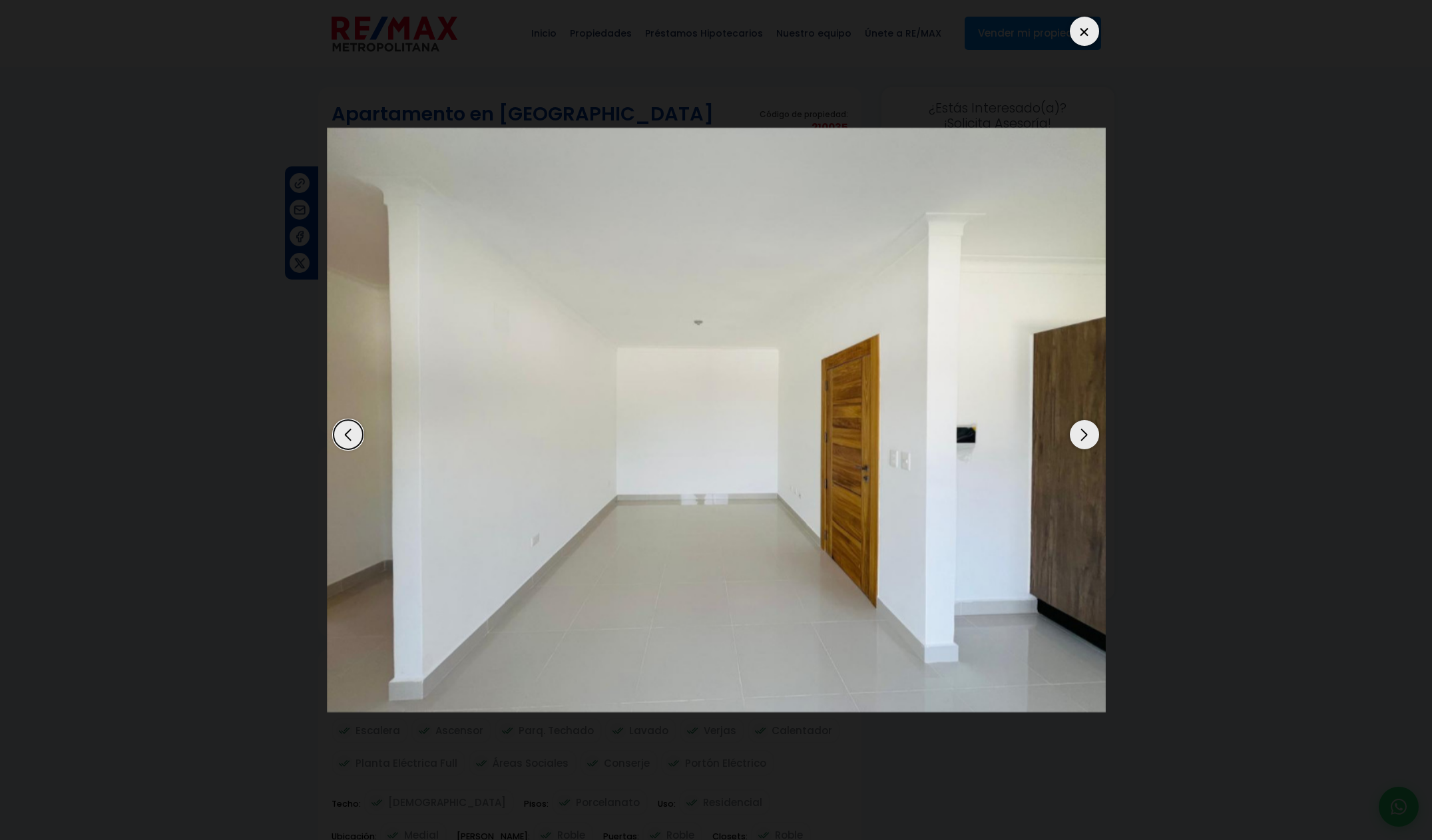
click at [1080, 436] on div "Next slide" at bounding box center [1084, 434] width 29 height 29
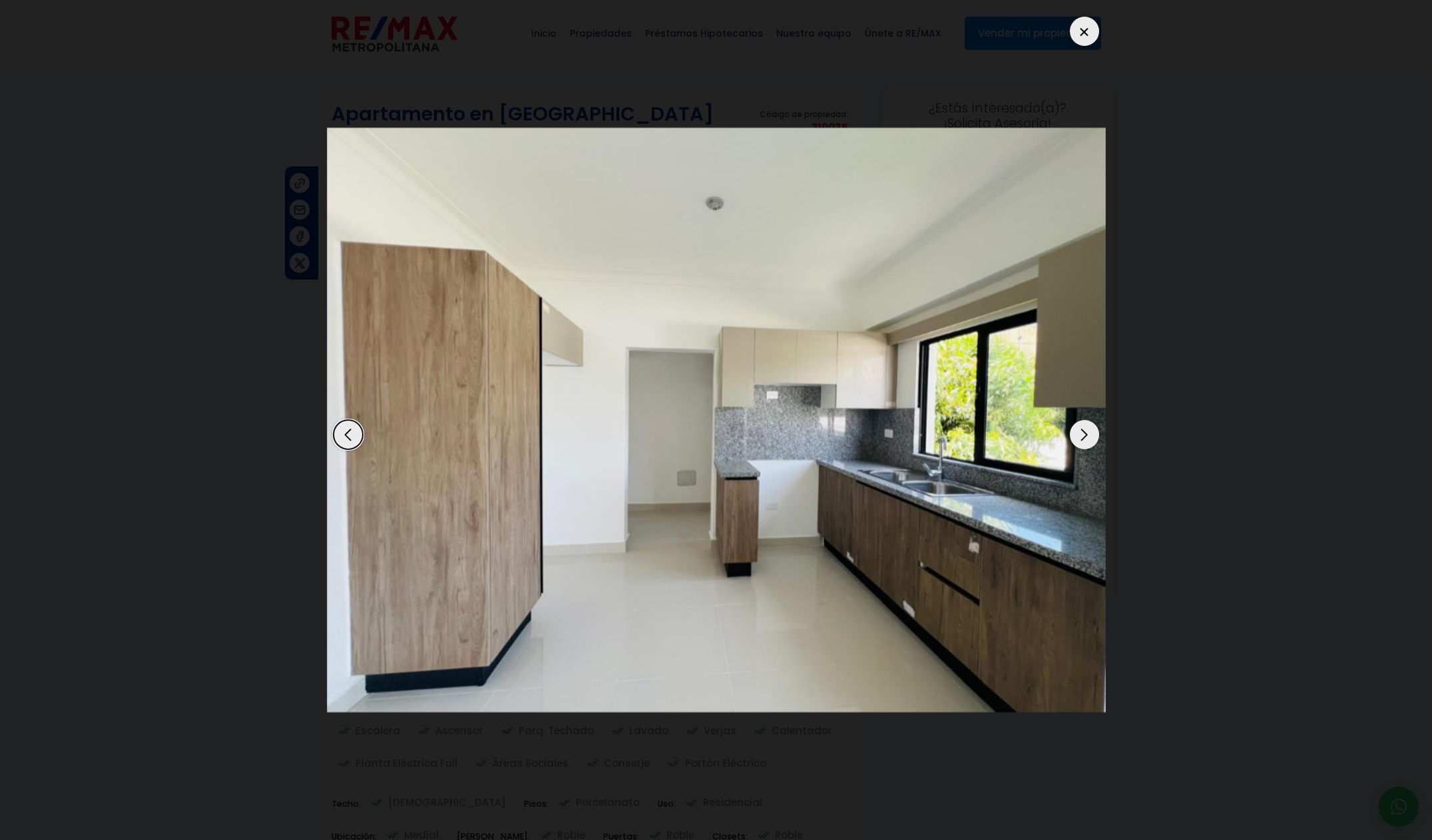
click at [1080, 436] on div "Next slide" at bounding box center [1084, 434] width 29 height 29
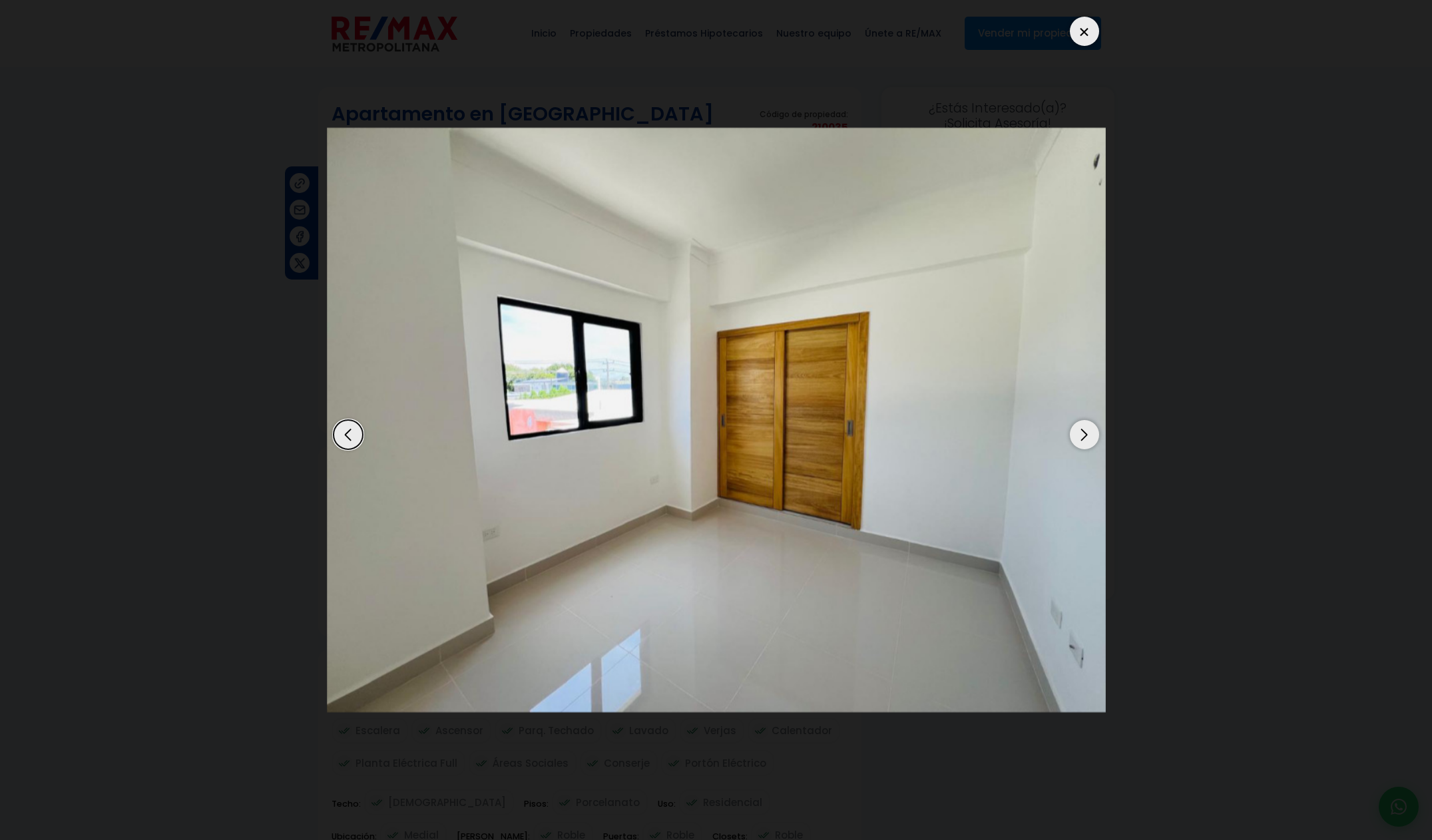
click at [1080, 436] on div "Next slide" at bounding box center [1084, 434] width 29 height 29
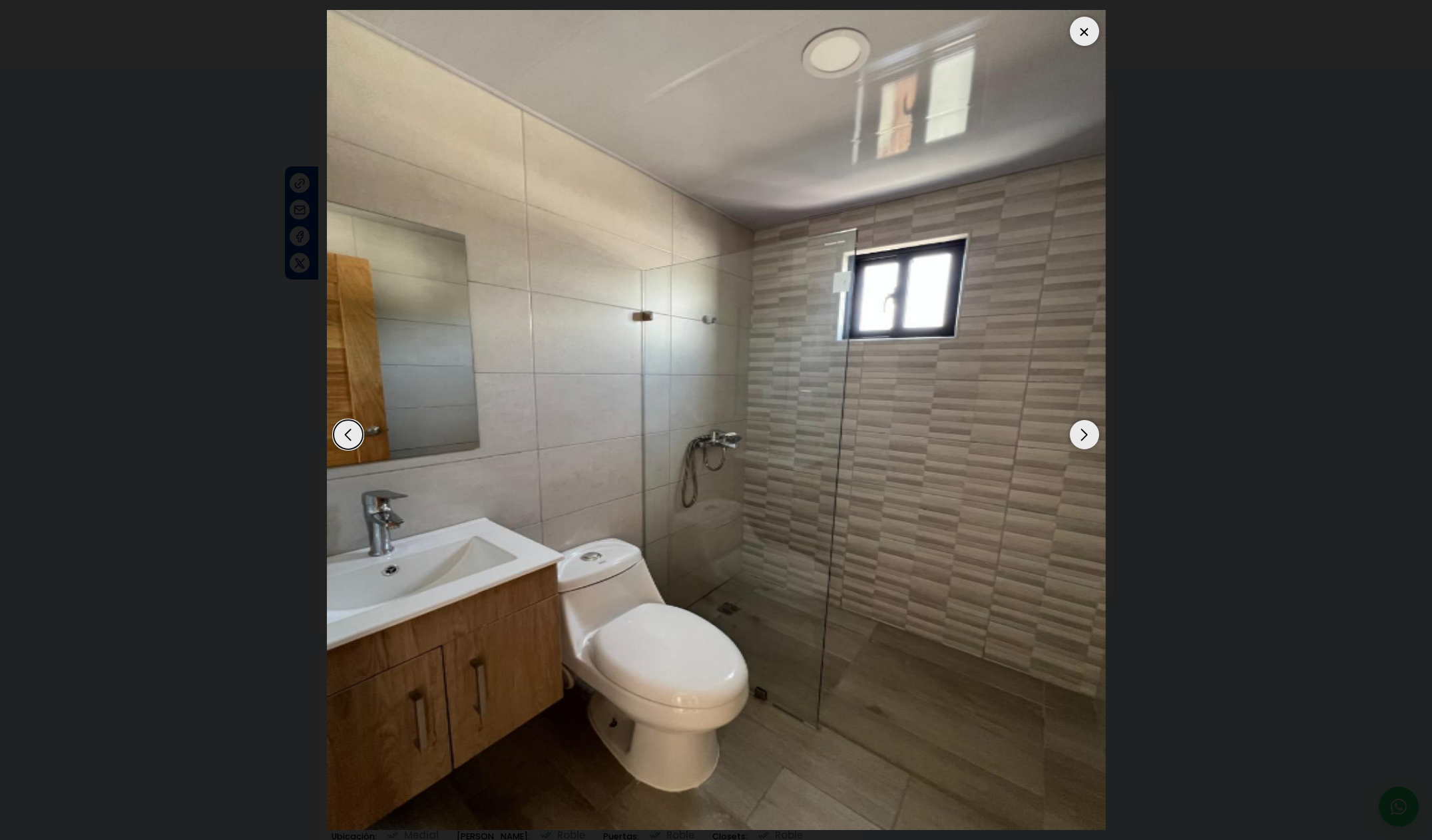
click at [1080, 436] on div "Next slide" at bounding box center [1084, 434] width 29 height 29
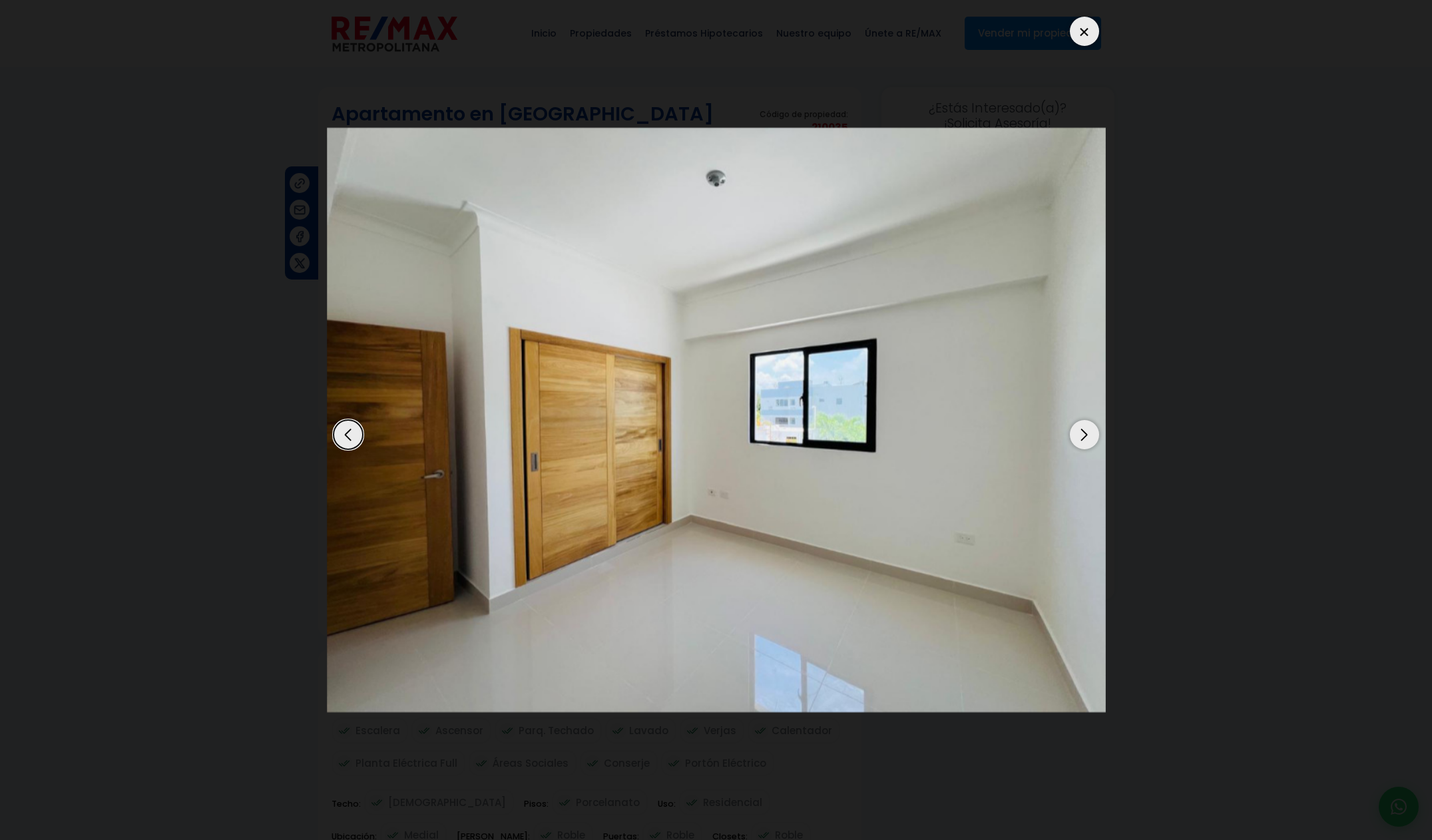
click at [1080, 436] on div "Next slide" at bounding box center [1084, 434] width 29 height 29
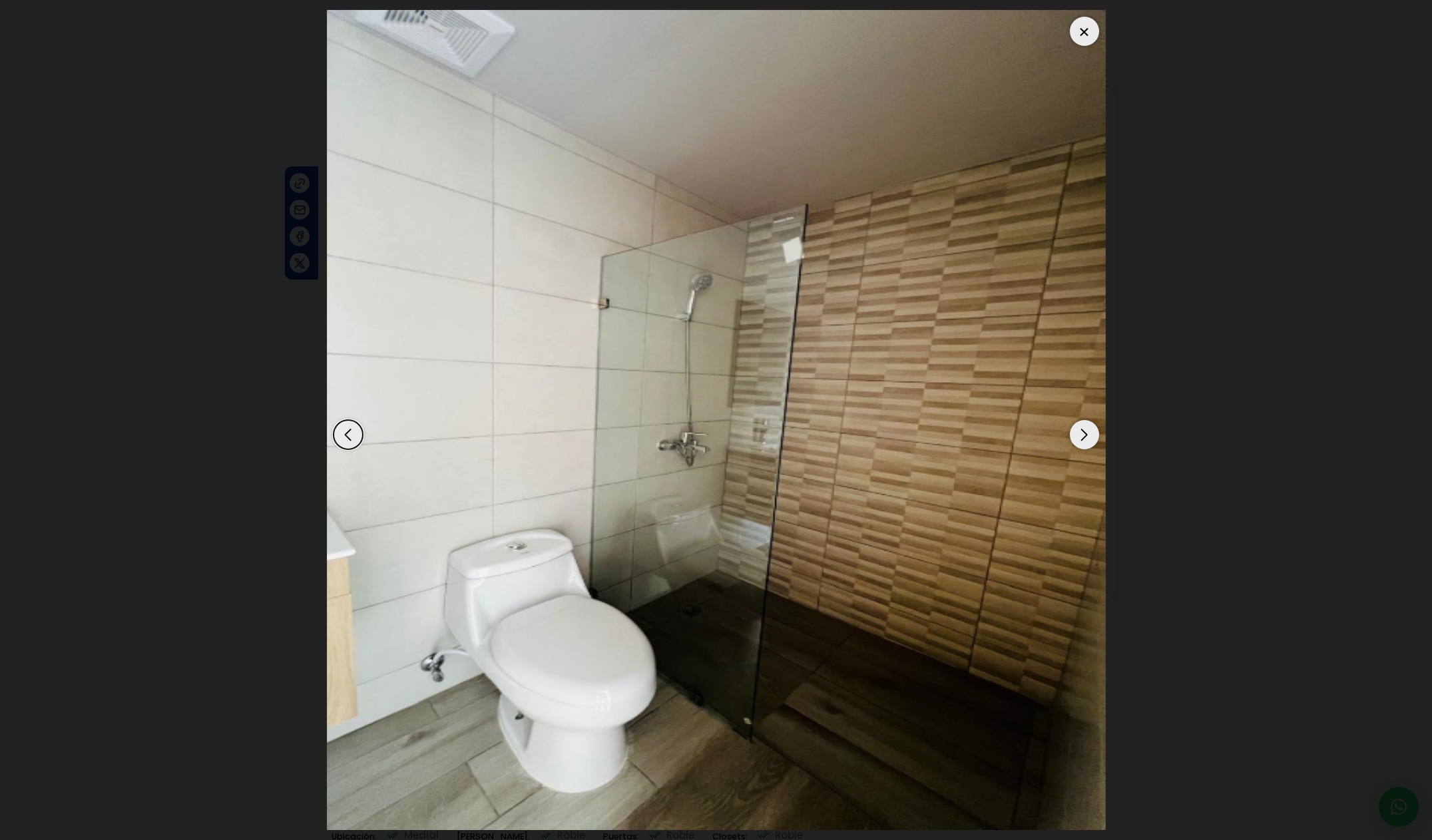
click at [1080, 437] on div "Next slide" at bounding box center [1084, 434] width 29 height 29
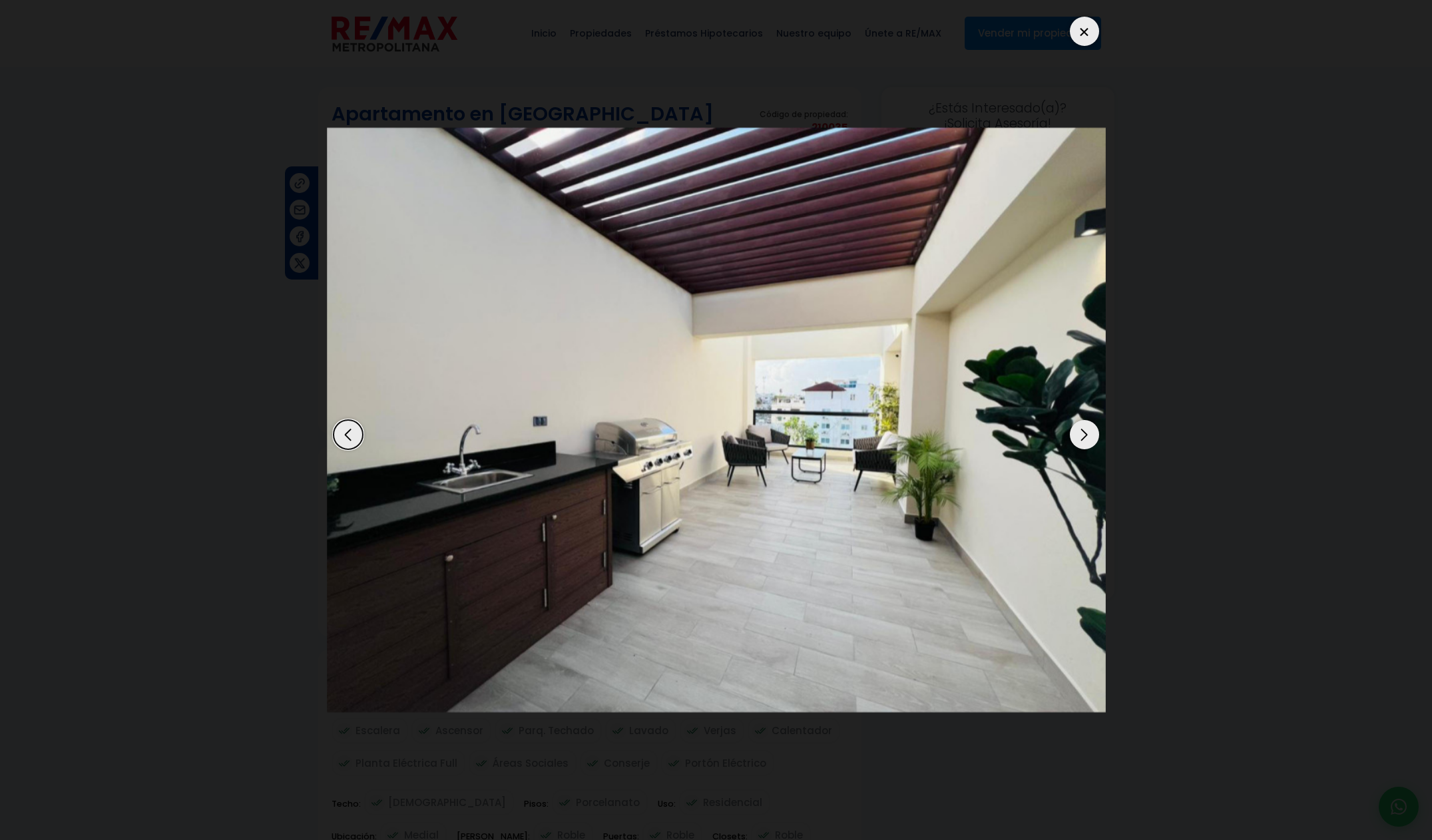
click at [1080, 437] on div "Next slide" at bounding box center [1084, 434] width 29 height 29
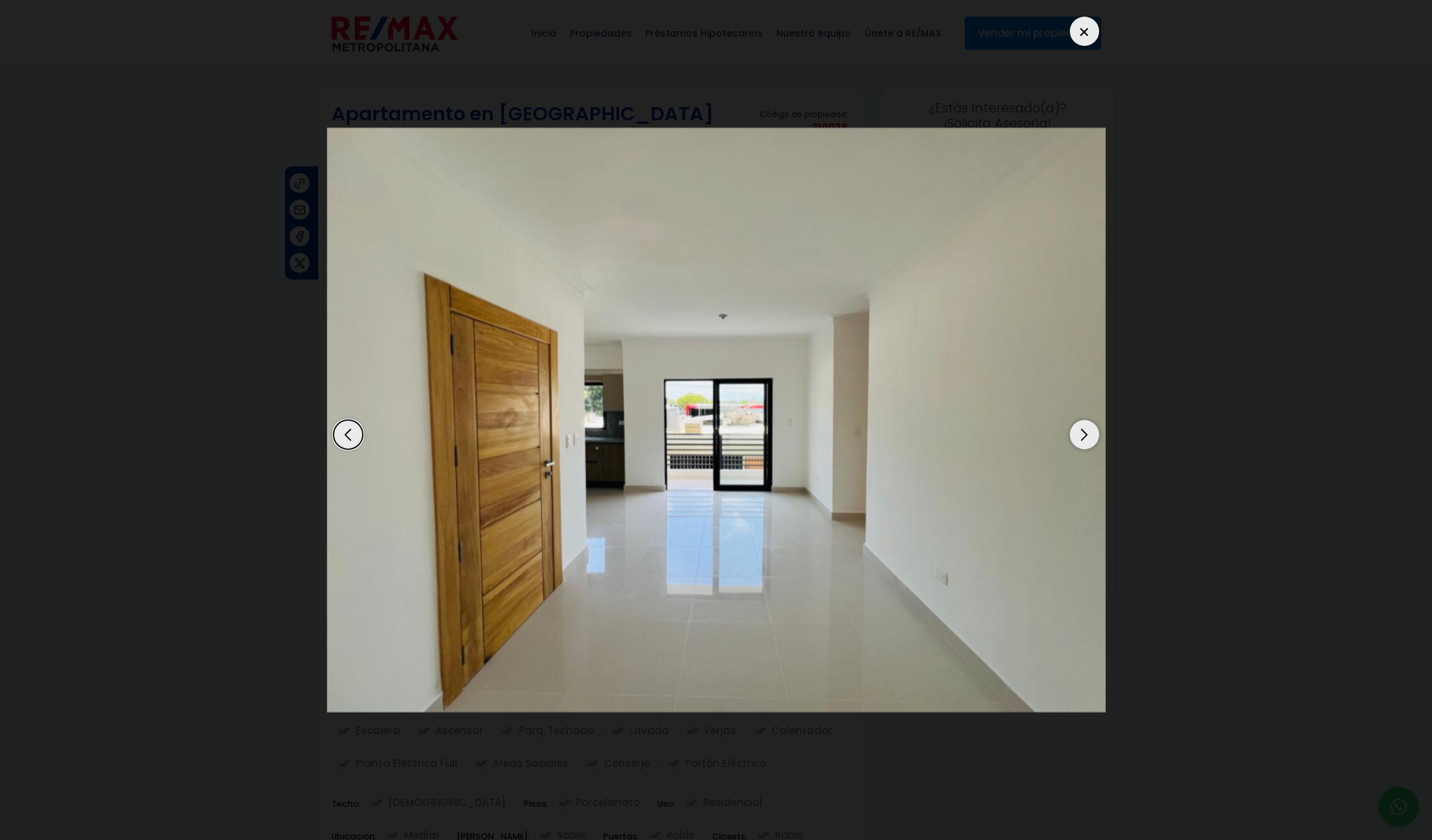
click at [1080, 437] on div "Next slide" at bounding box center [1084, 434] width 29 height 29
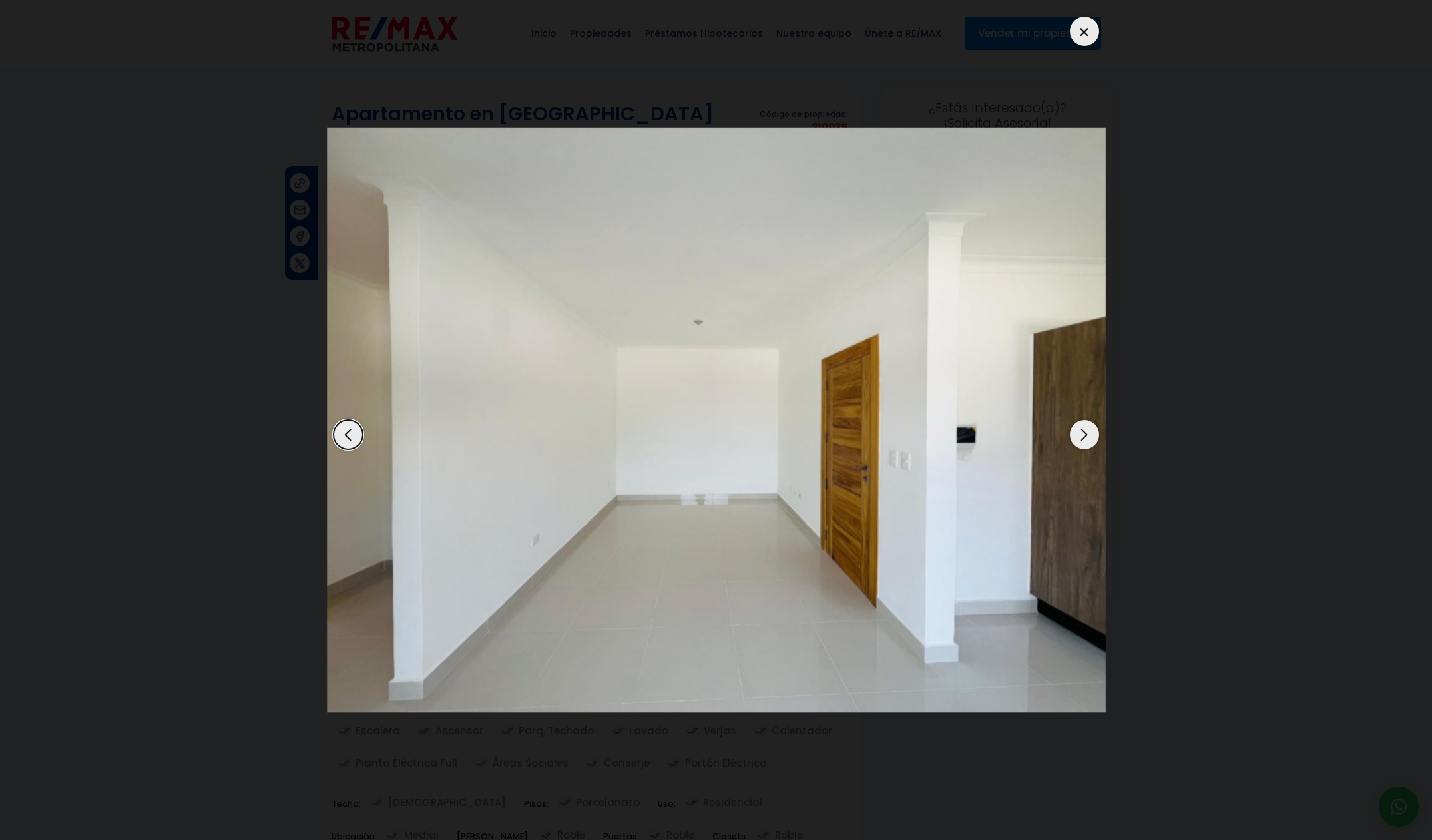
click at [1080, 437] on div "Next slide" at bounding box center [1084, 434] width 29 height 29
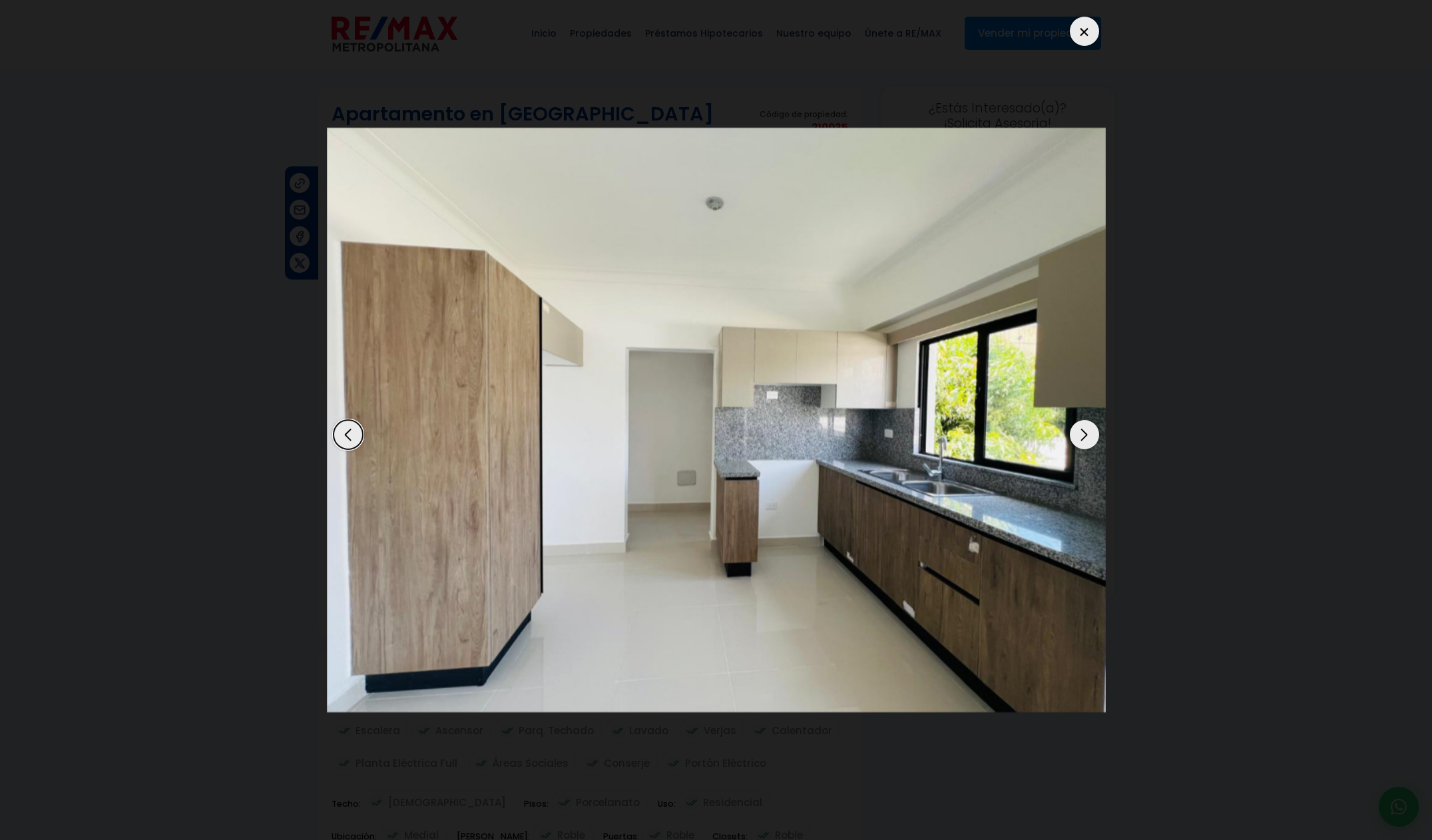
click at [1080, 437] on div "Next slide" at bounding box center [1084, 434] width 29 height 29
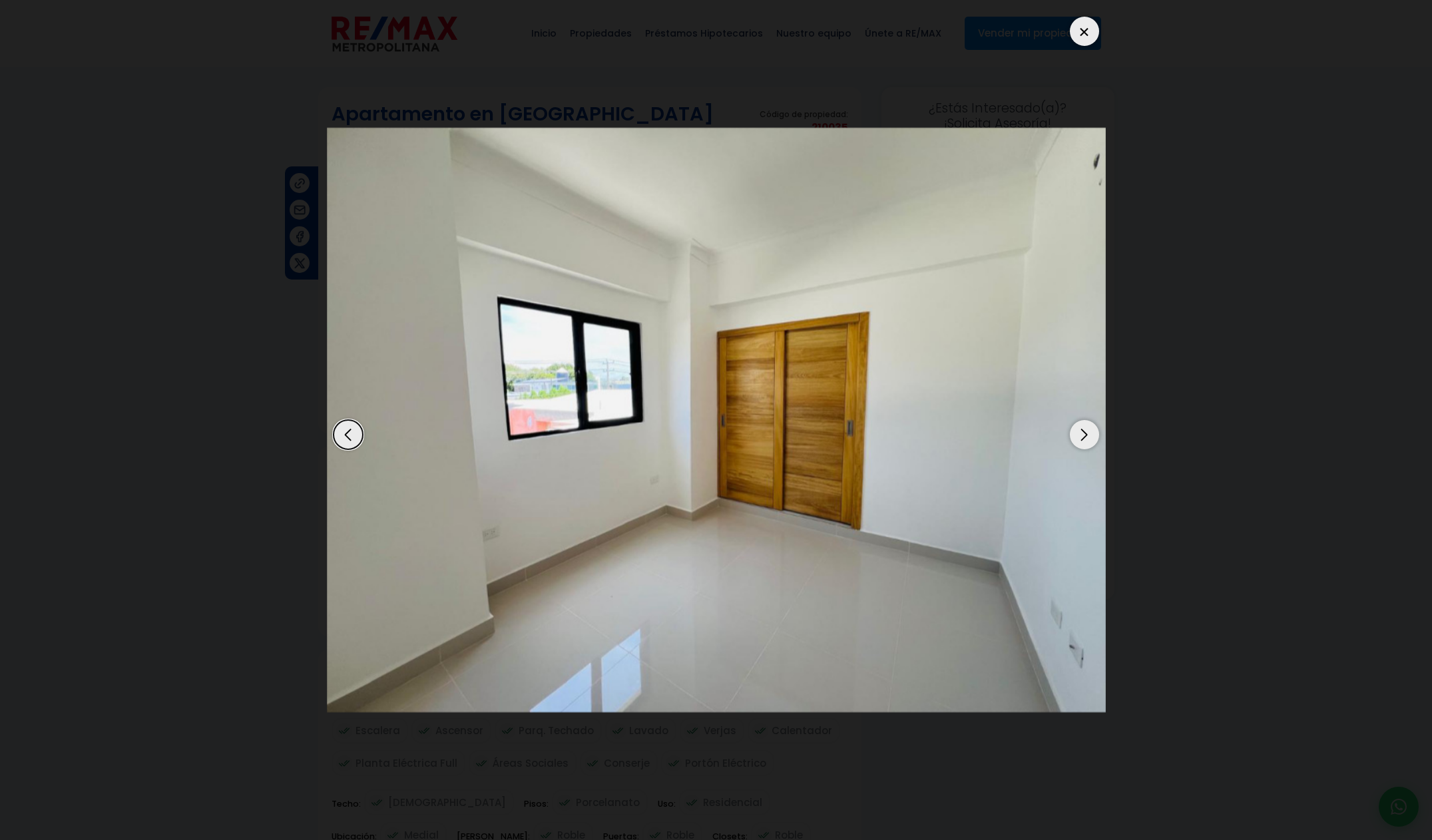
click at [1080, 437] on div "Next slide" at bounding box center [1084, 434] width 29 height 29
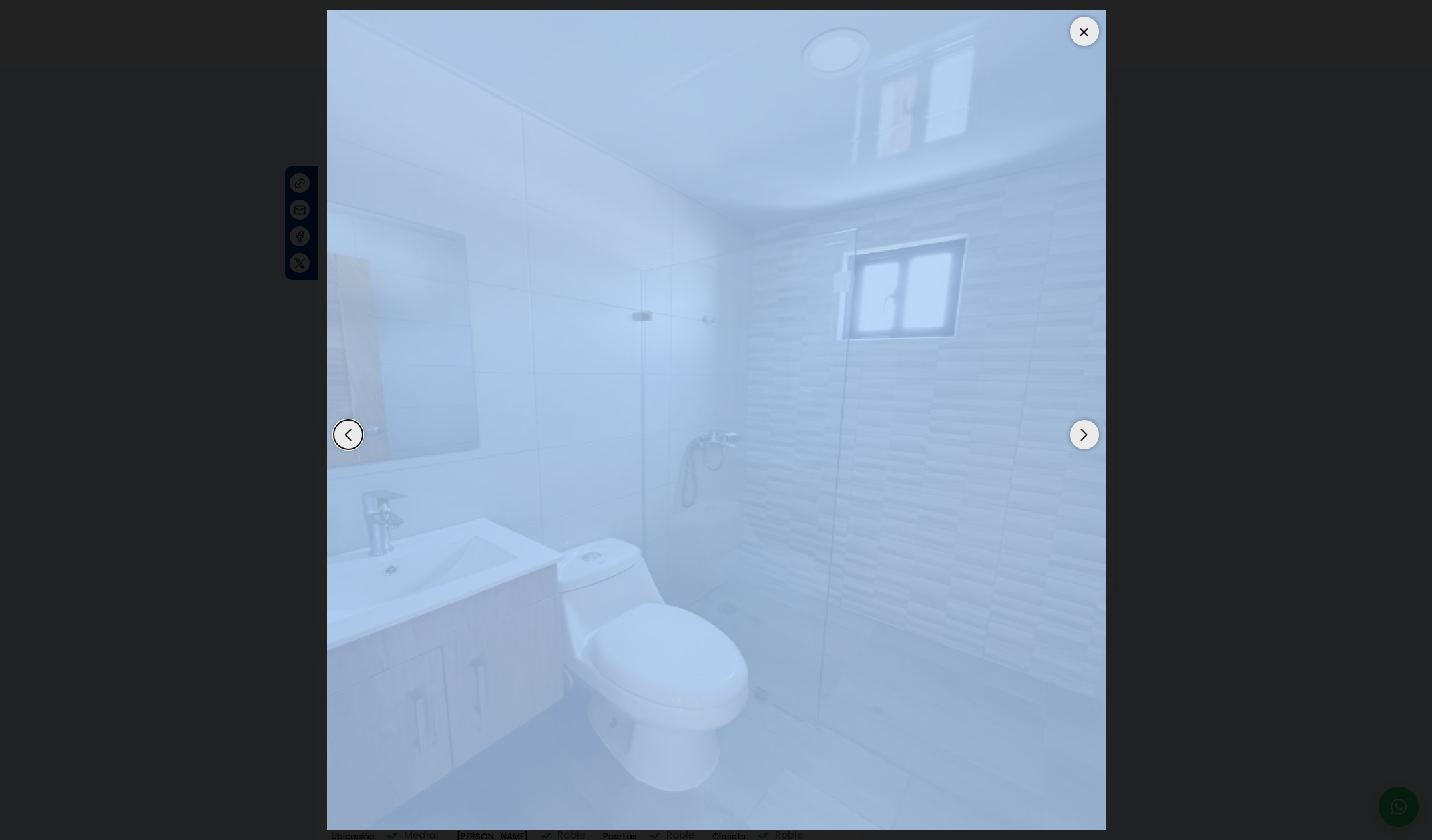
click at [1080, 437] on div "Next slide" at bounding box center [1084, 434] width 29 height 29
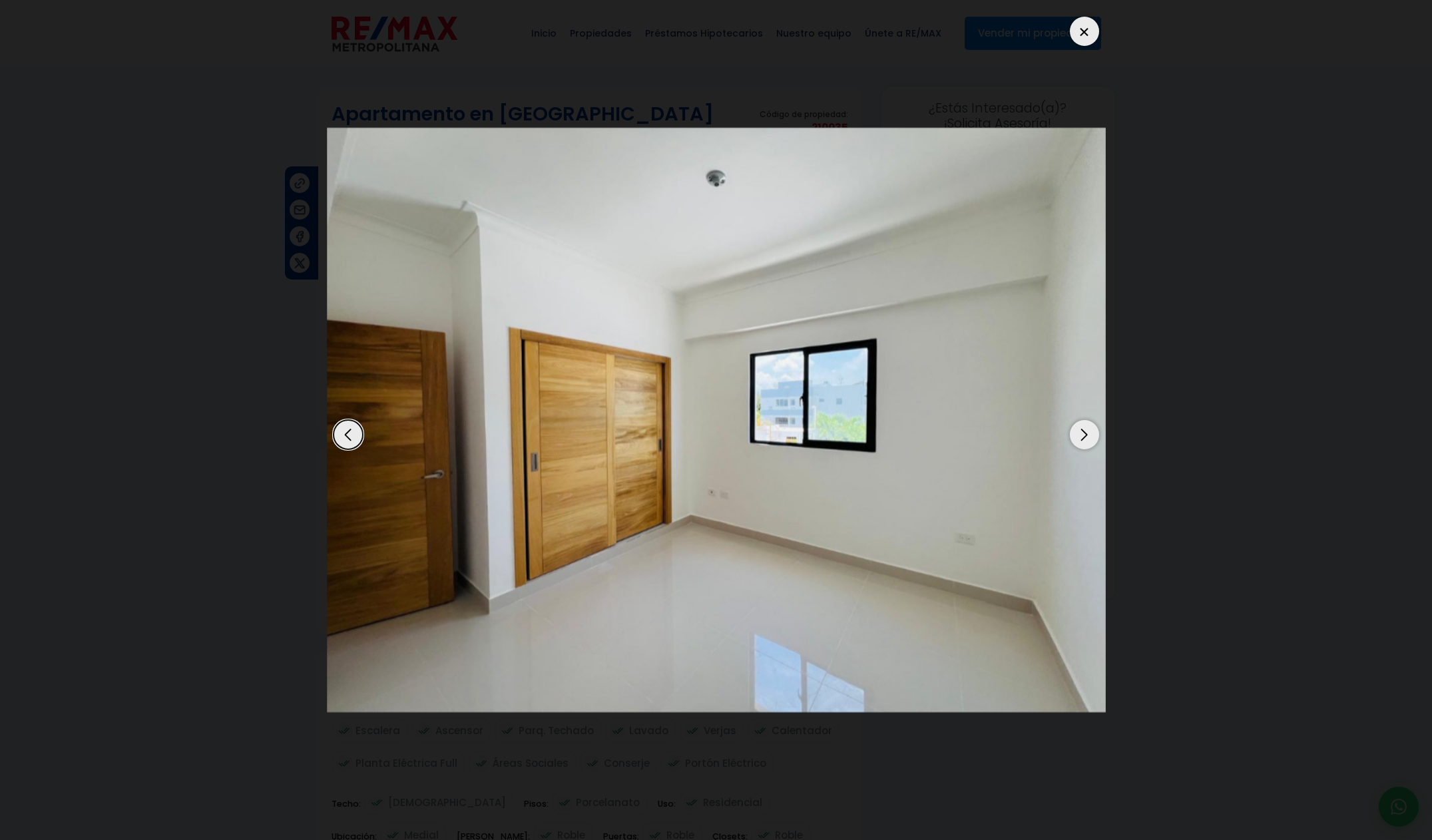
click at [1089, 34] on div at bounding box center [1084, 31] width 29 height 29
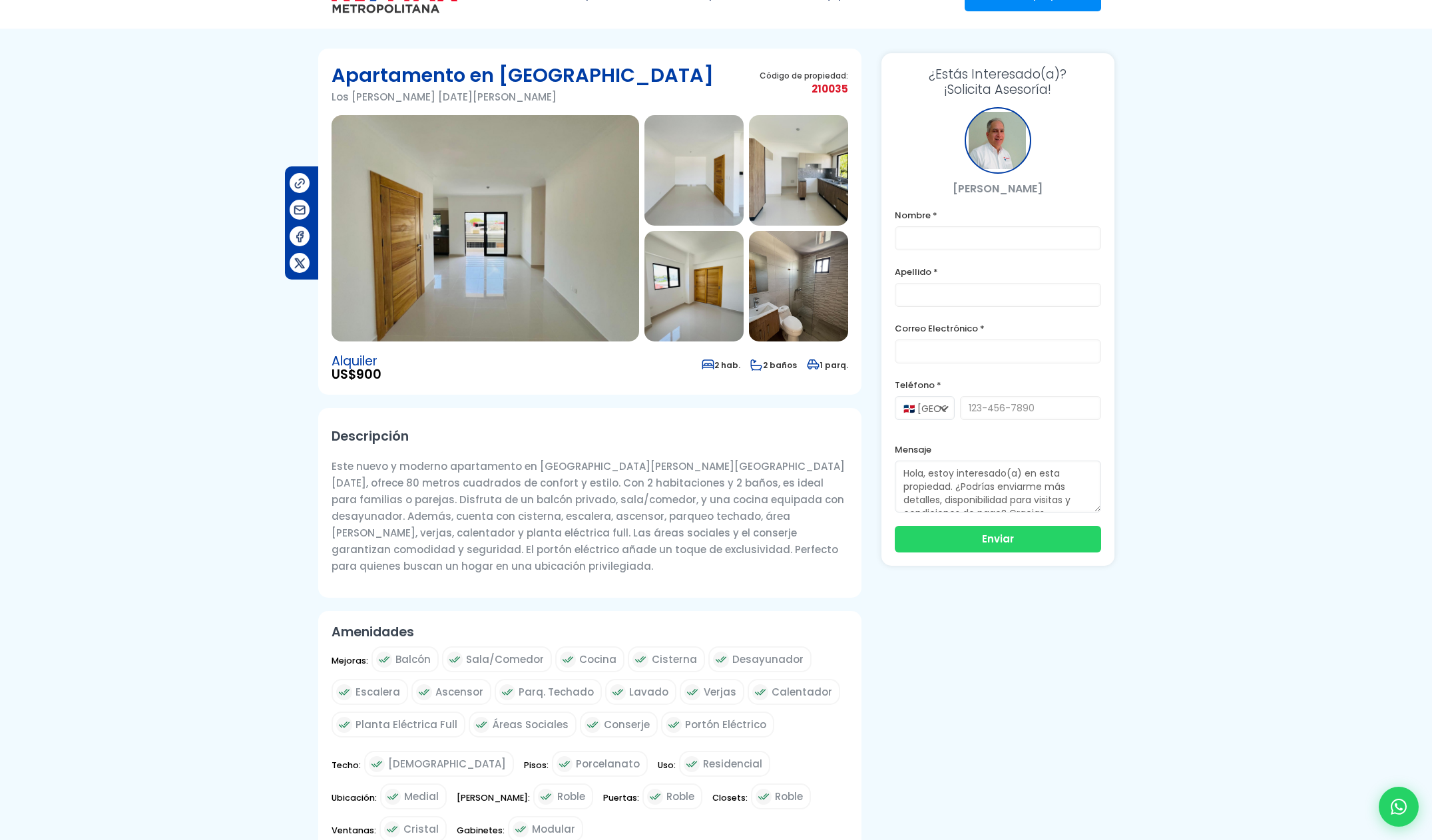
scroll to position [246, 0]
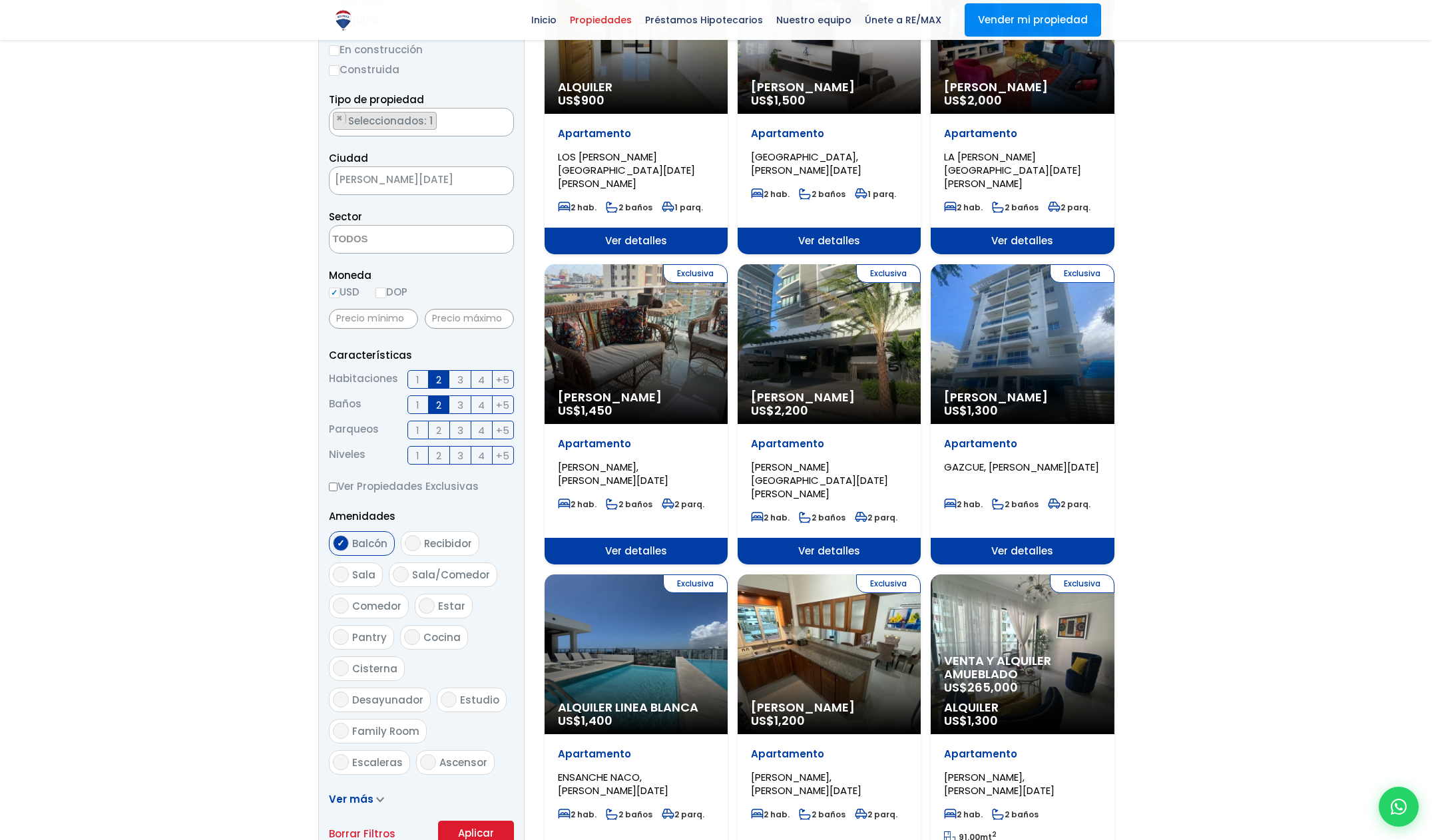
scroll to position [234, 0]
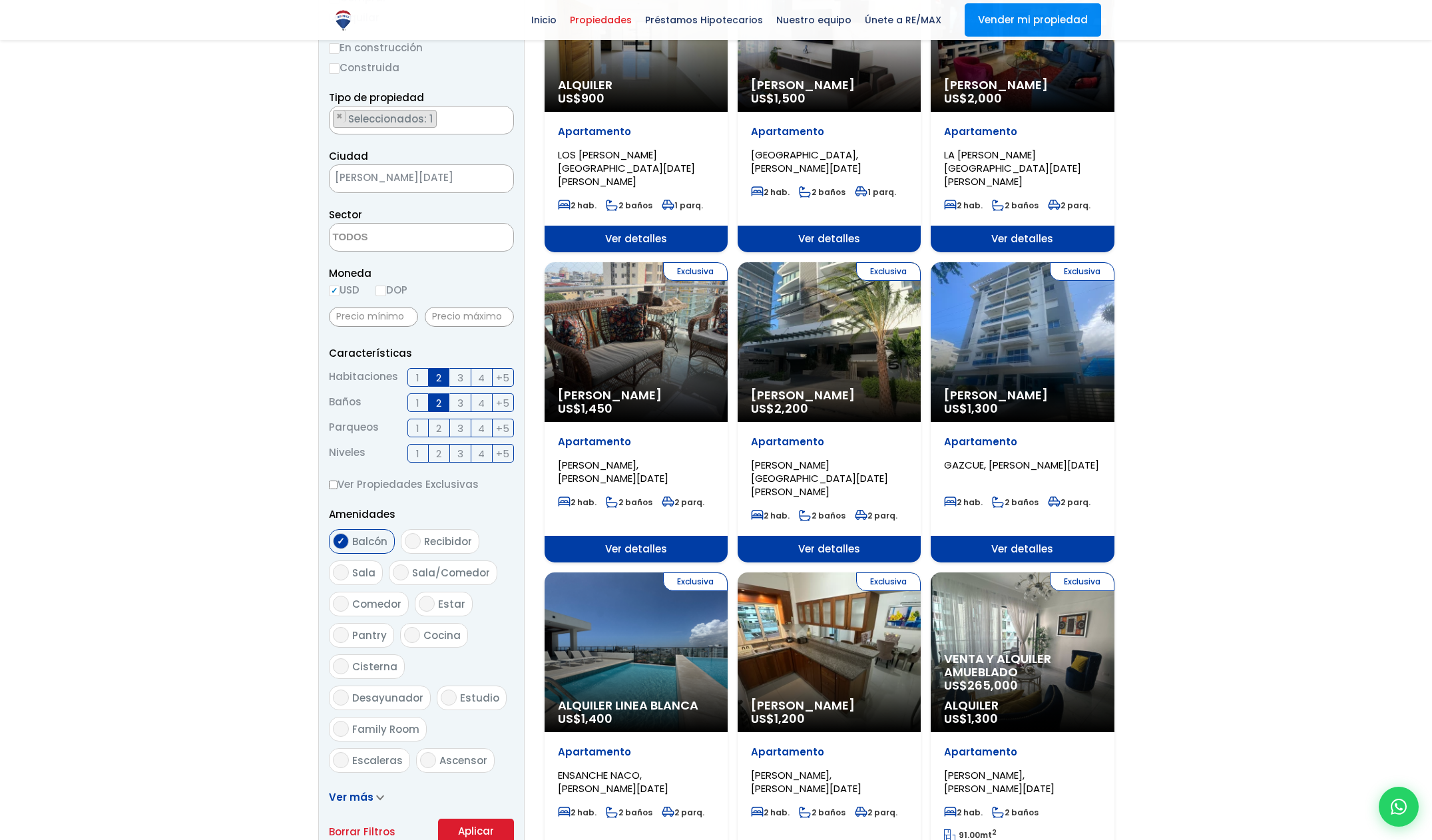
click at [436, 423] on span "2" at bounding box center [439, 428] width 5 height 17
click at [0, 0] on input "2" at bounding box center [0, 0] width 0 height 0
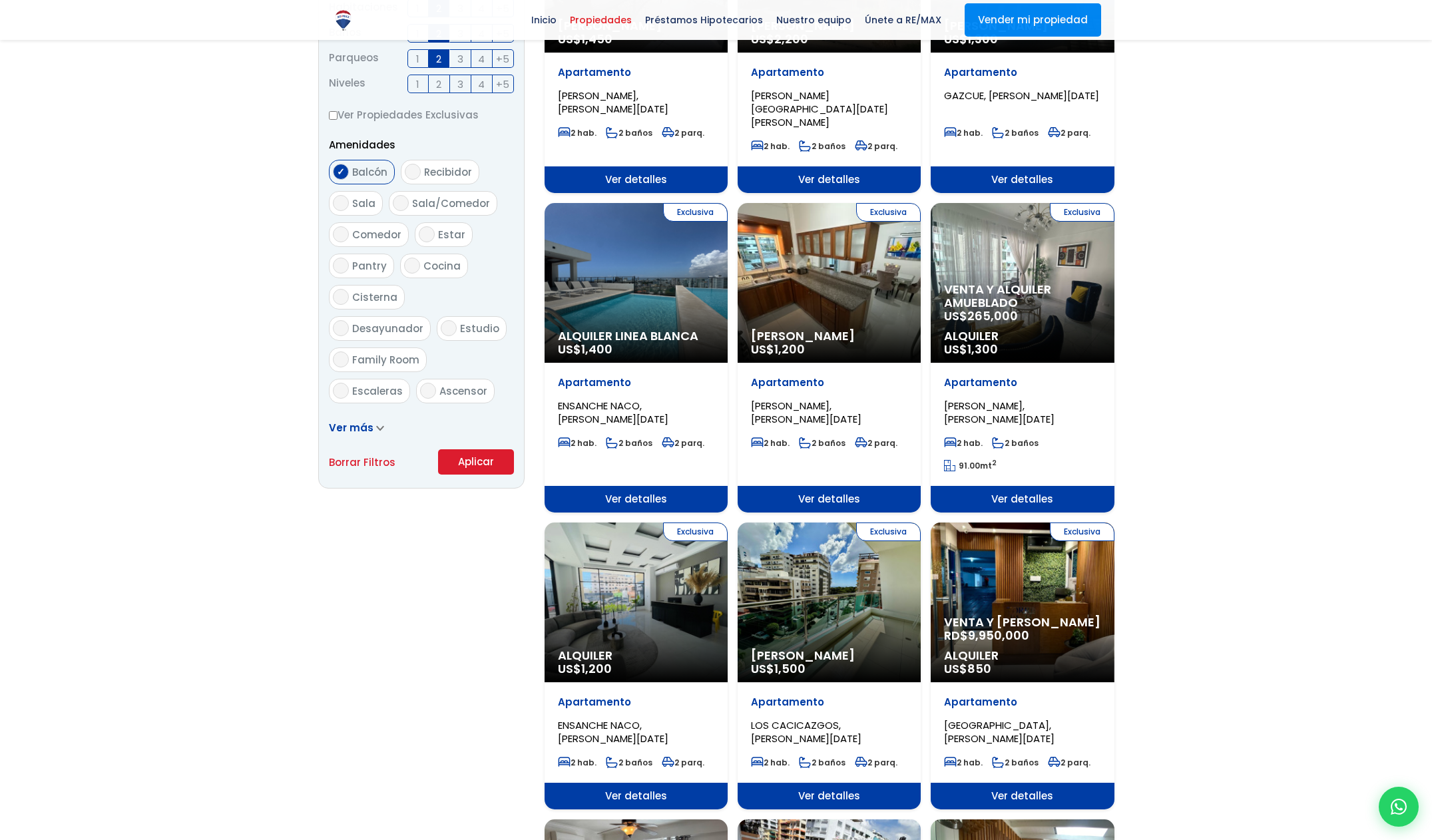
scroll to position [682, 0]
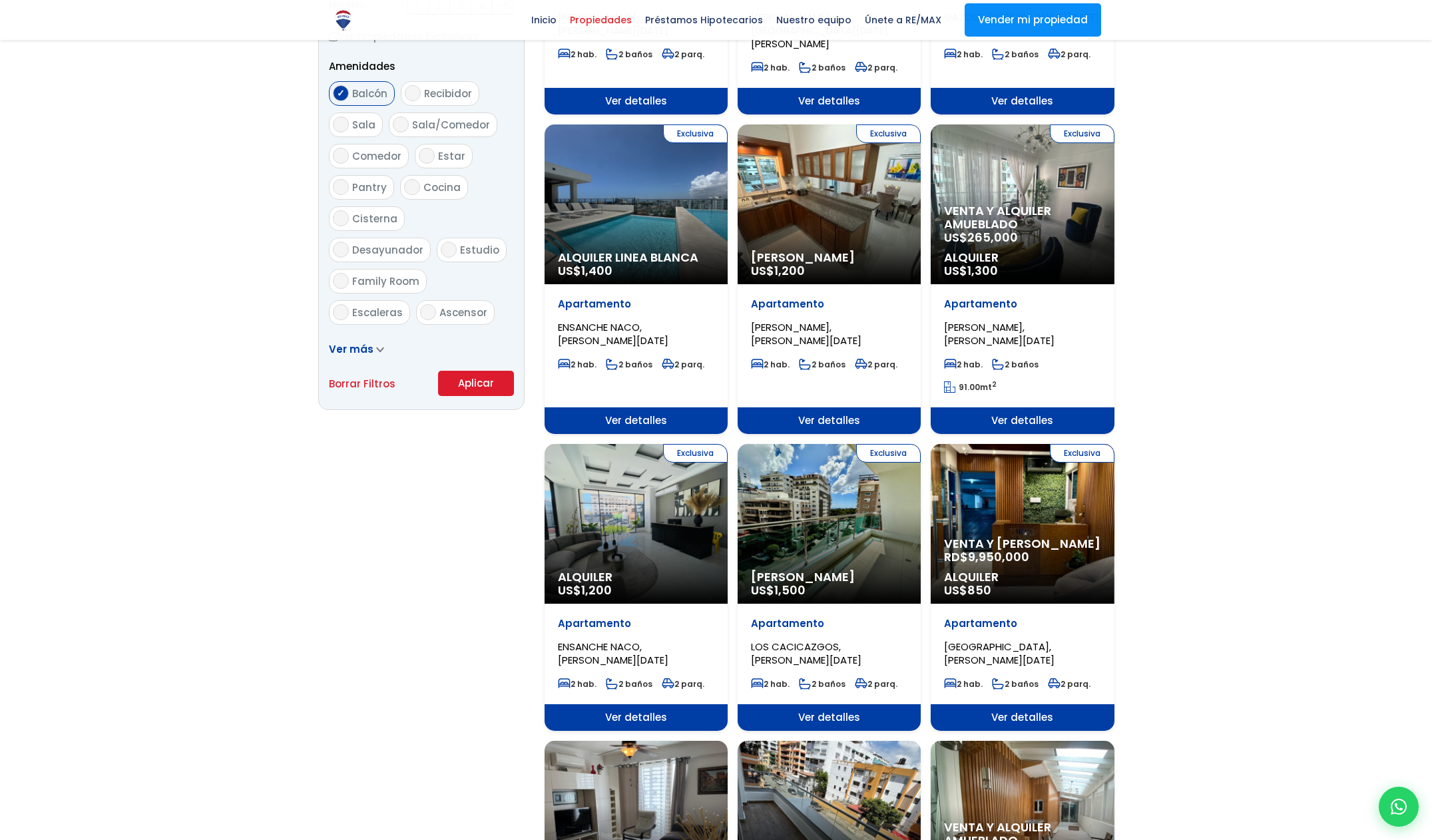
click at [472, 385] on button "Aplicar" at bounding box center [476, 383] width 76 height 25
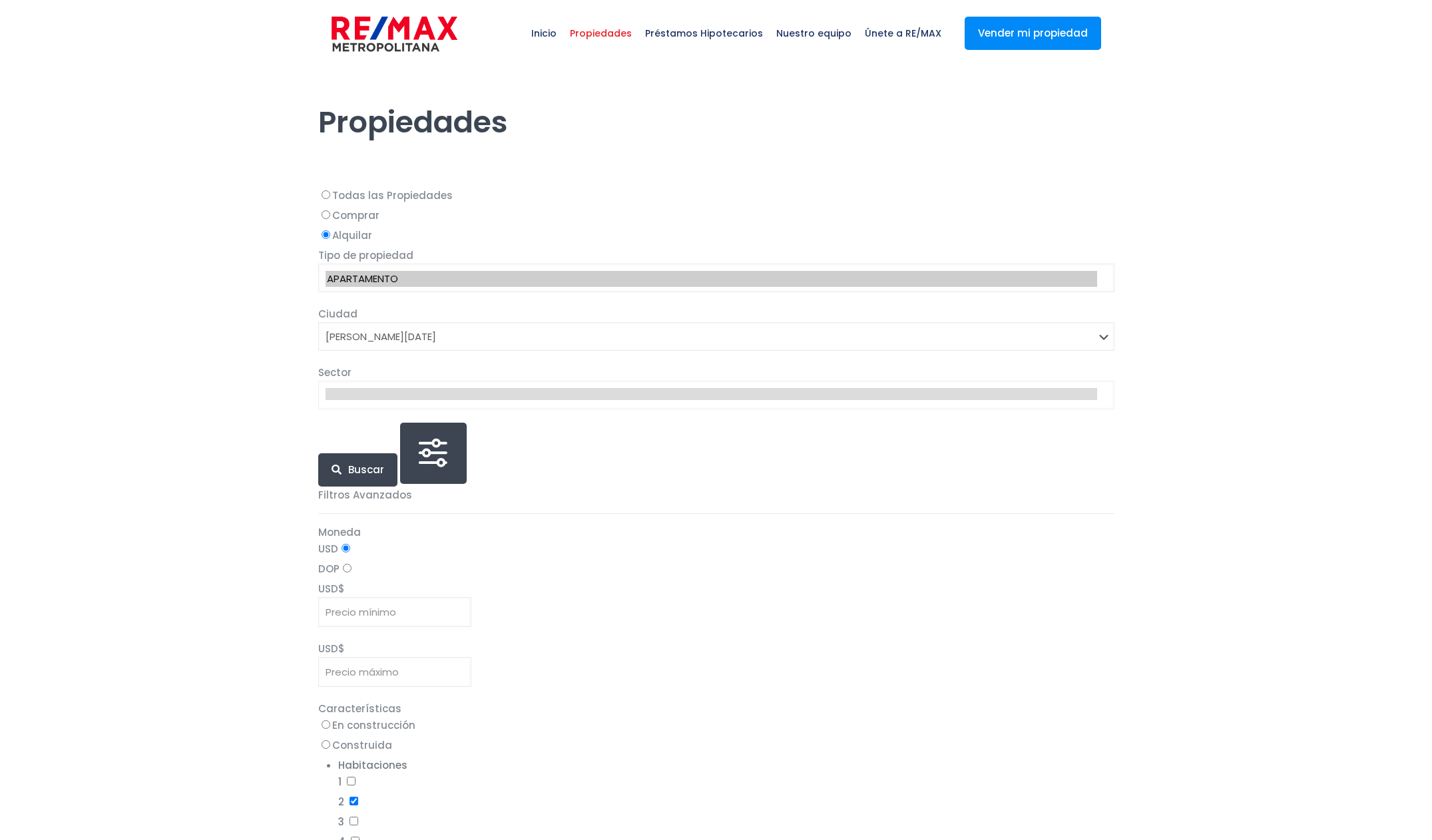
select select "1"
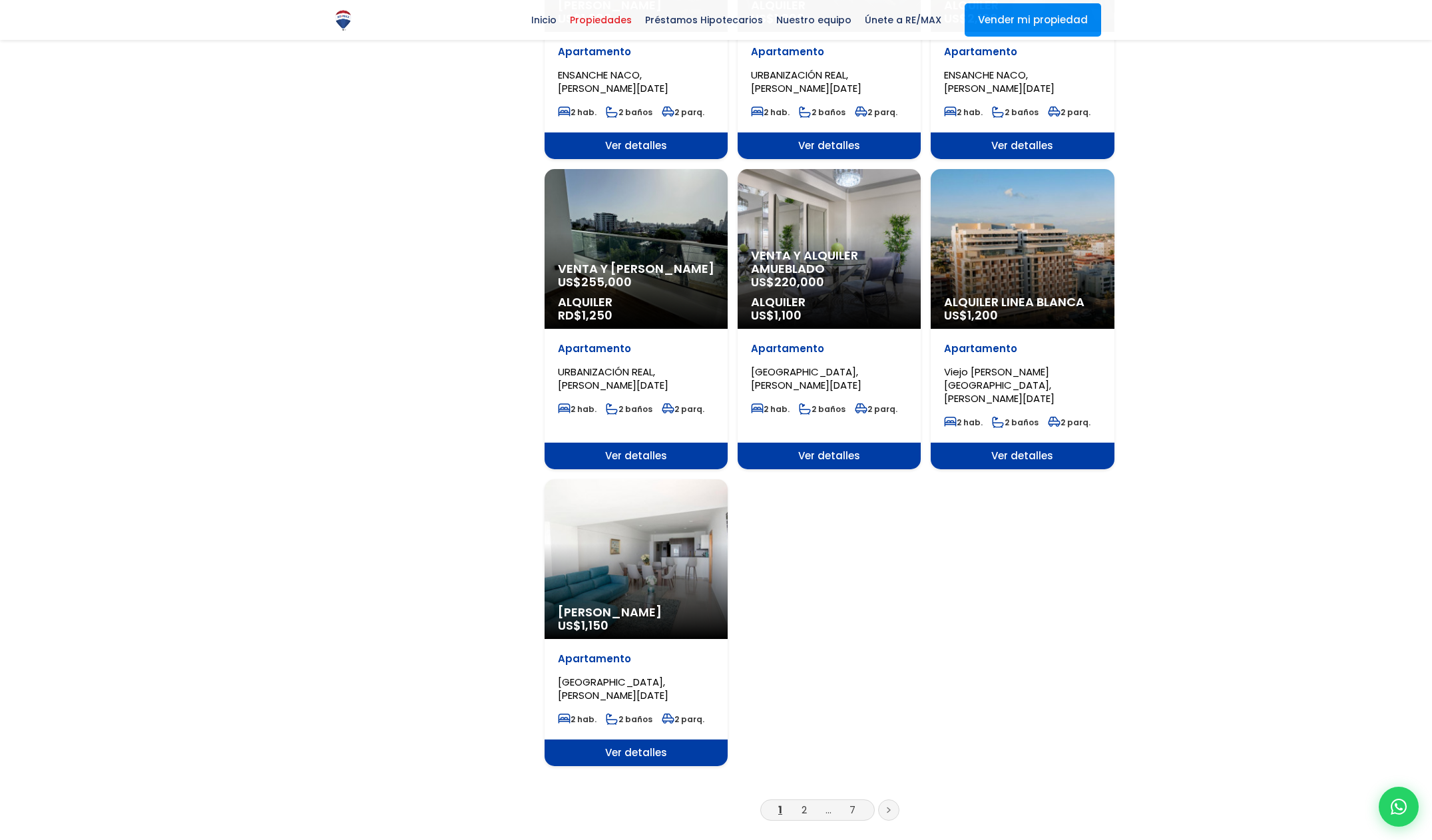
scroll to position [1382, 0]
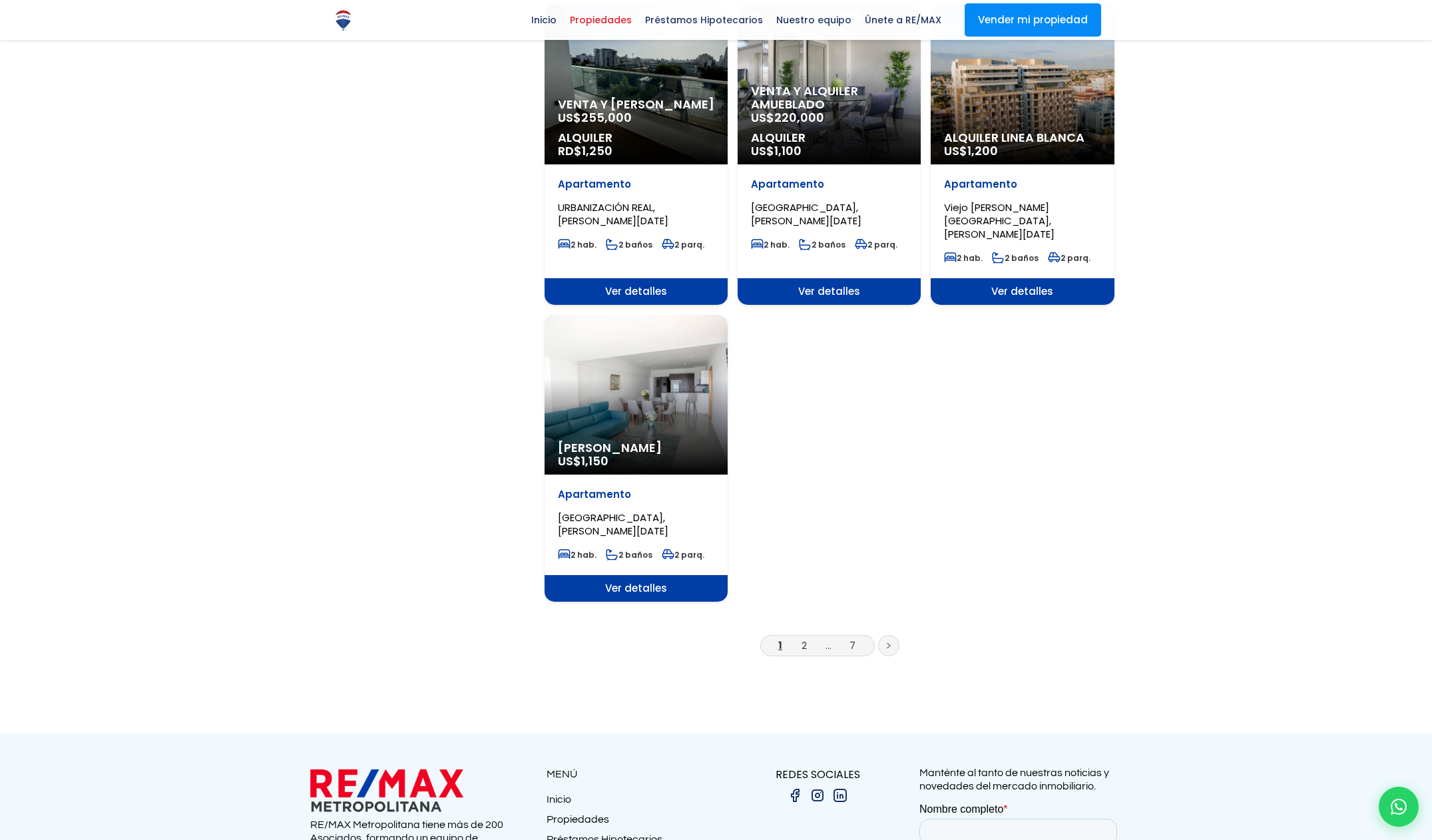
click at [809, 637] on li "2" at bounding box center [804, 645] width 22 height 17
click at [804, 638] on link "2" at bounding box center [804, 645] width 5 height 14
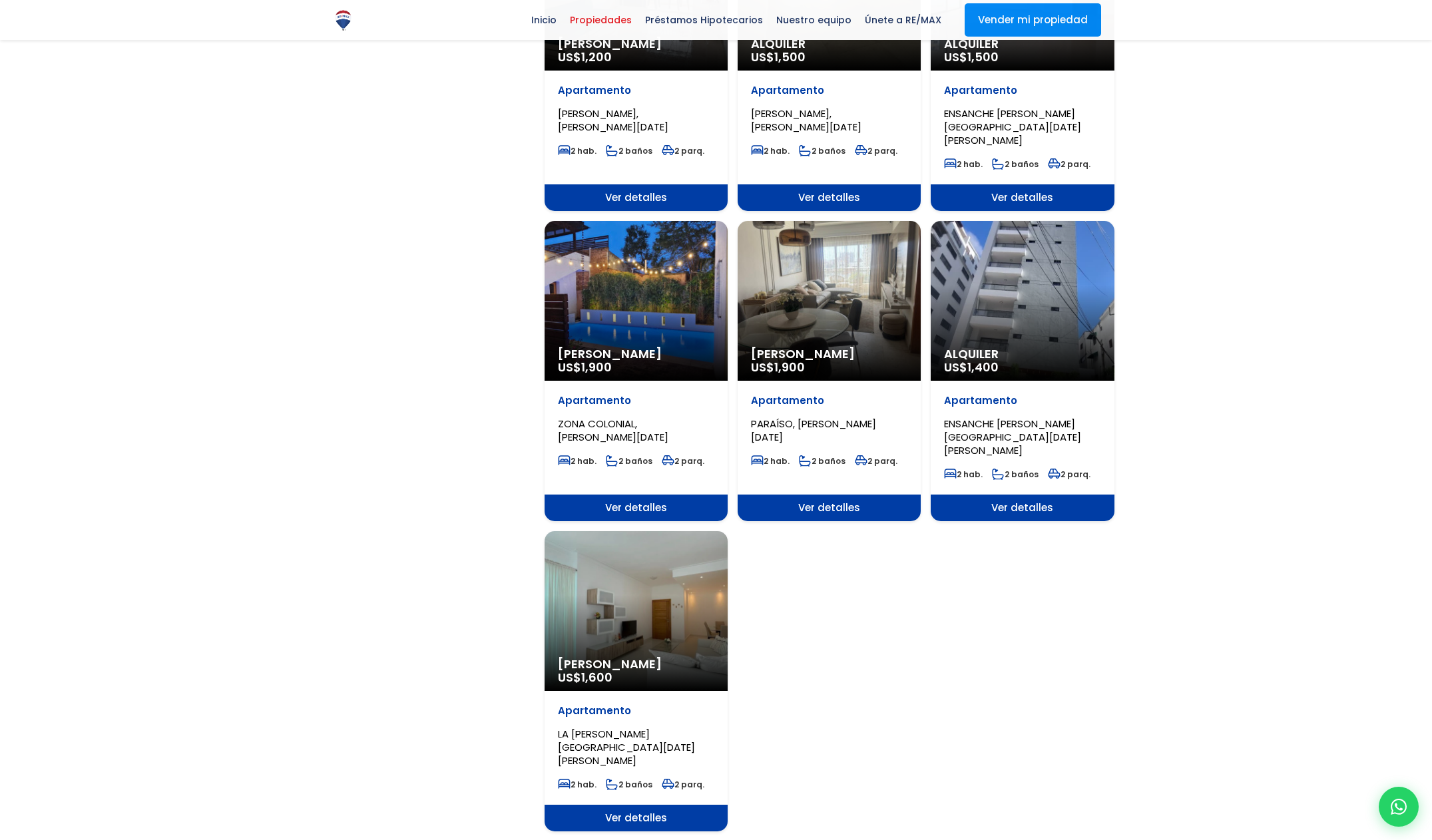
scroll to position [1369, 0]
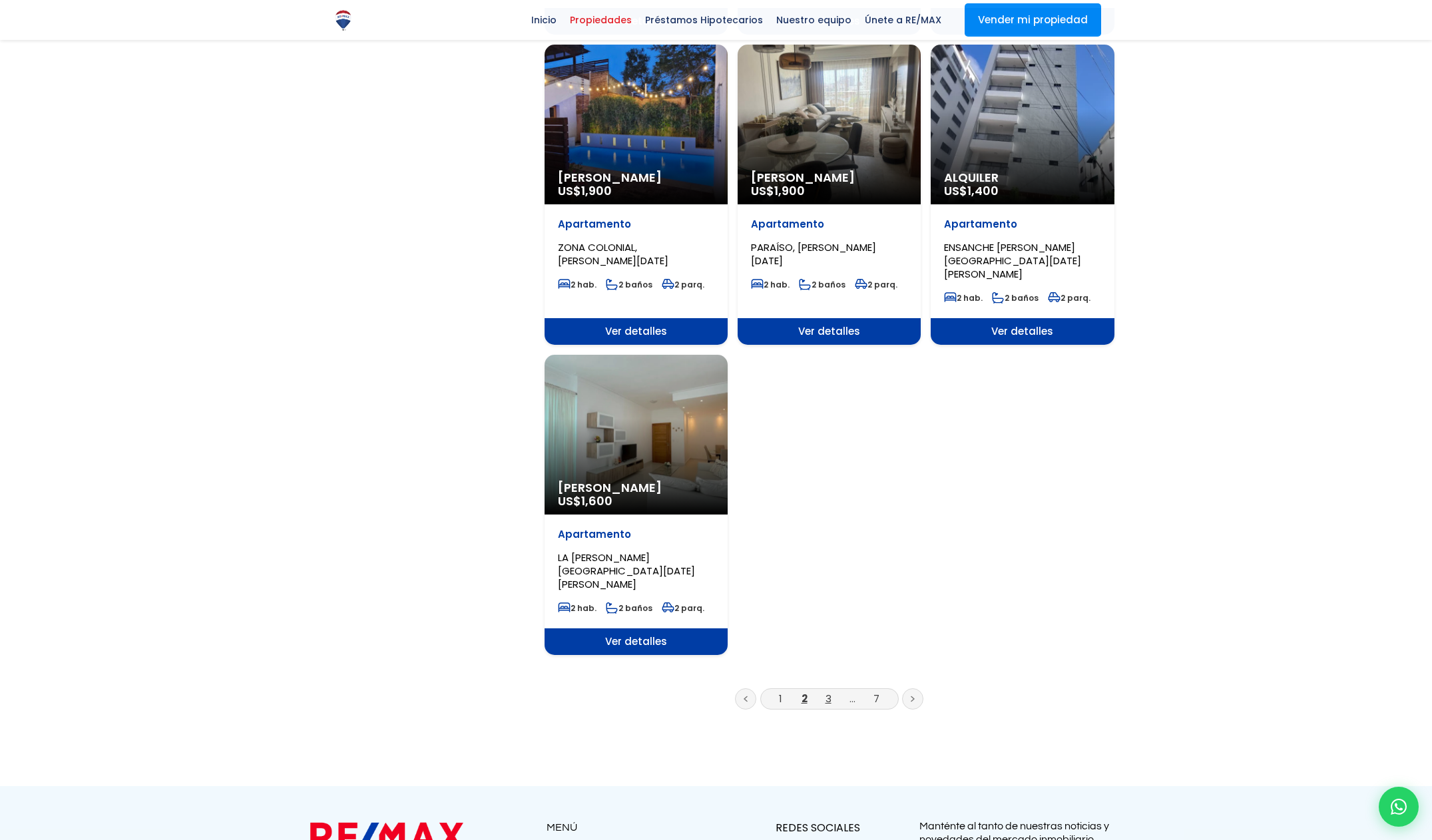
click at [827, 692] on link "3" at bounding box center [828, 698] width 6 height 14
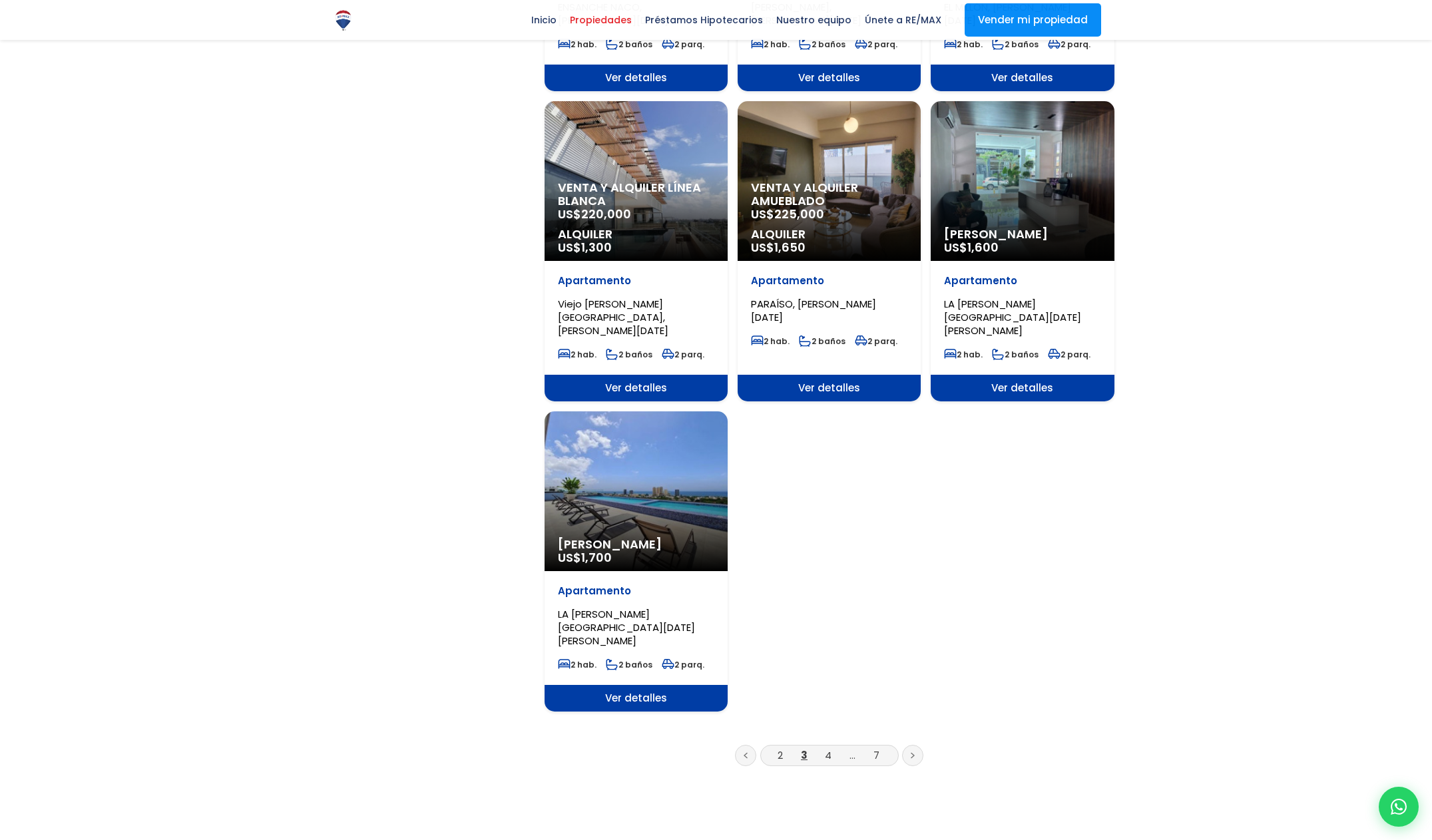
scroll to position [1473, 0]
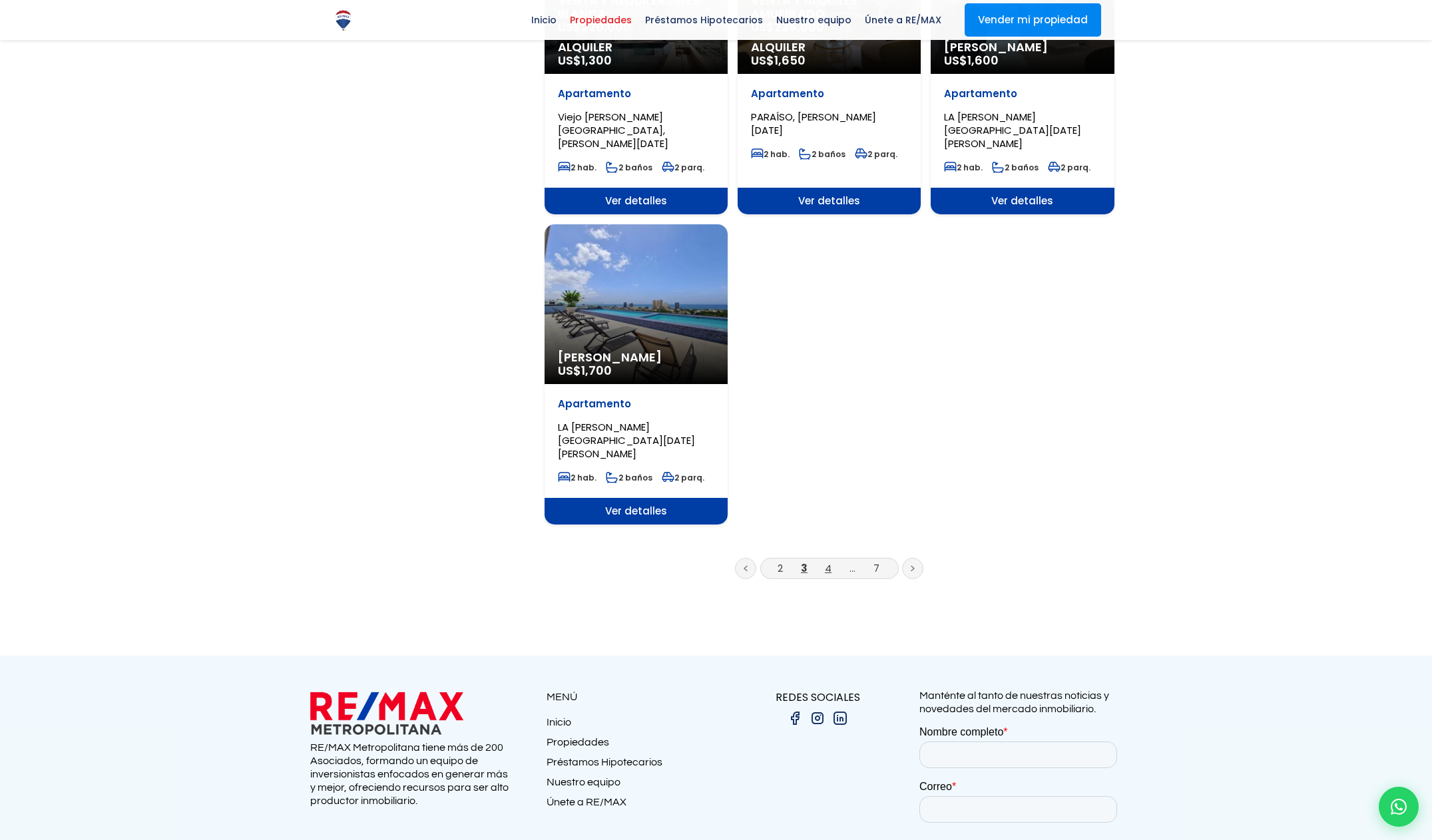
click at [829, 561] on link "4" at bounding box center [828, 568] width 7 height 14
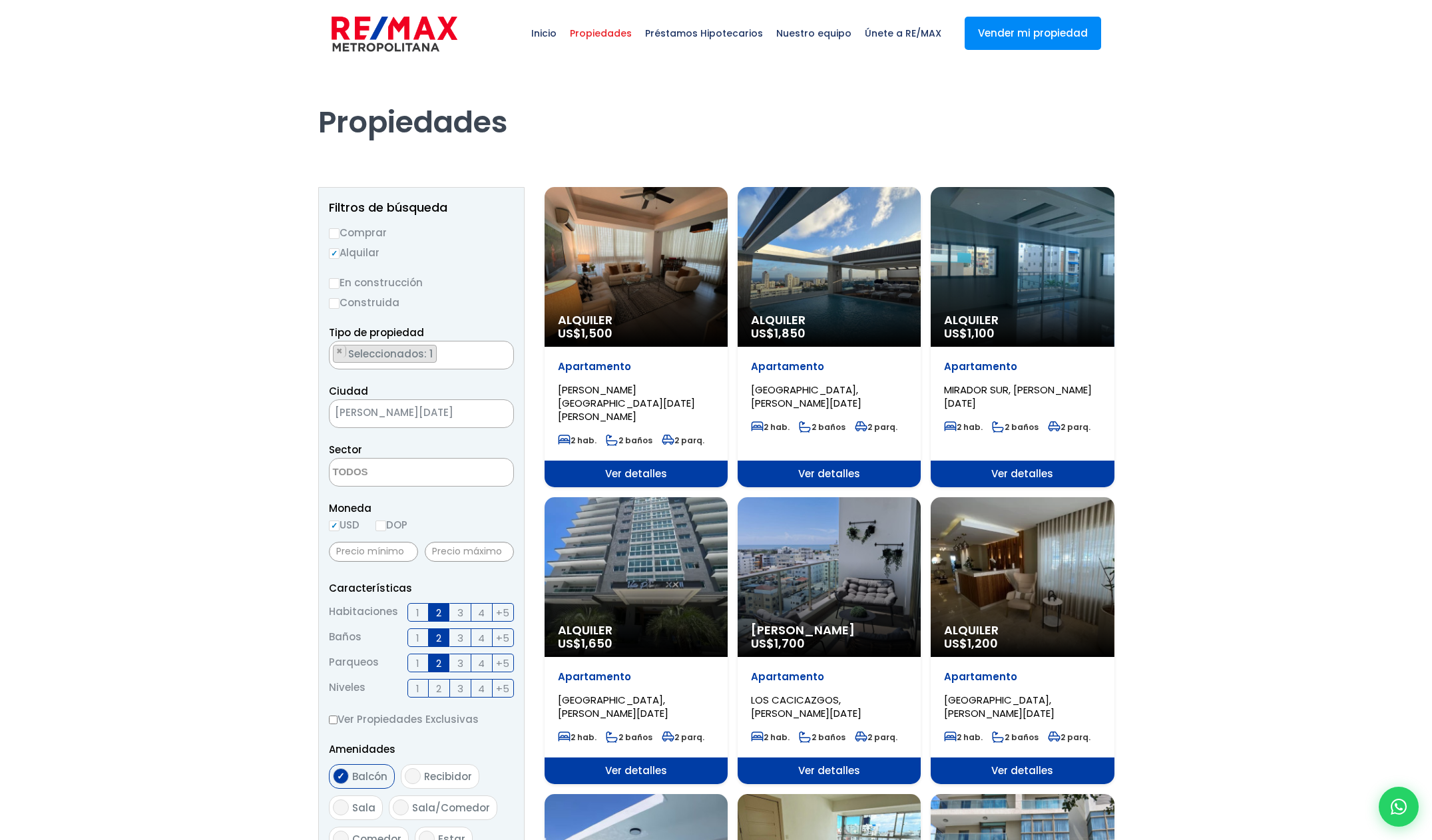
click at [727, 236] on div "Alquiler US$ 1,850" at bounding box center [636, 267] width 183 height 160
